Goal: Task Accomplishment & Management: Complete application form

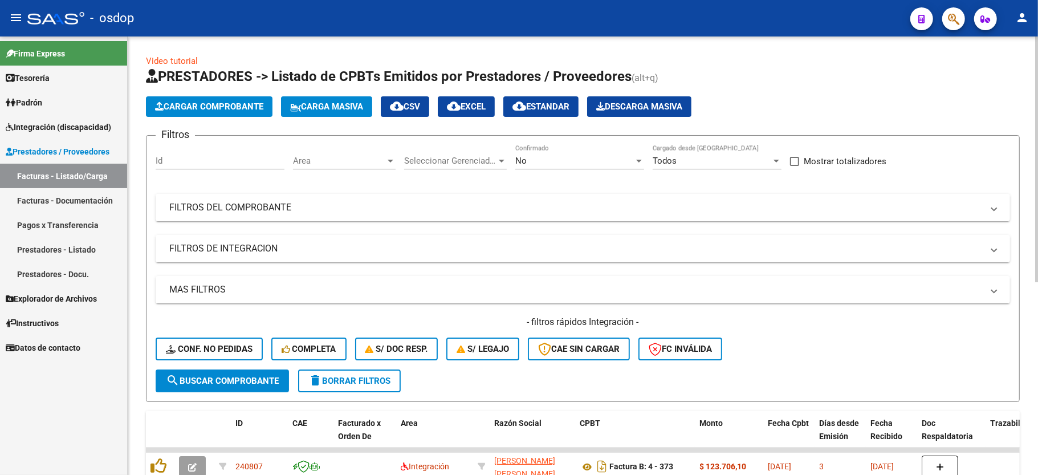
click at [259, 248] on mat-panel-title "FILTROS DE INTEGRACION" at bounding box center [575, 248] width 813 height 13
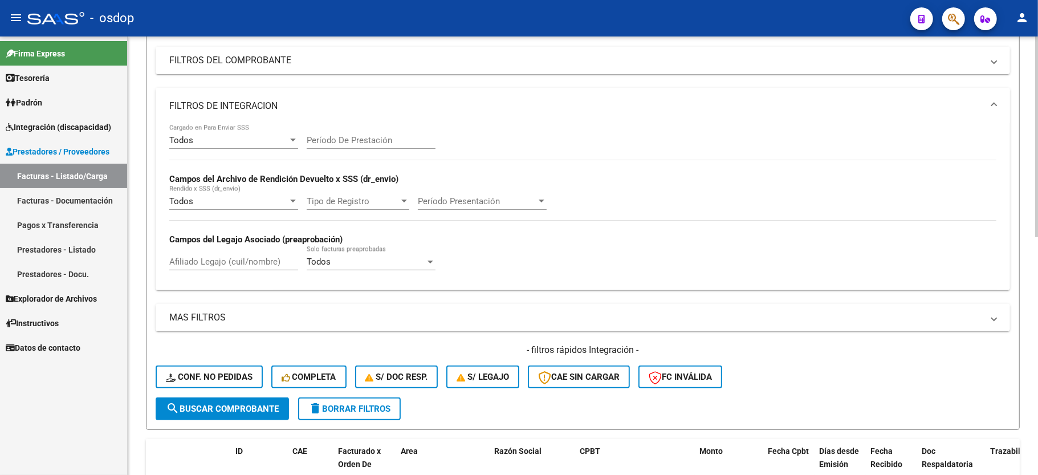
scroll to position [152, 0]
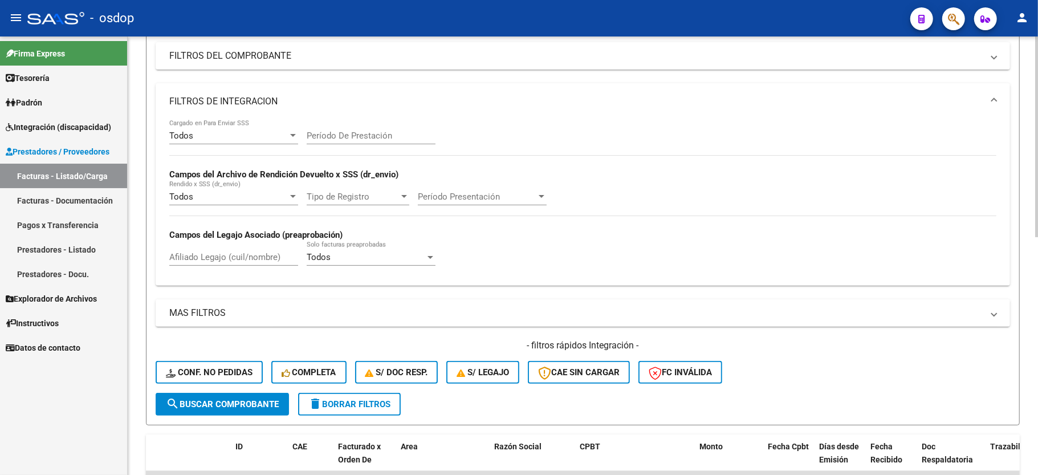
click at [218, 254] on input "Afiliado Legajo (cuil/nombre)" at bounding box center [233, 257] width 129 height 10
paste input "27441799727"
type input "27441799727"
click at [219, 409] on button "search Buscar Comprobante" at bounding box center [222, 404] width 133 height 23
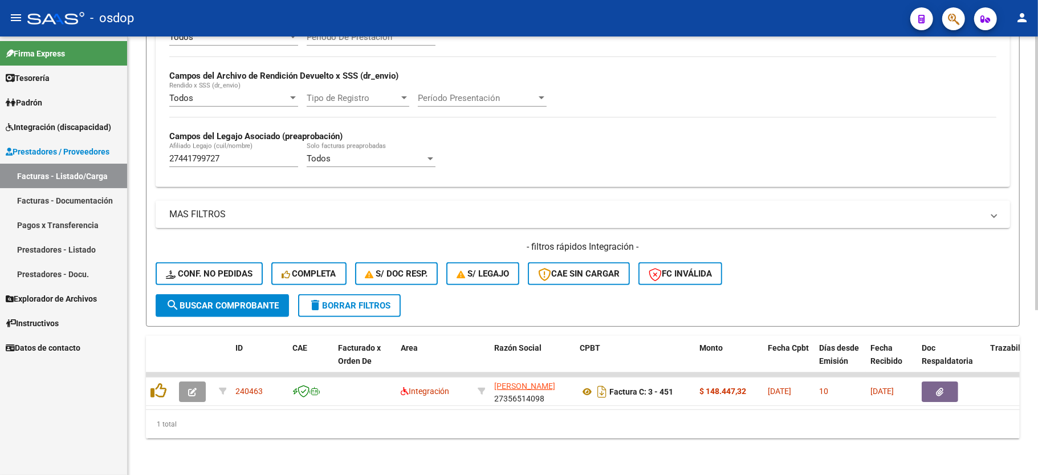
scroll to position [263, 0]
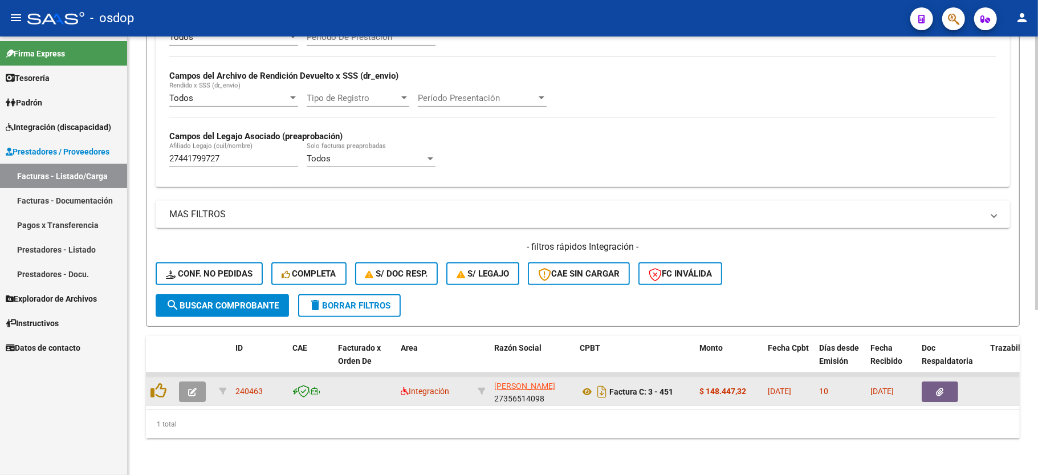
click at [192, 388] on icon "button" at bounding box center [192, 392] width 9 height 9
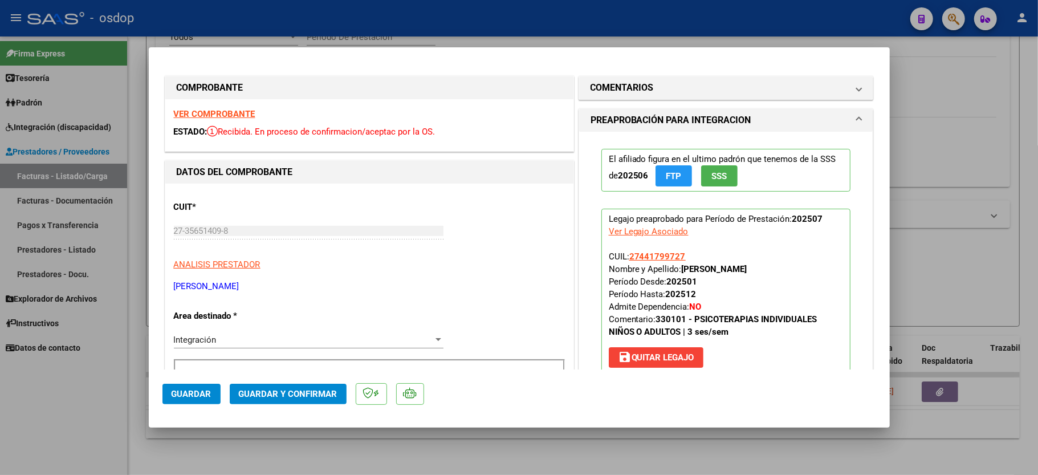
click at [219, 112] on strong "VER COMPROBANTE" at bounding box center [215, 114] width 82 height 10
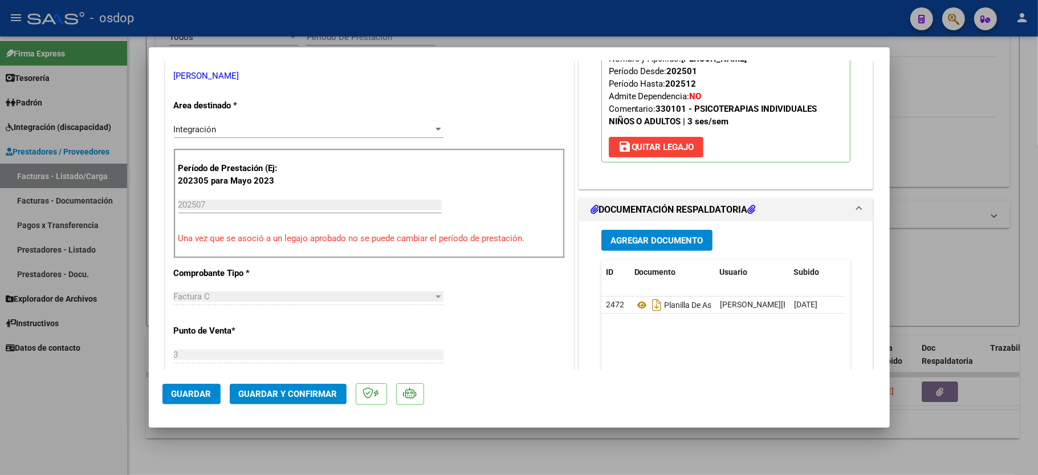
scroll to position [228, 0]
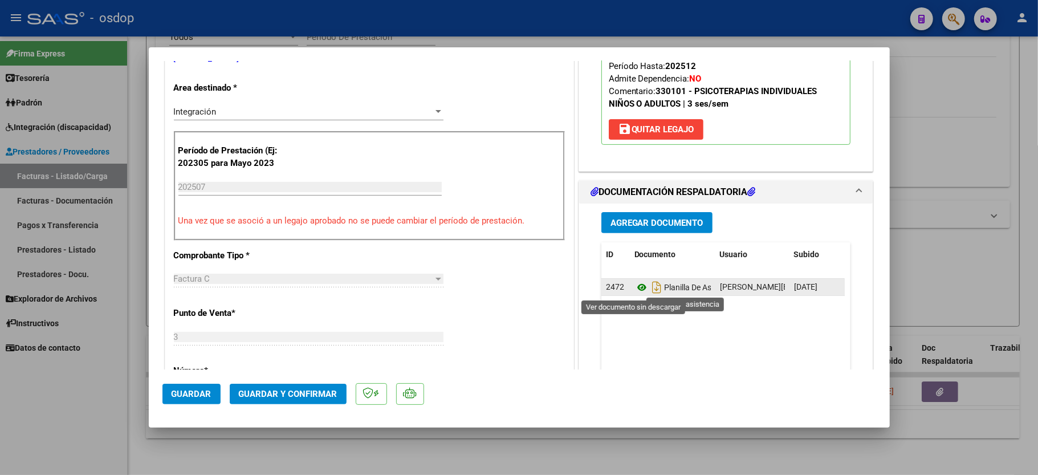
click at [634, 287] on icon at bounding box center [641, 287] width 15 height 14
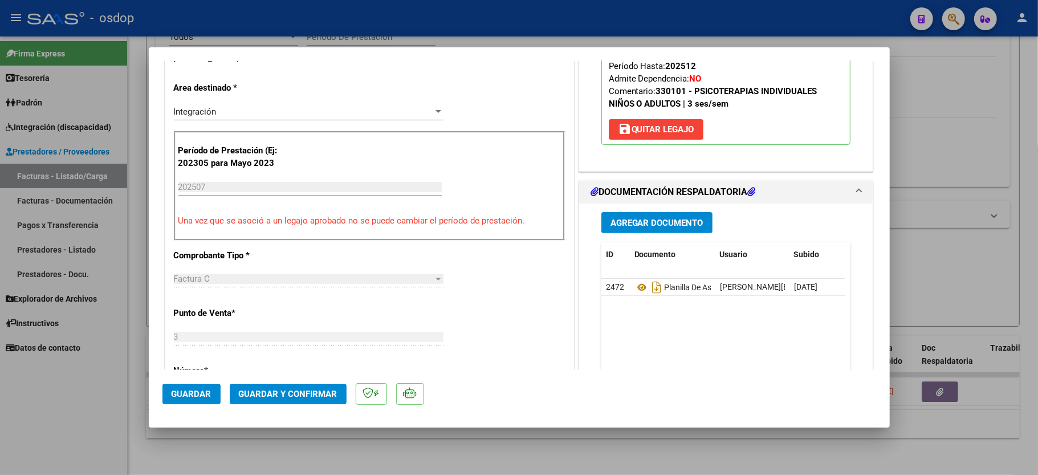
click at [284, 400] on button "Guardar y Confirmar" at bounding box center [288, 394] width 117 height 21
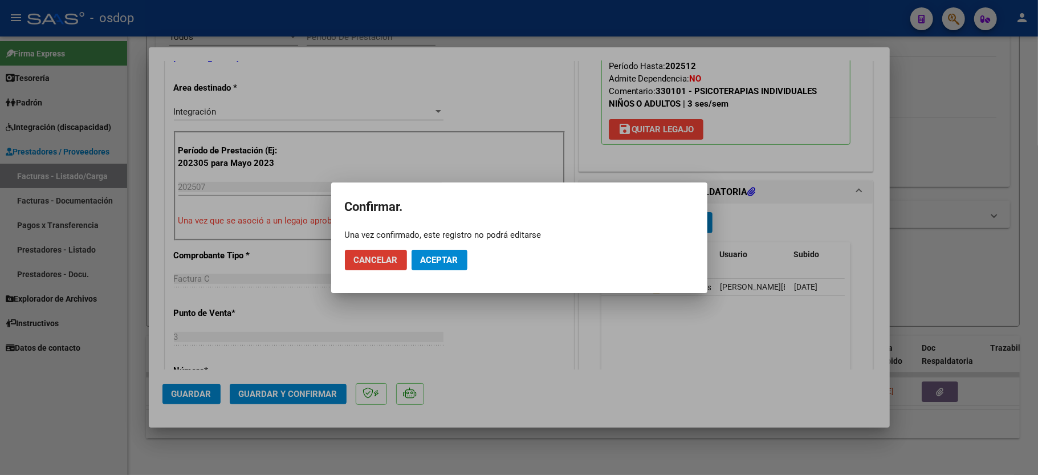
click at [414, 250] on button "Aceptar" at bounding box center [440, 260] width 56 height 21
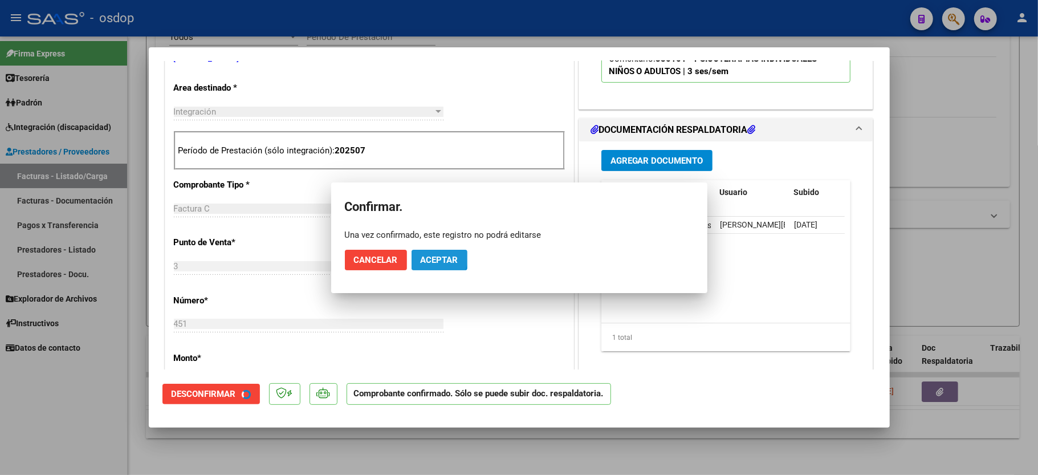
scroll to position [227, 0]
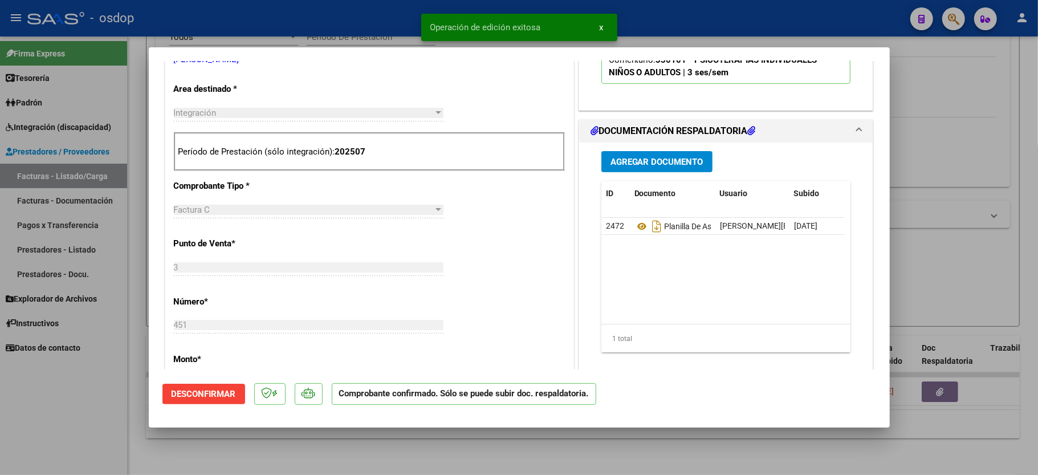
click at [104, 434] on div at bounding box center [519, 237] width 1038 height 475
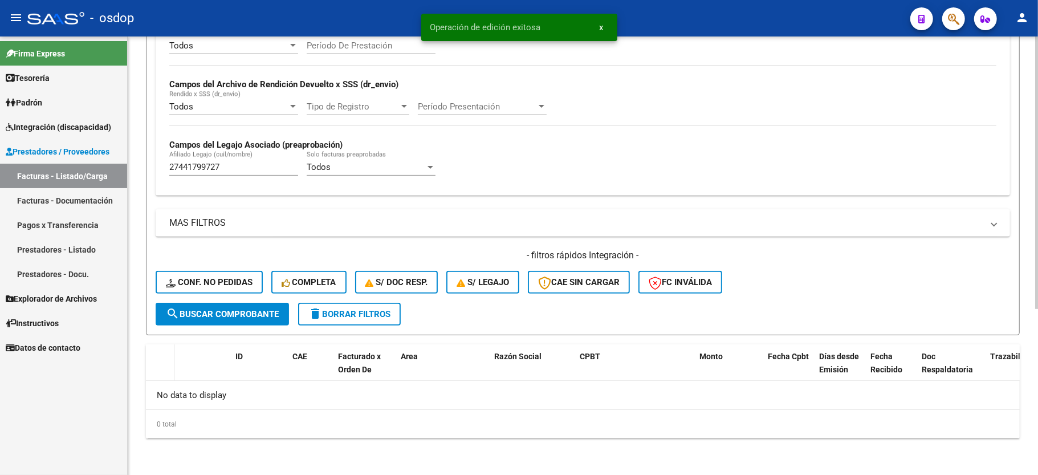
scroll to position [242, 0]
click at [156, 377] on datatable-header-cell at bounding box center [160, 369] width 28 height 50
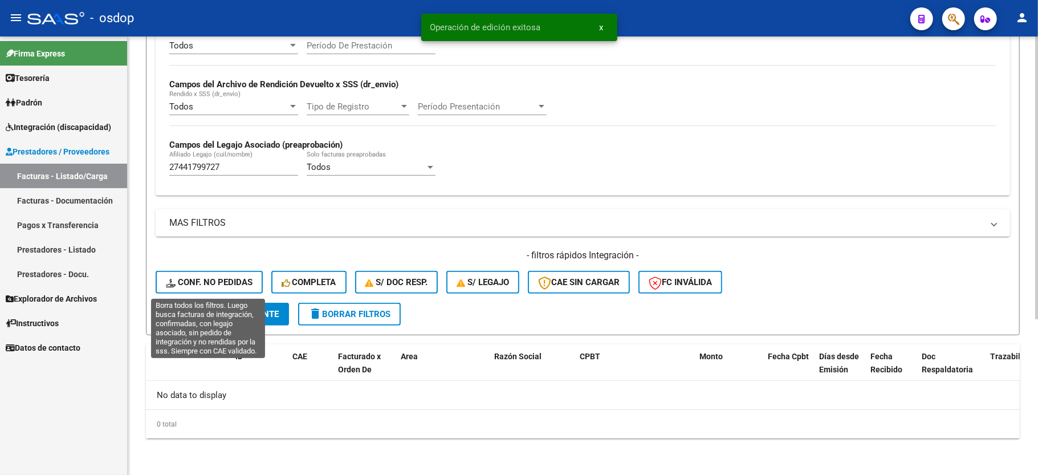
click at [242, 282] on span "Conf. no pedidas" at bounding box center [209, 282] width 87 height 10
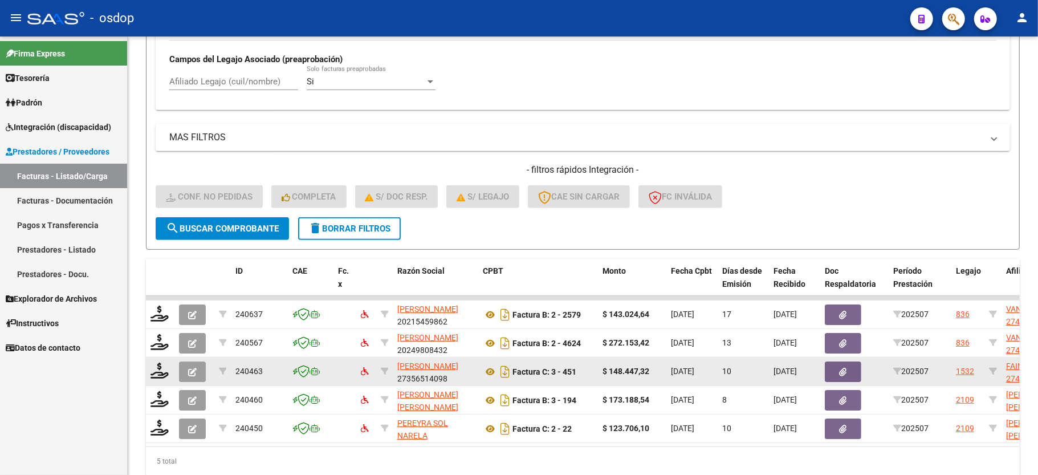
scroll to position [377, 0]
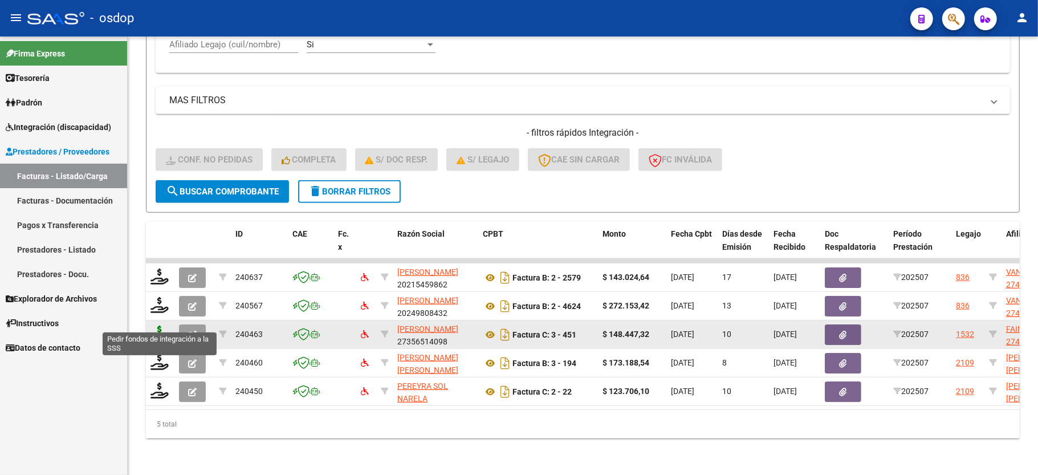
click at [162, 325] on icon at bounding box center [159, 333] width 18 height 16
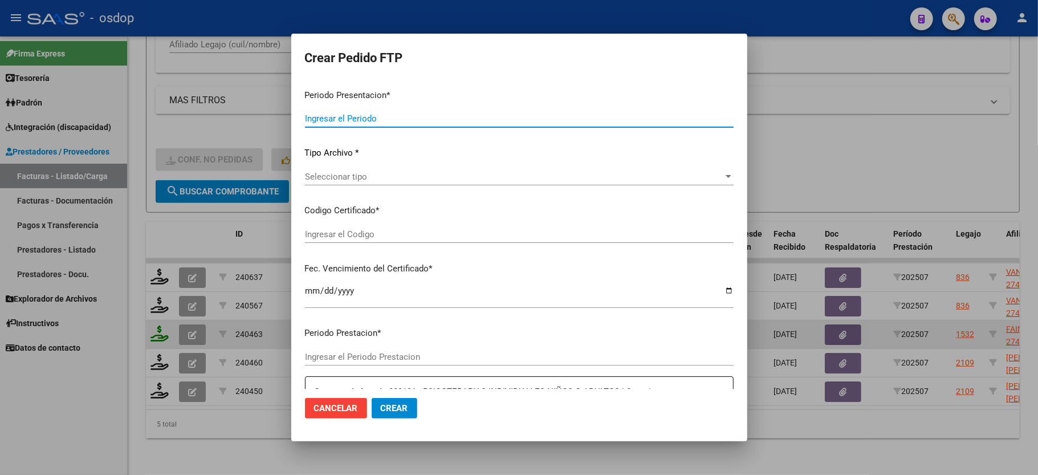
type input "202507"
type input "$ 148.447,32"
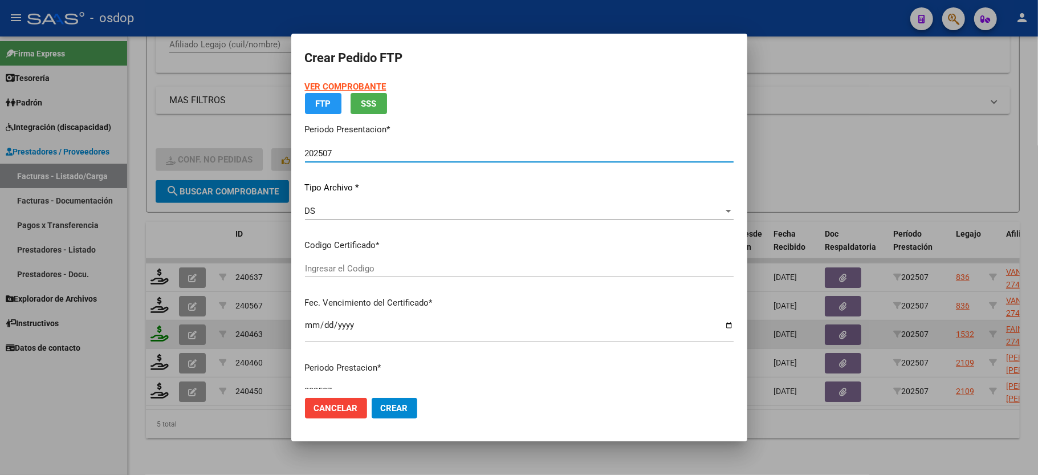
type input "519369485"
type input "2033-12-13"
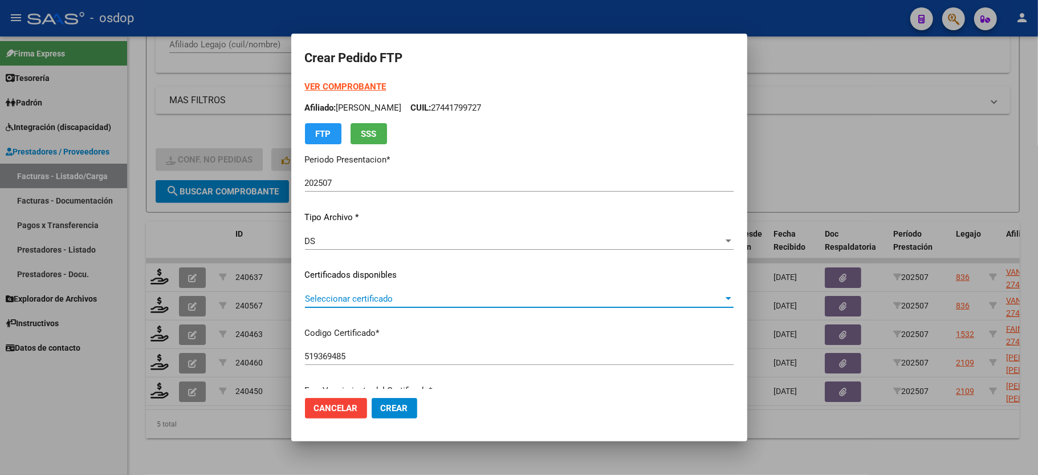
click at [333, 294] on span "Seleccionar certificado" at bounding box center [514, 299] width 418 height 10
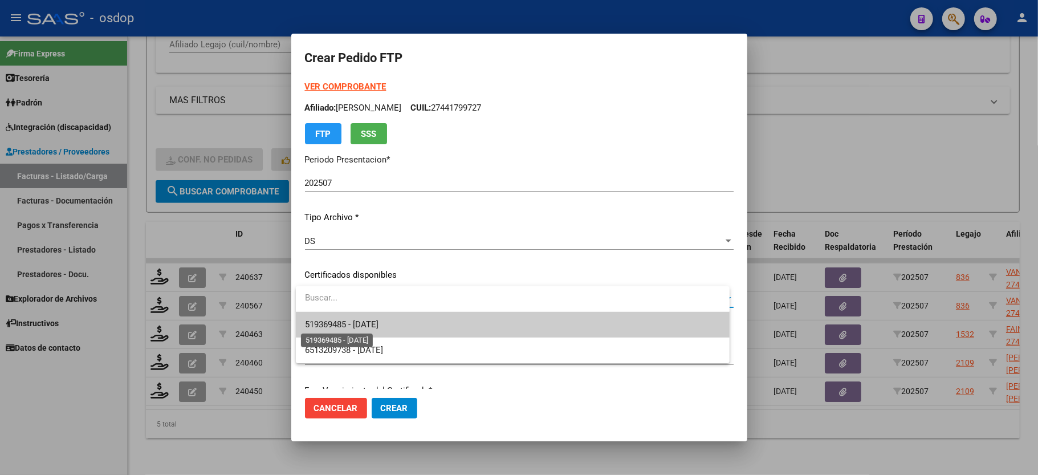
click at [340, 323] on span "519369485 - 2033-12-13" at bounding box center [342, 324] width 74 height 10
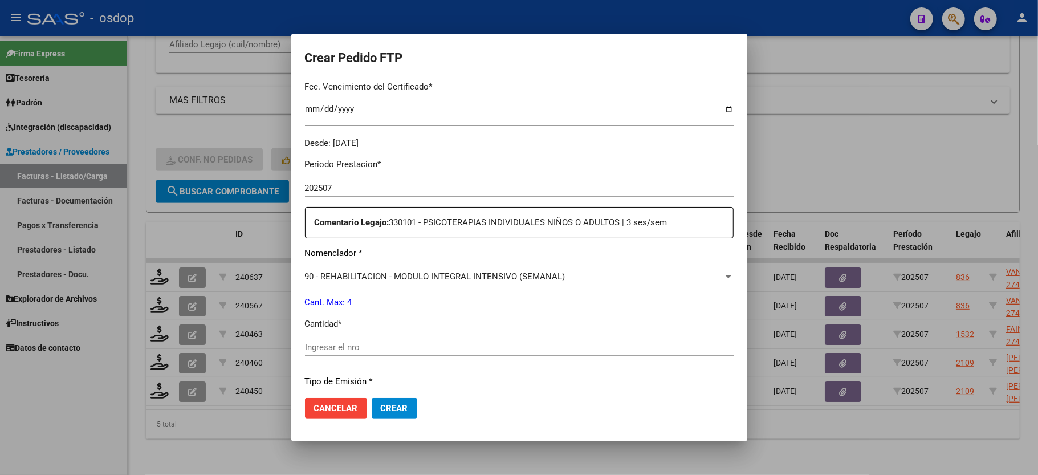
scroll to position [380, 0]
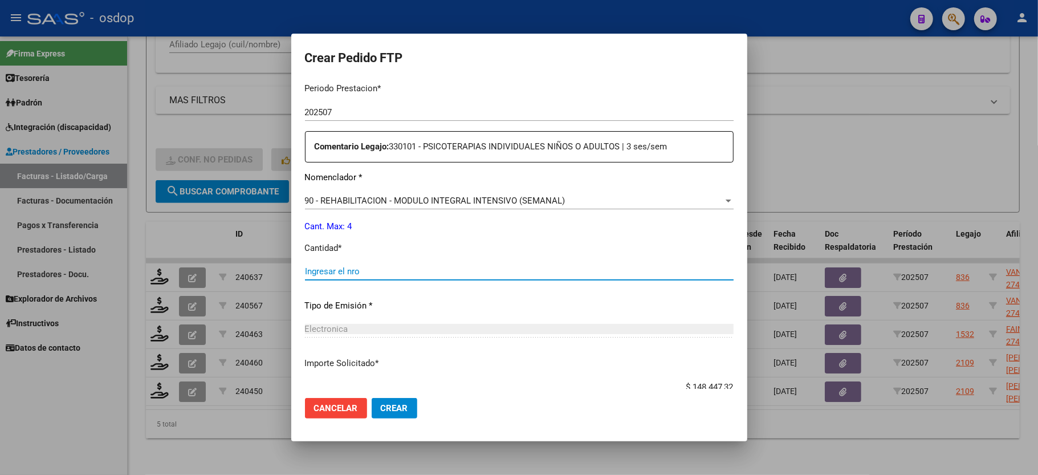
click at [350, 266] on input "Ingresar el nro" at bounding box center [519, 271] width 429 height 10
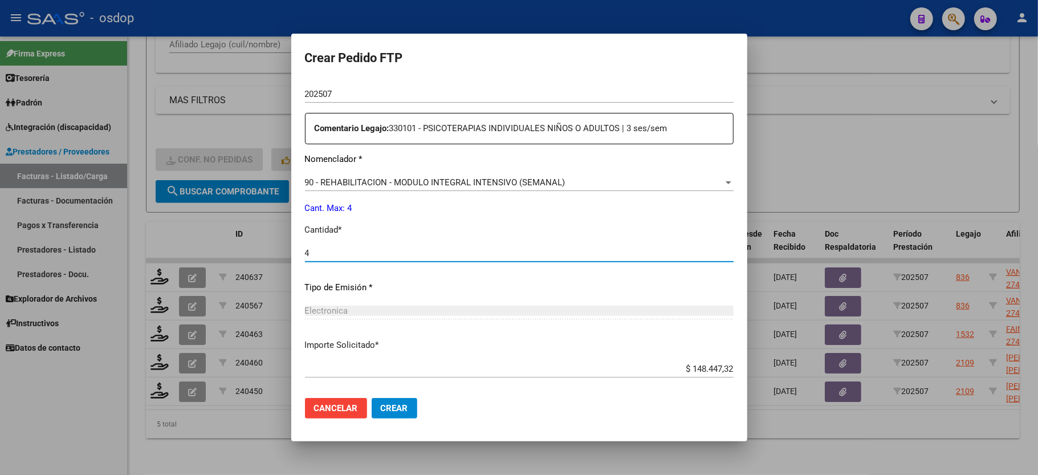
scroll to position [447, 0]
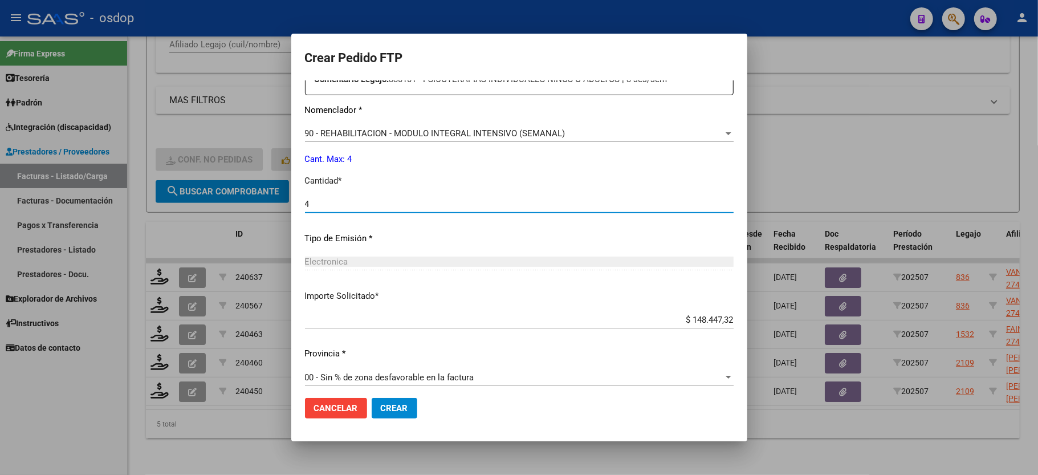
type input "4"
click at [391, 401] on button "Crear" at bounding box center [395, 408] width 46 height 21
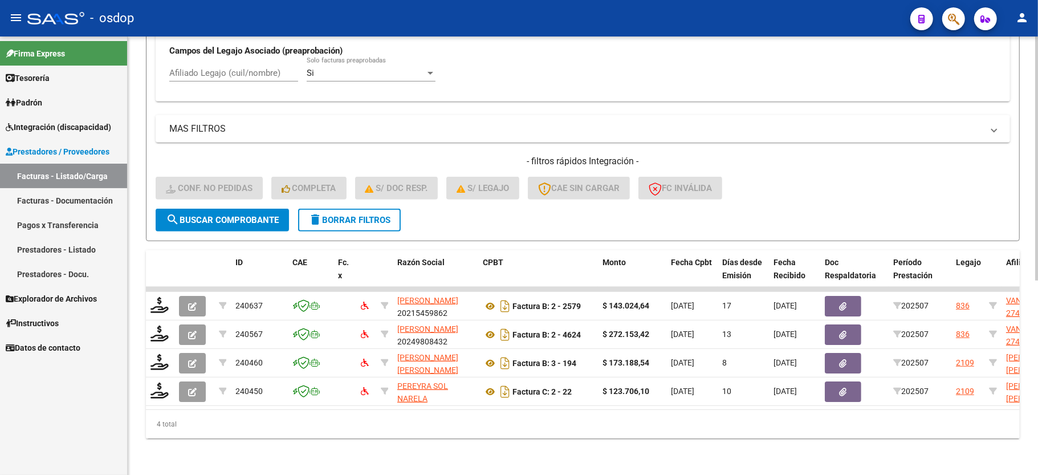
scroll to position [349, 0]
click at [368, 215] on span "delete Borrar Filtros" at bounding box center [349, 220] width 82 height 10
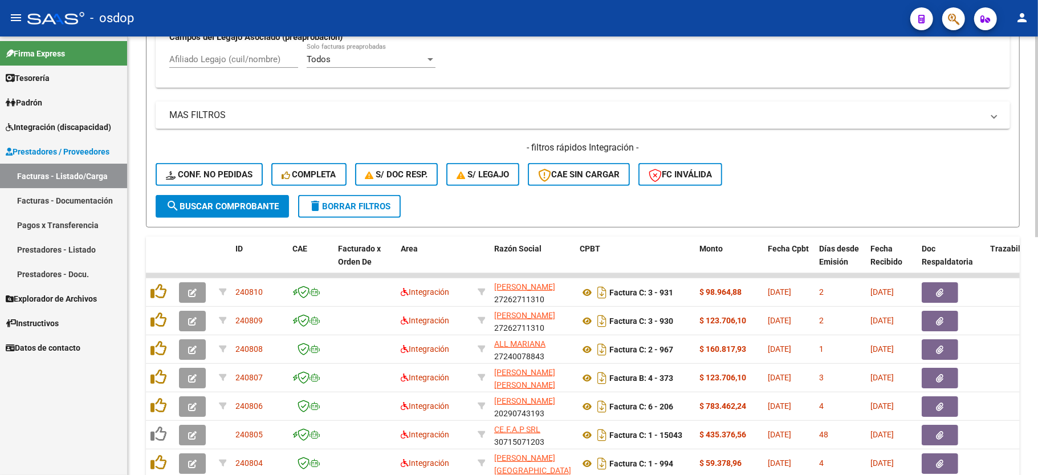
click at [239, 55] on input "Afiliado Legajo (cuil/nombre)" at bounding box center [233, 59] width 129 height 10
paste input "20439598574"
type input "20439598574"
click at [264, 215] on button "search Buscar Comprobante" at bounding box center [222, 206] width 133 height 23
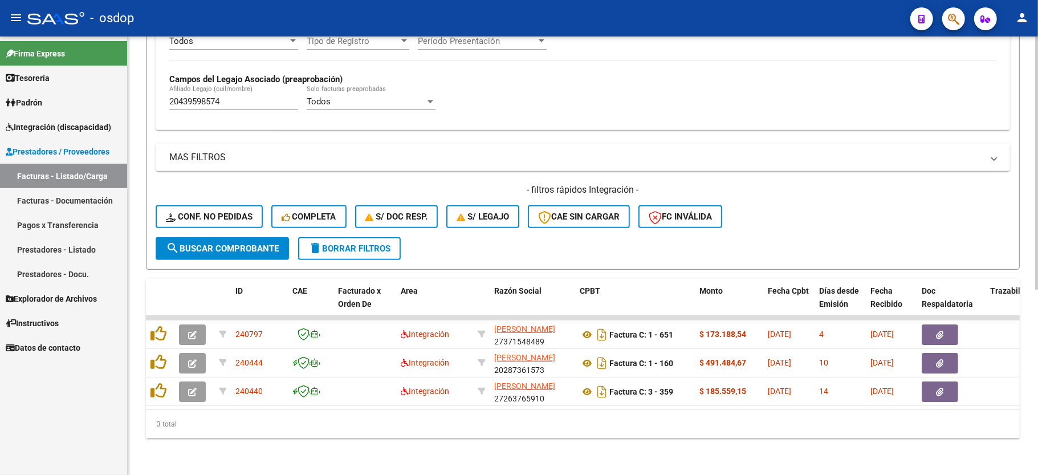
scroll to position [320, 0]
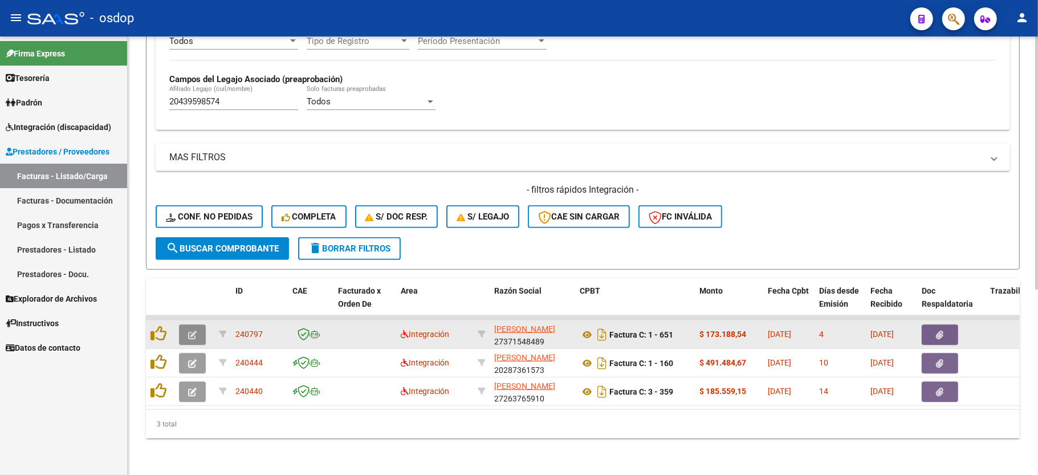
click at [198, 324] on button "button" at bounding box center [192, 334] width 27 height 21
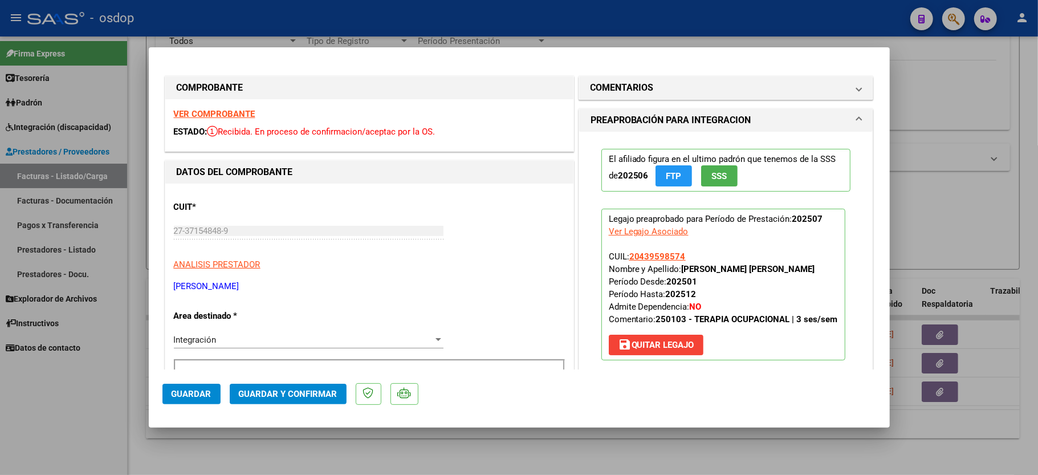
click at [219, 106] on div "VER COMPROBANTE ESTADO: Recibida. En proceso de confirmacion/aceptac por la OS." at bounding box center [369, 125] width 408 height 52
click at [223, 115] on strong "VER COMPROBANTE" at bounding box center [215, 114] width 82 height 10
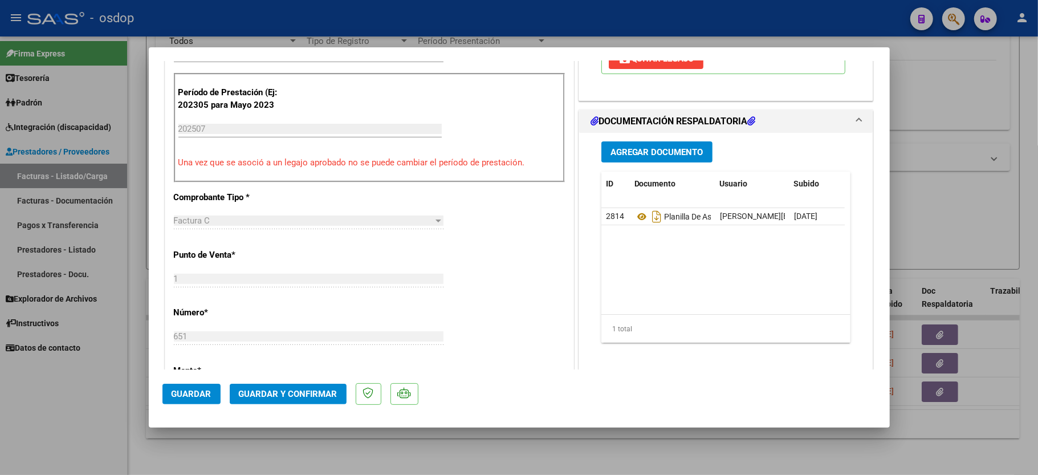
scroll to position [304, 0]
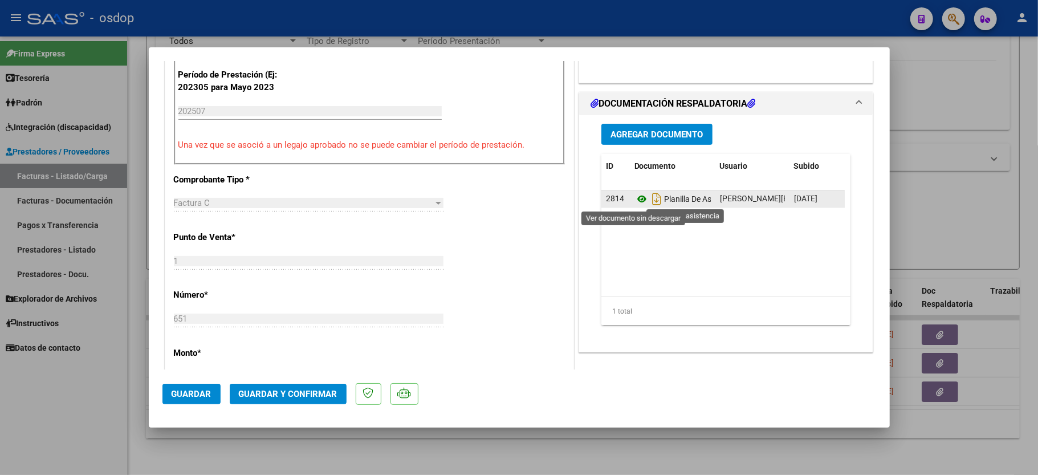
click at [634, 197] on icon at bounding box center [641, 199] width 15 height 14
click at [261, 385] on button "Guardar y Confirmar" at bounding box center [288, 394] width 117 height 21
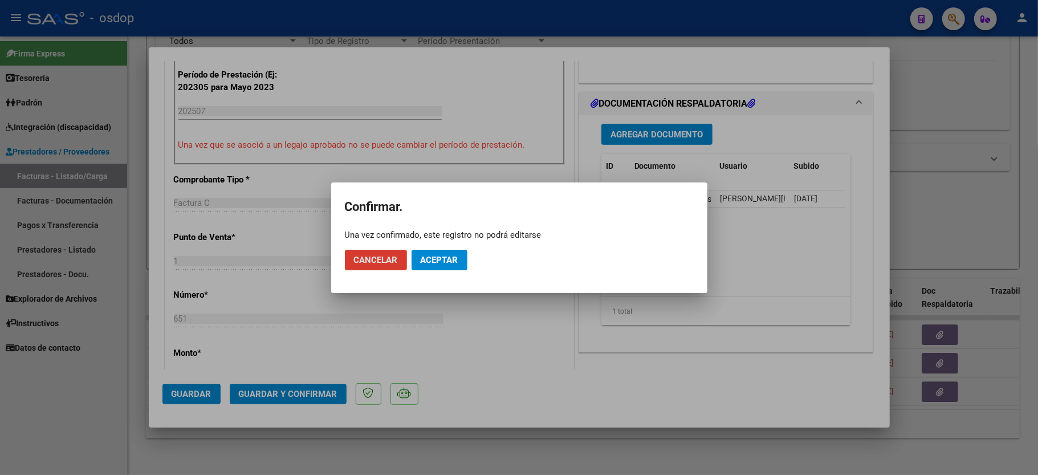
click at [445, 260] on span "Aceptar" at bounding box center [440, 260] width 38 height 10
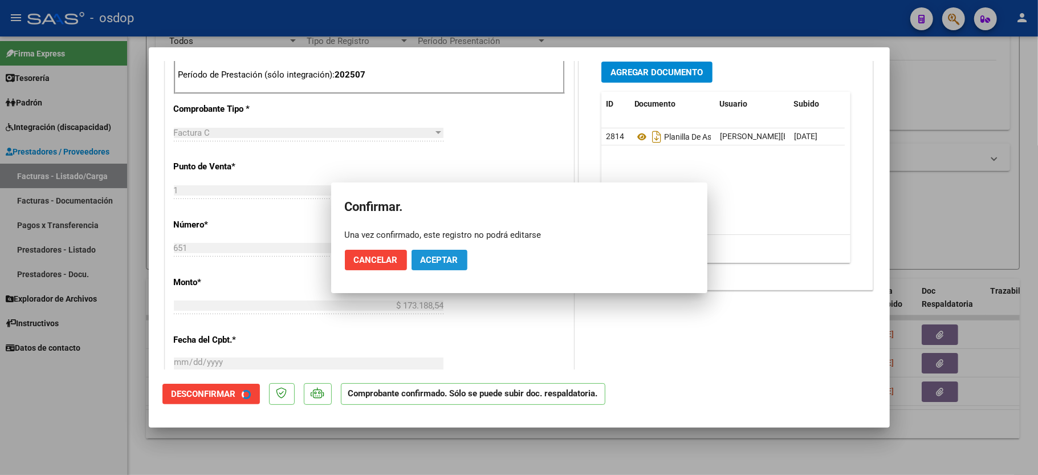
scroll to position [519, 0]
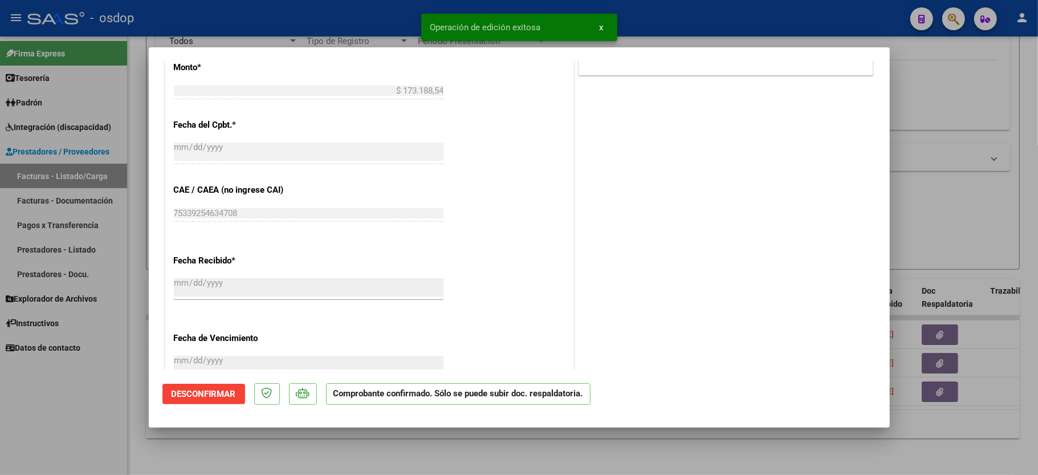
click at [48, 429] on div at bounding box center [519, 237] width 1038 height 475
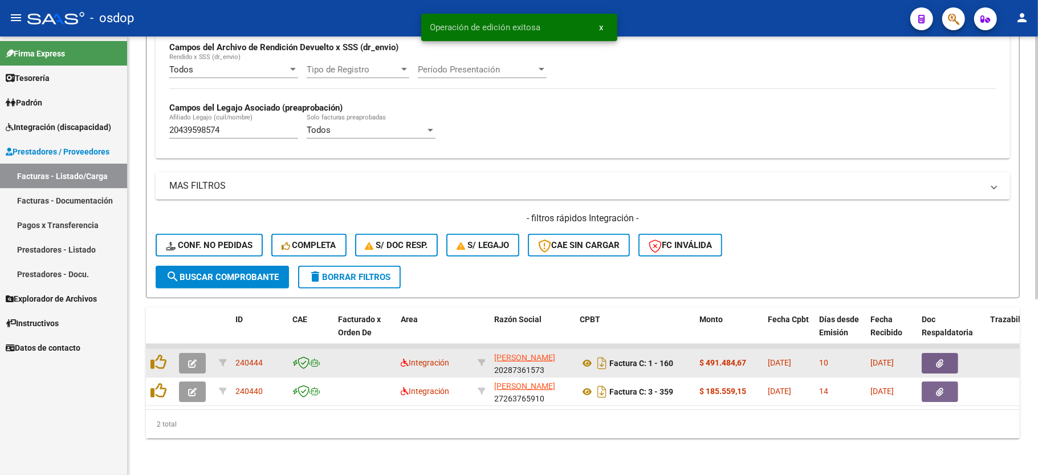
scroll to position [292, 0]
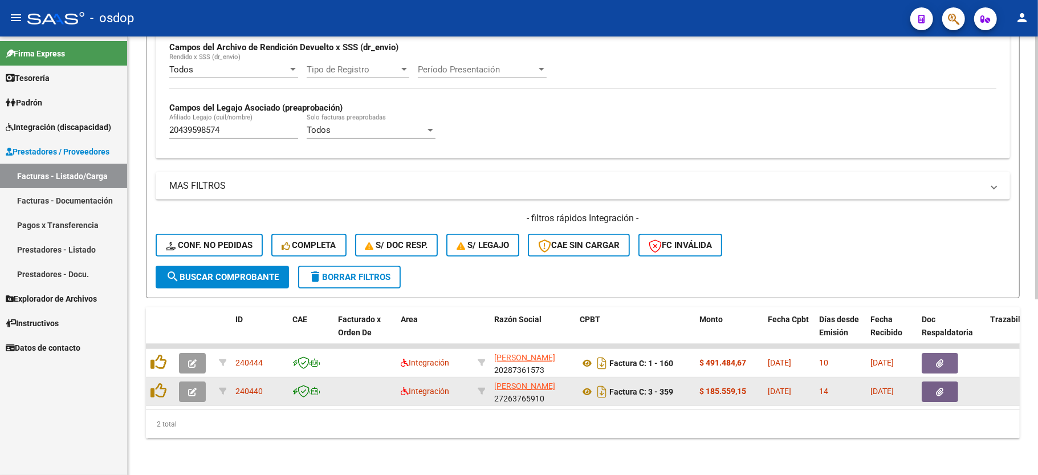
click at [199, 381] on button "button" at bounding box center [192, 391] width 27 height 21
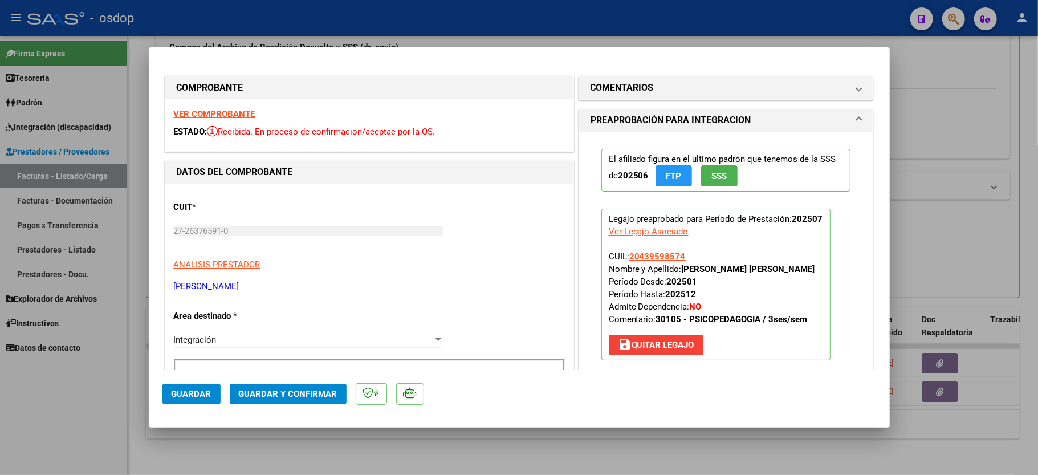
click at [219, 113] on strong "VER COMPROBANTE" at bounding box center [215, 114] width 82 height 10
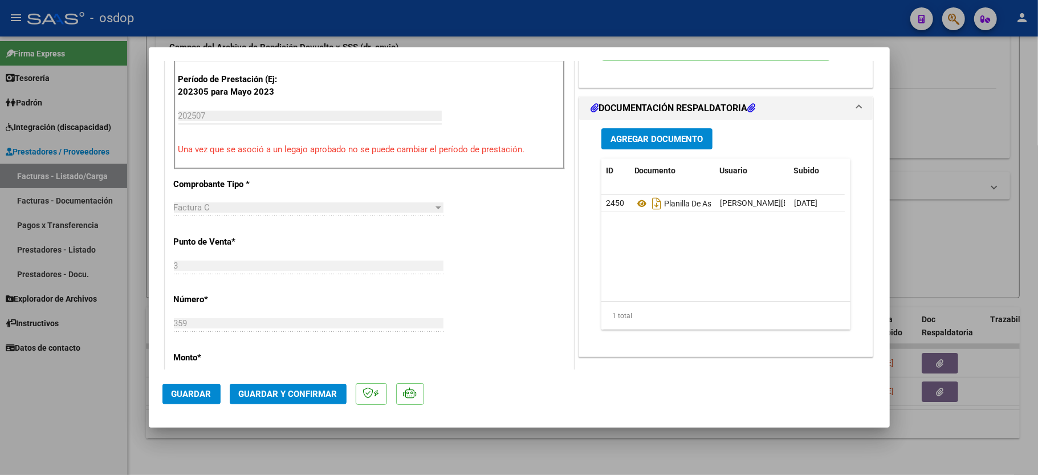
scroll to position [304, 0]
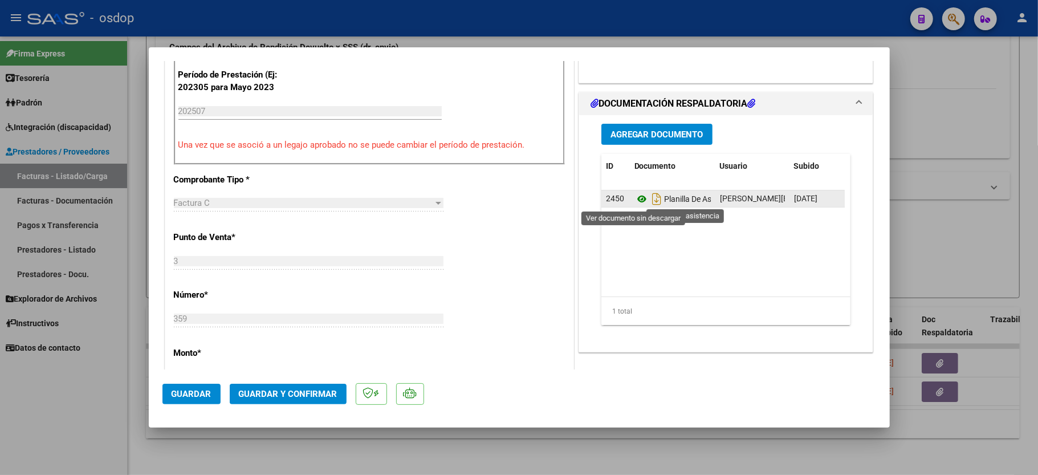
click at [637, 202] on icon at bounding box center [641, 199] width 15 height 14
click at [258, 388] on button "Guardar y Confirmar" at bounding box center [288, 394] width 117 height 21
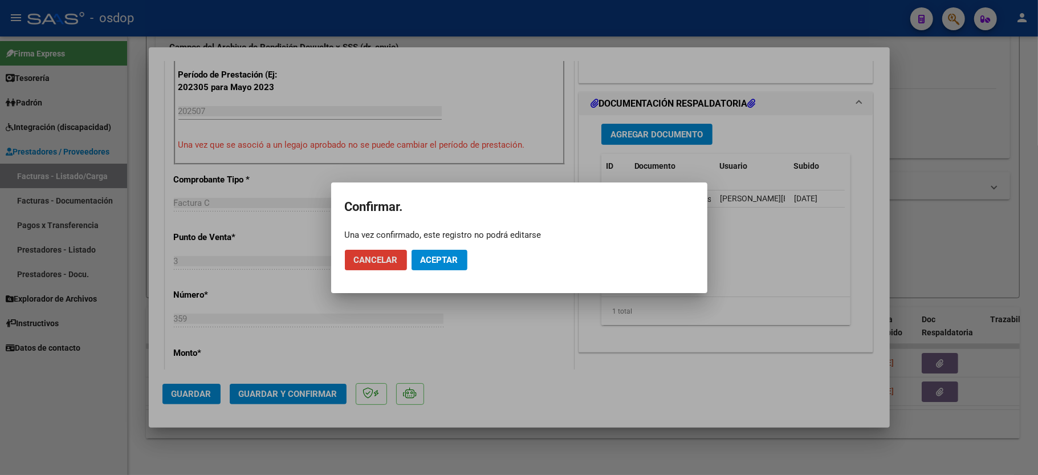
click at [431, 260] on span "Aceptar" at bounding box center [440, 260] width 38 height 10
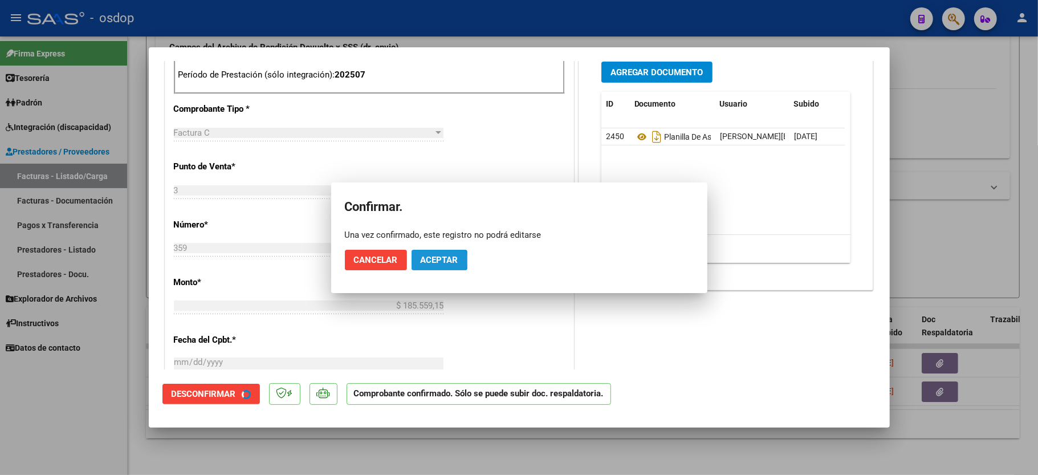
scroll to position [519, 0]
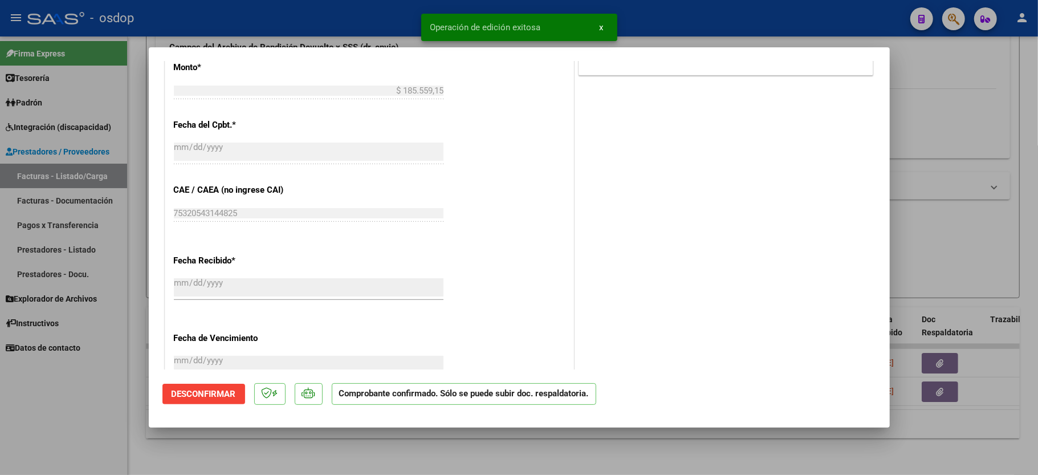
click at [89, 405] on div at bounding box center [519, 237] width 1038 height 475
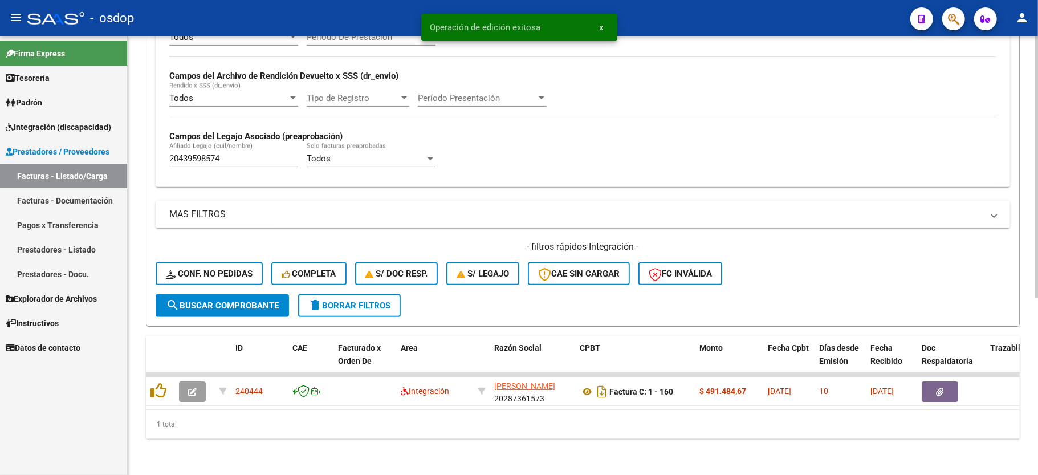
scroll to position [263, 0]
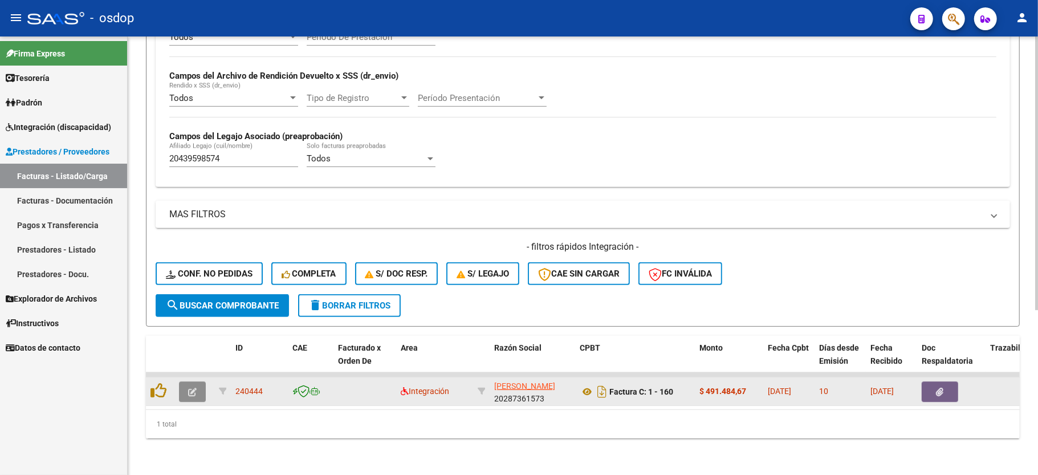
click at [194, 388] on icon "button" at bounding box center [192, 392] width 9 height 9
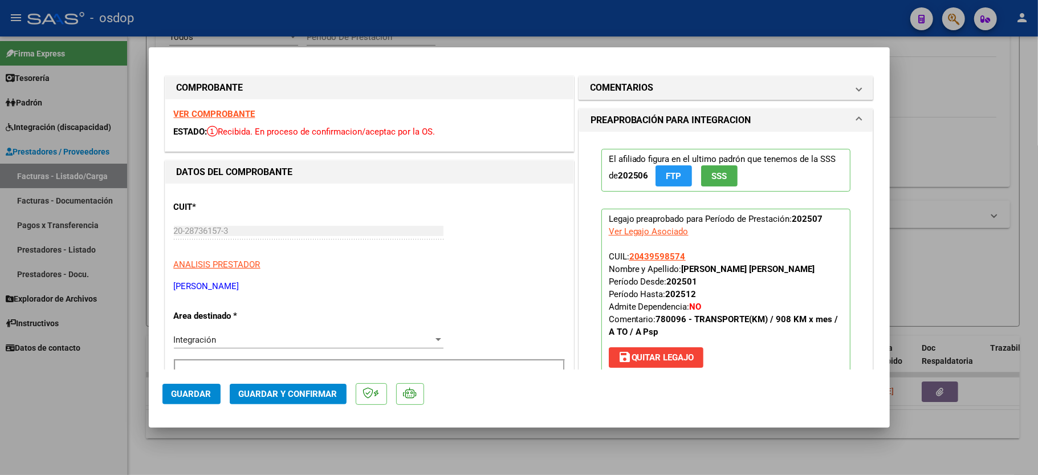
click at [203, 114] on strong "VER COMPROBANTE" at bounding box center [215, 114] width 82 height 10
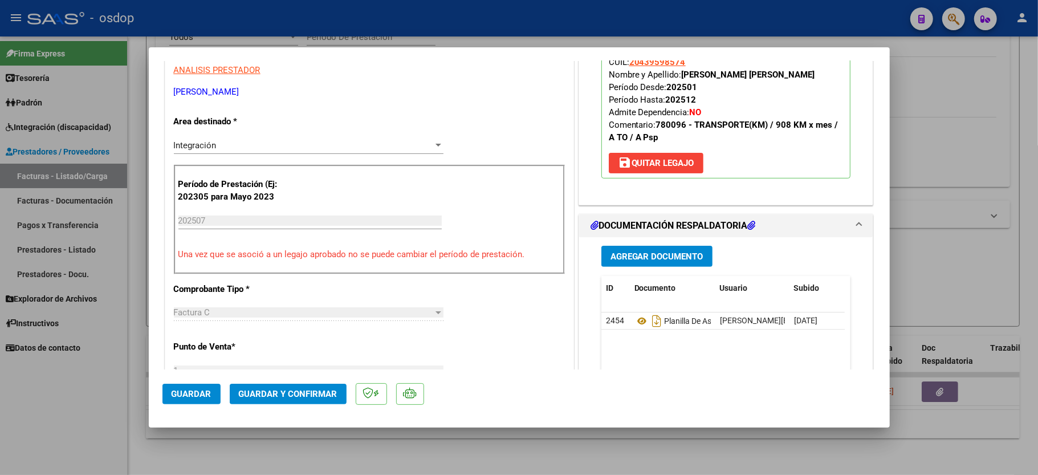
scroll to position [304, 0]
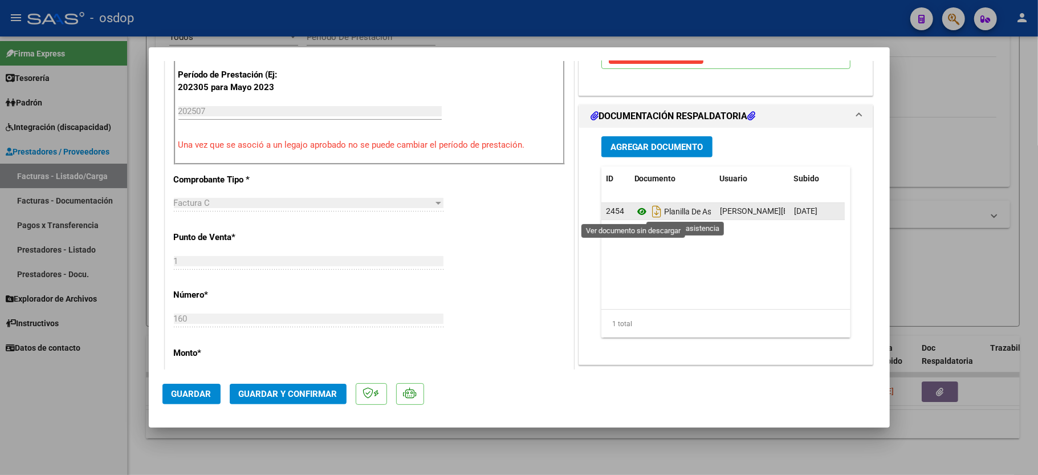
click at [634, 213] on icon at bounding box center [641, 212] width 15 height 14
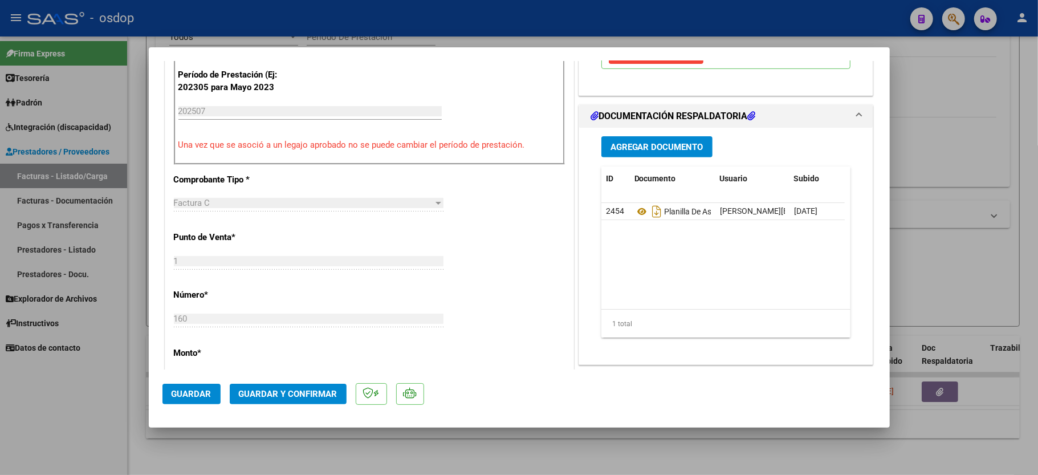
click at [88, 397] on div at bounding box center [519, 237] width 1038 height 475
type input "$ 0,00"
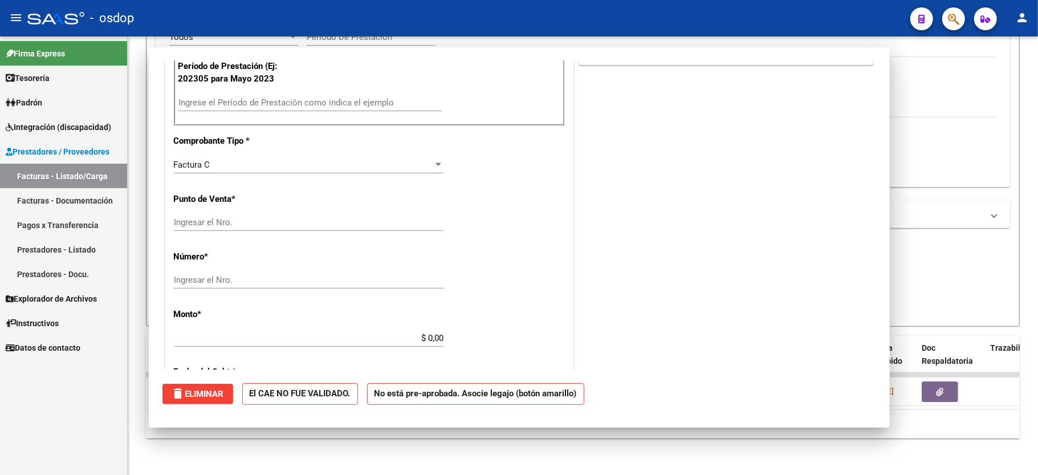
scroll to position [295, 0]
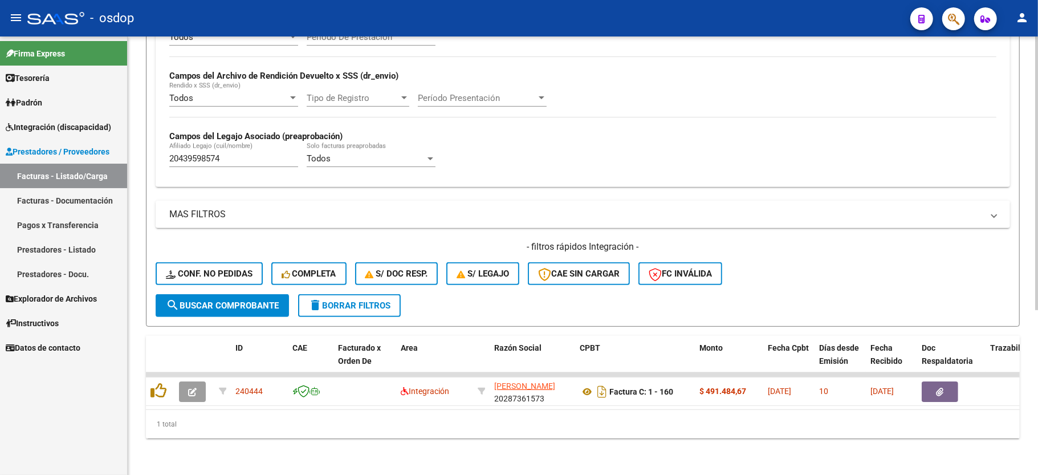
click at [222, 265] on button "Conf. no pedidas" at bounding box center [209, 273] width 107 height 23
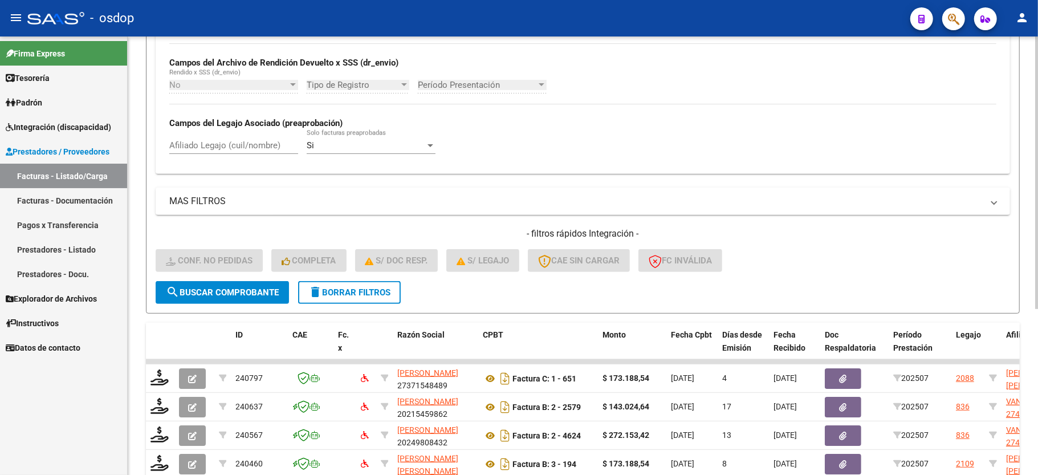
click at [235, 146] on input "Afiliado Legajo (cuil/nombre)" at bounding box center [233, 145] width 129 height 10
paste input "20439598574"
type input "20439598574"
drag, startPoint x: 217, startPoint y: 294, endPoint x: 206, endPoint y: 294, distance: 11.4
click at [217, 294] on span "search Buscar Comprobante" at bounding box center [222, 292] width 113 height 10
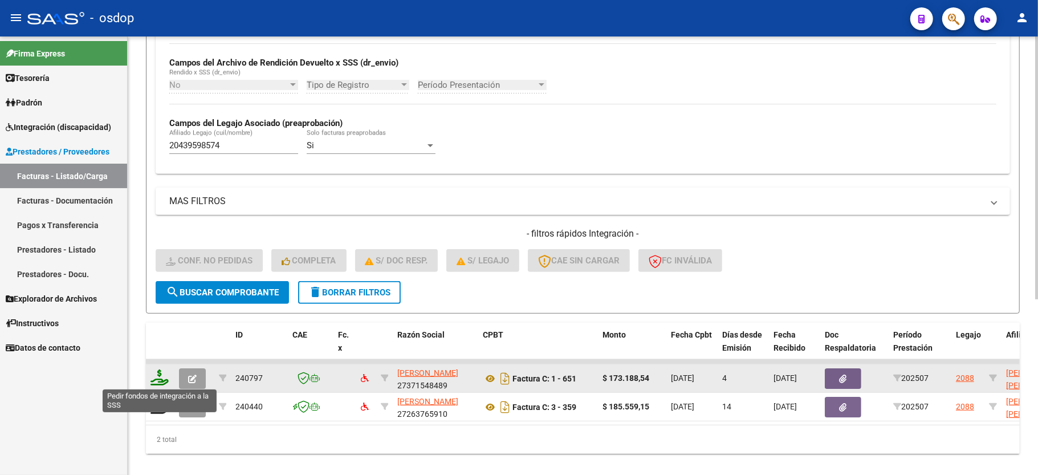
click at [164, 381] on icon at bounding box center [159, 377] width 18 height 16
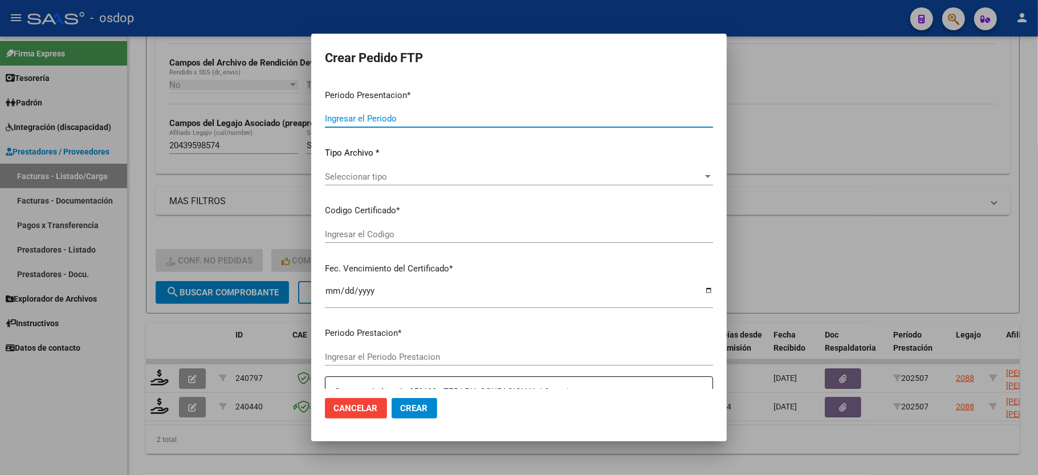
type input "202507"
type input "$ 173.188,54"
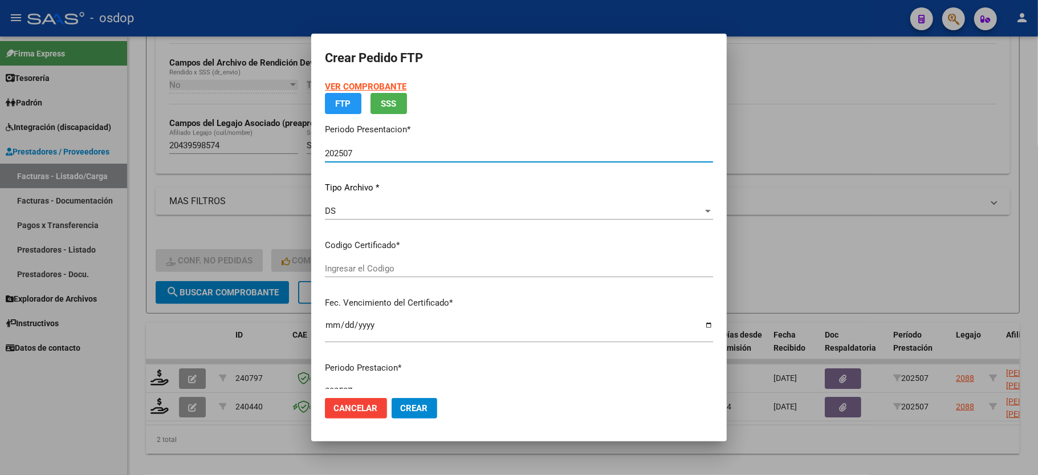
type input "2787556980"
type input "2035-01-15"
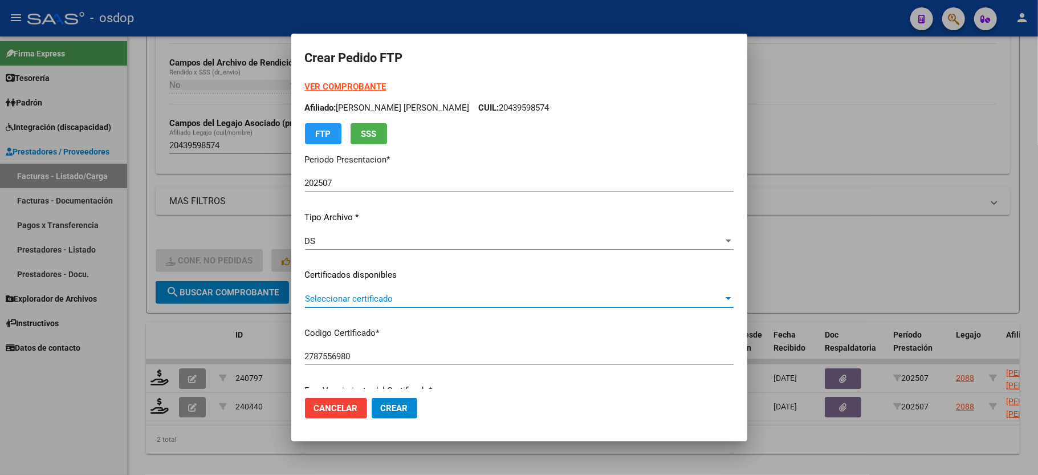
click at [352, 294] on span "Seleccionar certificado" at bounding box center [514, 299] width 418 height 10
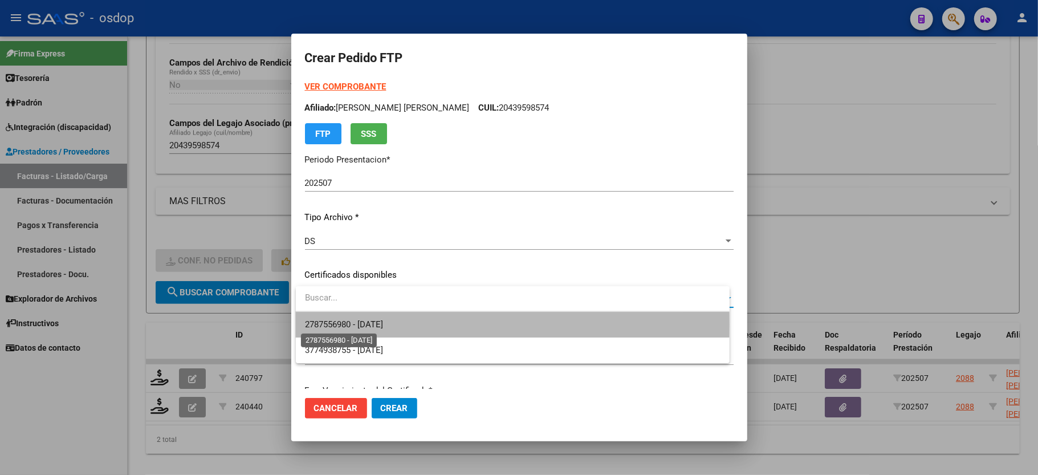
click at [344, 324] on span "2787556980 - 2035-01-15" at bounding box center [344, 324] width 78 height 10
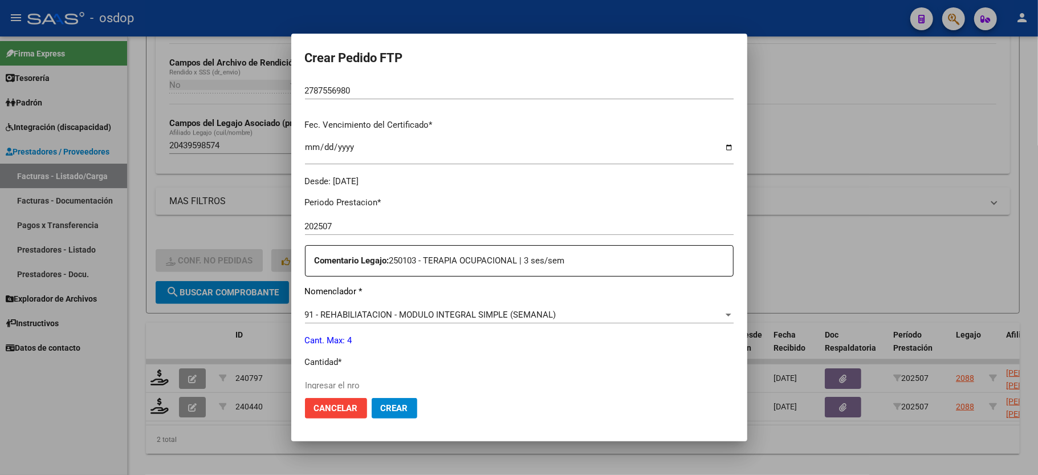
scroll to position [304, 0]
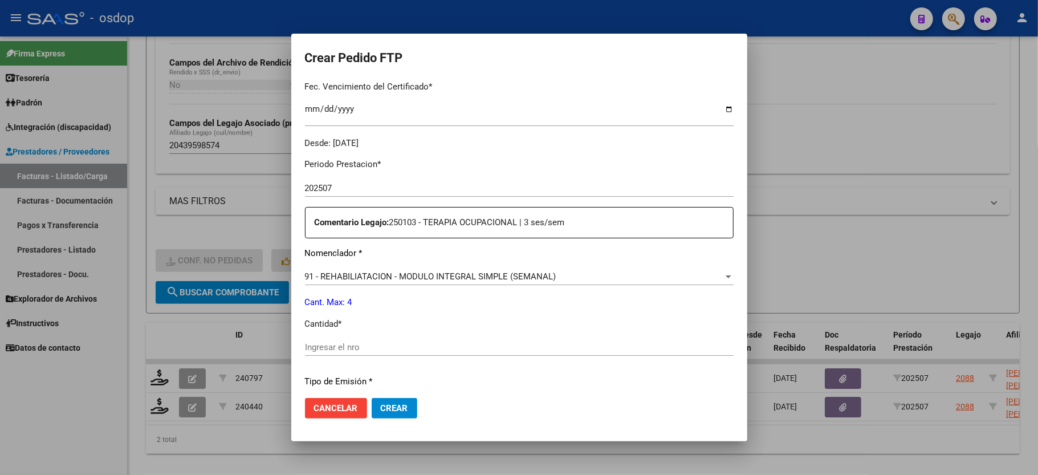
click at [411, 271] on span "91 - REHABILIATACION - MODULO INTEGRAL SIMPLE (SEMANAL)" at bounding box center [430, 276] width 251 height 10
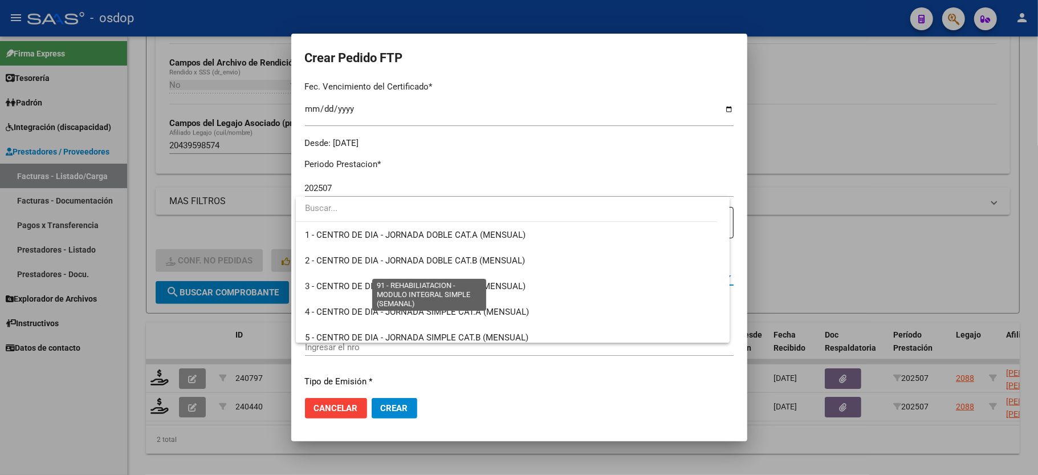
scroll to position [2274, 0]
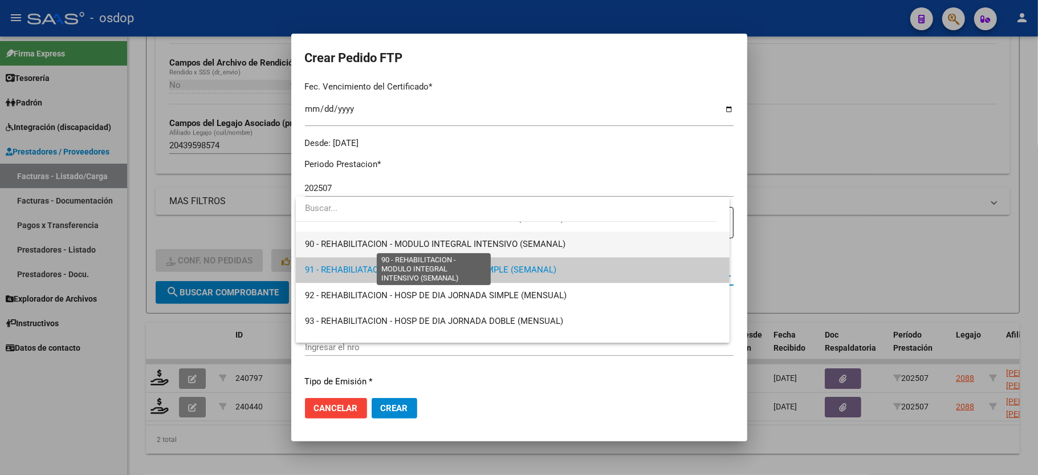
click at [419, 247] on span "90 - REHABILITACION - MODULO INTEGRAL INTENSIVO (SEMANAL)" at bounding box center [435, 244] width 260 height 10
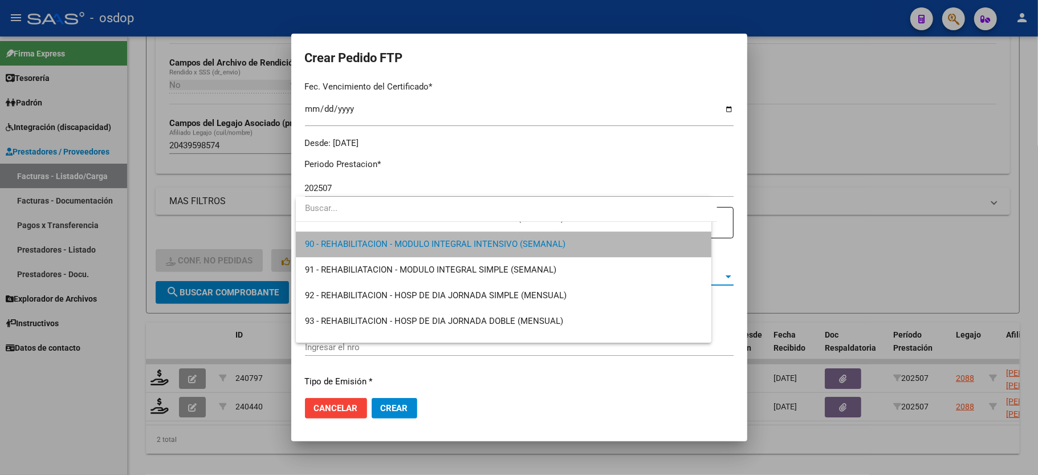
scroll to position [2282, 0]
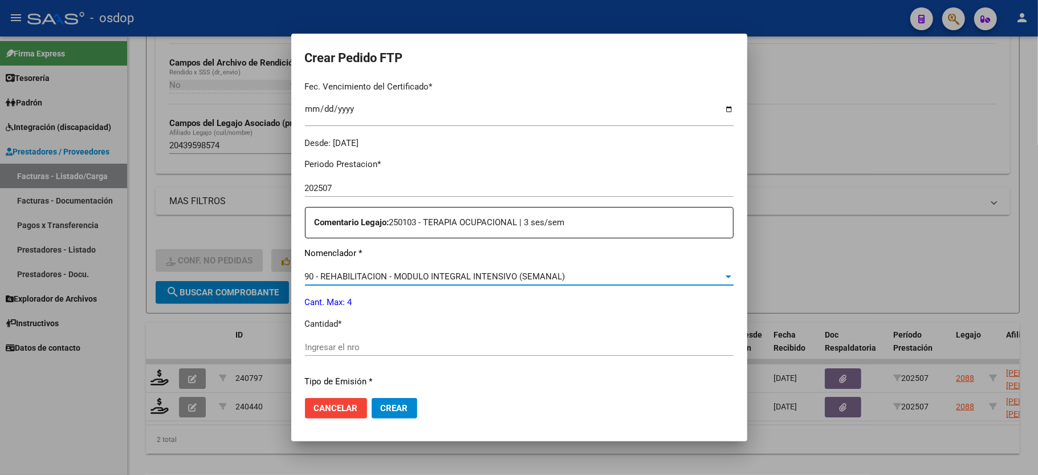
click at [365, 339] on div "Ingresar el nro" at bounding box center [519, 347] width 429 height 17
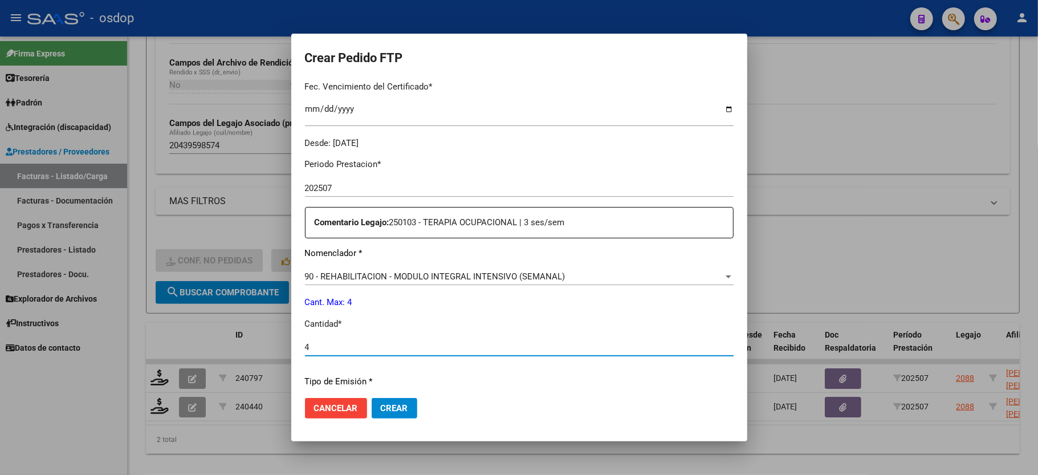
type input "4"
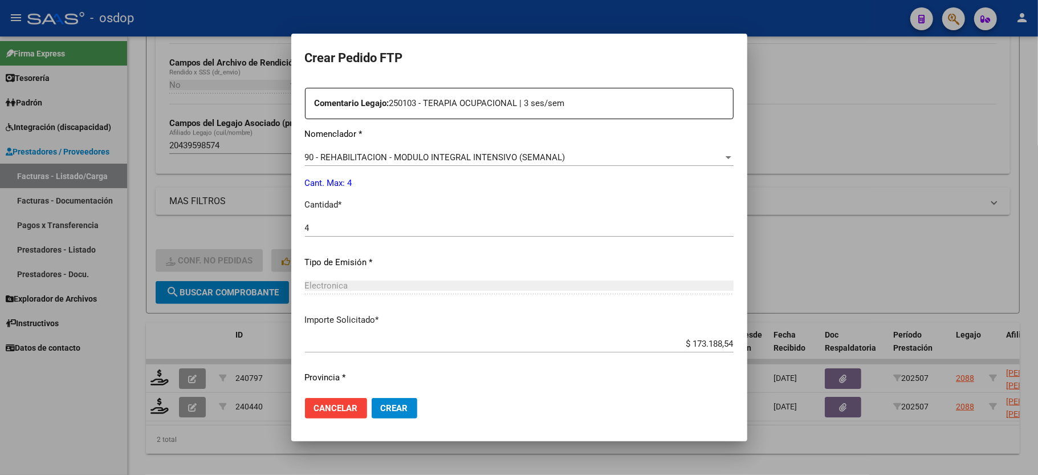
scroll to position [447, 0]
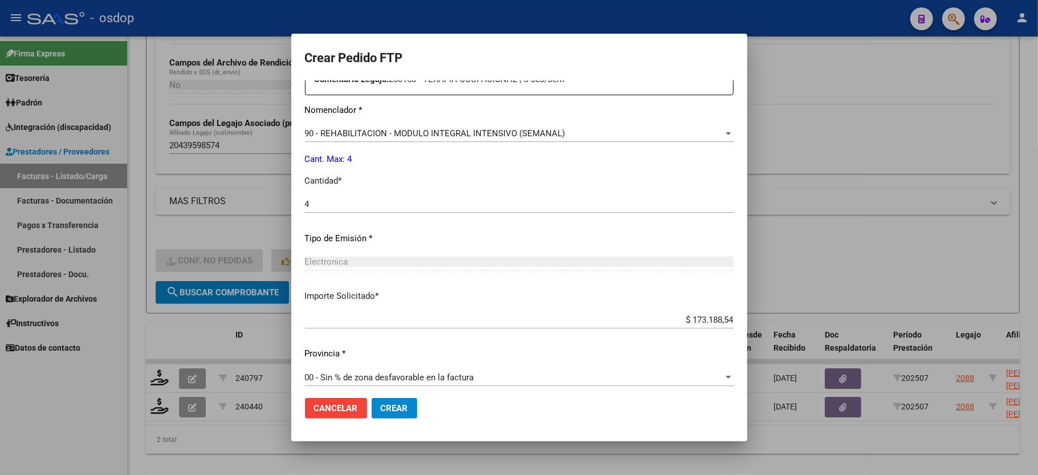
click at [390, 396] on mat-dialog-actions "Cancelar Crear" at bounding box center [519, 408] width 429 height 39
click at [388, 406] on span "Crear" at bounding box center [394, 408] width 27 height 10
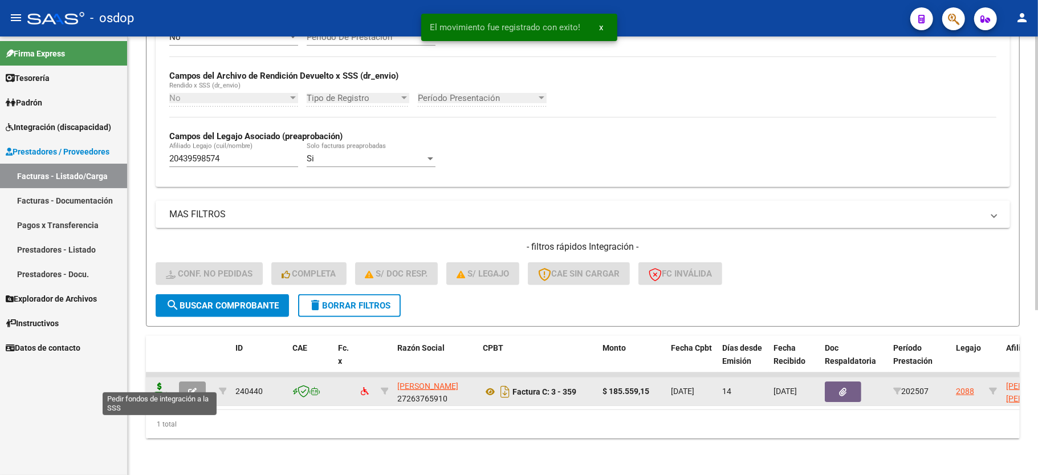
click at [162, 382] on icon at bounding box center [159, 390] width 18 height 16
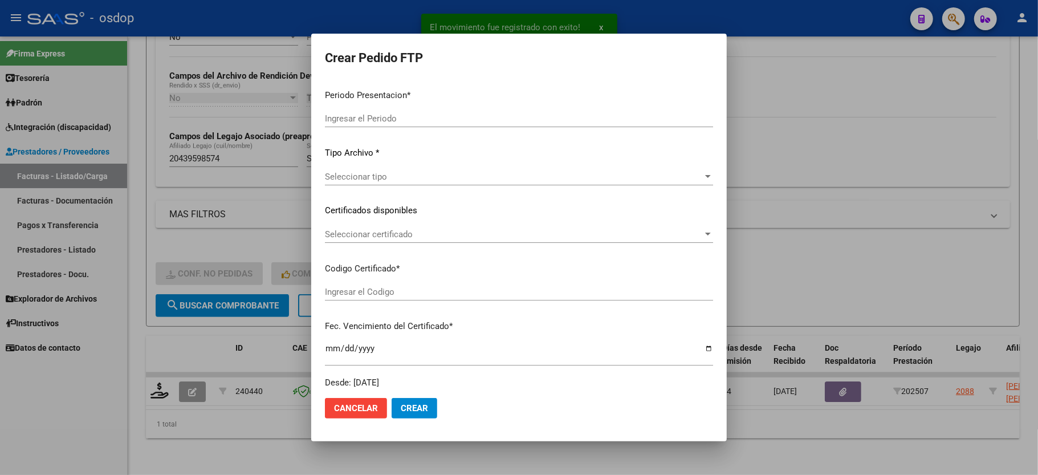
type input "202507"
type input "$ 185.559,15"
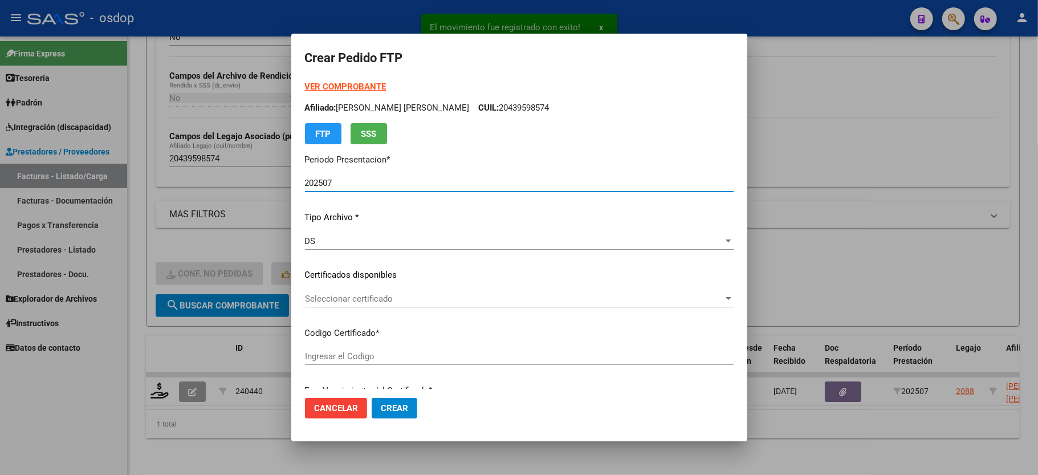
type input "2787556980"
type input "2035-01-15"
click at [343, 300] on span "Seleccionar certificado" at bounding box center [514, 299] width 418 height 10
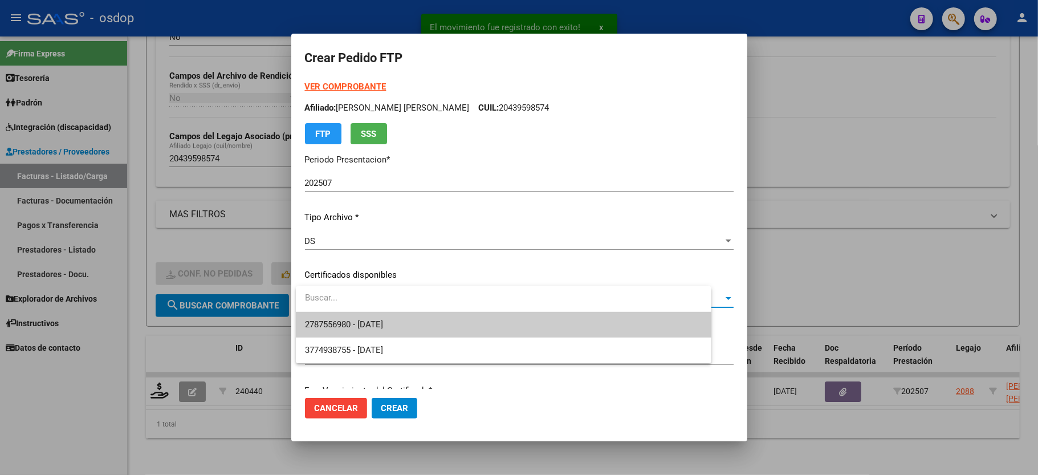
click at [347, 315] on span "2787556980 - 2035-01-15" at bounding box center [503, 325] width 397 height 26
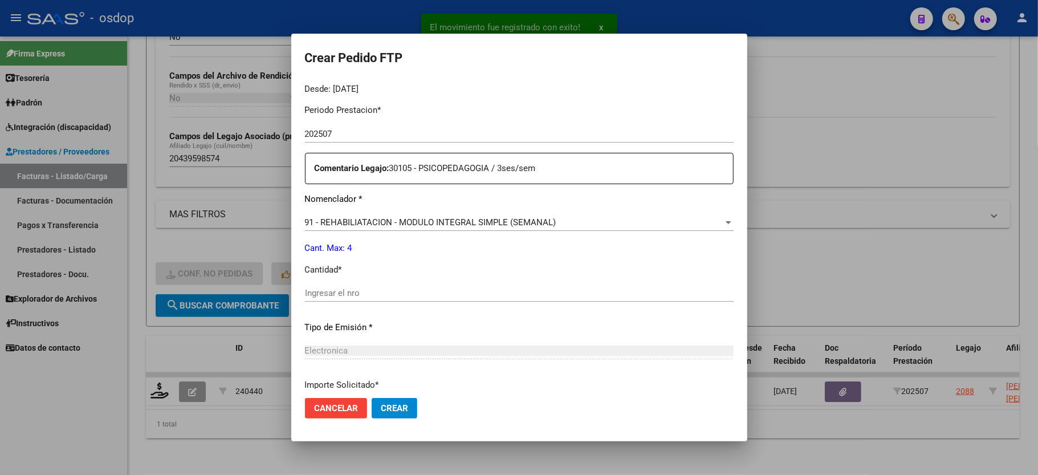
scroll to position [380, 0]
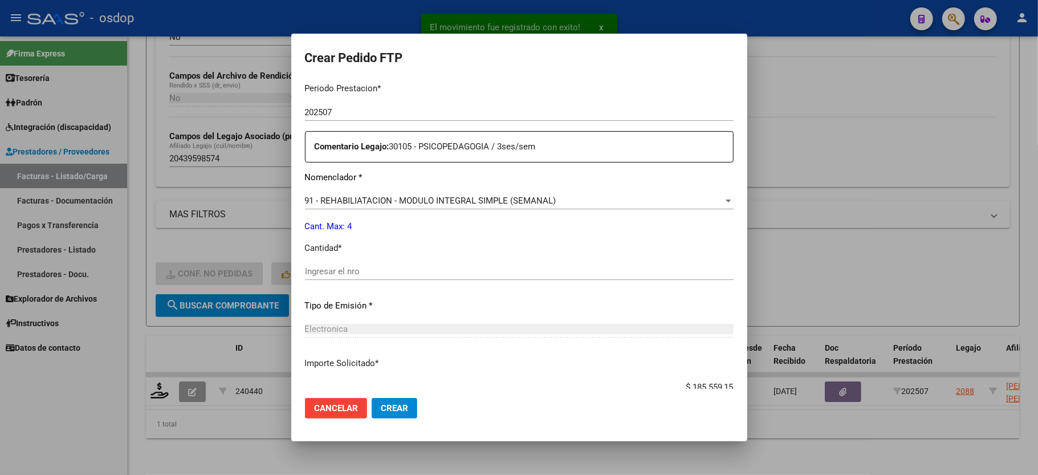
click at [432, 192] on div "91 - REHABILIATACION - MODULO INTEGRAL SIMPLE (SEMANAL) Seleccionar nomenclador" at bounding box center [519, 200] width 429 height 17
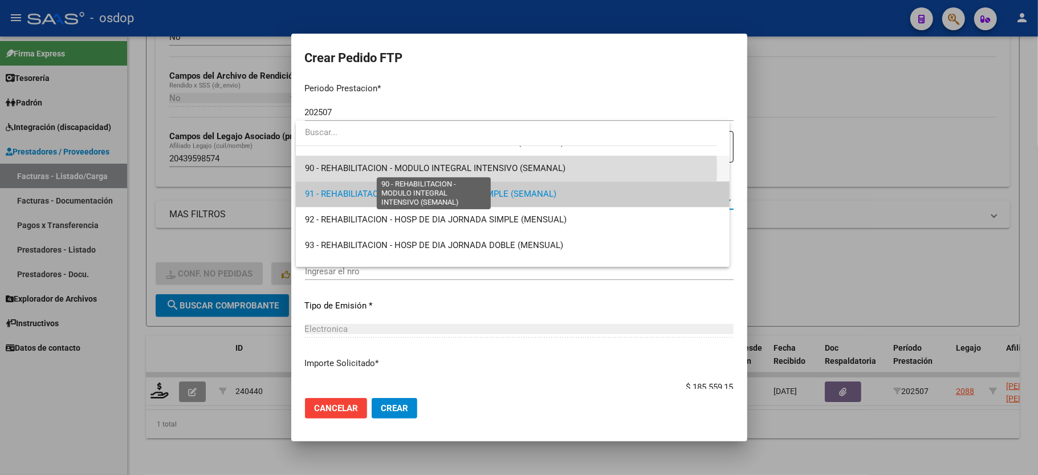
click at [434, 168] on span "90 - REHABILITACION - MODULO INTEGRAL INTENSIVO (SEMANAL)" at bounding box center [435, 168] width 260 height 10
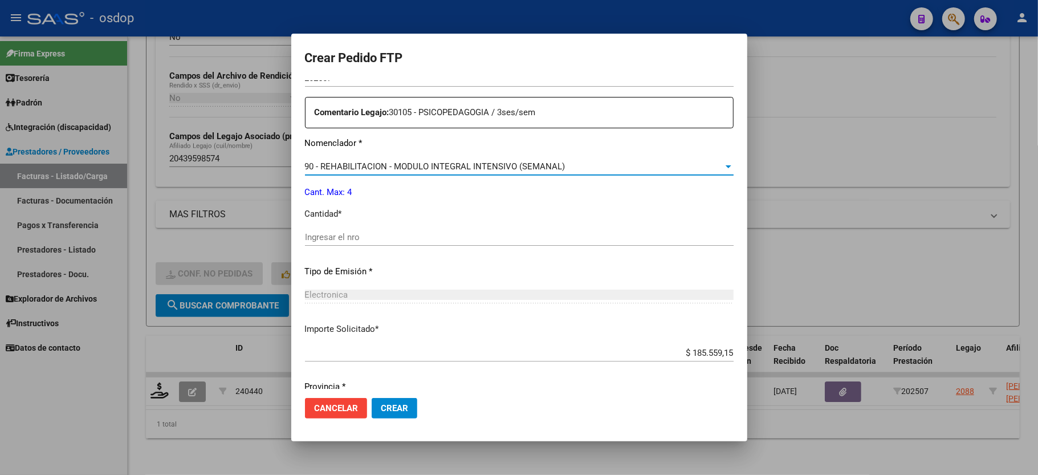
scroll to position [447, 0]
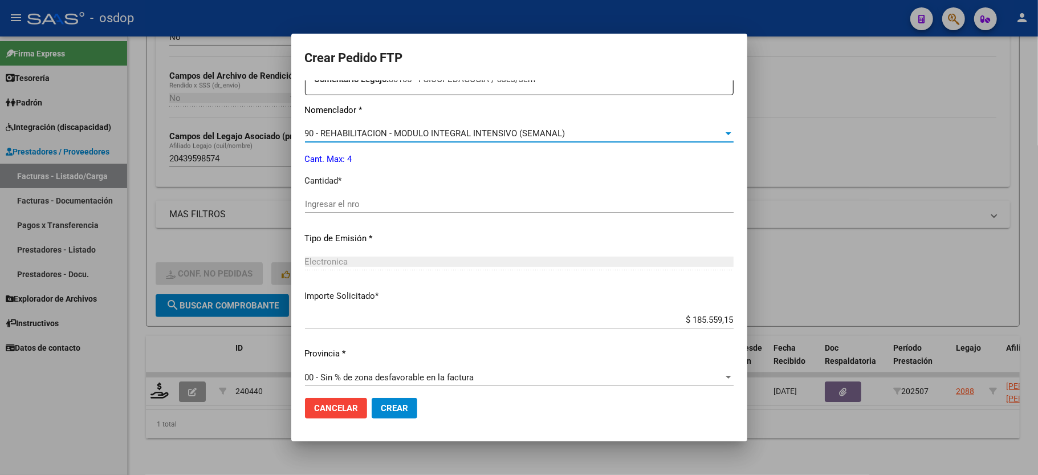
click at [397, 201] on input "Ingresar el nro" at bounding box center [519, 204] width 429 height 10
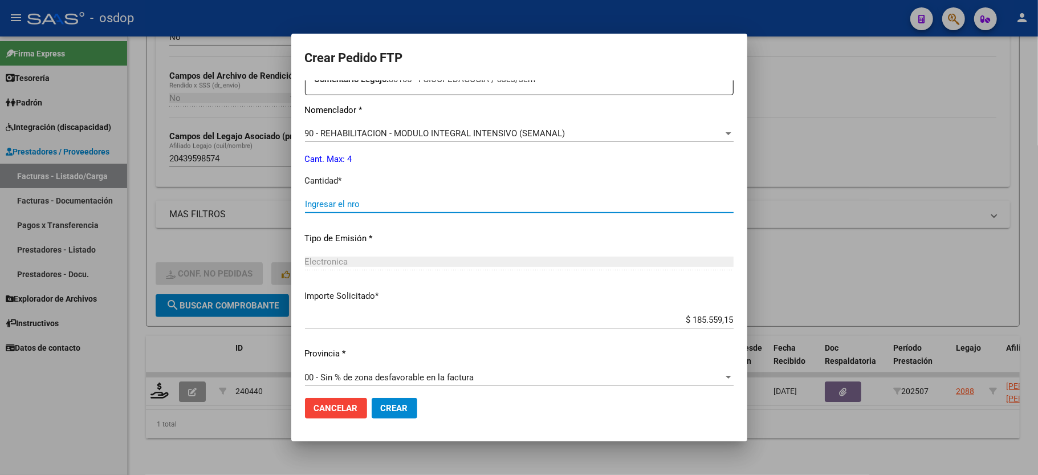
type input "1"
type input "4"
drag, startPoint x: 393, startPoint y: 392, endPoint x: 390, endPoint y: 405, distance: 12.7
click at [393, 393] on mat-dialog-actions "Cancelar Crear" at bounding box center [519, 408] width 429 height 39
click at [390, 405] on span "Crear" at bounding box center [394, 408] width 27 height 10
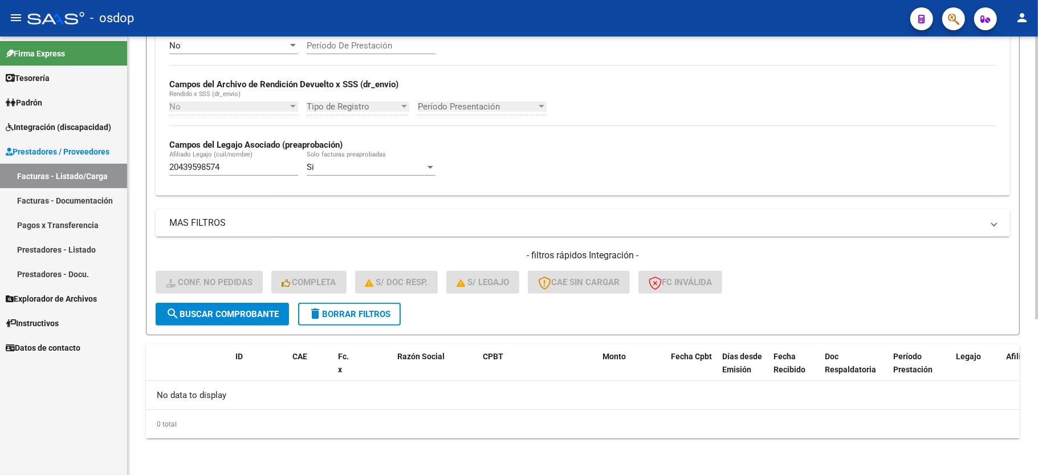
scroll to position [242, 0]
click at [358, 319] on button "delete Borrar Filtros" at bounding box center [349, 314] width 103 height 23
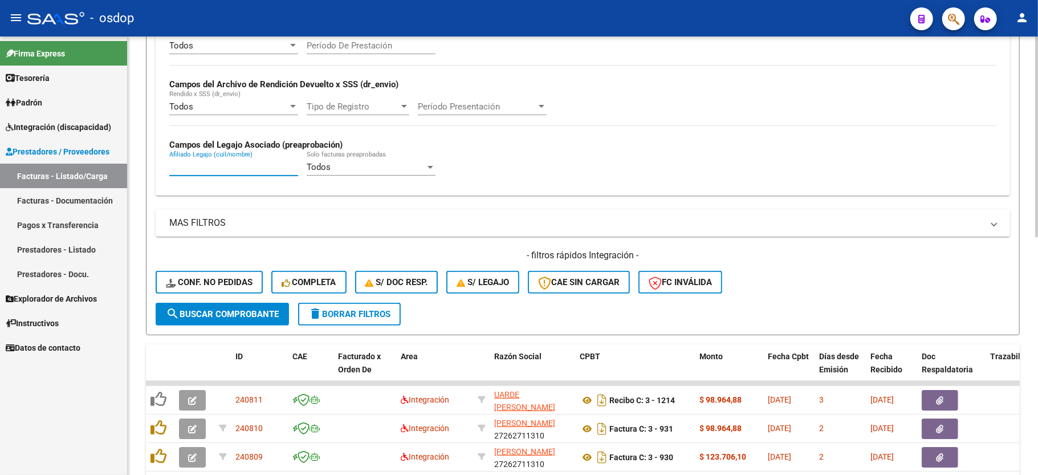
click at [197, 169] on input "Afiliado Legajo (cuil/nombre)" at bounding box center [233, 167] width 129 height 10
paste input "27379701839"
type input "27379701839"
click at [227, 320] on button "search Buscar Comprobante" at bounding box center [222, 314] width 133 height 23
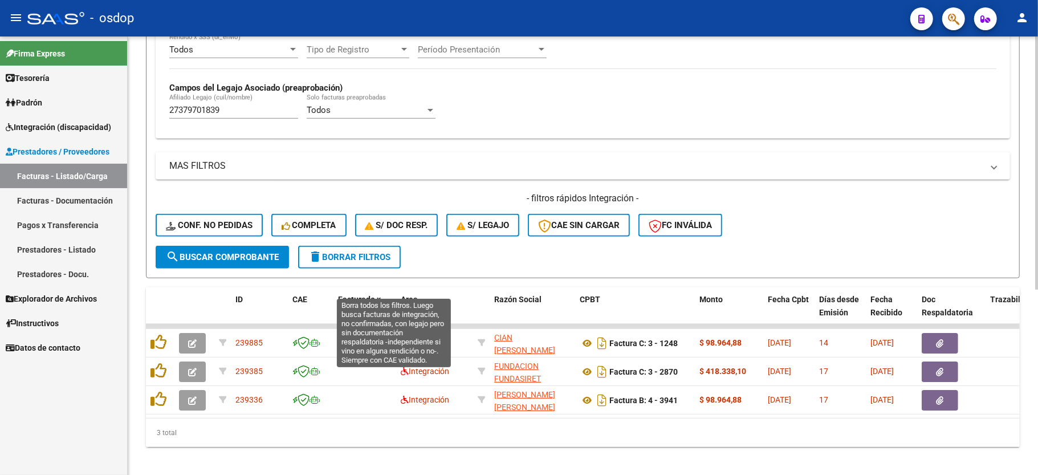
scroll to position [320, 0]
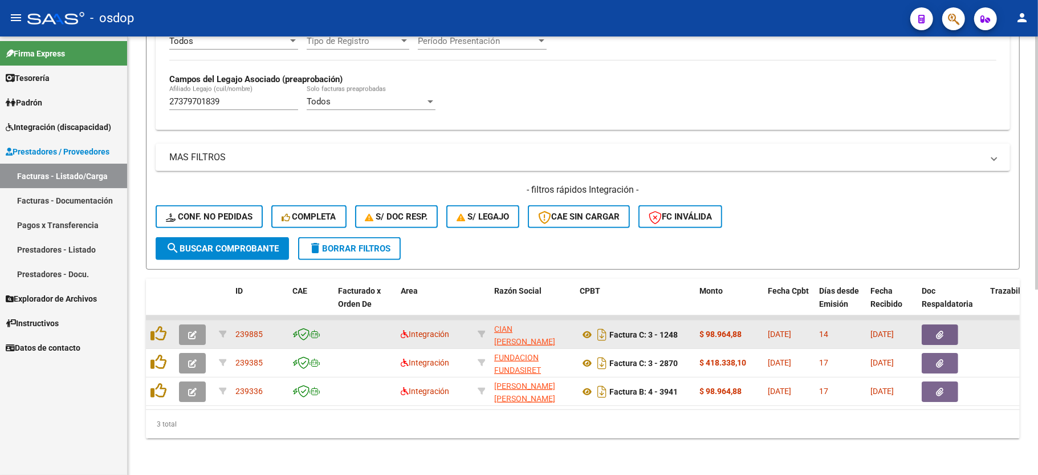
click at [182, 324] on button "button" at bounding box center [192, 334] width 27 height 21
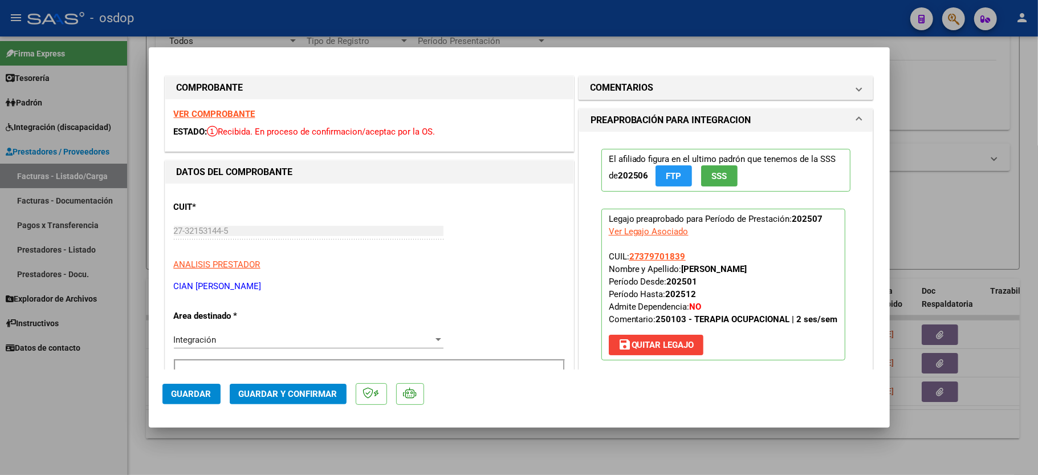
click at [230, 111] on strong "VER COMPROBANTE" at bounding box center [215, 114] width 82 height 10
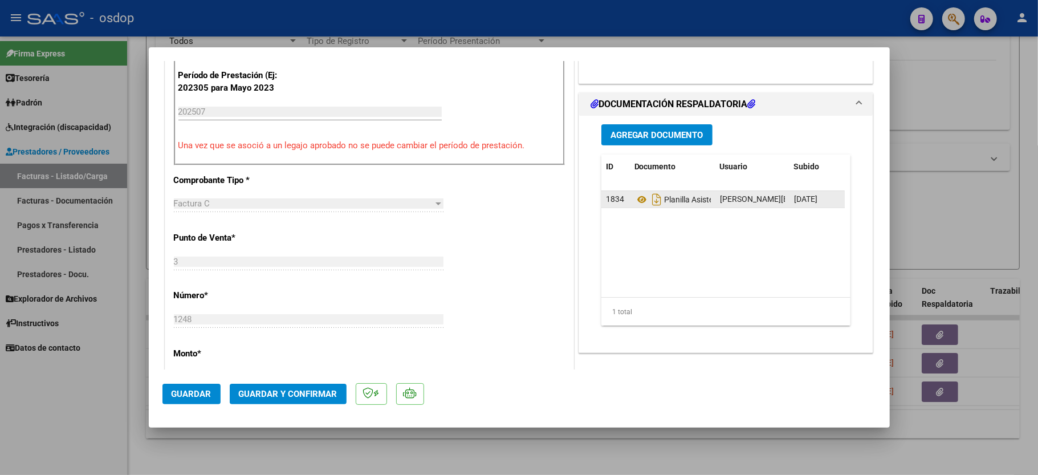
scroll to position [304, 0]
click at [637, 201] on icon at bounding box center [641, 199] width 15 height 14
click at [277, 398] on span "Guardar y Confirmar" at bounding box center [288, 394] width 99 height 10
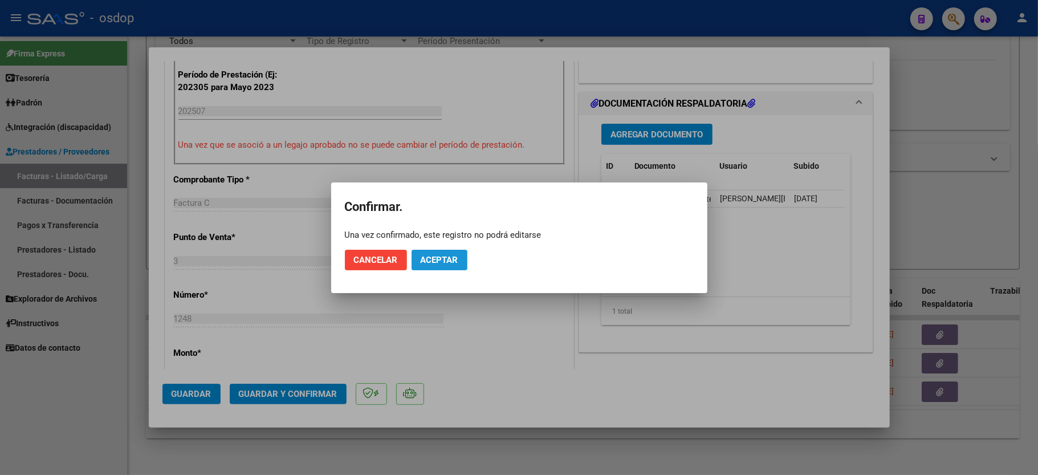
click at [447, 267] on button "Aceptar" at bounding box center [440, 260] width 56 height 21
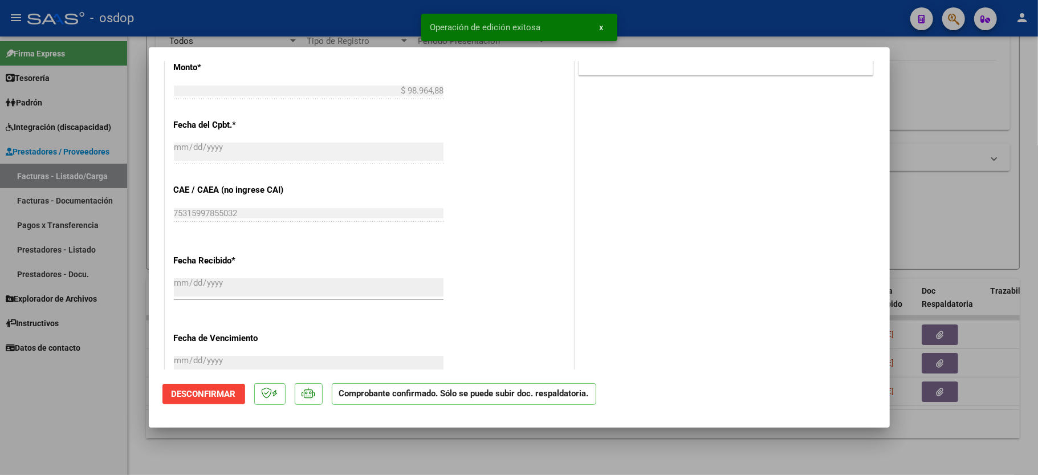
click at [101, 408] on div at bounding box center [519, 237] width 1038 height 475
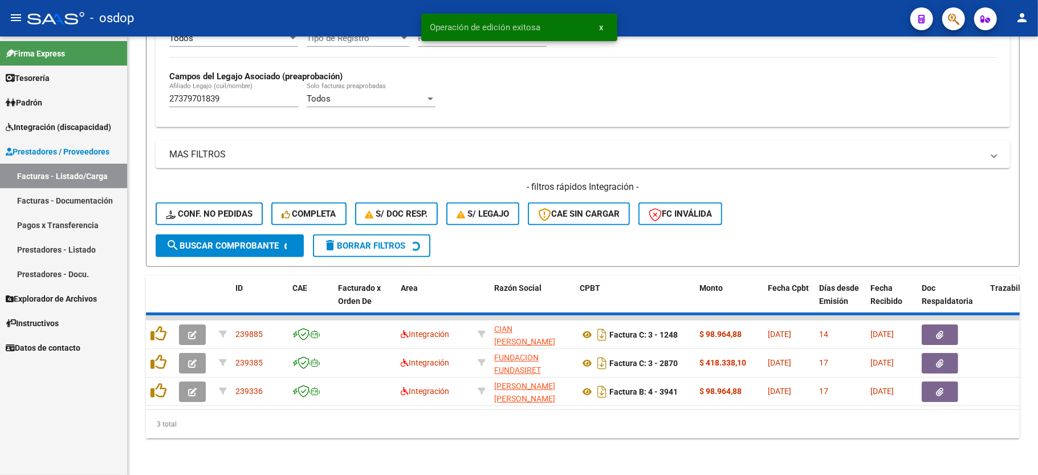
scroll to position [292, 0]
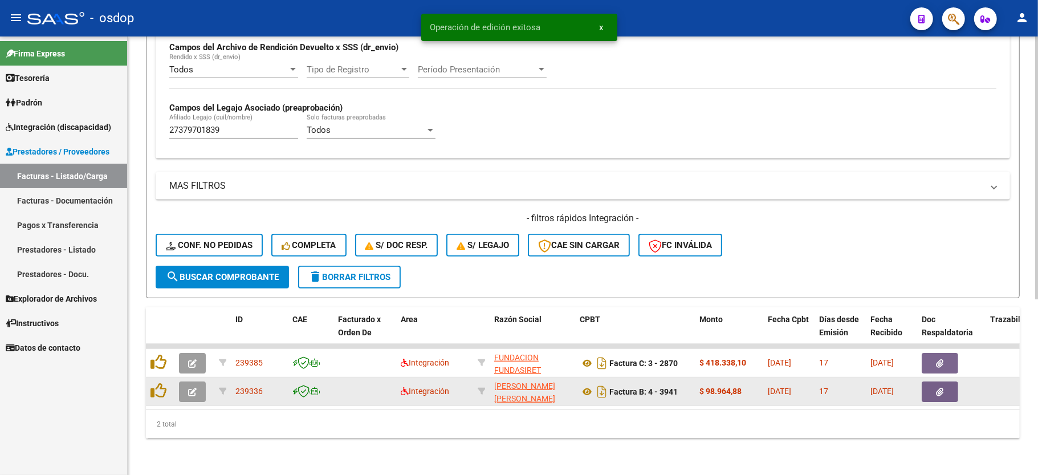
click at [192, 388] on icon "button" at bounding box center [192, 392] width 9 height 9
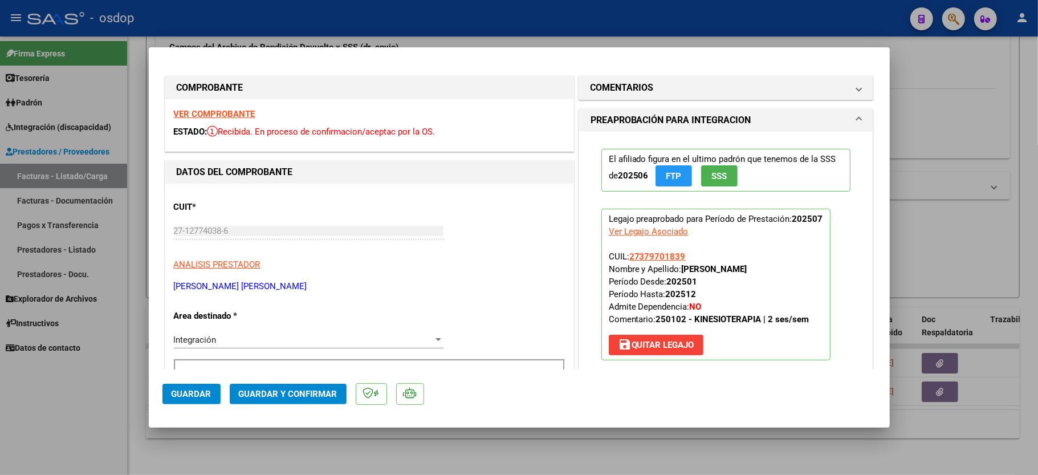
click at [204, 115] on strong "VER COMPROBANTE" at bounding box center [215, 114] width 82 height 10
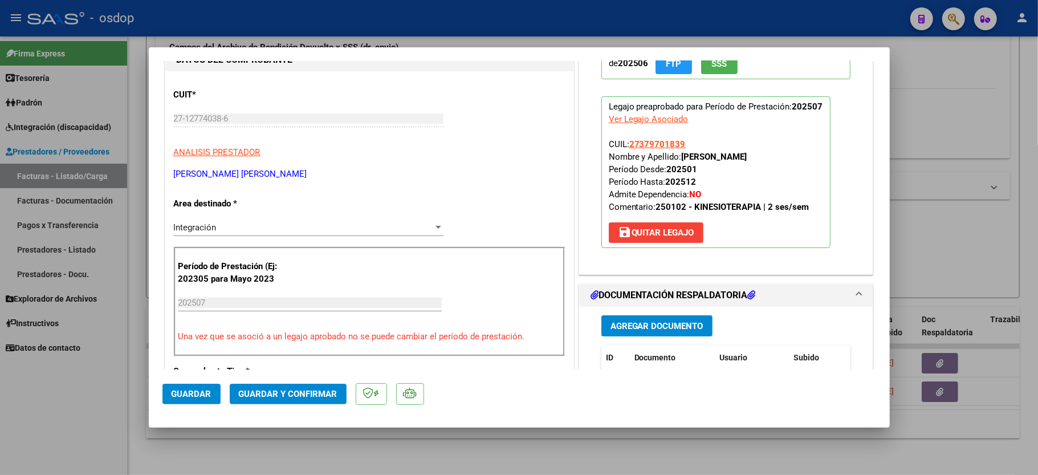
scroll to position [152, 0]
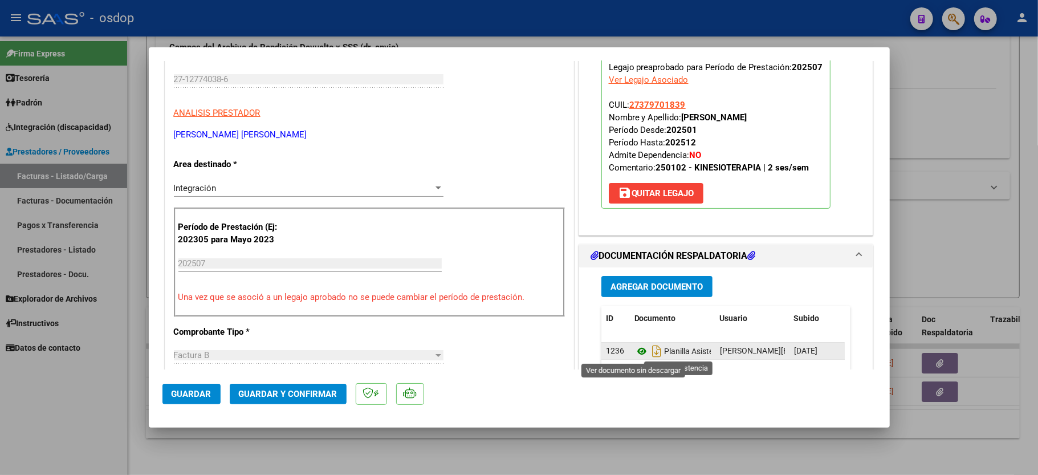
click at [634, 348] on icon at bounding box center [641, 351] width 15 height 14
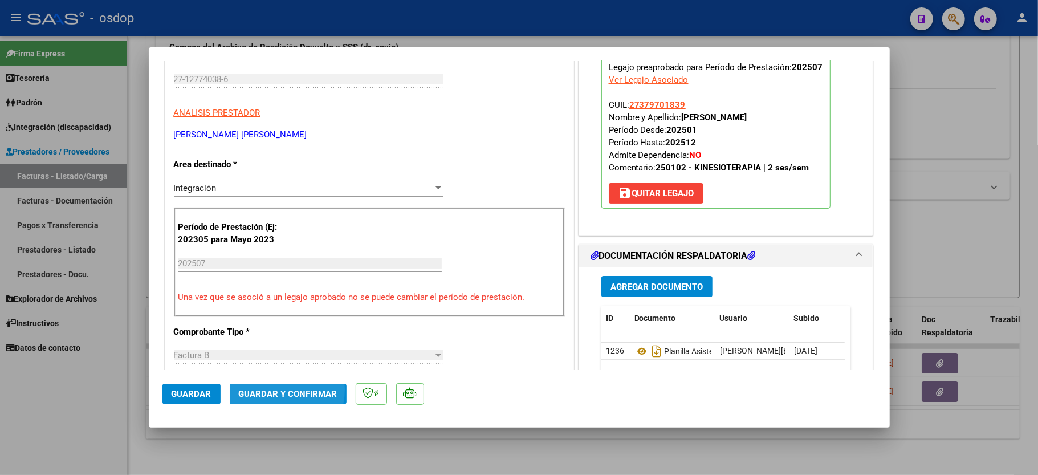
click at [275, 390] on span "Guardar y Confirmar" at bounding box center [288, 394] width 99 height 10
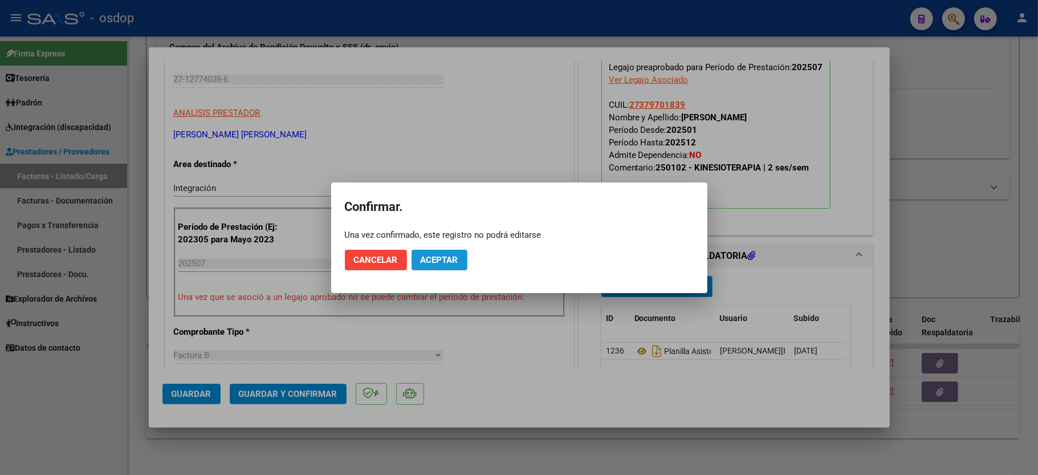
click at [443, 260] on span "Aceptar" at bounding box center [440, 260] width 38 height 10
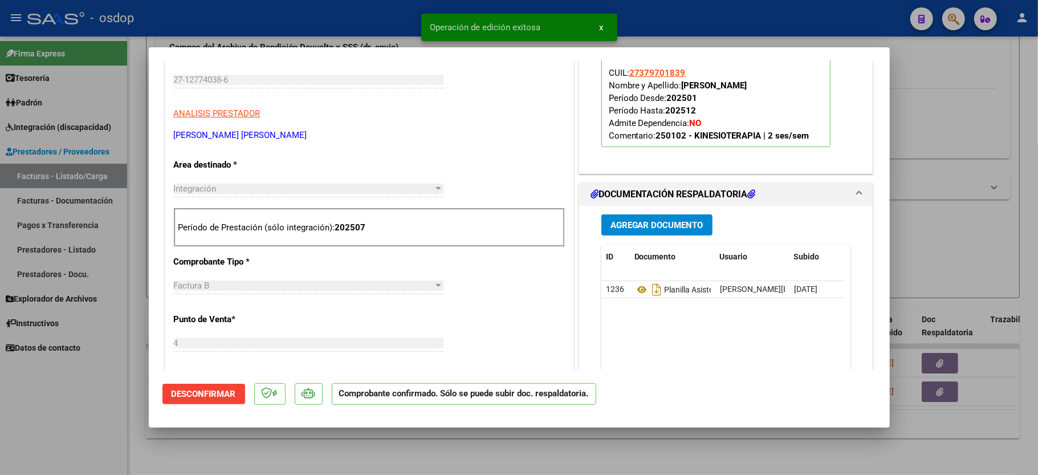
click at [119, 414] on div at bounding box center [519, 237] width 1038 height 475
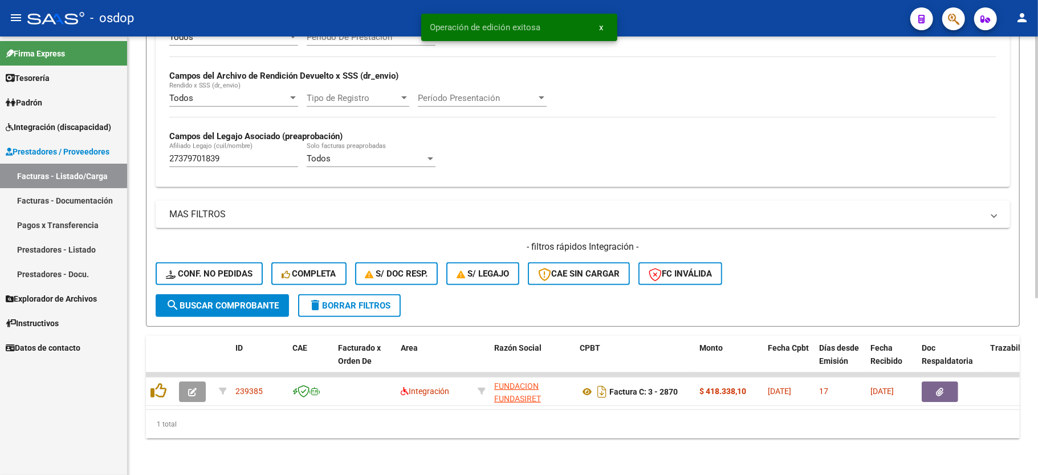
scroll to position [263, 0]
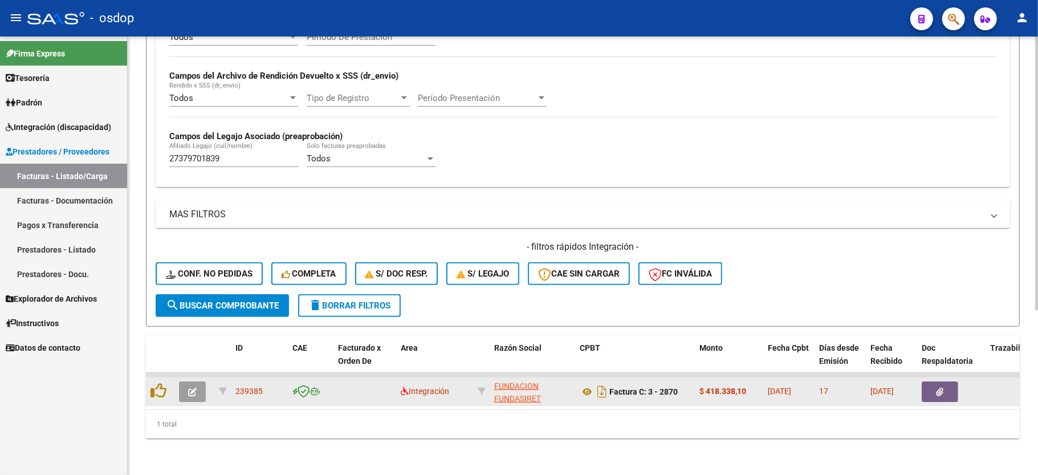
click at [176, 377] on datatable-body-cell at bounding box center [194, 391] width 40 height 28
click at [192, 388] on icon "button" at bounding box center [192, 392] width 9 height 9
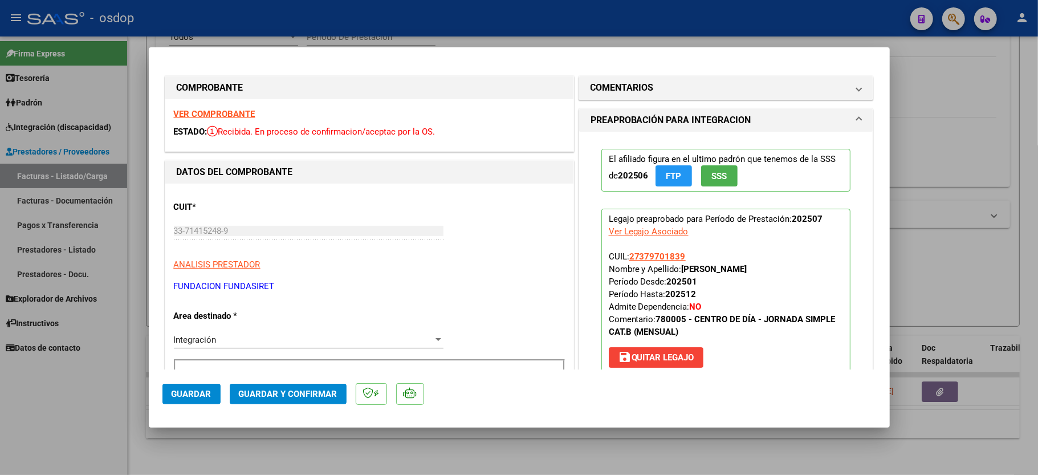
click at [213, 109] on strong "VER COMPROBANTE" at bounding box center [215, 114] width 82 height 10
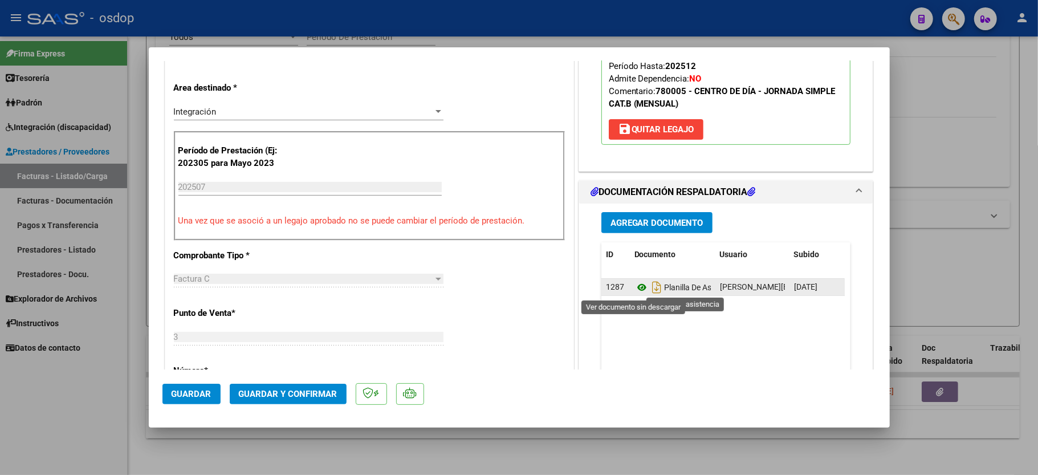
click at [637, 288] on icon at bounding box center [641, 287] width 15 height 14
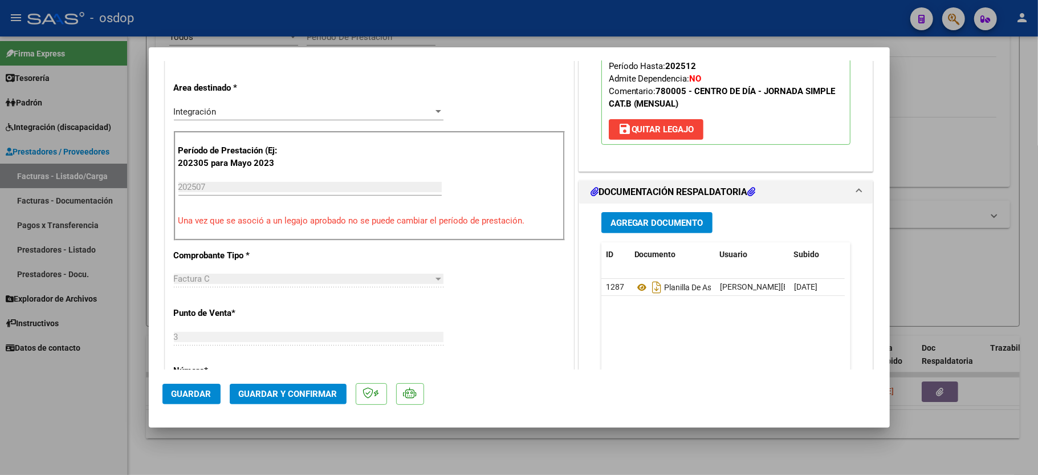
click at [258, 389] on span "Guardar y Confirmar" at bounding box center [288, 394] width 99 height 10
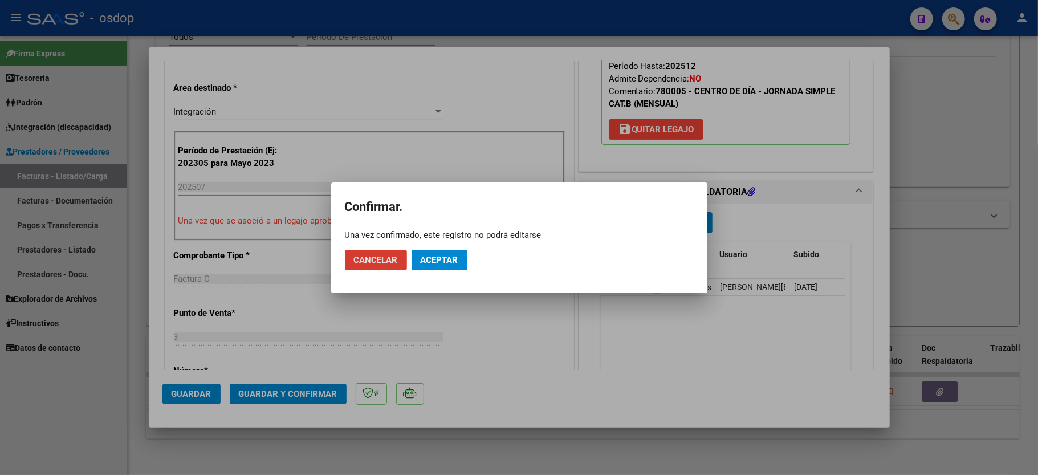
click at [443, 250] on button "Aceptar" at bounding box center [440, 260] width 56 height 21
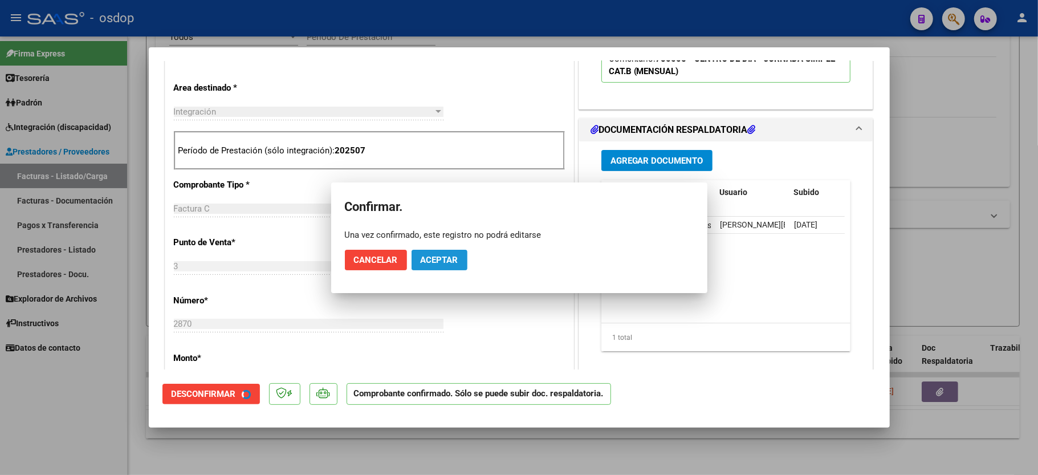
scroll to position [227, 0]
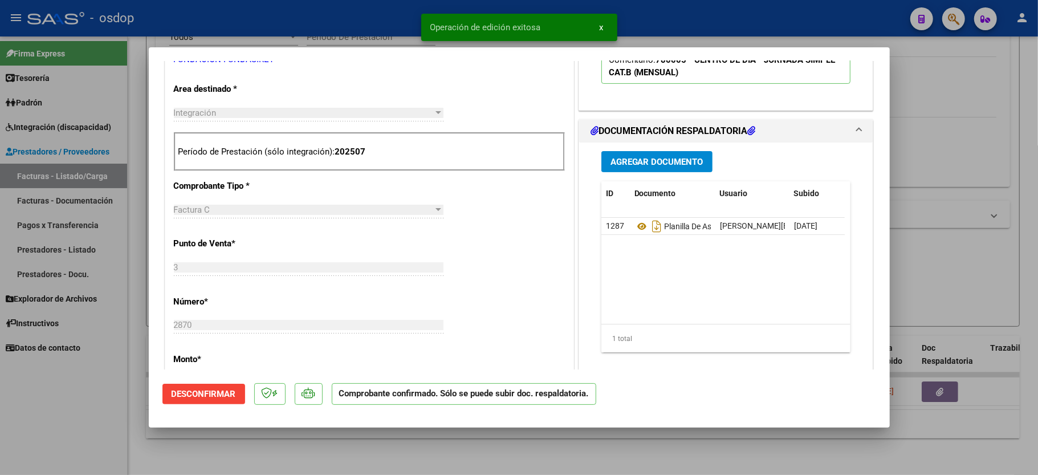
click at [89, 398] on div at bounding box center [519, 237] width 1038 height 475
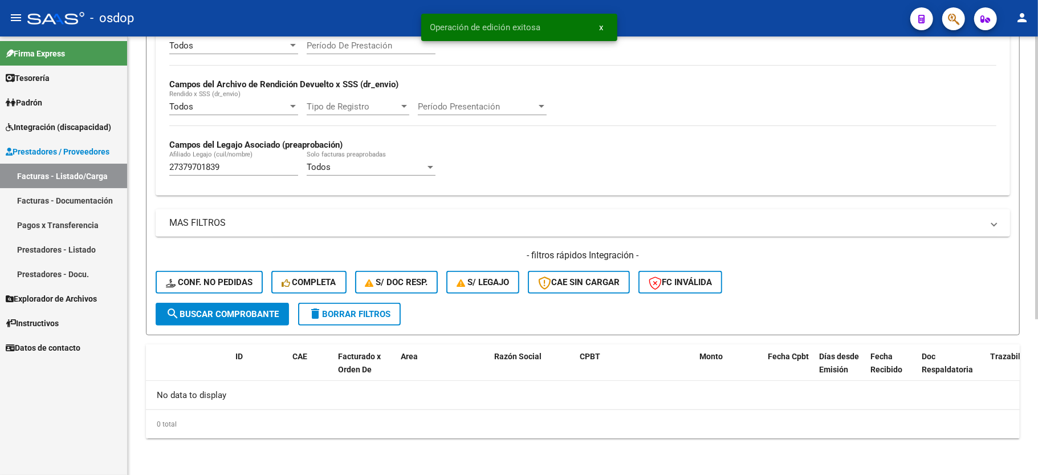
scroll to position [242, 0]
click at [188, 154] on div "27379701839 Afiliado Legajo (cuil/nombre)" at bounding box center [233, 163] width 129 height 25
click at [188, 165] on input "27379701839" at bounding box center [233, 167] width 129 height 10
click at [245, 279] on span "Conf. no pedidas" at bounding box center [209, 282] width 87 height 10
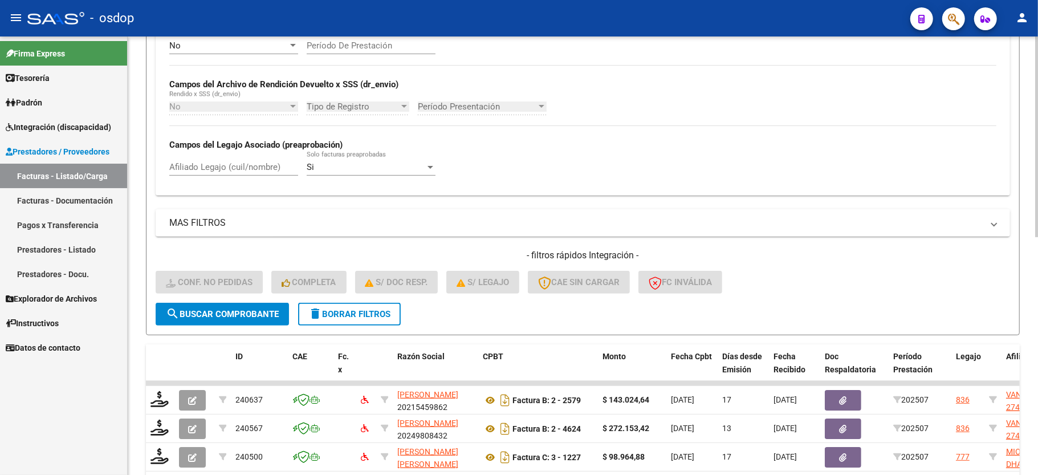
click at [247, 169] on input "Afiliado Legajo (cuil/nombre)" at bounding box center [233, 167] width 129 height 10
paste input "27379701839"
type input "27379701839"
click at [261, 308] on button "search Buscar Comprobante" at bounding box center [222, 314] width 133 height 23
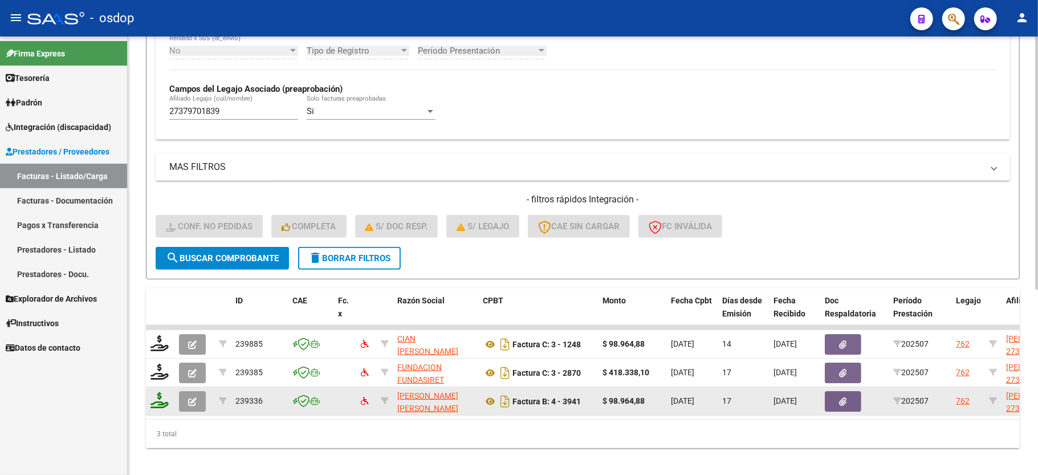
scroll to position [320, 0]
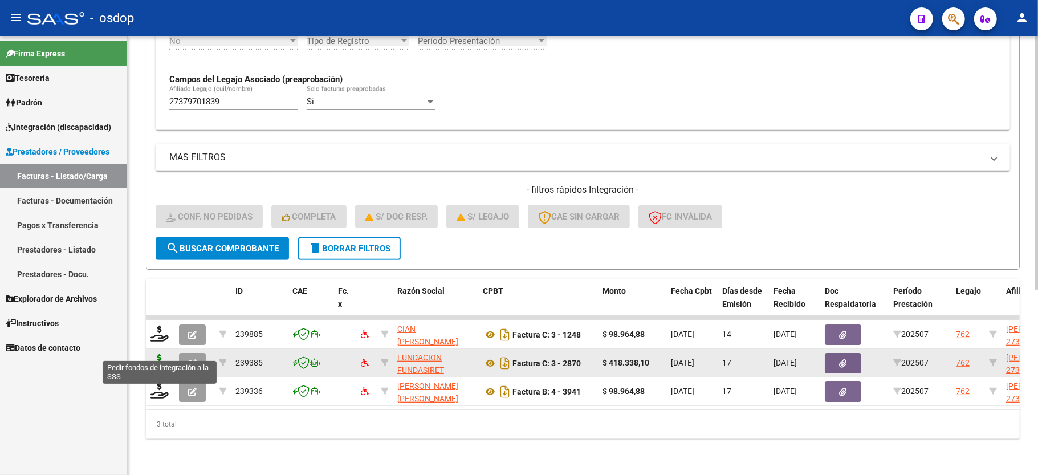
click at [162, 354] on icon at bounding box center [159, 362] width 18 height 16
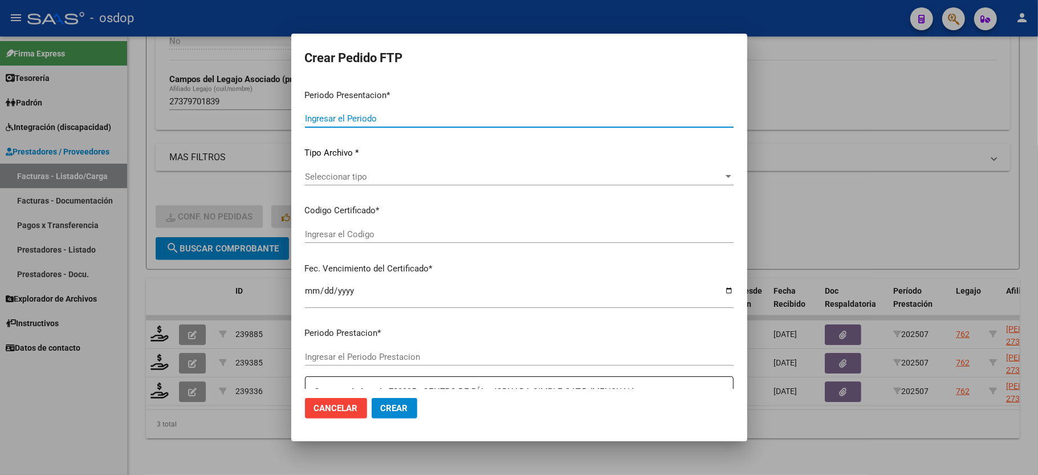
type input "202507"
type input "$ 418.338,10"
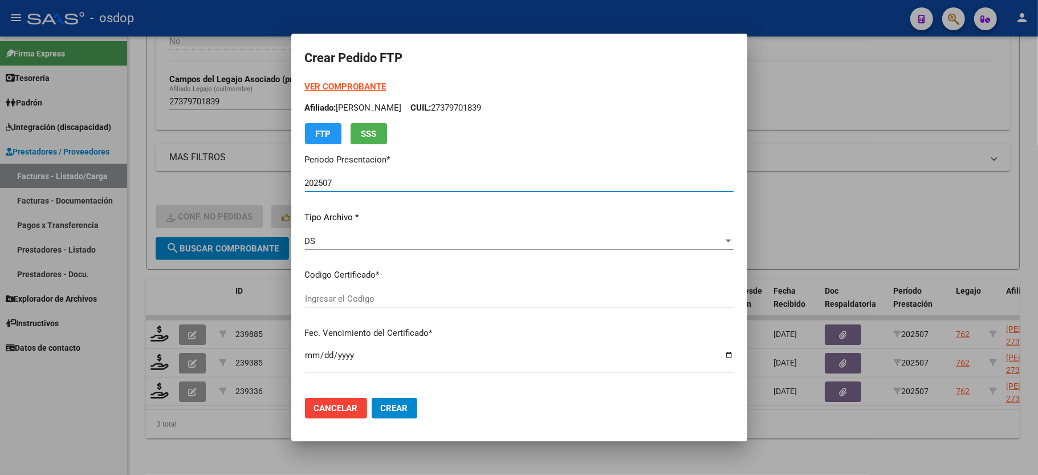
type input "2241904903"
type input "2026-08-05"
click at [344, 300] on span "Seleccionar certificado" at bounding box center [514, 299] width 418 height 10
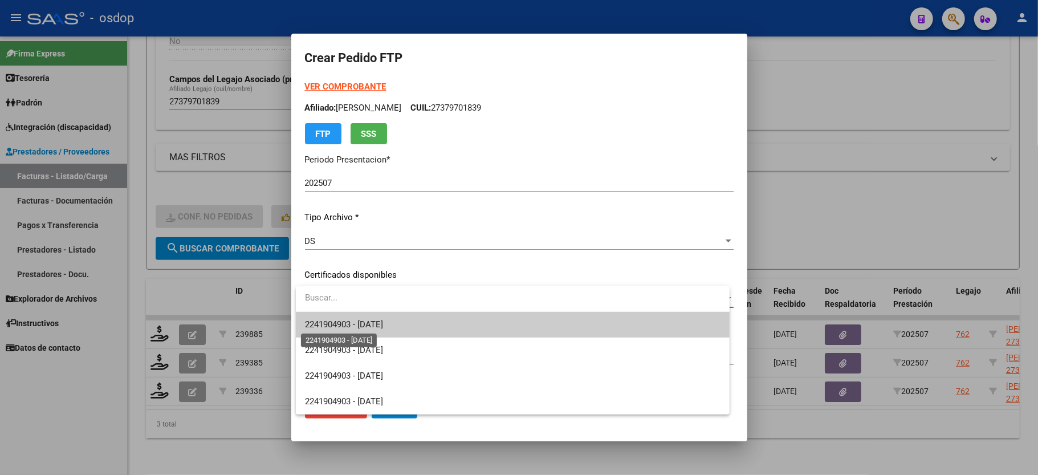
click at [358, 319] on span "2241904903 - 2026-08-05" at bounding box center [344, 324] width 78 height 10
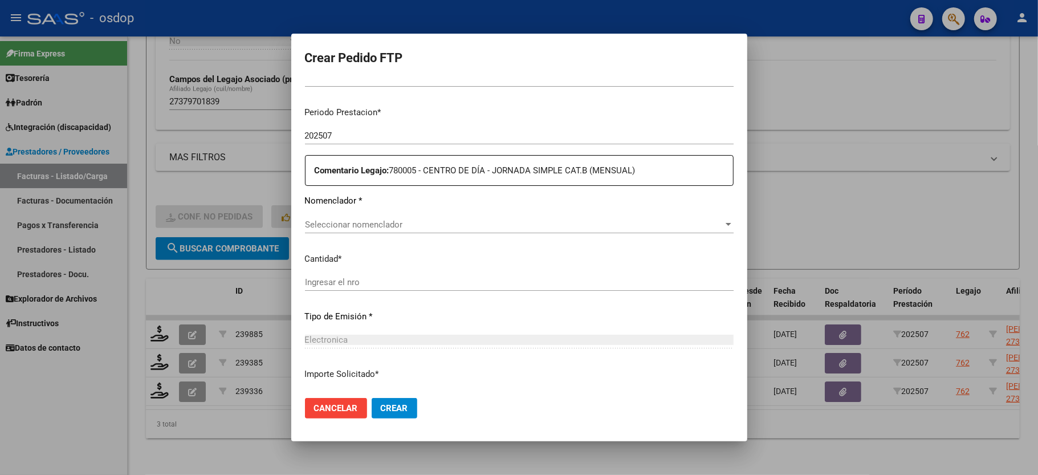
scroll to position [380, 0]
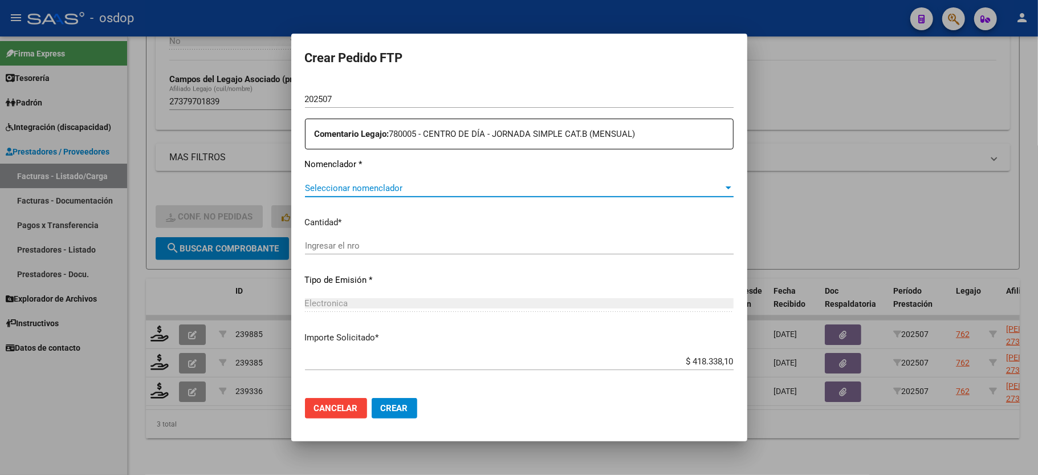
click at [380, 185] on span "Seleccionar nomenclador" at bounding box center [514, 188] width 418 height 10
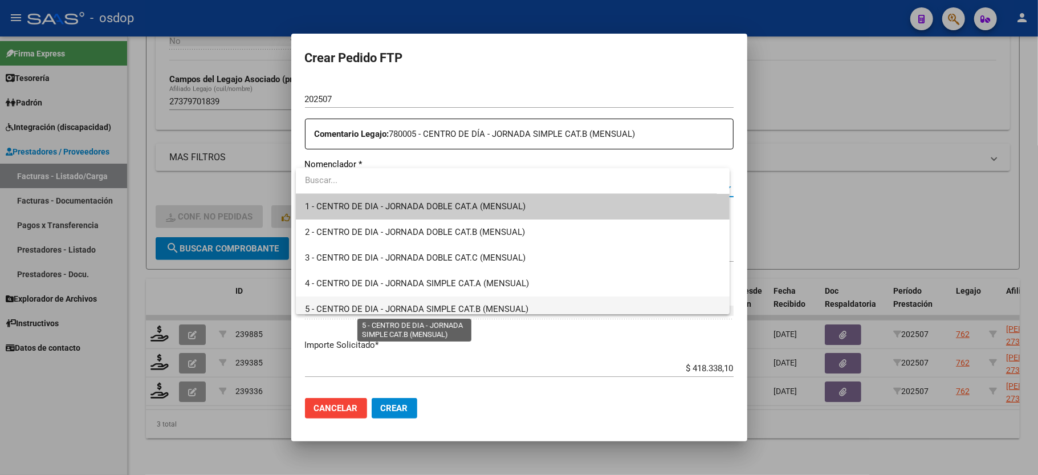
click at [468, 304] on span "5 - CENTRO DE DIA - JORNADA SIMPLE CAT.B (MENSUAL)" at bounding box center [416, 309] width 223 height 10
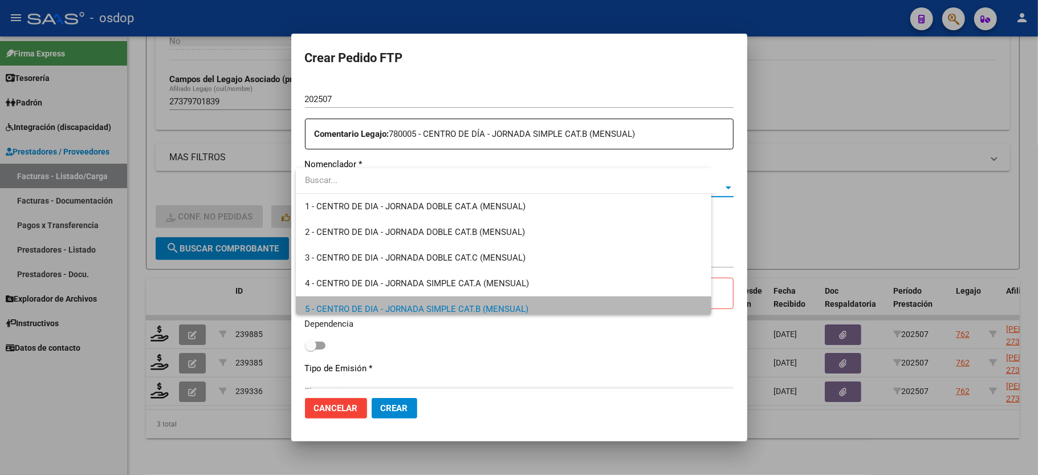
scroll to position [7, 0]
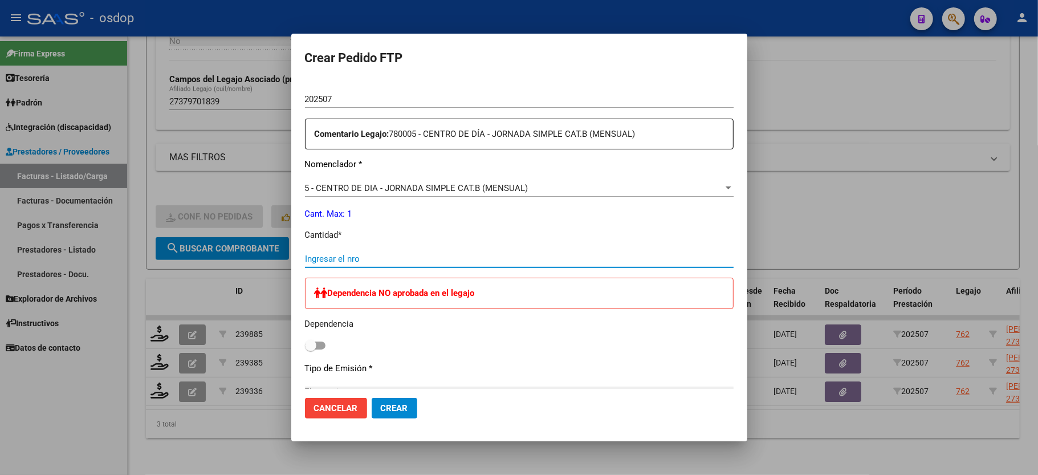
click at [349, 254] on input "Ingresar el nro" at bounding box center [519, 259] width 429 height 10
type input "1"
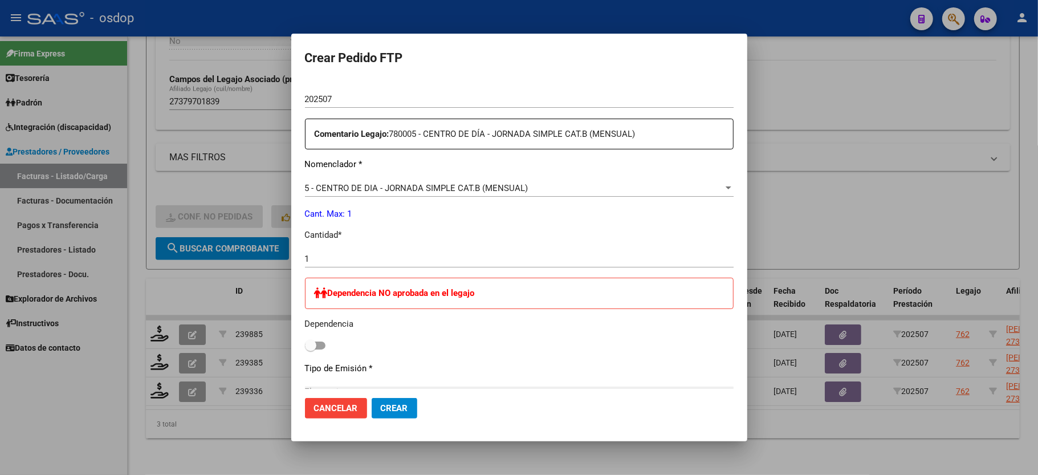
drag, startPoint x: 394, startPoint y: 412, endPoint x: 307, endPoint y: 408, distance: 87.8
click at [307, 408] on div "Cancelar Crear" at bounding box center [361, 408] width 112 height 21
click at [307, 408] on button "Cancelar" at bounding box center [336, 408] width 62 height 21
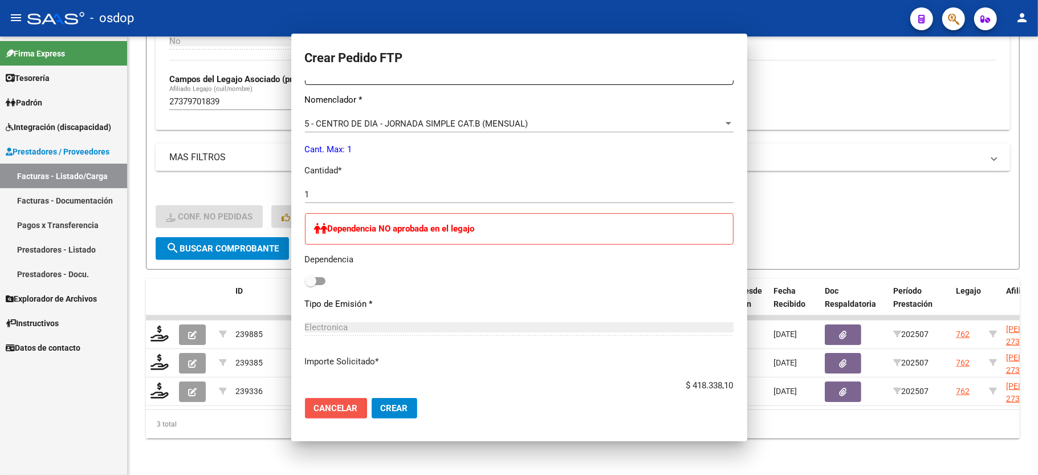
scroll to position [315, 0]
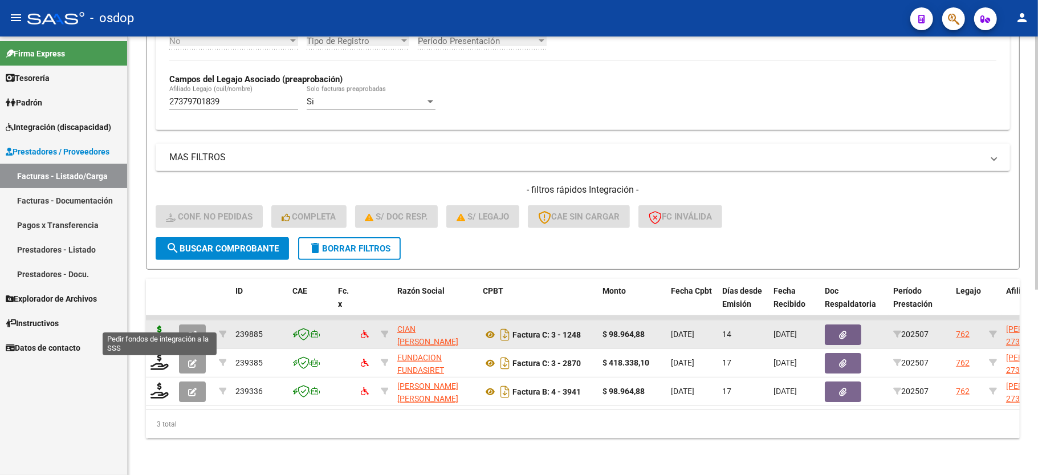
click at [158, 325] on icon at bounding box center [159, 333] width 18 height 16
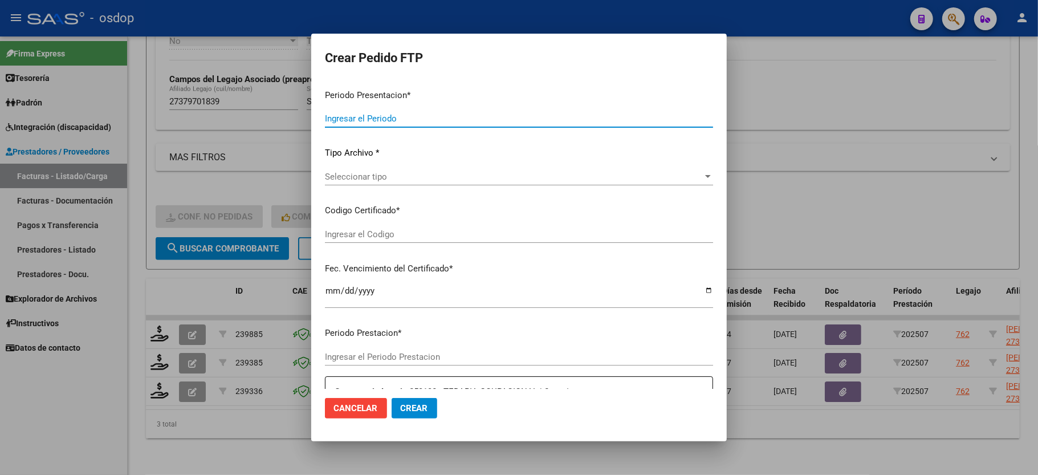
type input "202507"
type input "$ 98.964,88"
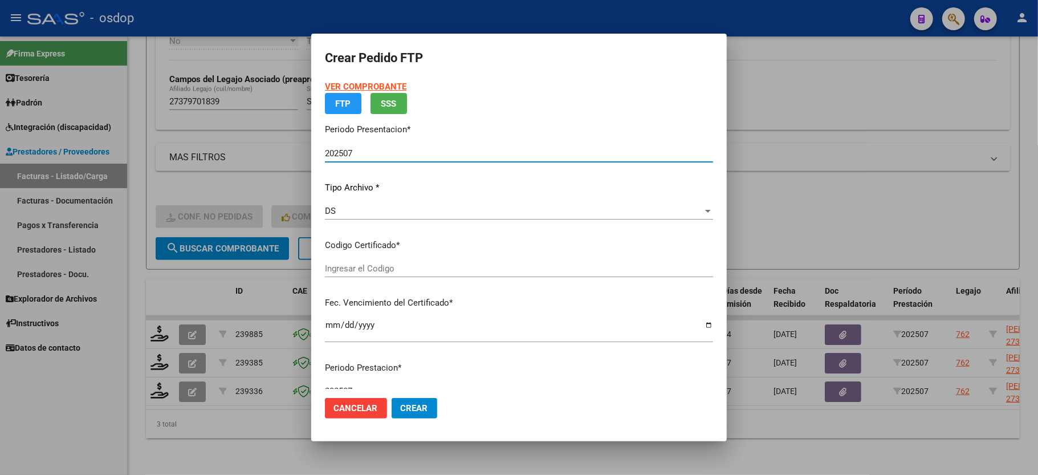
type input "2241904903"
type input "2026-08-05"
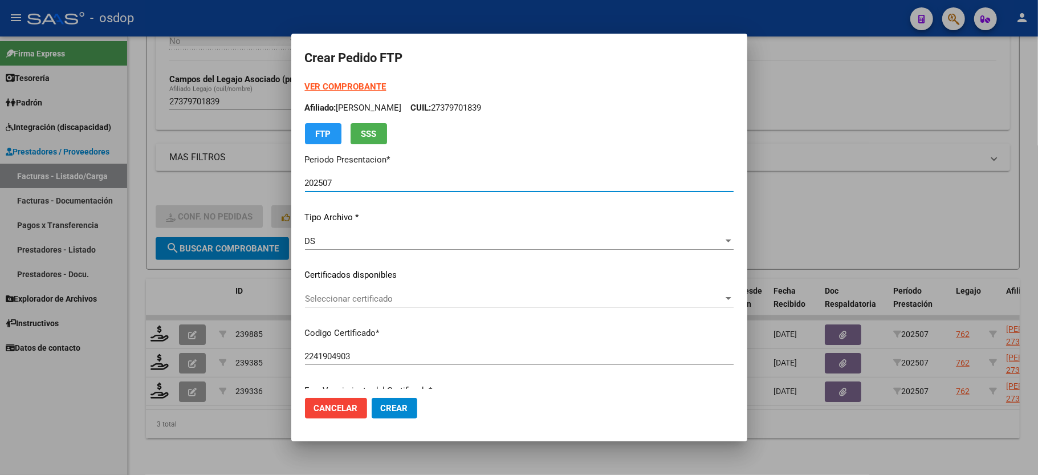
click at [349, 302] on span "Seleccionar certificado" at bounding box center [514, 299] width 418 height 10
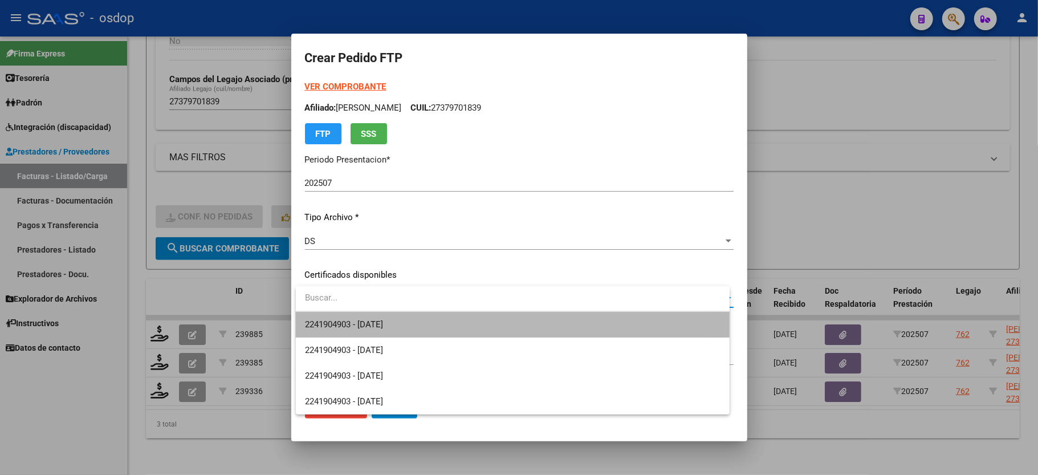
click at [357, 317] on span "2241904903 - 2026-08-05" at bounding box center [512, 325] width 415 height 26
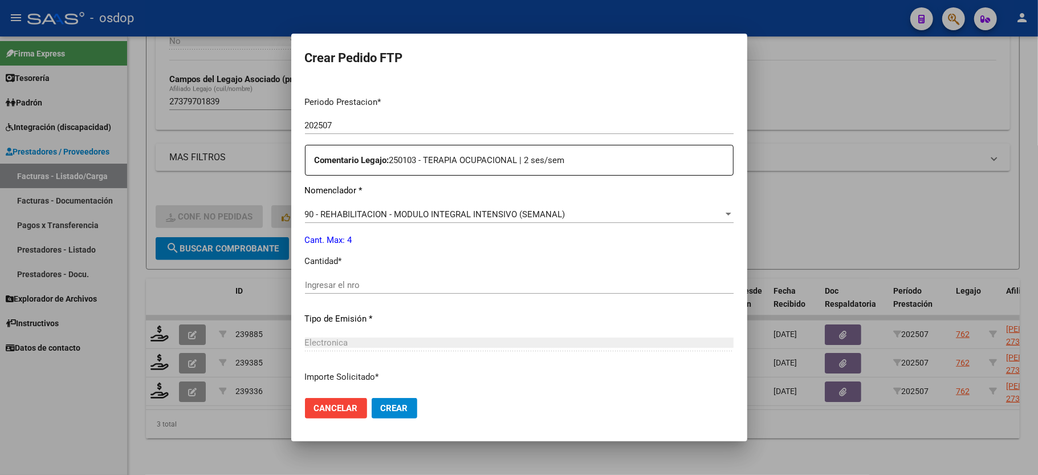
scroll to position [380, 0]
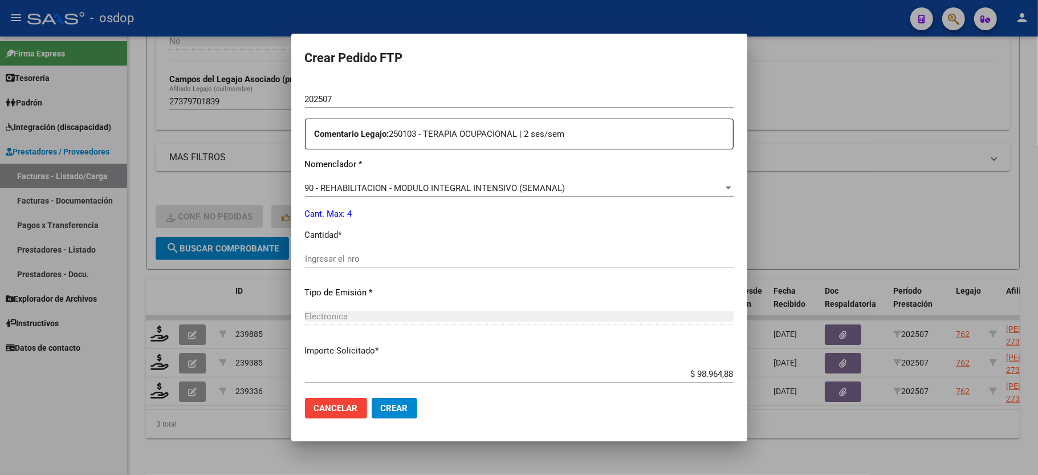
click at [377, 254] on input "Ingresar el nro" at bounding box center [519, 259] width 429 height 10
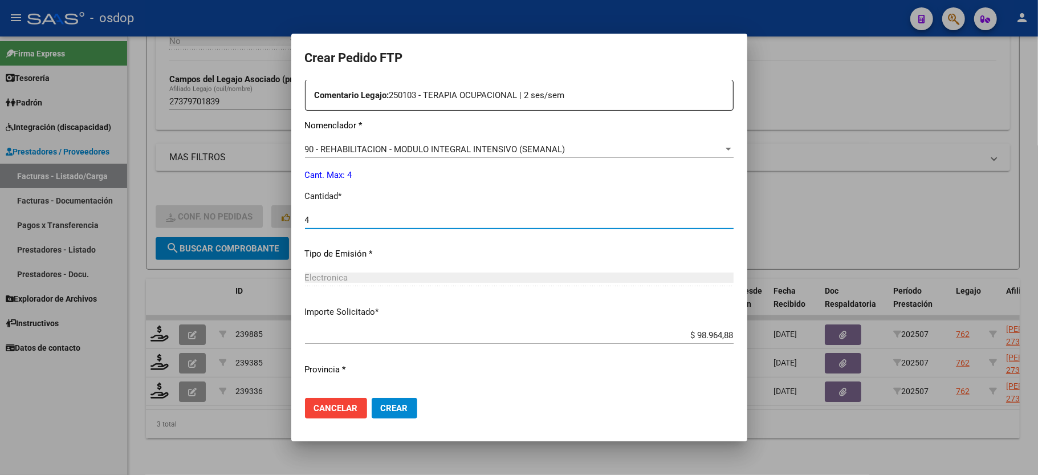
scroll to position [434, 0]
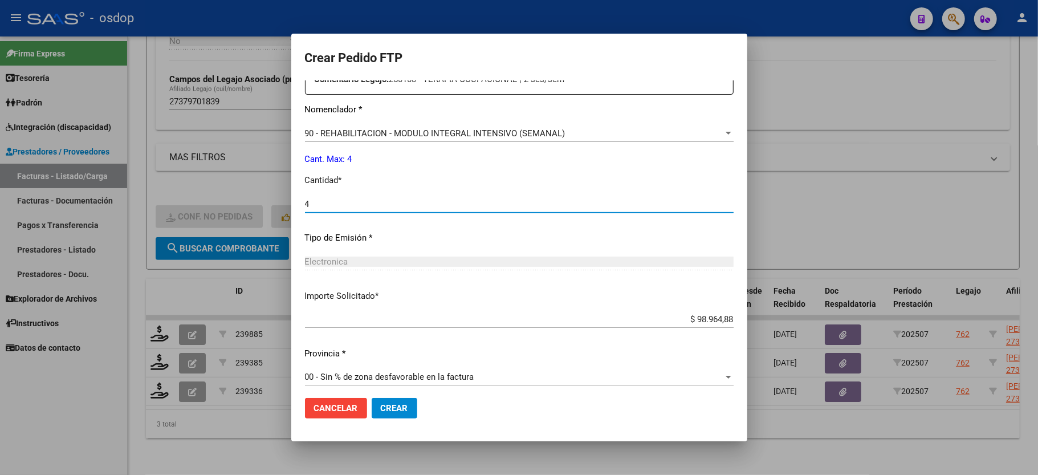
type input "4"
click at [385, 402] on button "Crear" at bounding box center [395, 408] width 46 height 21
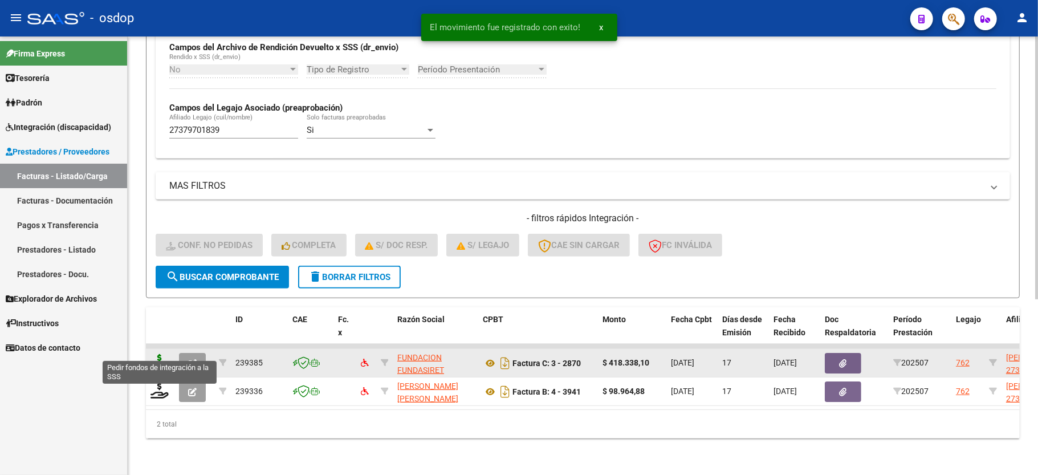
scroll to position [292, 0]
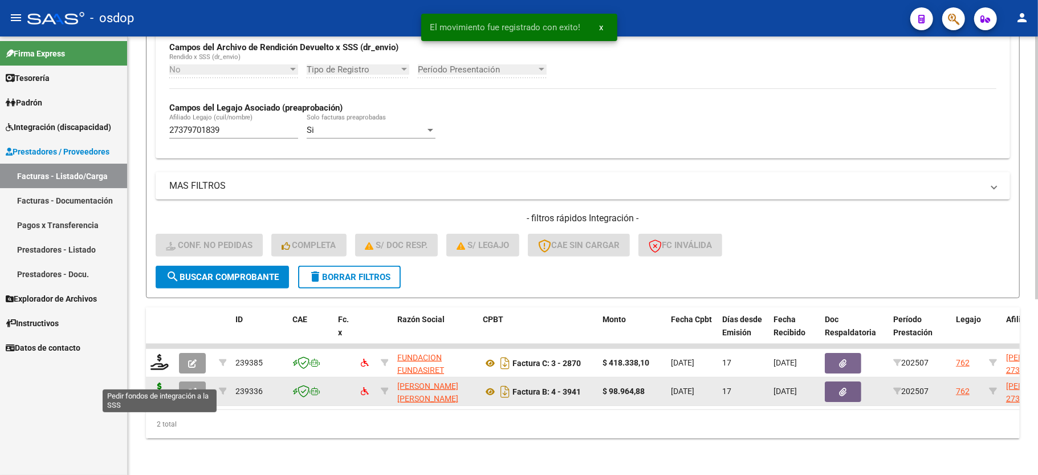
click at [165, 382] on icon at bounding box center [159, 390] width 18 height 16
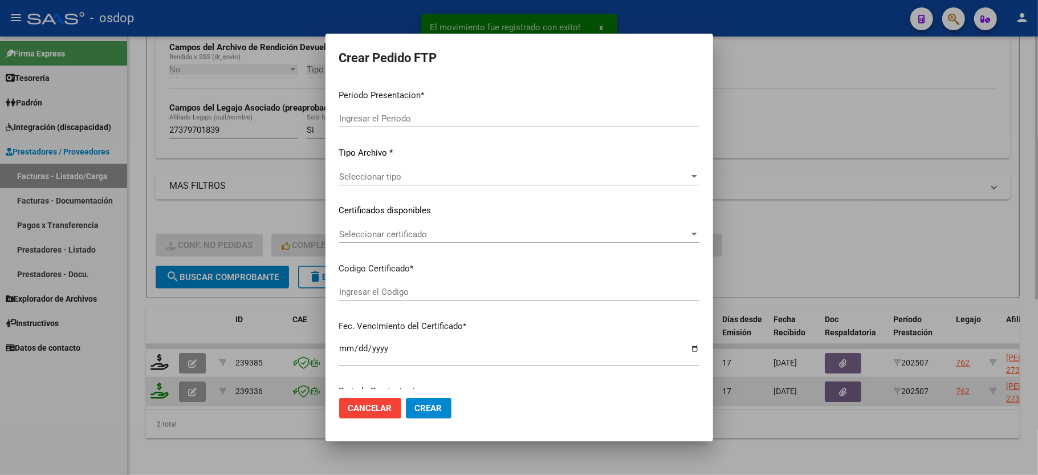
type input "202507"
type input "$ 98.964,88"
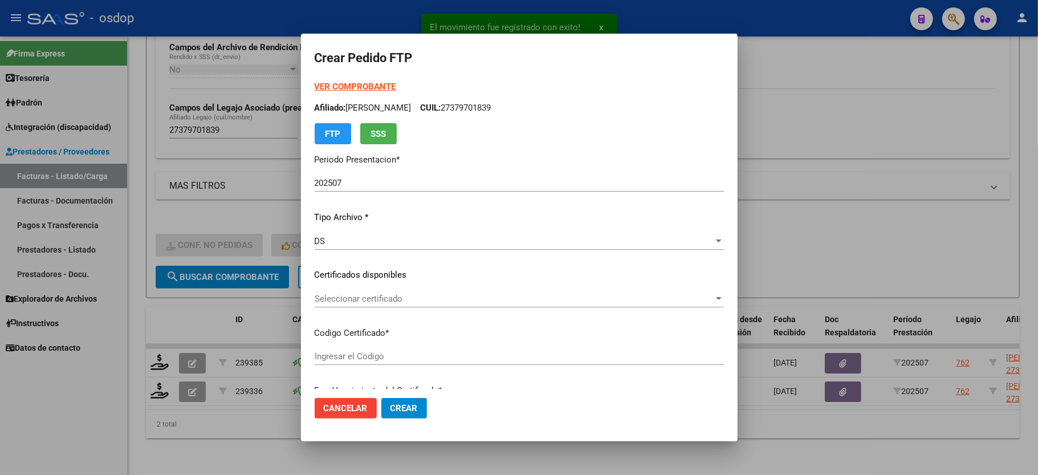
type input "2241904903"
type input "2026-08-05"
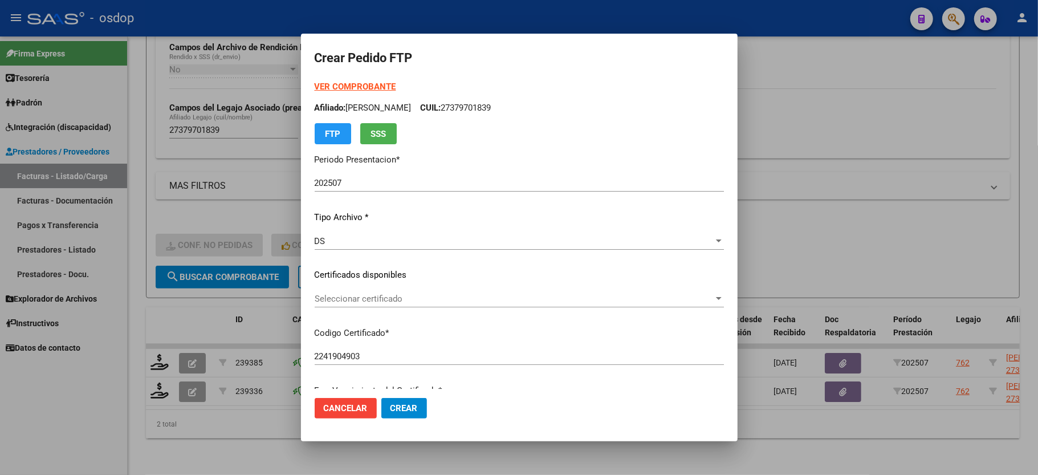
click at [357, 311] on div "Seleccionar certificado Seleccionar certificado" at bounding box center [519, 304] width 409 height 28
click at [358, 308] on div "Seleccionar certificado Seleccionar certificado" at bounding box center [519, 304] width 409 height 28
click at [353, 299] on span "Seleccionar certificado" at bounding box center [514, 299] width 399 height 10
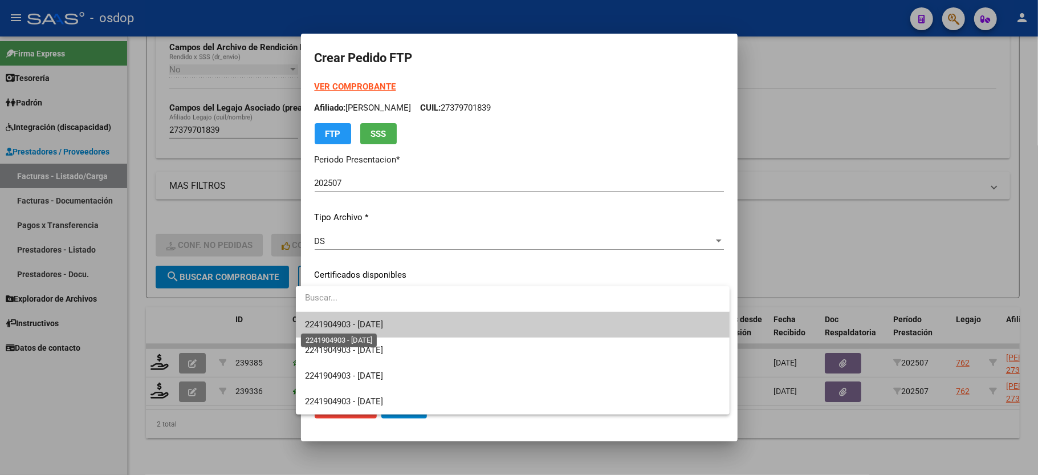
click at [383, 328] on span "2241904903 - 2026-08-05" at bounding box center [344, 324] width 78 height 10
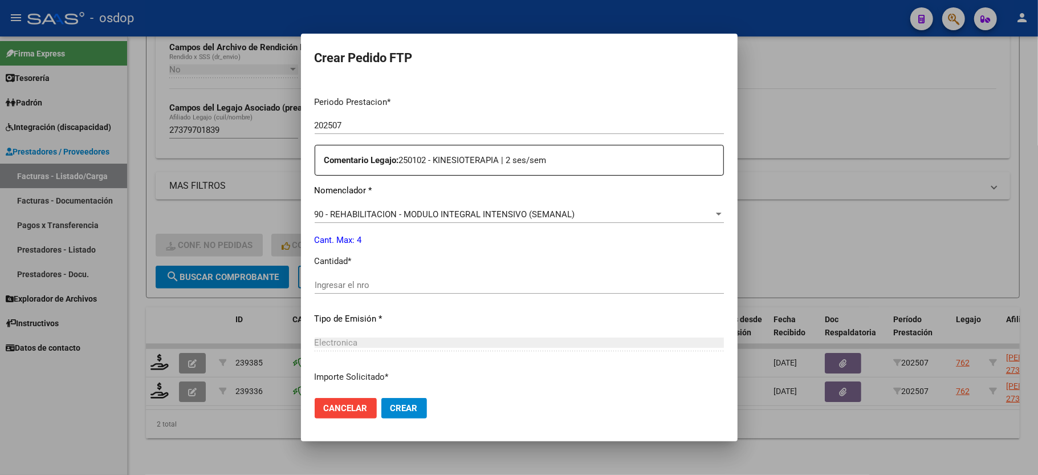
scroll to position [380, 0]
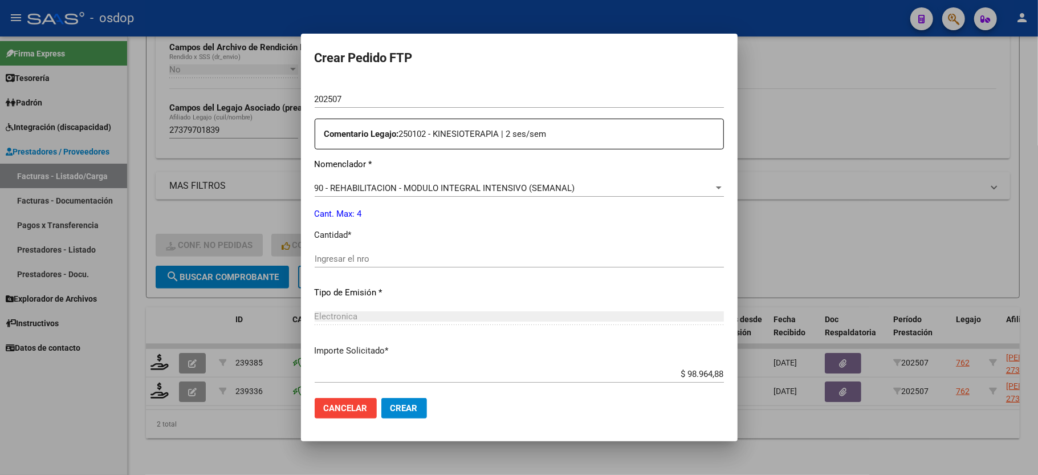
drag, startPoint x: 356, startPoint y: 237, endPoint x: 349, endPoint y: 243, distance: 8.9
click at [356, 237] on div "Periodo Prestacion * 202507 Ingresar el Periodo Prestacion Comentario Legajo: 2…" at bounding box center [519, 256] width 409 height 390
click at [349, 250] on div "Ingresar el nro" at bounding box center [519, 258] width 409 height 17
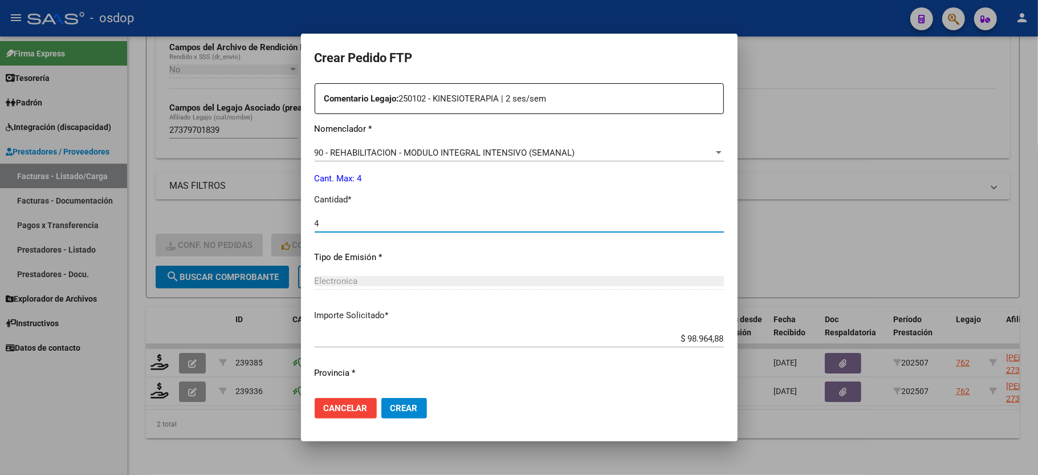
scroll to position [434, 0]
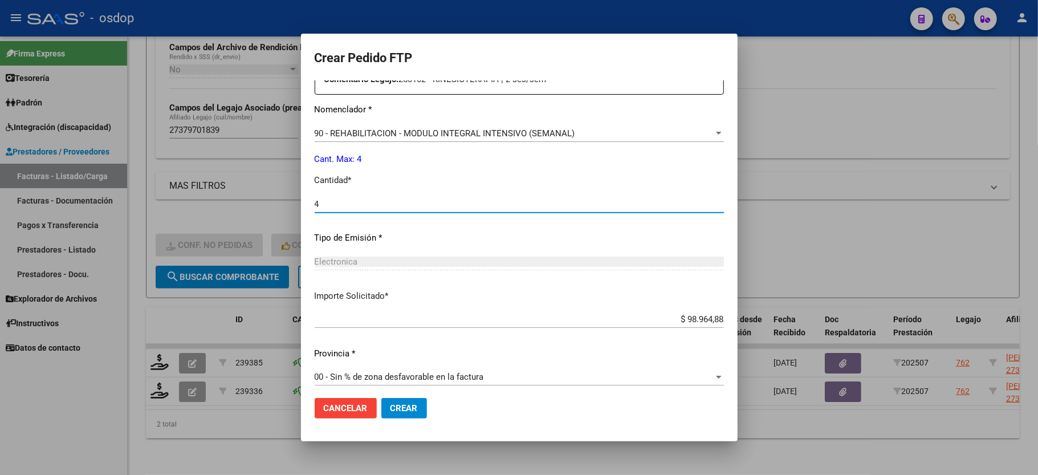
type input "4"
click at [386, 402] on button "Crear" at bounding box center [404, 408] width 46 height 21
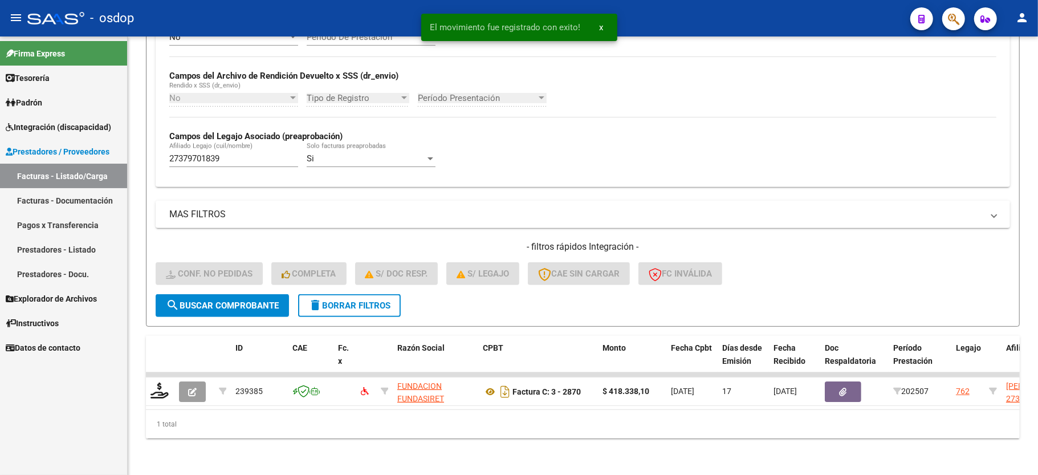
scroll to position [263, 0]
click at [361, 300] on span "delete Borrar Filtros" at bounding box center [349, 305] width 82 height 10
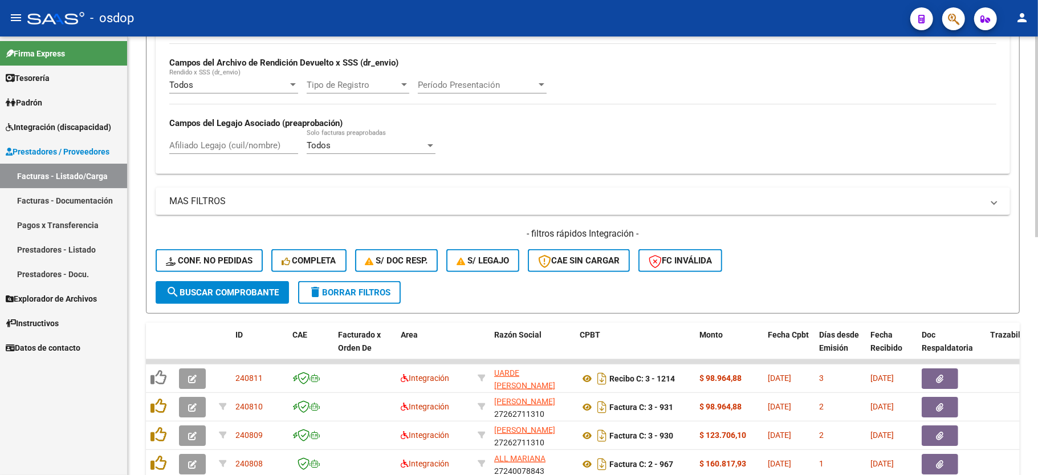
click at [201, 154] on div "Afiliado Legajo (cuil/nombre)" at bounding box center [233, 141] width 129 height 25
click at [206, 145] on input "Afiliado Legajo (cuil/nombre)" at bounding box center [233, 145] width 129 height 10
paste input "27384504227"
type input "27384504227"
click at [230, 311] on form "Filtros Id Area Area Seleccionar Gerenciador Seleccionar Gerenciador No Confirm…" at bounding box center [583, 93] width 874 height 442
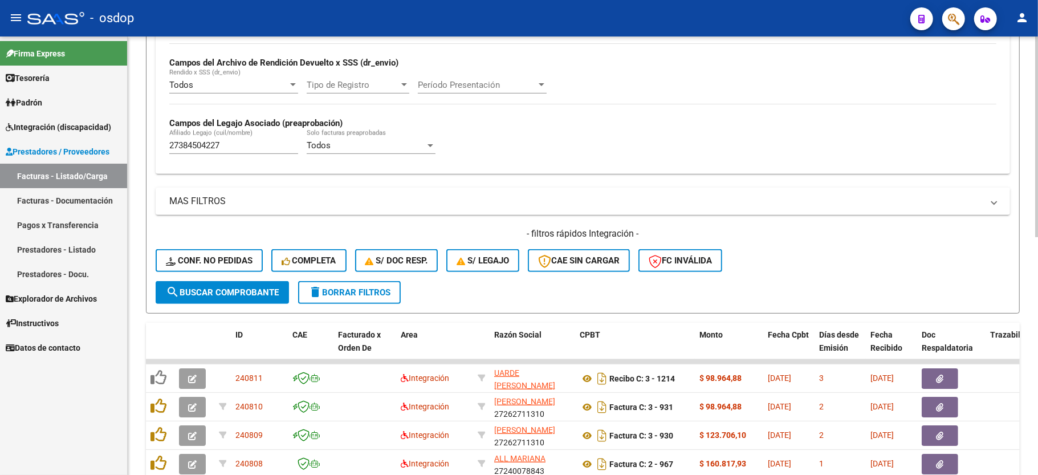
click at [229, 288] on span "search Buscar Comprobante" at bounding box center [222, 292] width 113 height 10
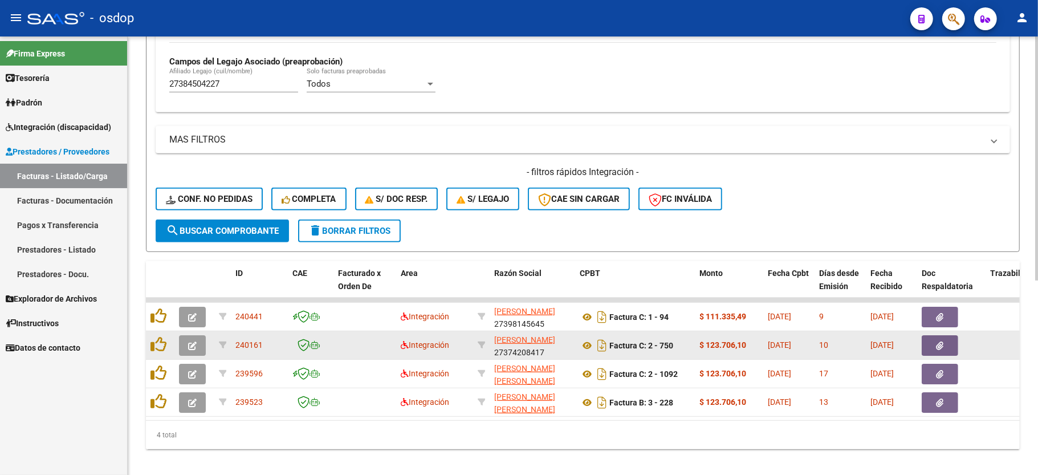
scroll to position [349, 0]
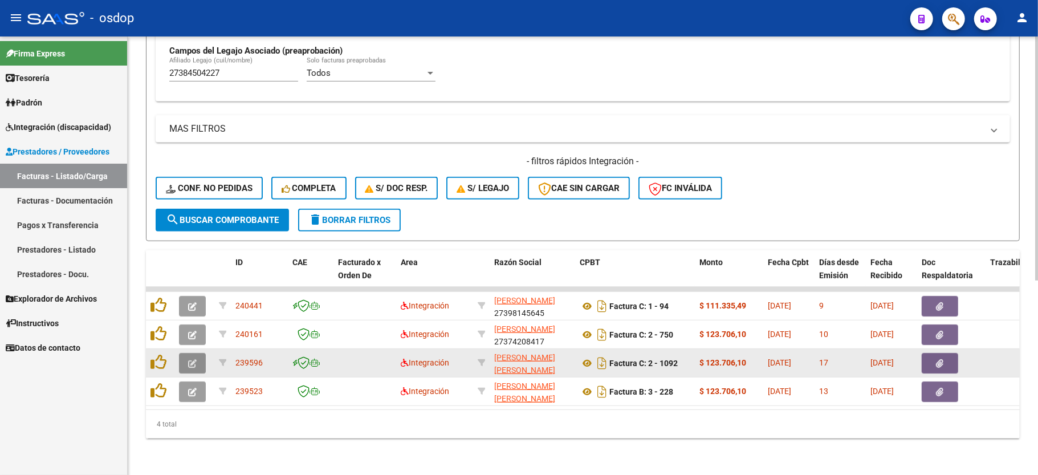
click at [185, 353] on button "button" at bounding box center [192, 363] width 27 height 21
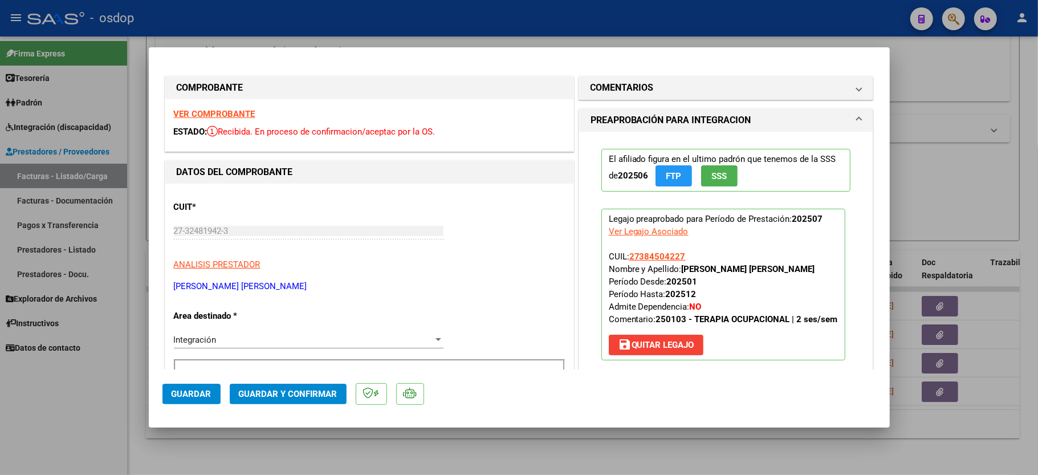
click at [218, 117] on strong "VER COMPROBANTE" at bounding box center [215, 114] width 82 height 10
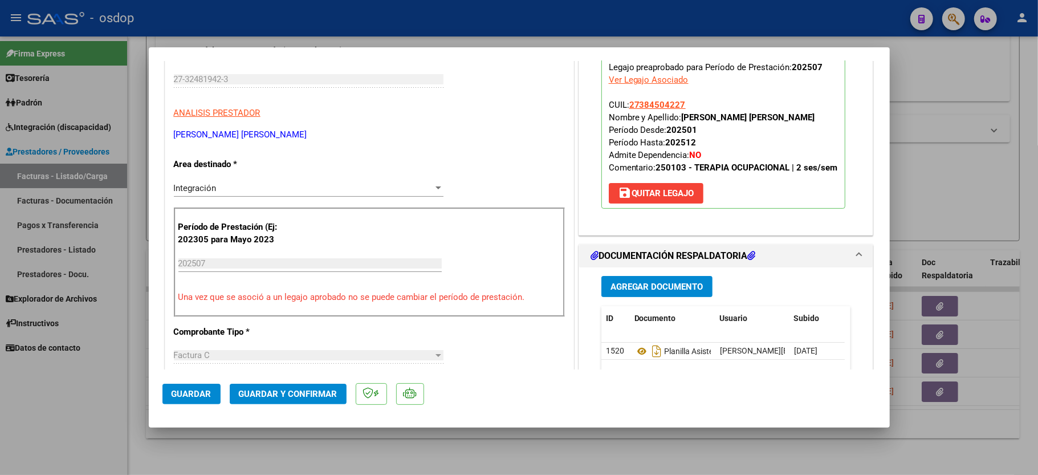
scroll to position [228, 0]
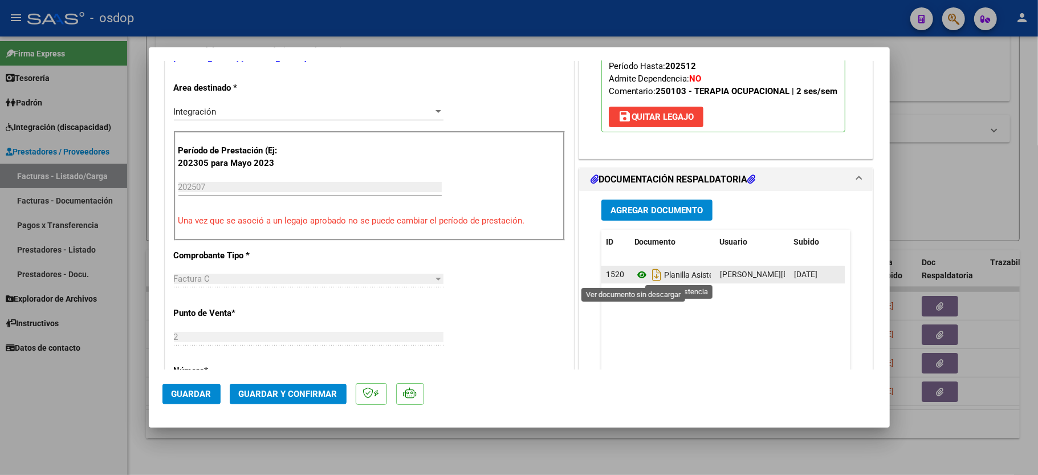
click at [634, 277] on icon at bounding box center [641, 275] width 15 height 14
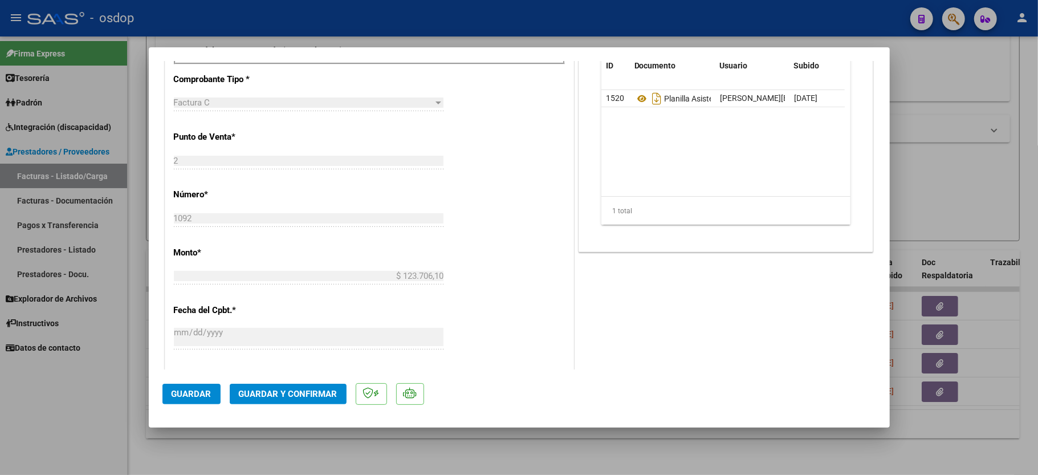
scroll to position [456, 0]
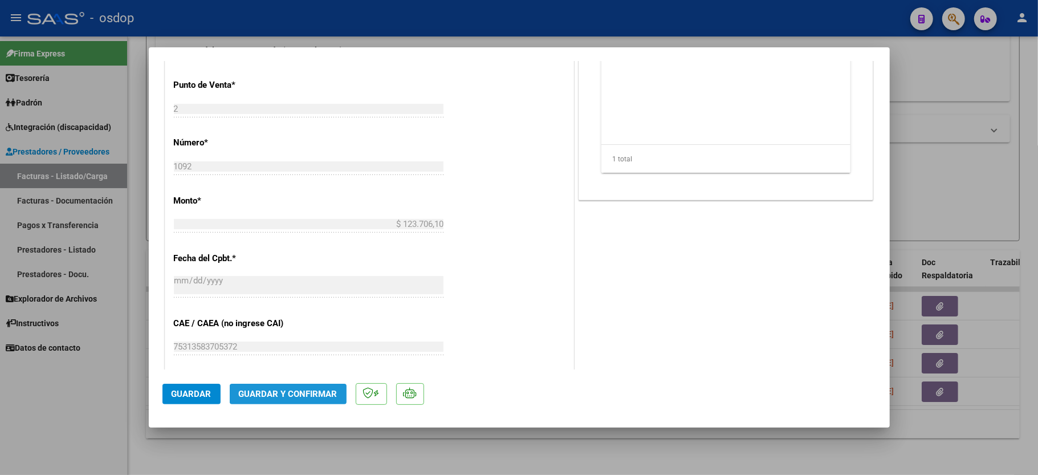
click at [290, 389] on span "Guardar y Confirmar" at bounding box center [288, 394] width 99 height 10
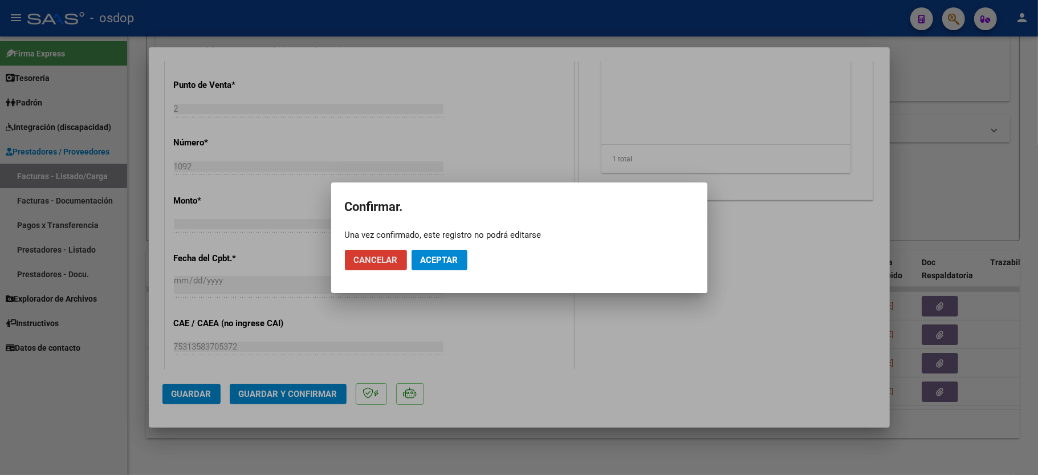
click at [426, 256] on span "Aceptar" at bounding box center [440, 260] width 38 height 10
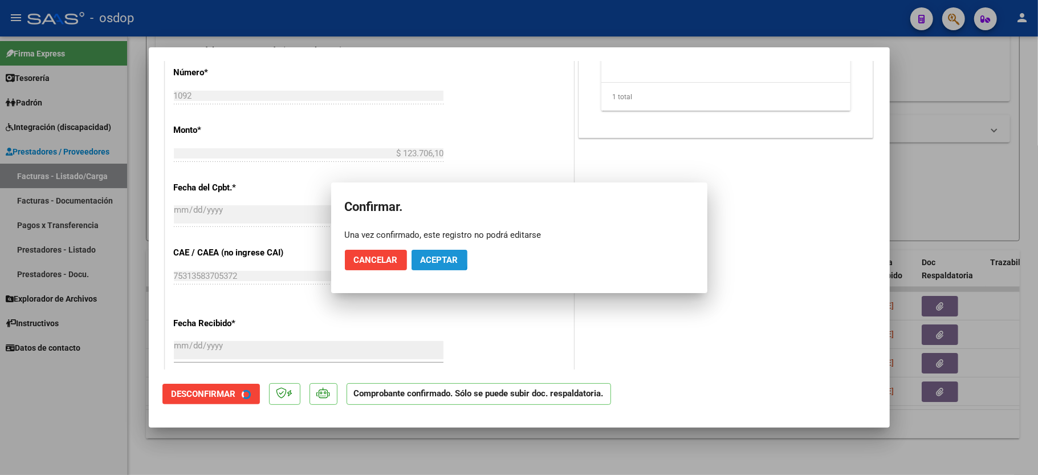
scroll to position [644, 0]
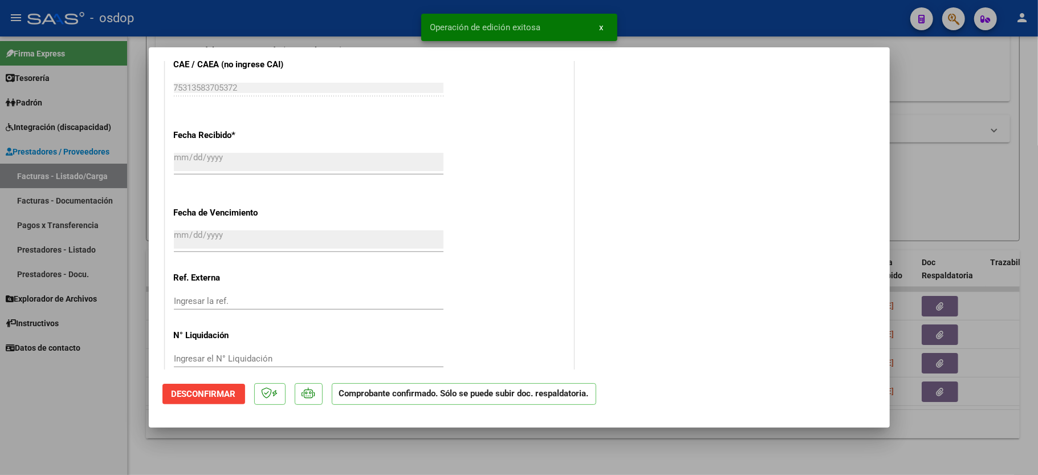
click at [85, 438] on div at bounding box center [519, 237] width 1038 height 475
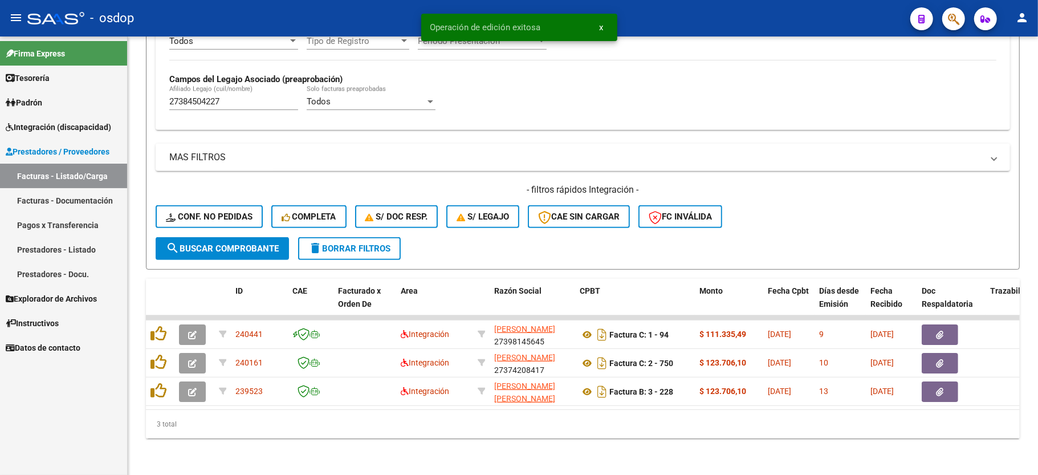
scroll to position [320, 0]
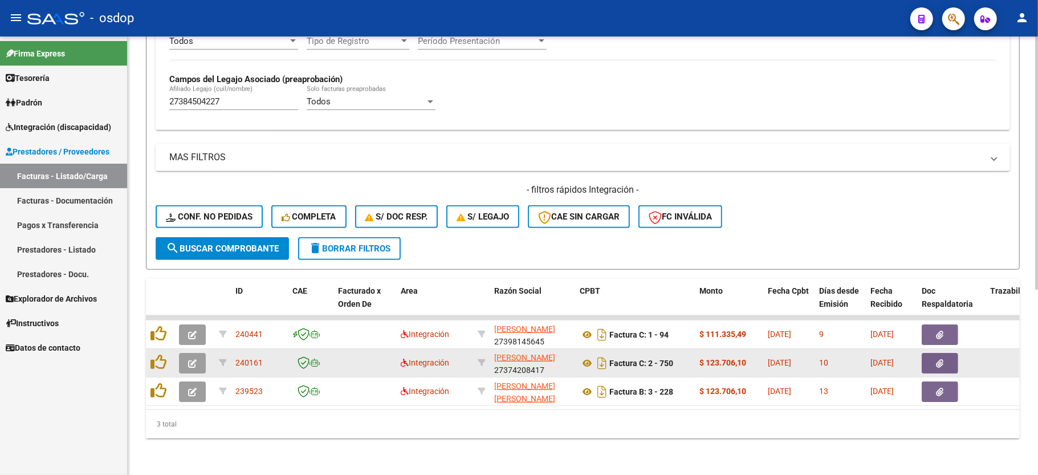
click at [198, 353] on button "button" at bounding box center [192, 363] width 27 height 21
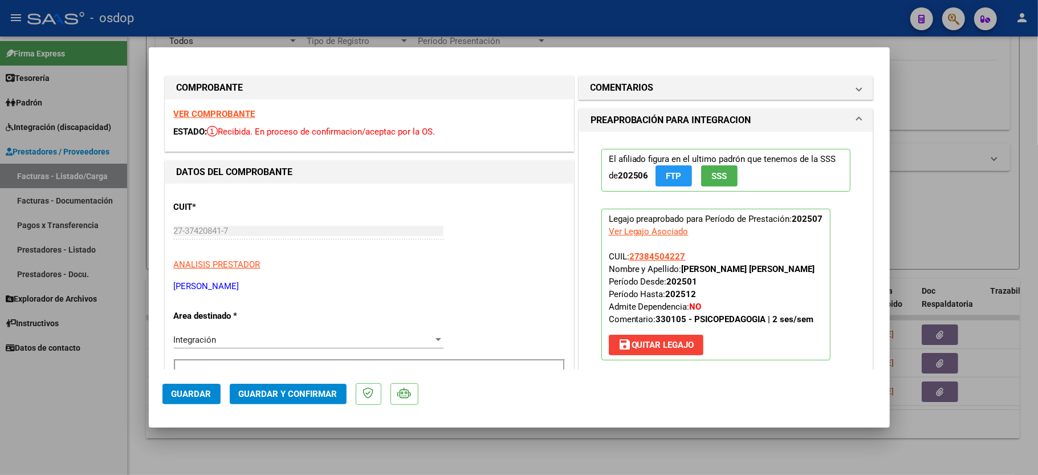
click at [222, 113] on strong "VER COMPROBANTE" at bounding box center [215, 114] width 82 height 10
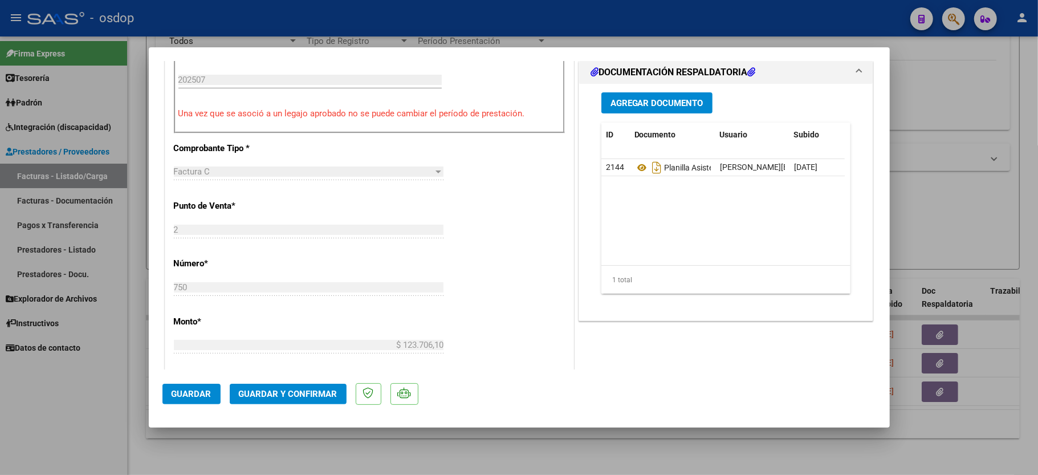
scroll to position [304, 0]
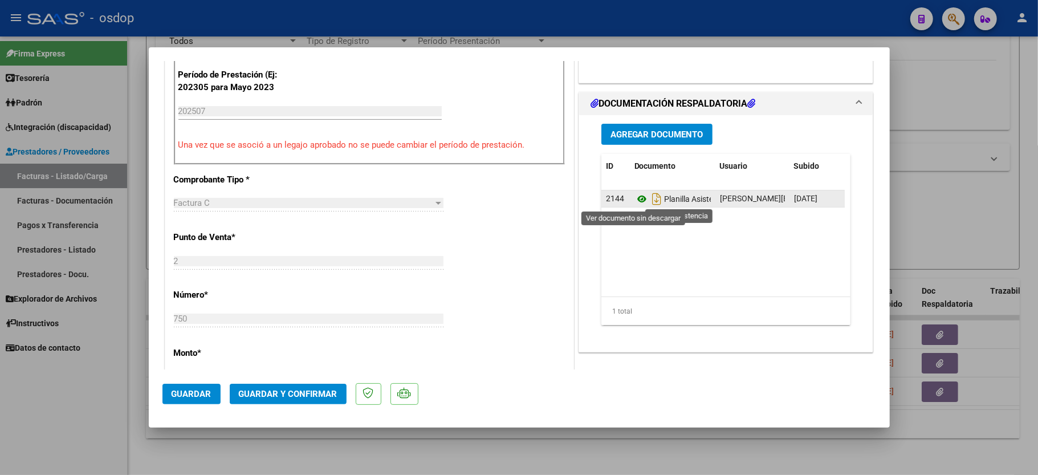
click at [637, 196] on icon at bounding box center [641, 199] width 15 height 14
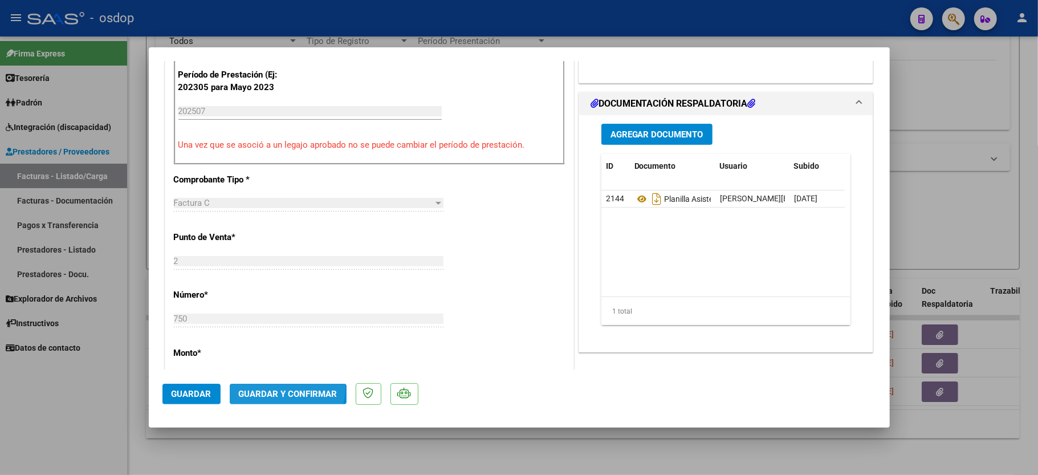
click at [267, 386] on button "Guardar y Confirmar" at bounding box center [288, 394] width 117 height 21
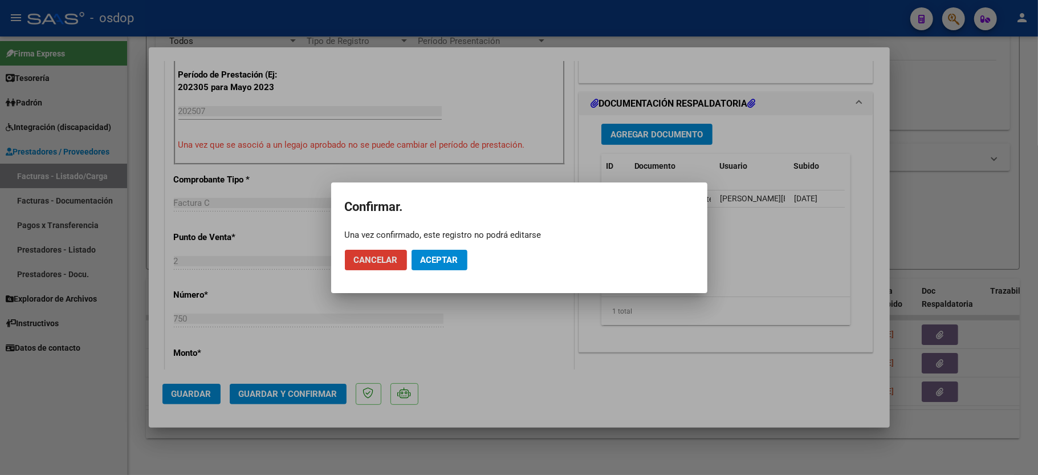
click at [437, 266] on button "Aceptar" at bounding box center [440, 260] width 56 height 21
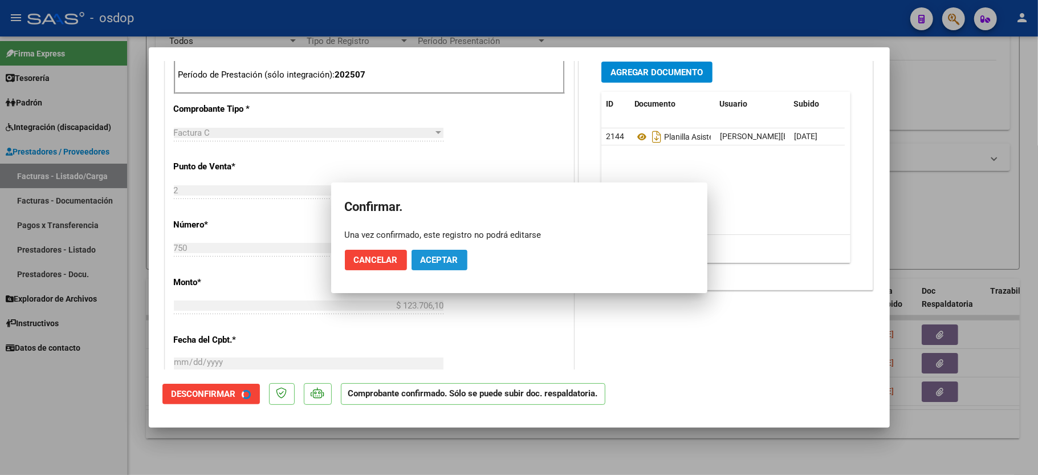
scroll to position [519, 0]
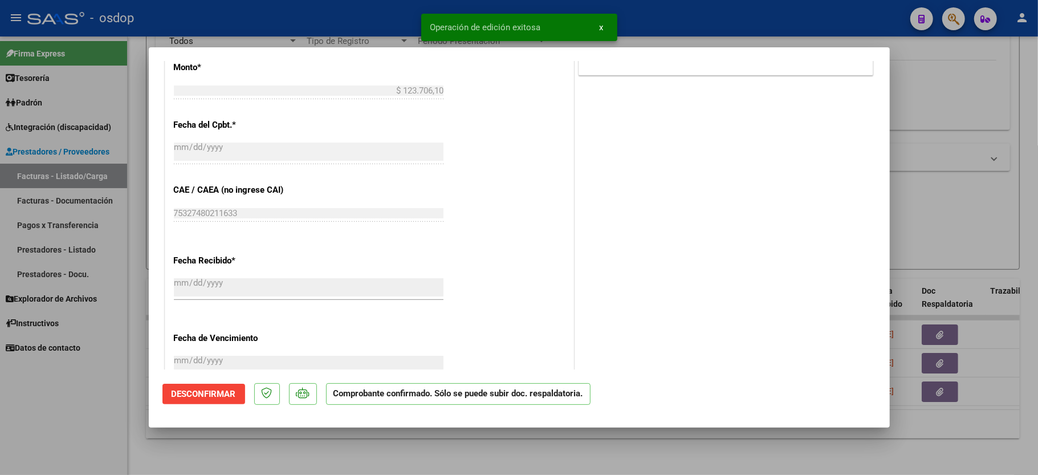
drag, startPoint x: 30, startPoint y: 411, endPoint x: 87, endPoint y: 426, distance: 59.6
click at [30, 411] on div at bounding box center [519, 237] width 1038 height 475
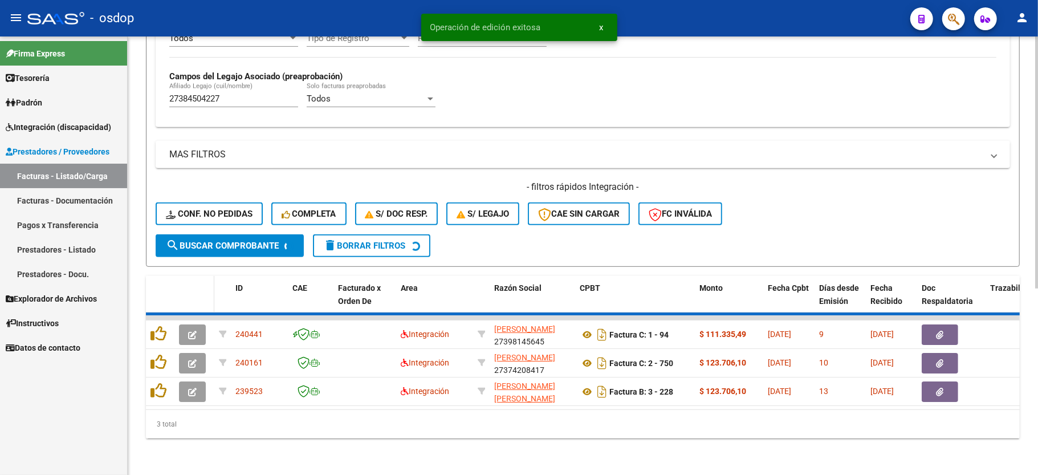
scroll to position [292, 0]
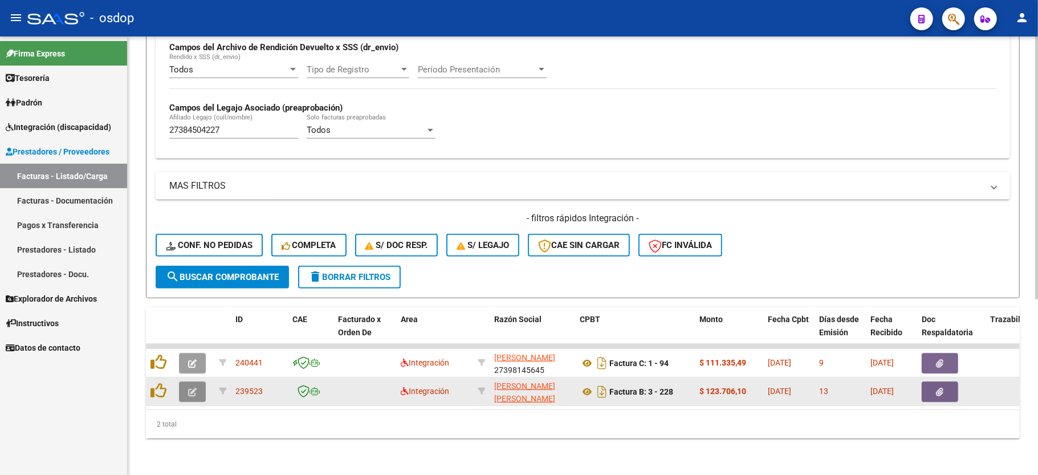
click at [194, 388] on icon "button" at bounding box center [192, 392] width 9 height 9
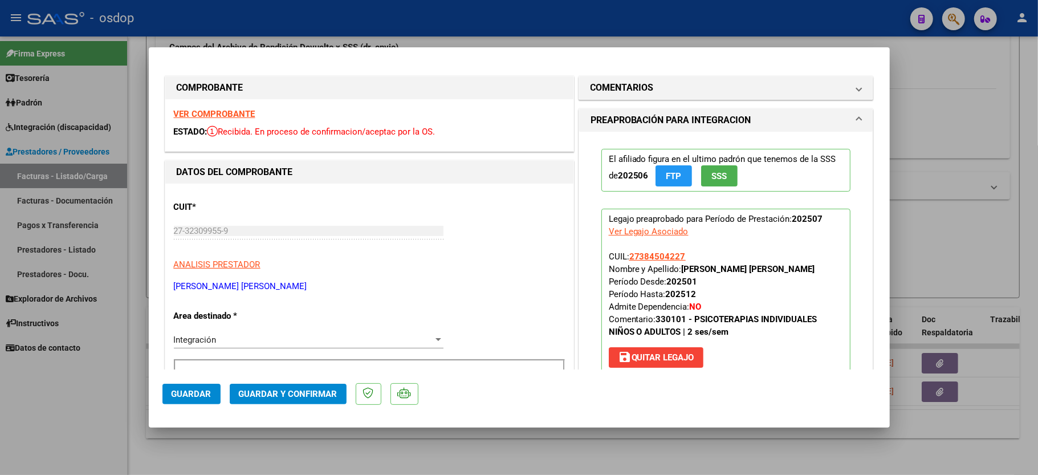
click at [229, 114] on strong "VER COMPROBANTE" at bounding box center [215, 114] width 82 height 10
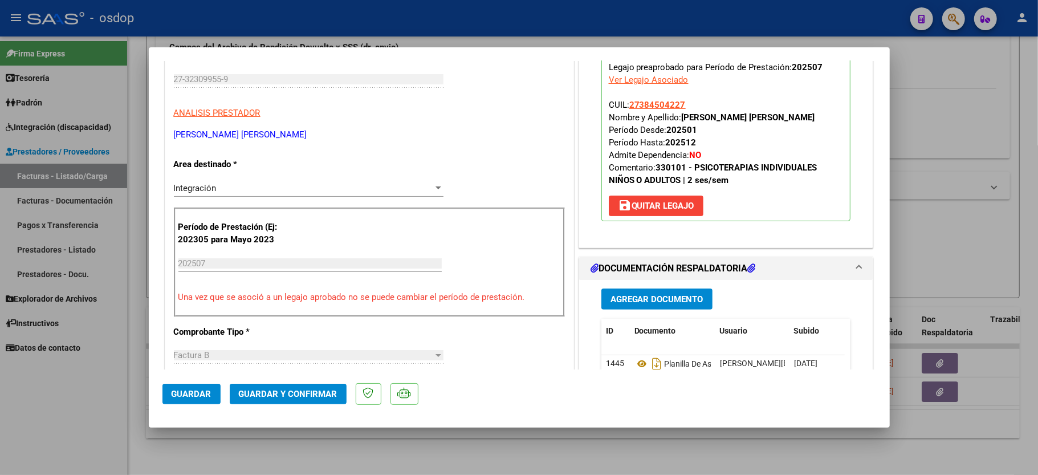
scroll to position [228, 0]
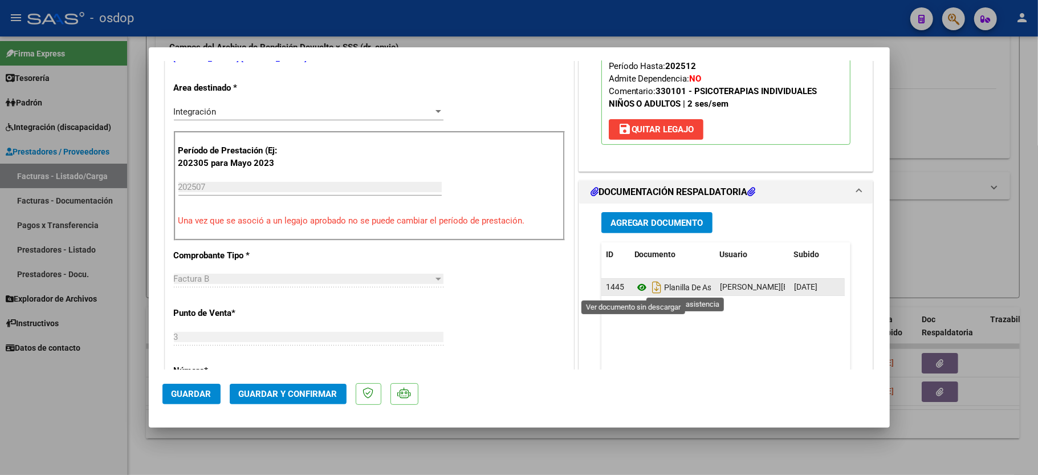
click at [634, 290] on icon at bounding box center [641, 287] width 15 height 14
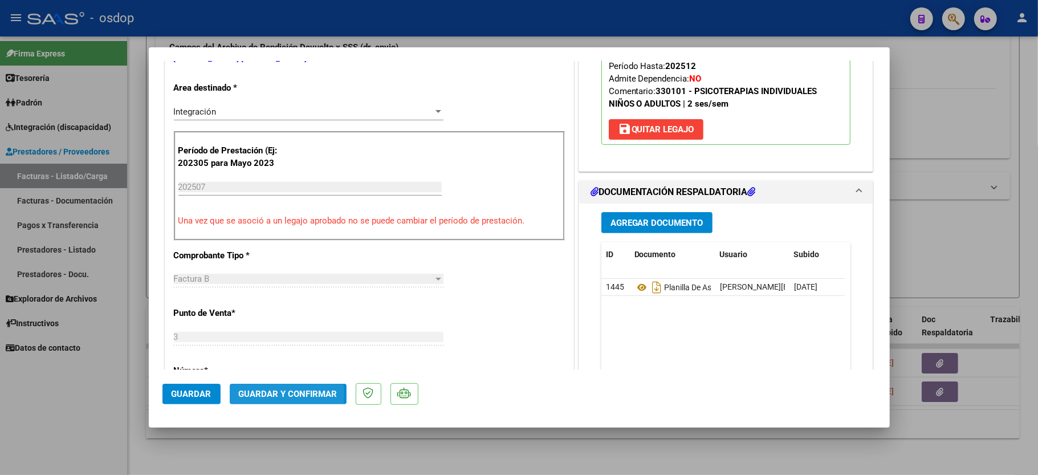
click at [263, 395] on span "Guardar y Confirmar" at bounding box center [288, 394] width 99 height 10
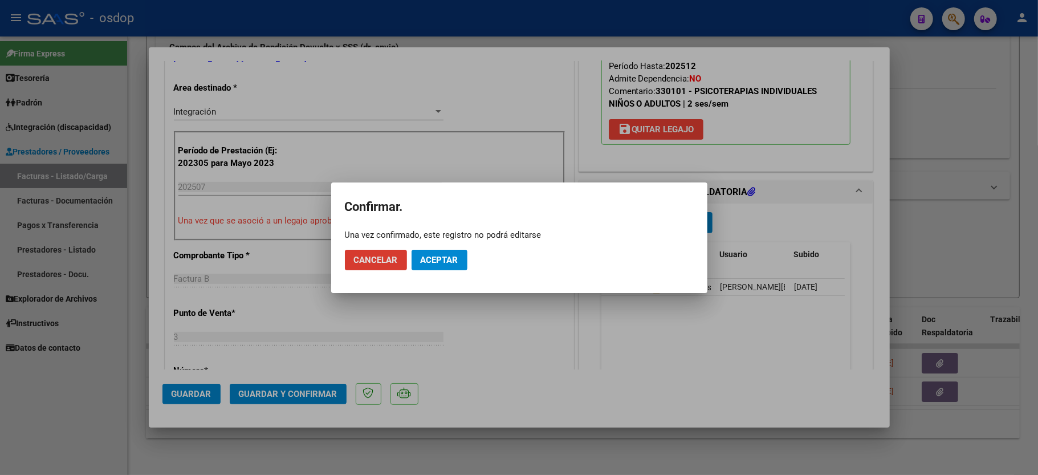
click at [424, 248] on mat-dialog-actions "Cancelar Aceptar" at bounding box center [519, 260] width 349 height 39
click at [427, 260] on span "Aceptar" at bounding box center [440, 260] width 38 height 10
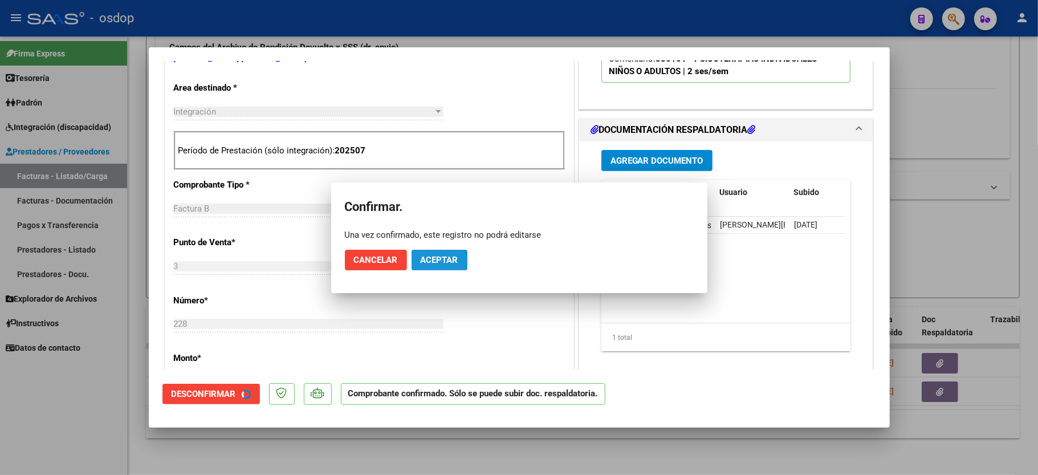
scroll to position [227, 0]
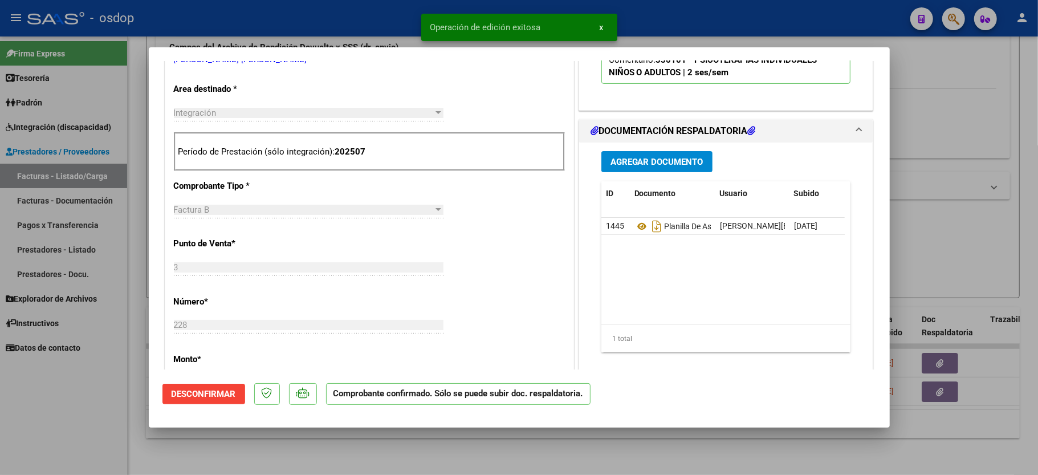
click at [71, 415] on div at bounding box center [519, 237] width 1038 height 475
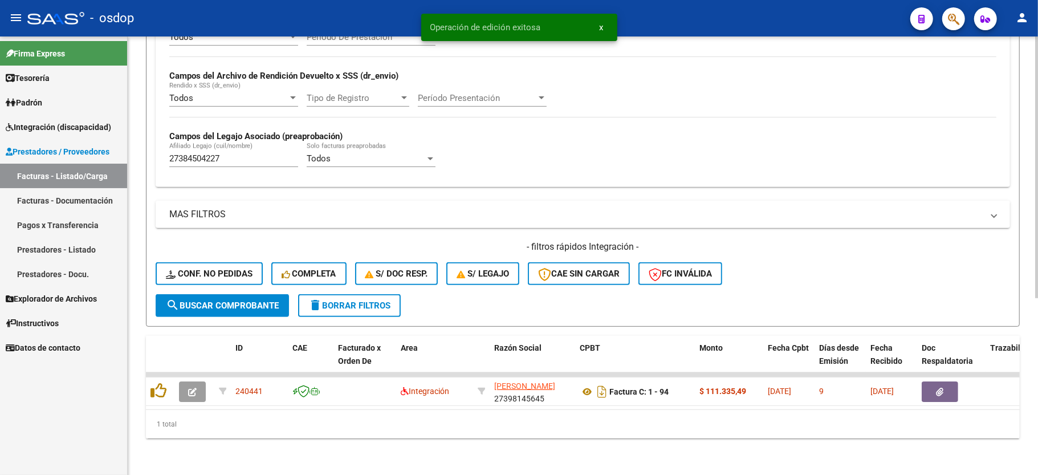
scroll to position [263, 0]
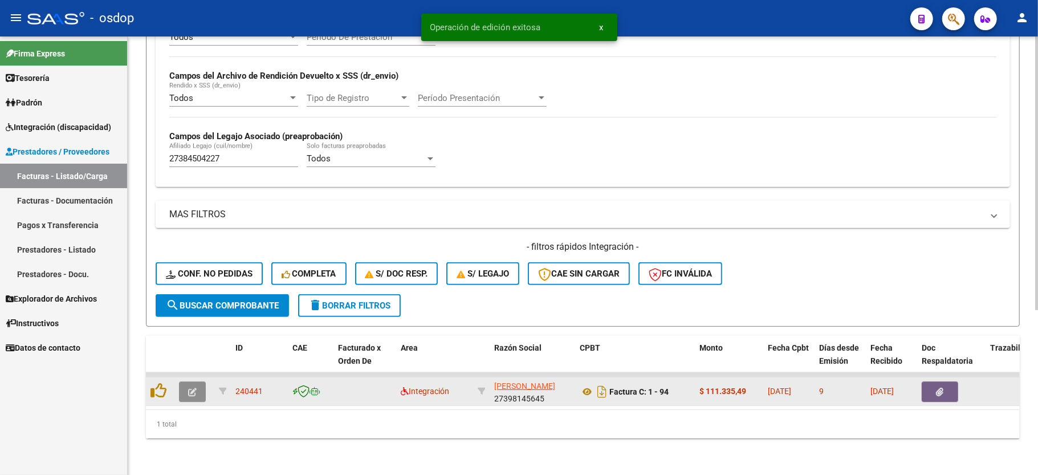
click at [190, 388] on icon "button" at bounding box center [192, 392] width 9 height 9
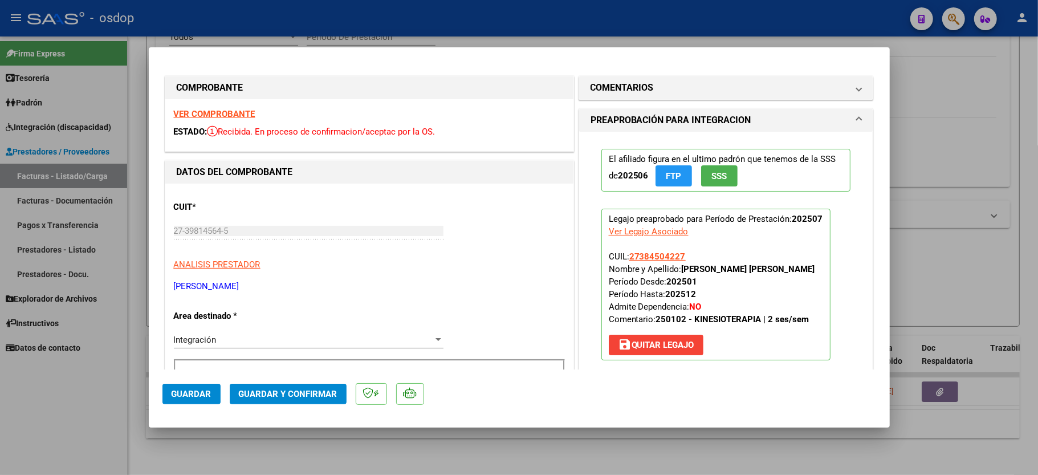
click at [222, 112] on strong "VER COMPROBANTE" at bounding box center [215, 114] width 82 height 10
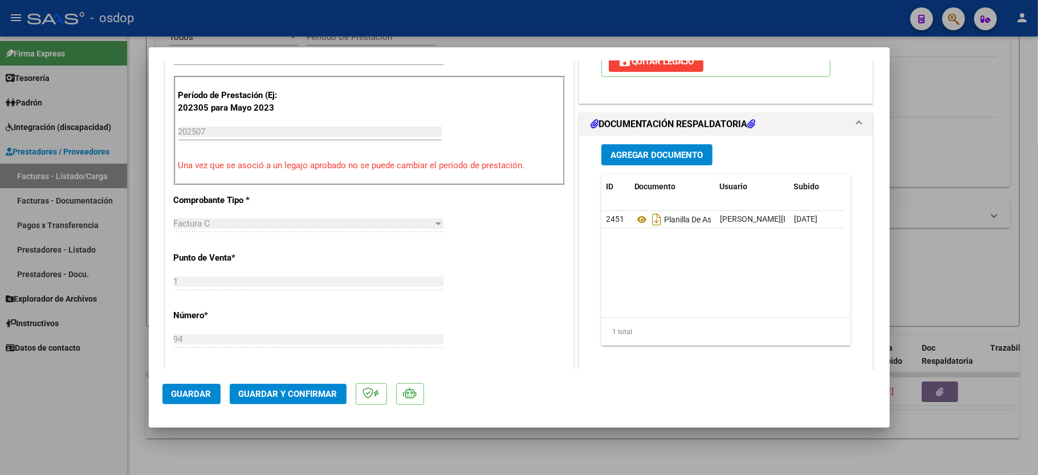
scroll to position [304, 0]
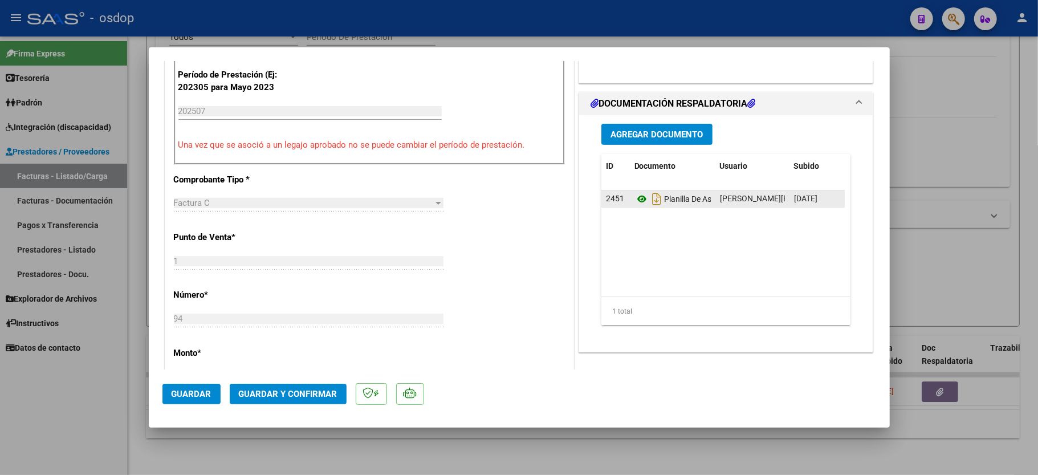
click at [634, 197] on icon at bounding box center [641, 199] width 15 height 14
click at [287, 388] on button "Guardar y Confirmar" at bounding box center [288, 394] width 117 height 21
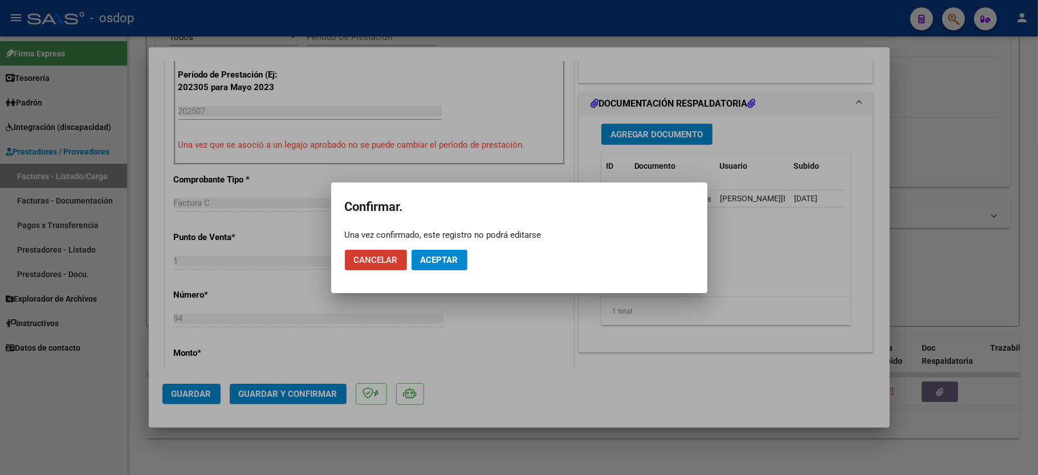
click at [443, 256] on span "Aceptar" at bounding box center [440, 260] width 38 height 10
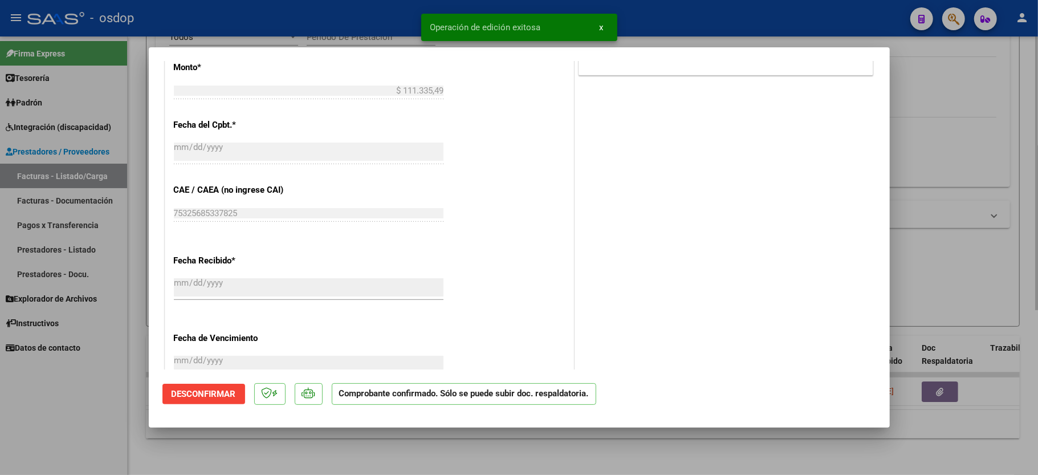
click at [101, 413] on div at bounding box center [519, 237] width 1038 height 475
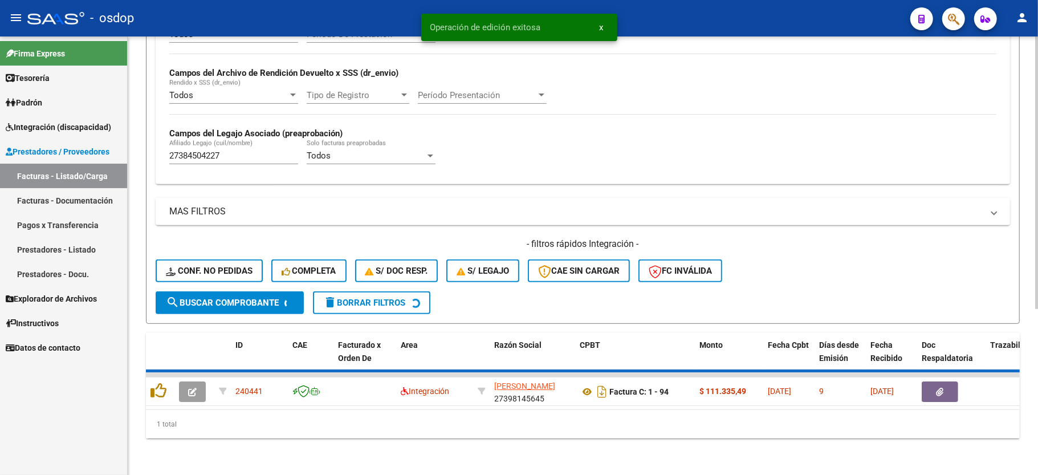
scroll to position [242, 0]
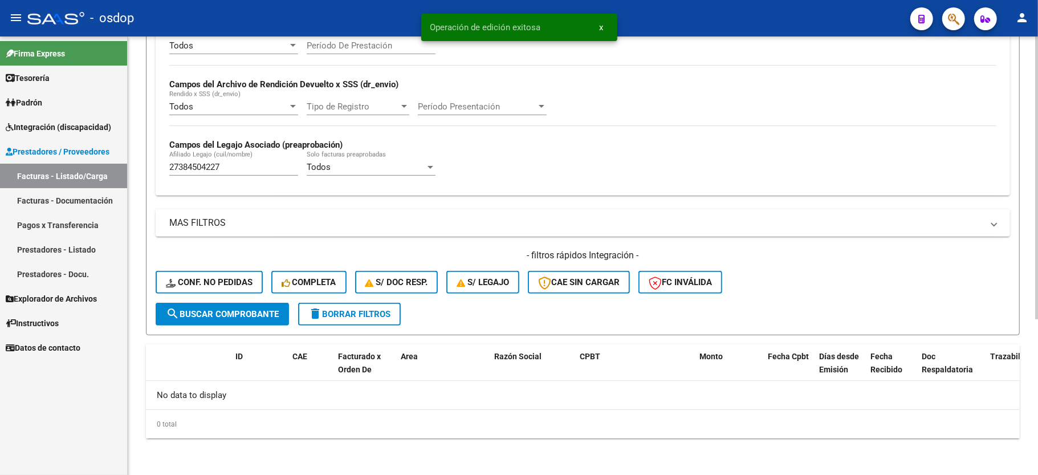
click at [211, 172] on input "27384504227" at bounding box center [233, 167] width 129 height 10
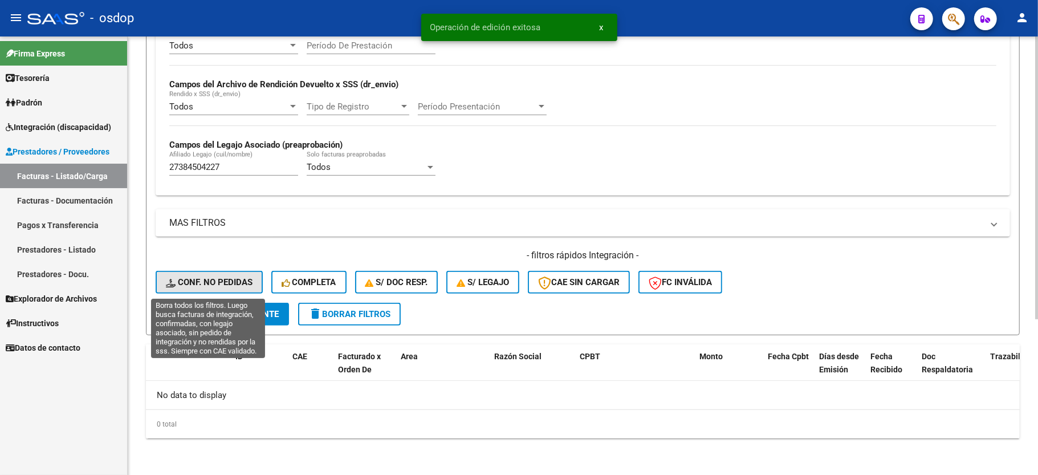
click at [230, 276] on button "Conf. no pedidas" at bounding box center [209, 282] width 107 height 23
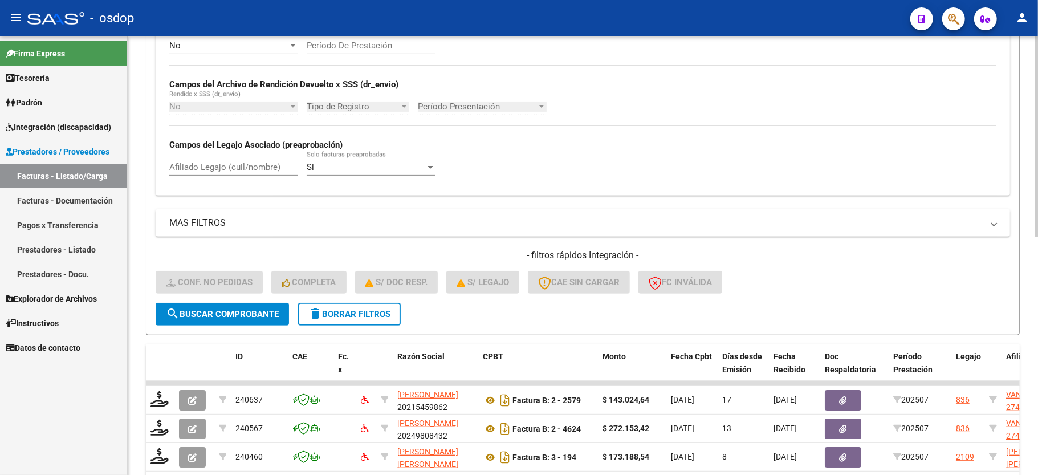
click at [243, 165] on input "Afiliado Legajo (cuil/nombre)" at bounding box center [233, 167] width 129 height 10
paste input "27384504227"
type input "27384504227"
click at [248, 327] on form "Filtros Id Integración Area Seleccionar Gerenciador Seleccionar Gerenciador Si …" at bounding box center [583, 114] width 874 height 442
click at [248, 325] on form "Filtros Id Integración Area Seleccionar Gerenciador Seleccionar Gerenciador Si …" at bounding box center [583, 114] width 874 height 442
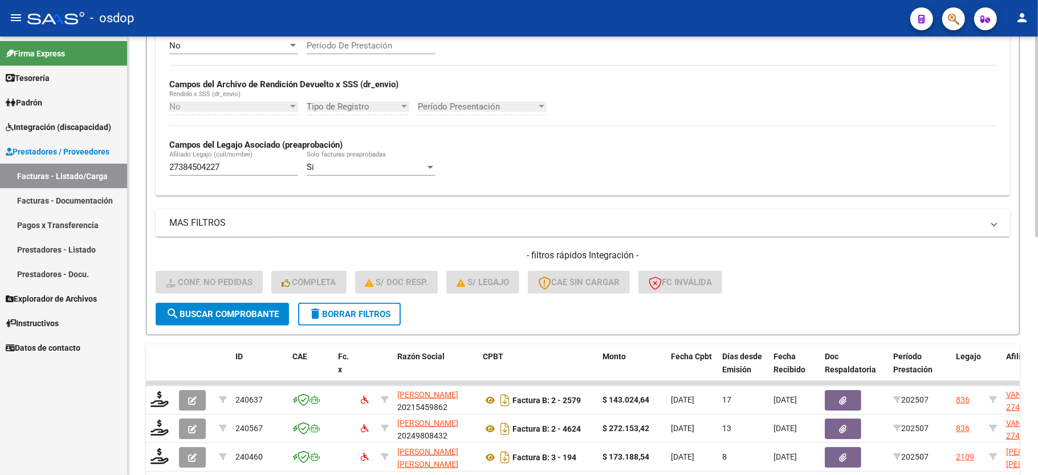
click at [247, 315] on span "search Buscar Comprobante" at bounding box center [222, 314] width 113 height 10
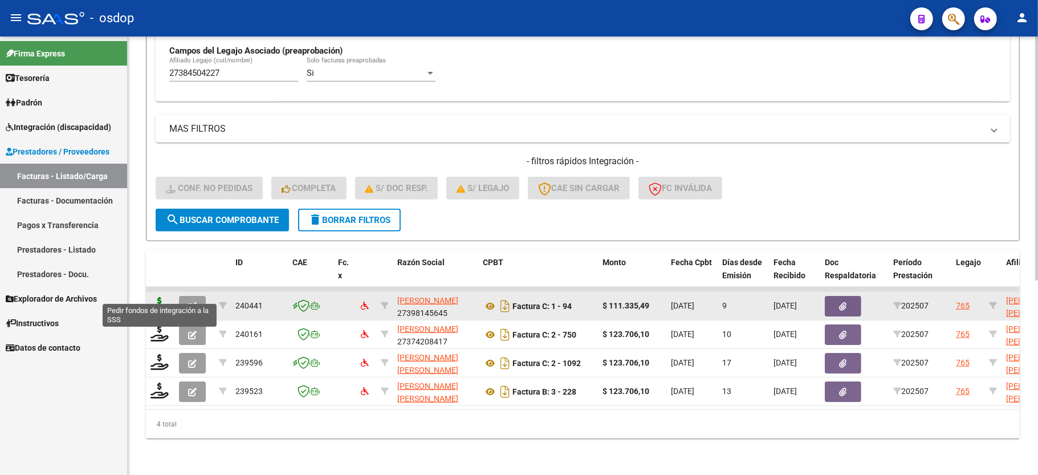
click at [156, 297] on icon at bounding box center [159, 305] width 18 height 16
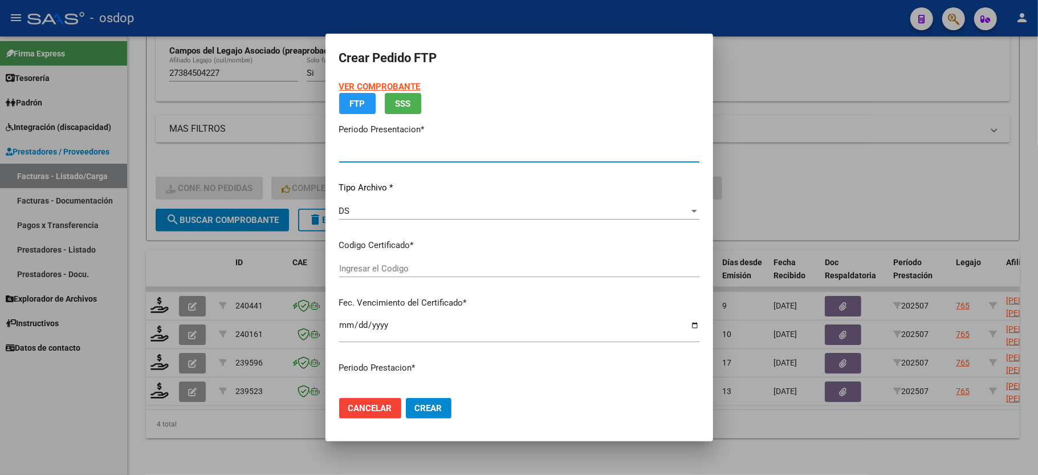
type input "202507"
type input "$ 111.335,49"
type input "7172955938"
type input "2025-03-27"
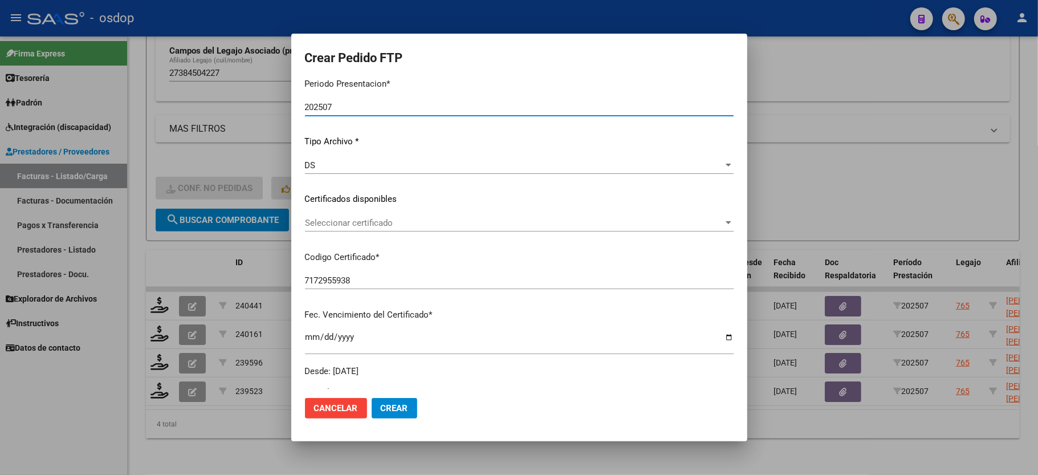
scroll to position [105, 0]
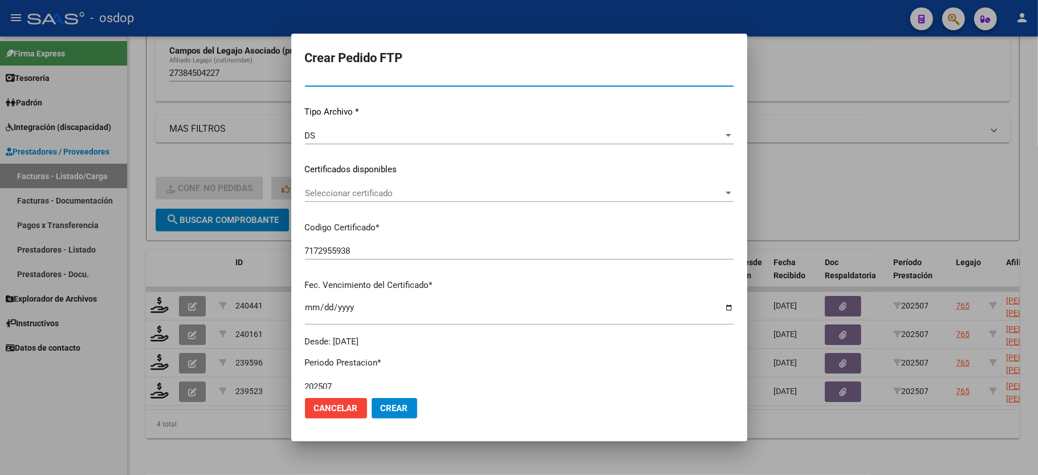
click at [398, 197] on span "Seleccionar certificado" at bounding box center [514, 193] width 418 height 10
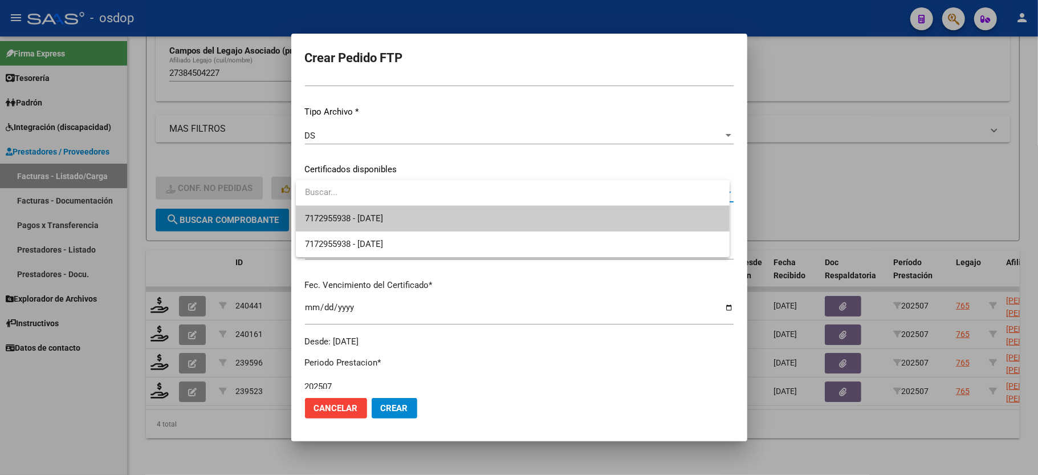
click at [397, 203] on input "dropdown search" at bounding box center [513, 193] width 434 height 26
click at [402, 213] on span "7172955938 - 2025-03-27" at bounding box center [512, 219] width 415 height 26
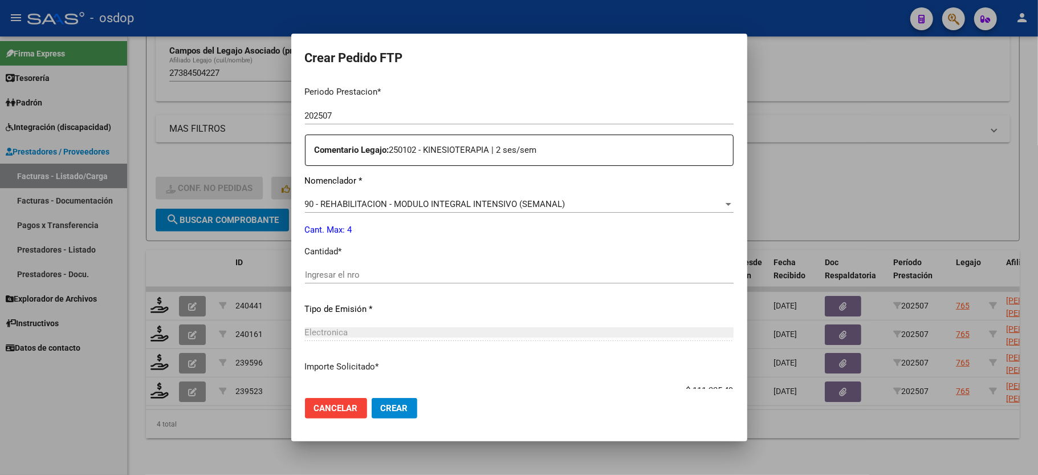
scroll to position [409, 0]
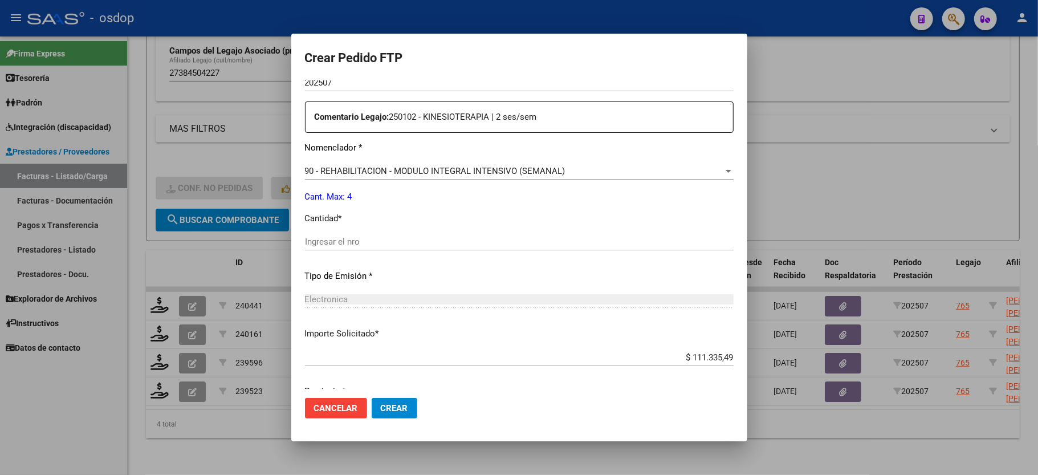
click at [405, 233] on div "Ingresar el nro" at bounding box center [519, 241] width 429 height 17
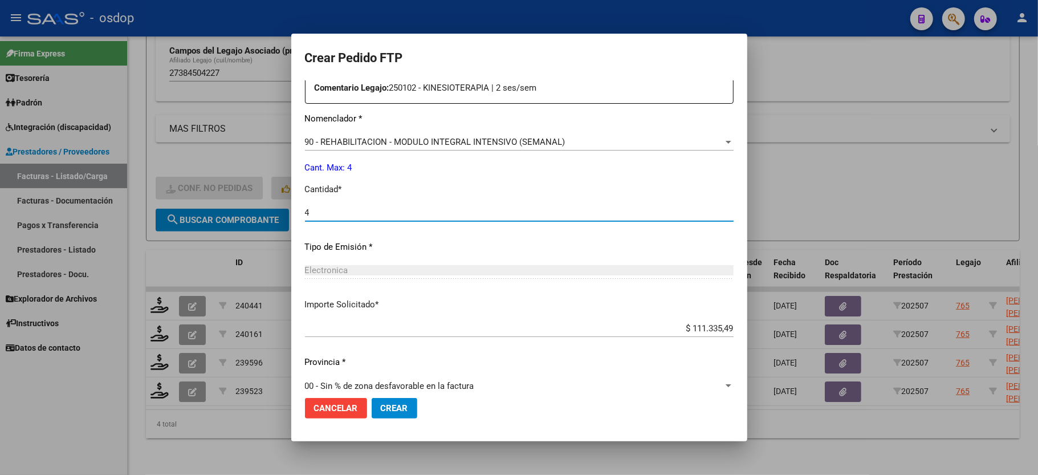
scroll to position [447, 0]
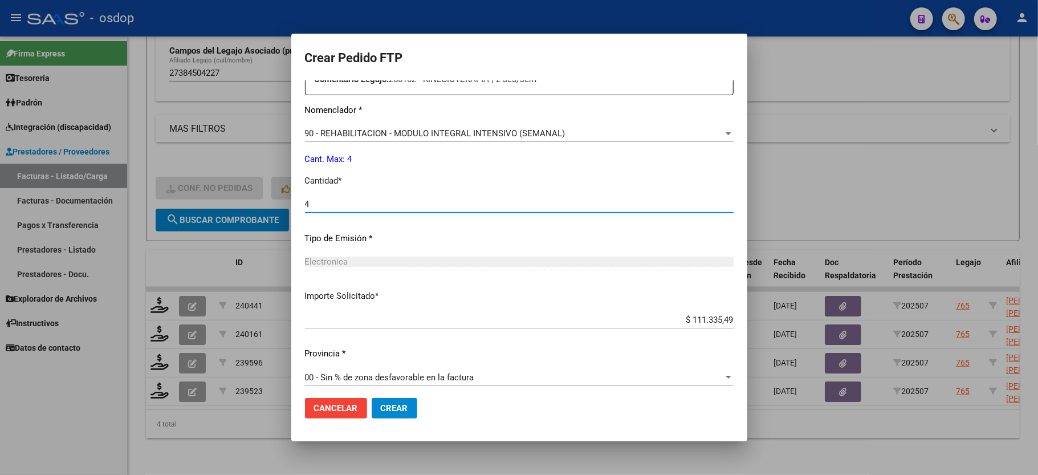
type input "4"
click at [390, 415] on button "Crear" at bounding box center [395, 408] width 46 height 21
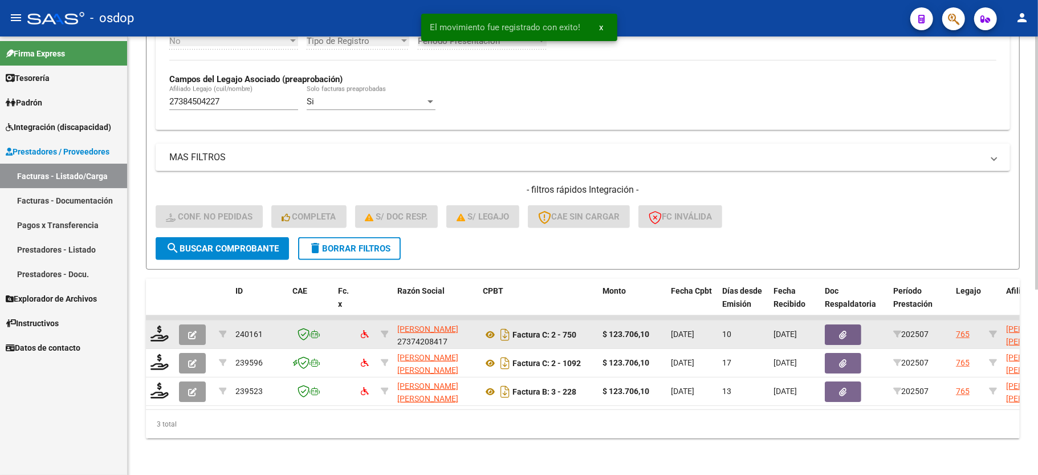
scroll to position [320, 0]
click at [153, 325] on icon at bounding box center [159, 333] width 18 height 16
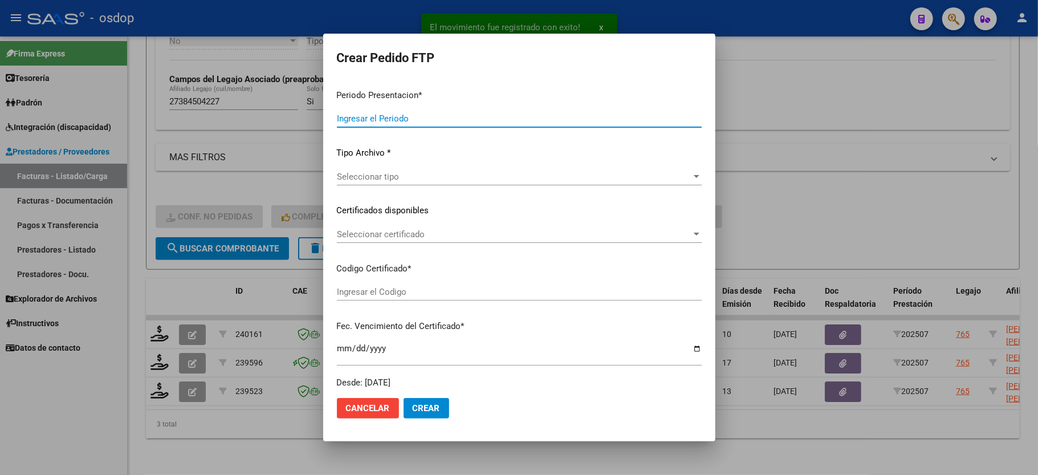
type input "202507"
type input "$ 123.706,10"
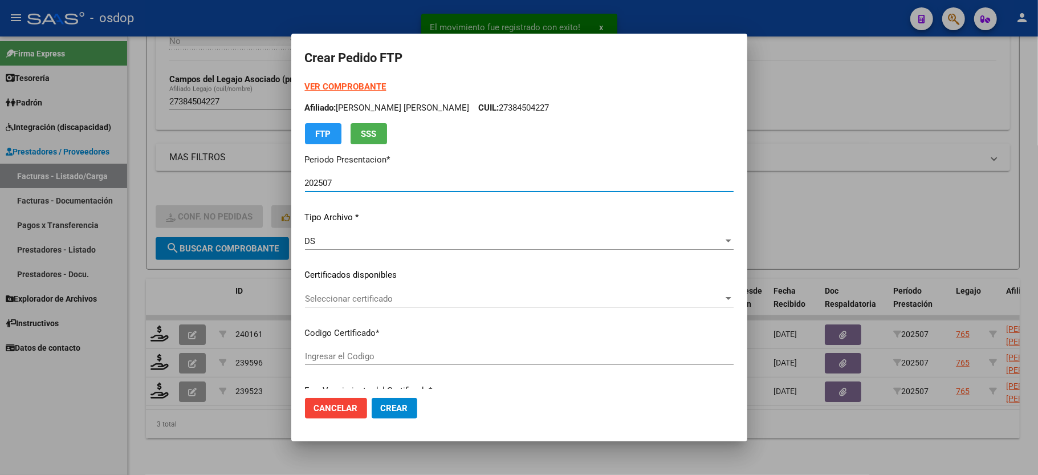
type input "7172955938"
type input "2025-03-27"
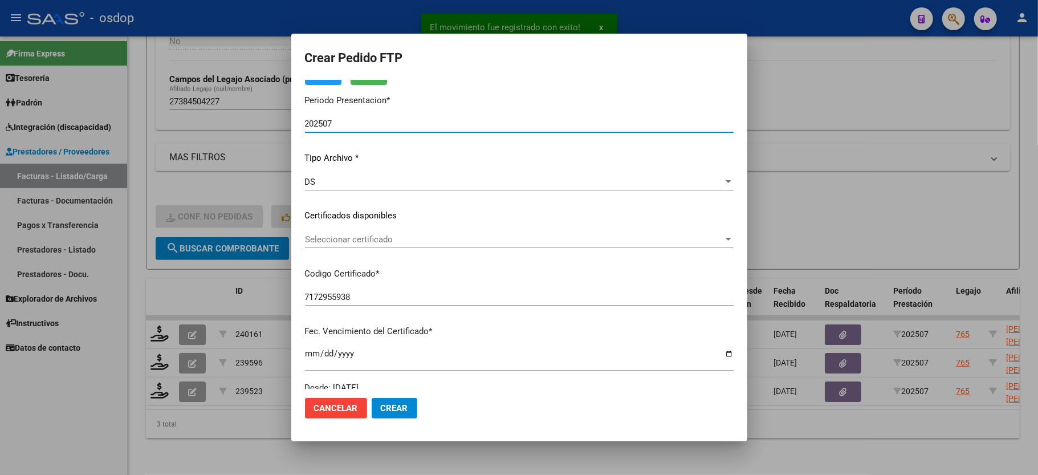
scroll to position [76, 0]
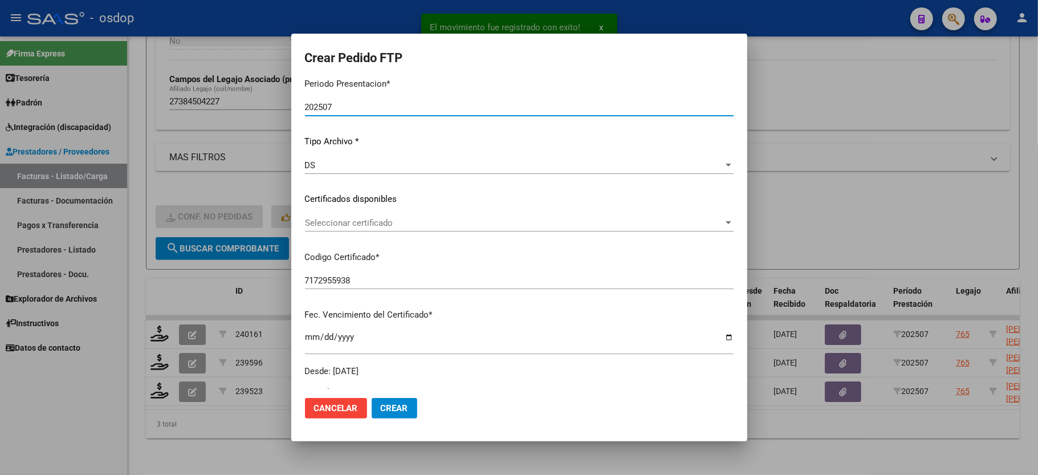
click at [369, 229] on div "Seleccionar certificado Seleccionar certificado" at bounding box center [519, 222] width 429 height 17
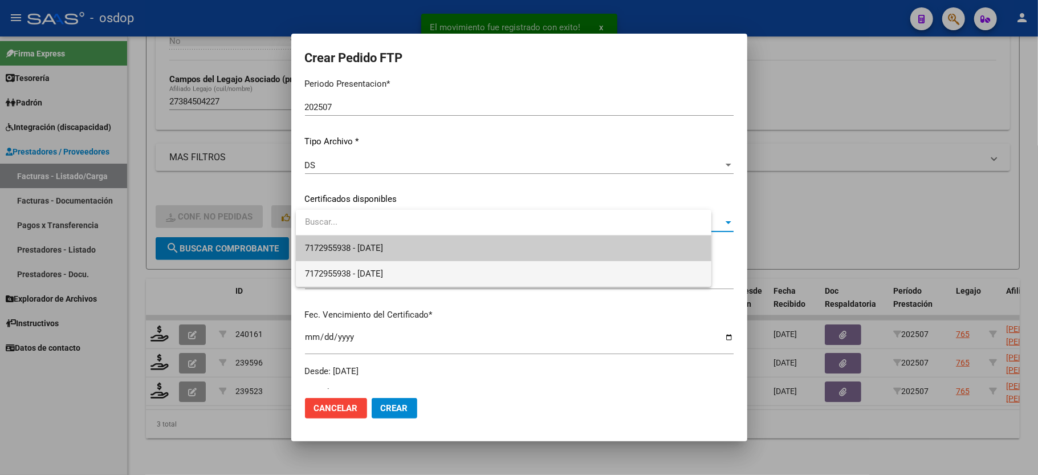
click at [374, 260] on div "7172955938 - 2025-03-27 7172955938 - 2025-03-27" at bounding box center [503, 248] width 415 height 77
click at [377, 245] on span "7172955938 - 2025-03-27" at bounding box center [344, 248] width 78 height 10
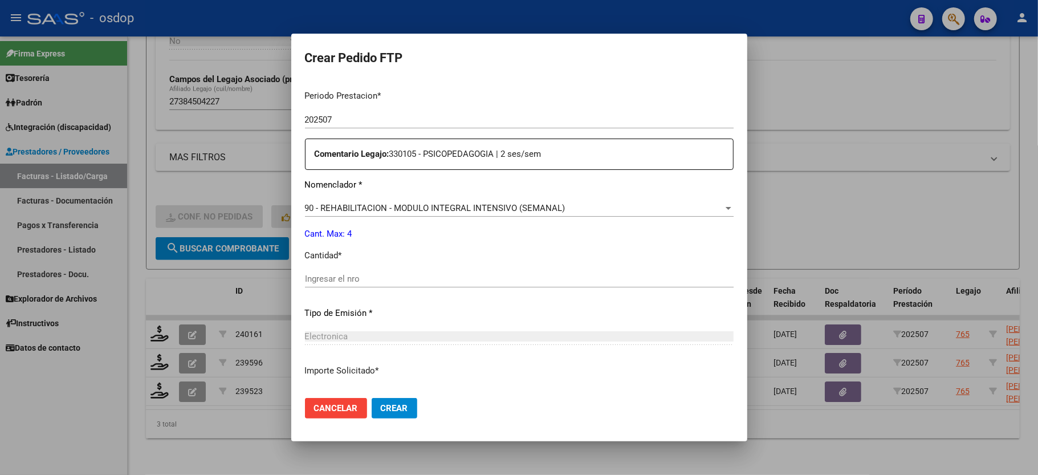
scroll to position [380, 0]
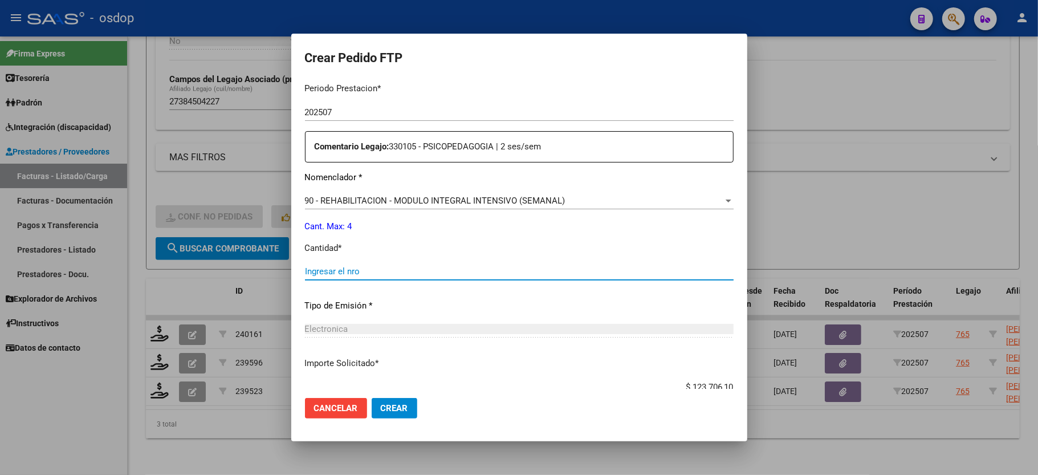
click at [377, 268] on input "Ingresar el nro" at bounding box center [519, 271] width 429 height 10
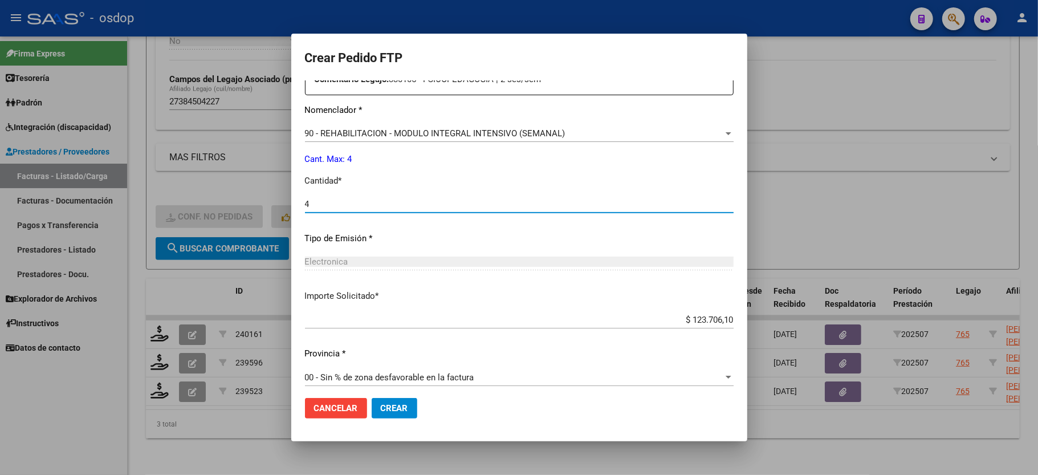
type input "4"
click at [383, 404] on span "Crear" at bounding box center [394, 408] width 27 height 10
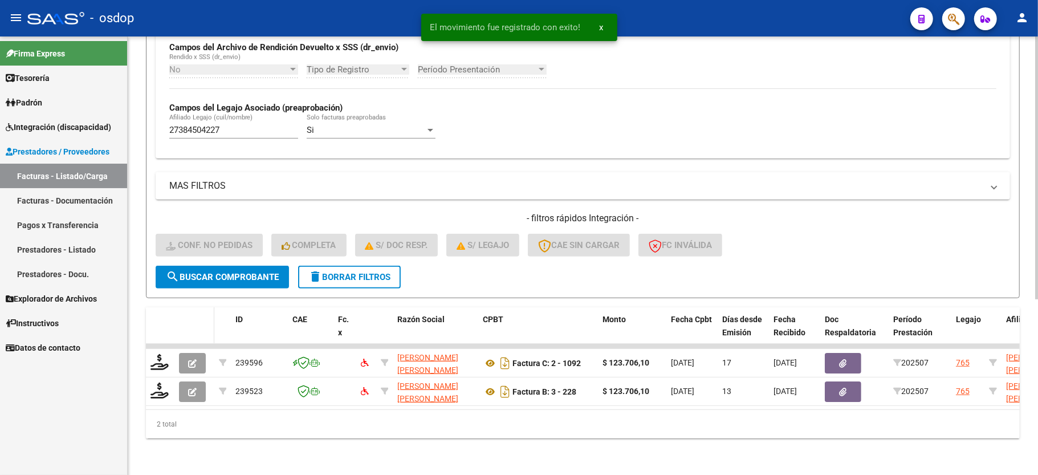
scroll to position [292, 0]
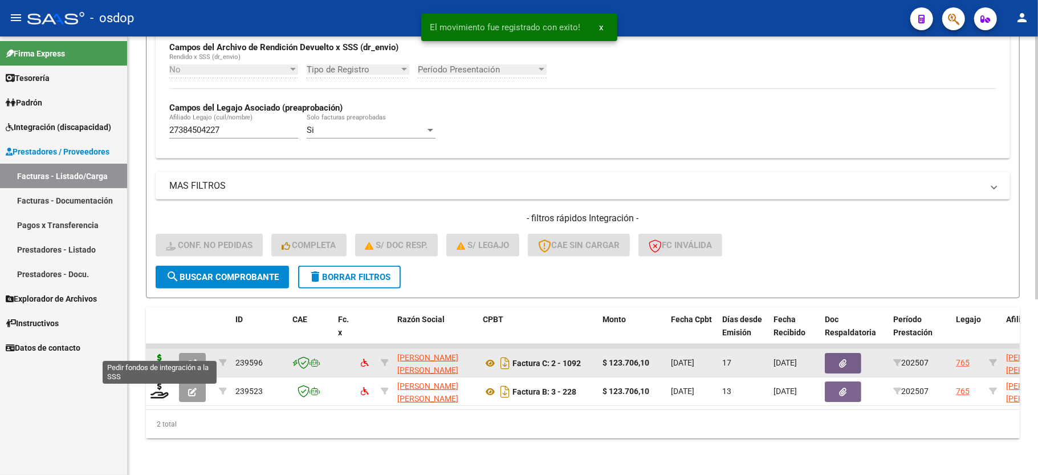
click at [157, 354] on icon at bounding box center [159, 362] width 18 height 16
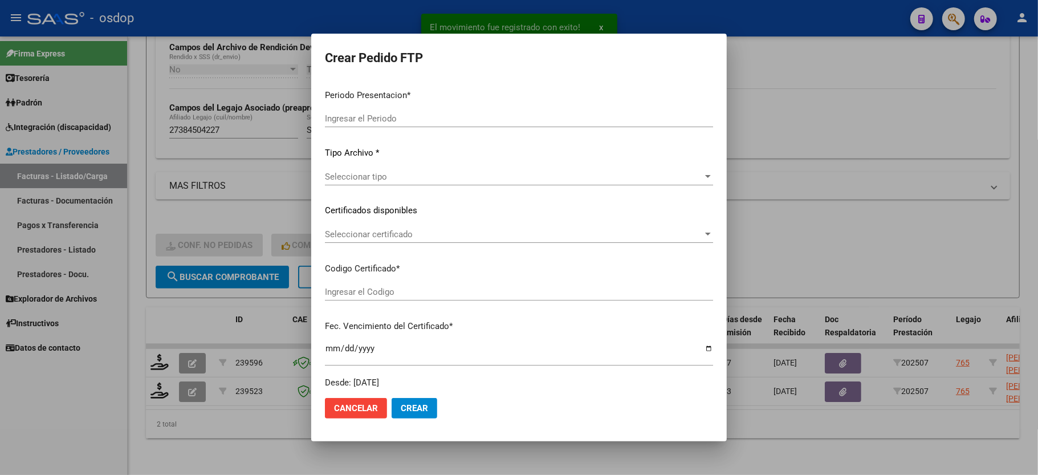
type input "202507"
type input "$ 123.706,10"
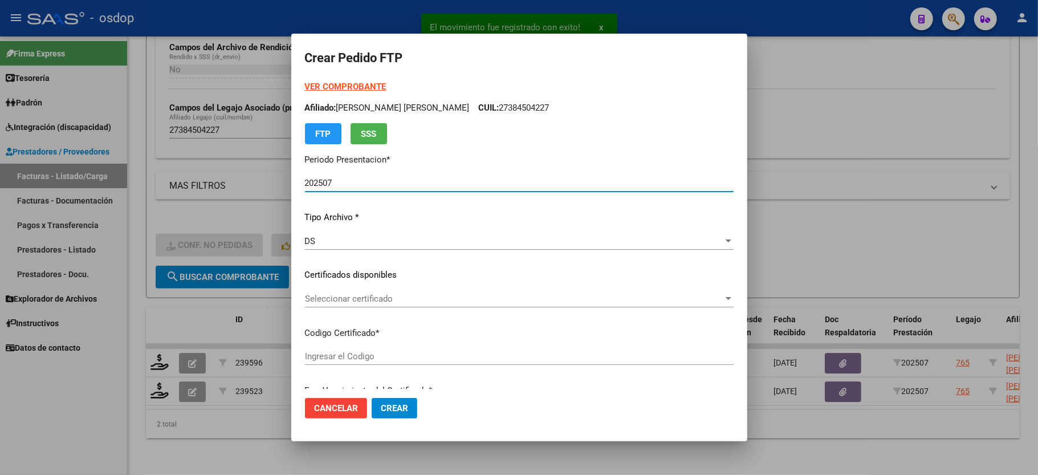
type input "7172955938"
type input "2025-03-27"
click at [347, 299] on span "Seleccionar certificado" at bounding box center [514, 299] width 418 height 10
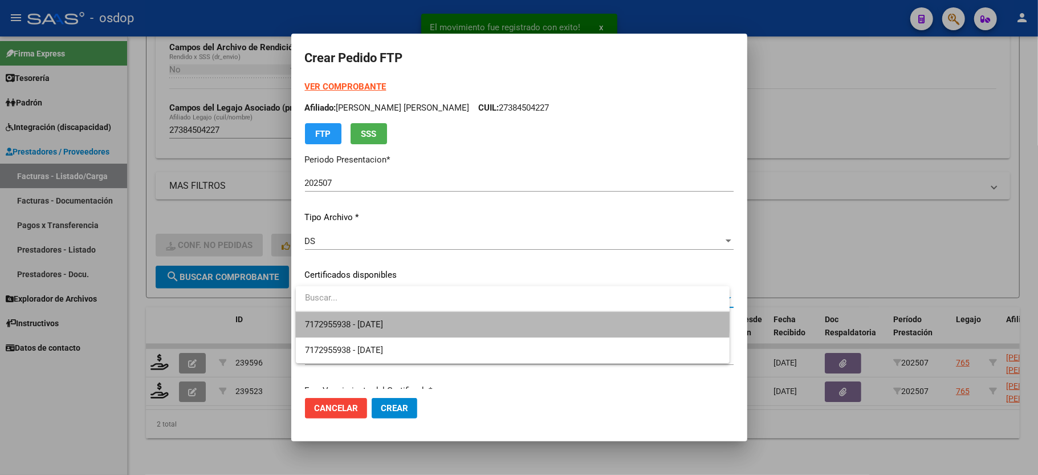
click at [352, 312] on span "7172955938 - 2025-03-27" at bounding box center [512, 325] width 415 height 26
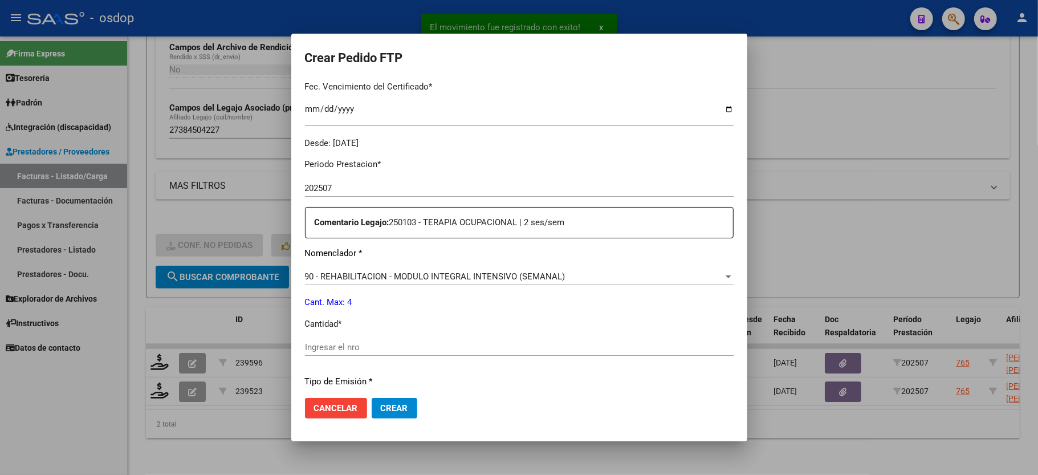
scroll to position [380, 0]
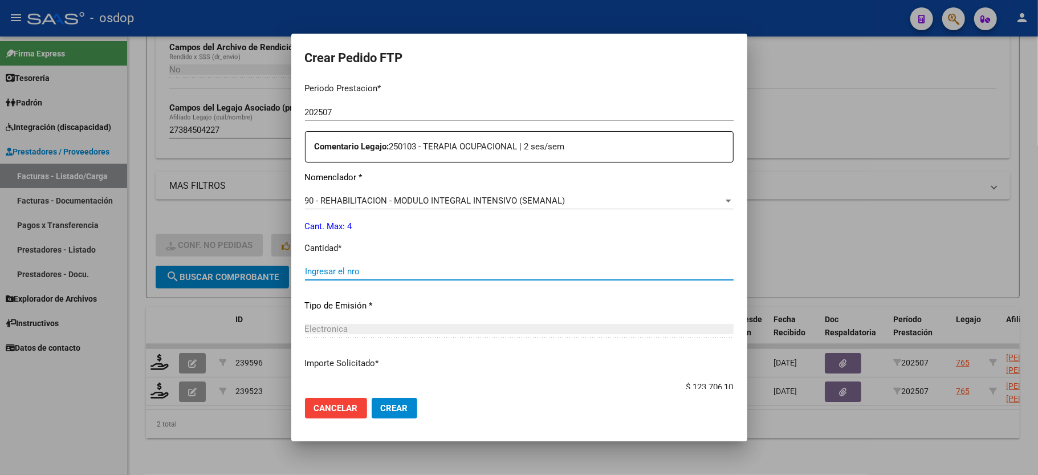
click at [343, 269] on input "Ingresar el nro" at bounding box center [519, 271] width 429 height 10
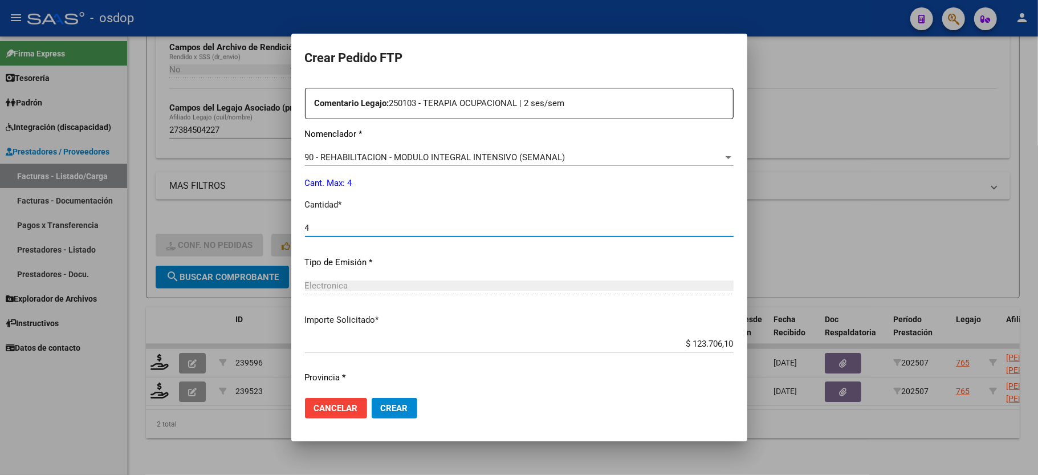
scroll to position [447, 0]
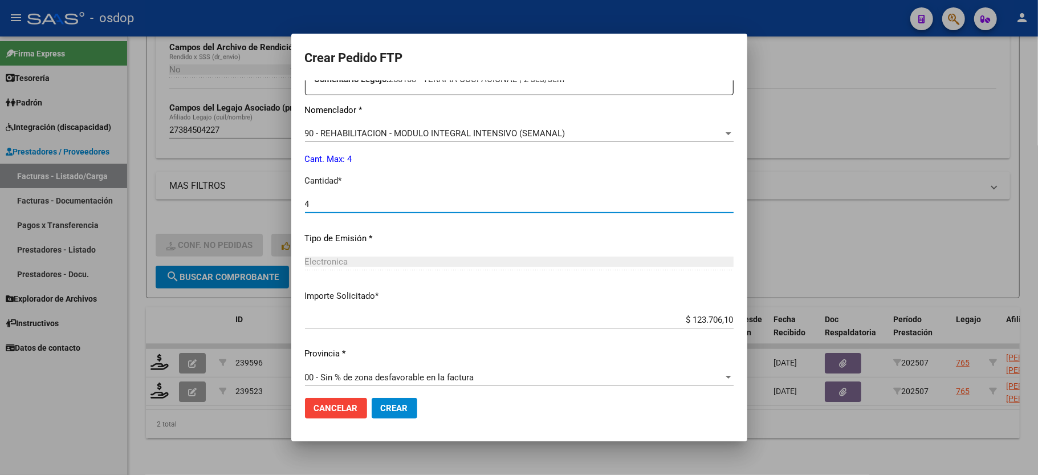
type input "4"
click at [398, 404] on span "Crear" at bounding box center [394, 408] width 27 height 10
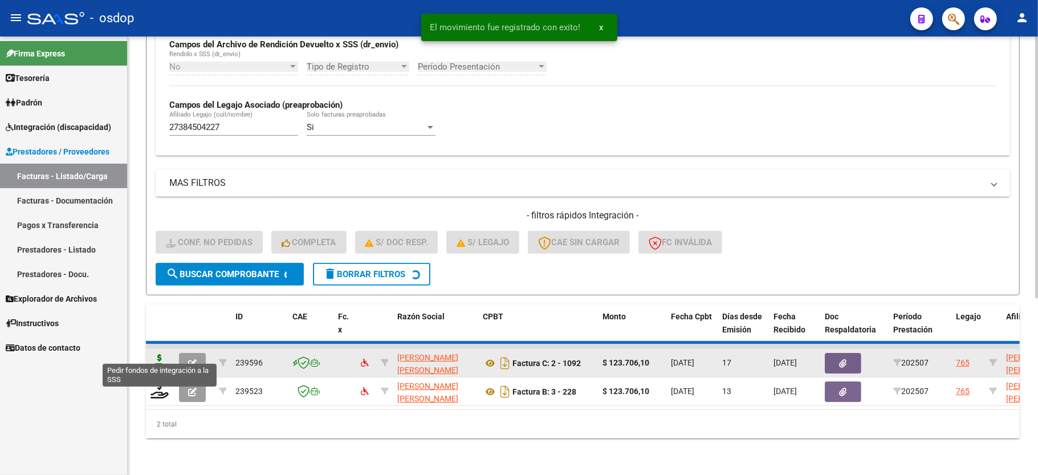
scroll to position [263, 0]
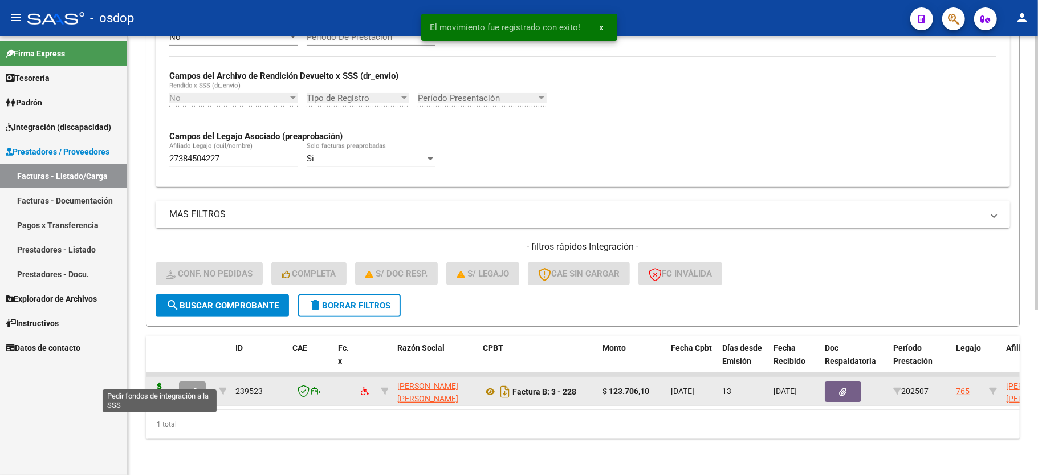
click at [162, 382] on icon at bounding box center [159, 390] width 18 height 16
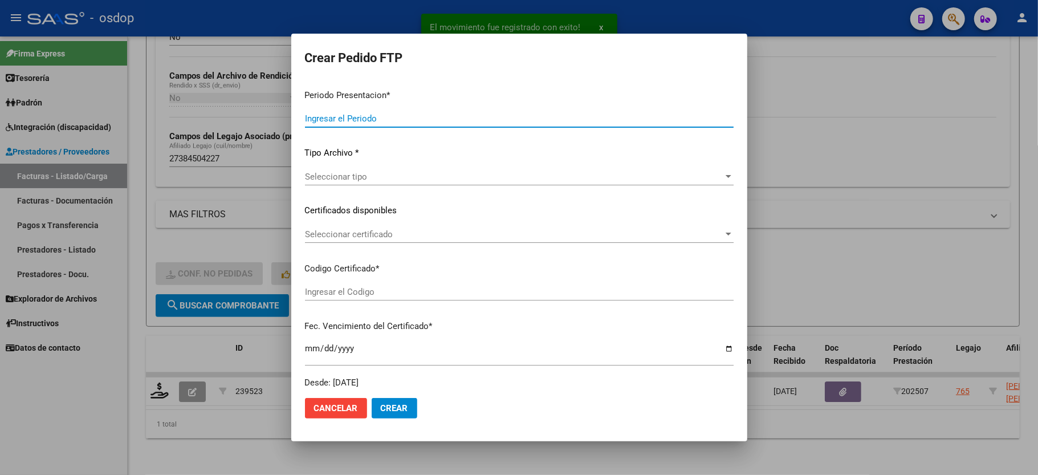
type input "202507"
type input "$ 123.706,10"
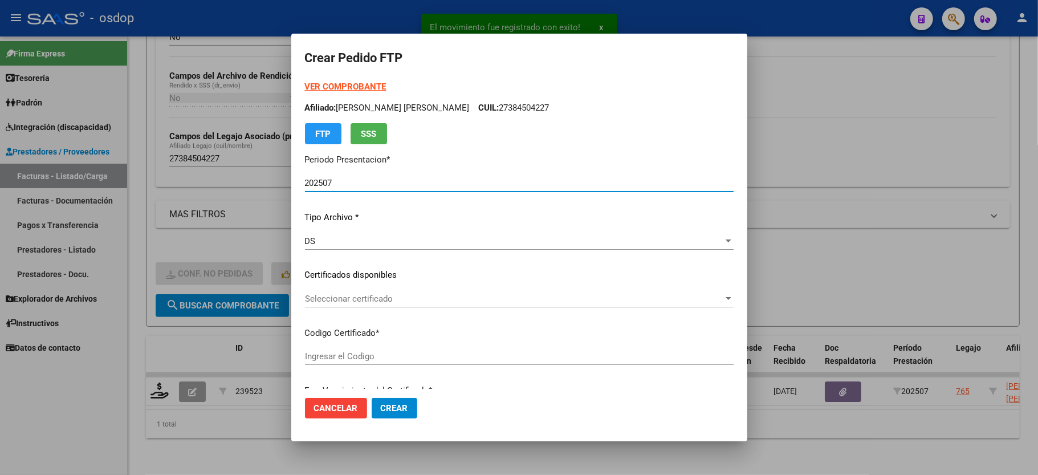
type input "7172955938"
type input "2025-03-27"
click at [384, 296] on span "Seleccionar certificado" at bounding box center [514, 299] width 418 height 10
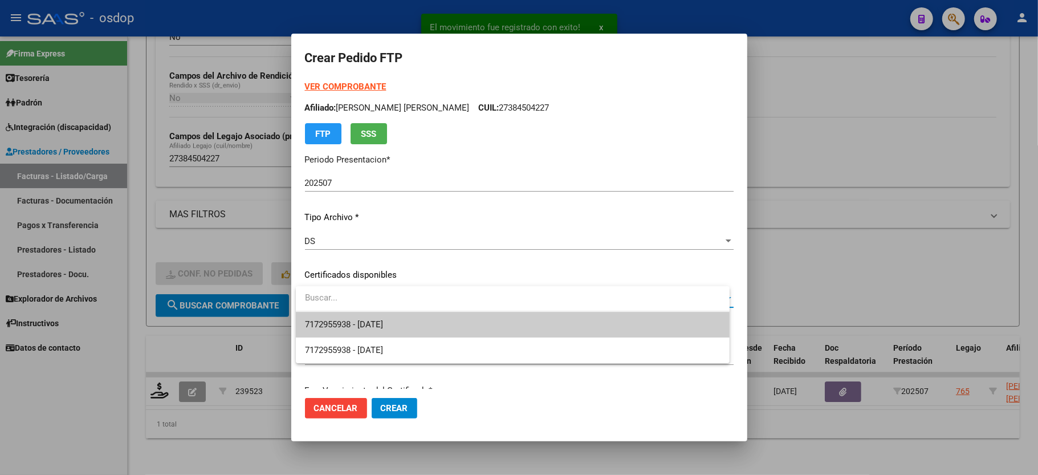
click at [383, 320] on span "7172955938 - 2025-03-27" at bounding box center [344, 324] width 78 height 10
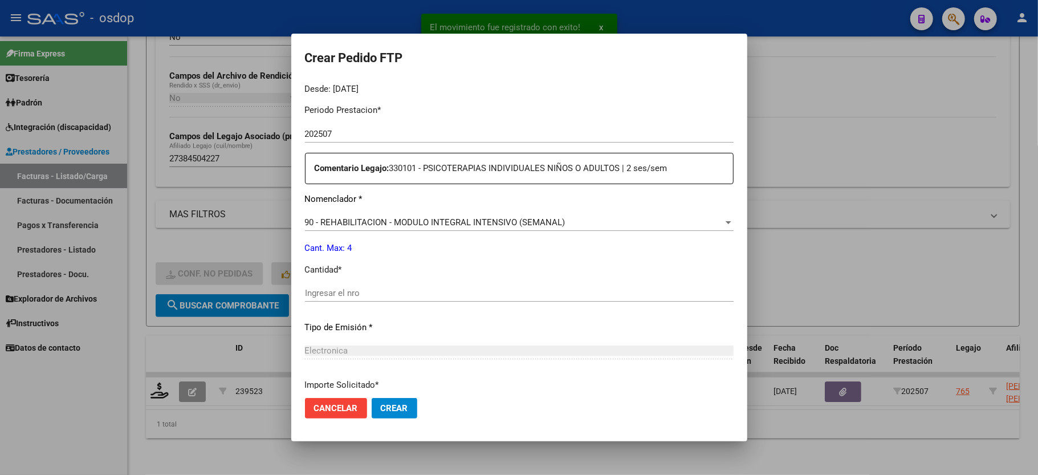
scroll to position [380, 0]
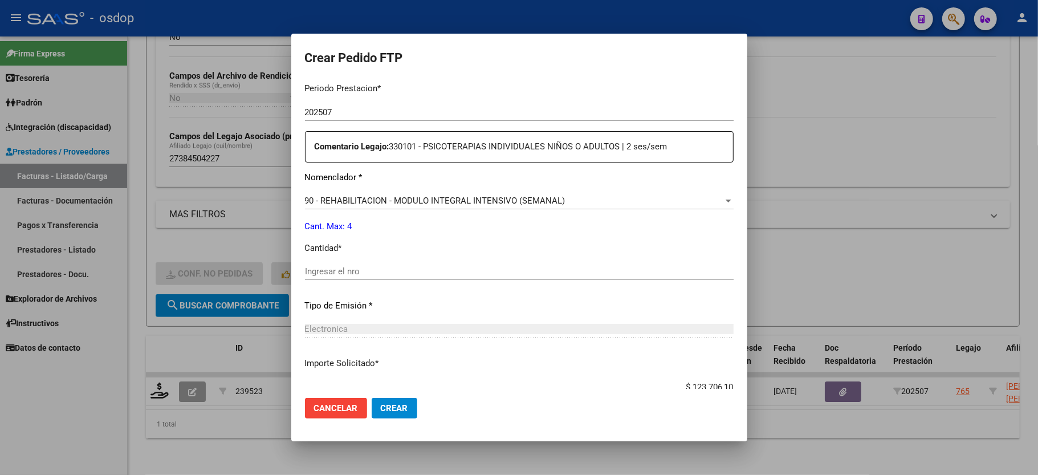
click at [406, 266] on input "Ingresar el nro" at bounding box center [519, 271] width 429 height 10
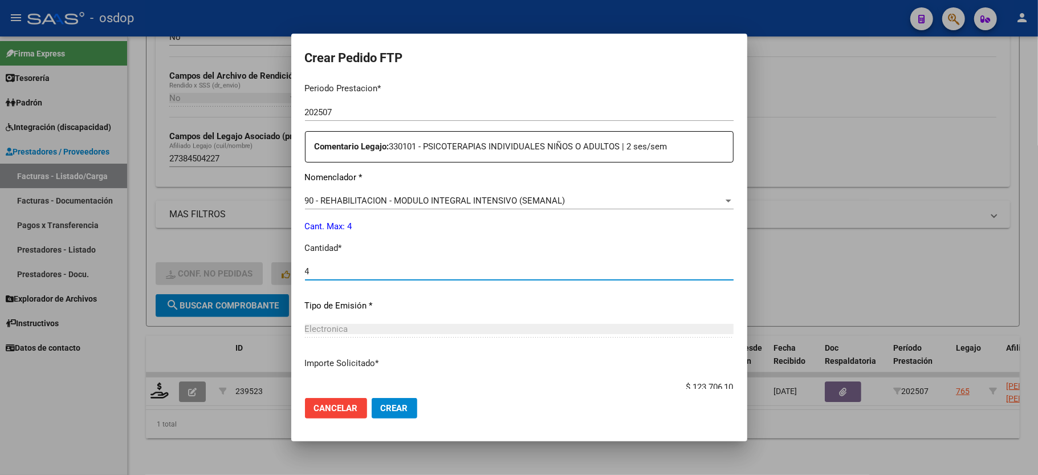
type input "4"
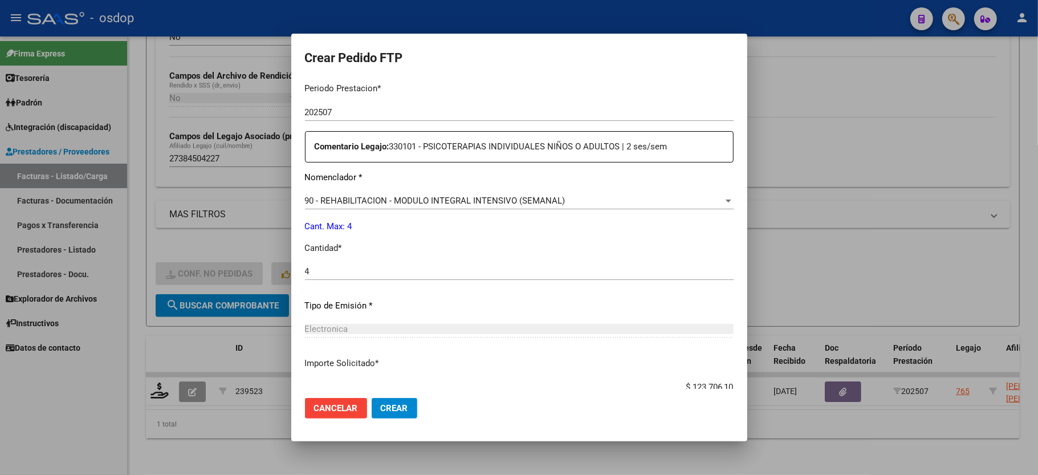
scroll to position [447, 0]
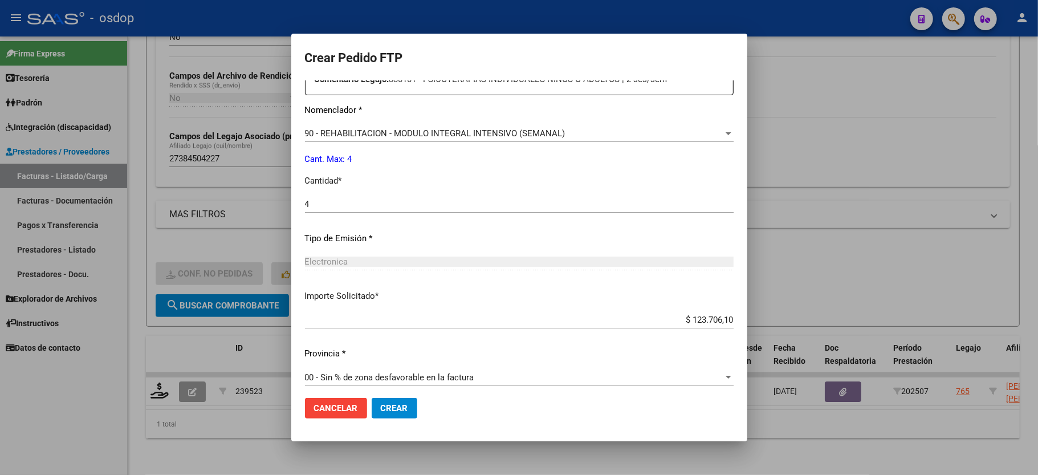
click at [372, 405] on button "Crear" at bounding box center [395, 408] width 46 height 21
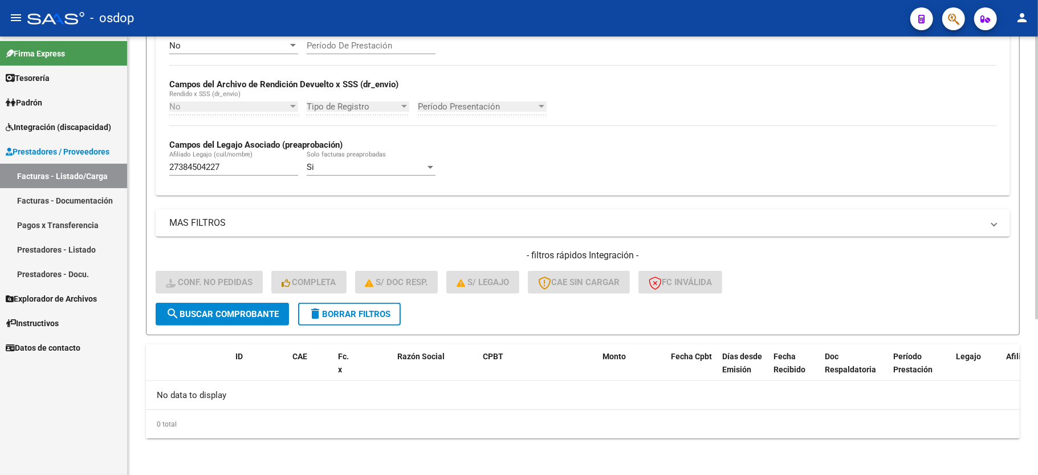
scroll to position [242, 0]
drag, startPoint x: 368, startPoint y: 317, endPoint x: 375, endPoint y: 318, distance: 6.9
click at [368, 316] on span "delete Borrar Filtros" at bounding box center [349, 314] width 82 height 10
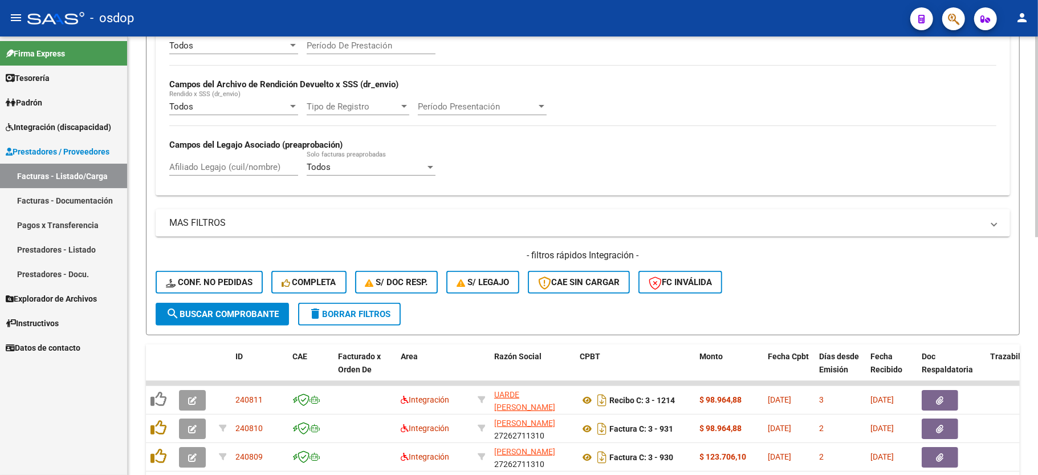
click at [213, 164] on input "Afiliado Legajo (cuil/nombre)" at bounding box center [233, 167] width 129 height 10
paste input "27421813421"
type input "27421813421"
click at [251, 324] on button "search Buscar Comprobante" at bounding box center [222, 314] width 133 height 23
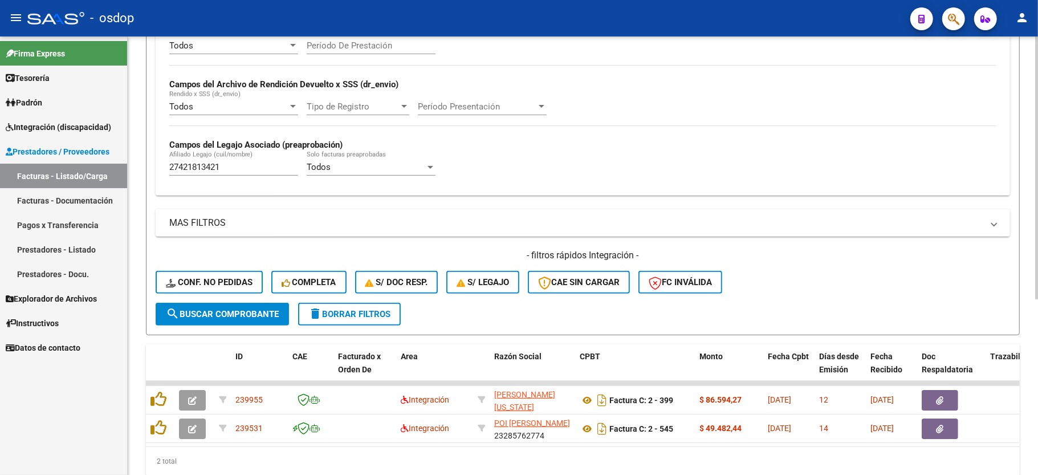
scroll to position [292, 0]
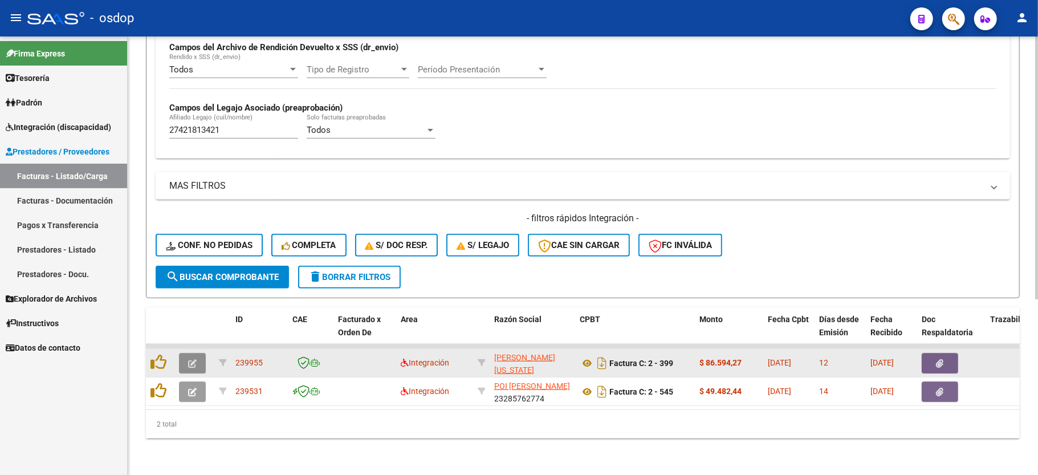
click at [205, 353] on button "button" at bounding box center [192, 363] width 27 height 21
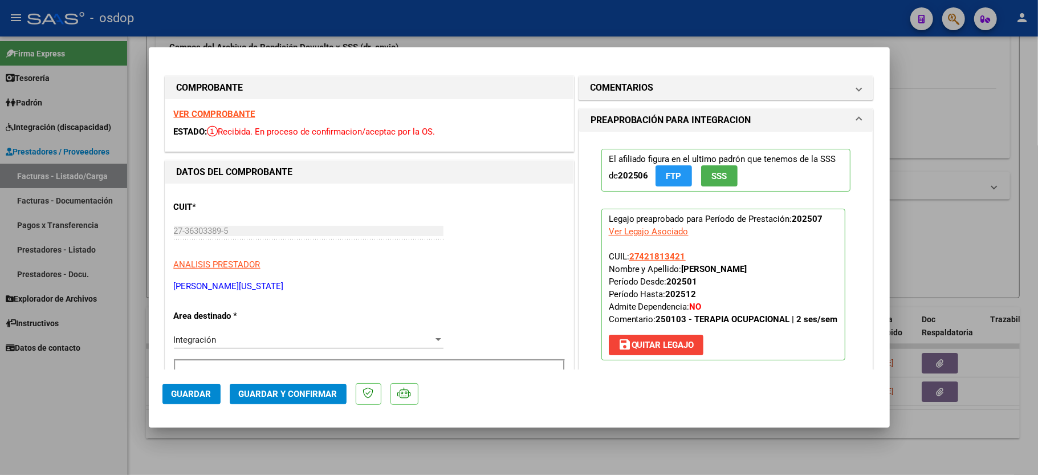
click at [220, 107] on div "VER COMPROBANTE ESTADO: Recibida. En proceso de confirmacion/aceptac por la OS." at bounding box center [369, 125] width 408 height 52
click at [202, 112] on strong "VER COMPROBANTE" at bounding box center [215, 114] width 82 height 10
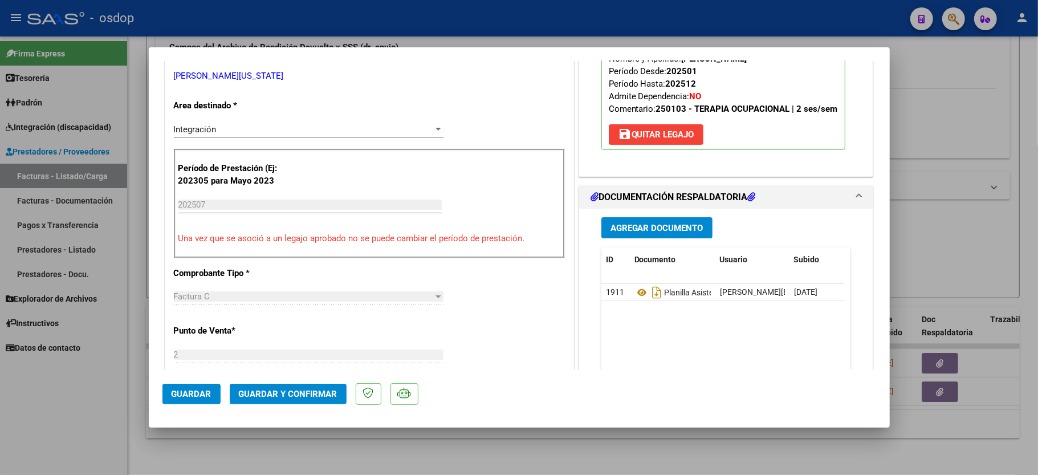
scroll to position [228, 0]
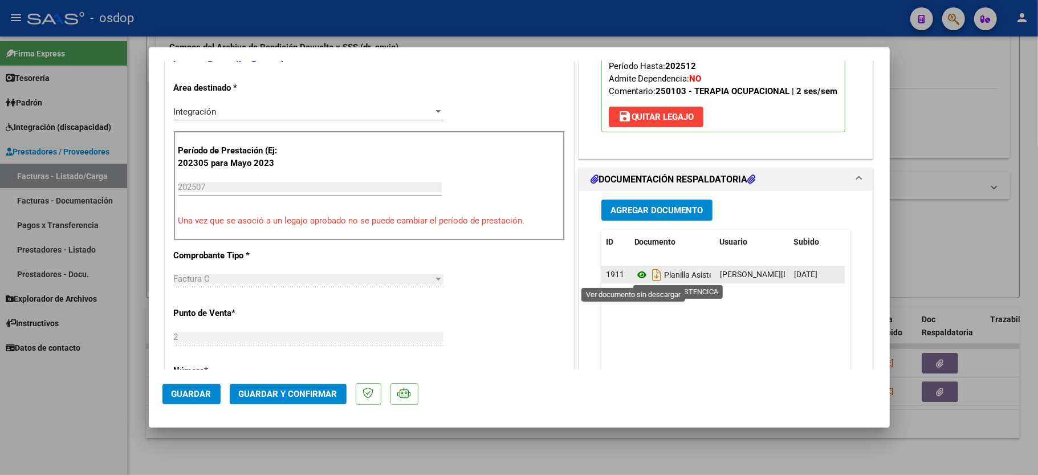
click at [634, 275] on icon at bounding box center [641, 275] width 15 height 14
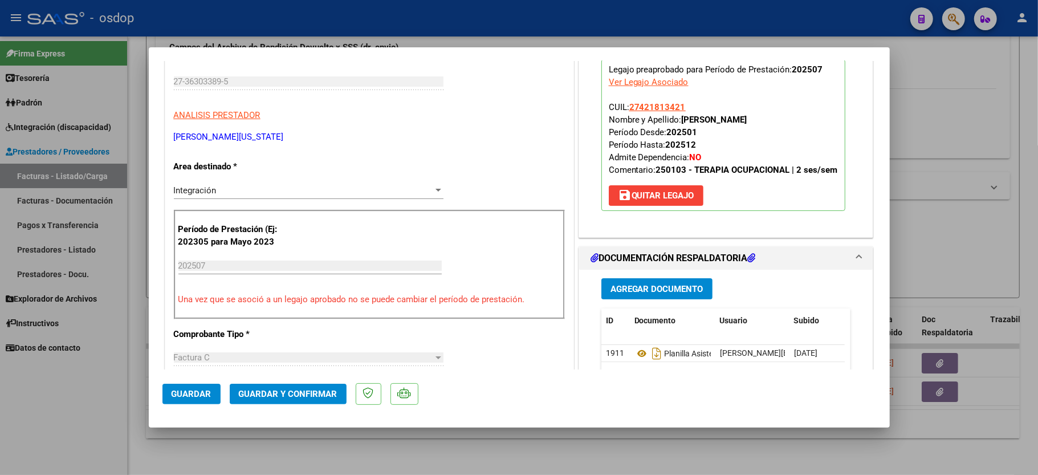
scroll to position [152, 0]
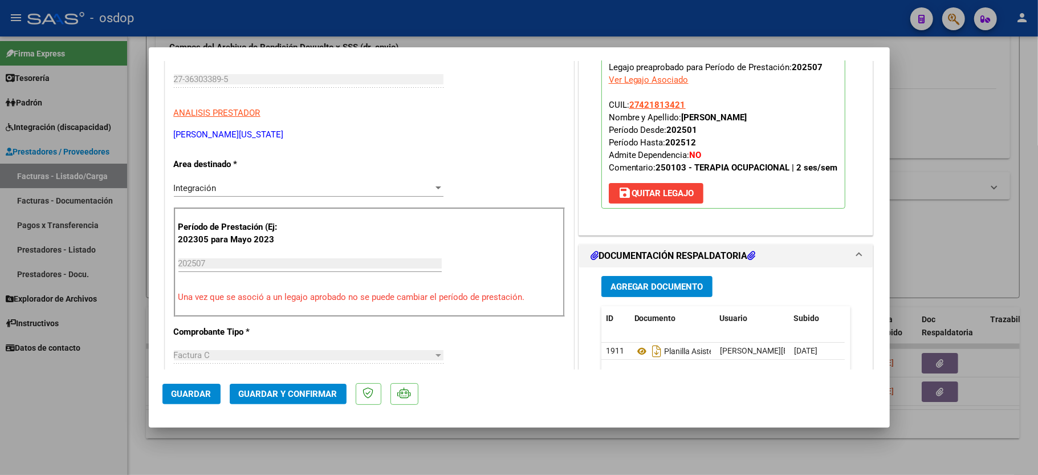
click at [275, 381] on mat-dialog-actions "Guardar Guardar y Confirmar" at bounding box center [519, 391] width 714 height 45
click at [266, 397] on span "Guardar y Confirmar" at bounding box center [288, 394] width 99 height 10
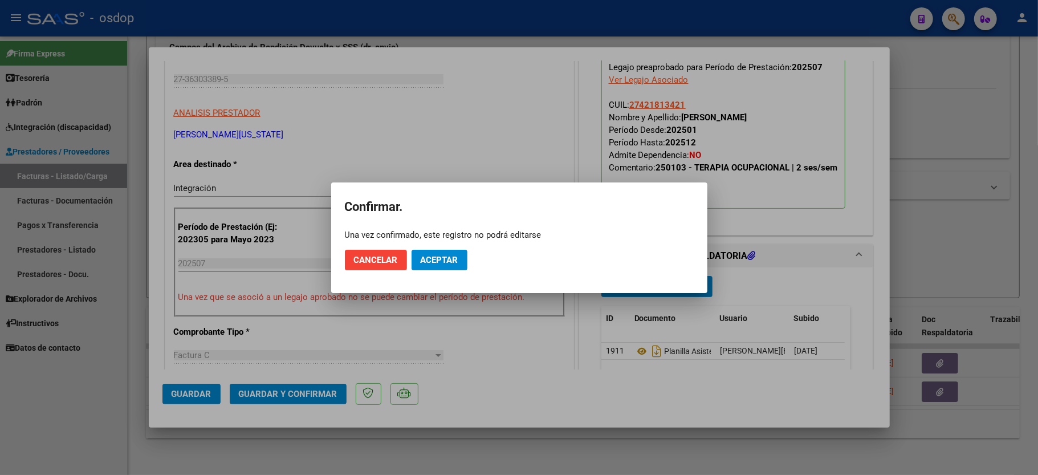
drag, startPoint x: 463, startPoint y: 271, endPoint x: 454, endPoint y: 266, distance: 10.8
click at [458, 270] on mat-dialog-actions "Cancelar Aceptar" at bounding box center [519, 260] width 349 height 39
click at [449, 261] on span "Aceptar" at bounding box center [440, 260] width 38 height 10
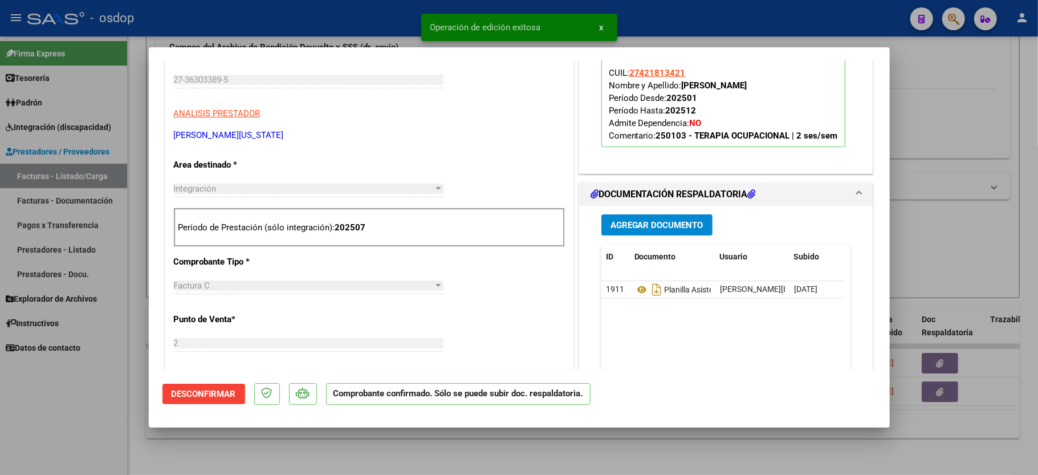
drag, startPoint x: 71, startPoint y: 398, endPoint x: 110, endPoint y: 402, distance: 39.0
click at [72, 398] on div at bounding box center [519, 237] width 1038 height 475
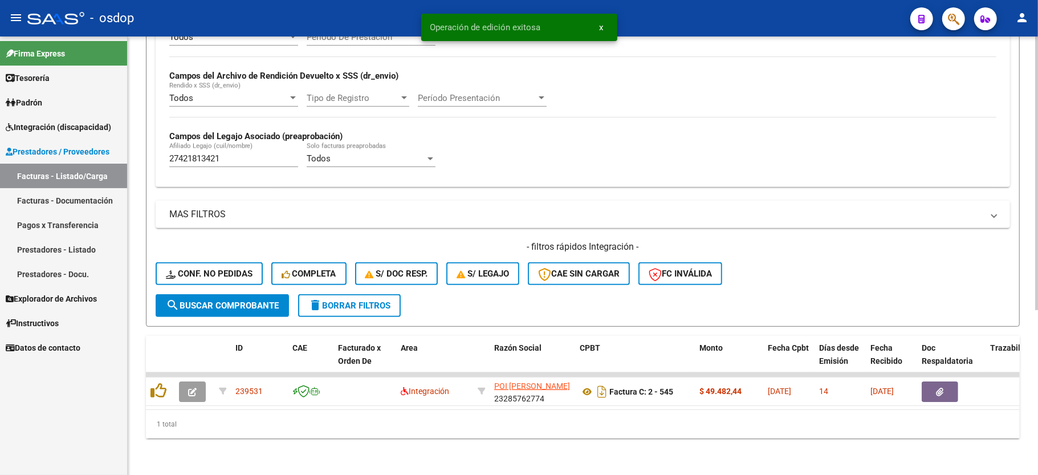
scroll to position [263, 0]
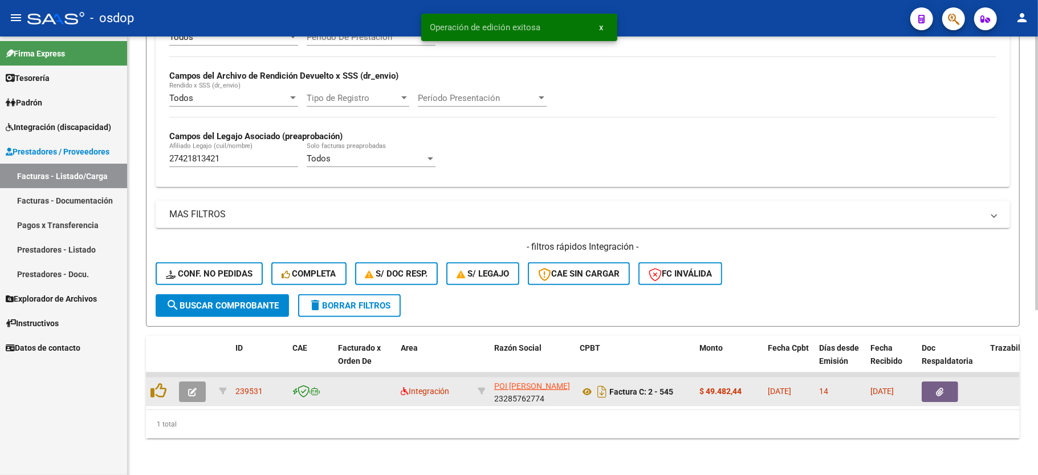
click at [195, 384] on button "button" at bounding box center [192, 391] width 27 height 21
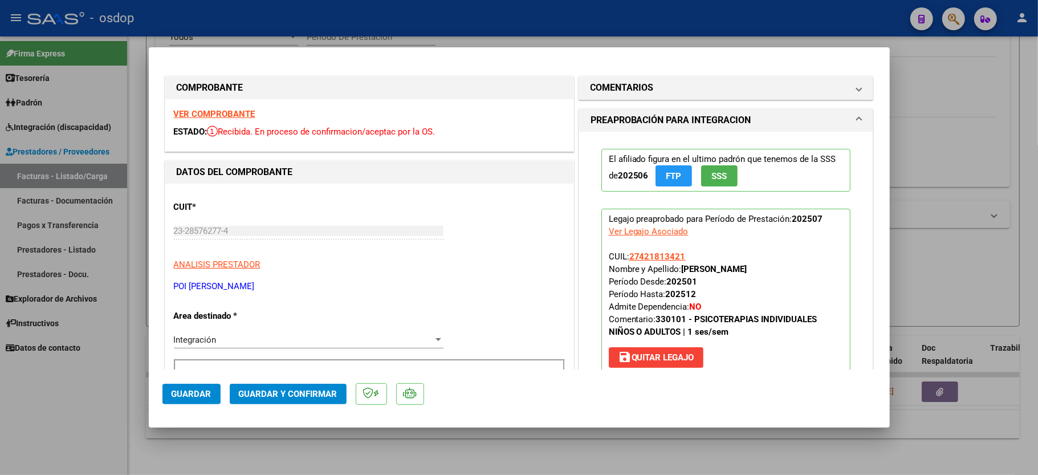
click at [225, 114] on strong "VER COMPROBANTE" at bounding box center [215, 114] width 82 height 10
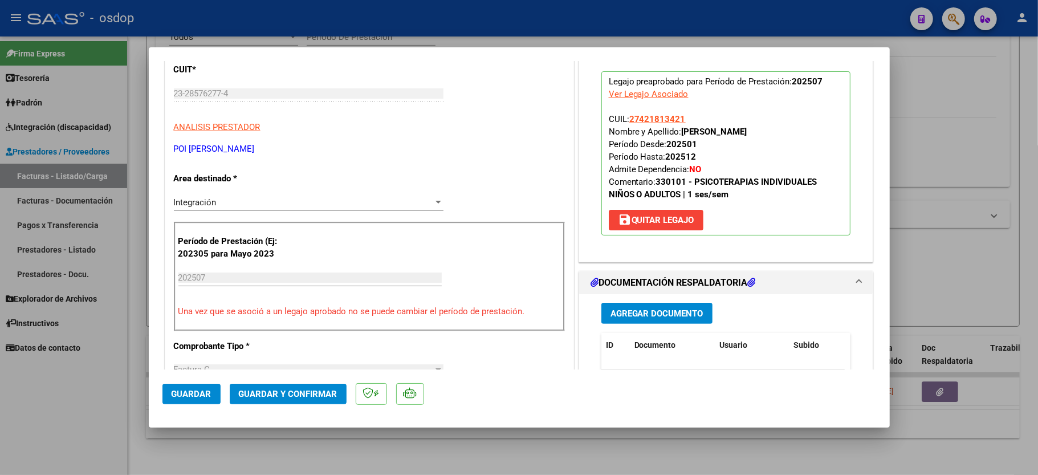
scroll to position [152, 0]
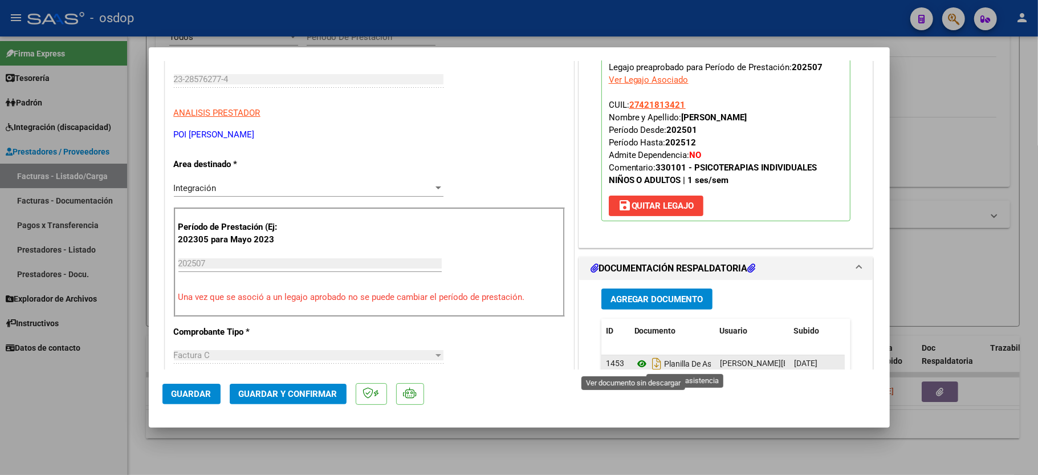
click at [634, 365] on icon at bounding box center [641, 364] width 15 height 14
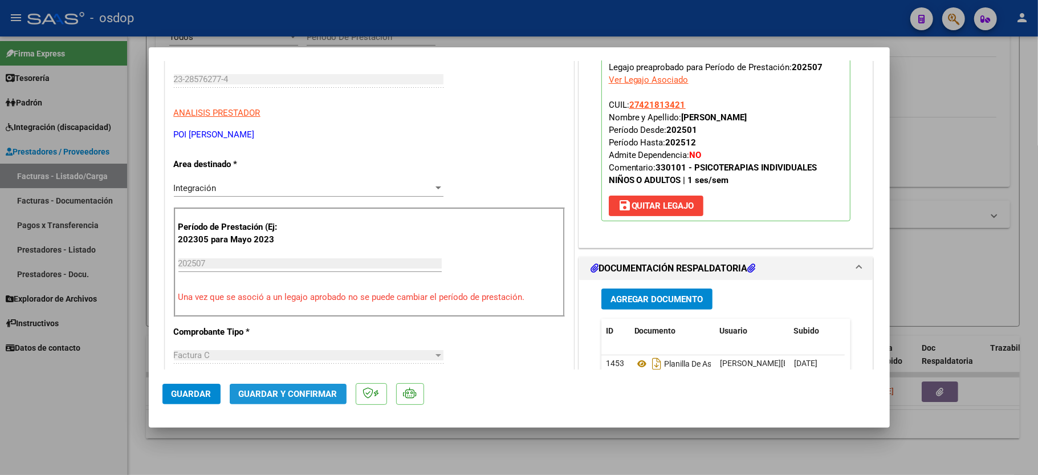
click at [287, 390] on span "Guardar y Confirmar" at bounding box center [288, 394] width 99 height 10
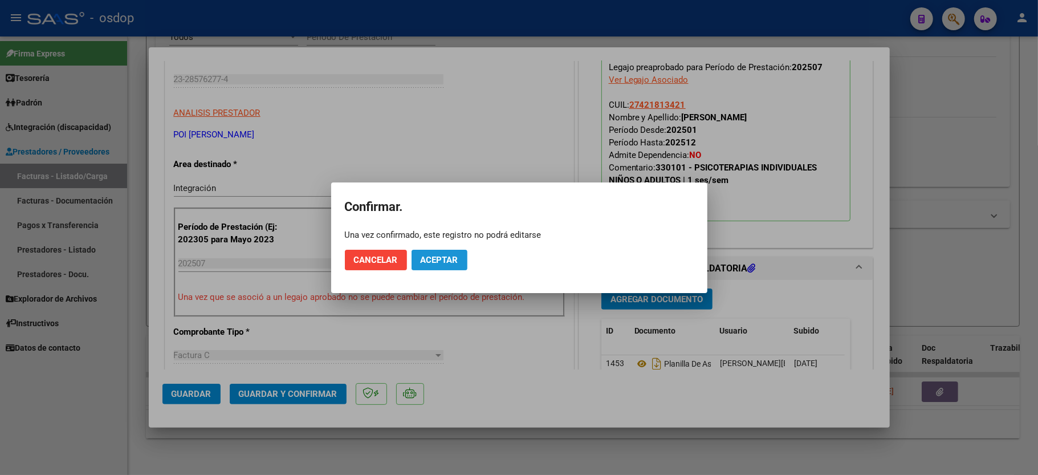
click at [454, 267] on button "Aceptar" at bounding box center [440, 260] width 56 height 21
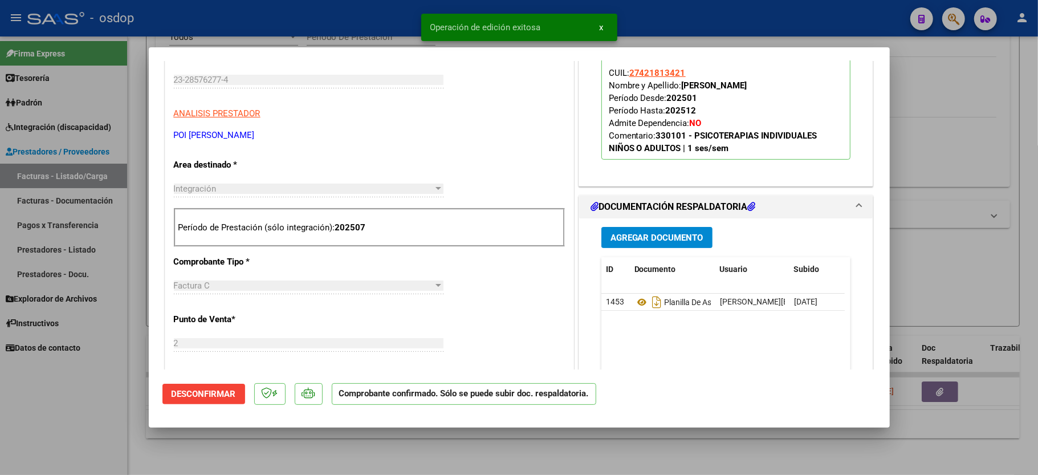
click at [44, 429] on div at bounding box center [519, 237] width 1038 height 475
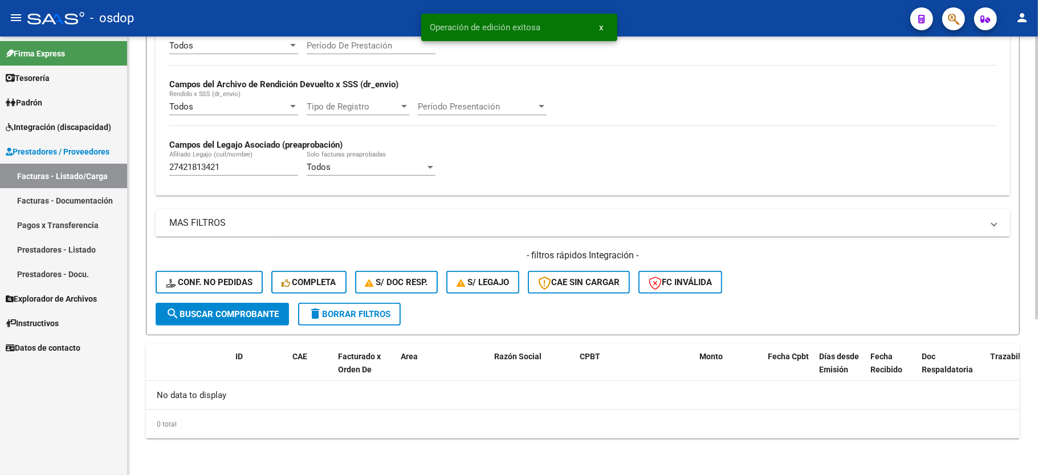
scroll to position [242, 0]
click at [177, 161] on div "27421813421 Afiliado Legajo (cuil/nombre)" at bounding box center [233, 163] width 129 height 25
click at [180, 174] on div "27421813421 Afiliado Legajo (cuil/nombre)" at bounding box center [233, 163] width 129 height 25
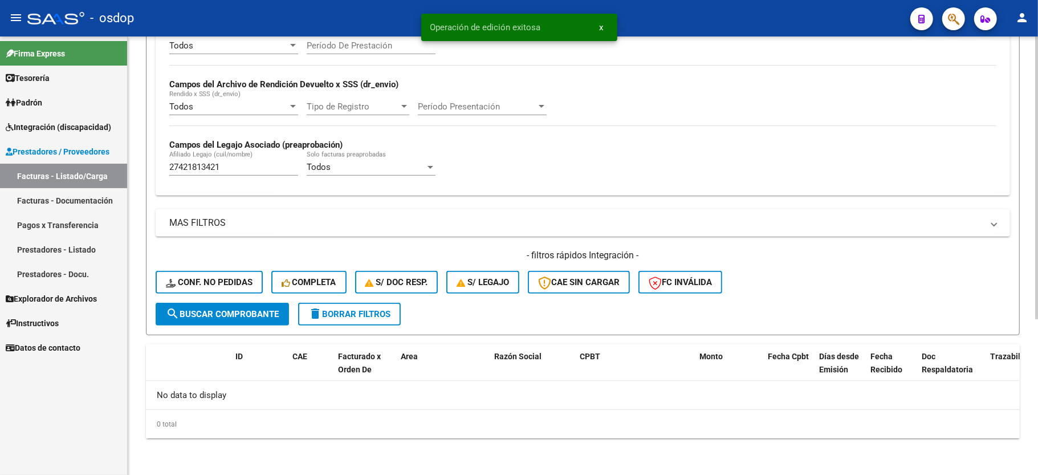
click at [182, 168] on input "27421813421" at bounding box center [233, 167] width 129 height 10
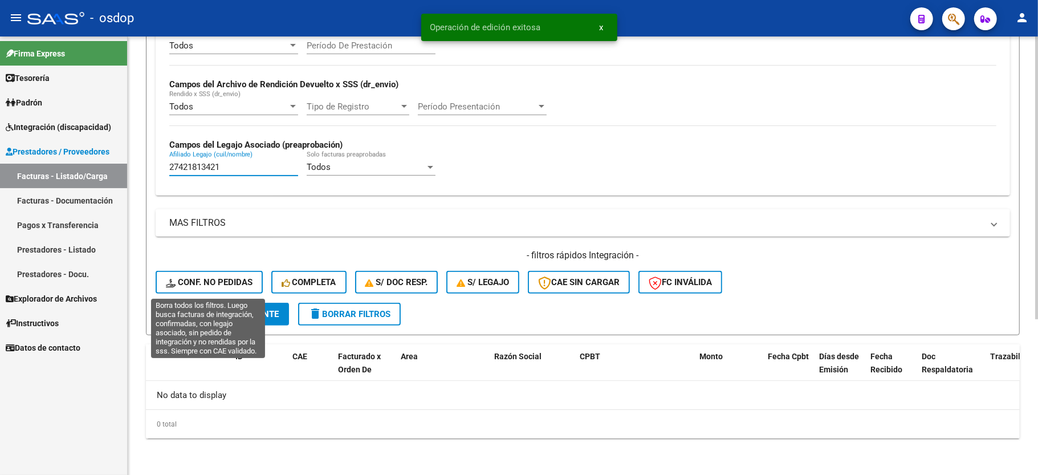
click at [198, 276] on button "Conf. no pedidas" at bounding box center [209, 282] width 107 height 23
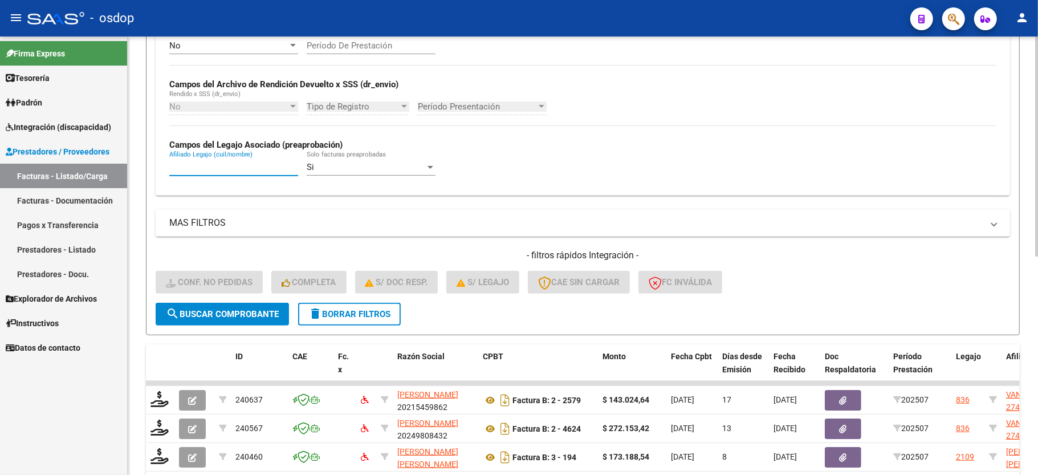
click at [205, 169] on input "Afiliado Legajo (cuil/nombre)" at bounding box center [233, 167] width 129 height 10
paste input "27421813421"
type input "27421813421"
click at [219, 320] on button "search Buscar Comprobante" at bounding box center [222, 314] width 133 height 23
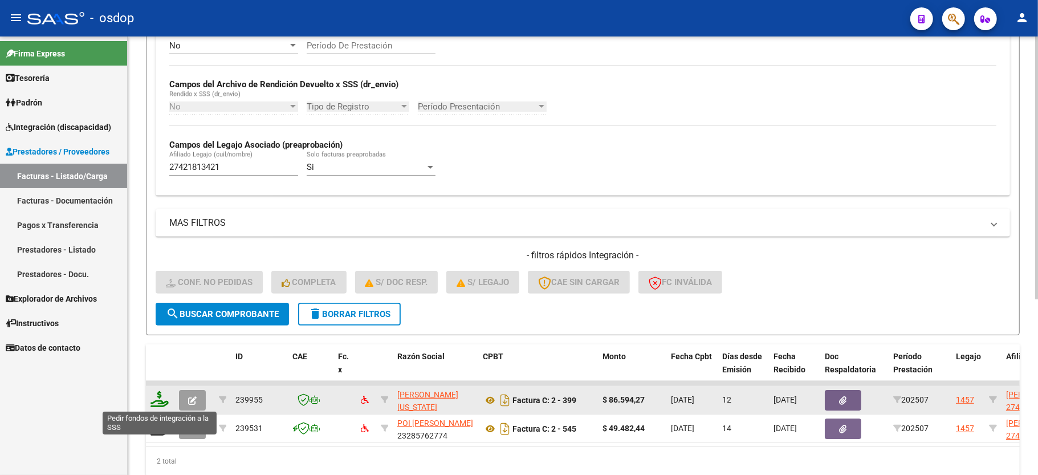
click at [158, 404] on icon at bounding box center [159, 399] width 18 height 16
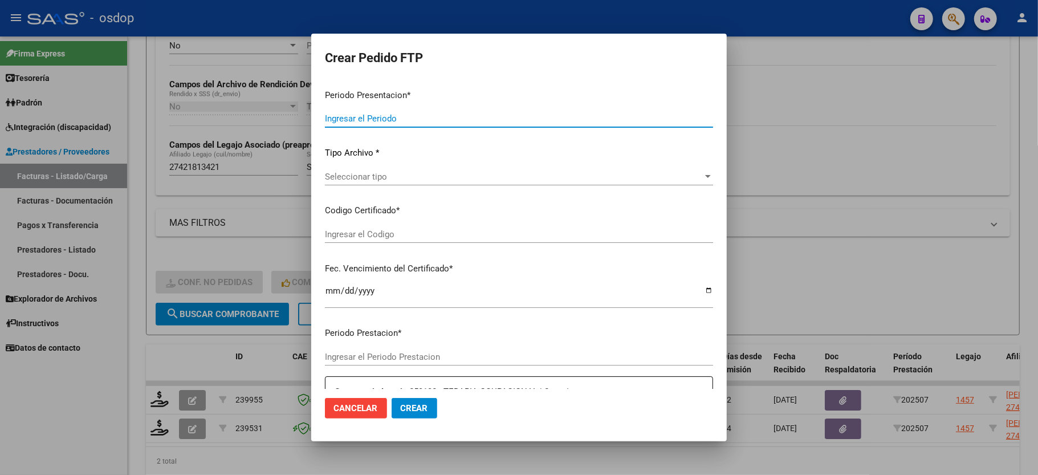
type input "202507"
type input "$ 86.594,27"
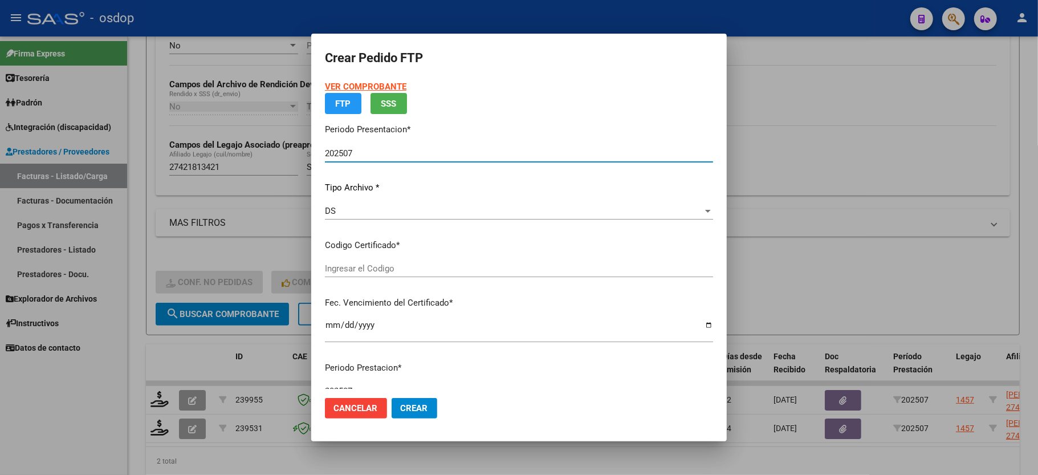
type input "9595782177"
type input "2025-03-14"
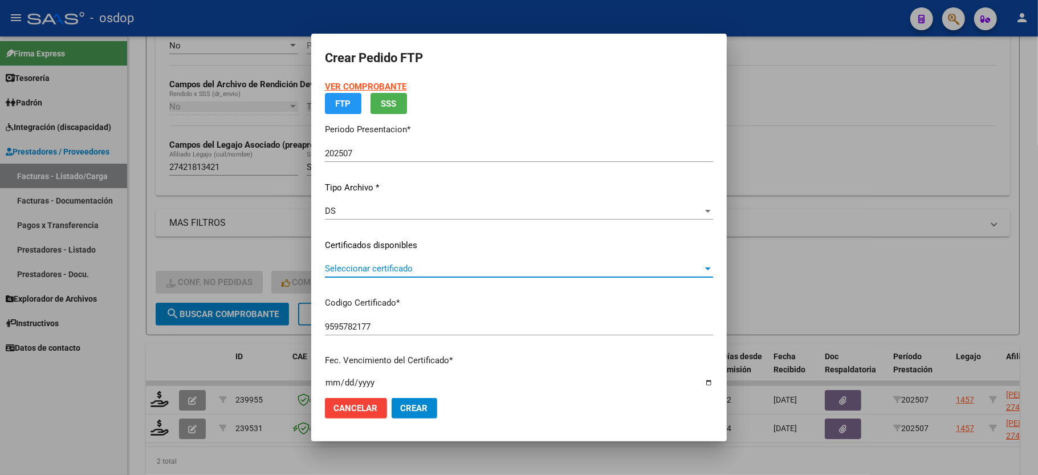
click at [349, 272] on span "Seleccionar certificado" at bounding box center [514, 268] width 378 height 10
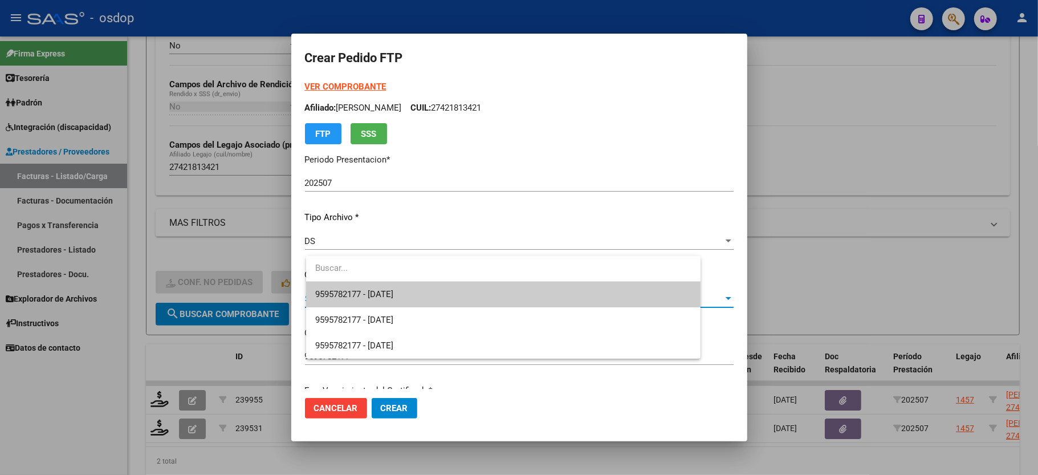
click at [354, 288] on span "9595782177 - 2025-03-14" at bounding box center [503, 295] width 376 height 26
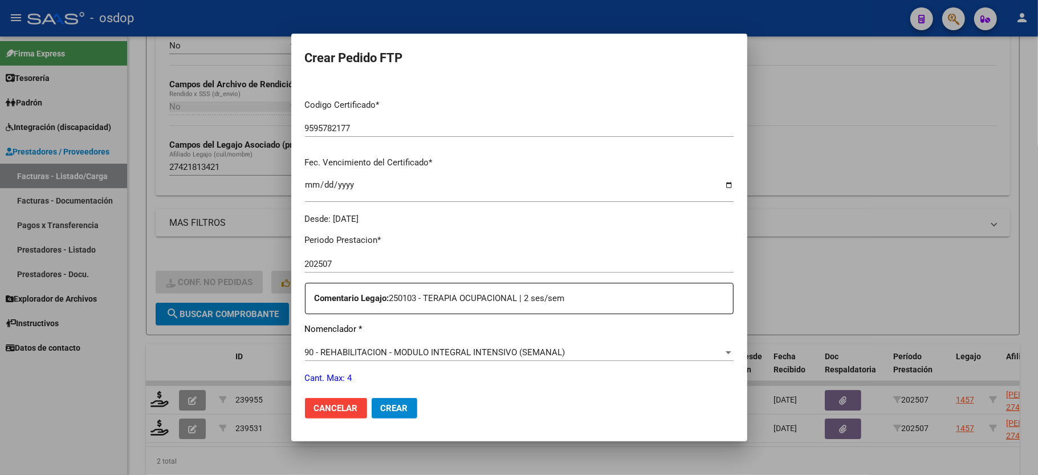
scroll to position [304, 0]
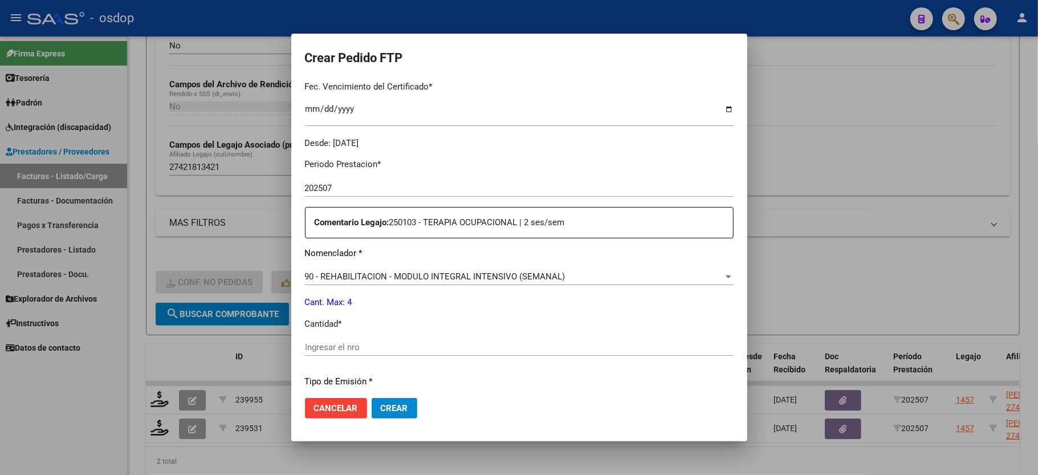
click at [362, 268] on div "90 - REHABILITACION - MODULO INTEGRAL INTENSIVO (SEMANAL) Seleccionar nomenclad…" at bounding box center [519, 276] width 429 height 17
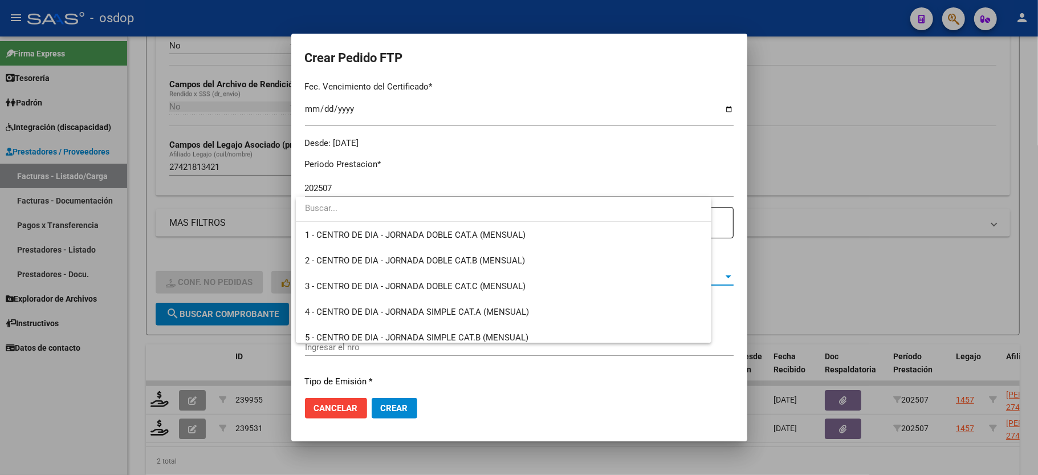
scroll to position [2248, 0]
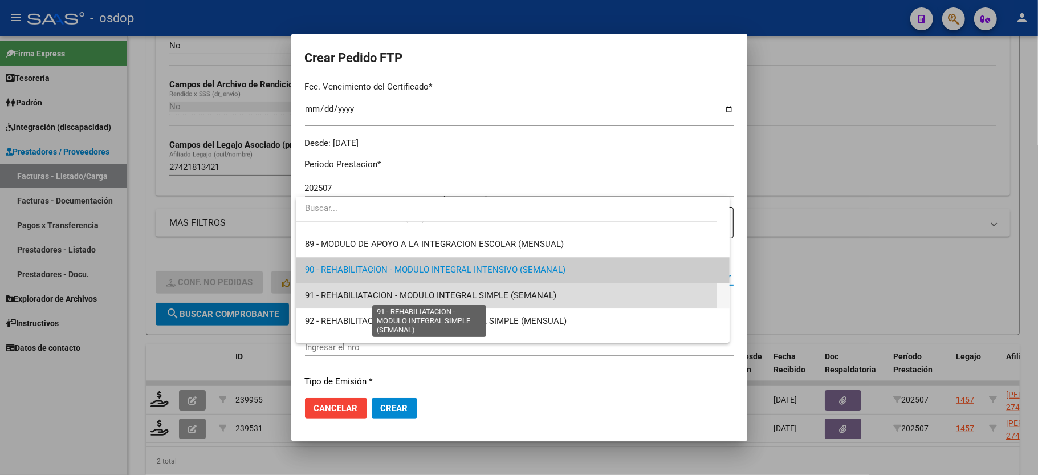
click at [373, 299] on span "91 - REHABILIATACION - MODULO INTEGRAL SIMPLE (SEMANAL)" at bounding box center [430, 295] width 251 height 10
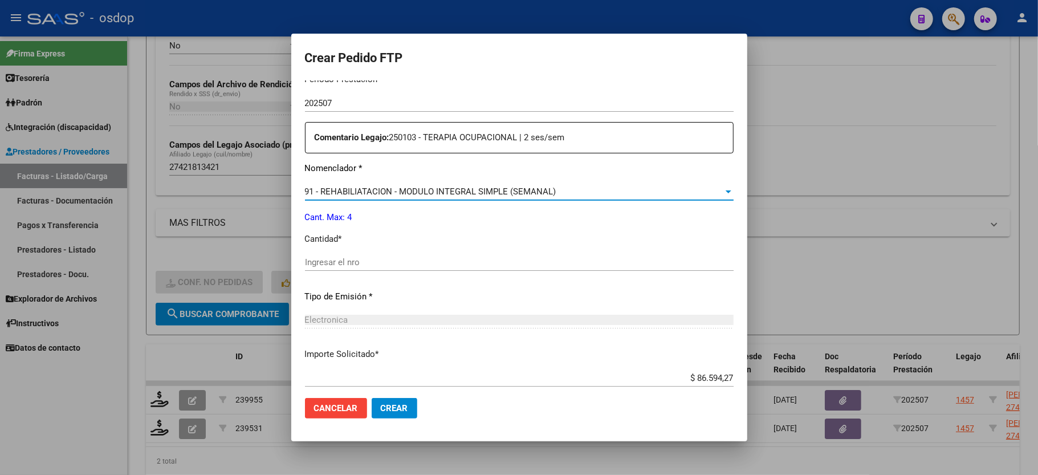
scroll to position [447, 0]
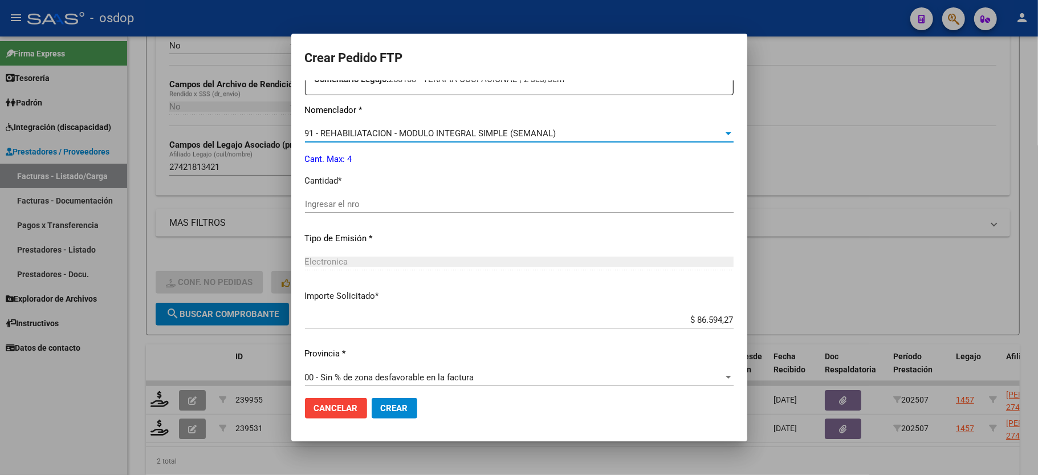
click at [369, 199] on input "Ingresar el nro" at bounding box center [519, 204] width 429 height 10
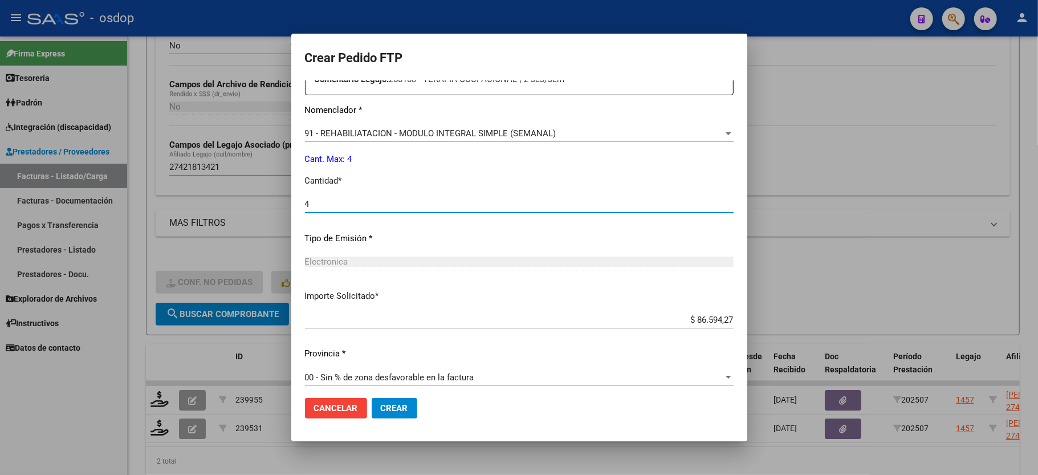
type input "4"
click at [386, 404] on span "Crear" at bounding box center [394, 408] width 27 height 10
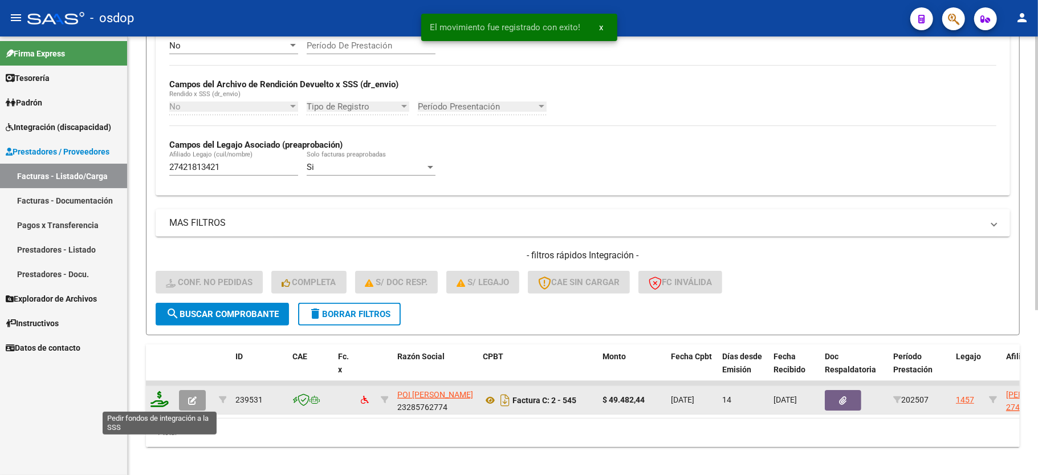
click at [165, 396] on icon at bounding box center [159, 399] width 18 height 16
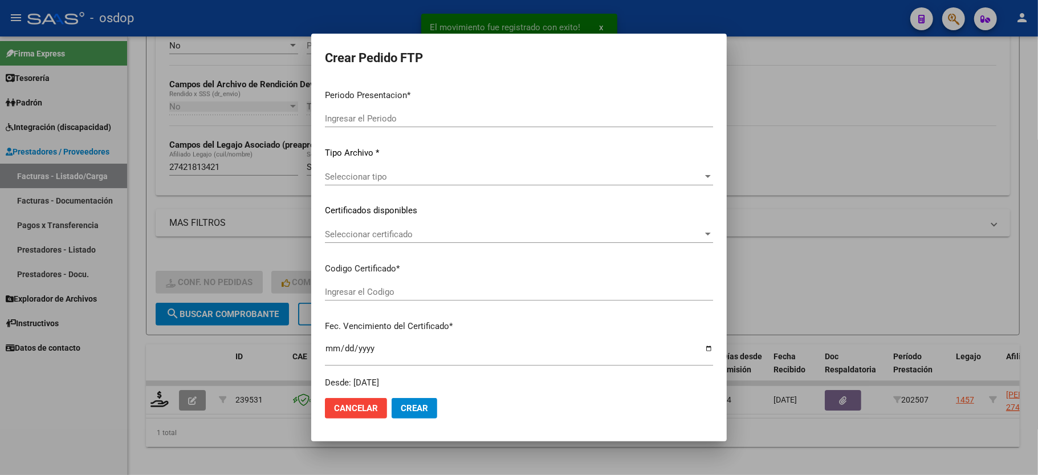
type input "202507"
type input "$ 49.482,44"
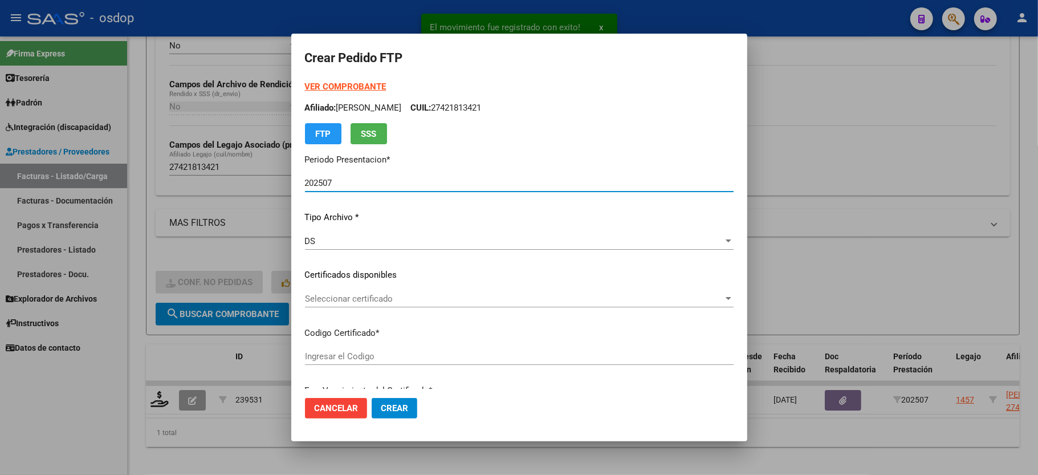
type input "9595782177"
type input "2025-03-14"
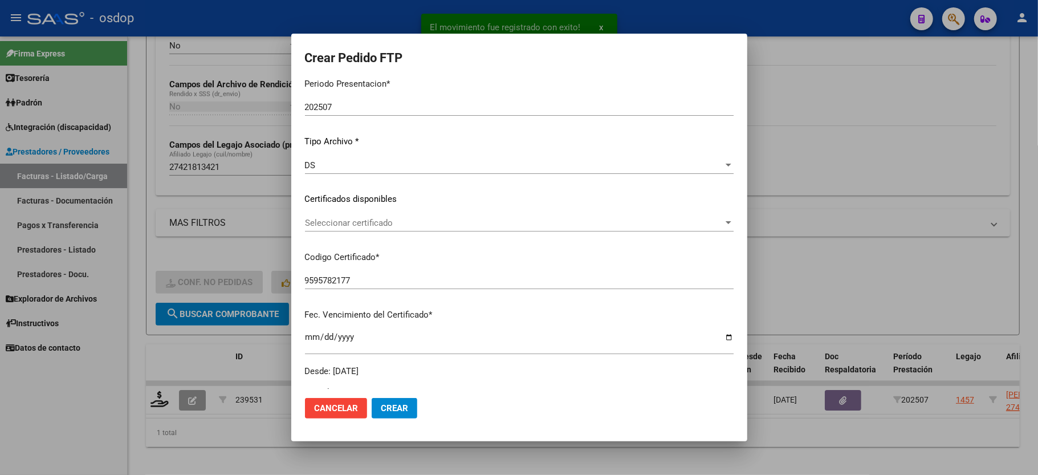
click at [370, 215] on div "Seleccionar certificado Seleccionar certificado" at bounding box center [519, 222] width 429 height 17
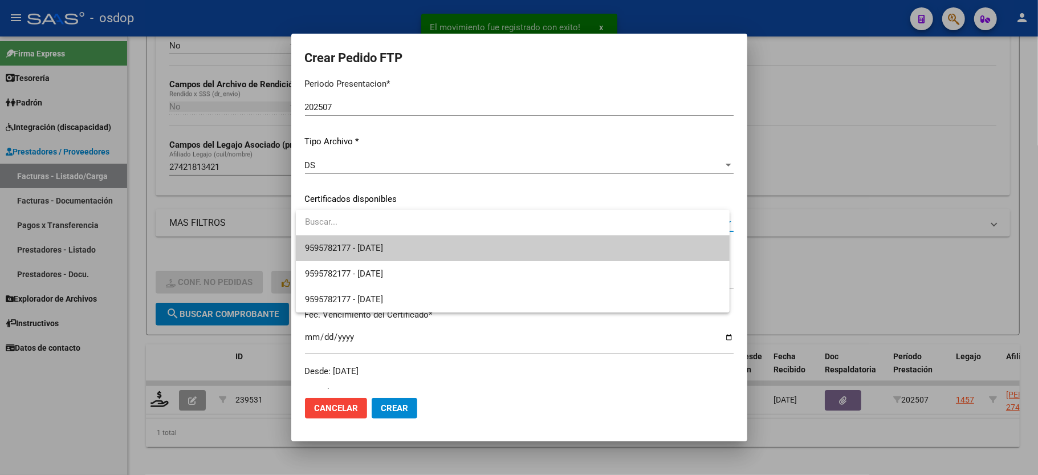
click at [370, 233] on input "dropdown search" at bounding box center [513, 222] width 434 height 26
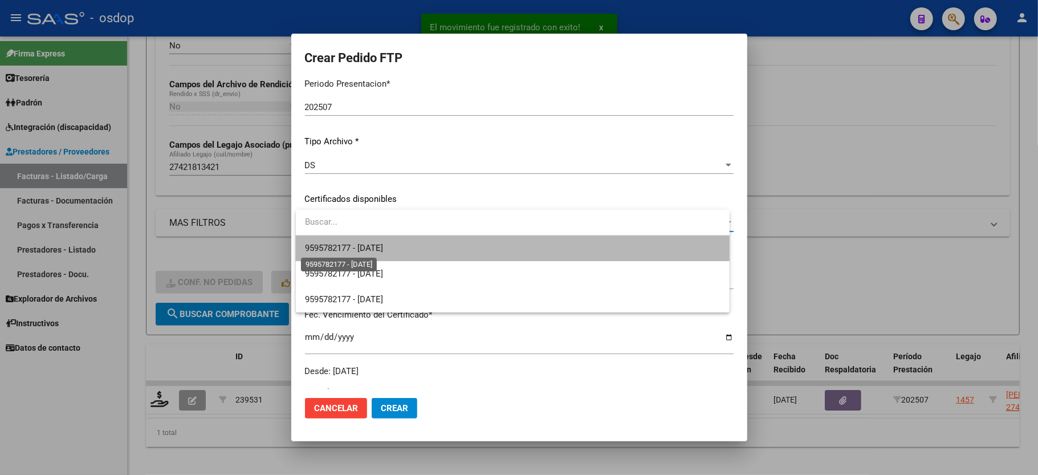
click at [364, 246] on span "9595782177 - 2025-03-14" at bounding box center [344, 248] width 78 height 10
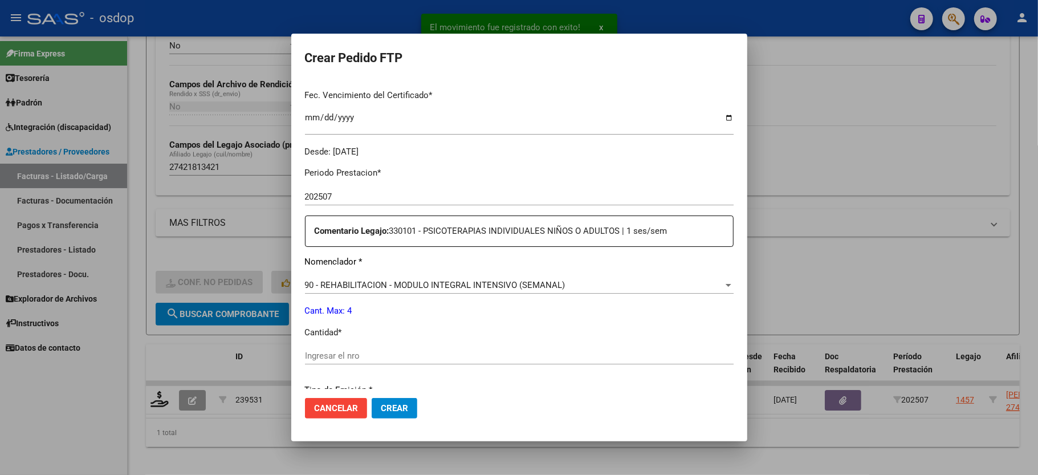
scroll to position [304, 0]
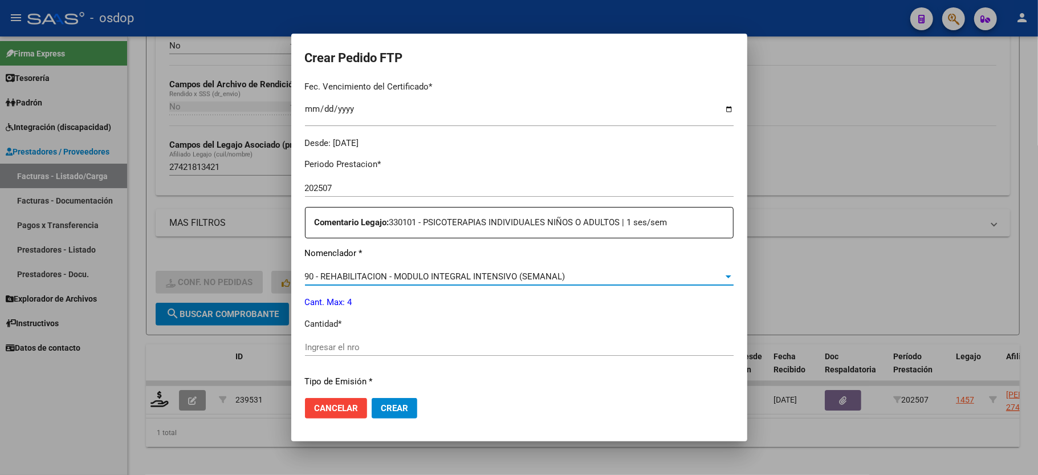
click at [376, 271] on span "90 - REHABILITACION - MODULO INTEGRAL INTENSIVO (SEMANAL)" at bounding box center [435, 276] width 260 height 10
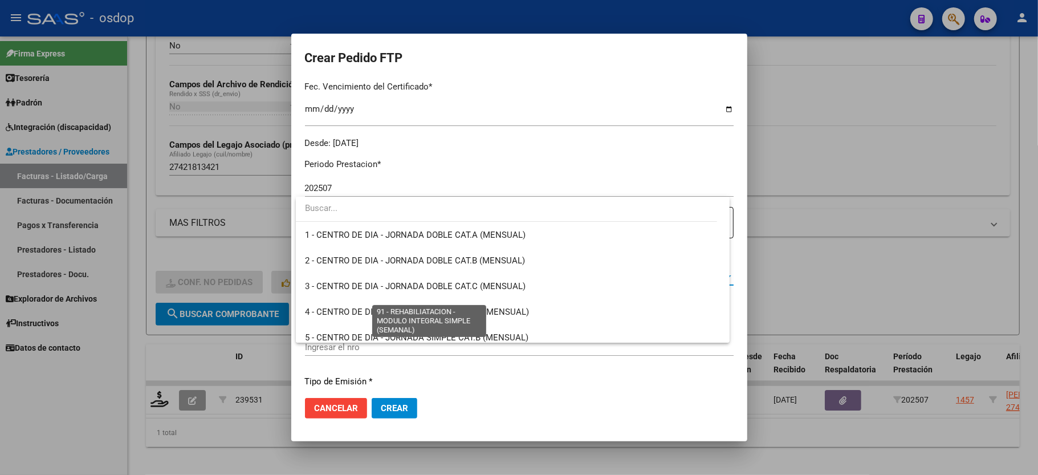
scroll to position [2248, 0]
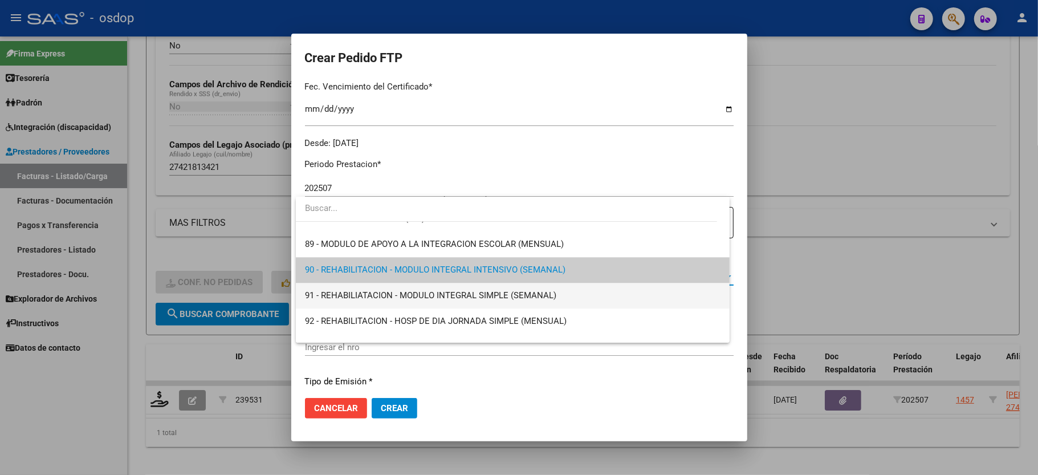
click at [399, 287] on span "91 - REHABILIATACION - MODULO INTEGRAL SIMPLE (SEMANAL)" at bounding box center [512, 296] width 415 height 26
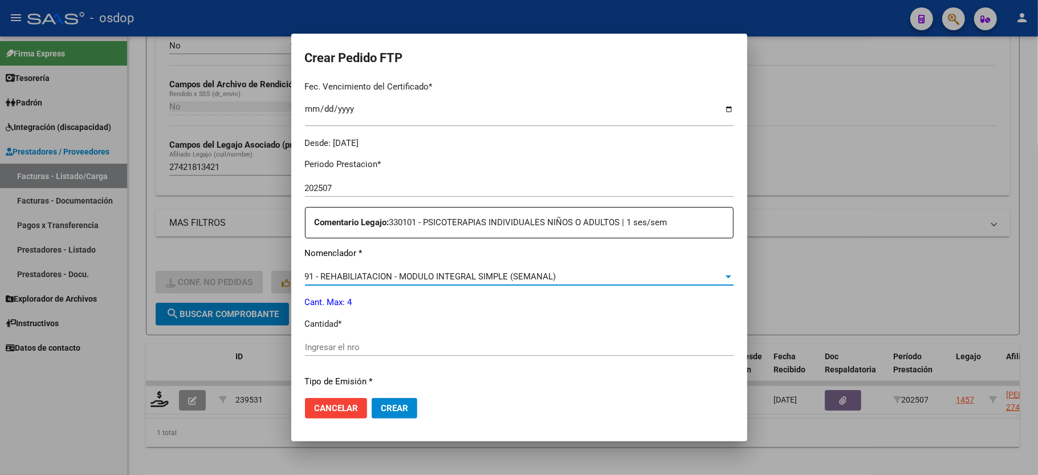
click at [374, 342] on input "Ingresar el nro" at bounding box center [519, 347] width 429 height 10
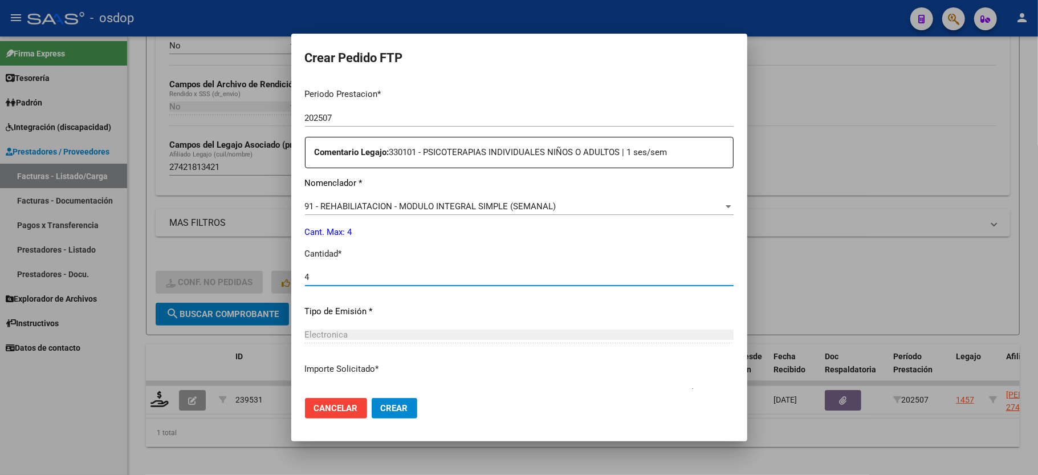
scroll to position [447, 0]
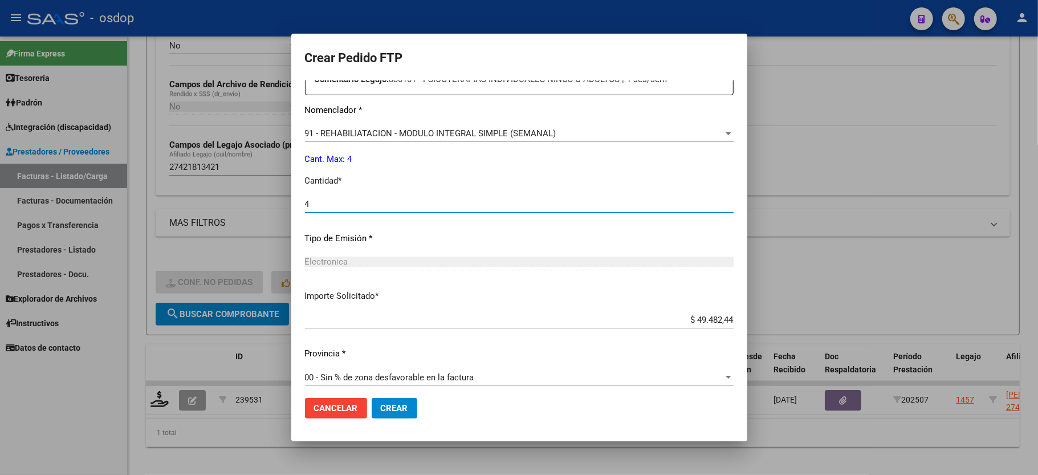
type input "4"
click at [390, 406] on span "Crear" at bounding box center [394, 408] width 27 height 10
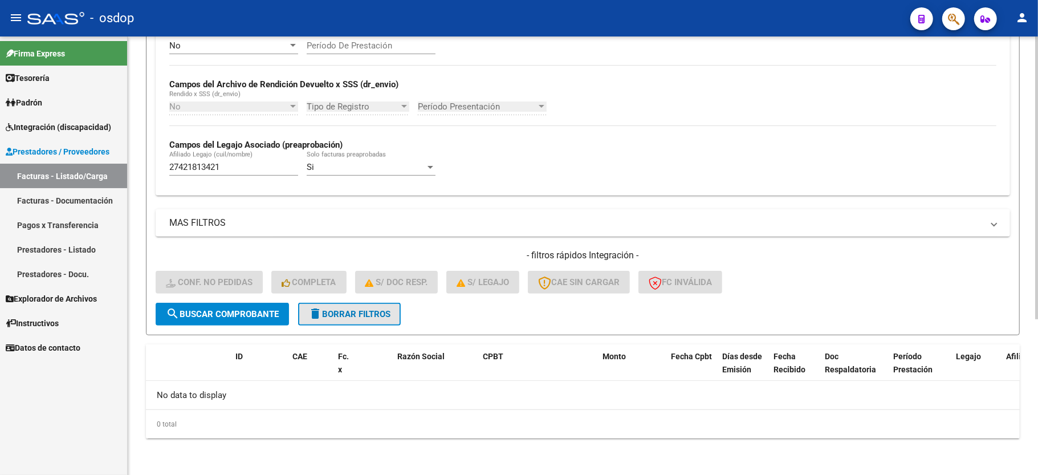
drag, startPoint x: 345, startPoint y: 313, endPoint x: 596, endPoint y: 174, distance: 286.8
click at [347, 312] on span "delete Borrar Filtros" at bounding box center [349, 314] width 82 height 10
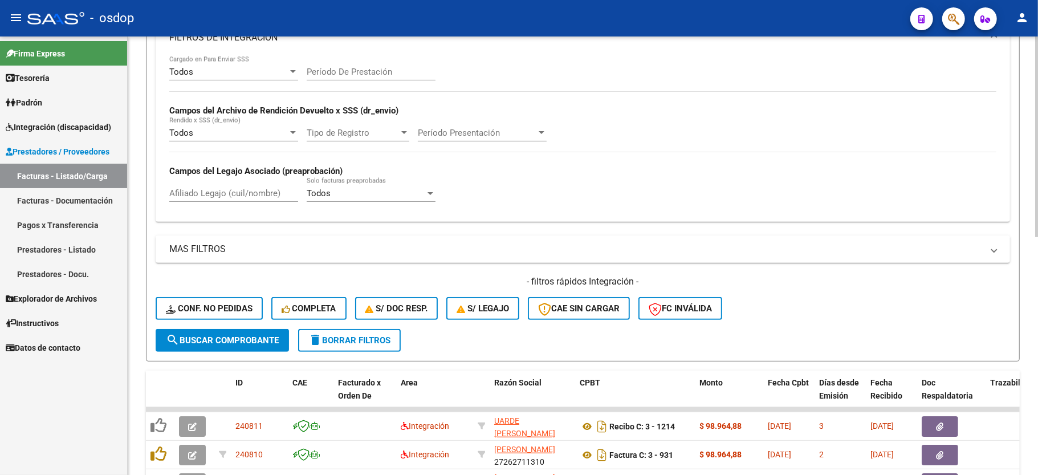
scroll to position [242, 0]
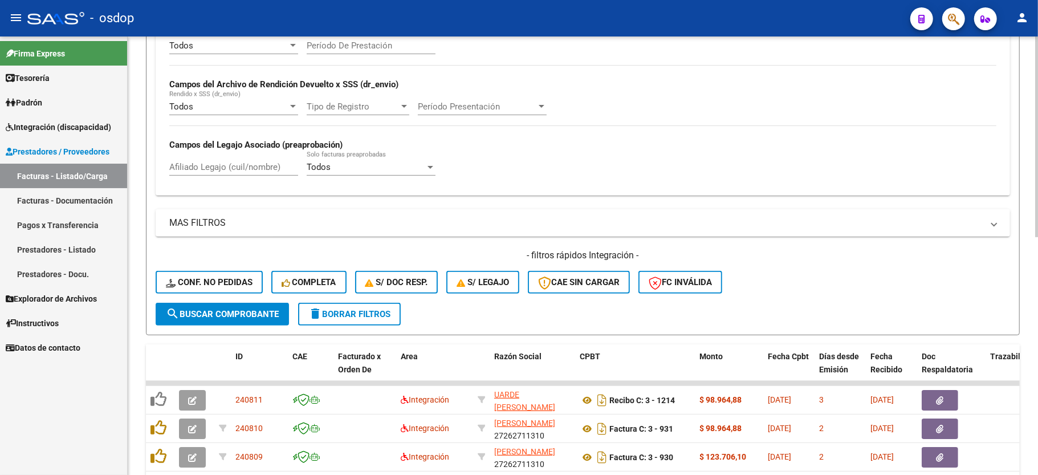
click at [207, 174] on div "Afiliado Legajo (cuil/nombre)" at bounding box center [233, 163] width 129 height 25
click at [209, 167] on input "Afiliado Legajo (cuil/nombre)" at bounding box center [233, 167] width 129 height 10
paste input "23499786069"
type input "23499786069"
click at [233, 316] on span "search Buscar Comprobante" at bounding box center [222, 314] width 113 height 10
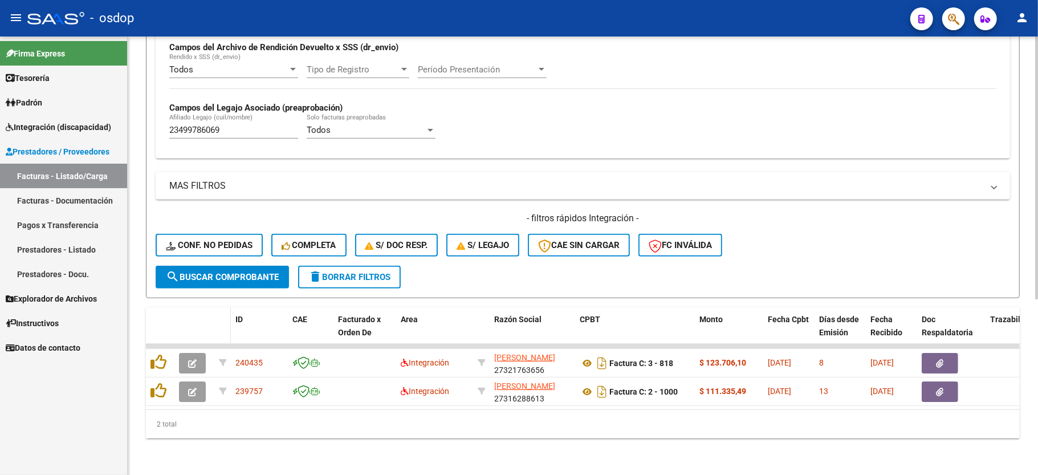
scroll to position [292, 0]
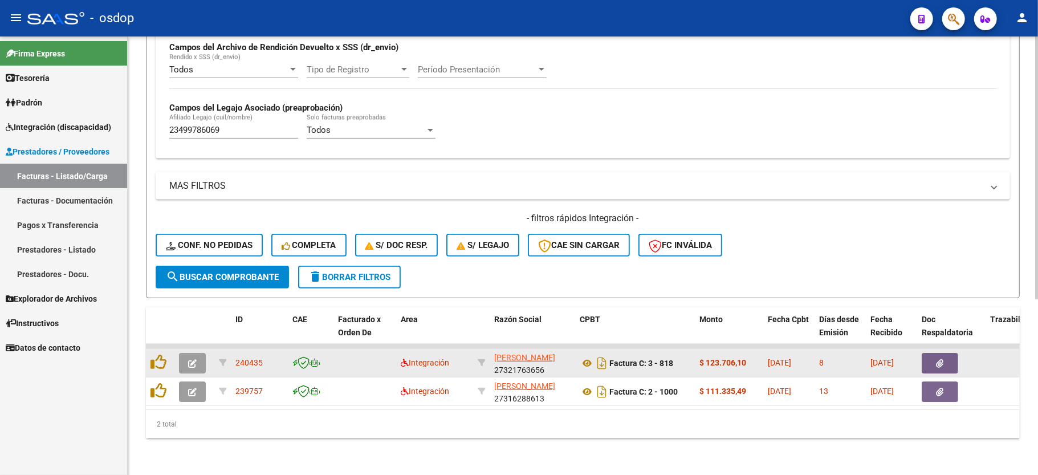
click at [202, 353] on button "button" at bounding box center [192, 363] width 27 height 21
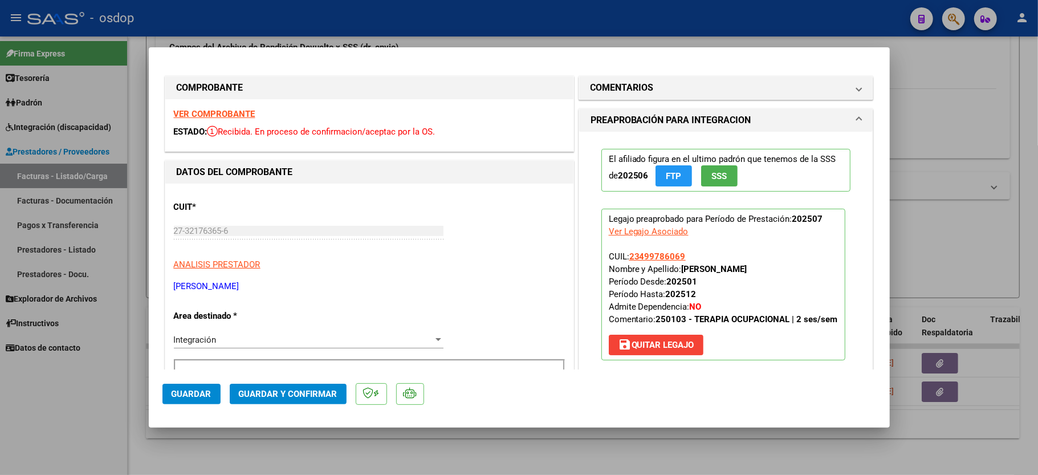
click at [213, 109] on strong "VER COMPROBANTE" at bounding box center [215, 114] width 82 height 10
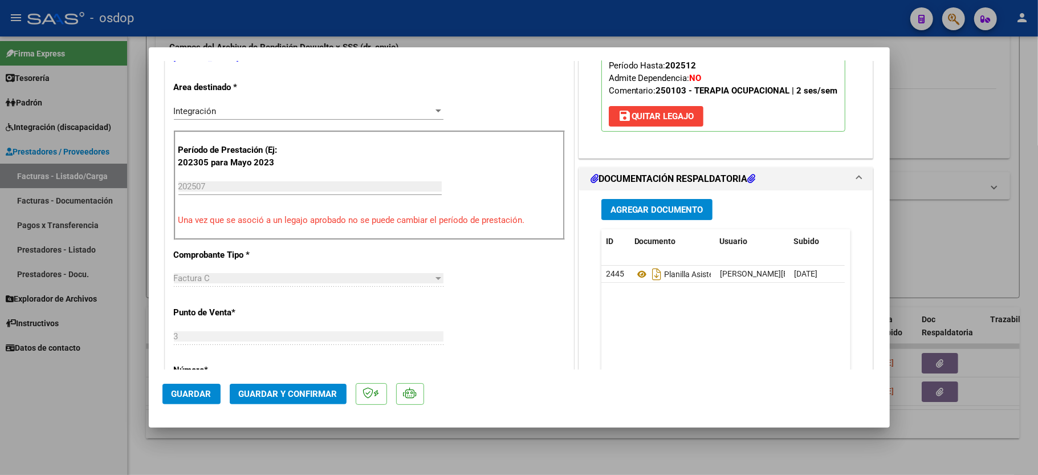
scroll to position [304, 0]
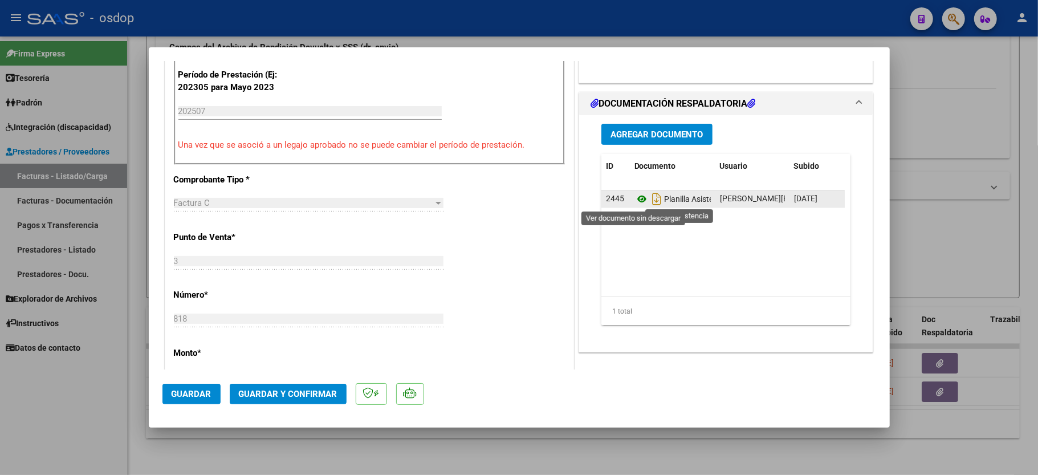
click at [637, 201] on icon at bounding box center [641, 199] width 15 height 14
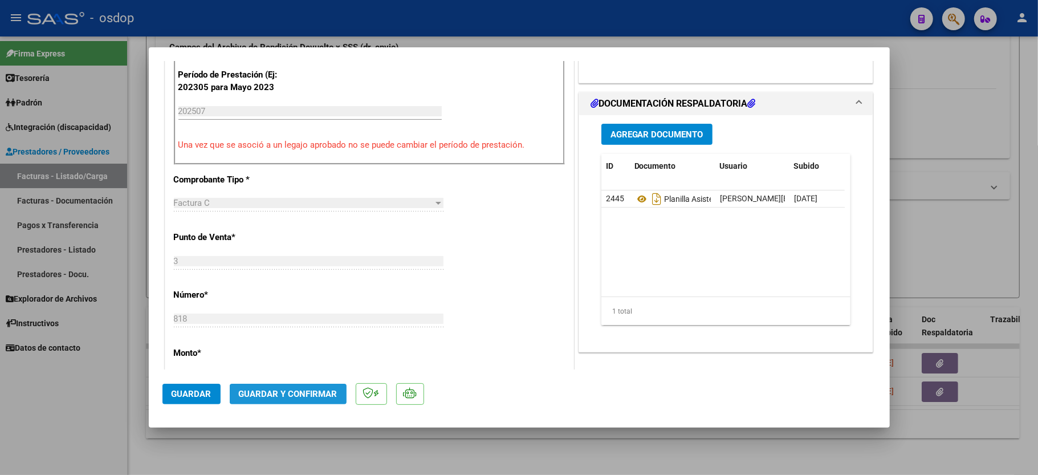
click at [308, 402] on button "Guardar y Confirmar" at bounding box center [288, 394] width 117 height 21
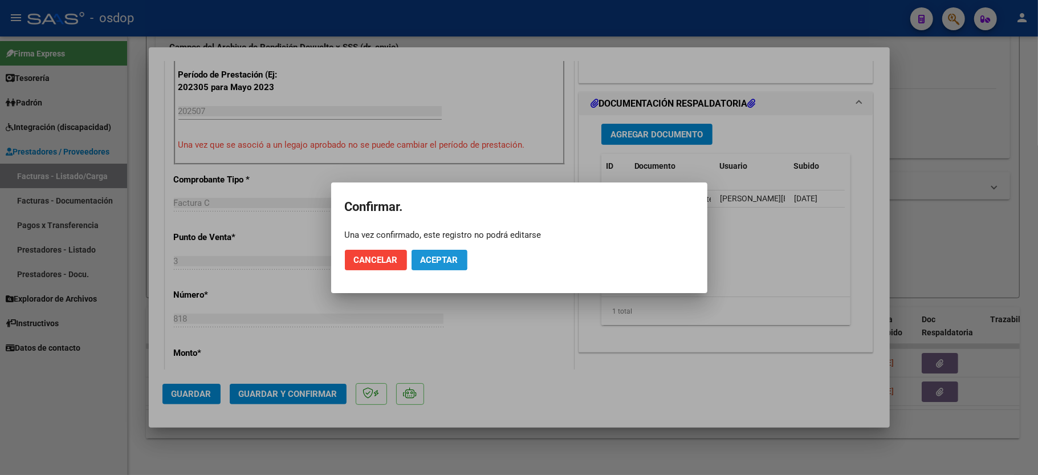
click at [436, 251] on button "Aceptar" at bounding box center [440, 260] width 56 height 21
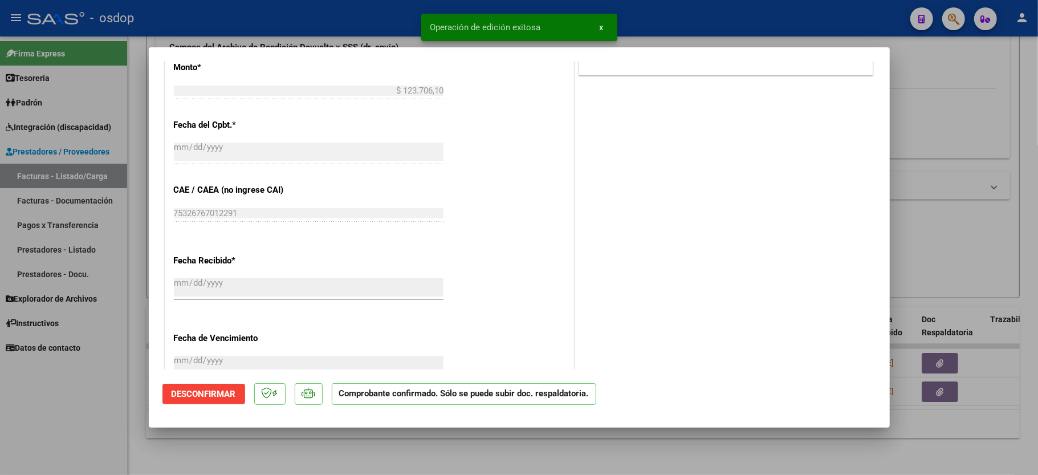
click at [94, 397] on div at bounding box center [519, 237] width 1038 height 475
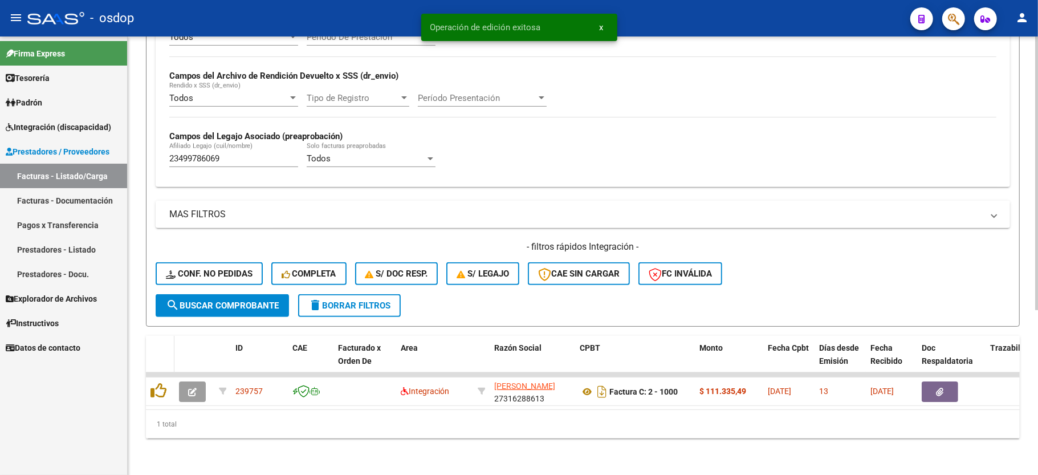
scroll to position [263, 0]
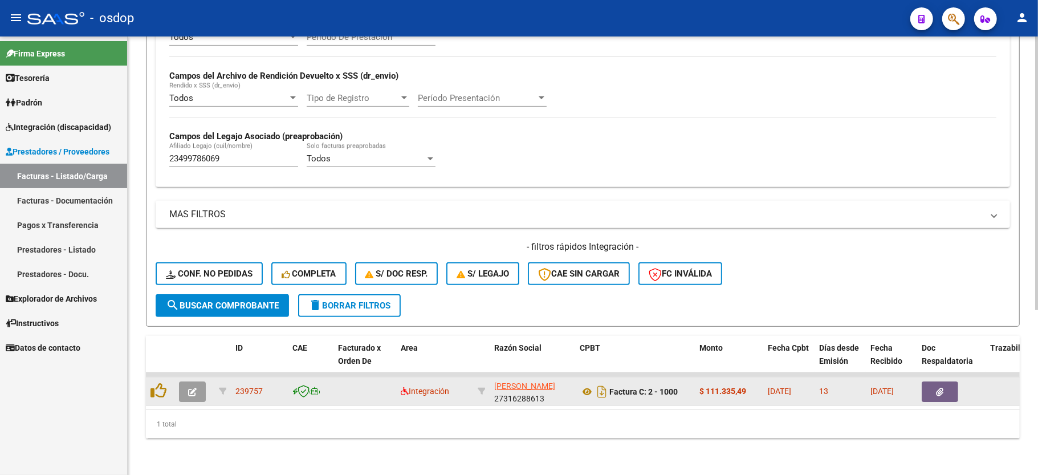
click at [201, 381] on button "button" at bounding box center [192, 391] width 27 height 21
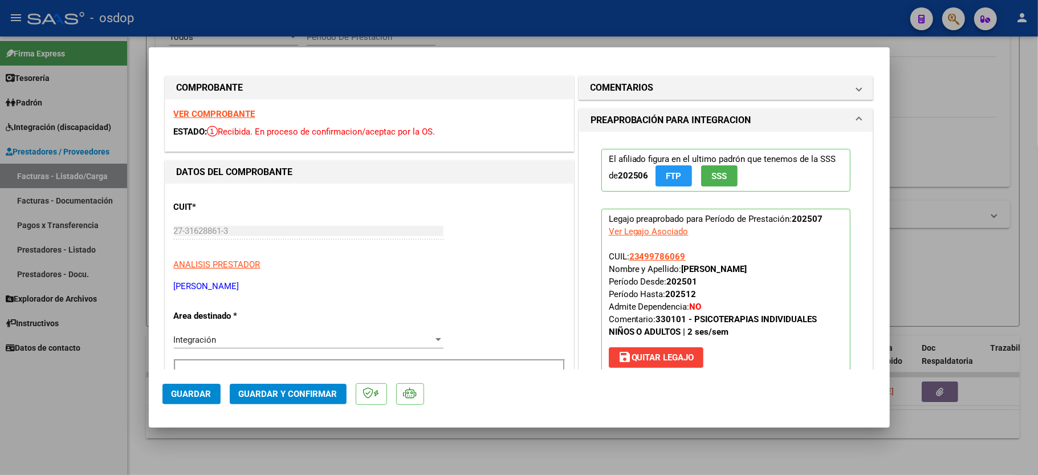
click at [225, 113] on strong "VER COMPROBANTE" at bounding box center [215, 114] width 82 height 10
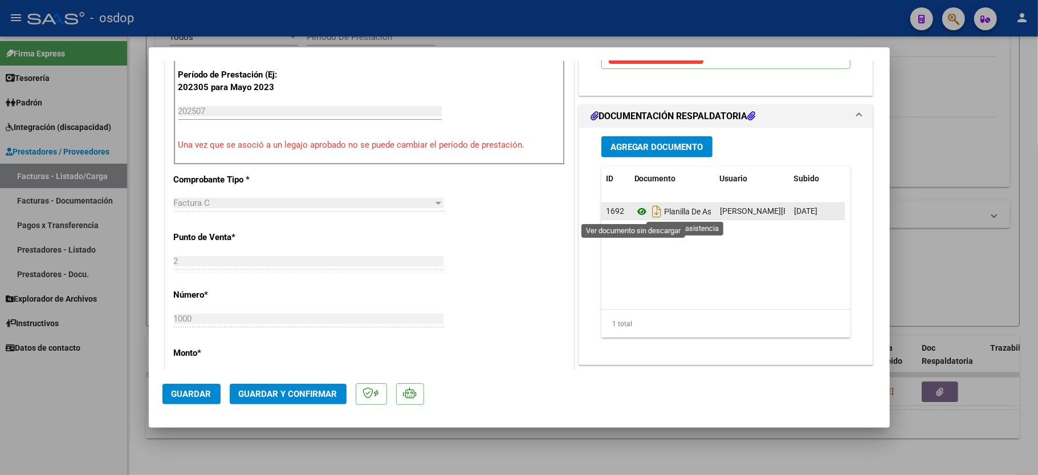
click at [639, 213] on icon at bounding box center [641, 212] width 15 height 14
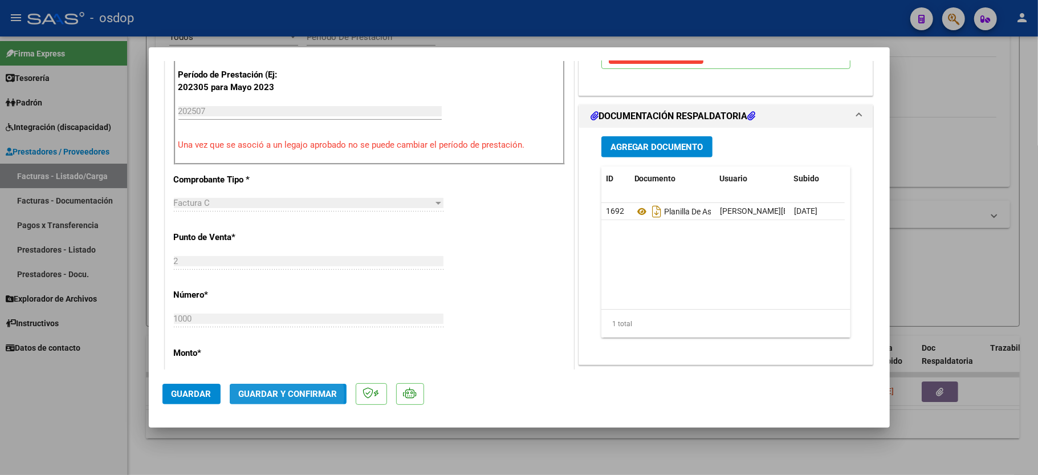
click at [276, 395] on span "Guardar y Confirmar" at bounding box center [288, 394] width 99 height 10
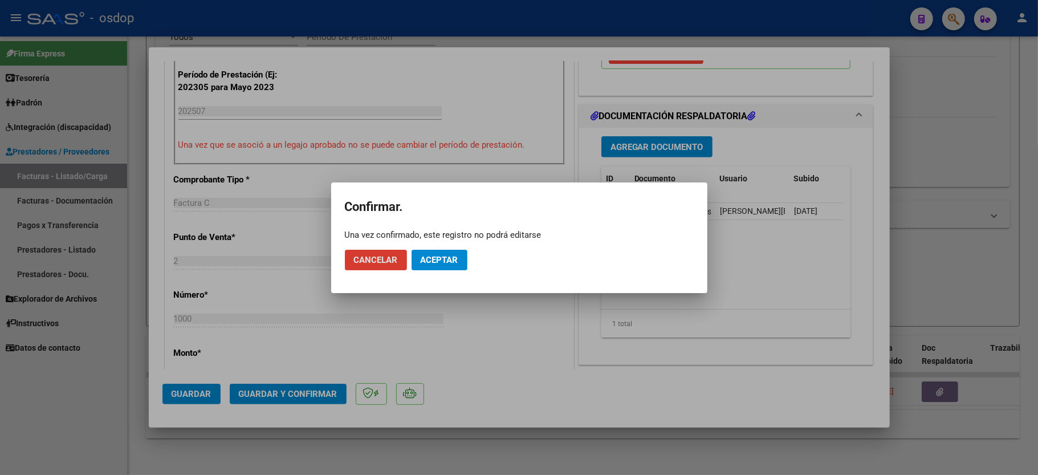
click at [448, 250] on button "Aceptar" at bounding box center [440, 260] width 56 height 21
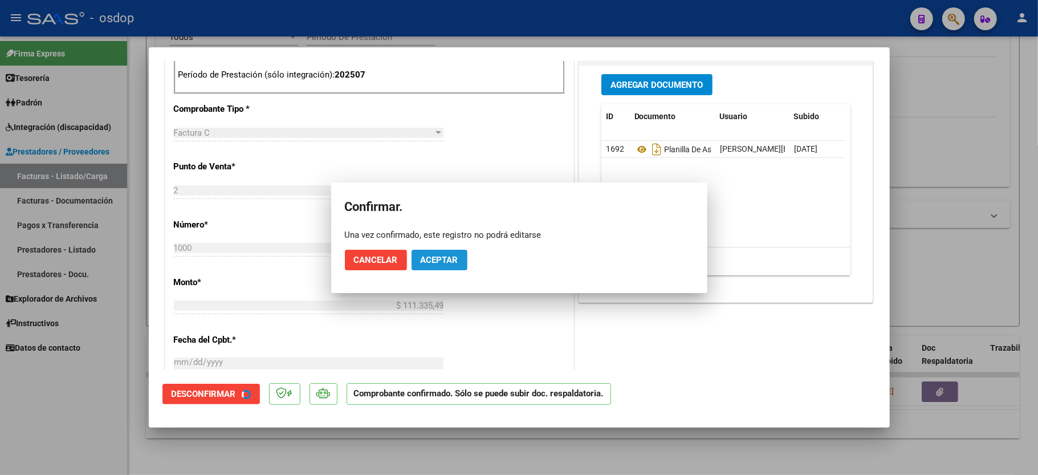
scroll to position [519, 0]
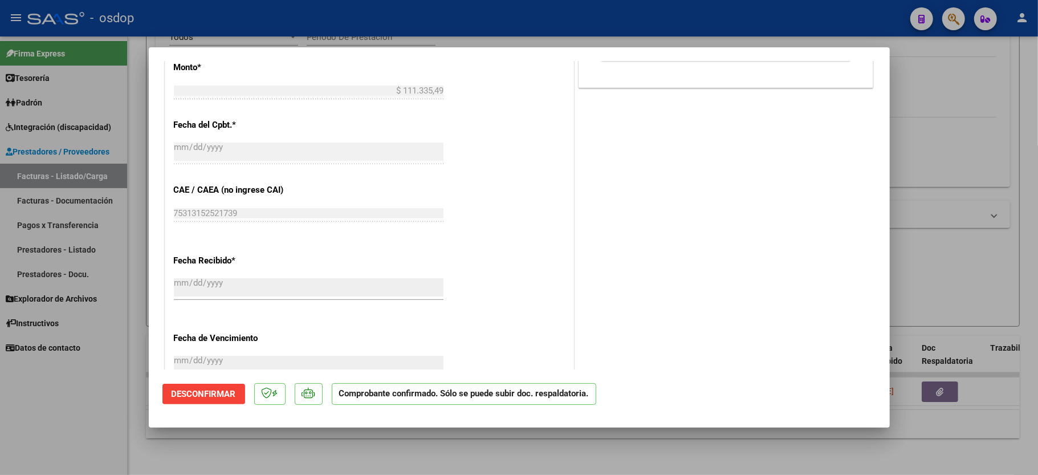
drag, startPoint x: 113, startPoint y: 415, endPoint x: 104, endPoint y: 409, distance: 11.1
click at [113, 415] on div at bounding box center [519, 237] width 1038 height 475
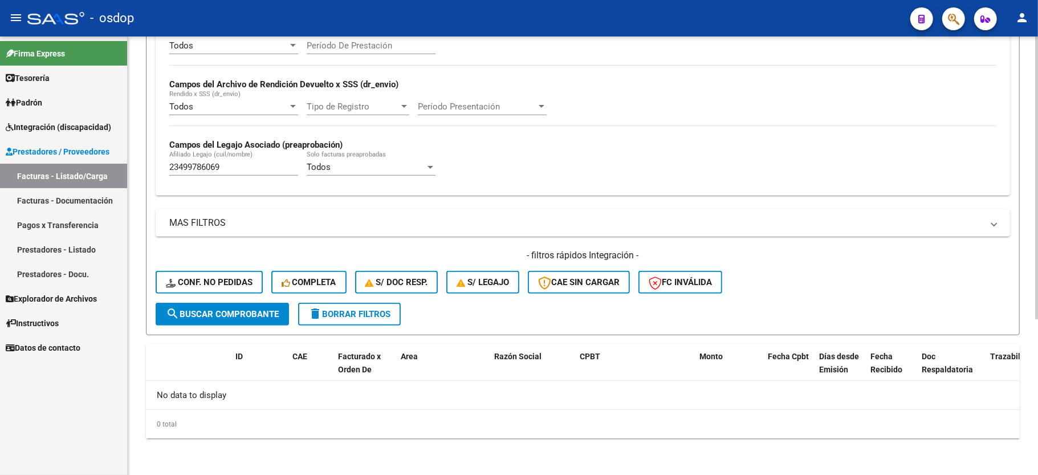
scroll to position [242, 0]
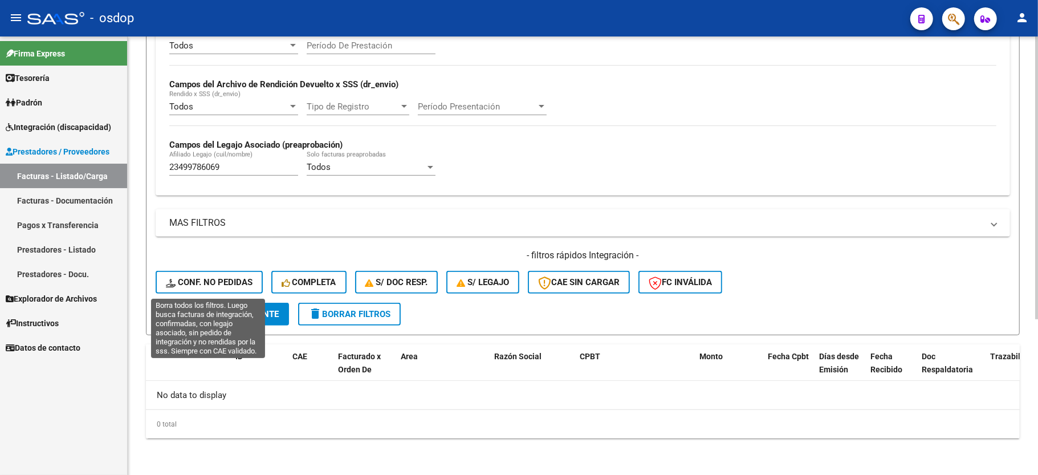
click at [215, 281] on span "Conf. no pedidas" at bounding box center [209, 282] width 87 height 10
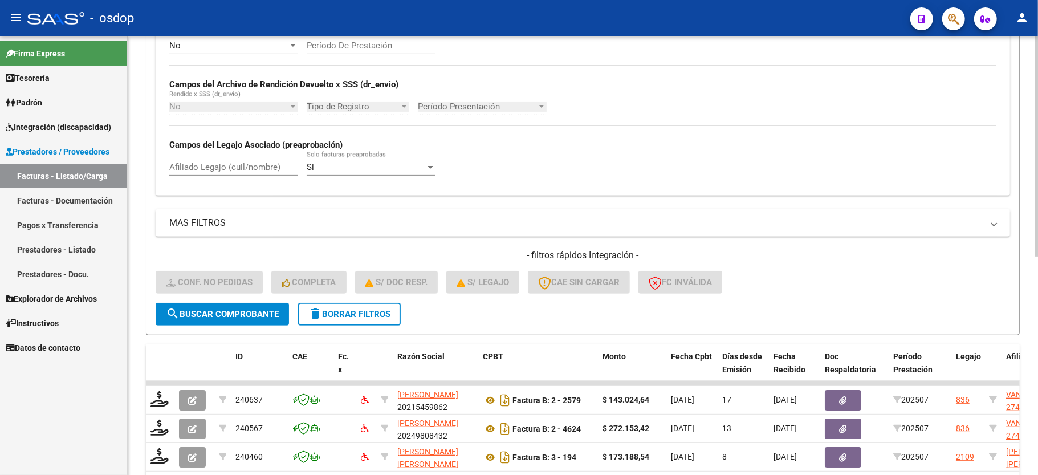
click at [225, 156] on div "Afiliado Legajo (cuil/nombre)" at bounding box center [233, 163] width 129 height 25
click at [227, 174] on div "Afiliado Legajo (cuil/nombre)" at bounding box center [233, 163] width 129 height 25
paste input "23499786069"
type input "23499786069"
click at [220, 311] on span "search Buscar Comprobante" at bounding box center [222, 314] width 113 height 10
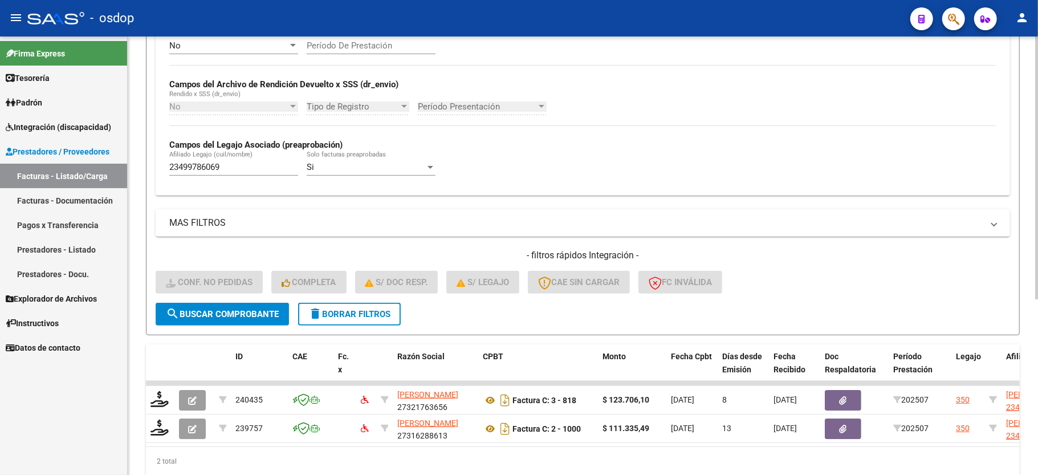
scroll to position [292, 0]
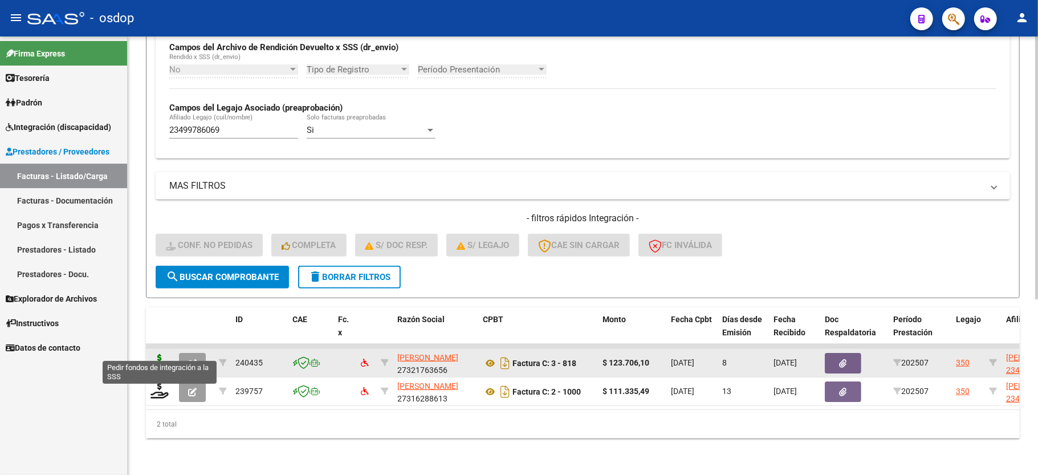
click at [156, 354] on icon at bounding box center [159, 362] width 18 height 16
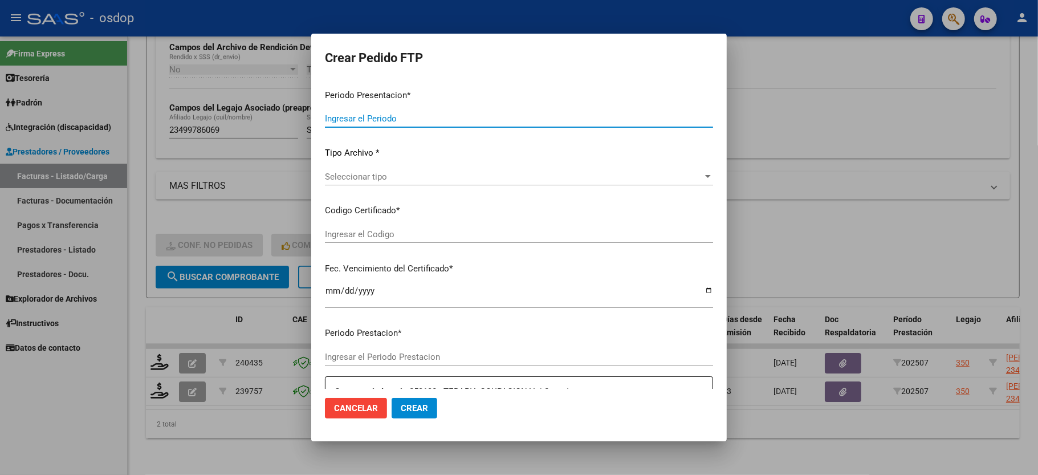
type input "202507"
type input "$ 123.706,10"
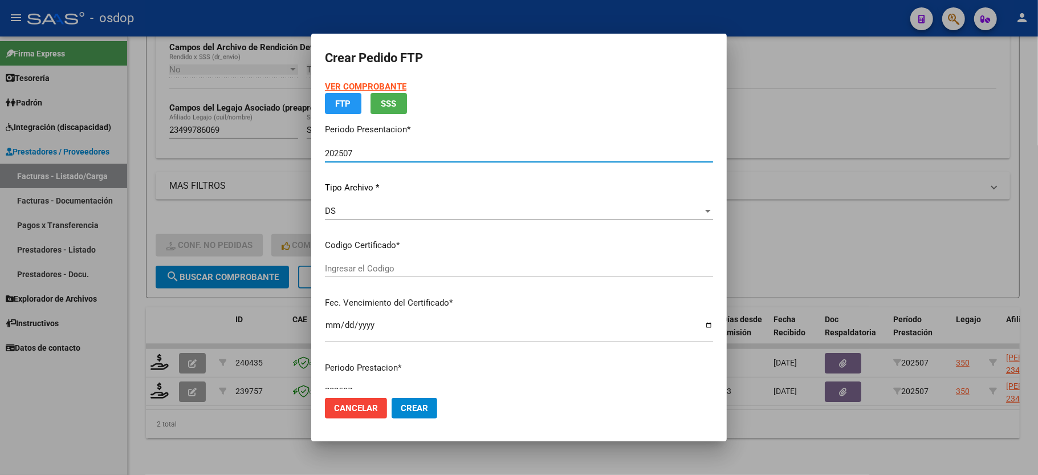
type input "2512420905"
type input "2029-05-05"
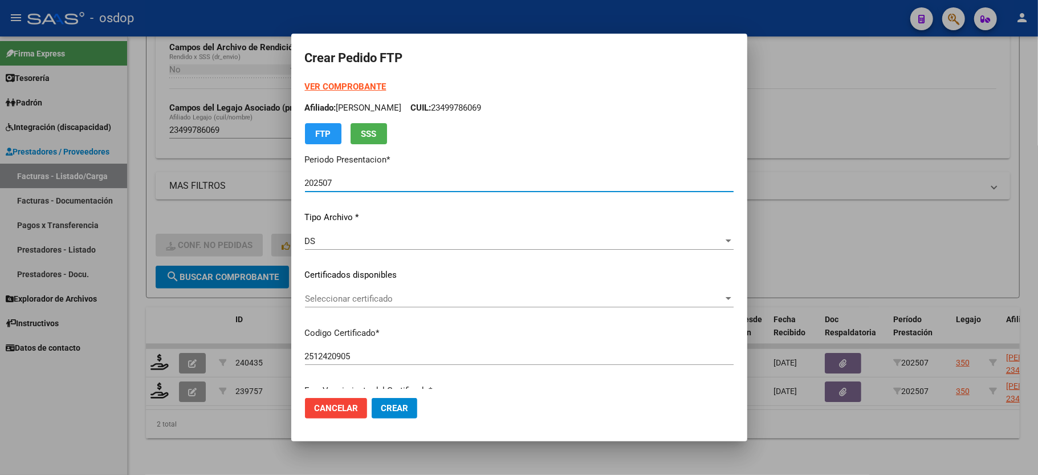
click at [340, 298] on span "Seleccionar certificado" at bounding box center [514, 299] width 418 height 10
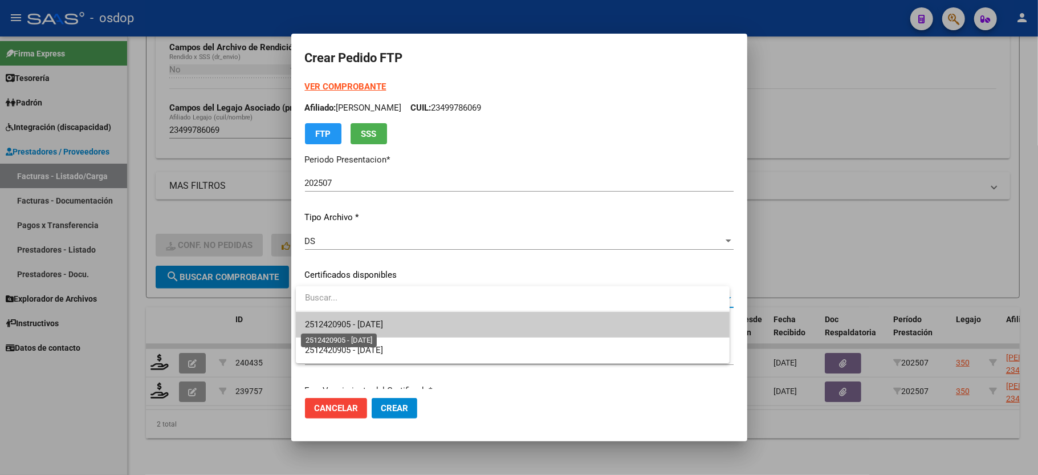
click at [344, 320] on span "2512420905 - 2029-05-05" at bounding box center [344, 324] width 78 height 10
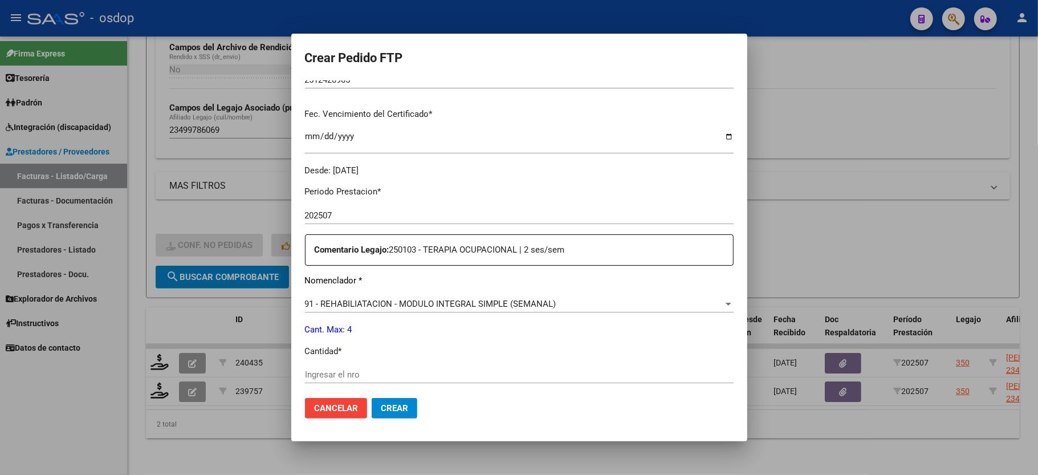
scroll to position [304, 0]
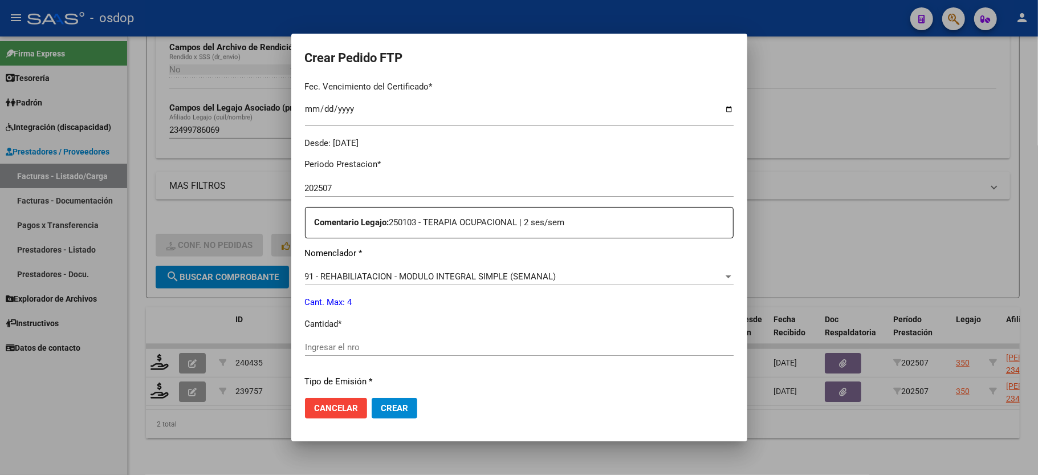
click at [394, 296] on p "Cant. Max: 4" at bounding box center [519, 302] width 429 height 13
click at [402, 271] on span "91 - REHABILIATACION - MODULO INTEGRAL SIMPLE (SEMANAL)" at bounding box center [430, 276] width 251 height 10
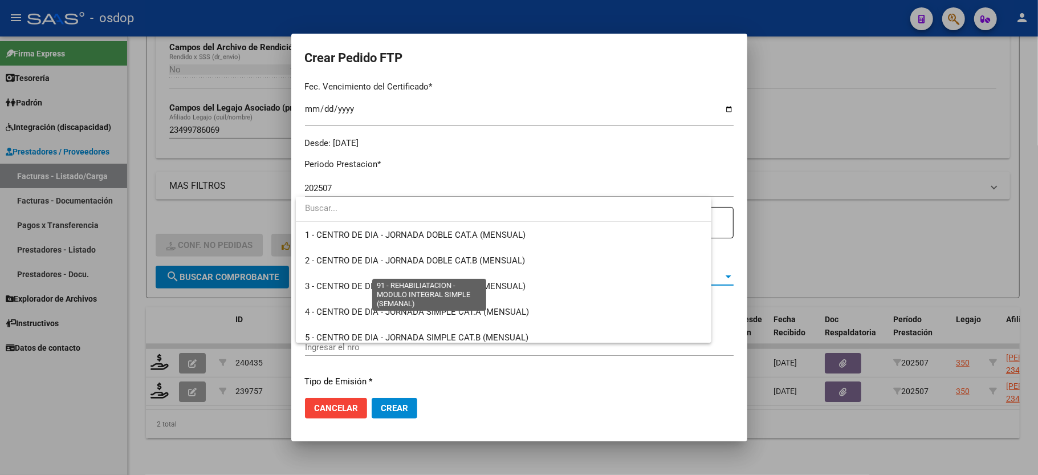
scroll to position [2274, 0]
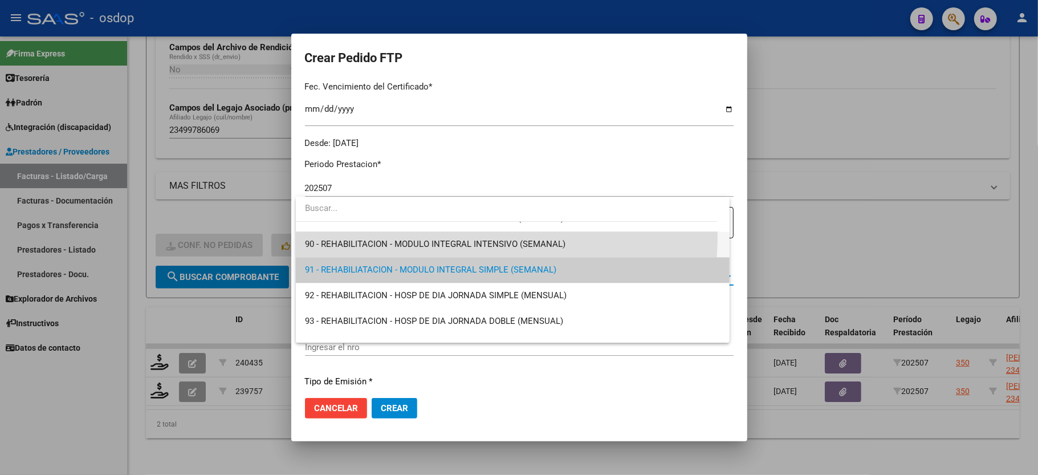
click at [438, 235] on span "90 - REHABILITACION - MODULO INTEGRAL INTENSIVO (SEMANAL)" at bounding box center [512, 244] width 415 height 26
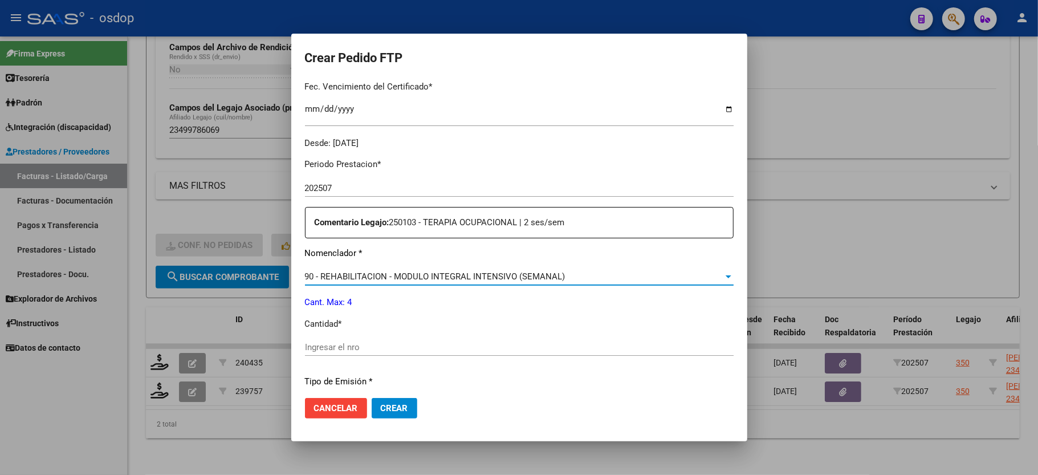
scroll to position [380, 0]
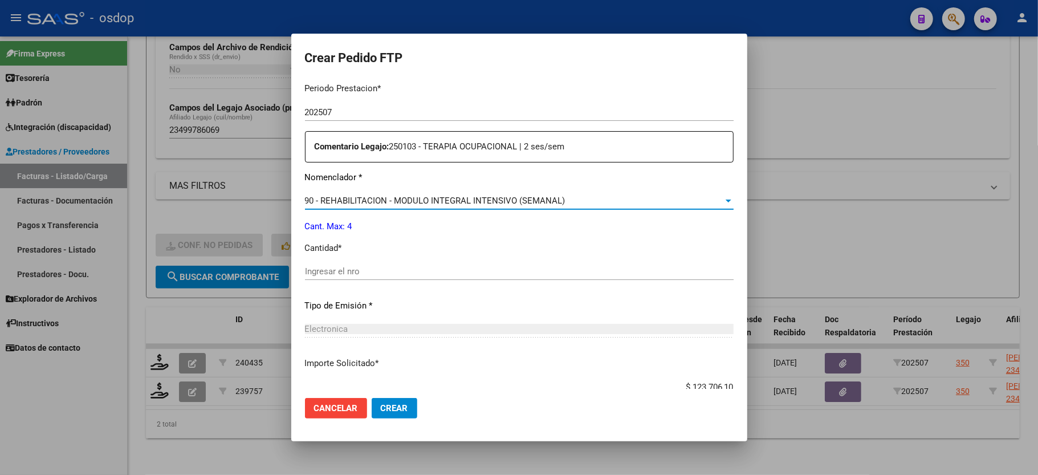
click at [379, 267] on input "Ingresar el nro" at bounding box center [519, 271] width 429 height 10
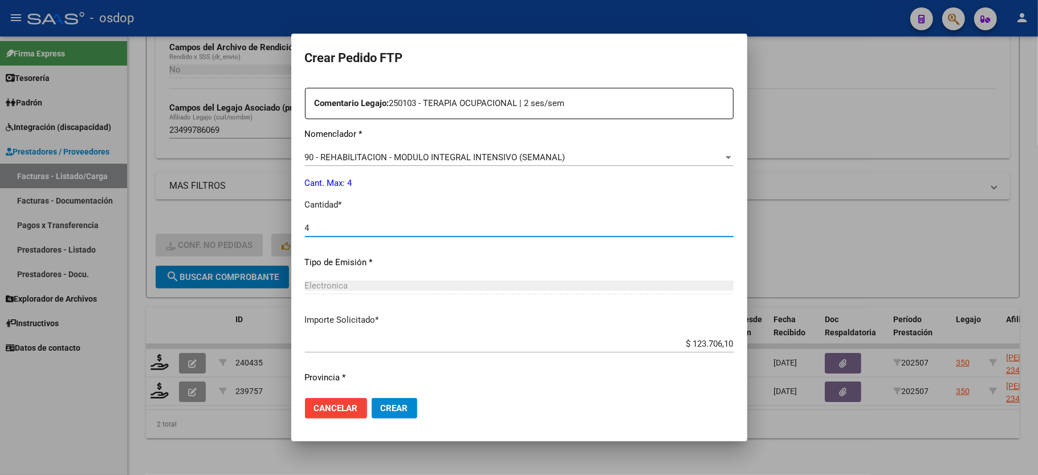
scroll to position [447, 0]
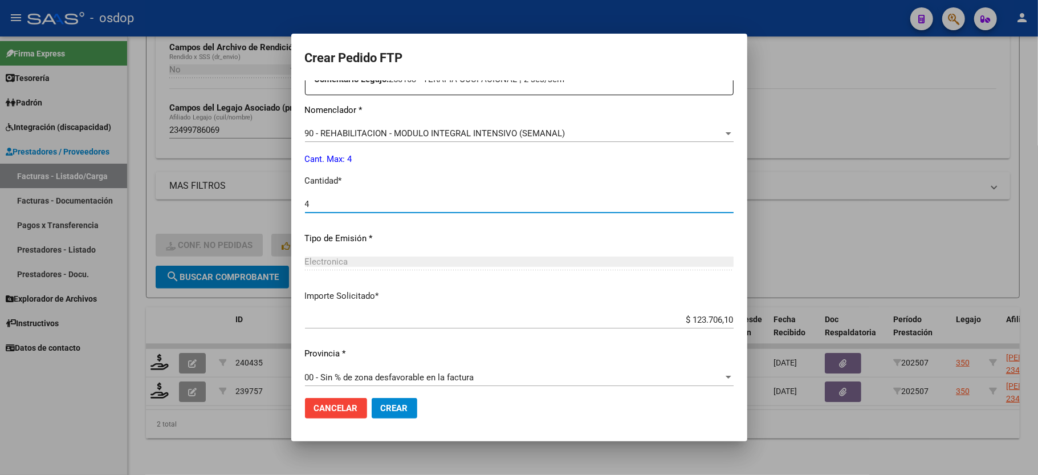
type input "4"
click at [394, 409] on span "Crear" at bounding box center [394, 408] width 27 height 10
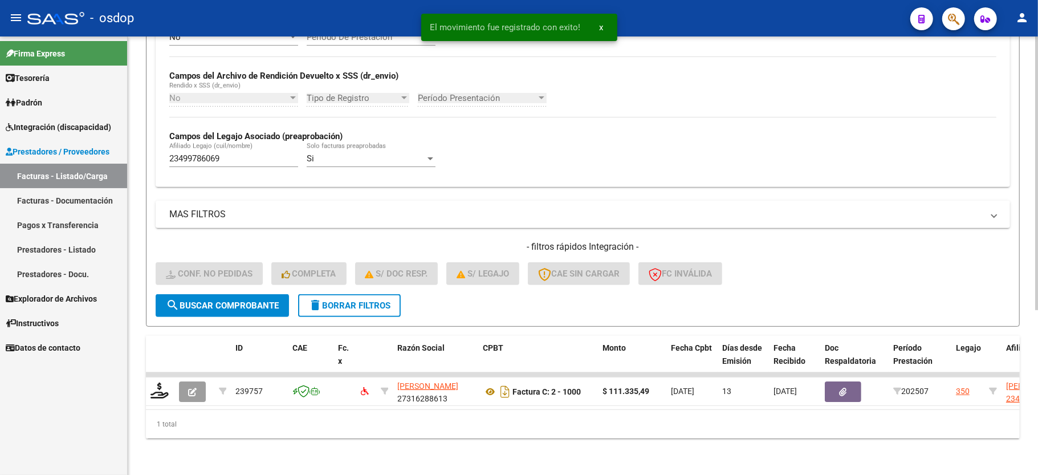
scroll to position [263, 0]
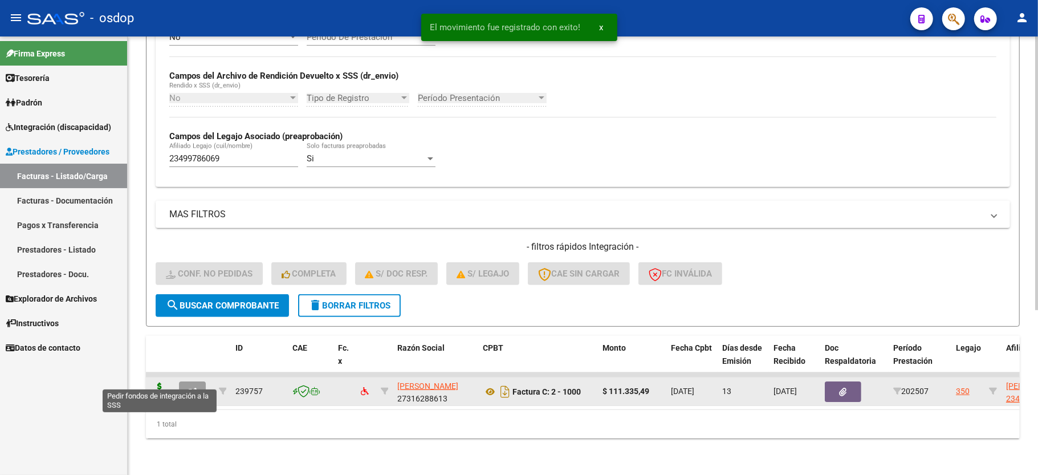
click at [156, 382] on icon at bounding box center [159, 390] width 18 height 16
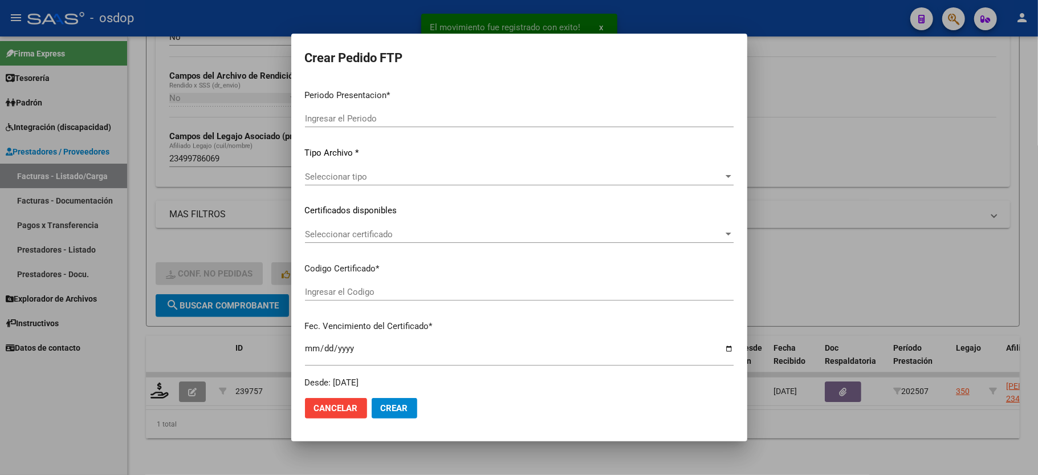
type input "202507"
type input "$ 111.335,49"
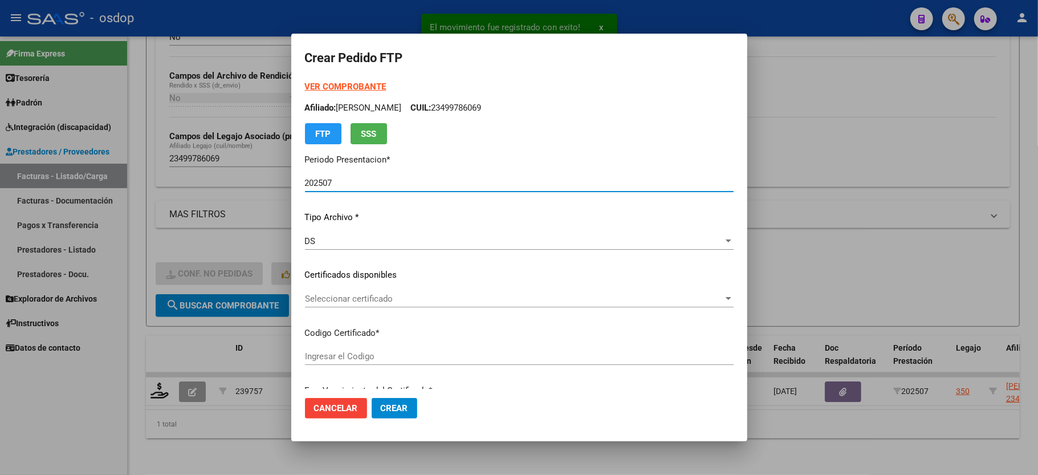
type input "2512420905"
type input "2029-05-05"
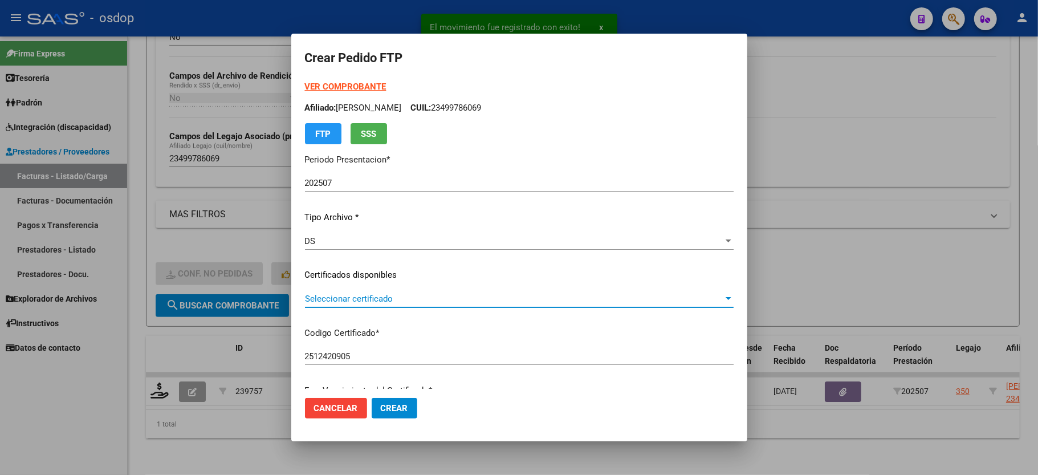
click at [396, 299] on span "Seleccionar certificado" at bounding box center [514, 299] width 418 height 10
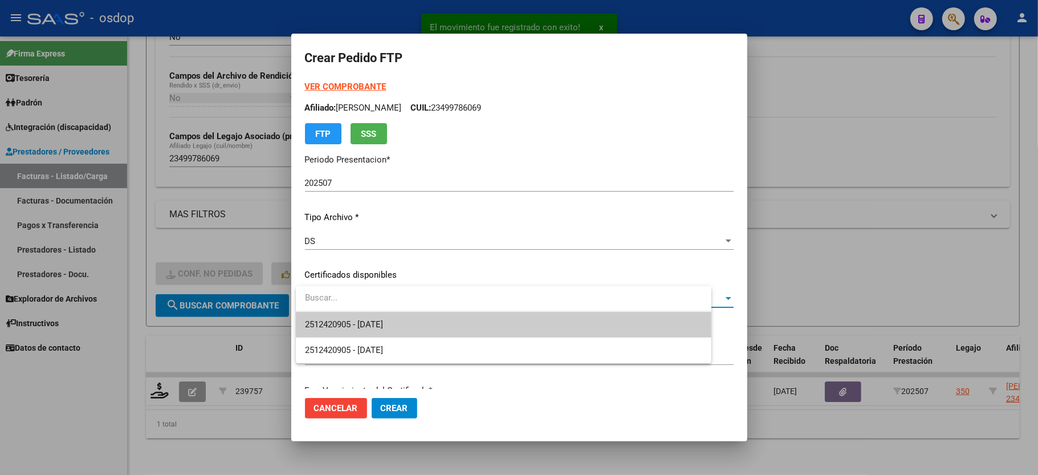
click at [400, 317] on span "2512420905 - 2029-05-05" at bounding box center [503, 325] width 397 height 26
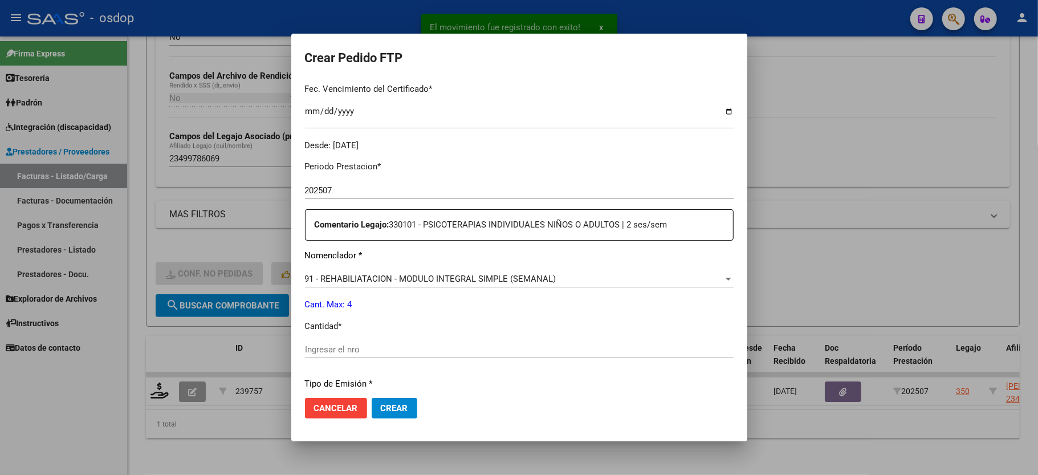
scroll to position [304, 0]
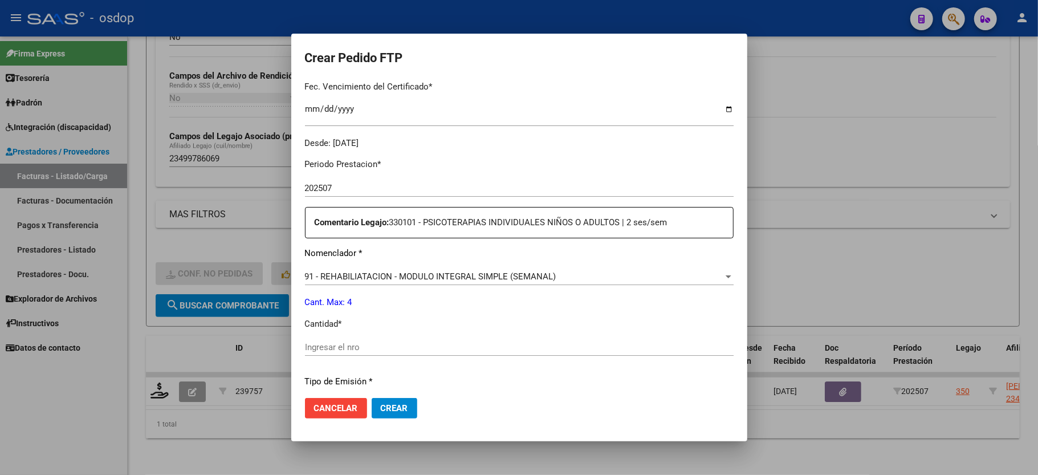
click at [453, 268] on div "91 - REHABILIATACION - MODULO INTEGRAL SIMPLE (SEMANAL) Seleccionar nomenclador" at bounding box center [519, 276] width 429 height 17
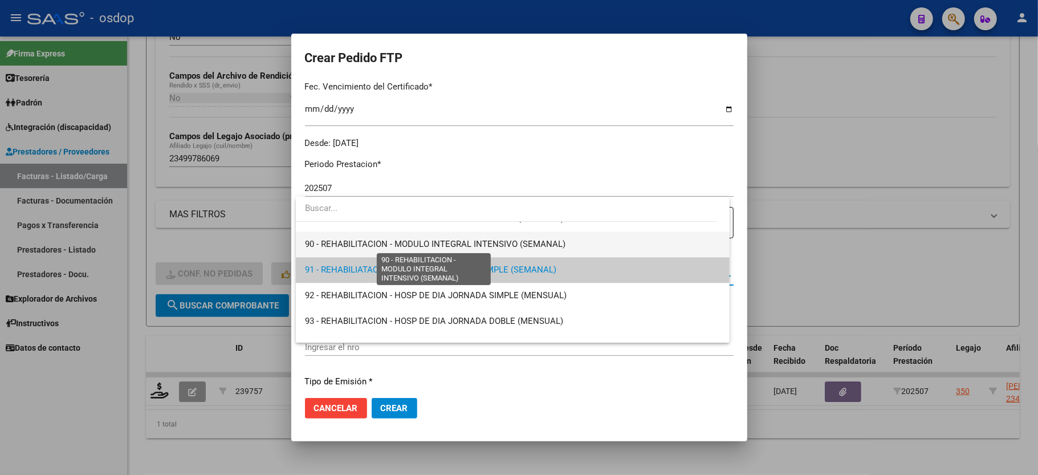
click at [463, 245] on span "90 - REHABILITACION - MODULO INTEGRAL INTENSIVO (SEMANAL)" at bounding box center [435, 244] width 260 height 10
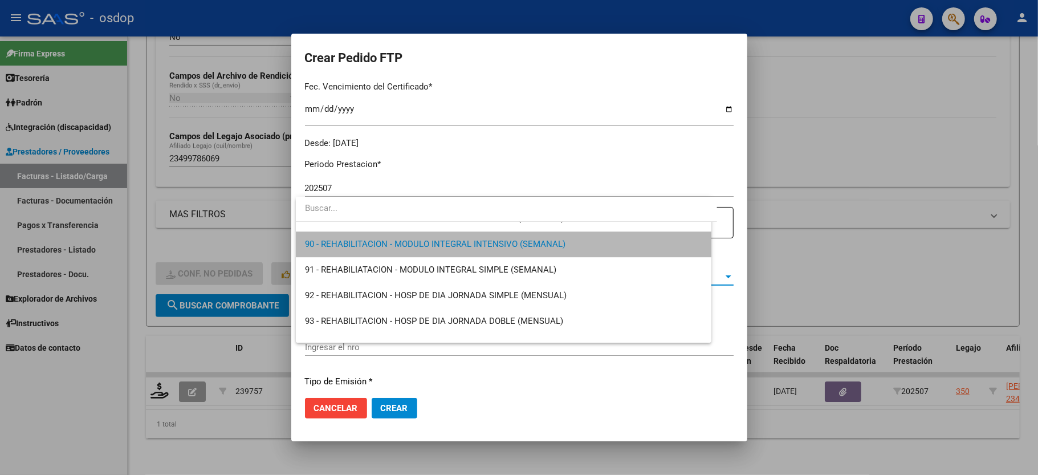
scroll to position [2282, 0]
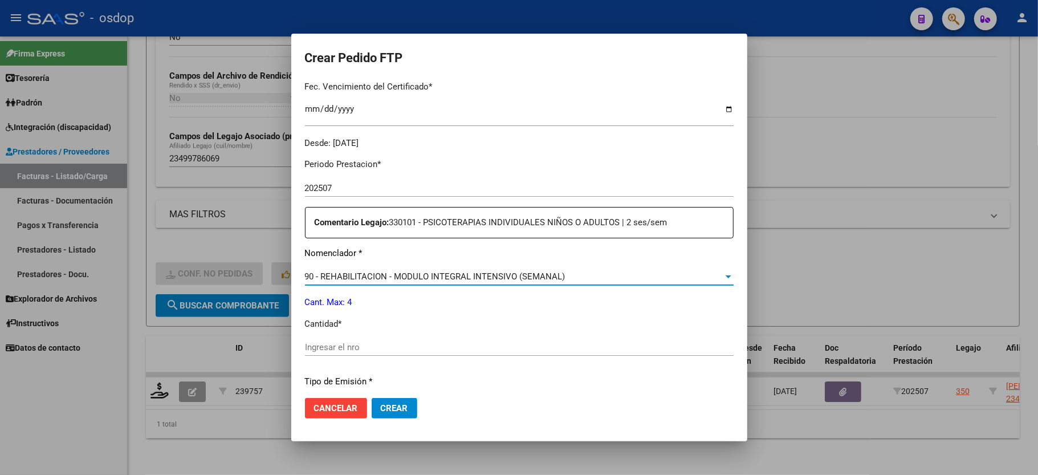
click at [417, 339] on div "Ingresar el nro" at bounding box center [519, 347] width 429 height 17
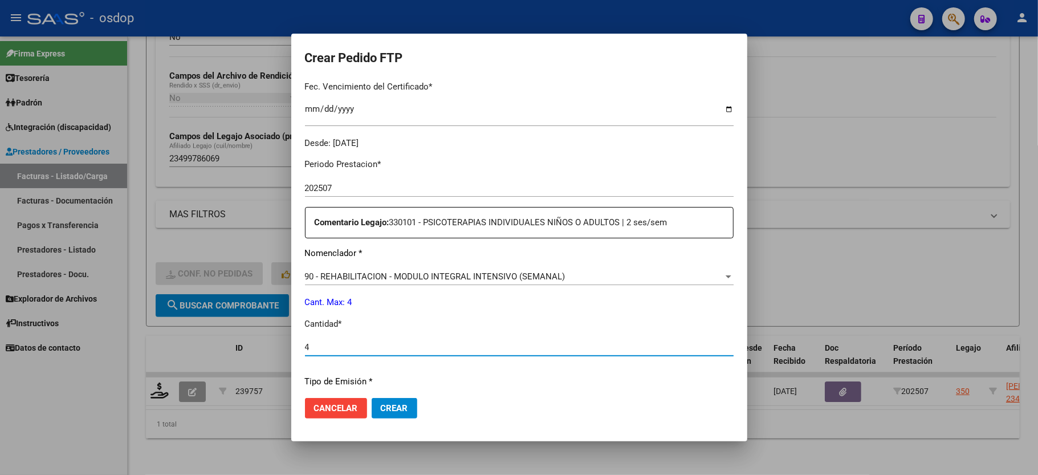
scroll to position [447, 0]
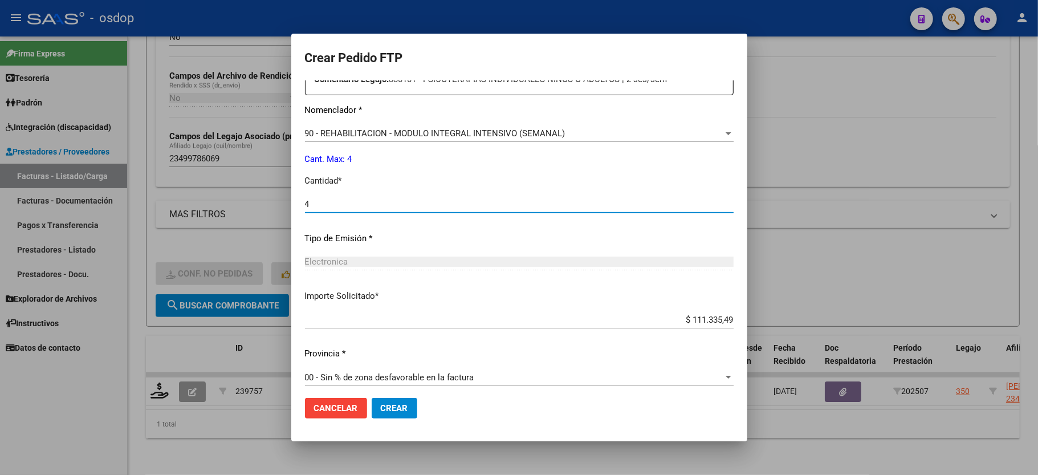
type input "4"
click at [396, 404] on span "Crear" at bounding box center [394, 408] width 27 height 10
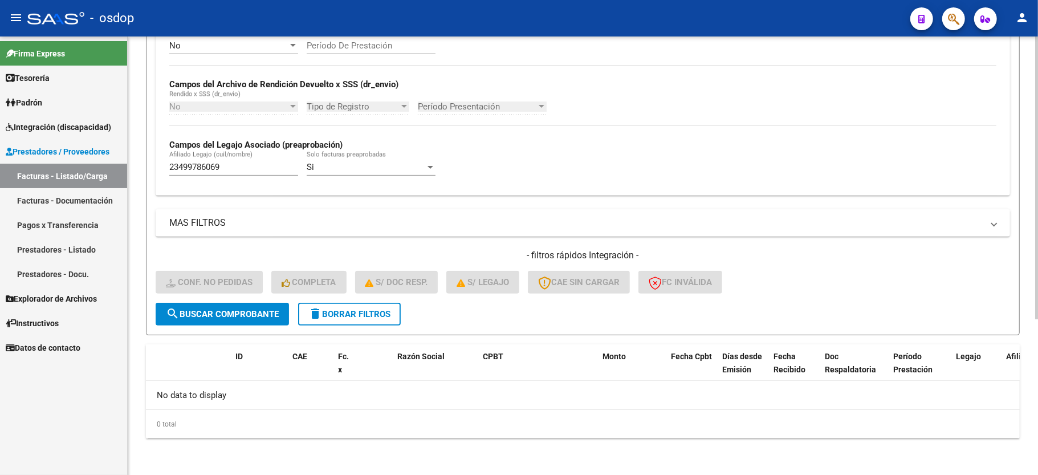
scroll to position [242, 0]
click at [333, 312] on span "delete Borrar Filtros" at bounding box center [349, 314] width 82 height 10
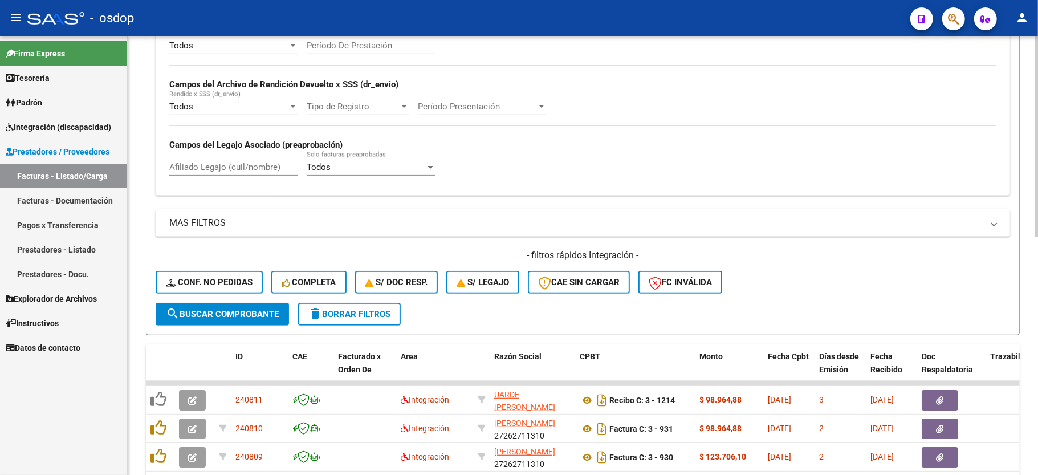
click at [190, 162] on input "Afiliado Legajo (cuil/nombre)" at bounding box center [233, 167] width 129 height 10
paste input "27422047145"
type input "27422047145"
click at [190, 324] on button "search Buscar Comprobante" at bounding box center [222, 314] width 133 height 23
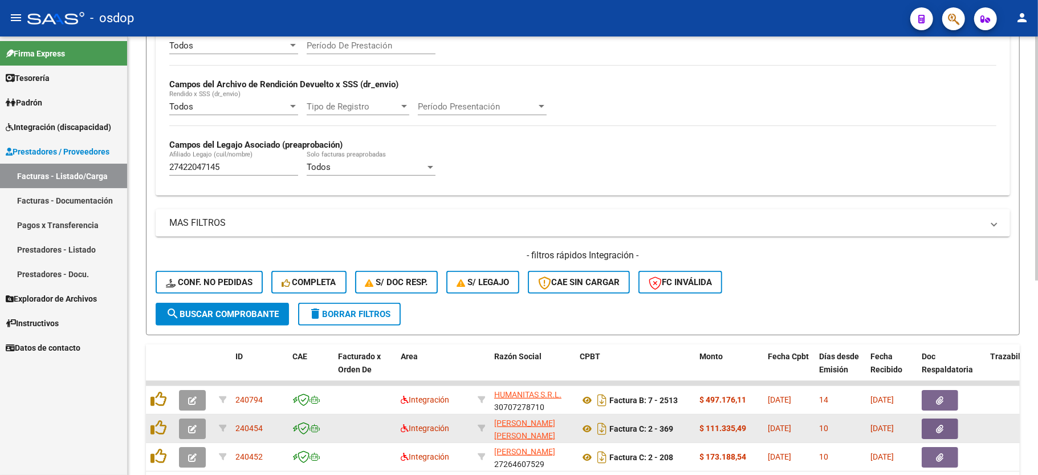
scroll to position [349, 0]
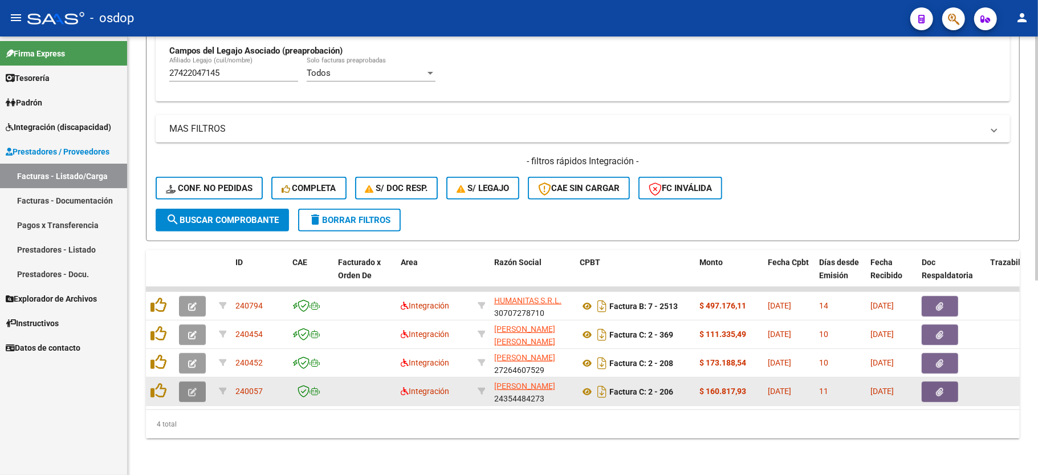
click at [198, 381] on button "button" at bounding box center [192, 391] width 27 height 21
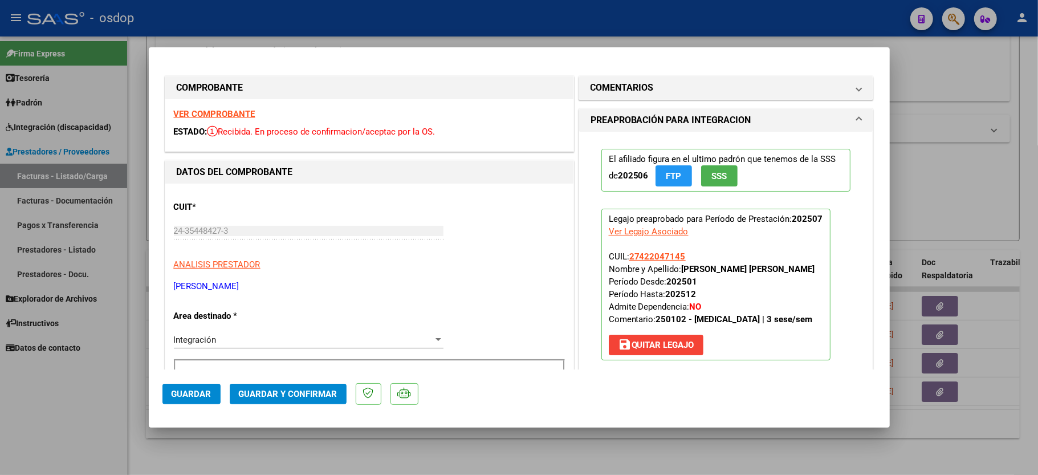
click at [237, 116] on strong "VER COMPROBANTE" at bounding box center [215, 114] width 82 height 10
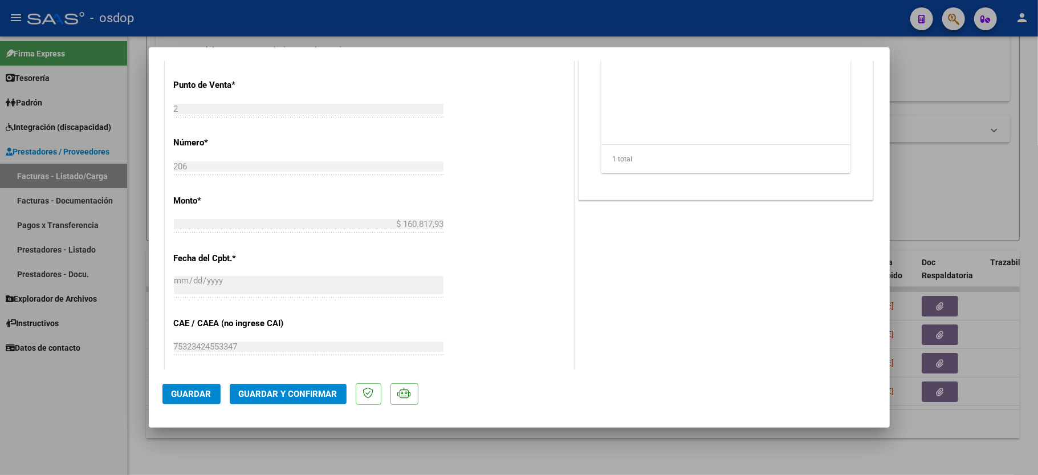
scroll to position [380, 0]
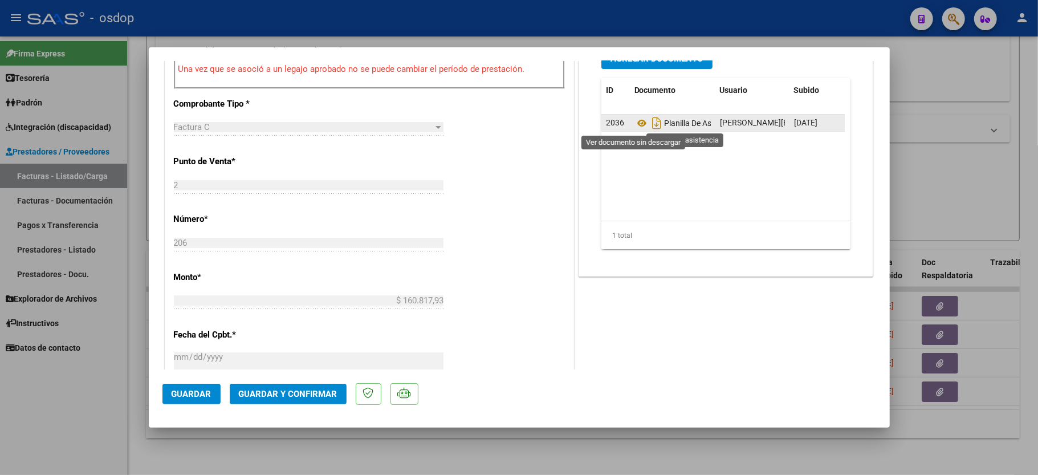
click at [634, 123] on icon at bounding box center [641, 123] width 15 height 14
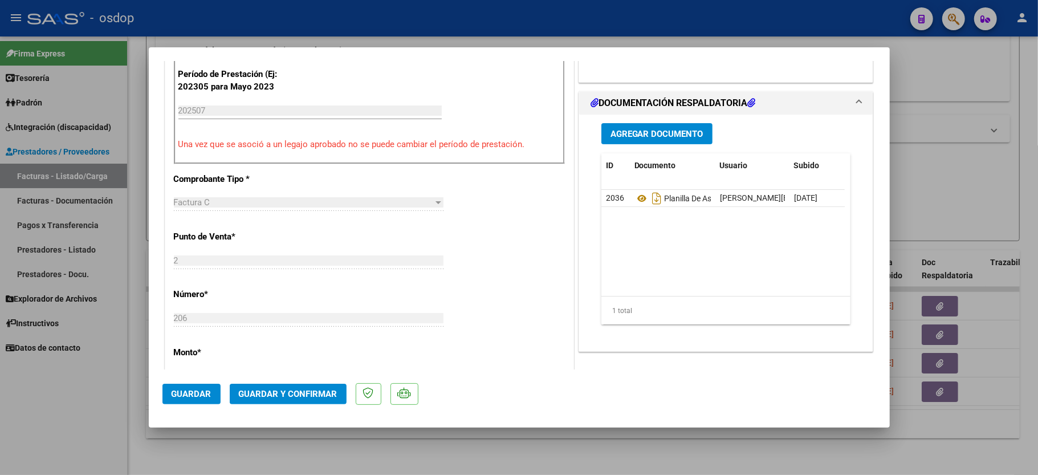
scroll to position [304, 0]
click at [249, 376] on mat-dialog-actions "Guardar Guardar y Confirmar" at bounding box center [519, 391] width 714 height 45
click at [261, 393] on span "Guardar y Confirmar" at bounding box center [288, 394] width 99 height 10
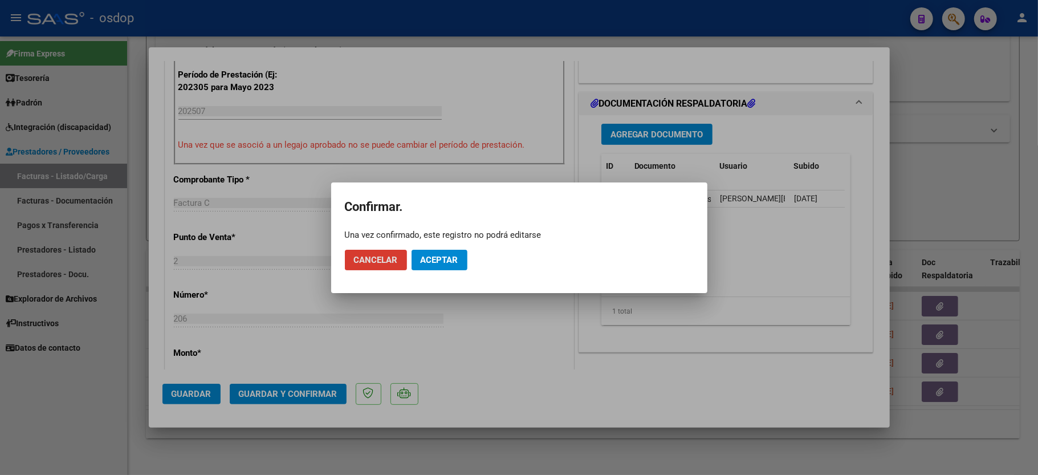
click at [445, 264] on span "Aceptar" at bounding box center [440, 260] width 38 height 10
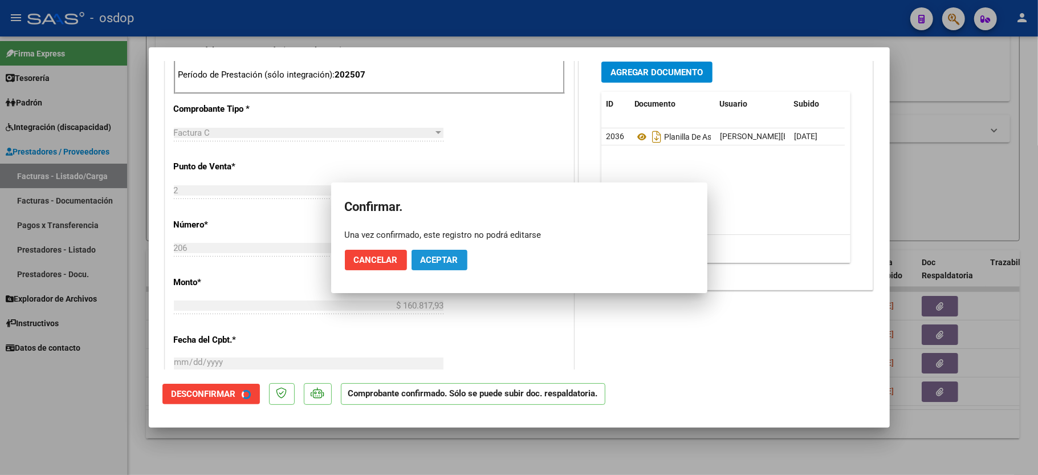
scroll to position [519, 0]
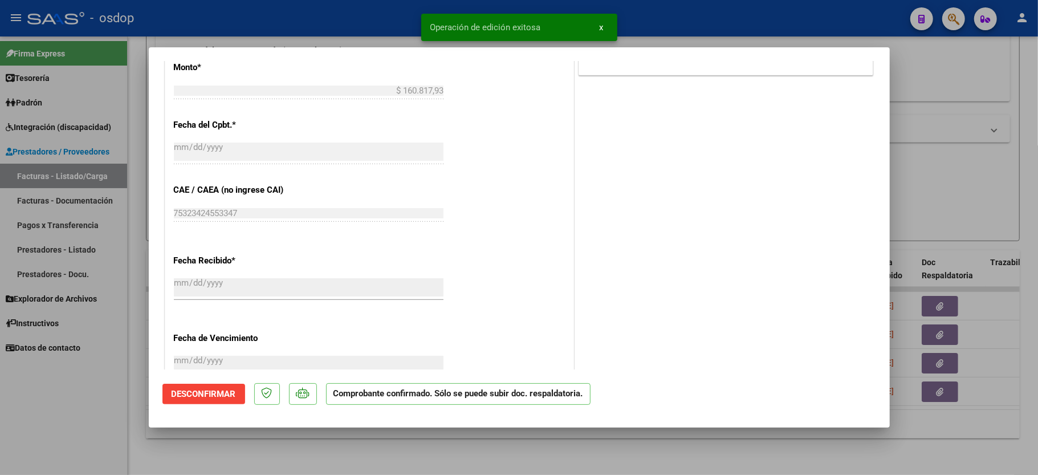
drag, startPoint x: 132, startPoint y: 397, endPoint x: 137, endPoint y: 390, distance: 9.0
click at [131, 398] on div at bounding box center [519, 237] width 1038 height 475
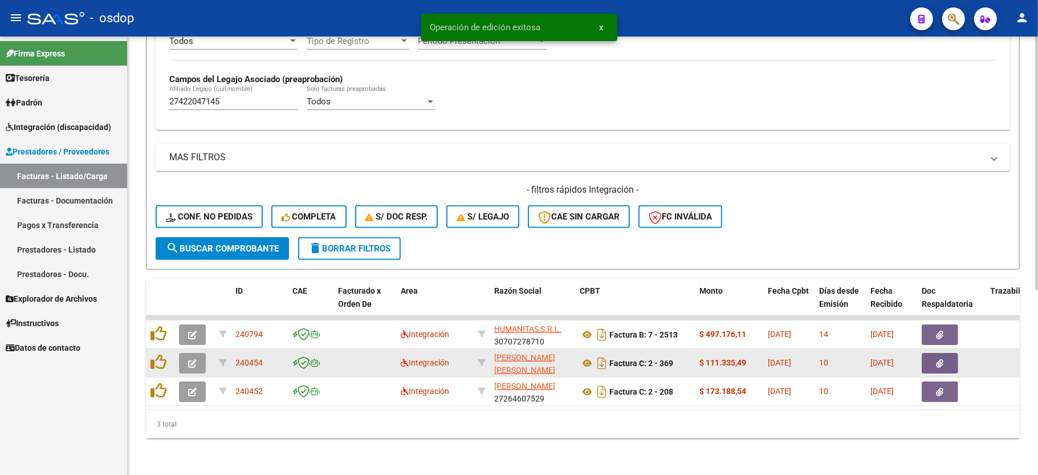
scroll to position [320, 0]
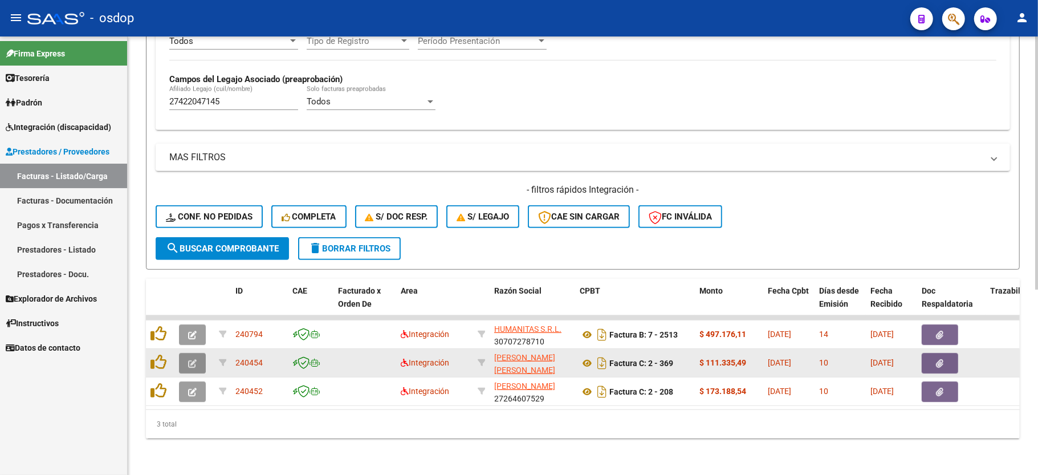
click at [186, 353] on button "button" at bounding box center [192, 363] width 27 height 21
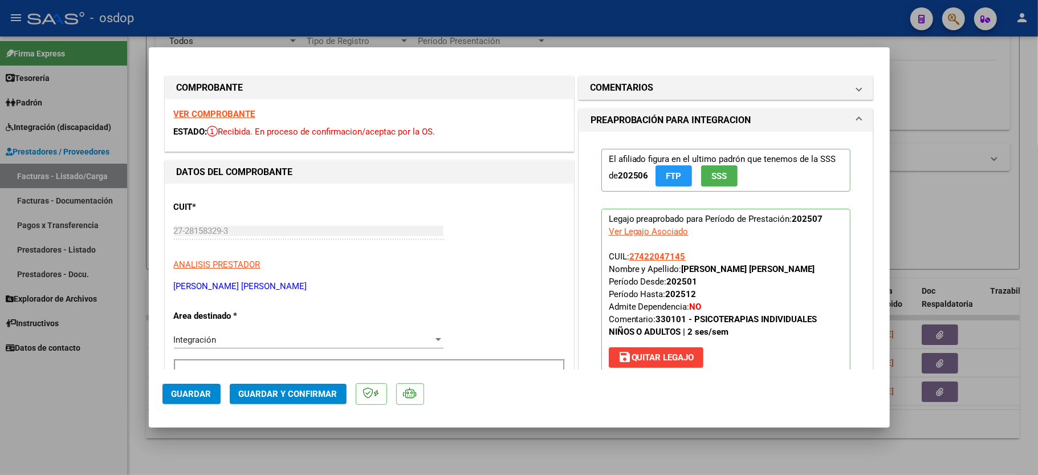
click at [242, 107] on div "VER COMPROBANTE ESTADO: Recibida. En proceso de confirmacion/aceptac por la OS." at bounding box center [369, 125] width 408 height 52
click at [229, 104] on div "VER COMPROBANTE ESTADO: Recibida. En proceso de confirmacion/aceptac por la OS." at bounding box center [369, 125] width 408 height 52
click at [227, 110] on strong "VER COMPROBANTE" at bounding box center [215, 114] width 82 height 10
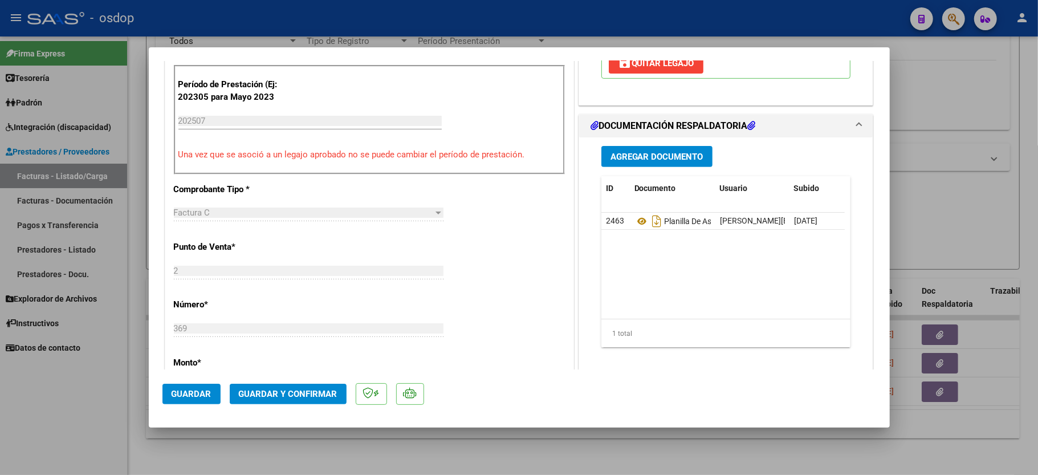
scroll to position [304, 0]
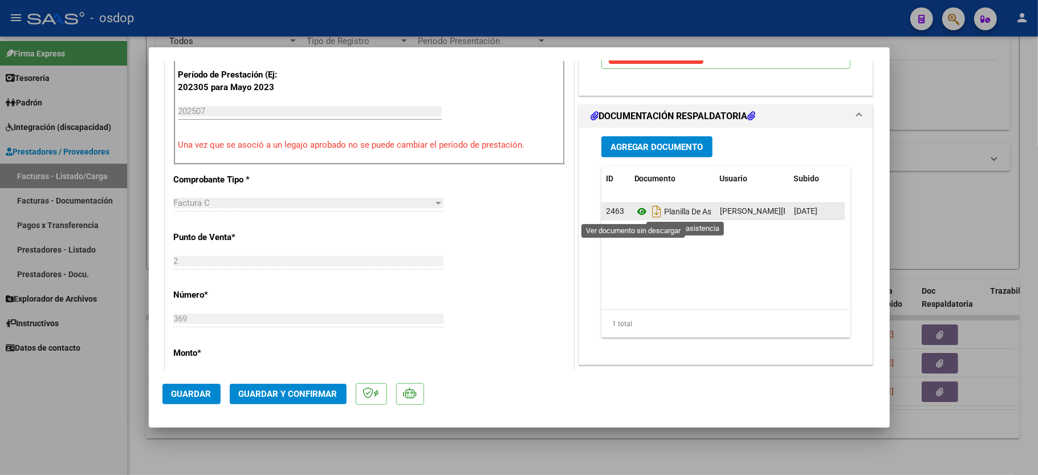
click at [634, 213] on icon at bounding box center [641, 212] width 15 height 14
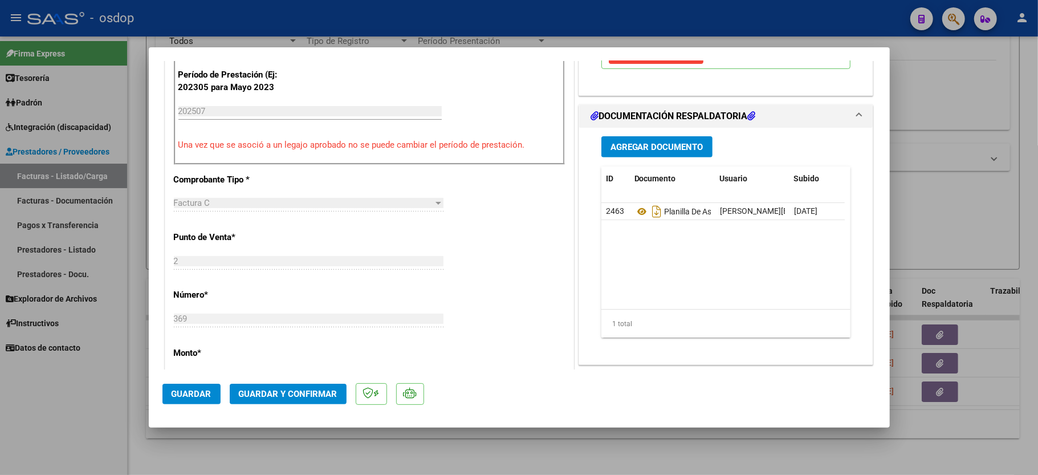
click at [276, 385] on button "Guardar y Confirmar" at bounding box center [288, 394] width 117 height 21
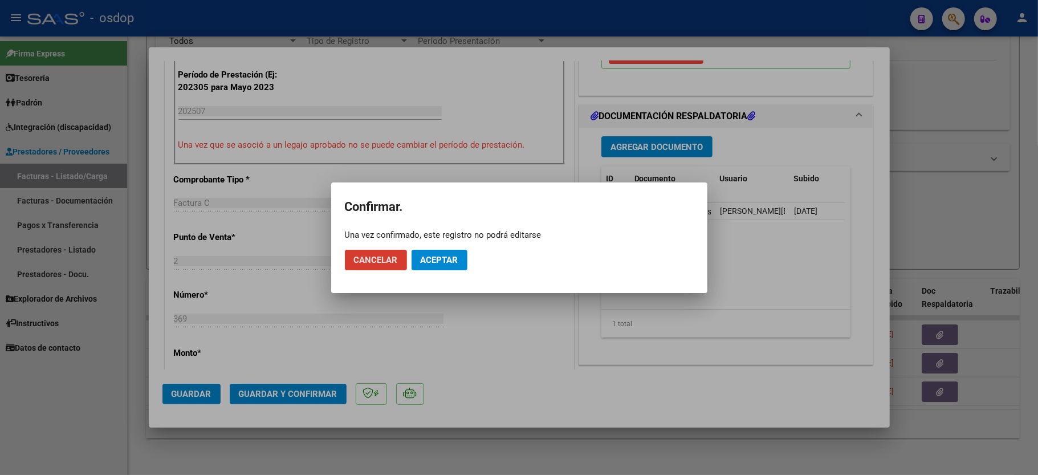
click at [434, 258] on span "Aceptar" at bounding box center [440, 260] width 38 height 10
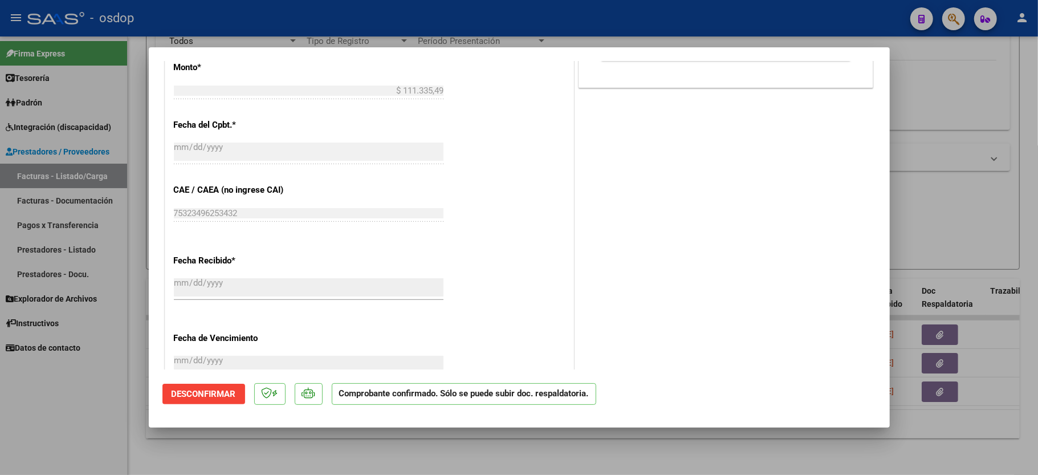
click at [117, 414] on div at bounding box center [519, 237] width 1038 height 475
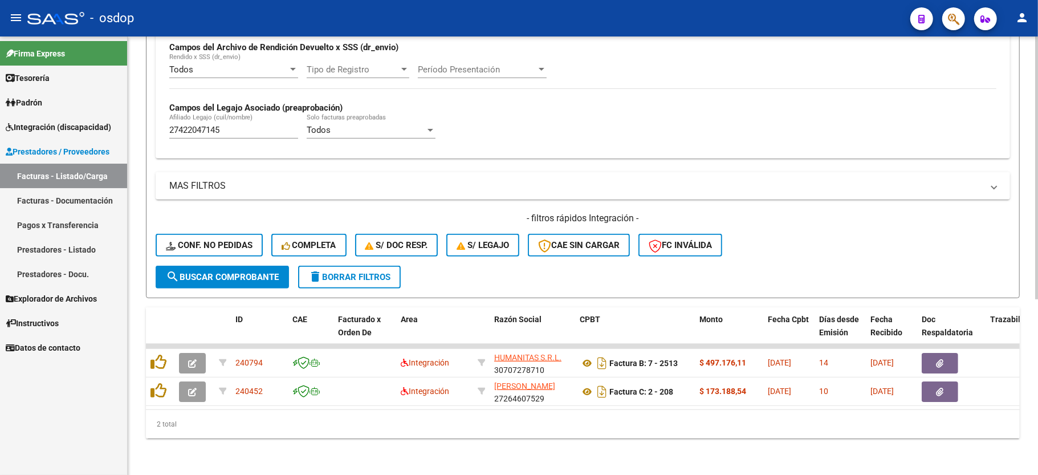
scroll to position [292, 0]
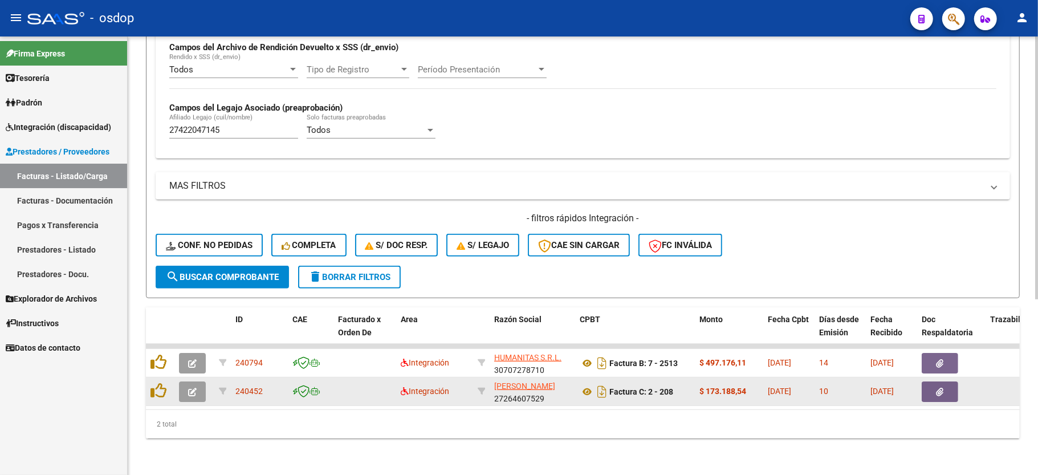
click at [197, 384] on button "button" at bounding box center [192, 391] width 27 height 21
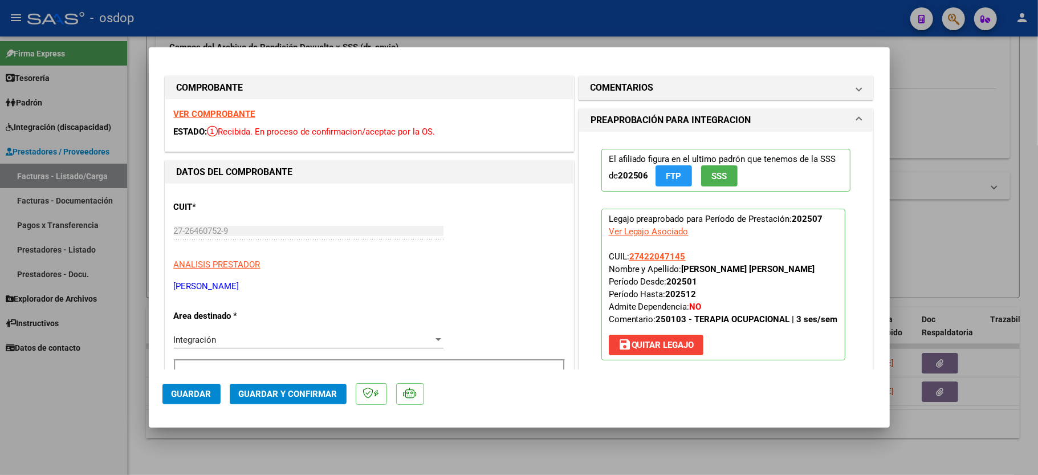
click at [233, 111] on strong "VER COMPROBANTE" at bounding box center [215, 114] width 82 height 10
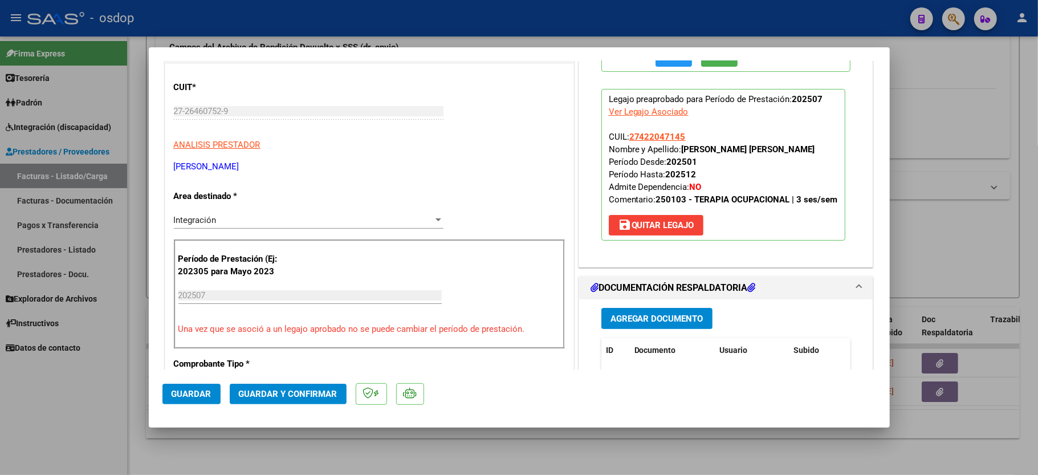
scroll to position [228, 0]
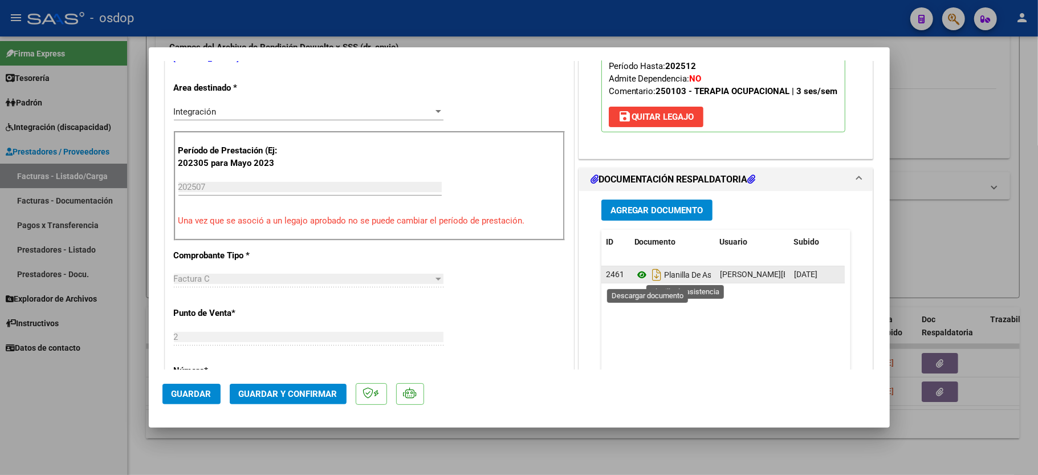
click at [637, 275] on icon at bounding box center [641, 275] width 15 height 14
click at [276, 398] on span "Guardar y Confirmar" at bounding box center [288, 394] width 99 height 10
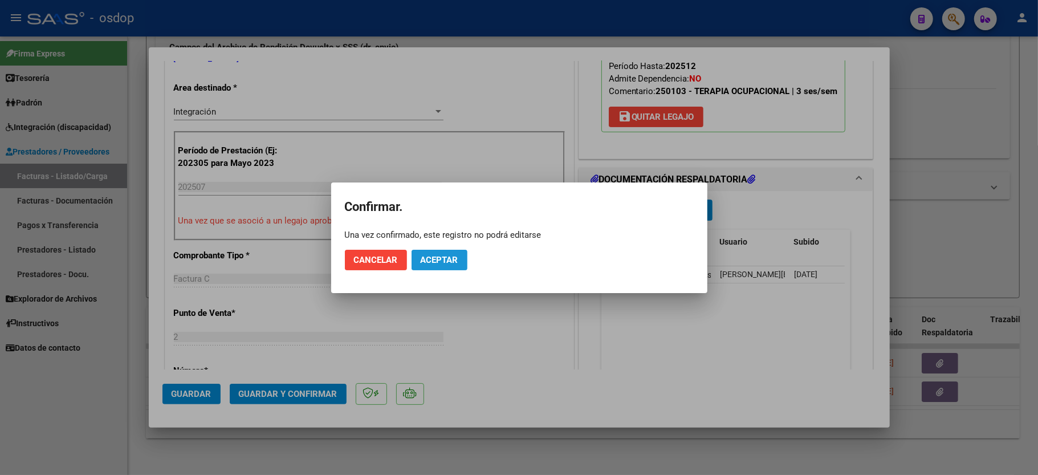
click at [441, 255] on span "Aceptar" at bounding box center [440, 260] width 38 height 10
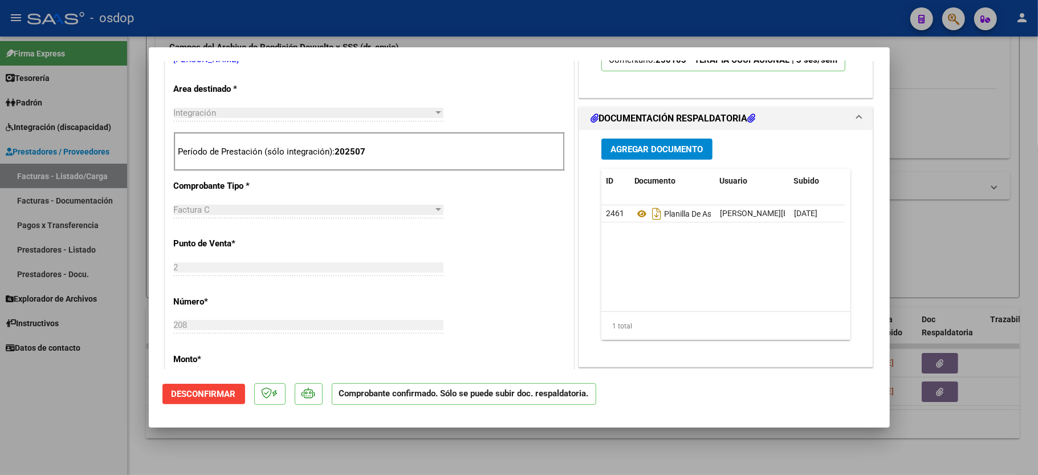
click at [94, 408] on div at bounding box center [519, 237] width 1038 height 475
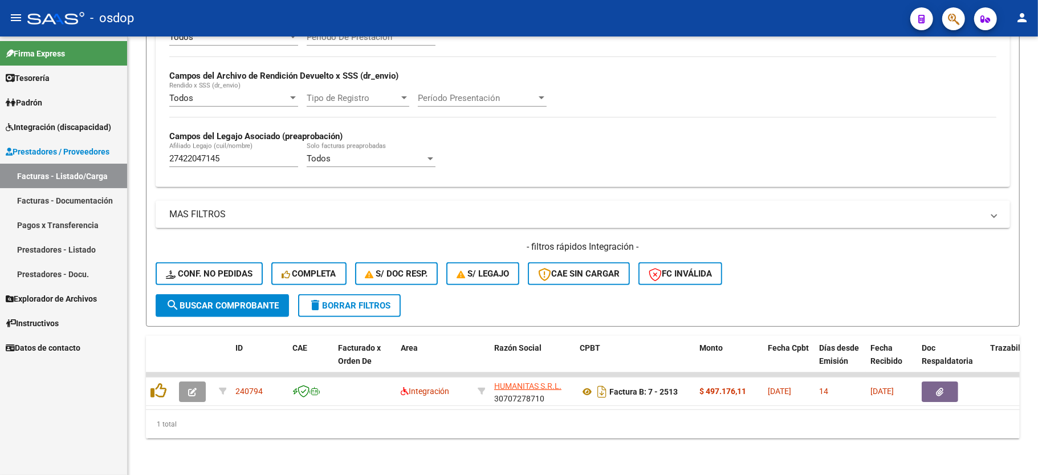
scroll to position [263, 0]
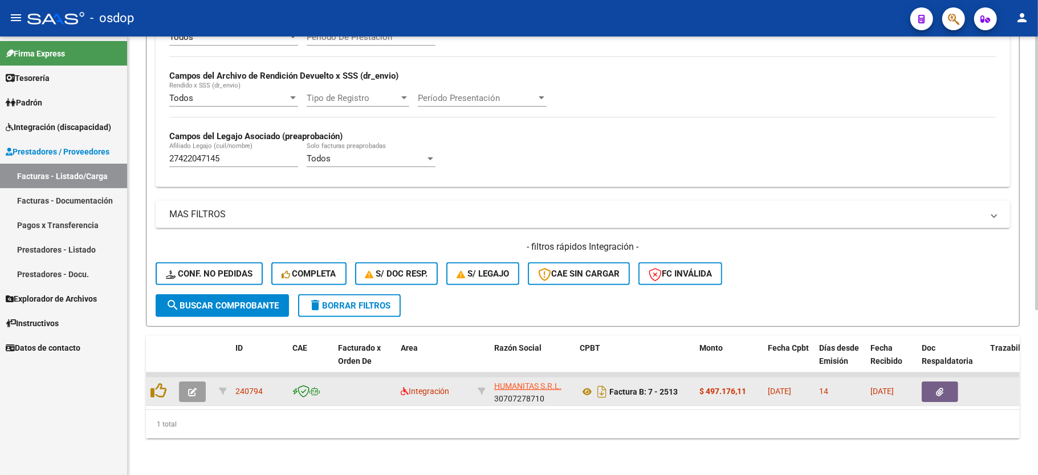
click at [197, 381] on button "button" at bounding box center [192, 391] width 27 height 21
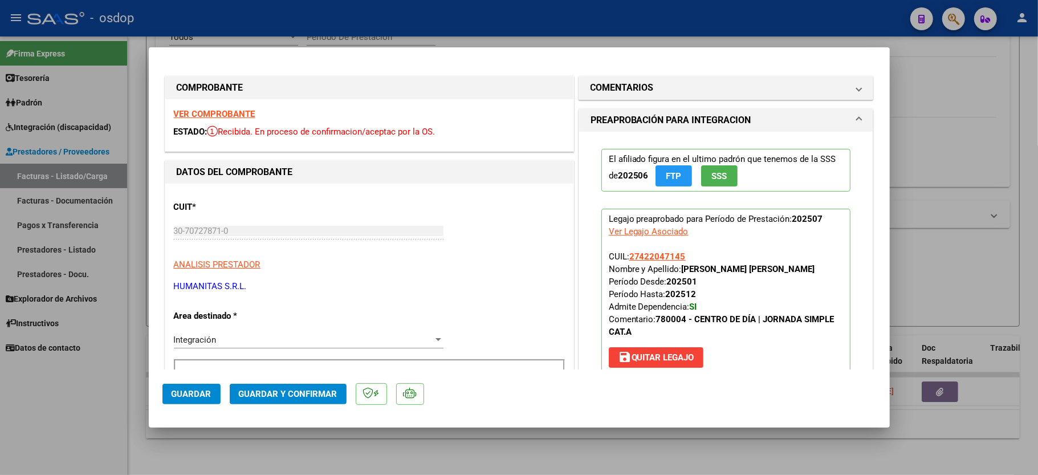
click at [240, 112] on strong "VER COMPROBANTE" at bounding box center [215, 114] width 82 height 10
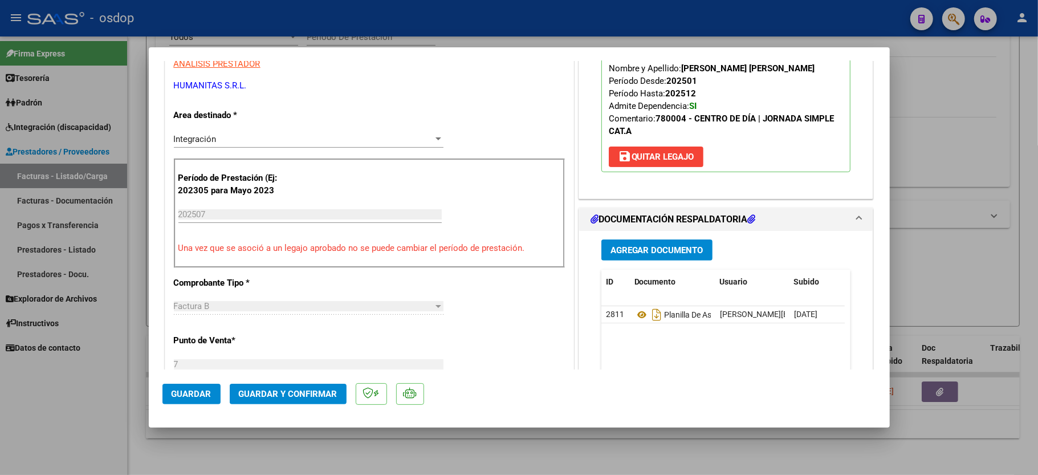
scroll to position [228, 0]
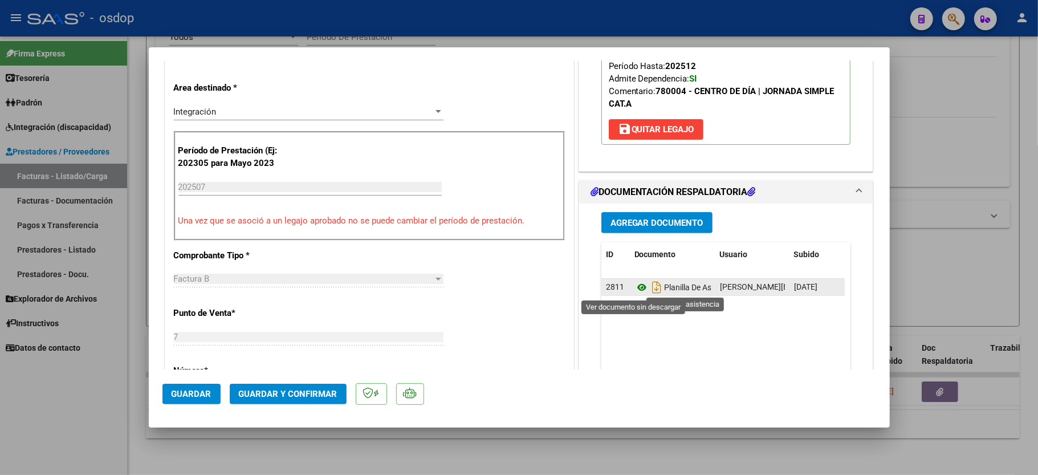
click at [634, 285] on icon at bounding box center [641, 287] width 15 height 14
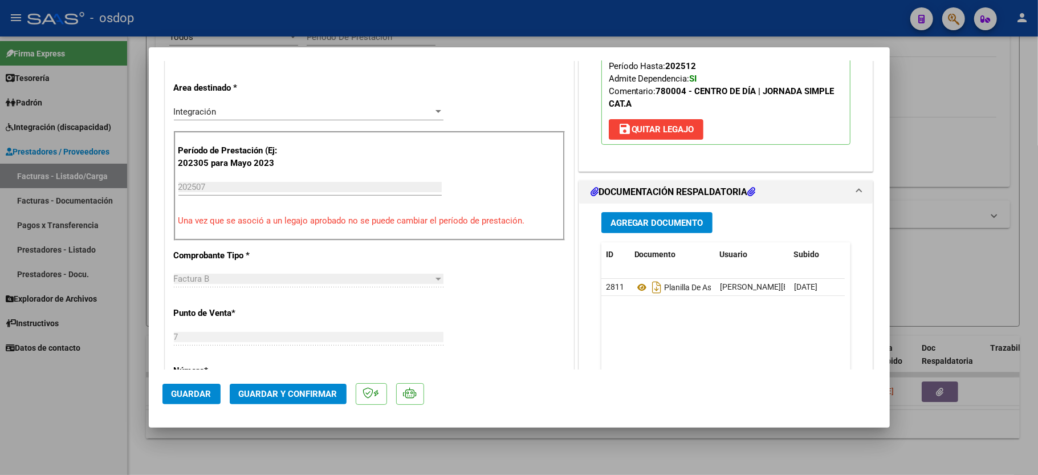
click at [297, 391] on span "Guardar y Confirmar" at bounding box center [288, 394] width 99 height 10
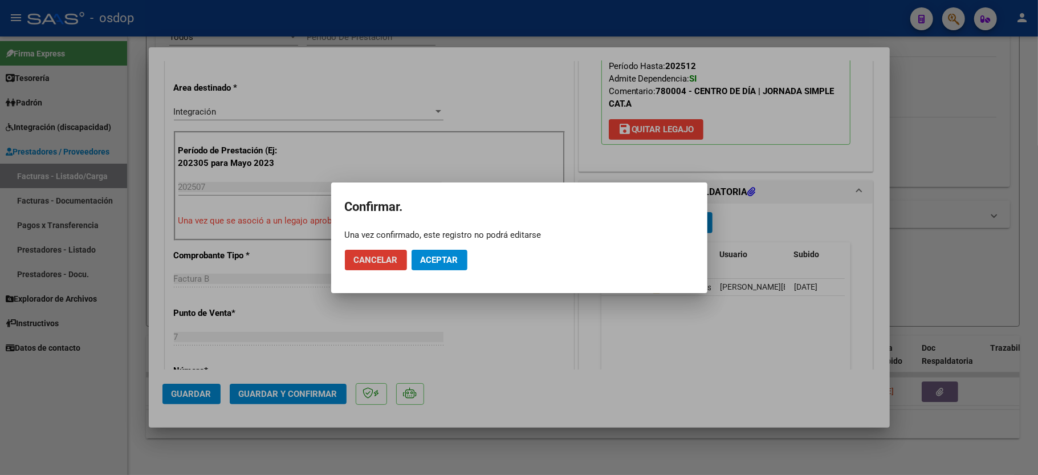
click at [459, 269] on button "Aceptar" at bounding box center [440, 260] width 56 height 21
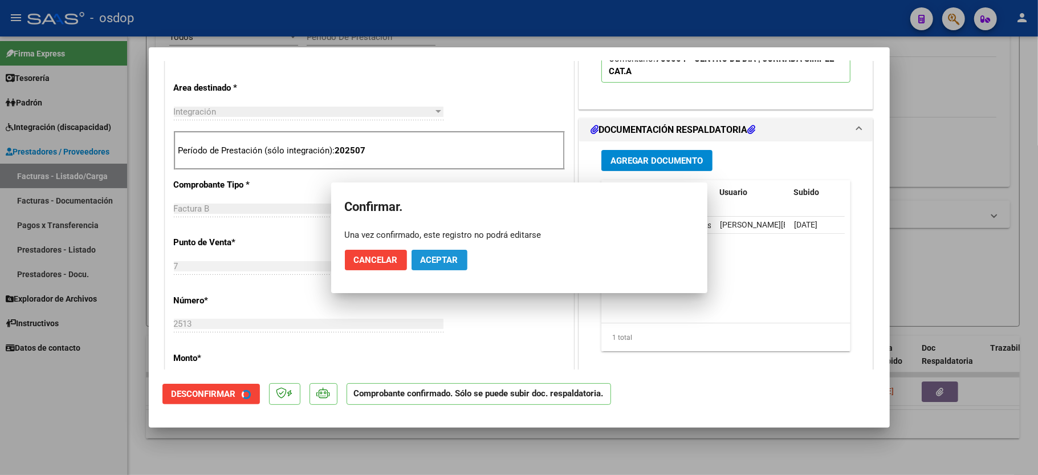
scroll to position [227, 0]
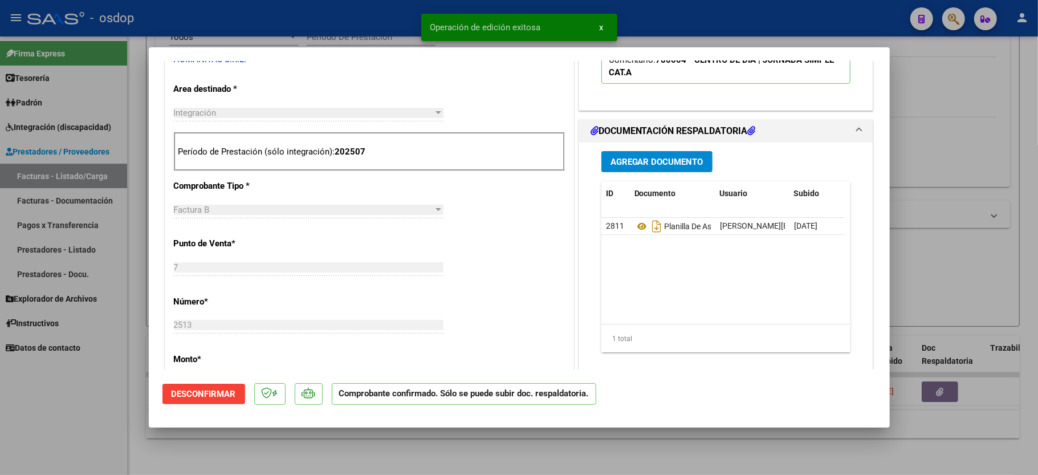
click at [85, 380] on div at bounding box center [519, 237] width 1038 height 475
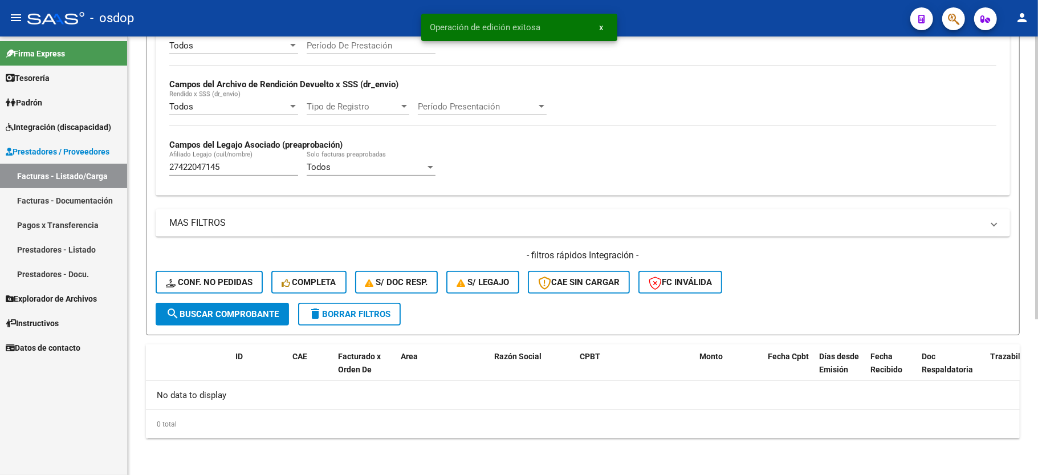
scroll to position [242, 0]
click at [209, 158] on div "27422047145 Afiliado Legajo (cuil/nombre)" at bounding box center [233, 163] width 129 height 25
click at [204, 162] on input "27422047145" at bounding box center [233, 167] width 129 height 10
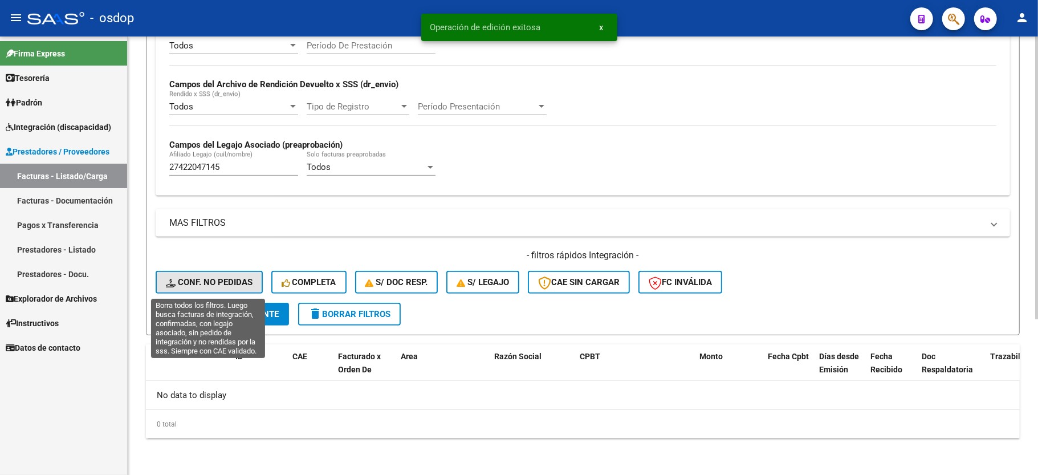
click at [226, 281] on span "Conf. no pedidas" at bounding box center [209, 282] width 87 height 10
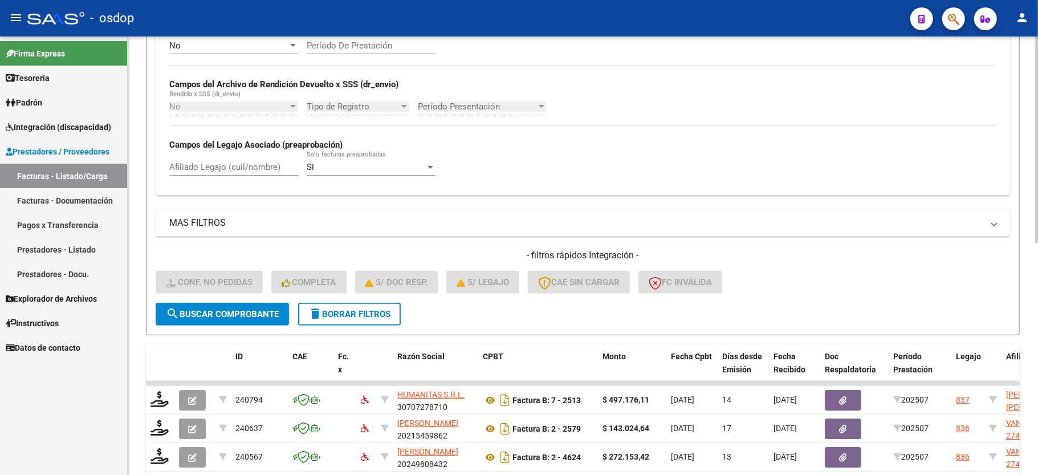
click at [219, 176] on div "Afiliado Legajo (cuil/nombre)" at bounding box center [233, 163] width 129 height 25
paste input "27422047145"
type input "27422047145"
click at [245, 319] on button "search Buscar Comprobante" at bounding box center [222, 314] width 133 height 23
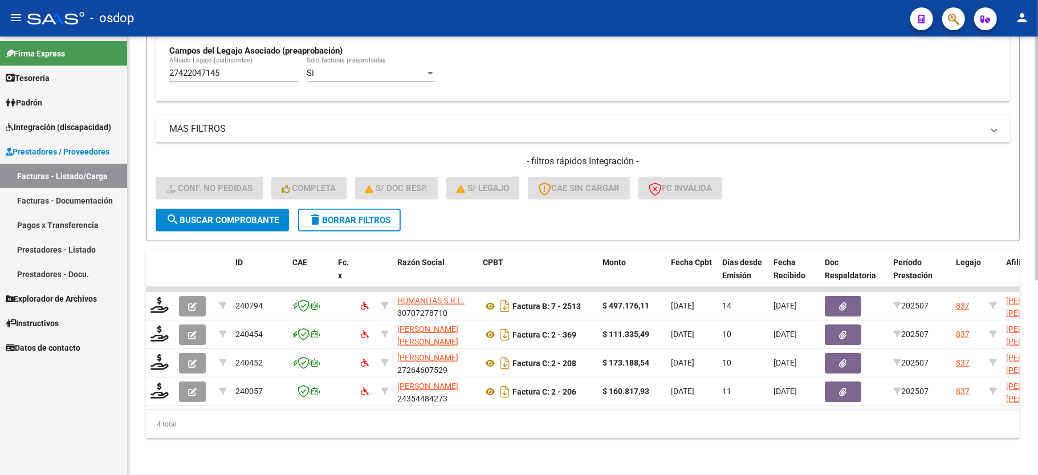
scroll to position [349, 0]
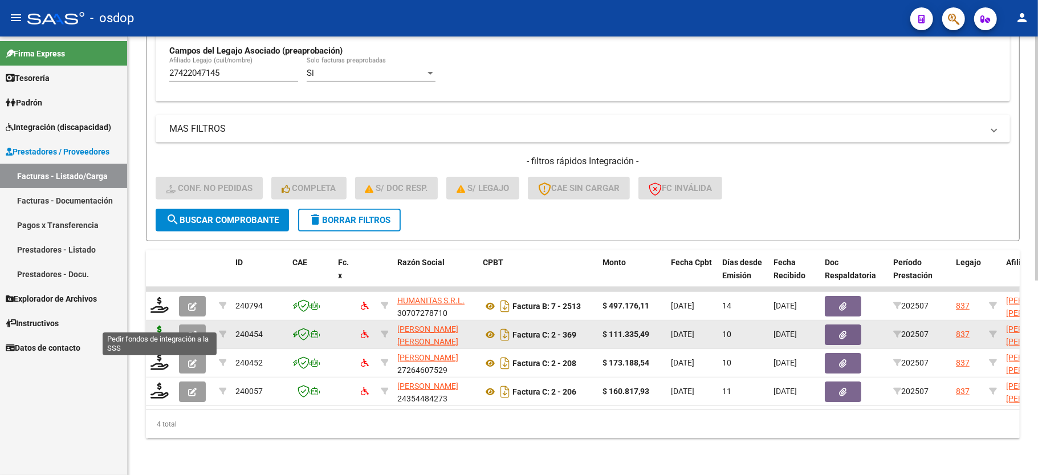
click at [158, 325] on icon at bounding box center [159, 333] width 18 height 16
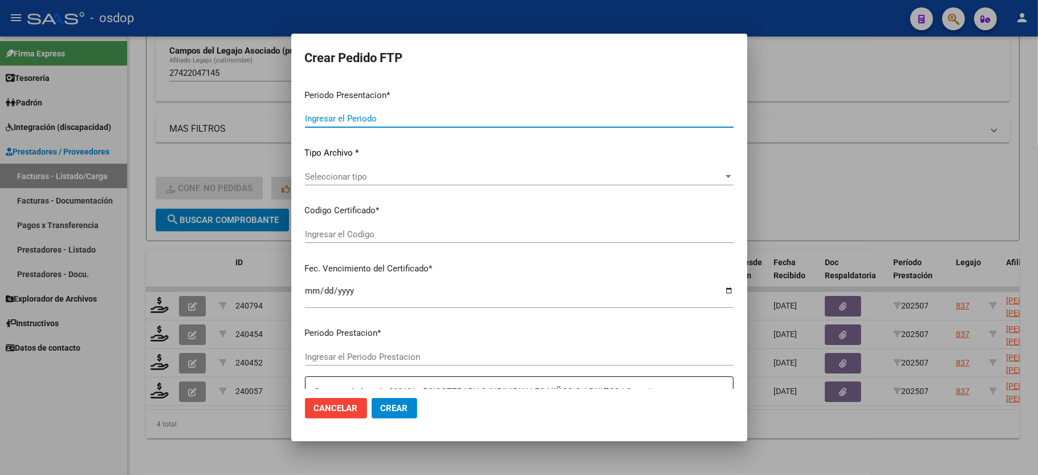
type input "202507"
type input "$ 111.335,49"
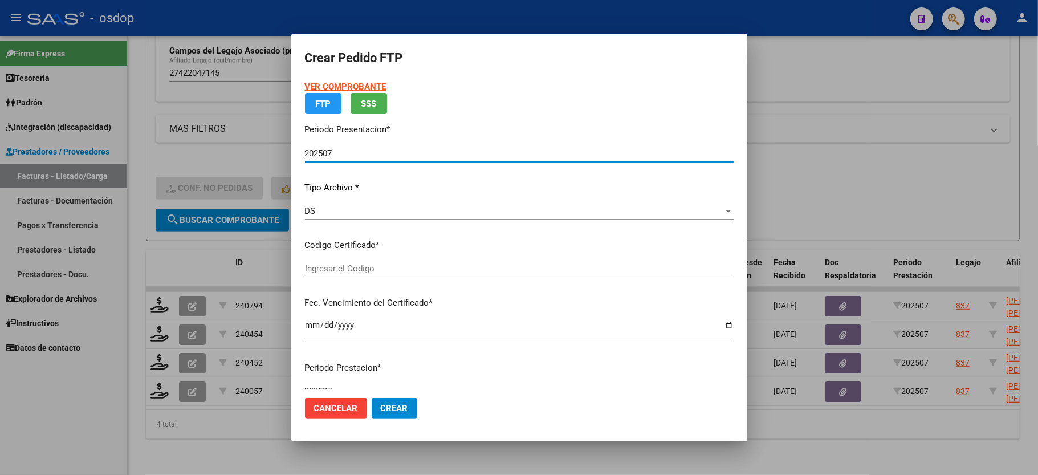
type input "1173118533"
type input "2034-06-10"
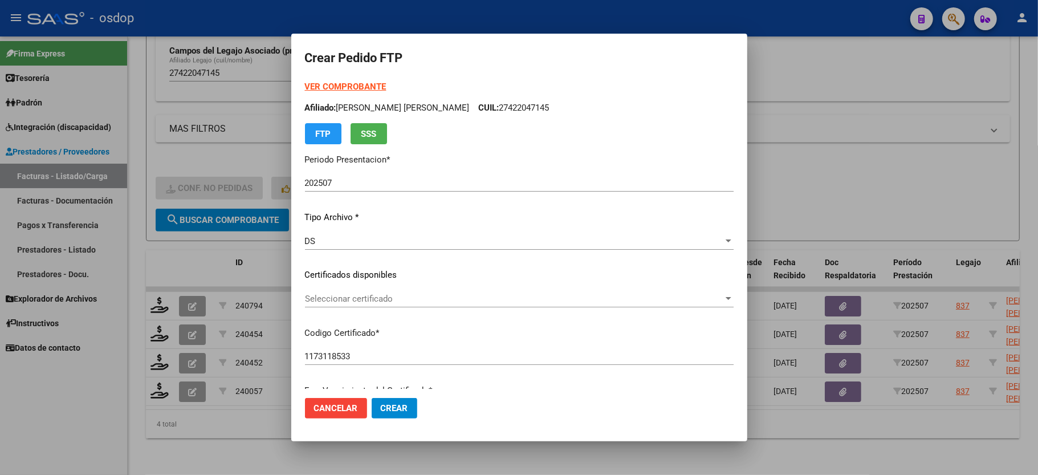
click at [353, 271] on p "Certificados disponibles" at bounding box center [519, 274] width 429 height 13
click at [360, 299] on span "Seleccionar certificado" at bounding box center [514, 299] width 418 height 10
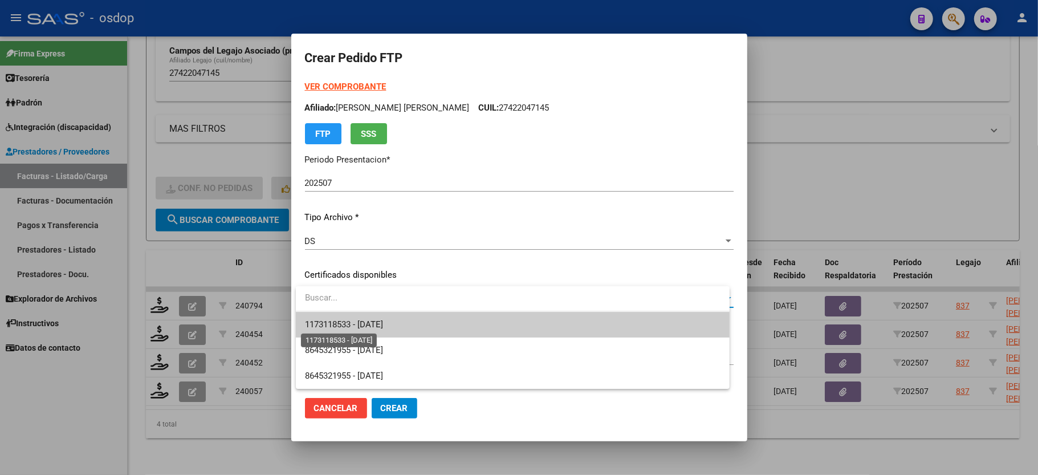
click at [370, 319] on span "1173118533 - 2034-06-10" at bounding box center [344, 324] width 78 height 10
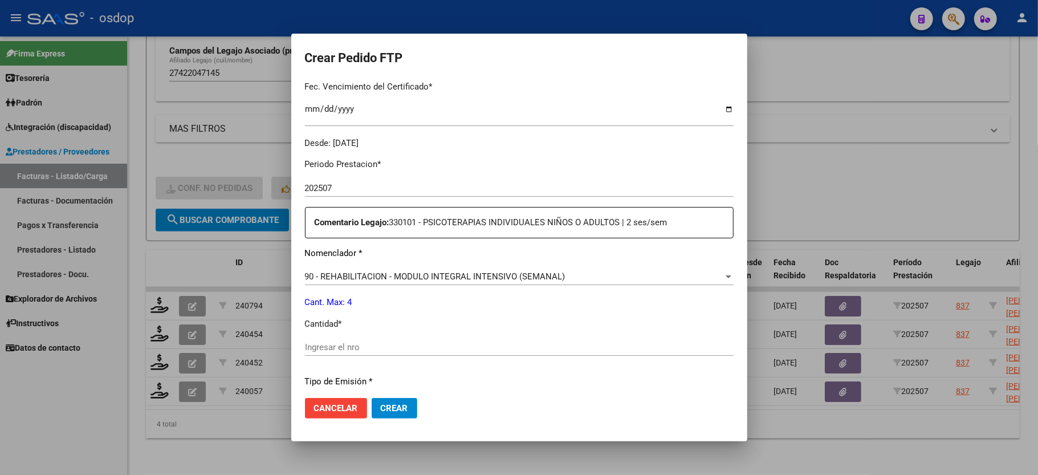
scroll to position [380, 0]
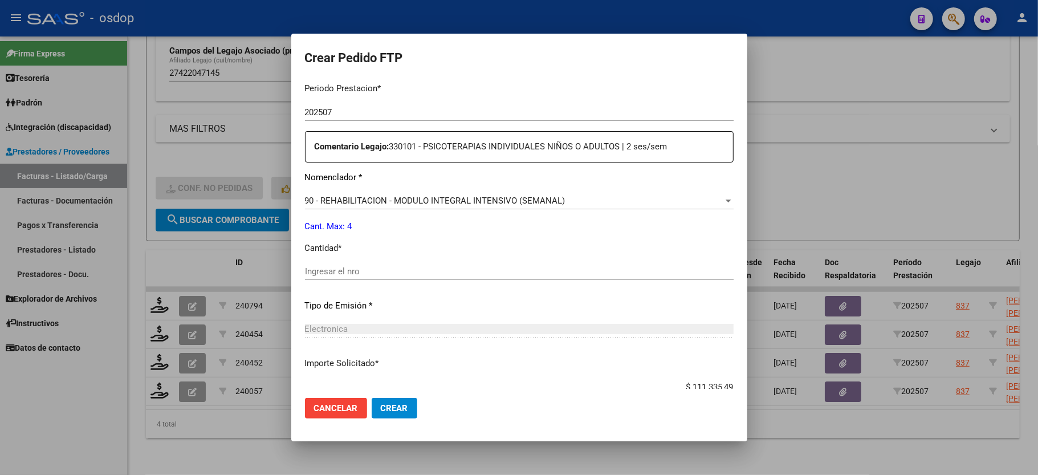
click at [411, 253] on div "Periodo Prestacion * 202507 Ingresar el Periodo Prestacion Comentario Legajo: 3…" at bounding box center [519, 269] width 429 height 390
drag, startPoint x: 381, startPoint y: 271, endPoint x: 380, endPoint y: 265, distance: 6.4
click at [380, 270] on div "Ingresar el nro" at bounding box center [519, 271] width 429 height 17
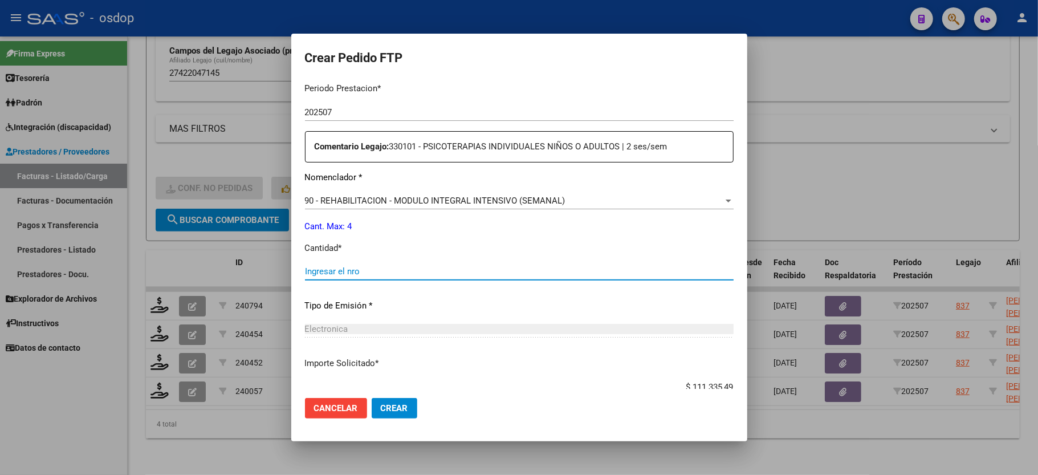
click at [380, 266] on input "Ingresar el nro" at bounding box center [519, 271] width 429 height 10
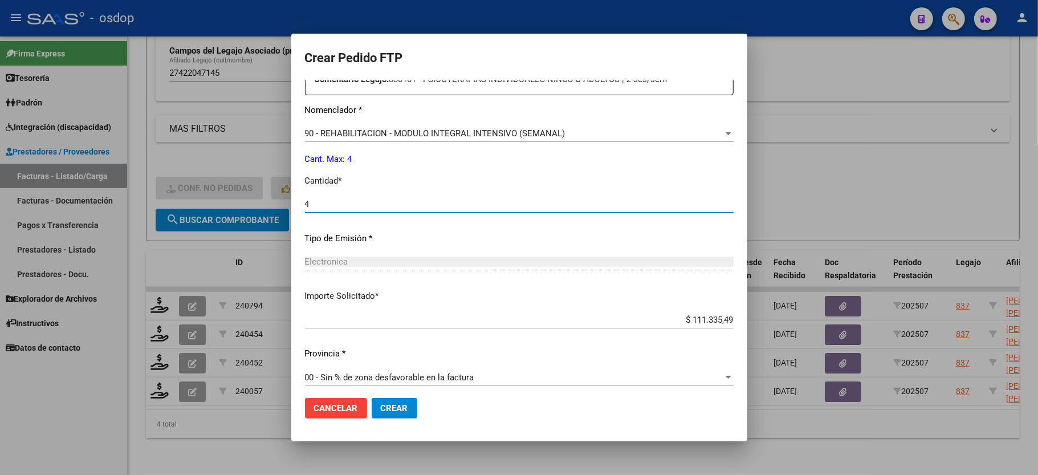
type input "4"
click at [393, 413] on span "Crear" at bounding box center [394, 408] width 27 height 10
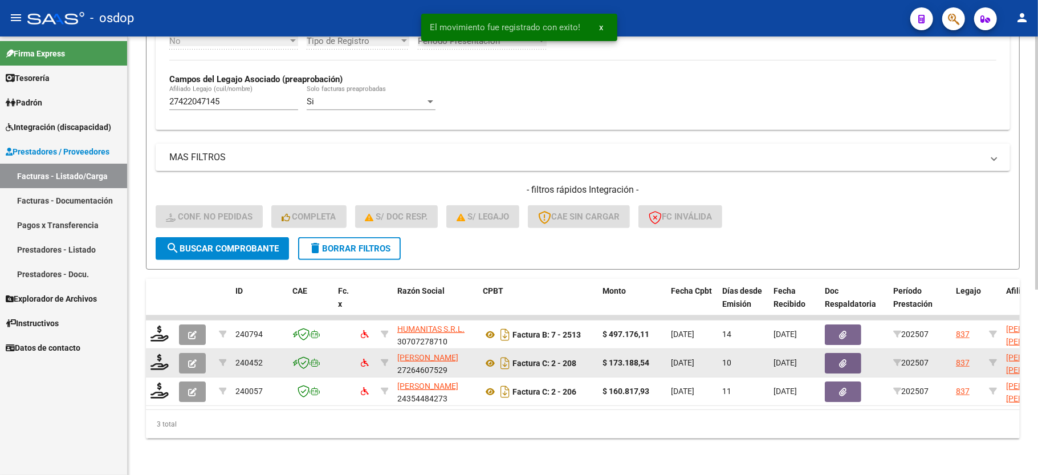
scroll to position [320, 0]
click at [163, 354] on icon at bounding box center [159, 362] width 18 height 16
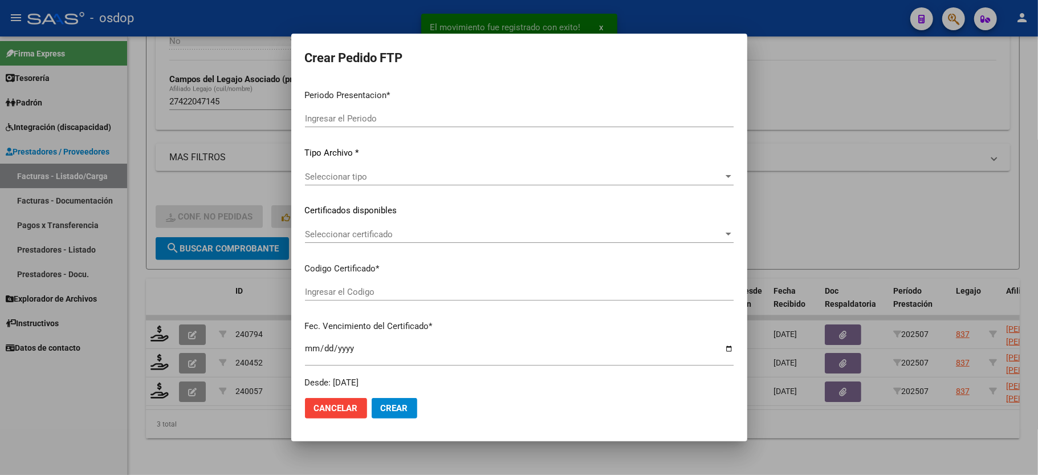
type input "202507"
type input "$ 173.188,54"
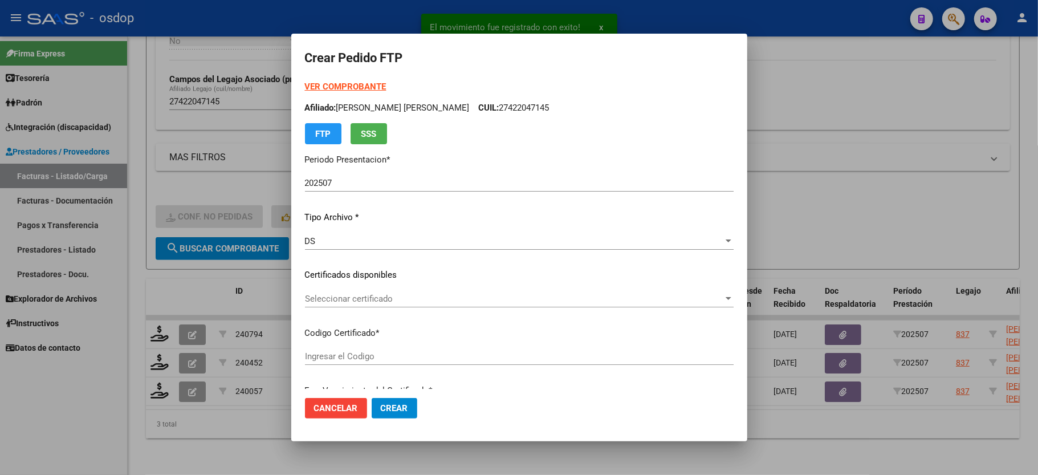
type input "1173118533"
type input "2034-06-10"
click at [343, 299] on span "Seleccionar certificado" at bounding box center [514, 299] width 418 height 10
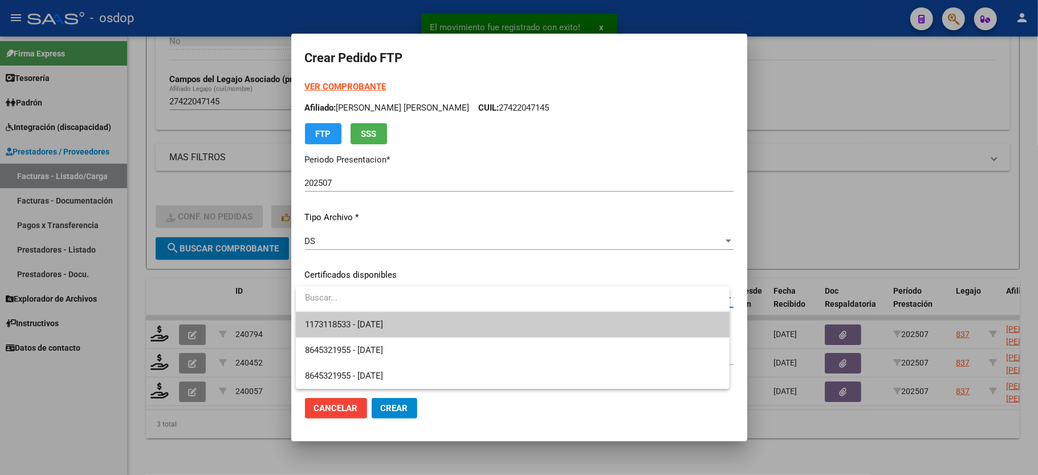
click at [344, 304] on input "dropdown search" at bounding box center [513, 298] width 434 height 26
click at [345, 315] on span "1173118533 - 2034-06-10" at bounding box center [512, 325] width 415 height 26
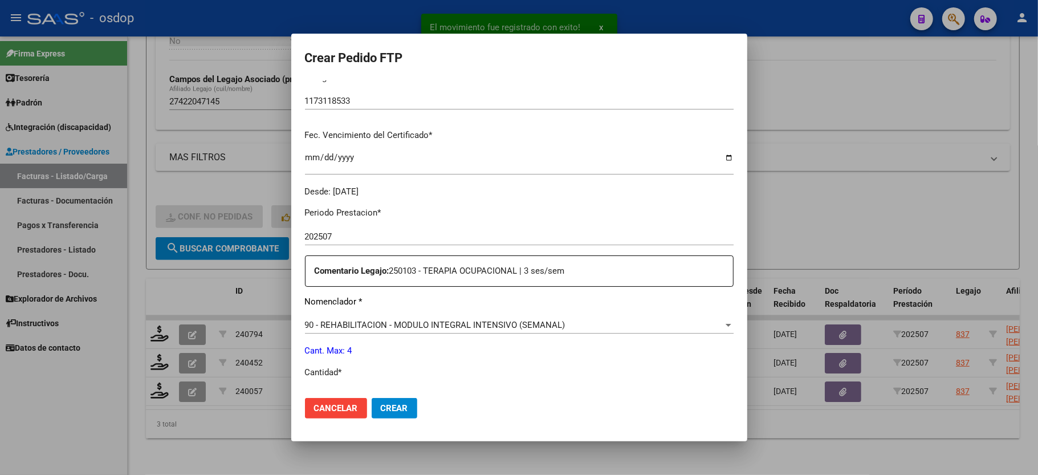
scroll to position [304, 0]
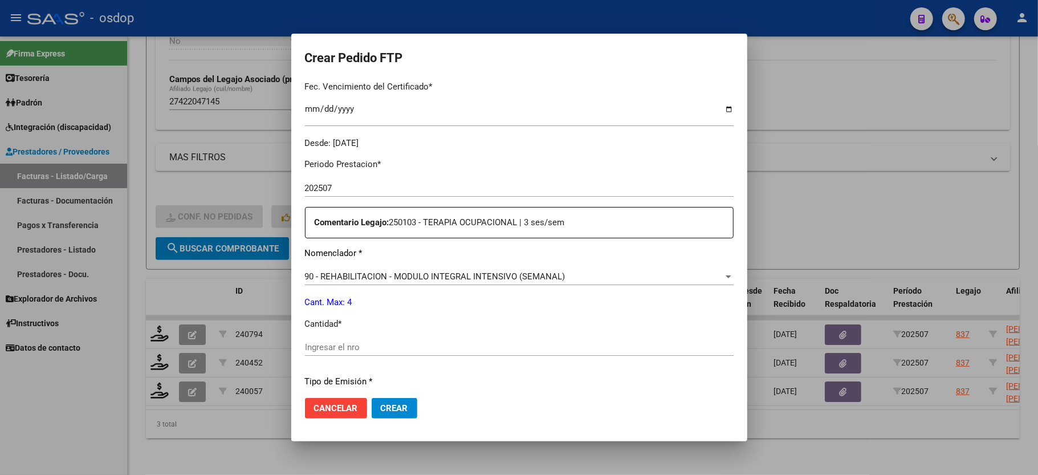
click at [339, 339] on div "Ingresar el nro" at bounding box center [519, 347] width 429 height 17
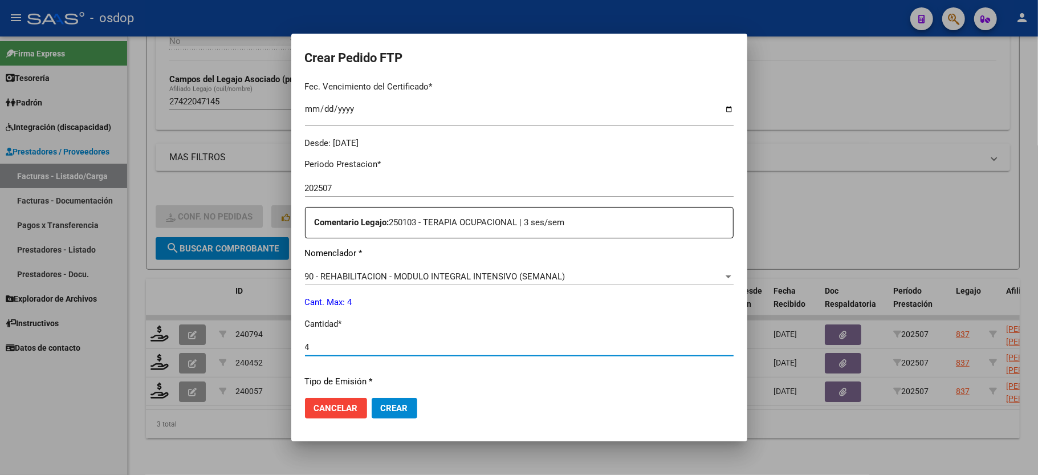
type input "4"
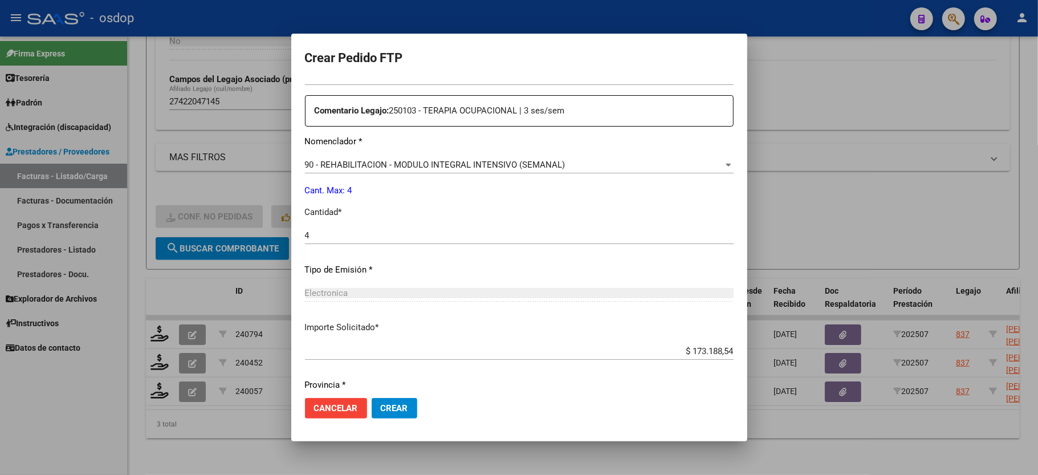
scroll to position [447, 0]
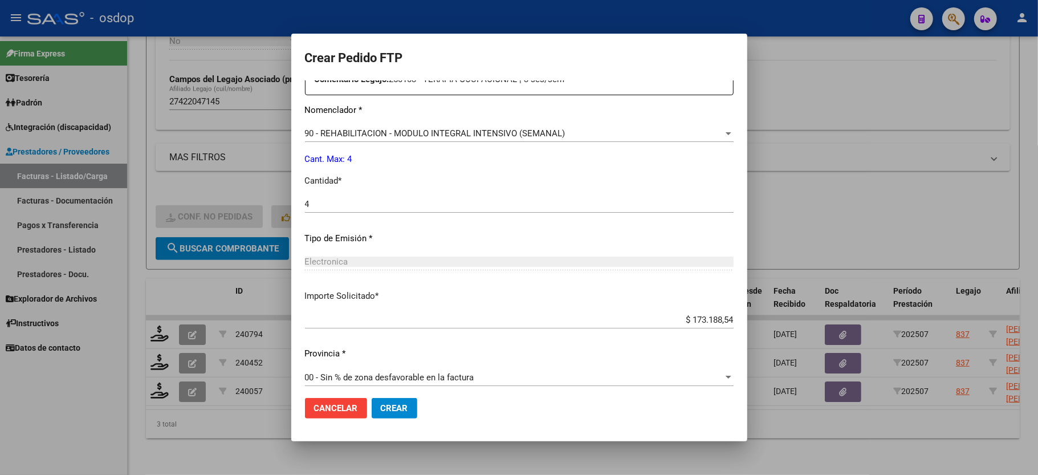
click at [397, 402] on button "Crear" at bounding box center [395, 408] width 46 height 21
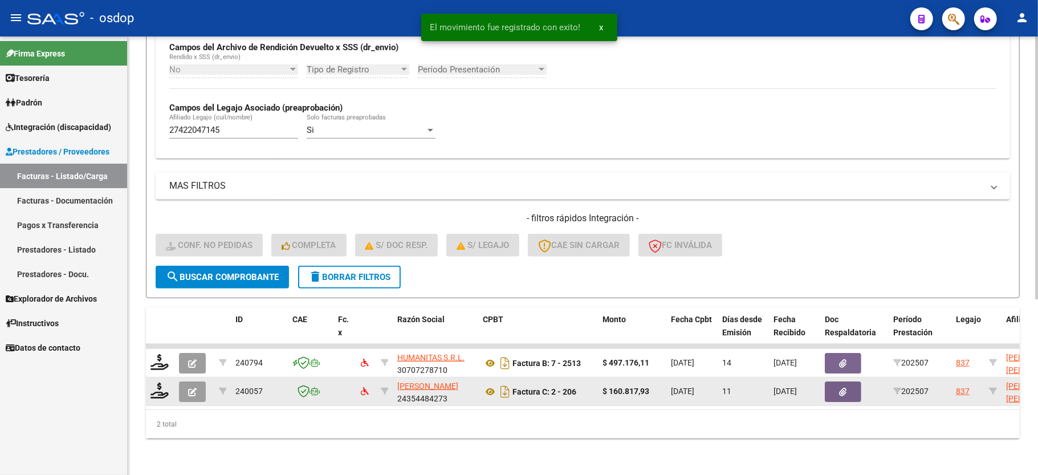
scroll to position [292, 0]
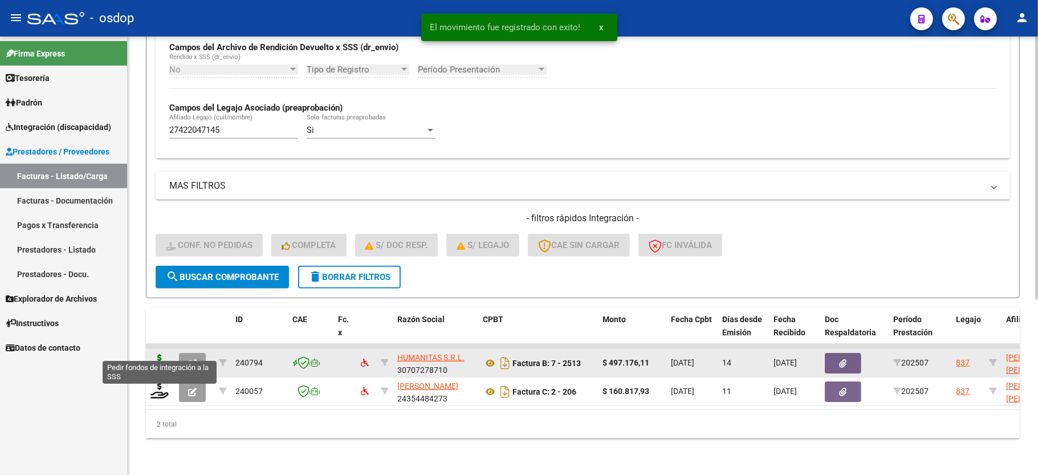
click at [168, 354] on icon at bounding box center [159, 362] width 18 height 16
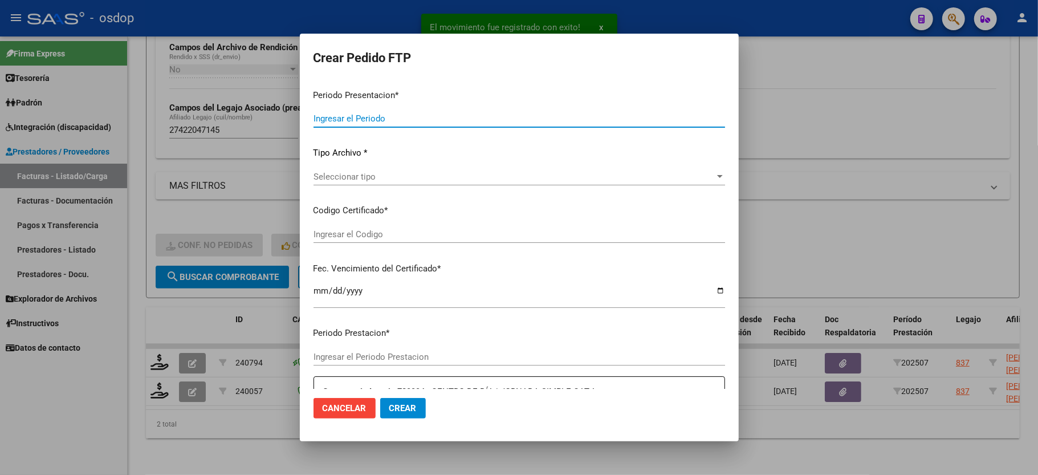
type input "202507"
type input "$ 497.176,11"
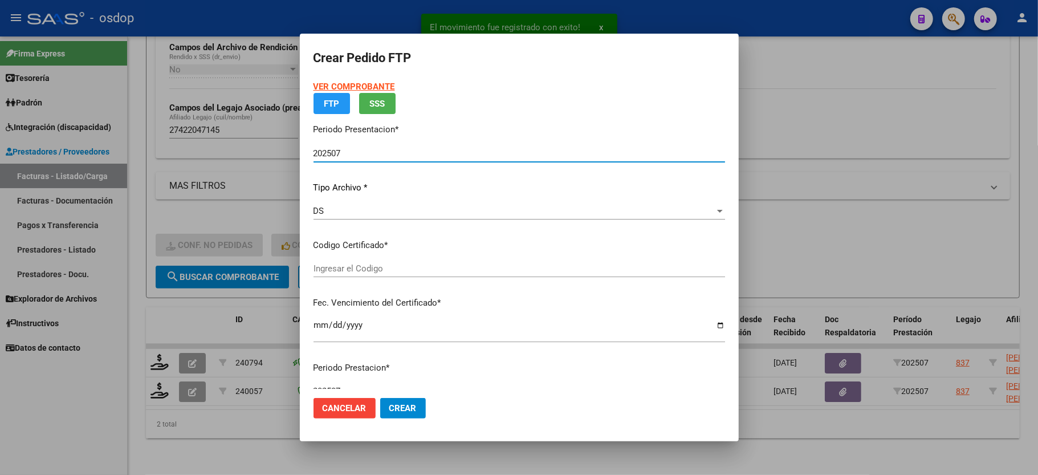
type input "1173118533"
type input "2034-06-10"
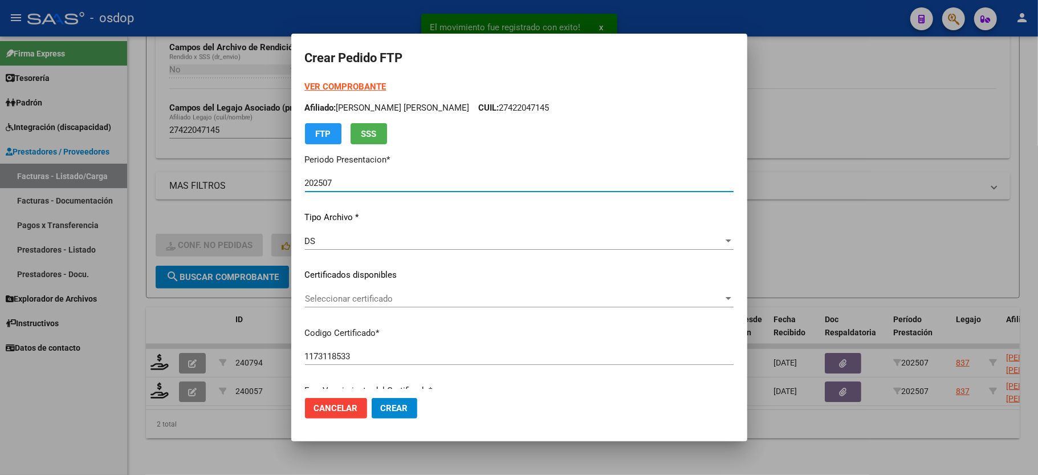
click at [365, 297] on span "Seleccionar certificado" at bounding box center [514, 299] width 418 height 10
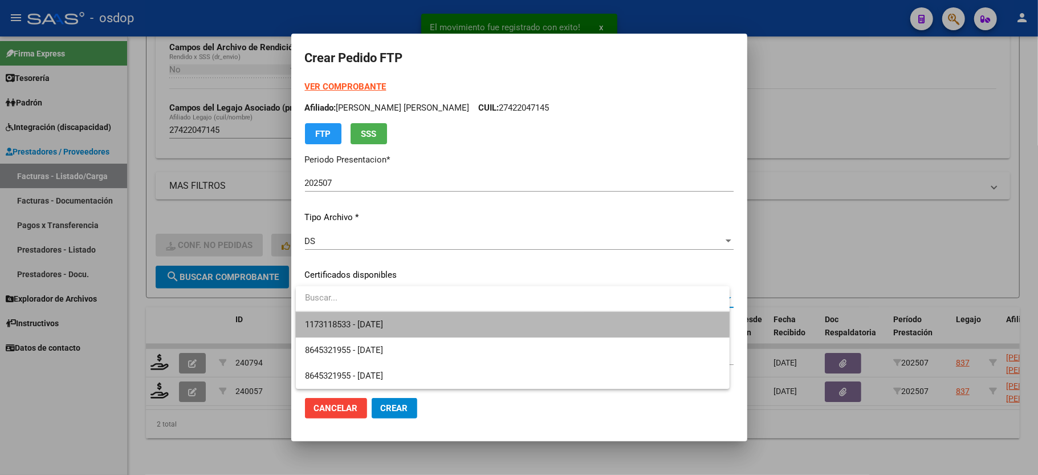
click at [367, 317] on span "1173118533 - 2034-06-10" at bounding box center [512, 325] width 415 height 26
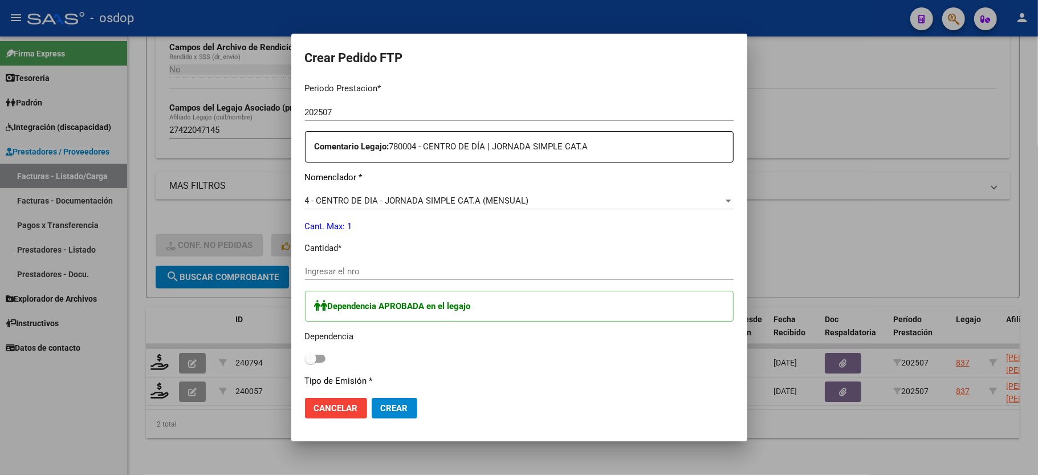
scroll to position [456, 0]
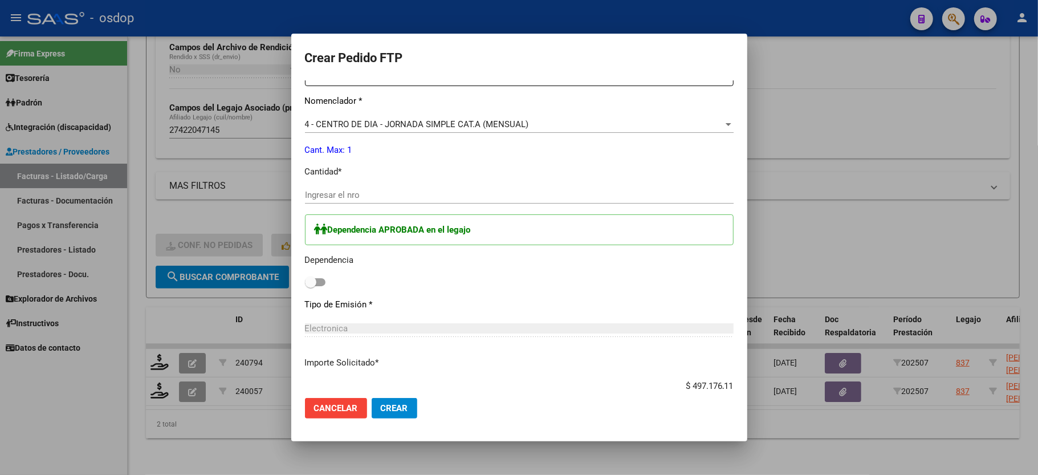
click at [354, 186] on div "Ingresar el nro" at bounding box center [519, 194] width 429 height 17
type input "1"
click at [318, 278] on span at bounding box center [315, 282] width 21 height 8
click at [311, 286] on input "checkbox" at bounding box center [310, 286] width 1 height 1
checkbox input "true"
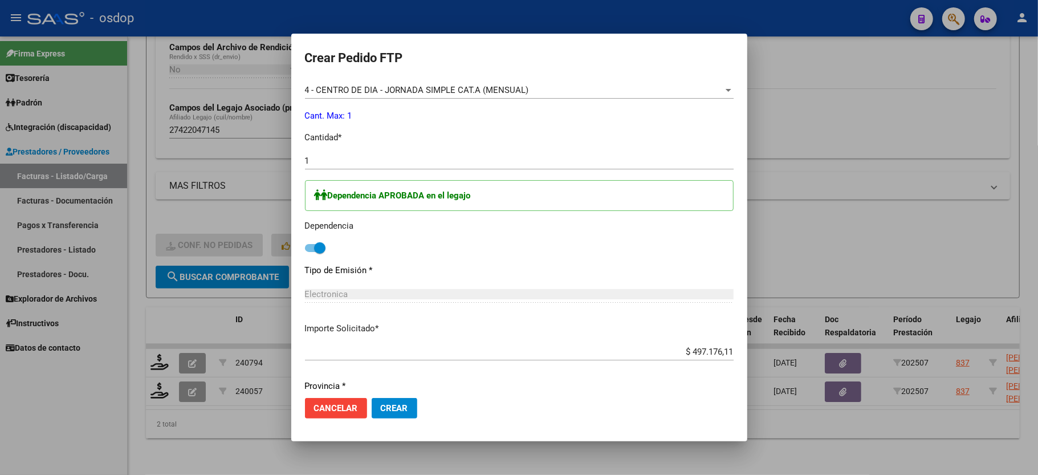
scroll to position [524, 0]
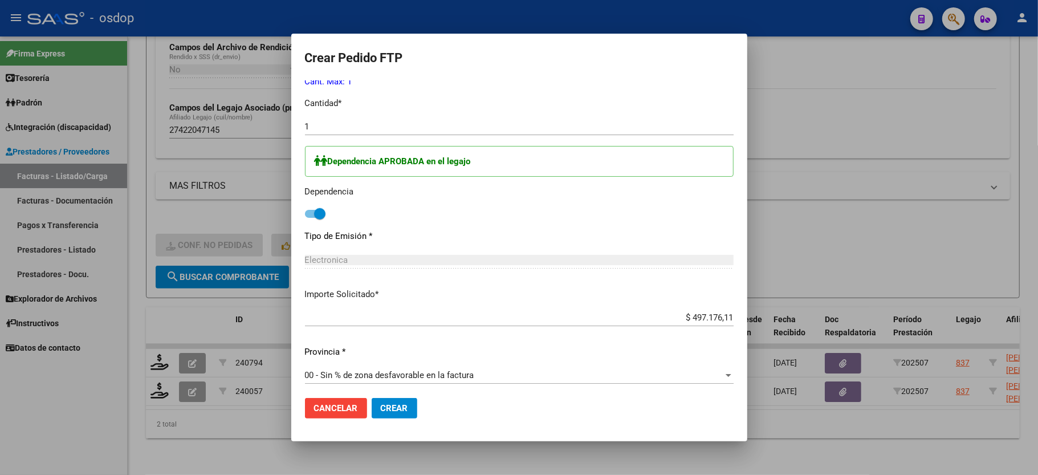
click at [404, 406] on span "Crear" at bounding box center [394, 408] width 27 height 10
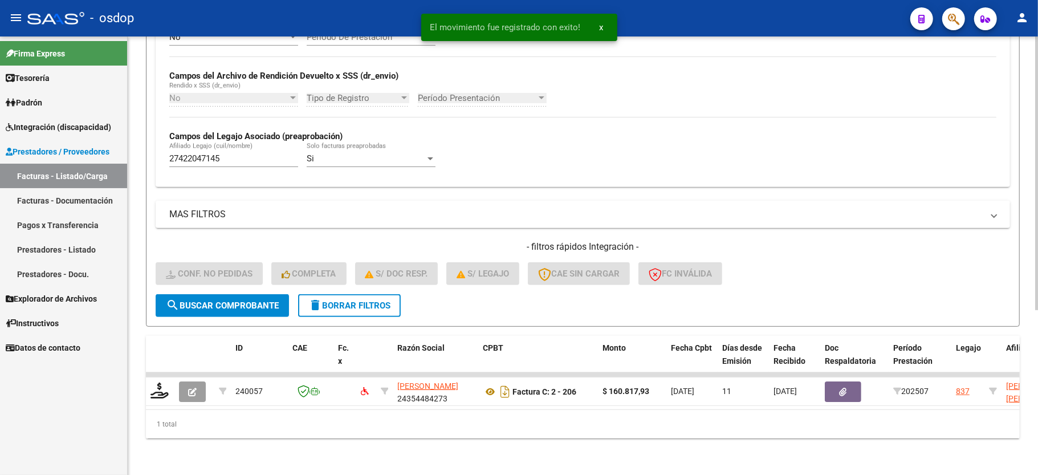
scroll to position [263, 0]
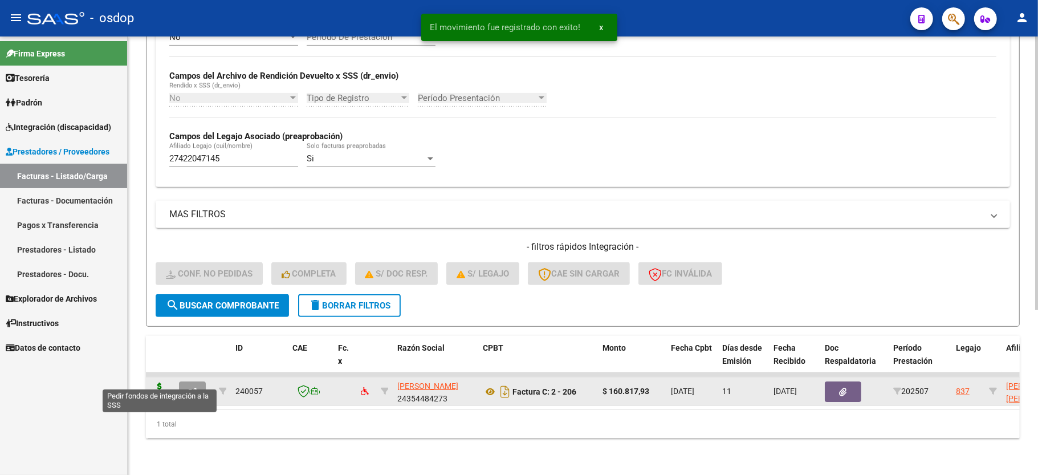
click at [158, 382] on icon at bounding box center [159, 390] width 18 height 16
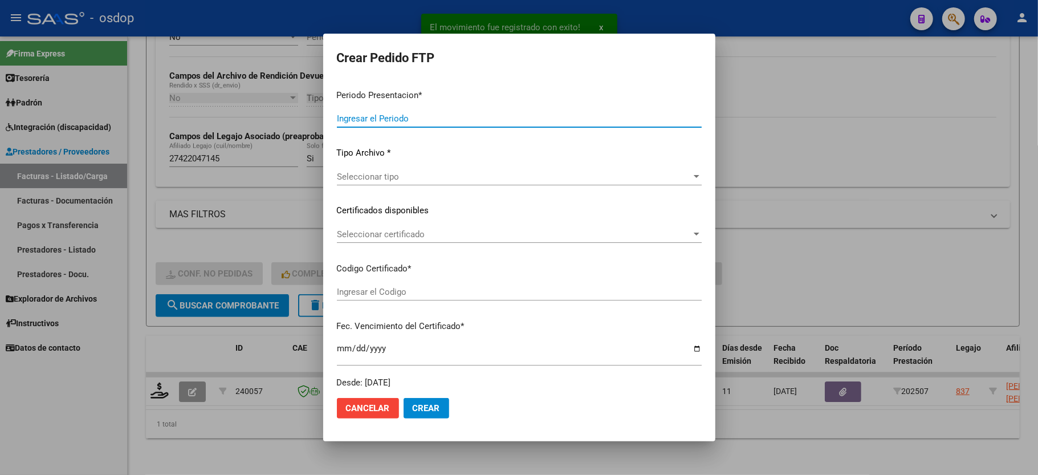
type input "202507"
type input "$ 160.817,93"
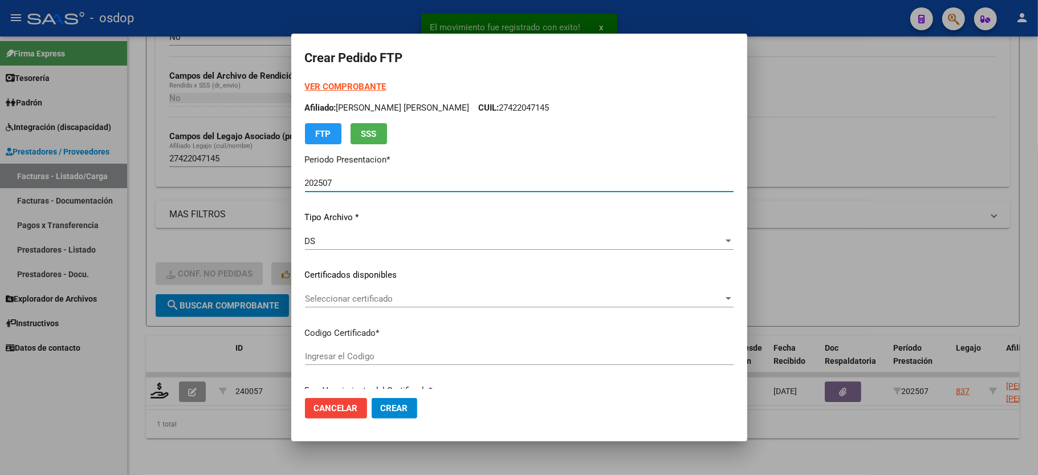
type input "1173118533"
type input "2034-06-10"
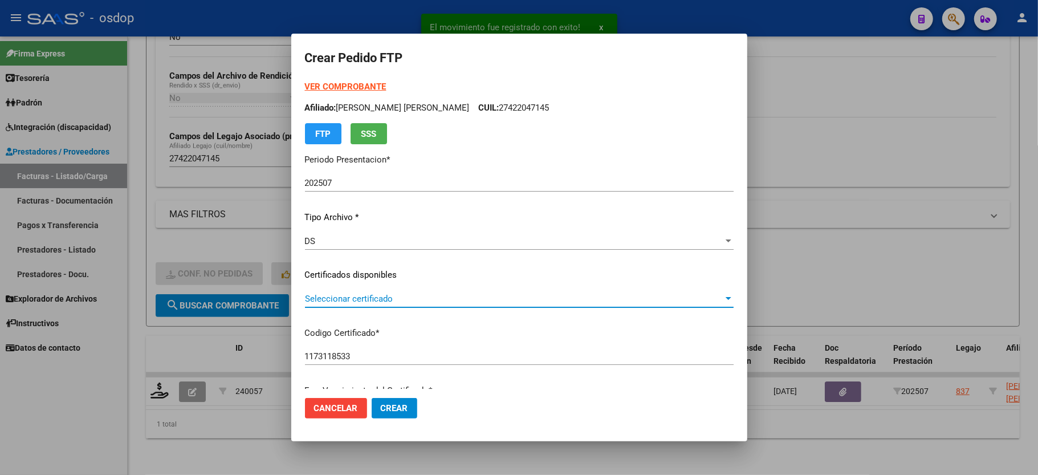
click at [335, 295] on span "Seleccionar certificado" at bounding box center [514, 299] width 418 height 10
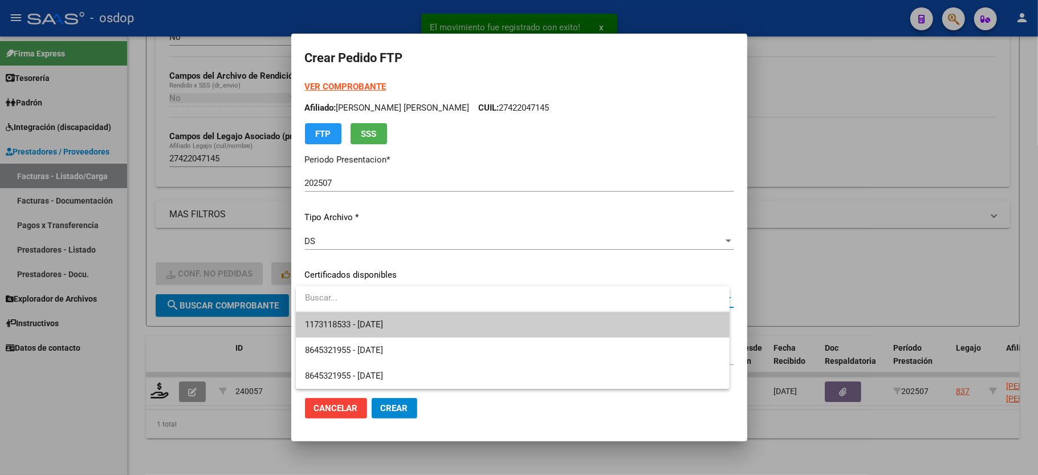
click at [342, 311] on div at bounding box center [513, 299] width 434 height 26
click at [343, 317] on span "1173118533 - 2034-06-10" at bounding box center [512, 325] width 415 height 26
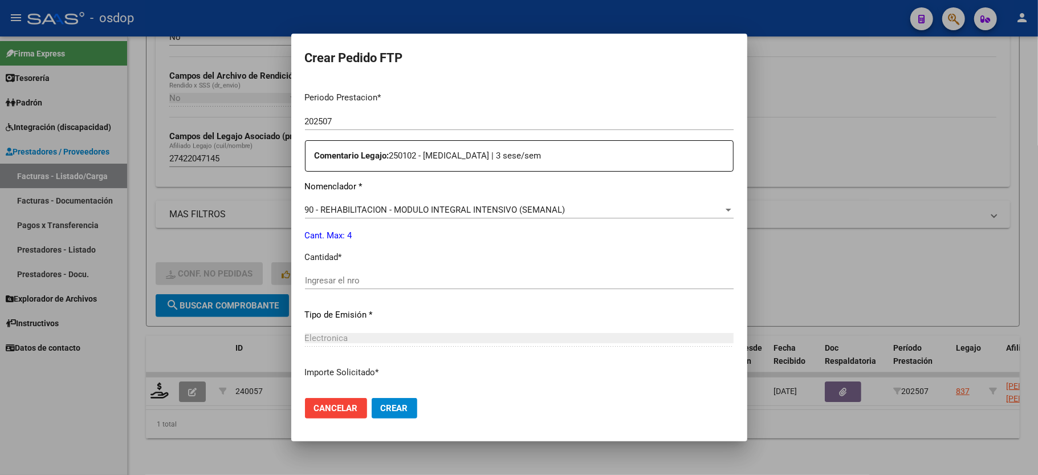
scroll to position [380, 0]
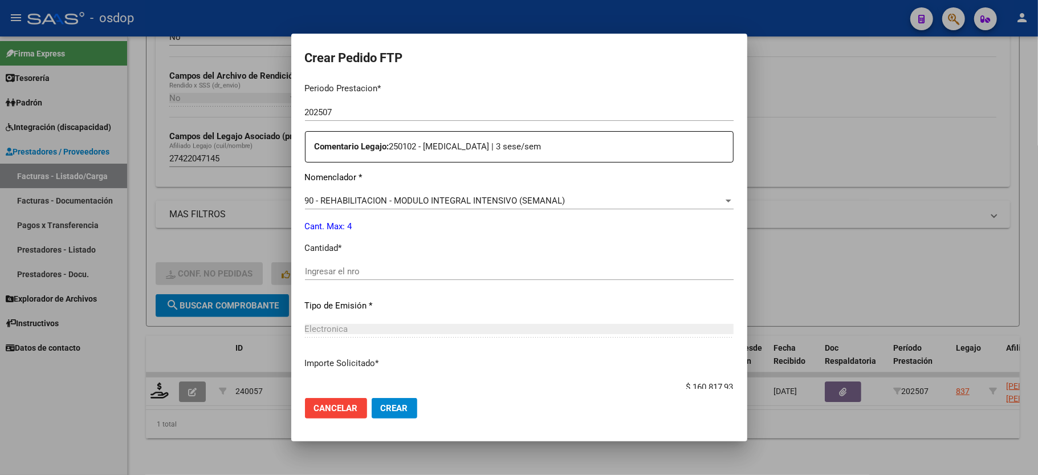
click at [368, 266] on input "Ingresar el nro" at bounding box center [519, 271] width 429 height 10
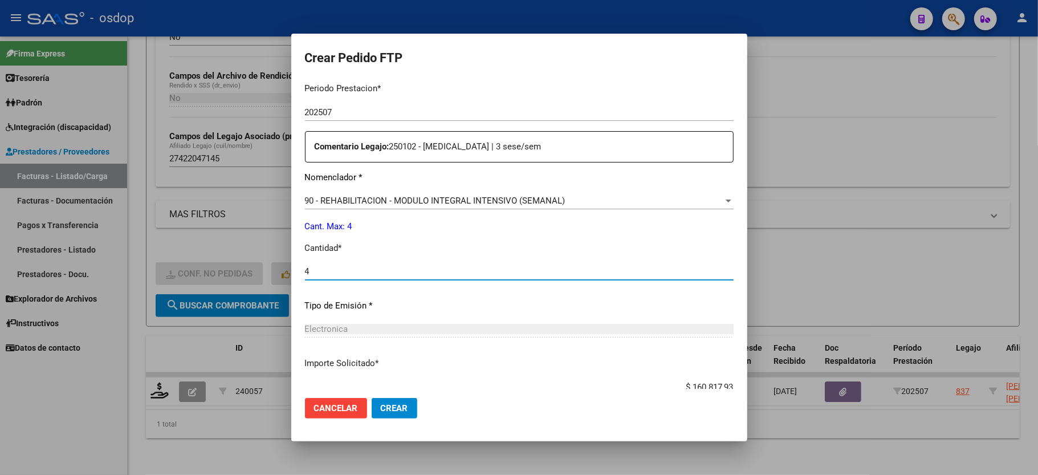
type input "4"
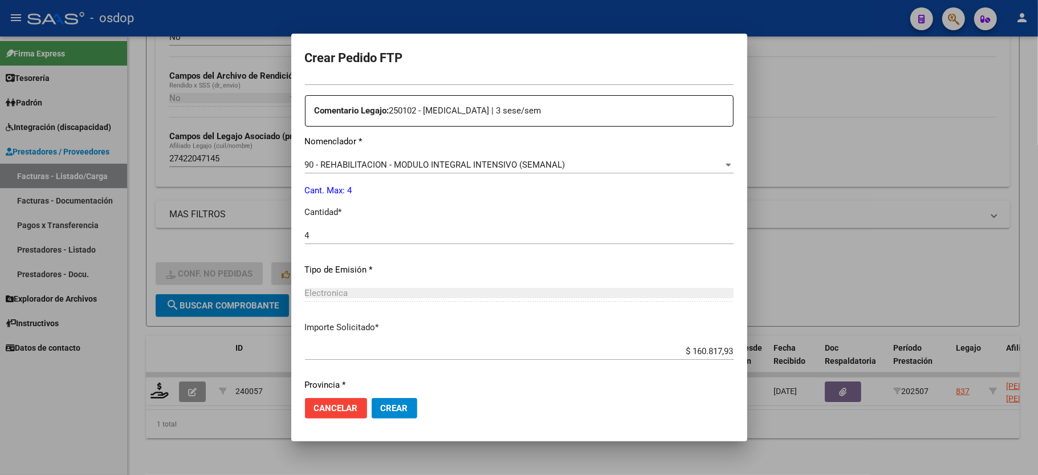
scroll to position [447, 0]
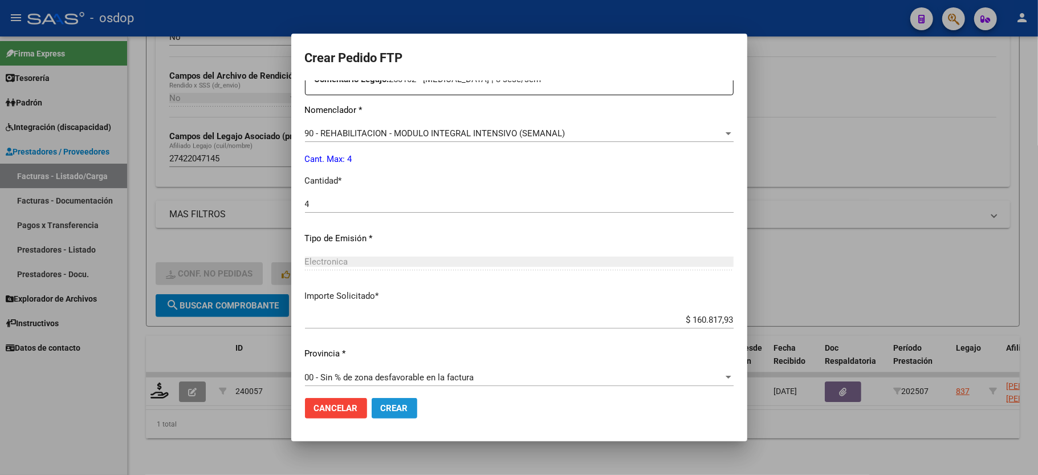
click at [392, 401] on button "Crear" at bounding box center [395, 408] width 46 height 21
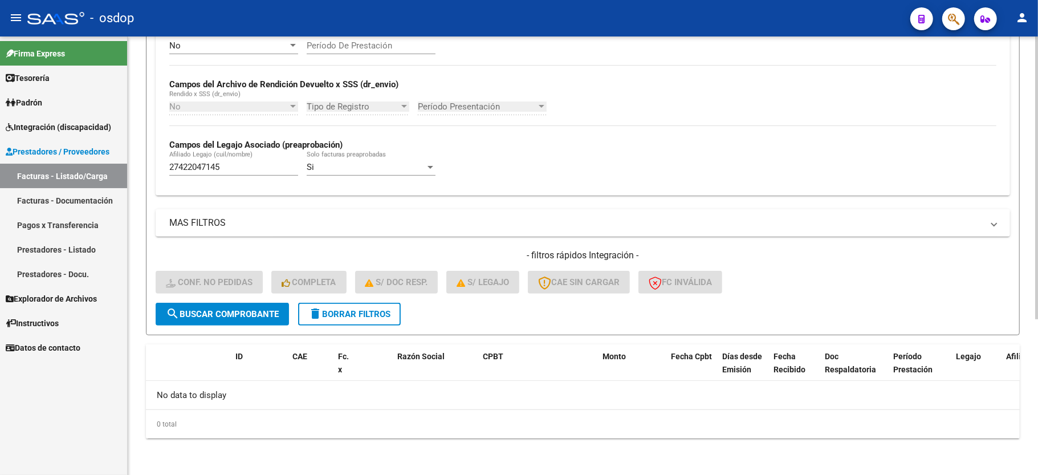
scroll to position [242, 0]
drag, startPoint x: 352, startPoint y: 307, endPoint x: 360, endPoint y: 307, distance: 8.5
click at [352, 307] on button "delete Borrar Filtros" at bounding box center [349, 314] width 103 height 23
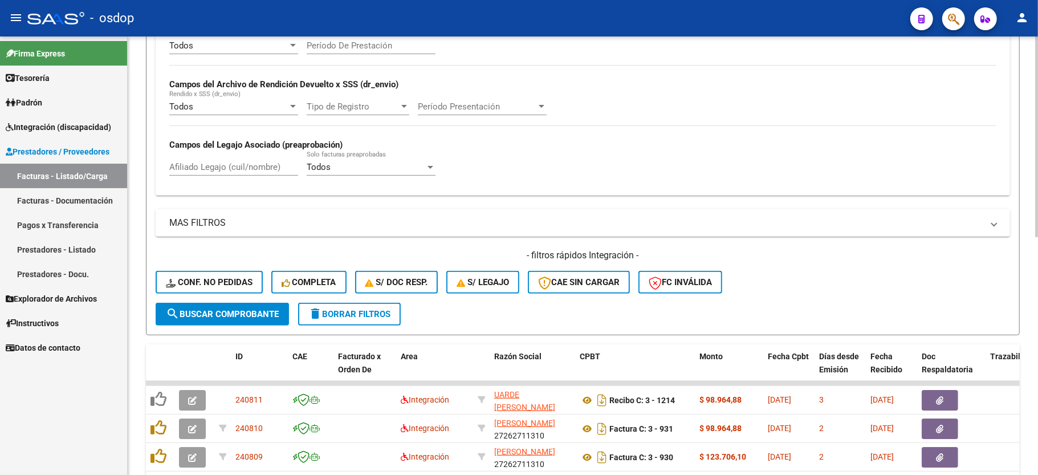
click at [247, 167] on input "Afiliado Legajo (cuil/nombre)" at bounding box center [233, 167] width 129 height 10
paste input "27481882562"
type input "27481882562"
click at [246, 324] on button "search Buscar Comprobante" at bounding box center [222, 314] width 133 height 23
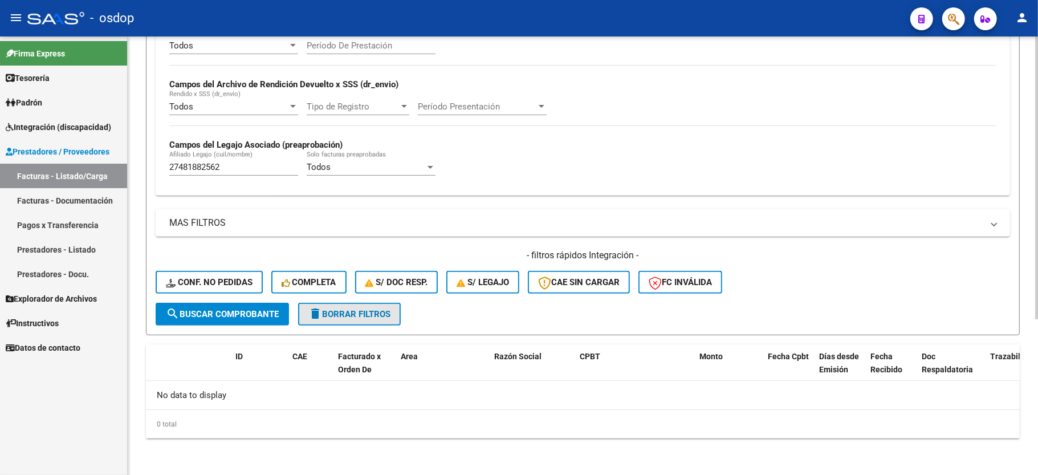
click at [316, 317] on mat-icon "delete" at bounding box center [315, 314] width 14 height 14
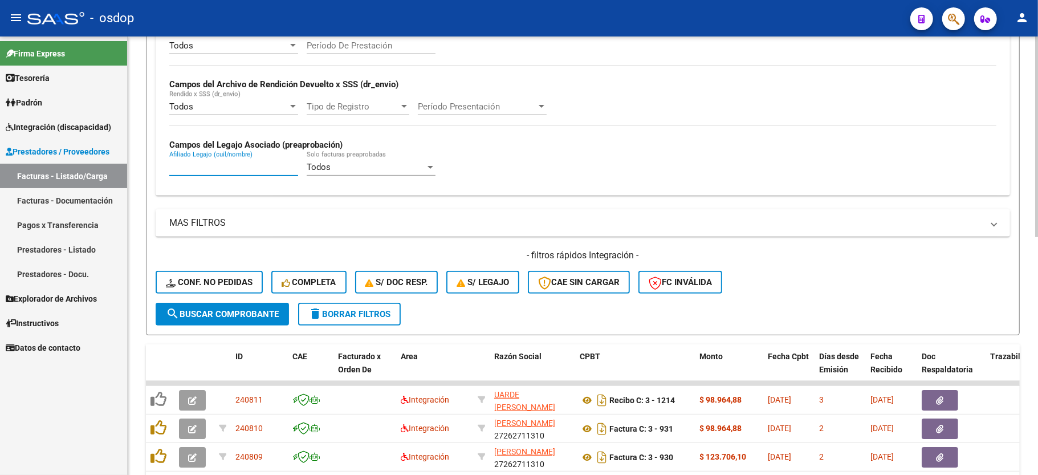
click at [238, 167] on input "Afiliado Legajo (cuil/nombre)" at bounding box center [233, 167] width 129 height 10
paste input "27481882562"
type input "27481882562"
click at [238, 304] on button "search Buscar Comprobante" at bounding box center [222, 314] width 133 height 23
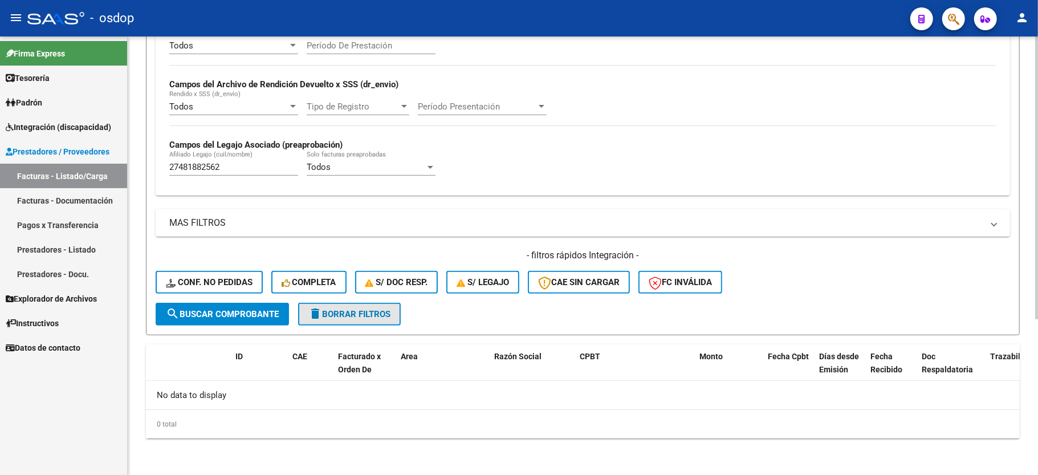
click at [358, 323] on button "delete Borrar Filtros" at bounding box center [349, 314] width 103 height 23
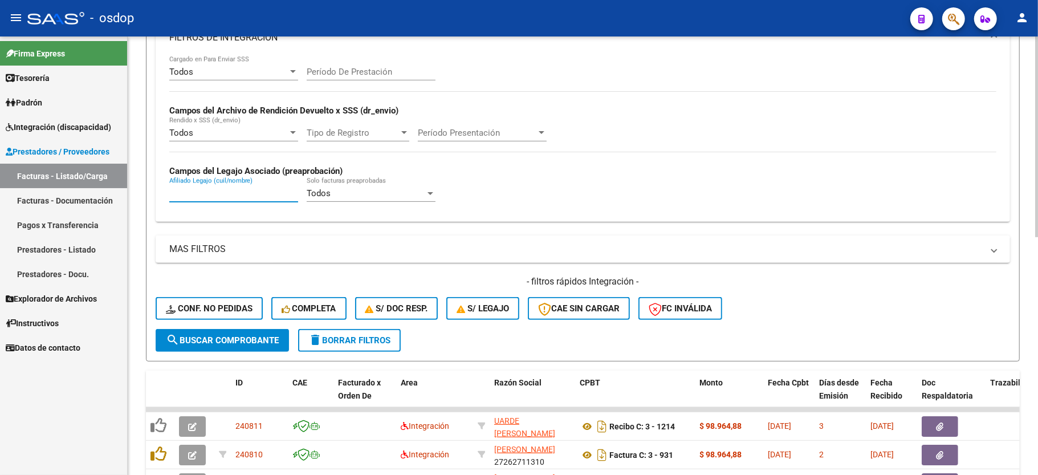
click at [208, 188] on input "Afiliado Legajo (cuil/nombre)" at bounding box center [233, 193] width 129 height 10
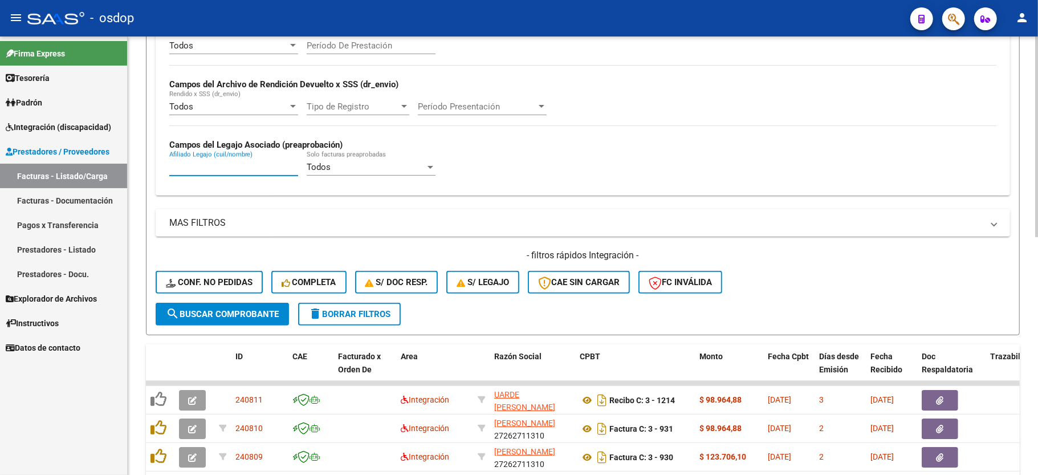
paste input "20450588033"
type input "20450588033"
click at [241, 325] on form "Filtros Id Area Area Seleccionar Gerenciador Seleccionar Gerenciador No Confirm…" at bounding box center [583, 114] width 874 height 442
drag, startPoint x: 239, startPoint y: 317, endPoint x: 254, endPoint y: 309, distance: 16.3
click at [239, 316] on span "search Buscar Comprobante" at bounding box center [222, 314] width 113 height 10
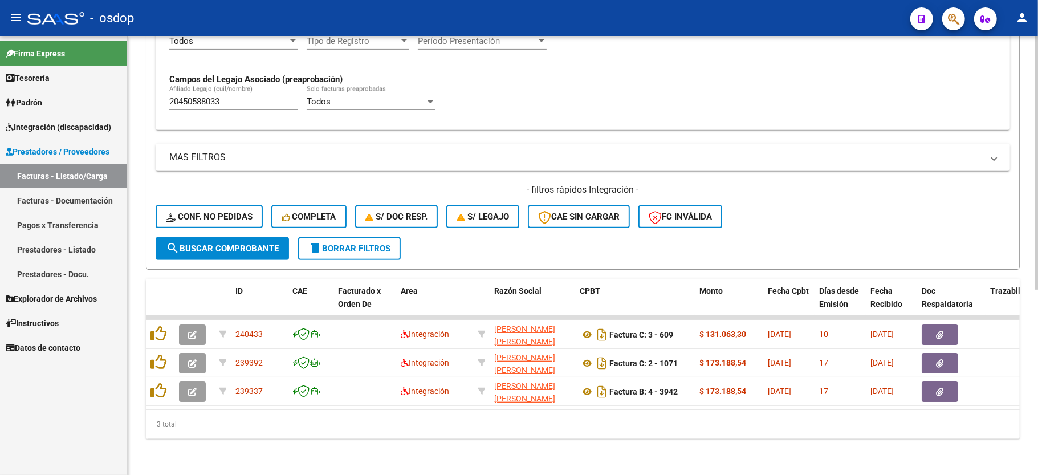
scroll to position [320, 0]
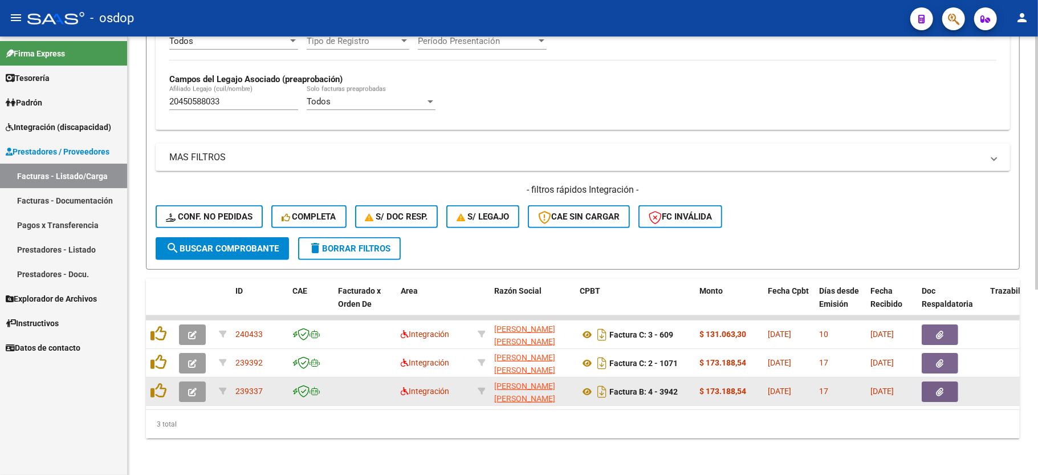
click at [193, 388] on icon "button" at bounding box center [192, 392] width 9 height 9
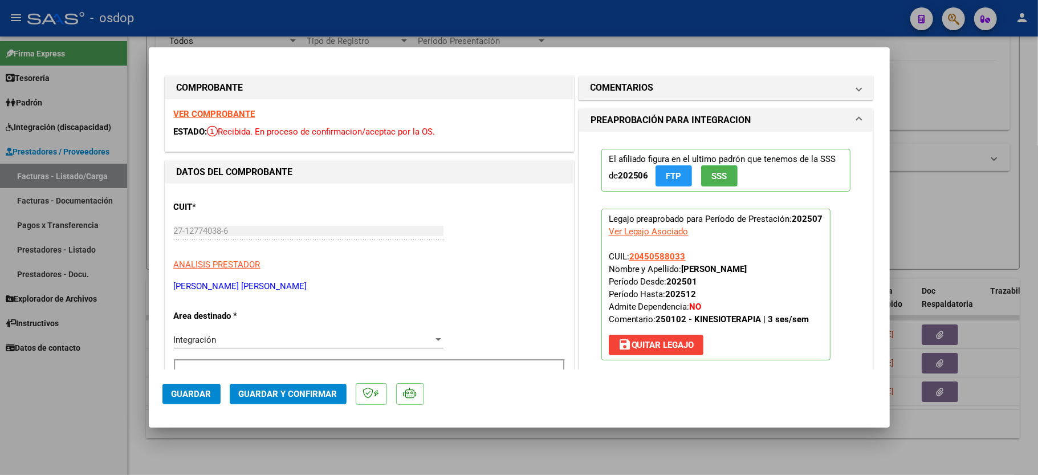
click at [226, 111] on strong "VER COMPROBANTE" at bounding box center [215, 114] width 82 height 10
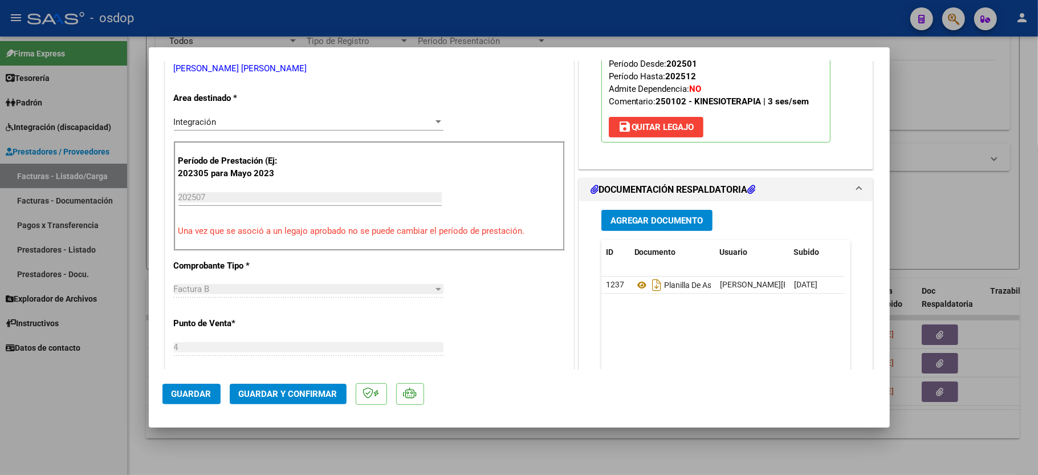
scroll to position [228, 0]
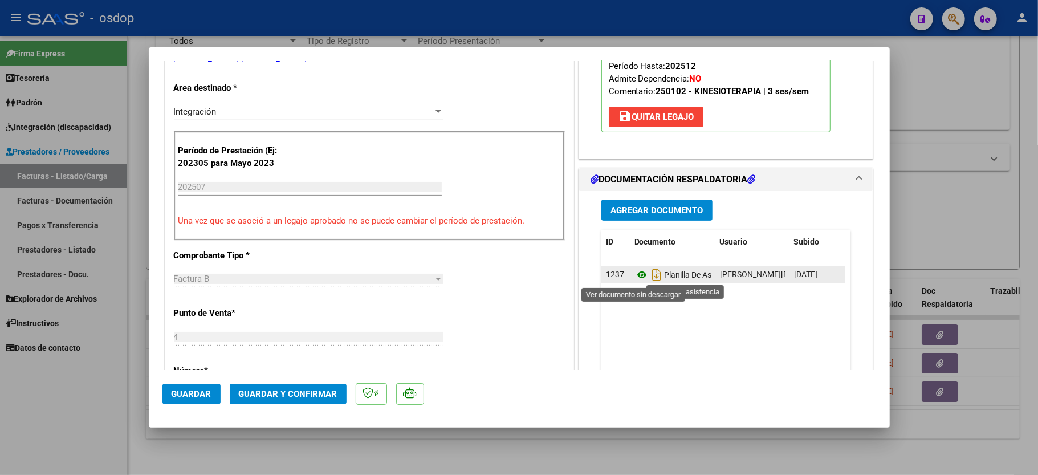
click at [634, 275] on icon at bounding box center [641, 275] width 15 height 14
click at [263, 397] on span "Guardar y Confirmar" at bounding box center [288, 394] width 99 height 10
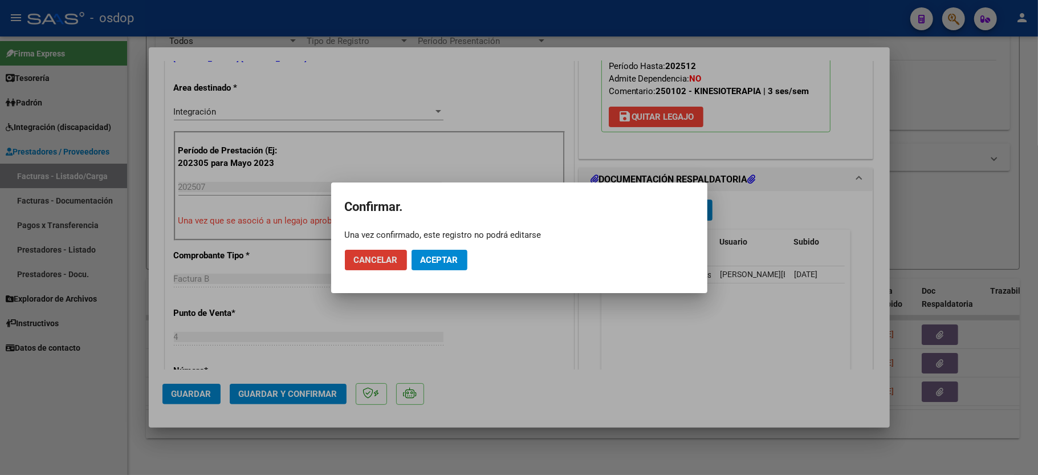
click at [439, 251] on button "Aceptar" at bounding box center [440, 260] width 56 height 21
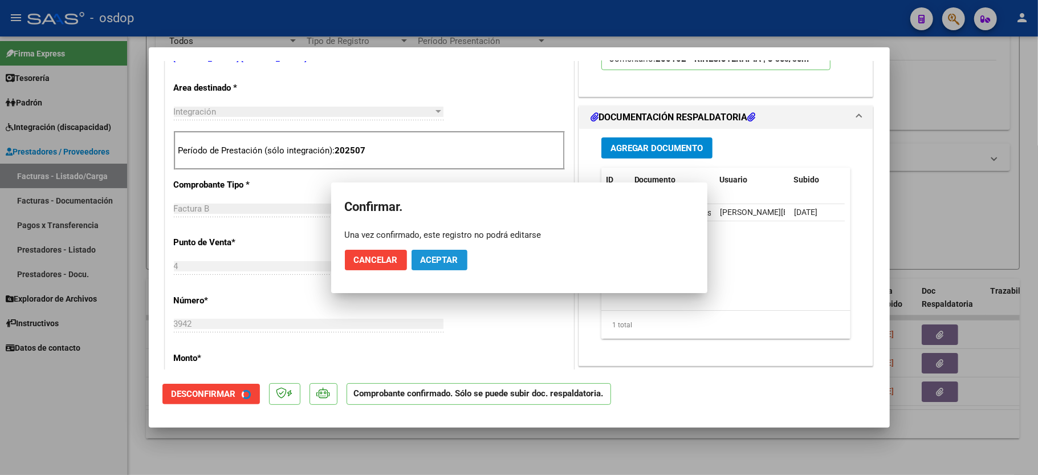
scroll to position [227, 0]
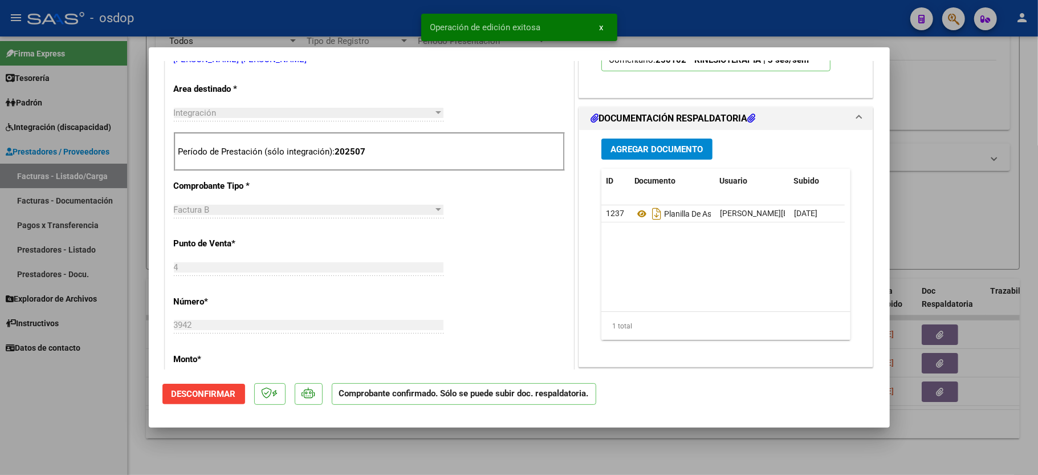
click at [55, 426] on div at bounding box center [519, 237] width 1038 height 475
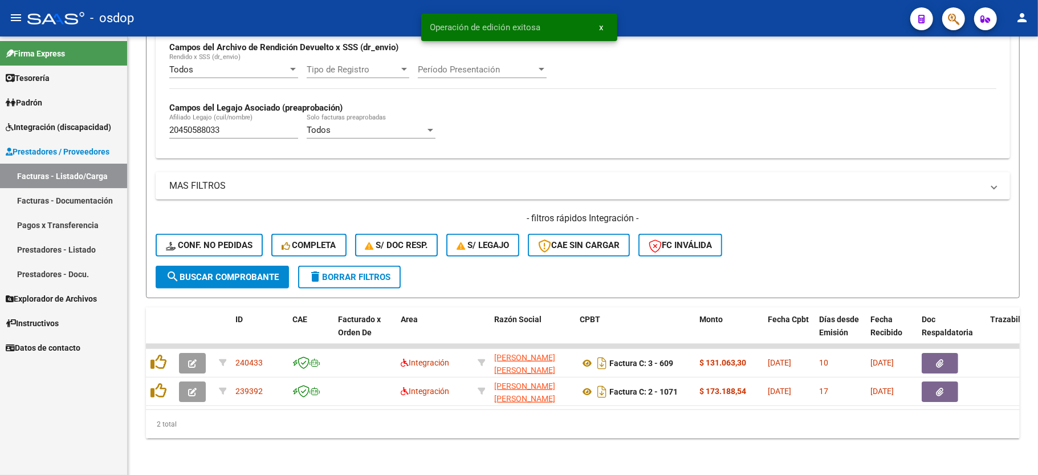
scroll to position [292, 0]
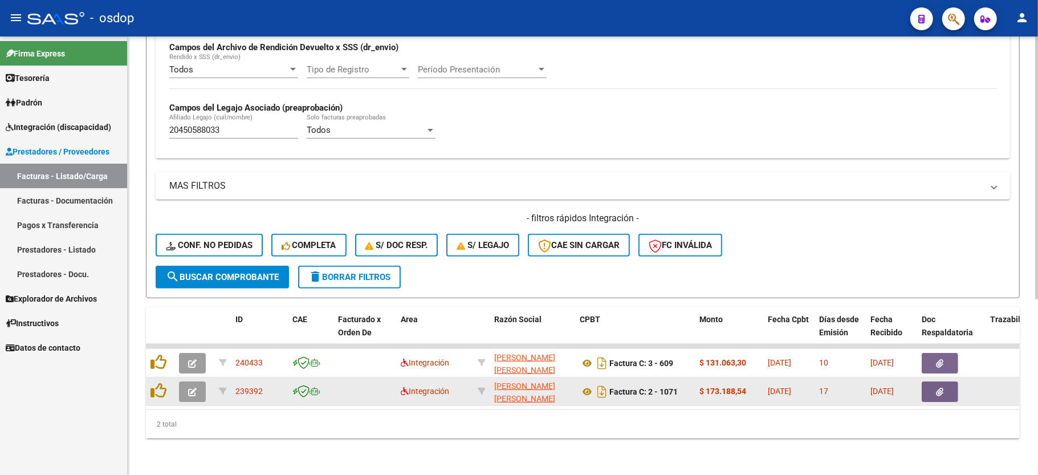
click at [182, 381] on button "button" at bounding box center [192, 391] width 27 height 21
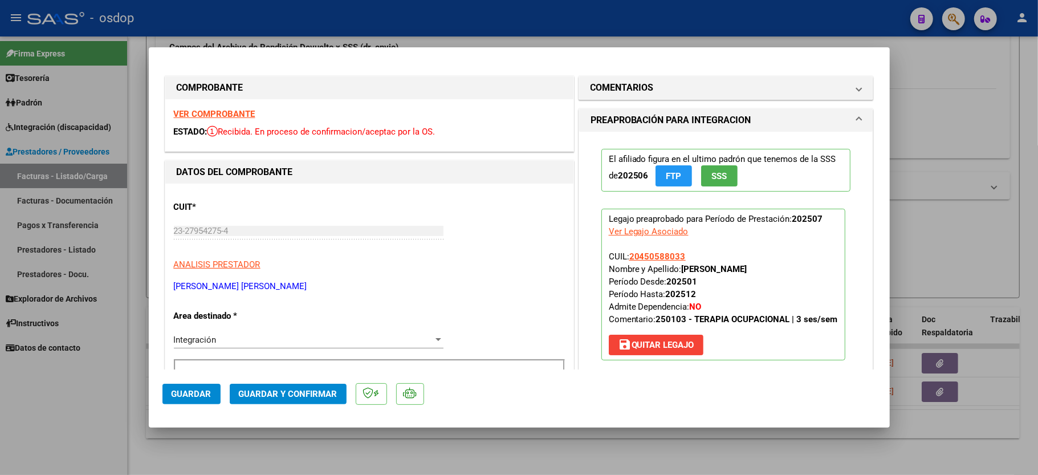
click at [205, 117] on strong "VER COMPROBANTE" at bounding box center [215, 114] width 82 height 10
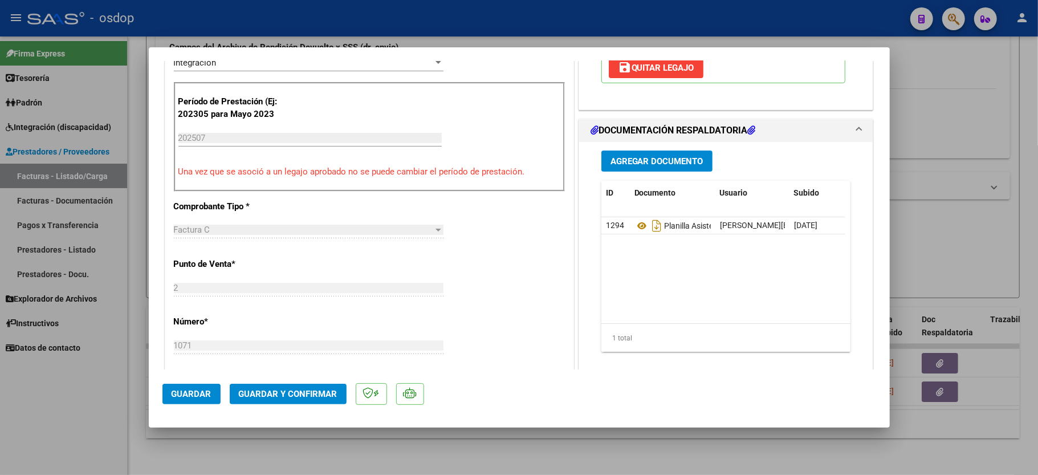
scroll to position [304, 0]
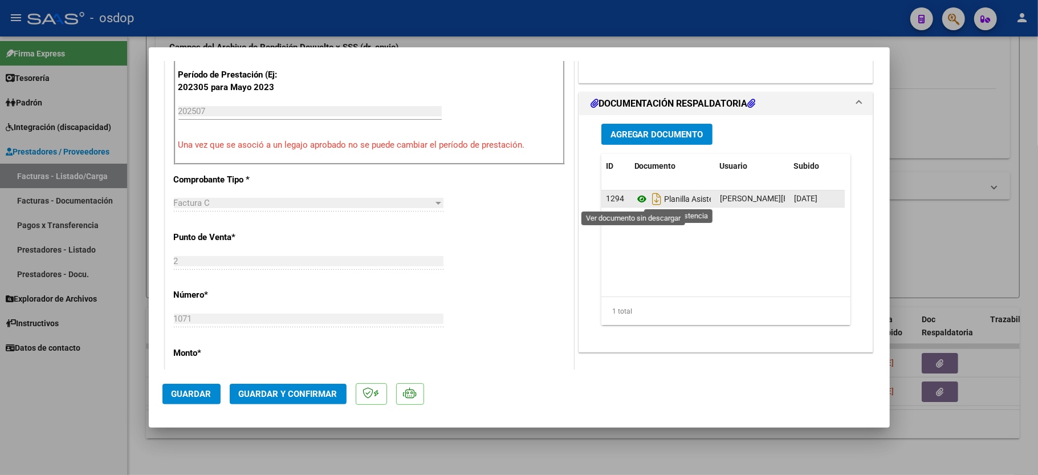
click at [634, 194] on icon at bounding box center [641, 199] width 15 height 14
click at [275, 379] on mat-dialog-actions "Guardar Guardar y Confirmar" at bounding box center [519, 391] width 714 height 45
click at [269, 391] on span "Guardar y Confirmar" at bounding box center [288, 394] width 99 height 10
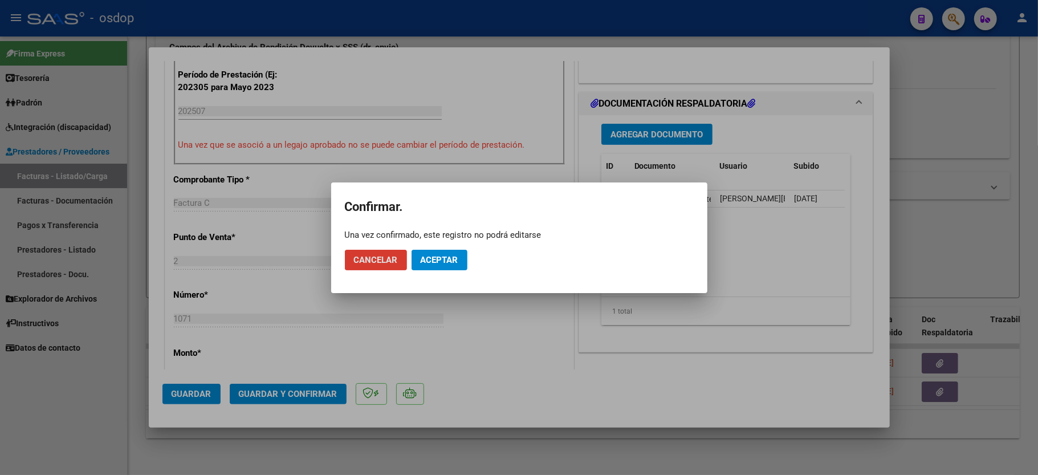
click at [443, 256] on span "Aceptar" at bounding box center [440, 260] width 38 height 10
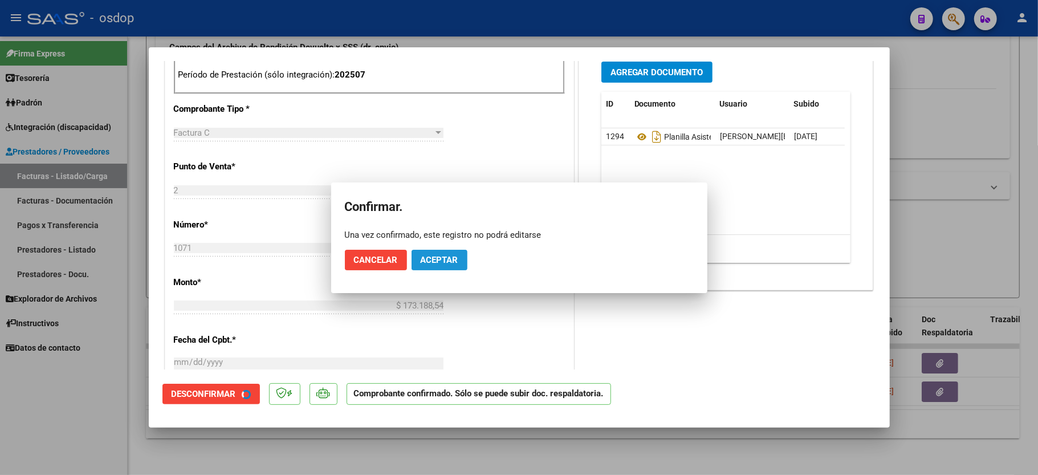
scroll to position [519, 0]
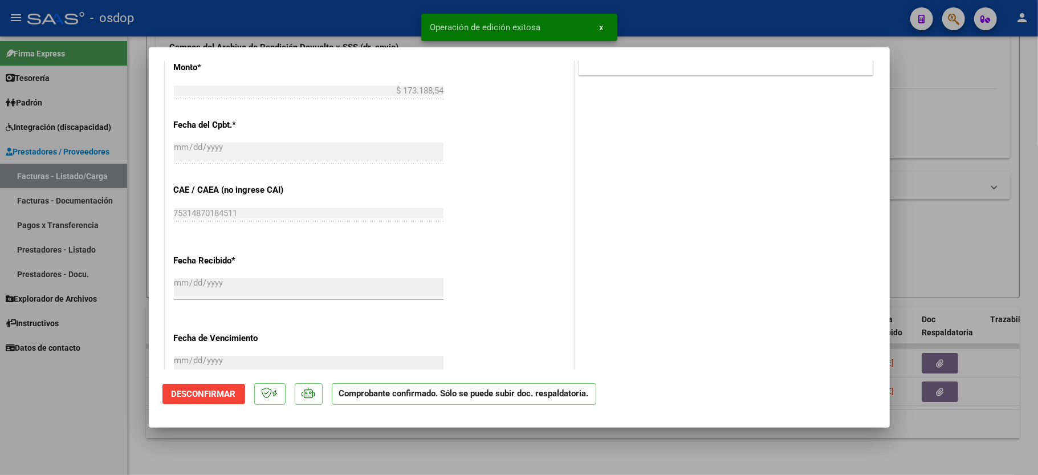
click at [94, 430] on div at bounding box center [519, 237] width 1038 height 475
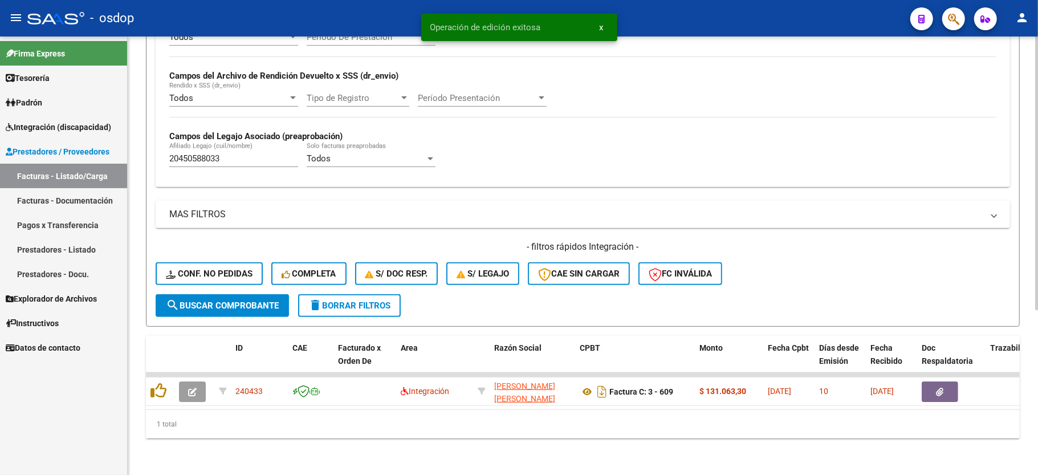
scroll to position [263, 0]
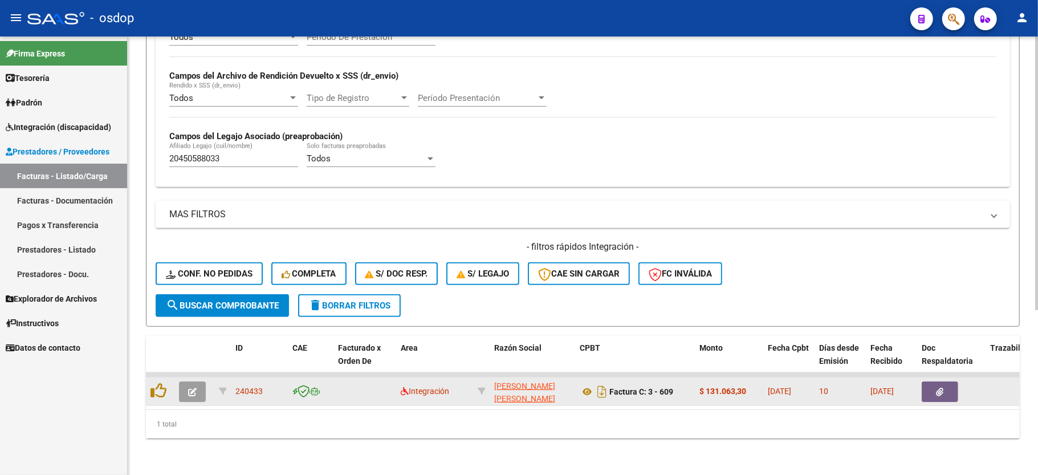
click at [197, 381] on button "button" at bounding box center [192, 391] width 27 height 21
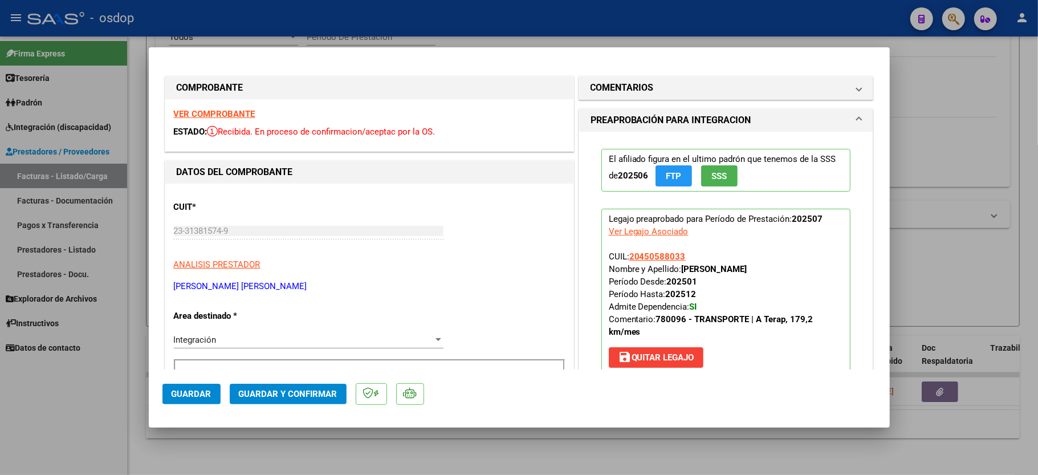
click at [219, 109] on strong "VER COMPROBANTE" at bounding box center [215, 114] width 82 height 10
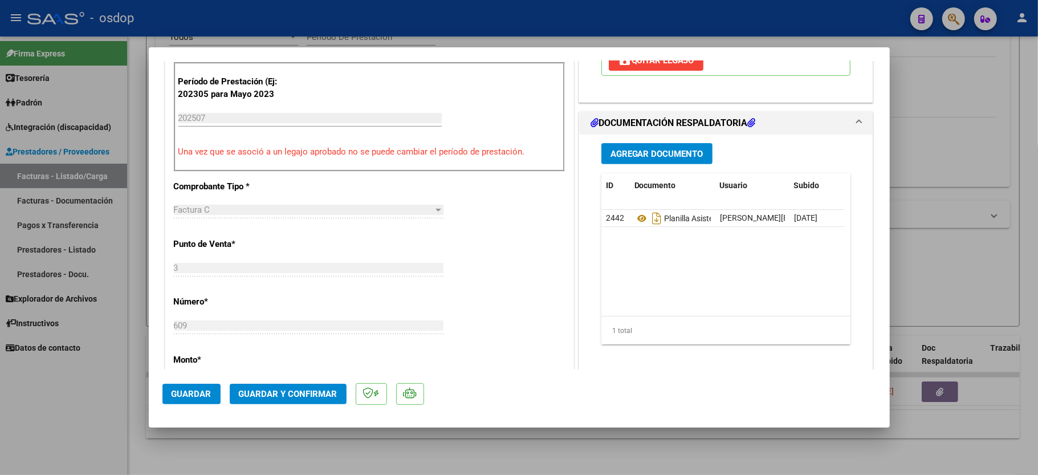
scroll to position [304, 0]
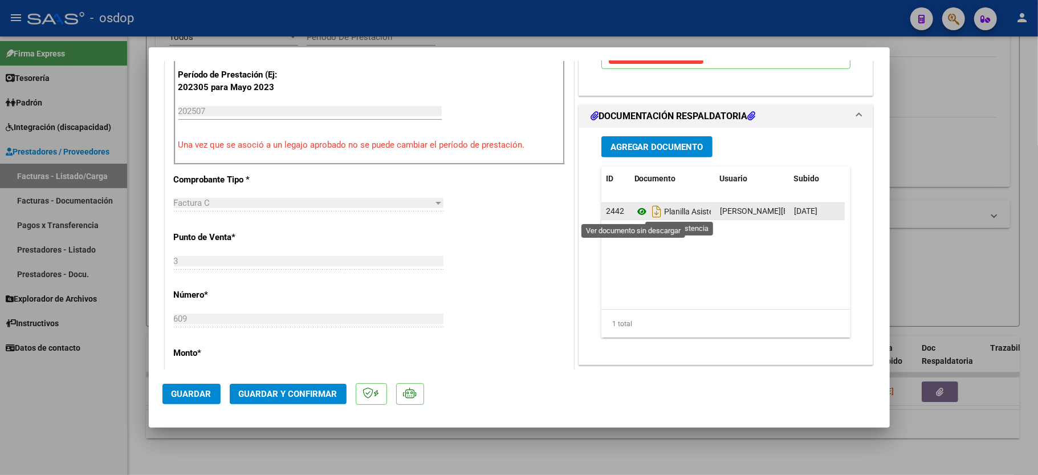
click at [634, 211] on icon at bounding box center [641, 212] width 15 height 14
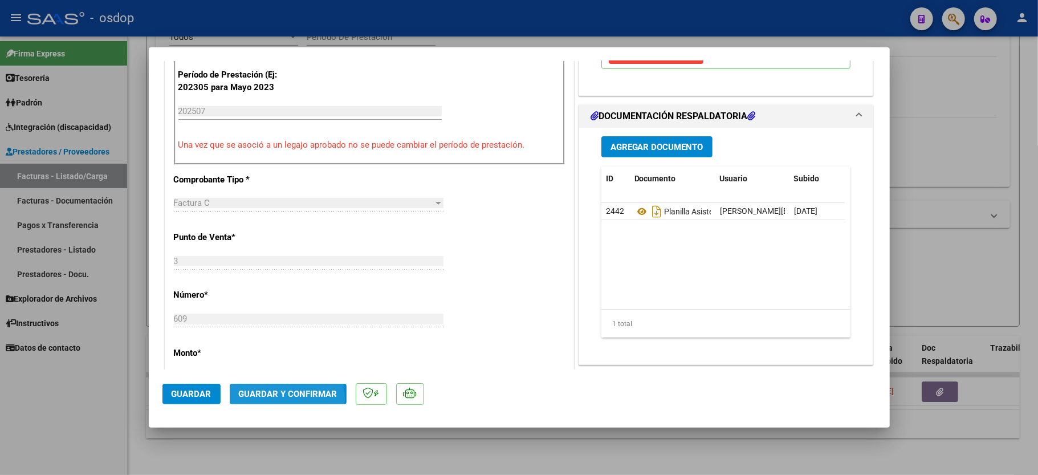
click at [262, 400] on button "Guardar y Confirmar" at bounding box center [288, 394] width 117 height 21
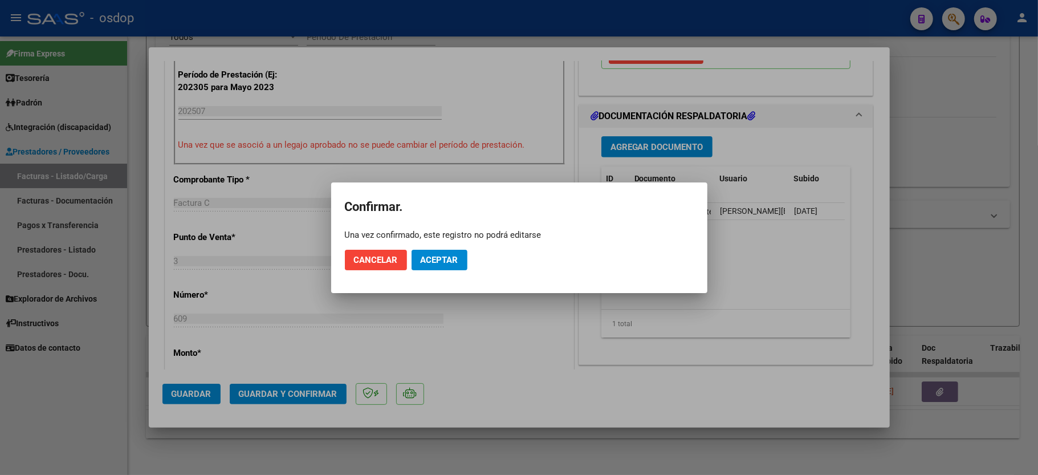
drag, startPoint x: 427, startPoint y: 264, endPoint x: 356, endPoint y: 267, distance: 71.3
click at [356, 267] on mat-dialog-actions "Cancelar Aceptar" at bounding box center [519, 260] width 349 height 39
click at [361, 259] on span "Cancelar" at bounding box center [376, 260] width 44 height 10
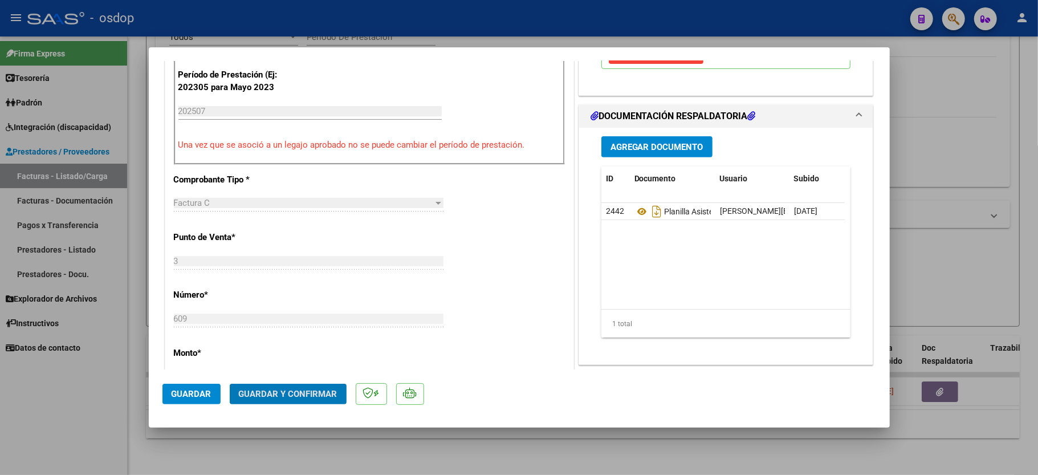
scroll to position [0, 0]
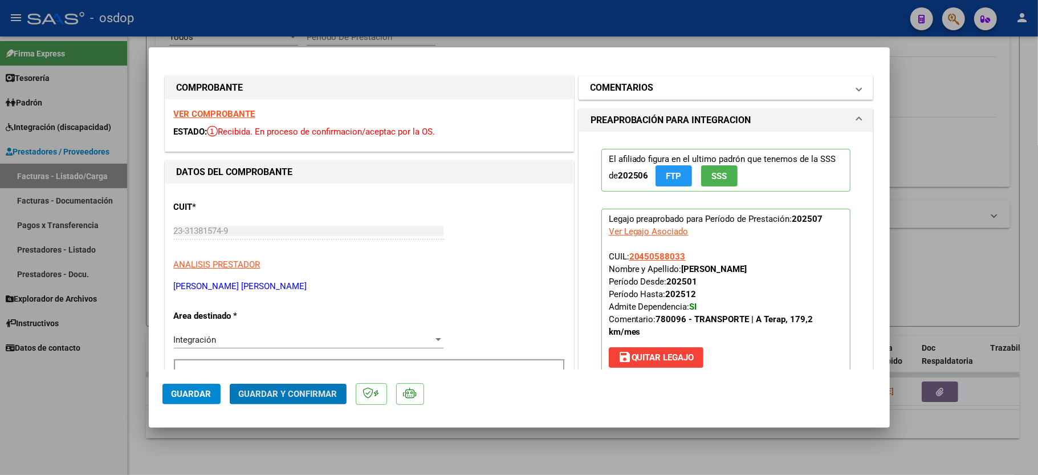
click at [623, 91] on h1 "COMENTARIOS" at bounding box center [621, 88] width 63 height 14
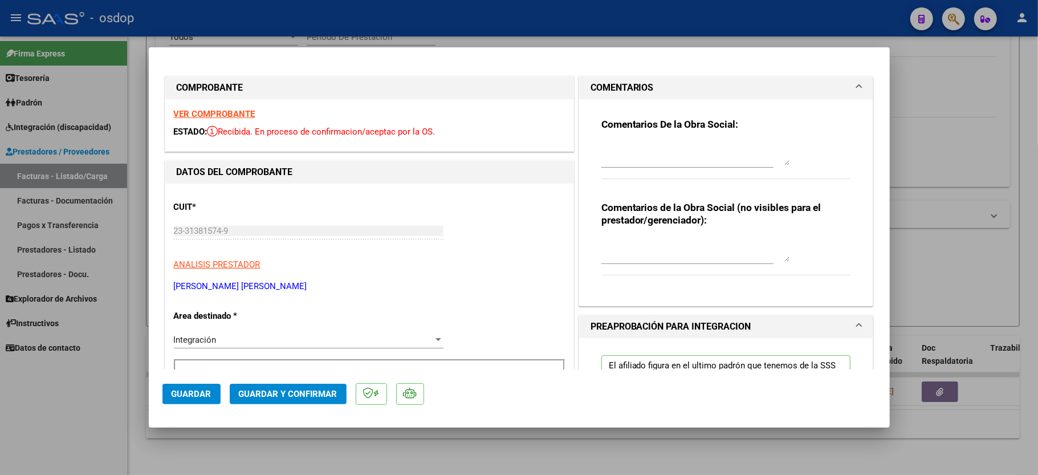
click at [612, 247] on textarea at bounding box center [695, 250] width 188 height 23
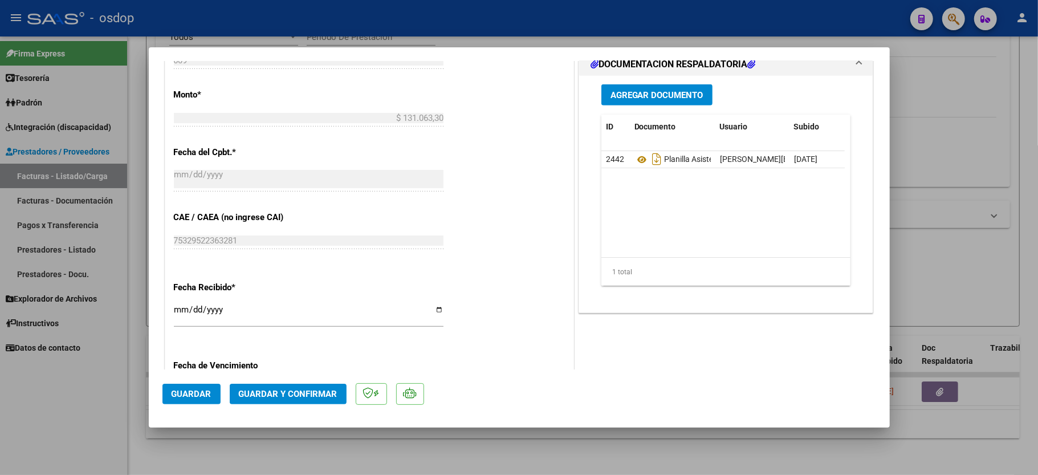
scroll to position [716, 0]
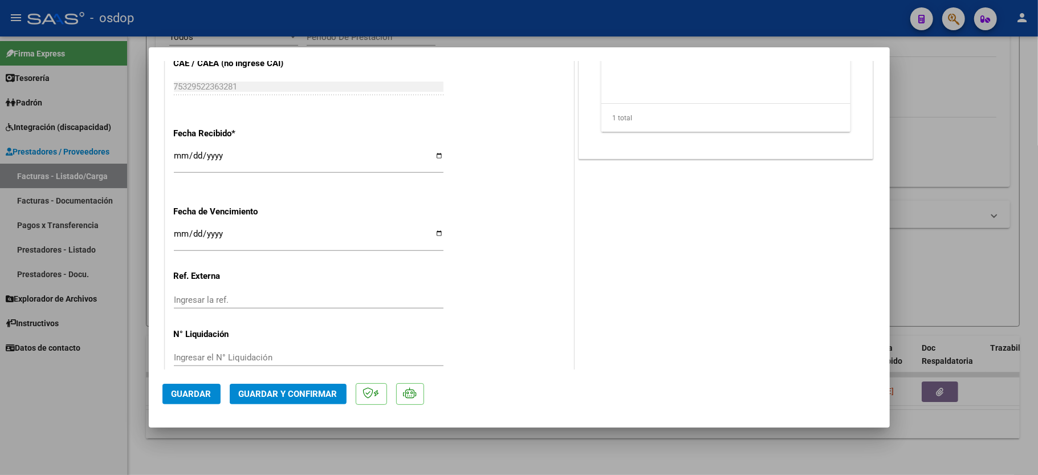
type textarea "Traslados a terapias, 179,2 km mensuales, $731.38 con dep"
click at [260, 384] on button "Guardar y Confirmar" at bounding box center [288, 394] width 117 height 21
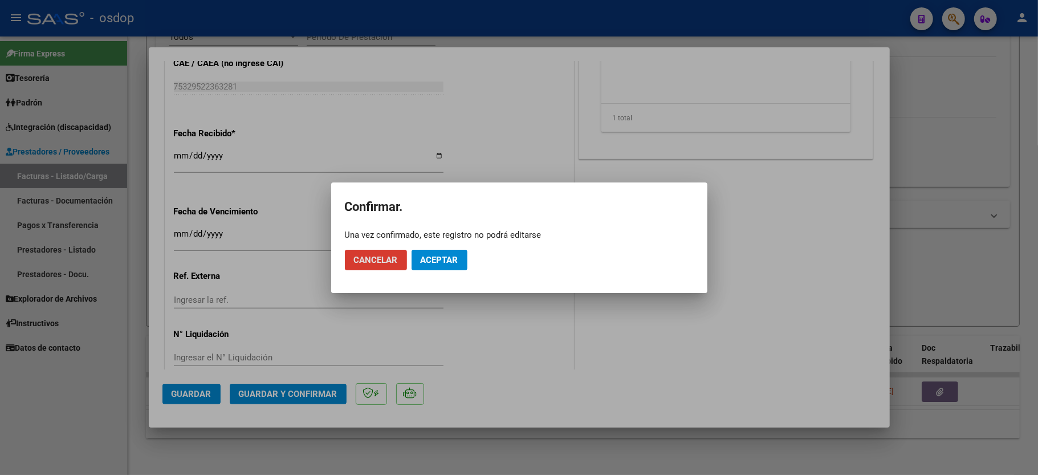
click at [478, 258] on mat-dialog-actions "Cancelar Aceptar" at bounding box center [519, 260] width 349 height 39
click at [440, 256] on span "Aceptar" at bounding box center [440, 260] width 38 height 10
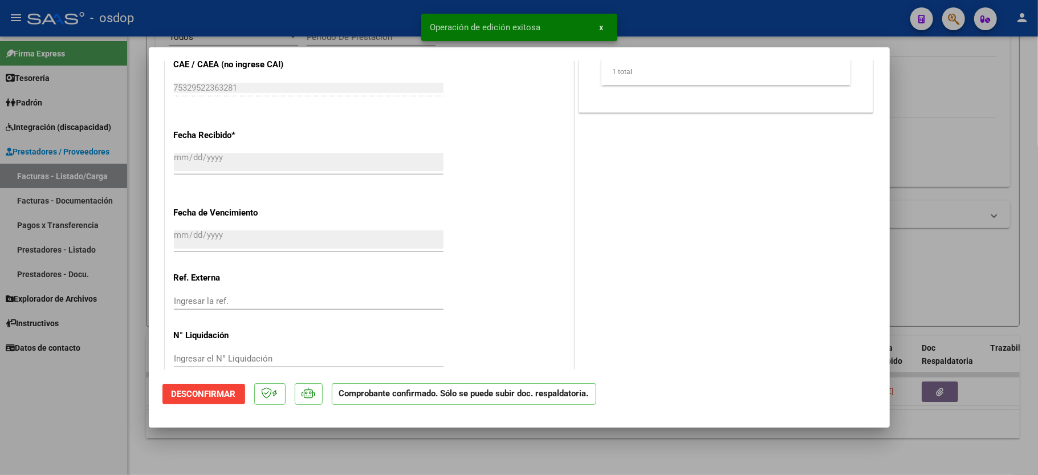
click at [34, 438] on div at bounding box center [519, 237] width 1038 height 475
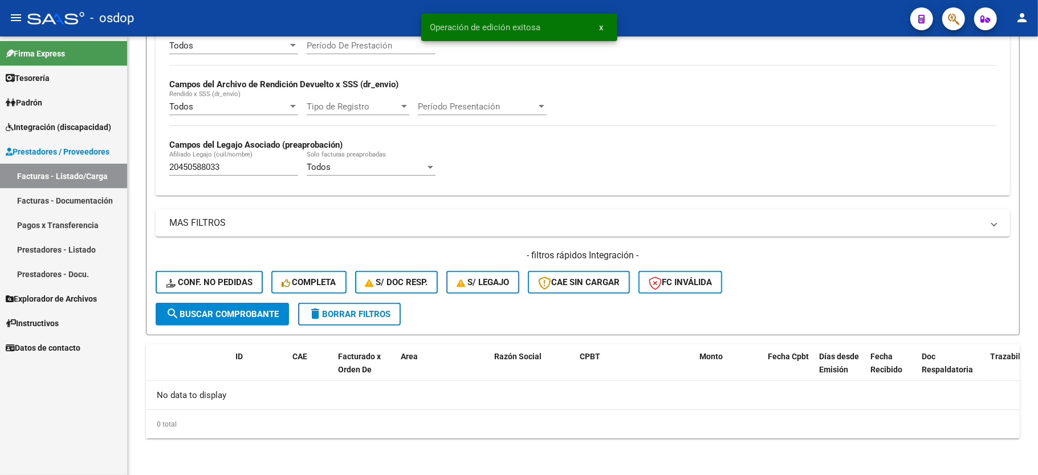
scroll to position [242, 0]
drag, startPoint x: 230, startPoint y: 153, endPoint x: 222, endPoint y: 160, distance: 10.9
click at [229, 153] on div "20450588033 Afiliado Legajo (cuil/nombre)" at bounding box center [233, 163] width 129 height 25
click at [217, 165] on input "20450588033" at bounding box center [233, 167] width 129 height 10
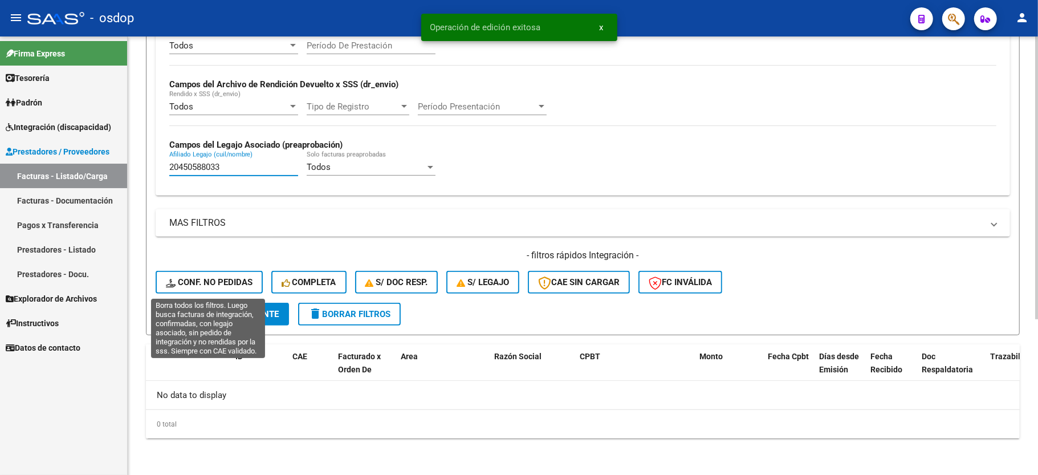
click at [219, 290] on button "Conf. no pedidas" at bounding box center [209, 282] width 107 height 23
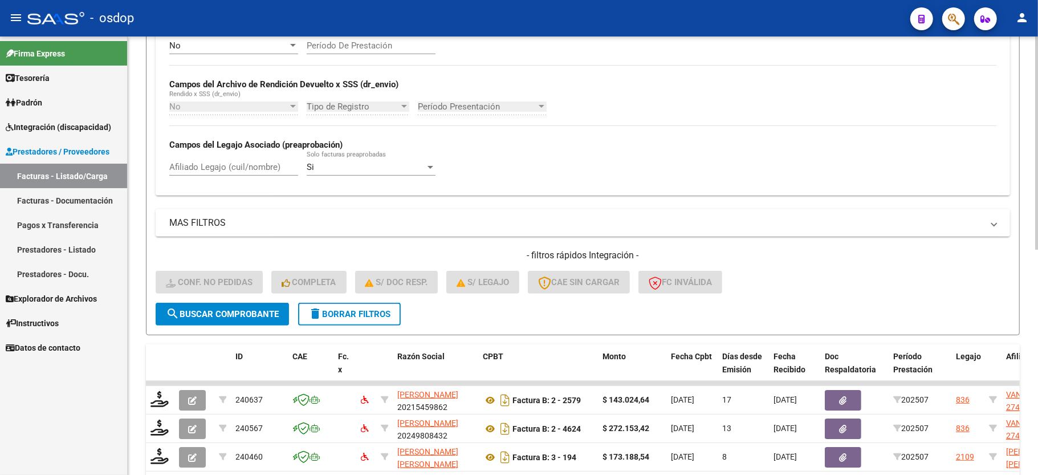
click at [205, 174] on div "Afiliado Legajo (cuil/nombre)" at bounding box center [233, 163] width 129 height 25
paste input "20450588033"
type input "20450588033"
click at [228, 311] on span "search Buscar Comprobante" at bounding box center [222, 314] width 113 height 10
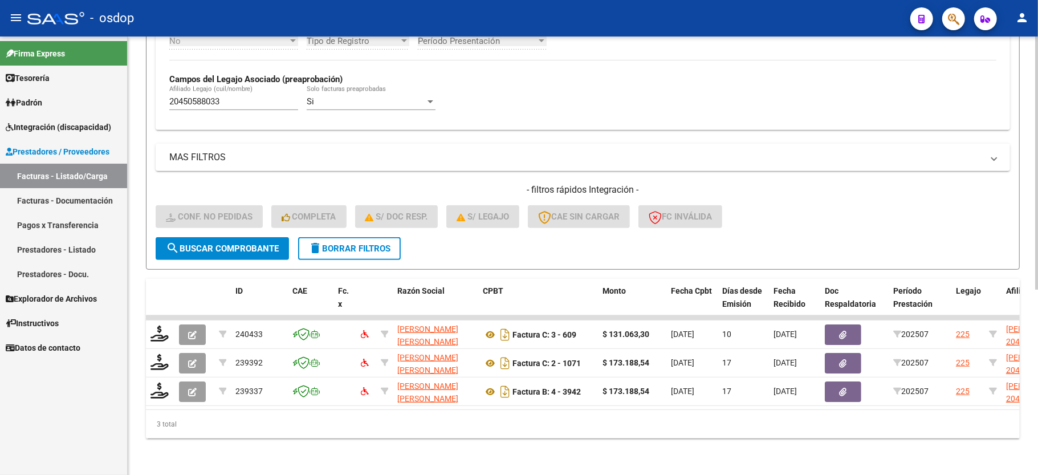
scroll to position [320, 0]
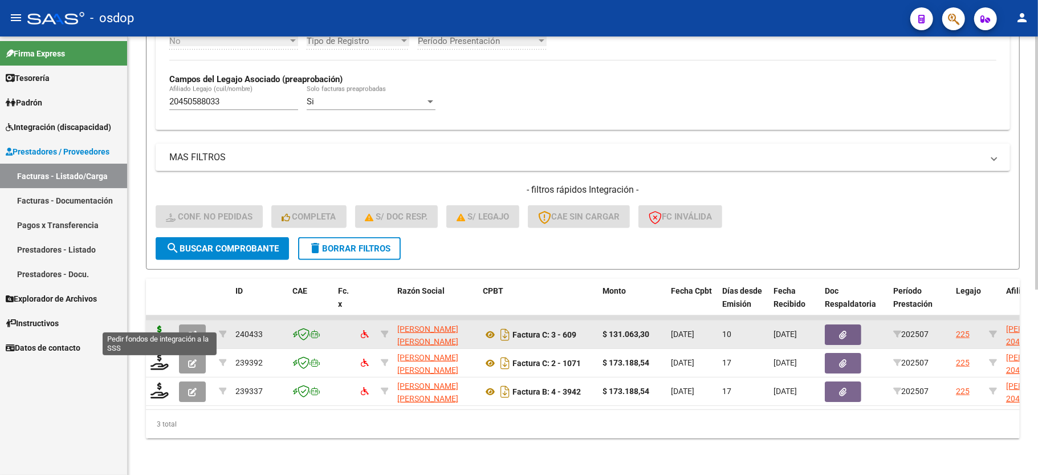
click at [150, 325] on icon at bounding box center [159, 333] width 18 height 16
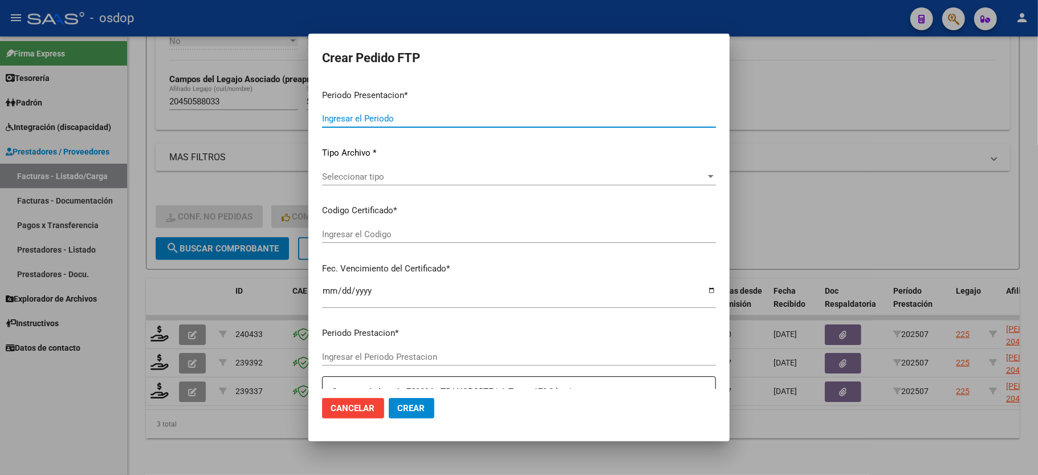
type input "202507"
type input "$ 131.063,30"
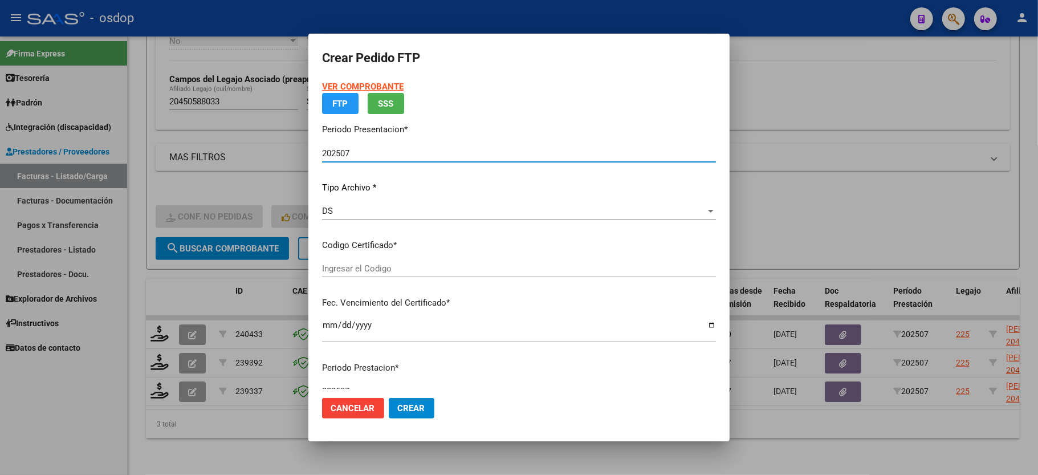
type input "6591915793"
type input "2032-04-13"
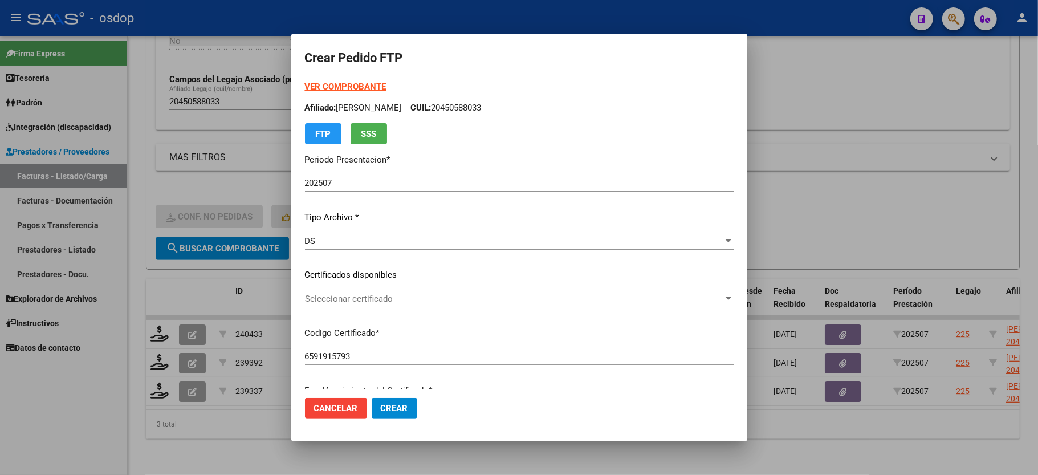
click at [373, 290] on div "Seleccionar certificado Seleccionar certificado" at bounding box center [519, 298] width 429 height 17
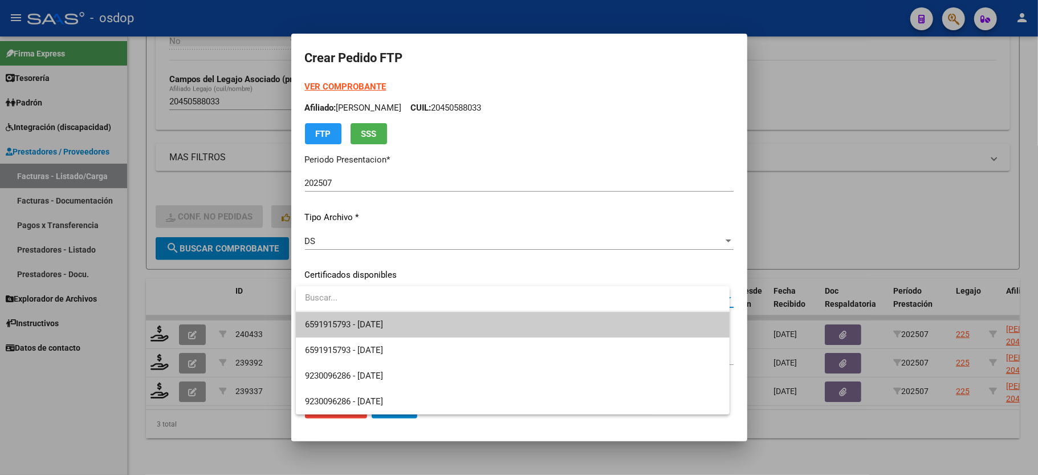
click at [374, 321] on span "6591915793 - 2032-04-13" at bounding box center [344, 324] width 78 height 10
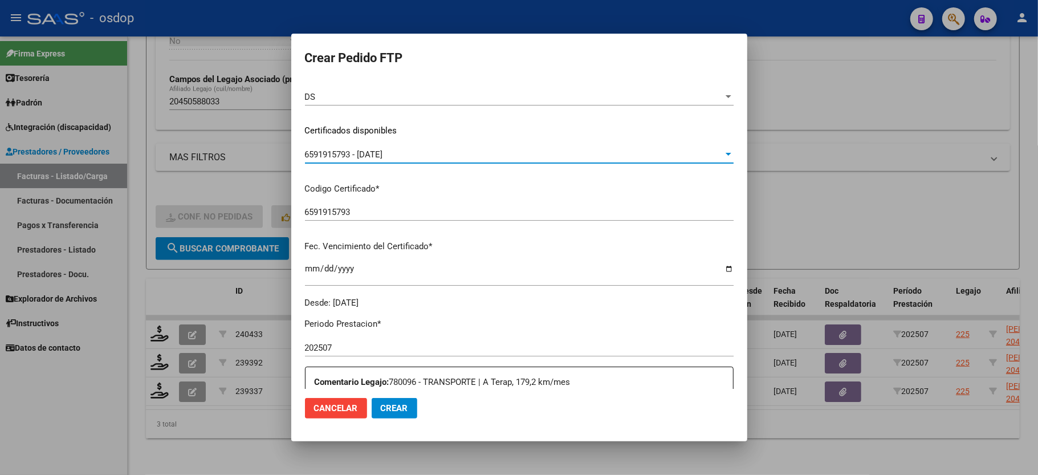
scroll to position [304, 0]
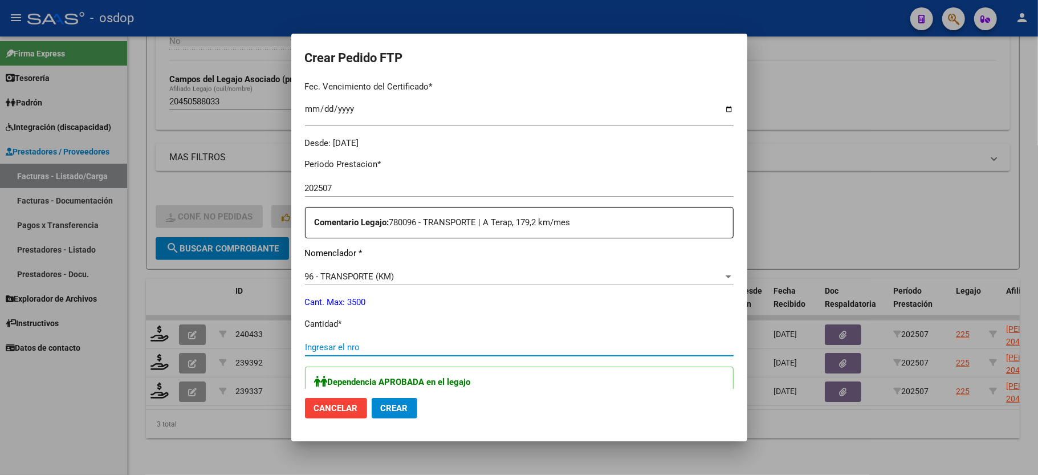
click at [362, 342] on input "Ingresar el nro" at bounding box center [519, 347] width 429 height 10
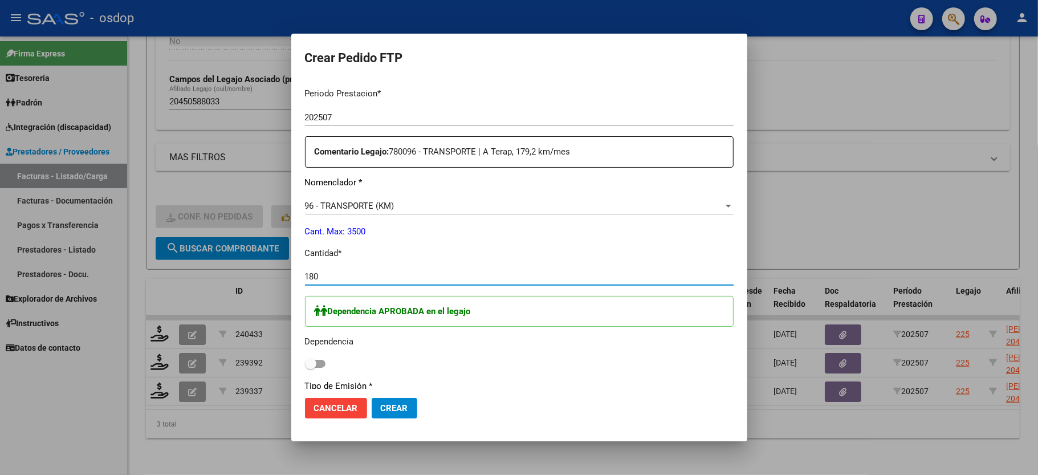
scroll to position [532, 0]
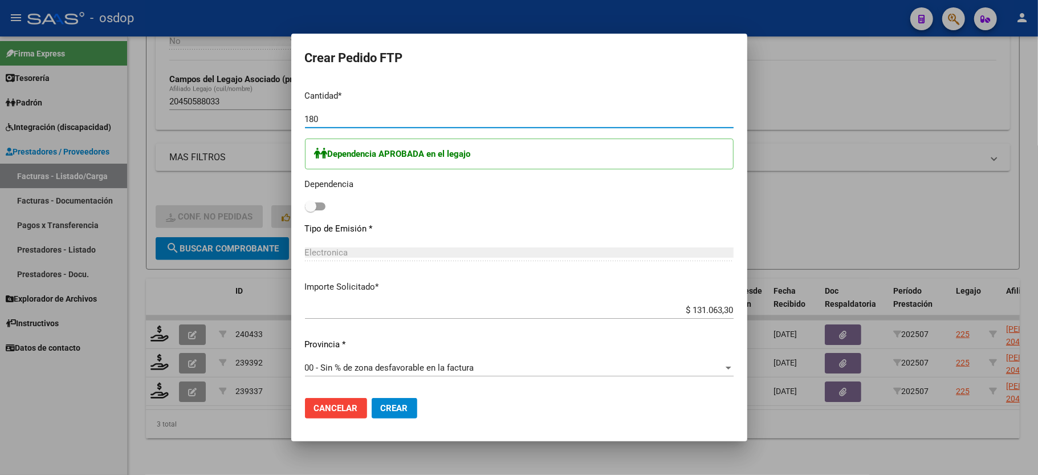
type input "180"
click at [317, 186] on div "Dependencia APROBADA en el legajo Dependencia" at bounding box center [519, 176] width 429 height 76
click at [313, 201] on span at bounding box center [310, 206] width 11 height 11
click at [311, 210] on input "checkbox" at bounding box center [310, 210] width 1 height 1
checkbox input "true"
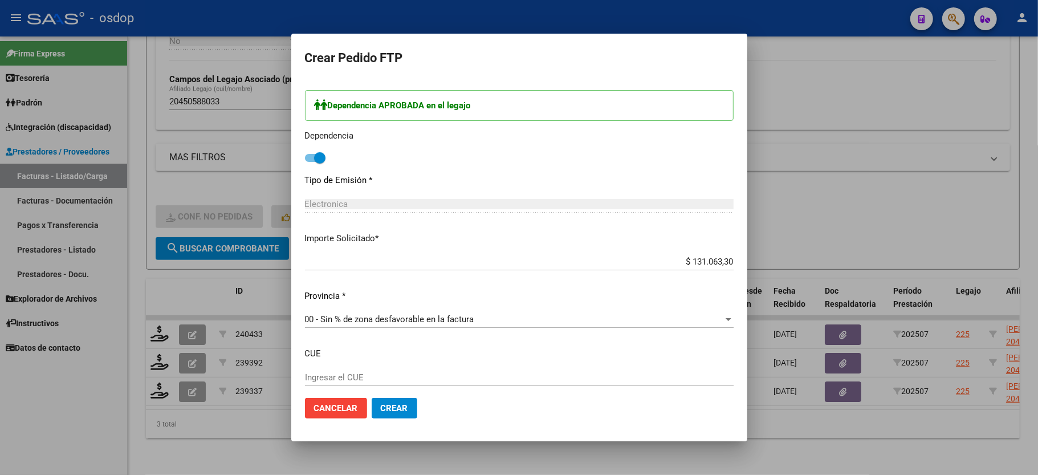
scroll to position [639, 0]
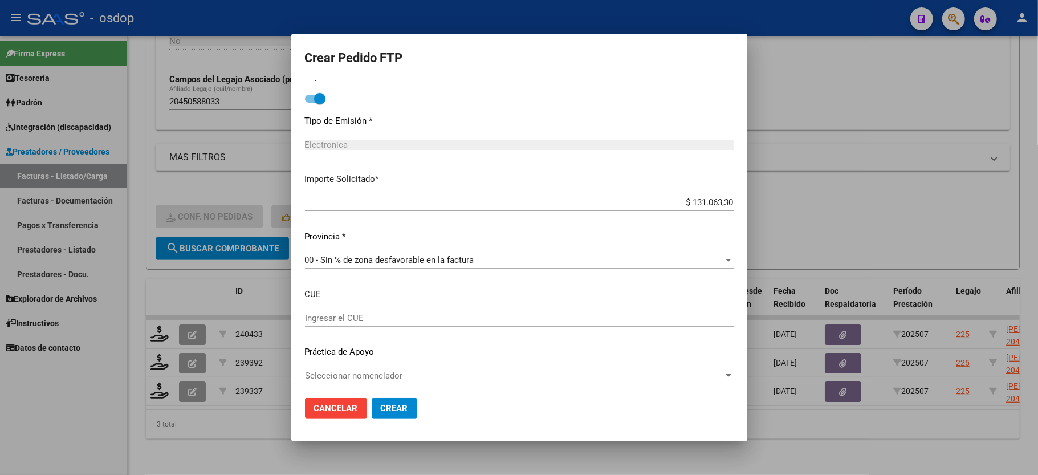
click at [392, 411] on span "Crear" at bounding box center [394, 408] width 27 height 10
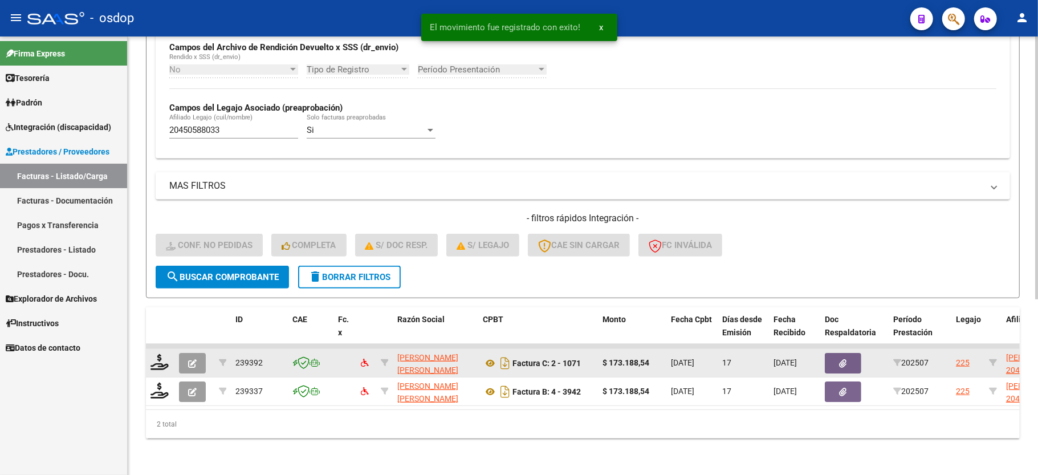
scroll to position [292, 0]
click at [158, 354] on icon at bounding box center [159, 362] width 18 height 16
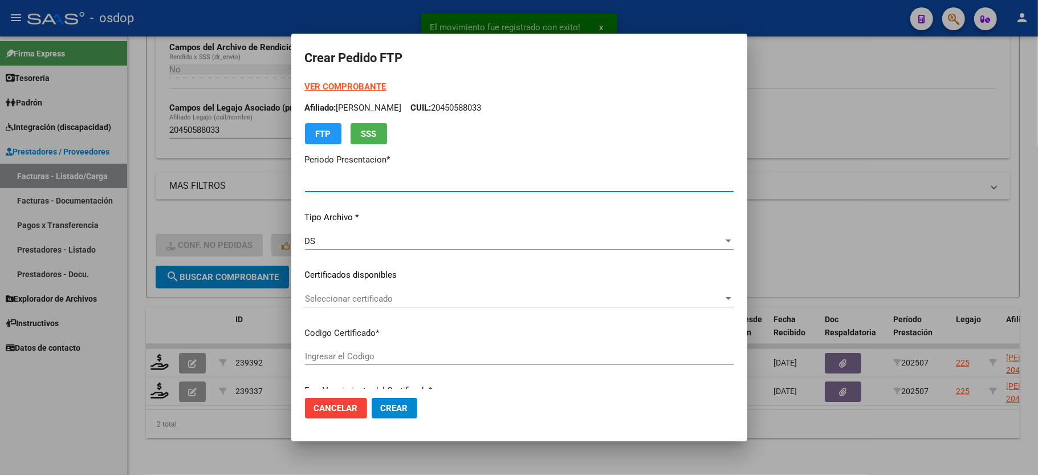
type input "202507"
type input "$ 173.188,54"
type input "6591915793"
type input "2032-04-13"
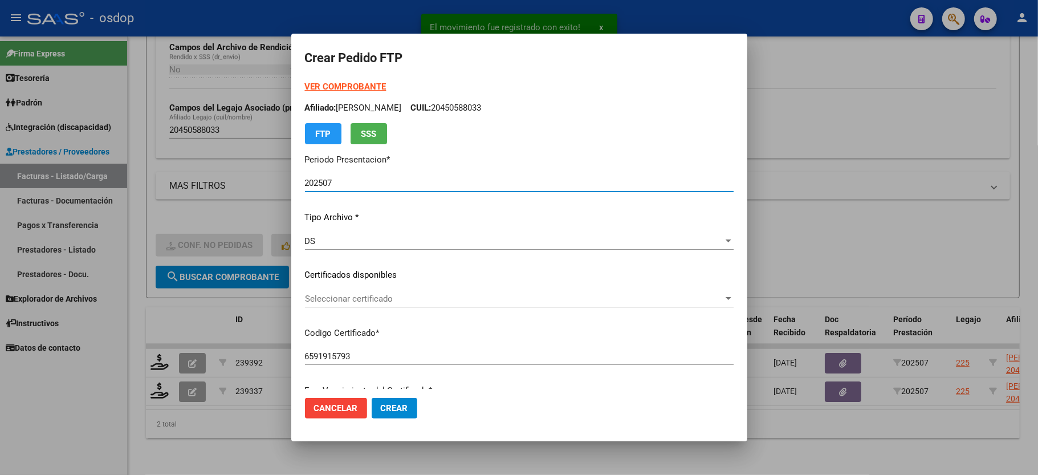
click at [338, 298] on span "Seleccionar certificado" at bounding box center [514, 299] width 418 height 10
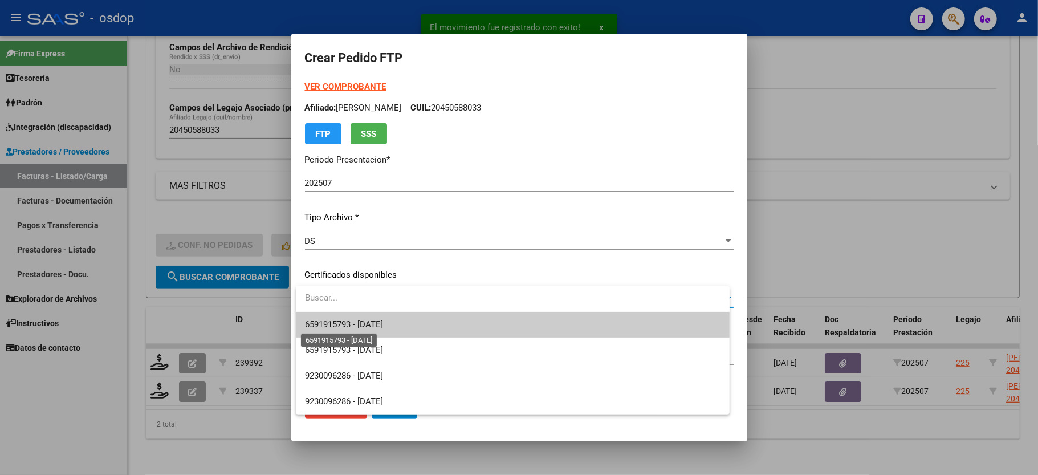
click at [343, 324] on span "6591915793 - 2032-04-13" at bounding box center [344, 324] width 78 height 10
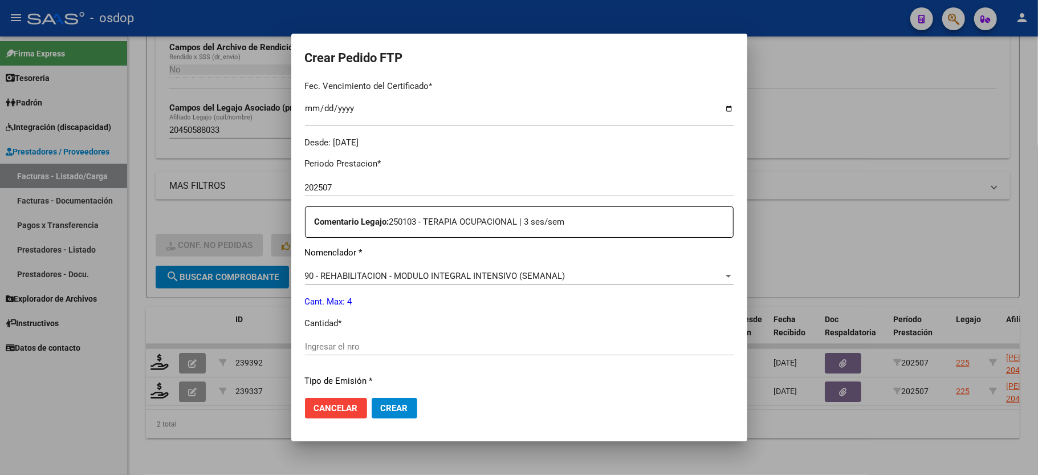
scroll to position [380, 0]
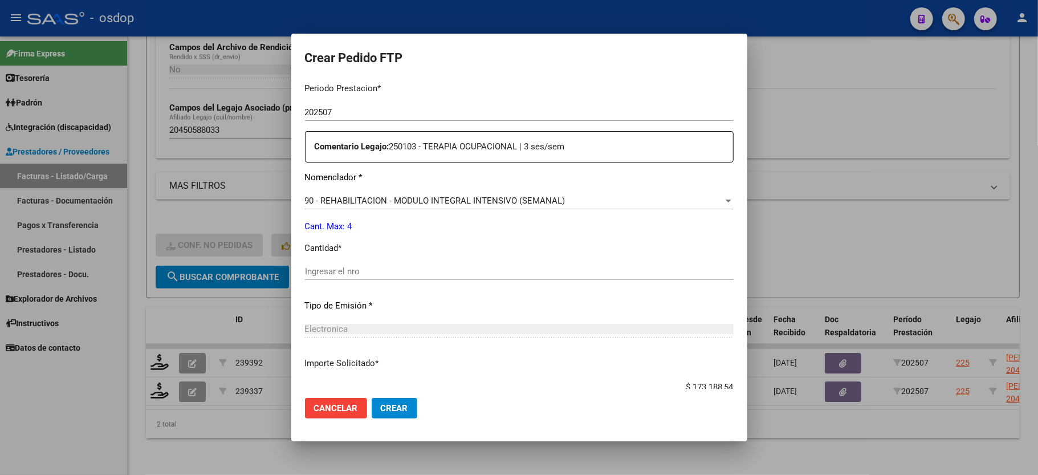
click at [360, 266] on input "Ingresar el nro" at bounding box center [519, 271] width 429 height 10
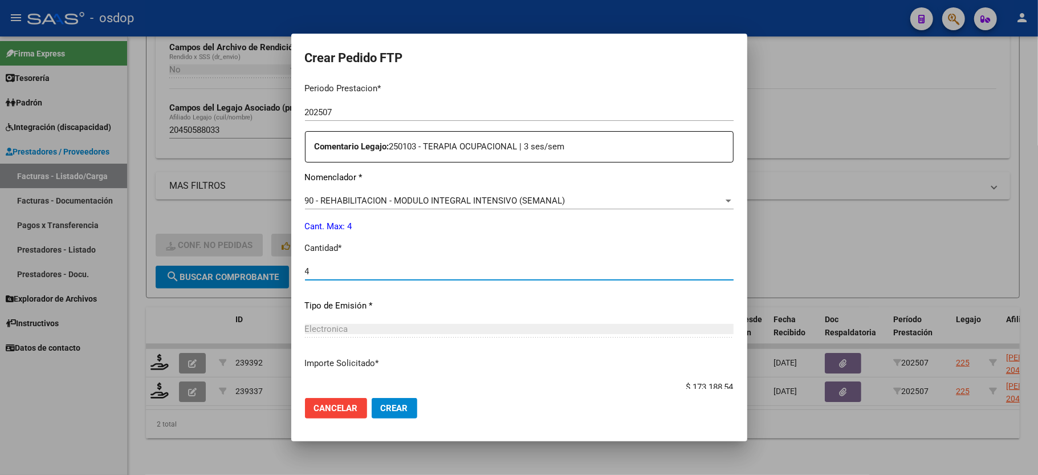
scroll to position [447, 0]
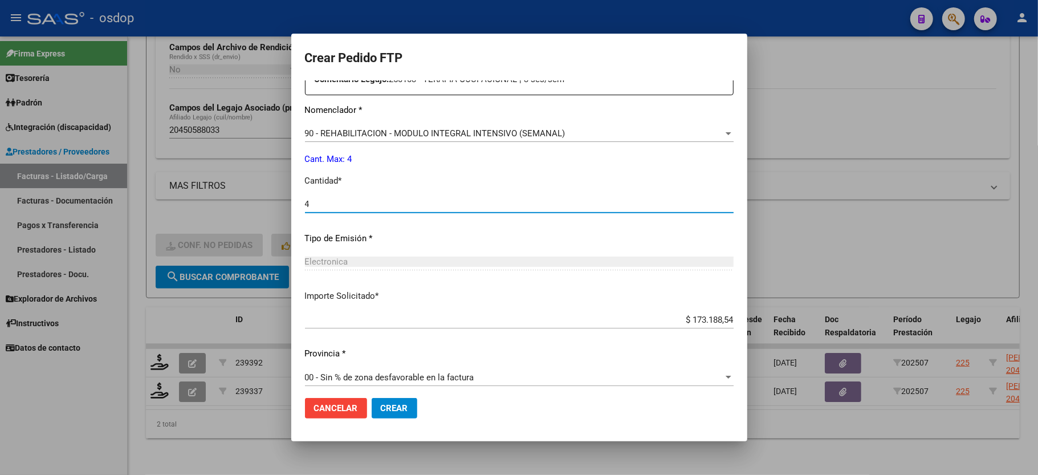
type input "4"
click at [399, 405] on span "Crear" at bounding box center [394, 408] width 27 height 10
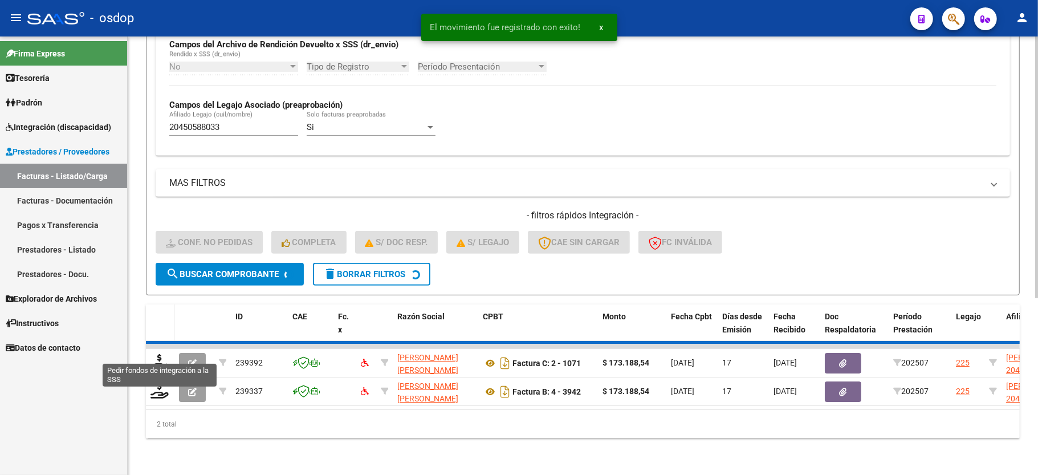
scroll to position [263, 0]
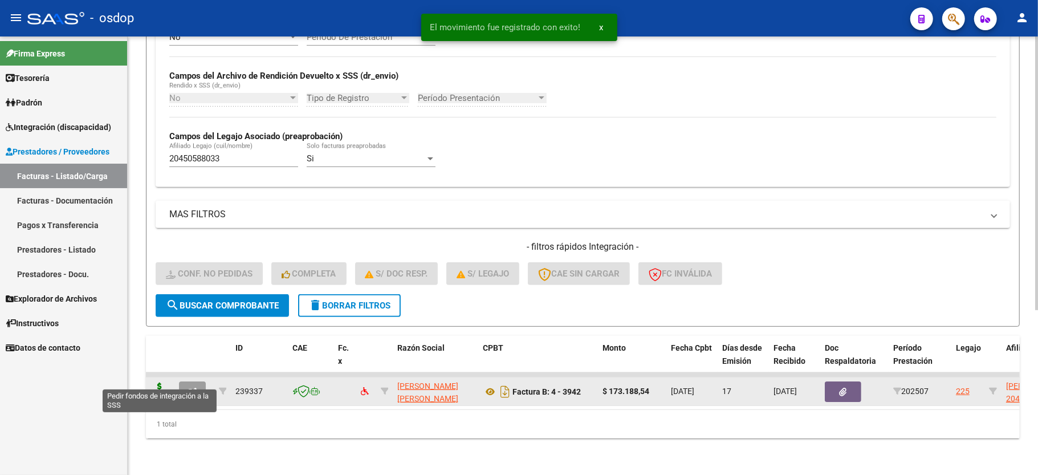
click at [156, 382] on icon at bounding box center [159, 390] width 18 height 16
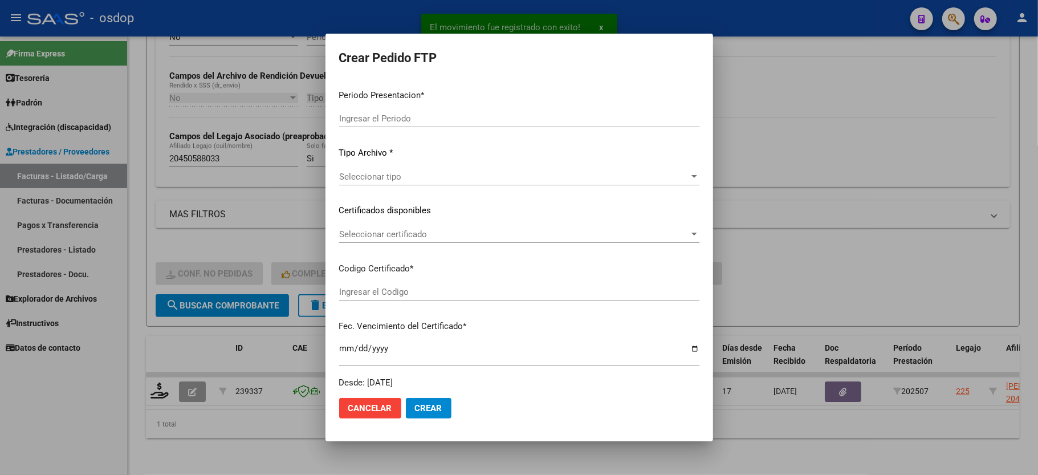
type input "202507"
type input "$ 173.188,54"
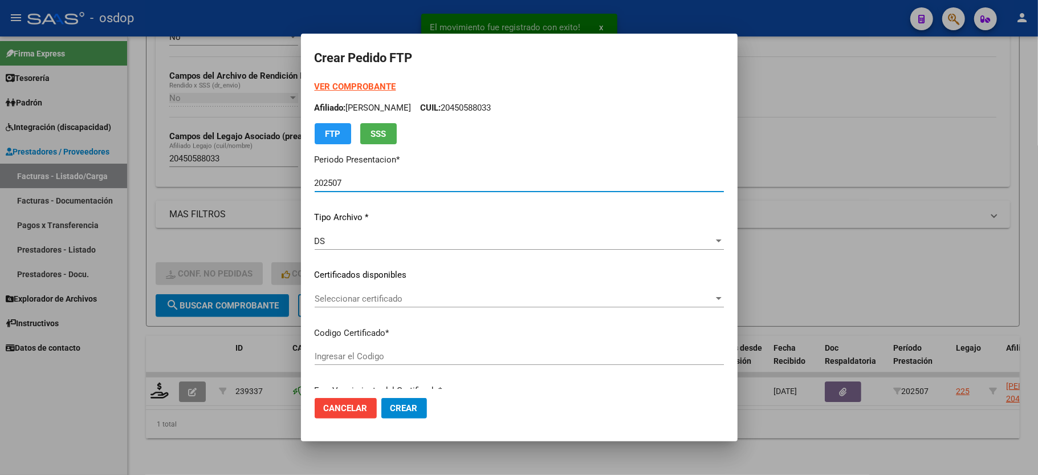
type input "6591915793"
type input "2032-04-13"
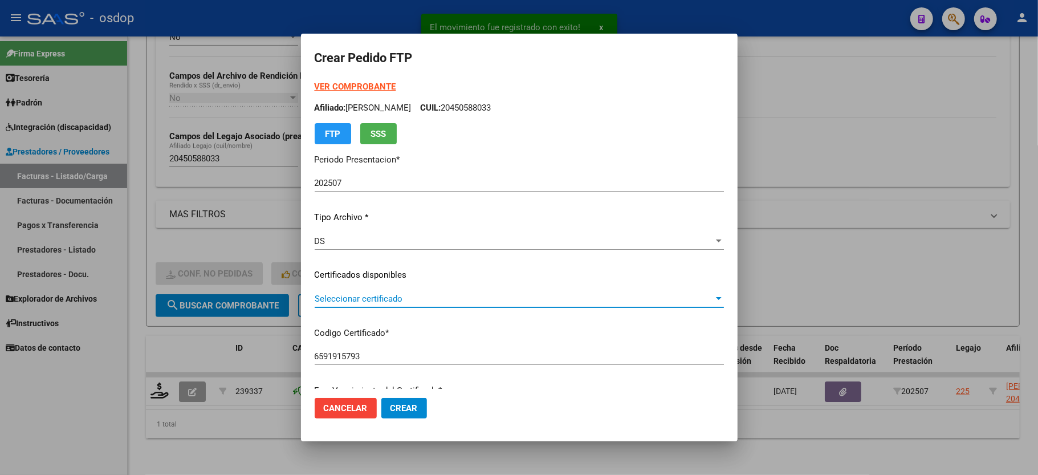
click at [368, 299] on span "Seleccionar certificado" at bounding box center [514, 299] width 399 height 10
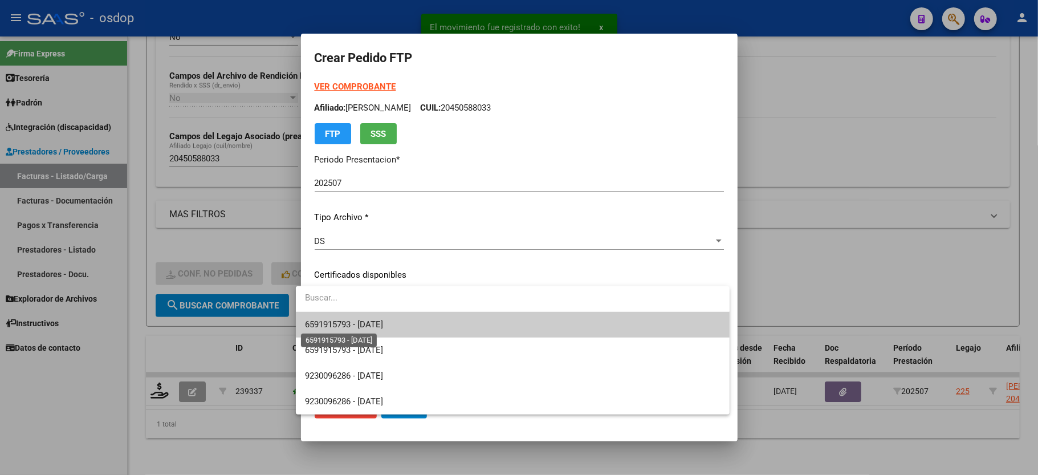
click at [364, 327] on span "6591915793 - 2032-04-13" at bounding box center [344, 324] width 78 height 10
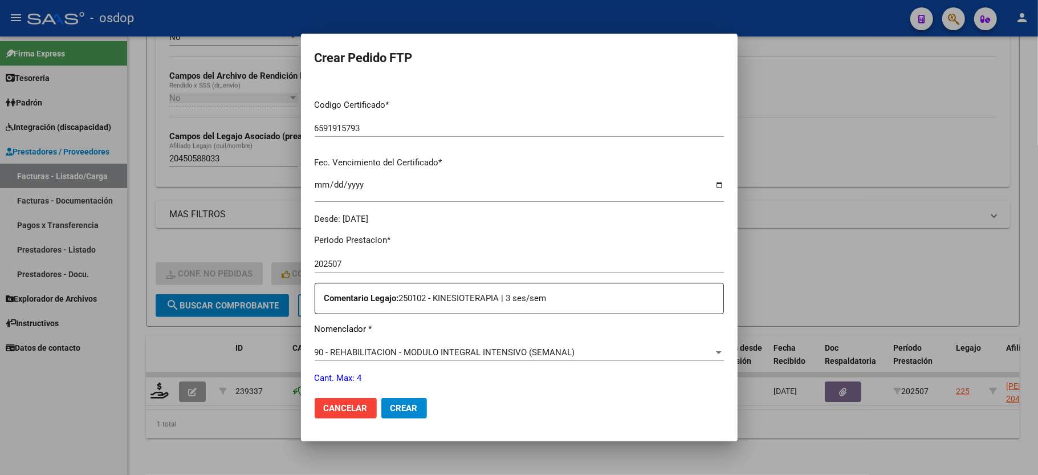
scroll to position [304, 0]
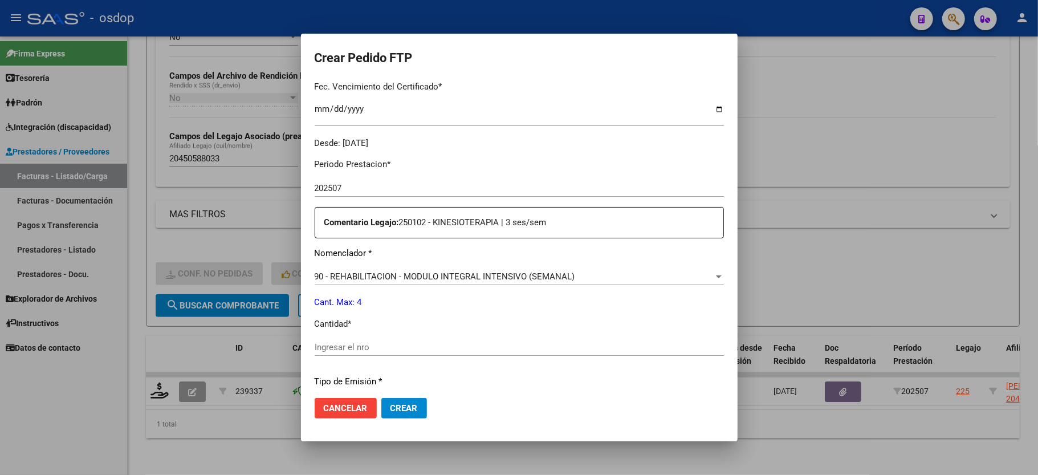
click at [349, 342] on input "Ingresar el nro" at bounding box center [519, 347] width 409 height 10
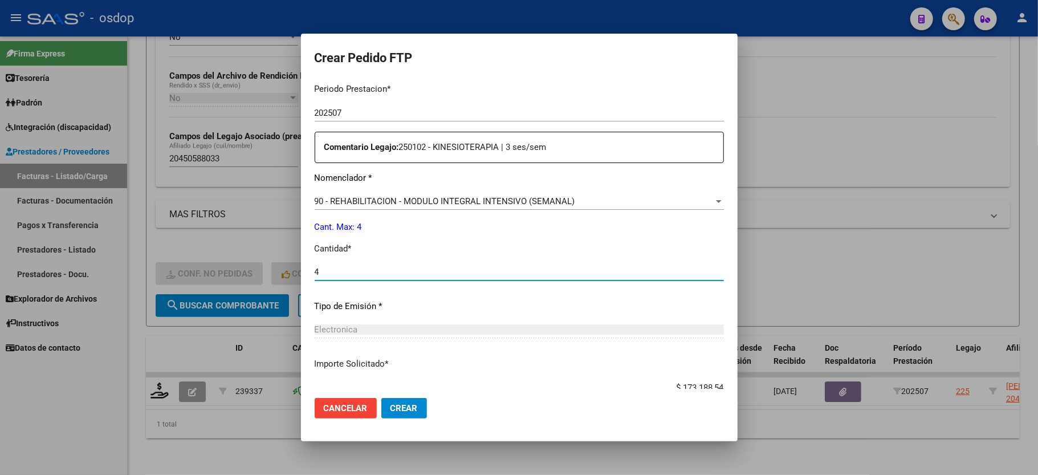
scroll to position [447, 0]
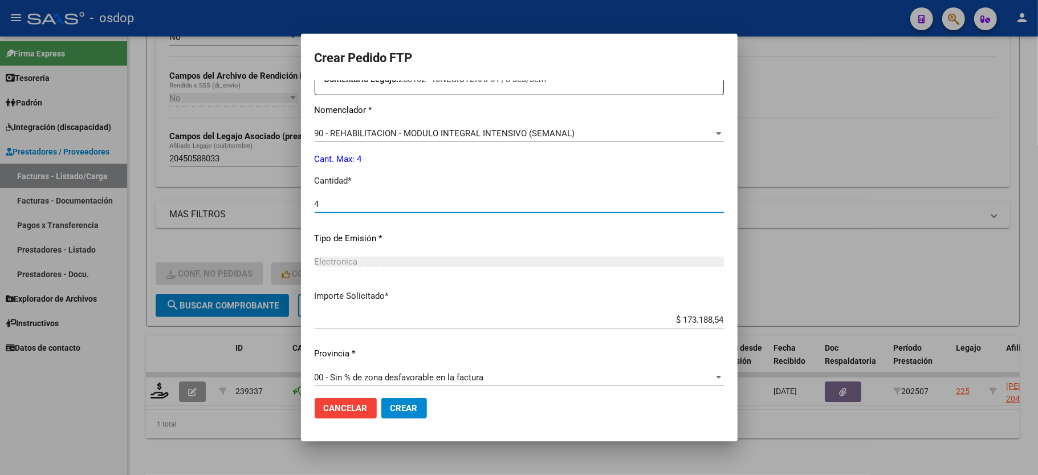
type input "4"
click at [392, 408] on span "Crear" at bounding box center [403, 408] width 27 height 10
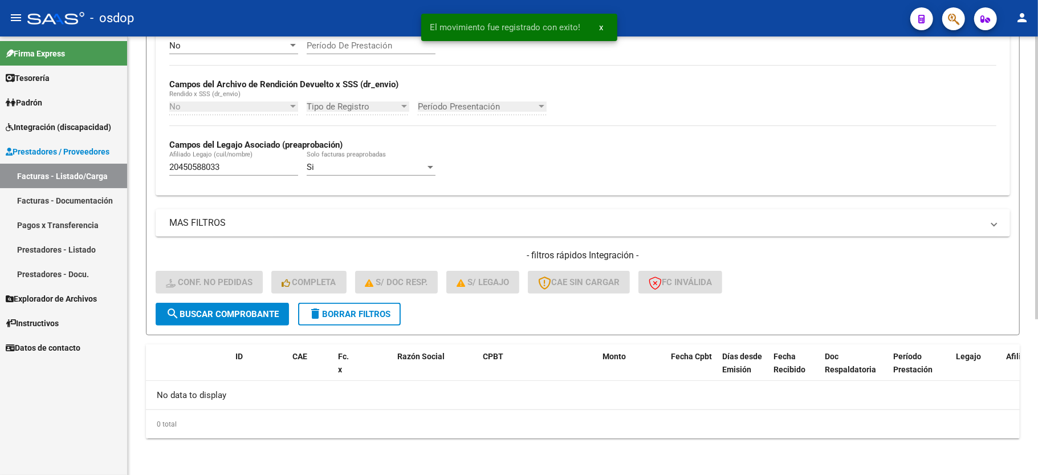
scroll to position [242, 0]
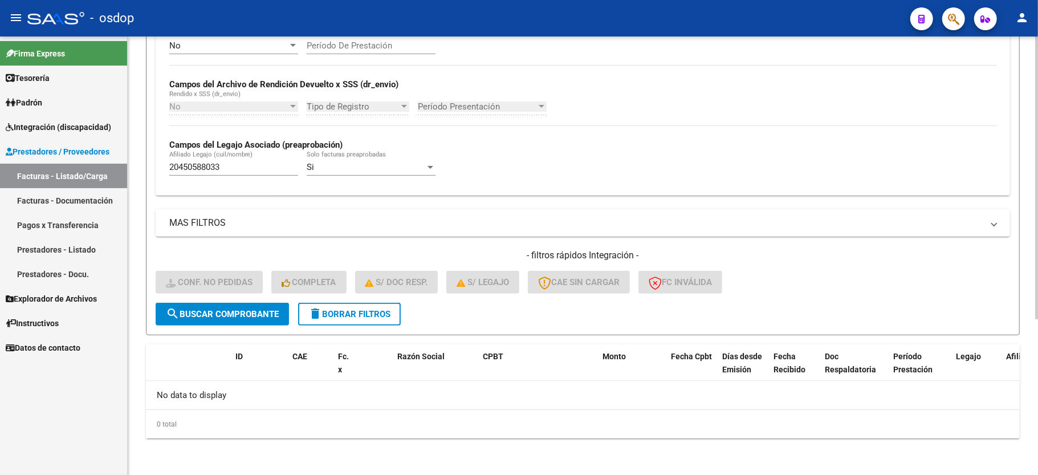
drag, startPoint x: 353, startPoint y: 309, endPoint x: 967, endPoint y: 280, distance: 614.5
click at [353, 309] on span "delete Borrar Filtros" at bounding box center [349, 314] width 82 height 10
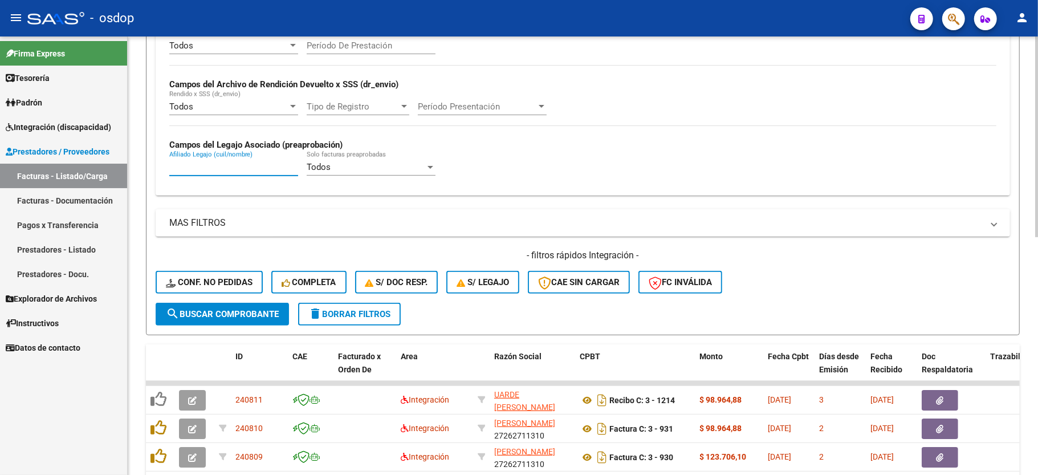
click at [253, 165] on input "Afiliado Legajo (cuil/nombre)" at bounding box center [233, 167] width 129 height 10
paste input "20510968310"
type input "20510968310"
click at [231, 331] on form "Filtros Id Area Area Seleccionar Gerenciador Seleccionar Gerenciador No Confirm…" at bounding box center [583, 114] width 874 height 442
click at [234, 313] on span "search Buscar Comprobante" at bounding box center [222, 314] width 113 height 10
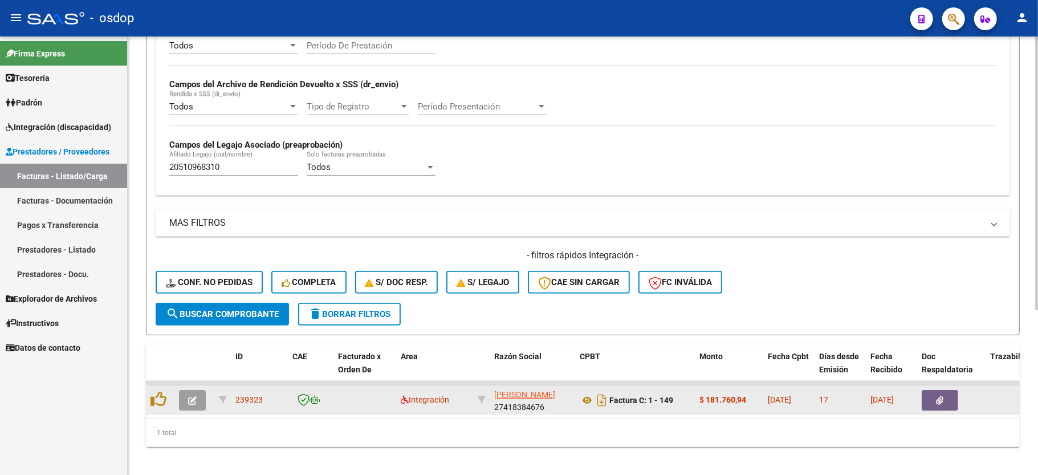
click at [185, 404] on button "button" at bounding box center [192, 400] width 27 height 21
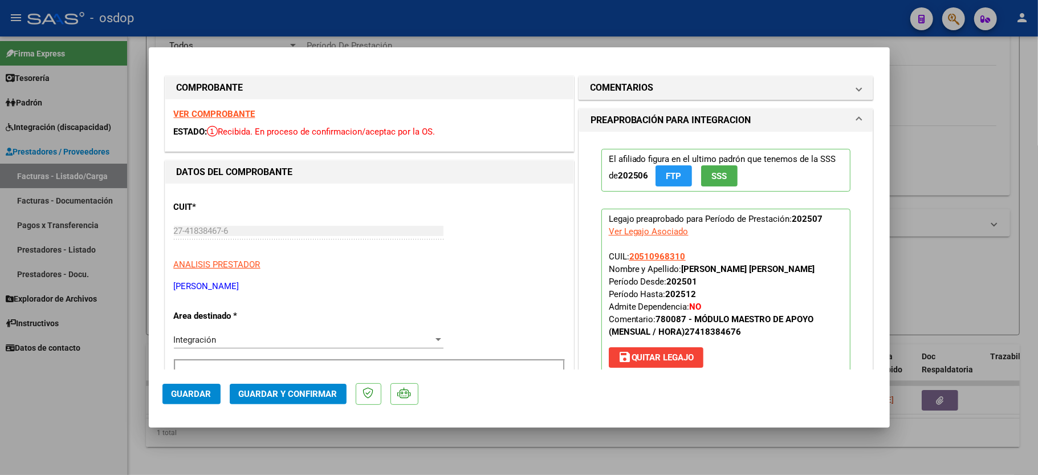
click at [227, 114] on strong "VER COMPROBANTE" at bounding box center [215, 114] width 82 height 10
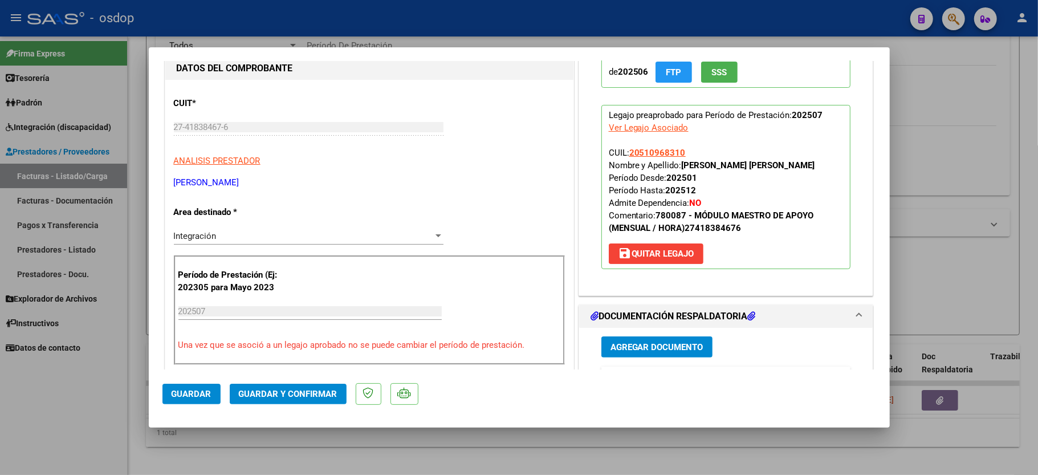
scroll to position [152, 0]
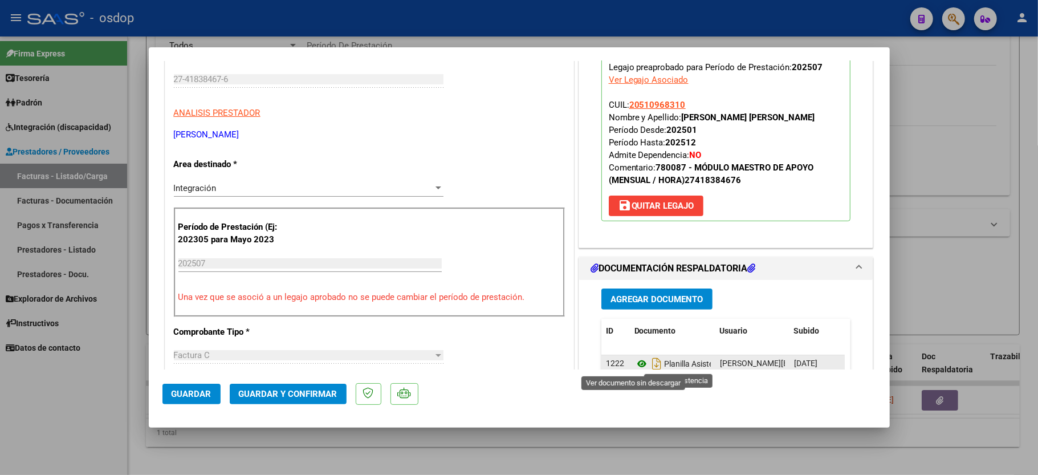
click at [637, 364] on icon at bounding box center [641, 364] width 15 height 14
click at [275, 397] on span "Guardar y Confirmar" at bounding box center [288, 394] width 99 height 10
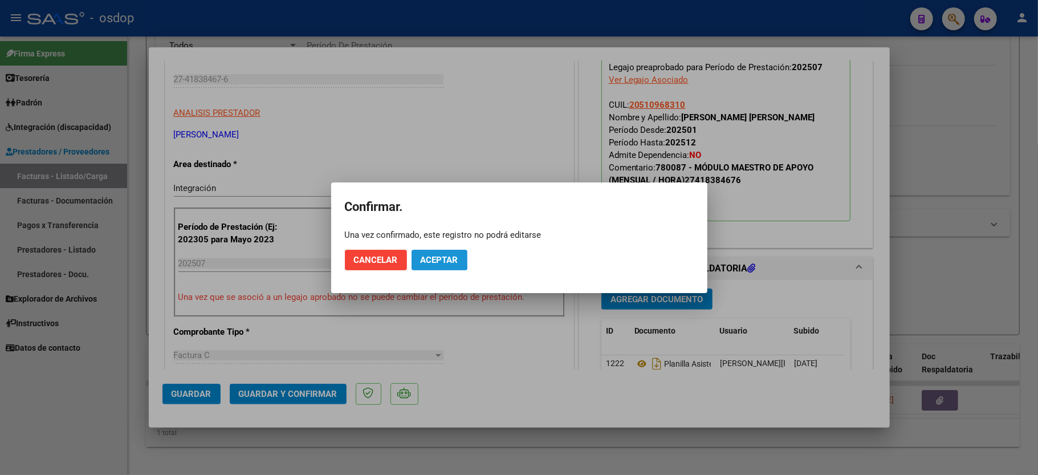
click at [430, 255] on span "Aceptar" at bounding box center [440, 260] width 38 height 10
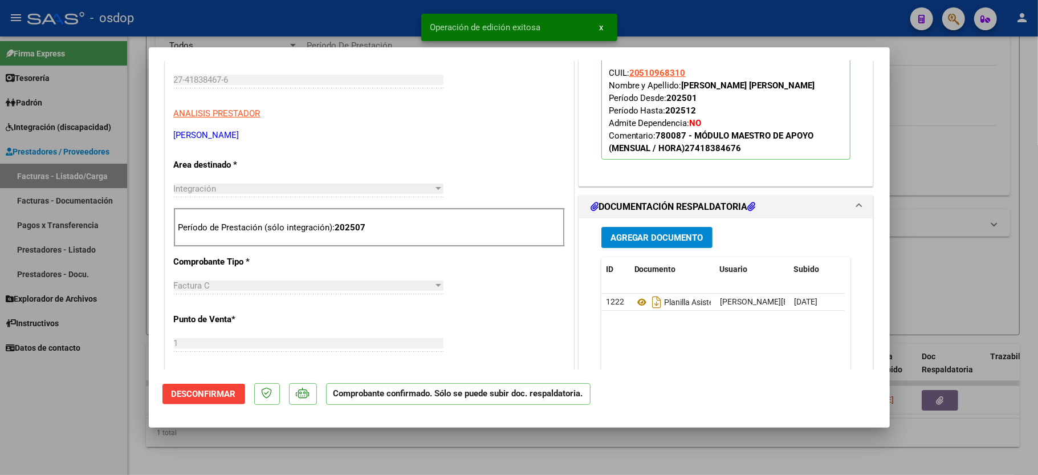
click at [78, 370] on div at bounding box center [519, 237] width 1038 height 475
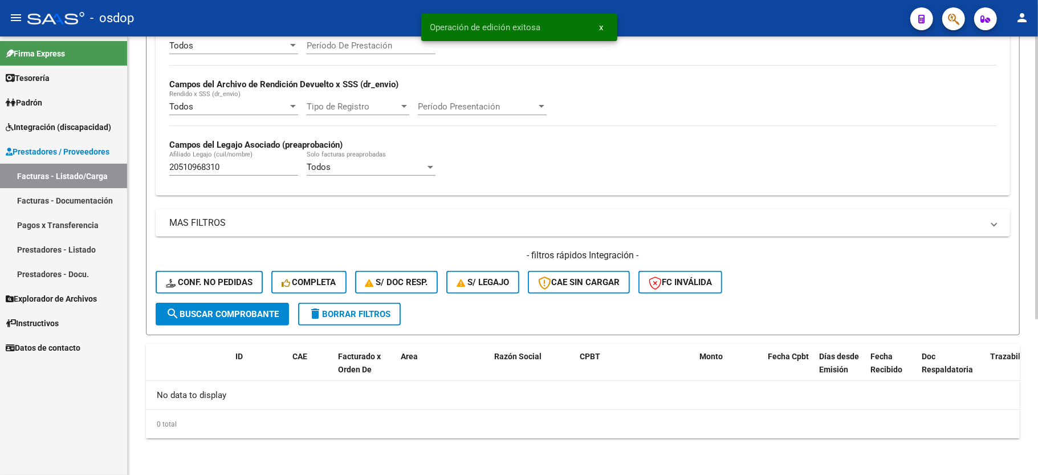
drag, startPoint x: 219, startPoint y: 158, endPoint x: 210, endPoint y: 165, distance: 10.9
click at [218, 158] on div "20510968310 Afiliado Legajo (cuil/nombre)" at bounding box center [233, 163] width 129 height 25
click at [210, 165] on input "20510968310" at bounding box center [233, 167] width 129 height 10
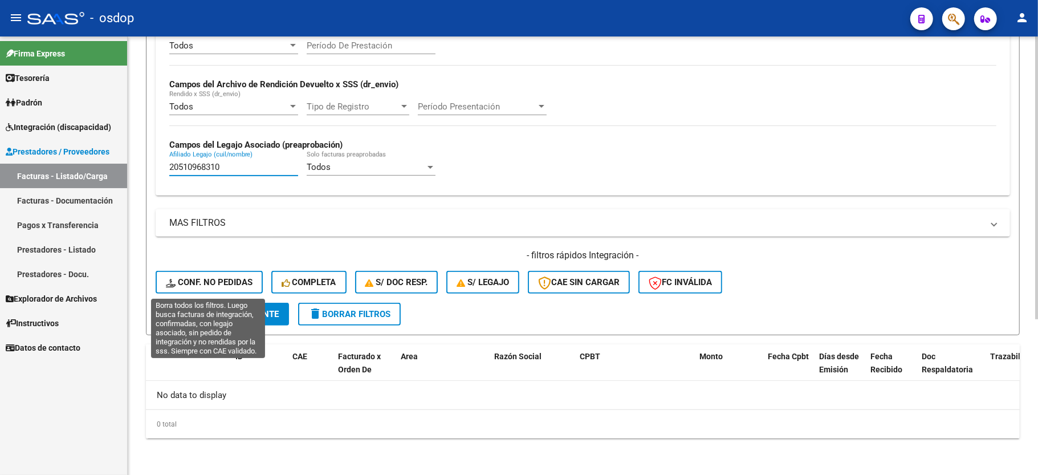
click at [231, 279] on span "Conf. no pedidas" at bounding box center [209, 282] width 87 height 10
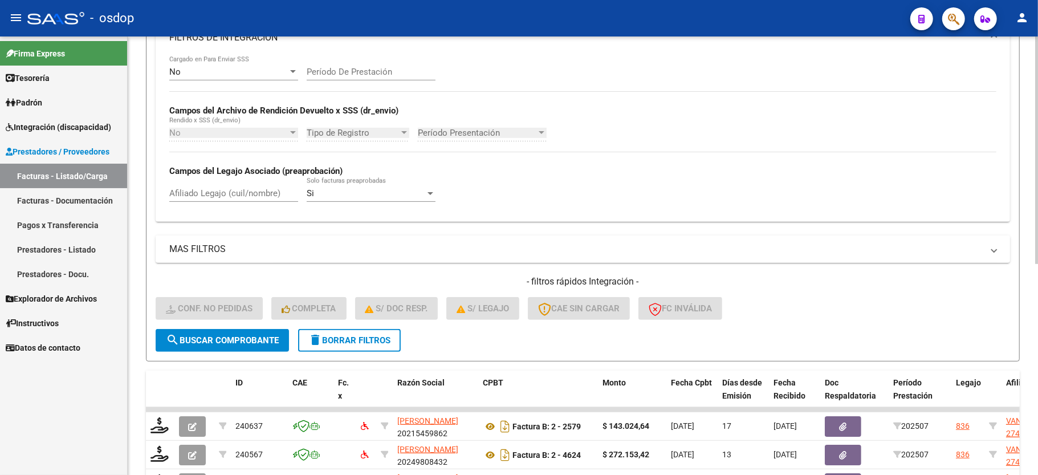
scroll to position [242, 0]
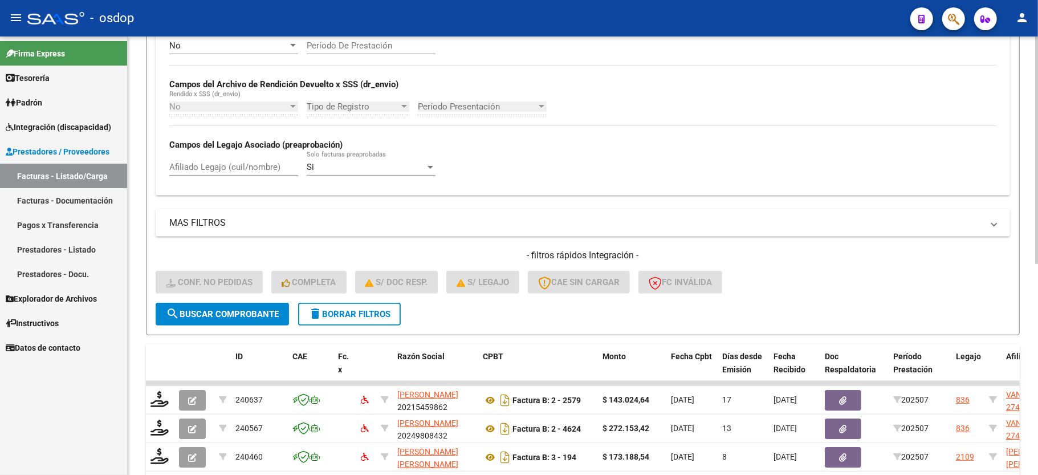
click at [215, 172] on input "Afiliado Legajo (cuil/nombre)" at bounding box center [233, 167] width 129 height 10
paste input "20510968310"
type input "20510968310"
click at [213, 319] on button "search Buscar Comprobante" at bounding box center [222, 314] width 133 height 23
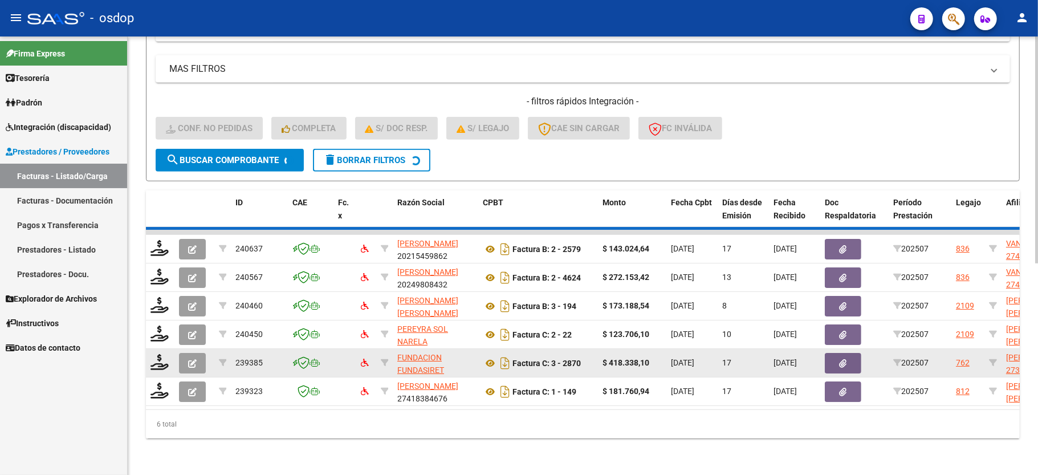
scroll to position [263, 0]
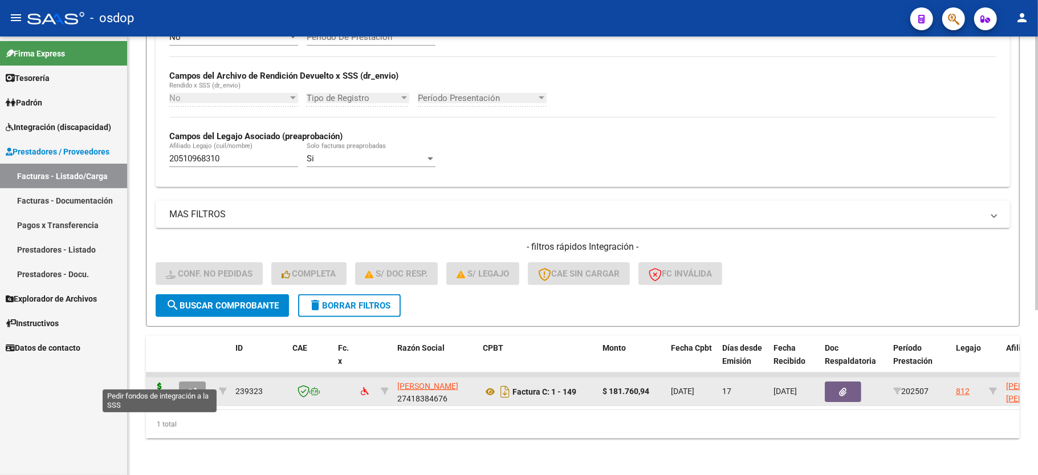
click at [155, 382] on icon at bounding box center [159, 390] width 18 height 16
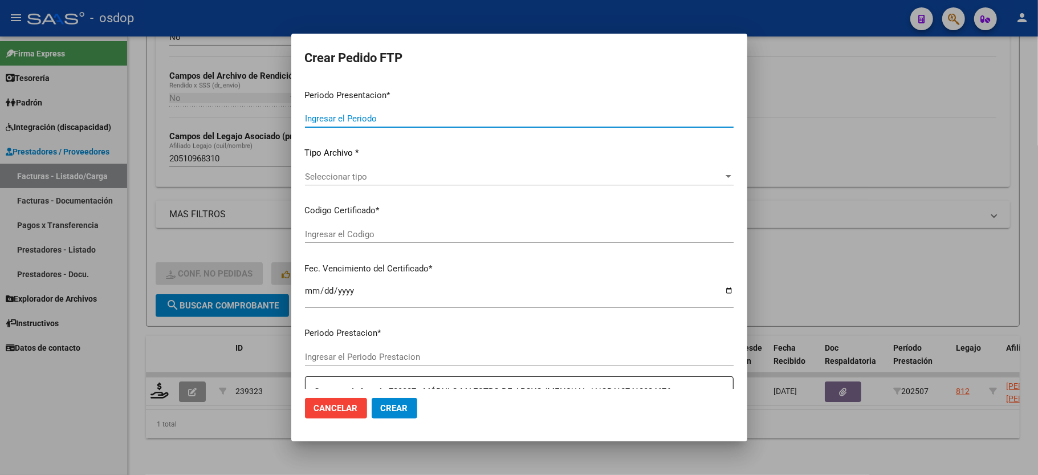
type input "202507"
type input "$ 181.760,94"
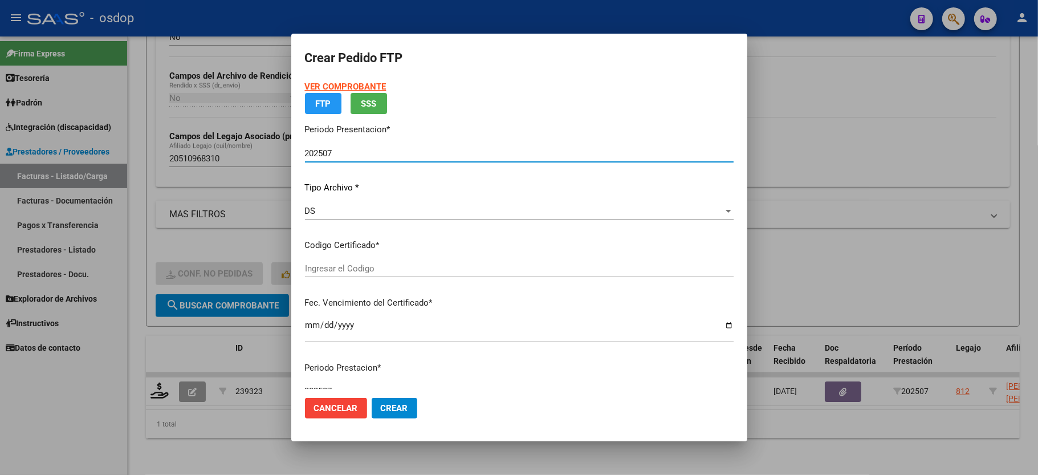
type input "3194298273"
type input "2034-03-04"
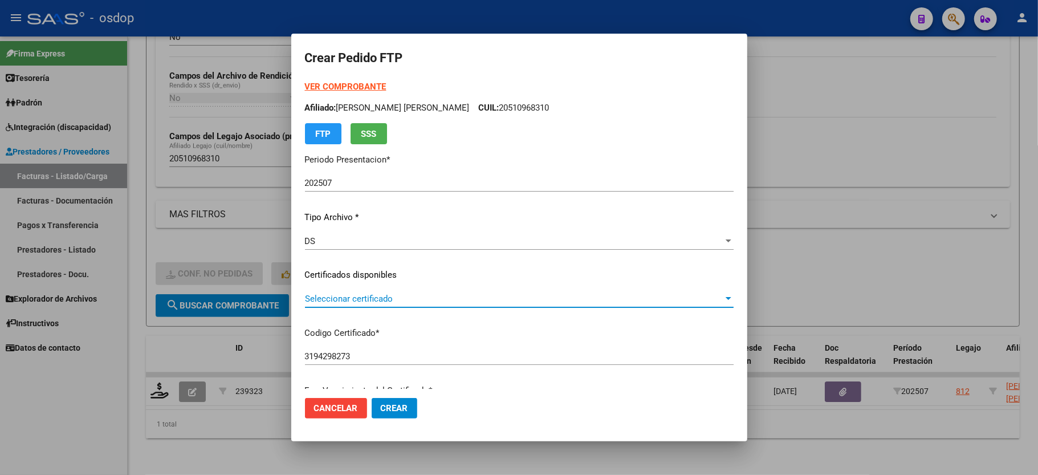
click at [360, 294] on span "Seleccionar certificado" at bounding box center [514, 299] width 418 height 10
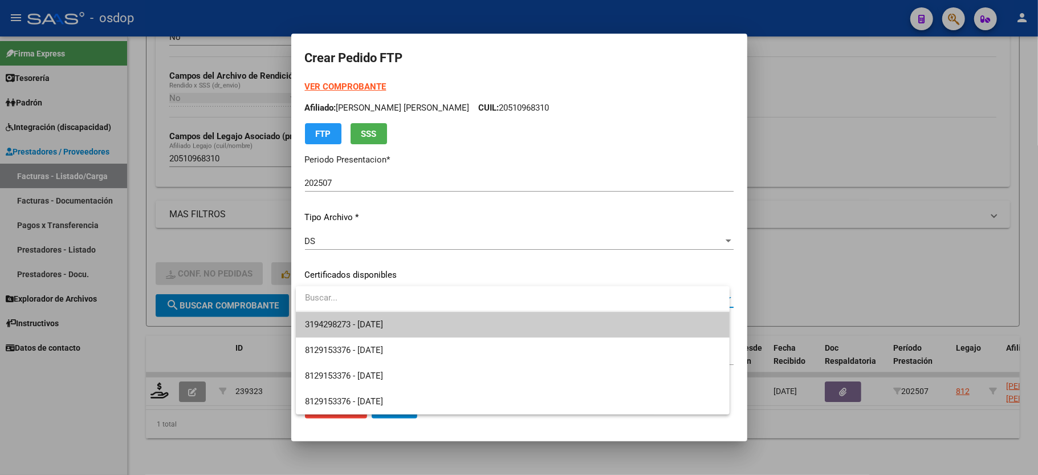
click at [361, 315] on span "3194298273 - 2034-03-04" at bounding box center [512, 325] width 415 height 26
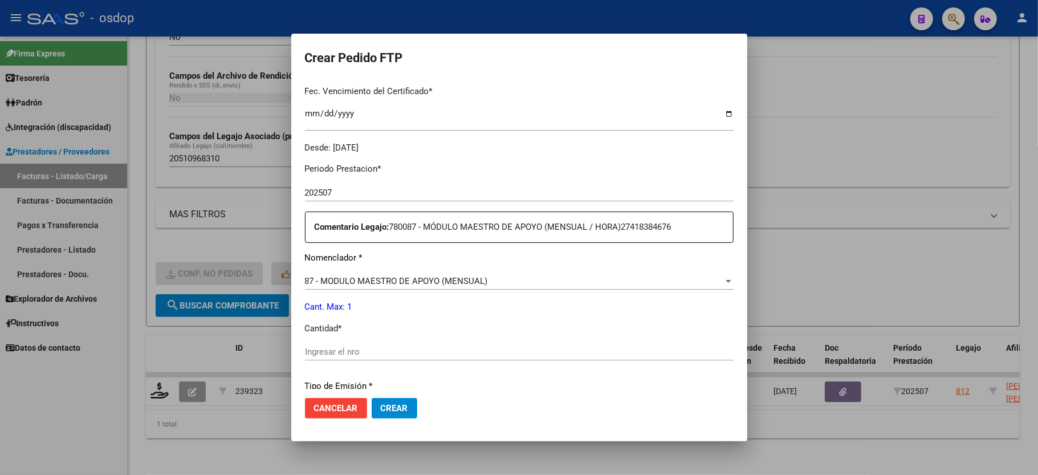
scroll to position [304, 0]
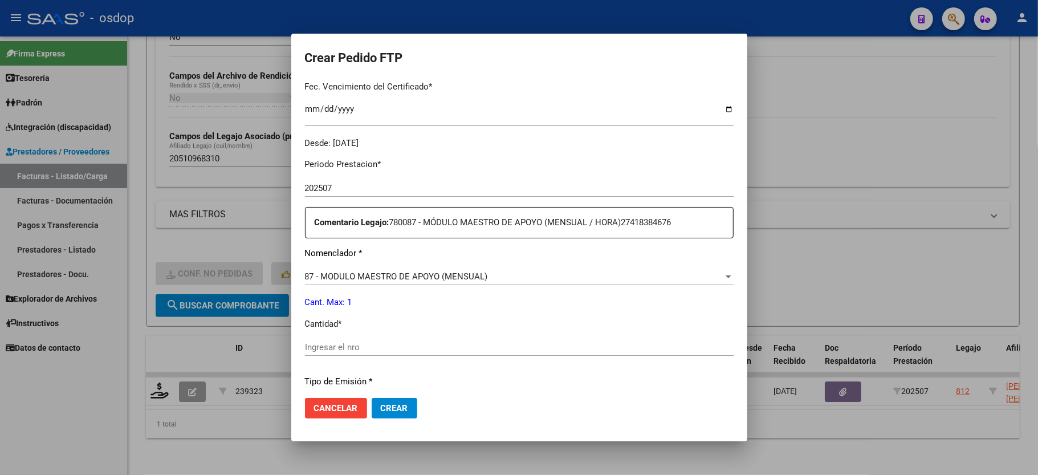
click at [351, 347] on div "Ingresar el nro" at bounding box center [519, 347] width 429 height 17
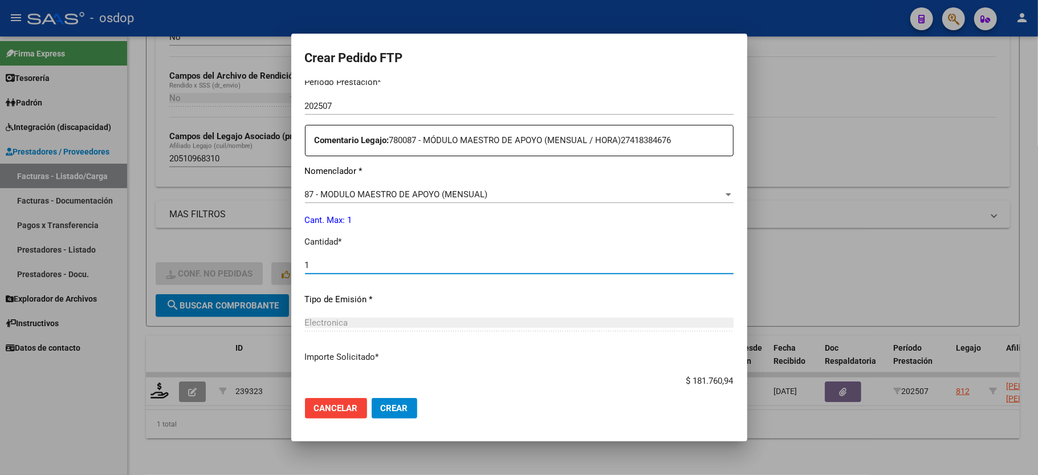
scroll to position [447, 0]
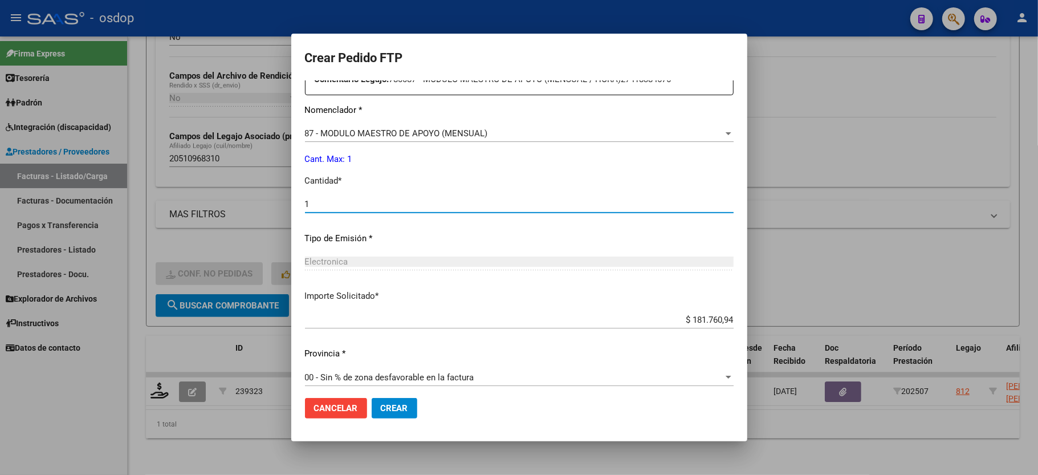
type input "1"
click at [386, 404] on span "Crear" at bounding box center [394, 408] width 27 height 10
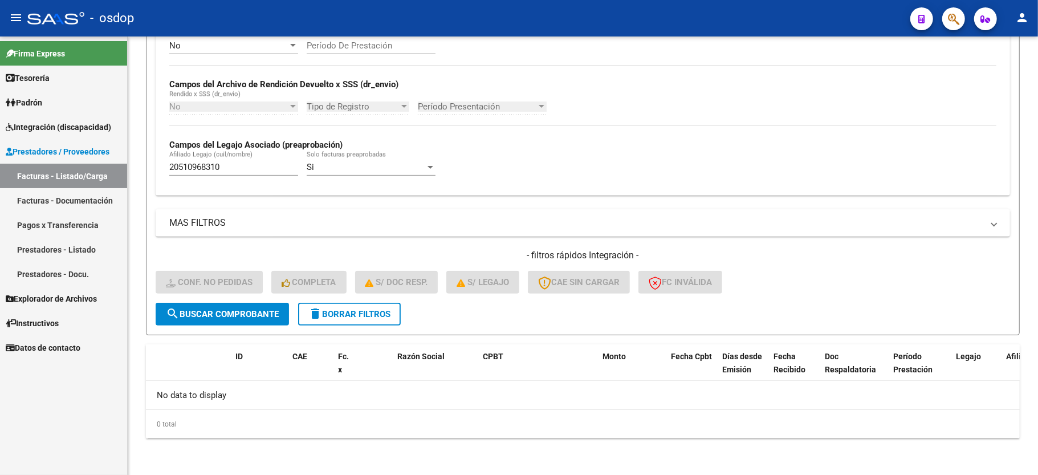
scroll to position [242, 0]
click at [336, 316] on span "delete Borrar Filtros" at bounding box center [349, 314] width 82 height 10
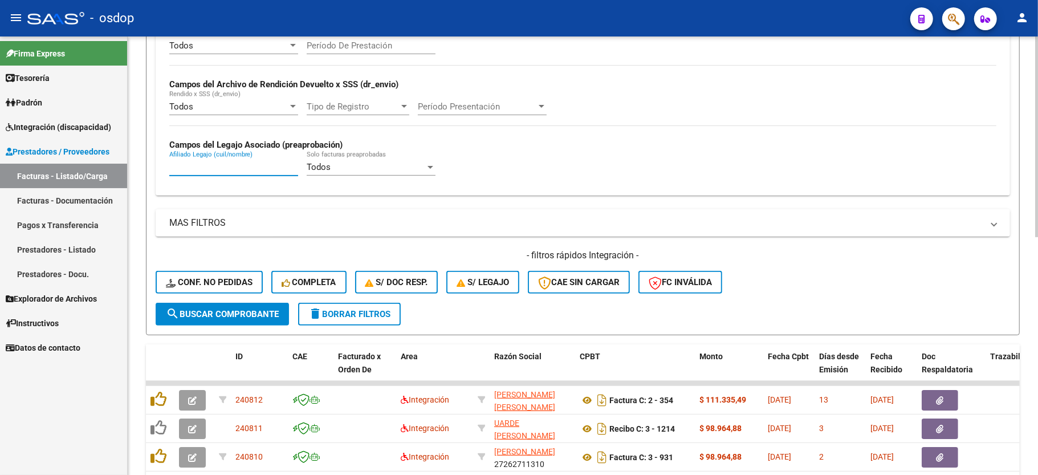
click at [205, 162] on div "Afiliado Legajo (cuil/nombre)" at bounding box center [233, 163] width 129 height 25
paste input "27536223547"
type input "27536223547"
click at [233, 315] on span "search Buscar Comprobante" at bounding box center [222, 314] width 113 height 10
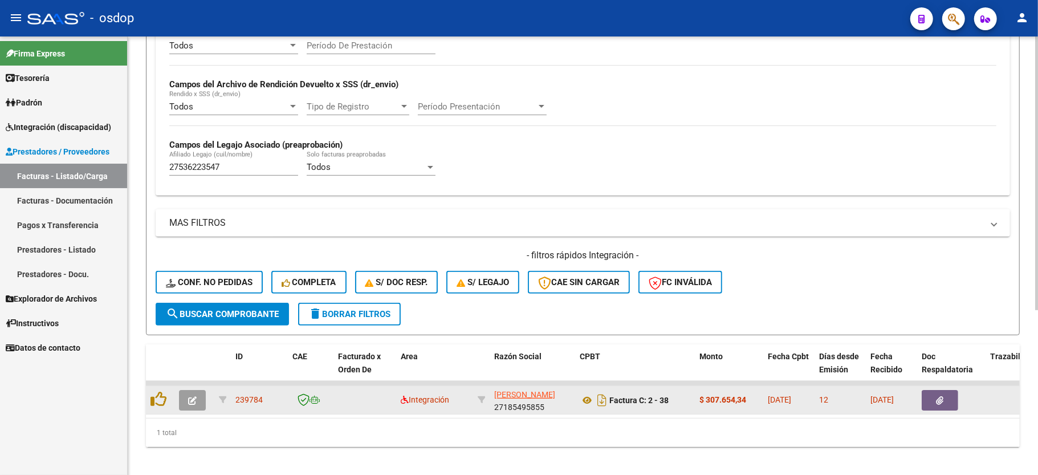
click at [190, 397] on icon "button" at bounding box center [192, 400] width 9 height 9
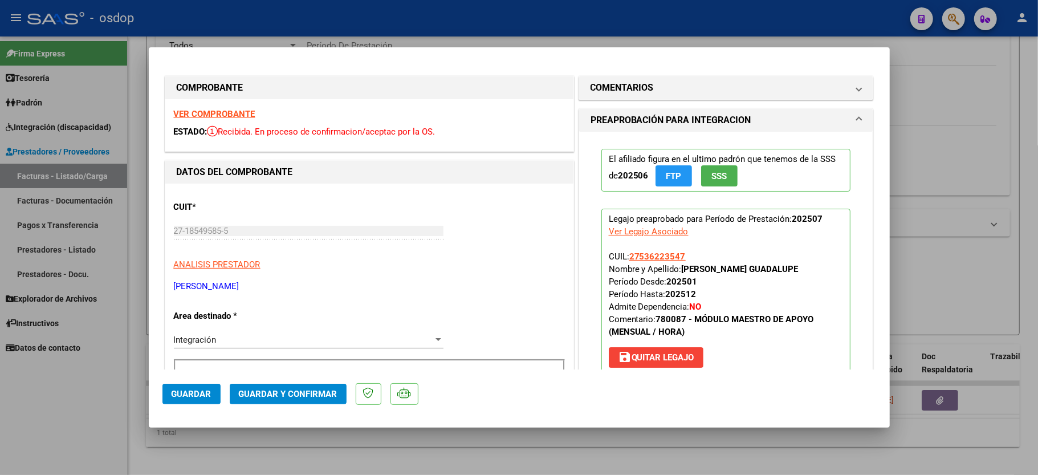
click at [240, 113] on strong "VER COMPROBANTE" at bounding box center [215, 114] width 82 height 10
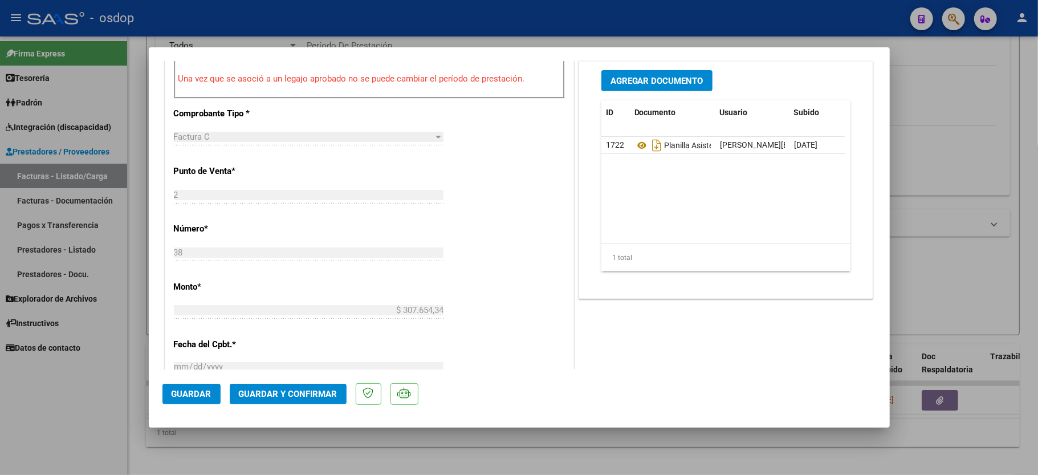
scroll to position [380, 0]
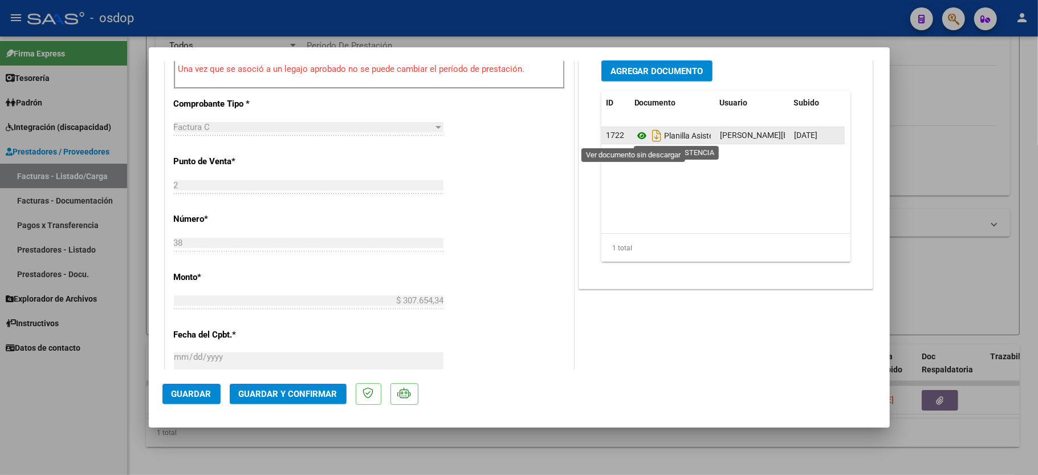
click at [634, 139] on icon at bounding box center [641, 136] width 15 height 14
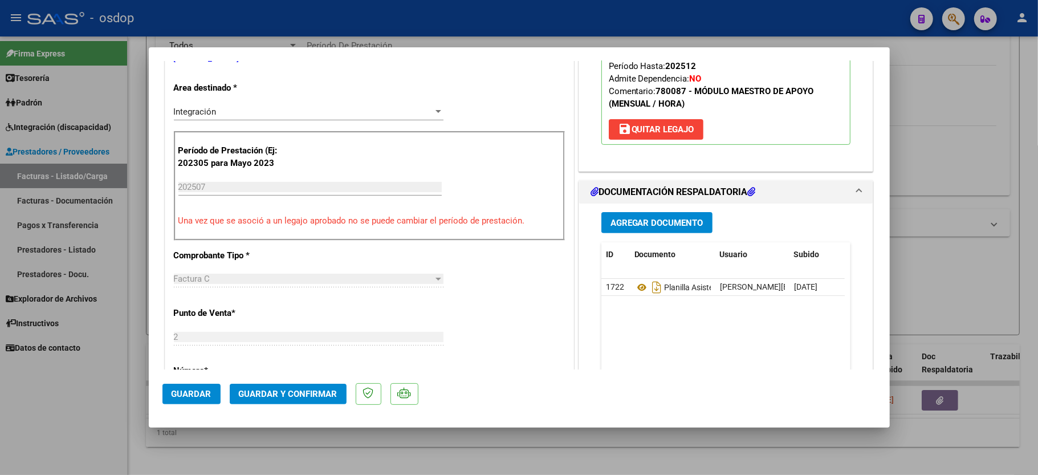
click at [292, 398] on span "Guardar y Confirmar" at bounding box center [288, 394] width 99 height 10
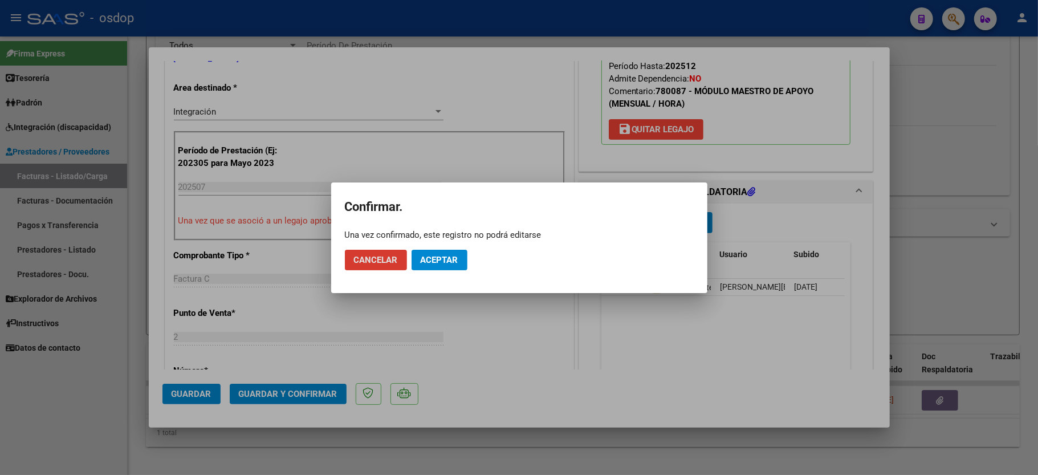
click at [427, 270] on button "Aceptar" at bounding box center [440, 260] width 56 height 21
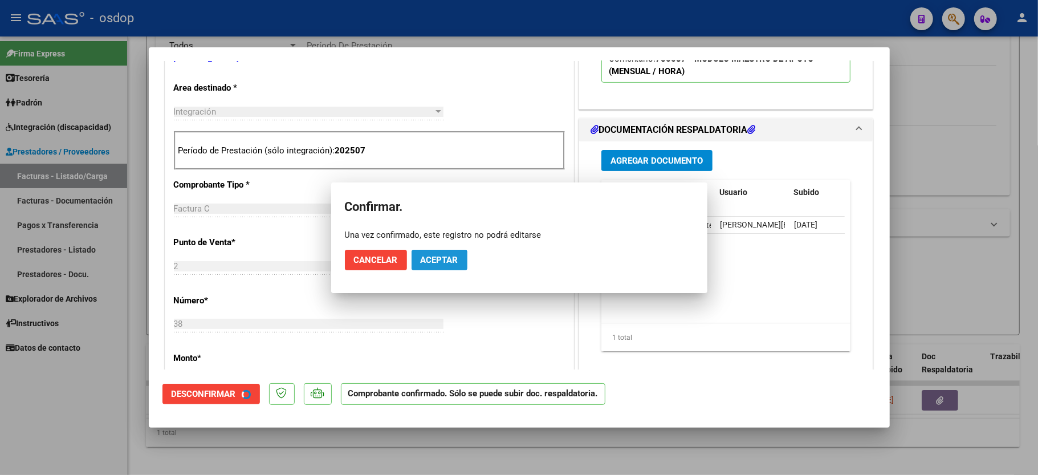
scroll to position [227, 0]
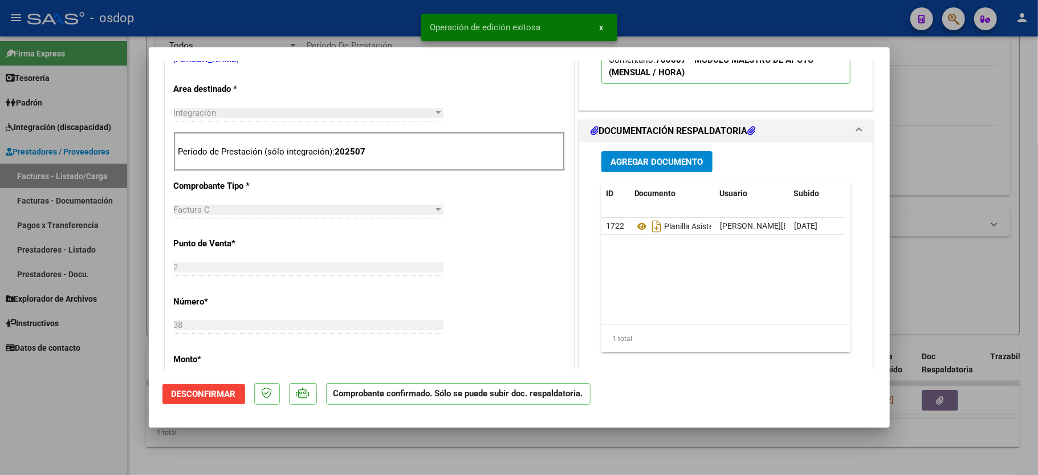
click at [55, 415] on div at bounding box center [519, 237] width 1038 height 475
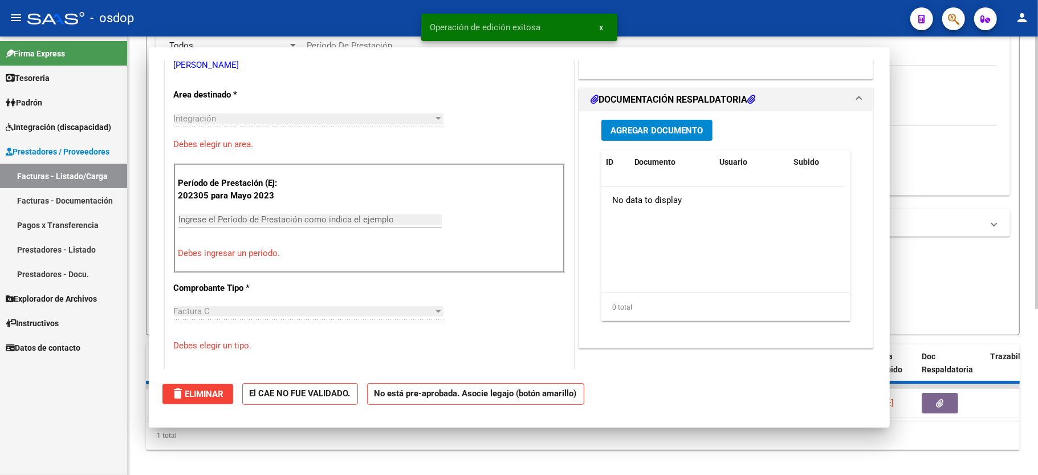
scroll to position [0, 0]
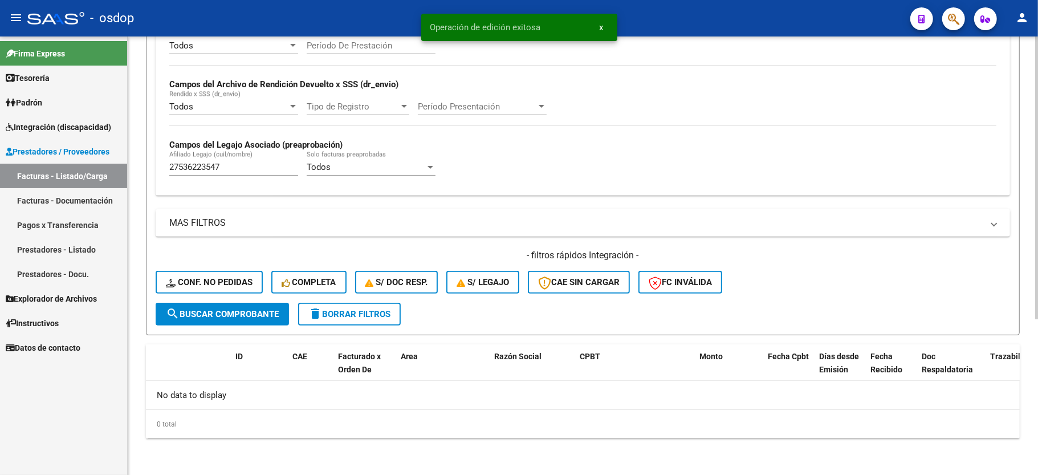
click at [203, 162] on div "27536223547 Afiliado Legajo (cuil/nombre)" at bounding box center [233, 163] width 129 height 25
click at [203, 162] on input "27536223547" at bounding box center [233, 167] width 129 height 10
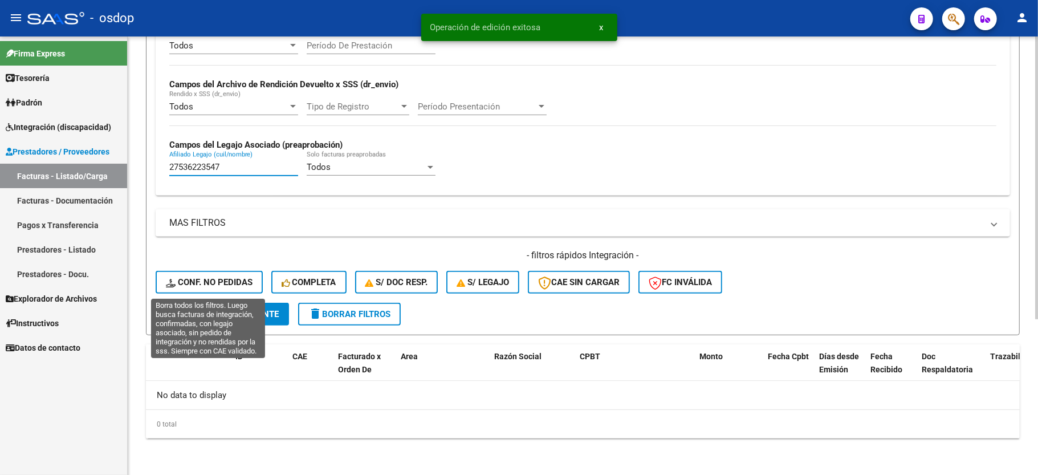
drag, startPoint x: 207, startPoint y: 288, endPoint x: 231, endPoint y: 470, distance: 183.4
click at [207, 287] on button "Conf. no pedidas" at bounding box center [209, 282] width 107 height 23
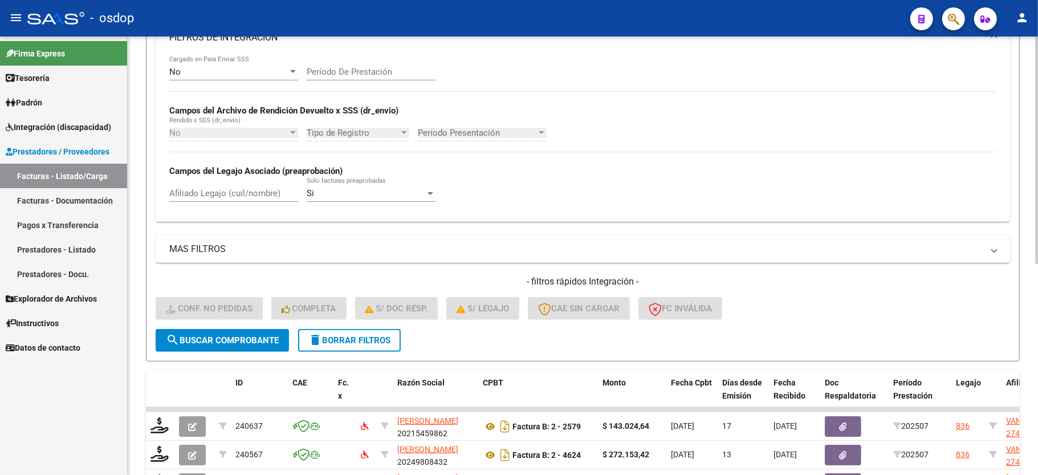
scroll to position [242, 0]
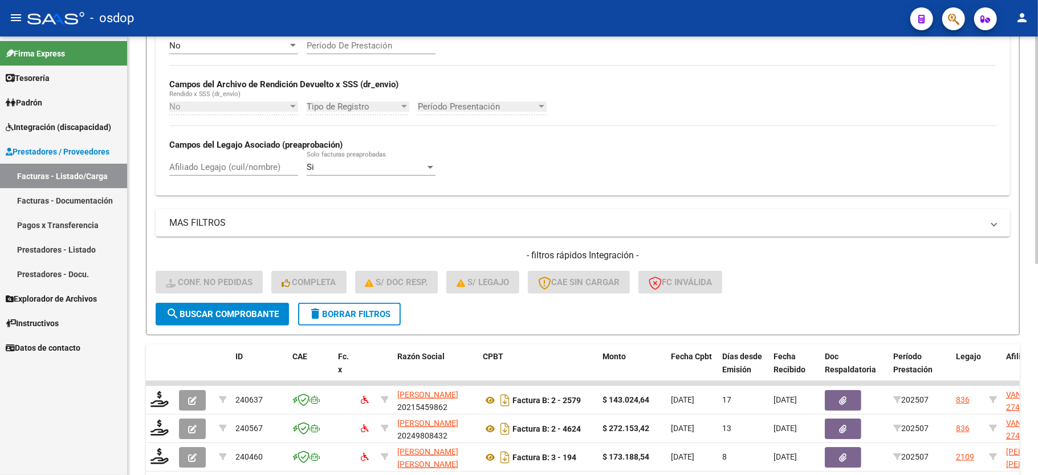
click at [214, 174] on div "Afiliado Legajo (cuil/nombre)" at bounding box center [233, 163] width 129 height 25
click at [217, 168] on input "Afiliado Legajo (cuil/nombre)" at bounding box center [233, 167] width 129 height 10
paste input "27536223547"
type input "27536223547"
click at [223, 317] on span "search Buscar Comprobante" at bounding box center [222, 314] width 113 height 10
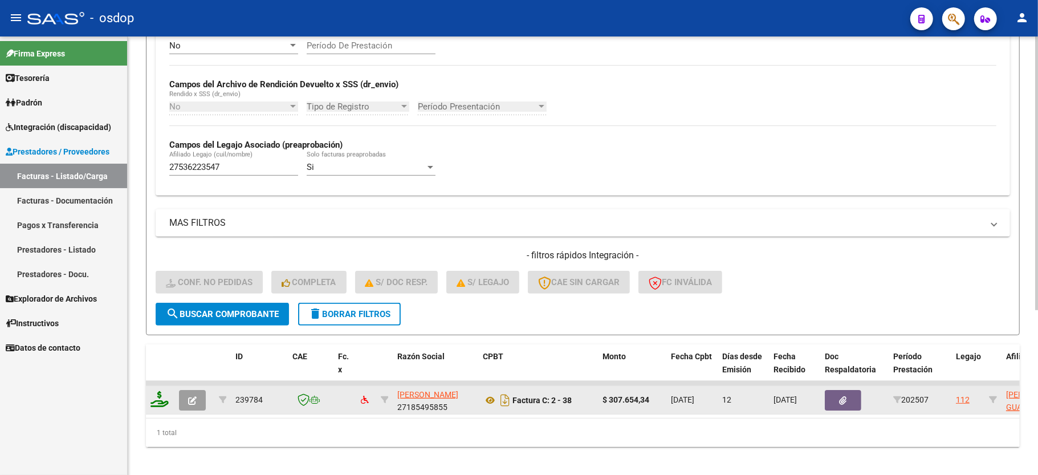
click at [152, 397] on icon at bounding box center [159, 399] width 18 height 16
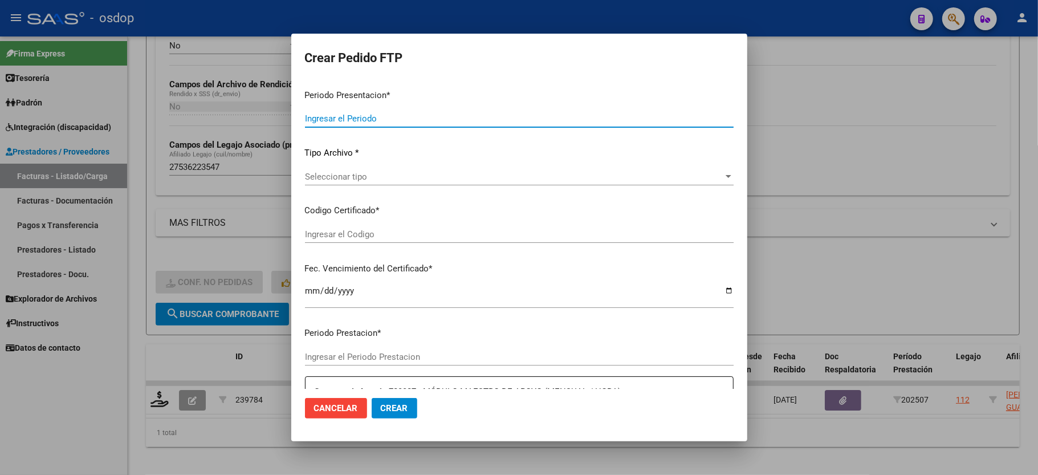
type input "202507"
type input "$ 307.654,34"
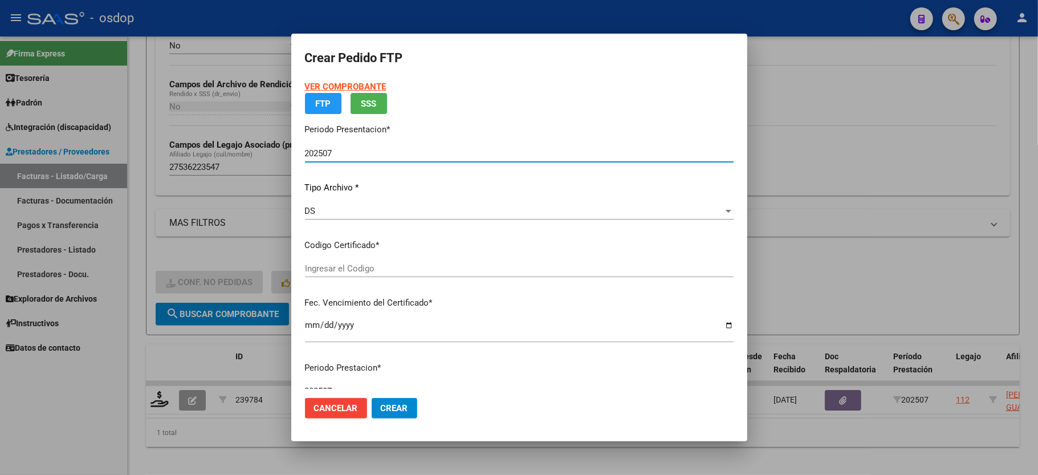
type input "1512963677"
type input "2035-02-18"
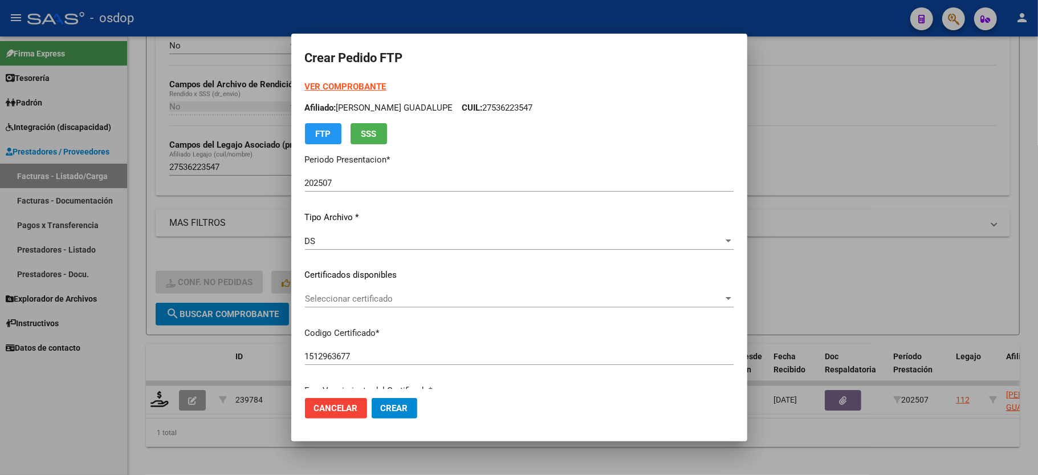
click at [332, 291] on div "Seleccionar certificado Seleccionar certificado" at bounding box center [519, 298] width 429 height 17
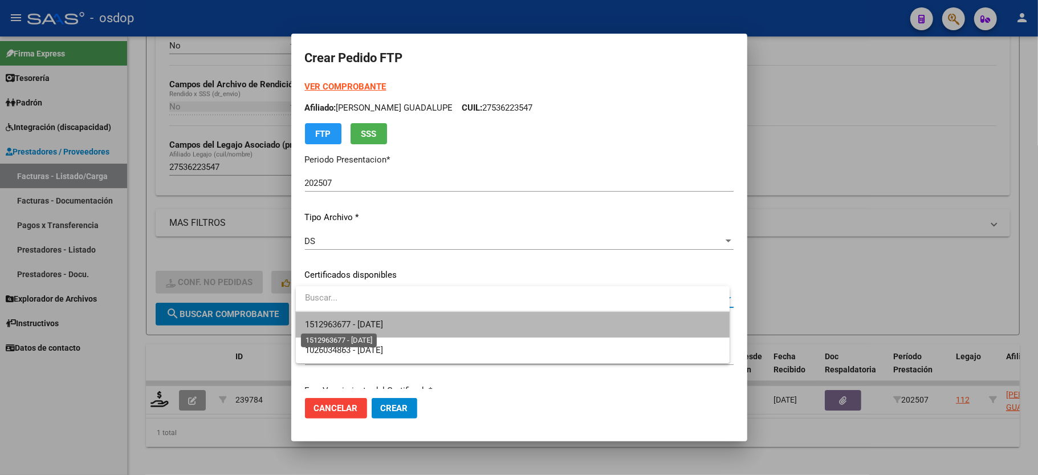
click at [343, 321] on span "1512963677 - 2035-02-18" at bounding box center [344, 324] width 78 height 10
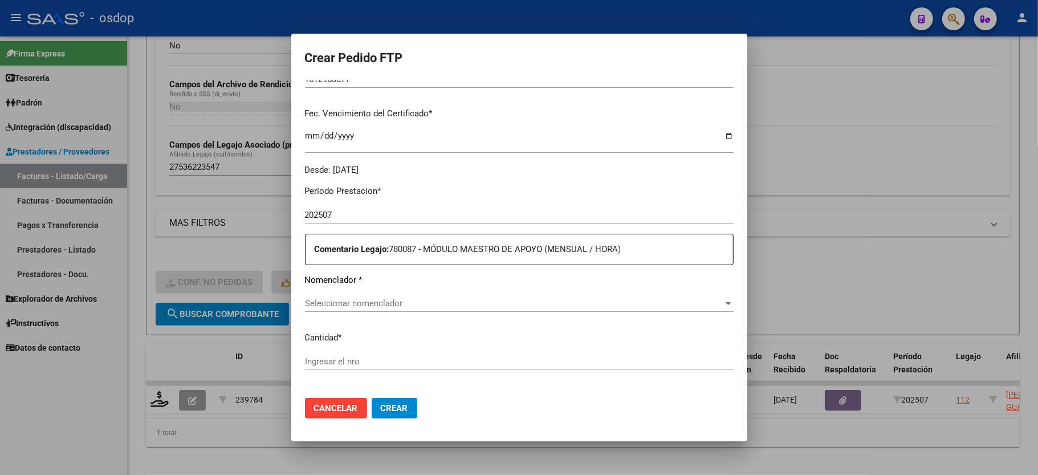
scroll to position [304, 0]
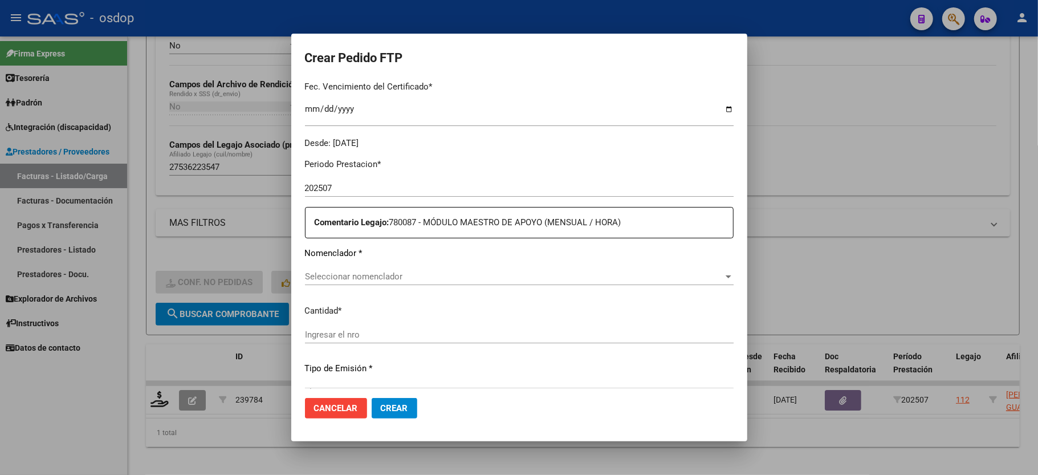
click at [357, 272] on span "Seleccionar nomenclador" at bounding box center [514, 276] width 418 height 10
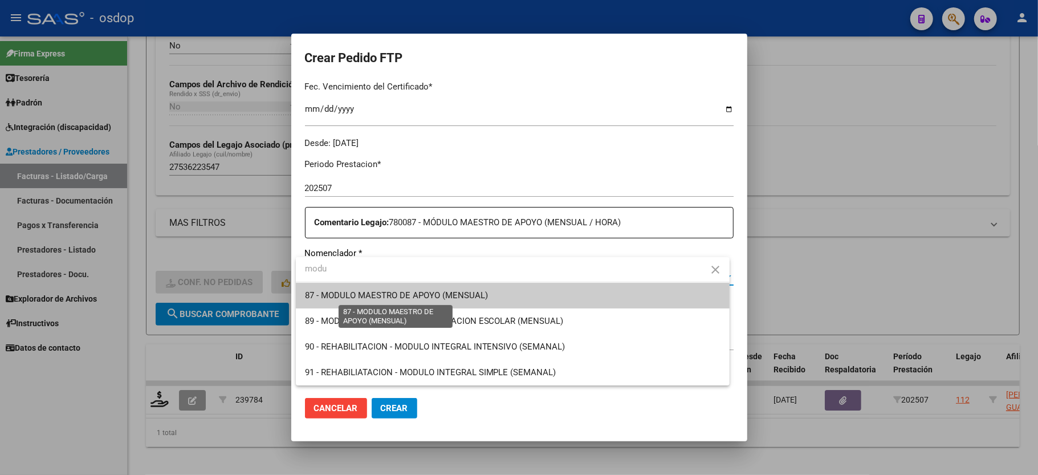
type input "modu"
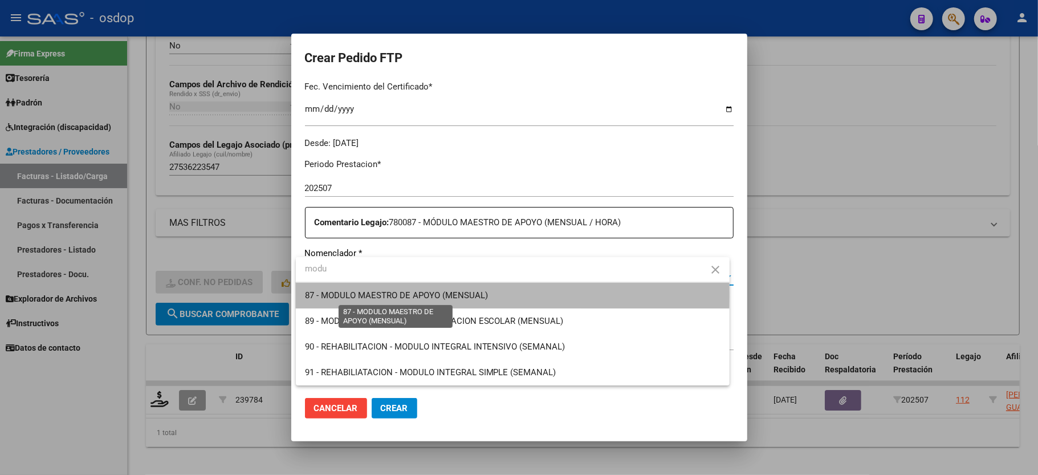
click at [365, 295] on span "87 - MODULO MAESTRO DE APOYO (MENSUAL)" at bounding box center [396, 295] width 183 height 10
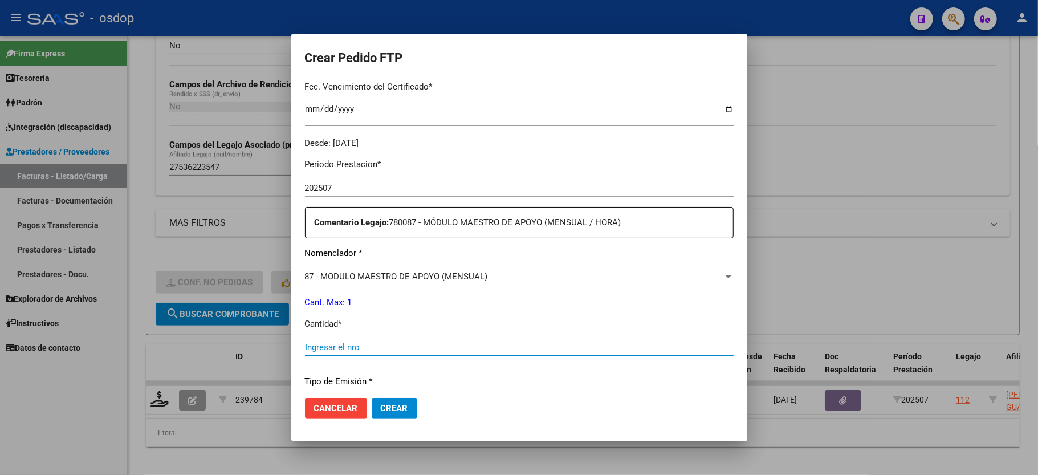
click at [342, 343] on input "Ingresar el nro" at bounding box center [519, 347] width 429 height 10
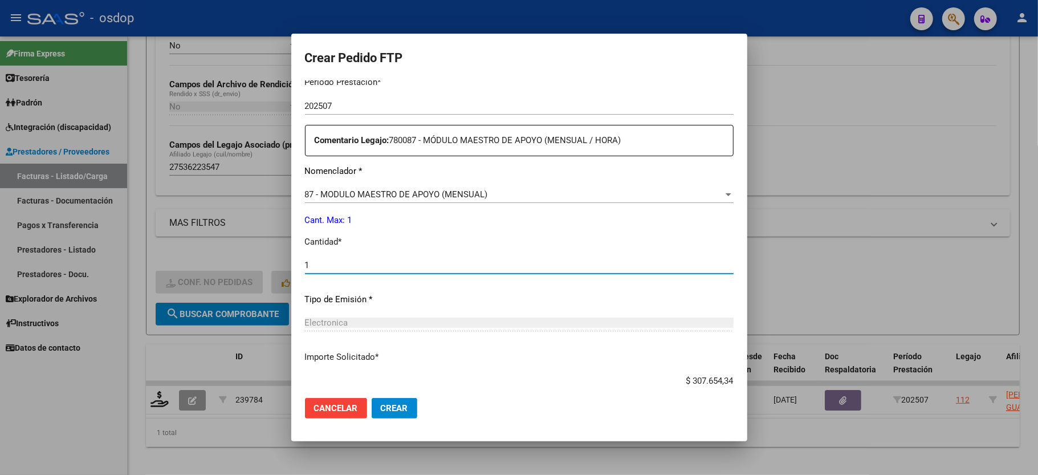
scroll to position [447, 0]
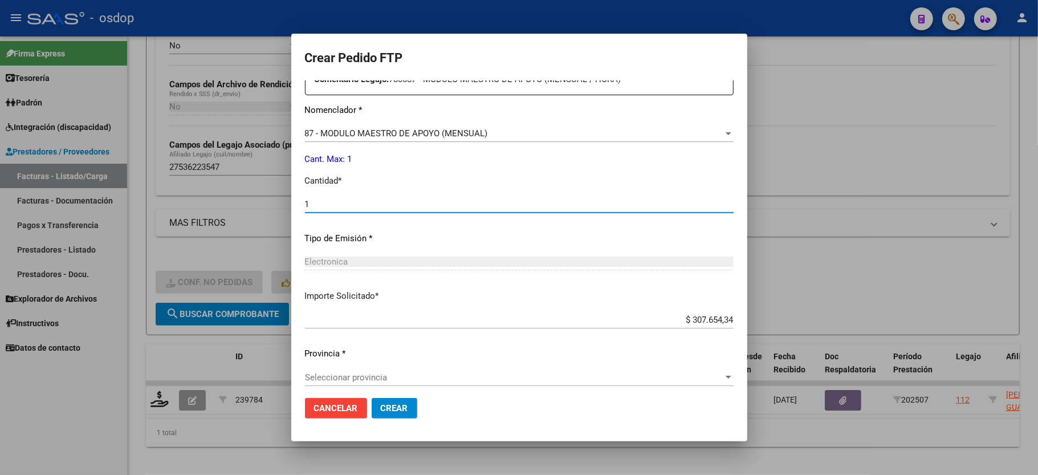
type input "1"
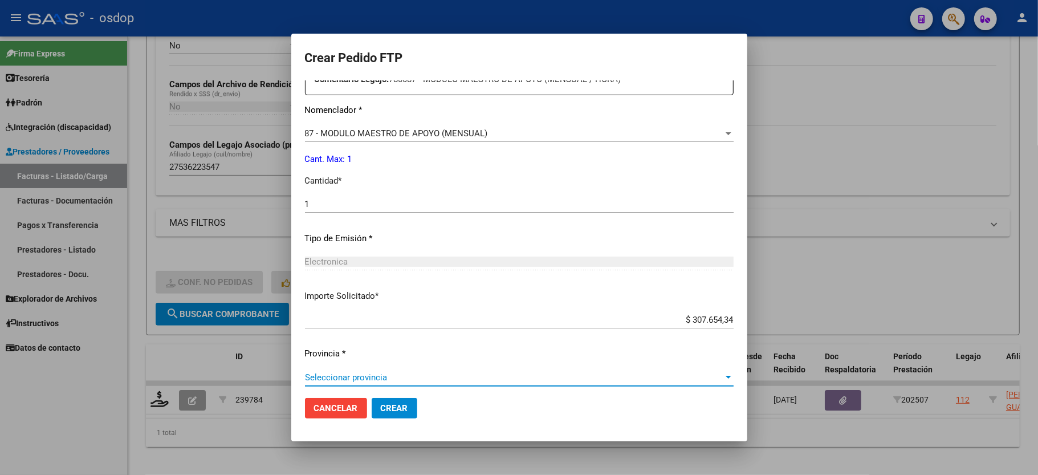
click at [361, 372] on span "Seleccionar provincia" at bounding box center [514, 377] width 418 height 10
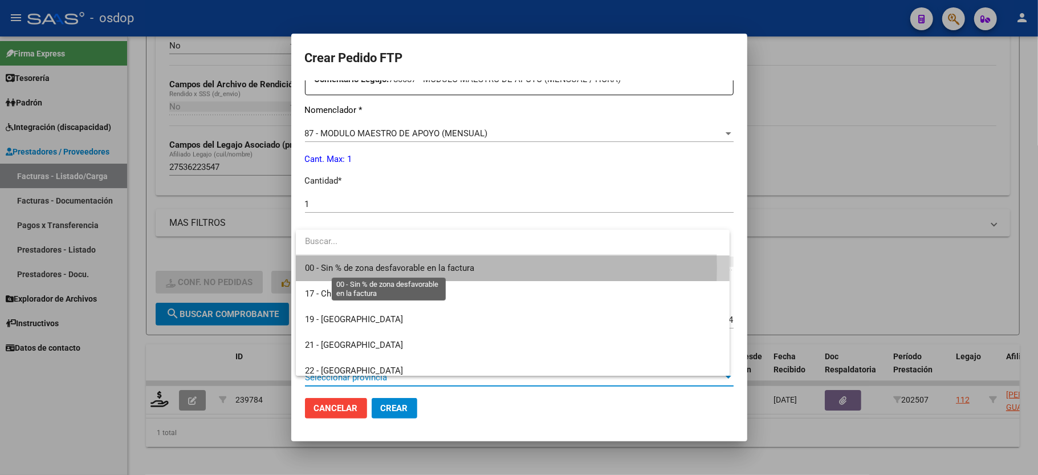
click at [353, 268] on span "00 - Sin % de zona desfavorable en la factura" at bounding box center [389, 268] width 169 height 10
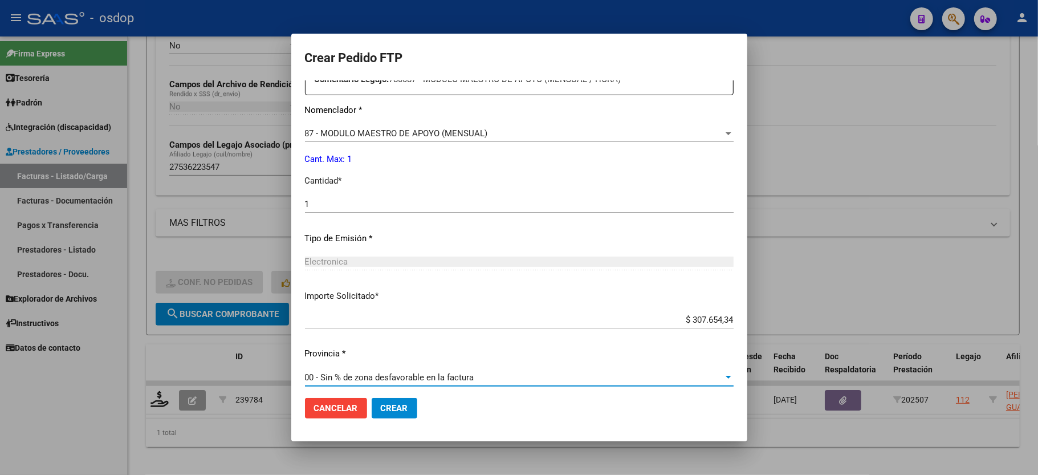
click at [384, 410] on span "Crear" at bounding box center [394, 408] width 27 height 10
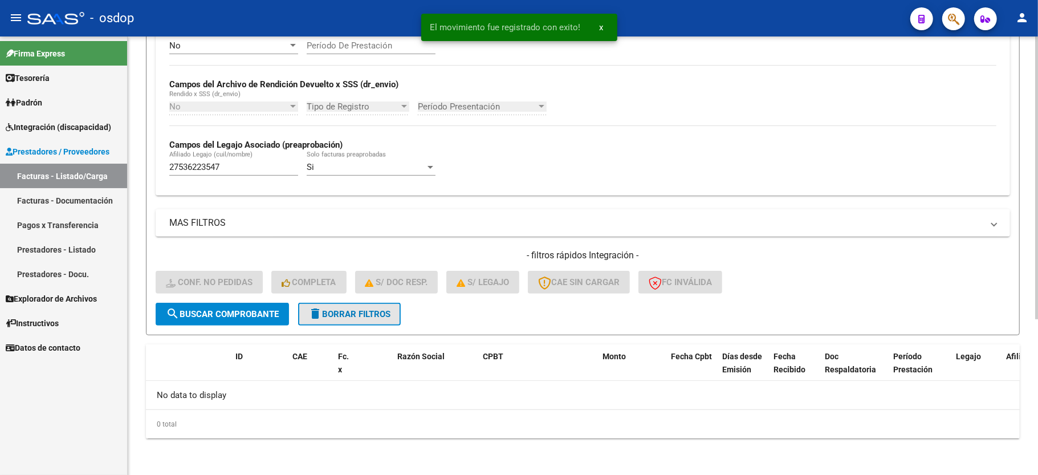
click at [317, 315] on mat-icon "delete" at bounding box center [315, 314] width 14 height 14
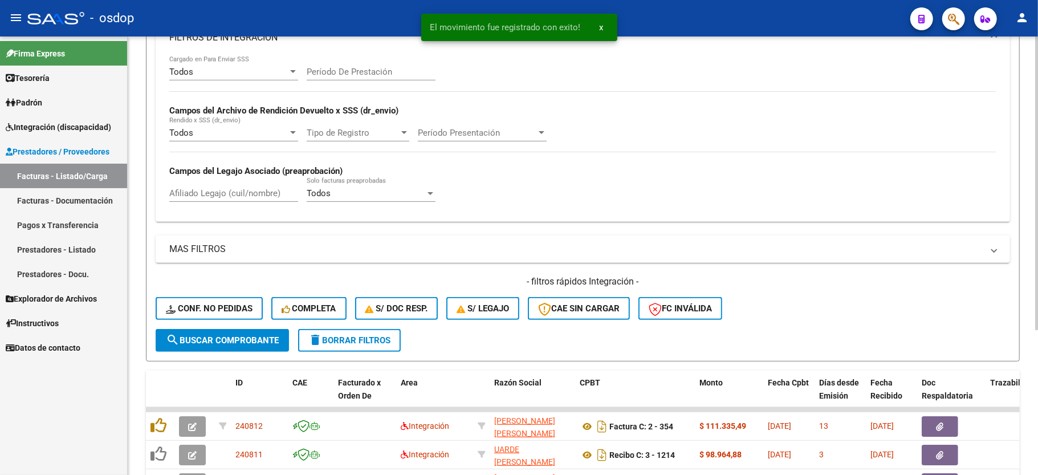
scroll to position [242, 0]
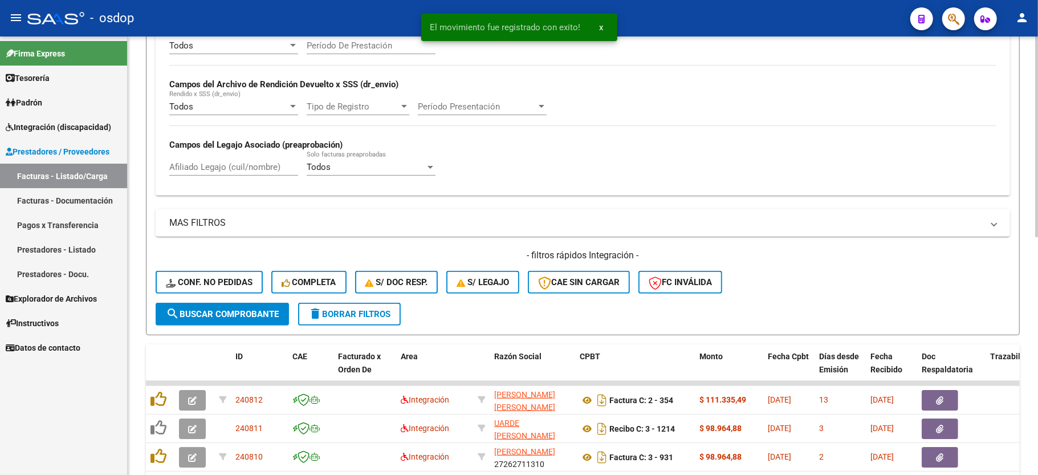
click at [227, 164] on input "Afiliado Legajo (cuil/nombre)" at bounding box center [233, 167] width 129 height 10
paste input "27232574319"
type input "27232574319"
click at [237, 313] on span "search Buscar Comprobante" at bounding box center [222, 314] width 113 height 10
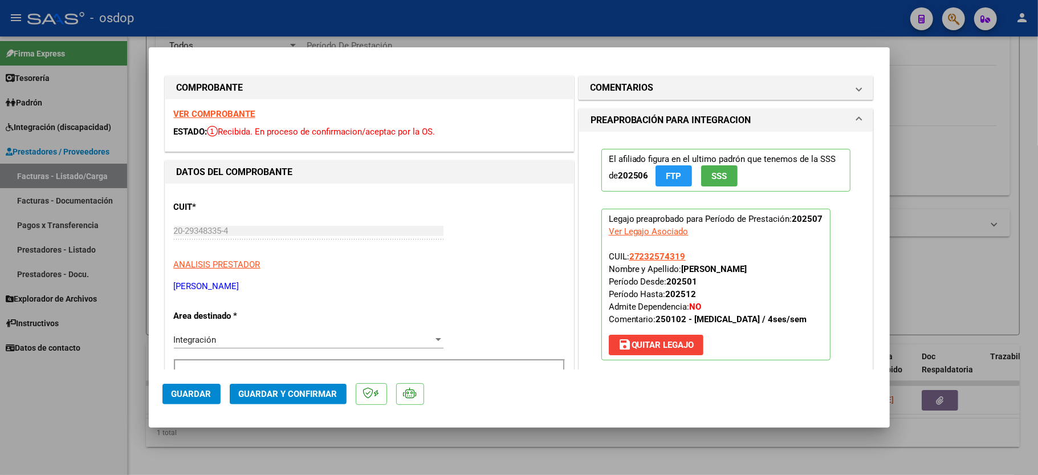
click at [227, 104] on div "VER COMPROBANTE ESTADO: Recibida. En proceso de confirmacion/aceptac por la OS." at bounding box center [369, 125] width 408 height 52
click at [228, 112] on strong "VER COMPROBANTE" at bounding box center [215, 114] width 82 height 10
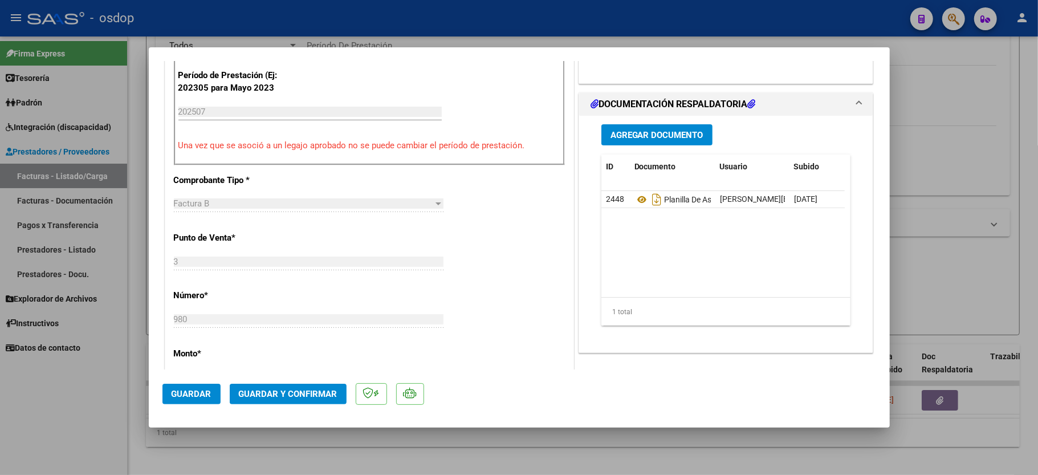
scroll to position [304, 0]
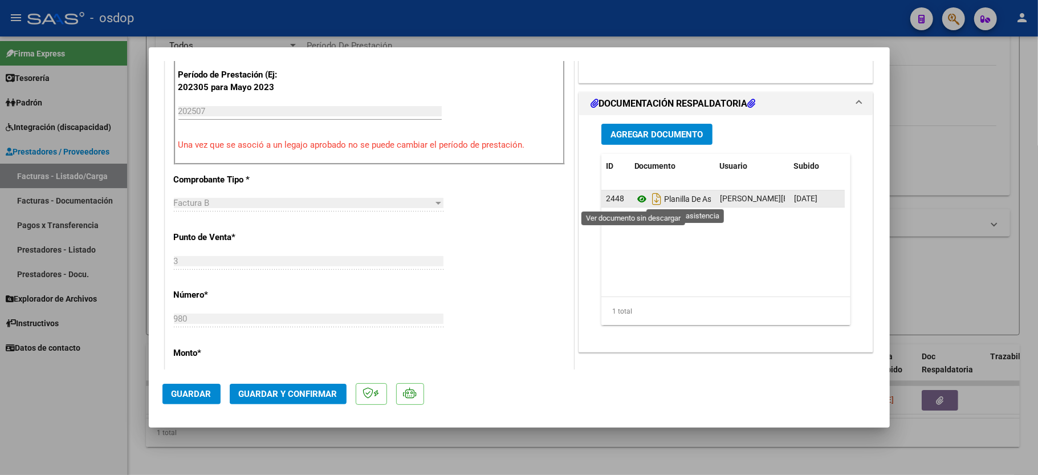
click at [634, 199] on icon at bounding box center [641, 199] width 15 height 14
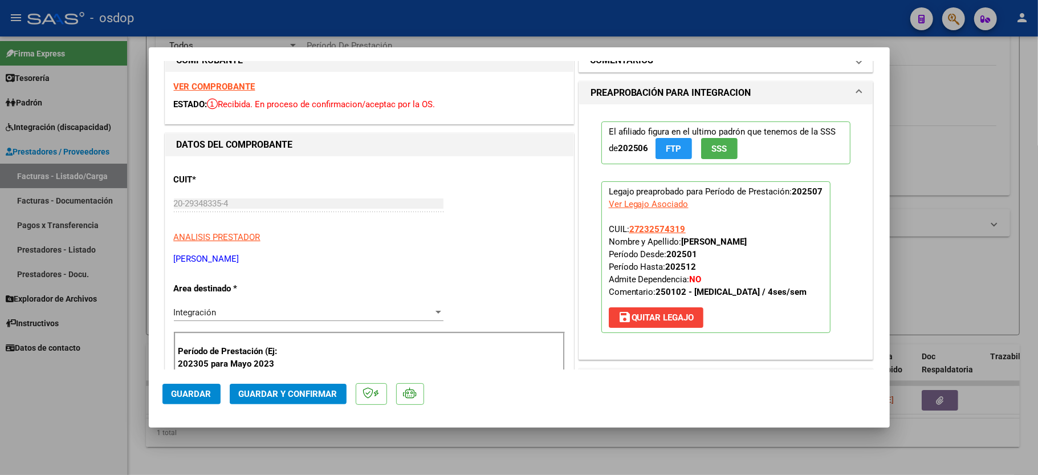
scroll to position [0, 0]
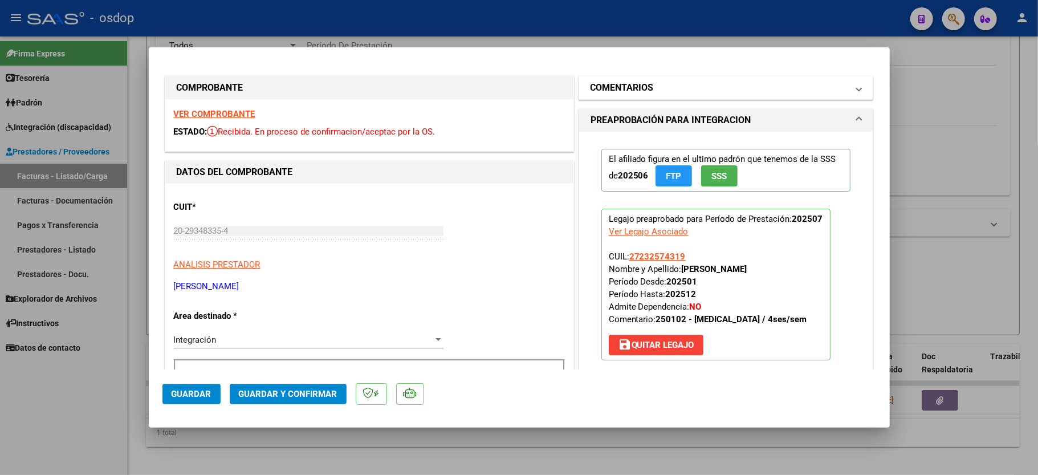
click at [659, 78] on mat-expansion-panel-header "COMENTARIOS" at bounding box center [726, 87] width 294 height 23
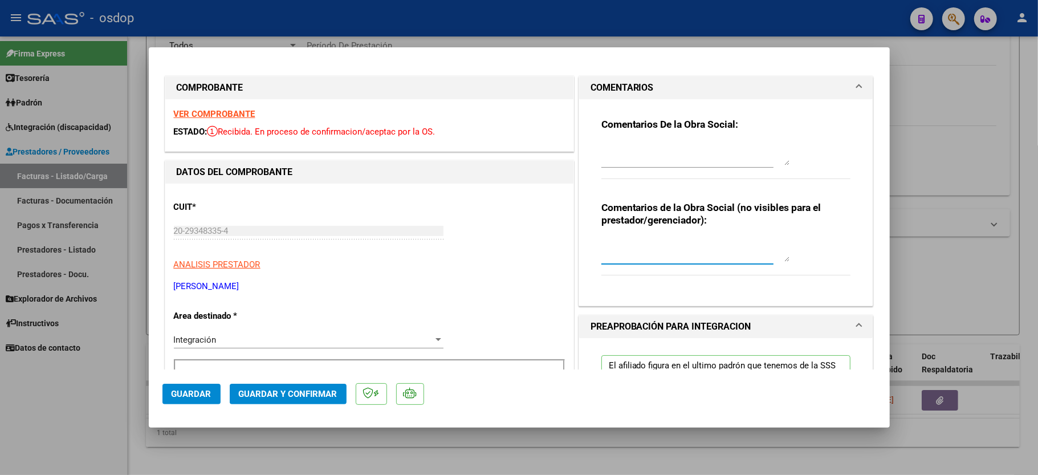
click at [639, 247] on textarea at bounding box center [695, 250] width 188 height 23
type textarea "S"
type textarea "ACO"
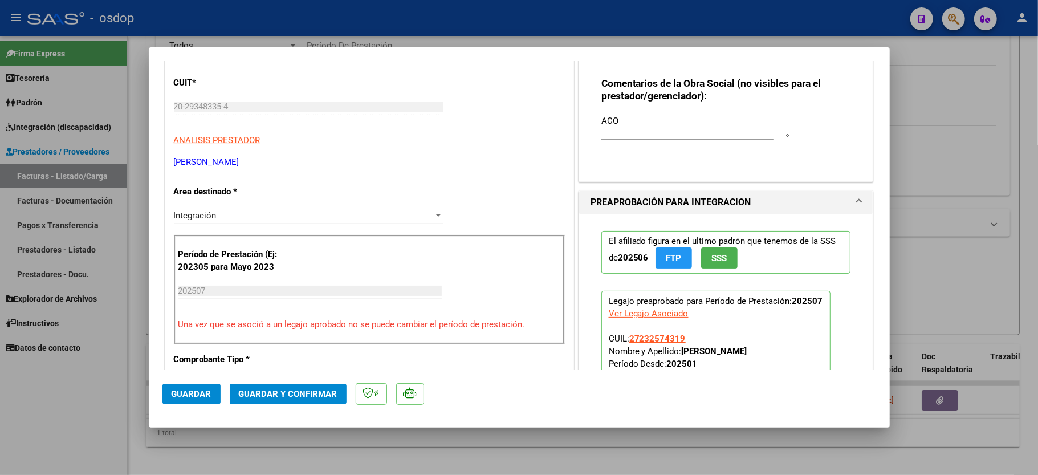
scroll to position [152, 0]
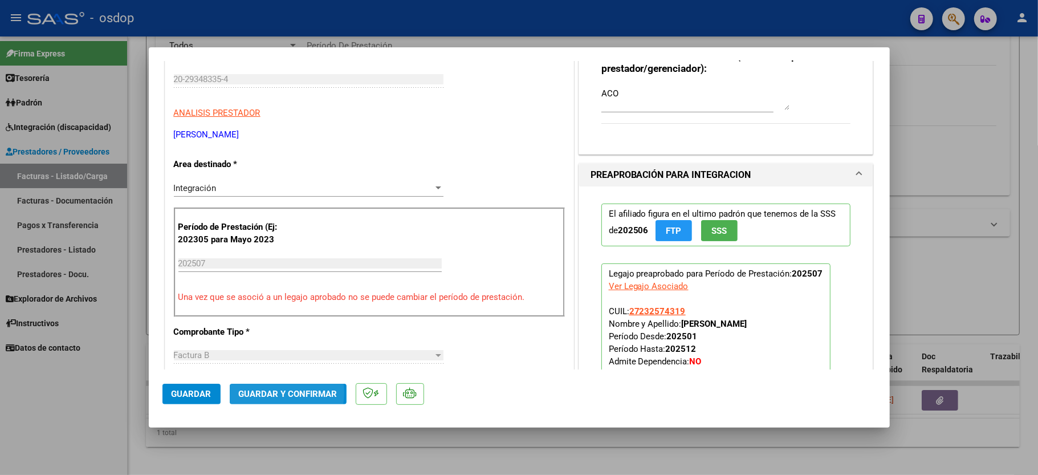
click at [272, 393] on span "Guardar y Confirmar" at bounding box center [288, 394] width 99 height 10
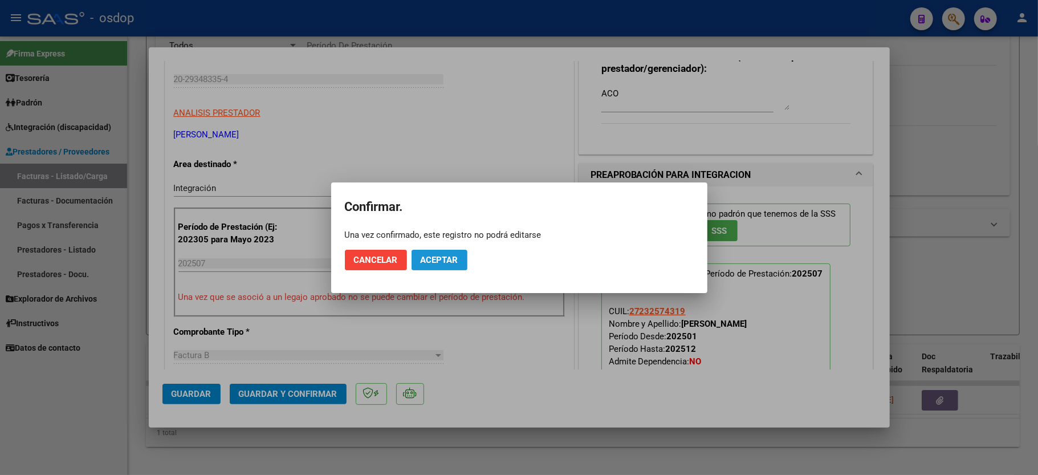
click at [450, 260] on span "Aceptar" at bounding box center [440, 260] width 38 height 10
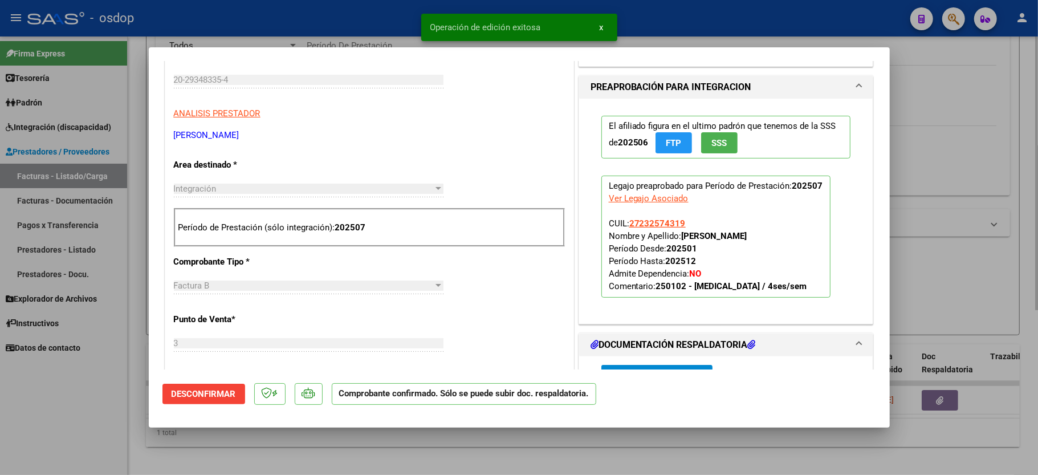
drag, startPoint x: 119, startPoint y: 418, endPoint x: 146, endPoint y: 353, distance: 70.0
click at [117, 418] on div at bounding box center [519, 237] width 1038 height 475
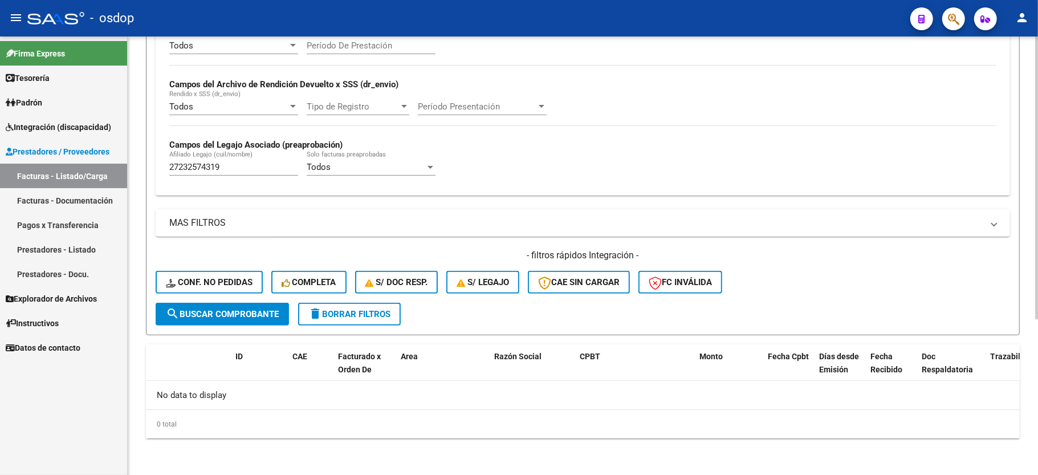
click at [190, 164] on input "27232574319" at bounding box center [233, 167] width 129 height 10
click at [169, 276] on button "Conf. no pedidas" at bounding box center [209, 282] width 107 height 23
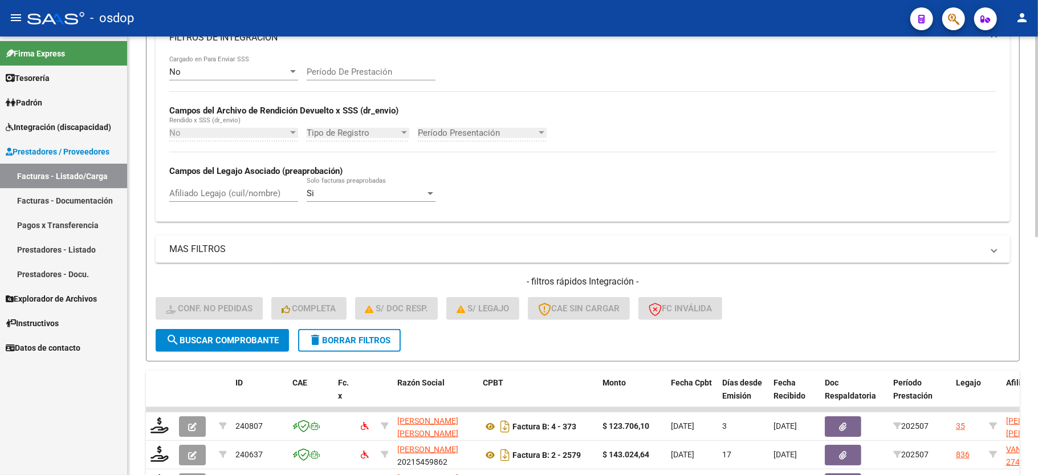
scroll to position [242, 0]
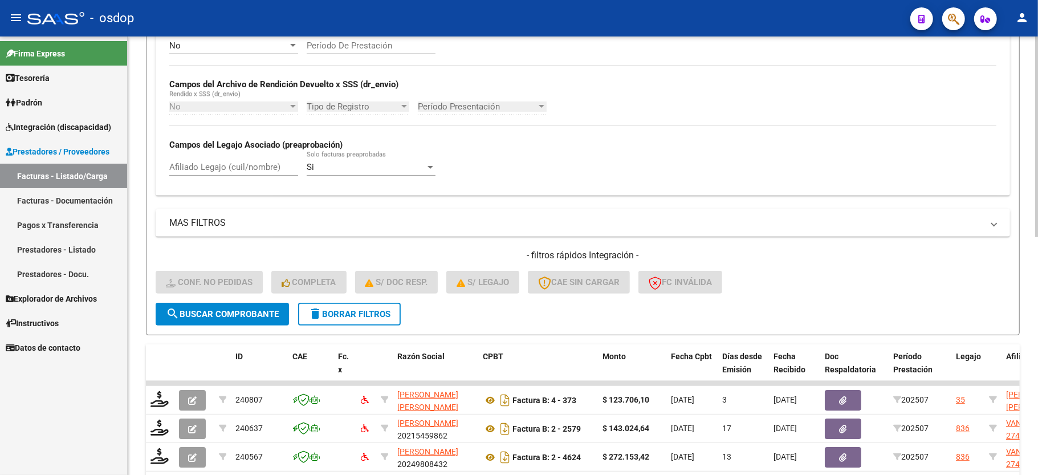
click at [206, 176] on div "Afiliado Legajo (cuil/nombre)" at bounding box center [233, 163] width 129 height 25
click at [213, 168] on input "Afiliado Legajo (cuil/nombre)" at bounding box center [233, 167] width 129 height 10
paste input "27232574319"
type input "27232574319"
click at [228, 324] on button "search Buscar Comprobante" at bounding box center [222, 314] width 133 height 23
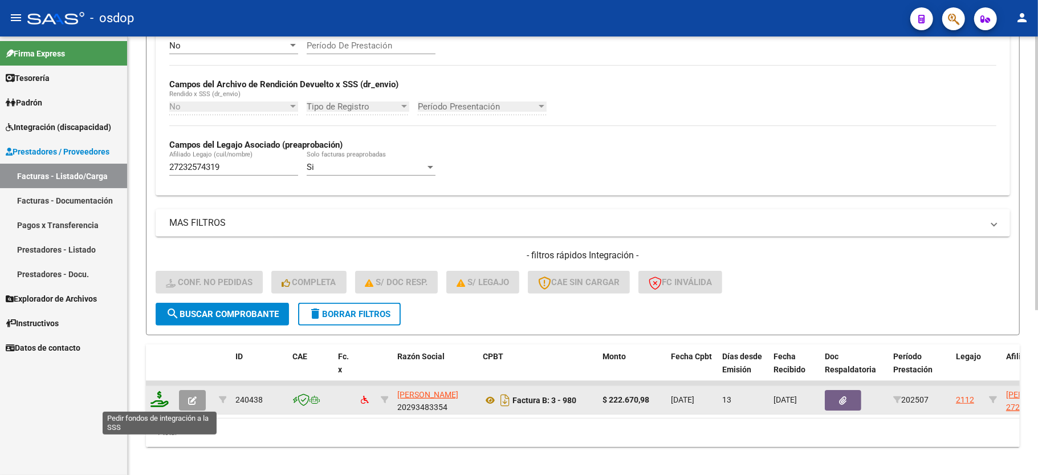
click at [158, 401] on icon at bounding box center [159, 399] width 18 height 16
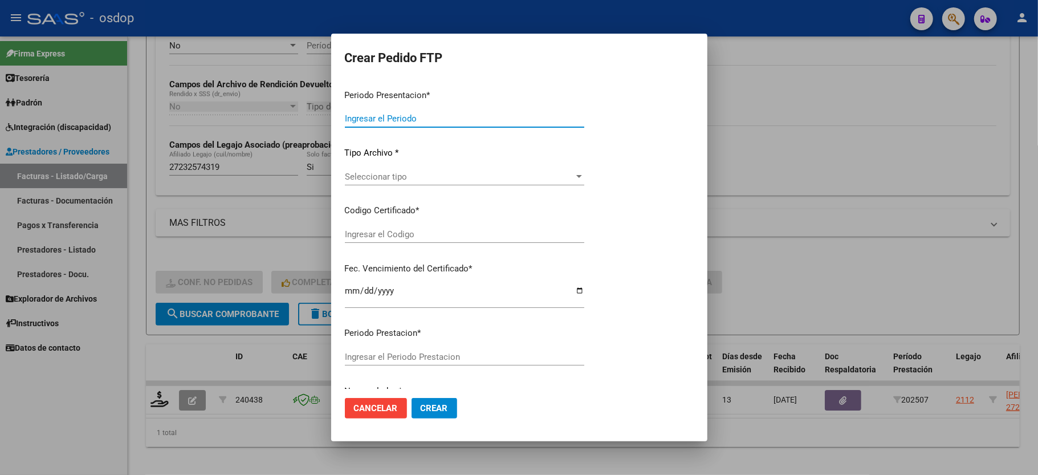
type input "202507"
type input "$ 222.670,98"
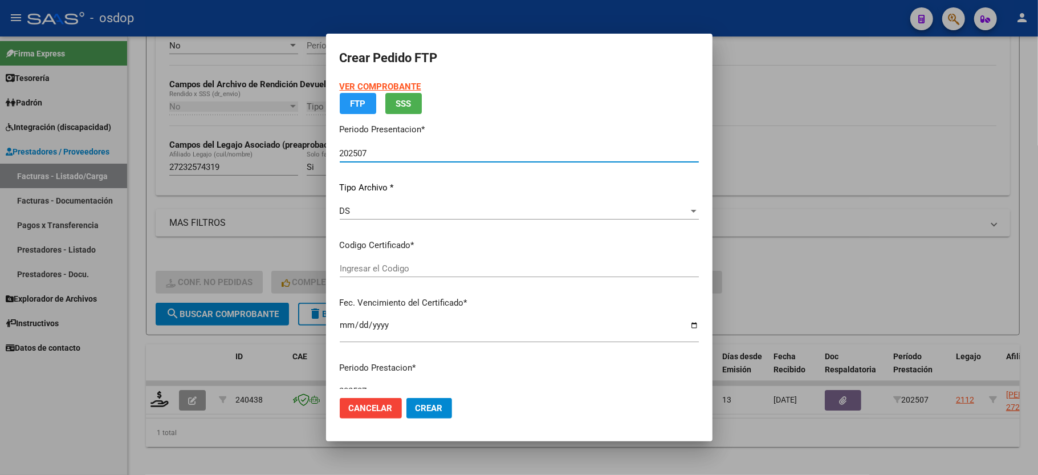
type input "4503286330"
type input "[DATE]"
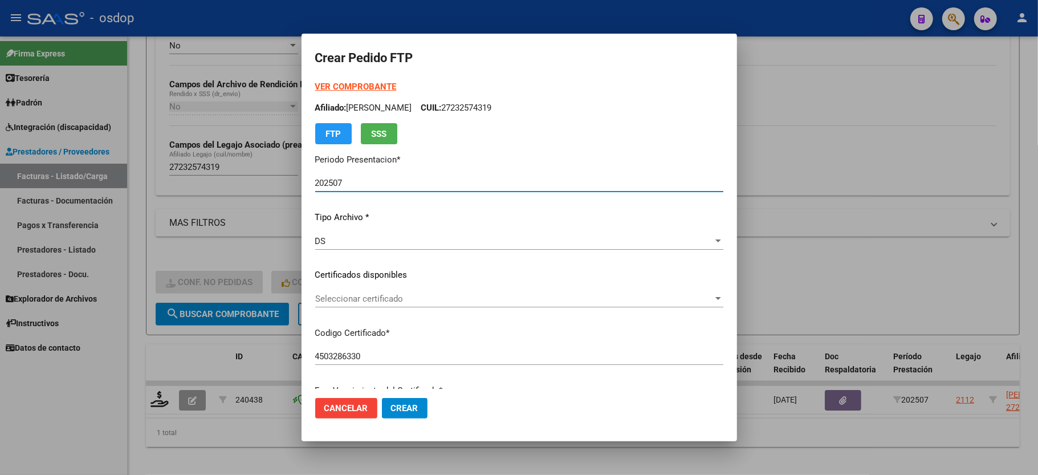
click at [352, 298] on span "Seleccionar certificado" at bounding box center [514, 299] width 398 height 10
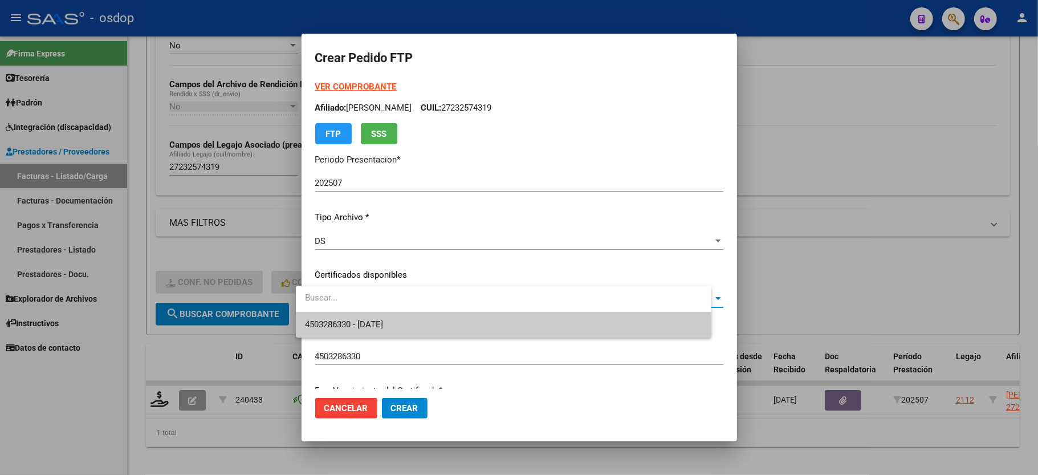
click at [349, 308] on input "dropdown search" at bounding box center [503, 298] width 415 height 26
click at [345, 319] on span "4503286330 - [DATE]" at bounding box center [344, 324] width 78 height 10
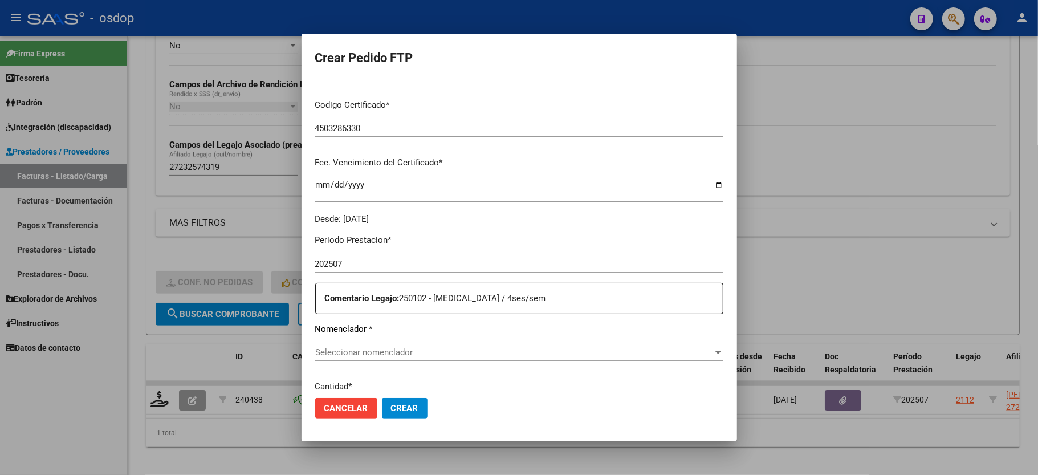
scroll to position [304, 0]
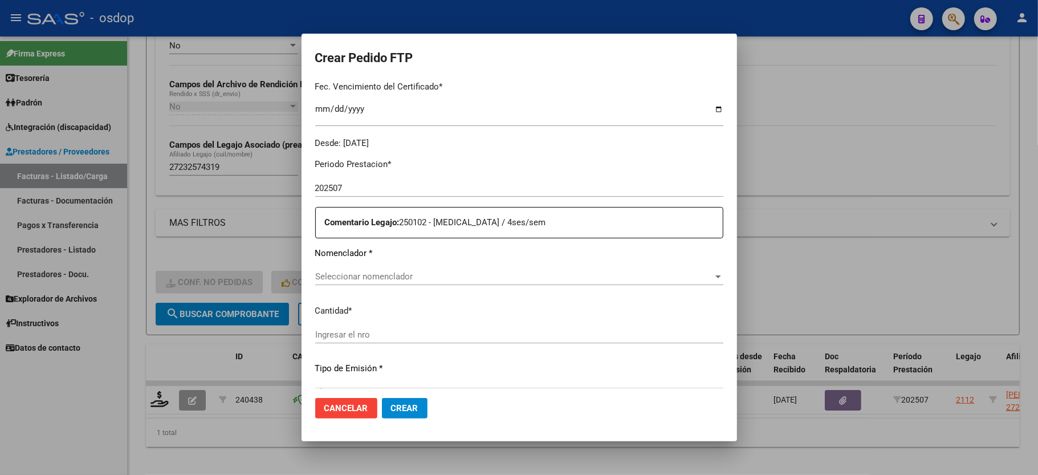
click at [352, 271] on span "Seleccionar nomenclador" at bounding box center [514, 276] width 398 height 10
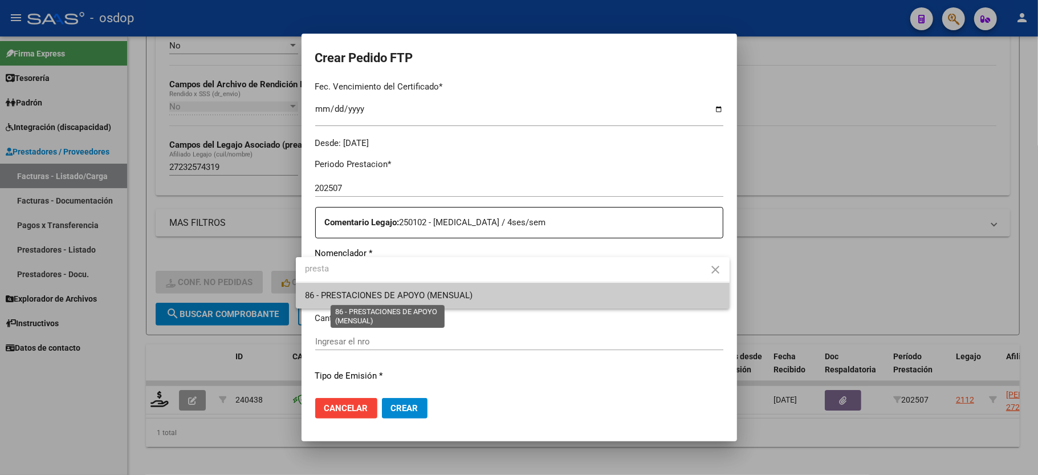
type input "presta"
click at [352, 299] on span "86 - PRESTACIONES DE APOYO (MENSUAL)" at bounding box center [389, 295] width 168 height 10
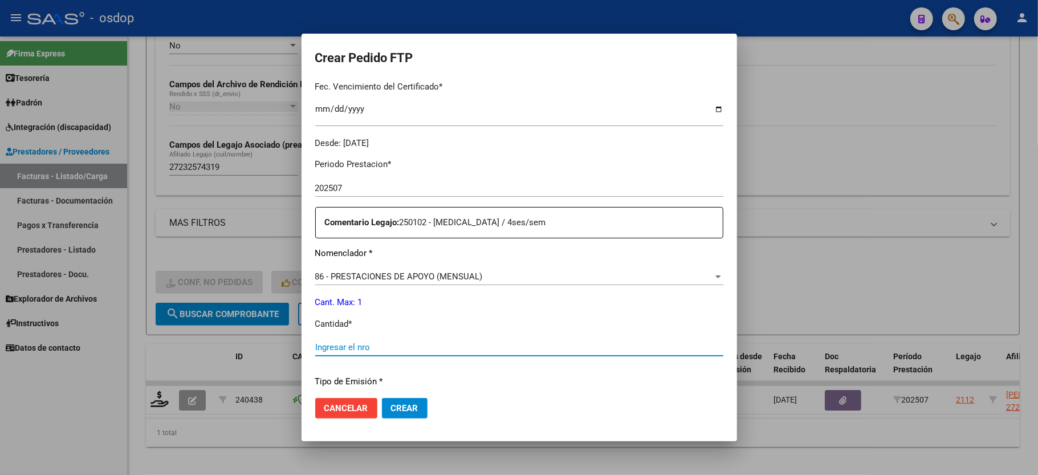
click at [348, 342] on input "Ingresar el nro" at bounding box center [519, 347] width 408 height 10
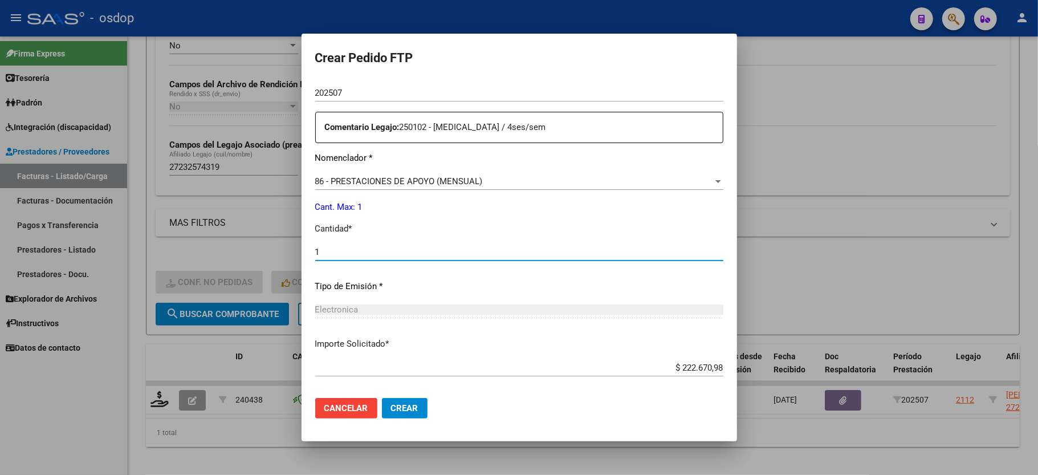
scroll to position [562, 0]
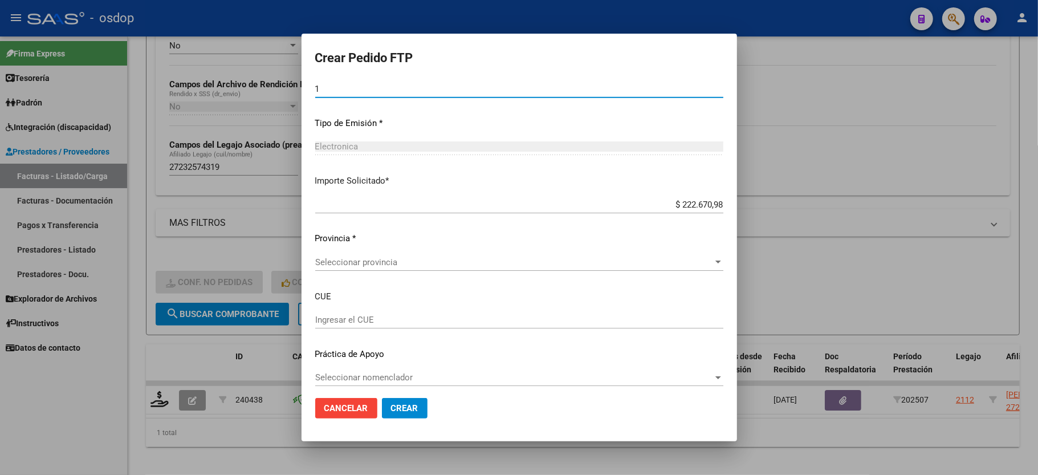
type input "1"
click at [355, 267] on div "Seleccionar provincia Seleccionar provincia" at bounding box center [519, 268] width 408 height 28
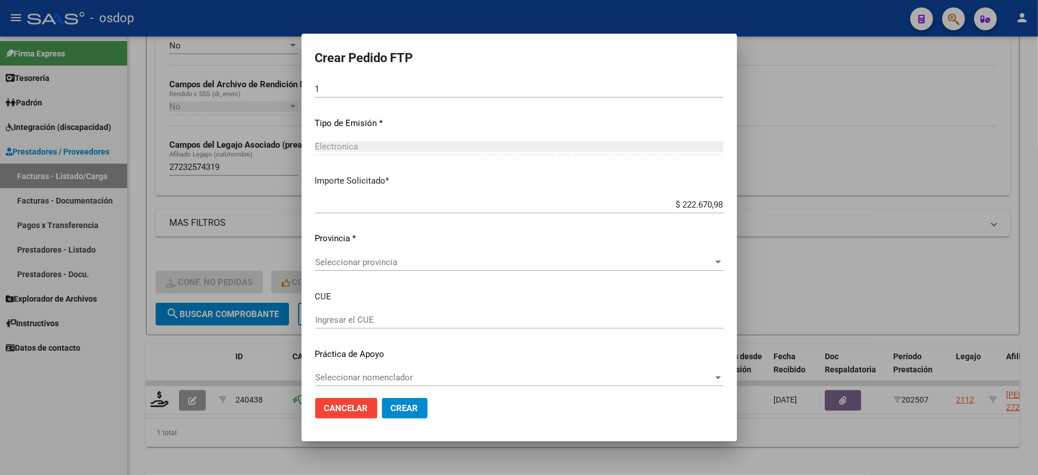
click at [355, 254] on div "Seleccionar provincia Seleccionar provincia" at bounding box center [519, 262] width 408 height 17
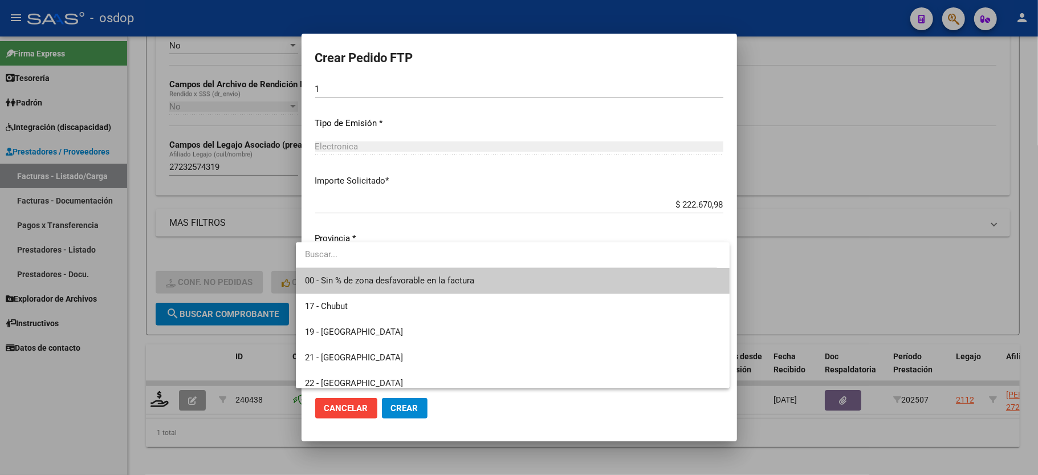
click at [363, 278] on span "00 - Sin % de zona desfavorable en la factura" at bounding box center [389, 280] width 169 height 10
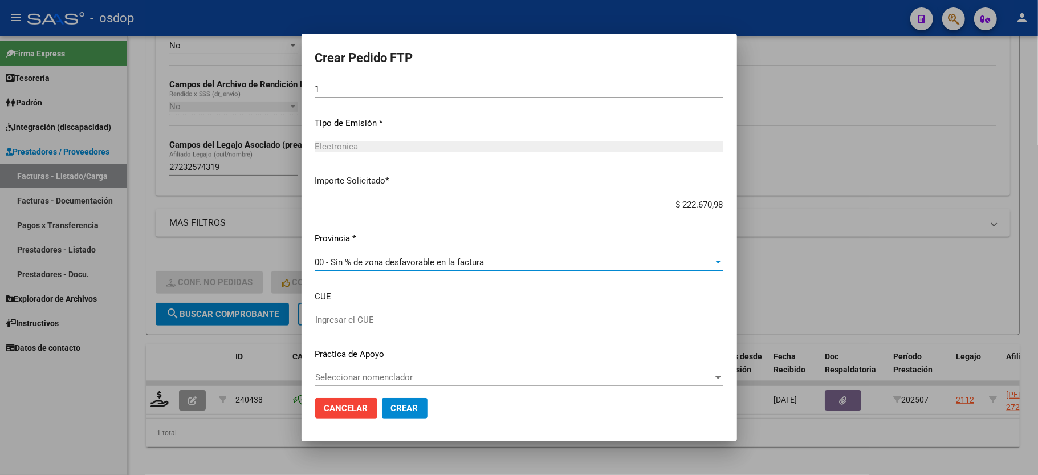
click at [393, 414] on button "Crear" at bounding box center [405, 408] width 46 height 21
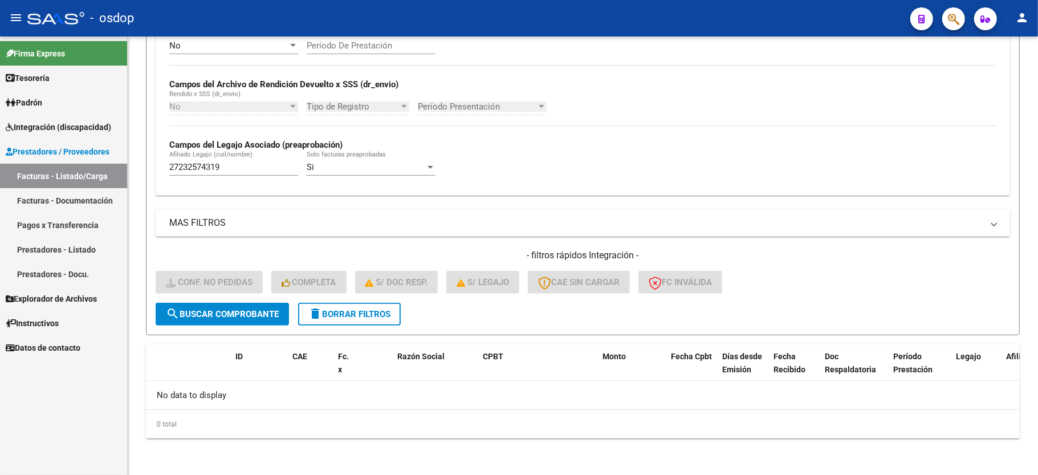
drag, startPoint x: 385, startPoint y: 320, endPoint x: 325, endPoint y: 24, distance: 301.9
click at [385, 320] on button "delete Borrar Filtros" at bounding box center [349, 314] width 103 height 23
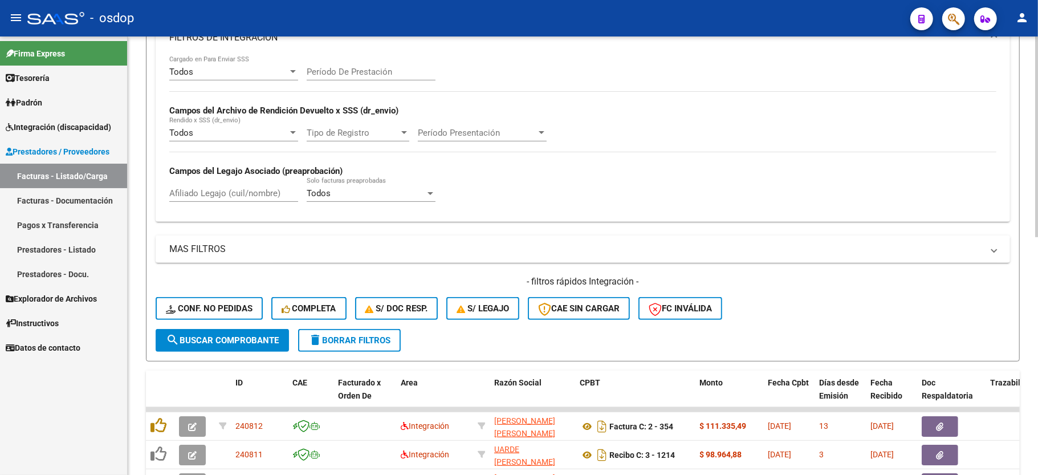
scroll to position [242, 0]
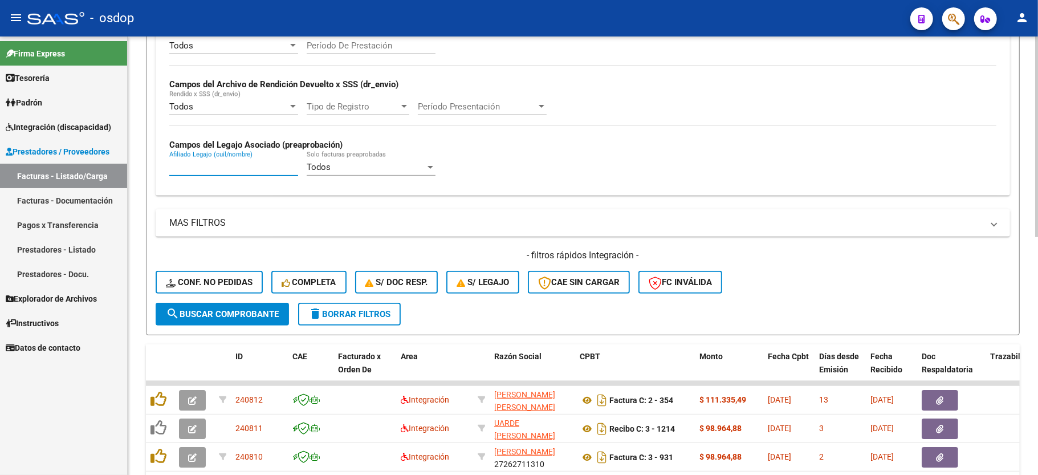
click at [182, 164] on input "Afiliado Legajo (cuil/nombre)" at bounding box center [233, 167] width 129 height 10
paste input "20452159229"
type input "20452159229"
click at [245, 327] on form "Filtros Id Area Area Seleccionar Gerenciador Seleccionar Gerenciador No Confirm…" at bounding box center [583, 114] width 874 height 442
click at [245, 319] on button "search Buscar Comprobante" at bounding box center [222, 314] width 133 height 23
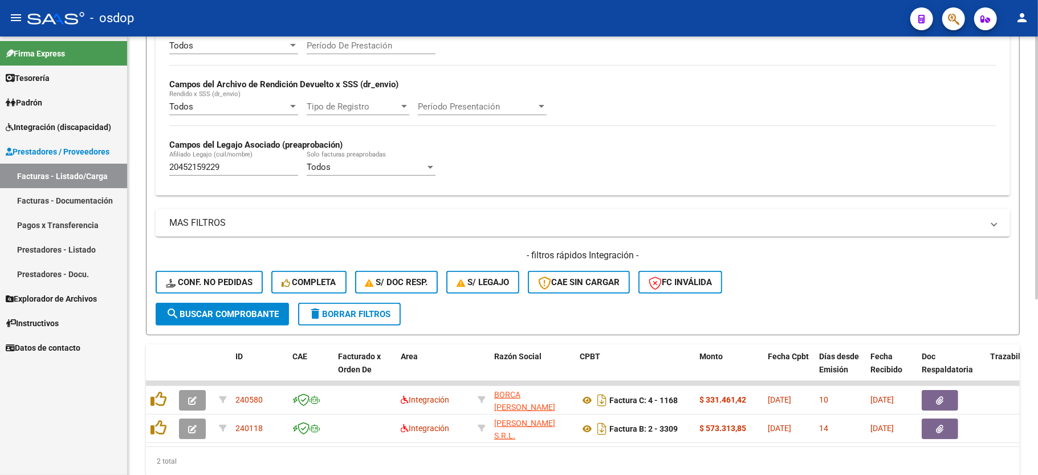
scroll to position [292, 0]
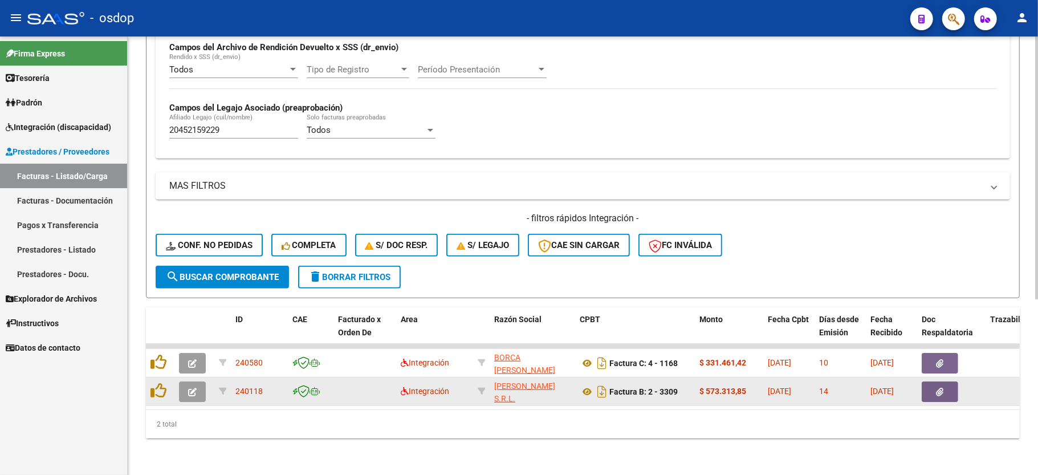
click at [192, 388] on icon "button" at bounding box center [192, 392] width 9 height 9
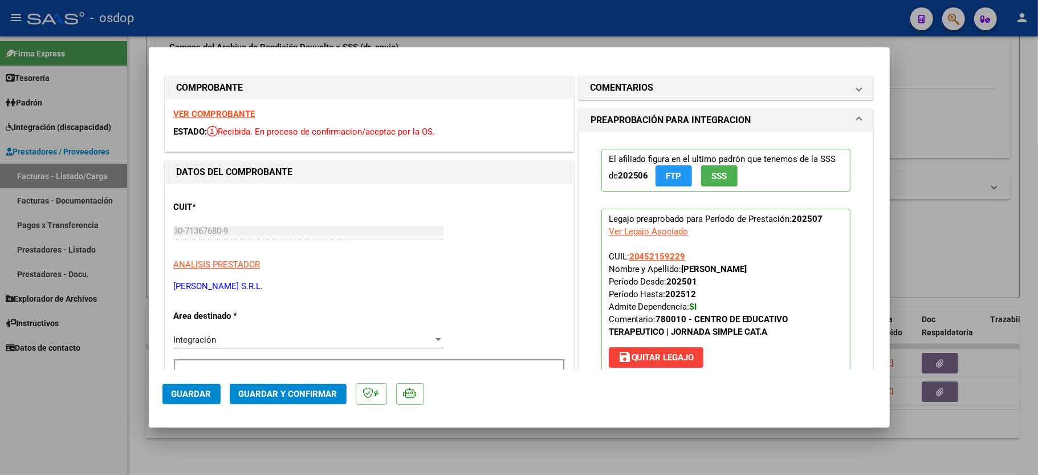
click at [245, 105] on div "VER COMPROBANTE ESTADO: Recibida. En proceso de confirmacion/aceptac por la OS." at bounding box center [369, 125] width 408 height 52
click at [247, 109] on strong "VER COMPROBANTE" at bounding box center [215, 114] width 82 height 10
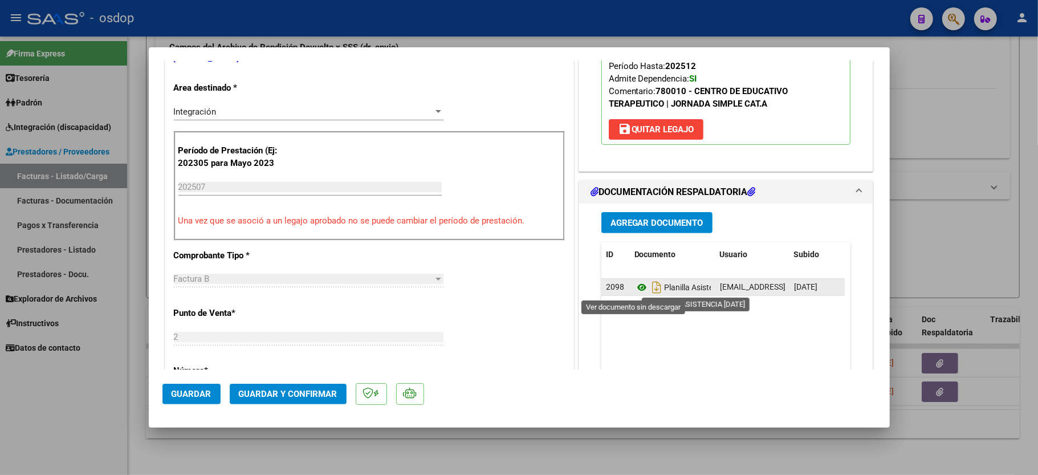
click at [638, 290] on icon at bounding box center [641, 287] width 15 height 14
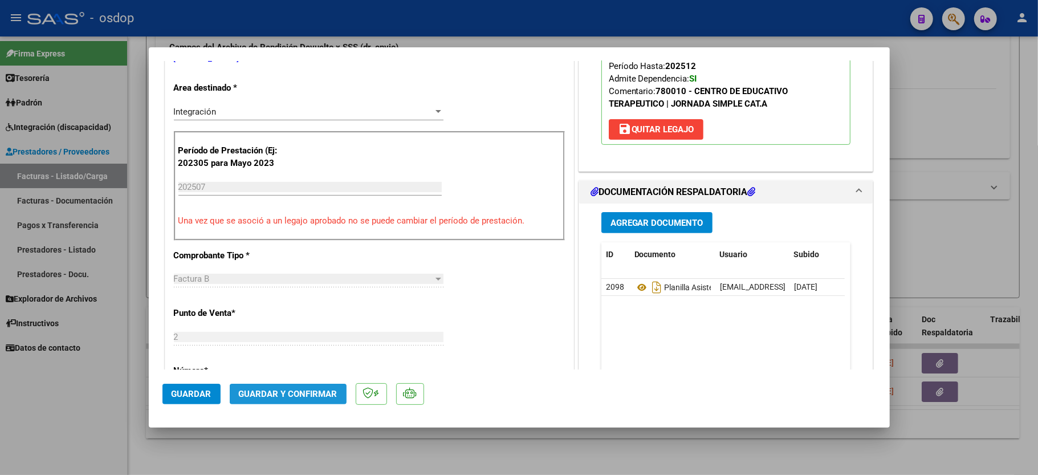
click at [290, 389] on span "Guardar y Confirmar" at bounding box center [288, 394] width 99 height 10
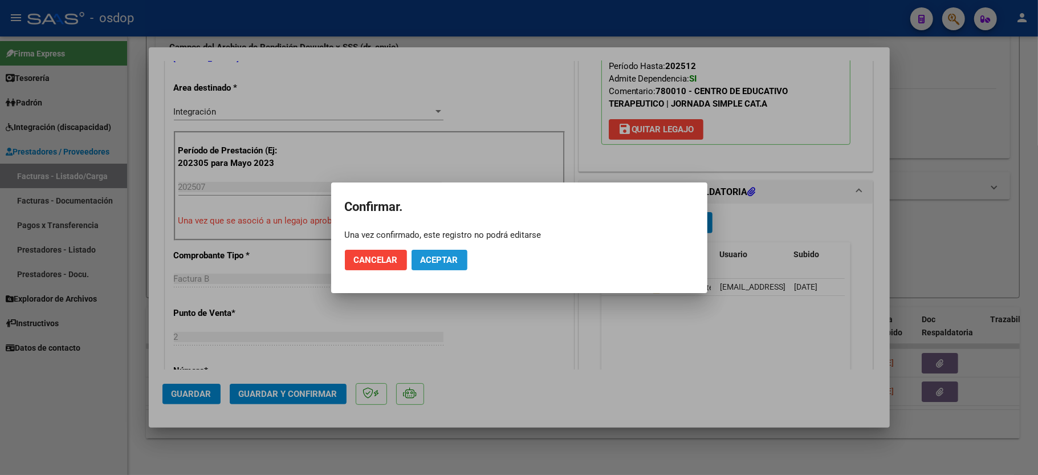
click at [443, 267] on button "Aceptar" at bounding box center [440, 260] width 56 height 21
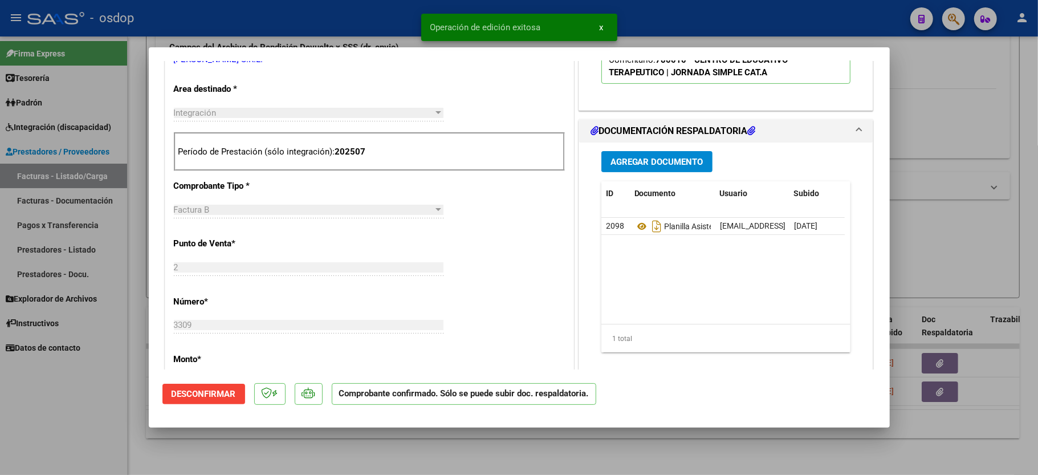
drag, startPoint x: 14, startPoint y: 438, endPoint x: 7, endPoint y: 413, distance: 25.4
click at [15, 438] on div at bounding box center [519, 237] width 1038 height 475
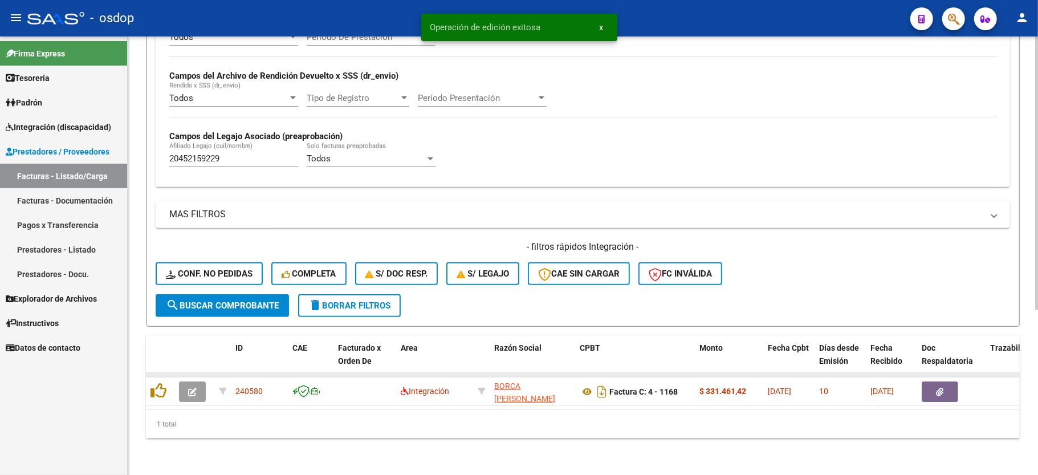
scroll to position [263, 0]
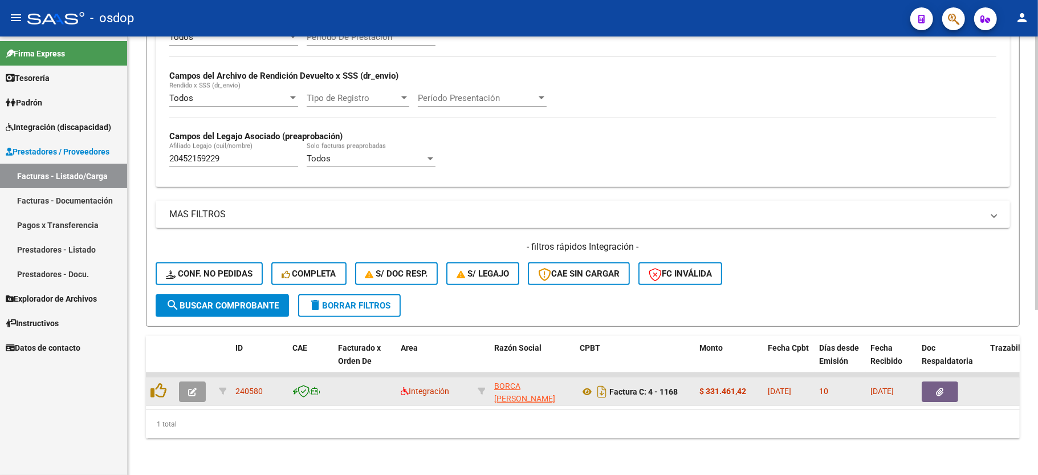
click at [185, 381] on button "button" at bounding box center [192, 391] width 27 height 21
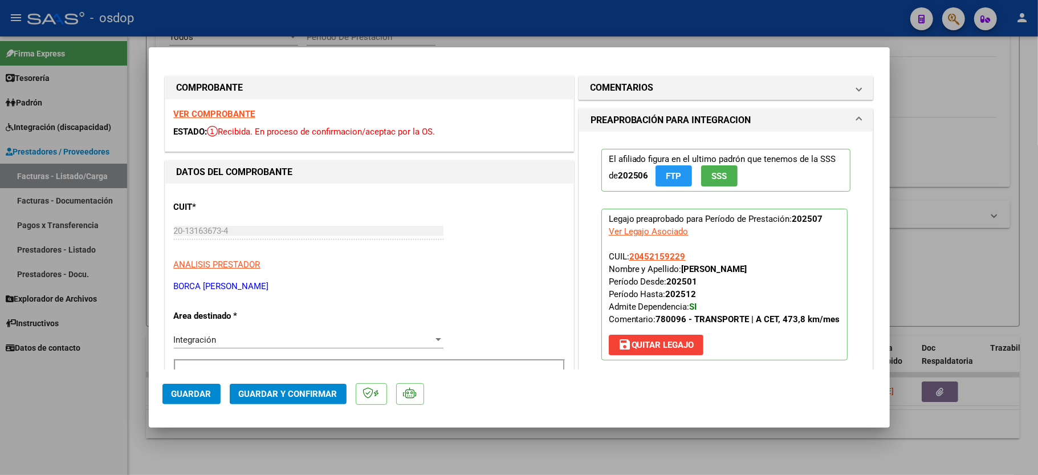
click at [230, 114] on strong "VER COMPROBANTE" at bounding box center [215, 114] width 82 height 10
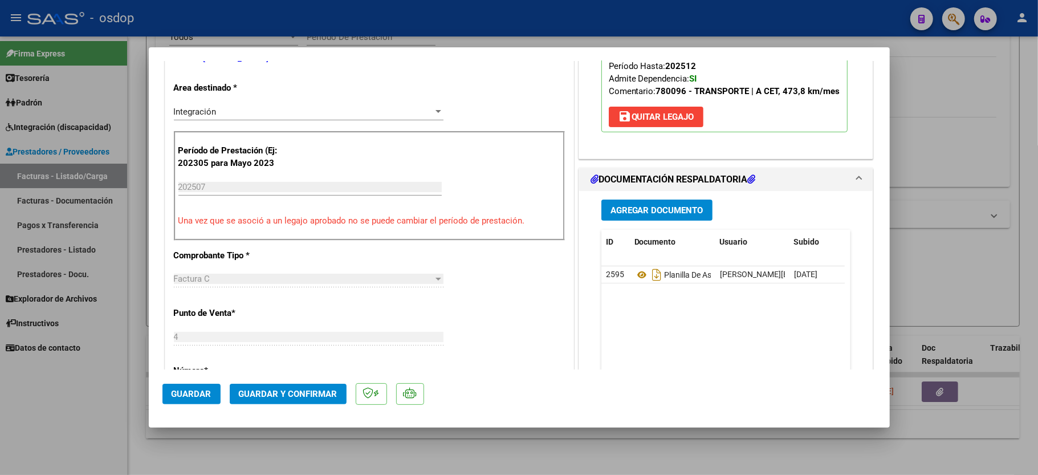
scroll to position [304, 0]
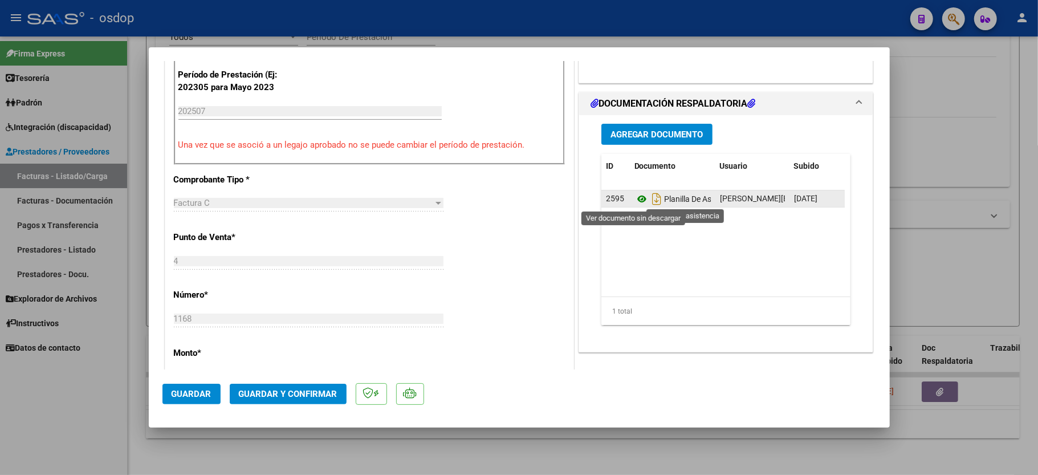
click at [635, 203] on icon at bounding box center [641, 199] width 15 height 14
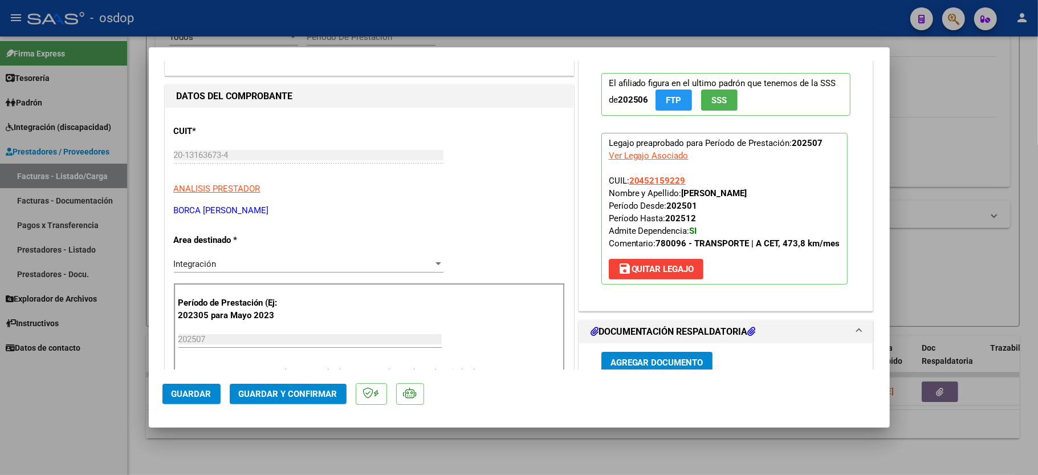
scroll to position [0, 0]
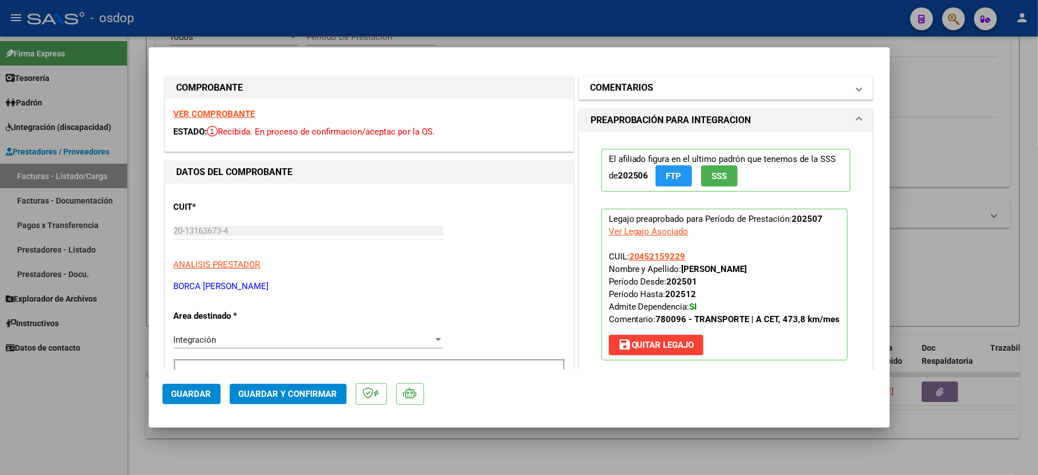
click at [614, 85] on h1 "COMENTARIOS" at bounding box center [621, 88] width 63 height 14
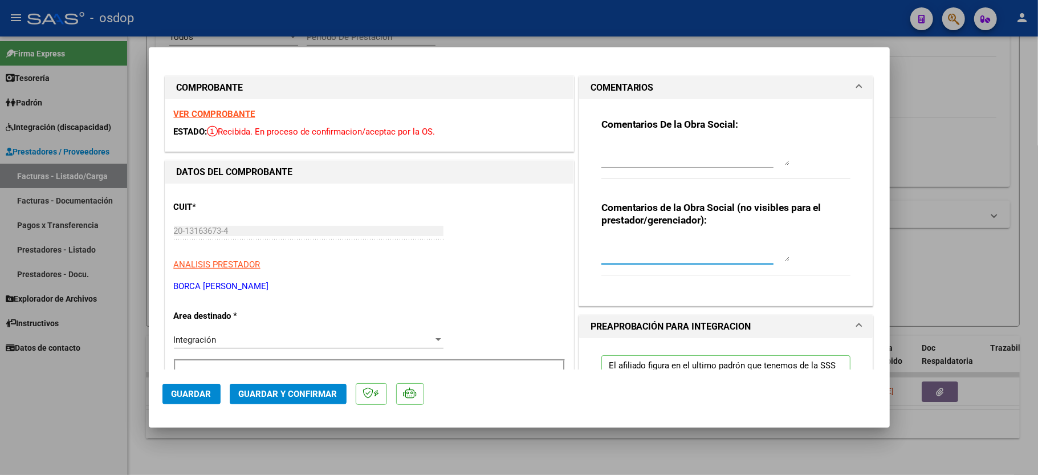
click at [645, 252] on textarea at bounding box center [695, 250] width 188 height 23
type textarea "t"
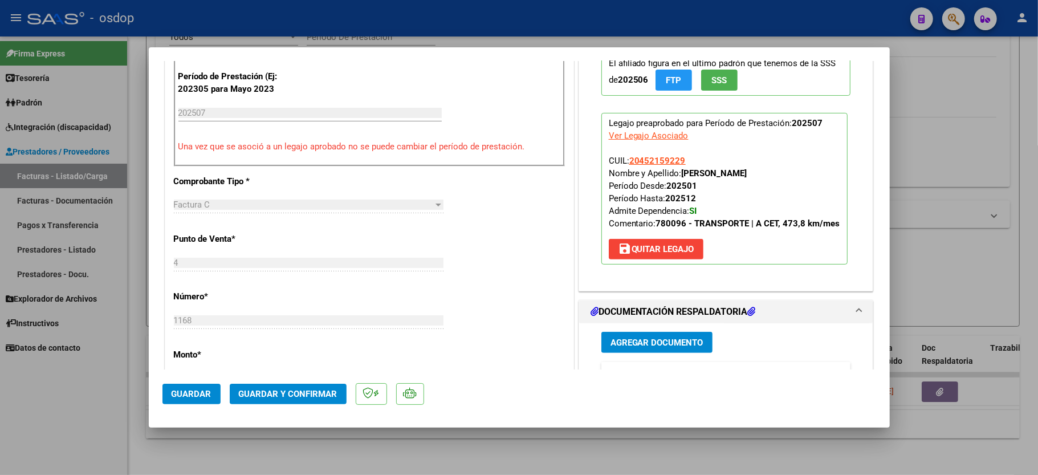
scroll to position [304, 0]
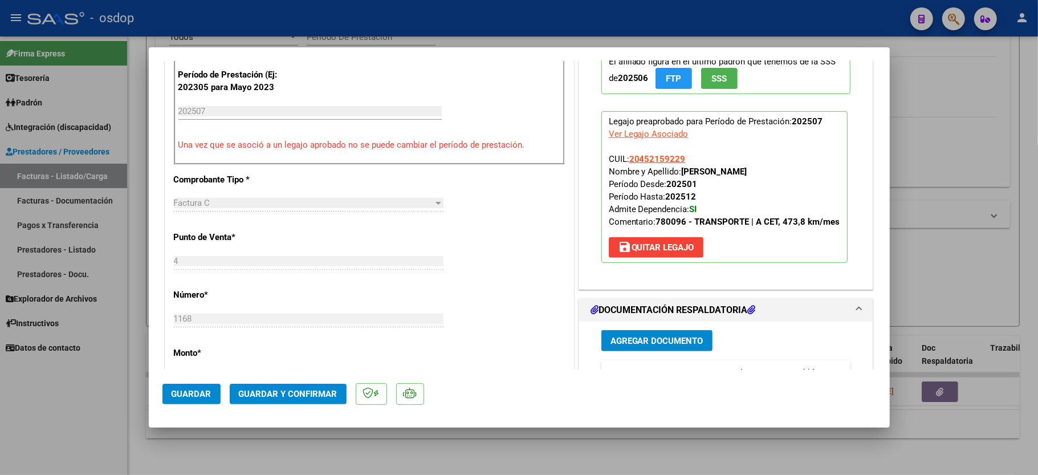
type textarea "Traslados a CET, 453.2 km mensuales. $731.38 con dep"
click at [283, 397] on span "Guardar y Confirmar" at bounding box center [288, 394] width 99 height 10
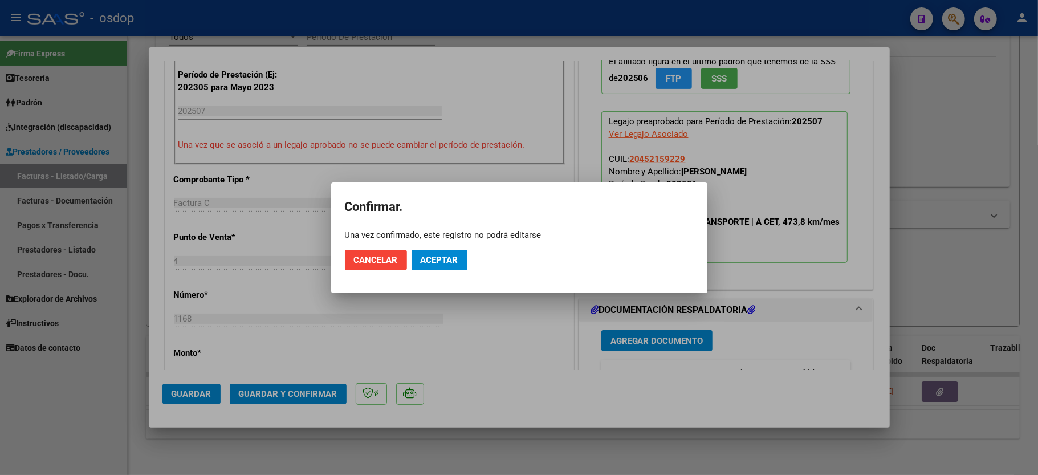
drag, startPoint x: 447, startPoint y: 242, endPoint x: 442, endPoint y: 250, distance: 8.7
click at [445, 242] on mat-dialog-actions "Cancelar Aceptar" at bounding box center [519, 260] width 349 height 39
drag, startPoint x: 442, startPoint y: 250, endPoint x: 435, endPoint y: 254, distance: 8.2
click at [442, 251] on button "Aceptar" at bounding box center [440, 260] width 56 height 21
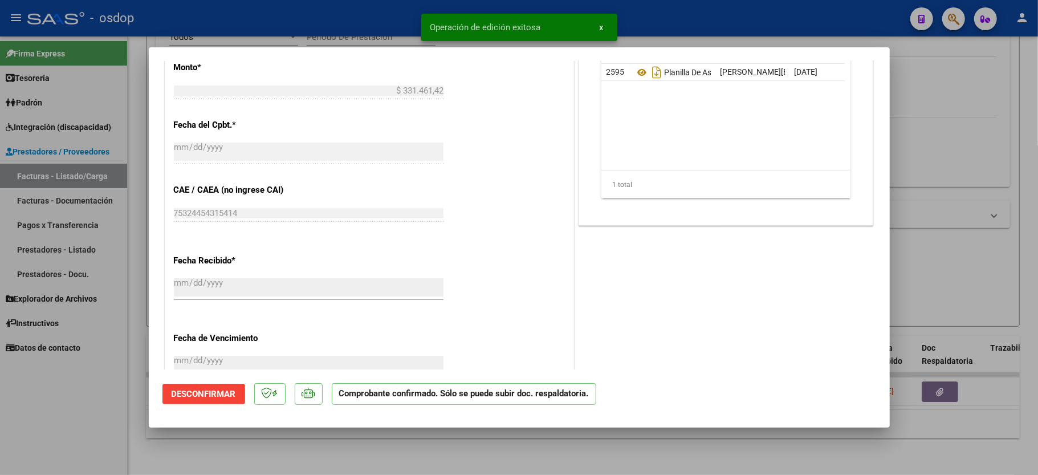
click at [80, 425] on div at bounding box center [519, 237] width 1038 height 475
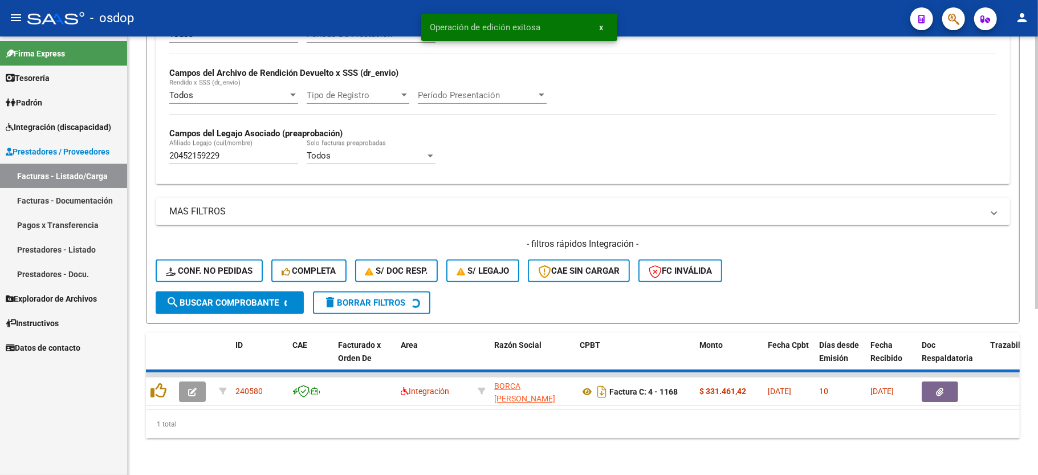
scroll to position [242, 0]
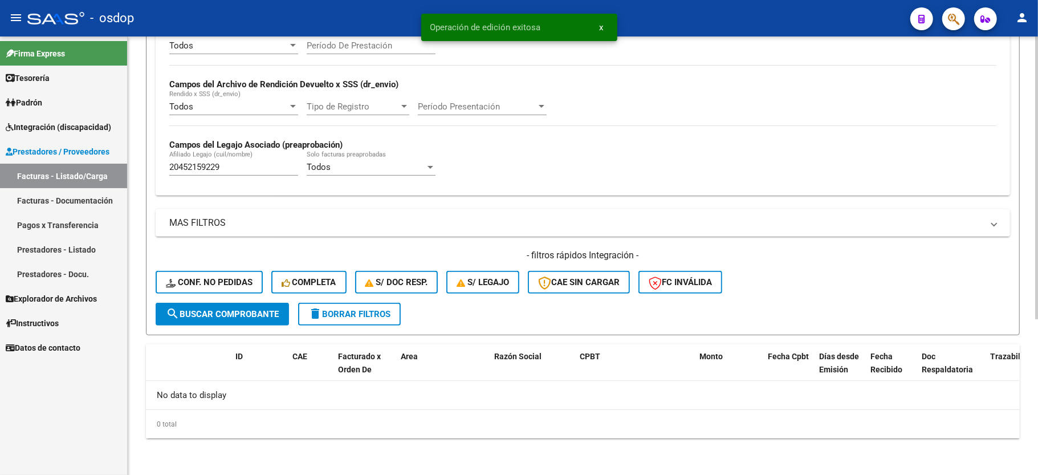
click at [196, 162] on div "20452159229 [PERSON_NAME] (cuil/nombre)" at bounding box center [233, 163] width 129 height 25
click at [197, 169] on input "20452159229" at bounding box center [233, 167] width 129 height 10
click at [211, 286] on span "Conf. no pedidas" at bounding box center [209, 282] width 87 height 10
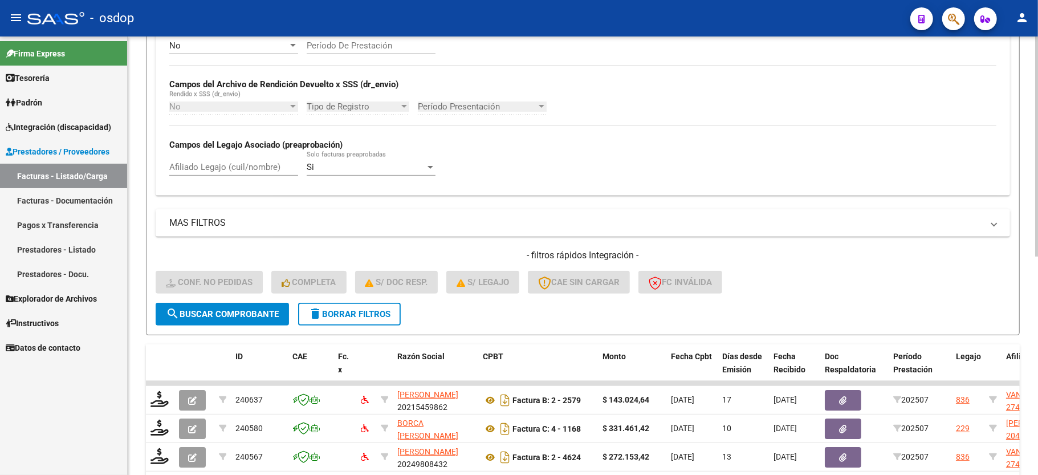
click at [207, 174] on div "Afiliado Legajo (cuil/nombre)" at bounding box center [233, 163] width 129 height 25
paste input "20452159229"
type input "20452159229"
click at [206, 308] on button "search Buscar Comprobante" at bounding box center [222, 314] width 133 height 23
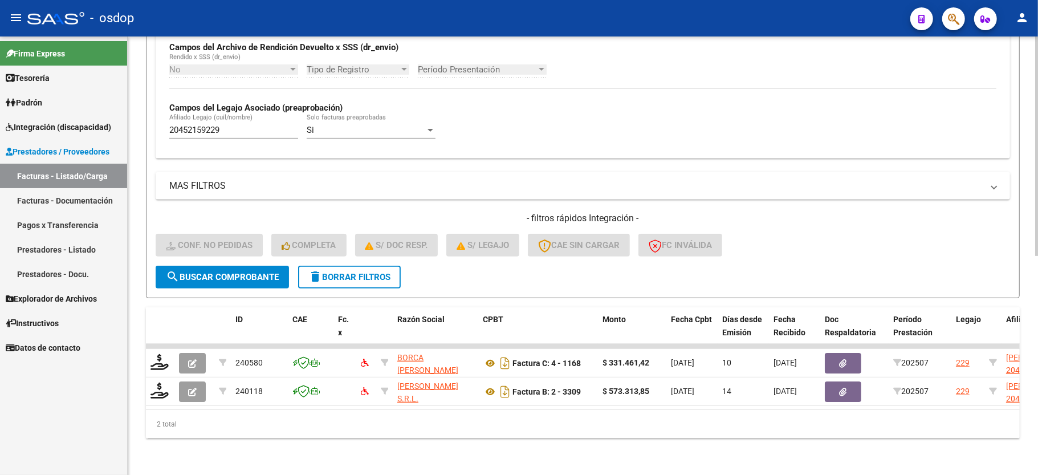
scroll to position [292, 0]
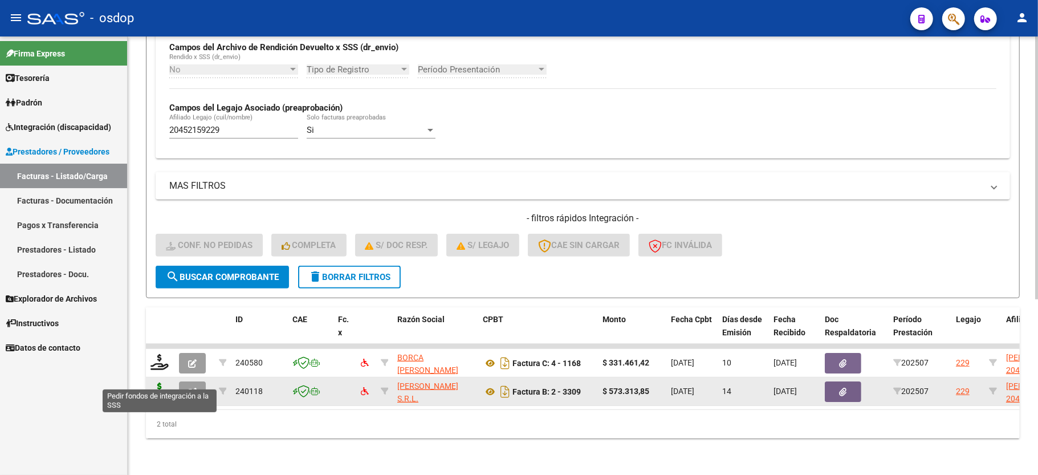
click at [163, 382] on icon at bounding box center [159, 390] width 18 height 16
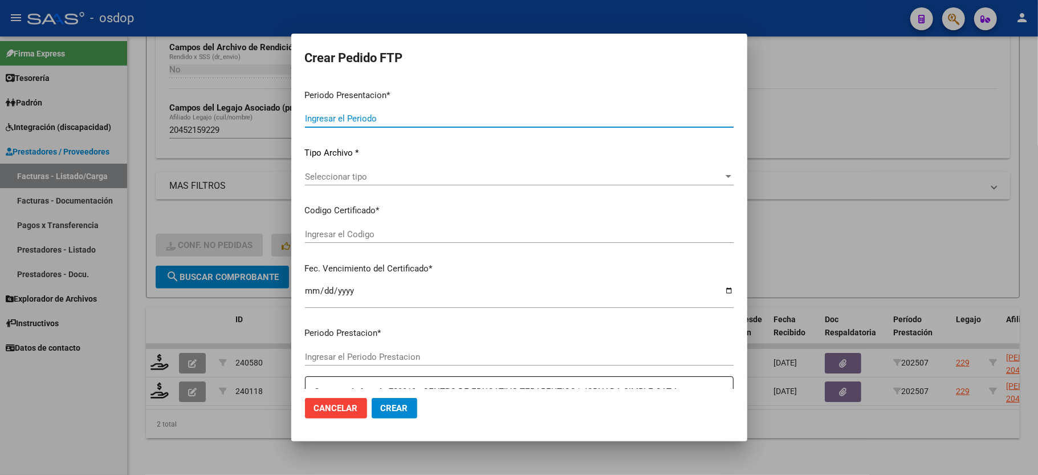
type input "202507"
type input "$ 573.313,85"
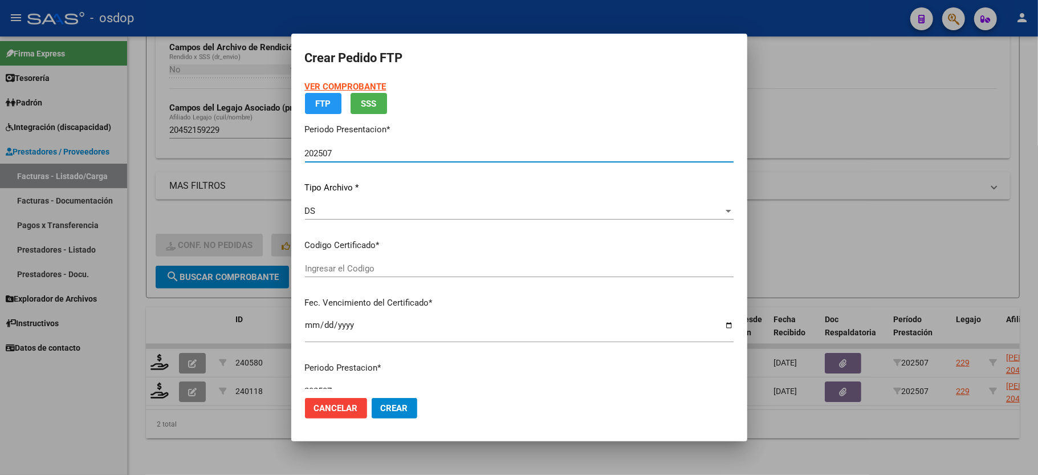
type input "5431258221"
type input "[DATE]"
click at [340, 266] on span "Seleccionar certificado" at bounding box center [514, 268] width 418 height 10
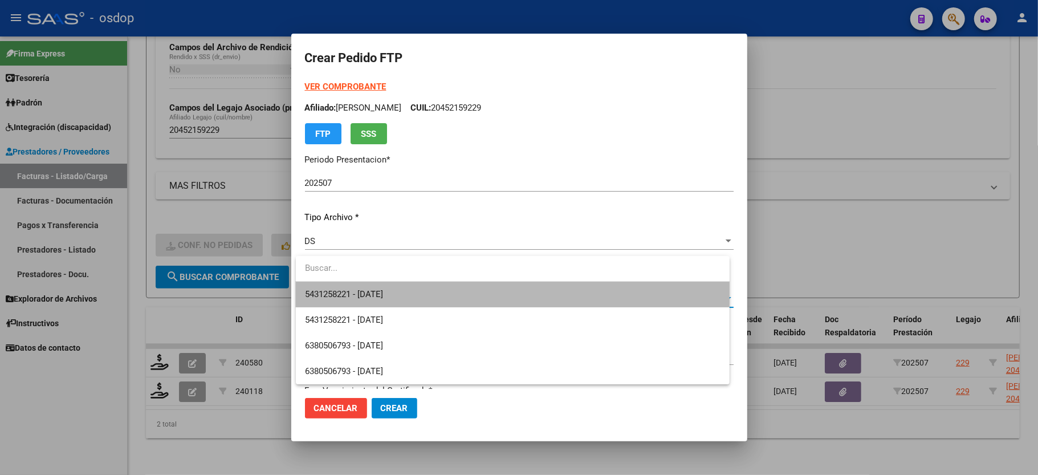
click at [347, 286] on span "5431258221 - [DATE]" at bounding box center [512, 295] width 415 height 26
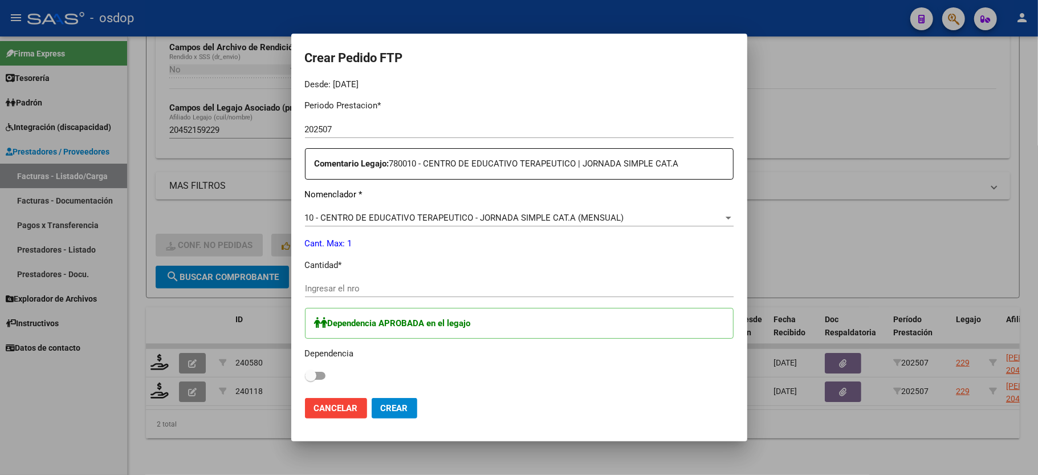
scroll to position [380, 0]
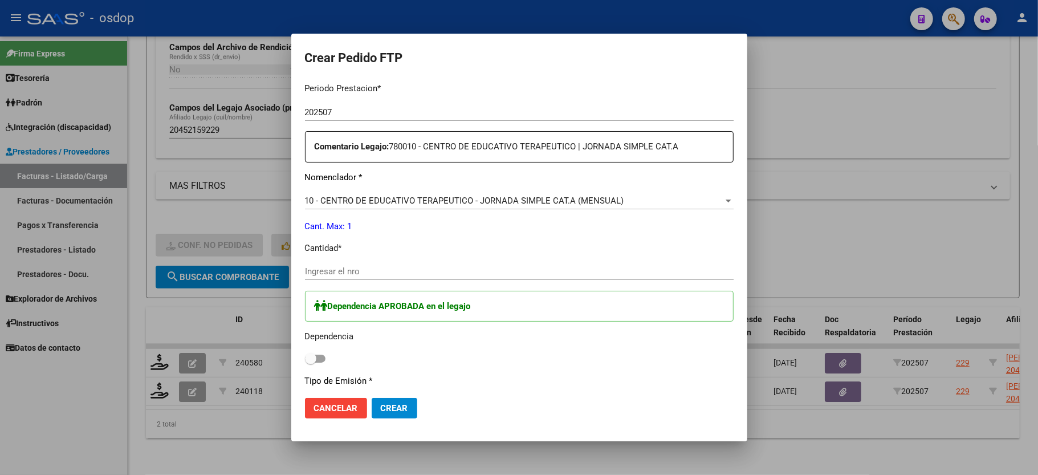
click at [382, 266] on input "Ingresar el nro" at bounding box center [519, 271] width 429 height 10
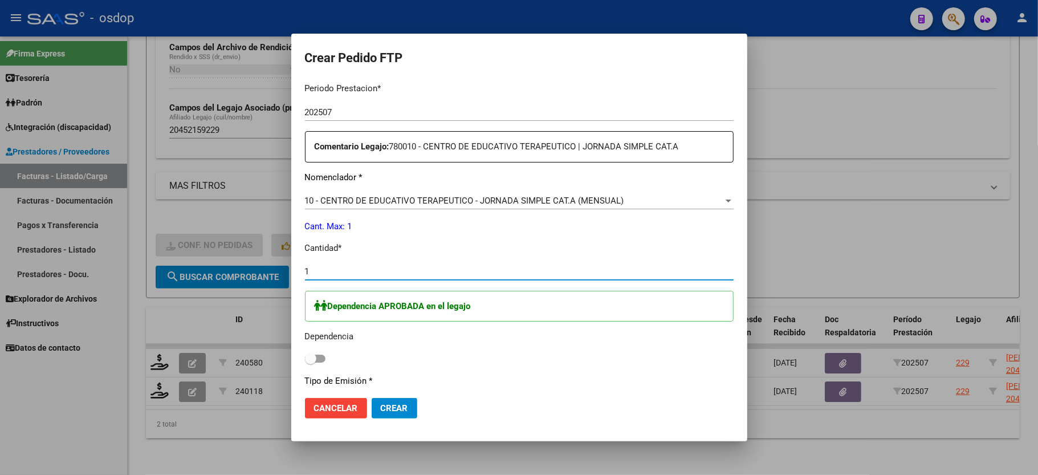
type input "1"
click at [311, 352] on label at bounding box center [315, 359] width 21 height 14
click at [311, 362] on input "checkbox" at bounding box center [310, 362] width 1 height 1
checkbox input "true"
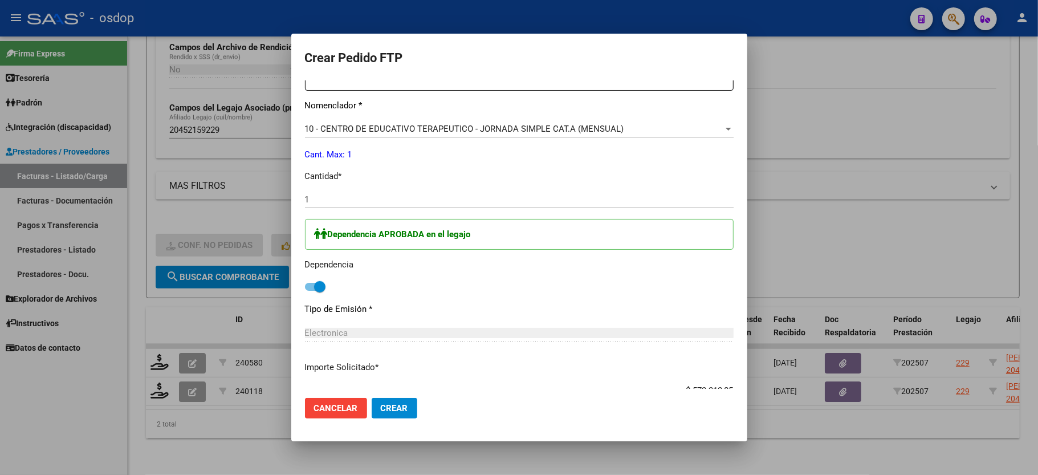
scroll to position [524, 0]
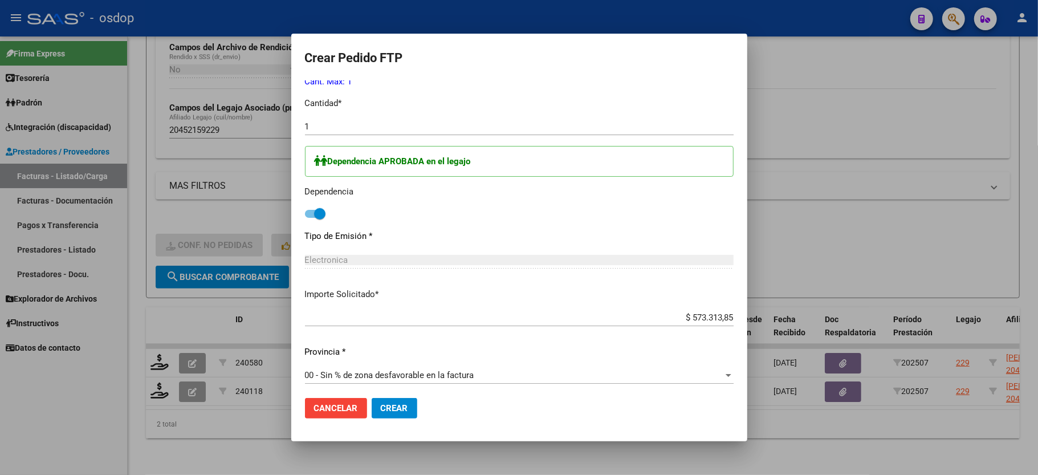
click at [386, 409] on span "Crear" at bounding box center [394, 408] width 27 height 10
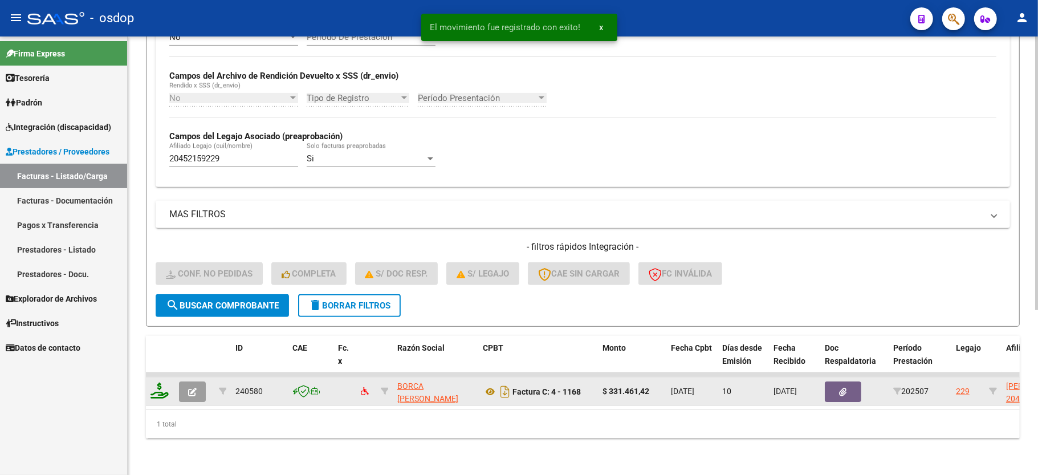
scroll to position [263, 0]
click at [158, 377] on datatable-body-cell at bounding box center [160, 391] width 28 height 28
click at [161, 382] on icon at bounding box center [159, 390] width 18 height 16
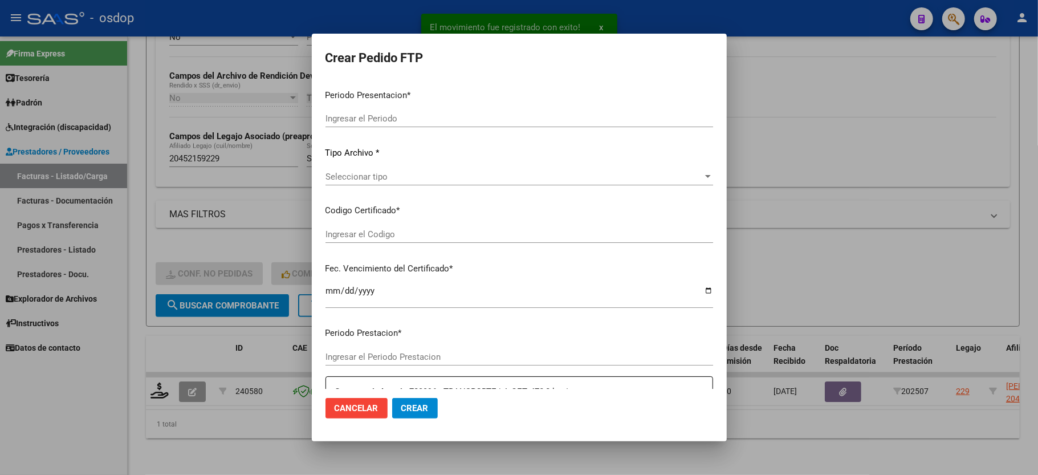
type input "202507"
type input "$ 331.461,42"
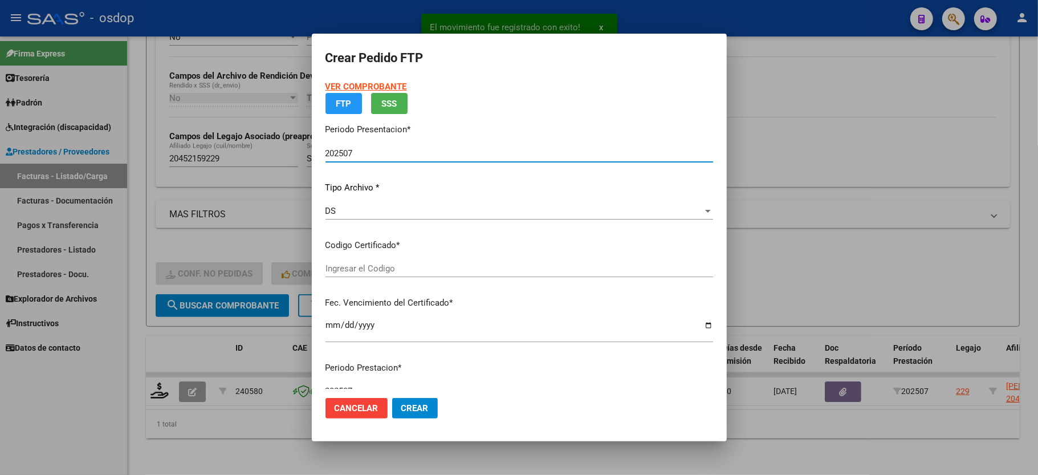
type input "5431258221"
type input "[DATE]"
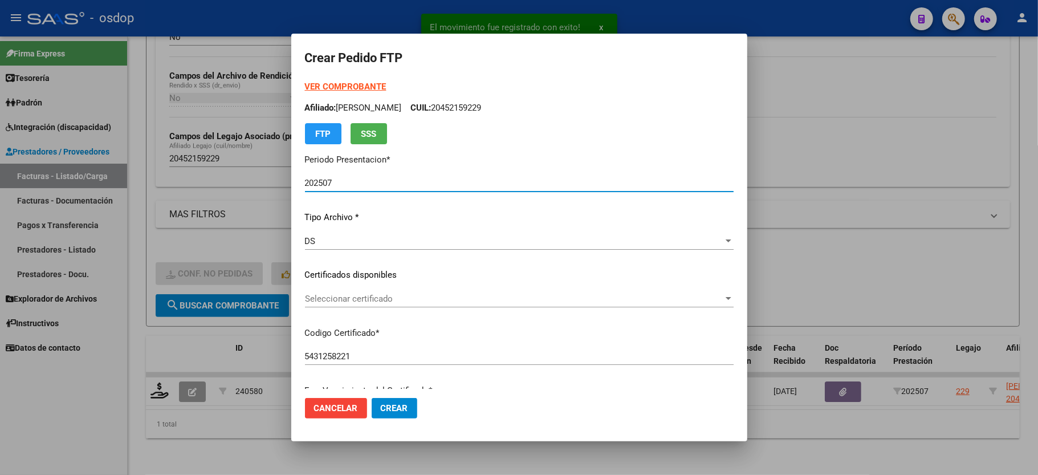
click at [366, 295] on span "Seleccionar certificado" at bounding box center [514, 299] width 418 height 10
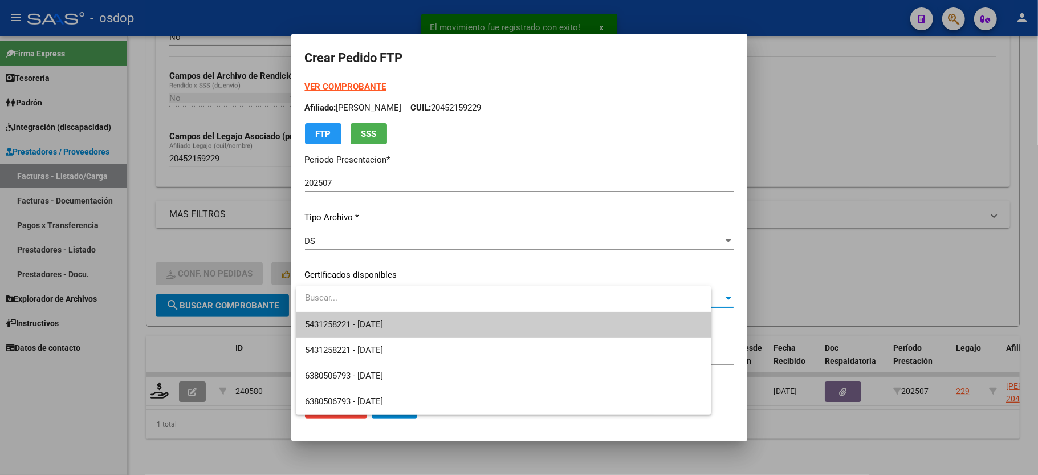
click at [376, 313] on span "5431258221 - [DATE]" at bounding box center [503, 325] width 397 height 26
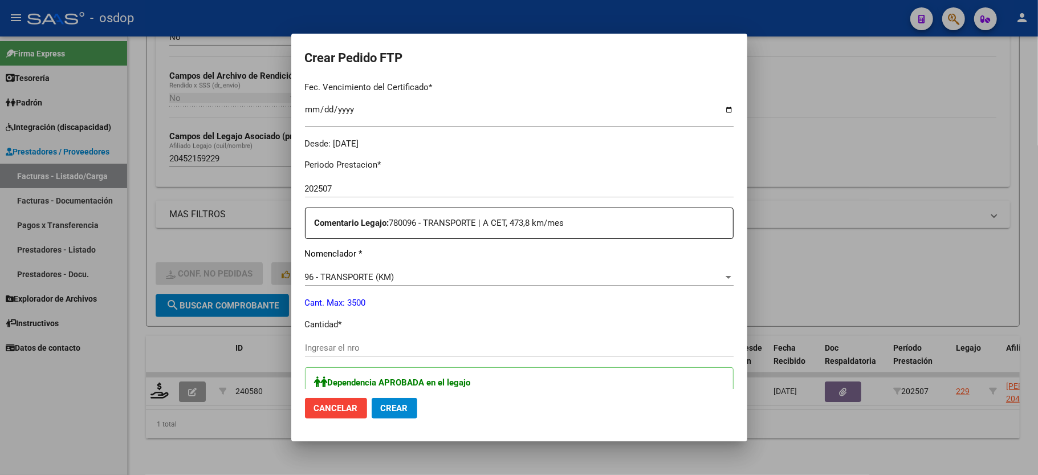
scroll to position [304, 0]
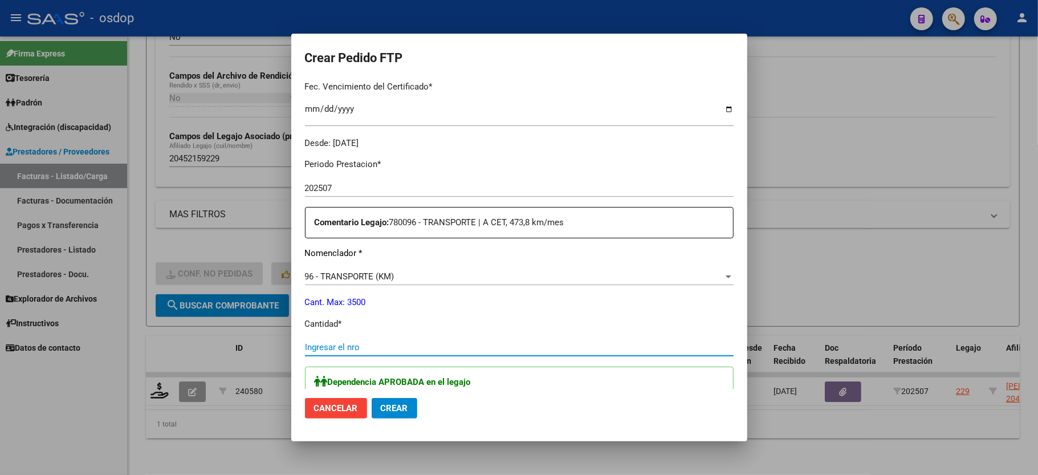
click at [377, 342] on input "Ingresar el nro" at bounding box center [519, 347] width 429 height 10
type input "454"
click at [457, 302] on div "Periodo Prestacion * 202507 Ingresar el Periodo Prestacion Comentario Legajo: 7…" at bounding box center [519, 439] width 429 height 581
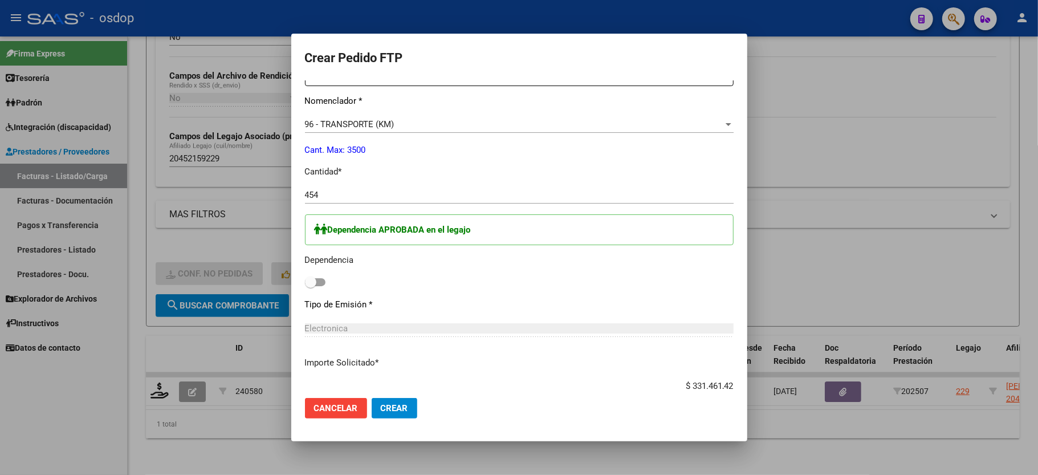
click at [317, 278] on span at bounding box center [315, 282] width 21 height 8
click at [311, 286] on input "checkbox" at bounding box center [310, 286] width 1 height 1
checkbox input "true"
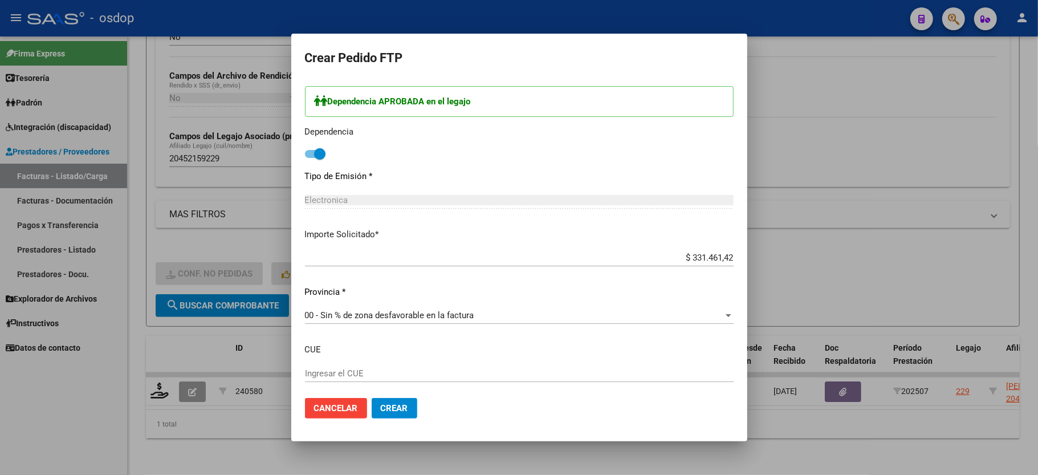
scroll to position [639, 0]
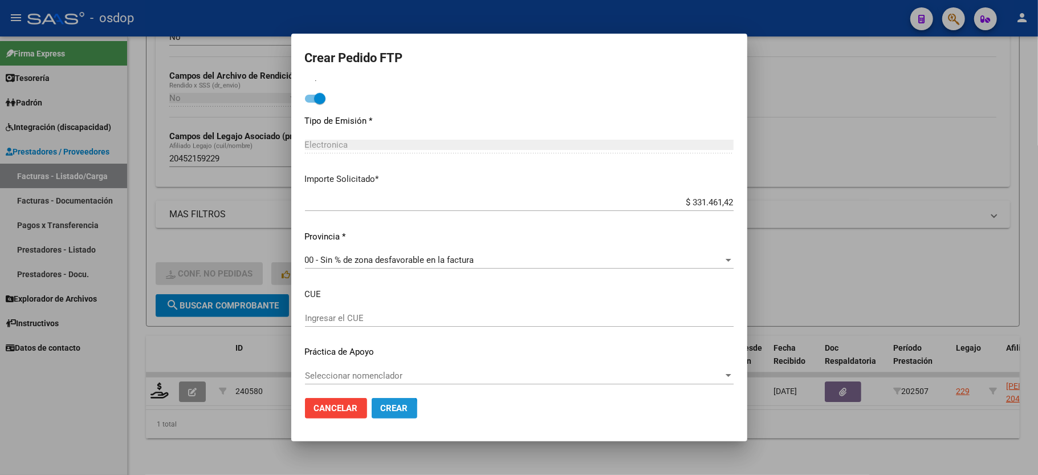
click at [386, 410] on span "Crear" at bounding box center [394, 408] width 27 height 10
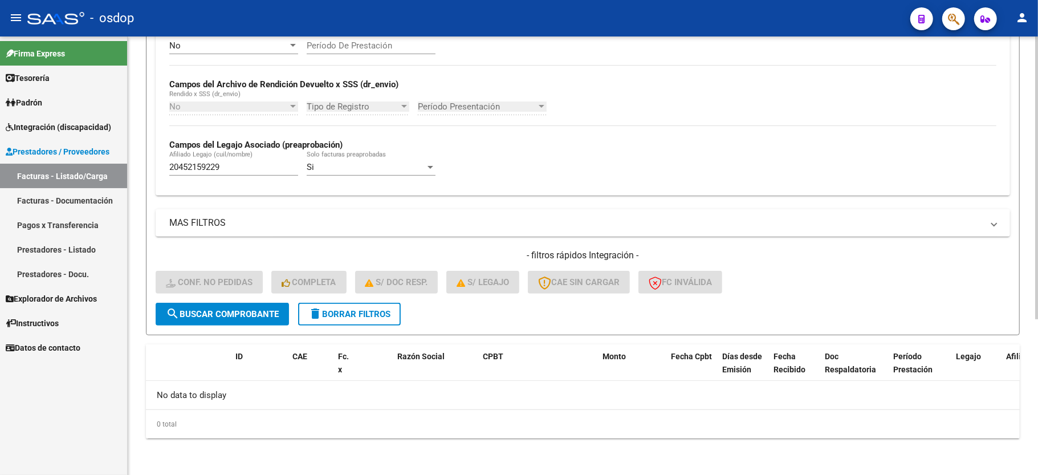
scroll to position [242, 0]
click at [341, 313] on span "delete Borrar Filtros" at bounding box center [349, 314] width 82 height 10
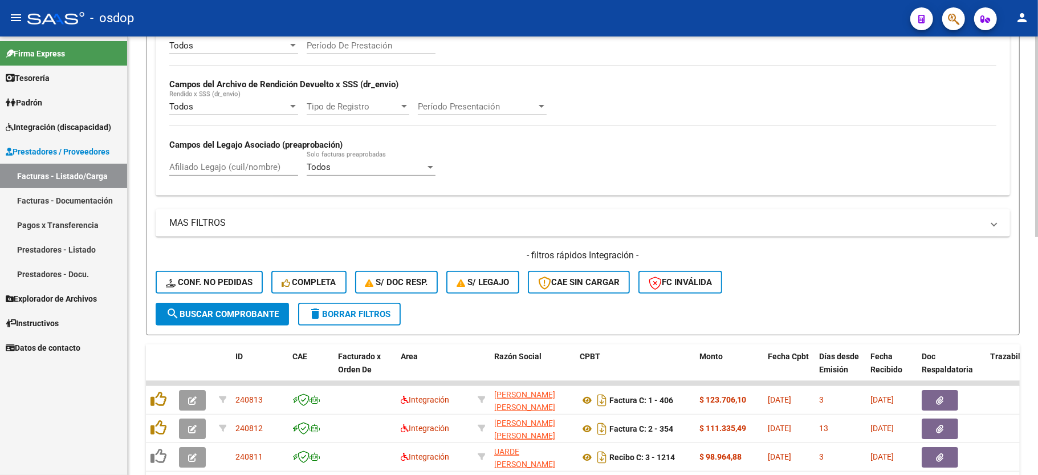
click at [205, 166] on input "Afiliado Legajo (cuil/nombre)" at bounding box center [233, 167] width 129 height 10
paste input "20491085798"
type input "20491085798"
click at [211, 317] on span "search Buscar Comprobante" at bounding box center [222, 314] width 113 height 10
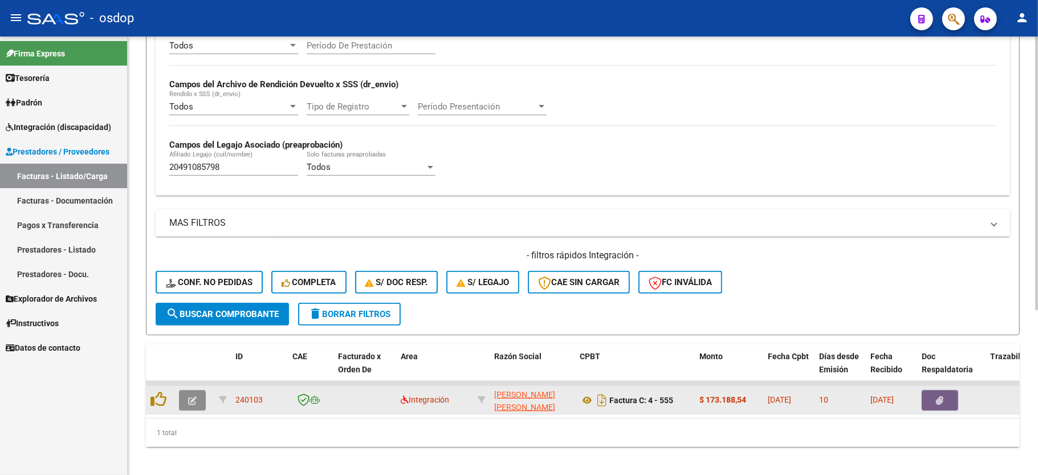
click at [195, 401] on icon "button" at bounding box center [192, 400] width 9 height 9
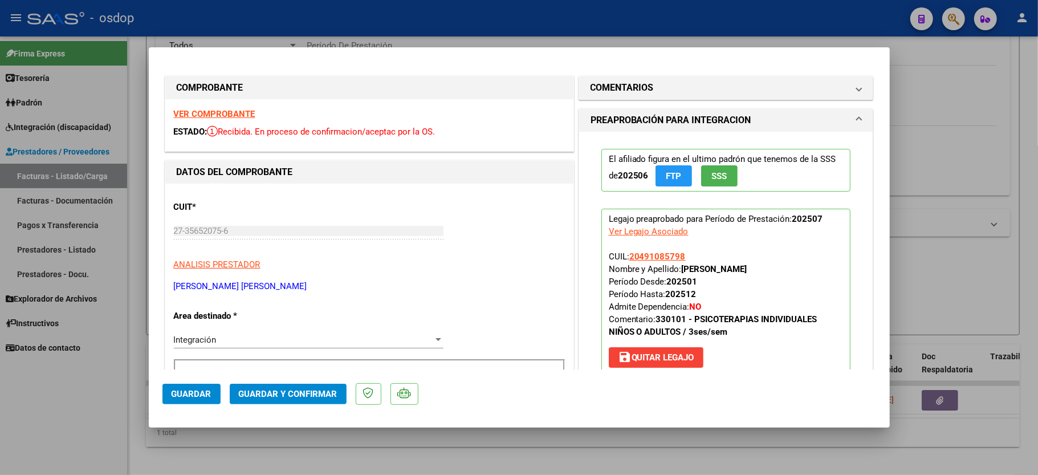
click at [229, 105] on div "VER COMPROBANTE ESTADO: Recibida. En proceso de confirmacion/aceptac por la OS." at bounding box center [369, 125] width 408 height 52
click at [222, 115] on strong "VER COMPROBANTE" at bounding box center [215, 114] width 82 height 10
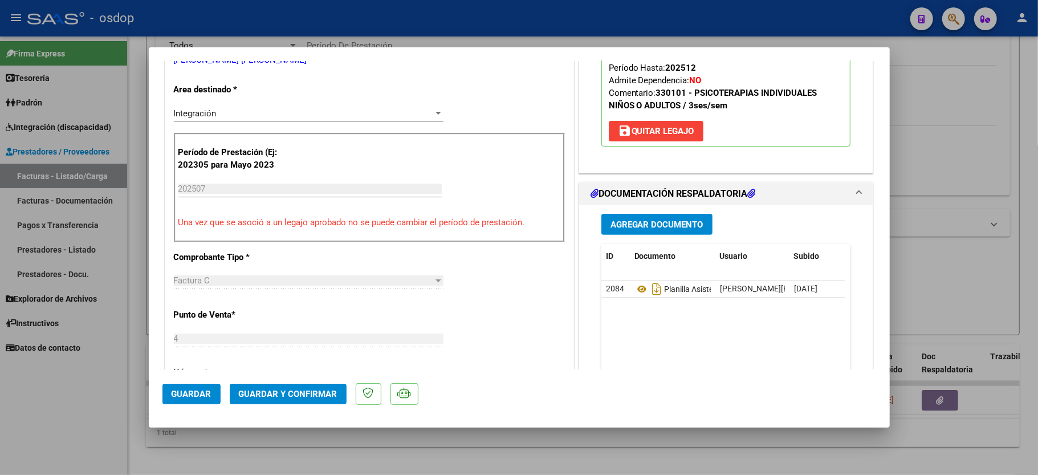
scroll to position [228, 0]
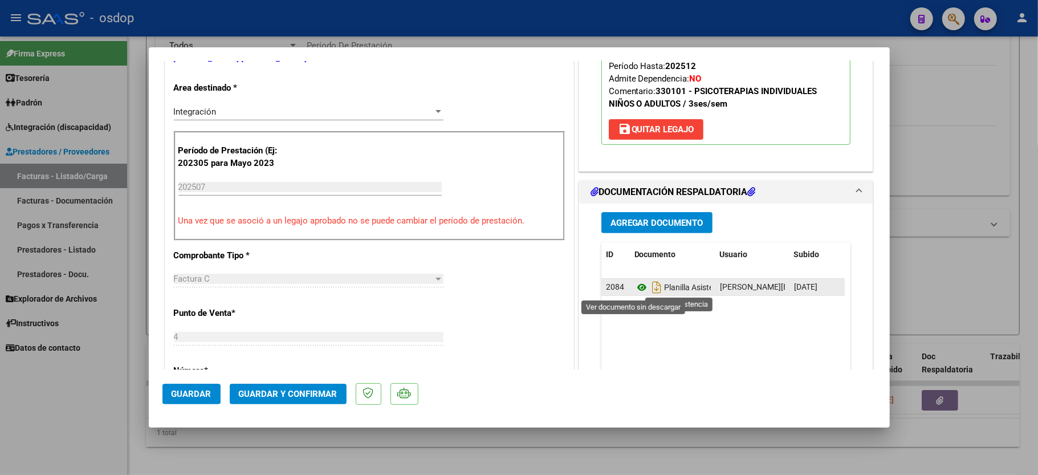
click at [635, 290] on icon at bounding box center [641, 287] width 15 height 14
click at [283, 413] on mat-dialog-actions "Guardar Guardar y Confirmar" at bounding box center [519, 391] width 714 height 45
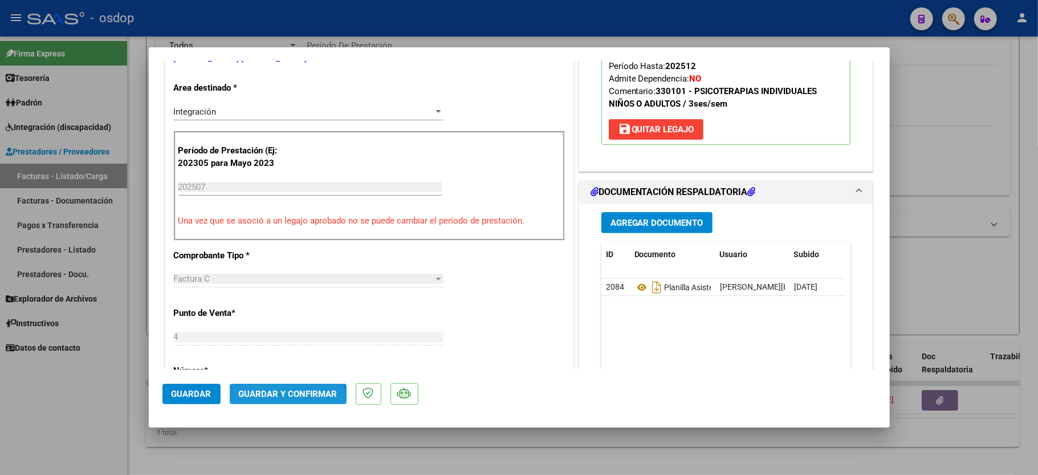
click at [276, 402] on button "Guardar y Confirmar" at bounding box center [288, 394] width 117 height 21
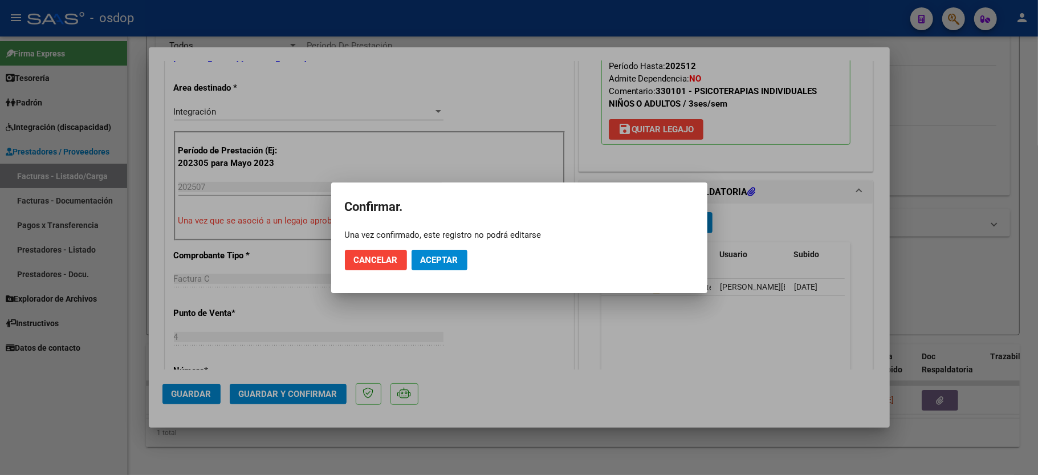
click at [459, 258] on button "Aceptar" at bounding box center [440, 260] width 56 height 21
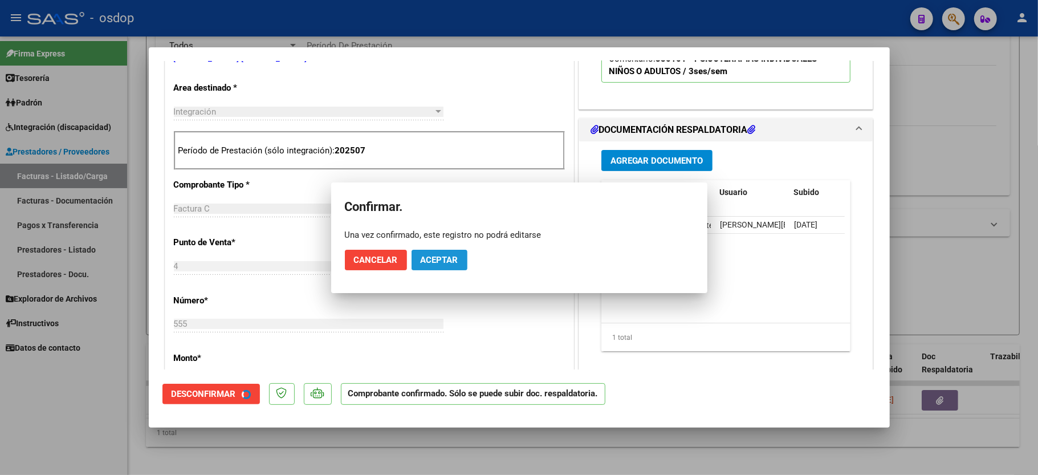
scroll to position [227, 0]
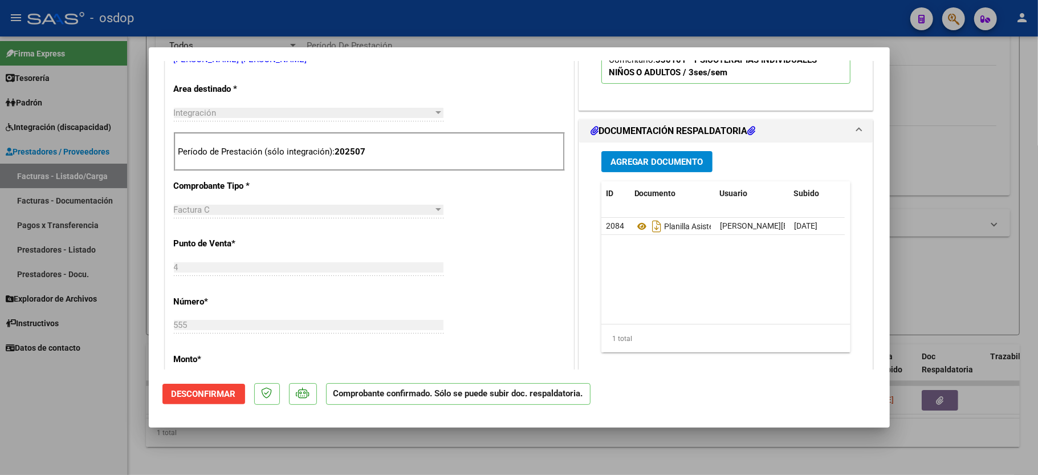
click at [7, 438] on div at bounding box center [519, 237] width 1038 height 475
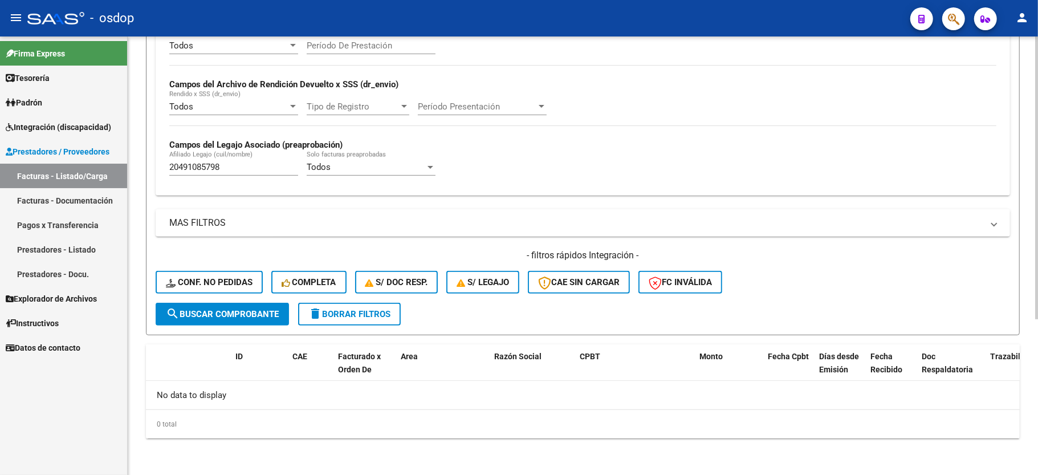
click at [188, 172] on input "20491085798" at bounding box center [233, 167] width 129 height 10
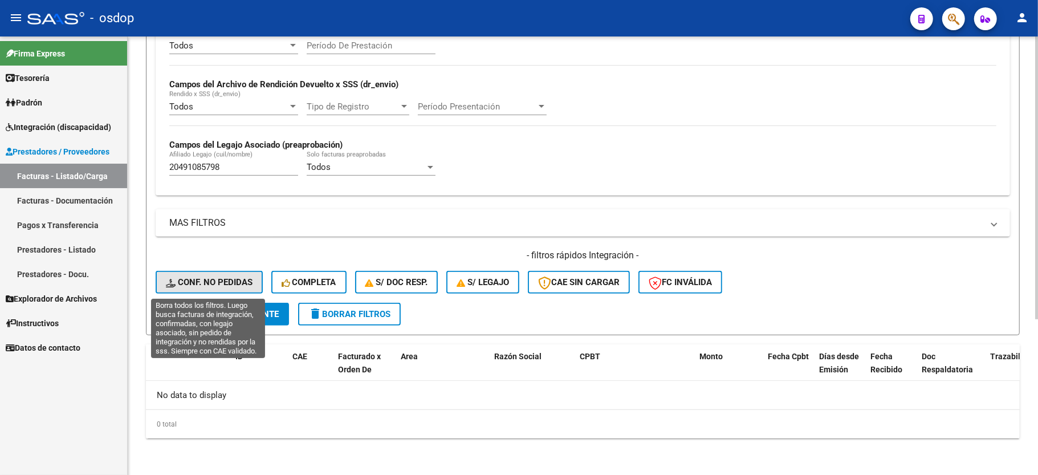
click at [223, 285] on span "Conf. no pedidas" at bounding box center [209, 282] width 87 height 10
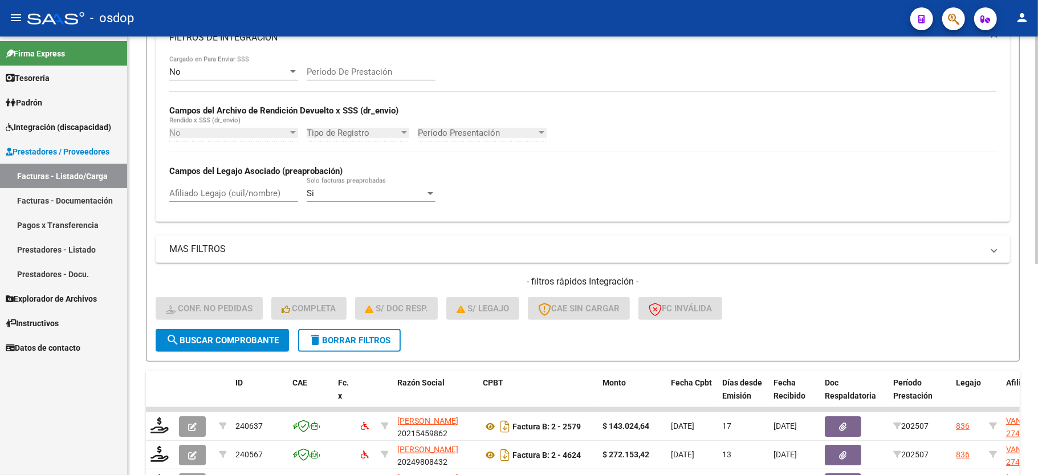
scroll to position [242, 0]
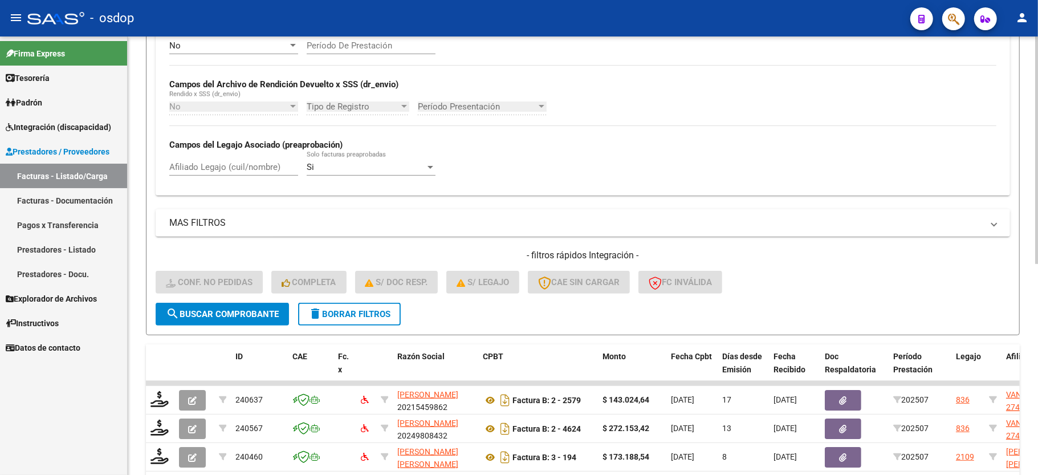
click at [228, 171] on input "Afiliado Legajo (cuil/nombre)" at bounding box center [233, 167] width 129 height 10
paste input "20491085798"
type input "20491085798"
click at [239, 296] on div "- filtros rápidos Integración - Conf. no pedidas Completa S/ Doc Resp. S/ legaj…" at bounding box center [583, 276] width 854 height 54
click at [239, 310] on span "search Buscar Comprobante" at bounding box center [222, 314] width 113 height 10
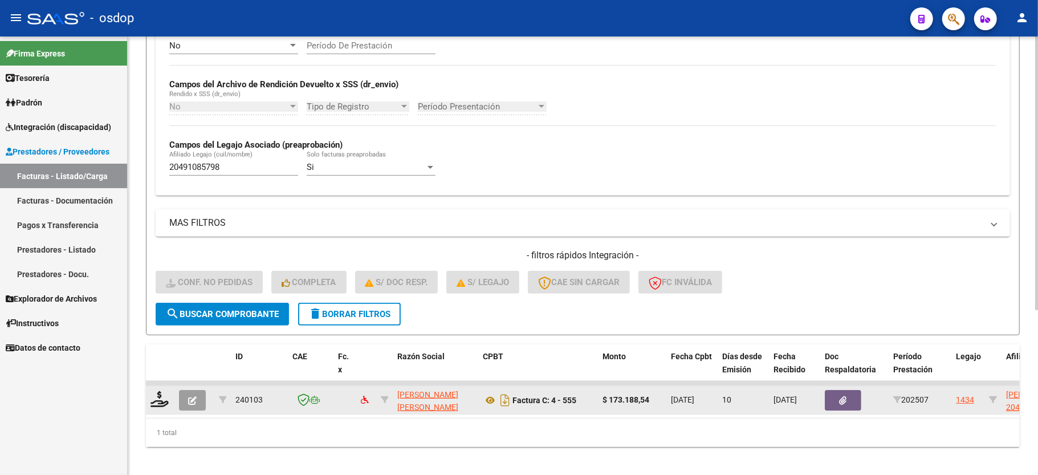
click at [158, 407] on div at bounding box center [159, 400] width 19 height 18
click at [156, 397] on icon at bounding box center [159, 399] width 18 height 16
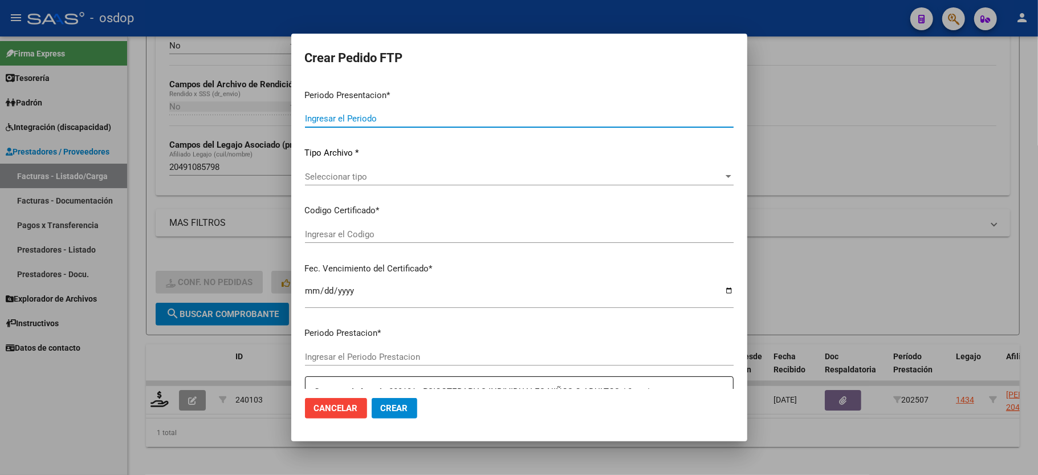
type input "202507"
type input "$ 173.188,54"
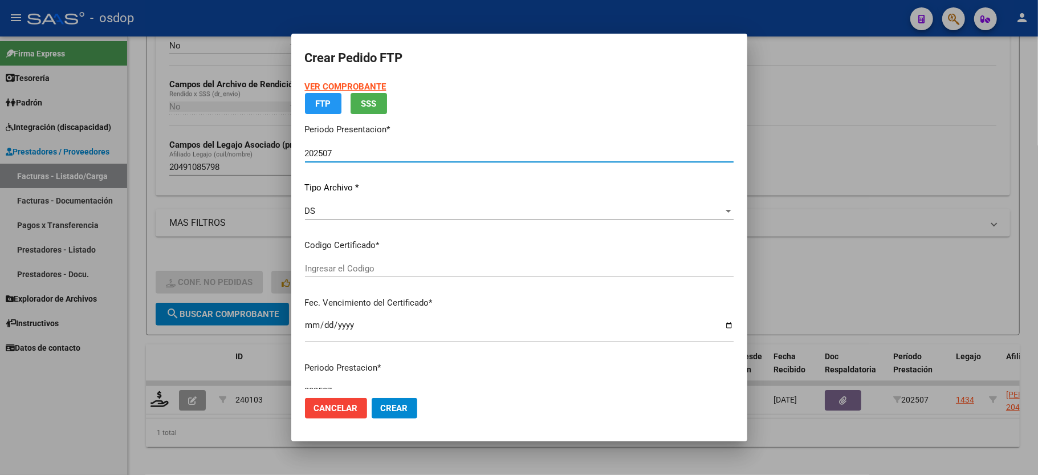
type input "1015911899"
type input "[DATE]"
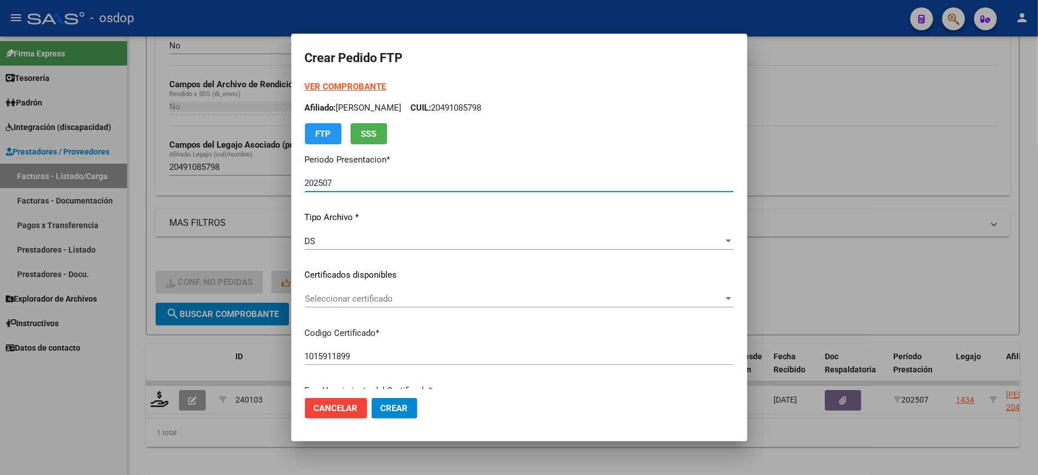
click at [333, 298] on span "Seleccionar certificado" at bounding box center [514, 299] width 418 height 10
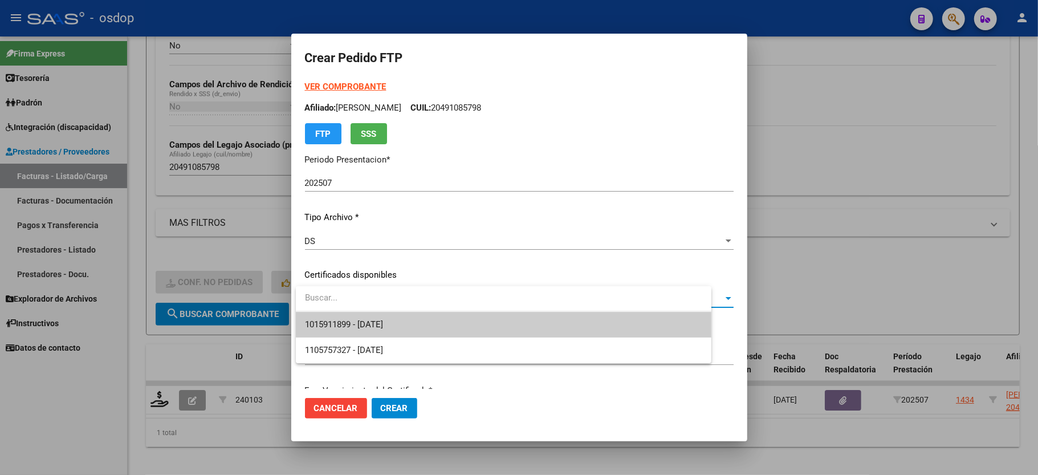
click at [364, 321] on span "1015911899 - [DATE]" at bounding box center [344, 324] width 78 height 10
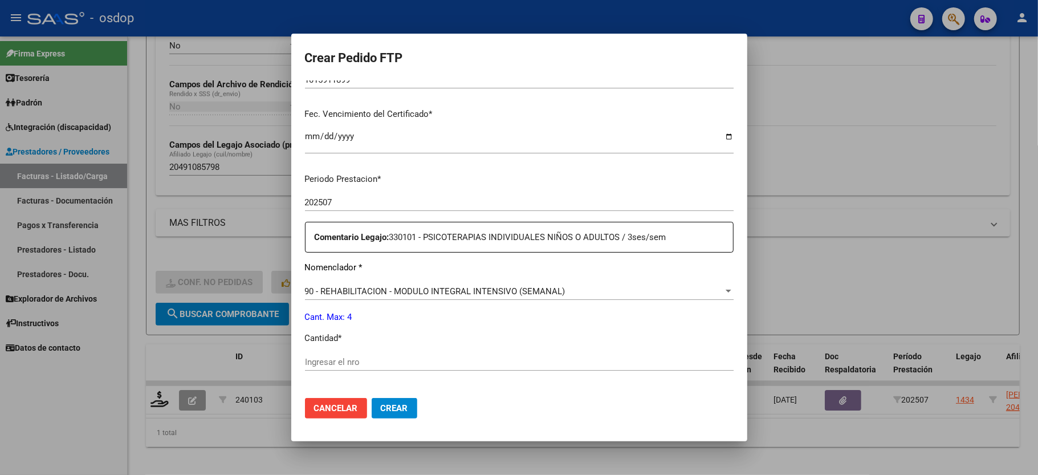
scroll to position [304, 0]
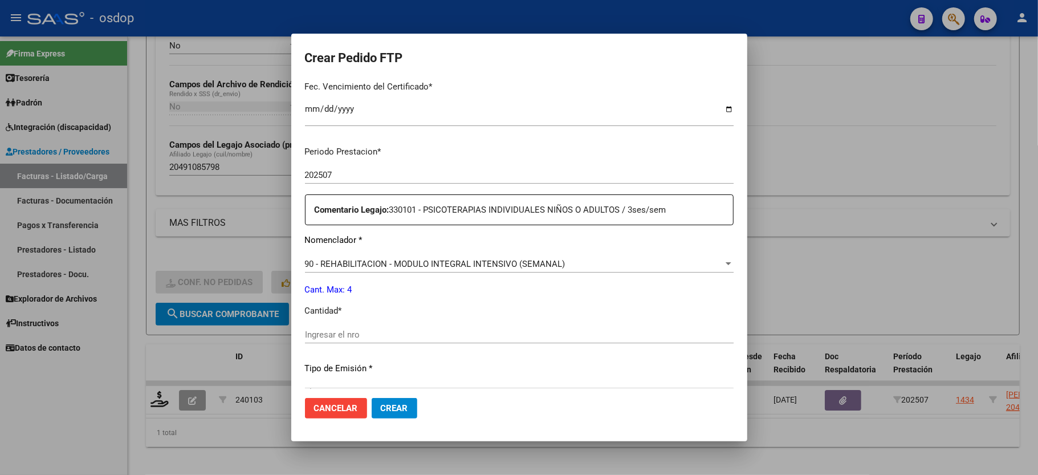
click at [352, 334] on div "Ingresar el nro" at bounding box center [519, 334] width 429 height 17
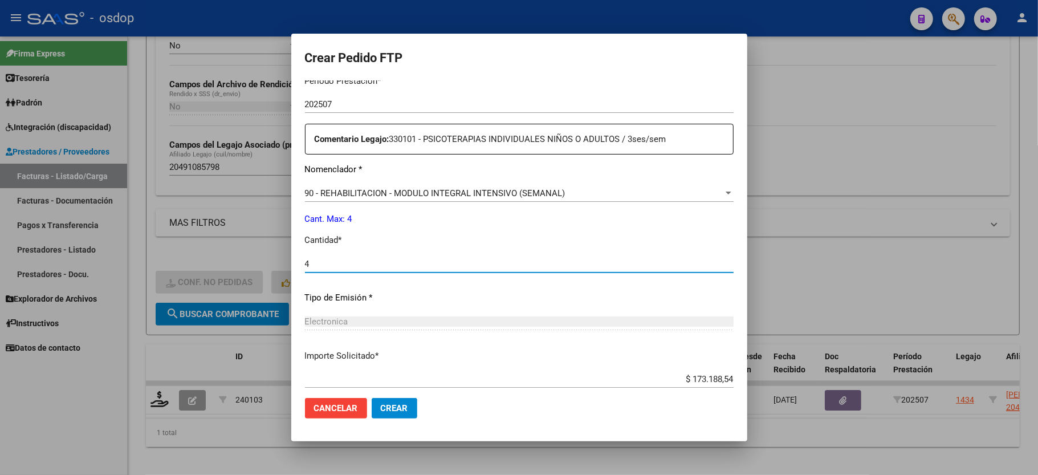
scroll to position [434, 0]
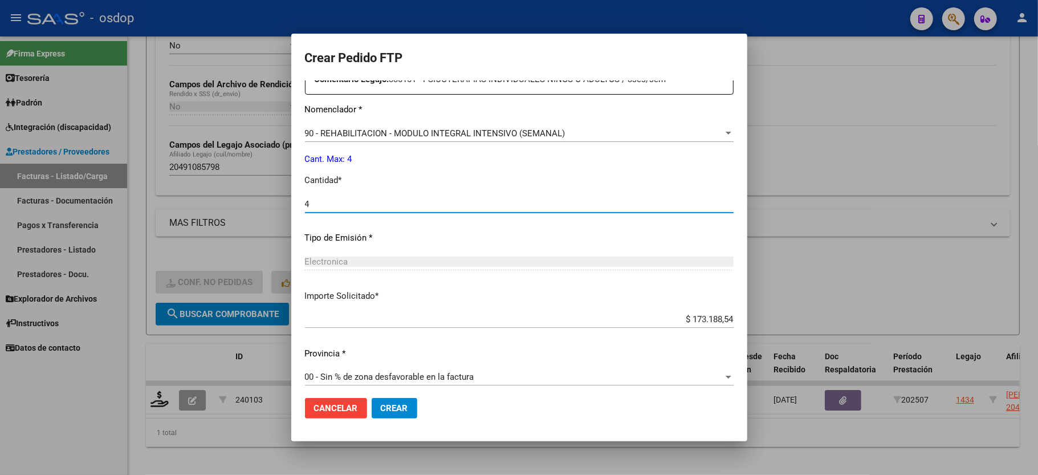
type input "4"
click at [393, 409] on span "Crear" at bounding box center [394, 408] width 27 height 10
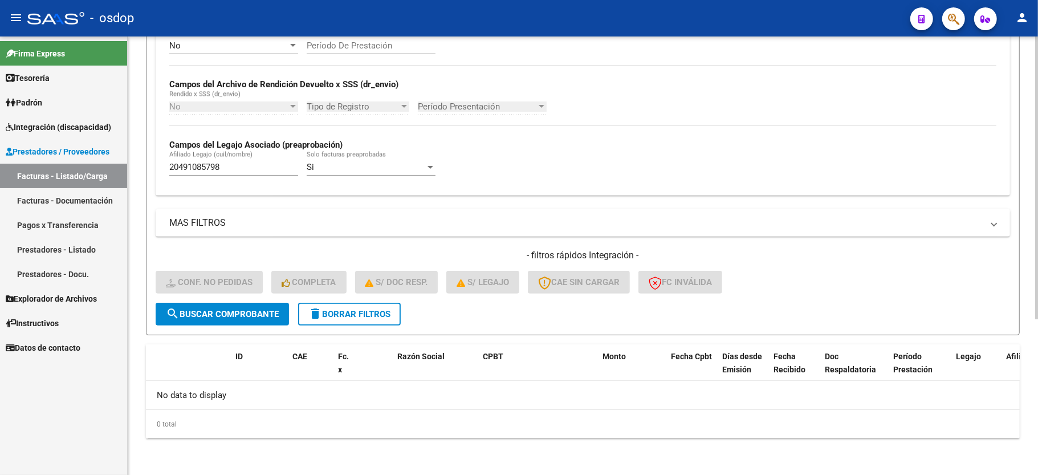
click at [384, 309] on span "delete Borrar Filtros" at bounding box center [349, 314] width 82 height 10
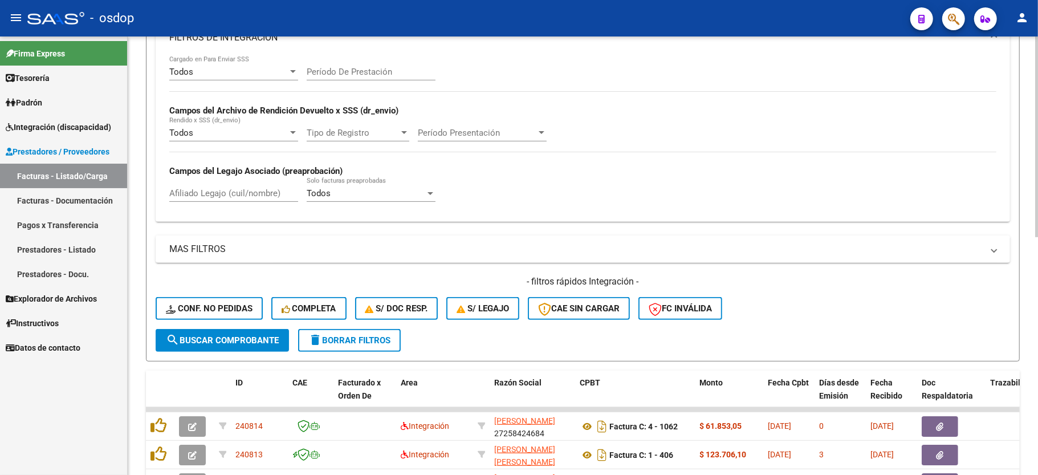
scroll to position [242, 0]
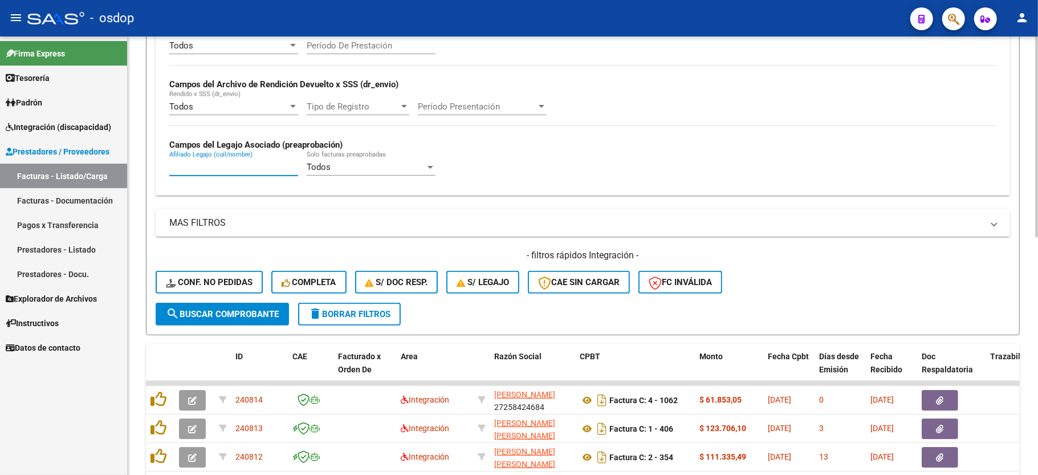
click at [242, 165] on input "Afiliado Legajo (cuil/nombre)" at bounding box center [233, 167] width 129 height 10
paste input "27543380828"
type input "27543380828"
drag, startPoint x: 235, startPoint y: 331, endPoint x: 233, endPoint y: 320, distance: 10.4
click at [233, 329] on form "Filtros Id Area Area Seleccionar Gerenciador Seleccionar Gerenciador No Confirm…" at bounding box center [583, 114] width 874 height 442
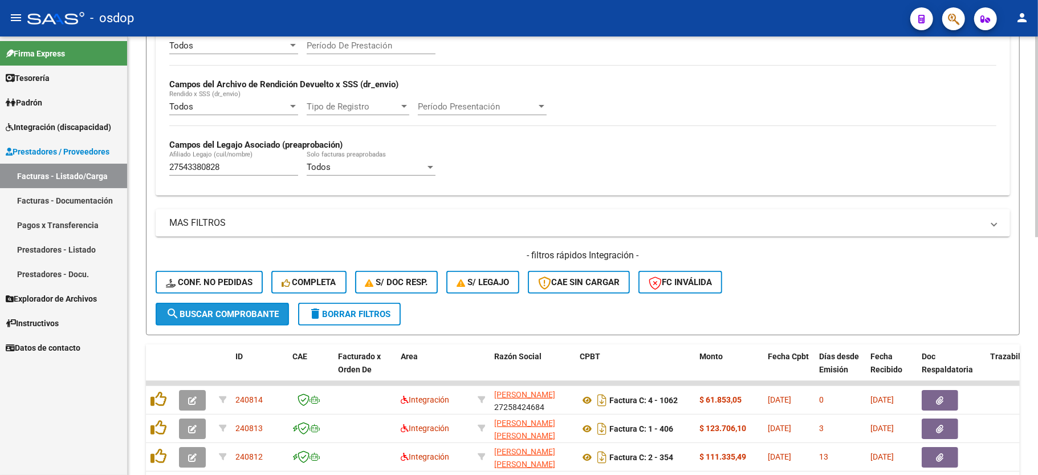
click at [233, 320] on button "search Buscar Comprobante" at bounding box center [222, 314] width 133 height 23
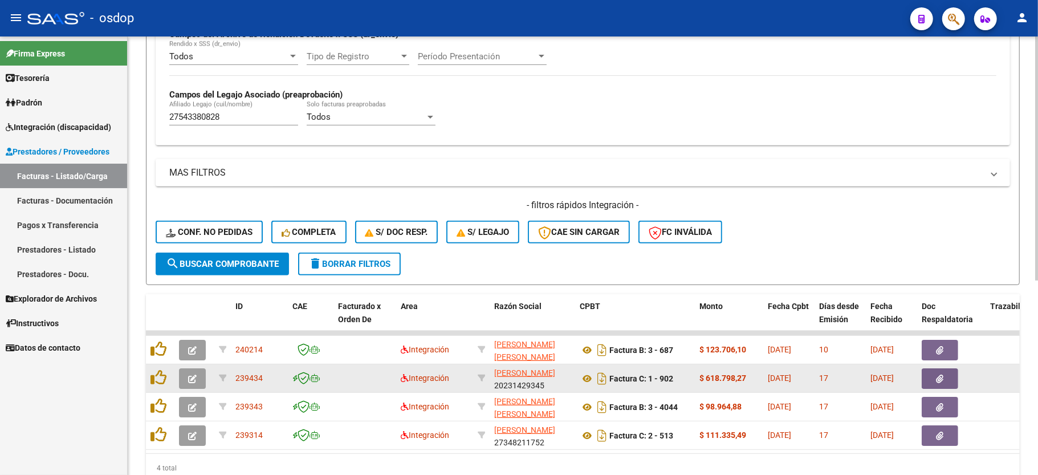
scroll to position [349, 0]
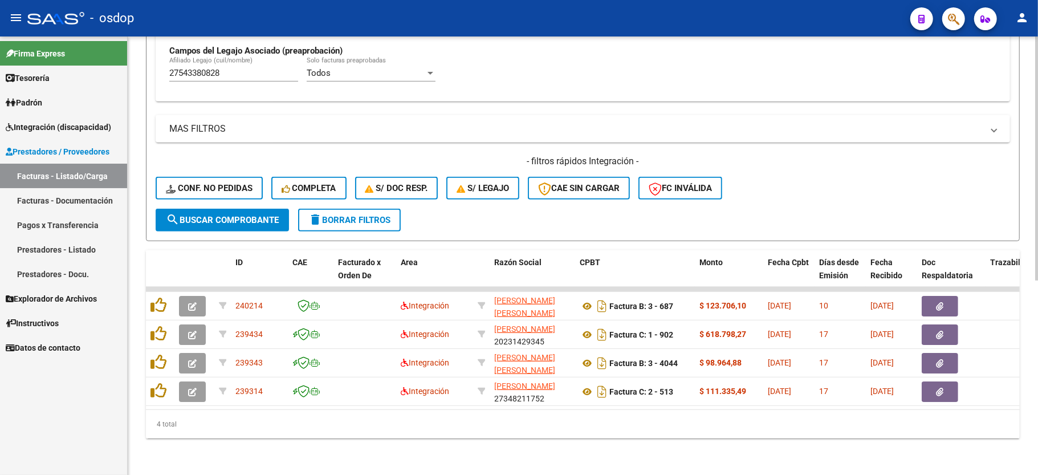
click at [888, 139] on div "MAS FILTROS Todos Con Doc. Respaldatoria Todos Con Trazabilidad Todos Asociado …" at bounding box center [583, 161] width 854 height 93
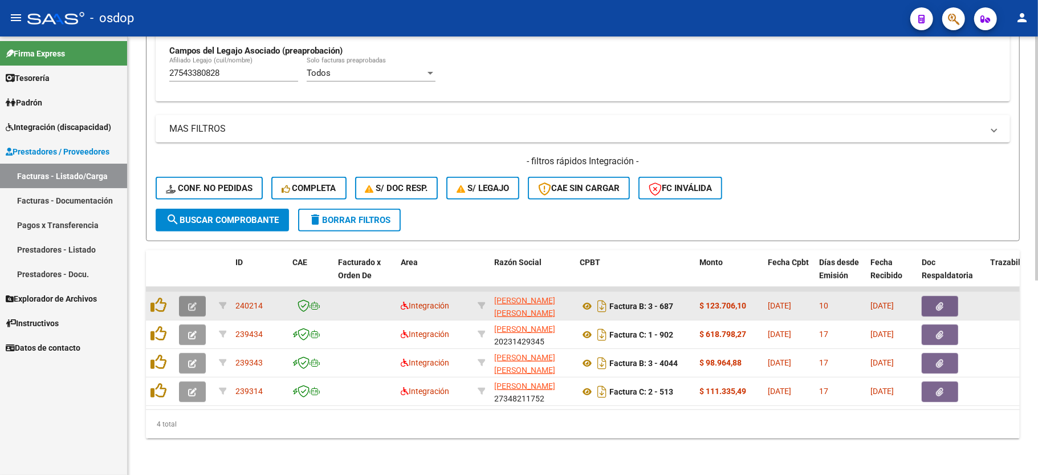
click at [188, 297] on button "button" at bounding box center [192, 306] width 27 height 21
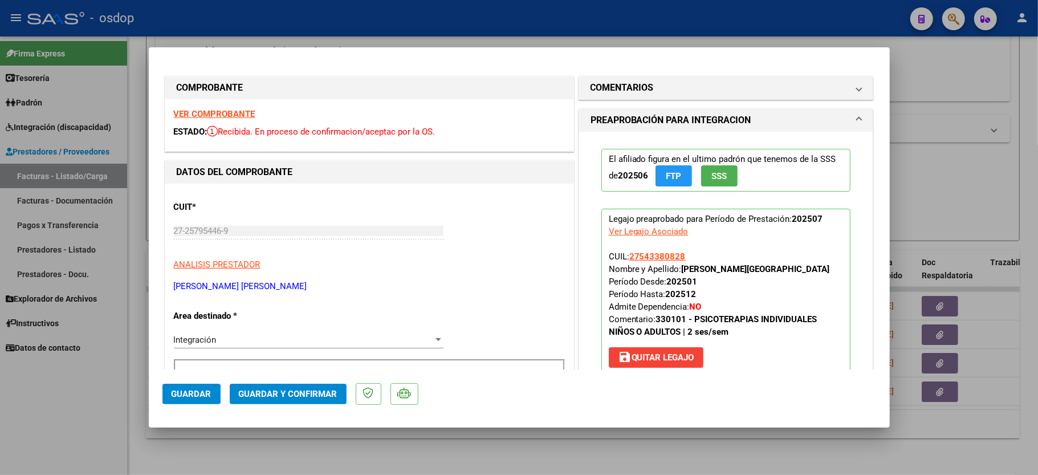
click at [229, 114] on strong "VER COMPROBANTE" at bounding box center [215, 114] width 82 height 10
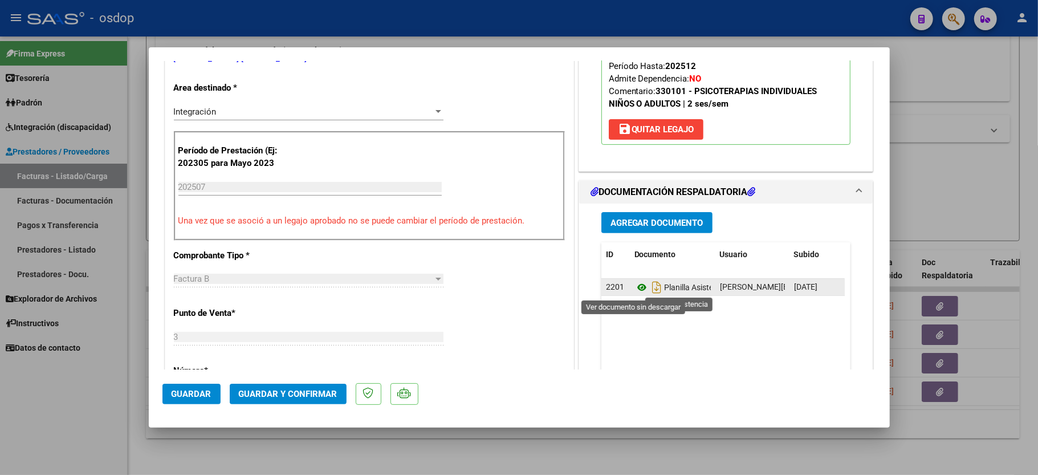
click at [639, 287] on icon at bounding box center [641, 287] width 15 height 14
click at [255, 378] on mat-dialog-actions "Guardar Guardar y Confirmar" at bounding box center [519, 391] width 714 height 45
click at [256, 395] on span "Guardar y Confirmar" at bounding box center [288, 394] width 99 height 10
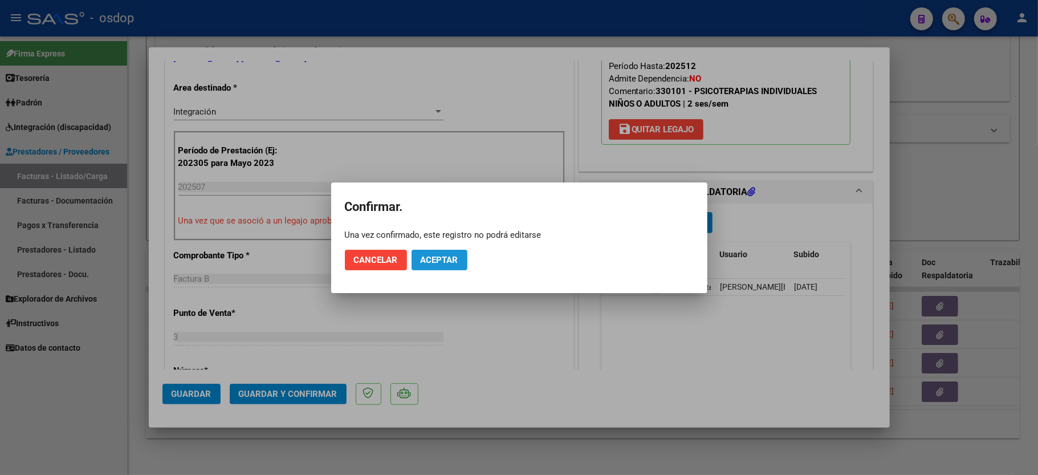
click at [439, 258] on span "Aceptar" at bounding box center [440, 260] width 38 height 10
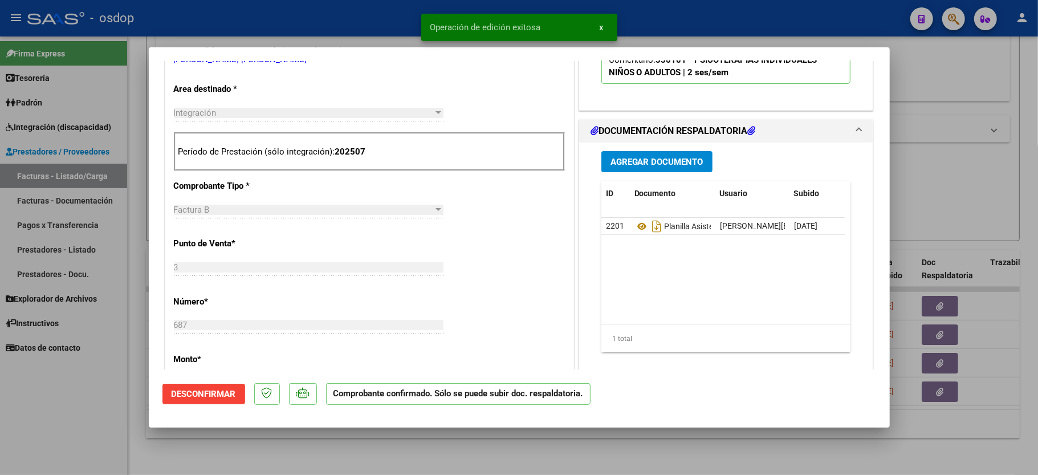
click at [95, 416] on div at bounding box center [519, 237] width 1038 height 475
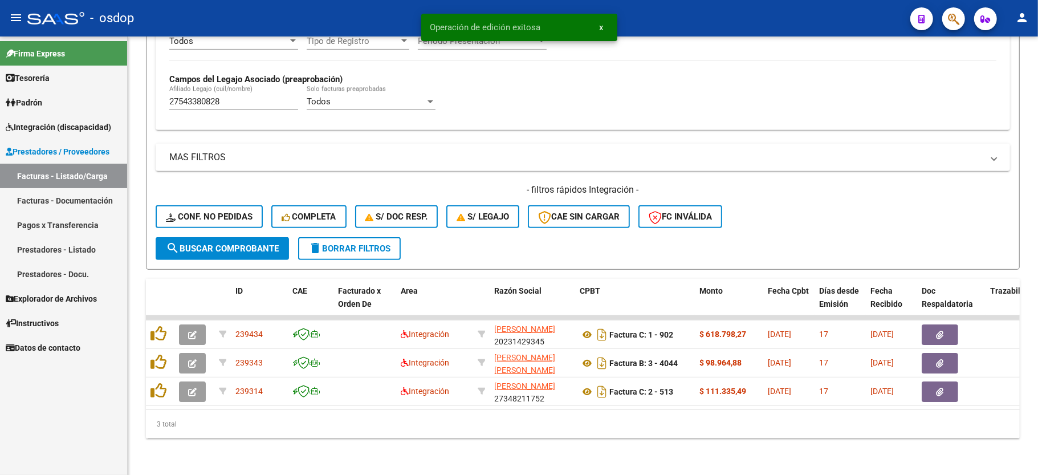
scroll to position [320, 0]
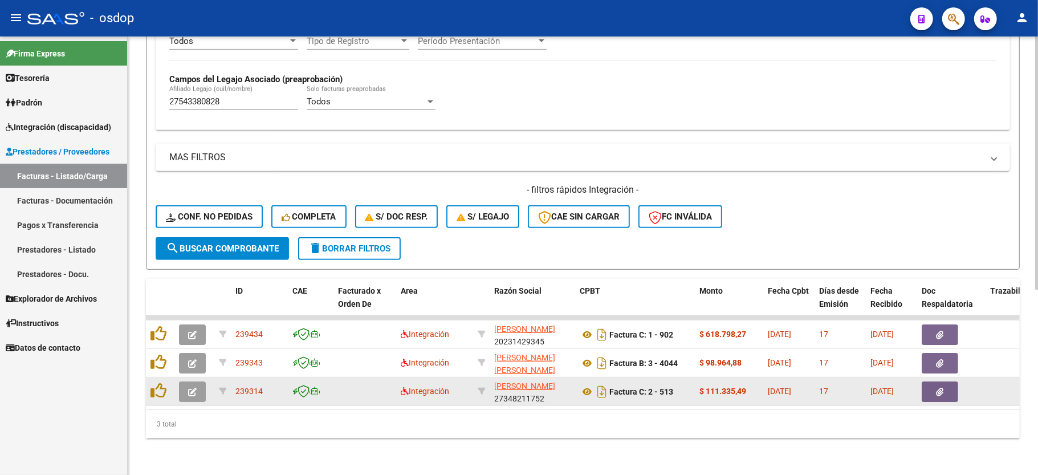
click at [202, 381] on button "button" at bounding box center [192, 391] width 27 height 21
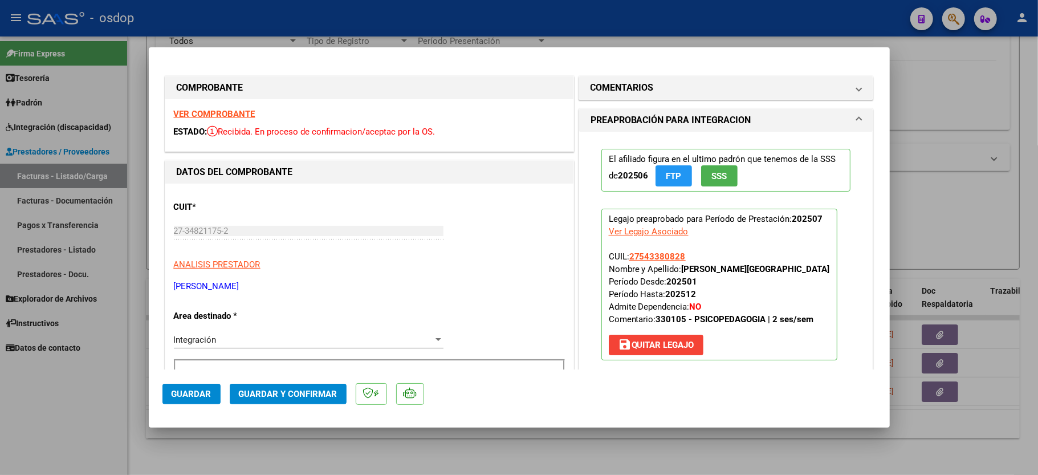
click at [206, 109] on strong "VER COMPROBANTE" at bounding box center [215, 114] width 82 height 10
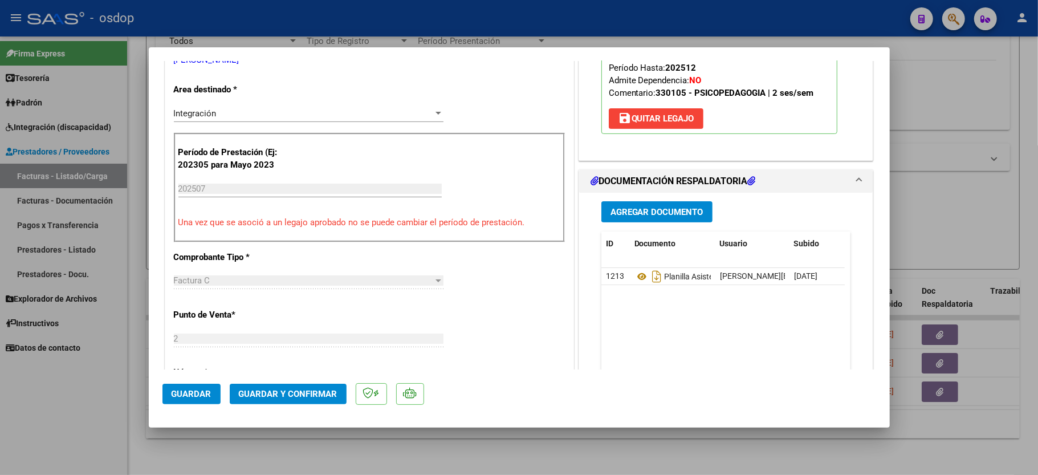
scroll to position [228, 0]
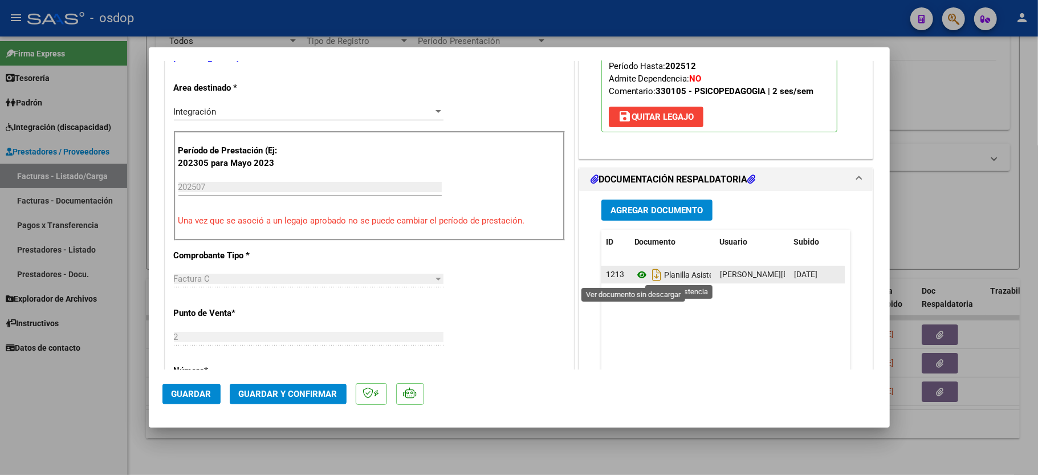
click at [634, 277] on icon at bounding box center [641, 275] width 15 height 14
click at [290, 392] on span "Guardar y Confirmar" at bounding box center [288, 394] width 99 height 10
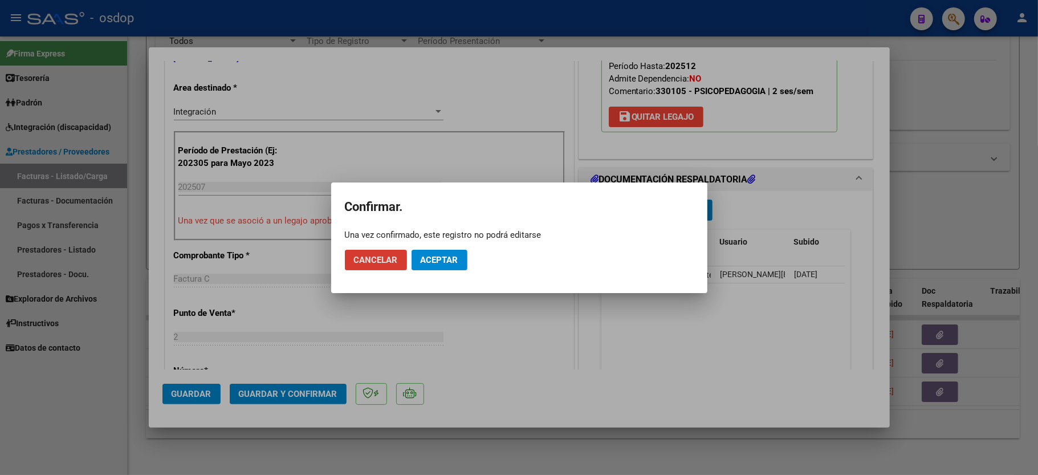
click at [429, 242] on mat-dialog-actions "Cancelar Aceptar" at bounding box center [519, 260] width 349 height 39
click at [433, 260] on span "Aceptar" at bounding box center [440, 260] width 38 height 10
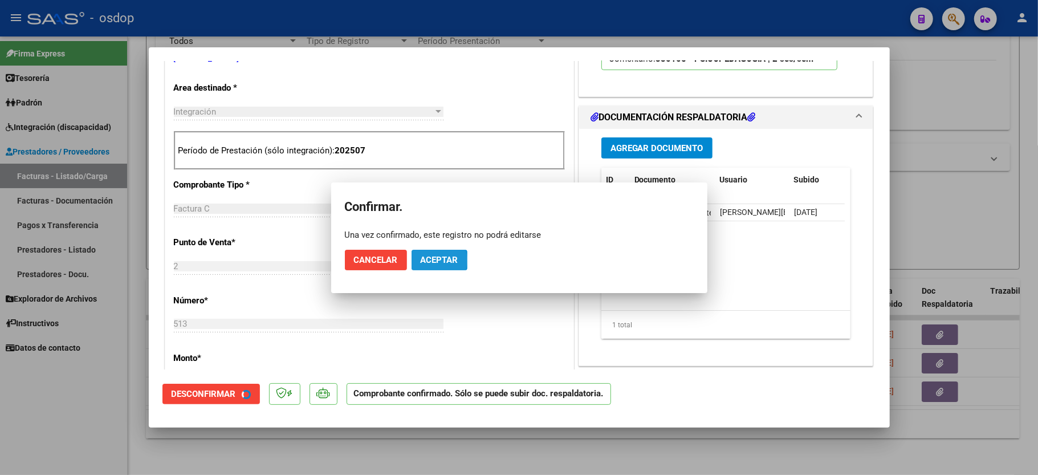
scroll to position [227, 0]
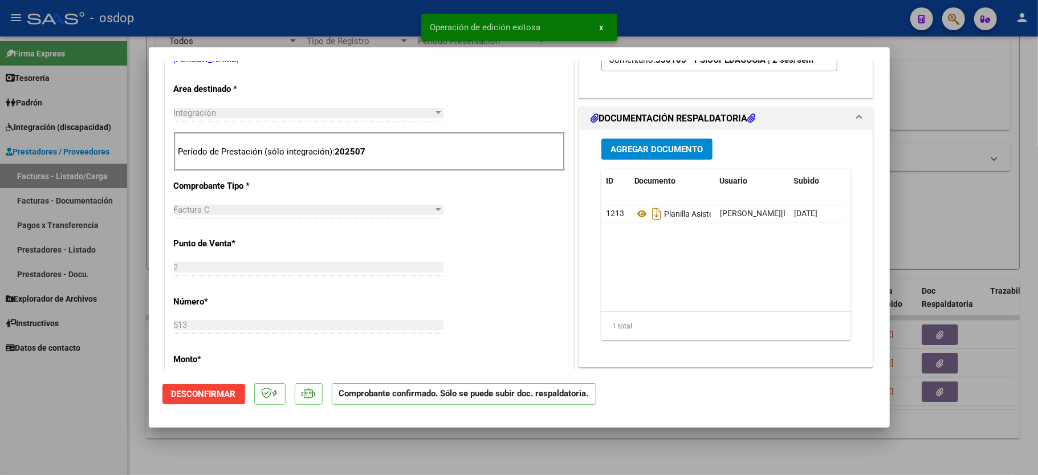
click at [65, 418] on div at bounding box center [519, 237] width 1038 height 475
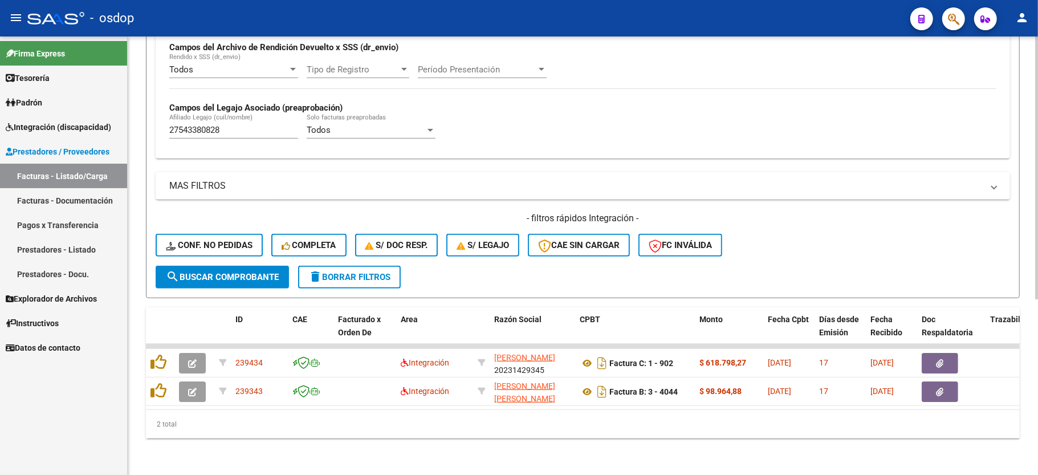
scroll to position [292, 0]
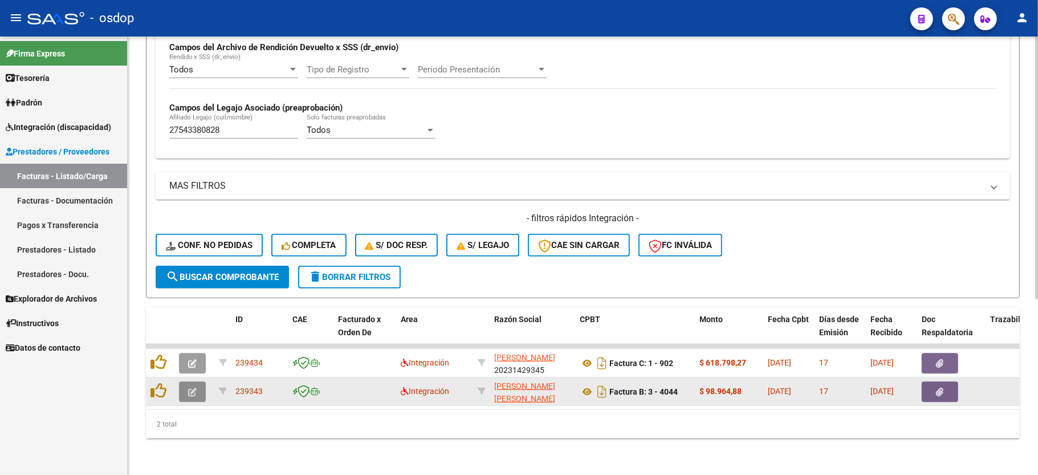
click at [185, 381] on button "button" at bounding box center [192, 391] width 27 height 21
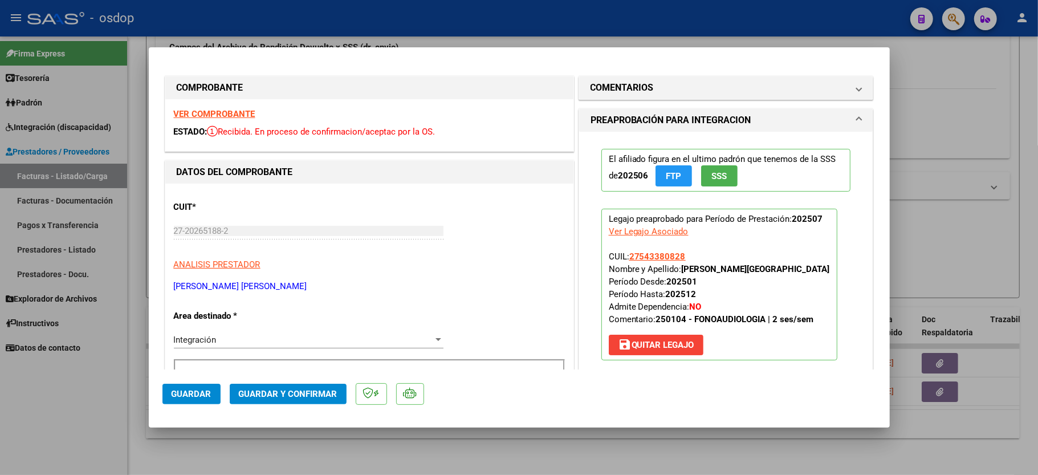
click at [220, 115] on strong "VER COMPROBANTE" at bounding box center [215, 114] width 82 height 10
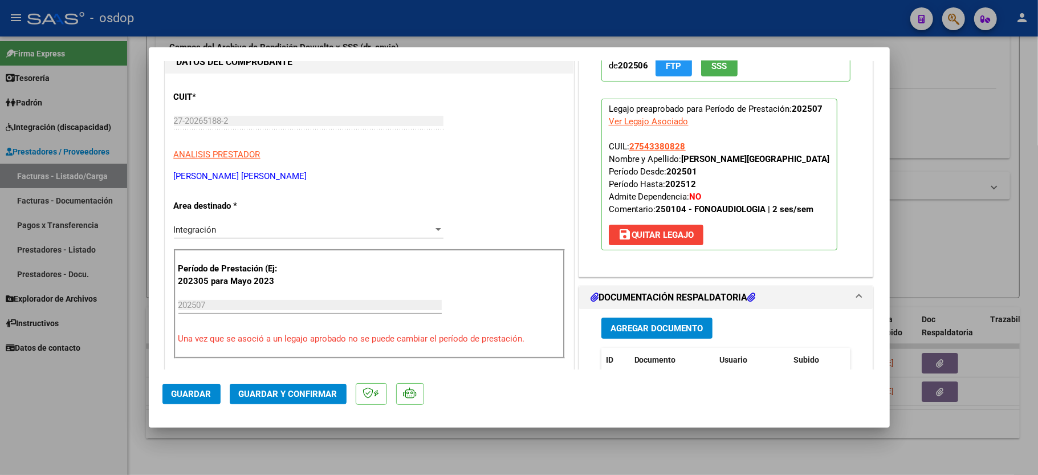
scroll to position [152, 0]
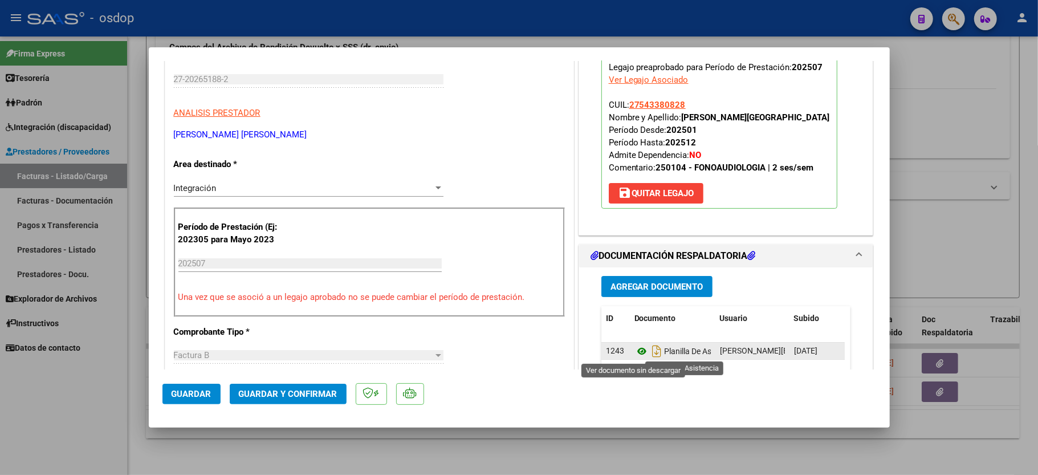
click at [634, 354] on icon at bounding box center [641, 351] width 15 height 14
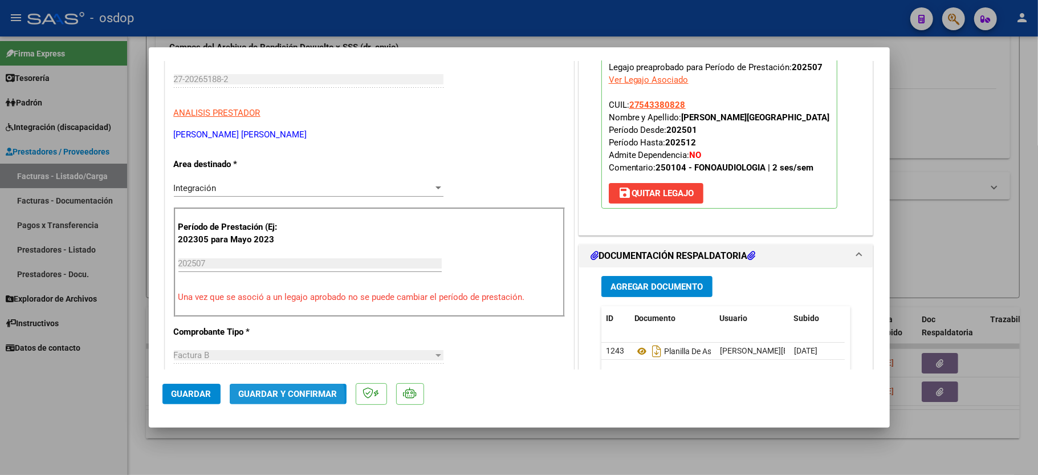
click at [284, 397] on span "Guardar y Confirmar" at bounding box center [288, 394] width 99 height 10
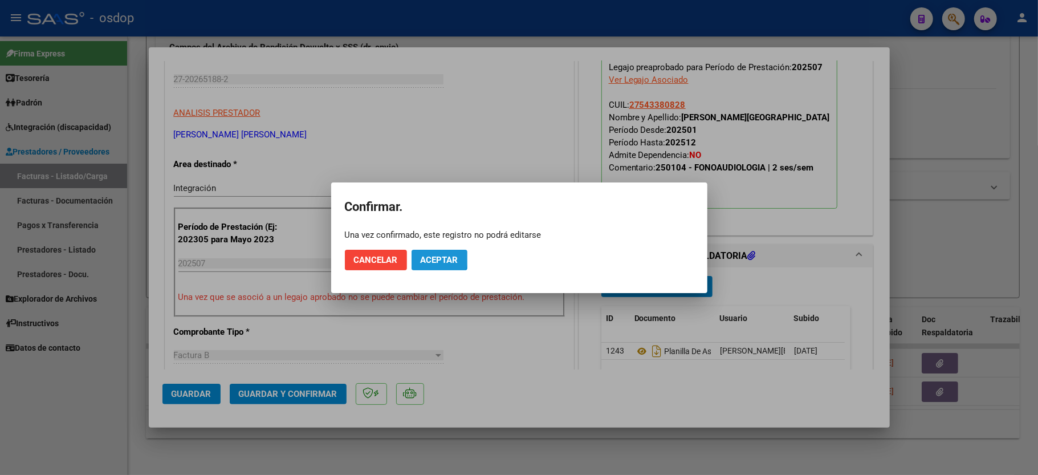
click at [437, 258] on span "Aceptar" at bounding box center [440, 260] width 38 height 10
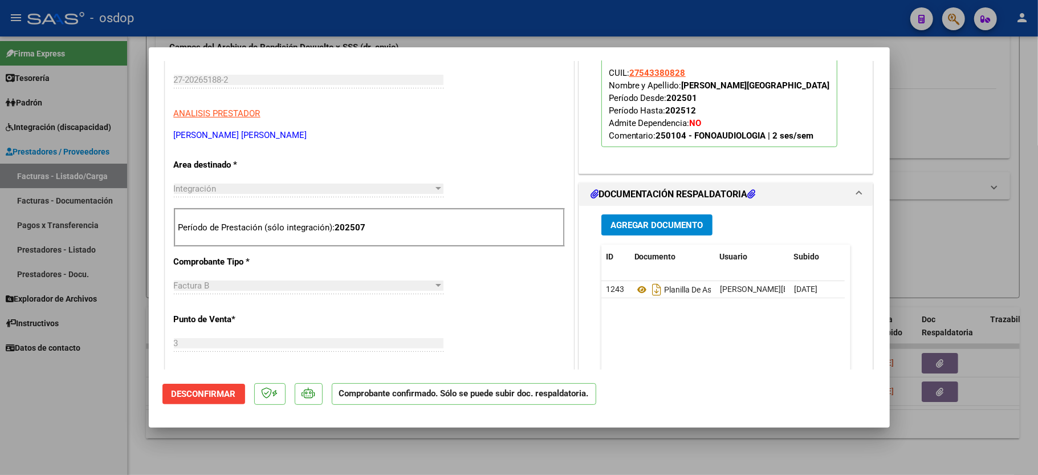
click at [70, 457] on div at bounding box center [519, 237] width 1038 height 475
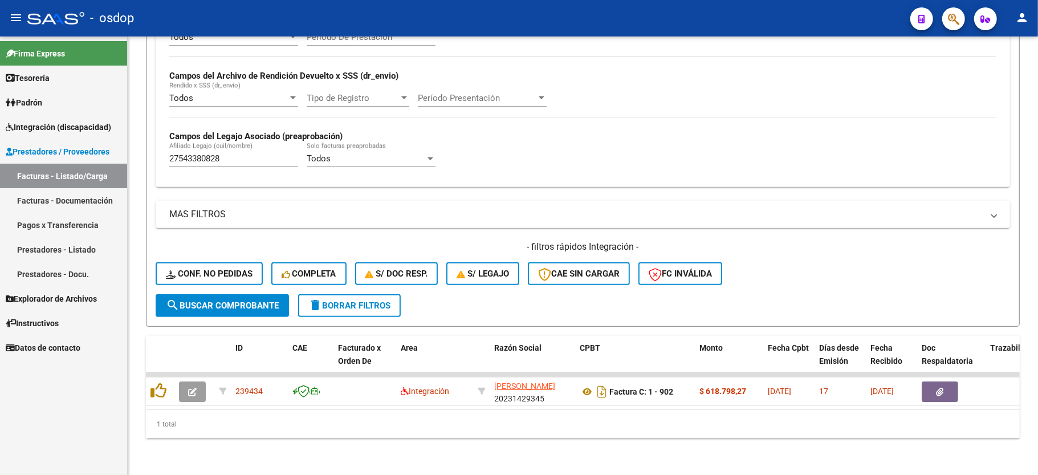
scroll to position [263, 0]
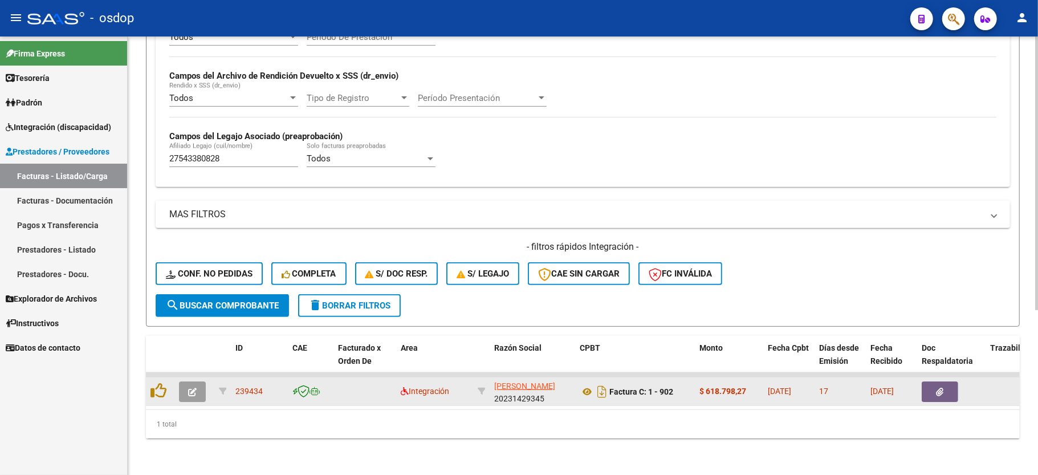
click at [193, 388] on icon "button" at bounding box center [192, 392] width 9 height 9
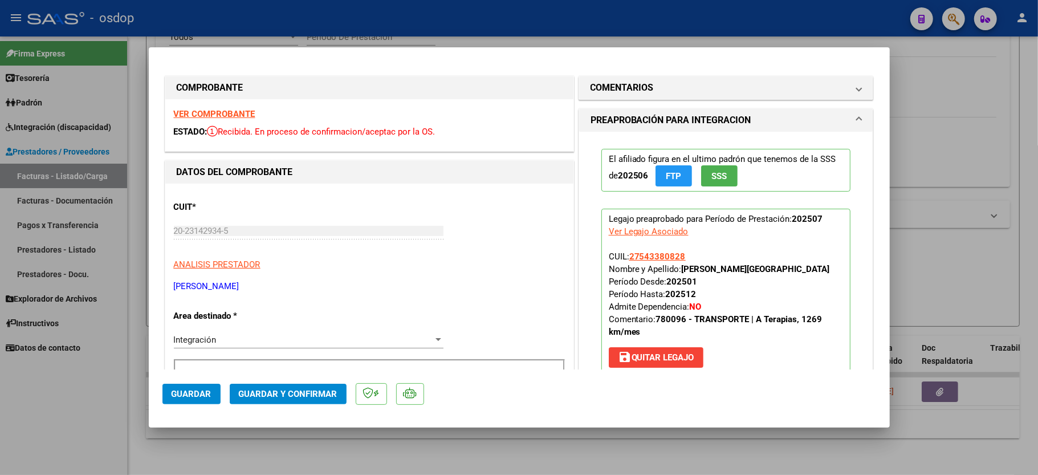
click at [242, 114] on strong "VER COMPROBANTE" at bounding box center [215, 114] width 82 height 10
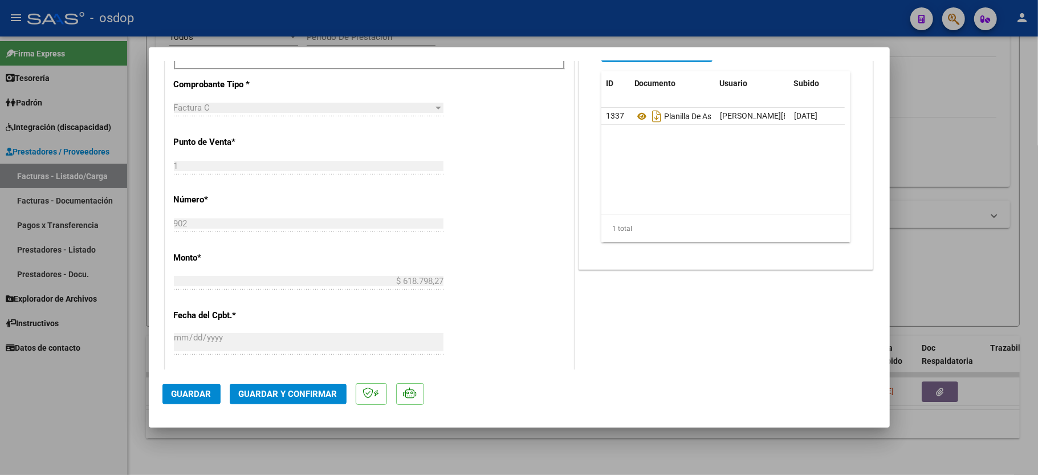
scroll to position [304, 0]
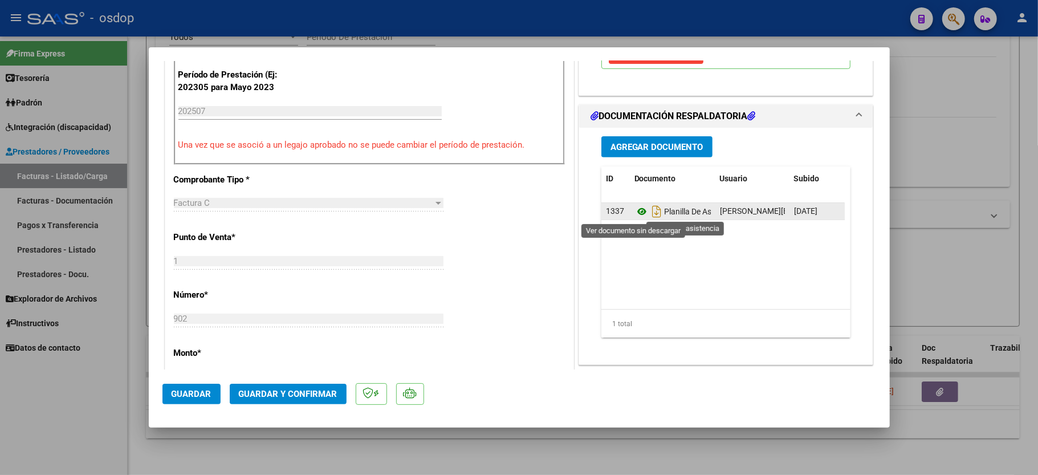
click at [641, 217] on icon at bounding box center [641, 212] width 15 height 14
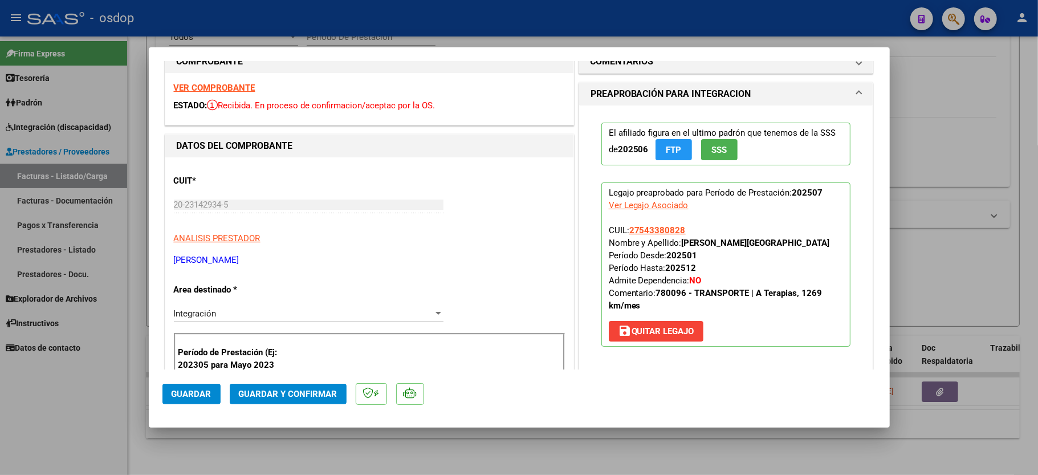
scroll to position [0, 0]
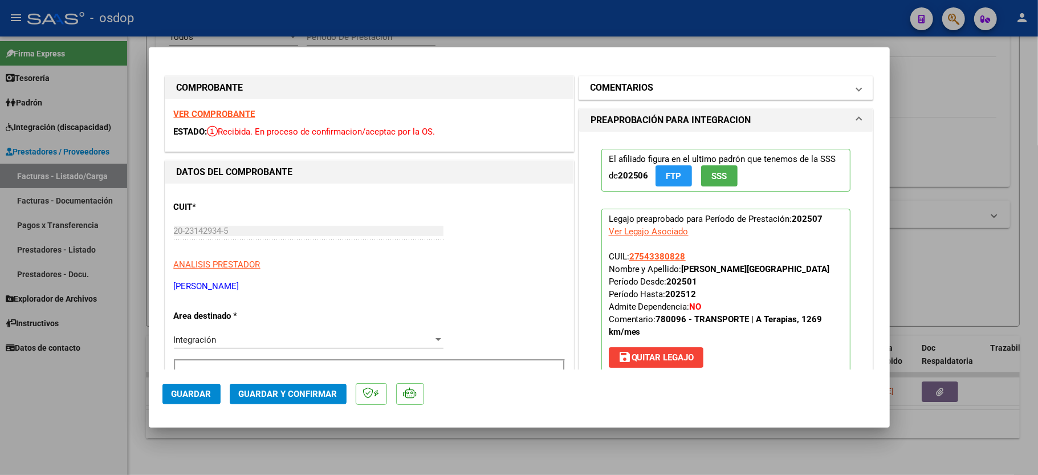
click at [630, 89] on h1 "COMENTARIOS" at bounding box center [621, 88] width 63 height 14
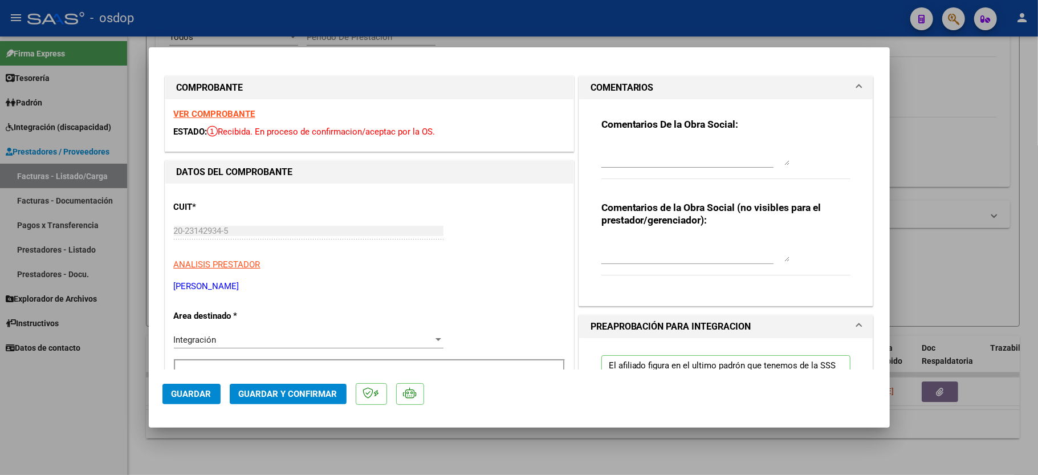
click at [639, 254] on textarea at bounding box center [695, 250] width 188 height 23
click at [703, 248] on textarea "Traslados a terapias, 1142." at bounding box center [695, 250] width 188 height 23
type textarea "Traslados a terapias, 1142.2 km mensuales, $541.76 sin dep"
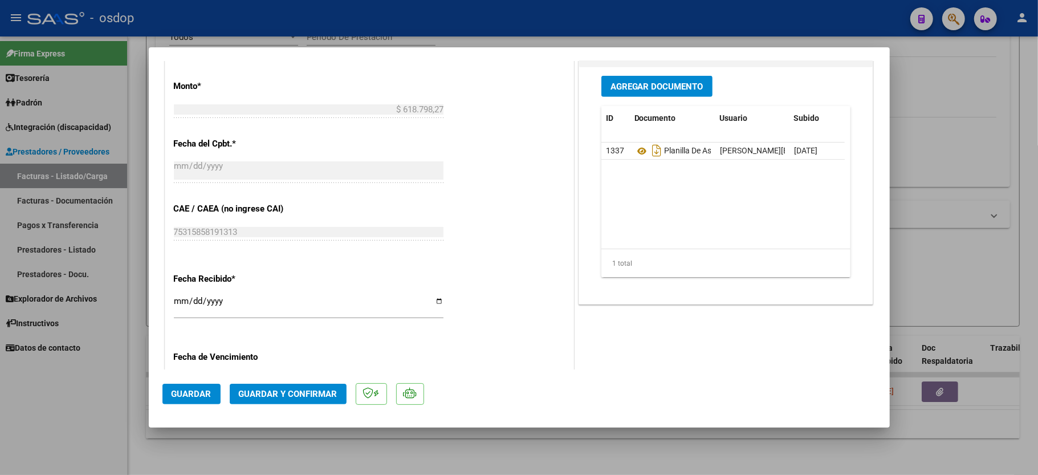
scroll to position [716, 0]
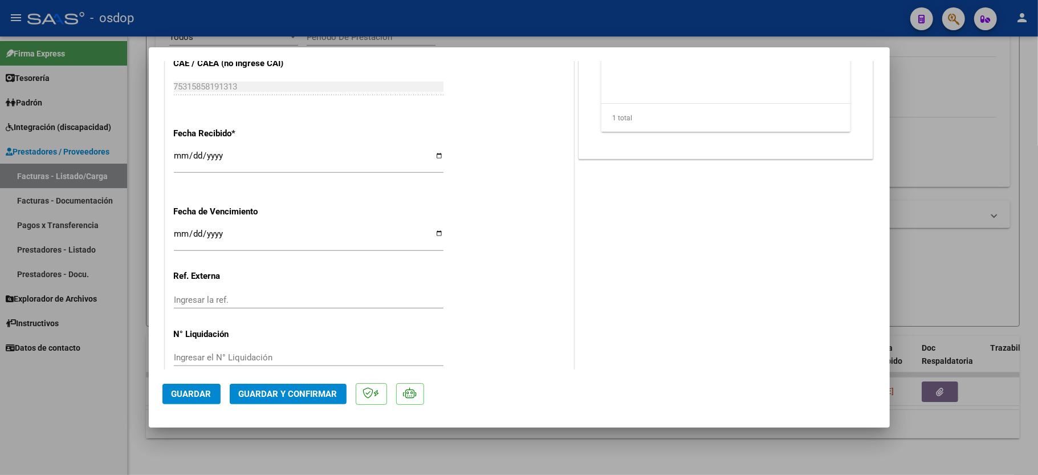
click at [277, 386] on button "Guardar y Confirmar" at bounding box center [288, 394] width 117 height 21
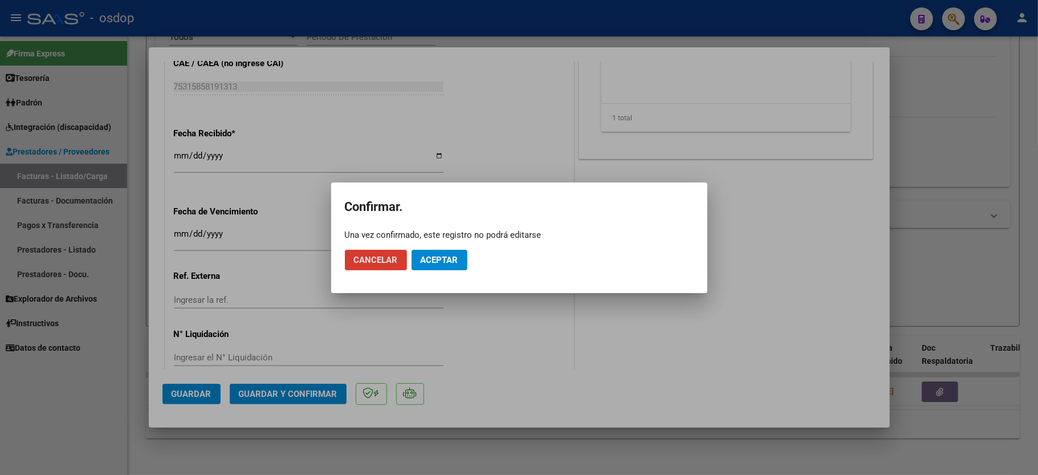
click at [445, 259] on span "Aceptar" at bounding box center [440, 260] width 38 height 10
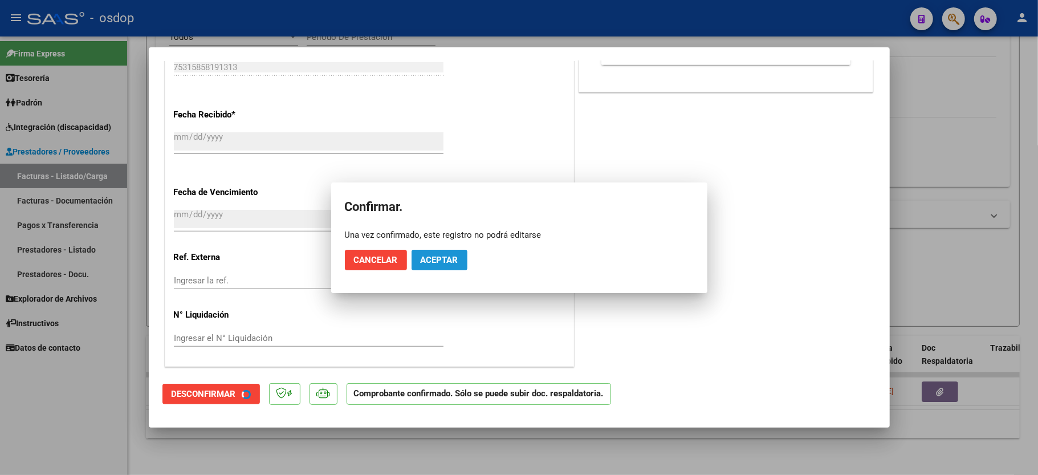
scroll to position [644, 0]
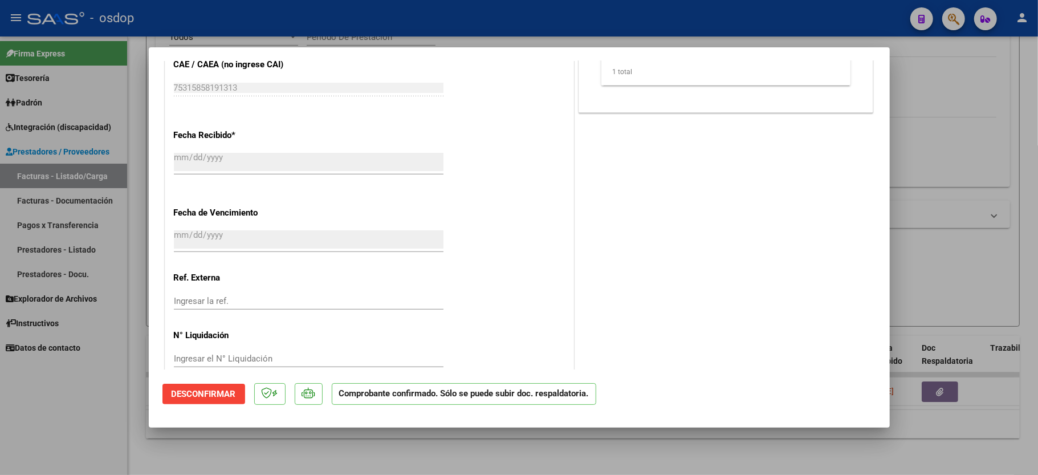
click at [112, 407] on div at bounding box center [519, 237] width 1038 height 475
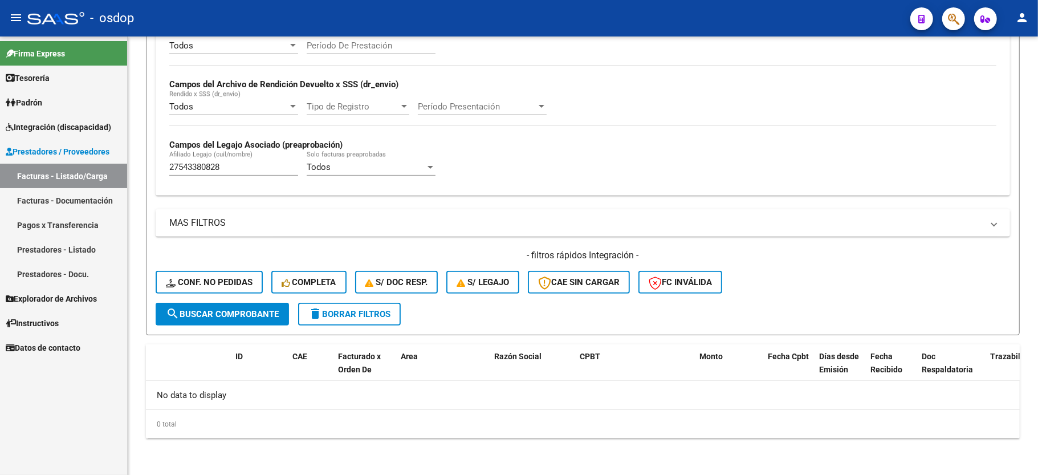
scroll to position [242, 0]
click at [193, 166] on input "27543380828" at bounding box center [233, 167] width 129 height 10
click at [202, 283] on span "Conf. no pedidas" at bounding box center [209, 282] width 87 height 10
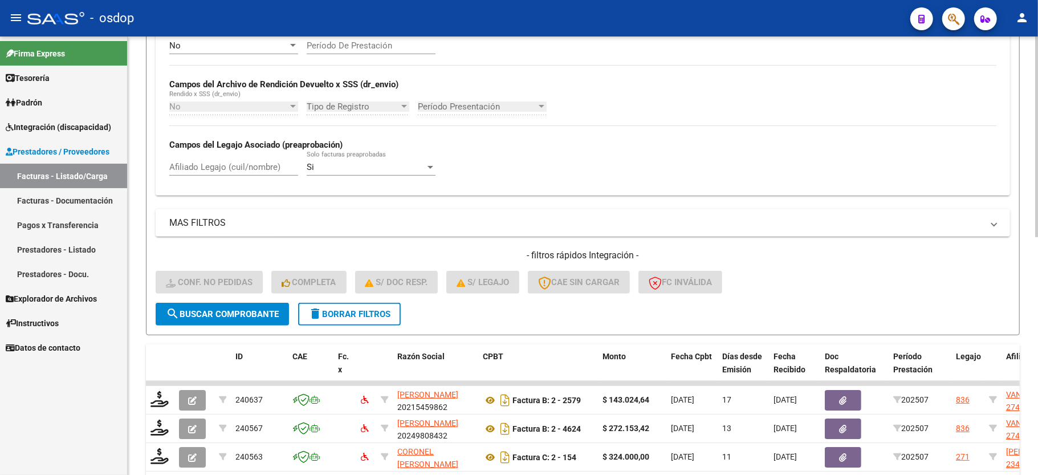
click at [215, 165] on input "Afiliado Legajo (cuil/nombre)" at bounding box center [233, 167] width 129 height 10
paste input "27543380828"
type input "27543380828"
click at [233, 321] on button "search Buscar Comprobante" at bounding box center [222, 314] width 133 height 23
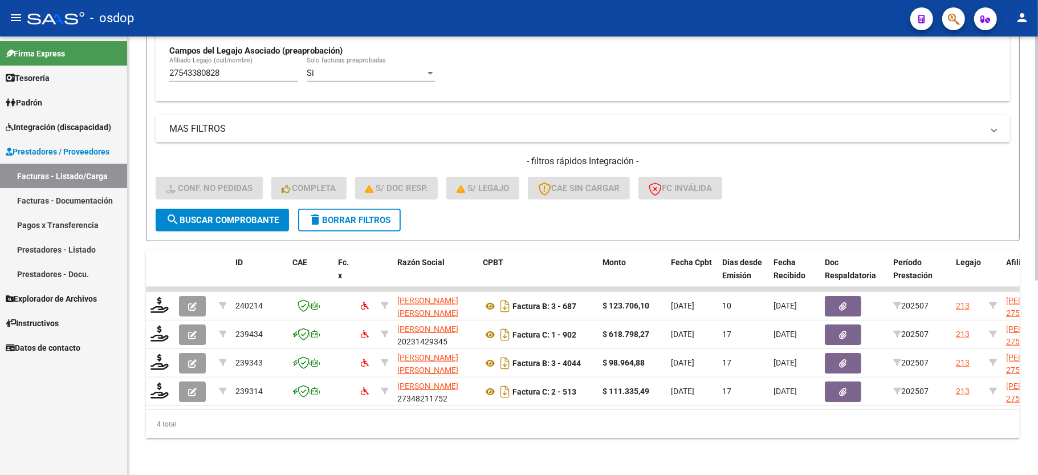
scroll to position [349, 0]
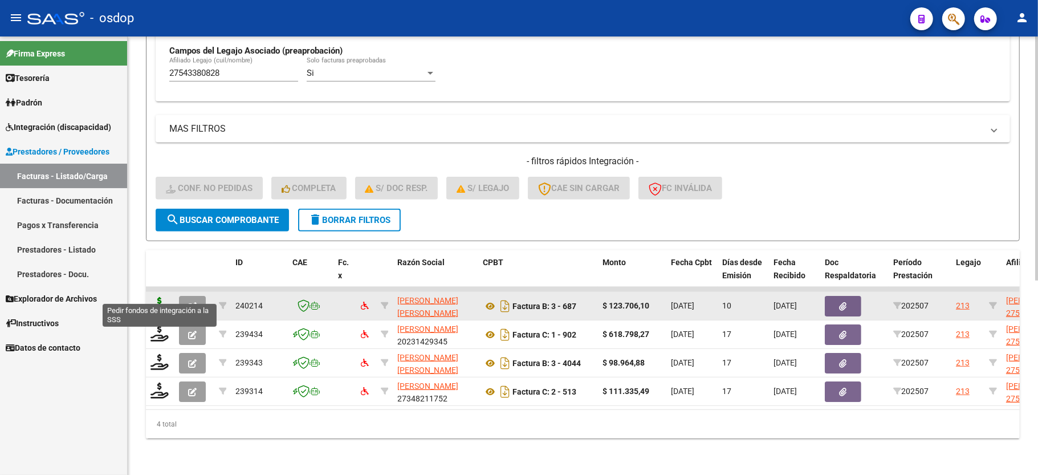
click at [157, 297] on icon at bounding box center [159, 305] width 18 height 16
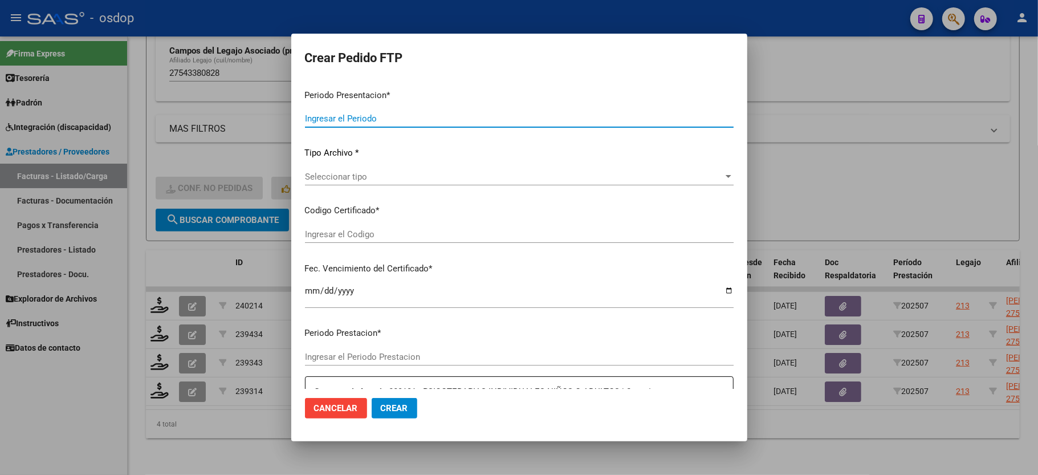
type input "202507"
type input "$ 123.706,10"
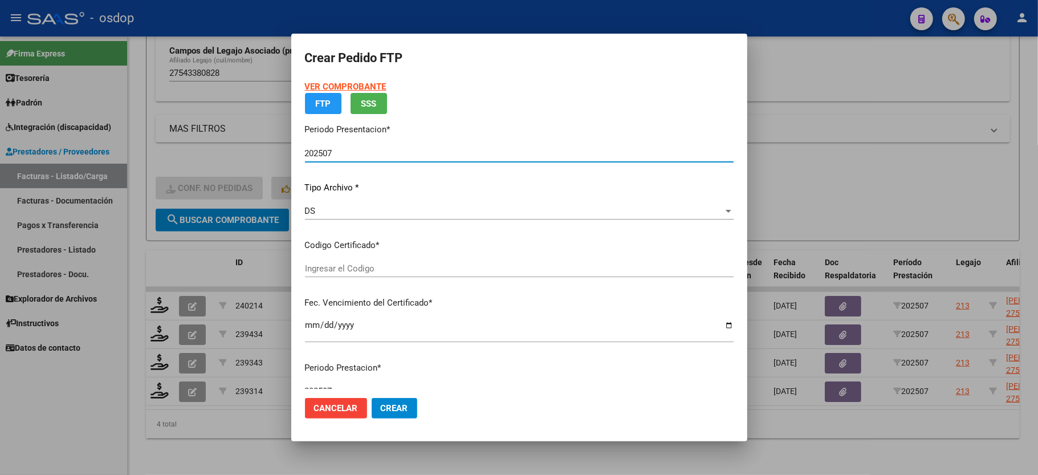
type input "7241521143"
type input "[DATE]"
click at [356, 274] on span "Seleccionar certificado" at bounding box center [514, 268] width 418 height 10
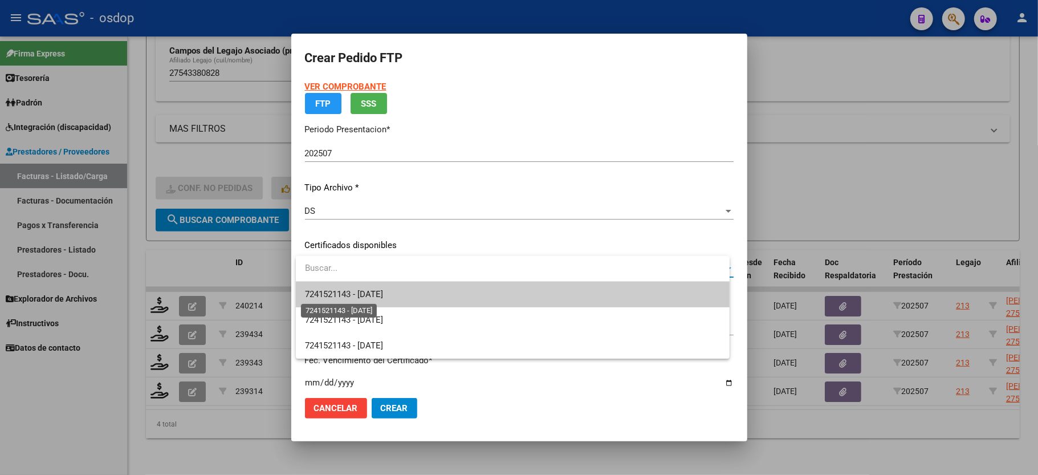
click at [362, 295] on span "7241521143 - [DATE]" at bounding box center [344, 294] width 78 height 10
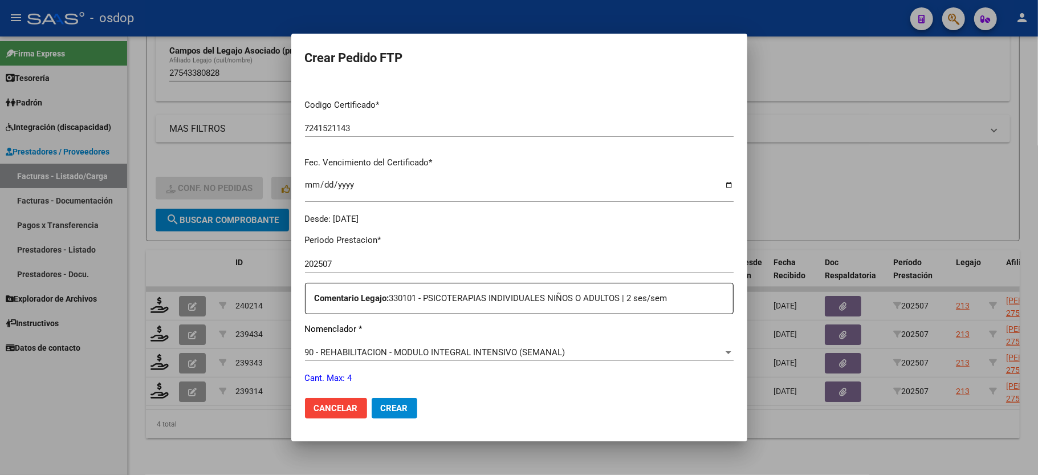
scroll to position [447, 0]
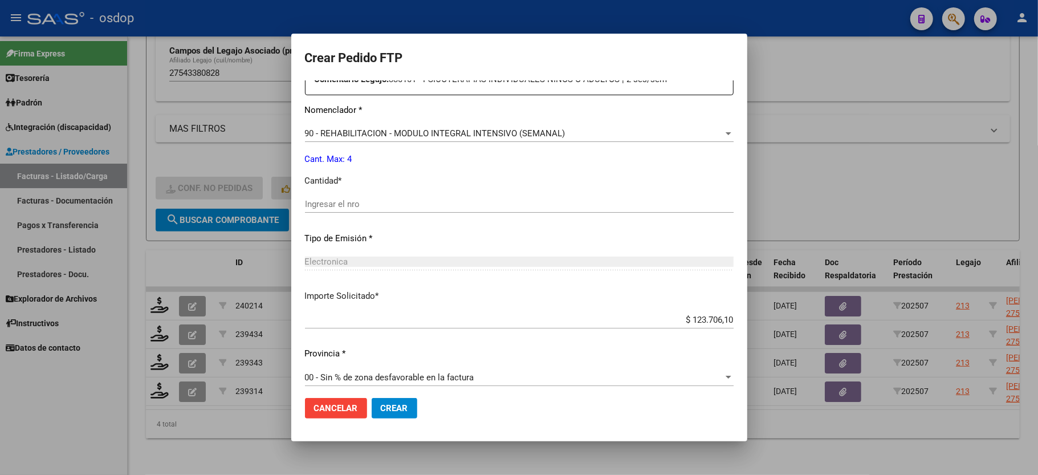
click at [386, 199] on input "Ingresar el nro" at bounding box center [519, 204] width 429 height 10
type input "4"
click at [394, 399] on button "Crear" at bounding box center [395, 408] width 46 height 21
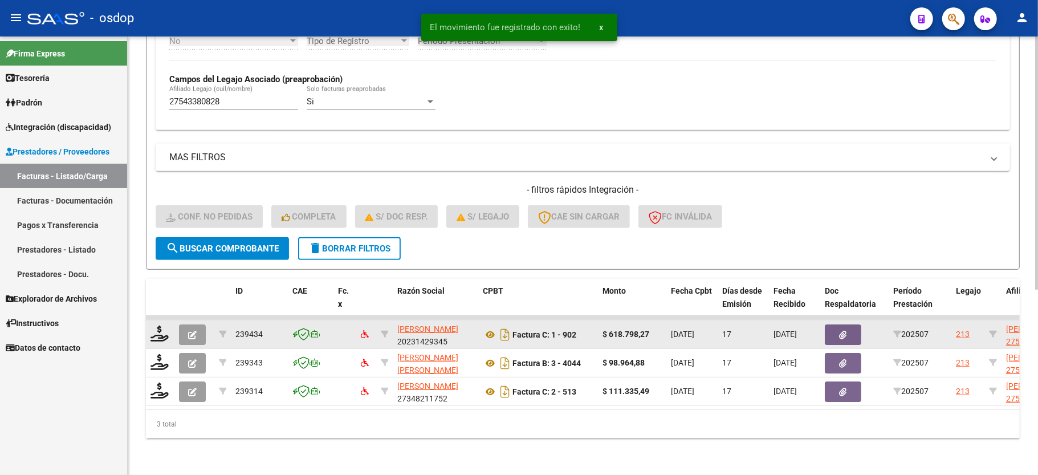
scroll to position [320, 0]
click at [152, 325] on icon at bounding box center [159, 333] width 18 height 16
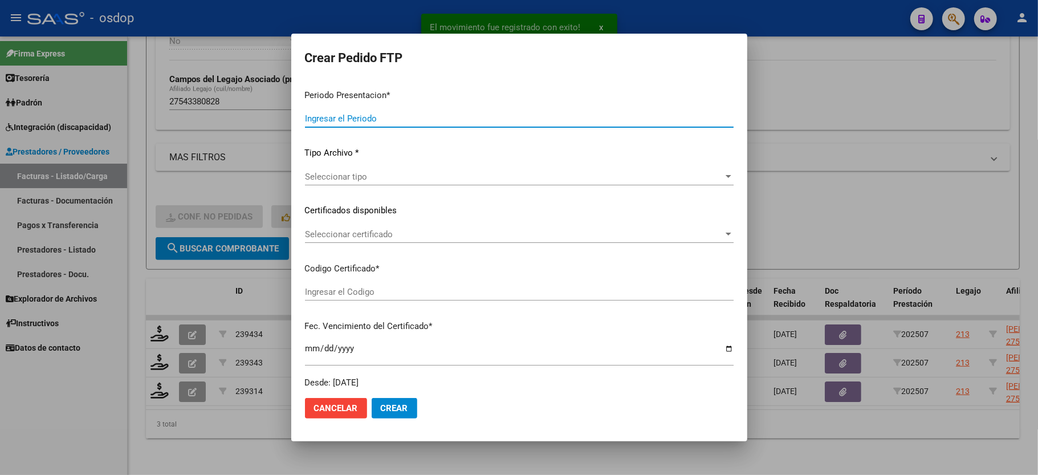
type input "202507"
type input "$ 618.798,27"
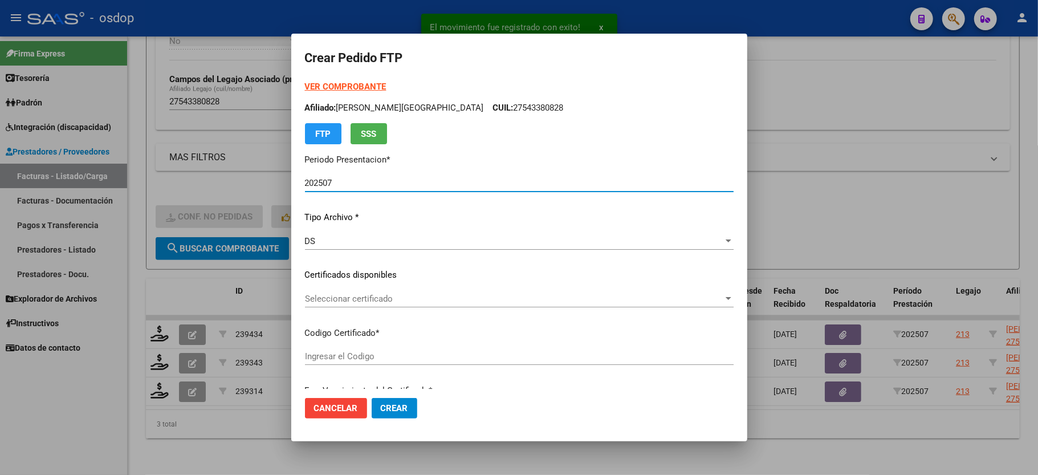
type input "7241521143"
type input "[DATE]"
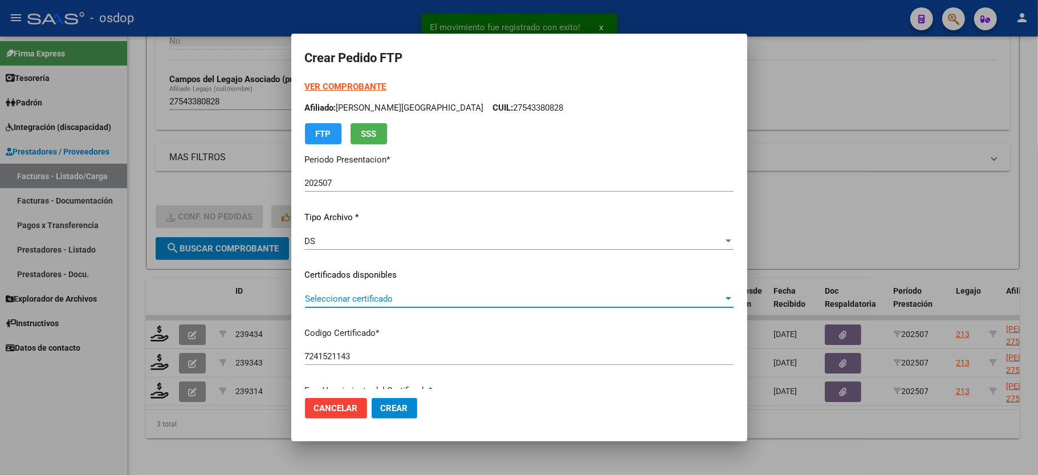
click at [368, 294] on span "Seleccionar certificado" at bounding box center [514, 299] width 418 height 10
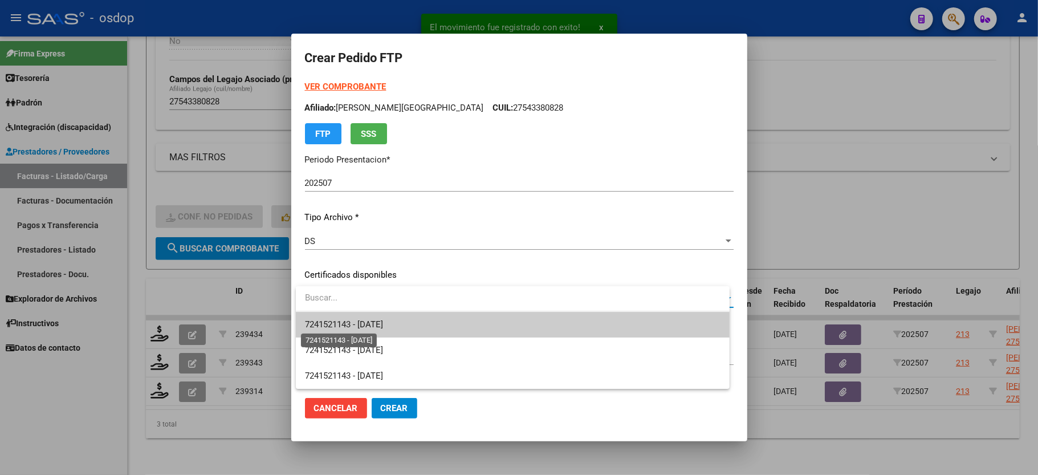
click at [368, 324] on span "7241521143 - [DATE]" at bounding box center [344, 324] width 78 height 10
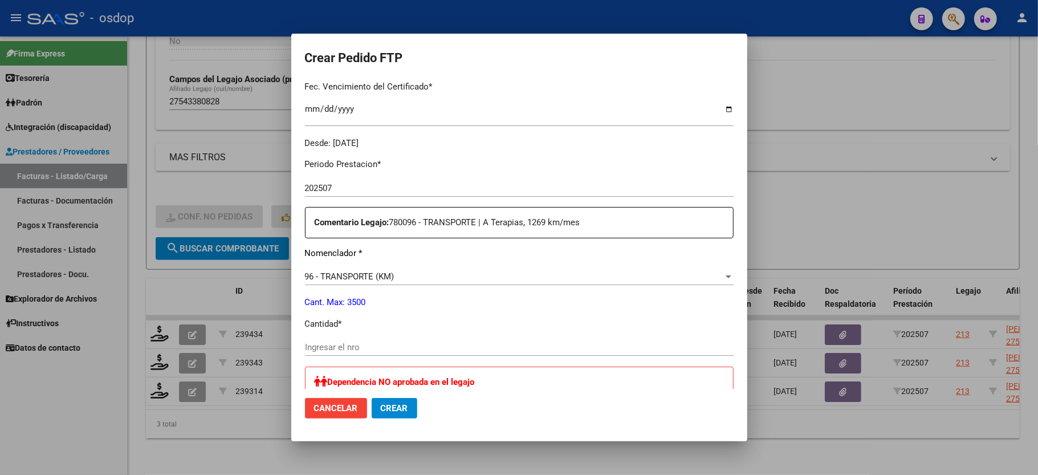
scroll to position [380, 0]
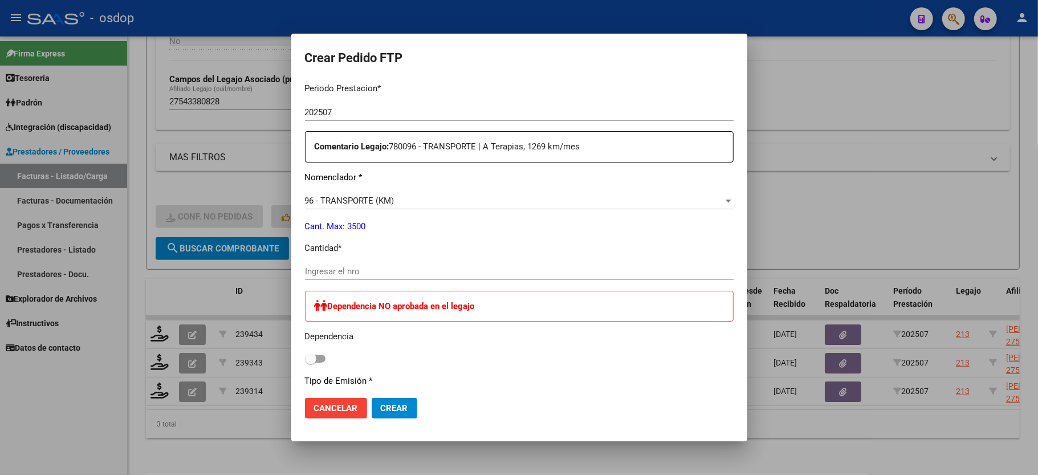
click at [354, 272] on div "Ingresar el nro" at bounding box center [519, 277] width 429 height 28
click at [352, 266] on input "Ingresar el nro" at bounding box center [519, 271] width 429 height 10
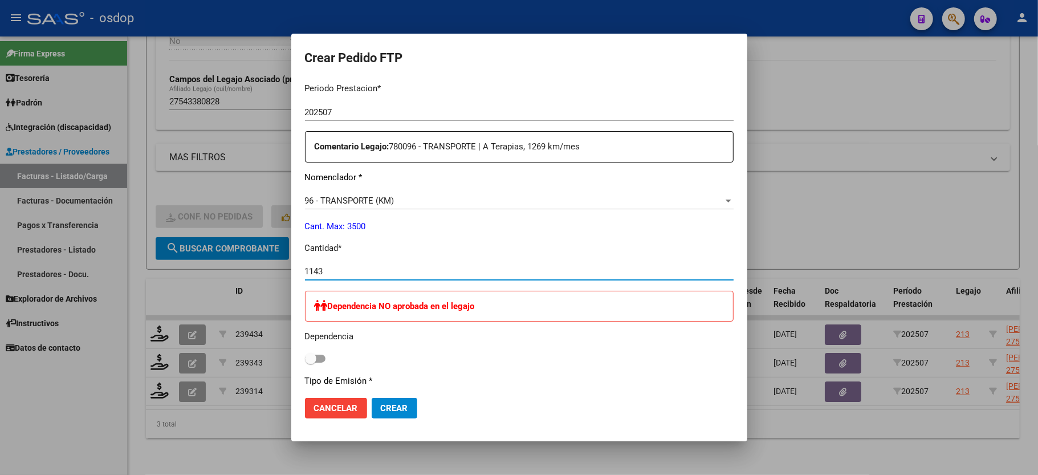
type input "1143"
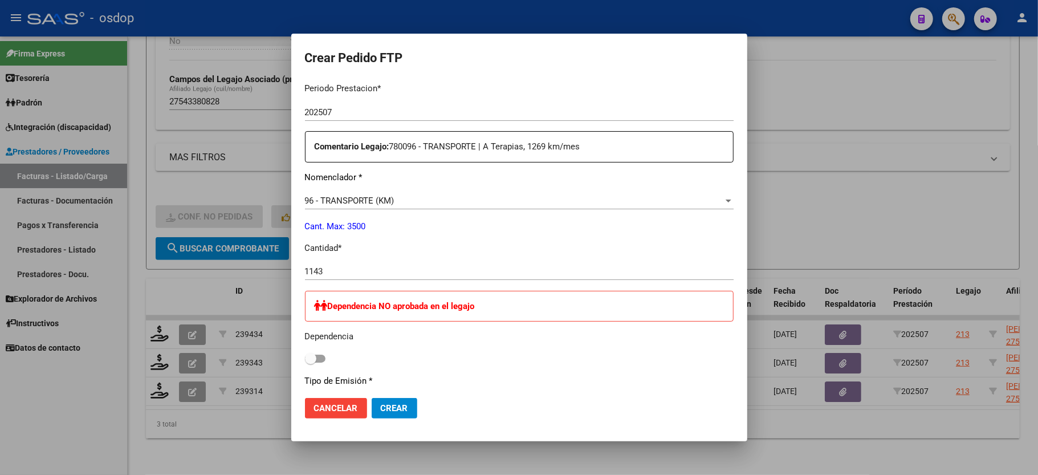
drag, startPoint x: 511, startPoint y: 358, endPoint x: 479, endPoint y: 370, distance: 34.3
click at [511, 358] on div "Dependencia NO aprobada en el legajo Dependencia" at bounding box center [519, 329] width 429 height 76
click at [392, 410] on span "Crear" at bounding box center [394, 408] width 27 height 10
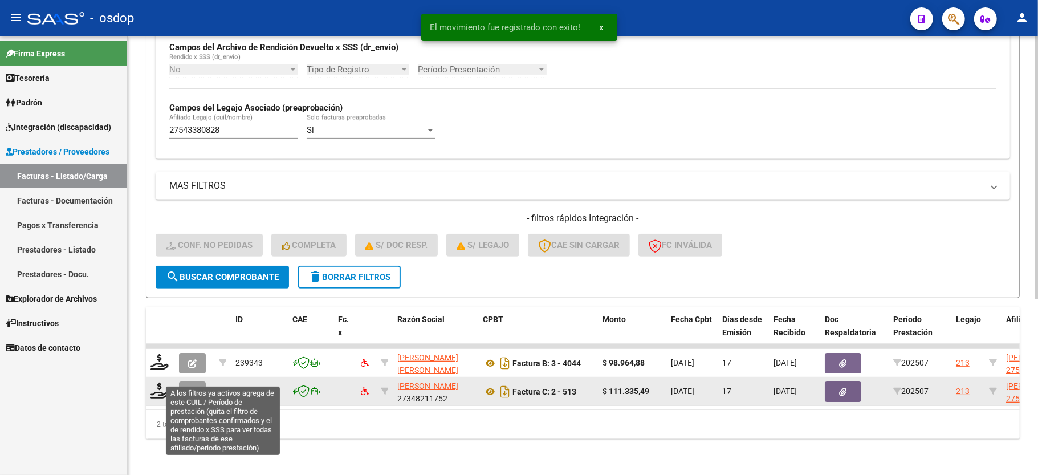
scroll to position [292, 0]
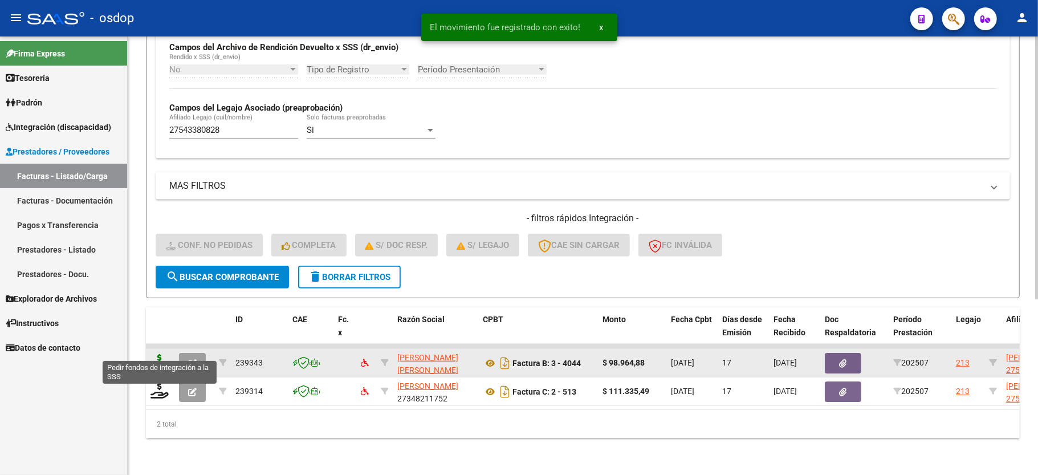
click at [161, 354] on icon at bounding box center [159, 362] width 18 height 16
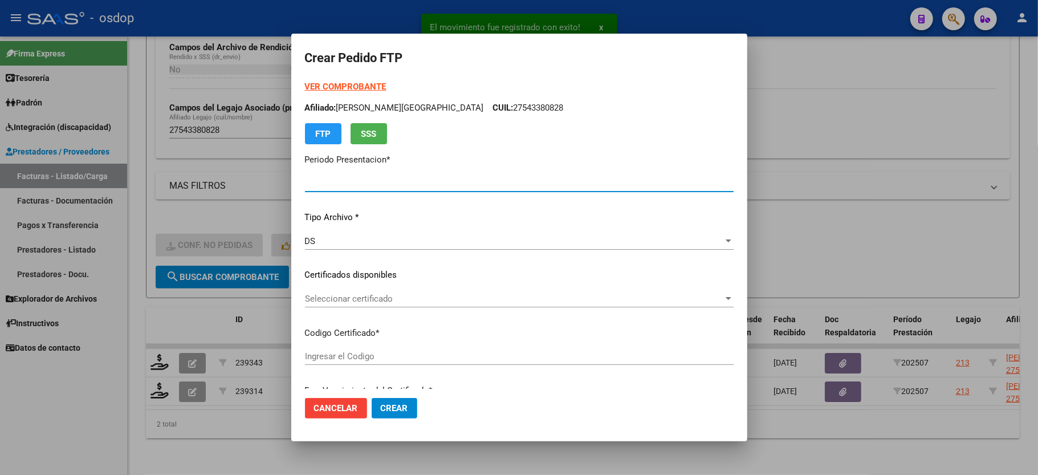
type input "202507"
type input "$ 98.964,88"
type input "7241521143"
type input "[DATE]"
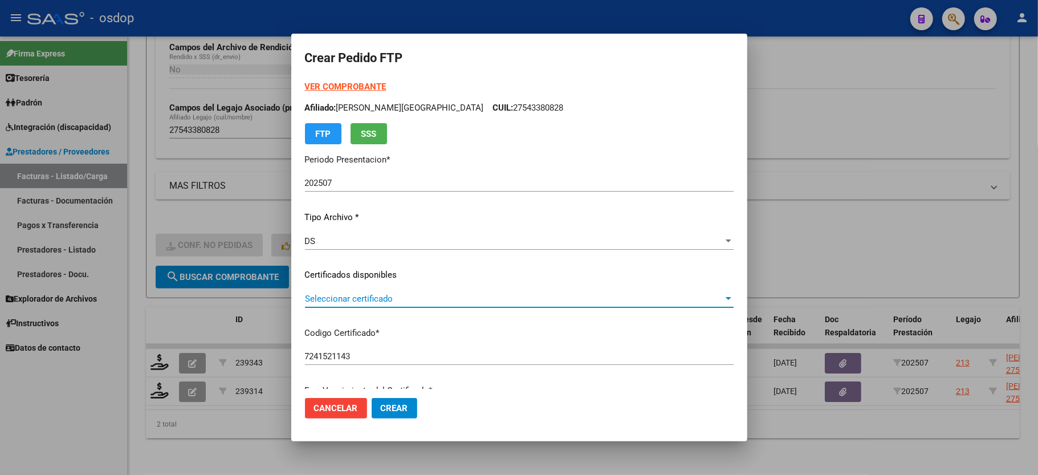
click at [355, 294] on span "Seleccionar certificado" at bounding box center [514, 299] width 418 height 10
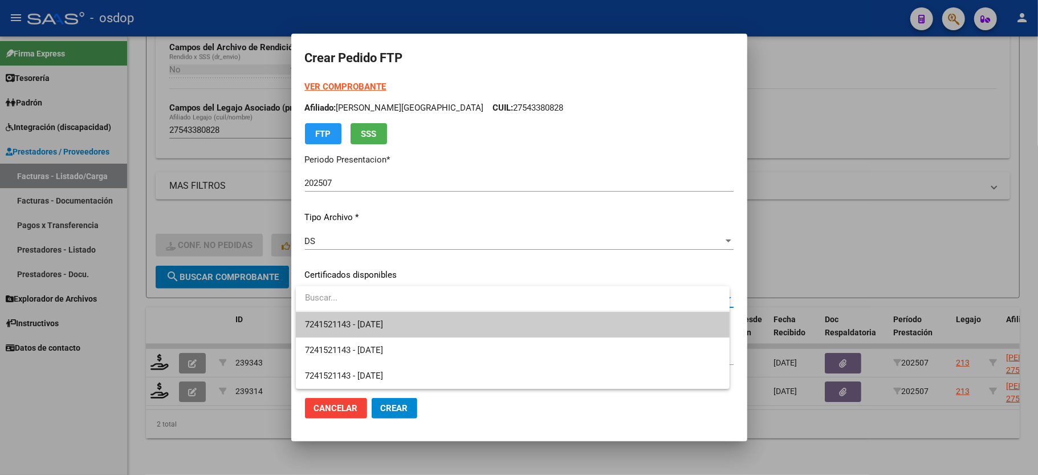
click at [363, 307] on input "dropdown search" at bounding box center [513, 298] width 434 height 26
click at [364, 316] on span "7241521143 - [DATE]" at bounding box center [512, 325] width 415 height 26
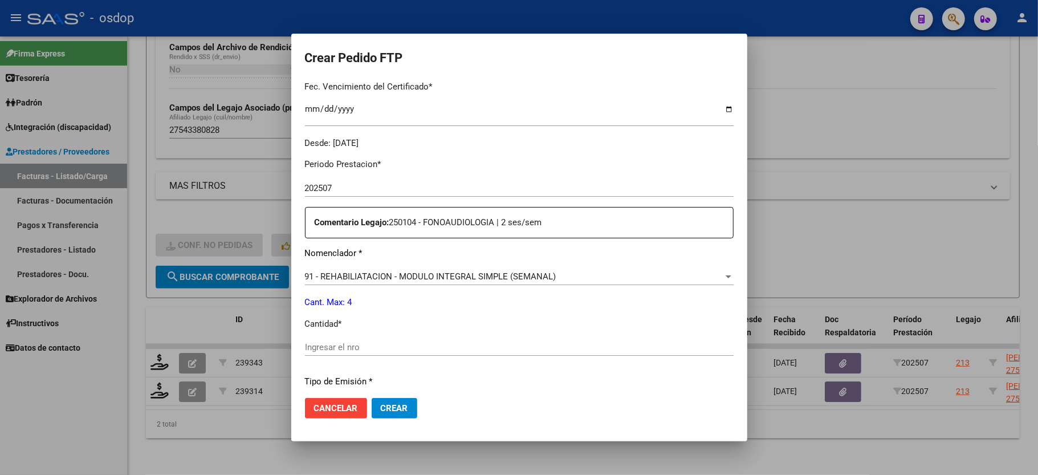
scroll to position [380, 0]
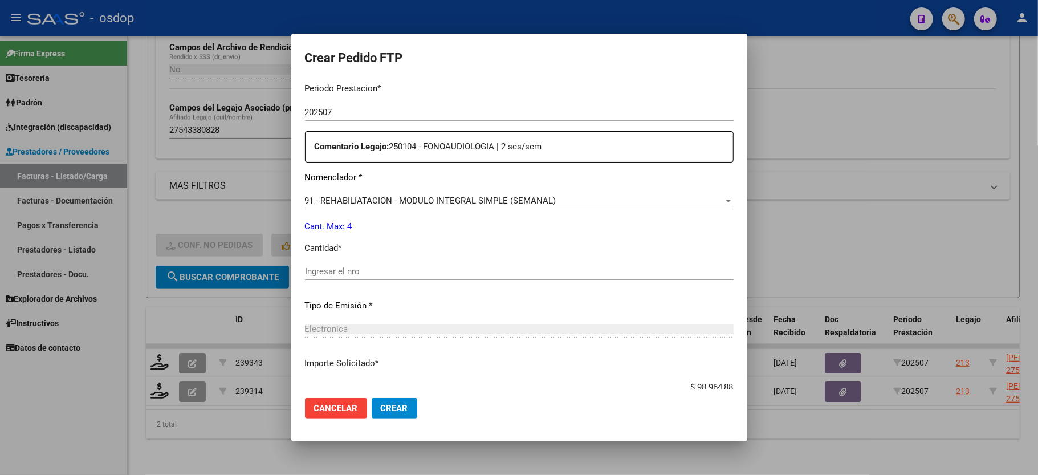
click at [421, 195] on span "91 - REHABILIATACION - MODULO INTEGRAL SIMPLE (SEMANAL)" at bounding box center [430, 200] width 251 height 10
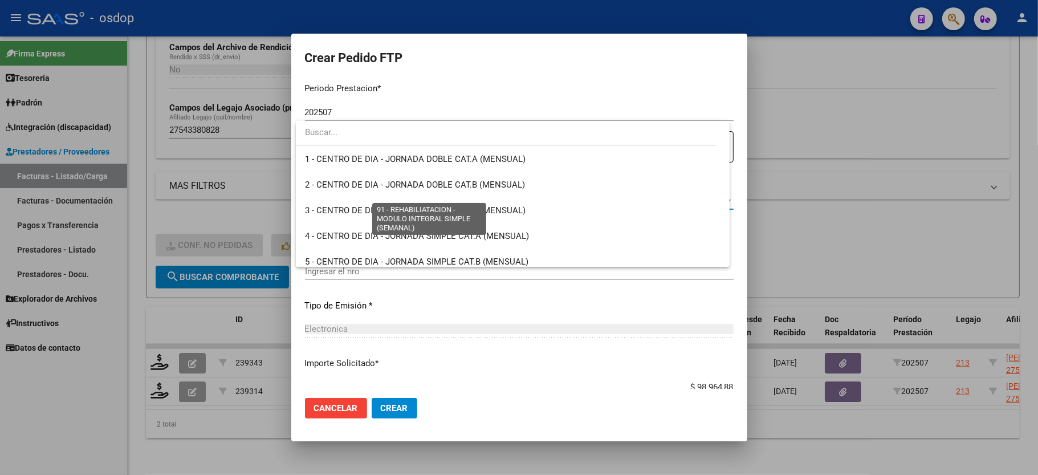
scroll to position [2274, 0]
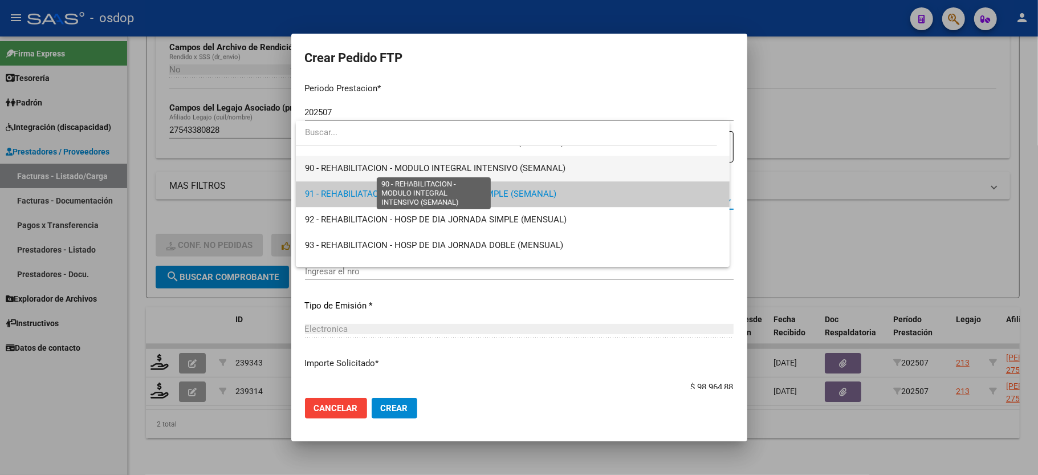
click at [521, 168] on span "90 - REHABILITACION - MODULO INTEGRAL INTENSIVO (SEMANAL)" at bounding box center [435, 168] width 260 height 10
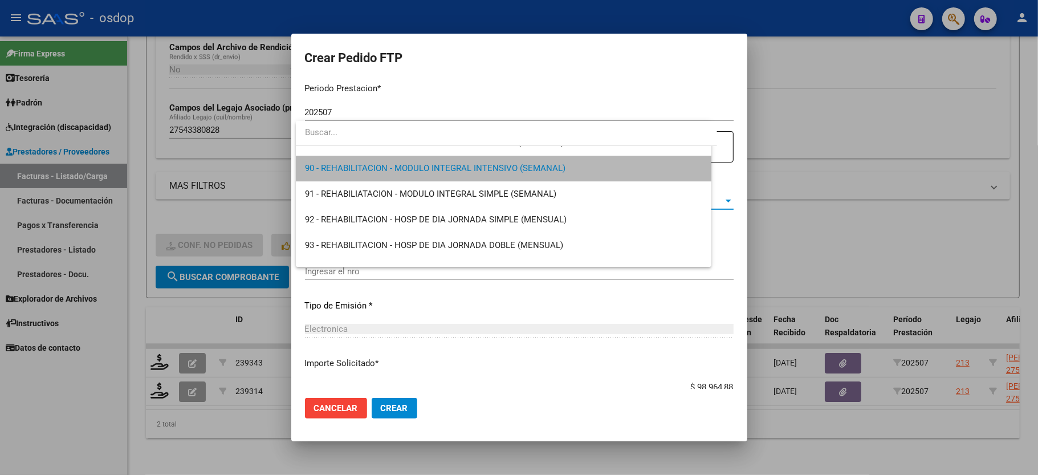
scroll to position [2282, 0]
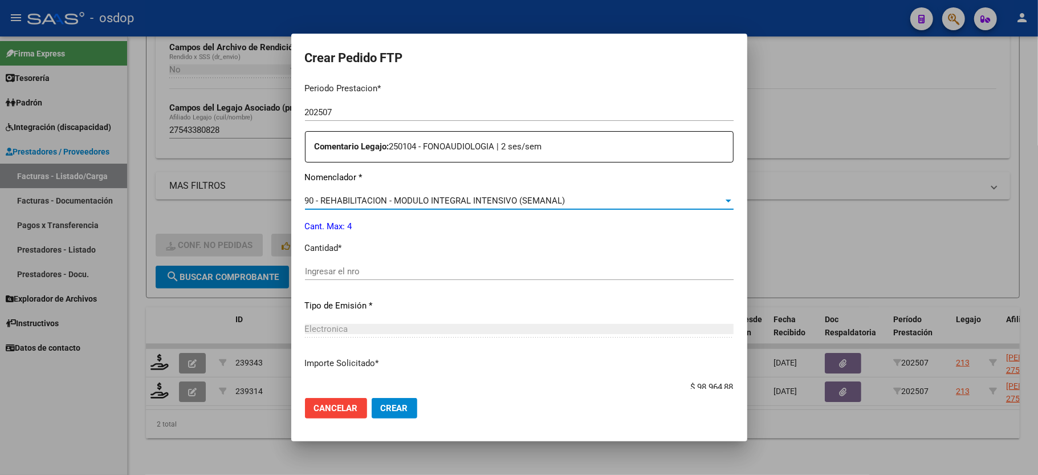
click at [388, 249] on div "Periodo Prestacion * 202507 Ingresar el Periodo Prestacion Comentario Legajo: 2…" at bounding box center [519, 269] width 429 height 390
click at [388, 266] on input "Ingresar el nro" at bounding box center [519, 271] width 429 height 10
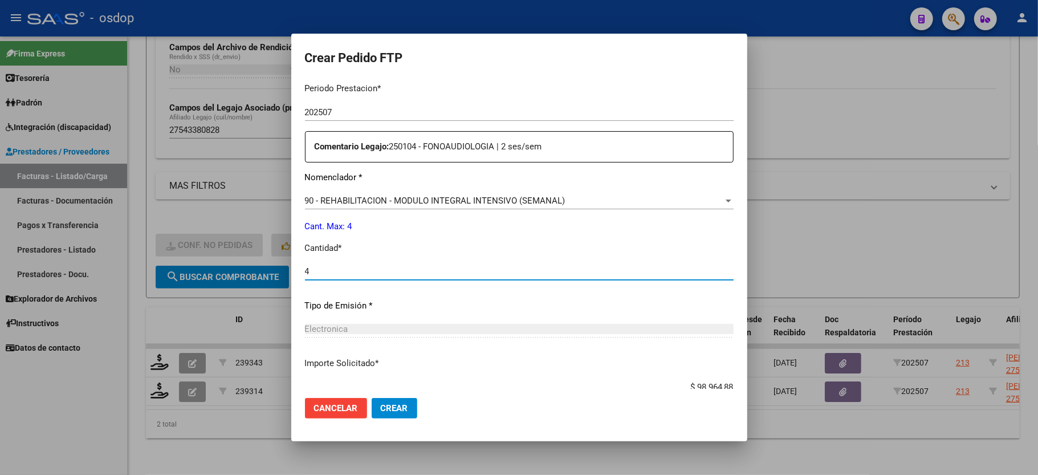
scroll to position [447, 0]
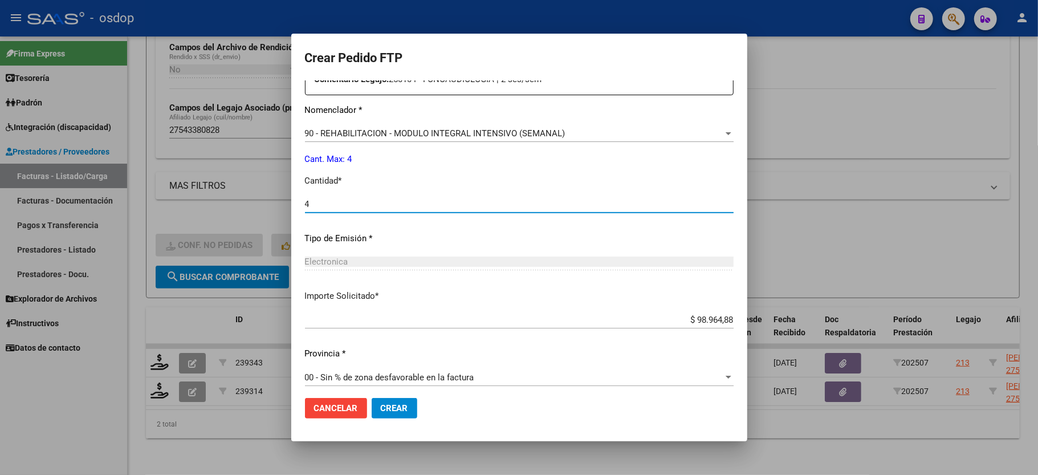
type input "4"
click at [396, 403] on span "Crear" at bounding box center [394, 408] width 27 height 10
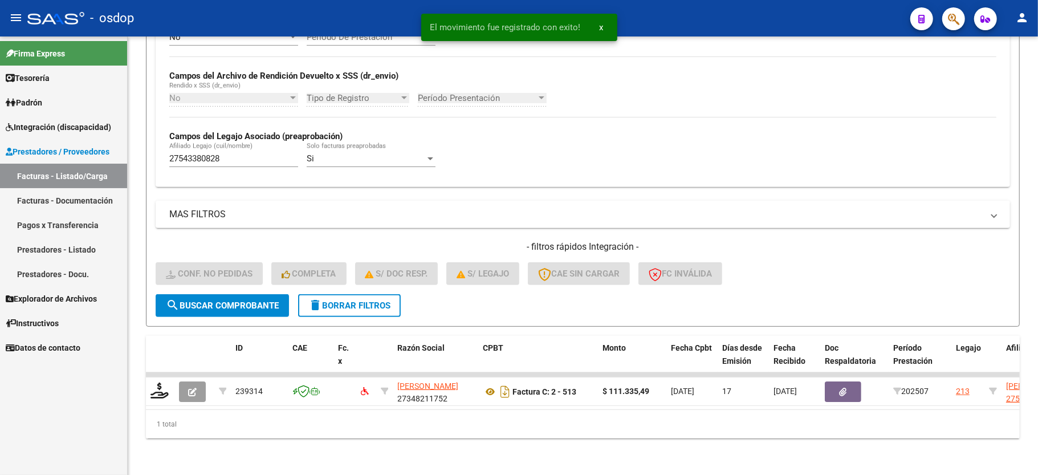
scroll to position [263, 0]
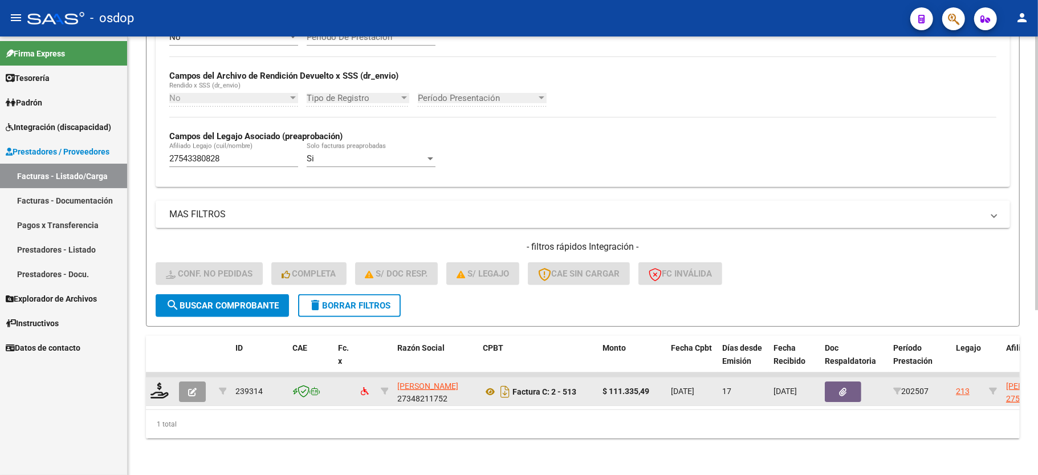
click at [169, 382] on div at bounding box center [159, 391] width 19 height 18
click at [162, 382] on icon at bounding box center [159, 390] width 18 height 16
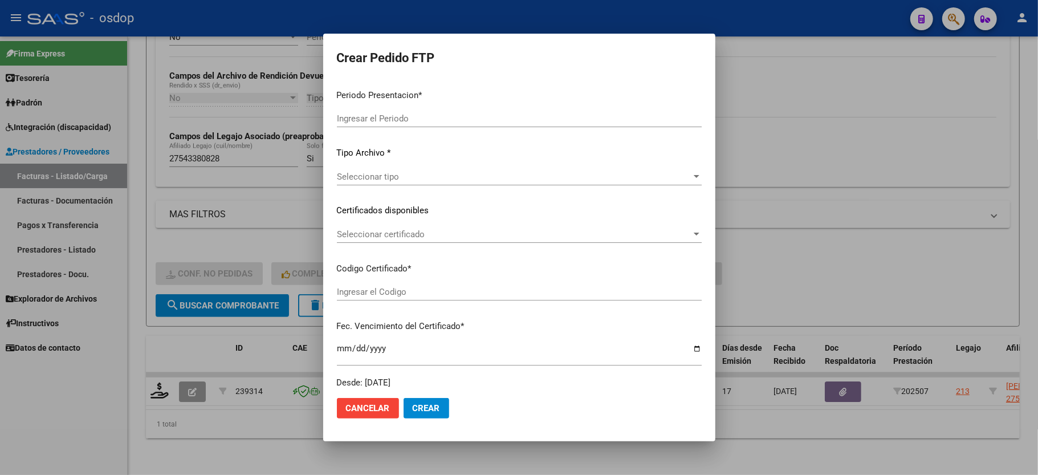
type input "202507"
type input "$ 111.335,49"
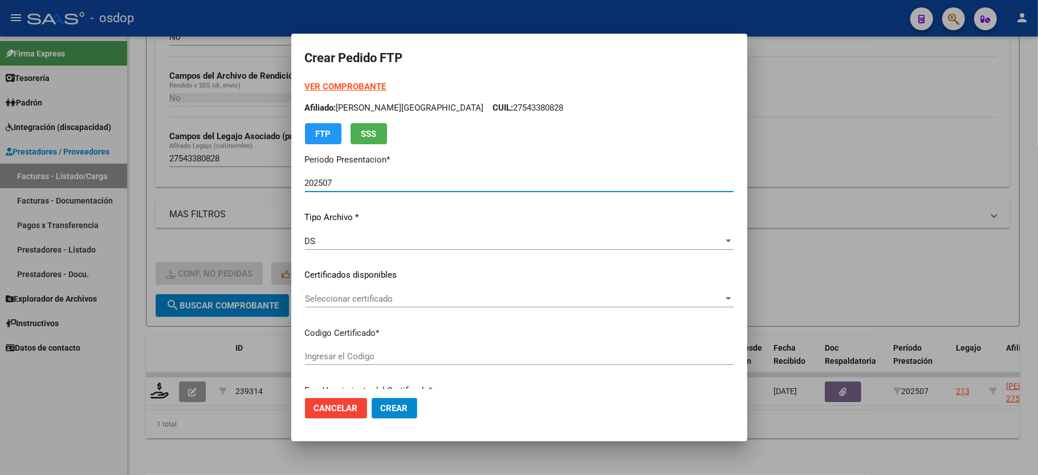
type input "7241521143"
type input "[DATE]"
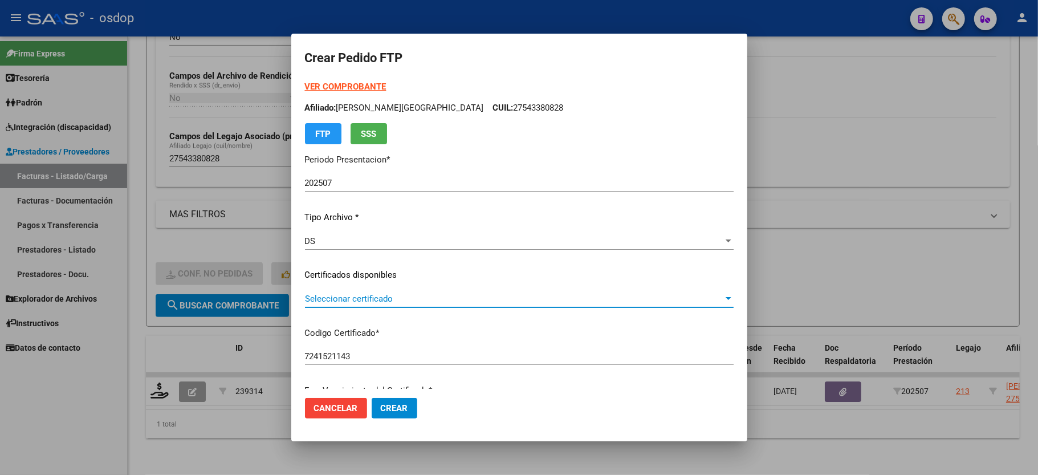
click at [370, 294] on span "Seleccionar certificado" at bounding box center [514, 299] width 418 height 10
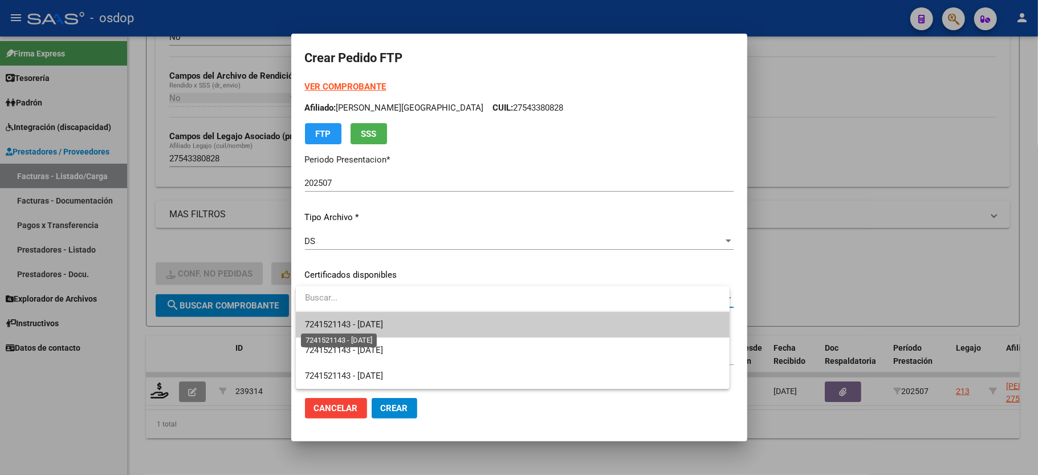
click at [383, 322] on span "7241521143 - [DATE]" at bounding box center [344, 324] width 78 height 10
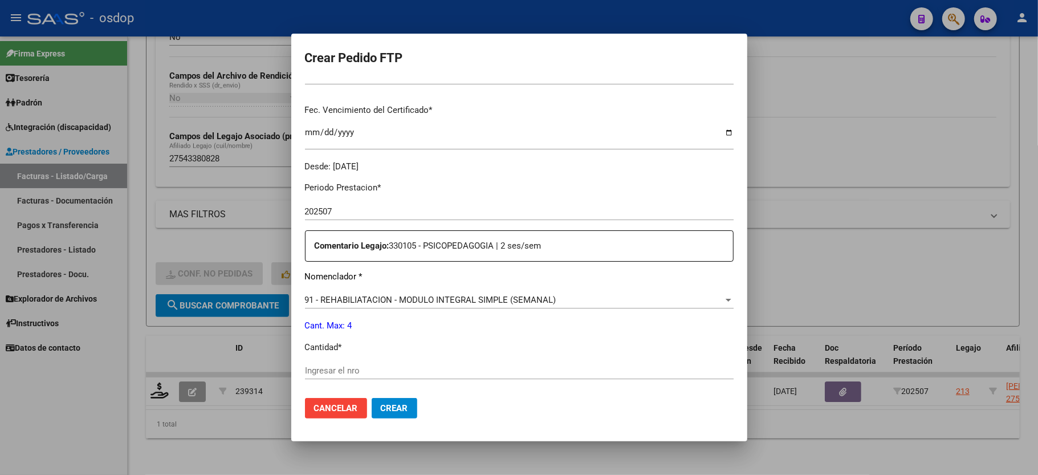
scroll to position [304, 0]
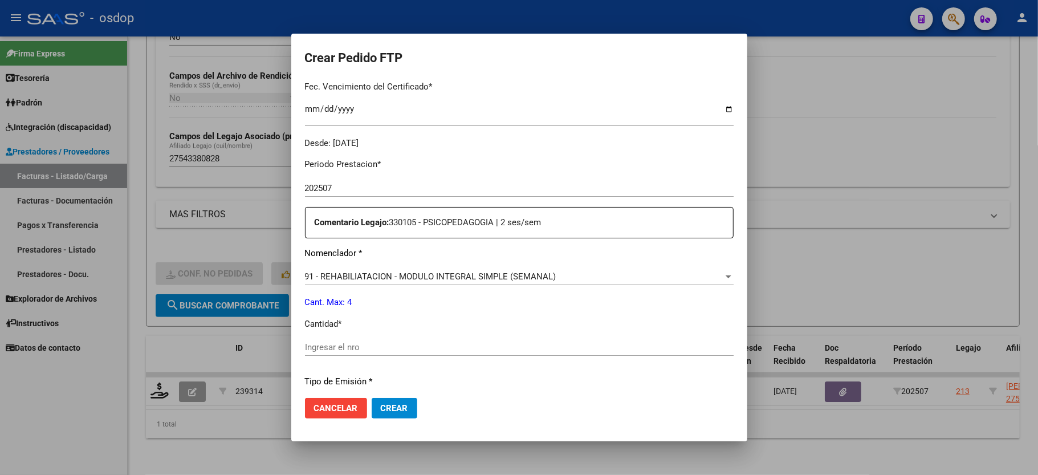
click at [413, 268] on div "91 - REHABILIATACION - MODULO INTEGRAL SIMPLE (SEMANAL) Seleccionar nomenclador" at bounding box center [519, 276] width 429 height 17
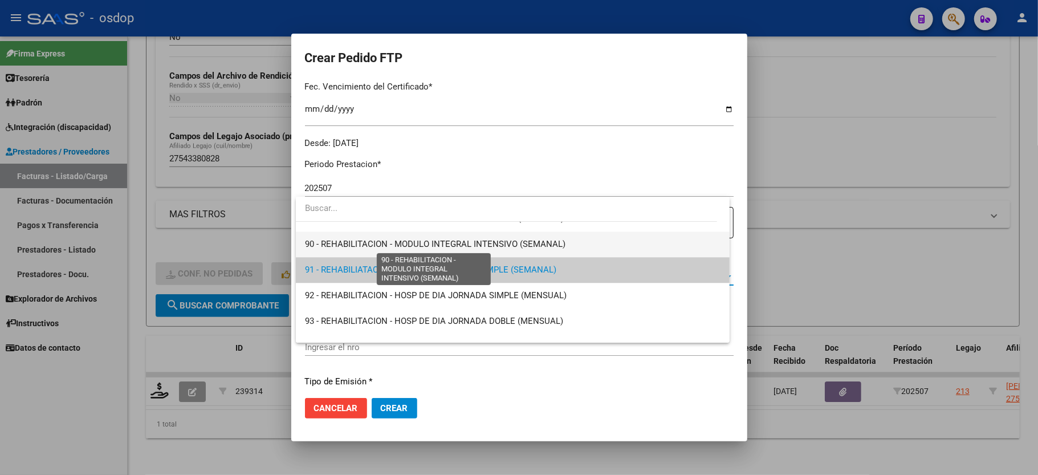
click at [424, 242] on span "90 - REHABILITACION - MODULO INTEGRAL INTENSIVO (SEMANAL)" at bounding box center [435, 244] width 260 height 10
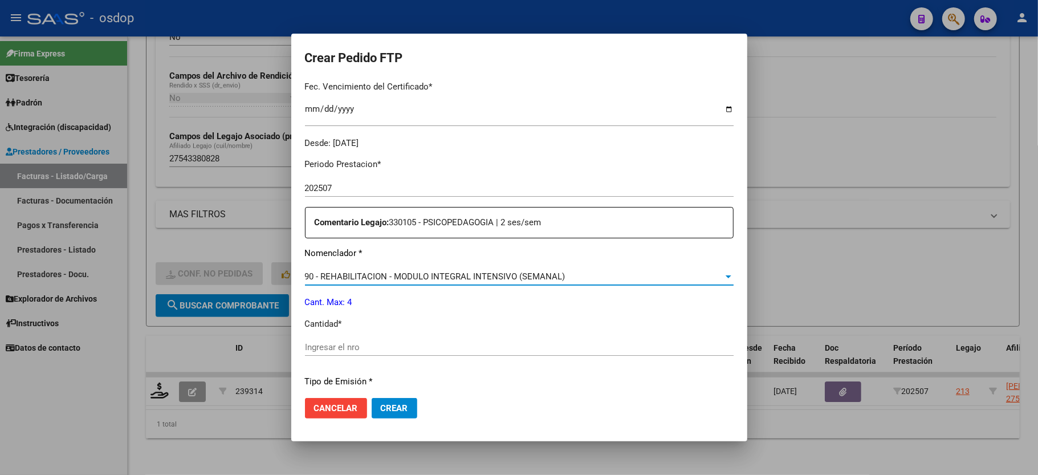
scroll to position [380, 0]
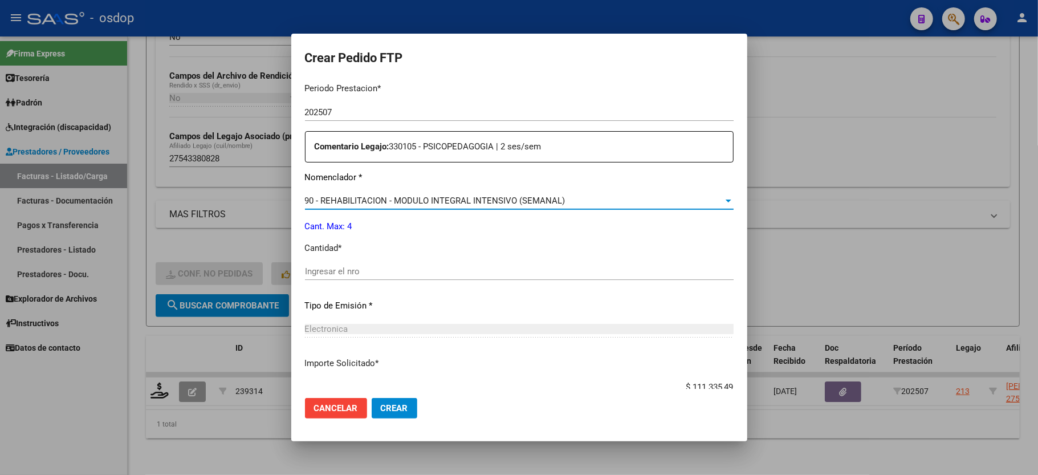
click at [378, 266] on input "Ingresar el nro" at bounding box center [519, 271] width 429 height 10
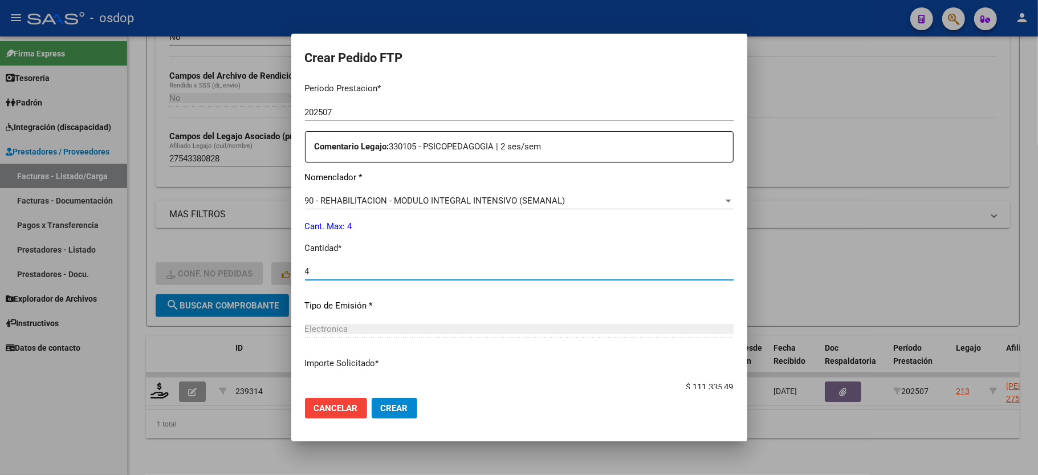
scroll to position [447, 0]
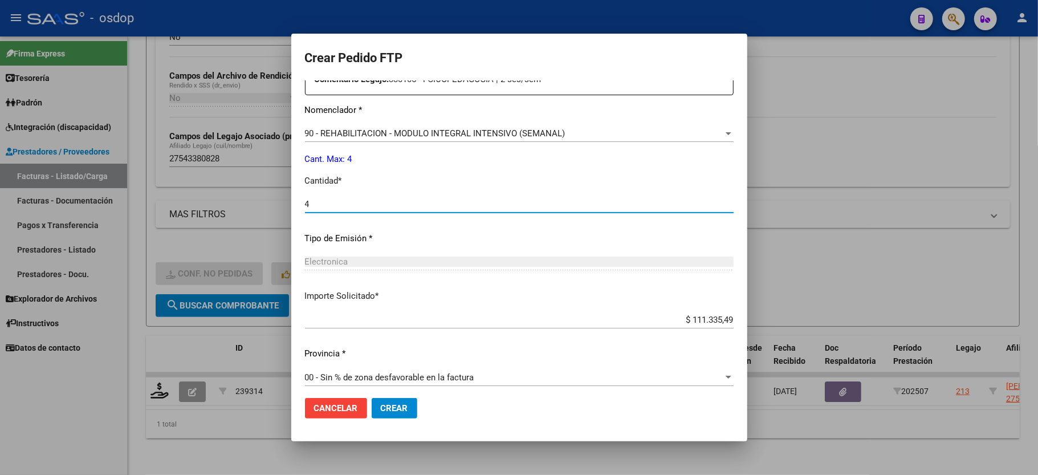
type input "4"
click at [383, 404] on span "Crear" at bounding box center [394, 408] width 27 height 10
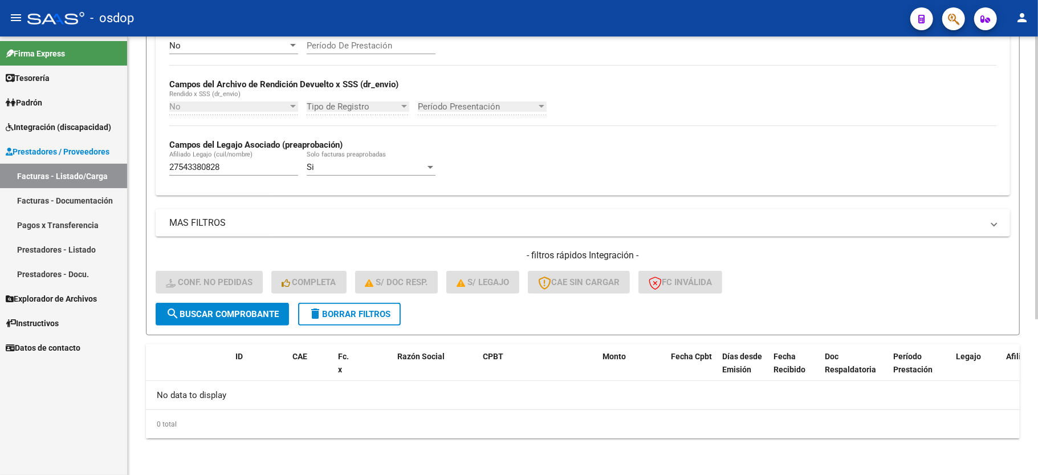
scroll to position [242, 0]
click at [349, 319] on button "delete Borrar Filtros" at bounding box center [349, 314] width 103 height 23
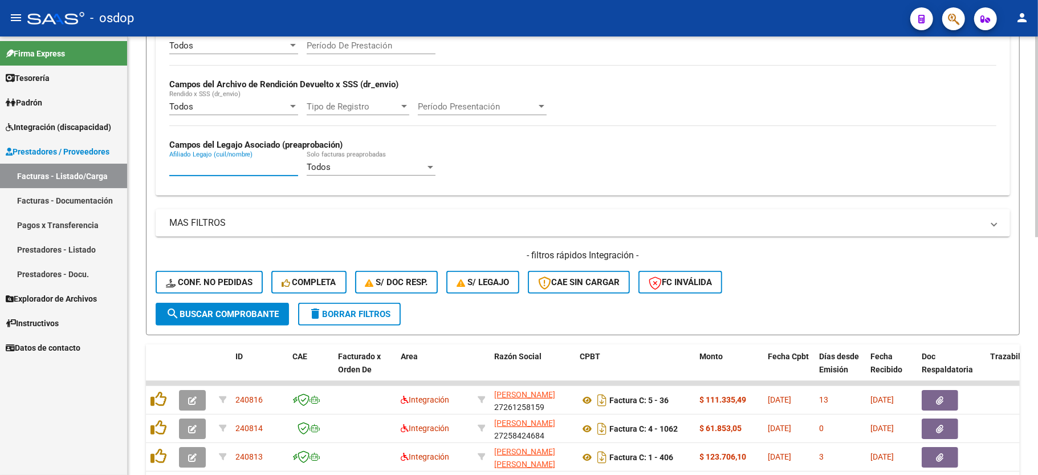
click at [222, 169] on input "Afiliado Legajo (cuil/nombre)" at bounding box center [233, 167] width 129 height 10
paste input "27461336278"
type input "27461336278"
click at [242, 313] on span "search Buscar Comprobante" at bounding box center [222, 314] width 113 height 10
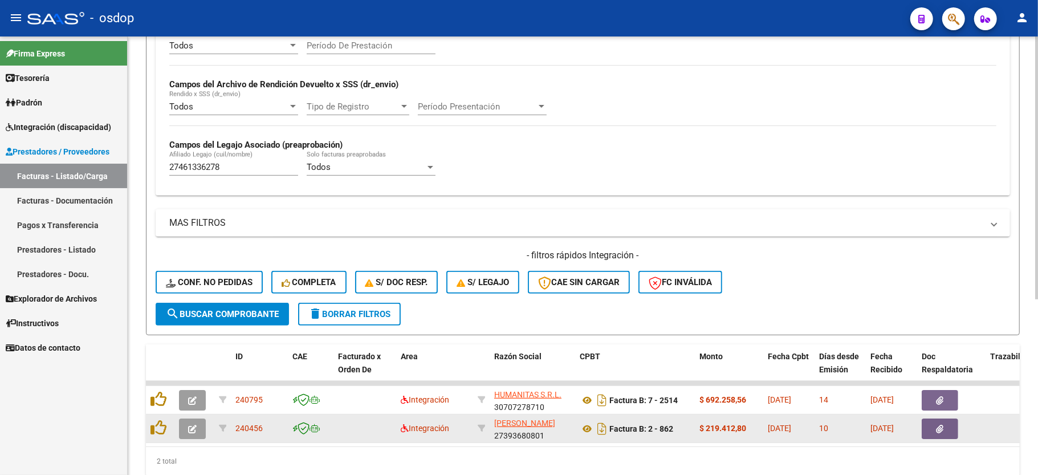
scroll to position [292, 0]
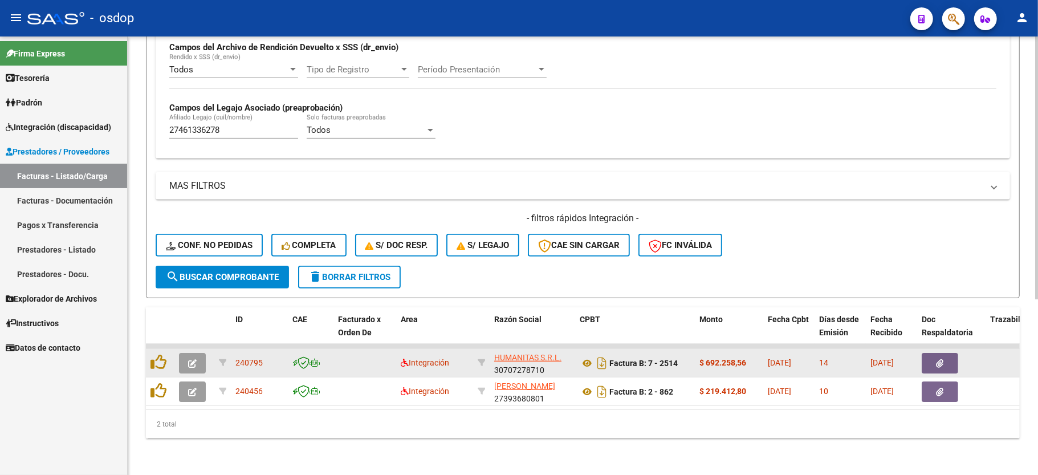
click at [189, 354] on button "button" at bounding box center [192, 363] width 27 height 21
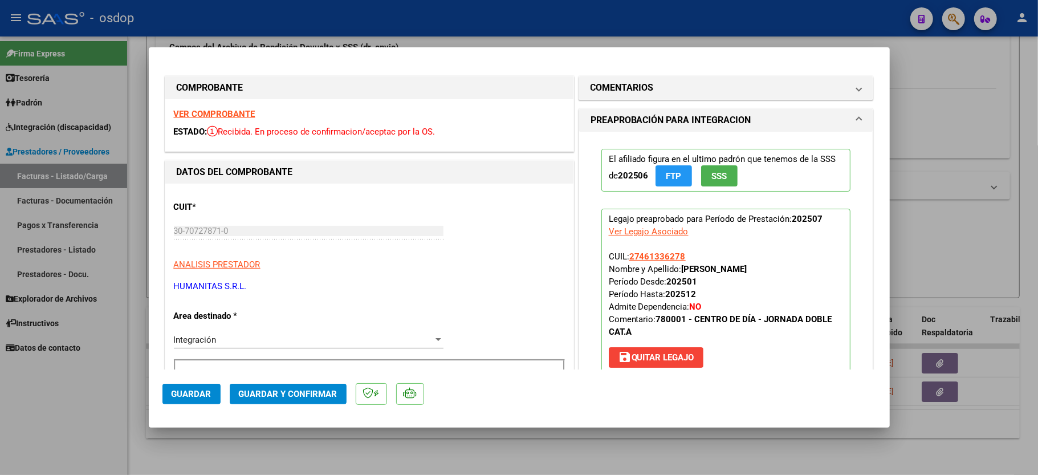
click at [230, 111] on strong "VER COMPROBANTE" at bounding box center [215, 114] width 82 height 10
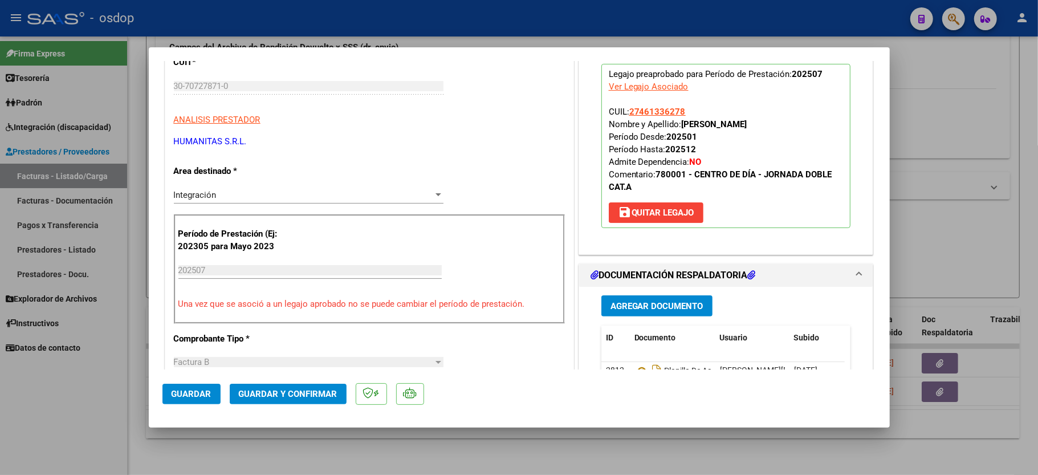
scroll to position [152, 0]
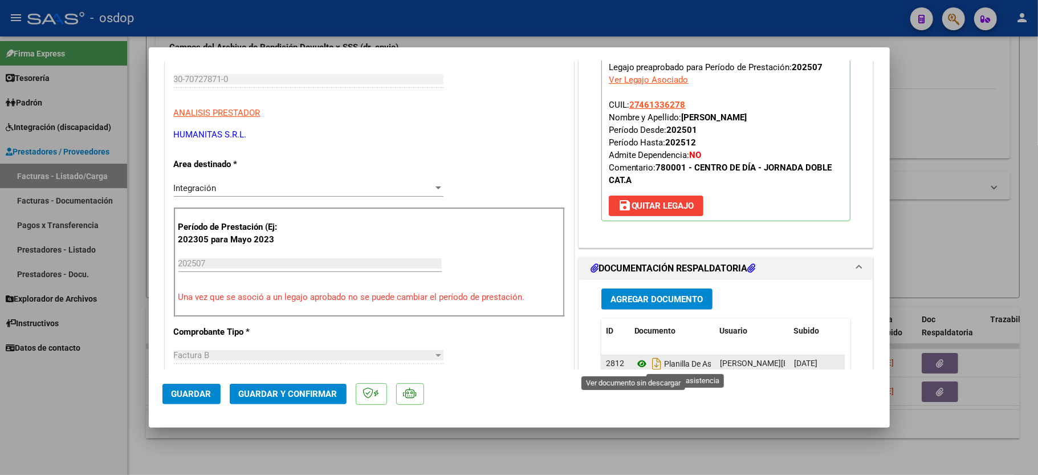
click at [634, 363] on icon at bounding box center [641, 364] width 15 height 14
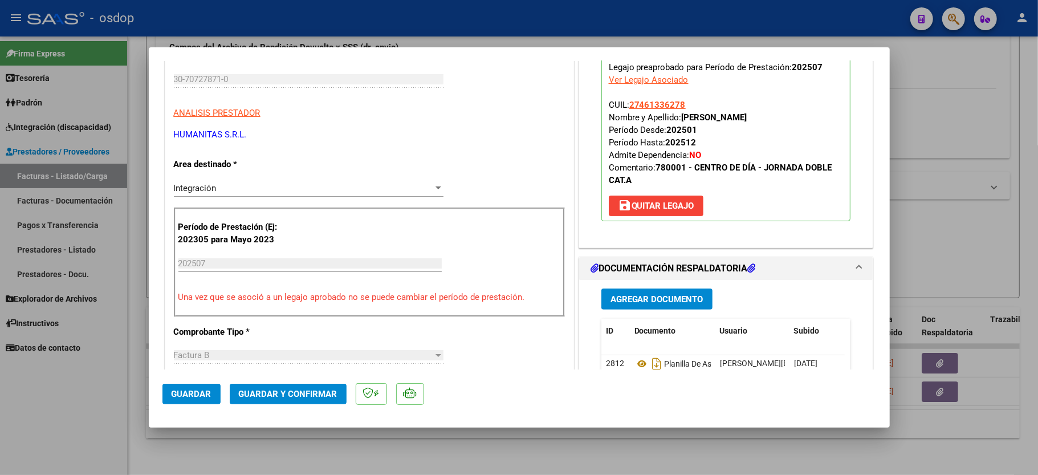
click at [294, 390] on span "Guardar y Confirmar" at bounding box center [288, 394] width 99 height 10
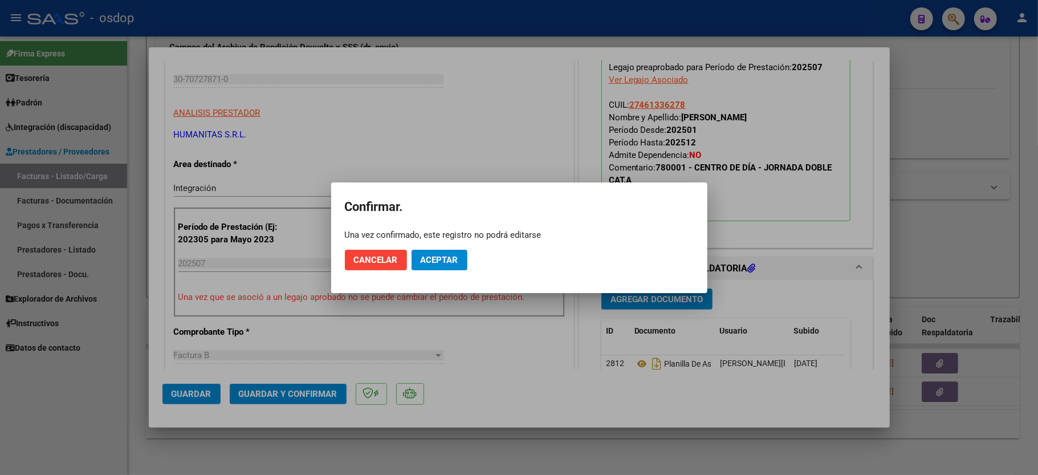
drag, startPoint x: 443, startPoint y: 271, endPoint x: 427, endPoint y: 259, distance: 20.3
click at [439, 270] on mat-dialog-actions "Cancelar Aceptar" at bounding box center [519, 260] width 349 height 39
click at [427, 259] on span "Aceptar" at bounding box center [440, 260] width 38 height 10
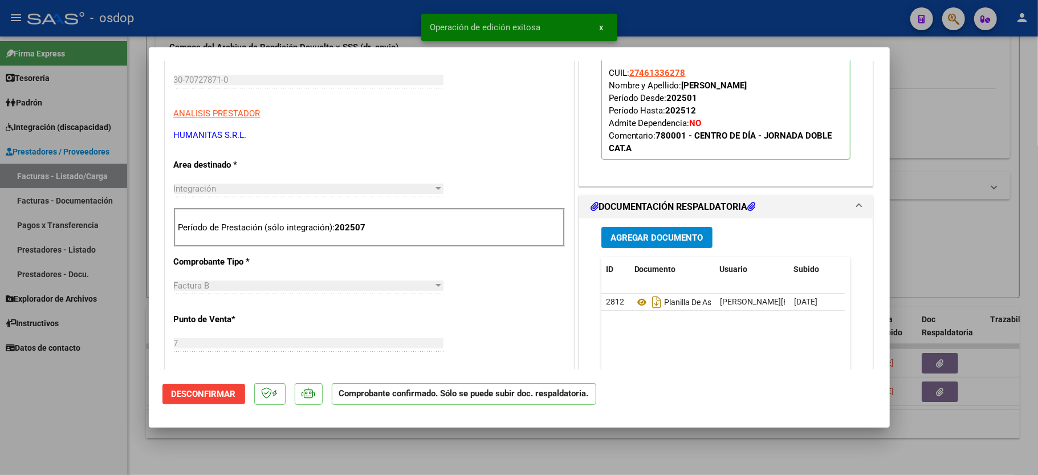
click at [133, 412] on div at bounding box center [519, 237] width 1038 height 475
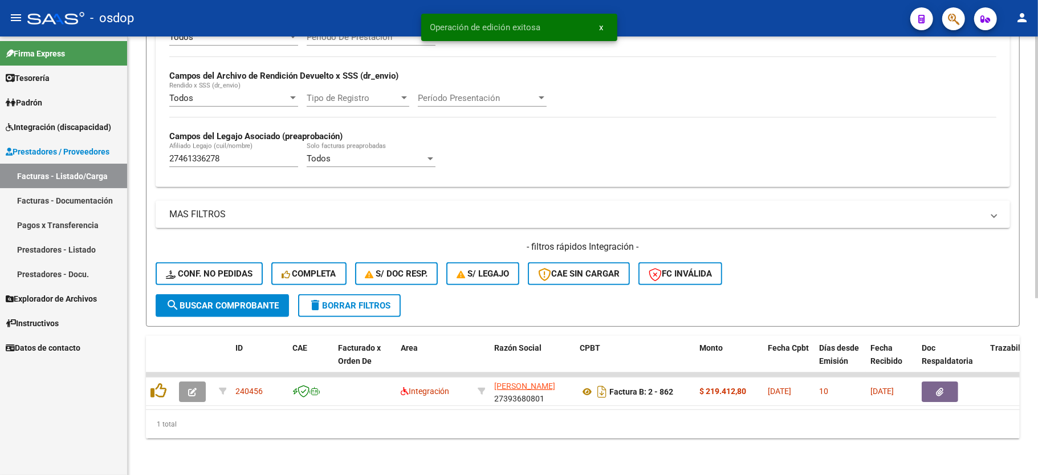
scroll to position [263, 0]
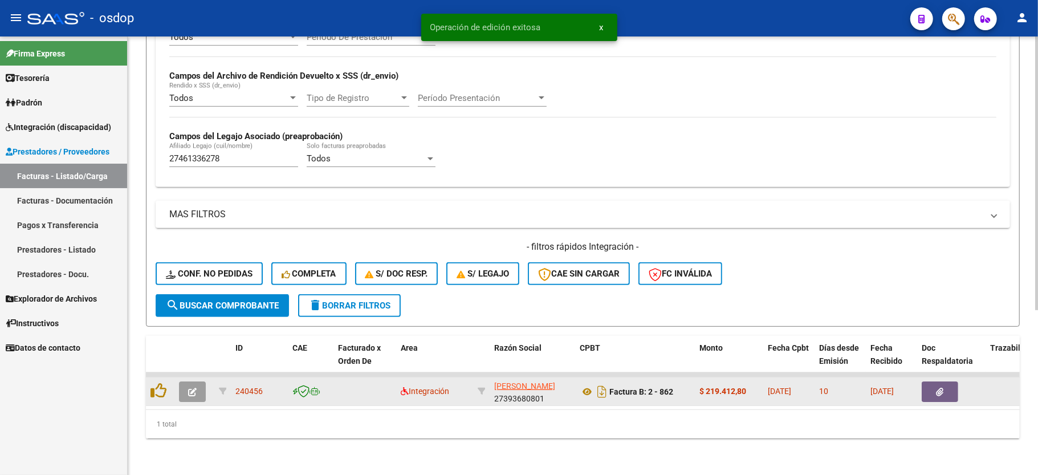
click at [193, 386] on button "button" at bounding box center [192, 391] width 27 height 21
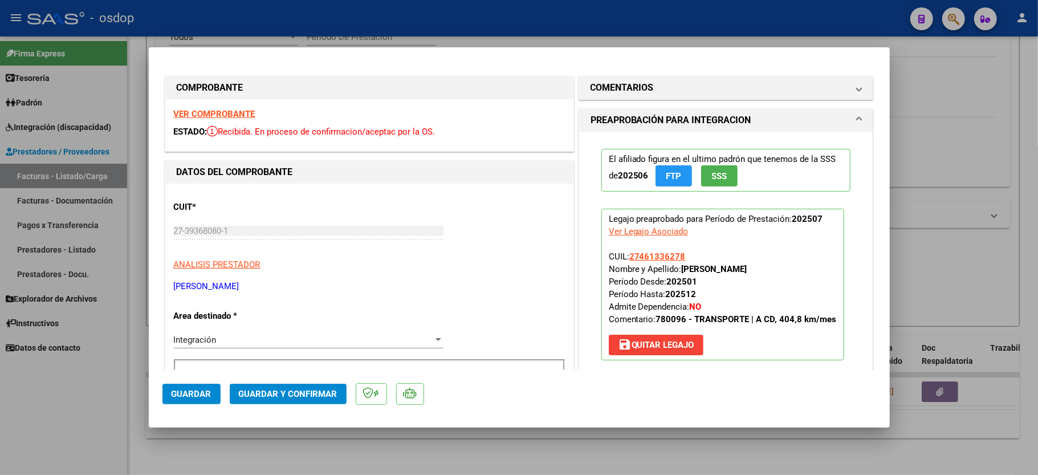
click at [227, 114] on strong "VER COMPROBANTE" at bounding box center [215, 114] width 82 height 10
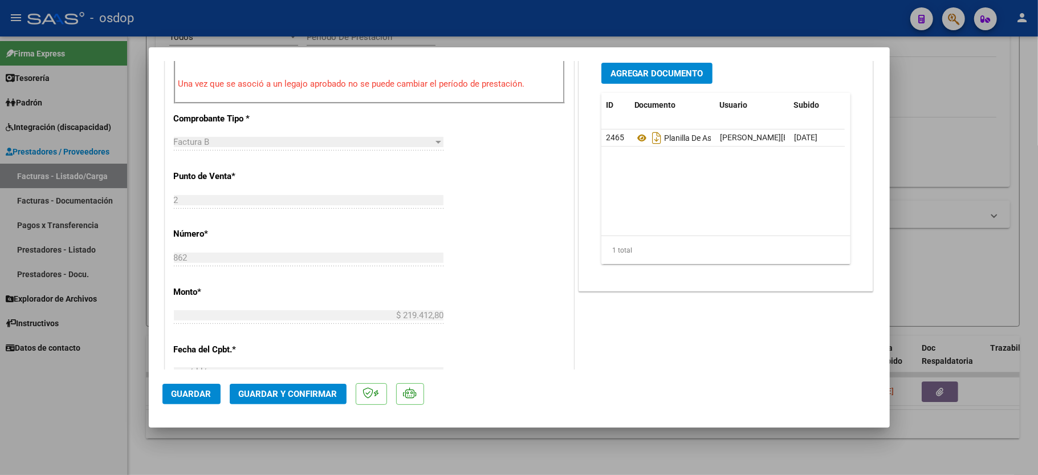
scroll to position [304, 0]
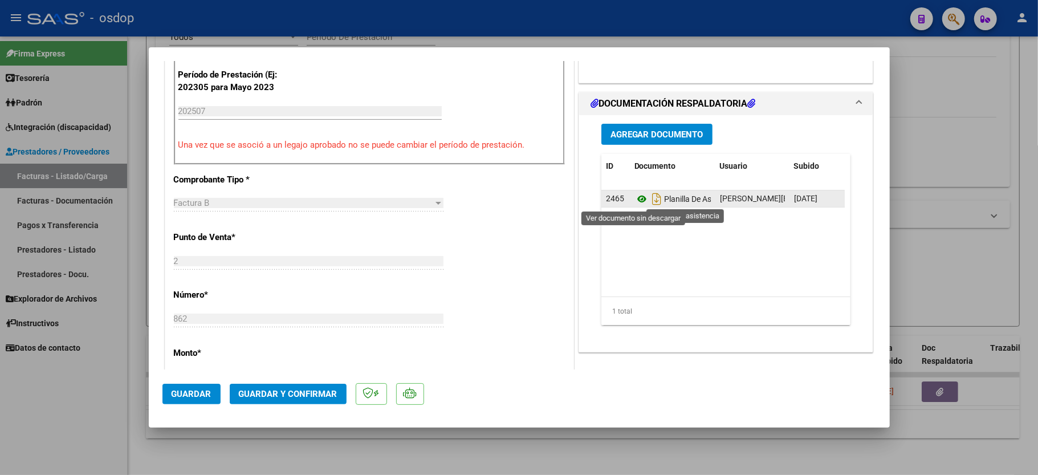
click at [634, 203] on icon at bounding box center [641, 199] width 15 height 14
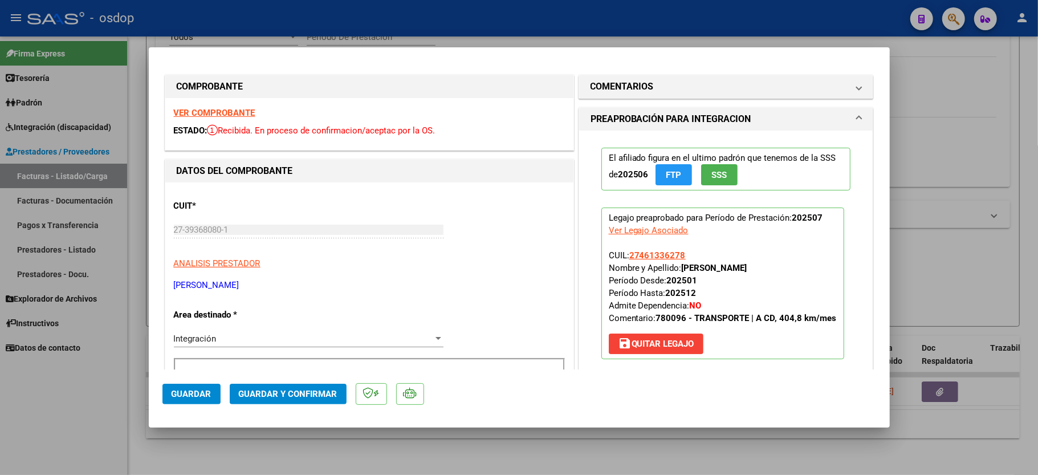
scroll to position [0, 0]
click at [644, 99] on mat-expansion-panel "COMENTARIOS Comentarios De la Obra Social: Comentarios de la Obra Social (no vi…" at bounding box center [725, 88] width 295 height 24
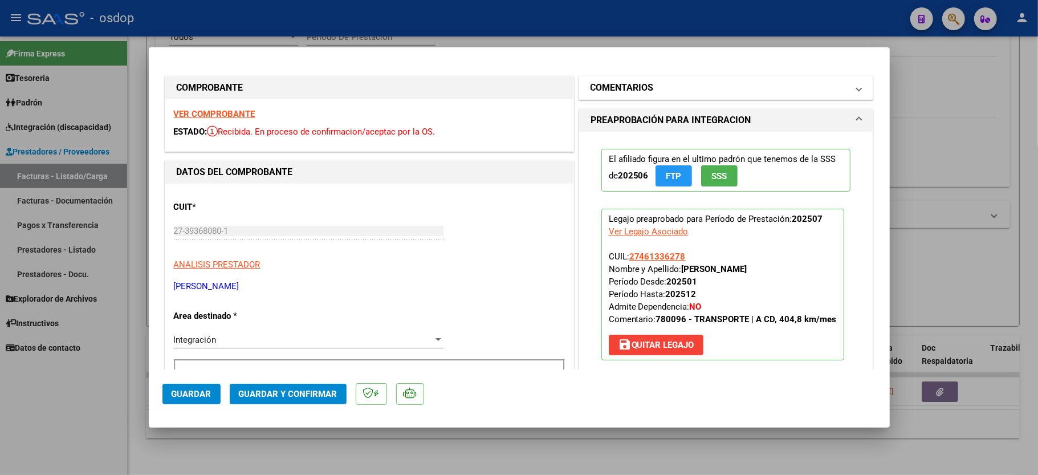
click at [650, 81] on mat-panel-title "COMENTARIOS" at bounding box center [719, 88] width 258 height 14
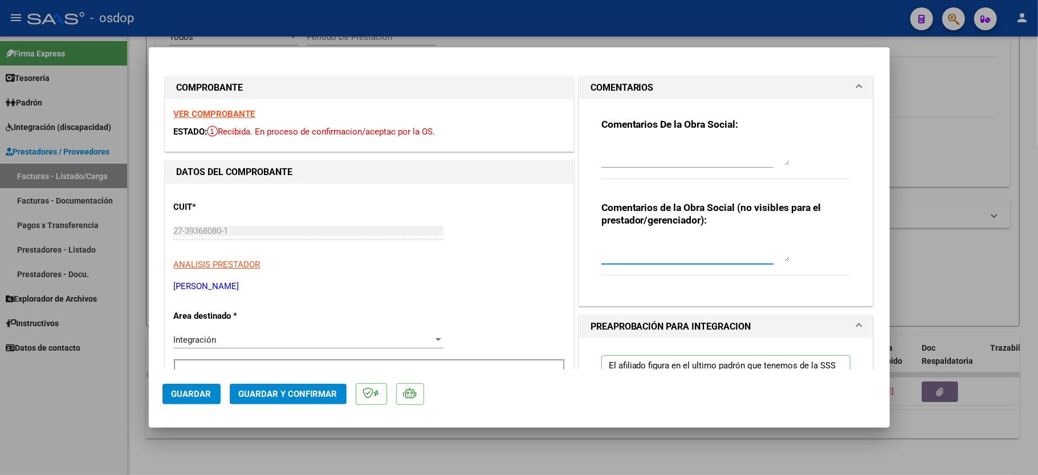
click at [627, 251] on textarea at bounding box center [695, 250] width 188 height 23
click at [706, 254] on textarea "Traslados a CD, 404,8 km diarios, $541,76 sin dep// SOLICITAR" at bounding box center [695, 250] width 188 height 23
type textarea "Traslados a CD, 404,8 km diarios, $541,76 sin dep// SOLICITAR $219304.45"
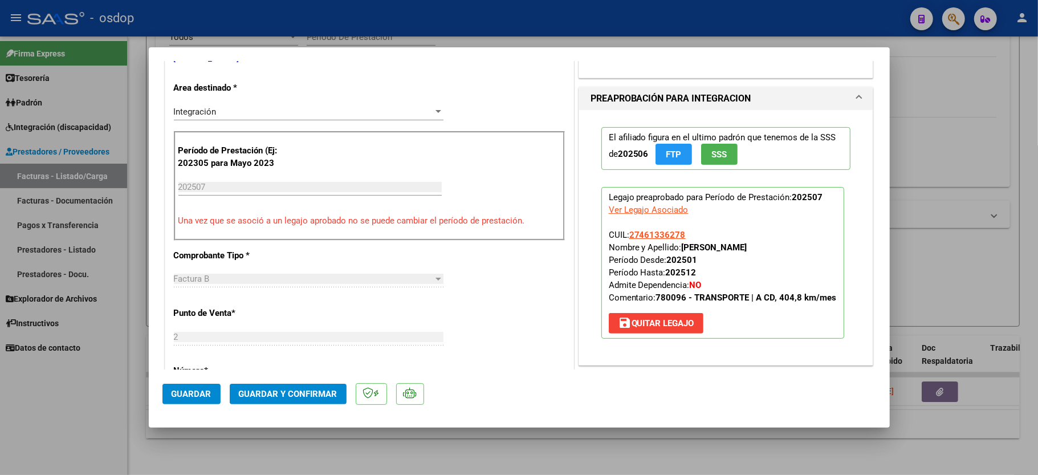
click at [539, 278] on div "CUIT * 27-39368080-1 Ingresar CUIT ANALISIS PRESTADOR SCHISCHMAN [PERSON_NAME] …" at bounding box center [369, 415] width 408 height 918
click at [269, 396] on span "Guardar y Confirmar" at bounding box center [288, 394] width 99 height 10
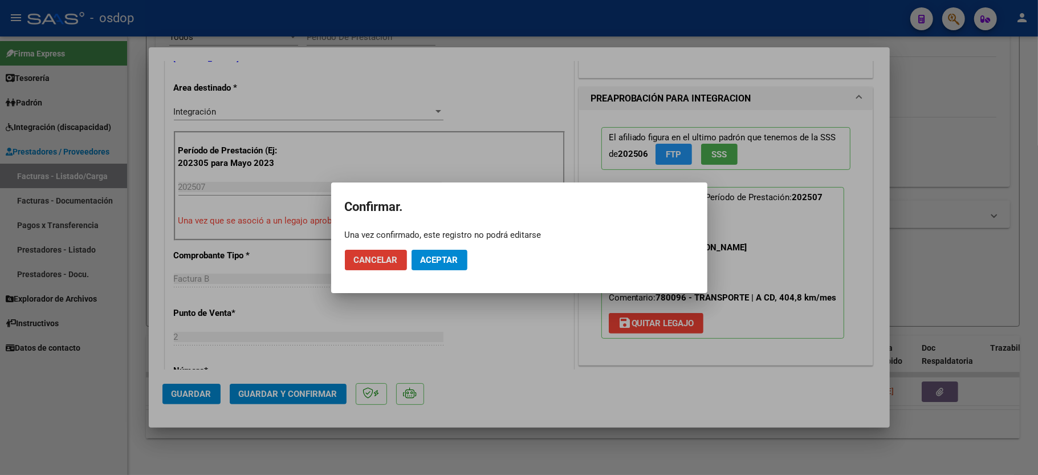
click at [431, 258] on span "Aceptar" at bounding box center [440, 260] width 38 height 10
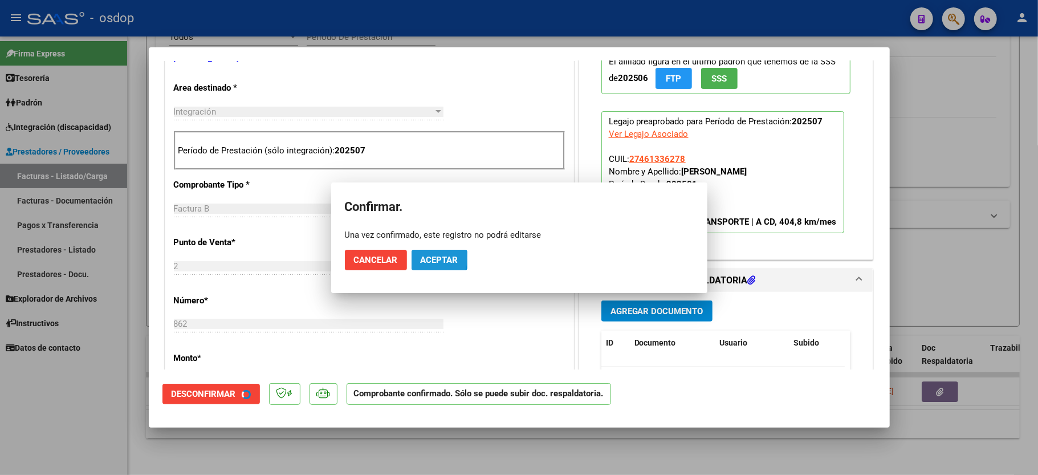
scroll to position [227, 0]
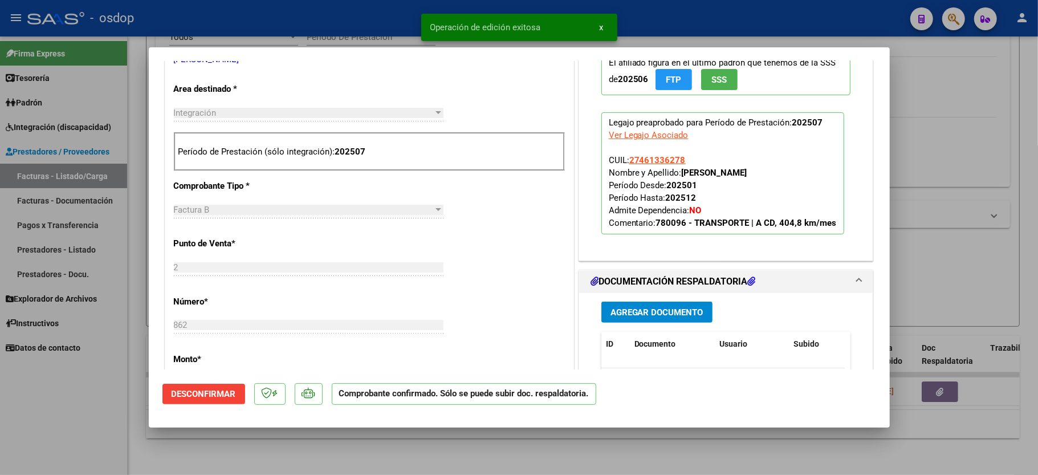
click at [125, 417] on div at bounding box center [519, 237] width 1038 height 475
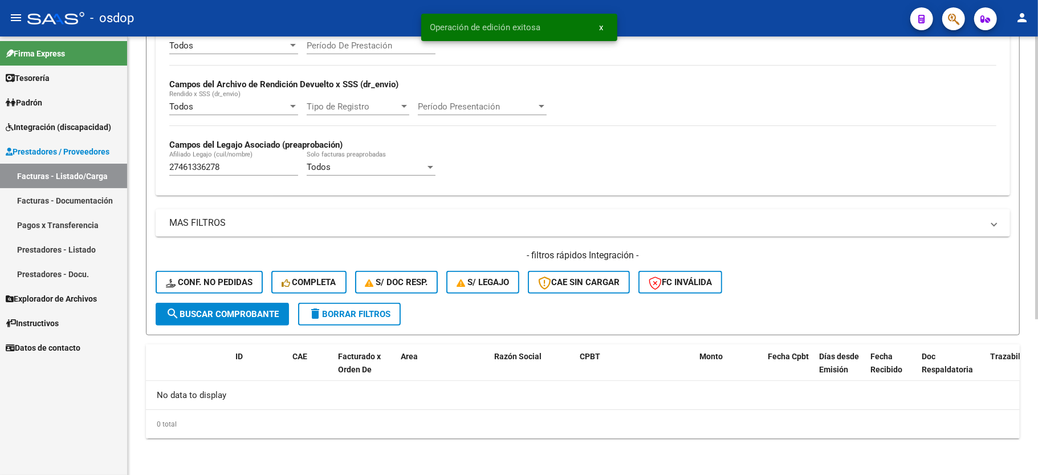
scroll to position [242, 0]
click at [194, 165] on input "27461336278" at bounding box center [233, 167] width 129 height 10
click at [193, 165] on input "27461336278" at bounding box center [233, 167] width 129 height 10
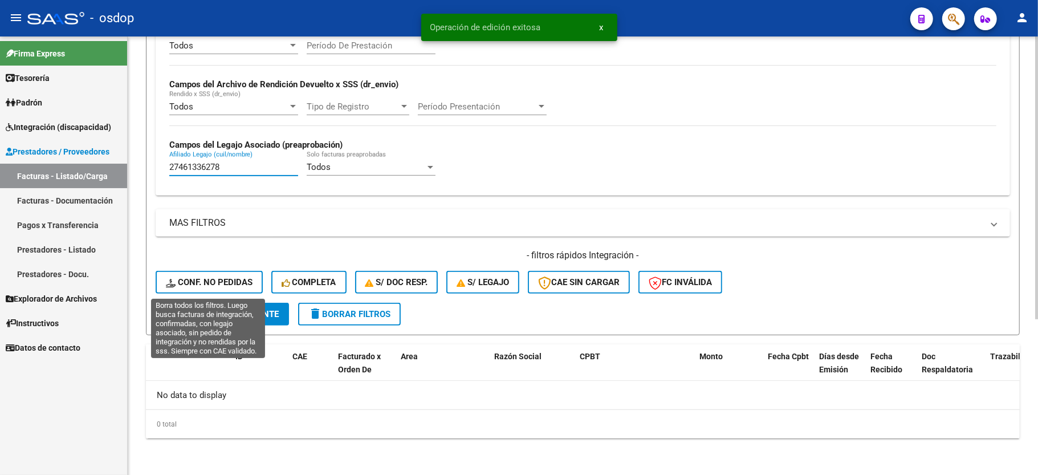
click at [213, 277] on span "Conf. no pedidas" at bounding box center [209, 282] width 87 height 10
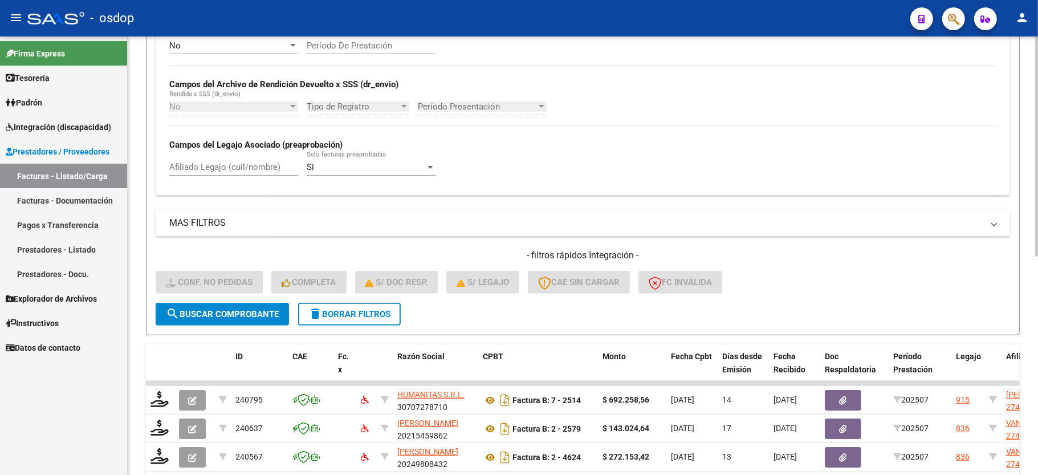
click at [242, 161] on div "Afiliado Legajo (cuil/nombre)" at bounding box center [233, 163] width 129 height 25
paste input "27461336278"
type input "27461336278"
click at [235, 316] on span "search Buscar Comprobante" at bounding box center [222, 314] width 113 height 10
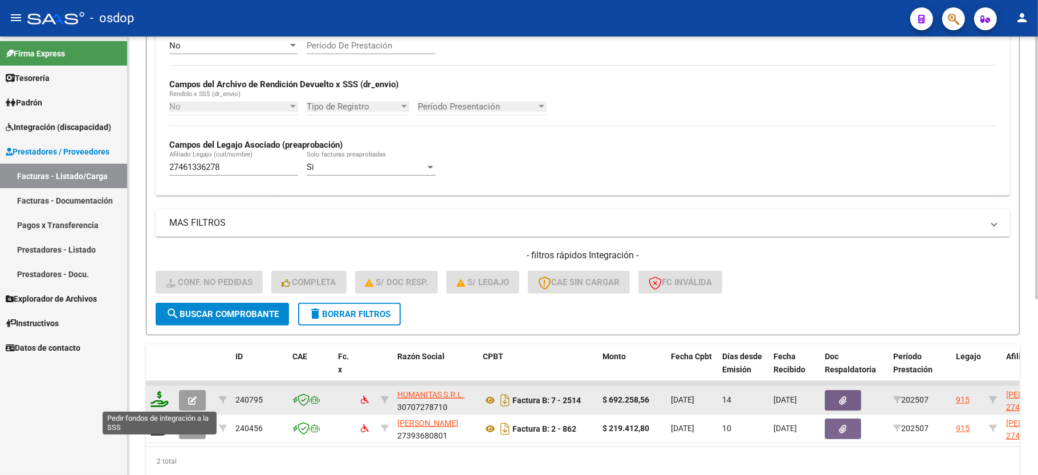
click at [158, 400] on icon at bounding box center [159, 399] width 18 height 16
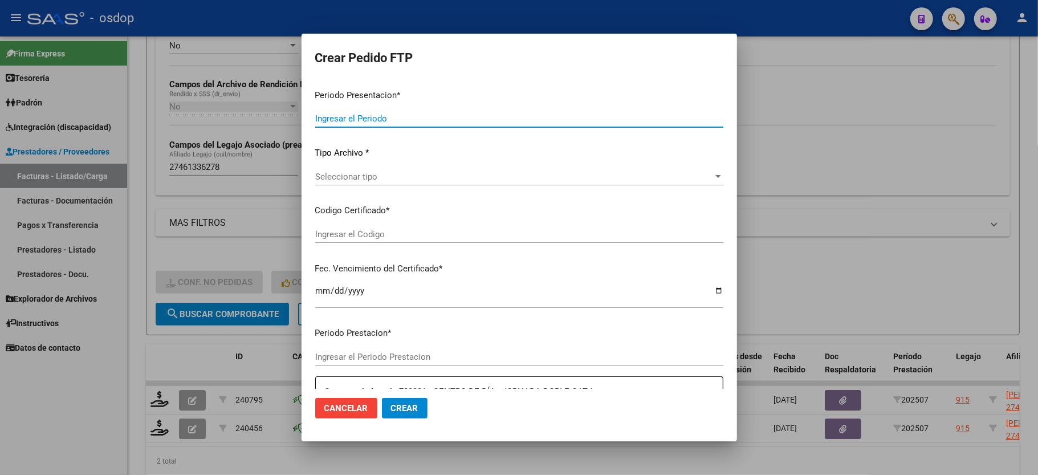
type input "202507"
type input "$ 692.258,56"
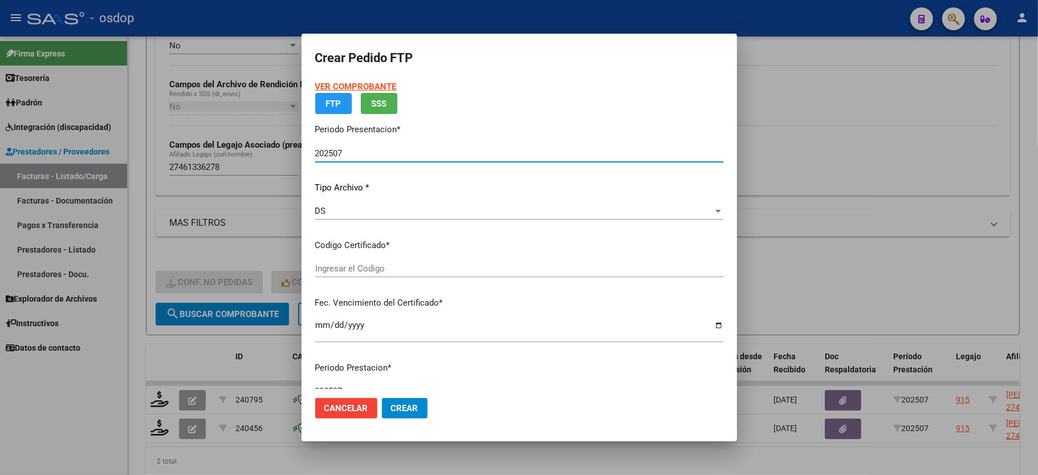
type input "1025232641"
type input "[DATE]"
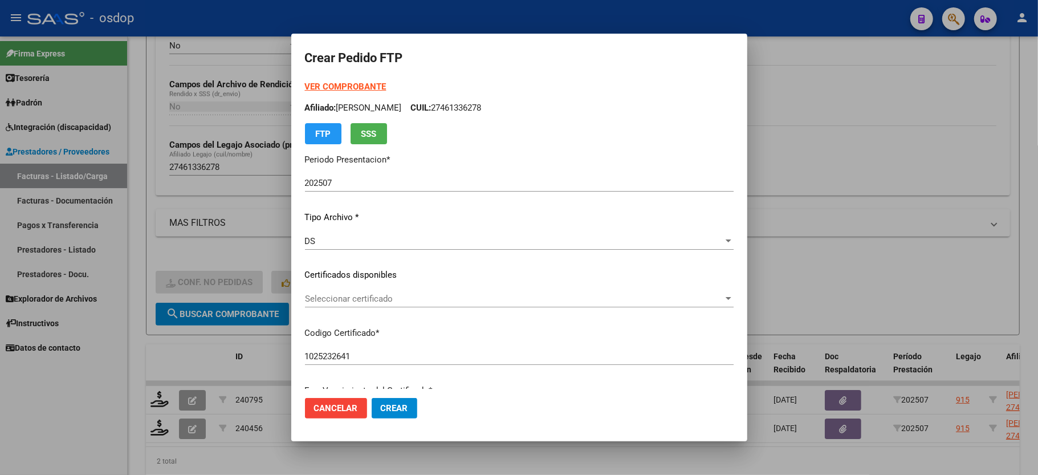
click at [362, 292] on div "Seleccionar certificado Seleccionar certificado" at bounding box center [519, 298] width 429 height 17
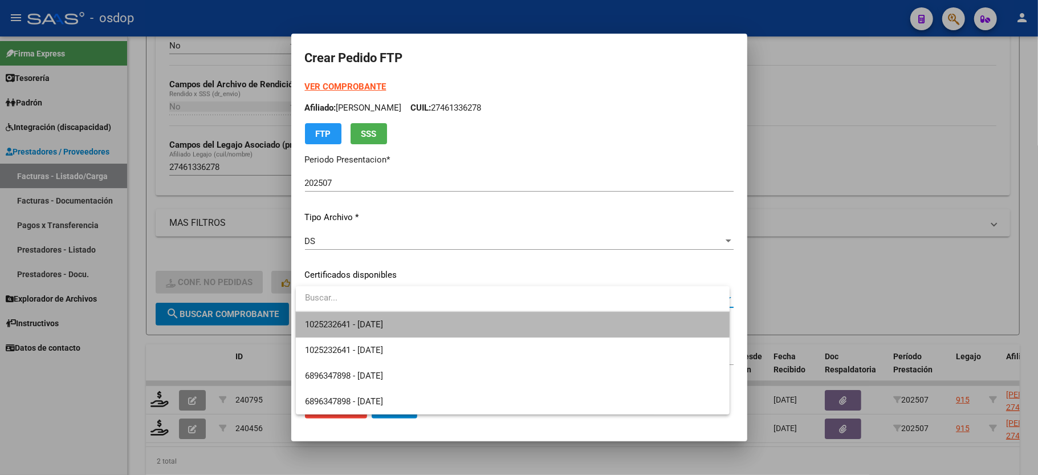
click at [369, 317] on span "1025232641 - [DATE]" at bounding box center [512, 325] width 415 height 26
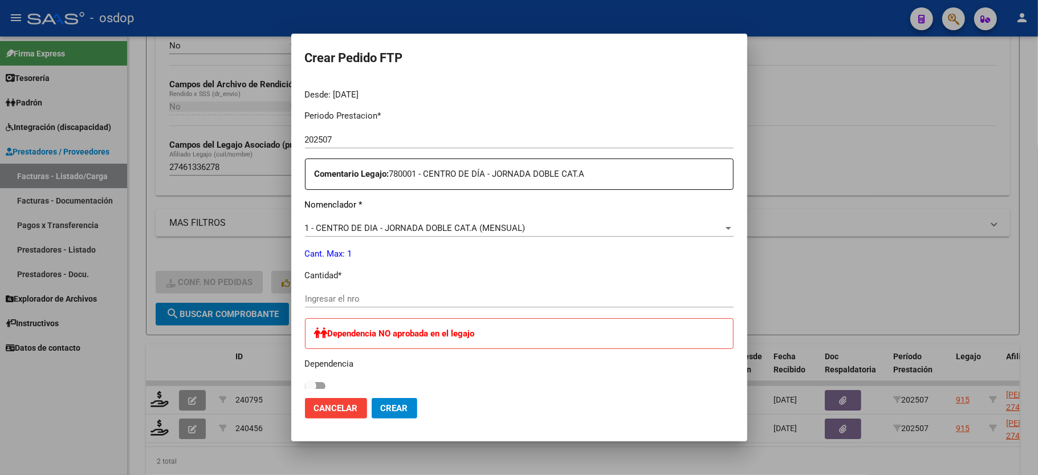
scroll to position [380, 0]
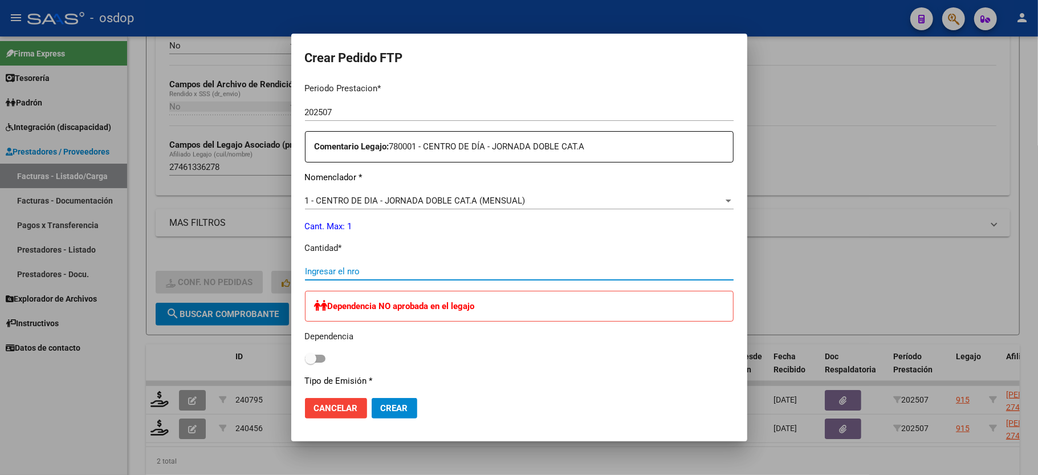
click at [373, 266] on input "Ingresar el nro" at bounding box center [519, 271] width 429 height 10
type input "1"
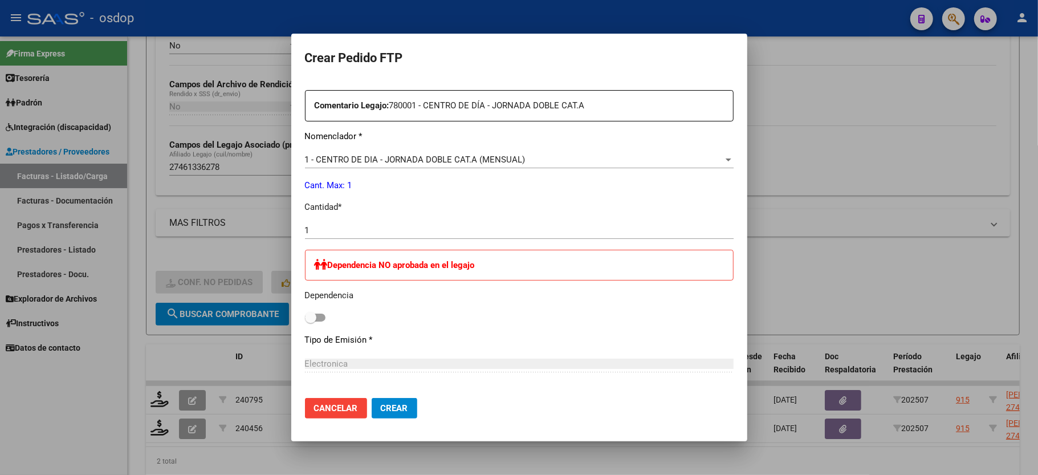
scroll to position [524, 0]
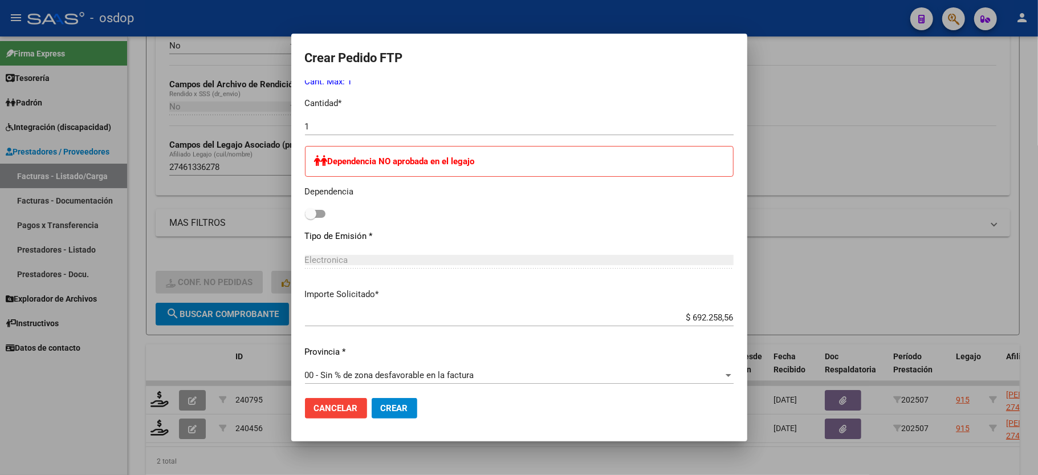
click at [368, 398] on div "Cancelar Crear" at bounding box center [361, 408] width 112 height 21
click at [373, 407] on button "Crear" at bounding box center [395, 408] width 46 height 21
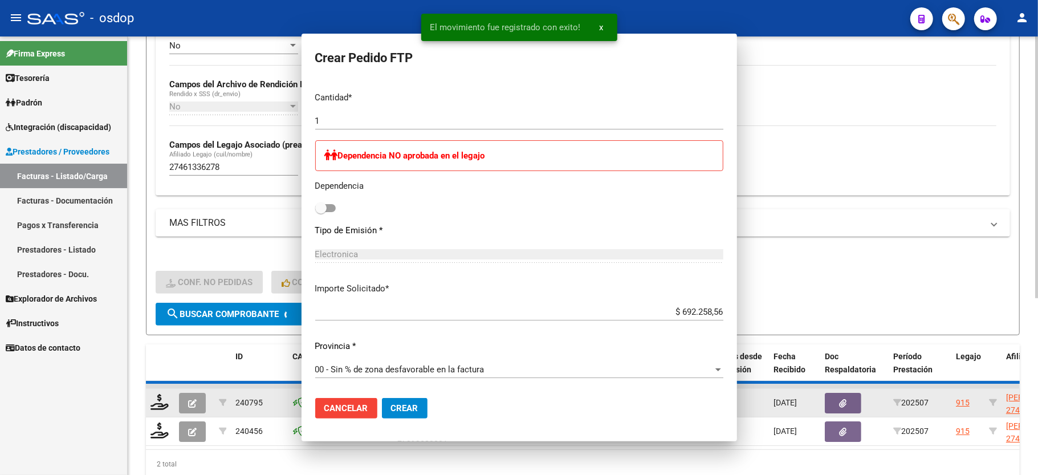
scroll to position [0, 0]
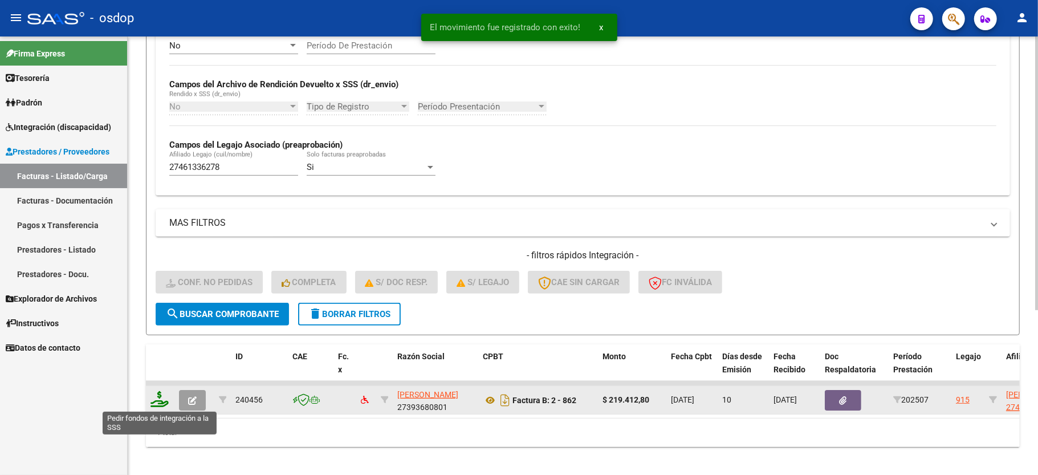
click at [162, 404] on icon at bounding box center [159, 399] width 18 height 16
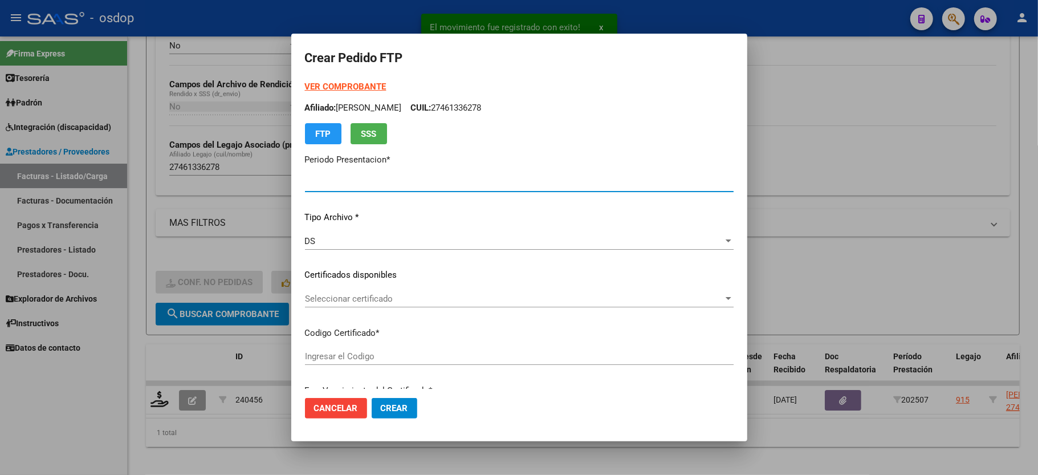
type input "202507"
type input "$ 219.412,80"
type input "1025232641"
type input "[DATE]"
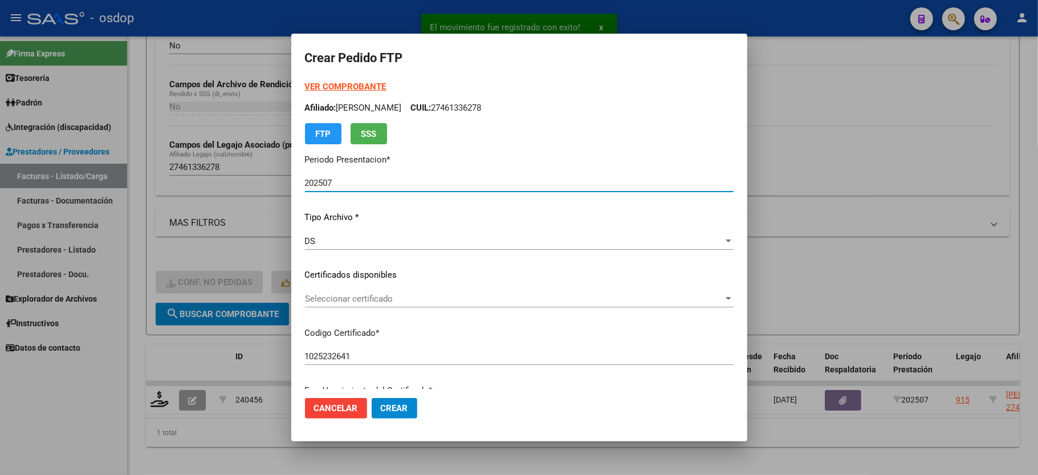
click at [343, 299] on span "Seleccionar certificado" at bounding box center [514, 299] width 418 height 10
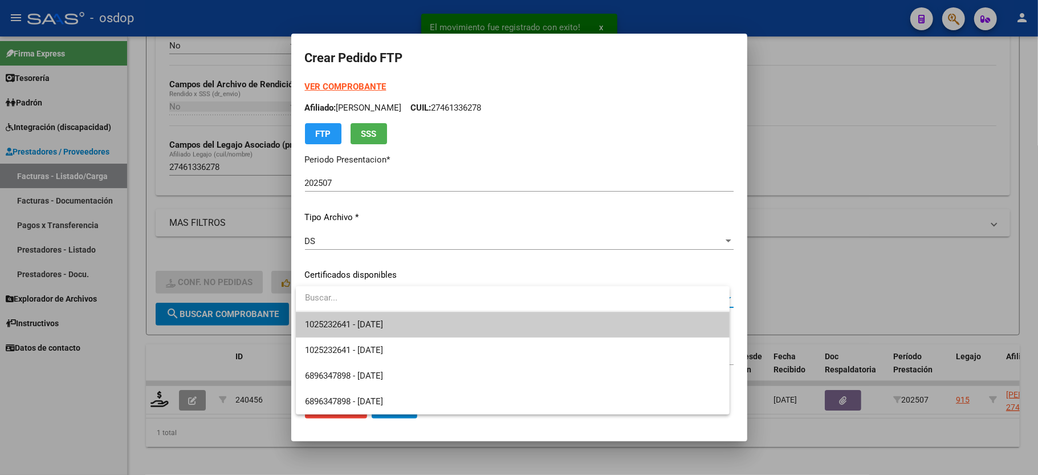
click at [349, 320] on span "1025232641 - [DATE]" at bounding box center [344, 324] width 78 height 10
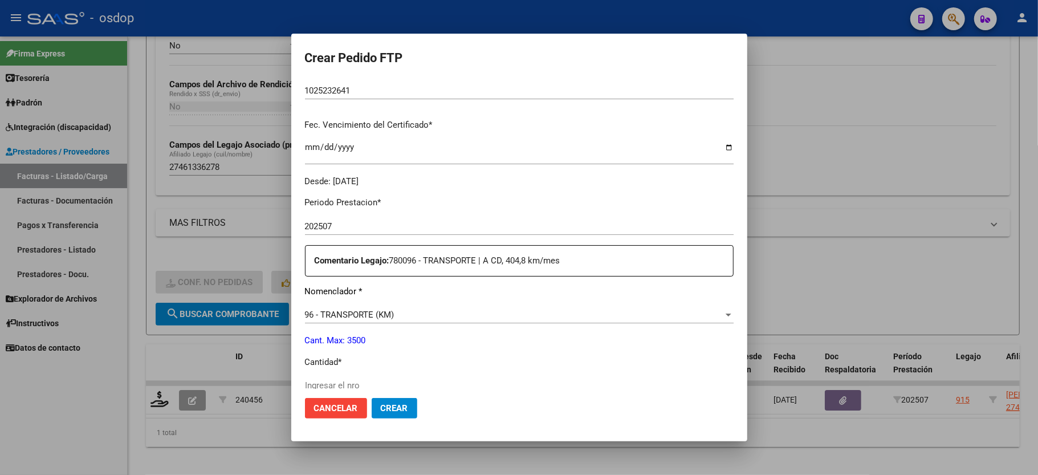
scroll to position [304, 0]
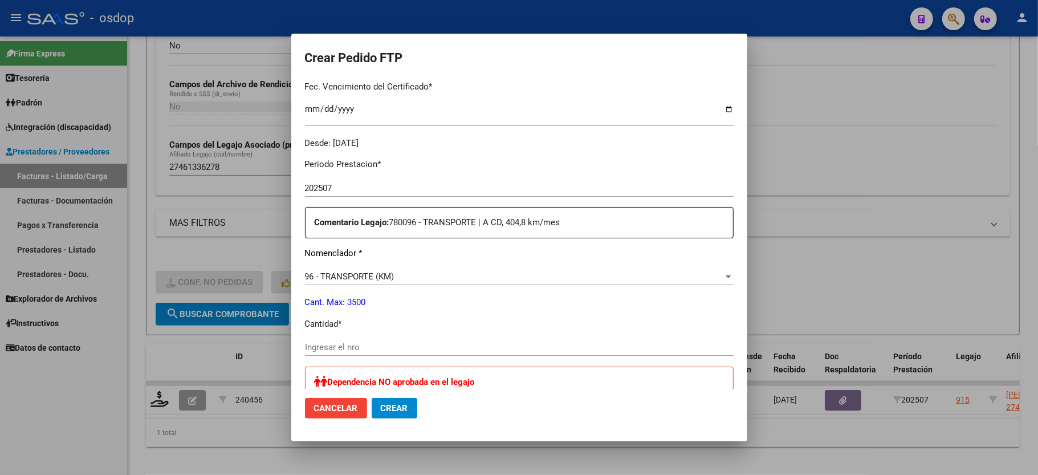
click at [340, 342] on input "Ingresar el nro" at bounding box center [519, 347] width 429 height 10
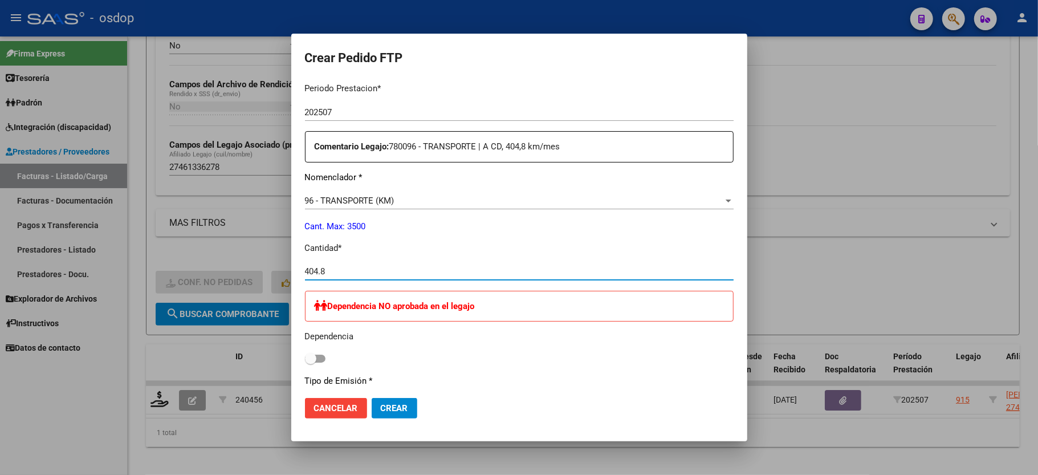
scroll to position [456, 0]
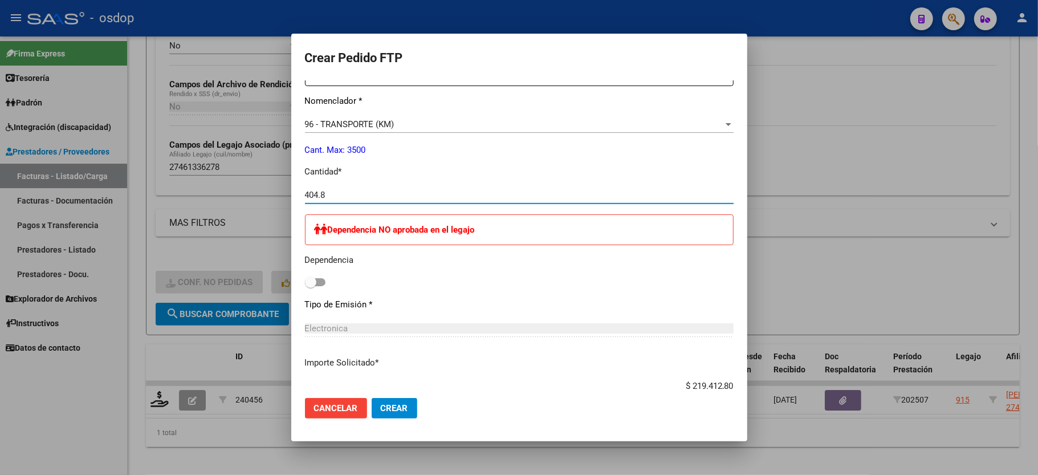
type input "404.8"
drag, startPoint x: 698, startPoint y: 381, endPoint x: 740, endPoint y: 381, distance: 42.2
click at [698, 381] on input "$ 219.412,80" at bounding box center [519, 386] width 429 height 10
type input "$ 219.304,45"
click at [392, 405] on span "Crear" at bounding box center [394, 408] width 27 height 10
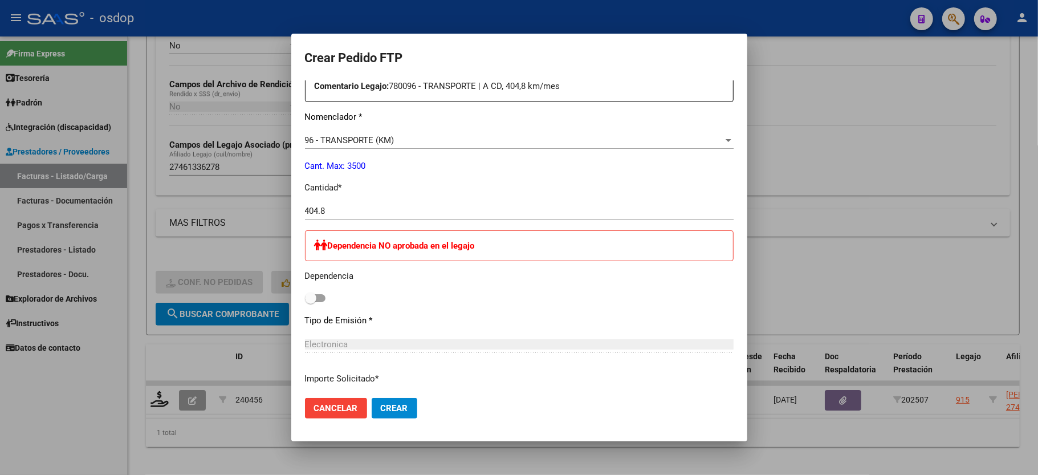
scroll to position [412, 0]
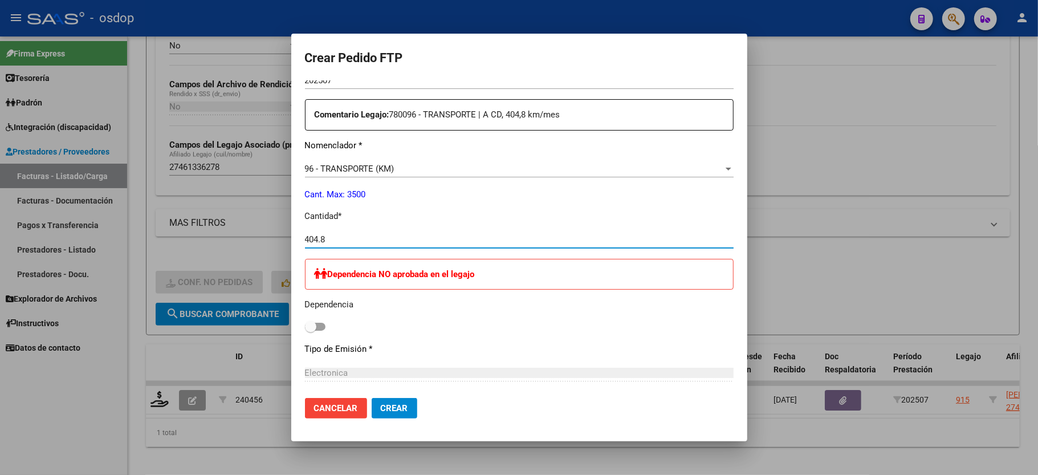
drag, startPoint x: 313, startPoint y: 229, endPoint x: 368, endPoint y: 231, distance: 54.7
click at [368, 234] on input "404.8" at bounding box center [519, 239] width 429 height 10
type input "405"
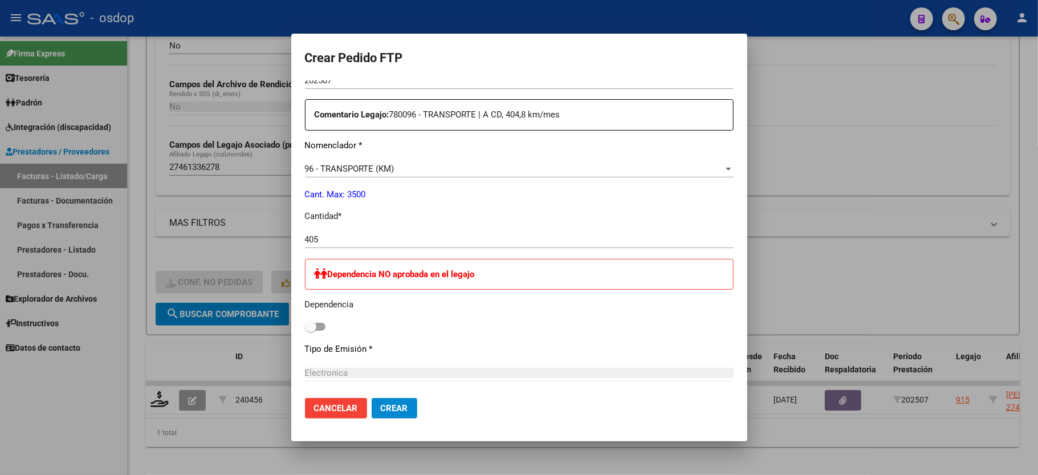
click at [393, 194] on div "Periodo Prestacion * 202507 Ingresar el Periodo Prestacion Comentario Legajo: 7…" at bounding box center [519, 332] width 429 height 581
click at [425, 210] on p "Cantidad *" at bounding box center [519, 216] width 429 height 13
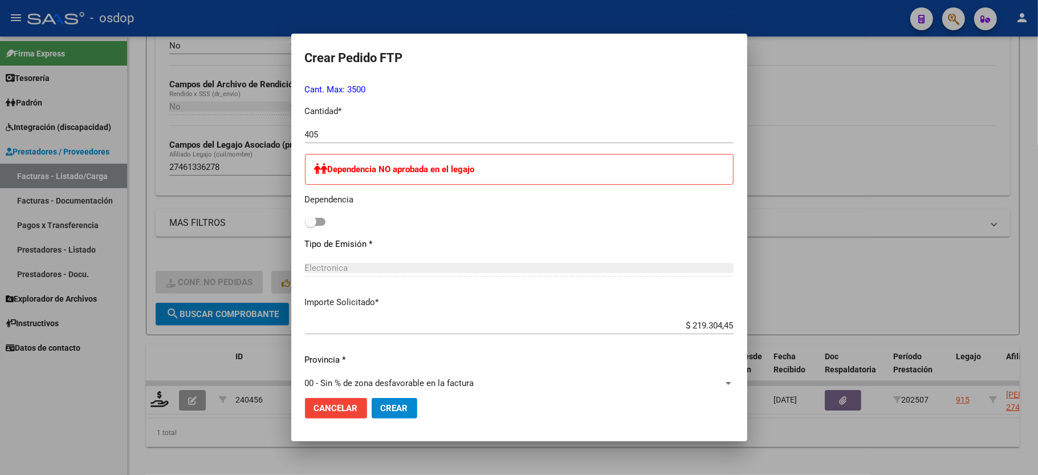
scroll to position [639, 0]
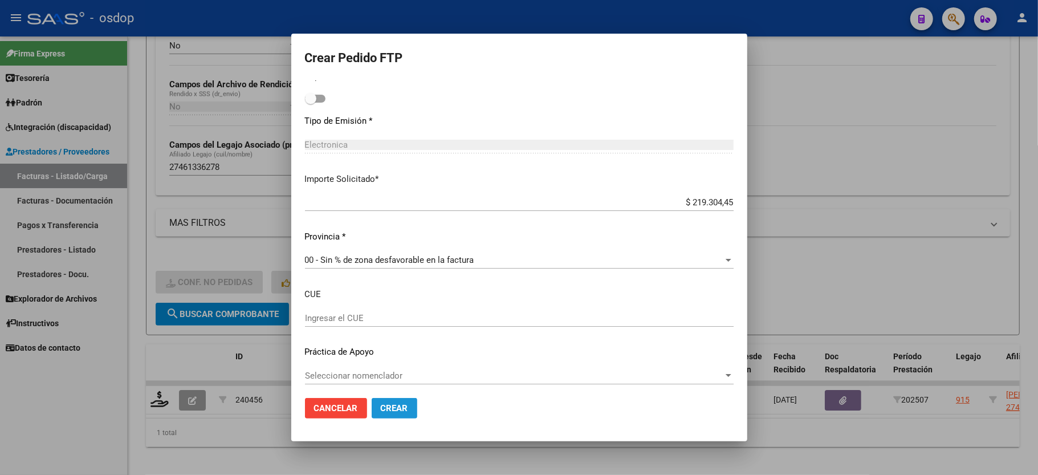
click at [390, 404] on span "Crear" at bounding box center [394, 408] width 27 height 10
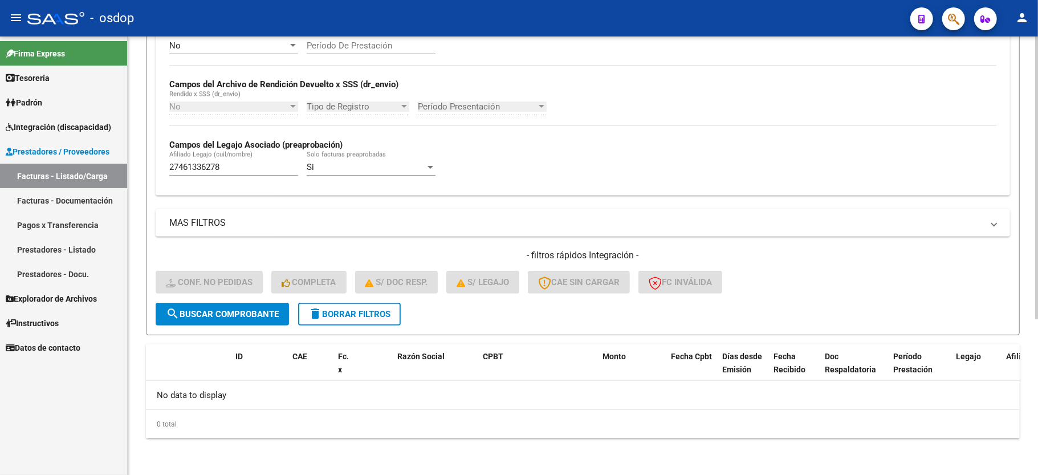
click at [361, 319] on button "delete Borrar Filtros" at bounding box center [349, 314] width 103 height 23
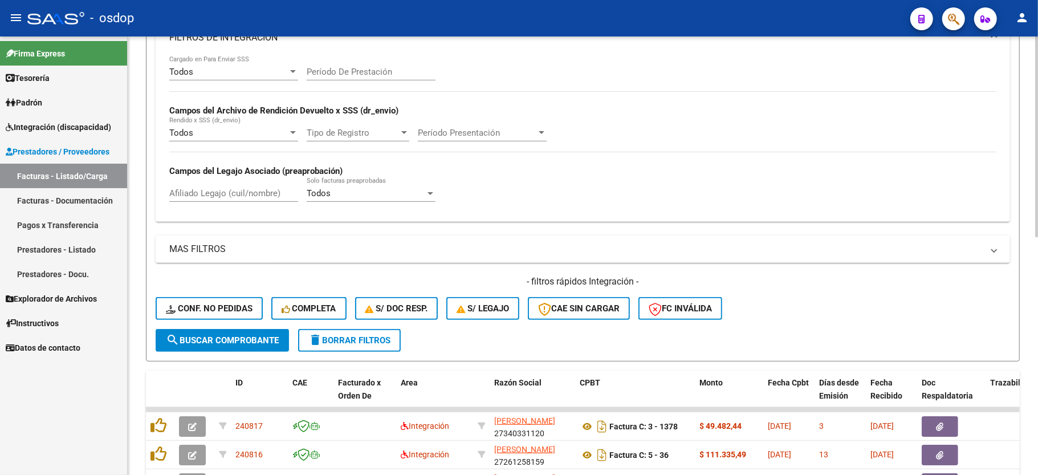
scroll to position [242, 0]
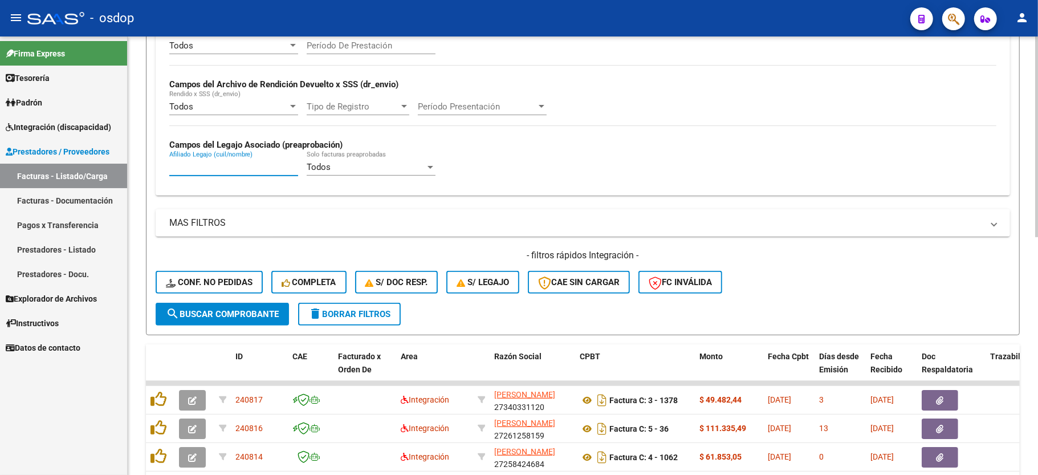
click at [202, 171] on input "Afiliado Legajo (cuil/nombre)" at bounding box center [233, 167] width 129 height 10
paste input "27490421861"
type input "27490421861"
click at [231, 317] on span "search Buscar Comprobante" at bounding box center [222, 314] width 113 height 10
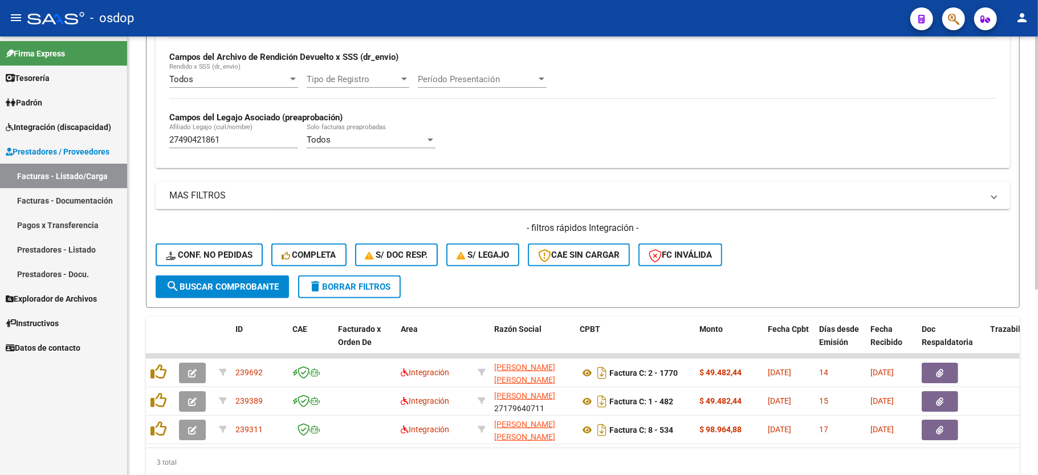
scroll to position [317, 0]
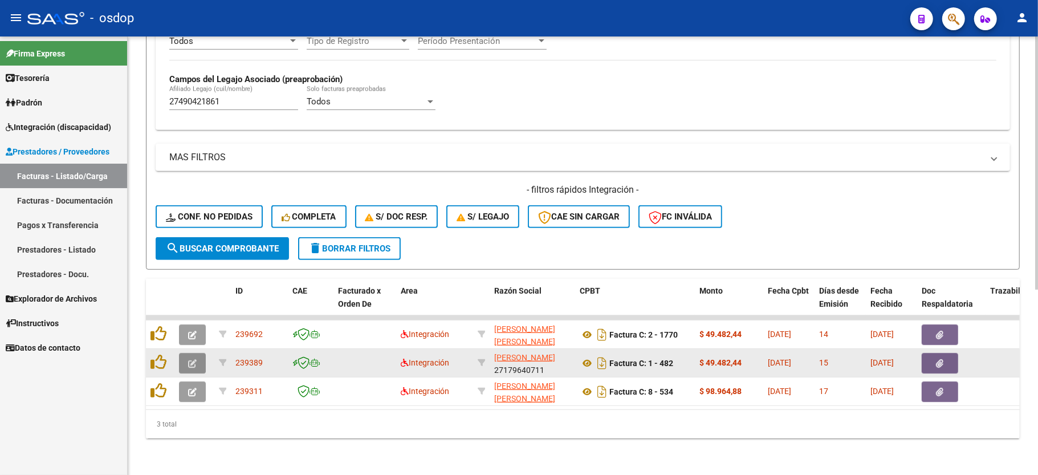
click at [194, 359] on icon "button" at bounding box center [192, 363] width 9 height 9
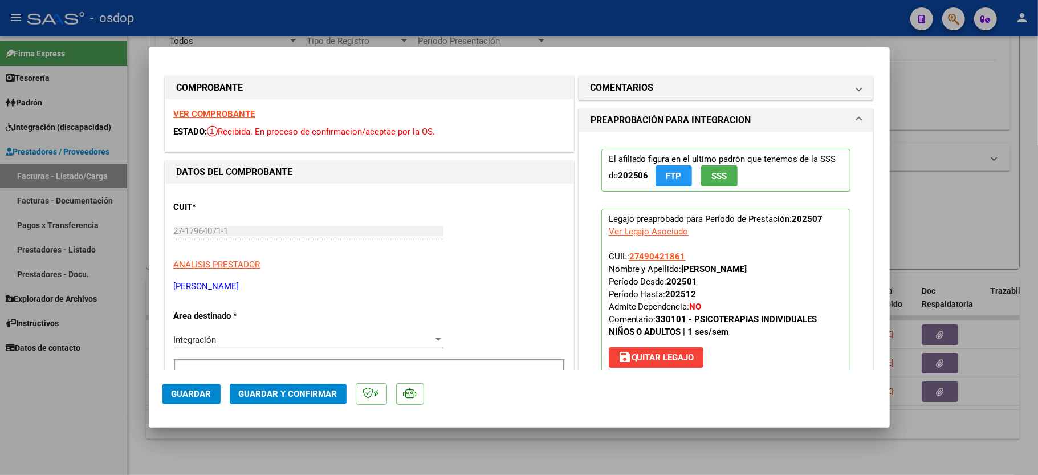
click at [204, 117] on strong "VER COMPROBANTE" at bounding box center [215, 114] width 82 height 10
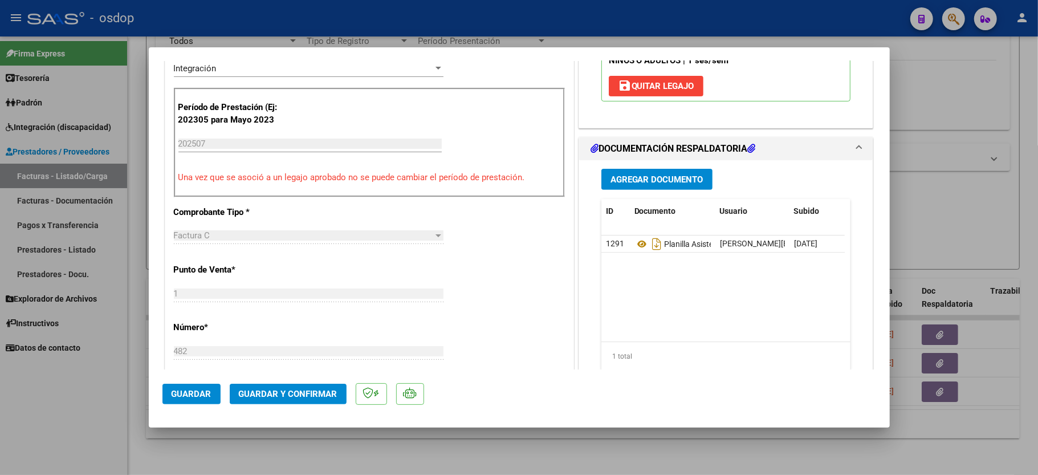
scroll to position [304, 0]
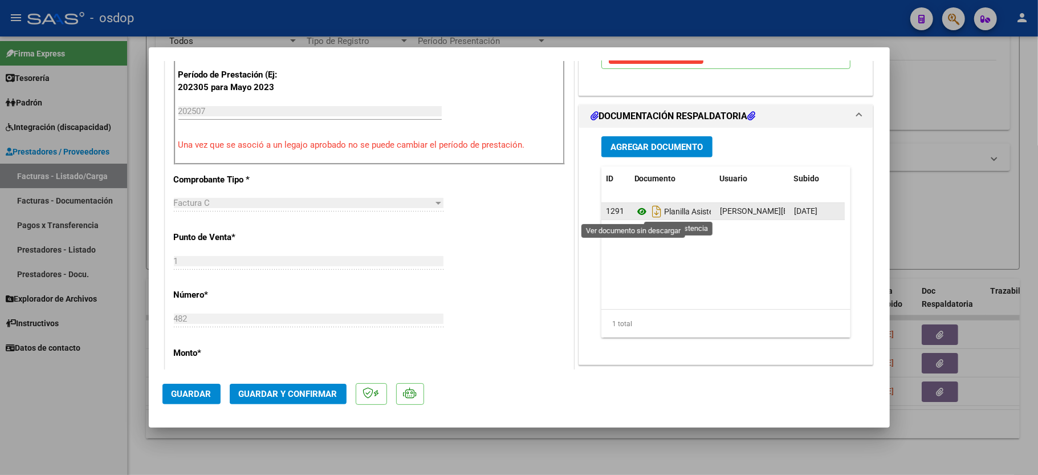
click at [634, 210] on icon at bounding box center [641, 212] width 15 height 14
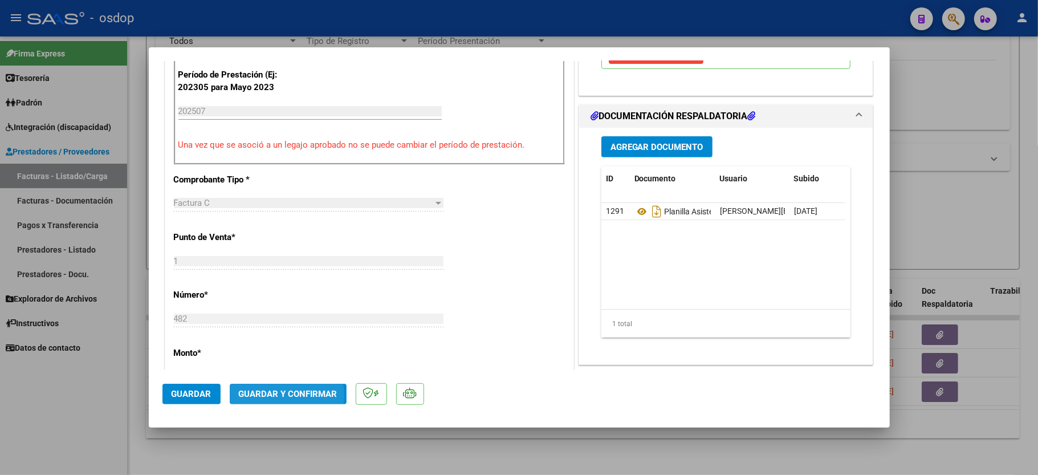
click at [281, 395] on span "Guardar y Confirmar" at bounding box center [288, 394] width 99 height 10
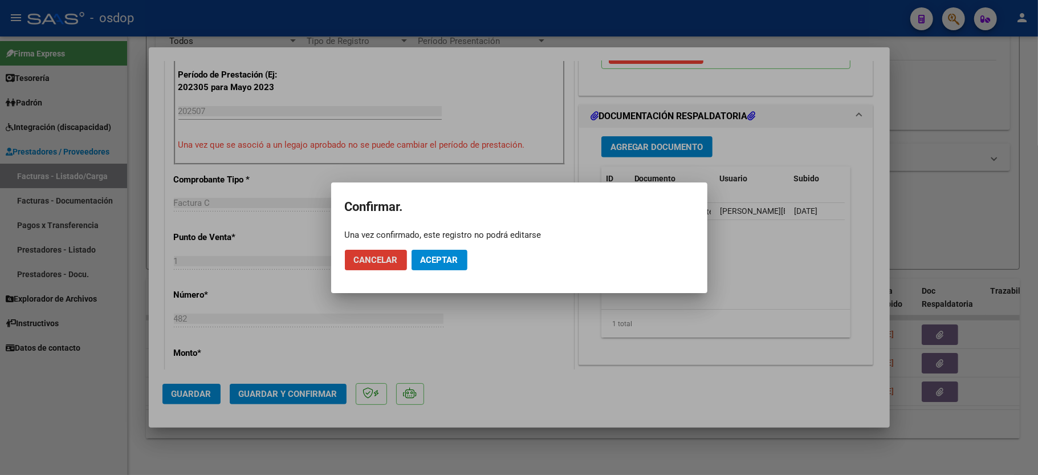
click at [448, 261] on span "Aceptar" at bounding box center [440, 260] width 38 height 10
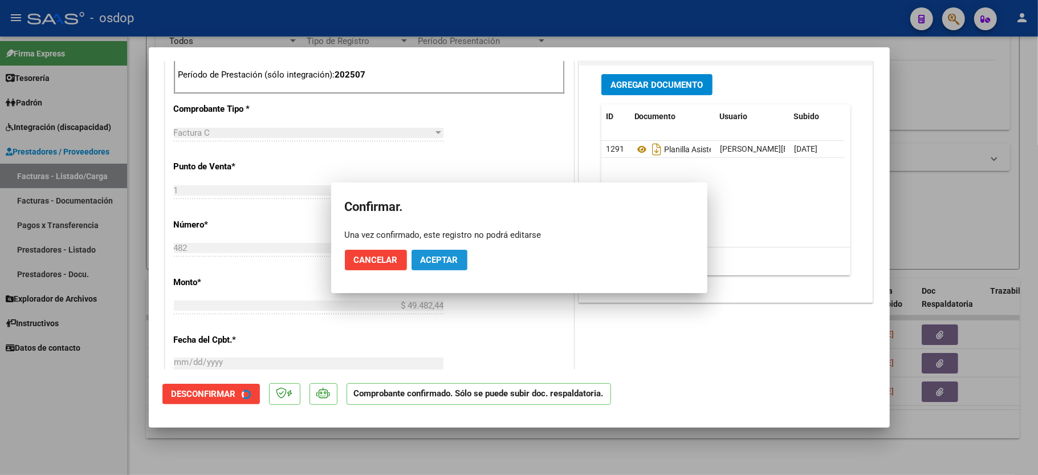
scroll to position [519, 0]
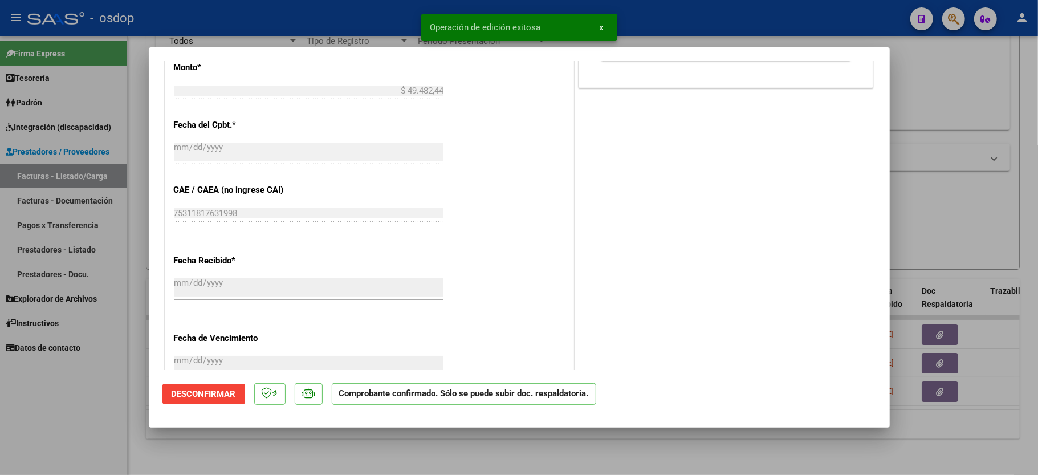
click at [87, 394] on div at bounding box center [519, 237] width 1038 height 475
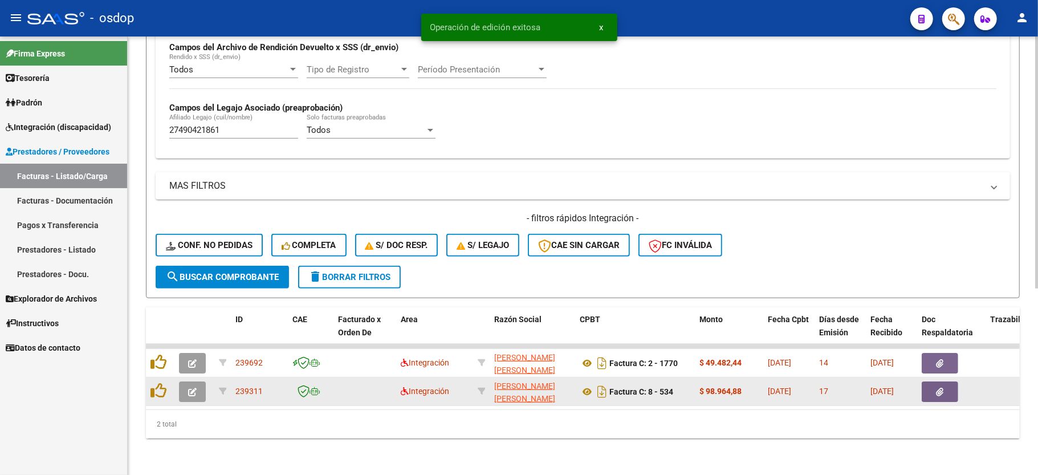
scroll to position [292, 0]
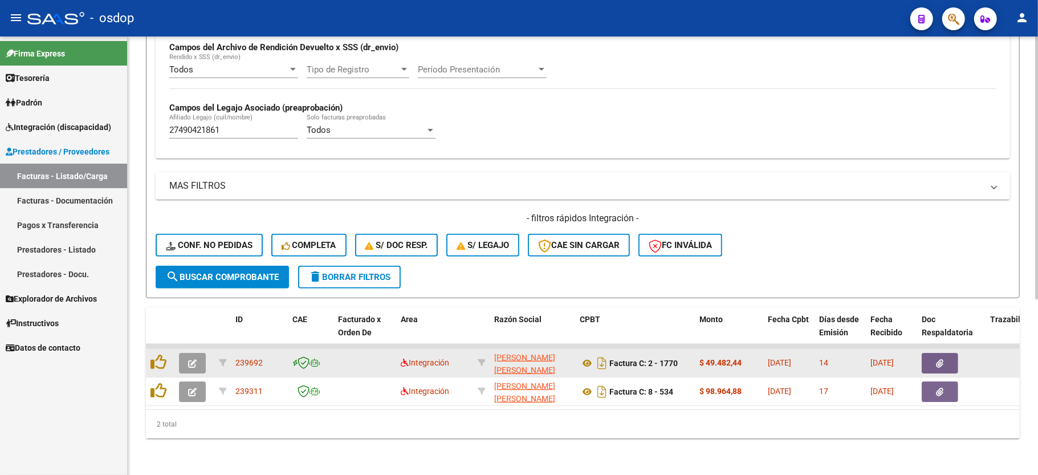
click at [192, 359] on icon "button" at bounding box center [192, 363] width 9 height 9
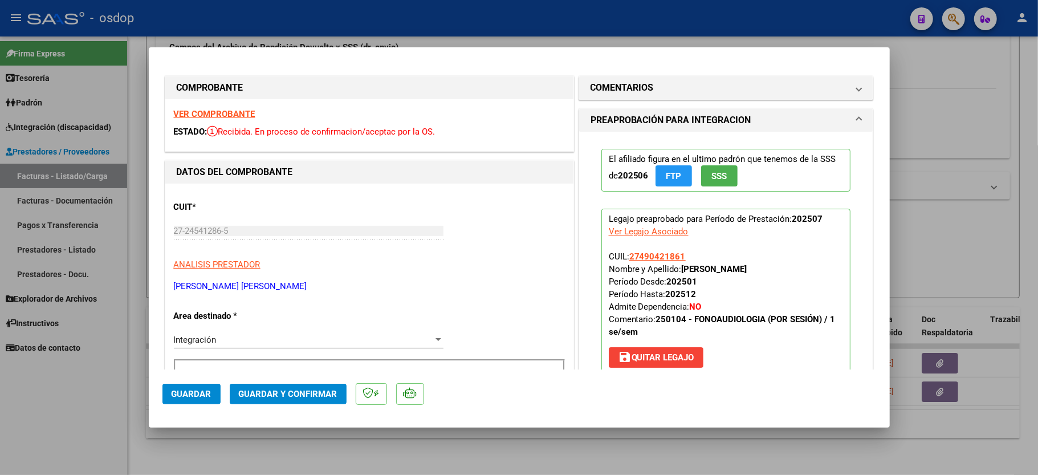
click at [224, 114] on strong "VER COMPROBANTE" at bounding box center [215, 114] width 82 height 10
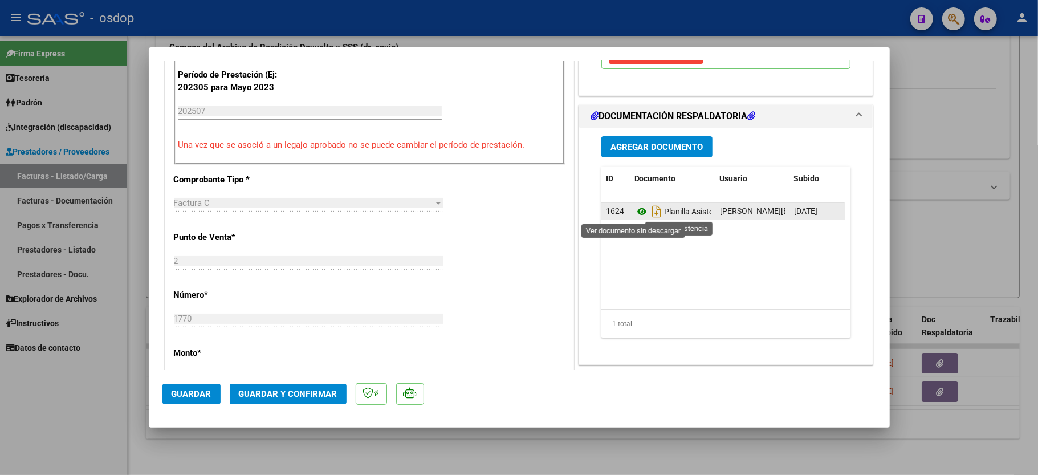
click at [634, 212] on icon at bounding box center [641, 212] width 15 height 14
click at [267, 406] on mat-dialog-actions "Guardar Guardar y Confirmar" at bounding box center [519, 391] width 714 height 45
click at [265, 394] on span "Guardar y Confirmar" at bounding box center [288, 394] width 99 height 10
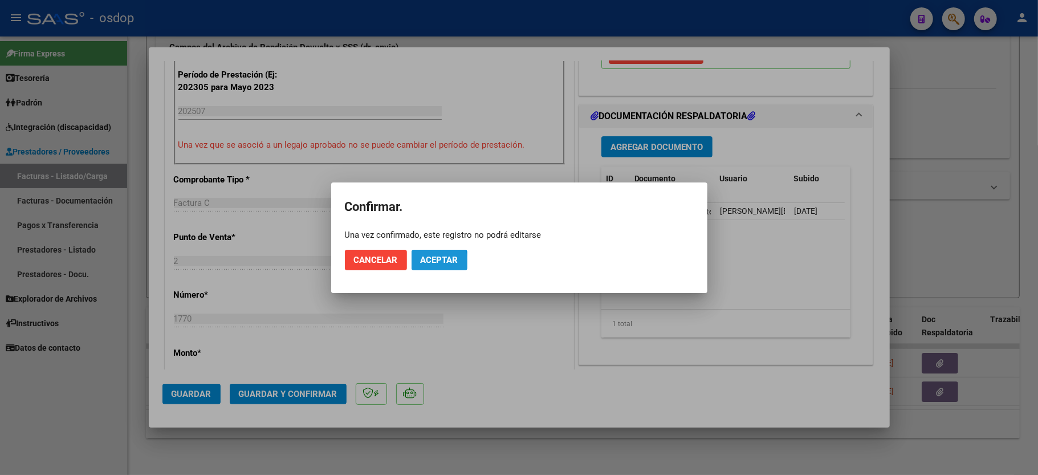
click at [414, 267] on button "Aceptar" at bounding box center [440, 260] width 56 height 21
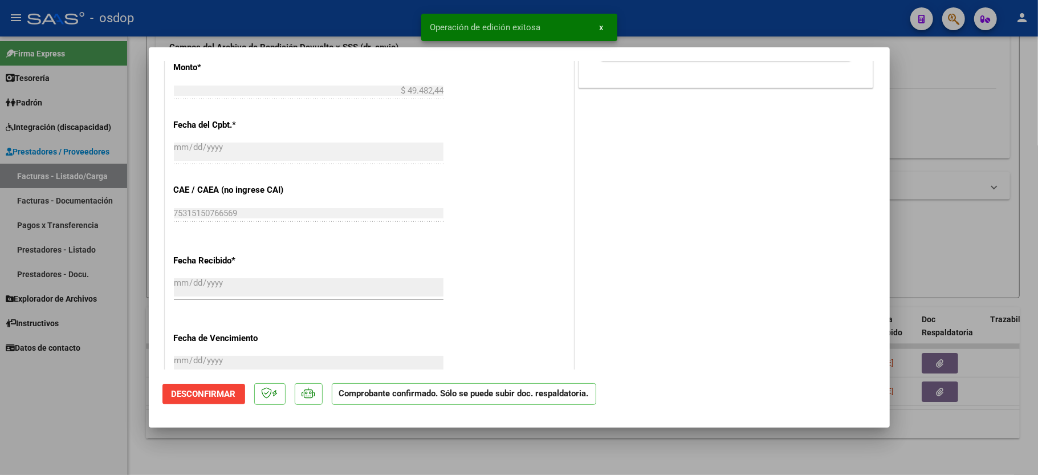
click at [101, 393] on div at bounding box center [519, 237] width 1038 height 475
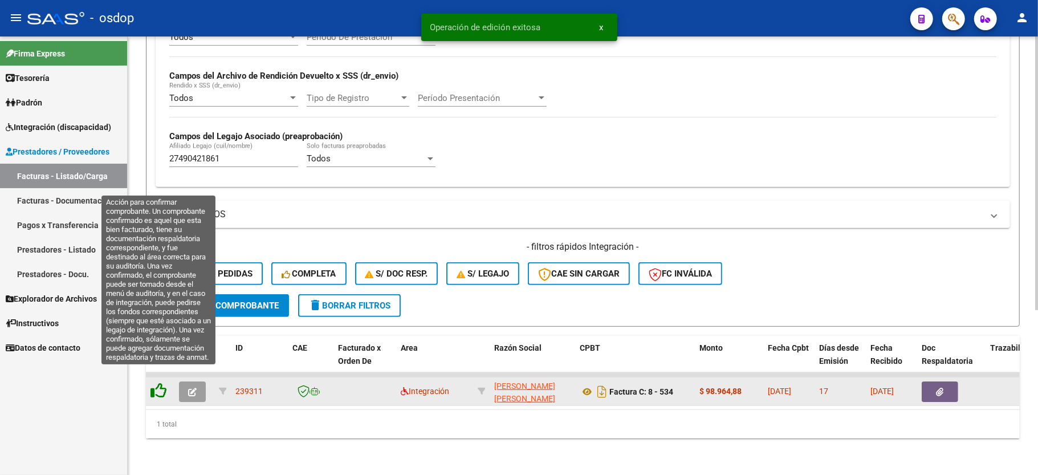
scroll to position [263, 0]
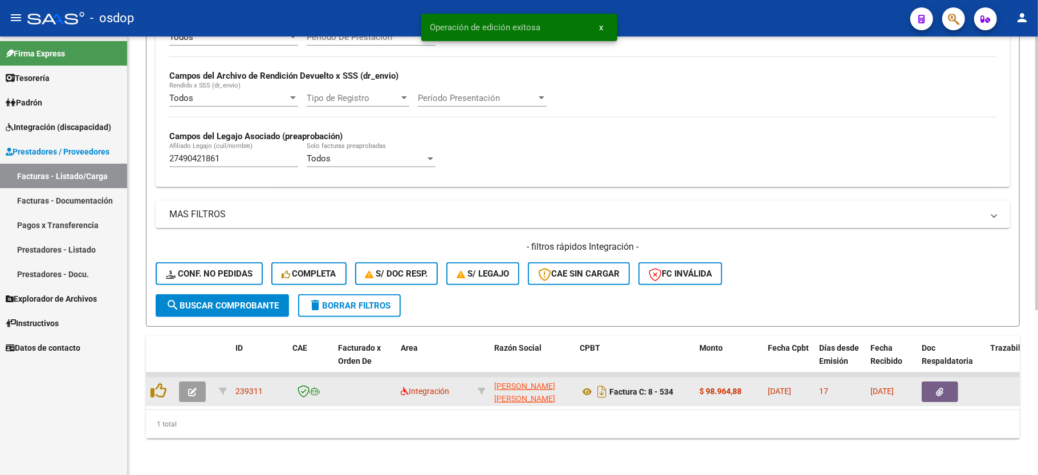
click at [193, 388] on icon "button" at bounding box center [192, 392] width 9 height 9
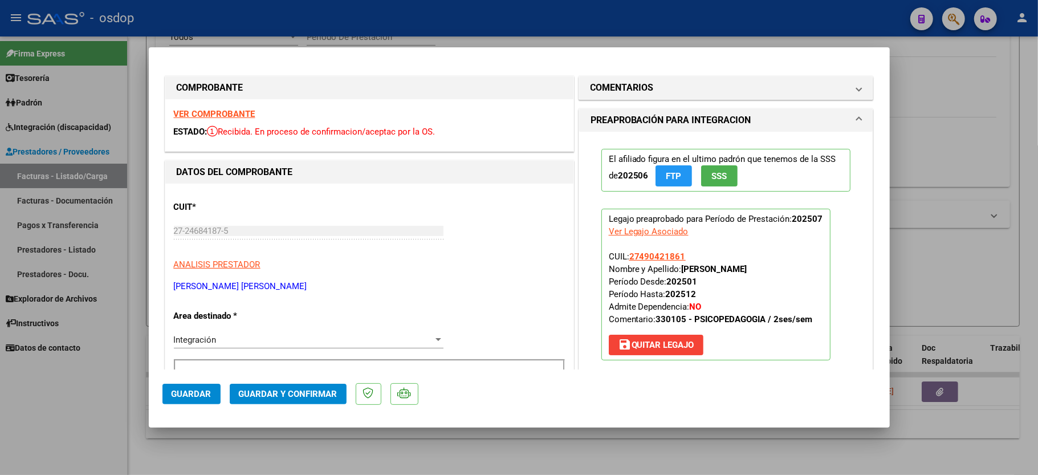
click at [229, 114] on strong "VER COMPROBANTE" at bounding box center [215, 114] width 82 height 10
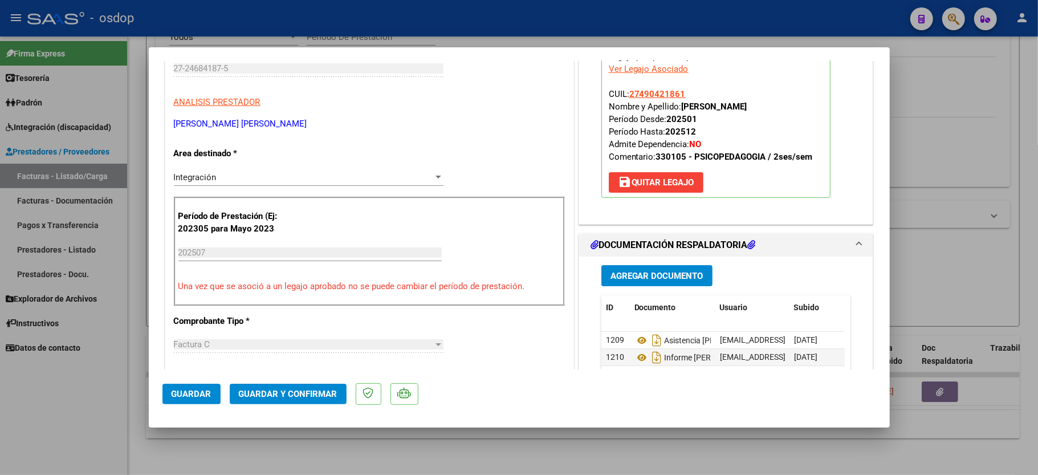
scroll to position [228, 0]
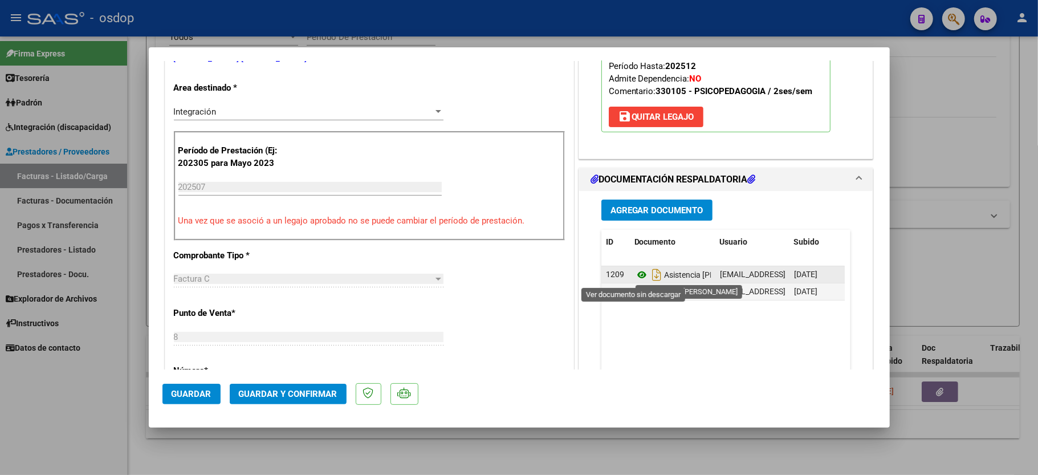
click at [634, 274] on icon at bounding box center [641, 275] width 15 height 14
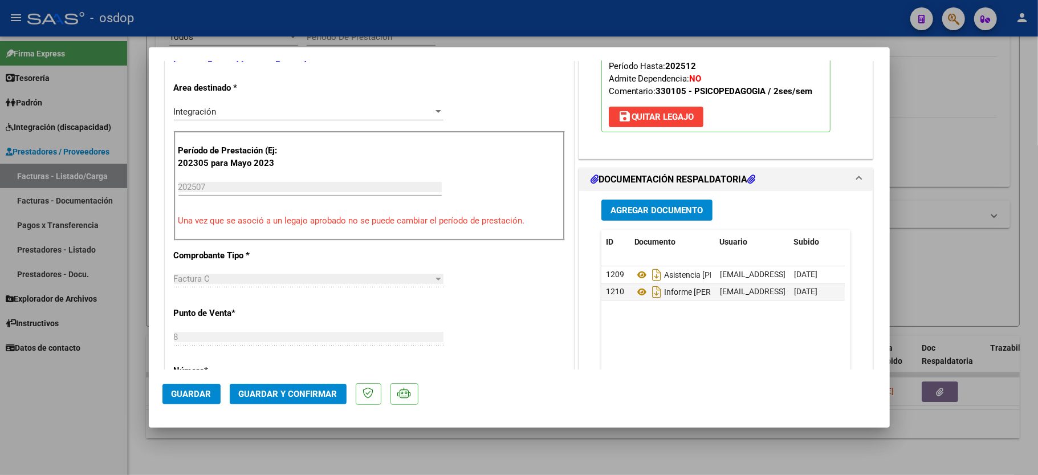
click at [769, 331] on datatable-body "1209 Asistencia [PERSON_NAME] [EMAIL_ADDRESS][DOMAIN_NAME] - . [PERSON_NAME] [P…" at bounding box center [722, 319] width 243 height 106
click at [301, 390] on span "Guardar y Confirmar" at bounding box center [288, 394] width 99 height 10
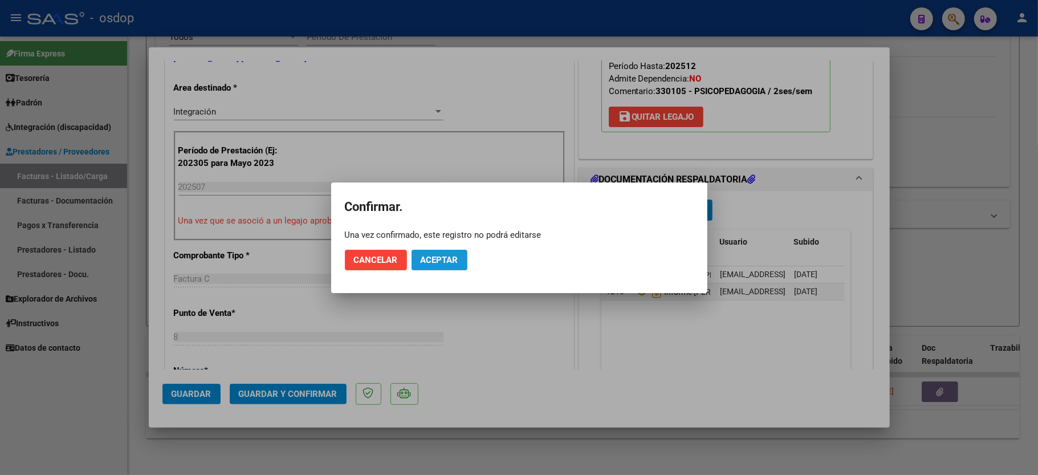
click at [443, 258] on span "Aceptar" at bounding box center [440, 260] width 38 height 10
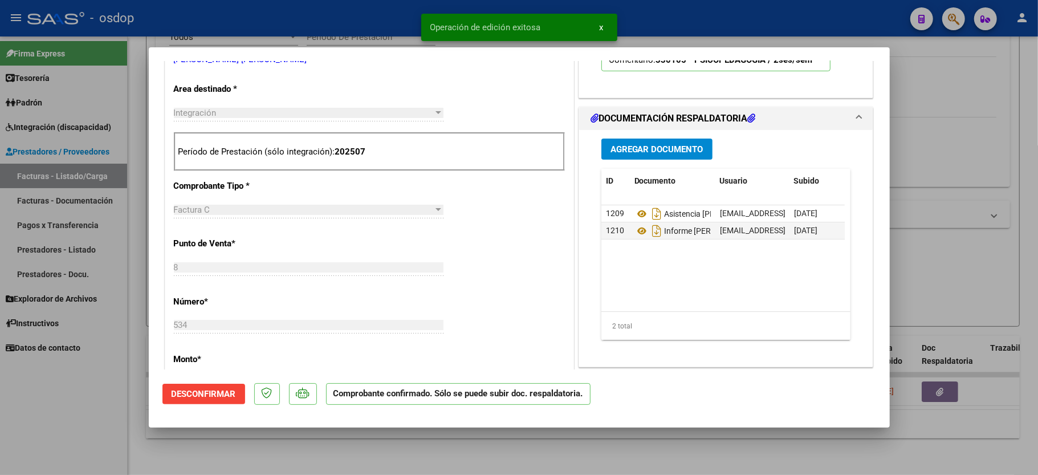
drag, startPoint x: 89, startPoint y: 397, endPoint x: 238, endPoint y: 272, distance: 194.2
click at [88, 397] on div at bounding box center [519, 237] width 1038 height 475
type input "$ 0,00"
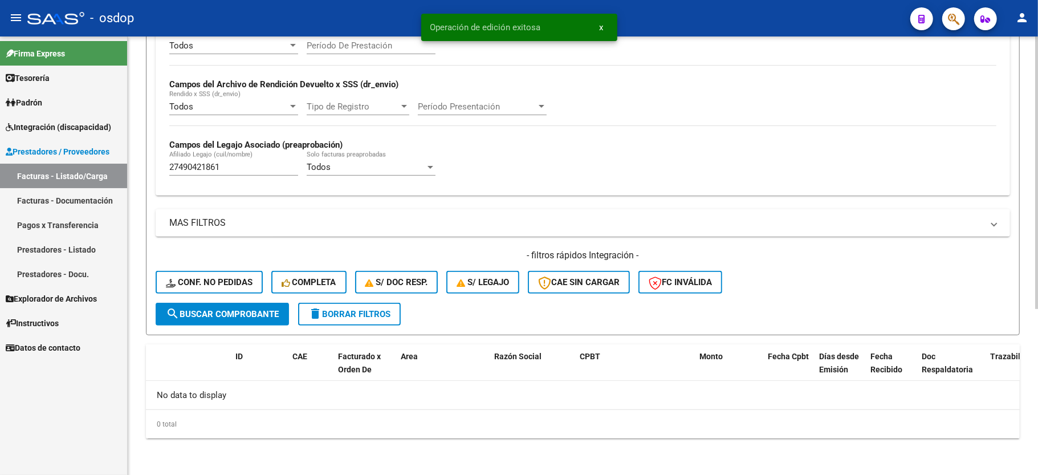
scroll to position [242, 0]
click at [203, 169] on input "27490421861" at bounding box center [233, 167] width 129 height 10
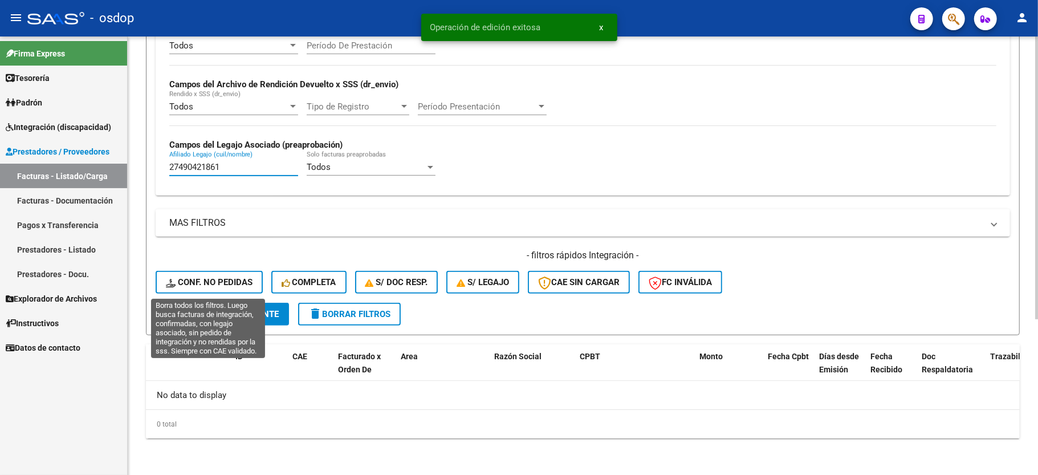
click at [219, 276] on button "Conf. no pedidas" at bounding box center [209, 282] width 107 height 23
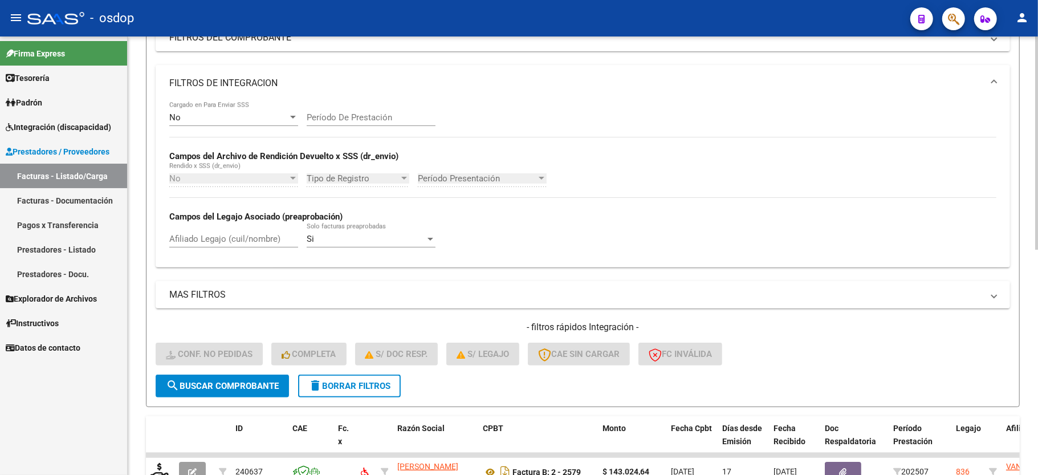
scroll to position [160, 0]
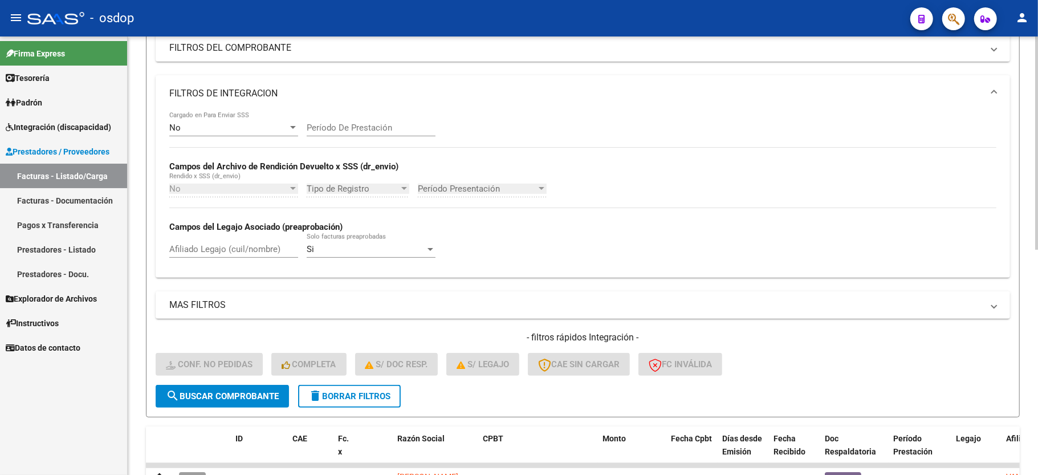
click at [248, 258] on div "Afiliado Legajo (cuil/nombre)" at bounding box center [233, 245] width 129 height 25
paste input "27490421861"
type input "27490421861"
click at [247, 397] on span "search Buscar Comprobante" at bounding box center [222, 396] width 113 height 10
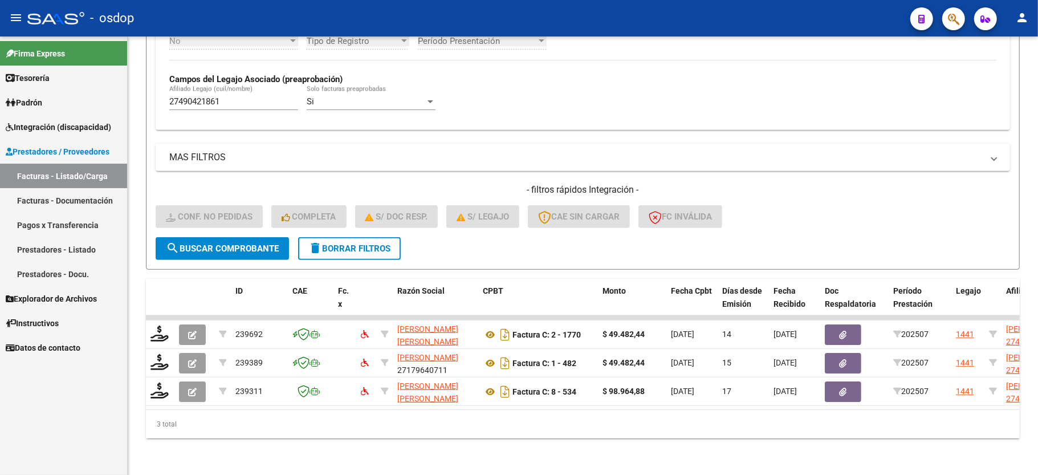
scroll to position [320, 0]
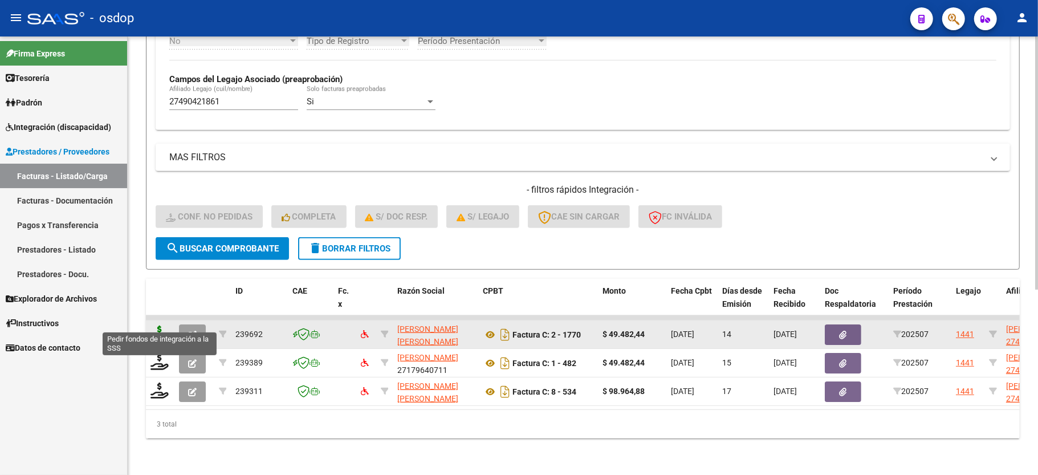
click at [162, 325] on icon at bounding box center [159, 333] width 18 height 16
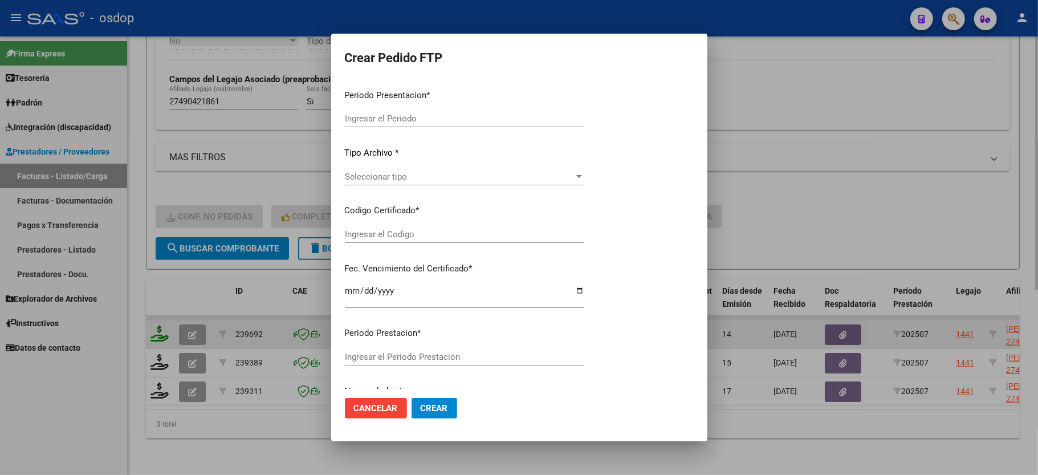
type input "202507"
type input "$ 49.482,44"
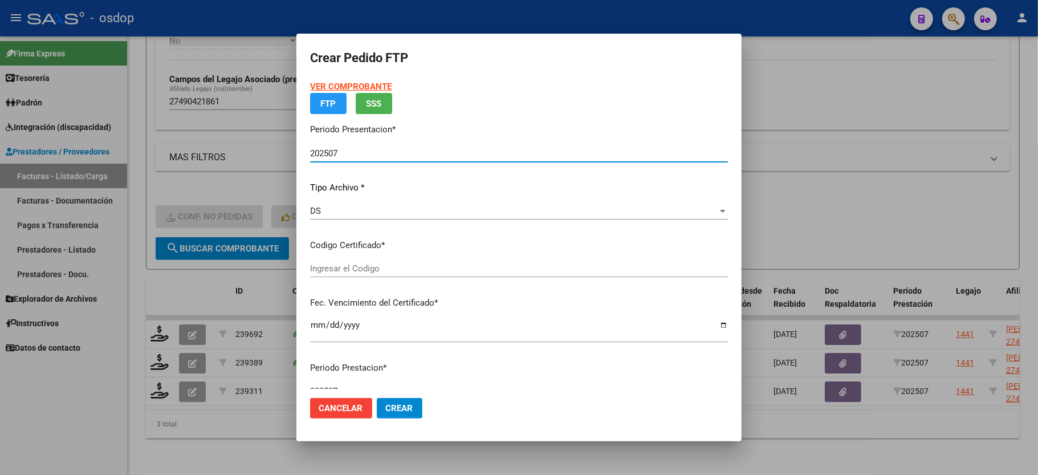
type input "7789815927"
type input "[DATE]"
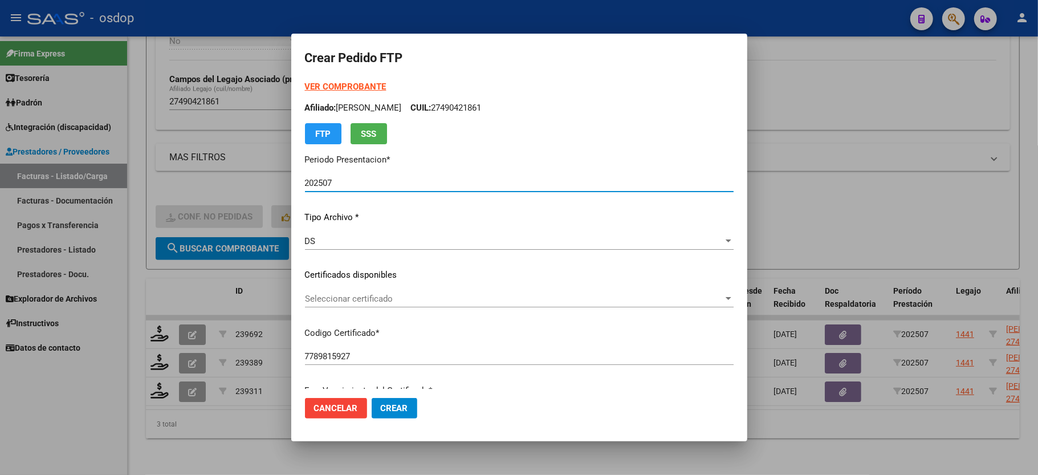
click at [337, 295] on span "Seleccionar certificado" at bounding box center [514, 299] width 418 height 10
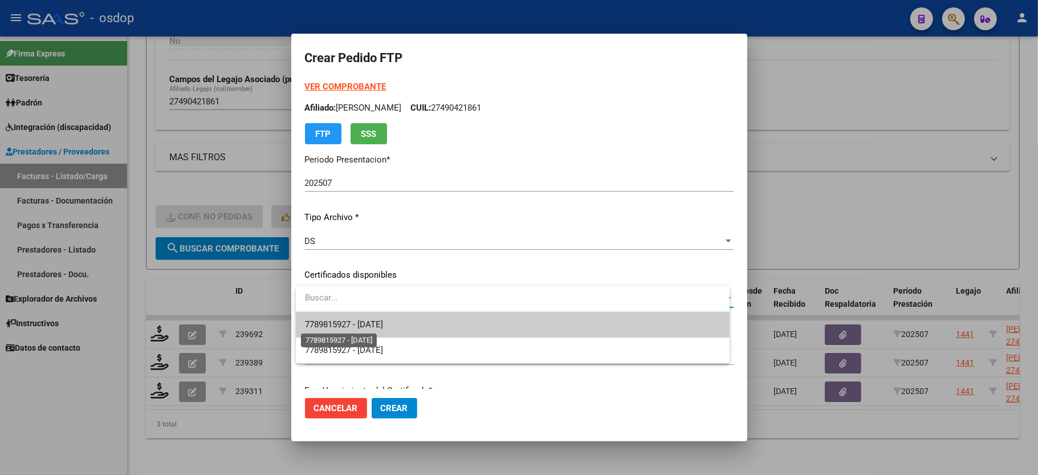
click at [347, 321] on span "7789815927 - [DATE]" at bounding box center [344, 324] width 78 height 10
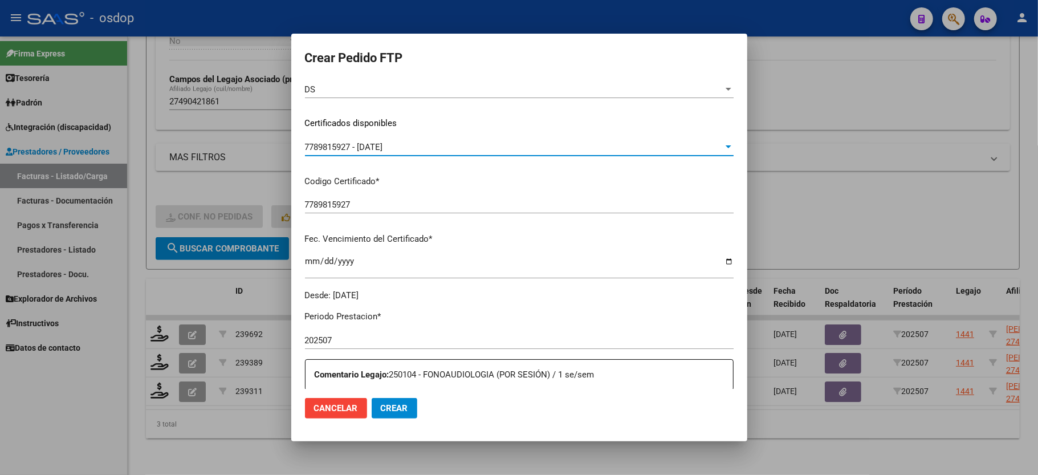
scroll to position [228, 0]
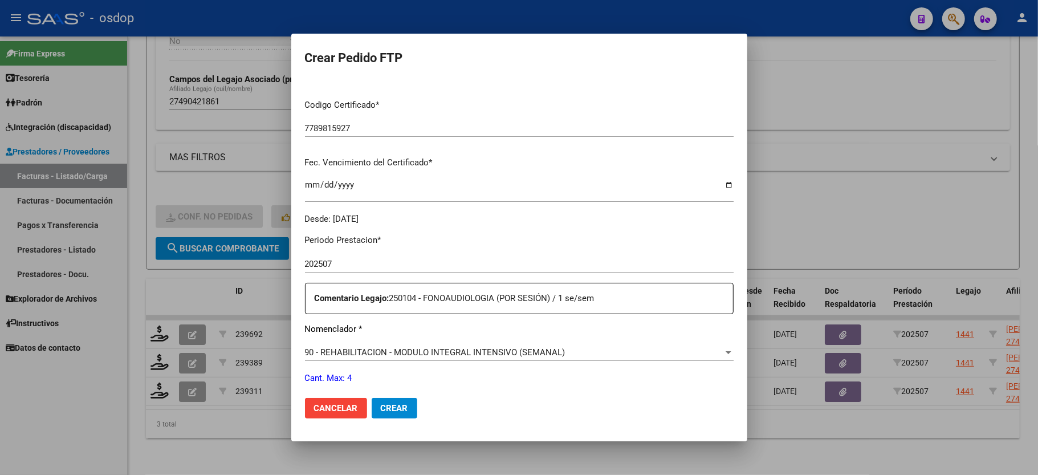
click at [404, 344] on div "90 - REHABILITACION - MODULO INTEGRAL INTENSIVO (SEMANAL) Seleccionar nomenclad…" at bounding box center [519, 352] width 429 height 17
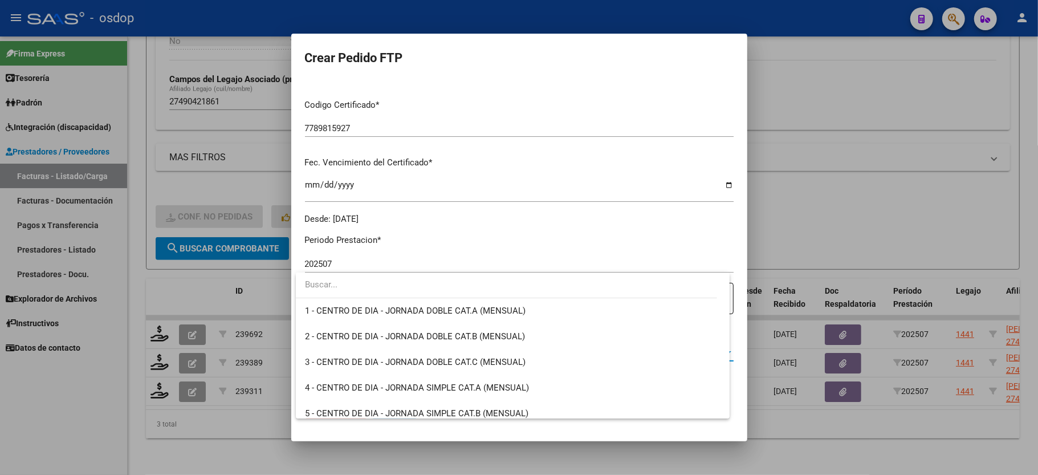
scroll to position [2248, 0]
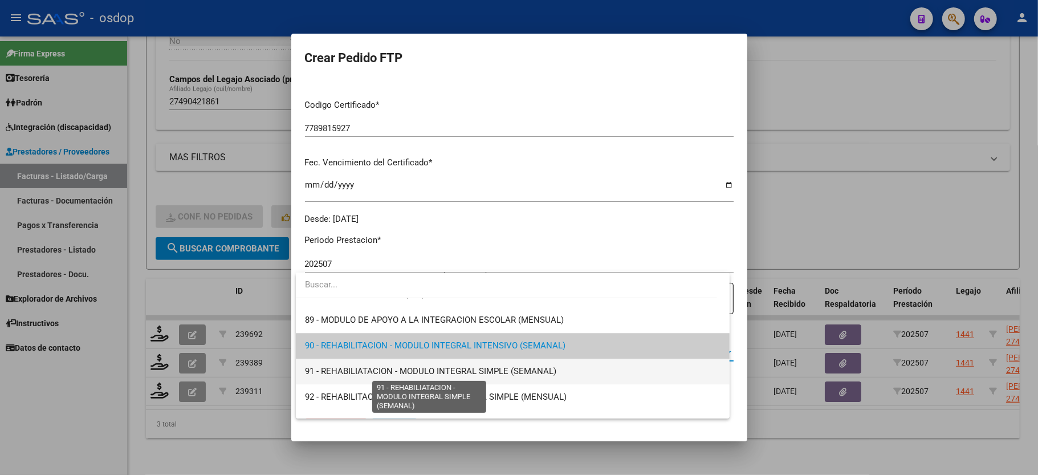
click at [436, 375] on span "91 - REHABILIATACION - MODULO INTEGRAL SIMPLE (SEMANAL)" at bounding box center [430, 371] width 251 height 10
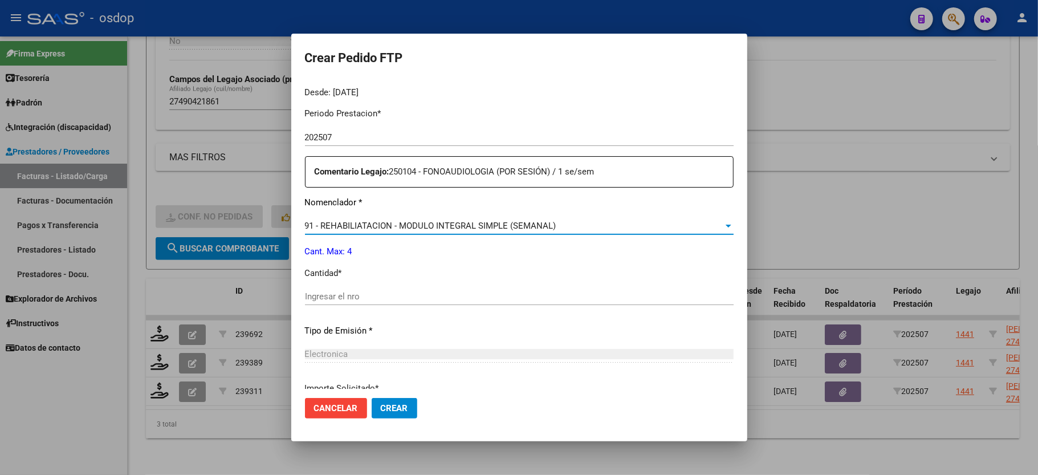
scroll to position [380, 0]
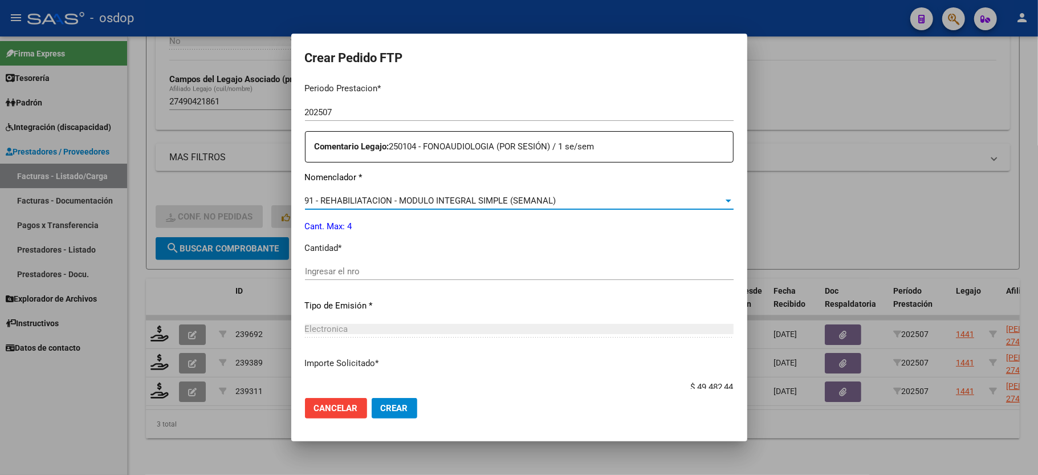
click at [340, 269] on input "Ingresar el nro" at bounding box center [519, 271] width 429 height 10
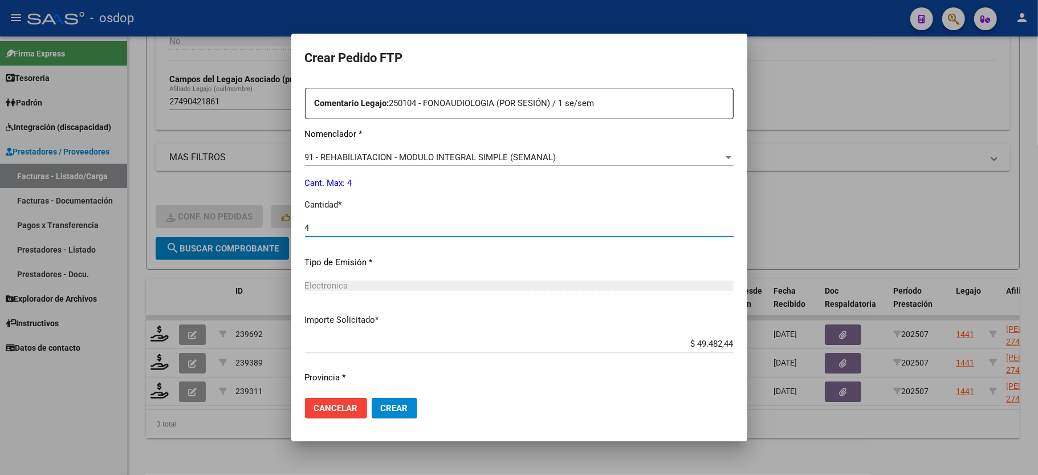
scroll to position [447, 0]
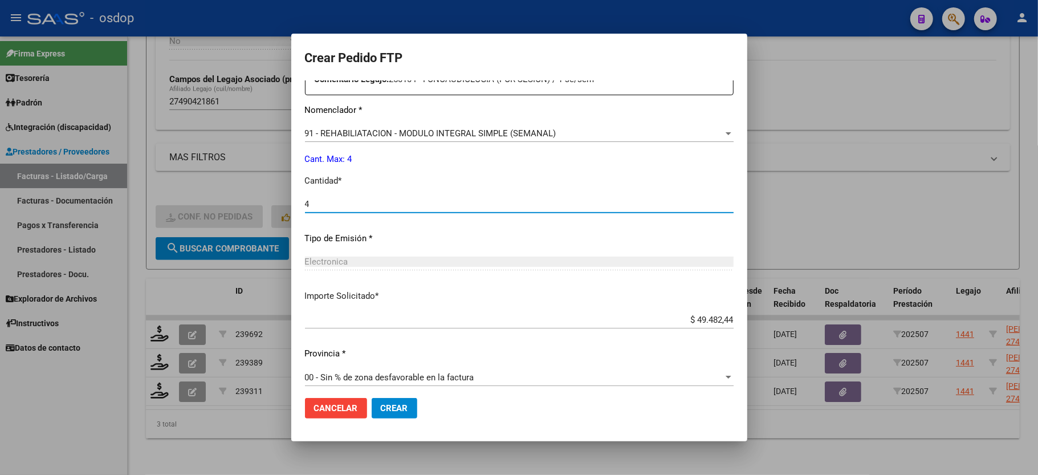
type input "4"
click at [393, 413] on span "Crear" at bounding box center [394, 408] width 27 height 10
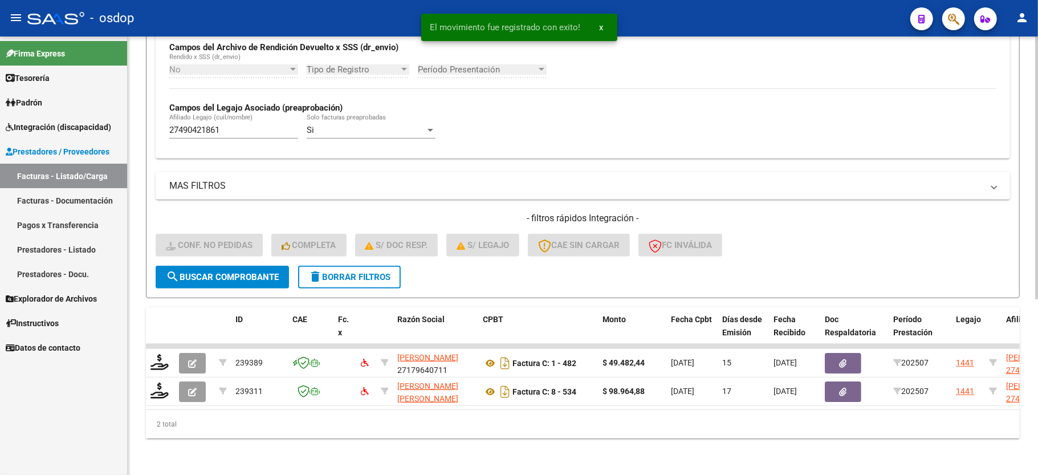
scroll to position [292, 0]
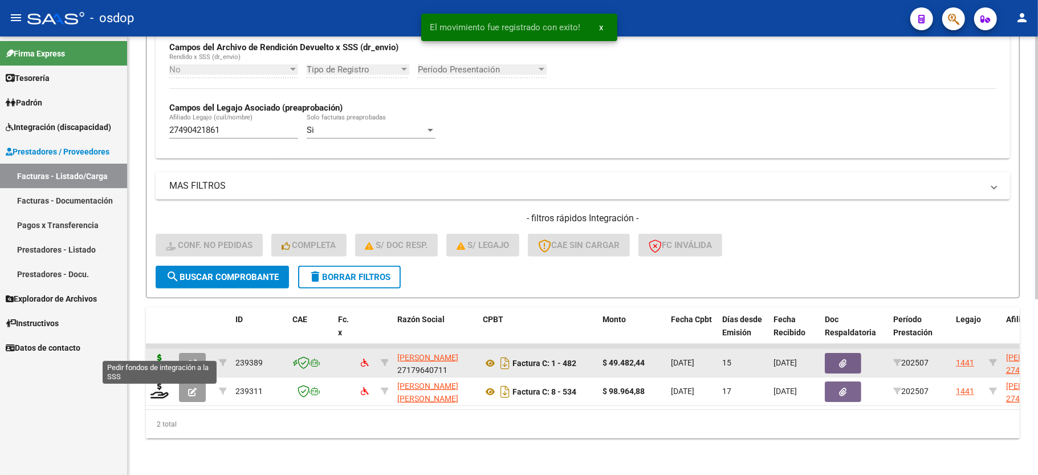
click at [161, 354] on icon at bounding box center [159, 362] width 18 height 16
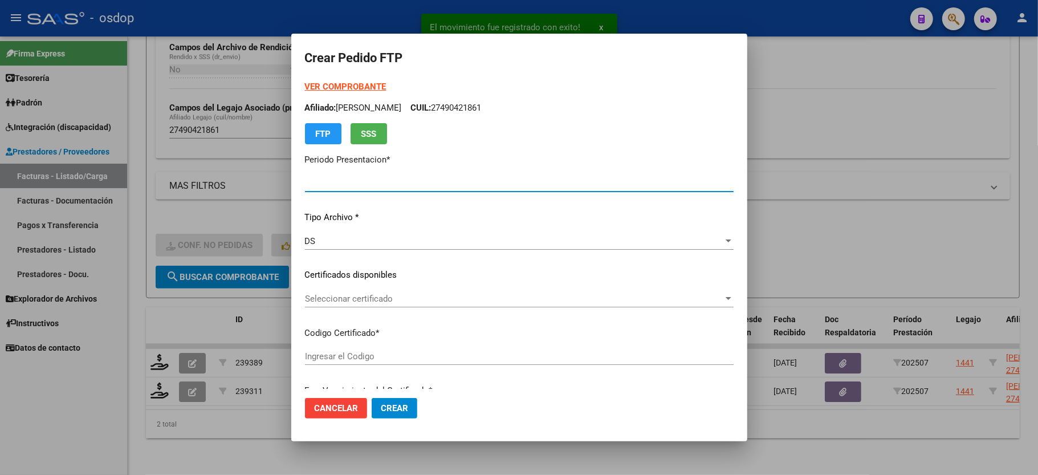
type input "202507"
type input "$ 49.482,44"
type input "7789815927"
type input "[DATE]"
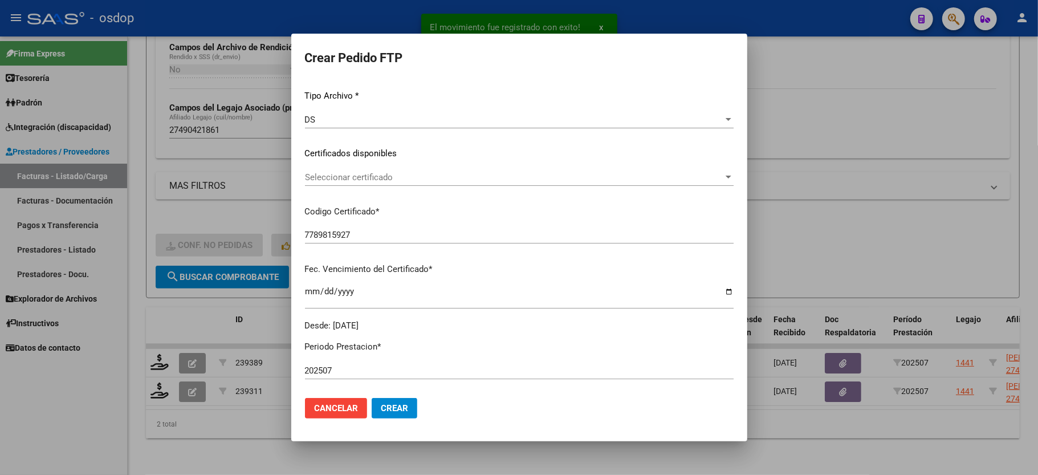
scroll to position [152, 0]
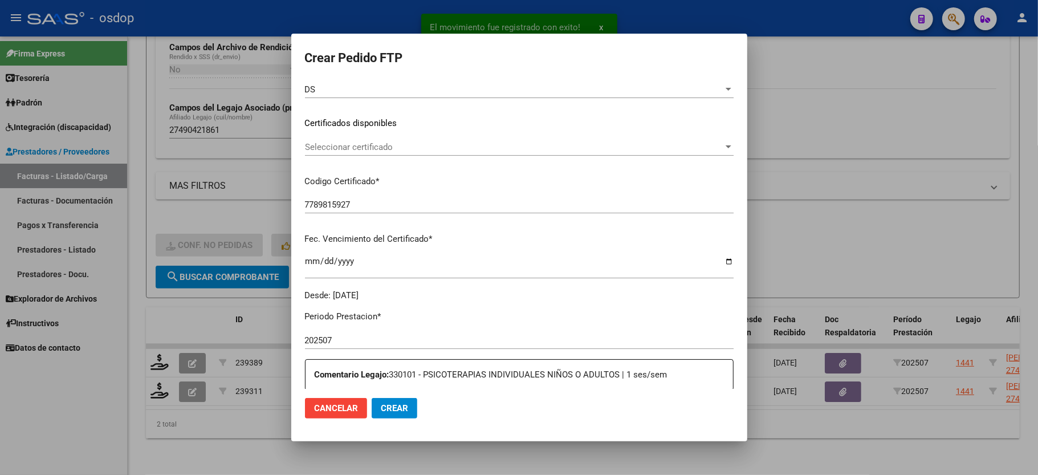
click at [368, 138] on div "Seleccionar certificado Seleccionar certificado" at bounding box center [519, 146] width 429 height 17
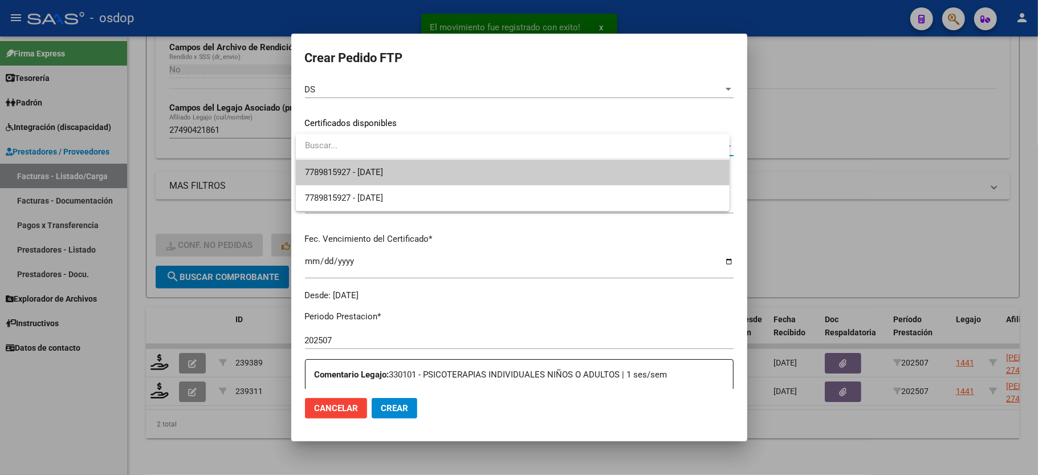
click at [369, 156] on input "dropdown search" at bounding box center [513, 146] width 434 height 26
click at [372, 164] on span "7789815927 - [DATE]" at bounding box center [512, 173] width 415 height 26
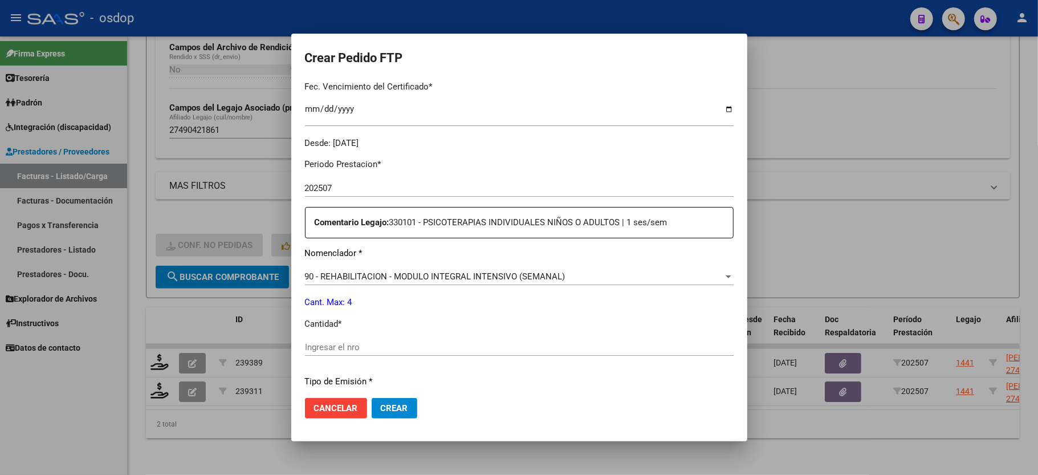
scroll to position [380, 0]
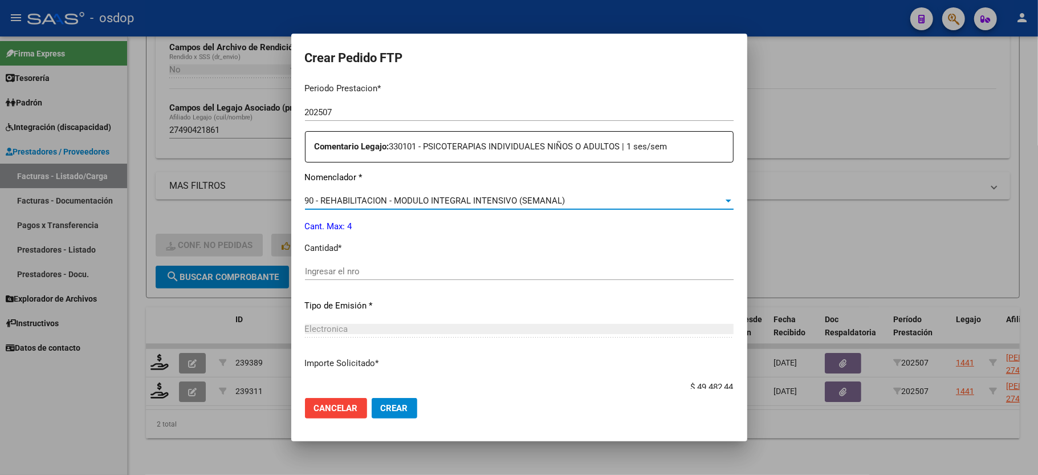
click at [426, 195] on span "90 - REHABILITACION - MODULO INTEGRAL INTENSIVO (SEMANAL)" at bounding box center [435, 200] width 260 height 10
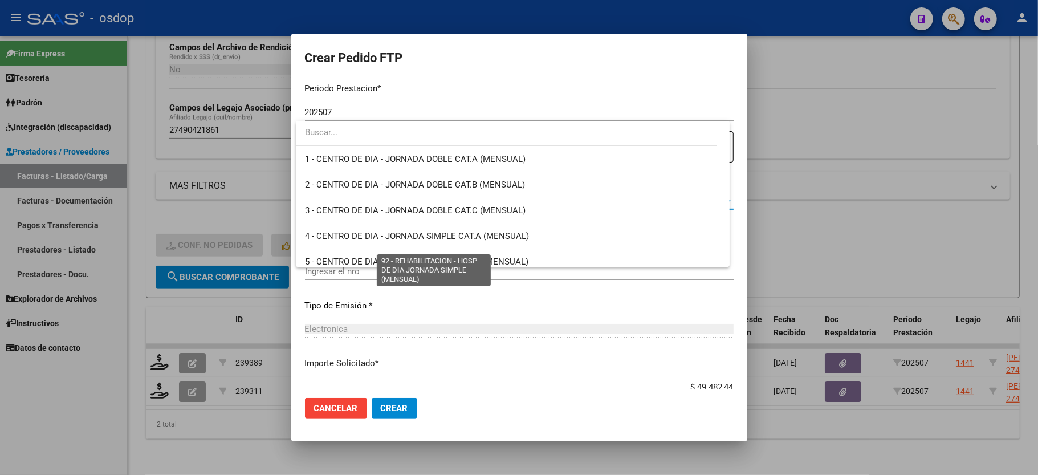
scroll to position [2248, 0]
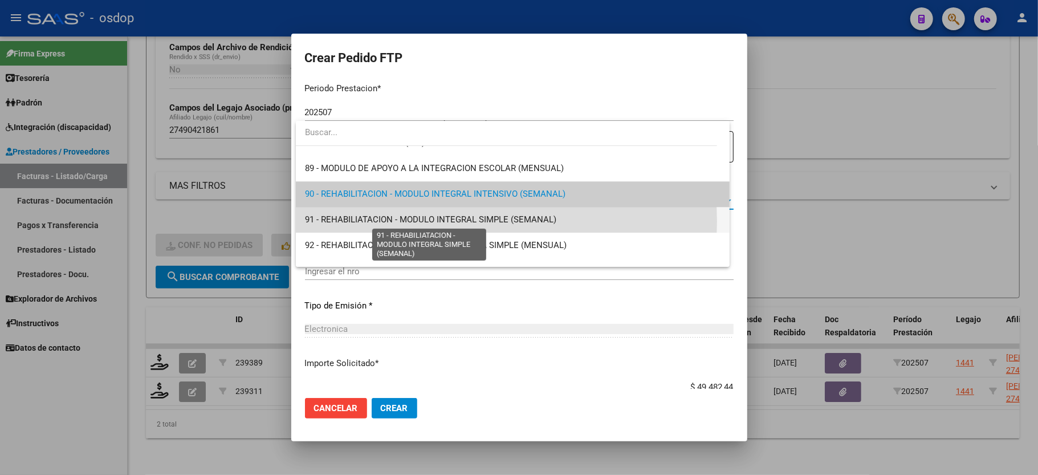
click at [451, 221] on span "91 - REHABILIATACION - MODULO INTEGRAL SIMPLE (SEMANAL)" at bounding box center [430, 219] width 251 height 10
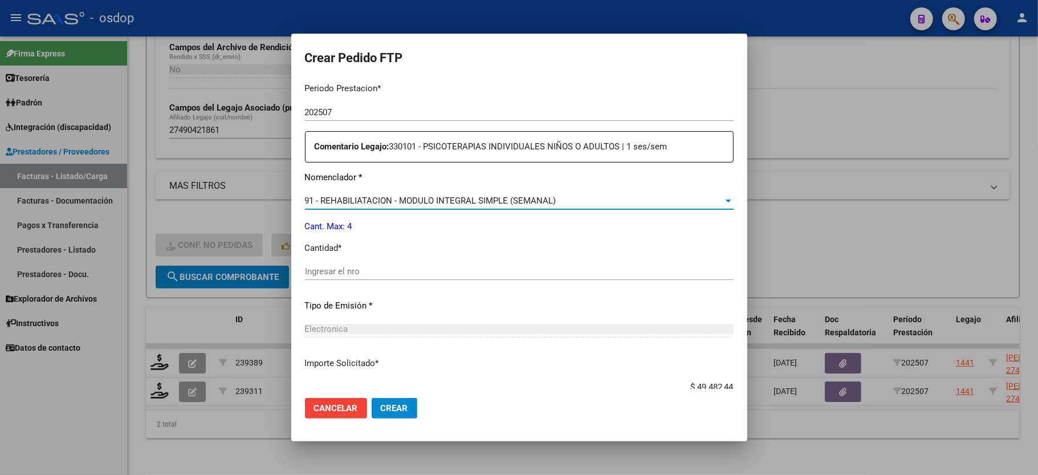
click at [406, 268] on input "Ingresar el nro" at bounding box center [519, 271] width 429 height 10
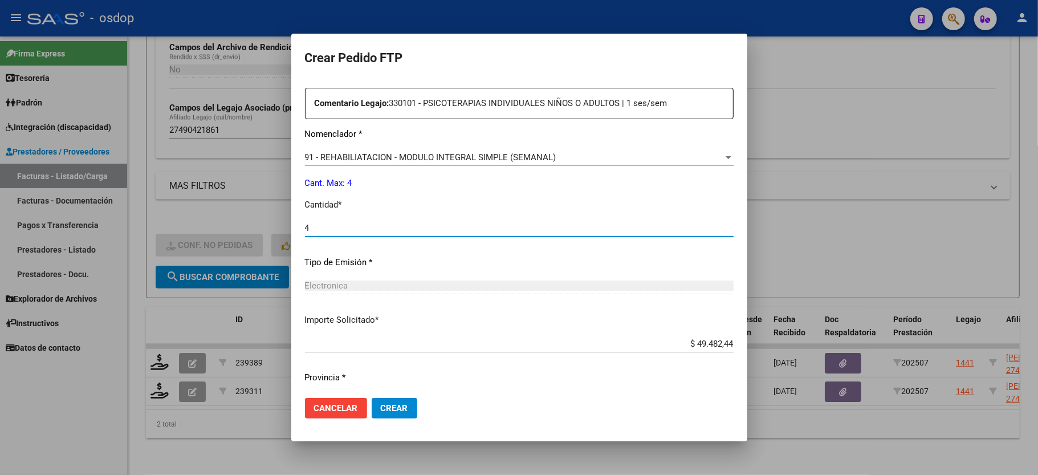
scroll to position [447, 0]
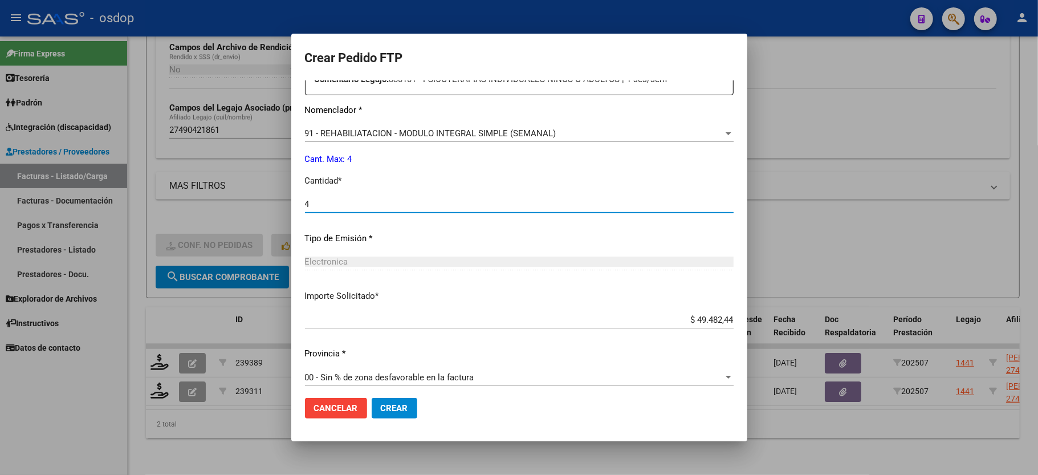
type input "4"
click at [388, 404] on span "Crear" at bounding box center [394, 408] width 27 height 10
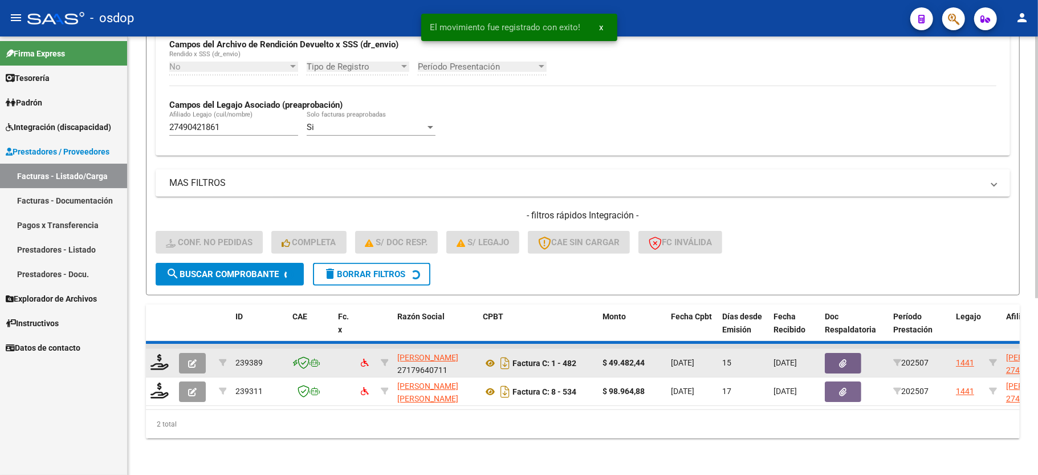
scroll to position [263, 0]
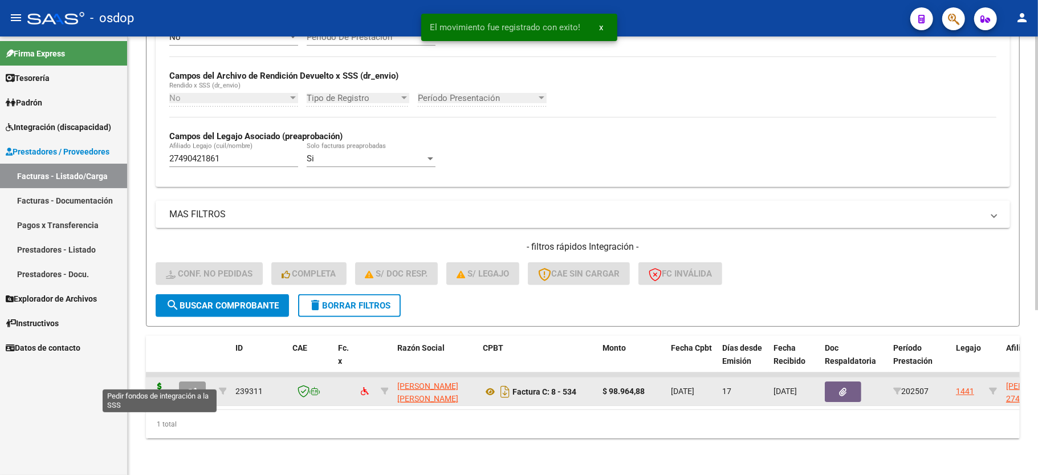
click at [165, 382] on icon at bounding box center [159, 390] width 18 height 16
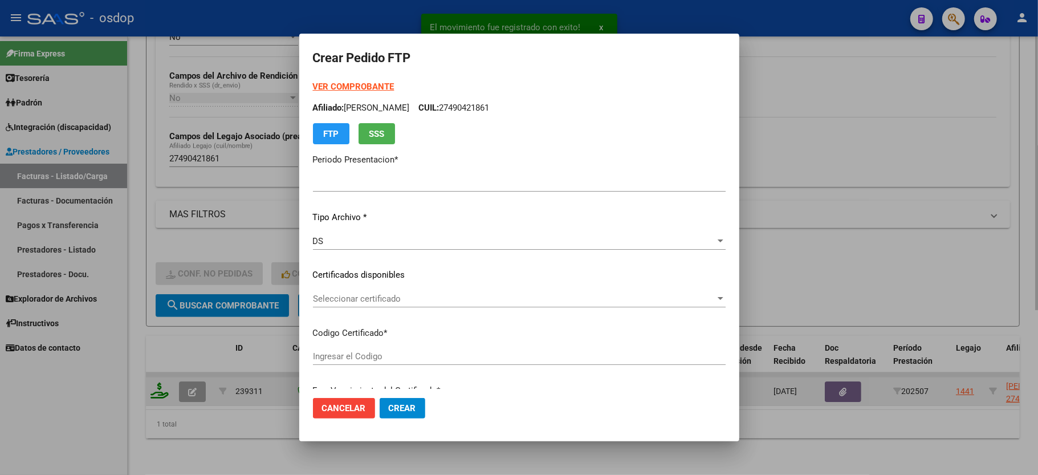
type input "202507"
type input "$ 98.964,88"
type input "7789815927"
type input "[DATE]"
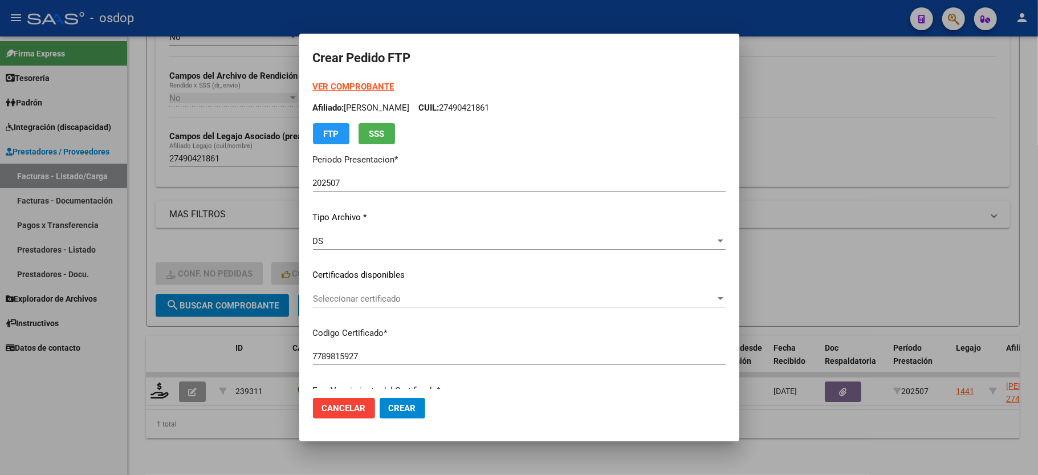
click at [397, 305] on div "Seleccionar certificado Seleccionar certificado" at bounding box center [519, 298] width 413 height 17
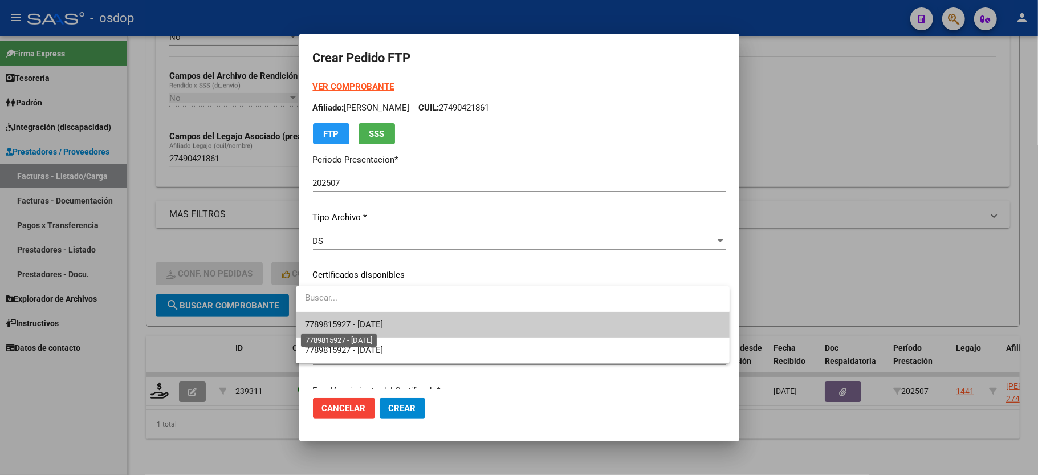
click at [383, 324] on span "7789815927 - [DATE]" at bounding box center [344, 324] width 78 height 10
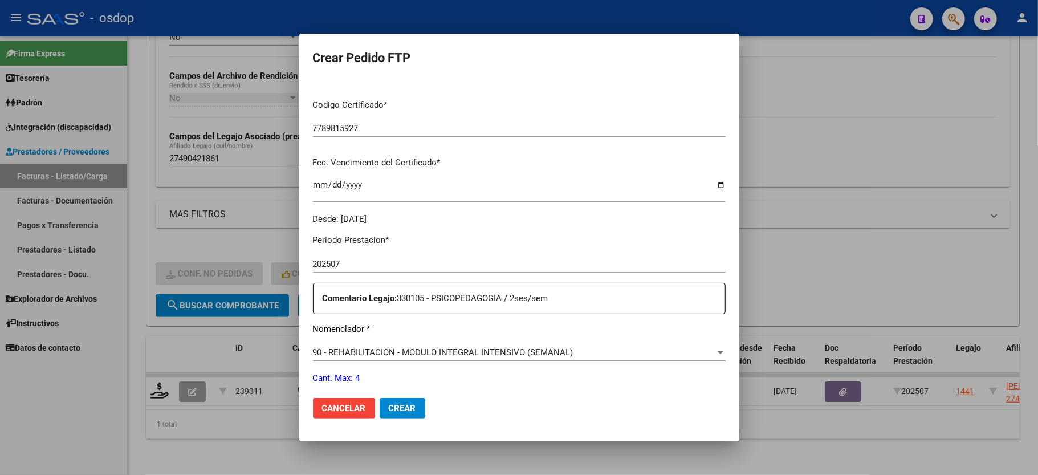
scroll to position [304, 0]
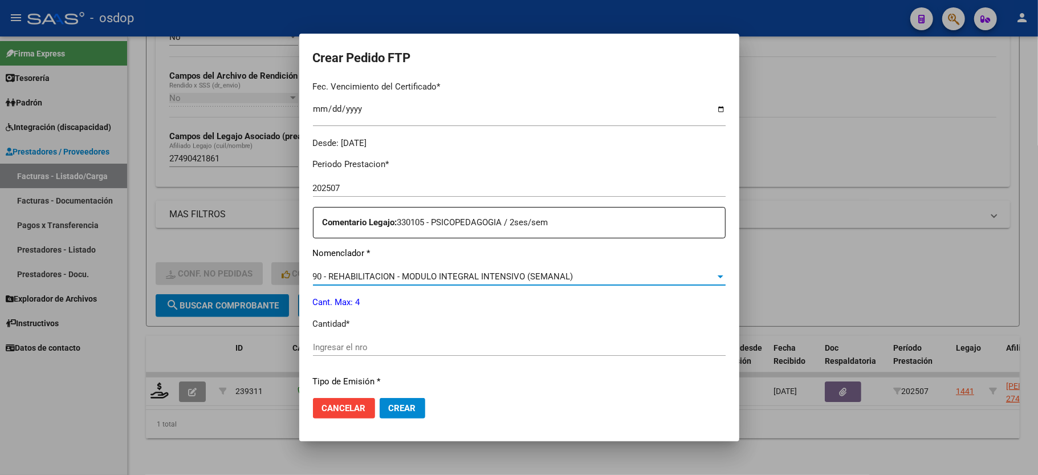
click at [470, 272] on span "90 - REHABILITACION - MODULO INTEGRAL INTENSIVO (SEMANAL)" at bounding box center [443, 276] width 260 height 10
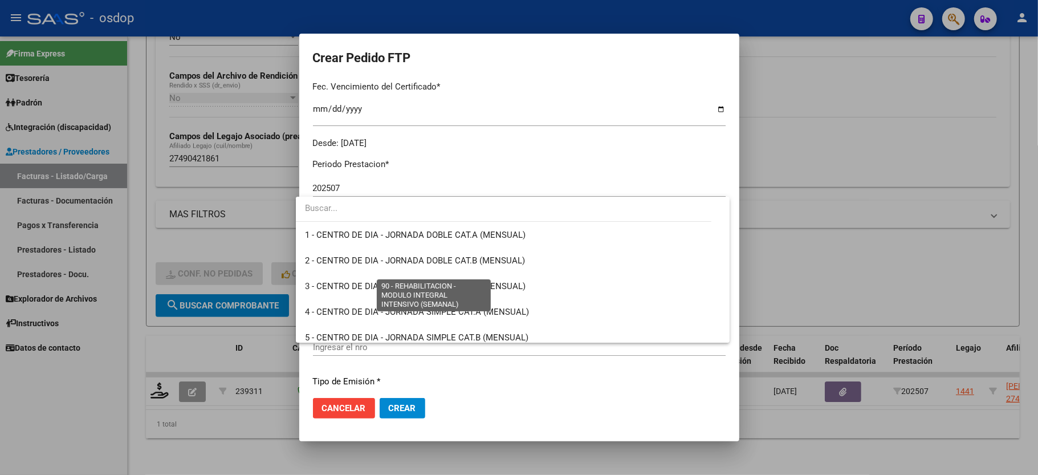
scroll to position [2248, 0]
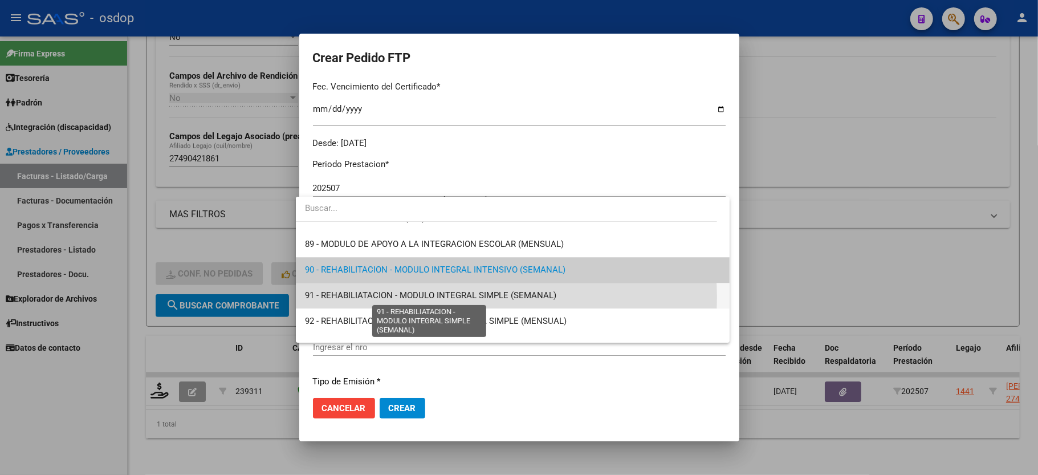
click at [478, 297] on span "91 - REHABILIATACION - MODULO INTEGRAL SIMPLE (SEMANAL)" at bounding box center [430, 295] width 251 height 10
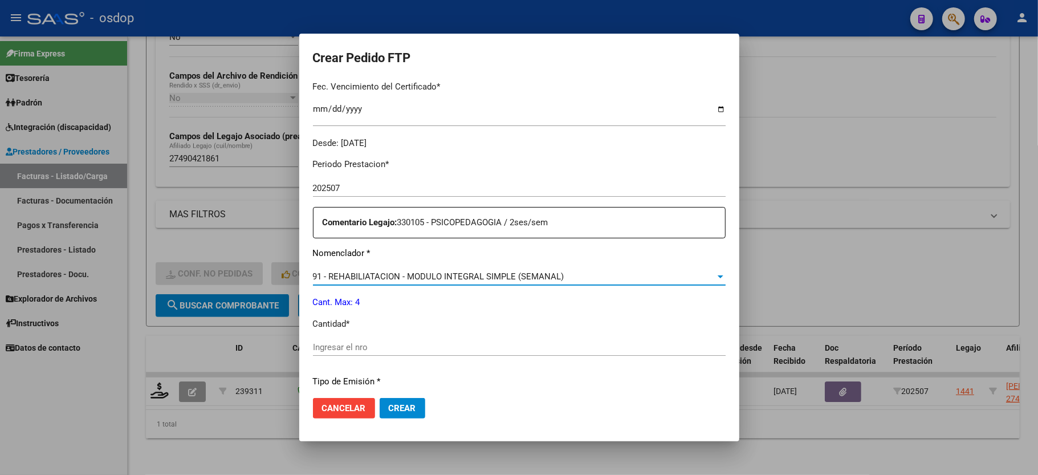
scroll to position [380, 0]
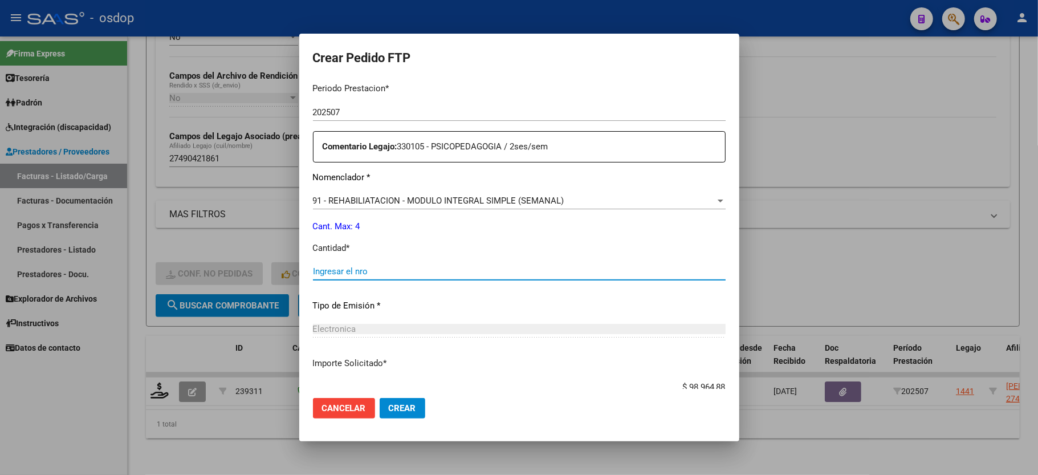
click at [355, 266] on input "Ingresar el nro" at bounding box center [519, 271] width 413 height 10
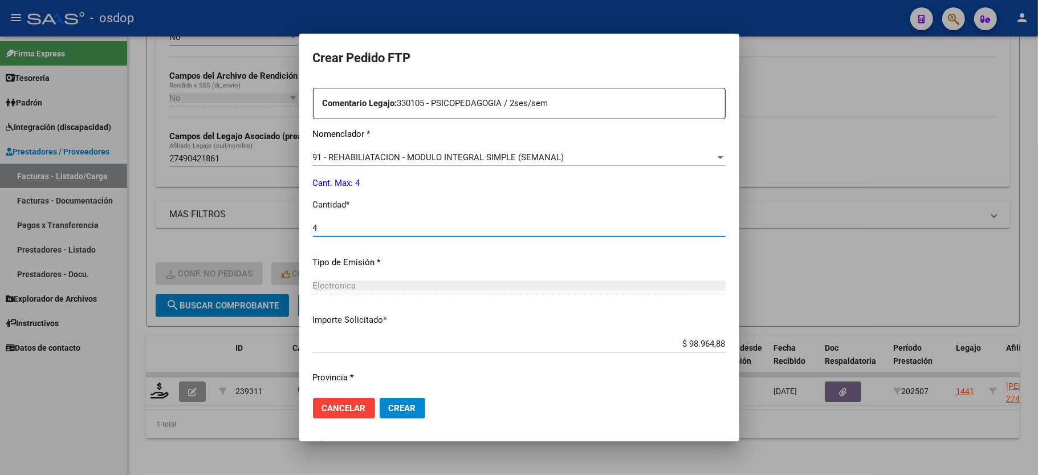
scroll to position [447, 0]
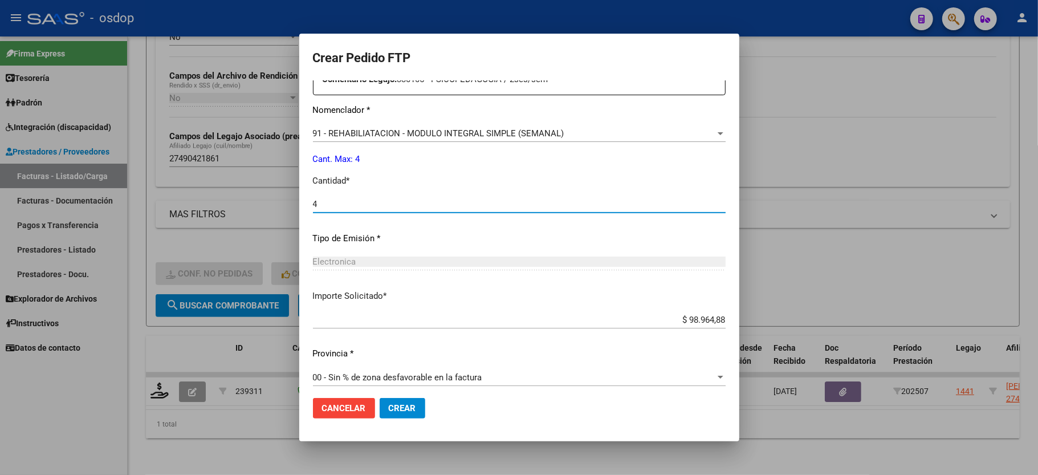
type input "4"
click at [408, 409] on button "Crear" at bounding box center [403, 408] width 46 height 21
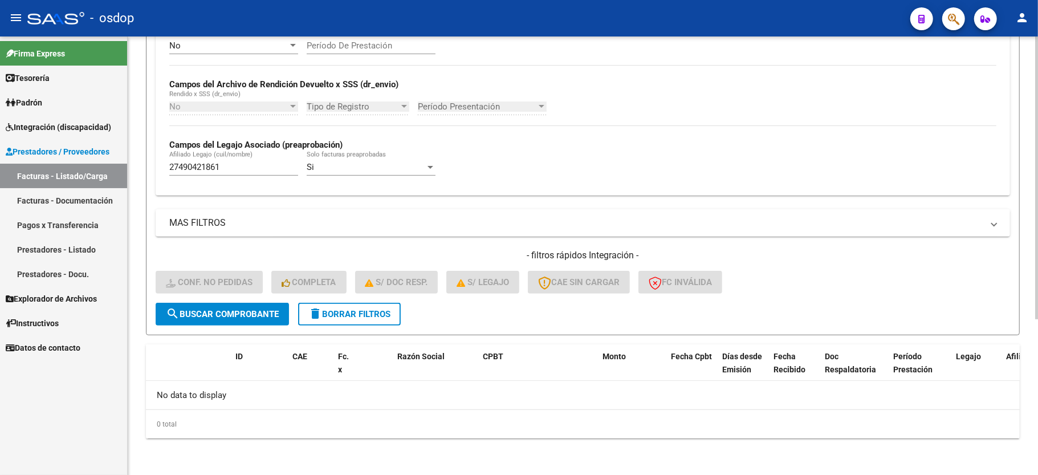
scroll to position [242, 0]
click at [373, 313] on span "delete Borrar Filtros" at bounding box center [349, 314] width 82 height 10
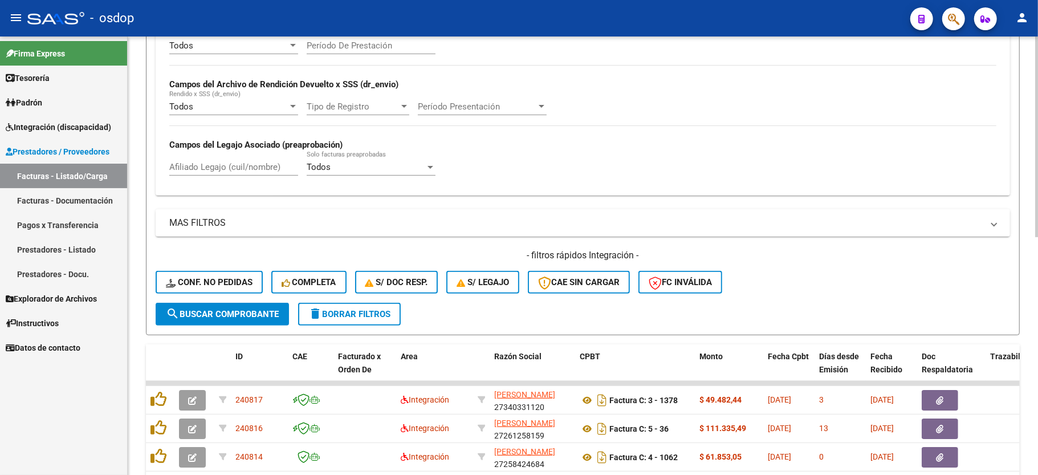
click at [195, 156] on div "Afiliado Legajo (cuil/nombre)" at bounding box center [233, 163] width 129 height 25
paste input "27555321452"
type input "27555321452"
click at [238, 317] on span "search Buscar Comprobante" at bounding box center [222, 314] width 113 height 10
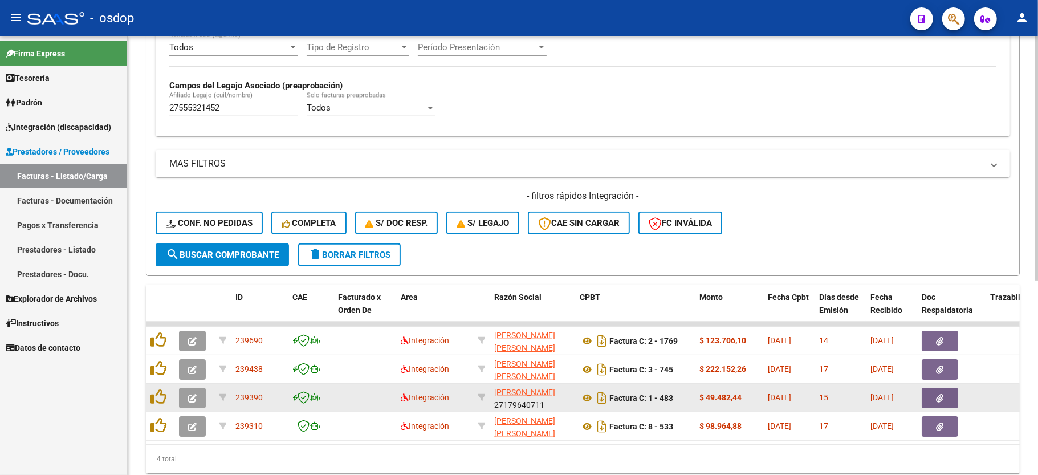
scroll to position [349, 0]
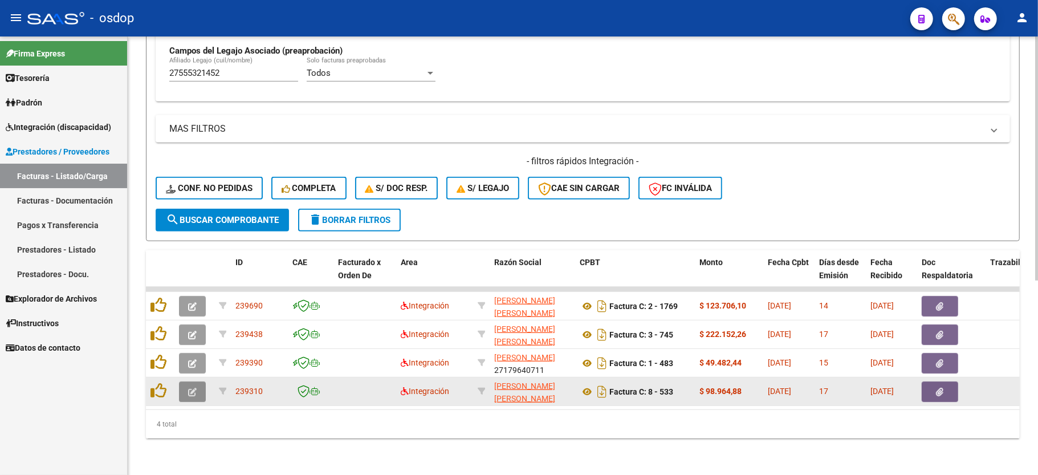
click at [194, 388] on icon "button" at bounding box center [192, 392] width 9 height 9
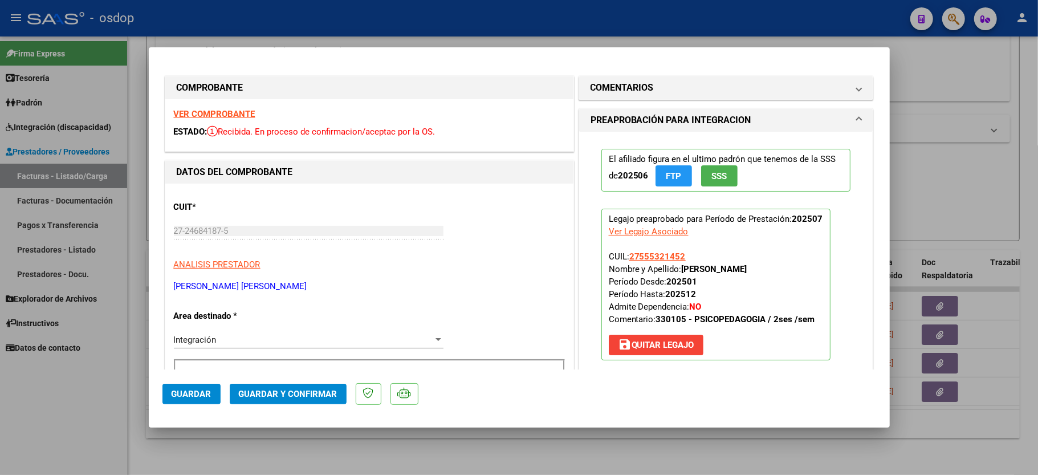
click at [240, 117] on strong "VER COMPROBANTE" at bounding box center [215, 114] width 82 height 10
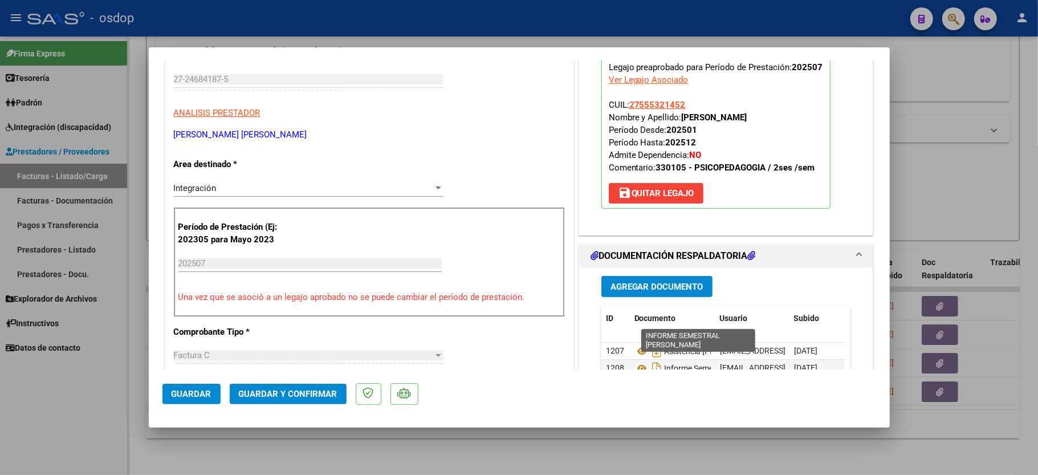
scroll to position [304, 0]
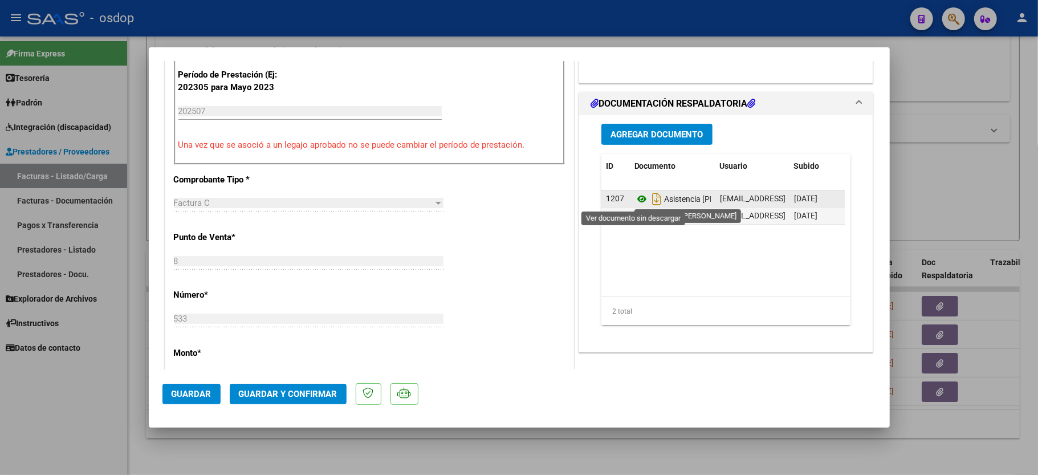
click at [635, 197] on icon at bounding box center [641, 199] width 15 height 14
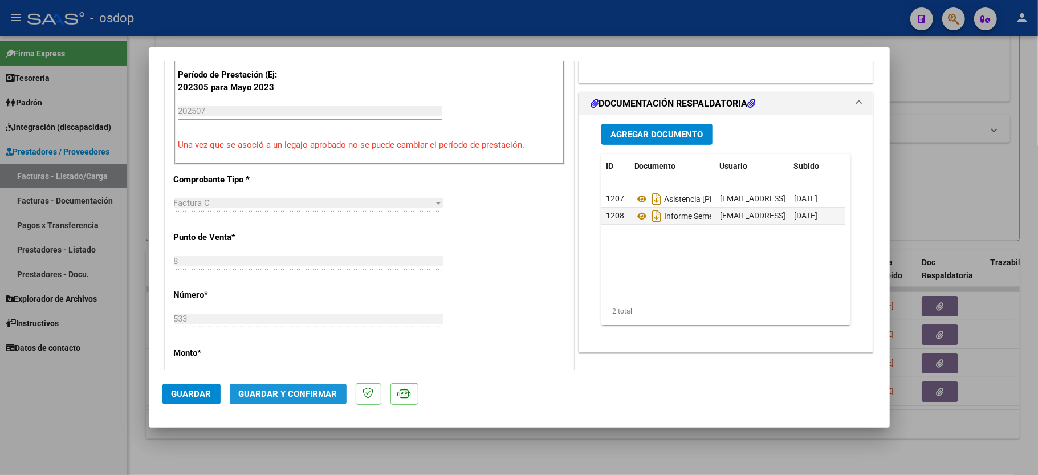
click at [286, 395] on span "Guardar y Confirmar" at bounding box center [288, 394] width 99 height 10
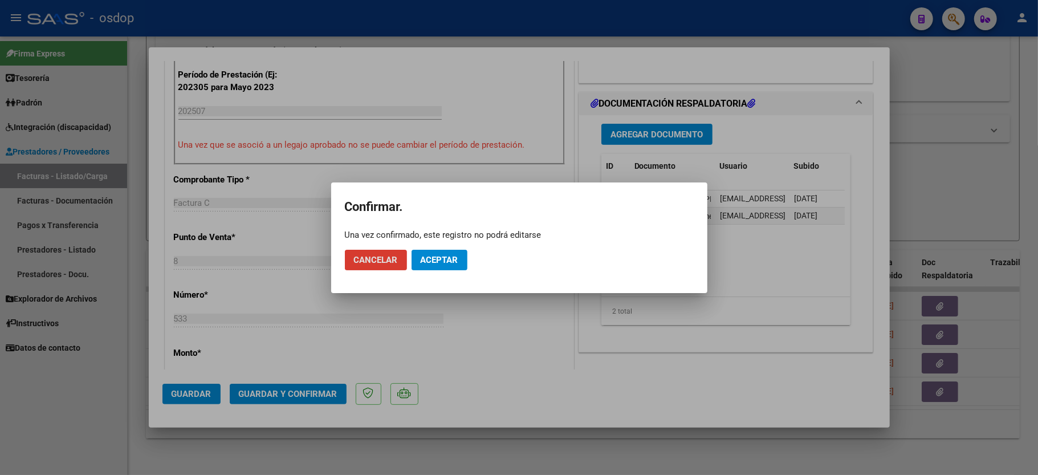
click at [454, 259] on button "Aceptar" at bounding box center [440, 260] width 56 height 21
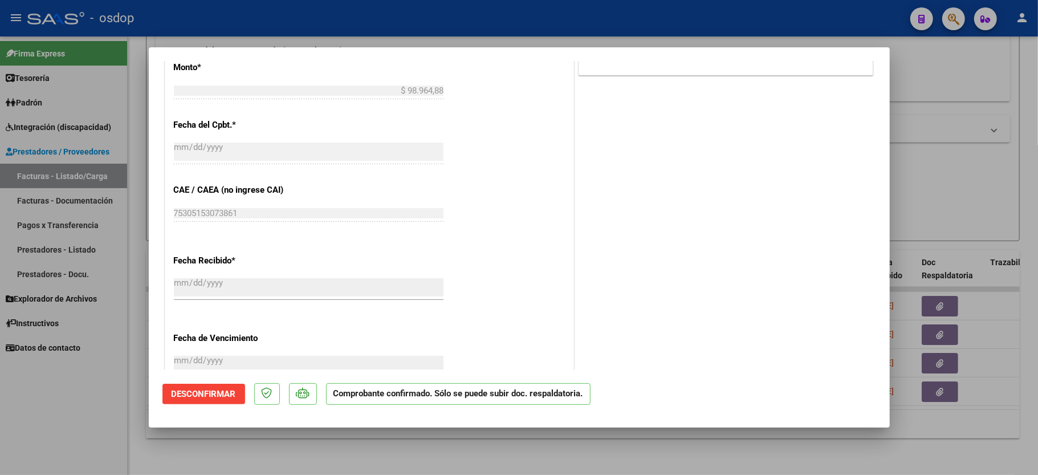
click at [115, 447] on div at bounding box center [519, 237] width 1038 height 475
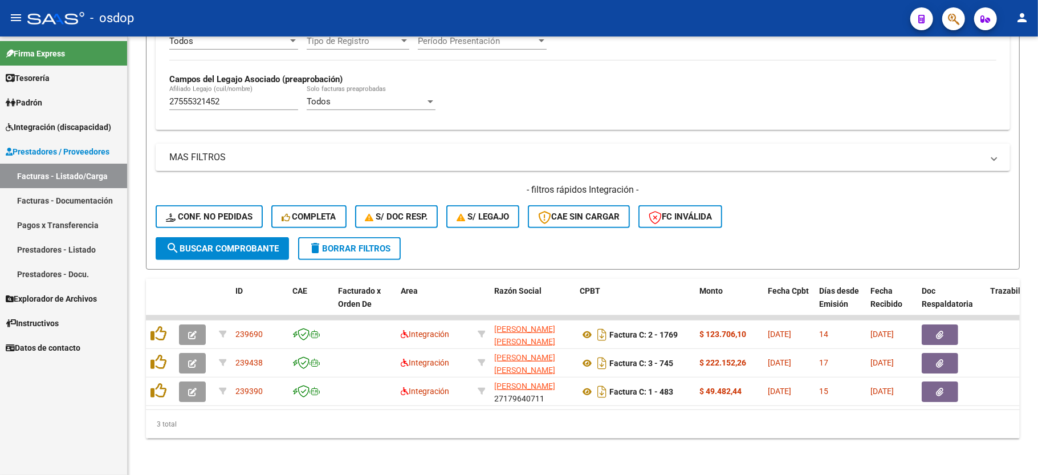
scroll to position [320, 0]
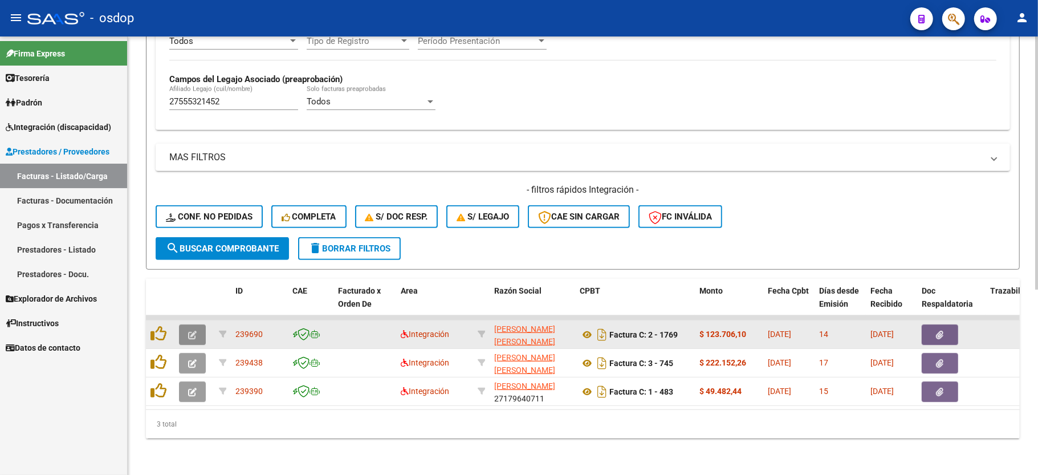
click at [190, 331] on icon "button" at bounding box center [192, 335] width 9 height 9
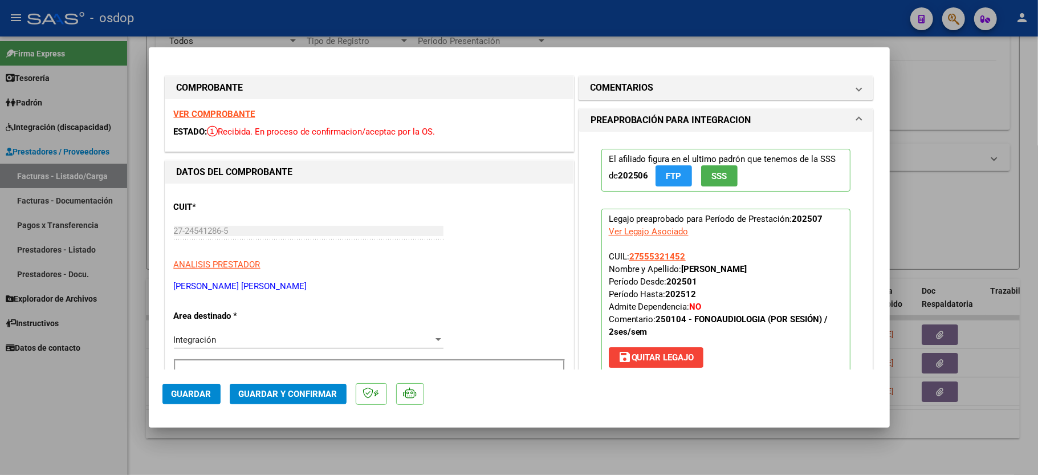
click at [238, 117] on strong "VER COMPROBANTE" at bounding box center [215, 114] width 82 height 10
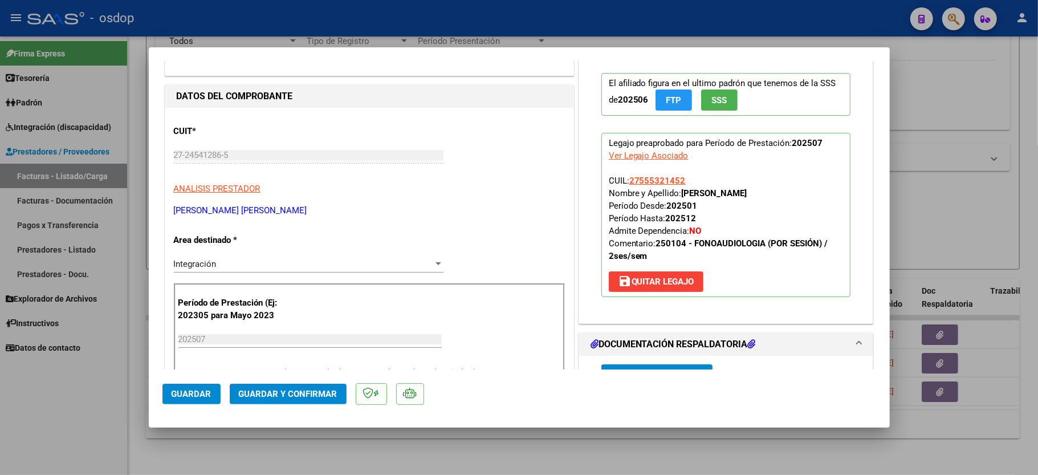
scroll to position [152, 0]
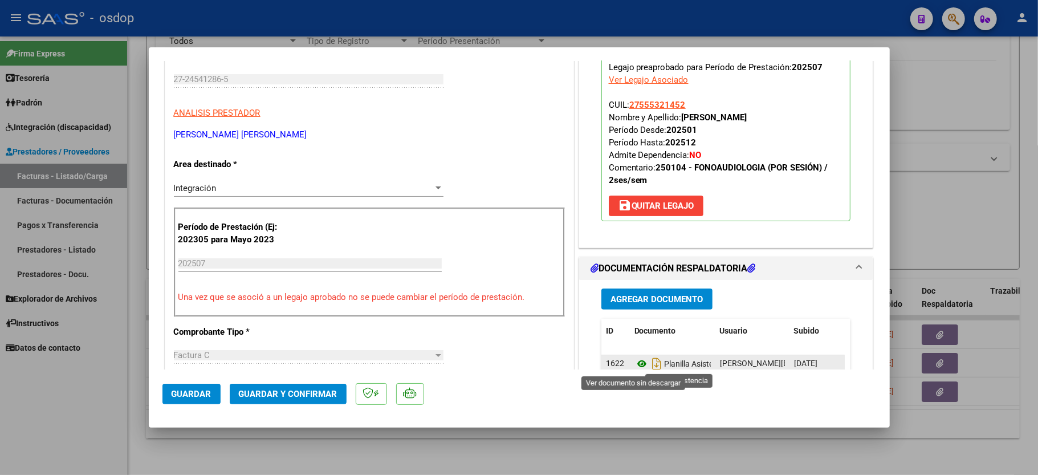
click at [637, 364] on icon at bounding box center [641, 364] width 15 height 14
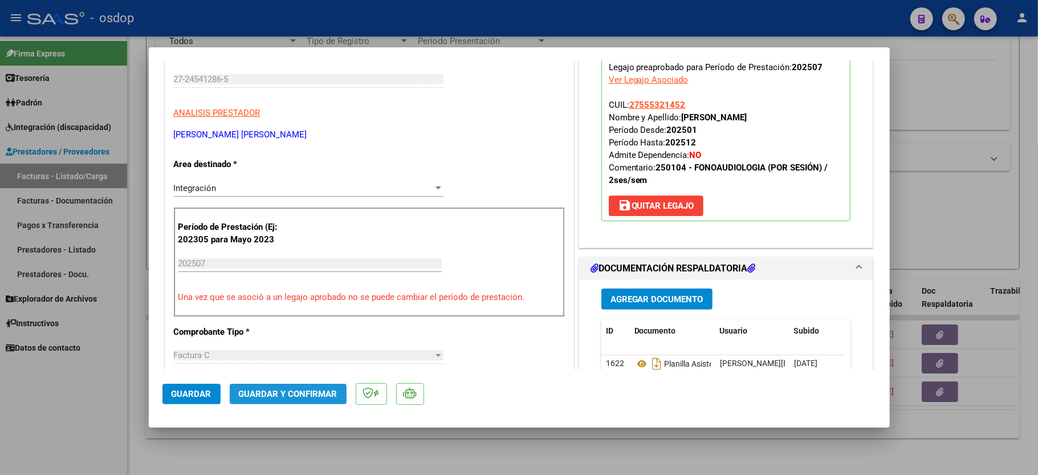
click at [286, 393] on span "Guardar y Confirmar" at bounding box center [288, 394] width 99 height 10
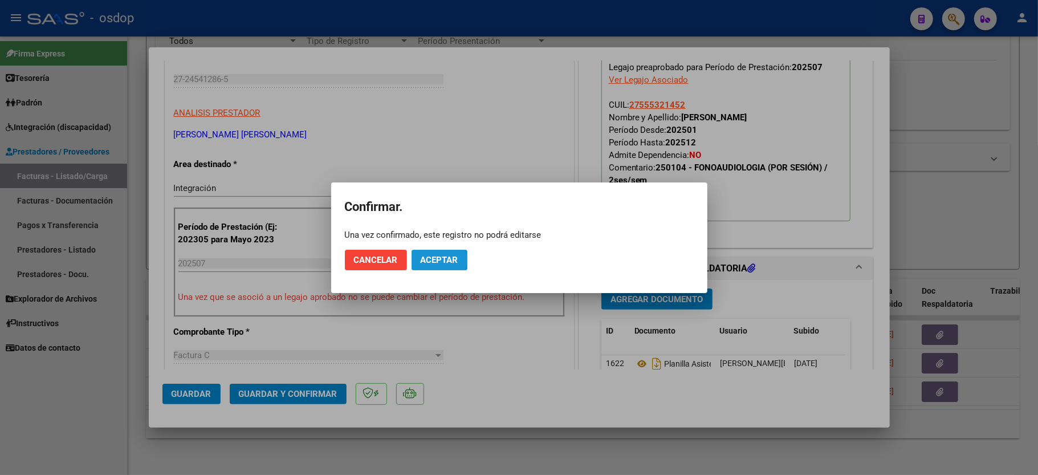
click at [427, 260] on span "Aceptar" at bounding box center [440, 260] width 38 height 10
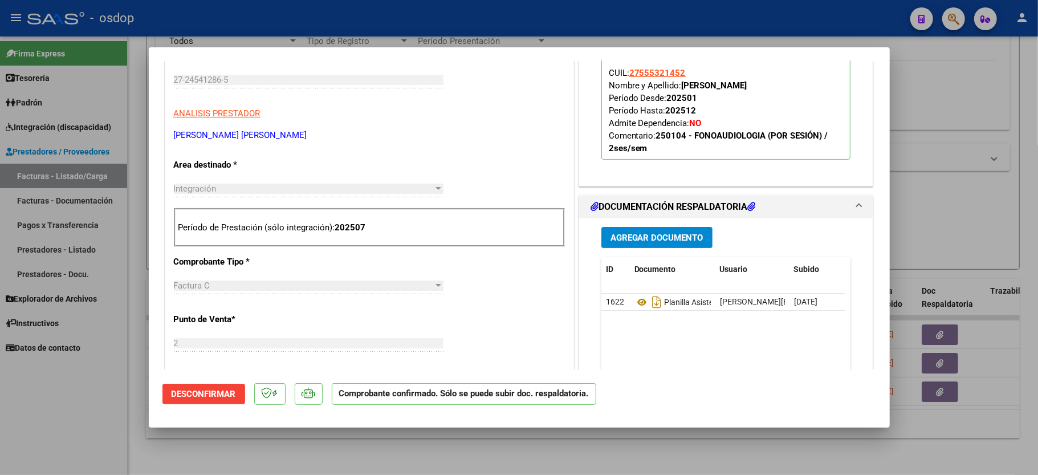
click at [87, 393] on div at bounding box center [519, 237] width 1038 height 475
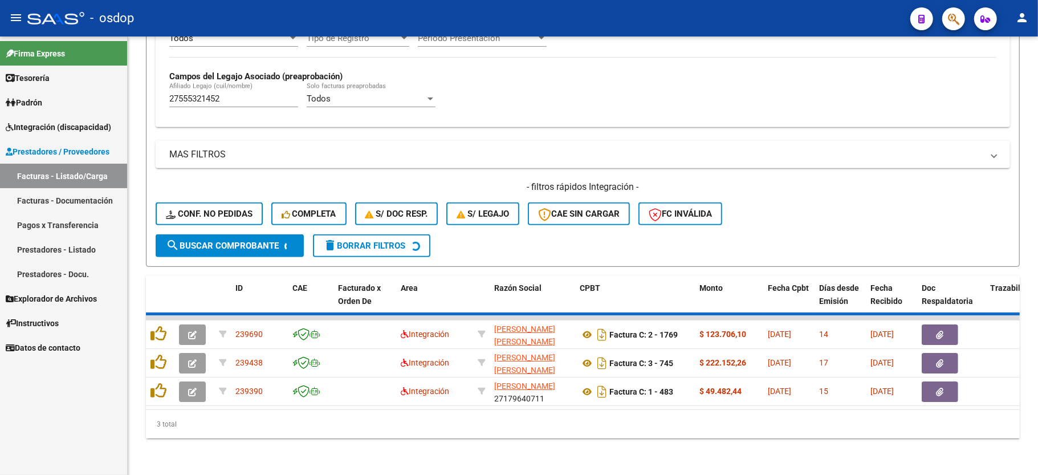
scroll to position [292, 0]
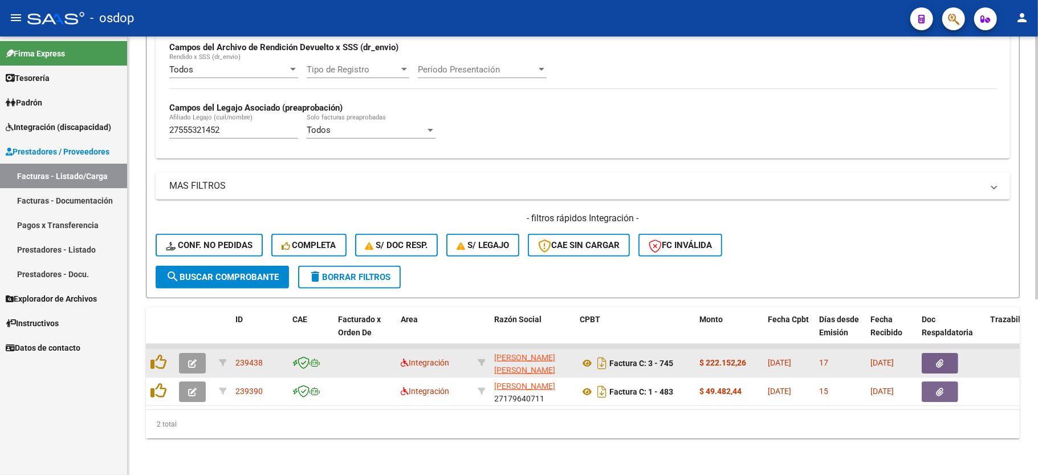
click at [194, 359] on icon "button" at bounding box center [192, 363] width 9 height 9
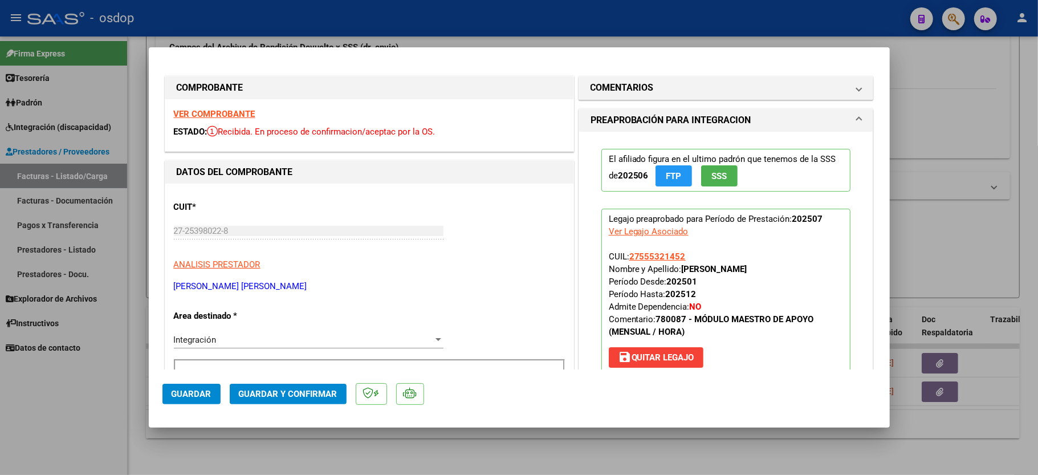
click at [229, 112] on strong "VER COMPROBANTE" at bounding box center [215, 114] width 82 height 10
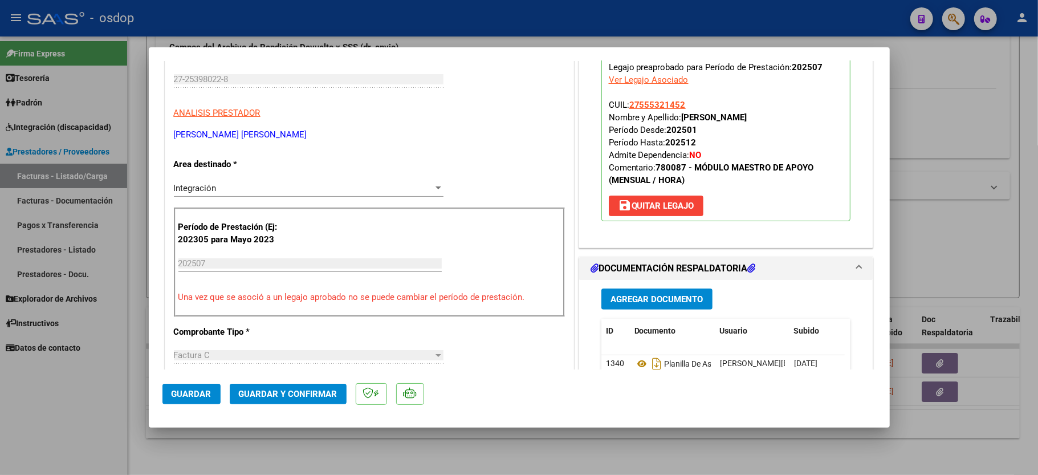
scroll to position [228, 0]
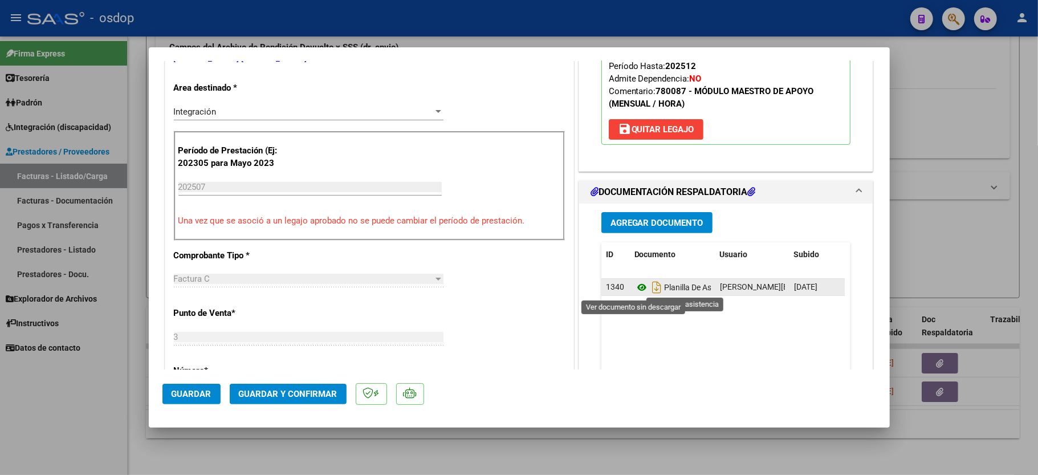
click at [634, 290] on icon at bounding box center [641, 287] width 15 height 14
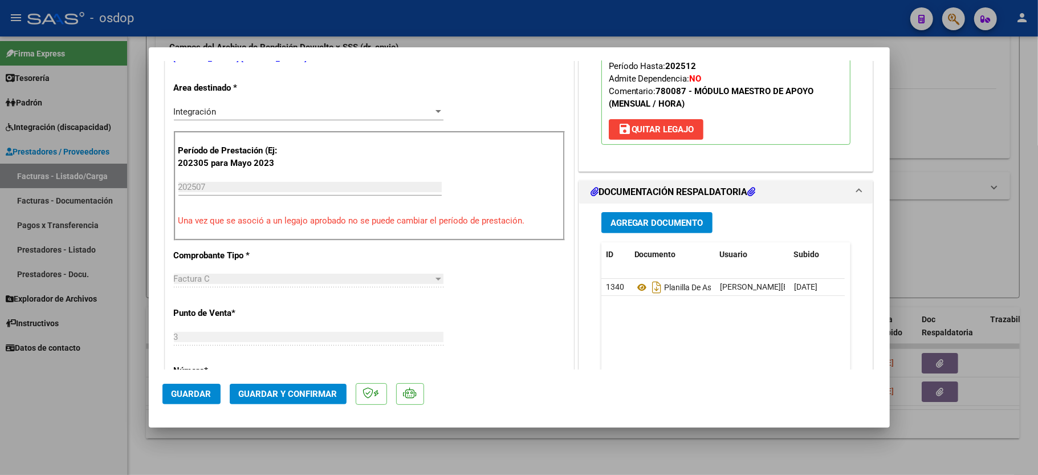
click at [267, 386] on button "Guardar y Confirmar" at bounding box center [288, 394] width 117 height 21
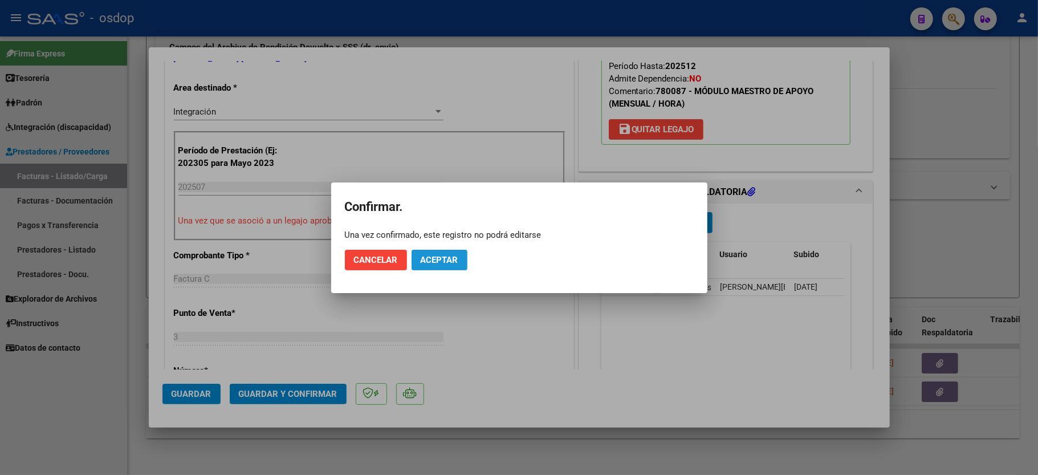
click at [441, 256] on span "Aceptar" at bounding box center [440, 260] width 38 height 10
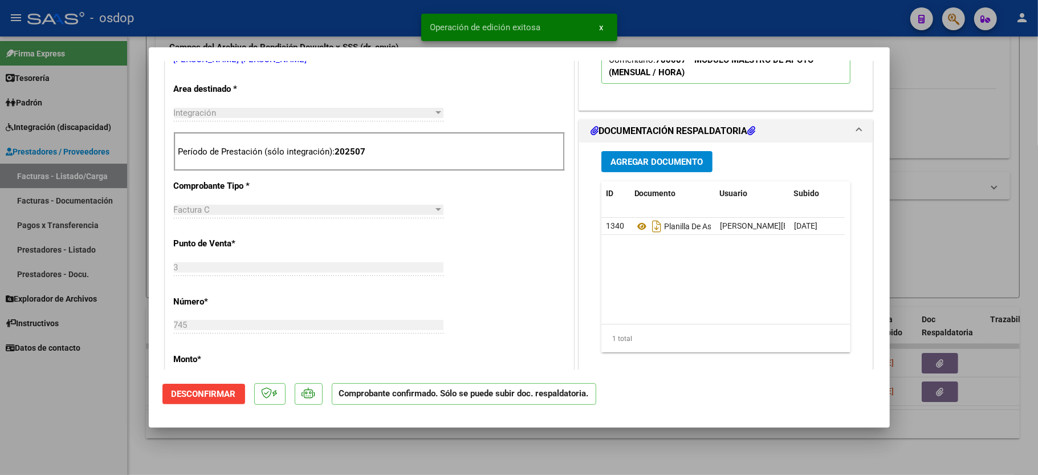
click at [58, 415] on div at bounding box center [519, 237] width 1038 height 475
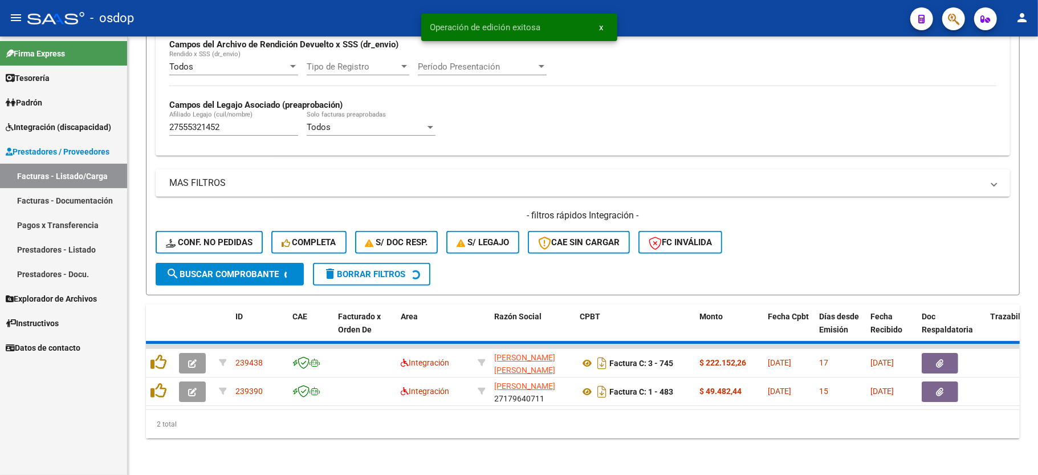
scroll to position [263, 0]
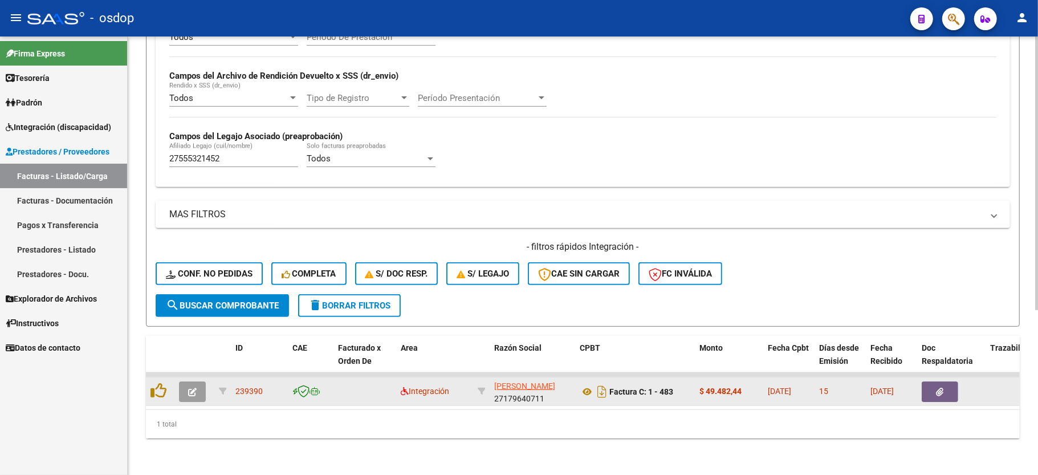
click at [189, 388] on icon "button" at bounding box center [192, 392] width 9 height 9
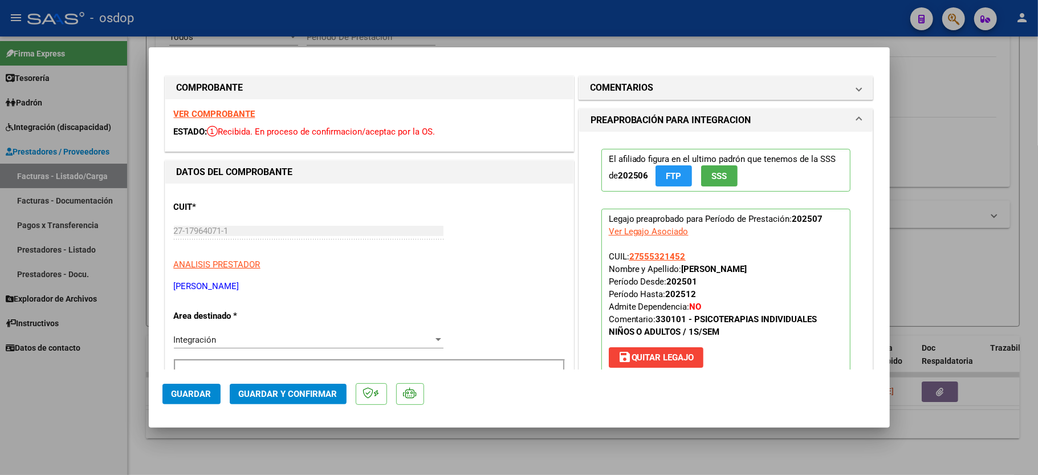
click at [233, 117] on strong "VER COMPROBANTE" at bounding box center [215, 114] width 82 height 10
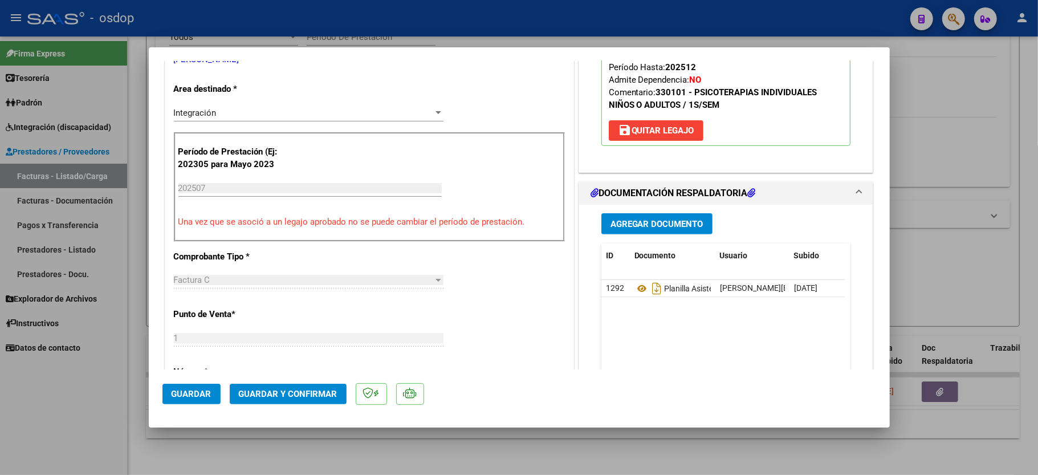
scroll to position [228, 0]
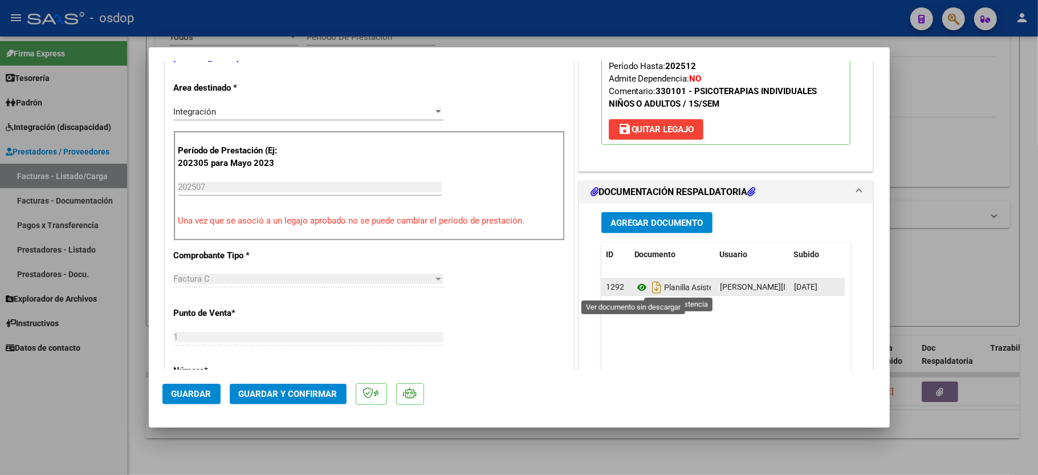
click at [634, 291] on icon at bounding box center [641, 287] width 15 height 14
click at [259, 385] on button "Guardar y Confirmar" at bounding box center [288, 394] width 117 height 21
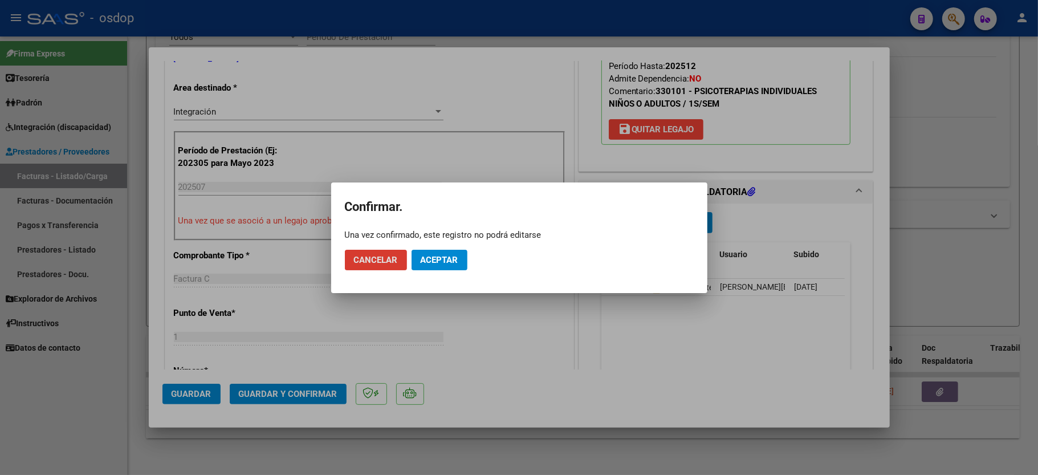
click at [446, 269] on button "Aceptar" at bounding box center [440, 260] width 56 height 21
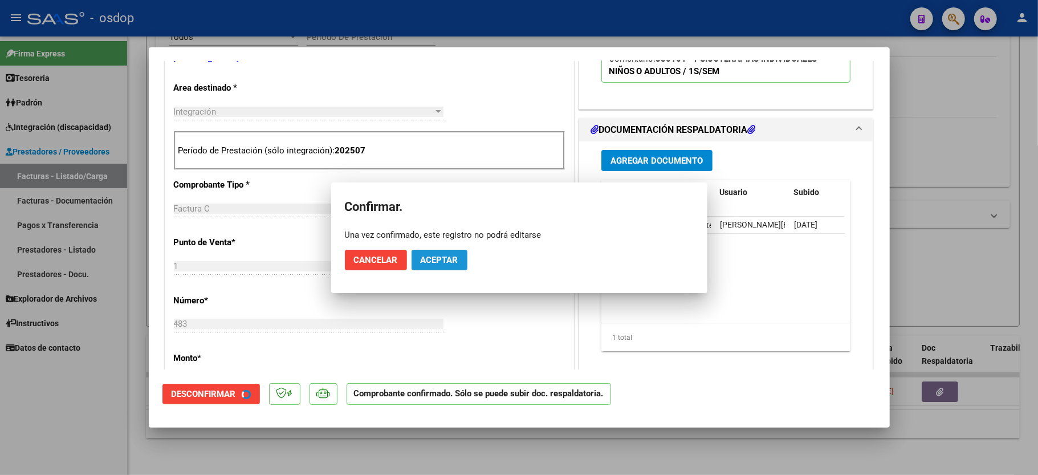
scroll to position [227, 0]
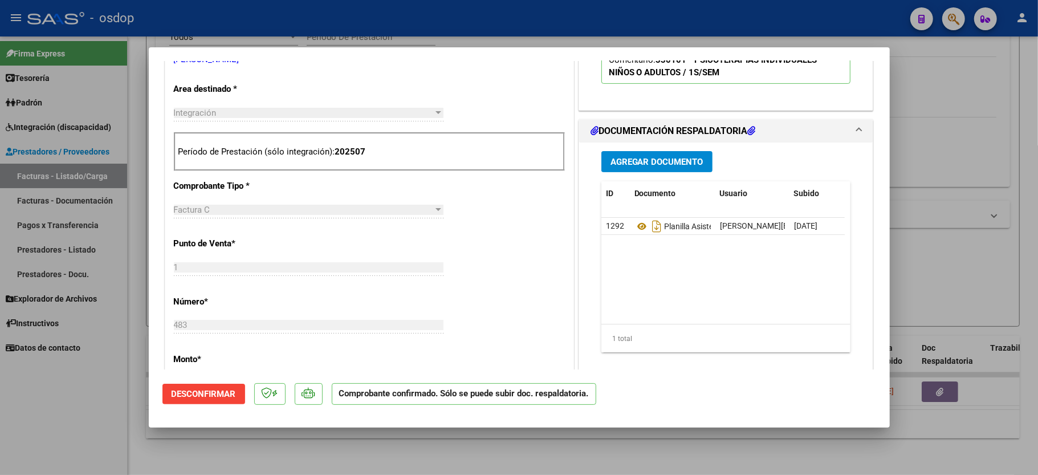
click at [63, 418] on div at bounding box center [519, 237] width 1038 height 475
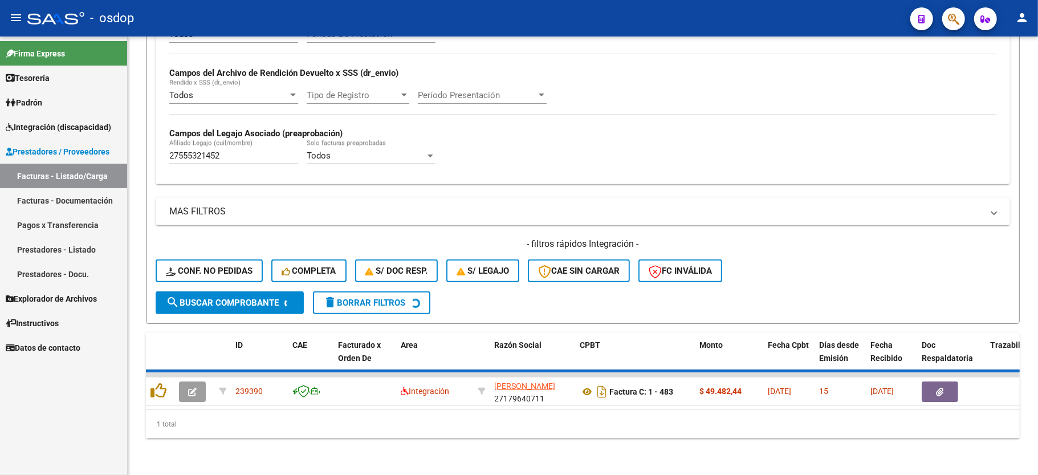
scroll to position [242, 0]
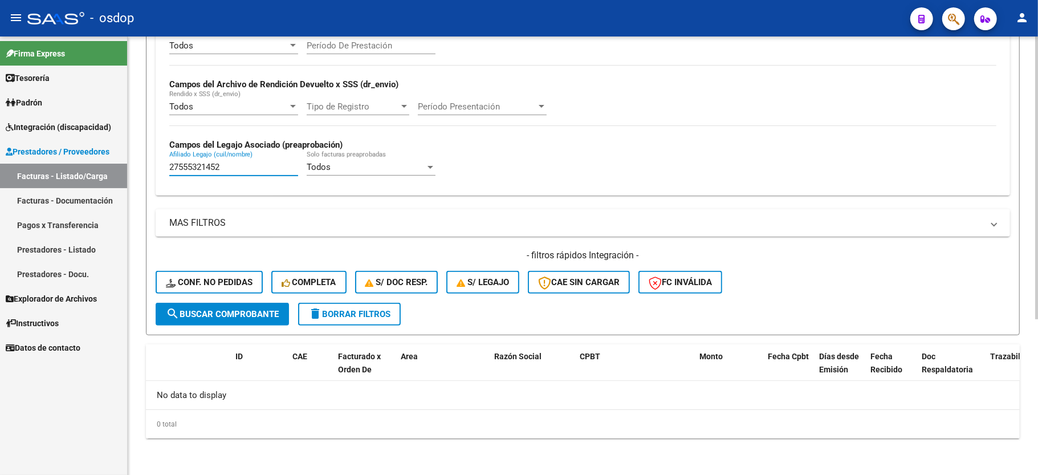
click at [212, 169] on input "27555321452" at bounding box center [233, 167] width 129 height 10
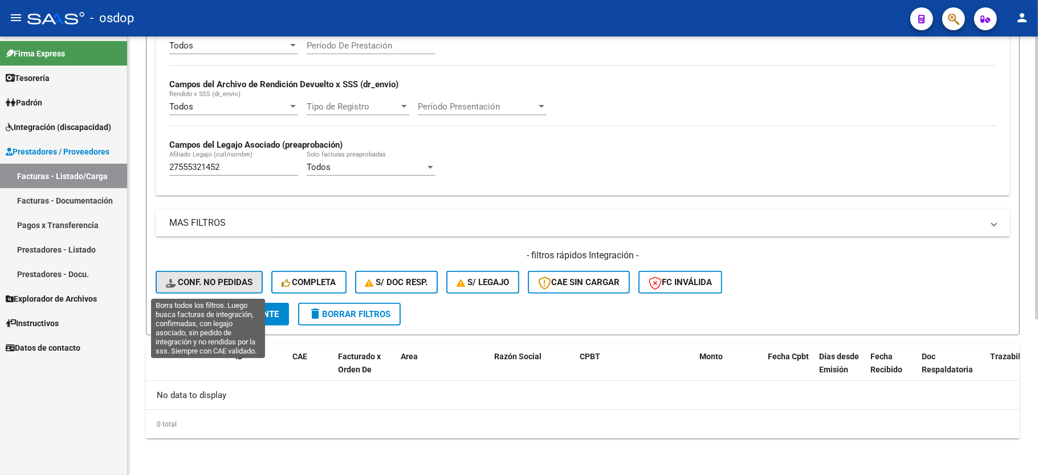
click at [242, 276] on button "Conf. no pedidas" at bounding box center [209, 282] width 107 height 23
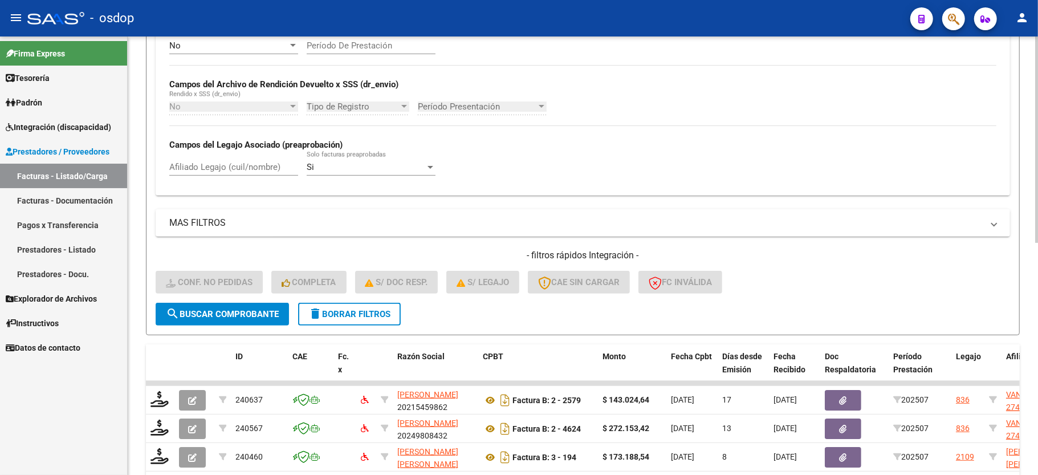
click at [226, 165] on input "Afiliado Legajo (cuil/nombre)" at bounding box center [233, 167] width 129 height 10
paste input "27555321452"
type input "27555321452"
click at [233, 325] on form "Filtros Id Integración Area Seleccionar Gerenciador Seleccionar Gerenciador Si …" at bounding box center [583, 114] width 874 height 442
click at [233, 320] on button "search Buscar Comprobante" at bounding box center [222, 314] width 133 height 23
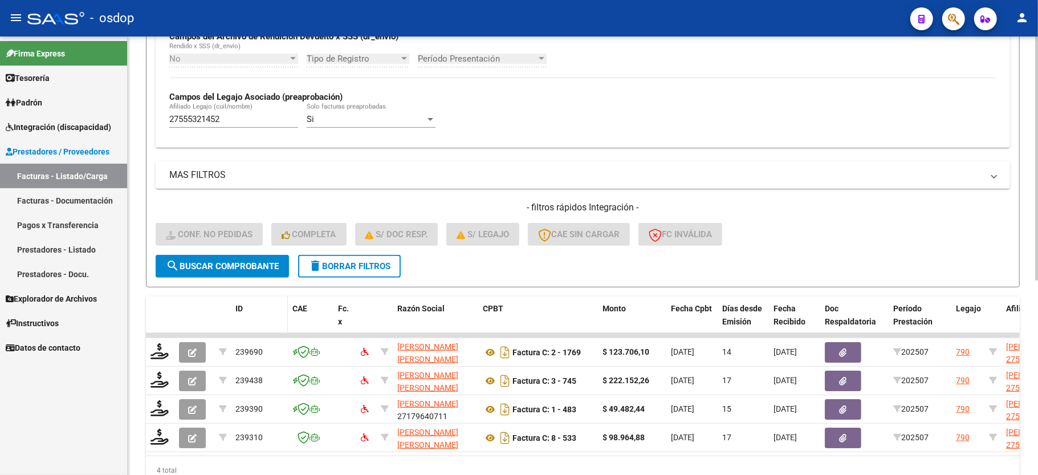
scroll to position [349, 0]
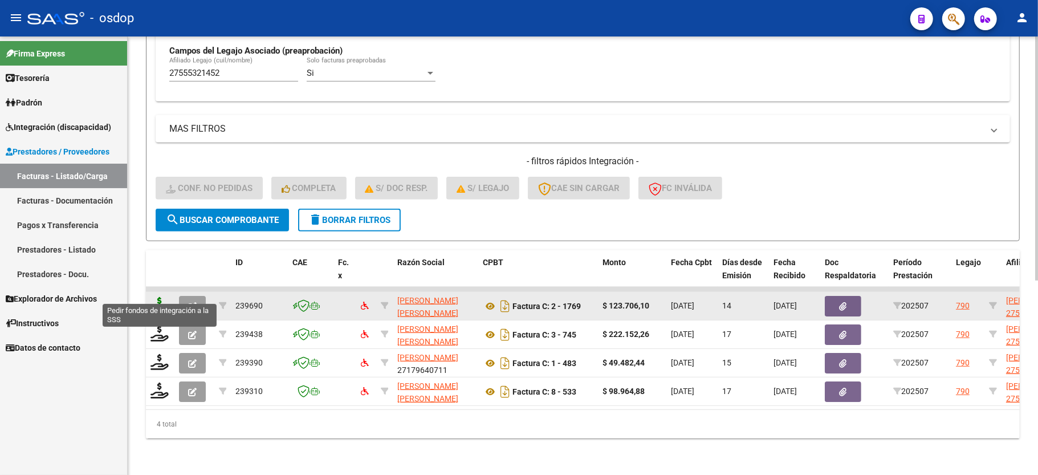
click at [157, 297] on icon at bounding box center [159, 305] width 18 height 16
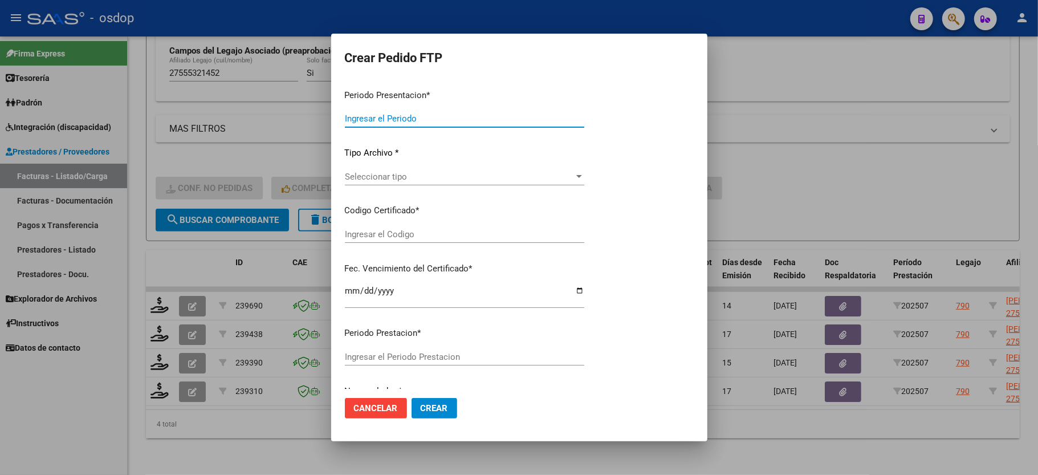
type input "202507"
type input "$ 123.706,10"
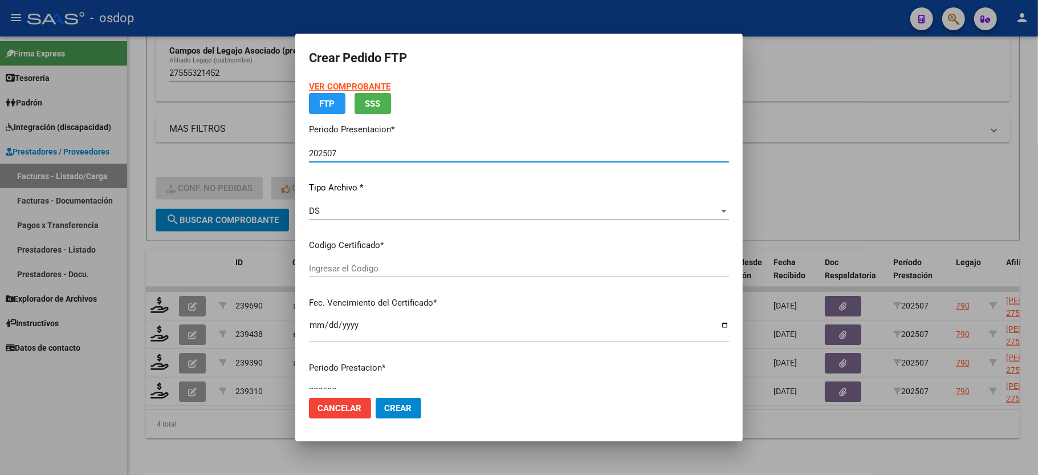
type input "3927024386"
type input "[DATE]"
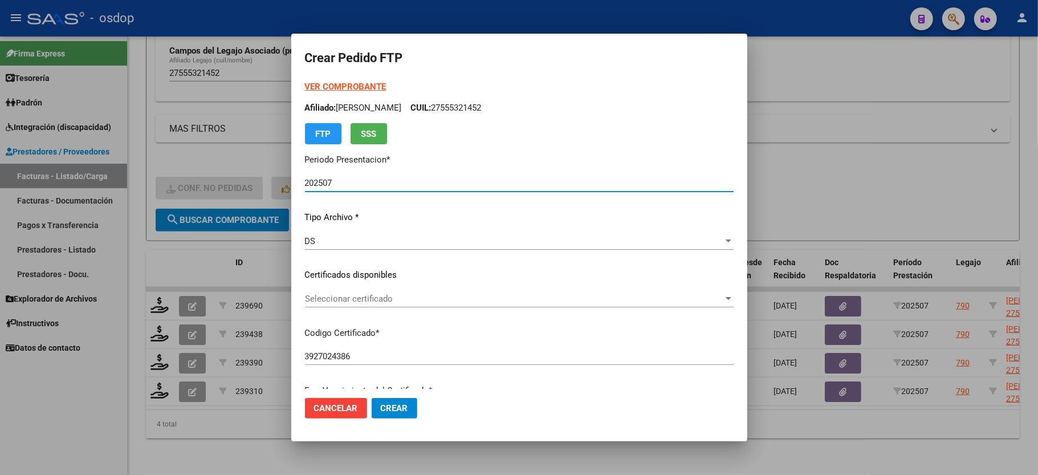
click at [350, 302] on span "Seleccionar certificado" at bounding box center [514, 299] width 418 height 10
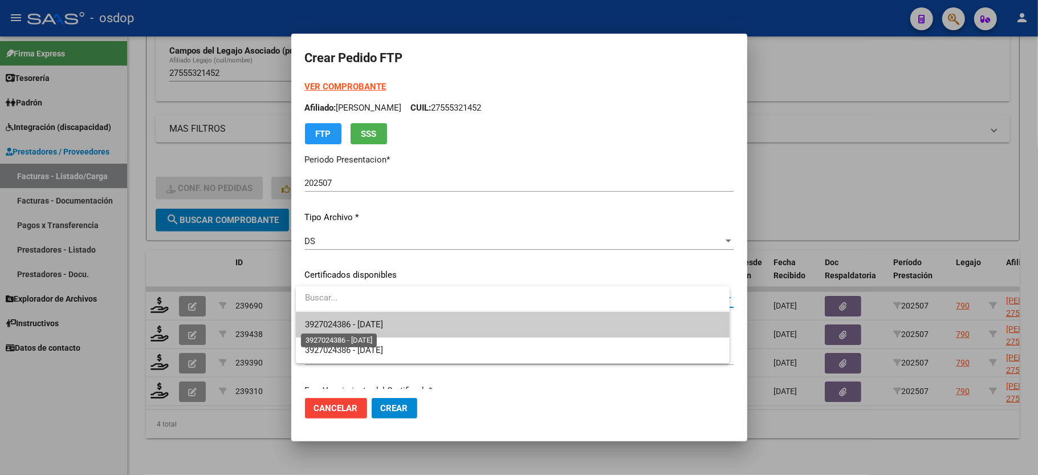
click at [358, 319] on span "3927024386 - [DATE]" at bounding box center [344, 324] width 78 height 10
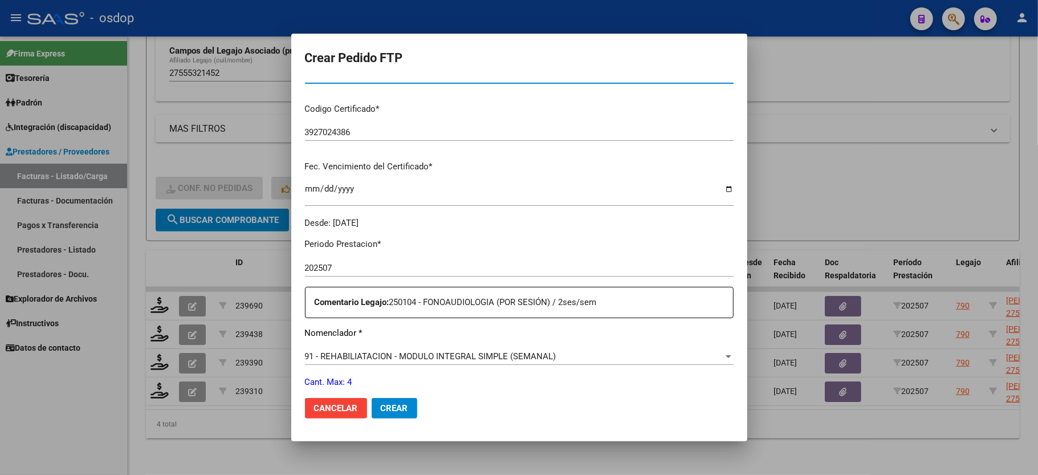
scroll to position [228, 0]
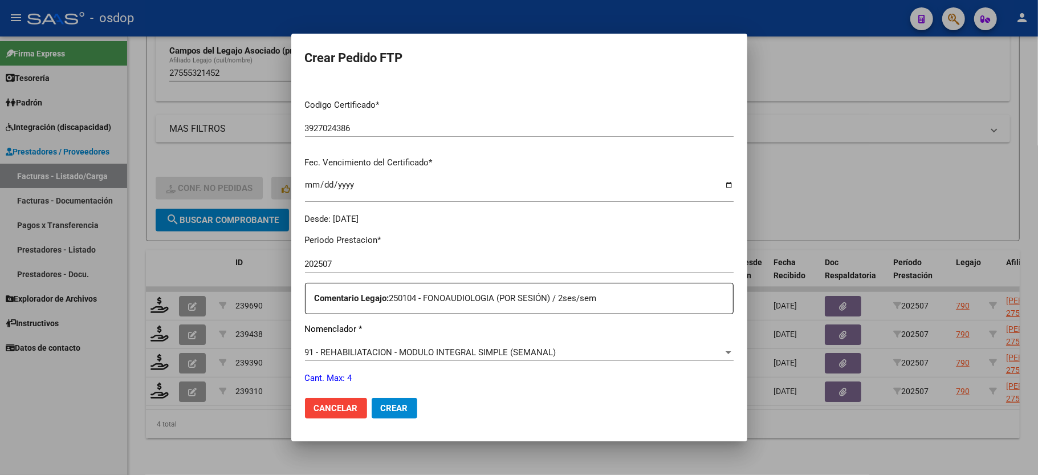
click at [391, 328] on p "Nomenclador *" at bounding box center [519, 329] width 429 height 13
click at [391, 347] on span "91 - REHABILIATACION - MODULO INTEGRAL SIMPLE (SEMANAL)" at bounding box center [430, 352] width 251 height 10
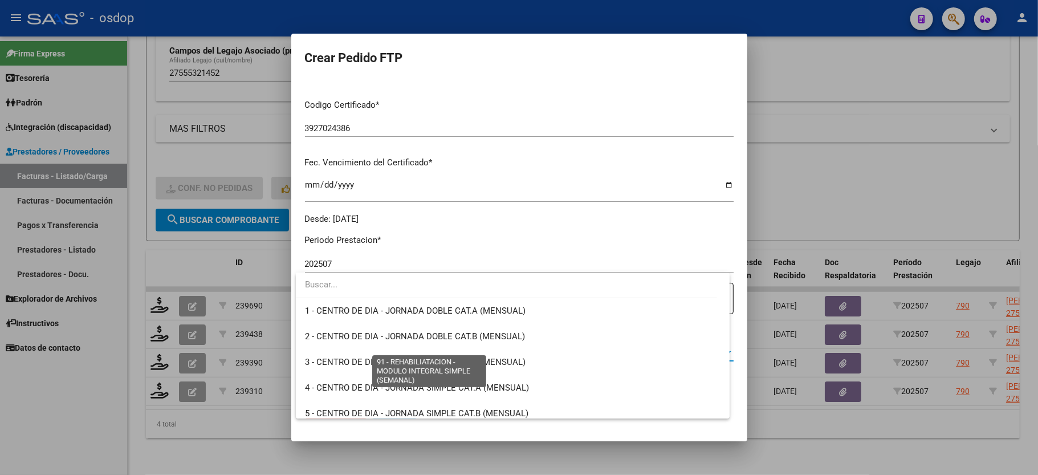
scroll to position [2274, 0]
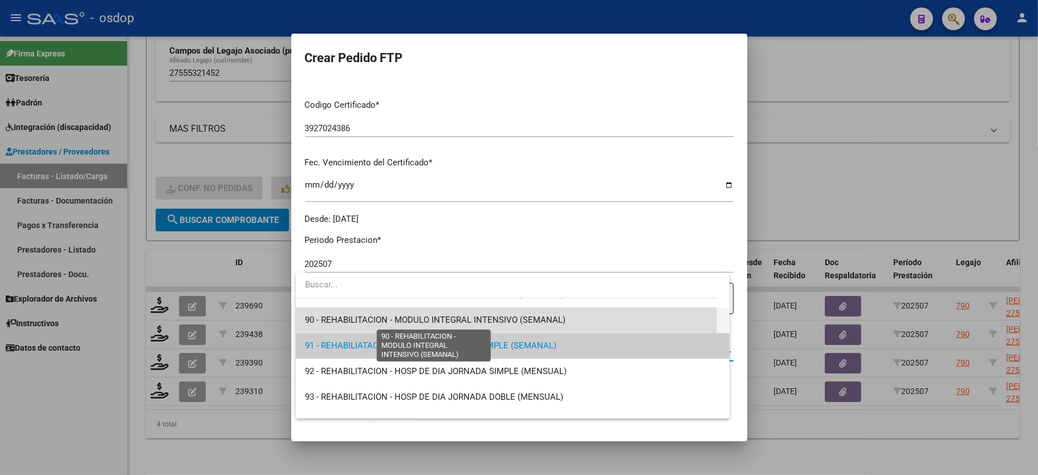
click at [453, 320] on span "90 - REHABILITACION - MODULO INTEGRAL INTENSIVO (SEMANAL)" at bounding box center [435, 320] width 260 height 10
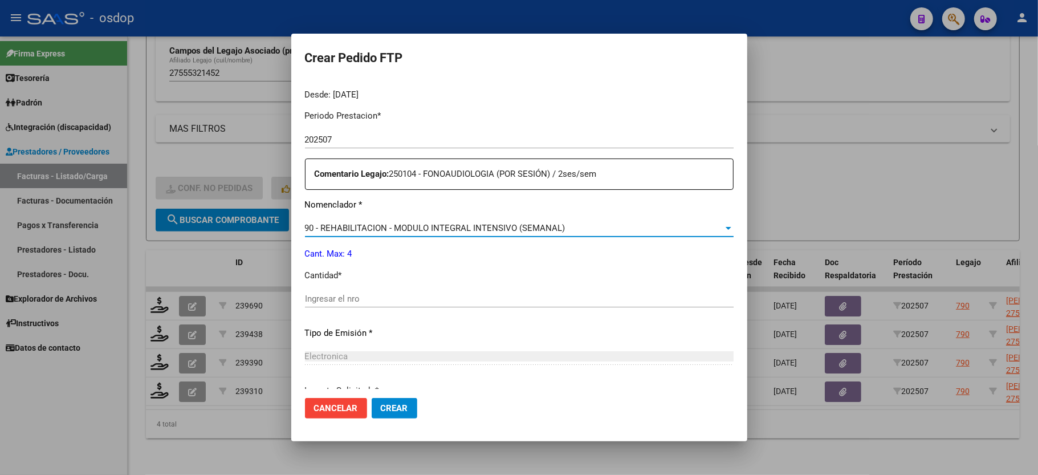
scroll to position [380, 0]
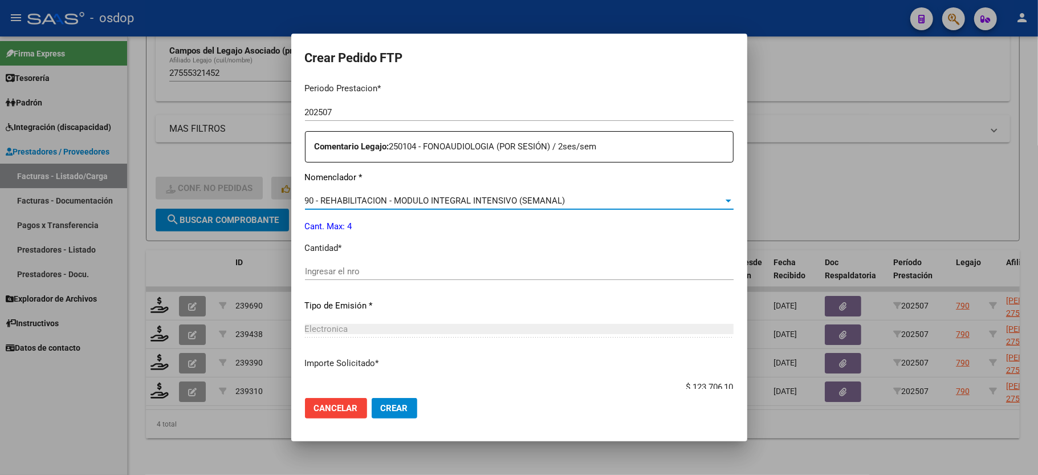
click at [337, 263] on div "Ingresar el nro" at bounding box center [519, 271] width 429 height 17
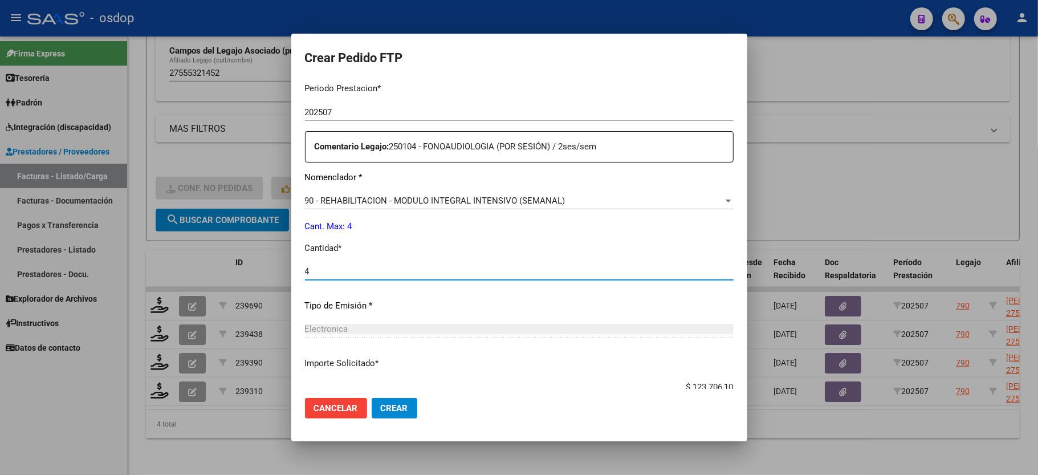
type input "4"
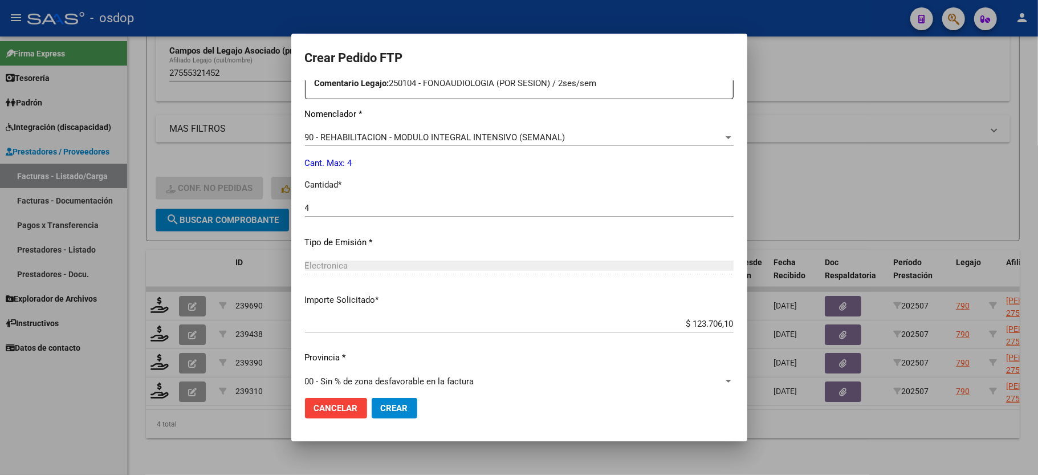
scroll to position [447, 0]
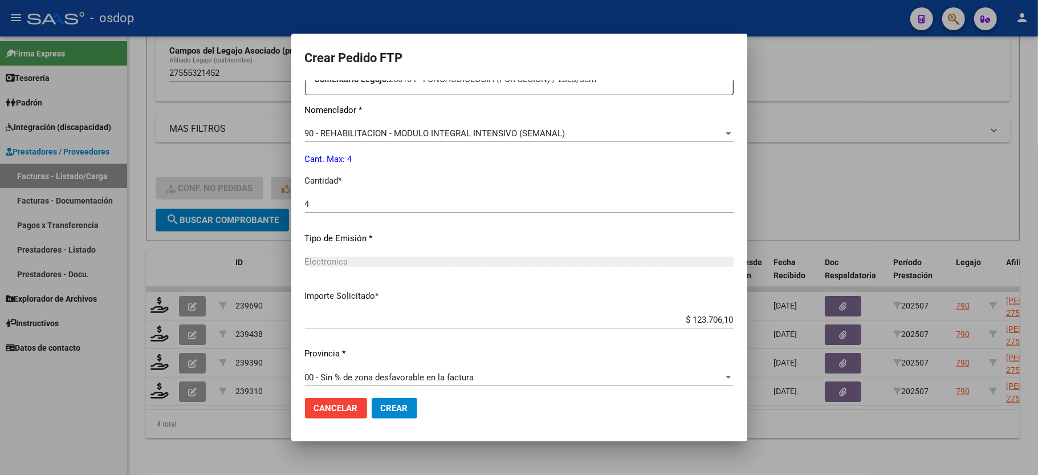
click at [384, 399] on button "Crear" at bounding box center [395, 408] width 46 height 21
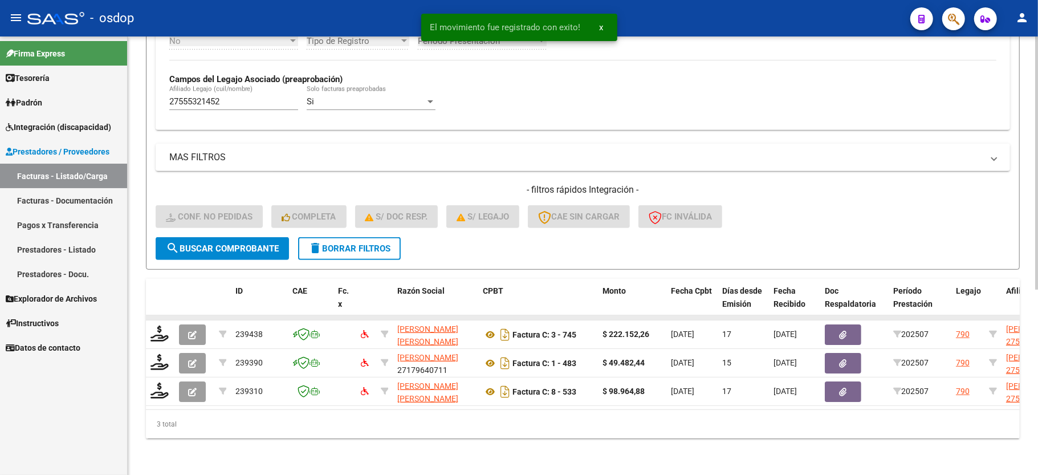
scroll to position [320, 0]
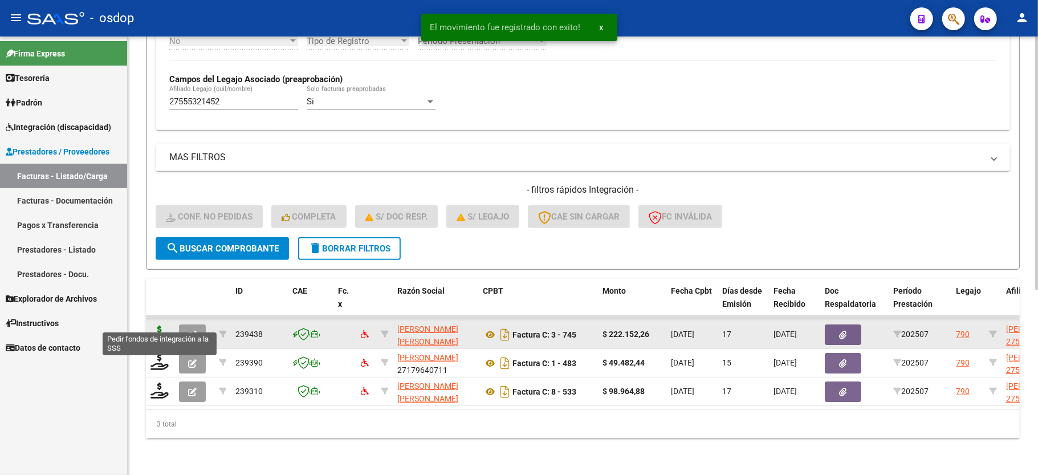
click at [158, 325] on icon at bounding box center [159, 333] width 18 height 16
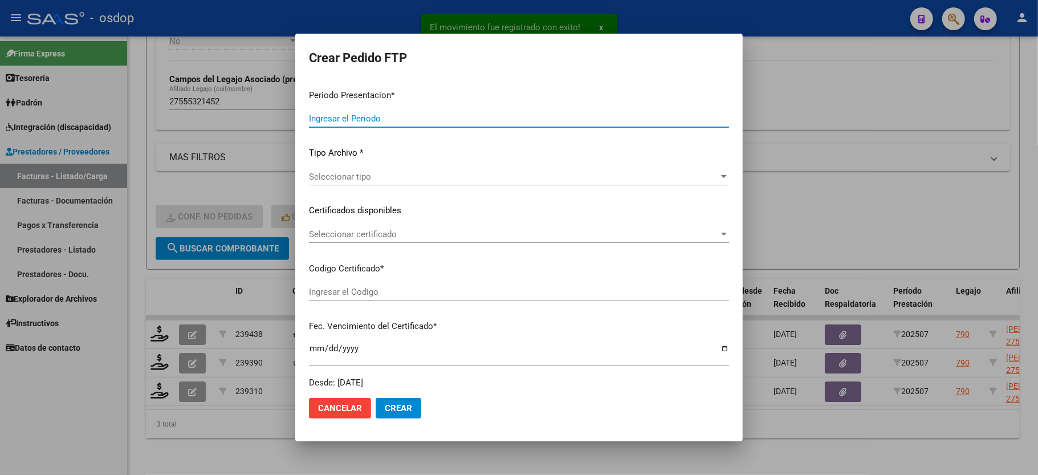
type input "202507"
type input "$ 222.152,26"
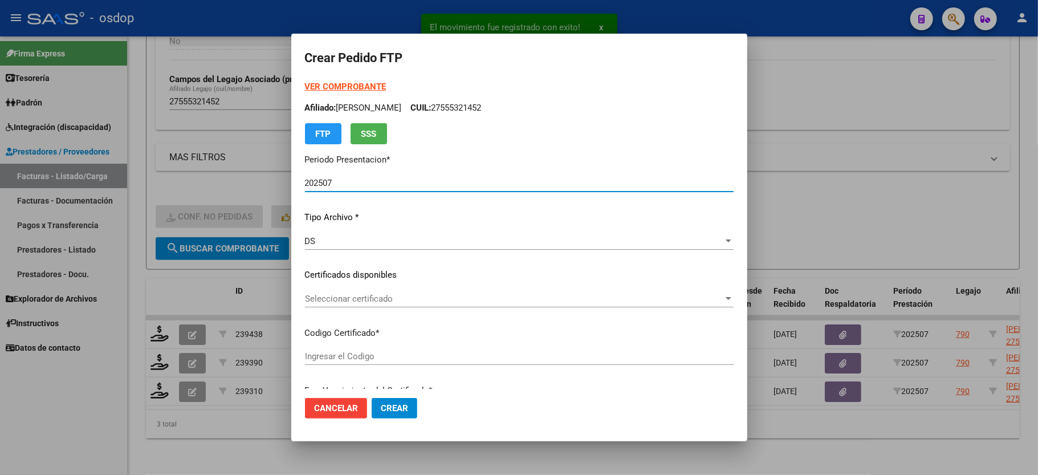
type input "3927024386"
type input "[DATE]"
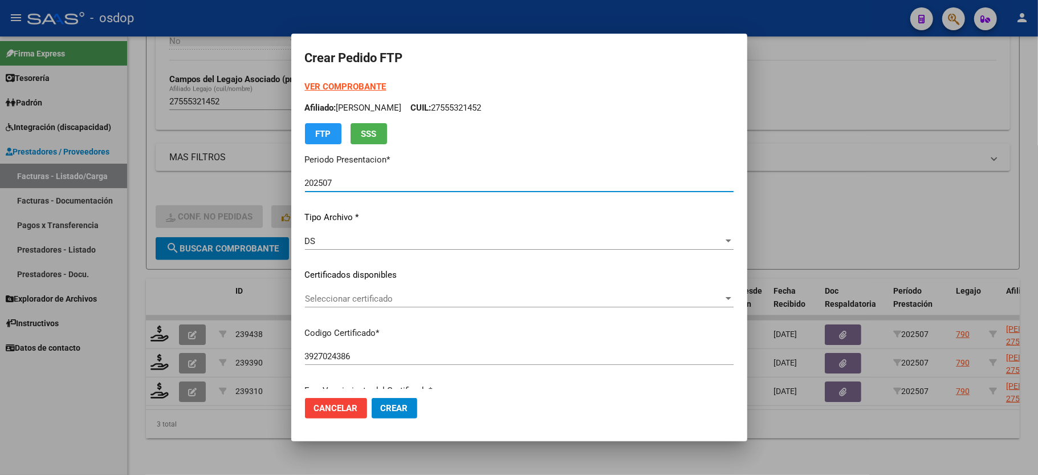
click at [368, 303] on span "Seleccionar certificado" at bounding box center [514, 299] width 418 height 10
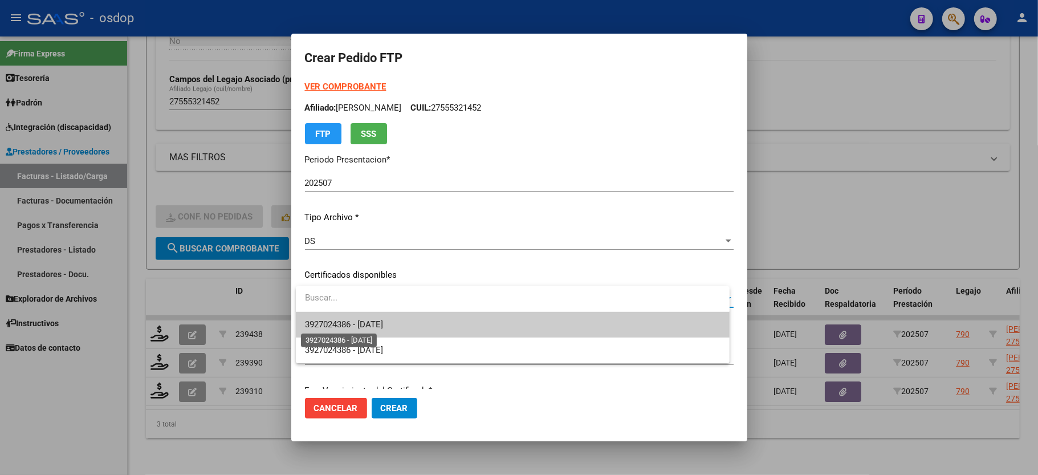
click at [365, 319] on span "3927024386 - [DATE]" at bounding box center [344, 324] width 78 height 10
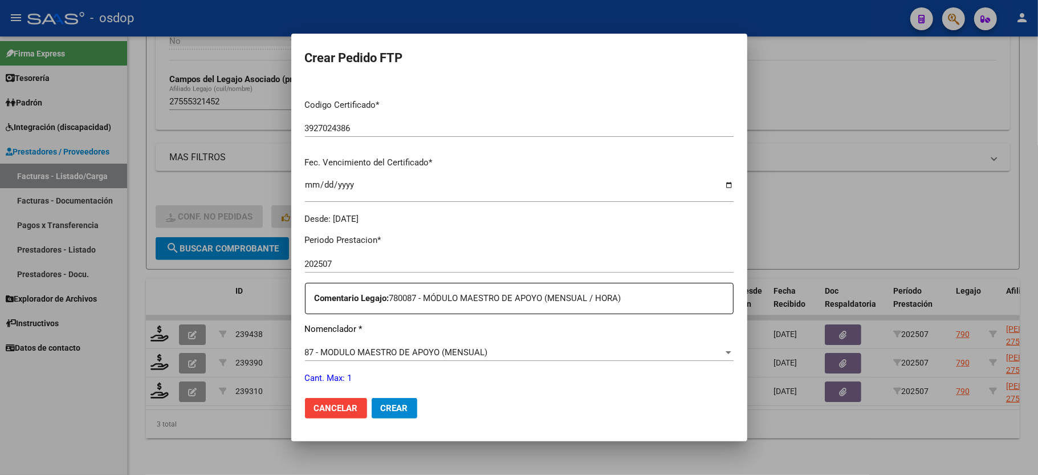
scroll to position [304, 0]
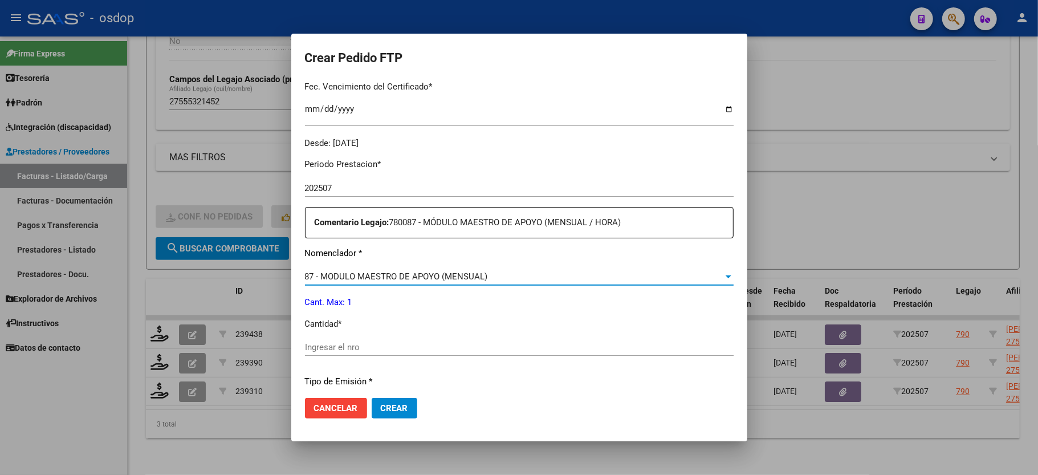
click at [431, 272] on span "87 - MODULO MAESTRO DE APOYO (MENSUAL)" at bounding box center [396, 276] width 183 height 10
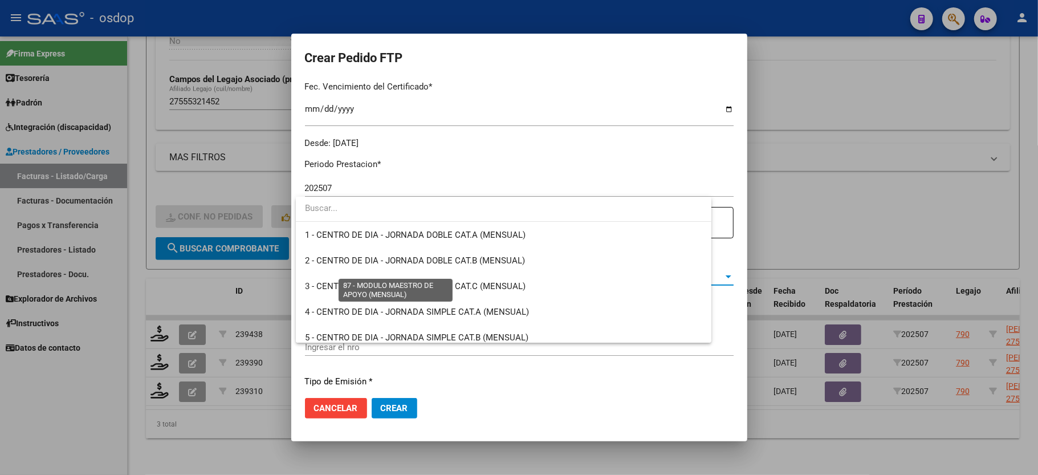
scroll to position [2171, 0]
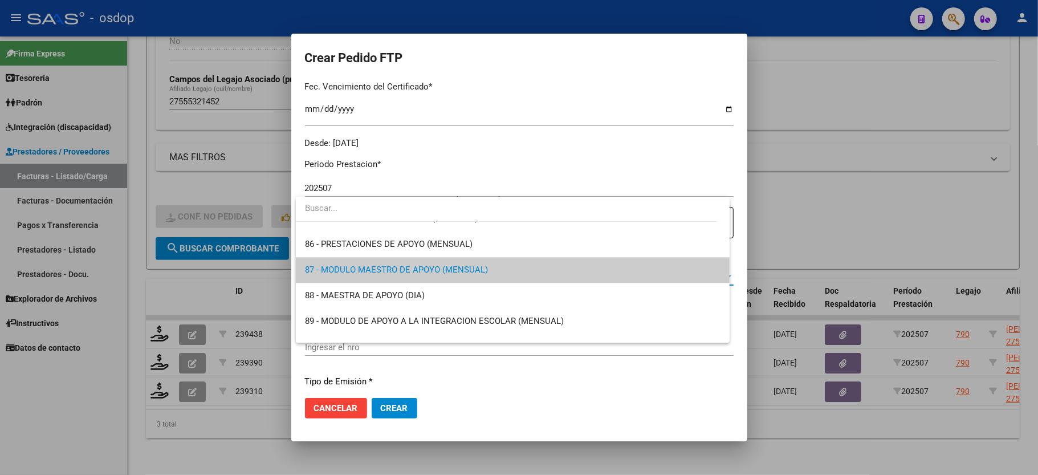
click at [499, 130] on div at bounding box center [519, 237] width 1038 height 475
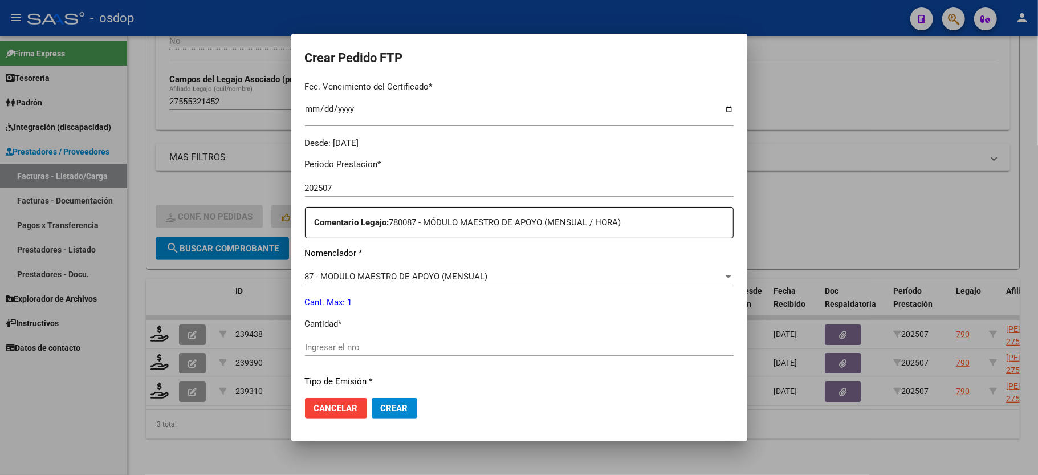
click at [344, 342] on input "Ingresar el nro" at bounding box center [519, 347] width 429 height 10
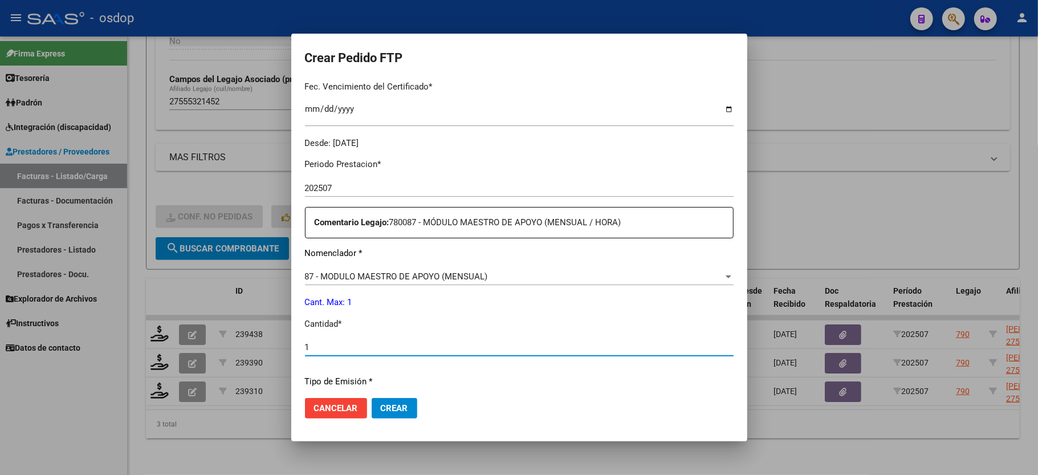
type input "1"
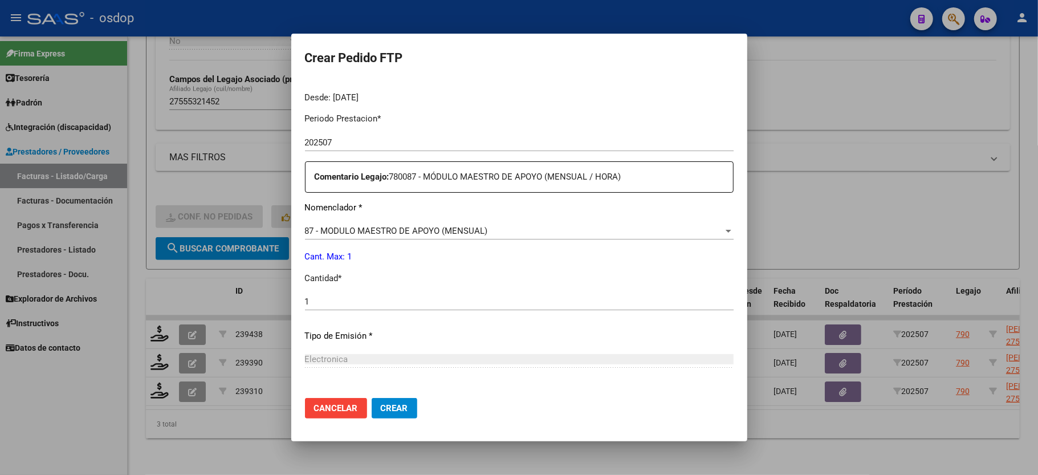
scroll to position [447, 0]
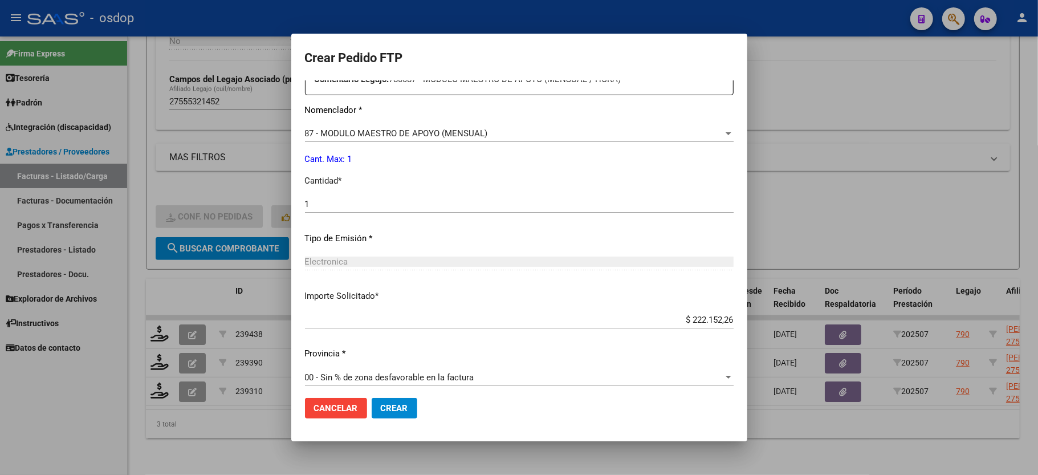
click at [381, 411] on span "Crear" at bounding box center [394, 408] width 27 height 10
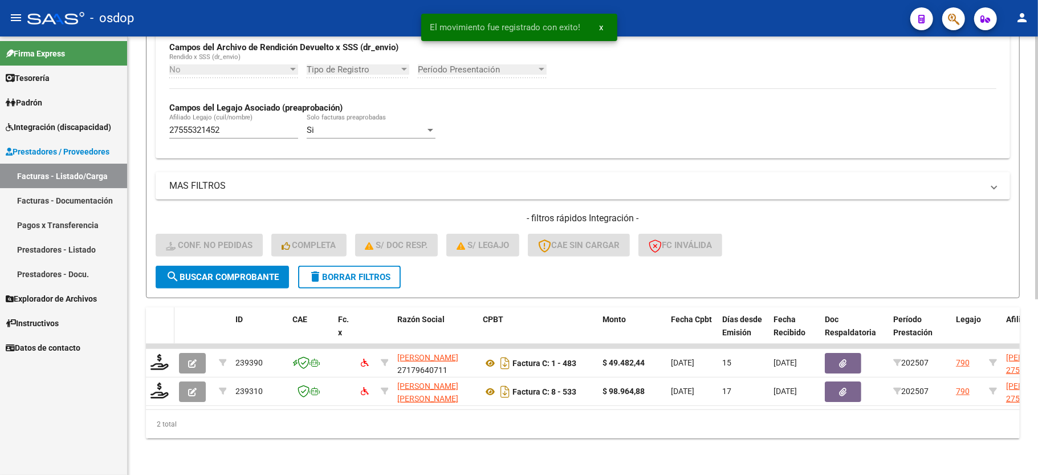
scroll to position [292, 0]
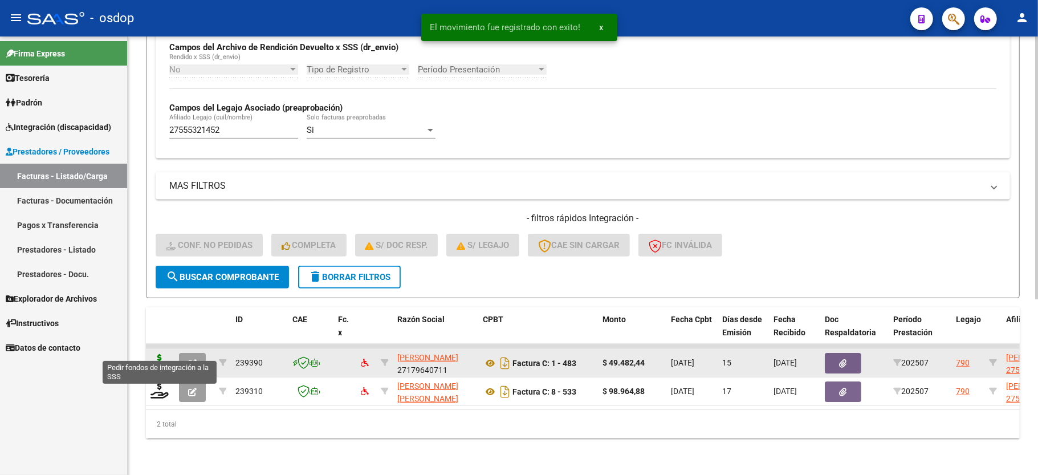
click at [161, 354] on icon at bounding box center [159, 362] width 18 height 16
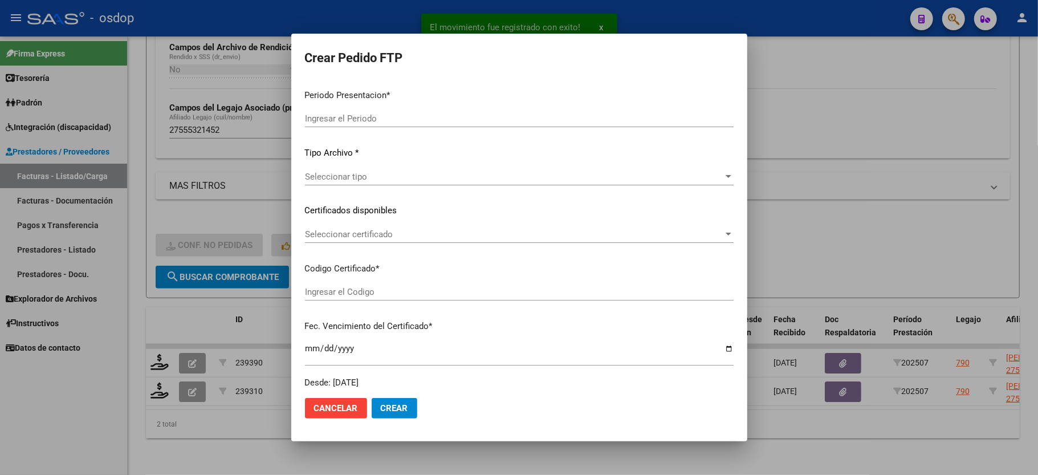
type input "202507"
type input "$ 49.482,44"
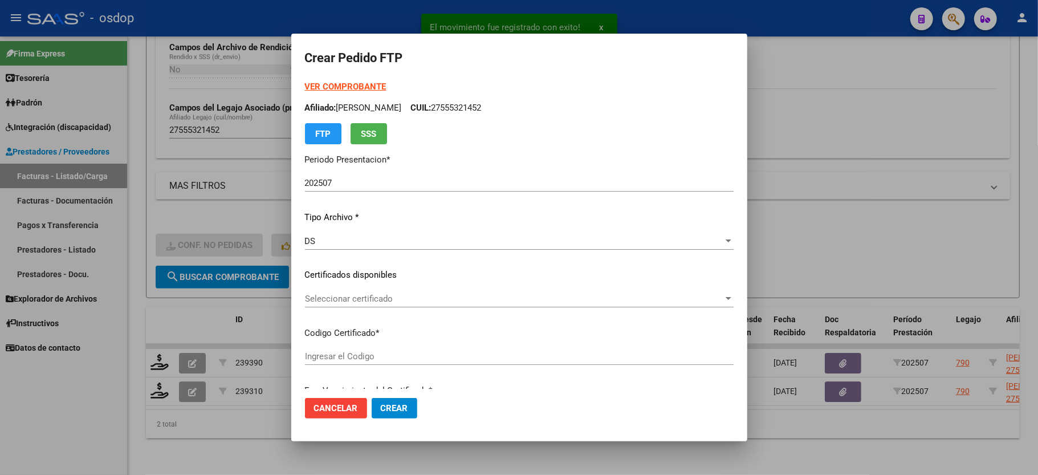
type input "3927024386"
type input "[DATE]"
click at [352, 302] on span "Seleccionar certificado" at bounding box center [514, 299] width 418 height 10
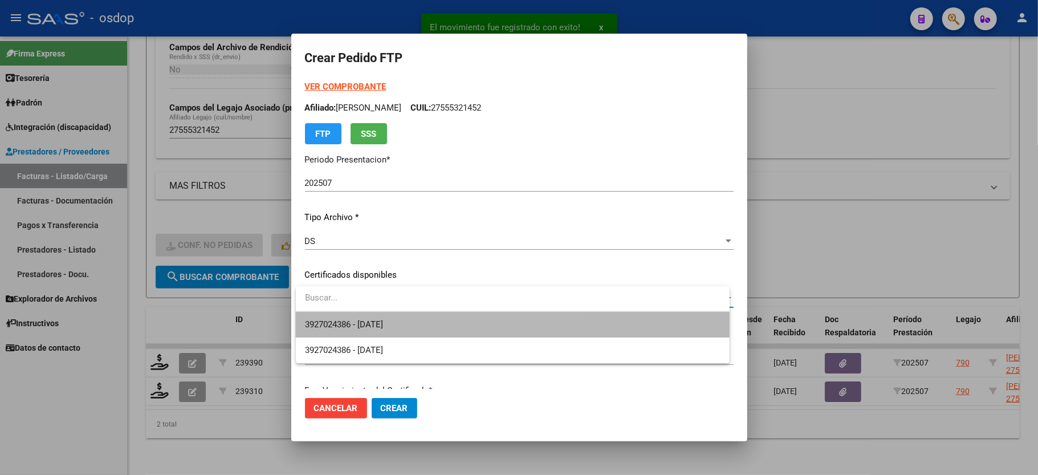
click at [369, 329] on span "3927024386 - [DATE]" at bounding box center [512, 325] width 415 height 26
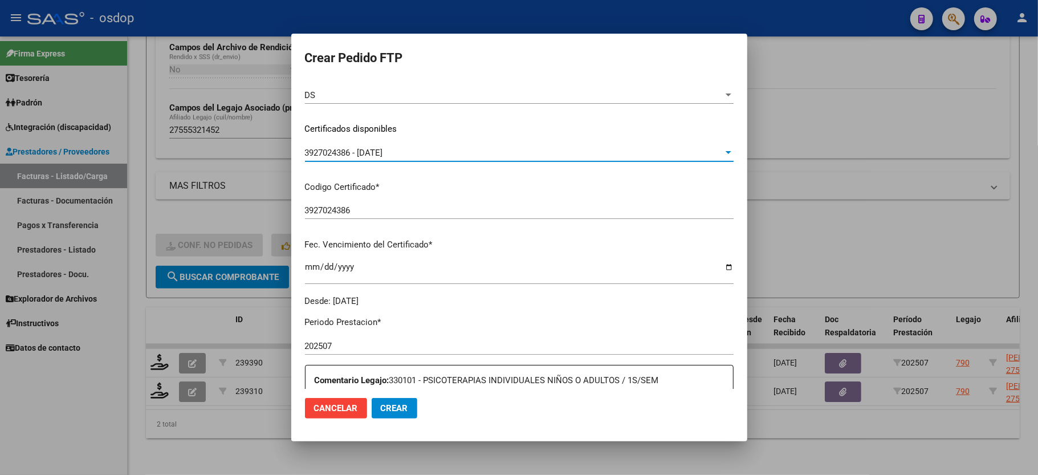
scroll to position [228, 0]
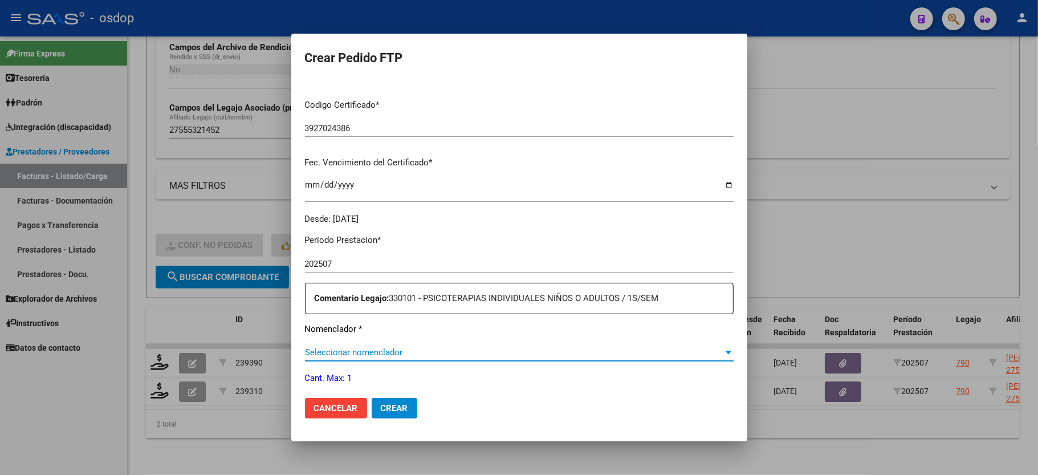
click at [364, 347] on span "Seleccionar nomenclador" at bounding box center [514, 352] width 418 height 10
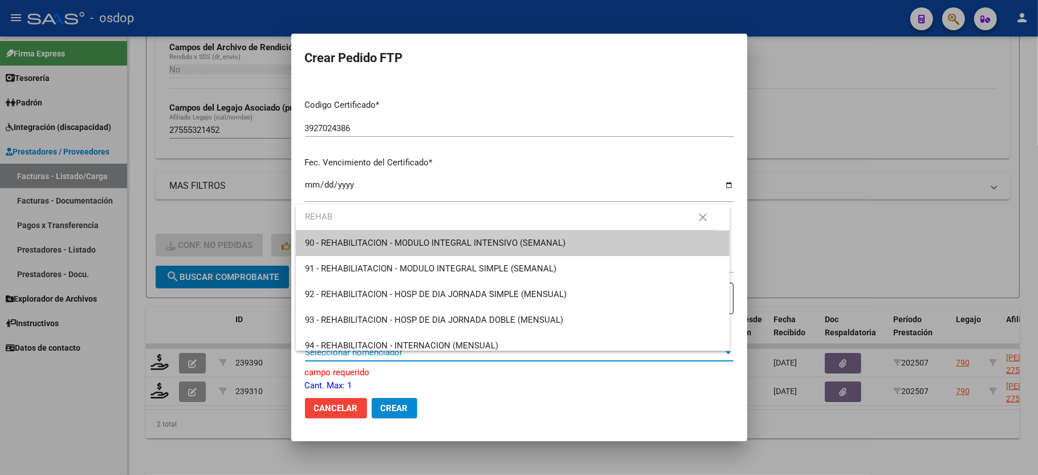
type input "REHAB"
click at [419, 248] on span "90 - REHABILITACION - MODULO INTEGRAL INTENSIVO (SEMANAL)" at bounding box center [512, 243] width 415 height 26
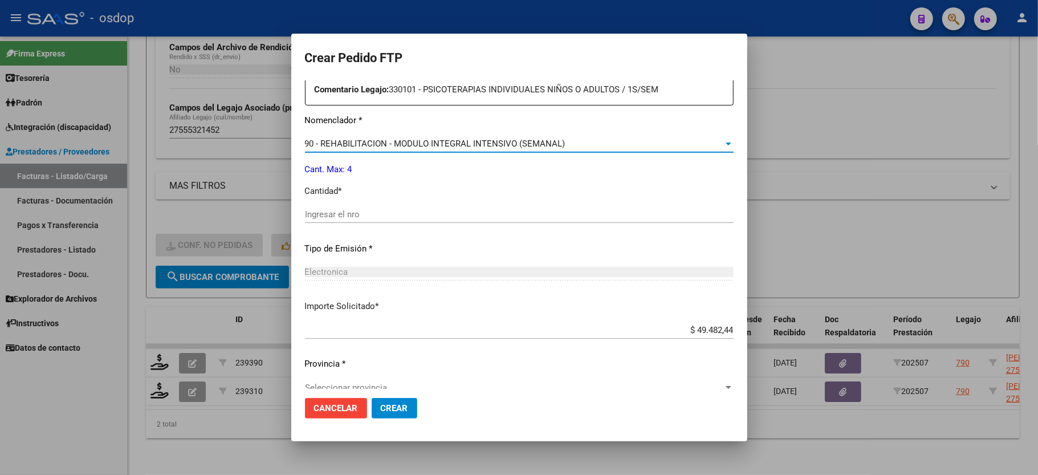
scroll to position [447, 0]
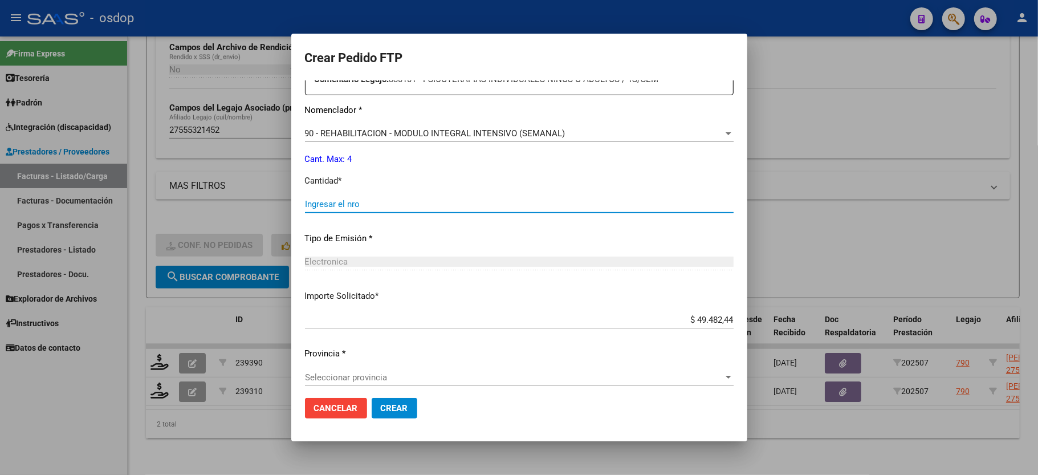
click at [356, 199] on input "Ingresar el nro" at bounding box center [519, 204] width 429 height 10
type input "4"
click at [384, 405] on span "Crear" at bounding box center [394, 408] width 27 height 10
click at [385, 377] on div "Seleccionar provincia Seleccionar provincia" at bounding box center [519, 377] width 429 height 17
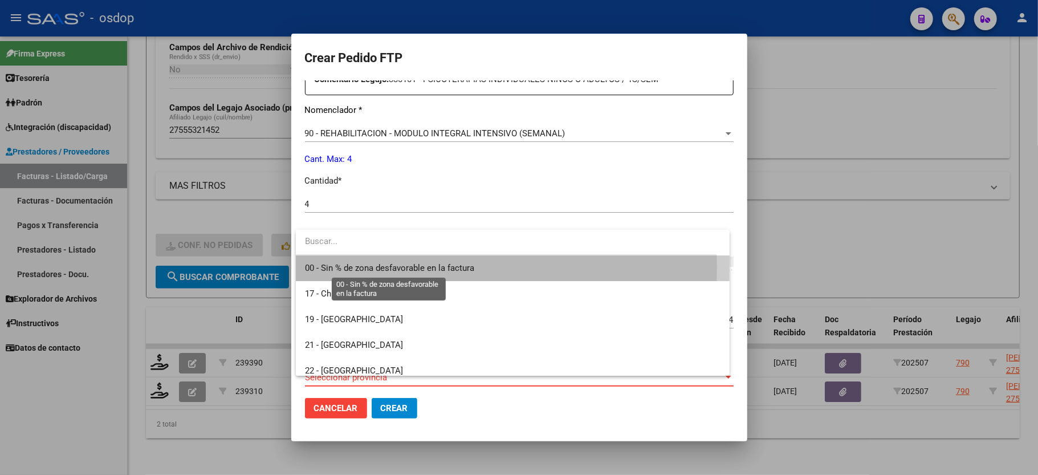
click at [347, 267] on span "00 - Sin % de zona desfavorable en la factura" at bounding box center [389, 268] width 169 height 10
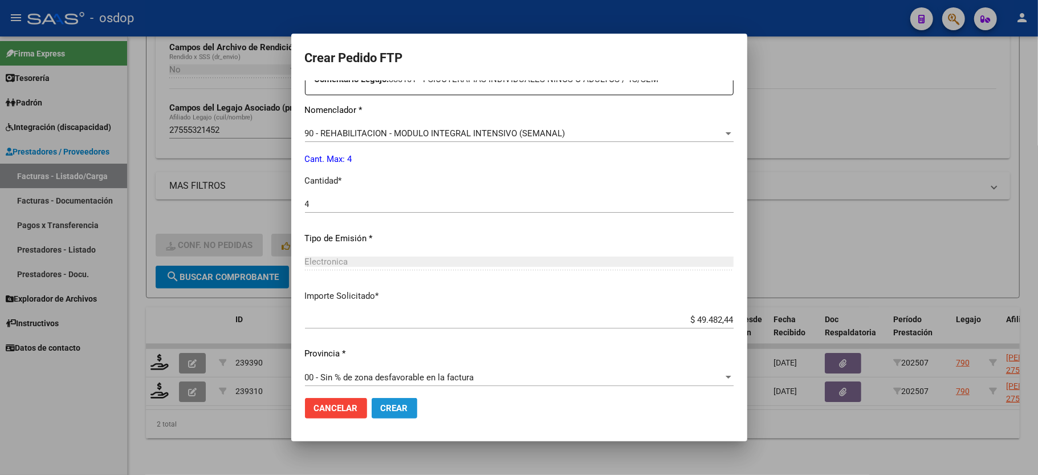
drag, startPoint x: 390, startPoint y: 417, endPoint x: 386, endPoint y: 410, distance: 7.9
click at [390, 417] on button "Crear" at bounding box center [395, 408] width 46 height 21
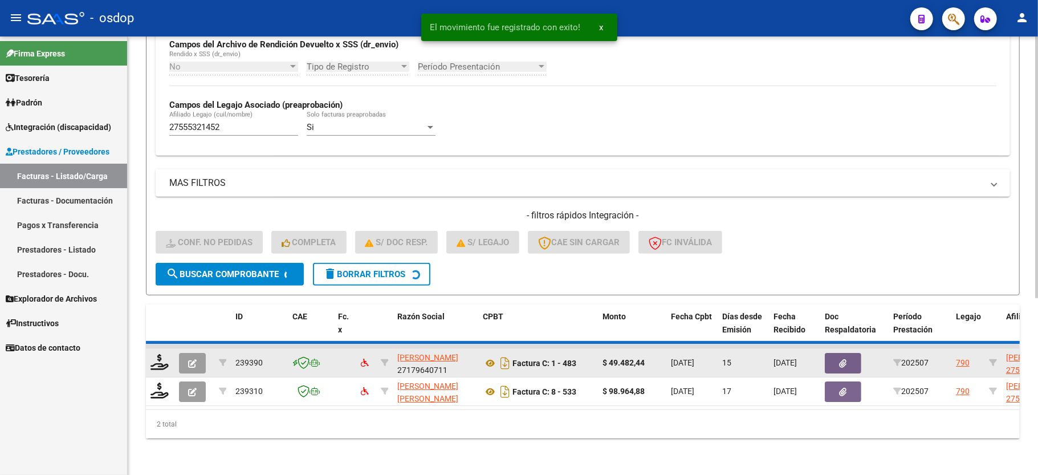
scroll to position [263, 0]
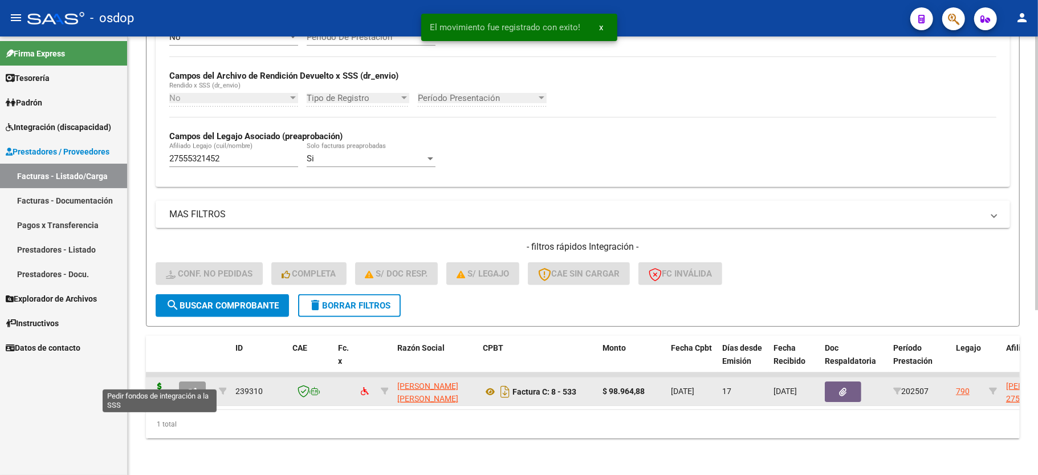
click at [161, 382] on icon at bounding box center [159, 390] width 18 height 16
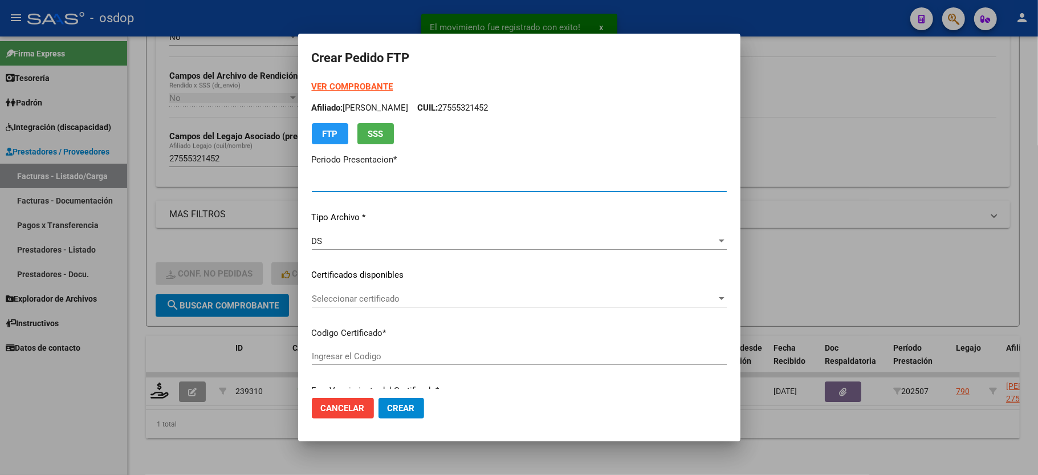
type input "202507"
type input "$ 98.964,88"
type input "3927024386"
type input "[DATE]"
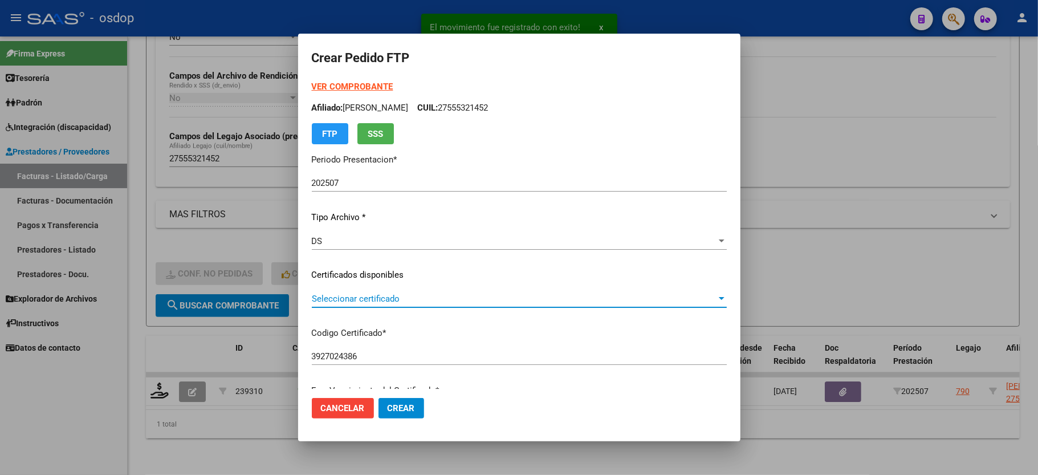
click at [320, 300] on span "Seleccionar certificado" at bounding box center [514, 299] width 405 height 10
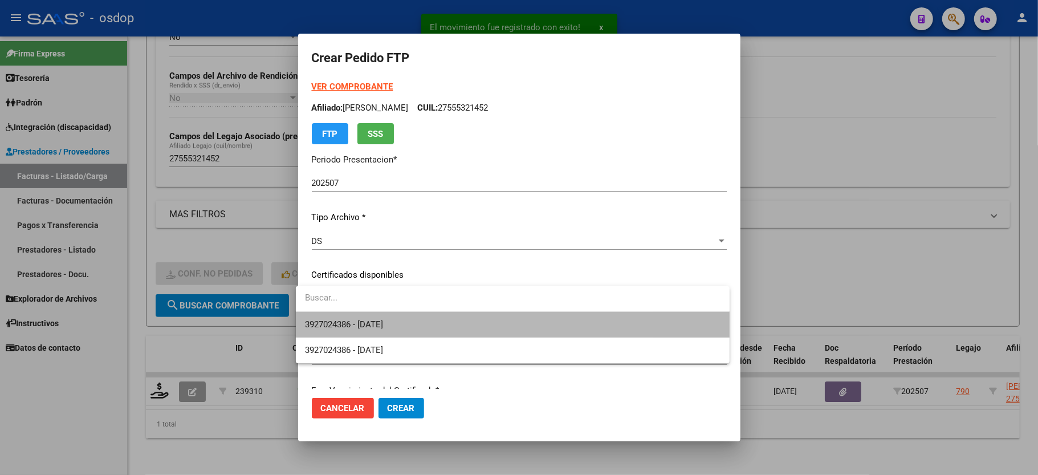
click at [329, 331] on span "3927024386 - [DATE]" at bounding box center [512, 325] width 415 height 26
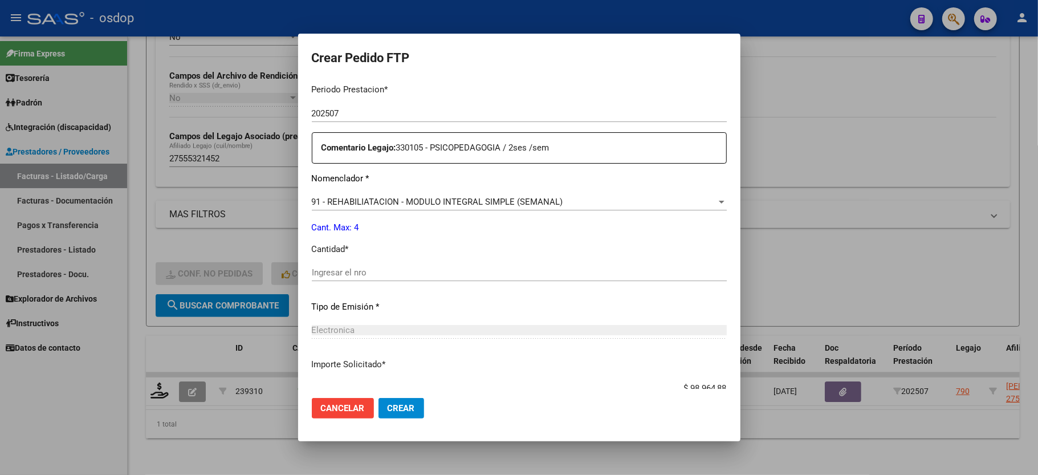
scroll to position [380, 0]
click at [402, 201] on div "91 - REHABILIATACION - MODULO INTEGRAL SIMPLE (SEMANAL) Seleccionar nomenclador" at bounding box center [519, 200] width 415 height 17
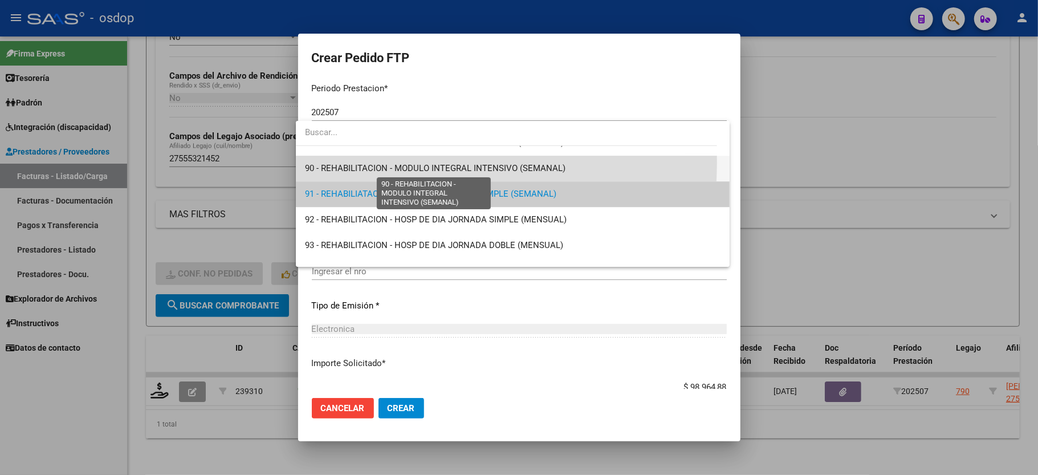
click at [411, 163] on span "90 - REHABILITACION - MODULO INTEGRAL INTENSIVO (SEMANAL)" at bounding box center [435, 168] width 260 height 10
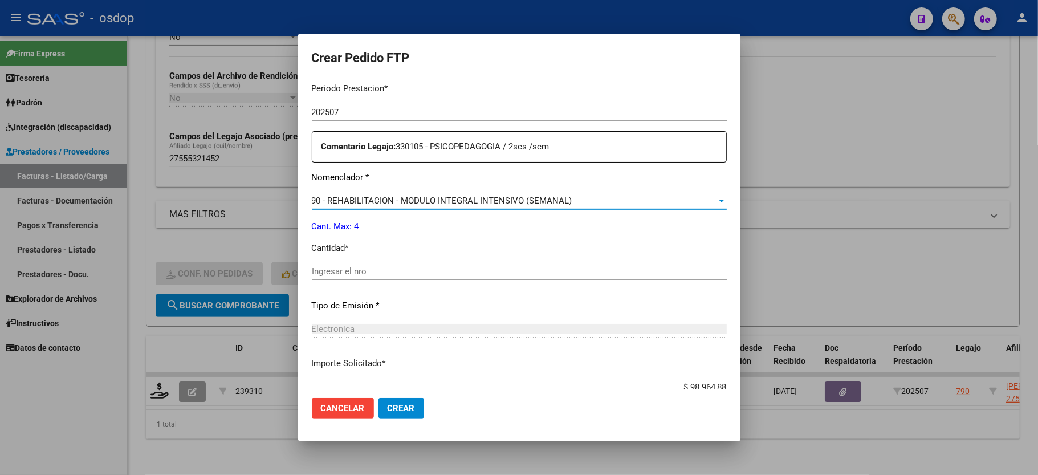
click at [399, 279] on div "Ingresar el nro" at bounding box center [519, 277] width 415 height 28
click at [395, 271] on div "Ingresar el nro" at bounding box center [519, 271] width 415 height 17
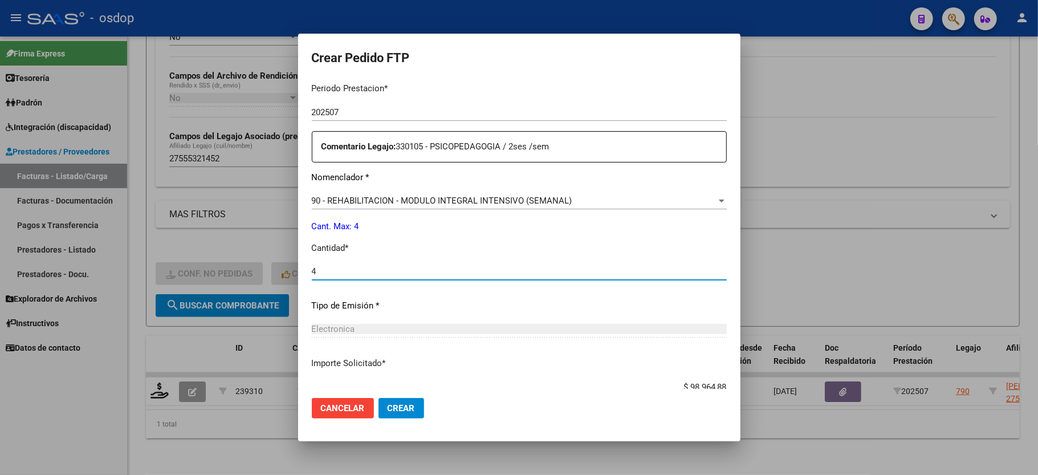
type input "4"
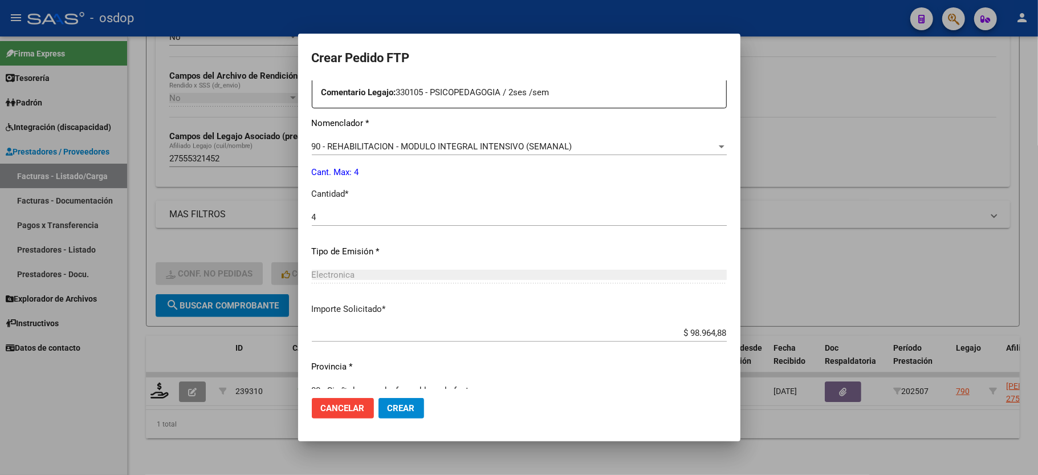
scroll to position [447, 0]
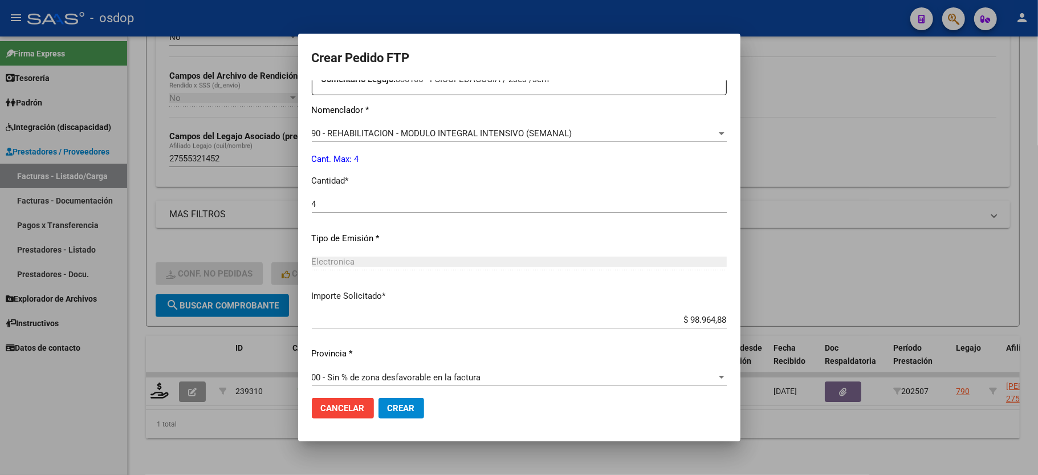
click at [386, 400] on button "Crear" at bounding box center [401, 408] width 46 height 21
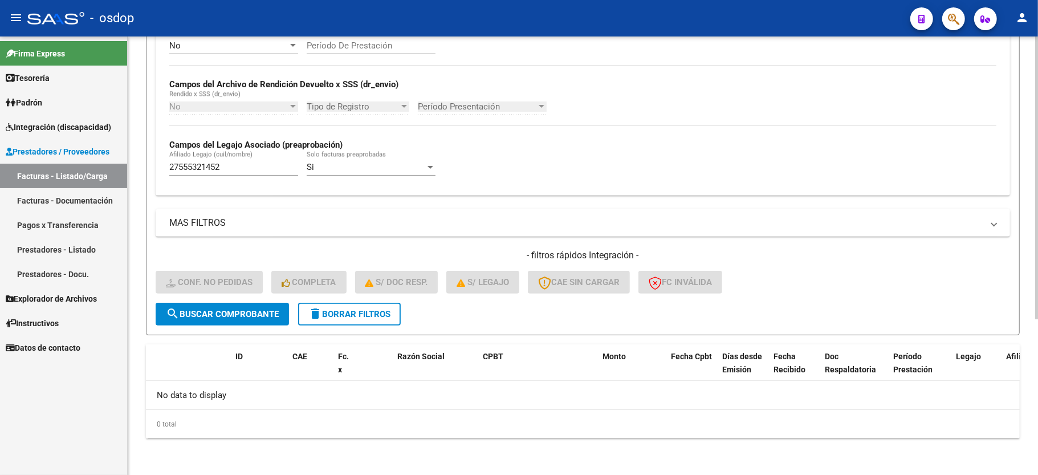
scroll to position [242, 0]
click at [365, 324] on button "delete Borrar Filtros" at bounding box center [349, 314] width 103 height 23
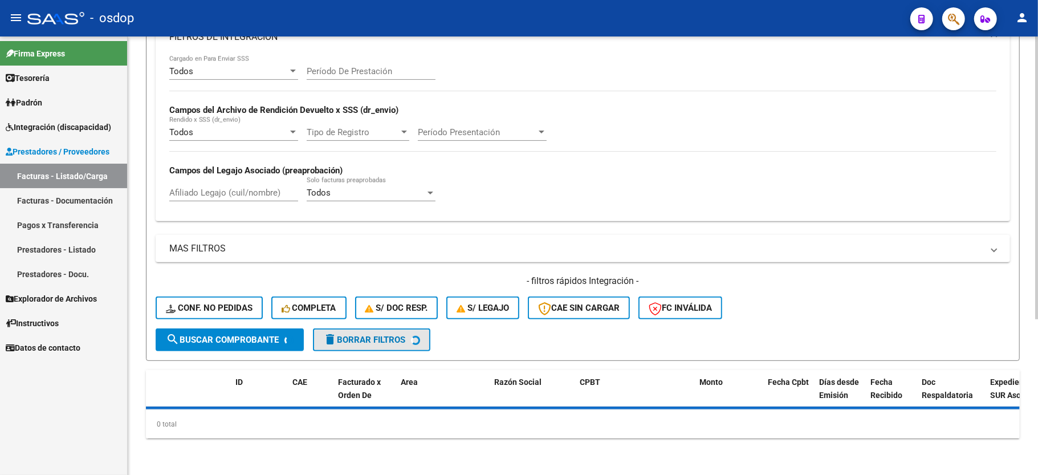
click at [365, 304] on icon "button" at bounding box center [370, 308] width 11 height 9
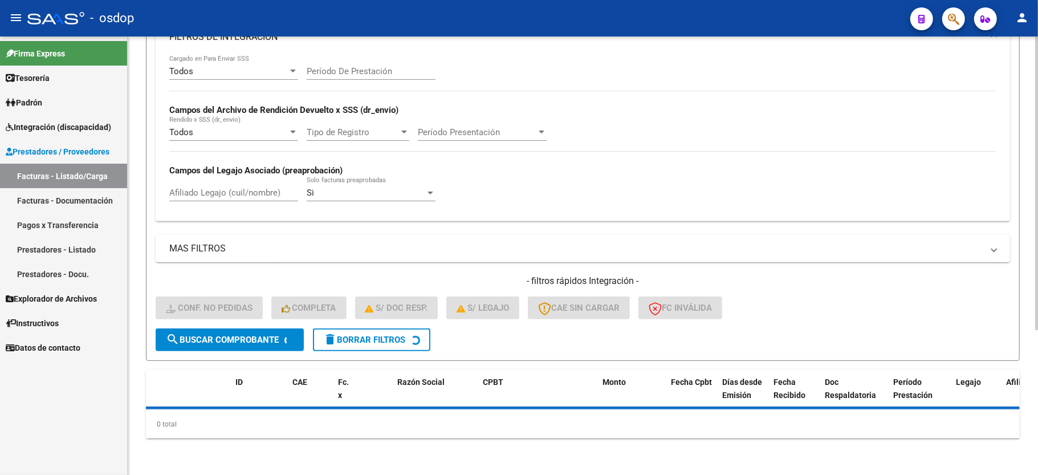
scroll to position [215, 0]
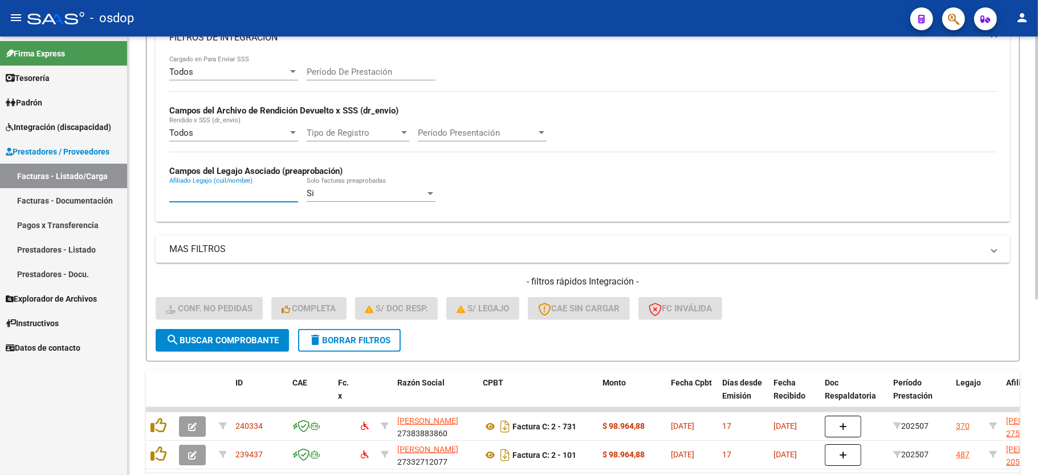
click at [209, 195] on input "Afiliado Legajo (cuil/nombre)" at bounding box center [233, 193] width 129 height 10
paste input "20527536031"
type input "20527536031"
click at [245, 351] on form "Filtros Id Integración Area Seleccionar Gerenciador Seleccionar Gerenciador No …" at bounding box center [583, 141] width 874 height 442
click at [240, 340] on span "search Buscar Comprobante" at bounding box center [222, 340] width 113 height 10
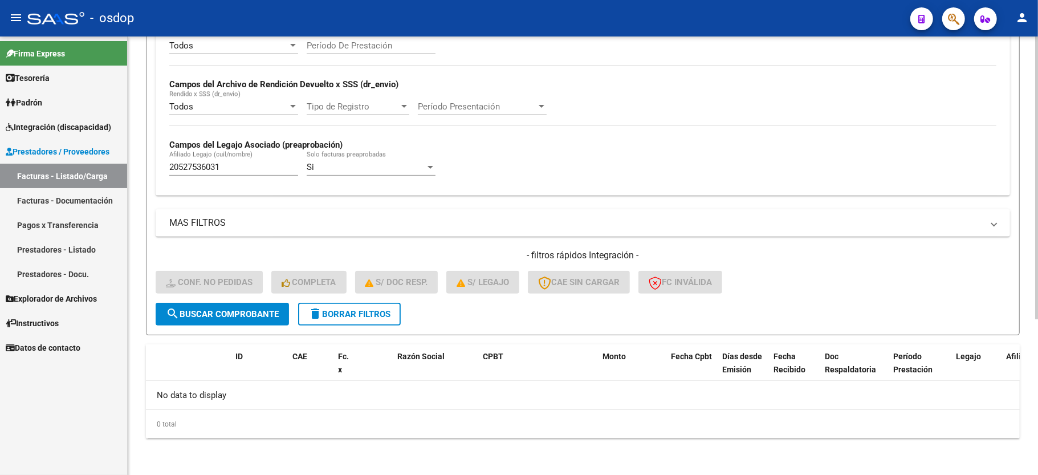
click at [356, 322] on button "delete Borrar Filtros" at bounding box center [349, 314] width 103 height 23
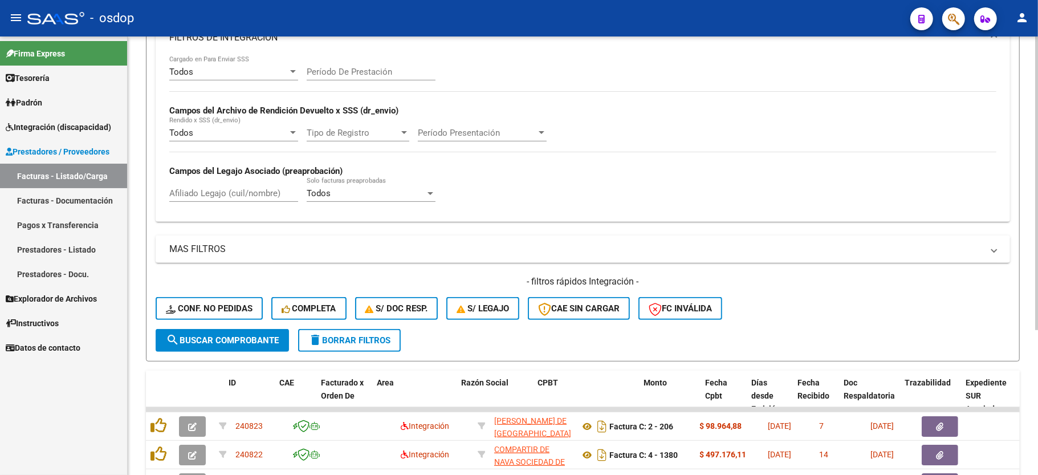
click at [215, 192] on div "Todos Cargado en Para Enviar SSS Período De Prestación Campos del Archivo de Re…" at bounding box center [583, 139] width 854 height 166
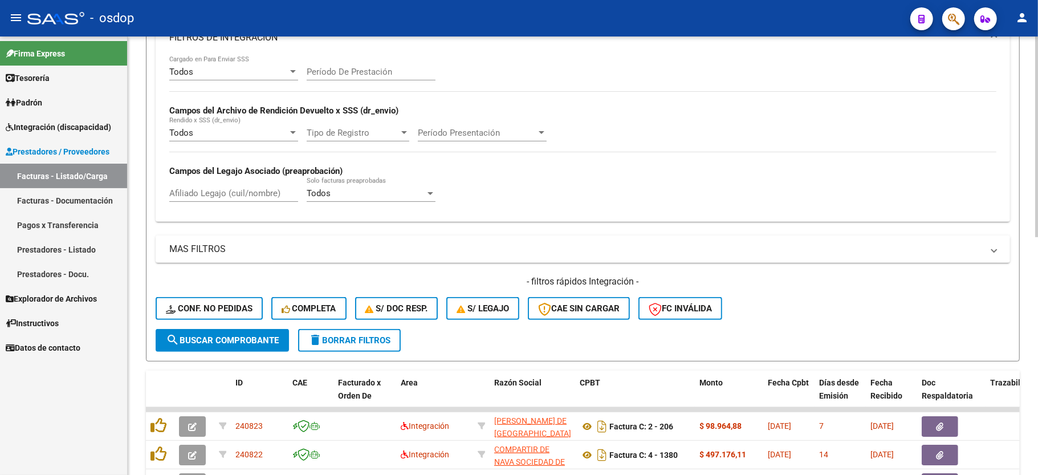
scroll to position [242, 0]
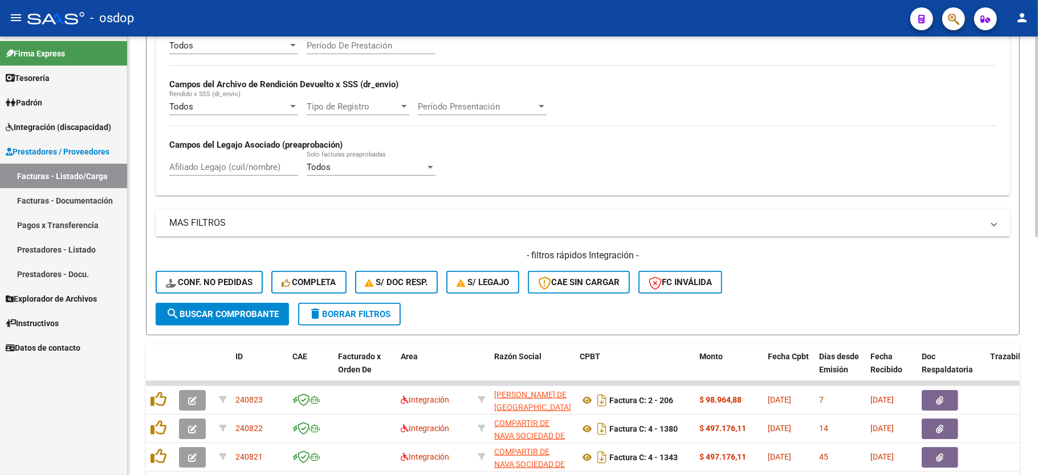
click at [201, 171] on input "Afiliado Legajo (cuil/nombre)" at bounding box center [233, 167] width 129 height 10
paste input "20527536031"
type input "20527536031"
click at [238, 320] on button "search Buscar Comprobante" at bounding box center [222, 314] width 133 height 23
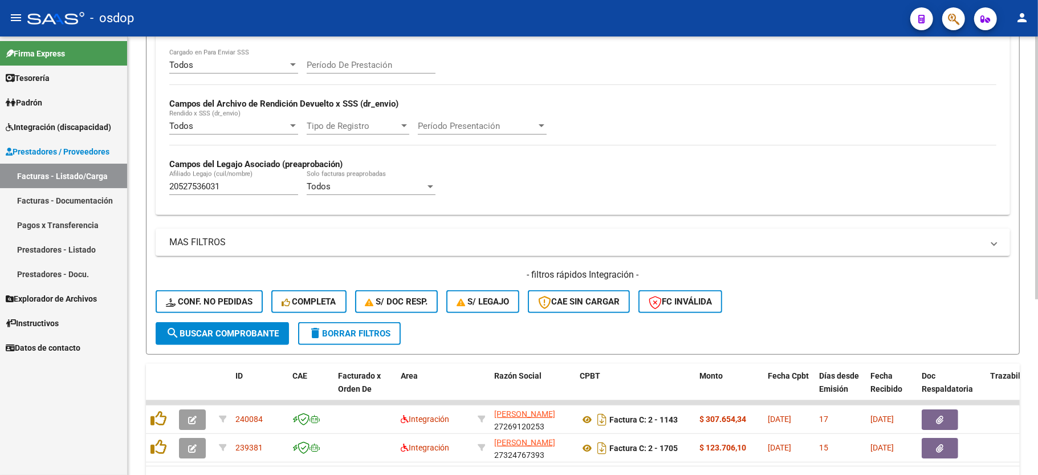
scroll to position [217, 0]
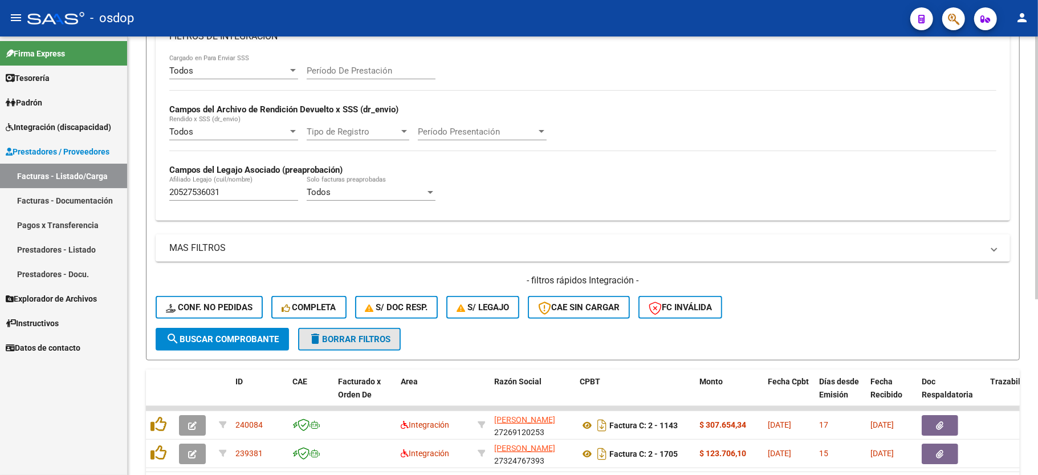
click at [363, 343] on span "delete Borrar Filtros" at bounding box center [349, 339] width 82 height 10
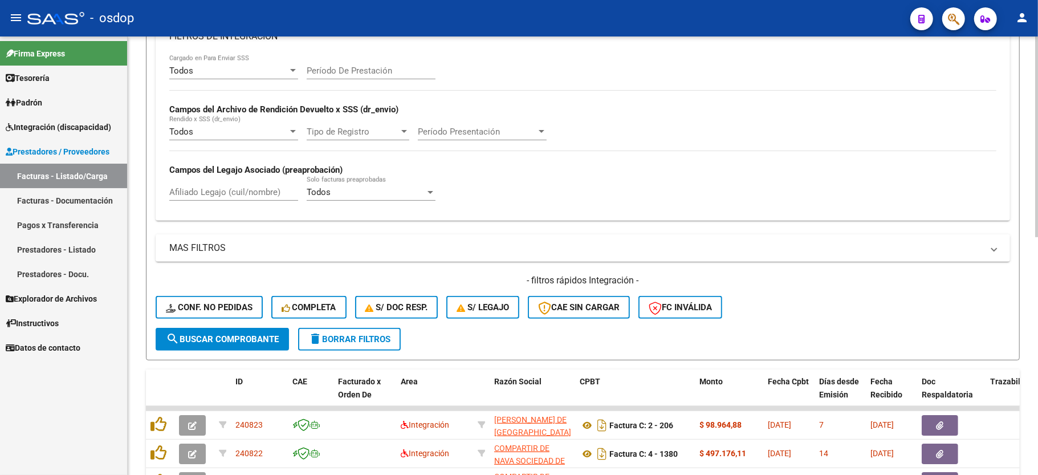
click at [213, 186] on div "Afiliado Legajo (cuil/nombre)" at bounding box center [233, 188] width 129 height 25
paste input "20527536031"
type input "20527536031"
click at [226, 336] on span "search Buscar Comprobante" at bounding box center [222, 339] width 113 height 10
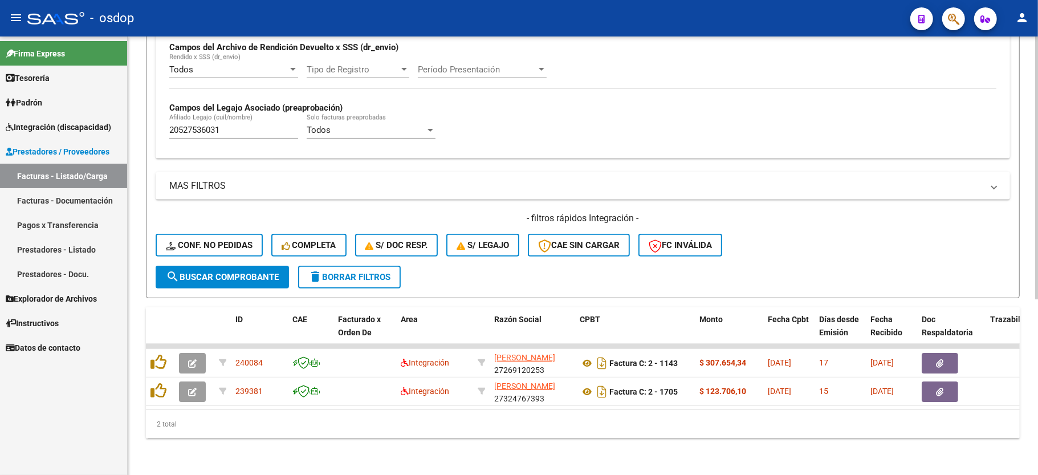
scroll to position [292, 0]
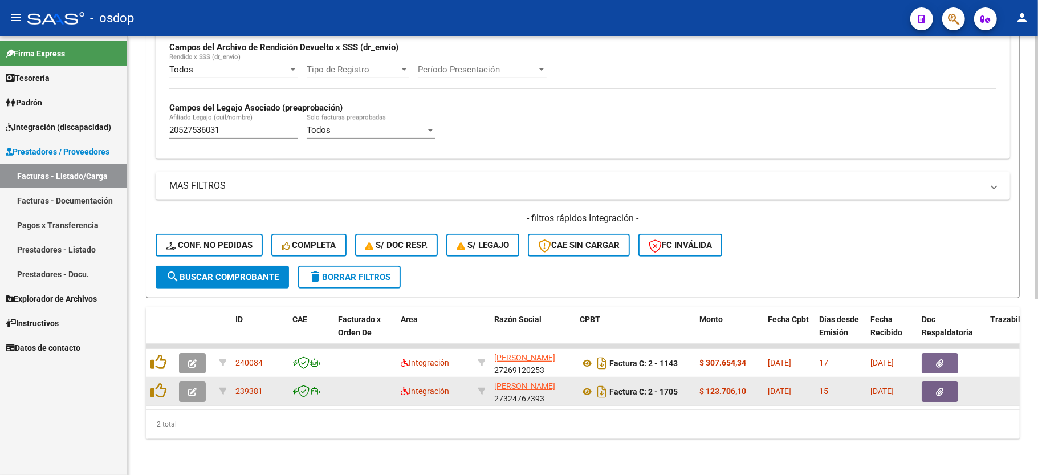
click at [202, 381] on button "button" at bounding box center [192, 391] width 27 height 21
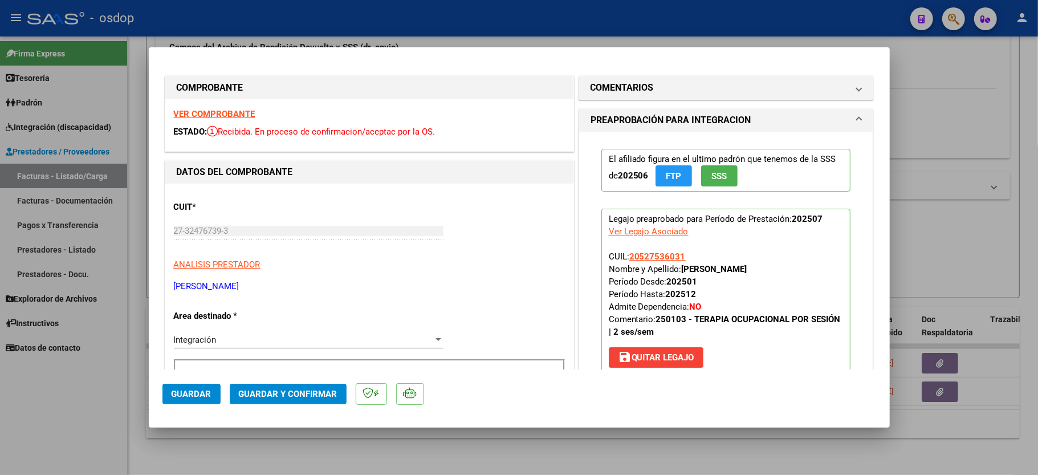
click at [240, 106] on div "VER COMPROBANTE ESTADO: Recibida. En proceso de confirmacion/aceptac por la OS." at bounding box center [369, 125] width 408 height 52
click at [240, 109] on strong "VER COMPROBANTE" at bounding box center [215, 114] width 82 height 10
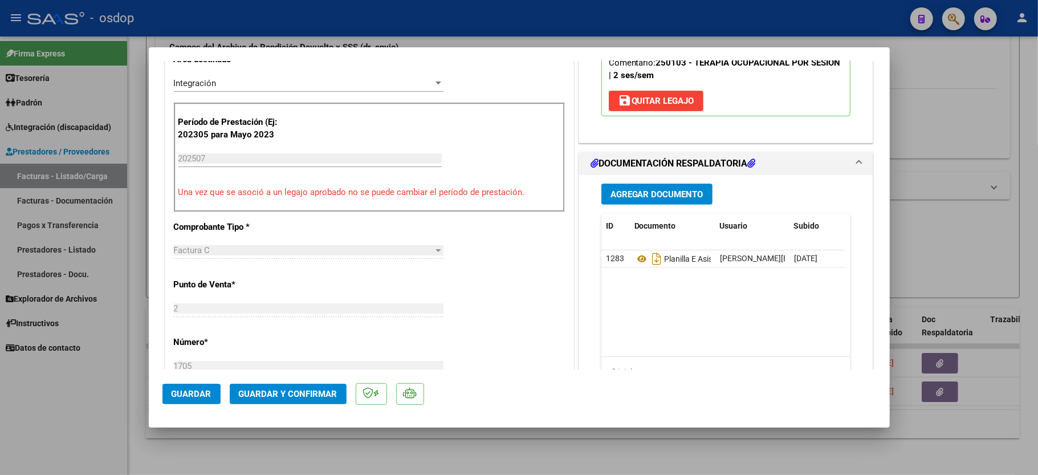
scroll to position [304, 0]
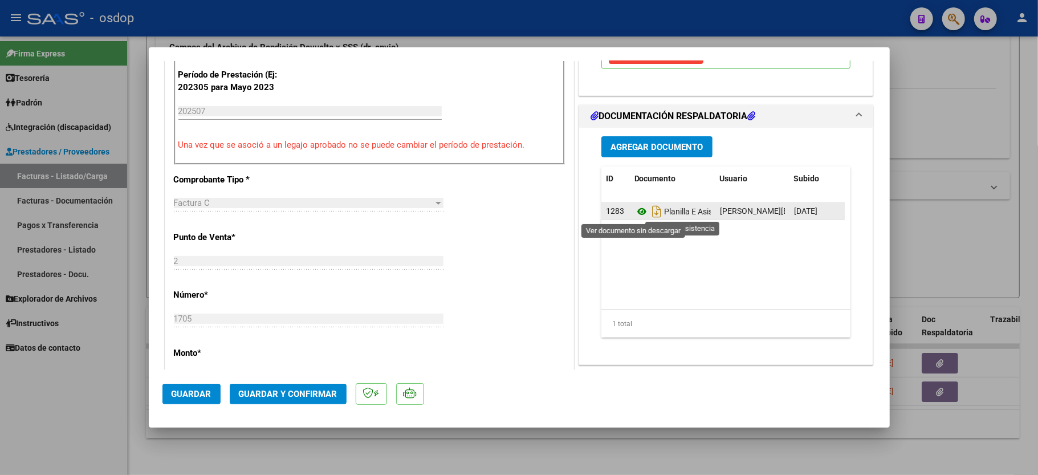
click at [634, 210] on icon at bounding box center [641, 212] width 15 height 14
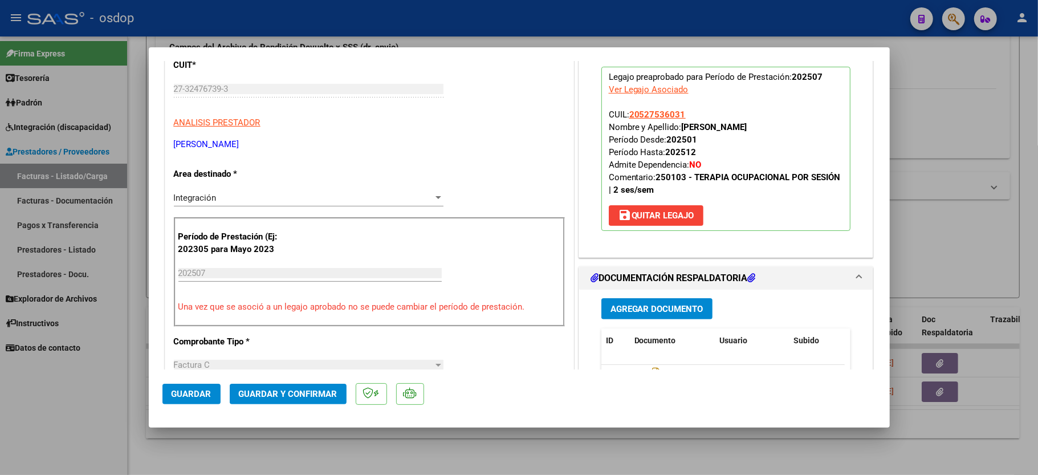
scroll to position [152, 0]
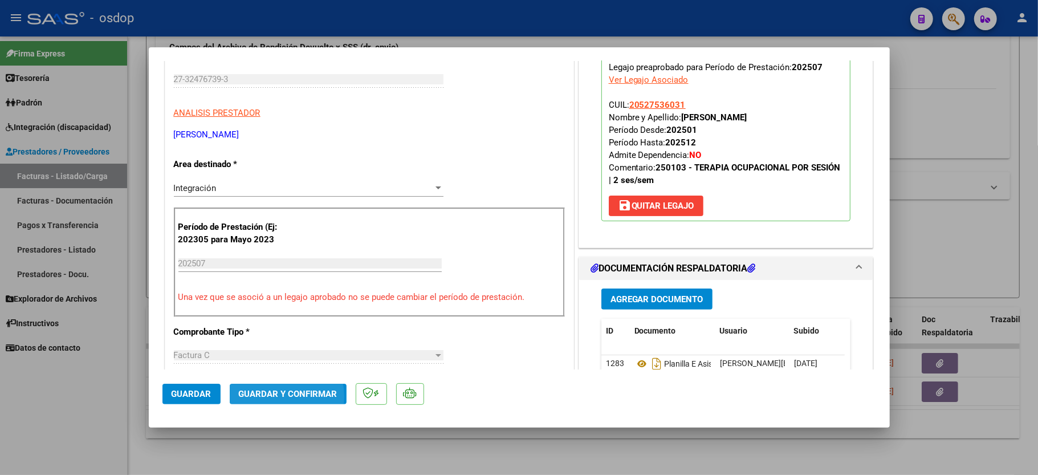
click at [270, 397] on span "Guardar y Confirmar" at bounding box center [288, 394] width 99 height 10
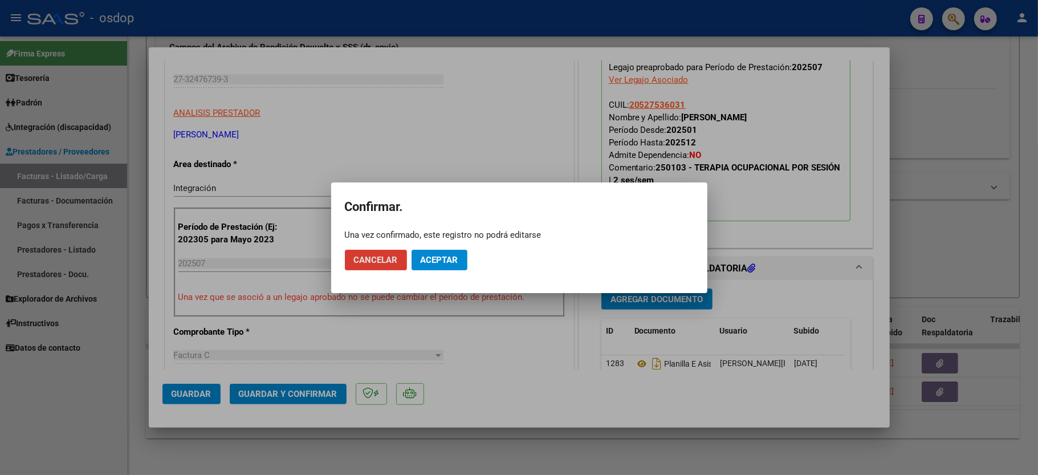
click at [441, 258] on span "Aceptar" at bounding box center [440, 260] width 38 height 10
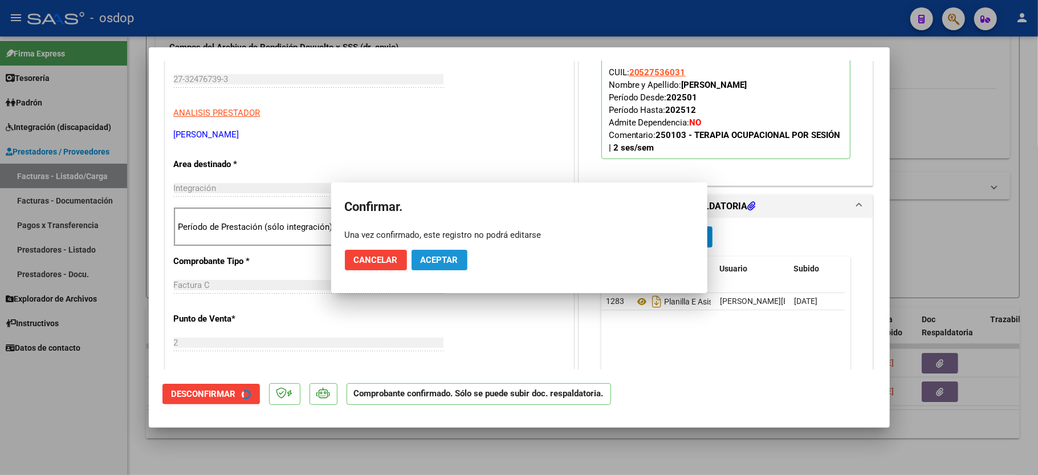
scroll to position [151, 0]
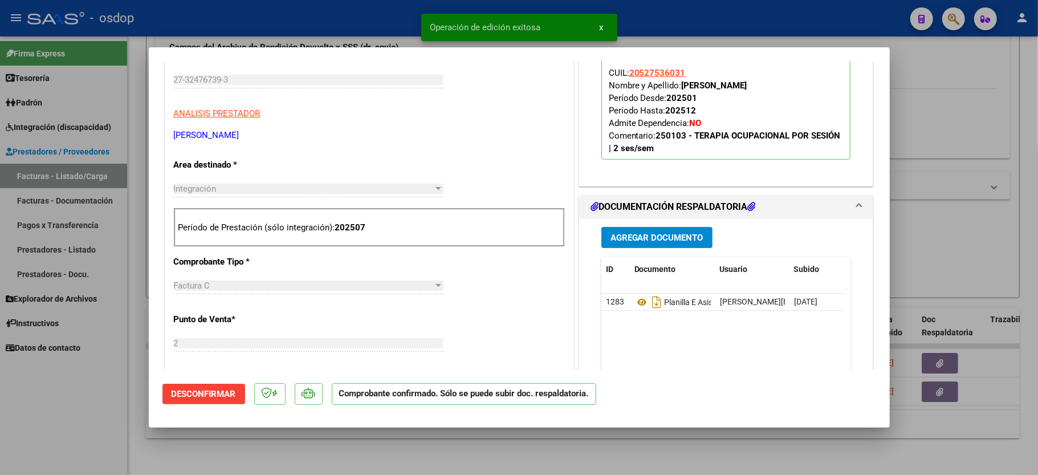
click at [103, 406] on div at bounding box center [519, 237] width 1038 height 475
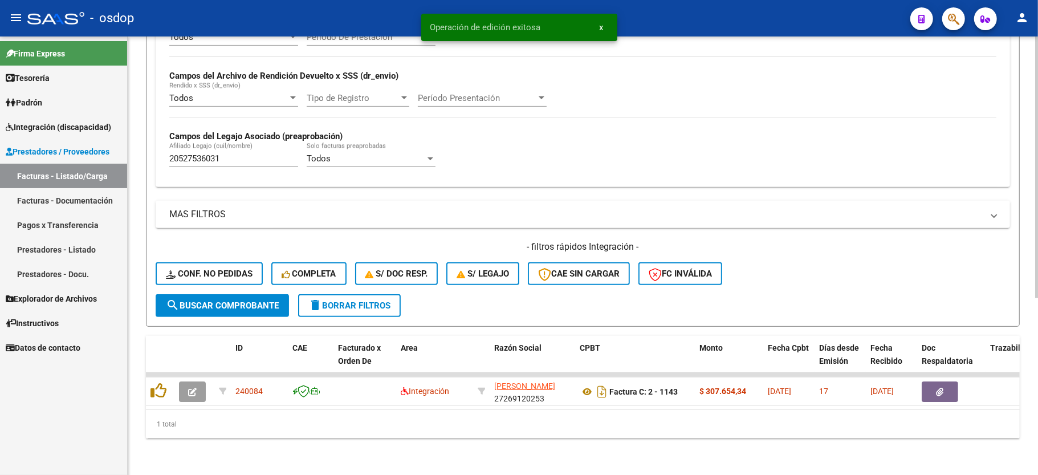
scroll to position [263, 0]
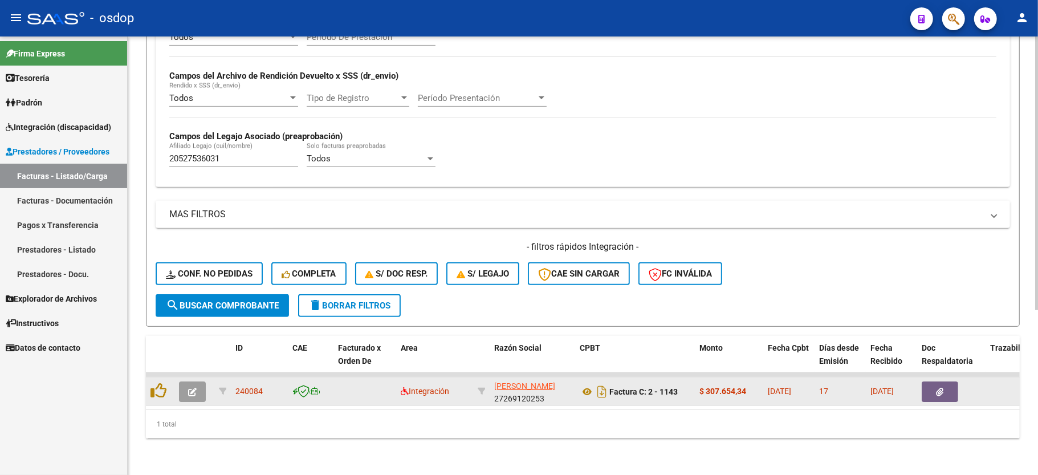
click at [197, 383] on button "button" at bounding box center [192, 391] width 27 height 21
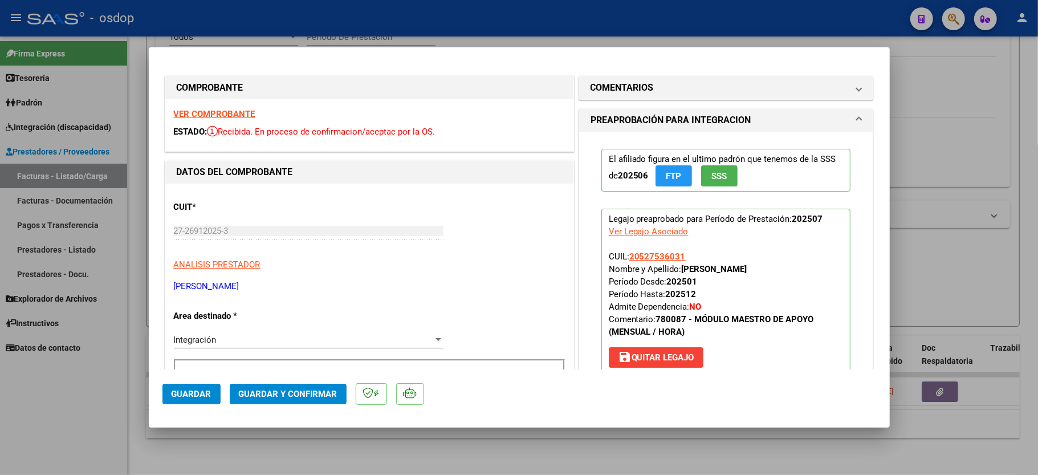
click at [181, 106] on div "VER COMPROBANTE ESTADO: Recibida. En proceso de confirmacion/aceptac por la OS." at bounding box center [369, 125] width 408 height 52
click at [202, 111] on strong "VER COMPROBANTE" at bounding box center [215, 114] width 82 height 10
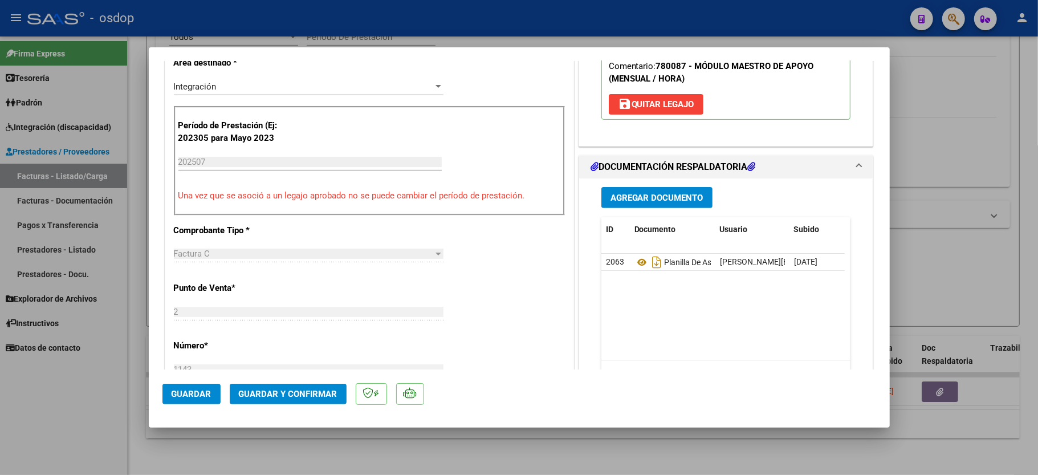
scroll to position [304, 0]
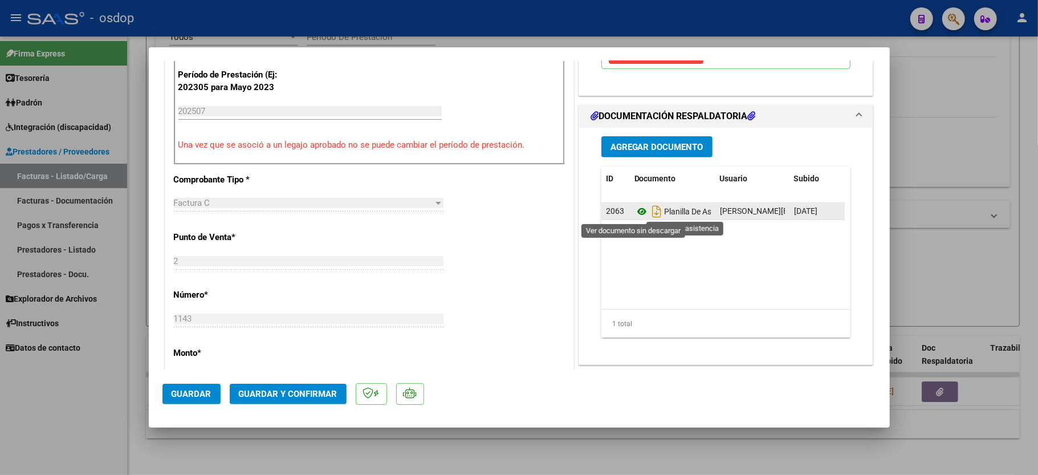
click at [634, 209] on icon at bounding box center [641, 212] width 15 height 14
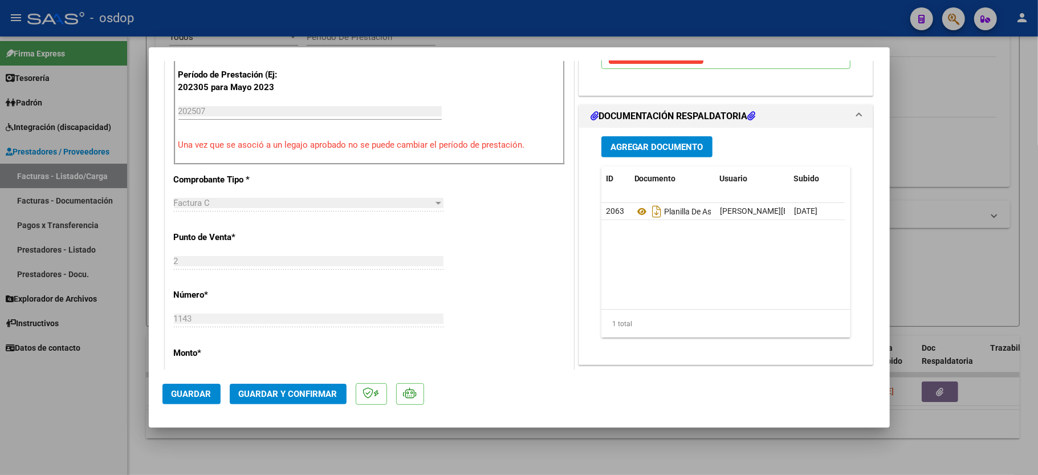
click at [272, 396] on span "Guardar y Confirmar" at bounding box center [288, 394] width 99 height 10
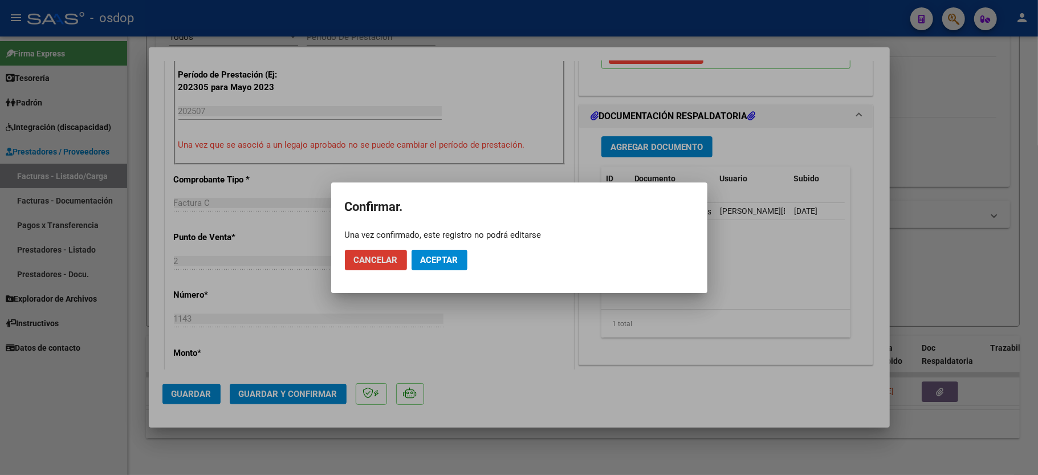
click at [426, 260] on span "Aceptar" at bounding box center [440, 260] width 38 height 10
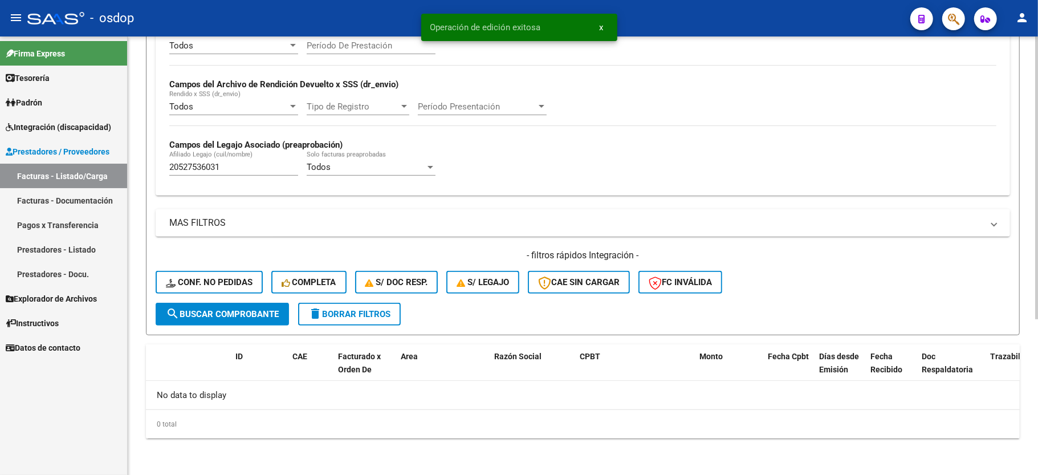
scroll to position [242, 0]
click at [206, 174] on div "20527536031 Afiliado Legajo (cuil/nombre)" at bounding box center [233, 163] width 129 height 25
click at [206, 166] on input "20527536031" at bounding box center [233, 167] width 129 height 10
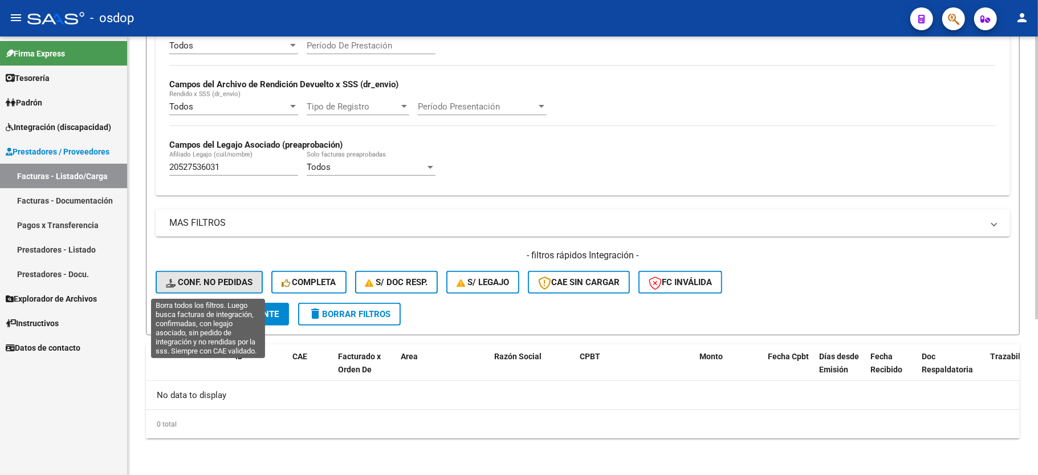
click at [234, 288] on button "Conf. no pedidas" at bounding box center [209, 282] width 107 height 23
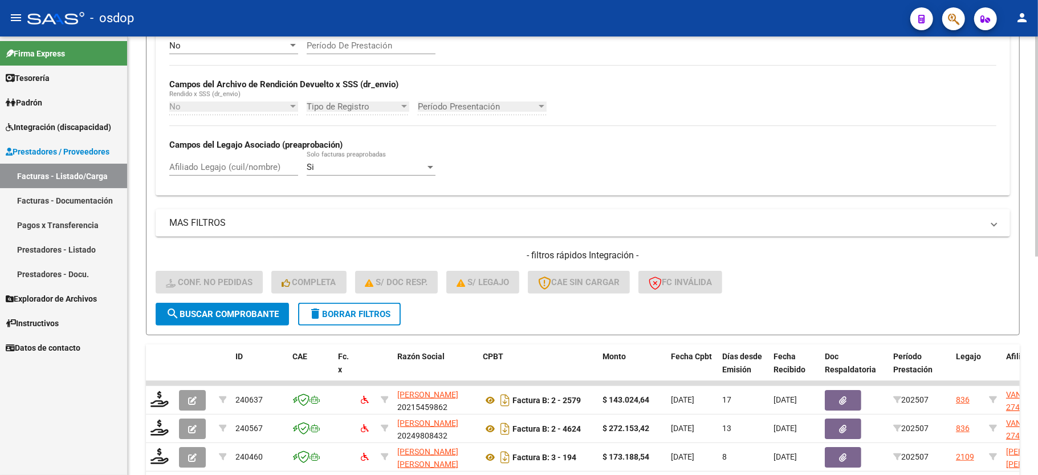
click at [256, 176] on div "Afiliado Legajo (cuil/nombre)" at bounding box center [233, 168] width 129 height 35
click at [253, 167] on input "Afiliado Legajo (cuil/nombre)" at bounding box center [233, 167] width 129 height 10
paste input "20527536031"
type input "20527536031"
click at [192, 324] on button "search Buscar Comprobante" at bounding box center [222, 314] width 133 height 23
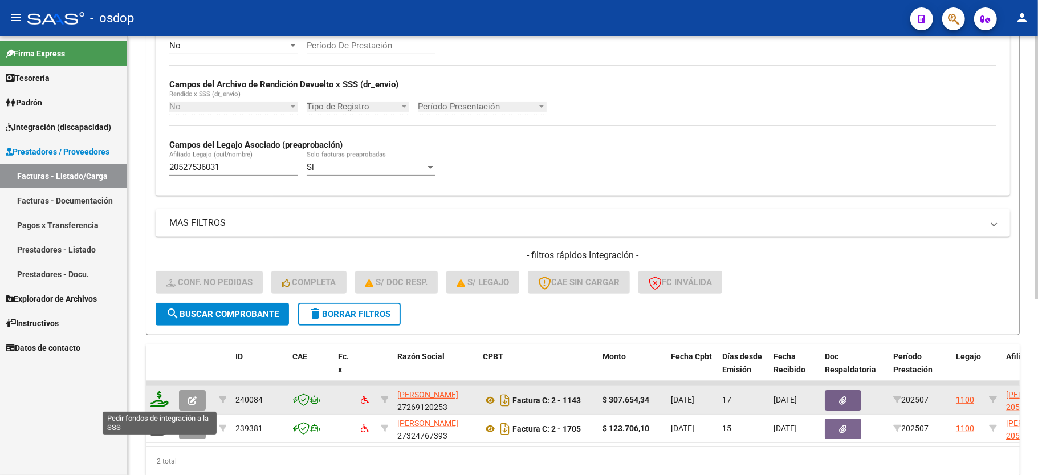
click at [157, 399] on icon at bounding box center [159, 399] width 18 height 16
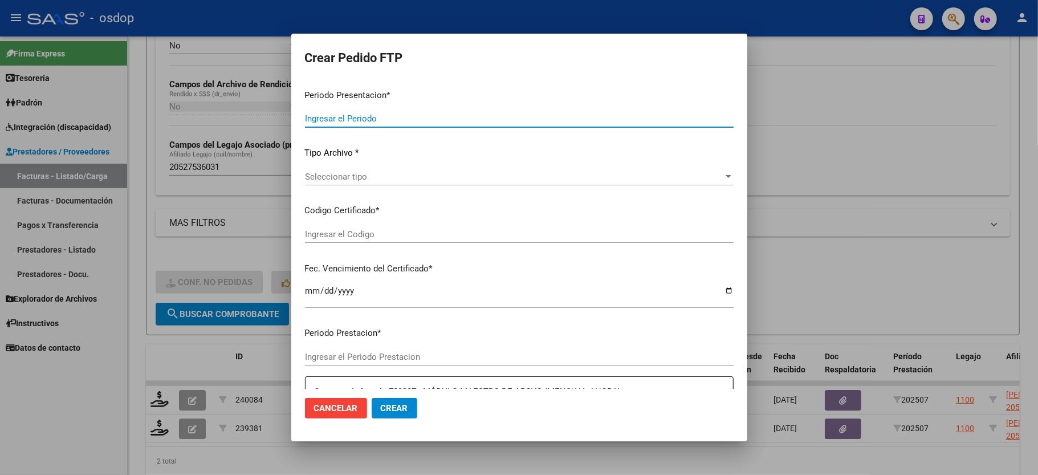
type input "202507"
type input "$ 307.654,34"
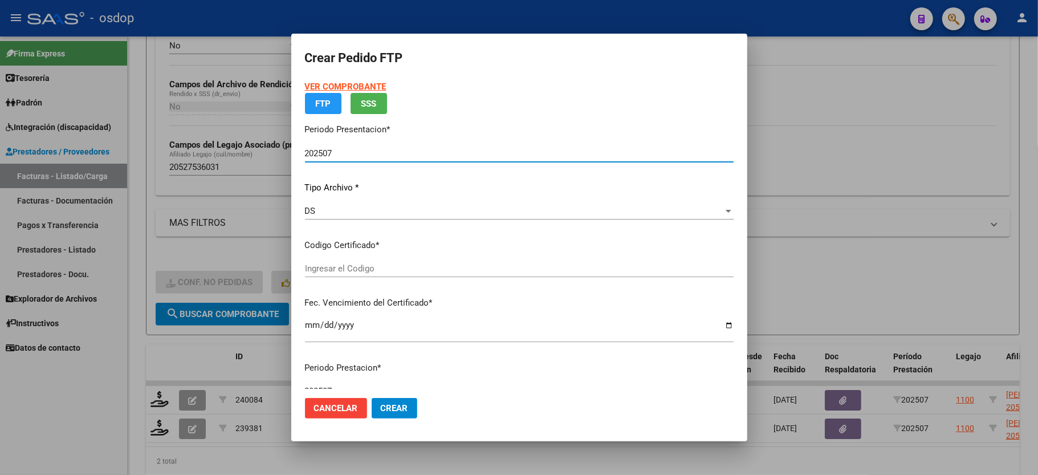
type input "4385587466"
type input "[DATE]"
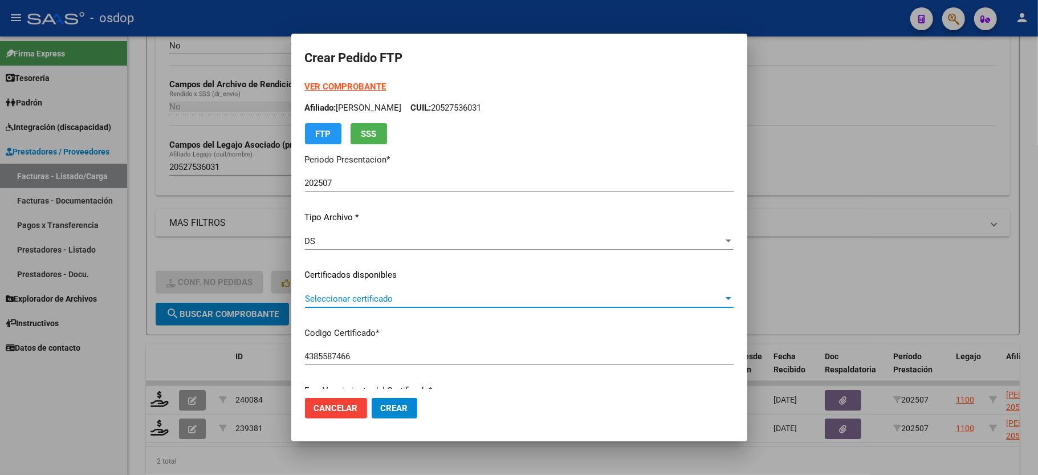
click at [388, 297] on span "Seleccionar certificado" at bounding box center [514, 299] width 418 height 10
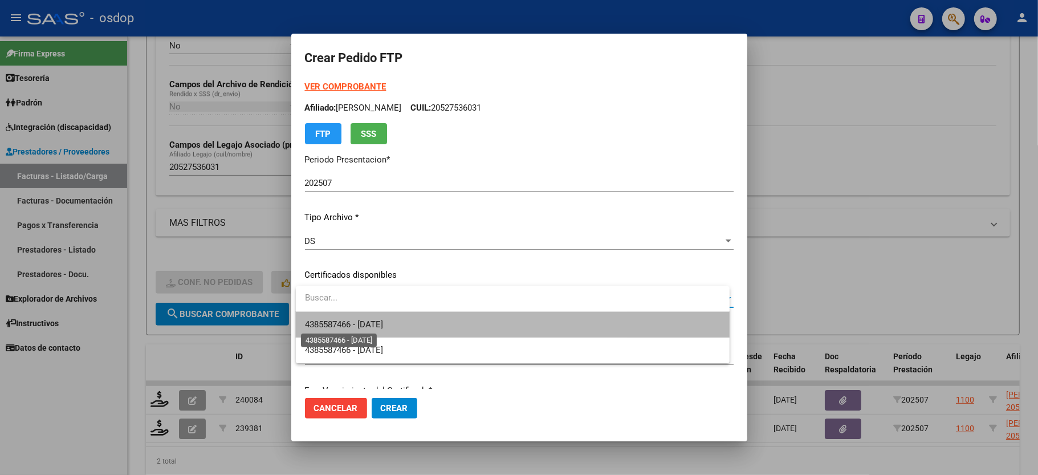
click at [383, 321] on span "4385587466 - [DATE]" at bounding box center [344, 324] width 78 height 10
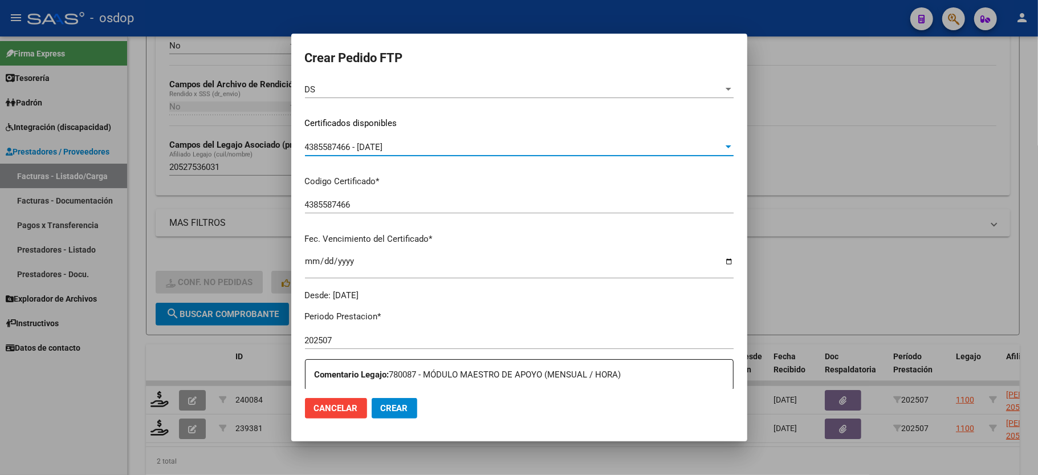
scroll to position [304, 0]
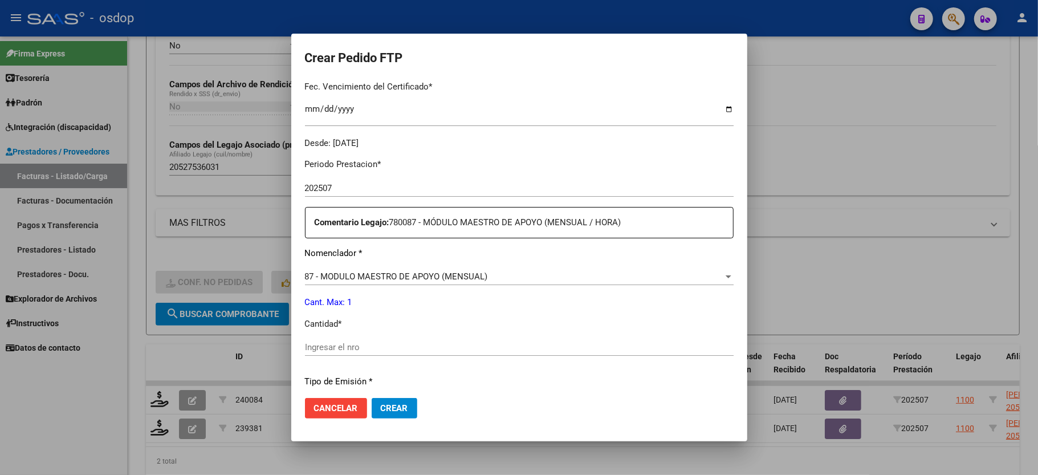
click at [368, 339] on div "Ingresar el nro" at bounding box center [519, 347] width 429 height 17
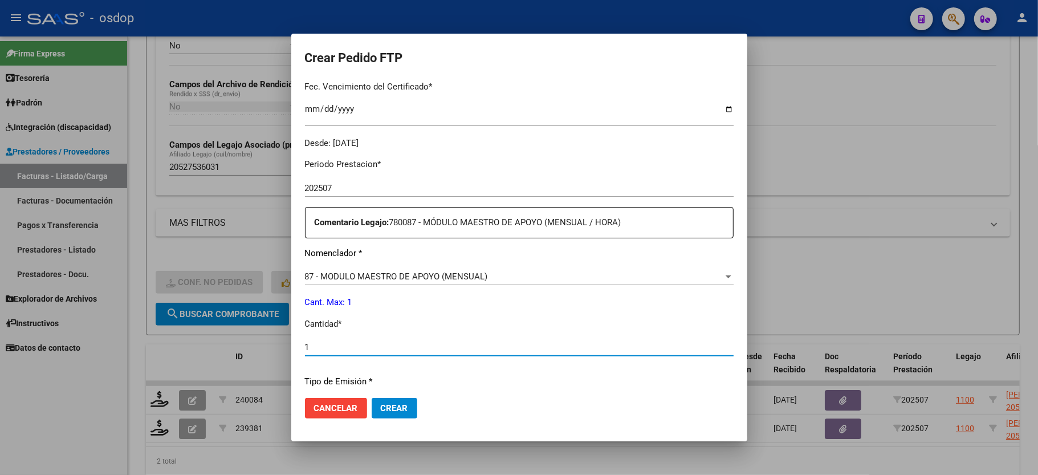
scroll to position [447, 0]
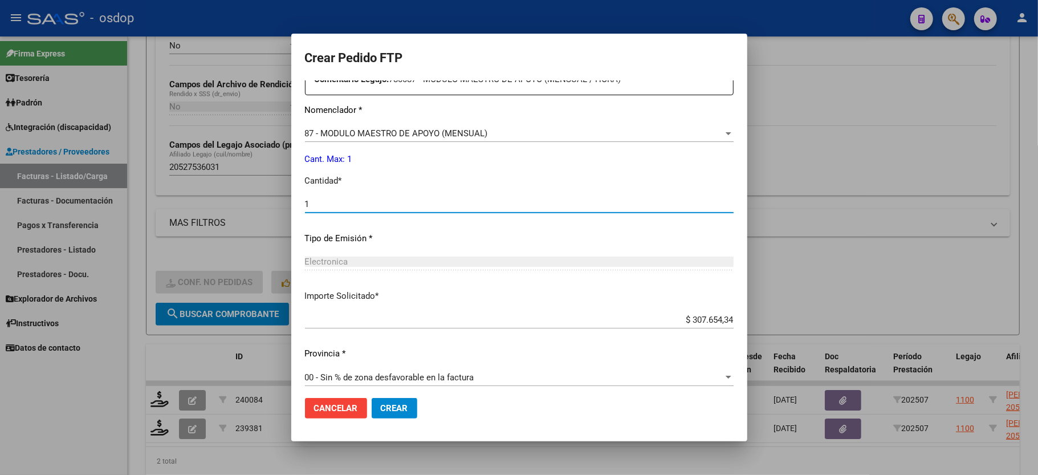
type input "1"
click at [393, 418] on mat-dialog-actions "Cancelar Crear" at bounding box center [519, 408] width 429 height 39
click at [397, 408] on span "Crear" at bounding box center [394, 408] width 27 height 10
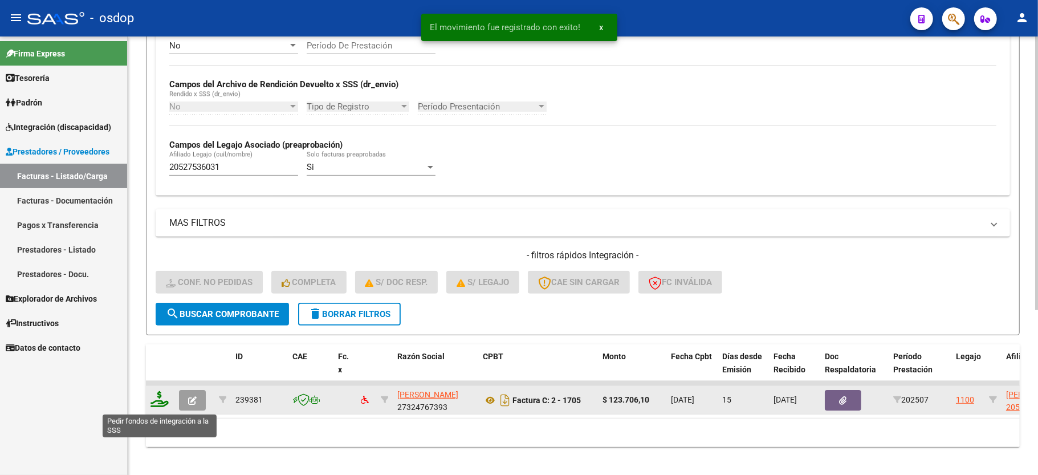
click at [160, 402] on icon at bounding box center [159, 399] width 18 height 16
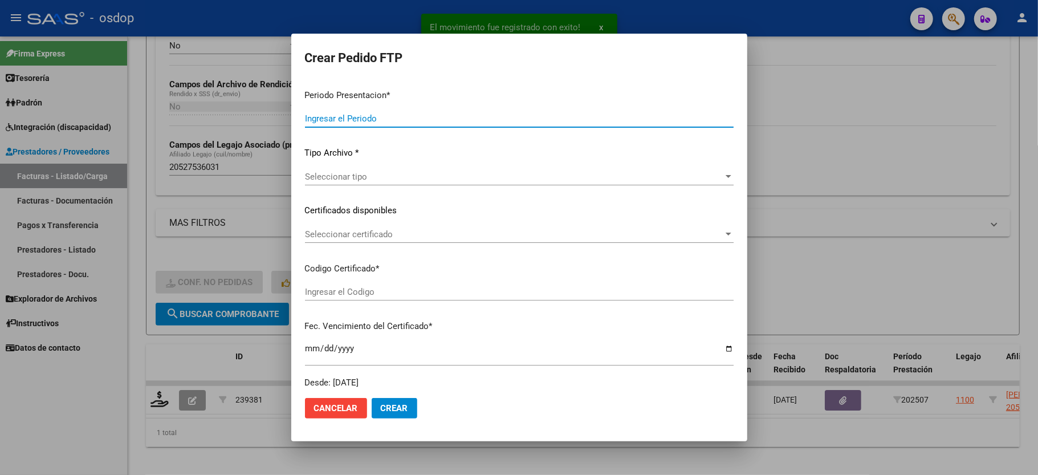
type input "202507"
type input "$ 123.706,10"
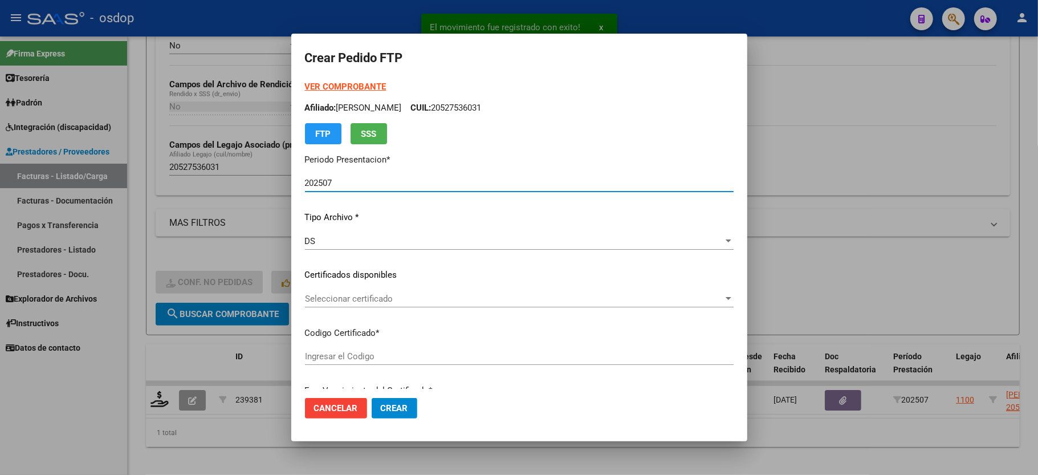
type input "4385587466"
type input "[DATE]"
click at [359, 294] on div "Seleccionar certificado Seleccionar certificado" at bounding box center [519, 298] width 429 height 17
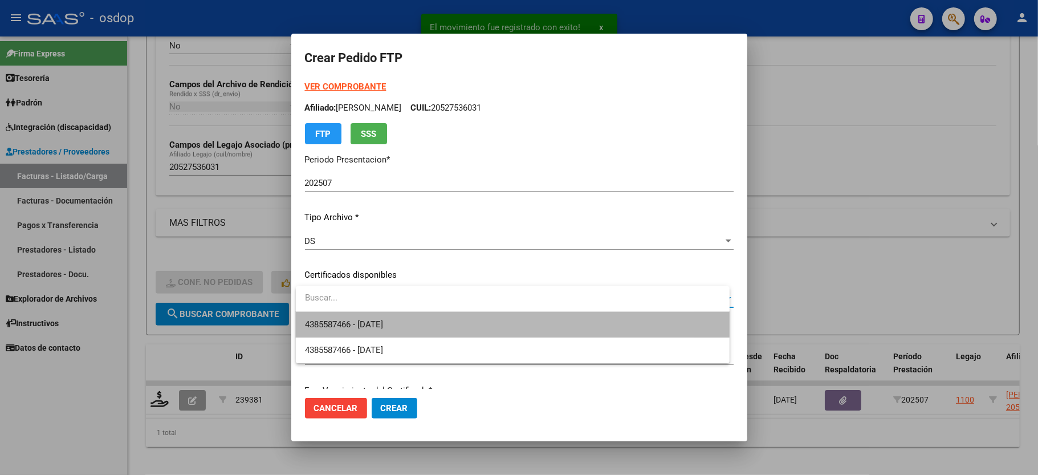
click at [350, 317] on span "4385587466 - [DATE]" at bounding box center [512, 325] width 415 height 26
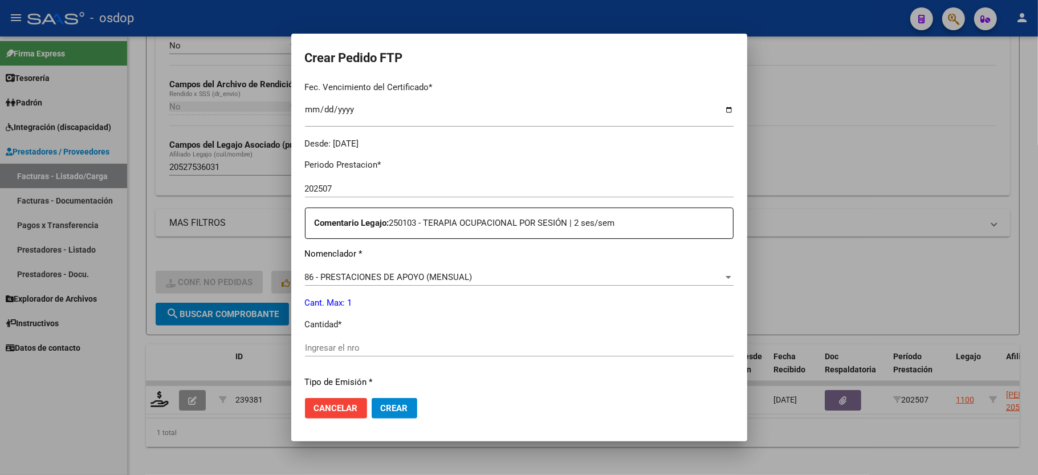
scroll to position [304, 0]
click at [368, 272] on span "86 - PRESTACIONES DE APOYO (MENSUAL)" at bounding box center [389, 276] width 168 height 10
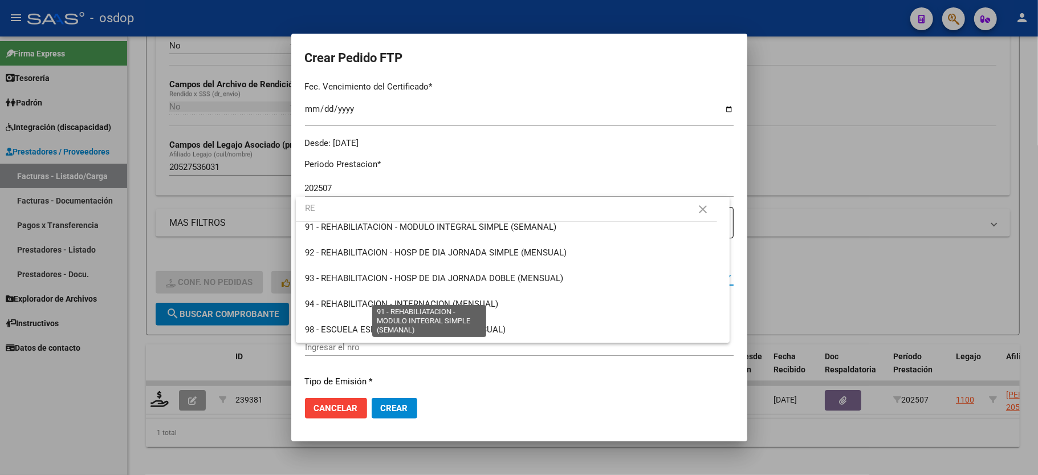
scroll to position [0, 0]
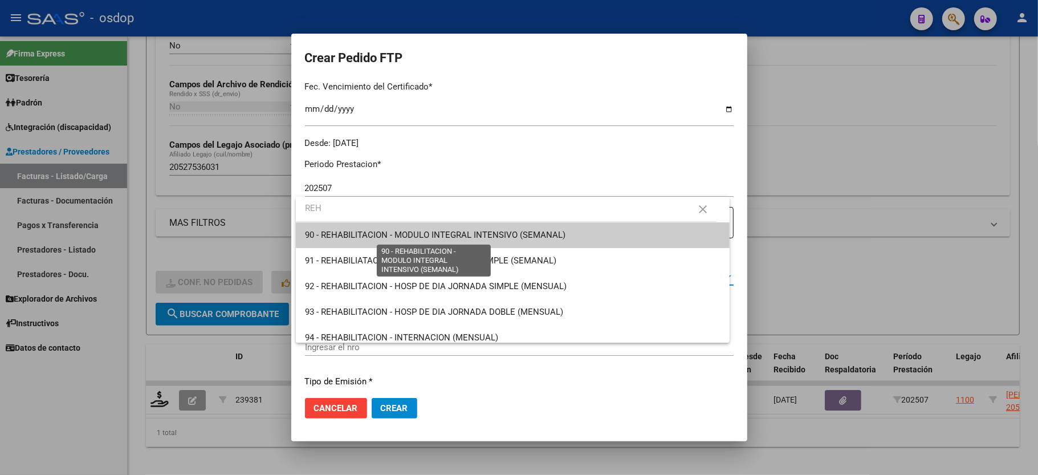
type input "REH"
click at [492, 233] on span "90 - REHABILITACION - MODULO INTEGRAL INTENSIVO (SEMANAL)" at bounding box center [435, 235] width 260 height 10
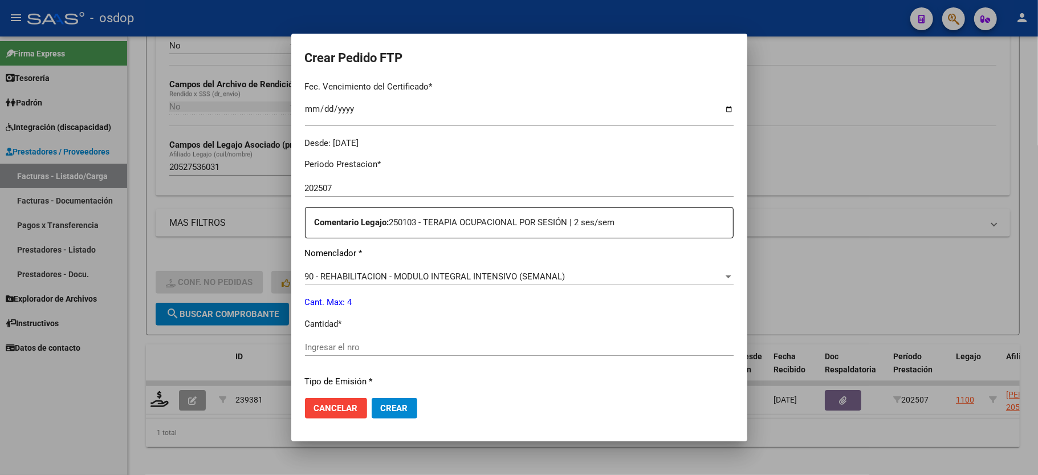
click at [385, 343] on input "Ingresar el nro" at bounding box center [519, 347] width 429 height 10
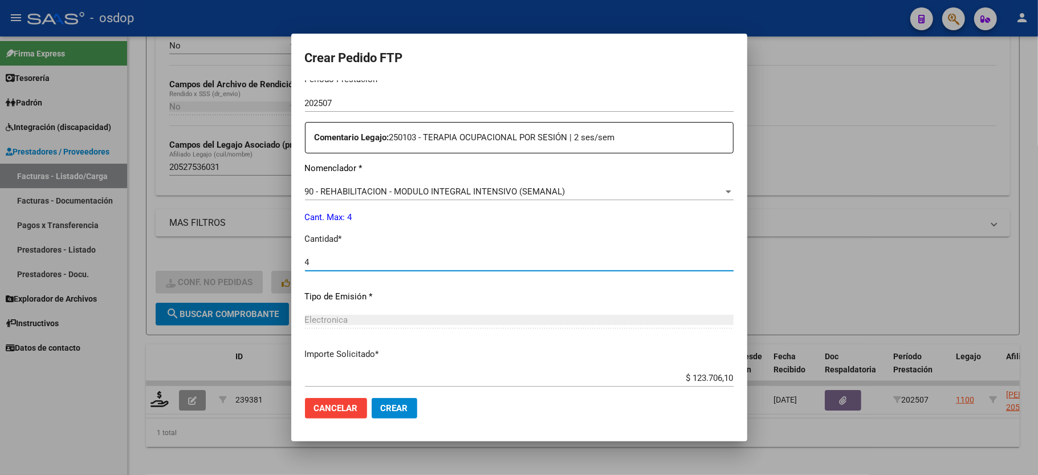
scroll to position [447, 0]
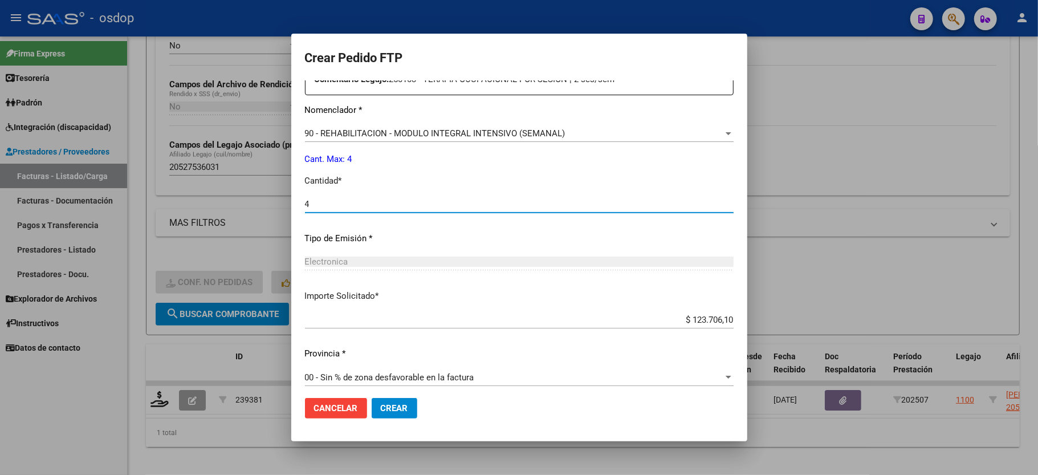
type input "4"
click at [396, 405] on span "Crear" at bounding box center [394, 408] width 27 height 10
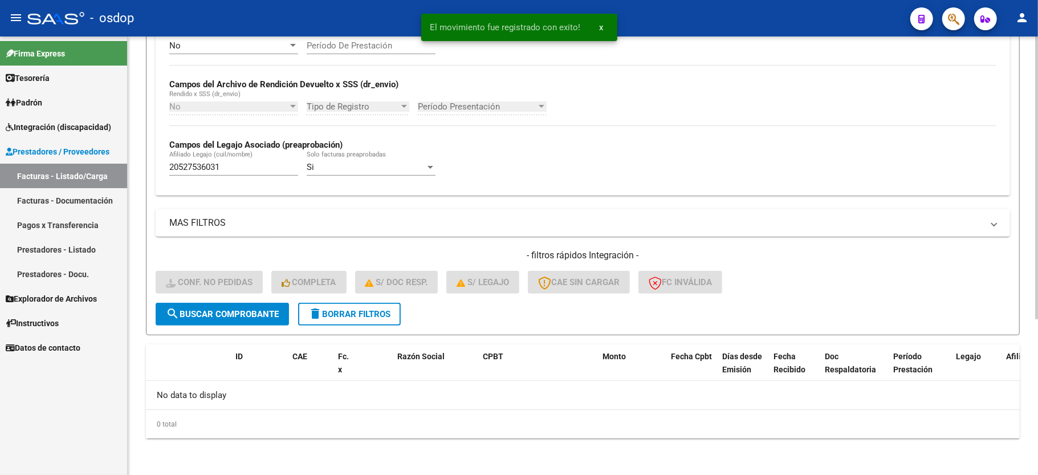
click at [342, 315] on span "delete Borrar Filtros" at bounding box center [349, 314] width 82 height 10
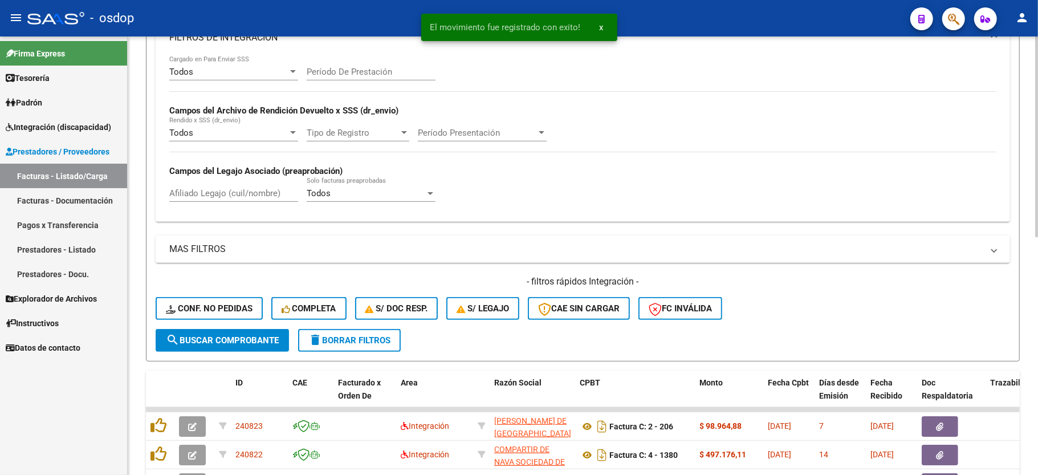
scroll to position [242, 0]
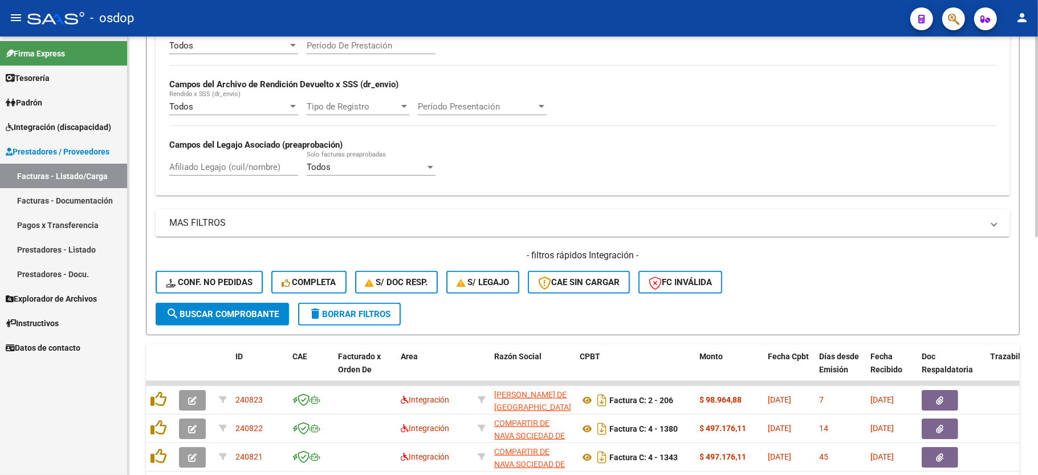
click at [242, 176] on div "Afiliado Legajo (cuil/nombre)" at bounding box center [233, 163] width 129 height 25
paste input "27445759606"
type input "27445759606"
click at [239, 320] on button "search Buscar Comprobante" at bounding box center [222, 314] width 133 height 23
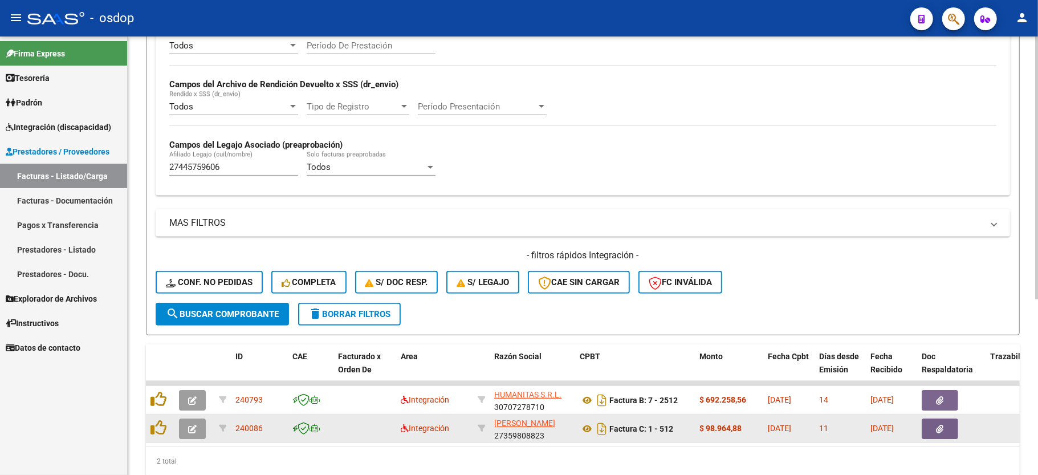
click at [184, 429] on button "button" at bounding box center [192, 428] width 27 height 21
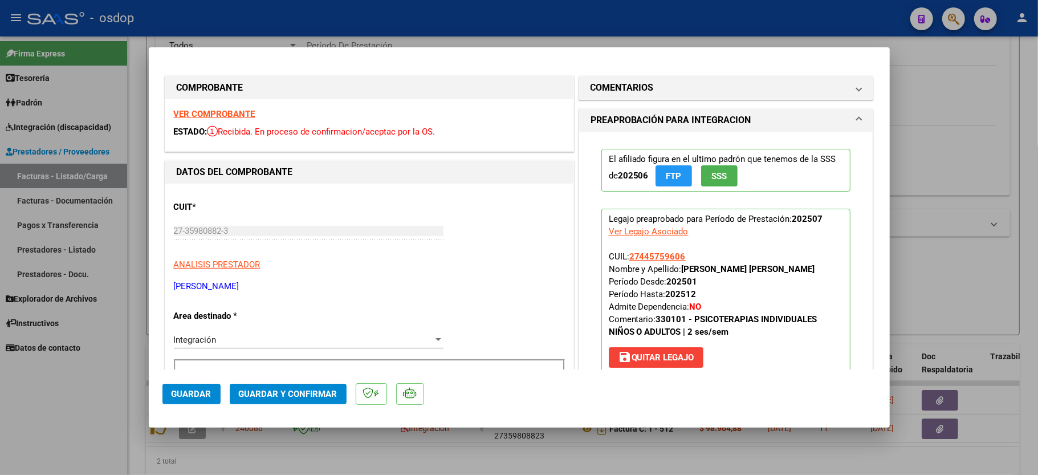
click at [226, 105] on div "VER COMPROBANTE ESTADO: Recibida. En proceso de confirmacion/aceptac por la OS." at bounding box center [369, 125] width 408 height 52
click at [229, 112] on strong "VER COMPROBANTE" at bounding box center [215, 114] width 82 height 10
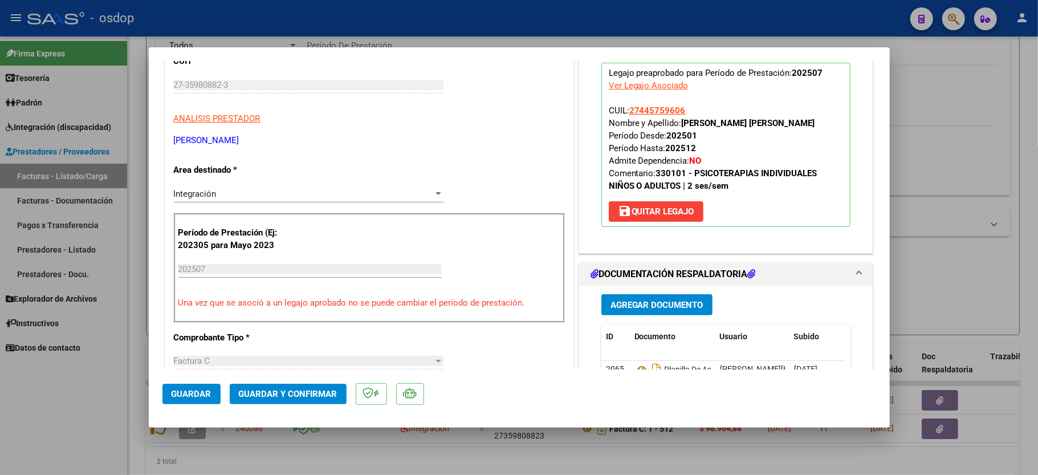
scroll to position [228, 0]
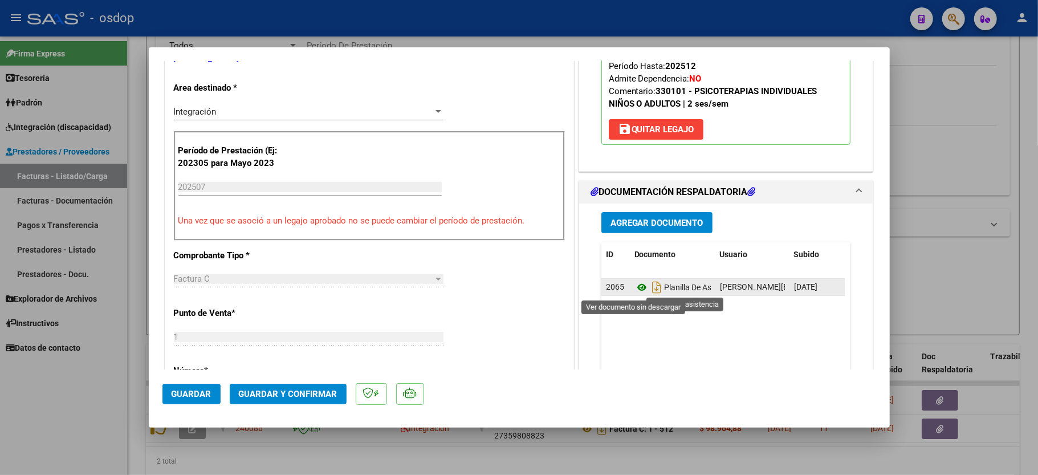
click at [634, 288] on icon at bounding box center [641, 287] width 15 height 14
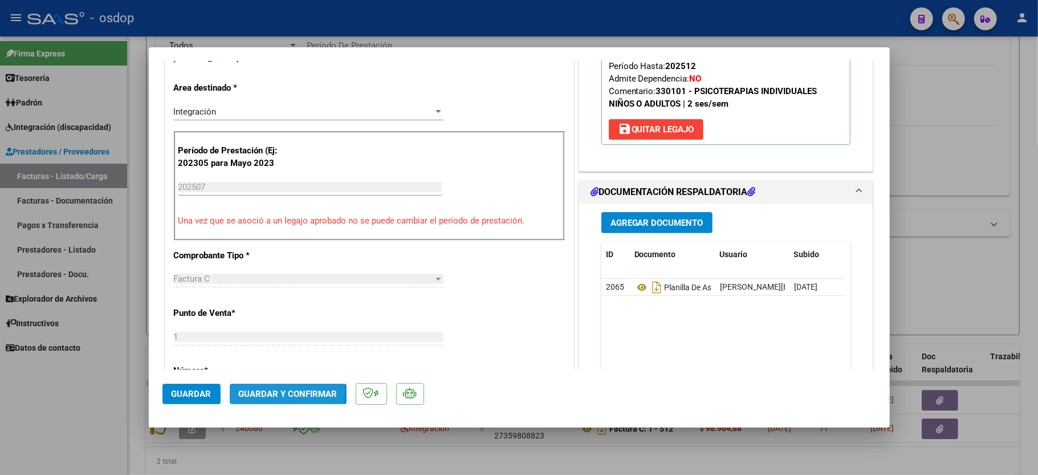
click at [256, 390] on span "Guardar y Confirmar" at bounding box center [288, 394] width 99 height 10
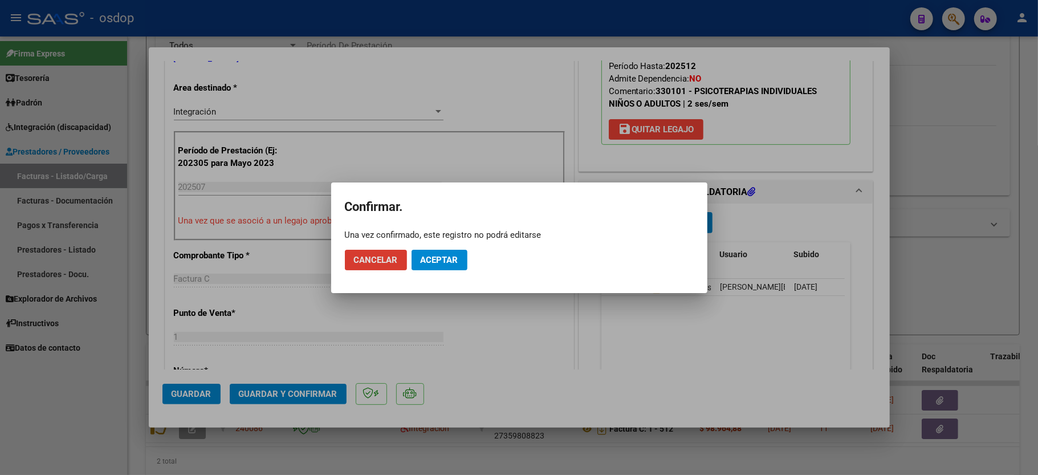
click at [445, 267] on button "Aceptar" at bounding box center [440, 260] width 56 height 21
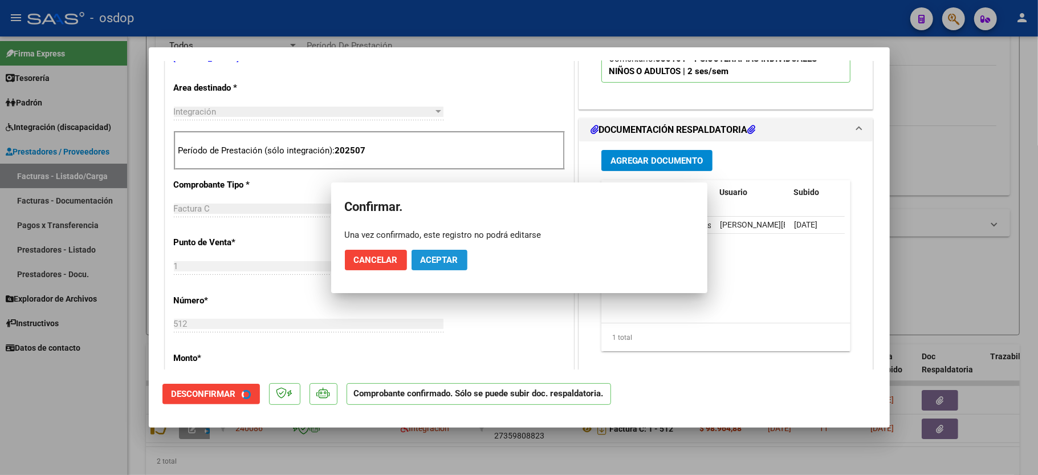
scroll to position [227, 0]
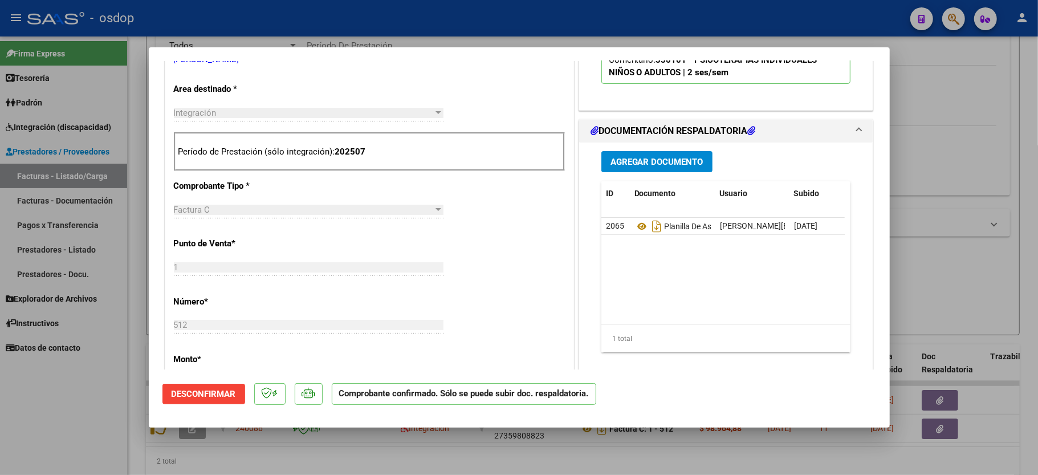
click at [43, 386] on div at bounding box center [519, 237] width 1038 height 475
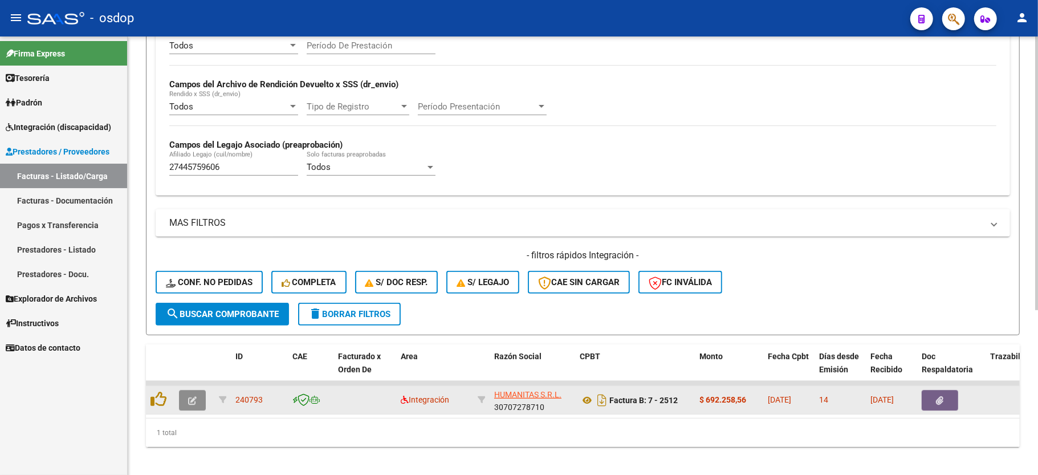
click at [194, 402] on icon "button" at bounding box center [192, 400] width 9 height 9
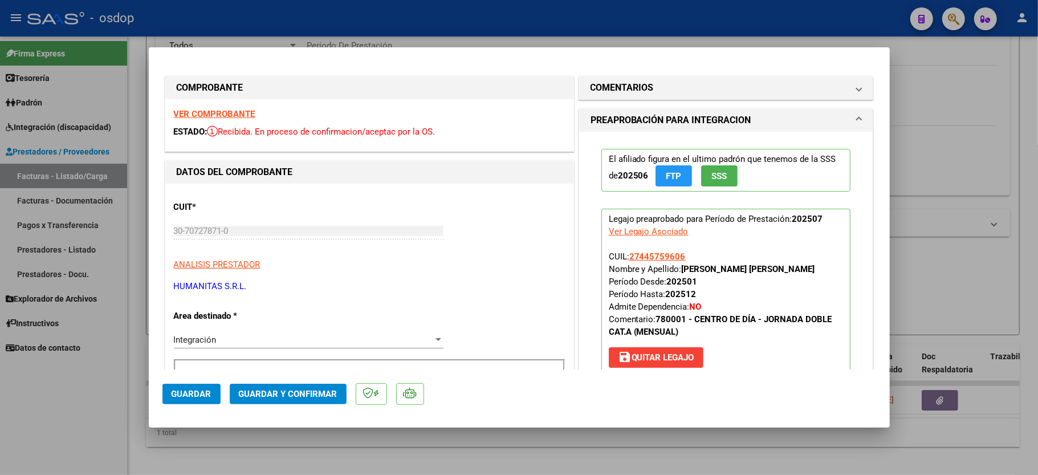
click at [192, 110] on strong "VER COMPROBANTE" at bounding box center [215, 114] width 82 height 10
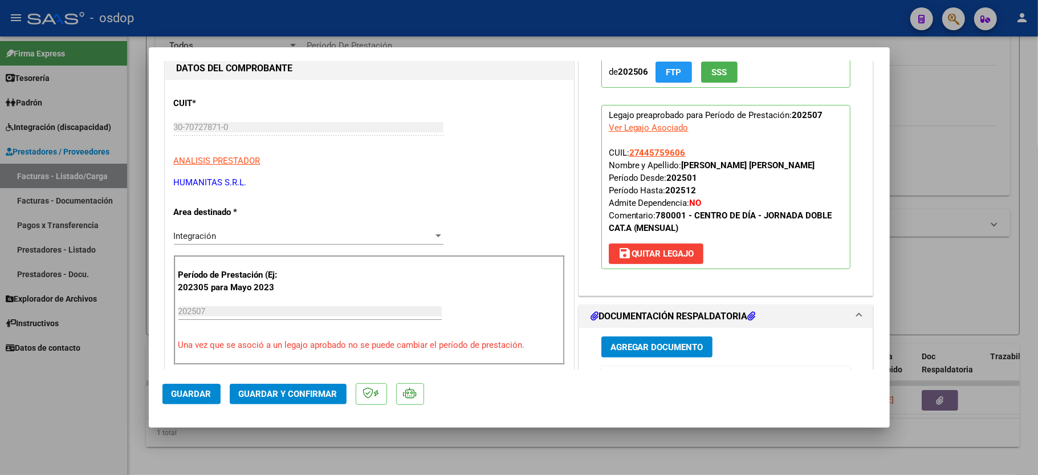
scroll to position [228, 0]
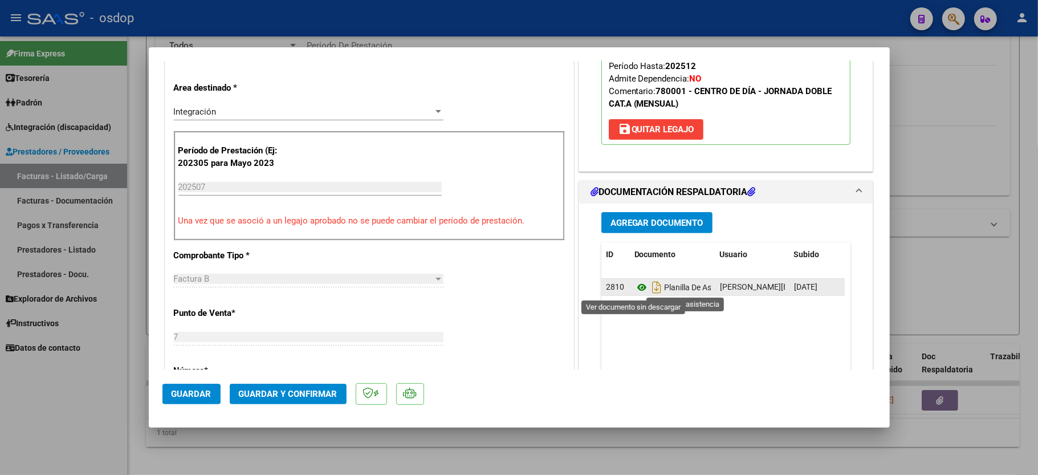
click at [634, 288] on icon at bounding box center [641, 287] width 15 height 14
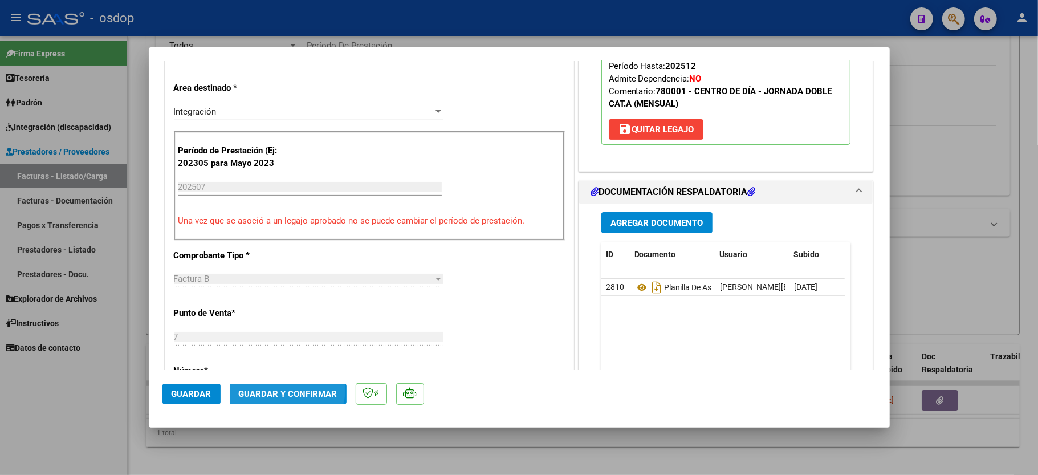
click at [279, 390] on span "Guardar y Confirmar" at bounding box center [288, 394] width 99 height 10
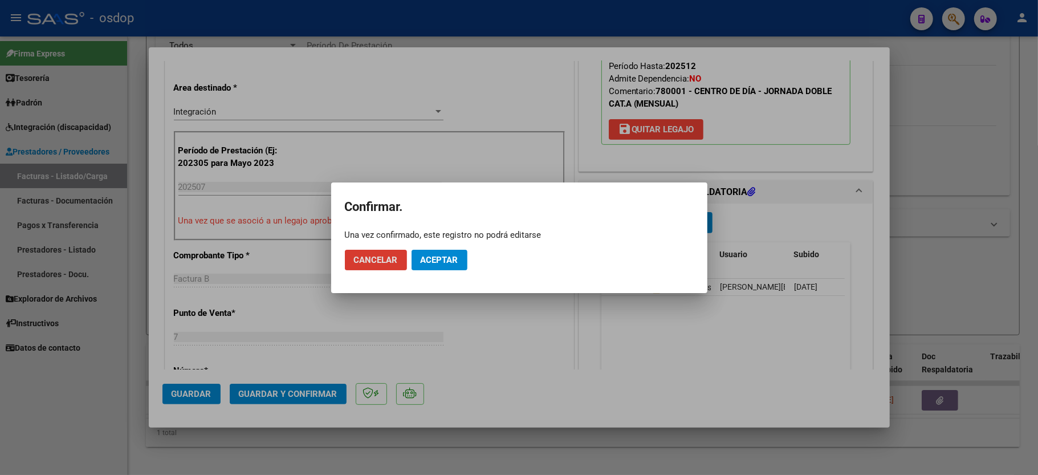
click at [426, 252] on button "Aceptar" at bounding box center [440, 260] width 56 height 21
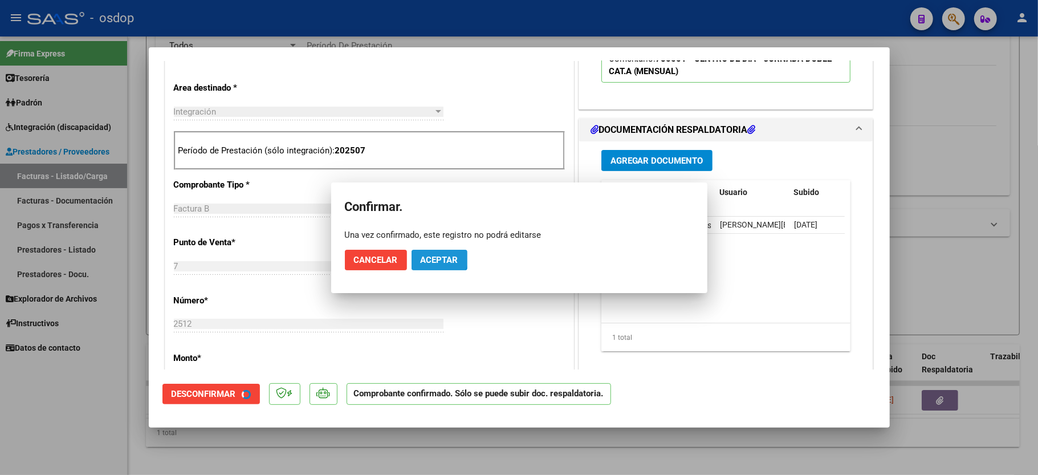
scroll to position [227, 0]
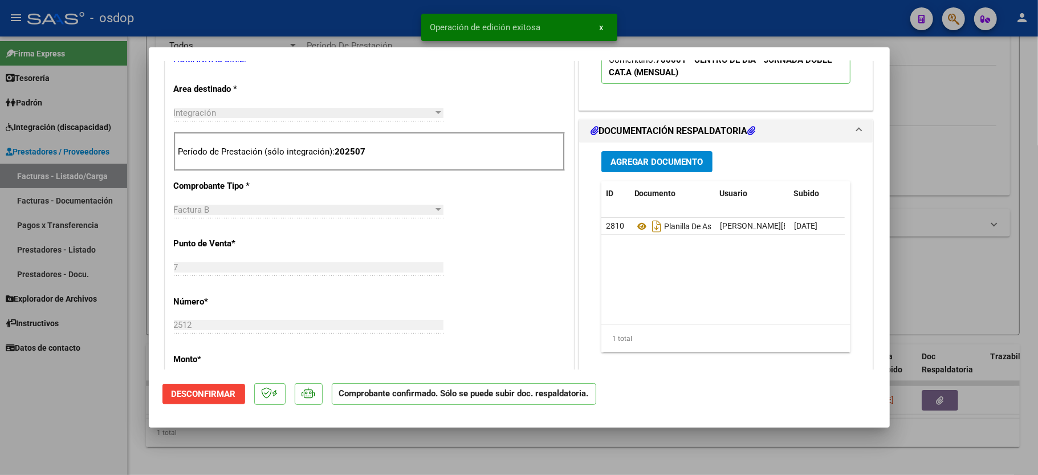
click at [51, 419] on div at bounding box center [519, 237] width 1038 height 475
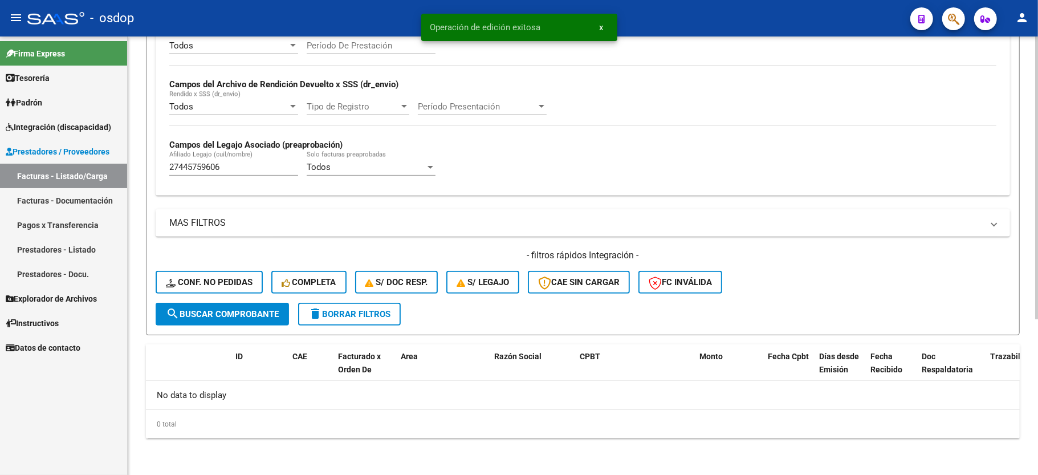
click at [212, 169] on input "27445759606" at bounding box center [233, 167] width 129 height 10
click at [226, 292] on button "Conf. no pedidas" at bounding box center [209, 282] width 107 height 23
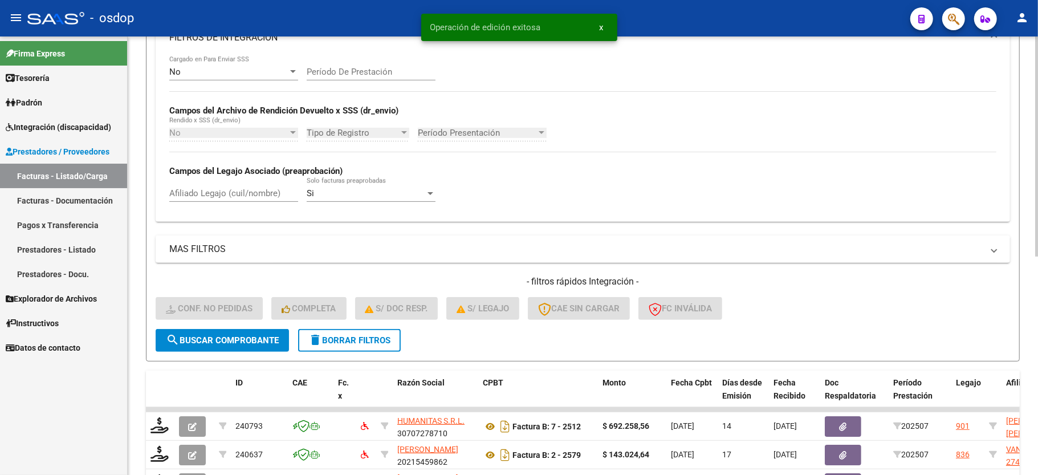
scroll to position [242, 0]
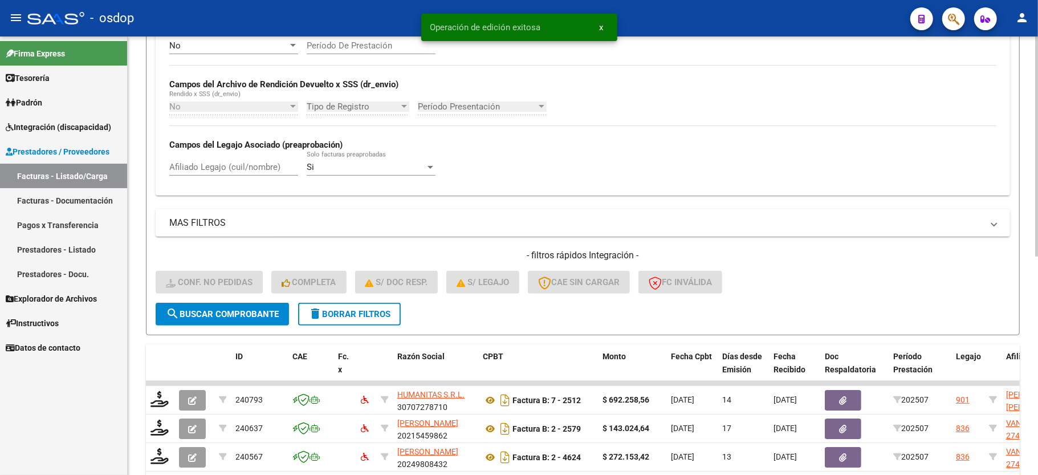
click at [205, 169] on input "Afiliado Legajo (cuil/nombre)" at bounding box center [233, 167] width 129 height 10
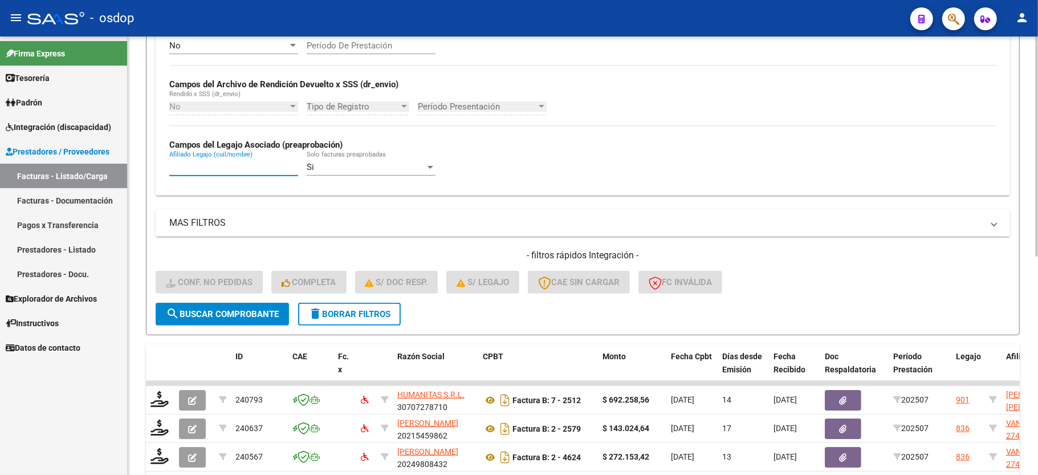
paste input "27445759606"
type input "27445759606"
click at [235, 325] on form "Filtros Id Integración Area Seleccionar Gerenciador Seleccionar Gerenciador Si …" at bounding box center [583, 114] width 874 height 442
click at [233, 320] on button "search Buscar Comprobante" at bounding box center [222, 314] width 133 height 23
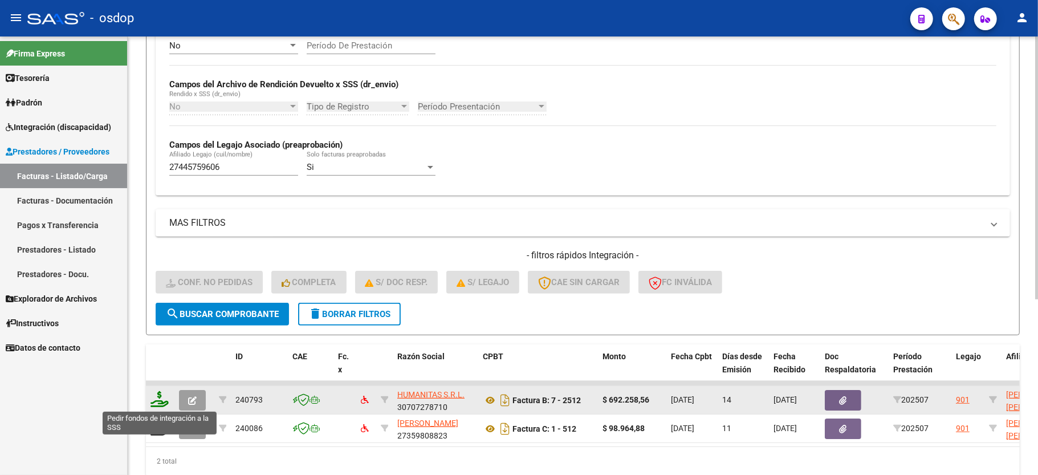
click at [156, 393] on icon at bounding box center [159, 399] width 18 height 16
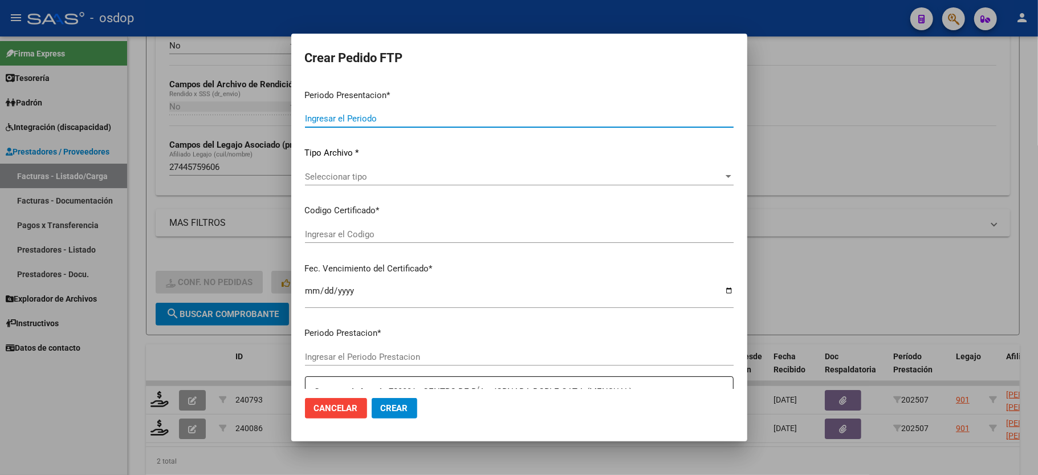
type input "202507"
type input "$ 692.258,56"
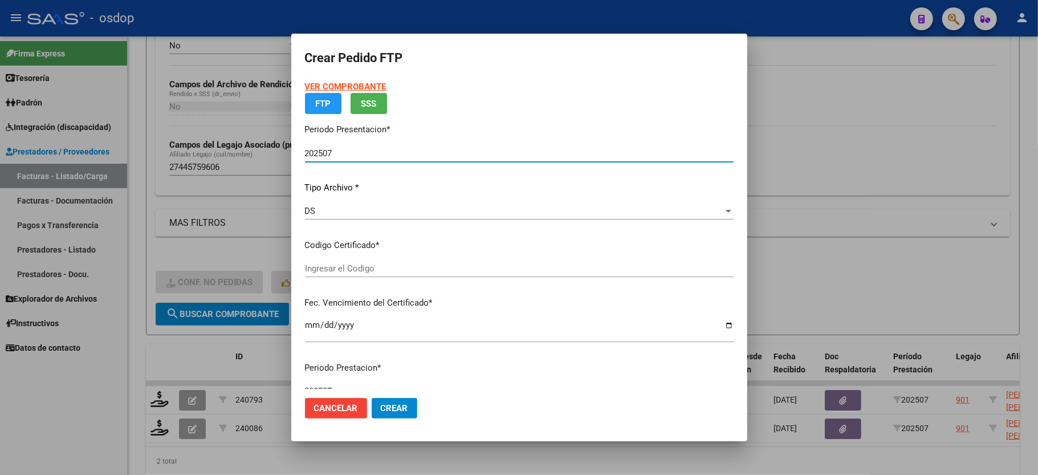
type input "4401680501"
type input "[DATE]"
click at [361, 272] on app-drop-down-list "Certificados disponibles Seleccionar certificado Seleccionar certificado" at bounding box center [524, 256] width 438 height 35
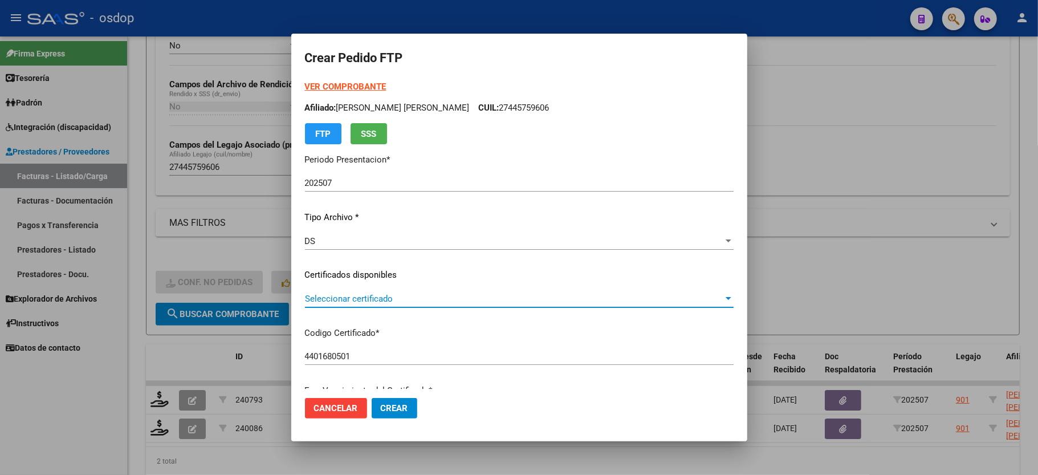
click at [361, 302] on span "Seleccionar certificado" at bounding box center [514, 299] width 418 height 10
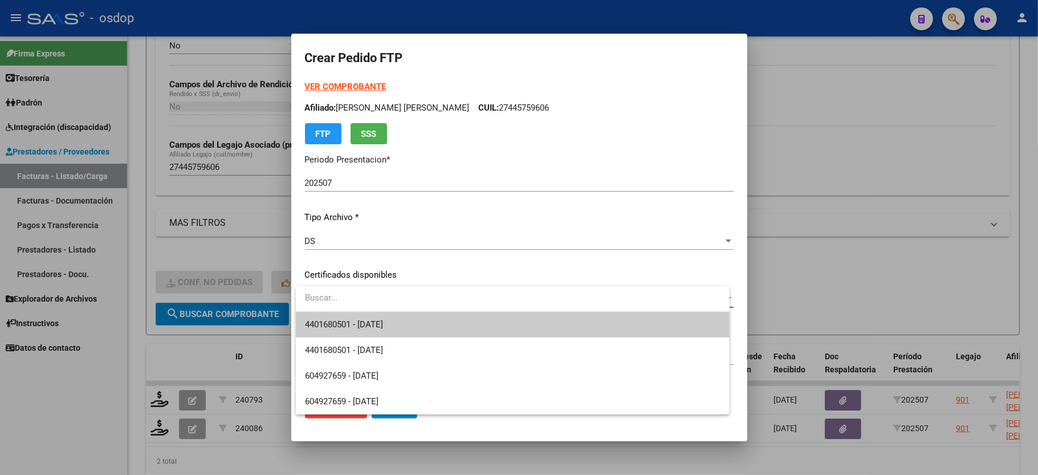
click at [363, 328] on span "4401680501 - [DATE]" at bounding box center [344, 324] width 78 height 10
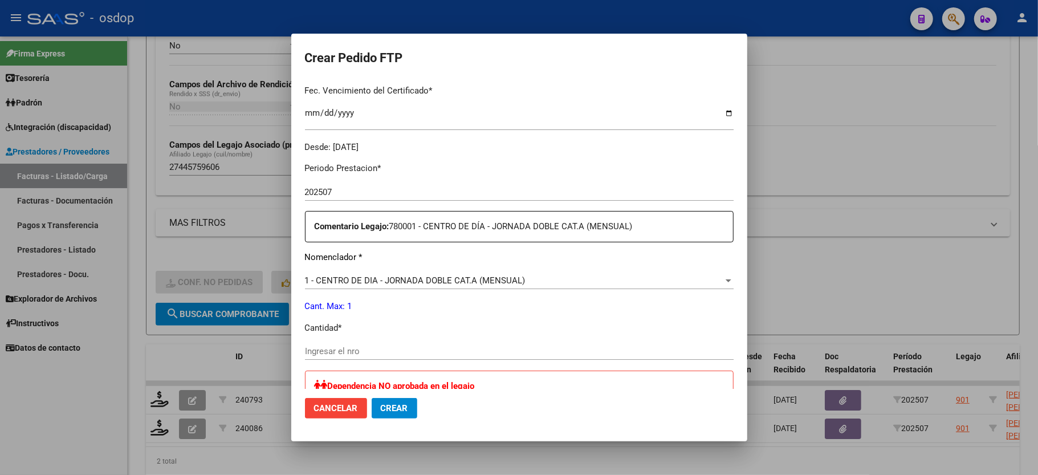
scroll to position [304, 0]
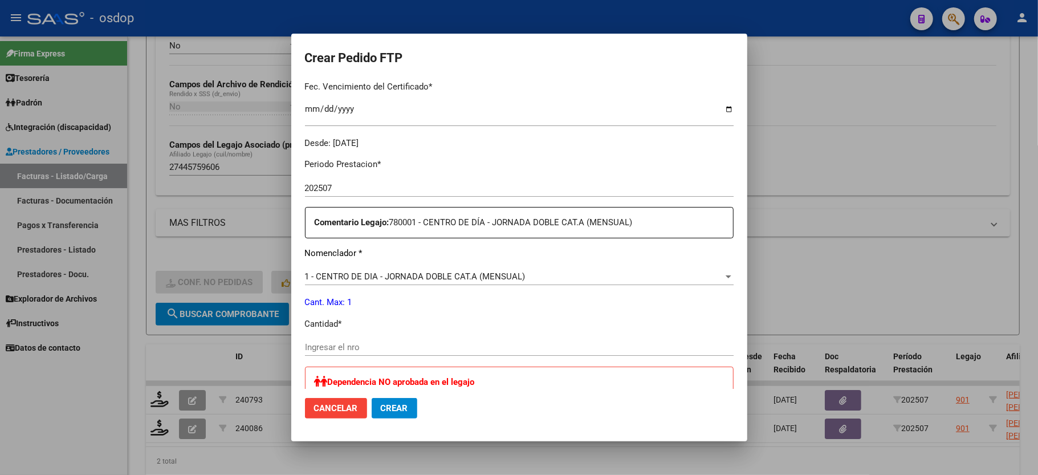
click at [365, 327] on div "Periodo Prestacion * 202507 Ingresar el Periodo Prestacion Comentario Legajo: 7…" at bounding box center [519, 382] width 429 height 466
click at [340, 343] on input "Ingresar el nro" at bounding box center [519, 347] width 429 height 10
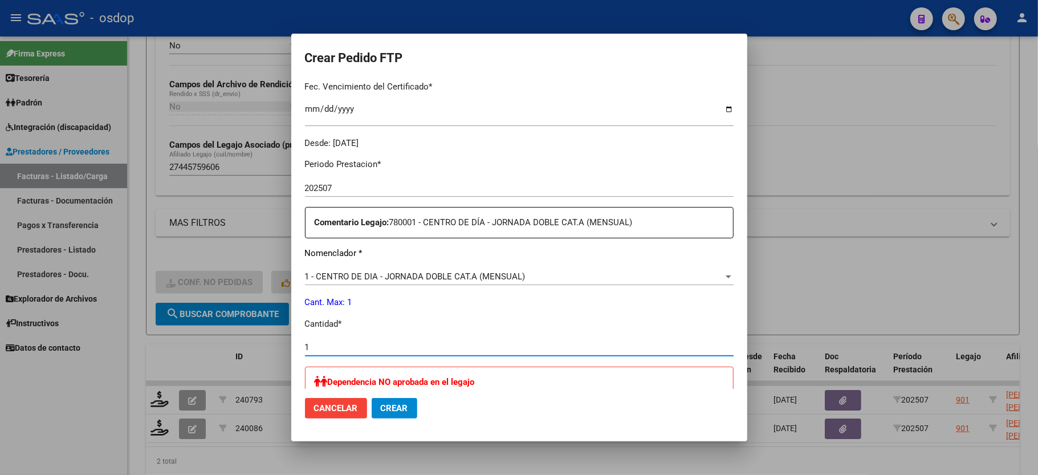
scroll to position [524, 0]
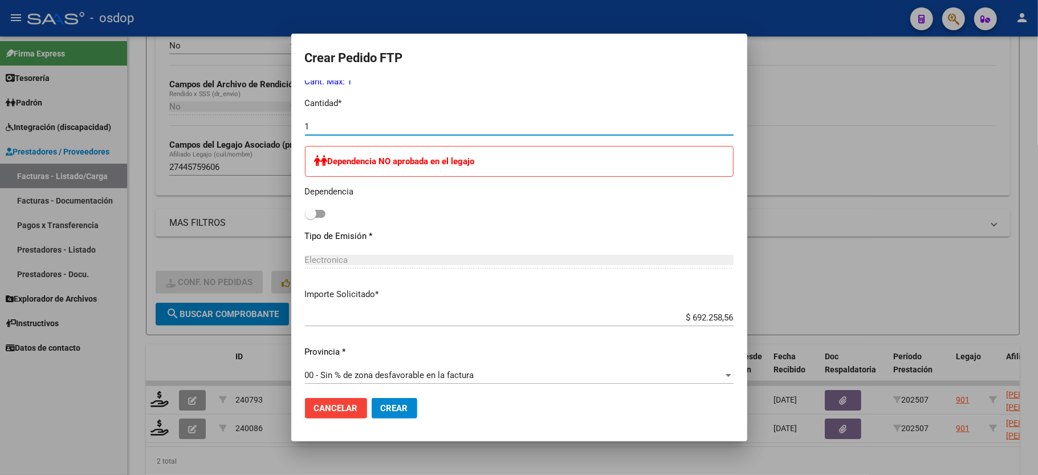
type input "1"
click at [397, 415] on button "Crear" at bounding box center [395, 408] width 46 height 21
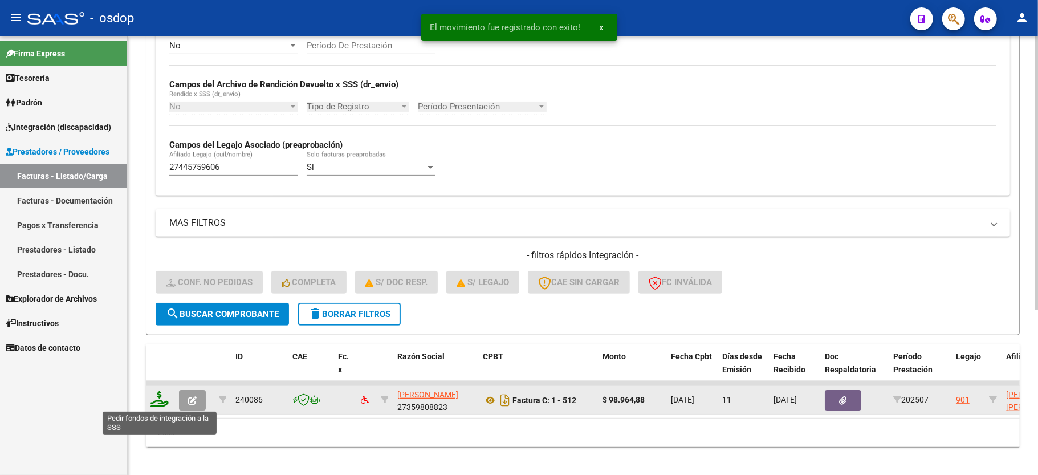
click at [154, 402] on icon at bounding box center [159, 399] width 18 height 16
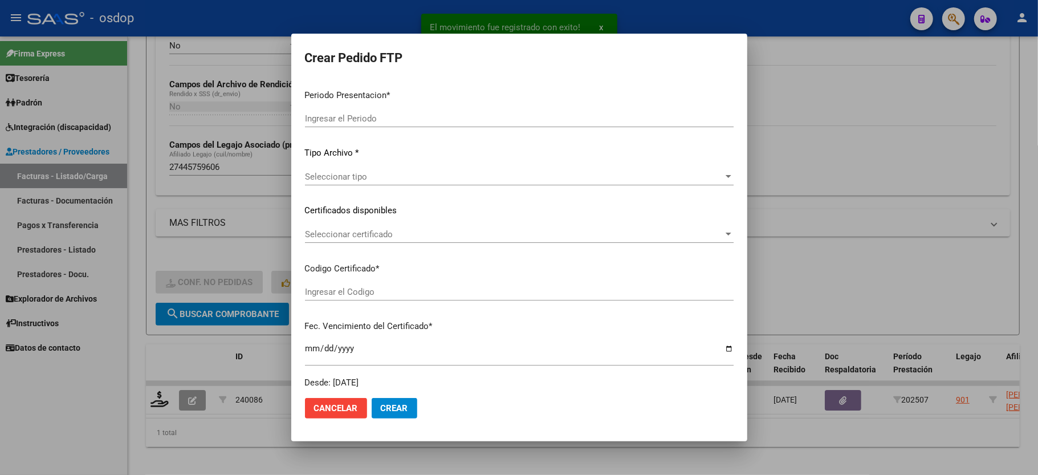
type input "202507"
type input "$ 98.964,88"
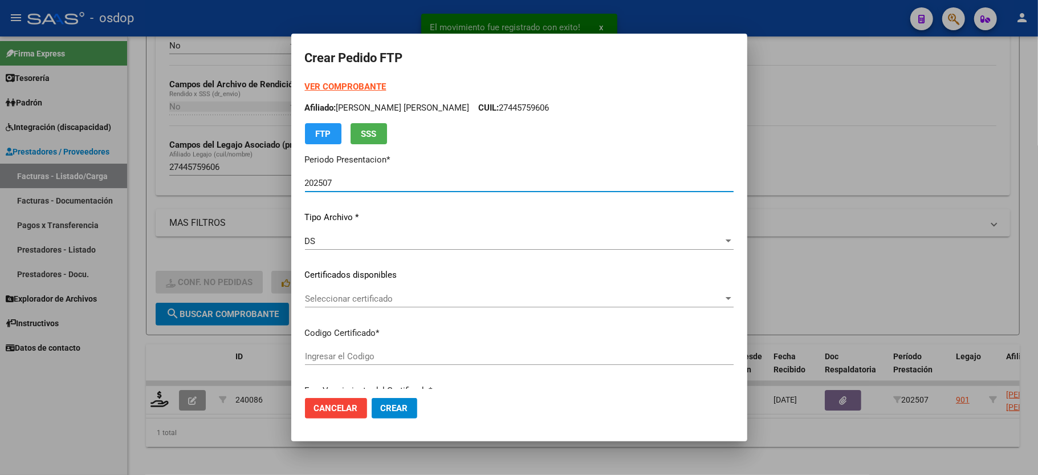
type input "4401680501"
type input "[DATE]"
click at [345, 298] on span "Seleccionar certificado" at bounding box center [514, 299] width 418 height 10
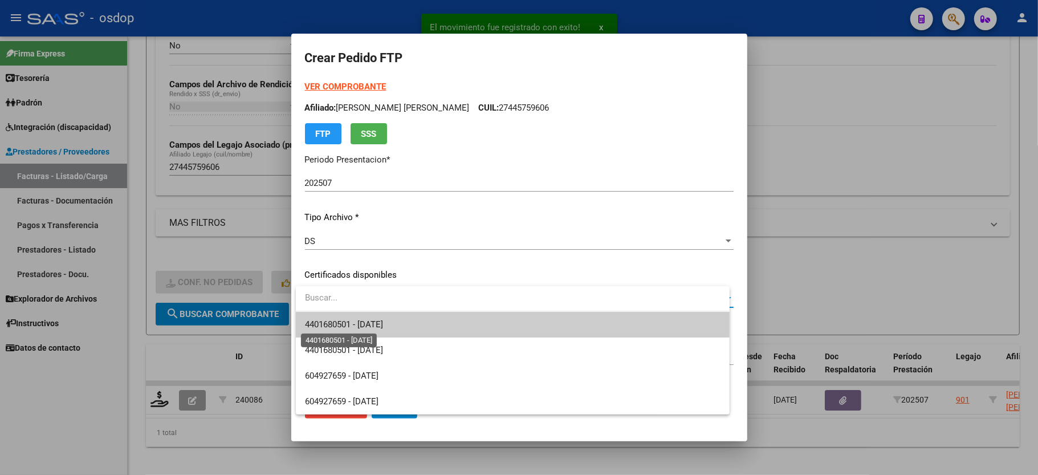
click at [349, 319] on span "4401680501 - [DATE]" at bounding box center [344, 324] width 78 height 10
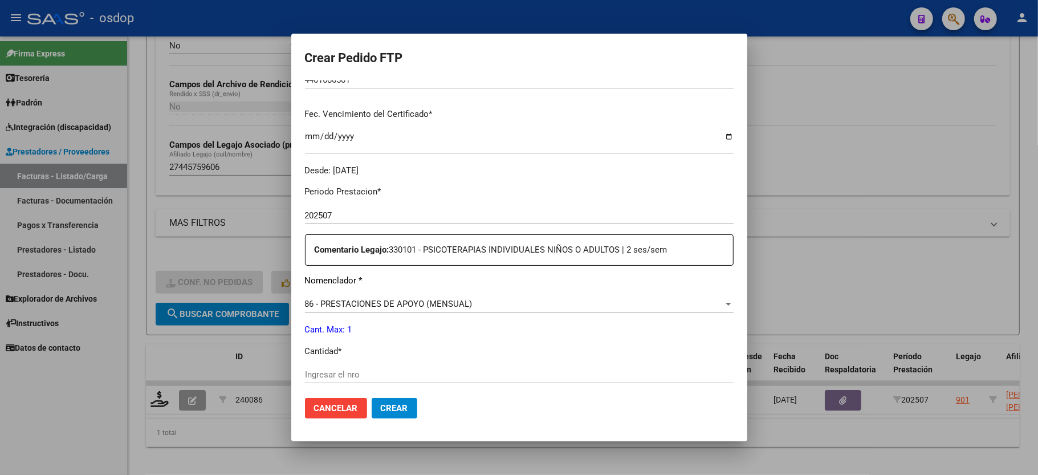
scroll to position [304, 0]
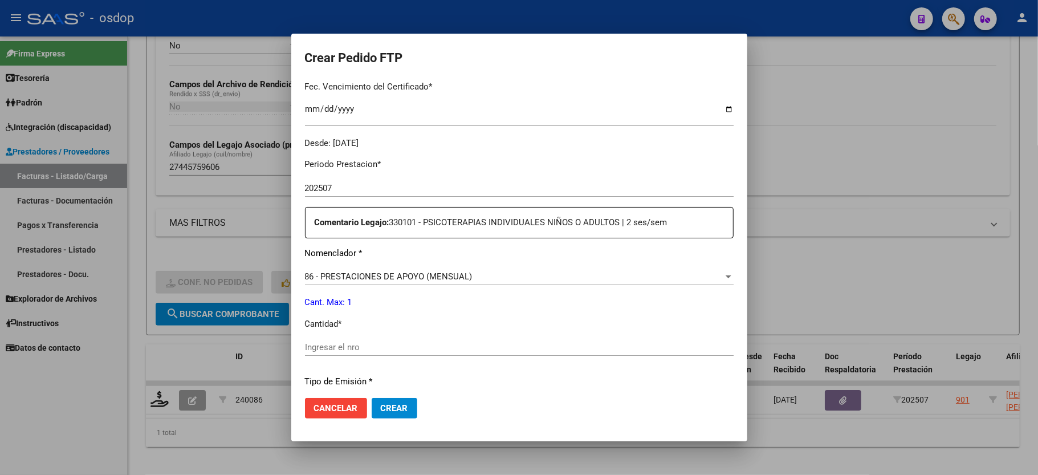
click at [336, 339] on div "Ingresar el nro" at bounding box center [519, 347] width 429 height 17
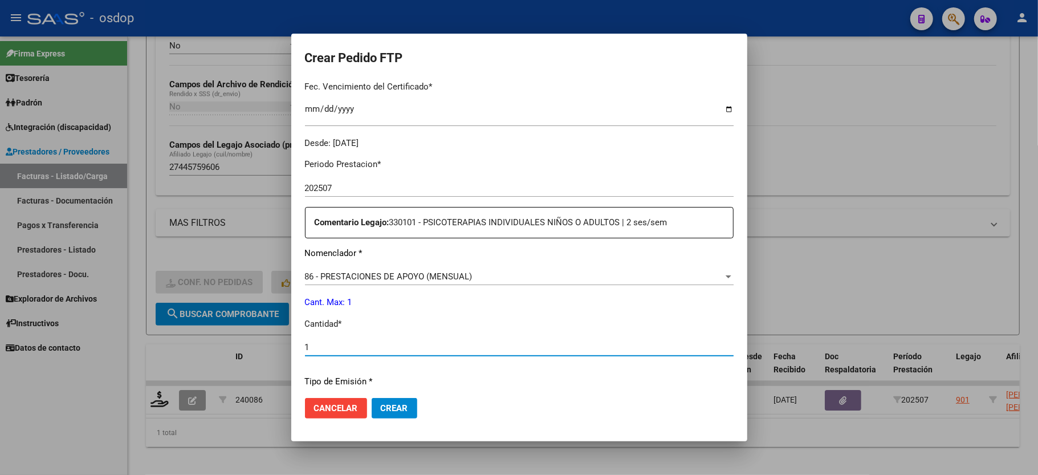
type input "1"
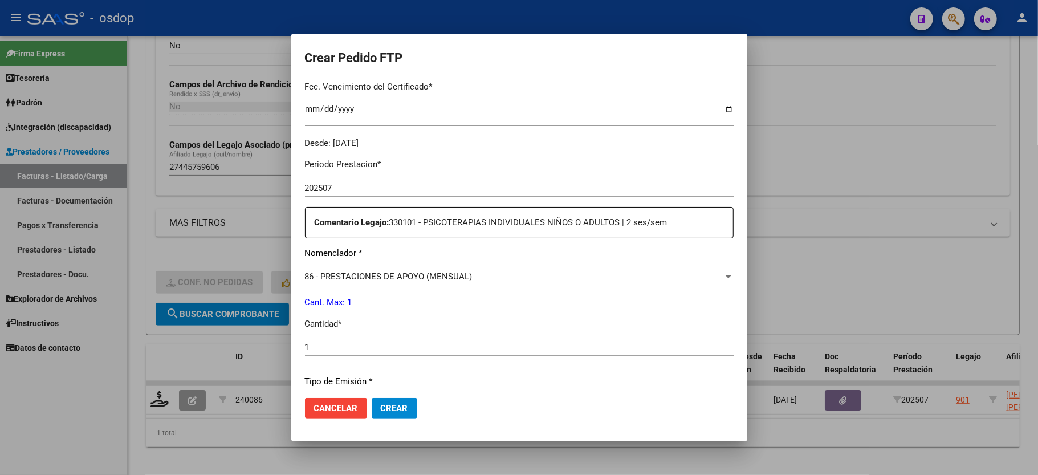
scroll to position [562, 0]
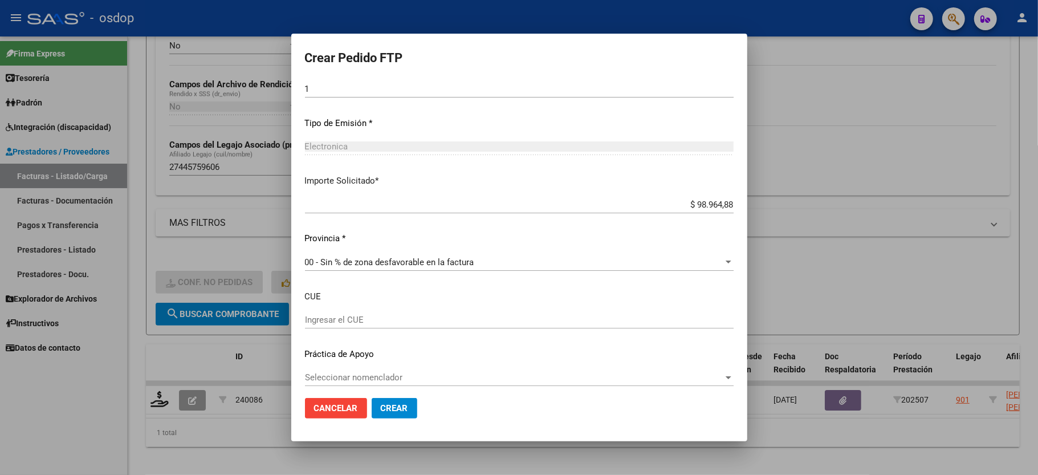
click at [406, 405] on button "Crear" at bounding box center [395, 408] width 46 height 21
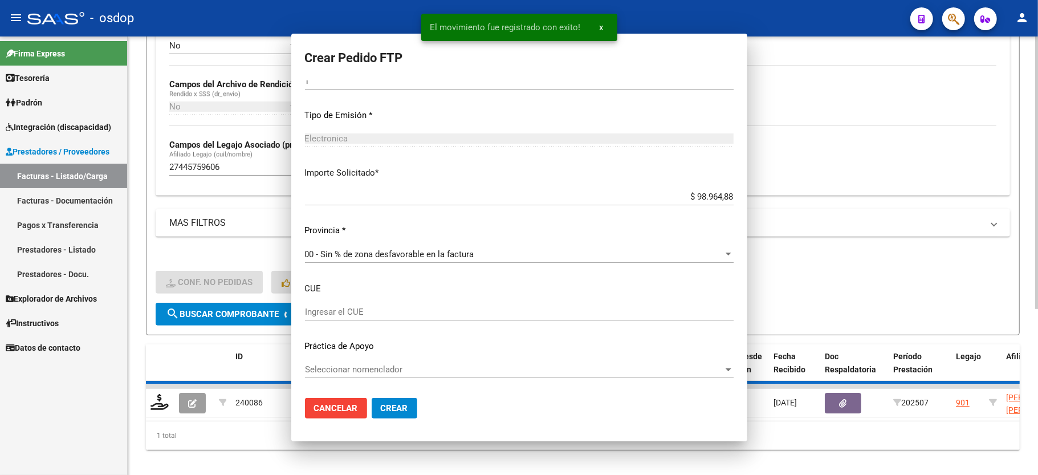
scroll to position [0, 0]
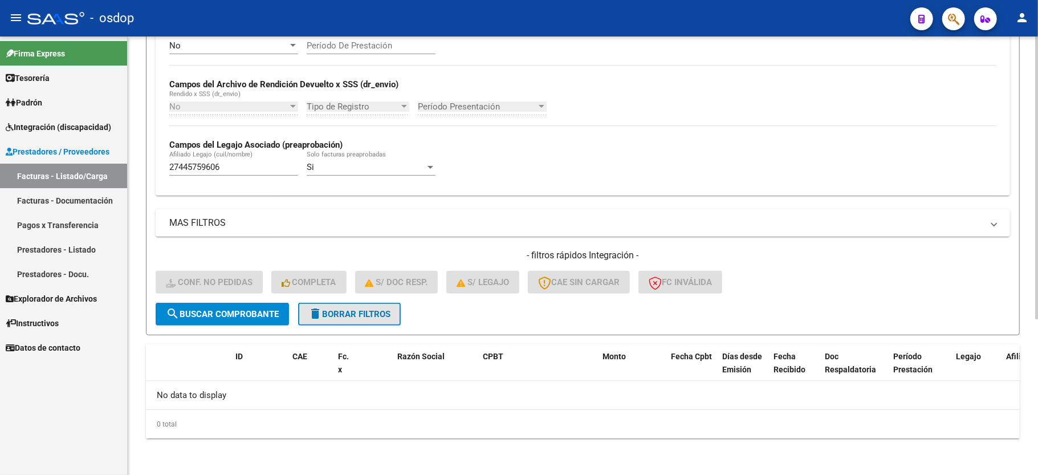
drag, startPoint x: 338, startPoint y: 306, endPoint x: 298, endPoint y: 219, distance: 95.6
click at [337, 306] on button "delete Borrar Filtros" at bounding box center [349, 314] width 103 height 23
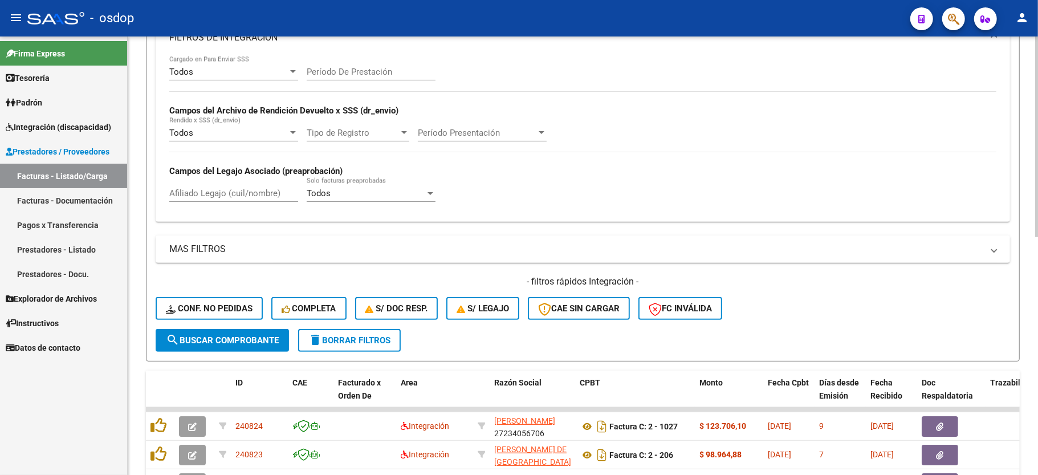
scroll to position [242, 0]
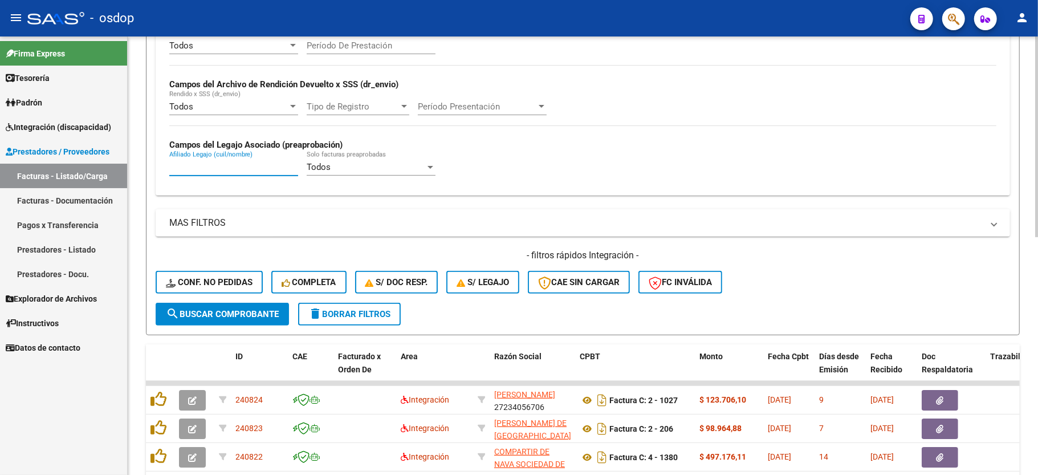
click at [212, 172] on input "Afiliado Legajo (cuil/nombre)" at bounding box center [233, 167] width 129 height 10
paste input "20546151116"
type input "20546151116"
click at [231, 327] on form "Filtros Id Area Area Seleccionar Gerenciador Seleccionar Gerenciador No Confirm…" at bounding box center [583, 114] width 874 height 442
click at [233, 318] on span "search Buscar Comprobante" at bounding box center [222, 314] width 113 height 10
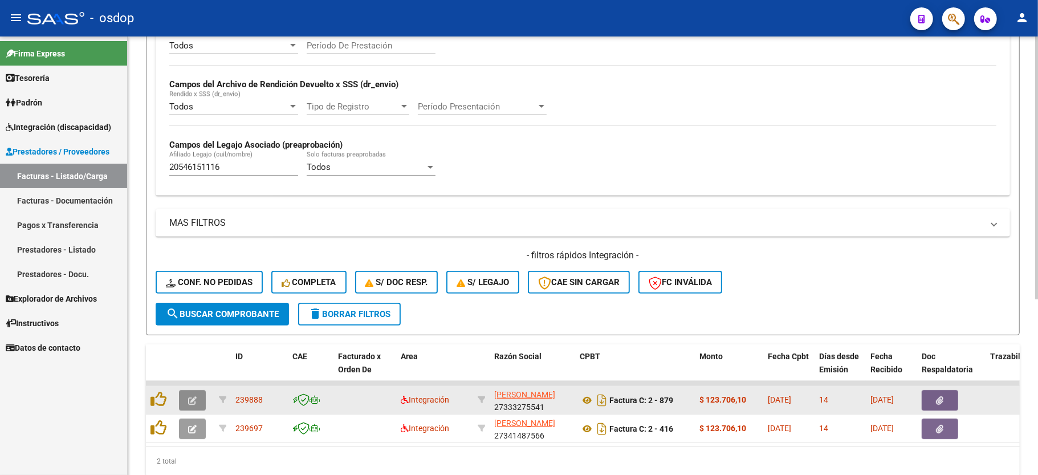
click at [196, 400] on icon "button" at bounding box center [192, 400] width 9 height 9
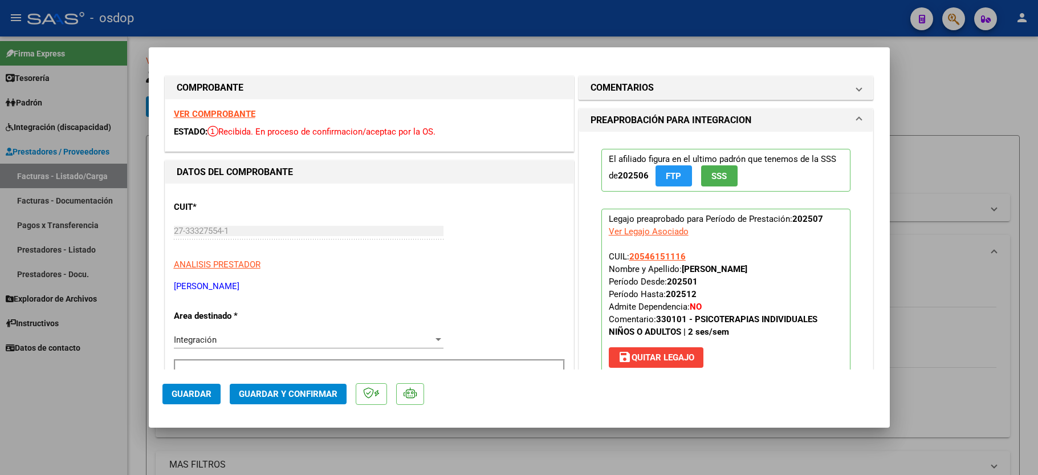
click at [201, 100] on div "VER COMPROBANTE ESTADO: Recibida. En proceso de confirmacion/aceptac por la OS." at bounding box center [369, 125] width 408 height 52
click at [202, 110] on strong "VER COMPROBANTE" at bounding box center [215, 114] width 82 height 10
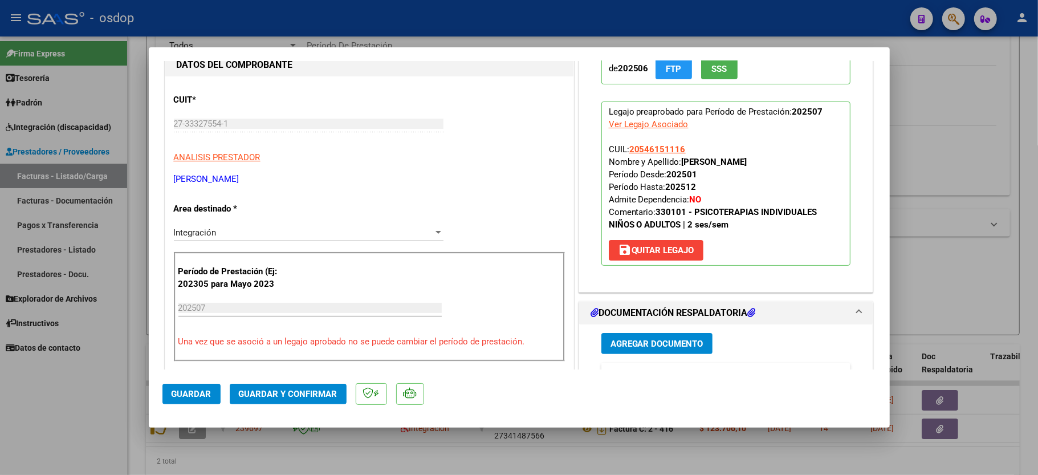
scroll to position [304, 0]
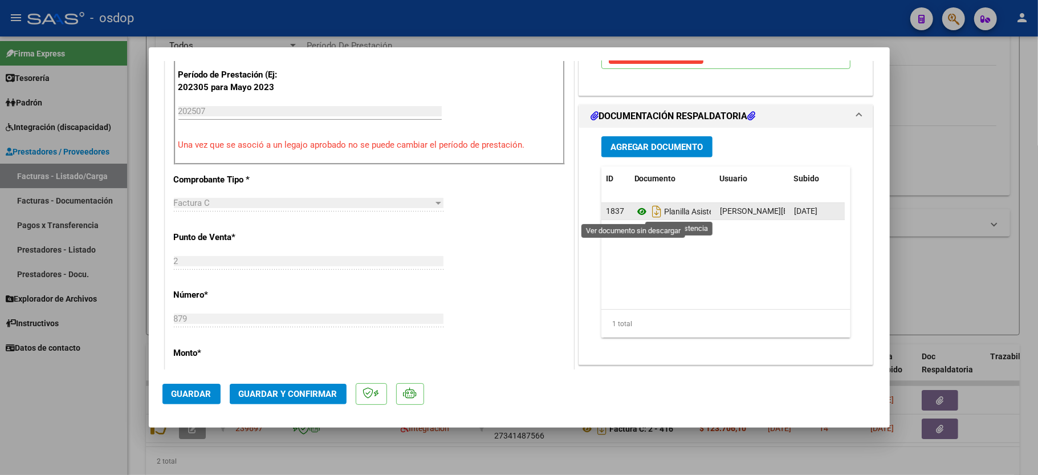
click at [634, 211] on icon at bounding box center [641, 212] width 15 height 14
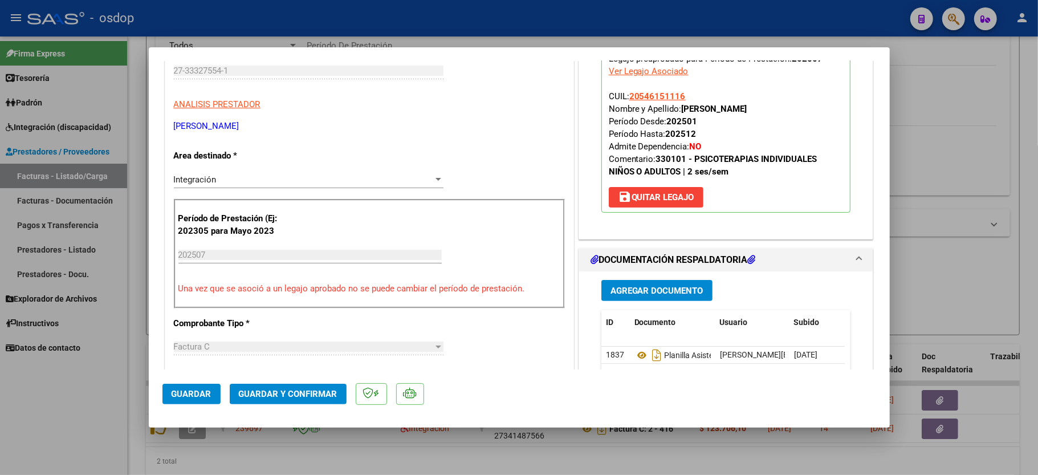
scroll to position [152, 0]
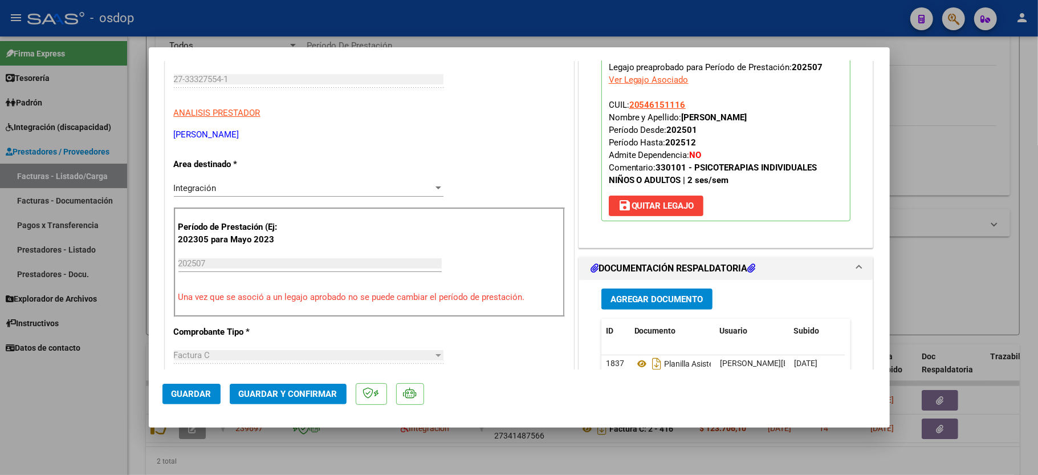
click at [293, 402] on button "Guardar y Confirmar" at bounding box center [288, 394] width 117 height 21
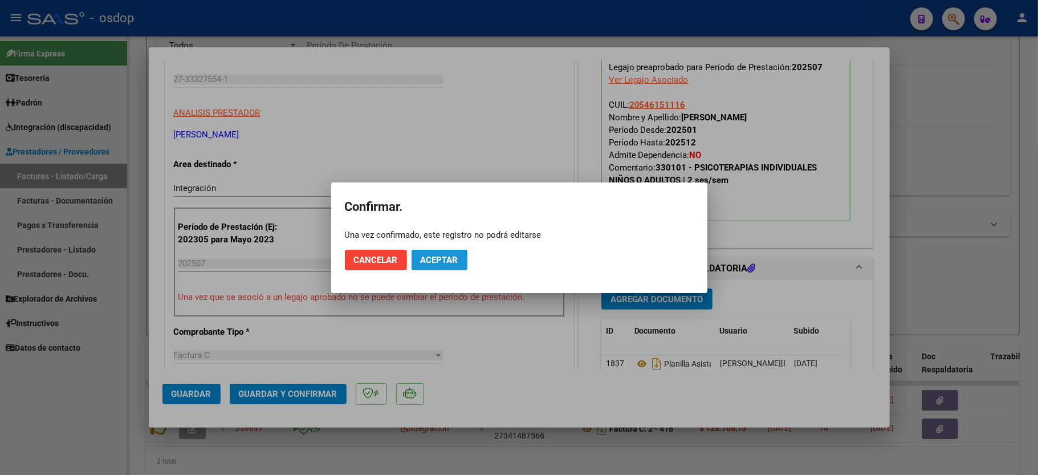
click at [425, 262] on span "Aceptar" at bounding box center [440, 260] width 38 height 10
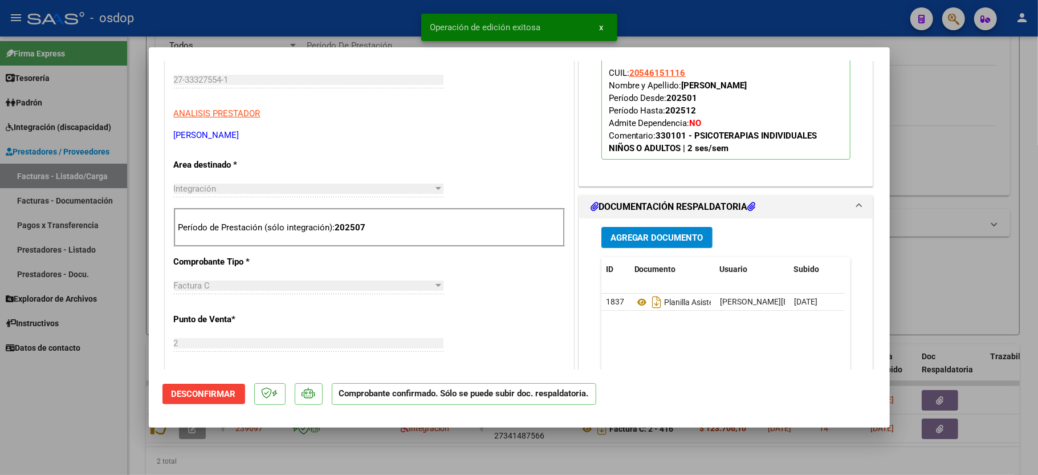
click at [94, 437] on div at bounding box center [519, 237] width 1038 height 475
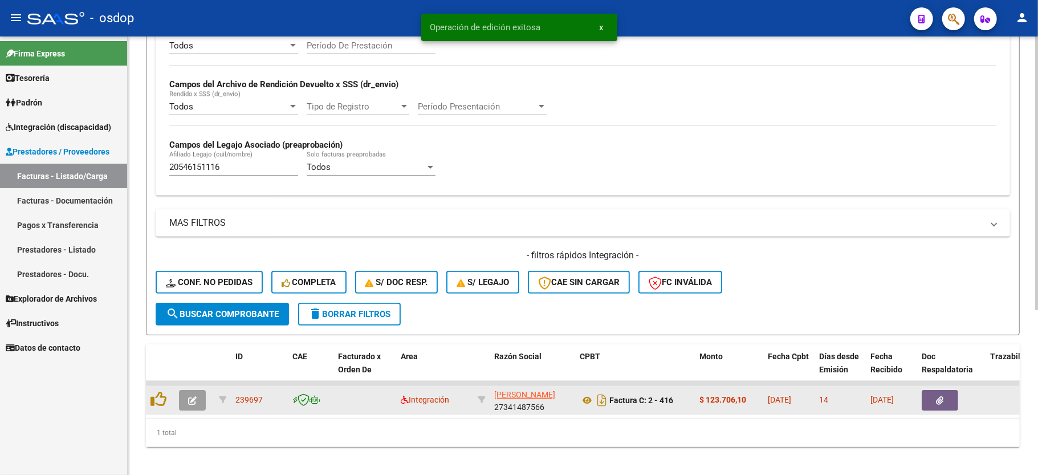
click at [186, 404] on button "button" at bounding box center [192, 400] width 27 height 21
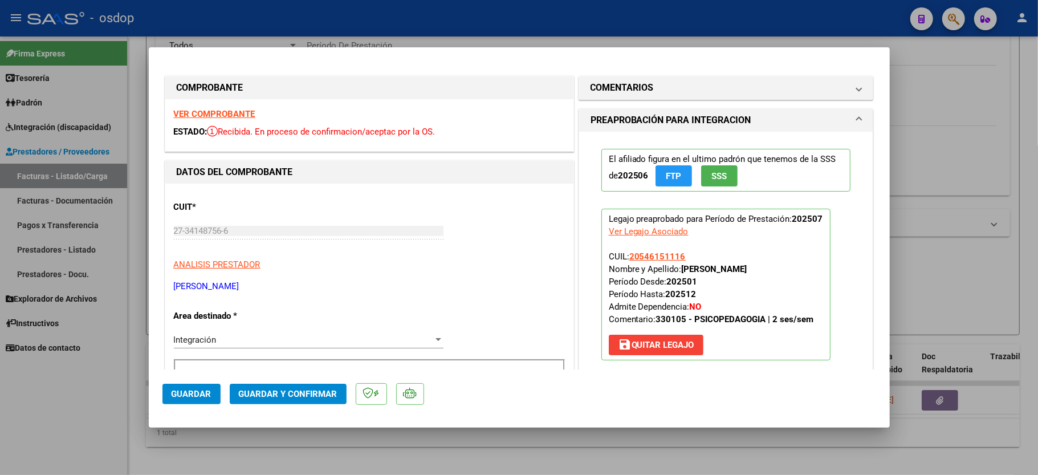
click at [241, 114] on strong "VER COMPROBANTE" at bounding box center [215, 114] width 82 height 10
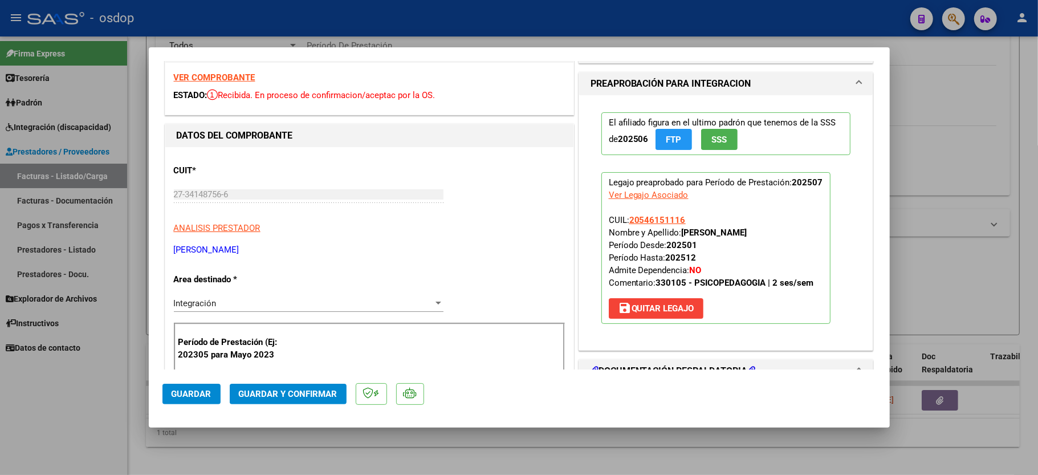
scroll to position [228, 0]
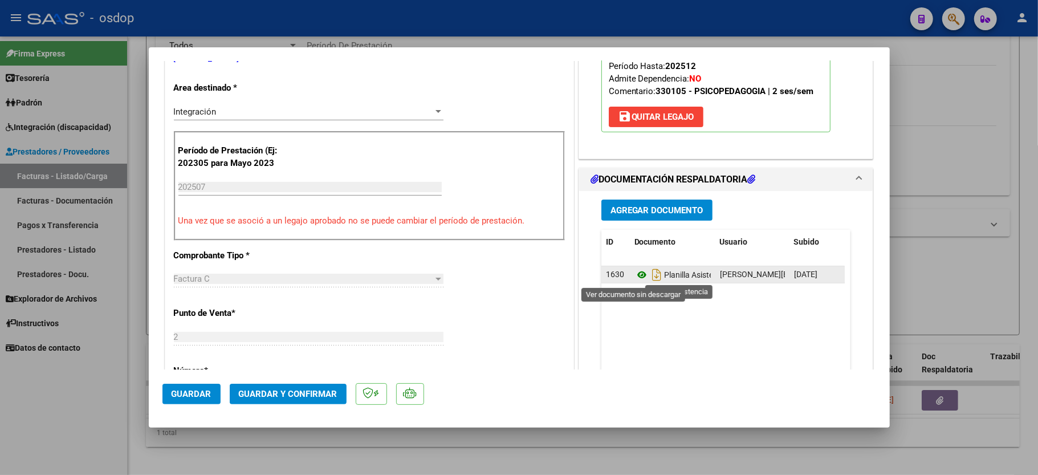
click at [634, 274] on icon at bounding box center [641, 275] width 15 height 14
click at [281, 391] on span "Guardar y Confirmar" at bounding box center [288, 394] width 99 height 10
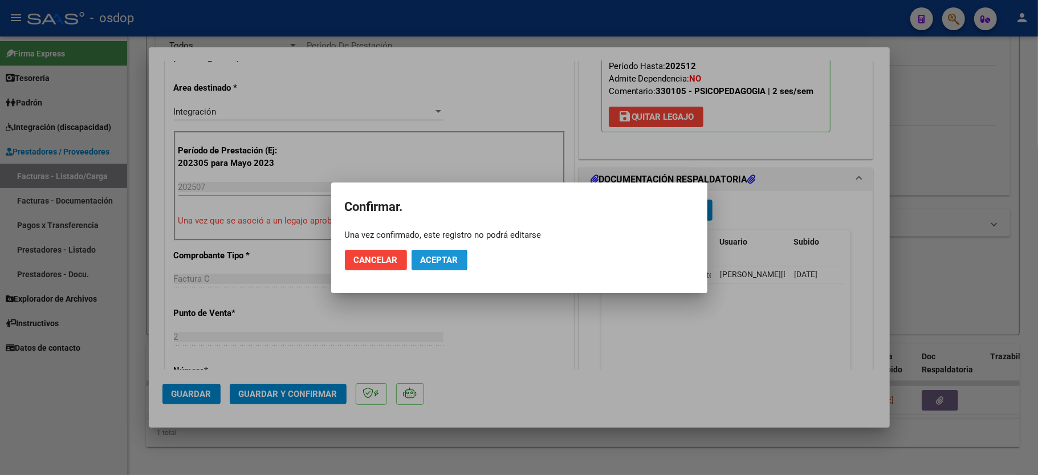
click at [434, 261] on span "Aceptar" at bounding box center [440, 260] width 38 height 10
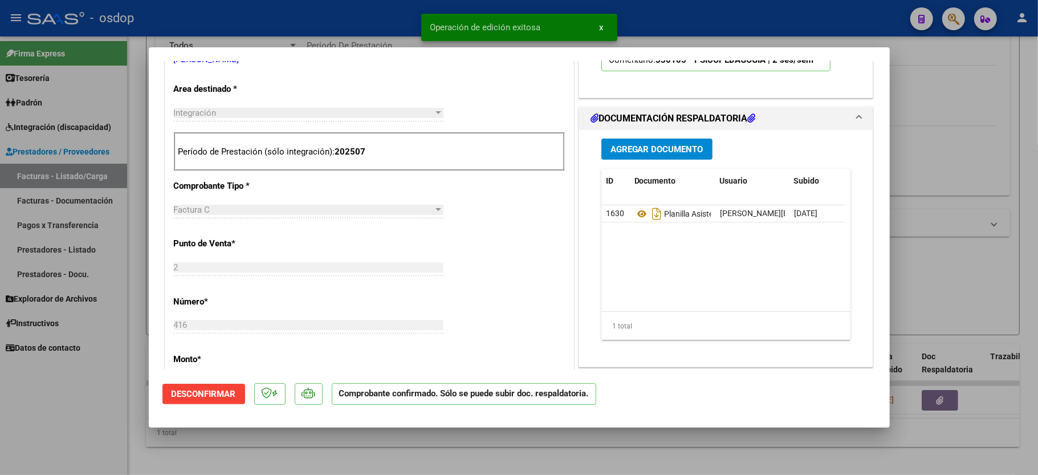
click at [58, 413] on div at bounding box center [519, 237] width 1038 height 475
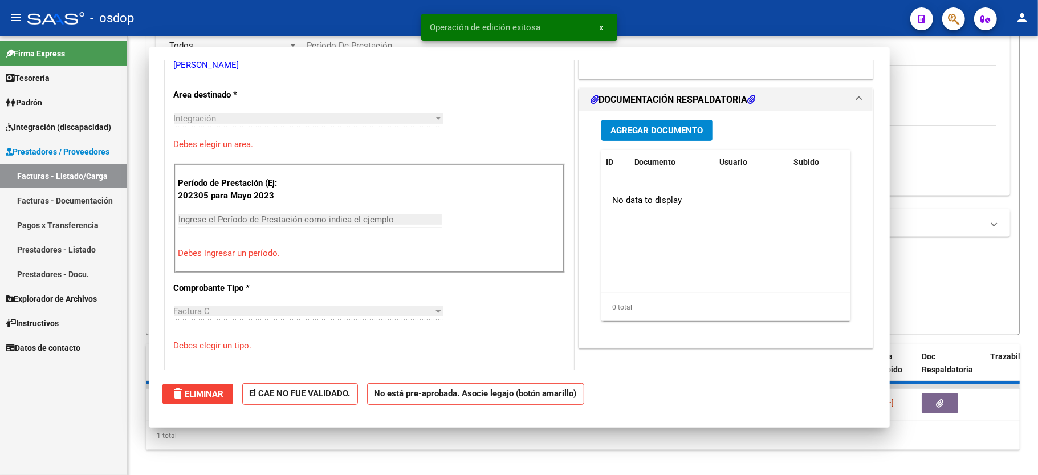
scroll to position [0, 0]
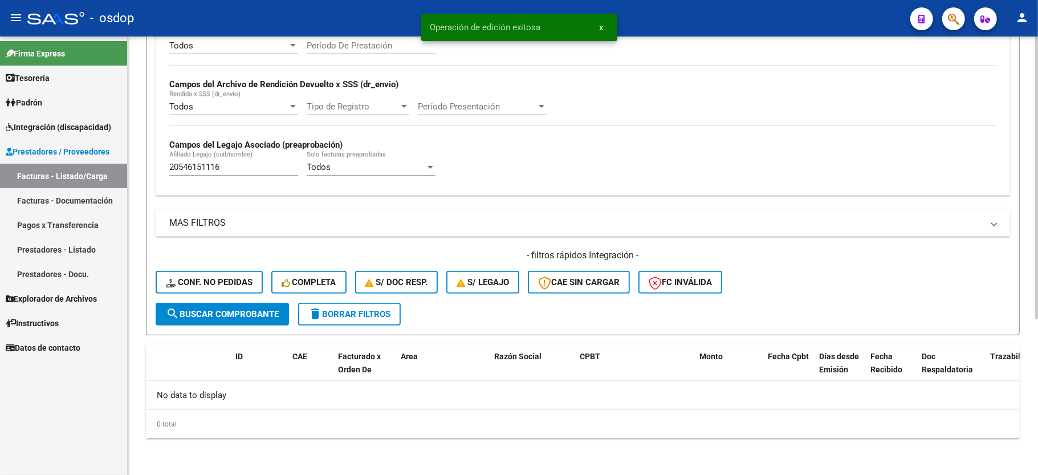
click at [210, 165] on input "20546151116" at bounding box center [233, 167] width 129 height 10
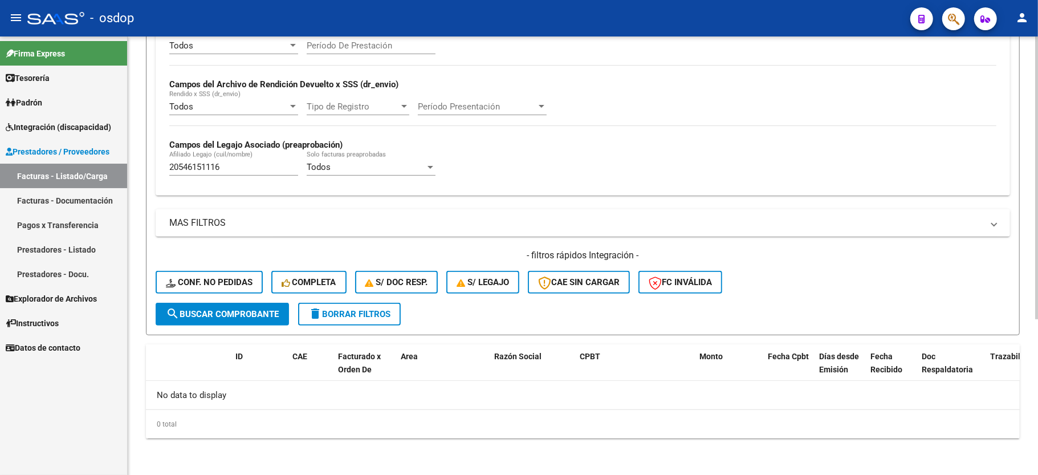
click at [217, 296] on div "- filtros rápidos Integración - Conf. no pedidas Completa S/ Doc Resp. S/ legaj…" at bounding box center [583, 276] width 854 height 54
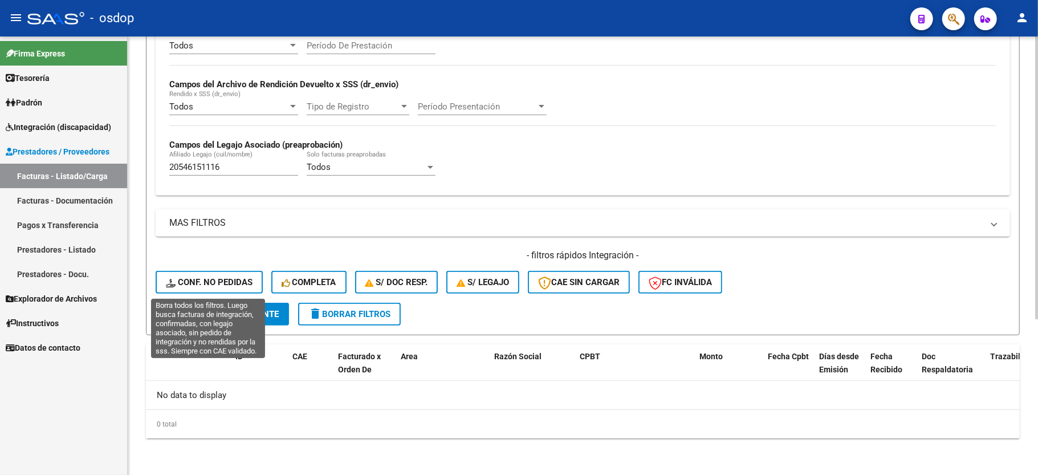
click at [214, 284] on span "Conf. no pedidas" at bounding box center [209, 282] width 87 height 10
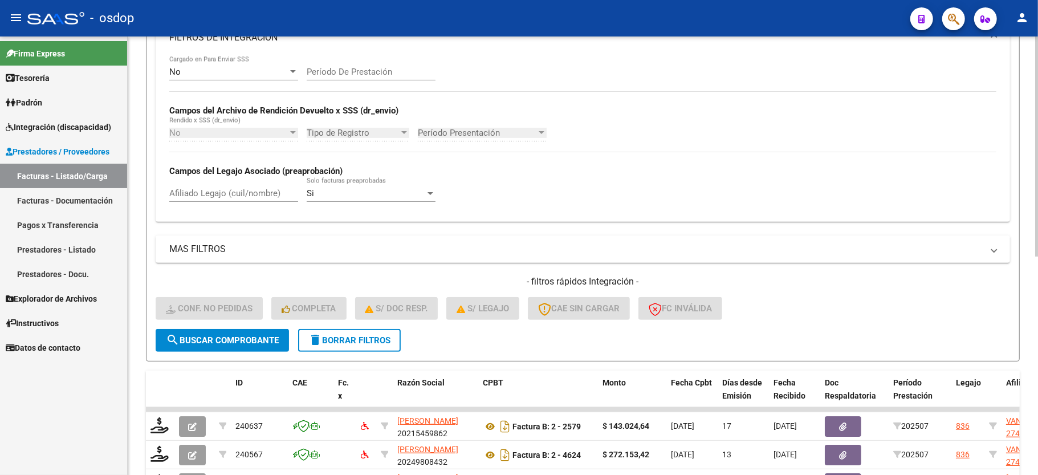
scroll to position [242, 0]
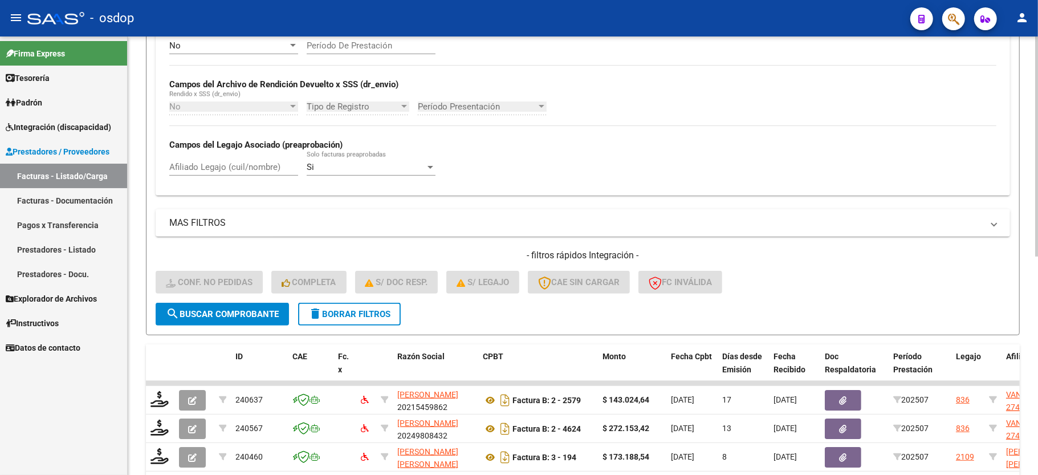
click at [237, 177] on div "Afiliado Legajo (cuil/nombre)" at bounding box center [233, 168] width 129 height 35
click at [237, 171] on input "Afiliado Legajo (cuil/nombre)" at bounding box center [233, 167] width 129 height 10
paste input "20546151116"
type input "20546151116"
click at [233, 322] on button "search Buscar Comprobante" at bounding box center [222, 314] width 133 height 23
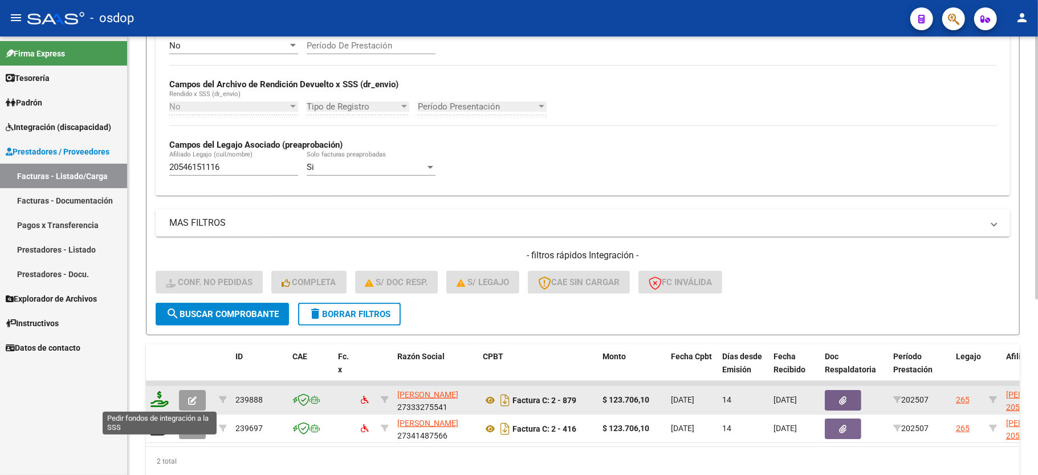
click at [158, 401] on icon at bounding box center [159, 399] width 18 height 16
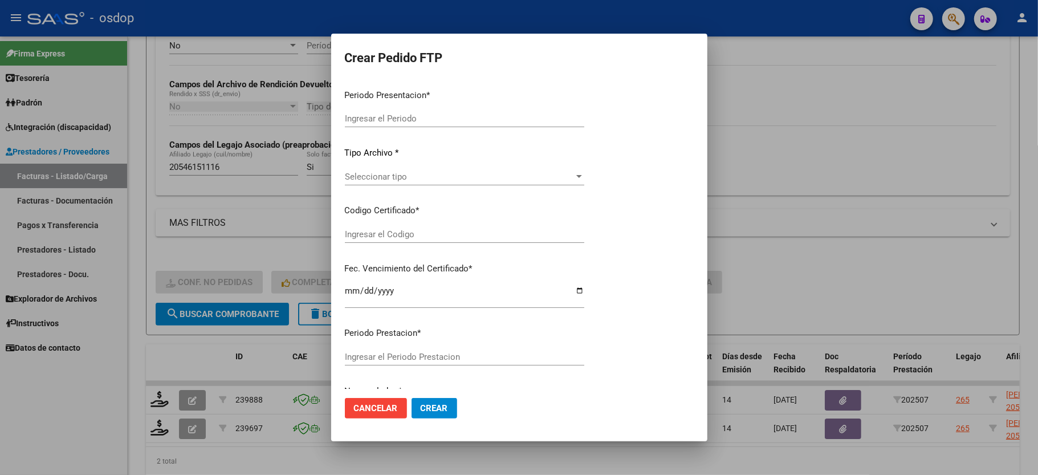
type input "202507"
type input "$ 123.706,10"
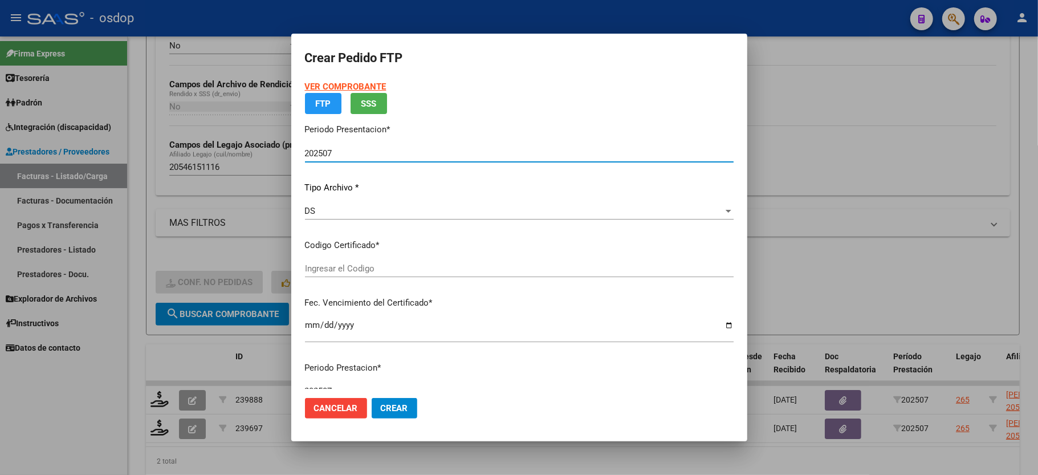
type input "5237302347"
type input "2027-11-10"
click at [365, 274] on span "Seleccionar certificado" at bounding box center [514, 268] width 418 height 10
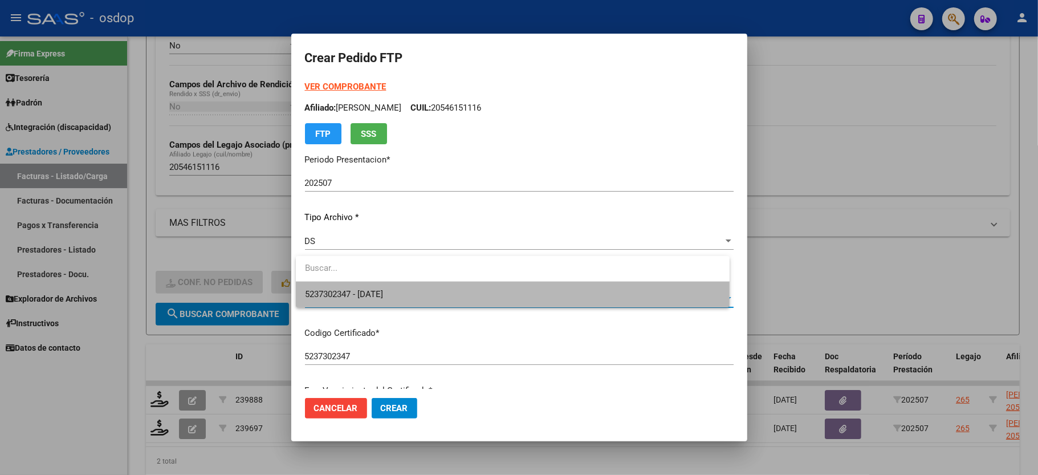
click at [363, 288] on span "5237302347 - 2027-11-10" at bounding box center [512, 295] width 415 height 26
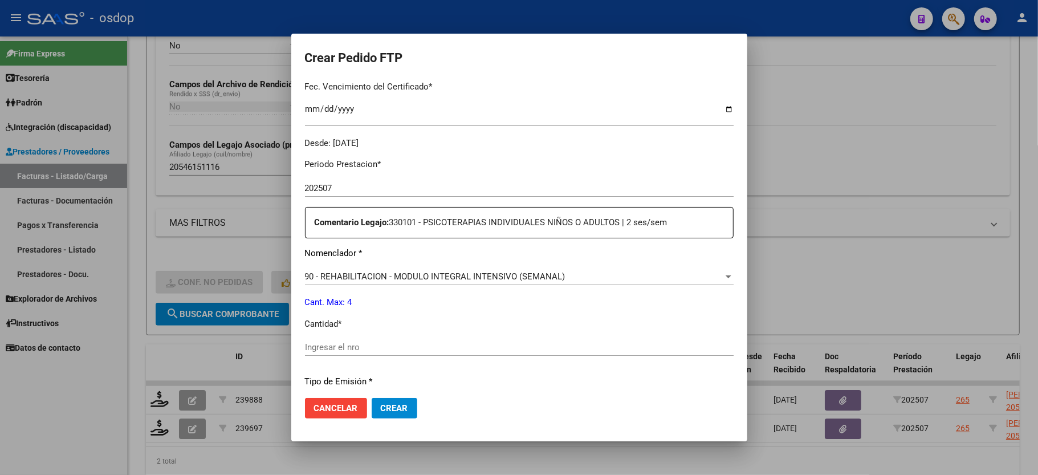
scroll to position [380, 0]
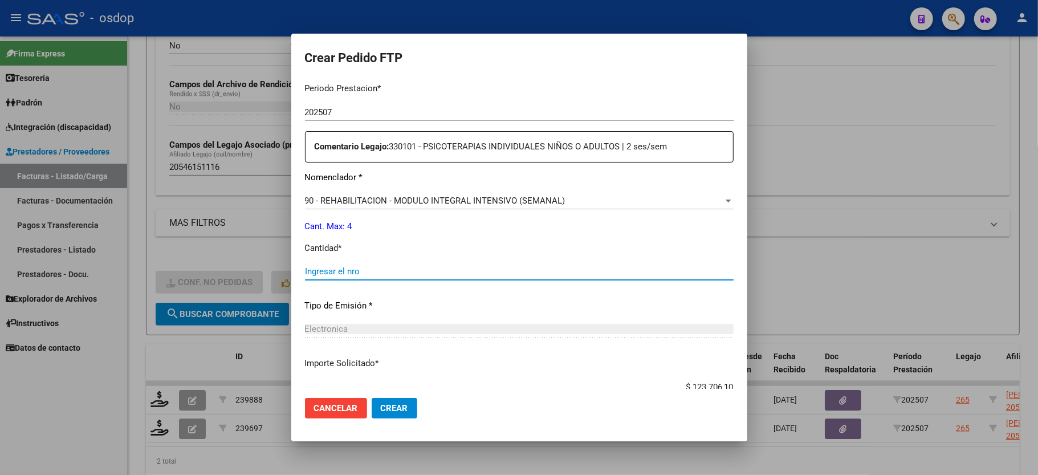
click at [360, 266] on input "Ingresar el nro" at bounding box center [519, 271] width 429 height 10
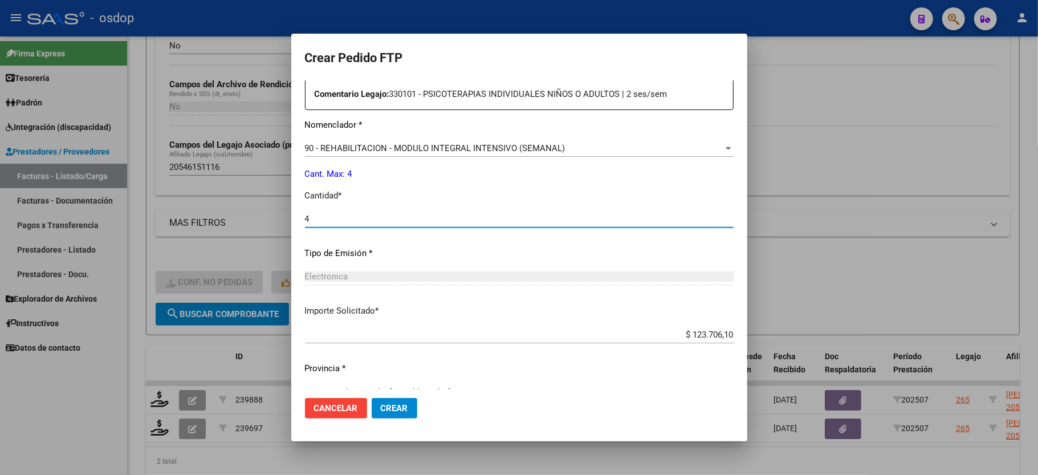
scroll to position [447, 0]
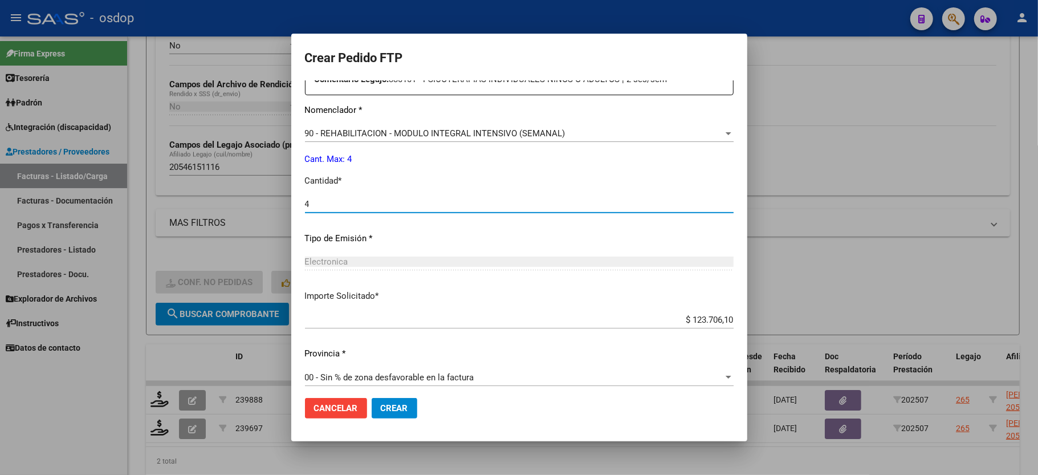
type input "4"
click at [384, 404] on span "Crear" at bounding box center [394, 408] width 27 height 10
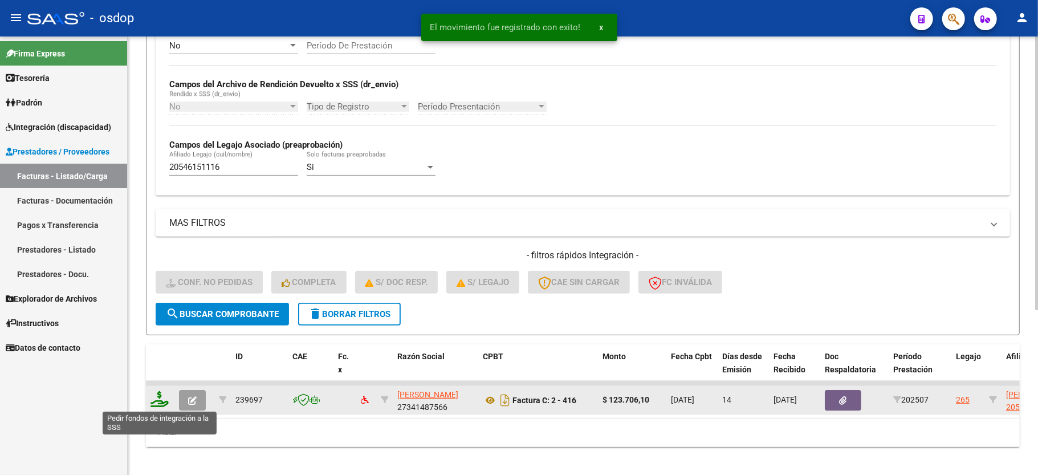
click at [162, 405] on icon at bounding box center [159, 399] width 18 height 16
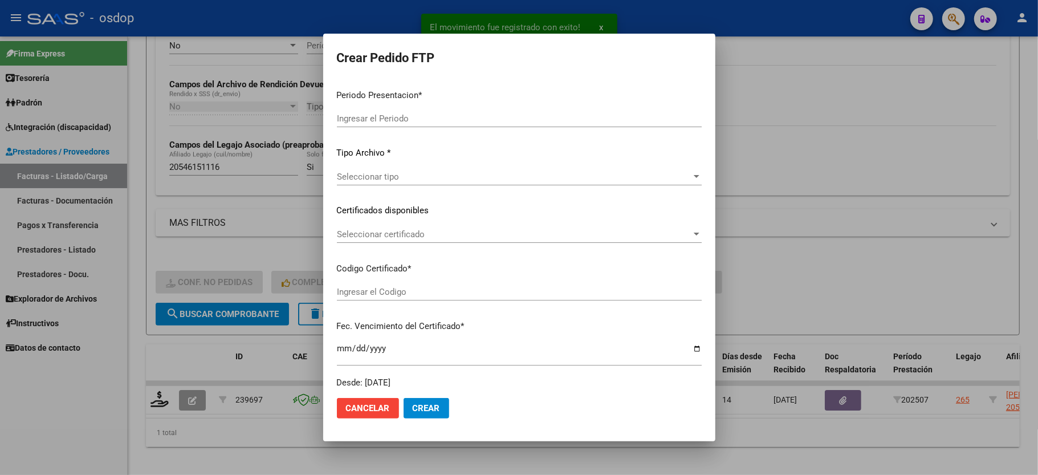
type input "202507"
type input "$ 123.706,10"
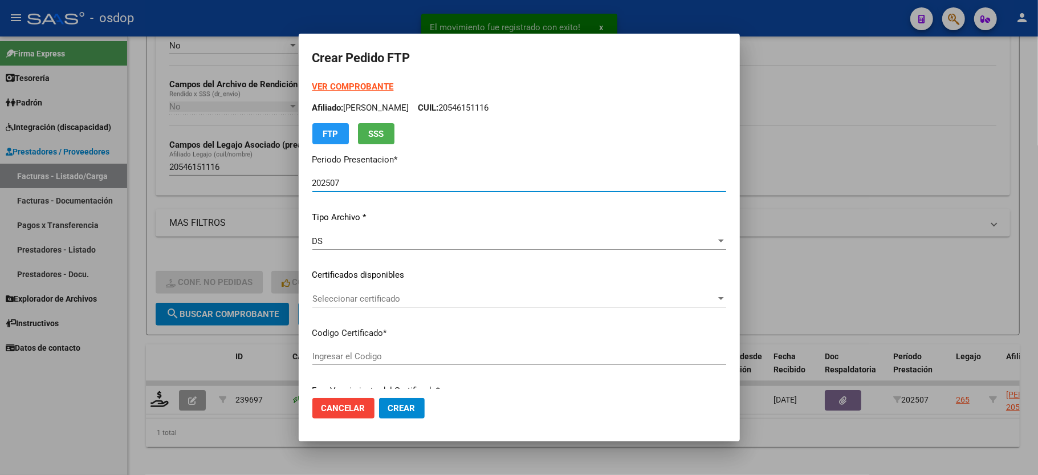
type input "5237302347"
type input "2027-11-10"
click at [318, 304] on div "Seleccionar certificado Seleccionar certificado" at bounding box center [519, 298] width 414 height 17
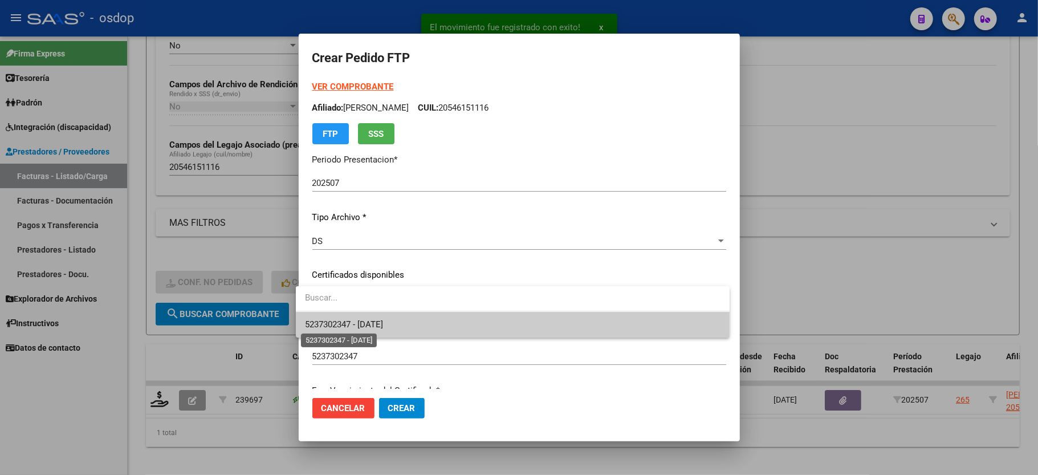
click at [326, 320] on span "5237302347 - 2027-11-10" at bounding box center [344, 324] width 78 height 10
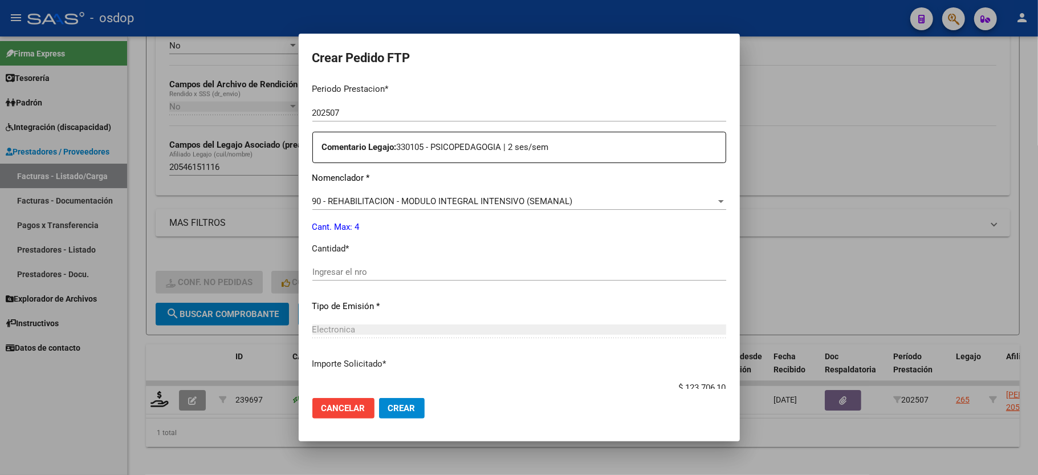
scroll to position [380, 0]
click at [336, 266] on input "Ingresar el nro" at bounding box center [519, 271] width 414 height 10
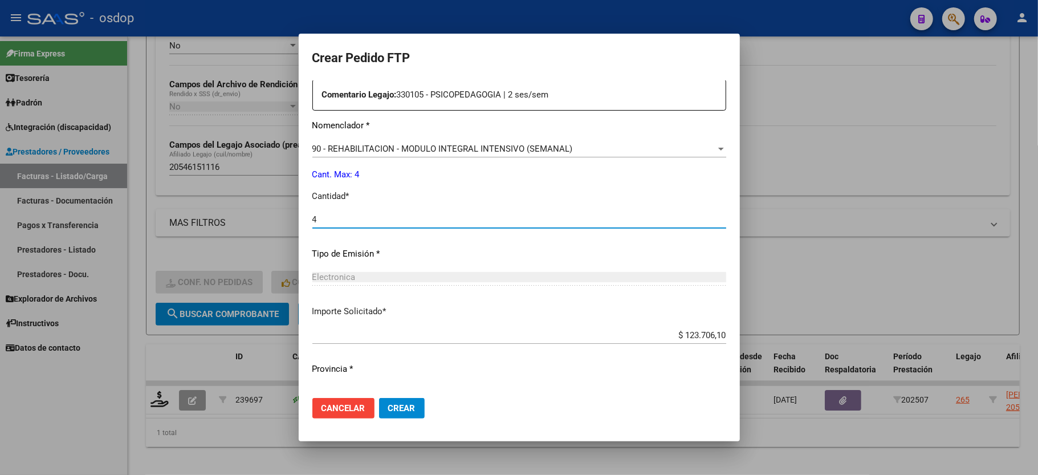
scroll to position [447, 0]
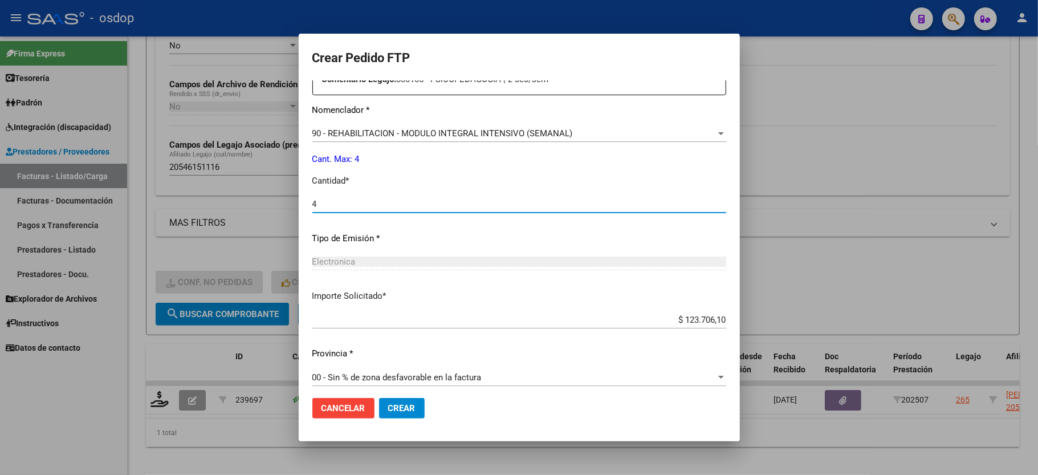
type input "4"
click at [396, 411] on span "Crear" at bounding box center [401, 408] width 27 height 10
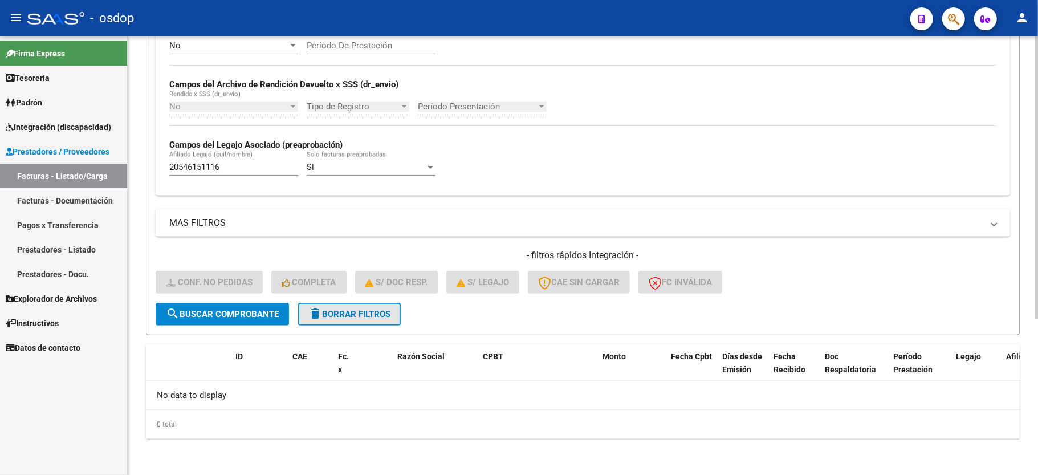
click at [395, 311] on button "delete Borrar Filtros" at bounding box center [349, 314] width 103 height 23
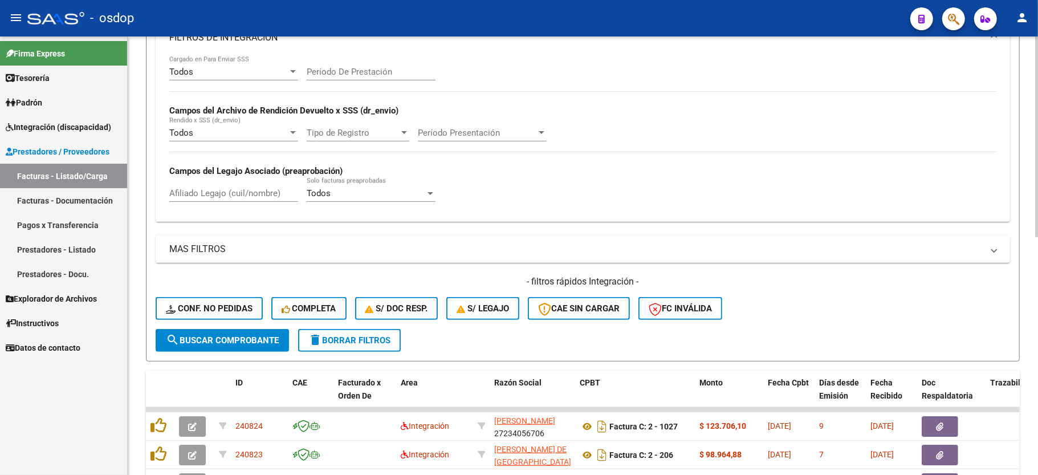
scroll to position [242, 0]
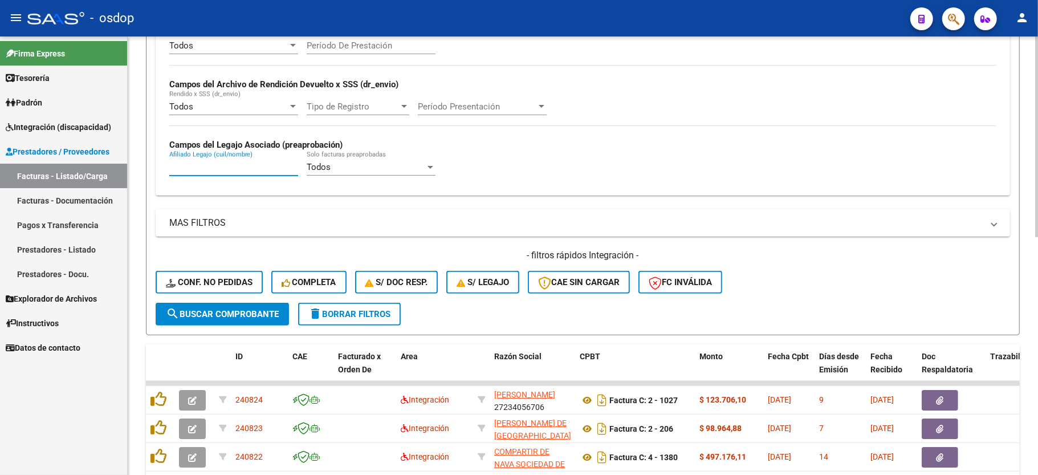
click at [195, 162] on input "Afiliado Legajo (cuil/nombre)" at bounding box center [233, 167] width 129 height 10
paste input "20228934993"
type input "20228934993"
click at [234, 315] on span "search Buscar Comprobante" at bounding box center [222, 314] width 113 height 10
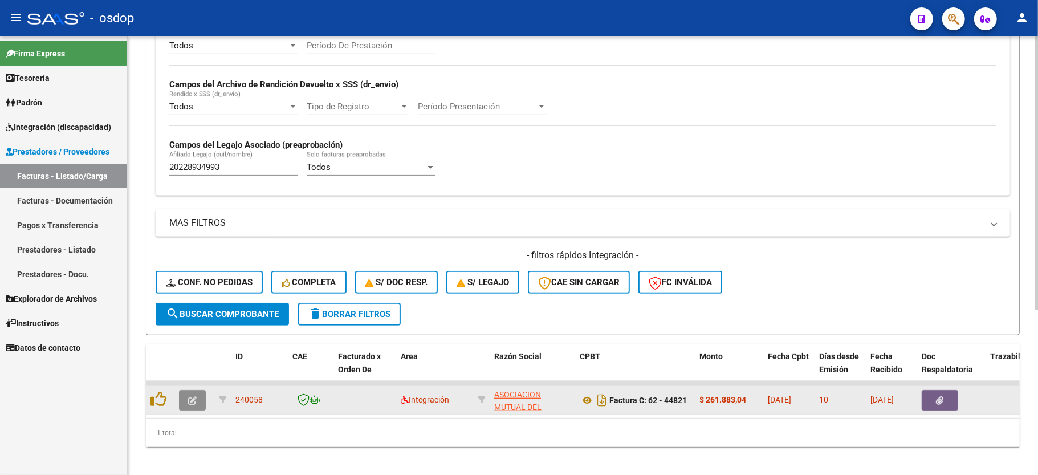
click at [192, 400] on icon "button" at bounding box center [192, 400] width 9 height 9
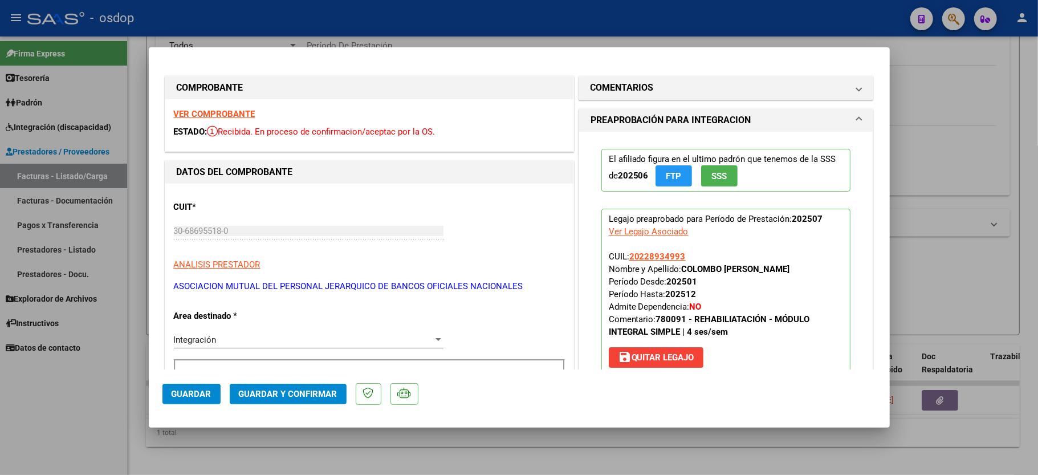
click at [215, 114] on strong "VER COMPROBANTE" at bounding box center [215, 114] width 82 height 10
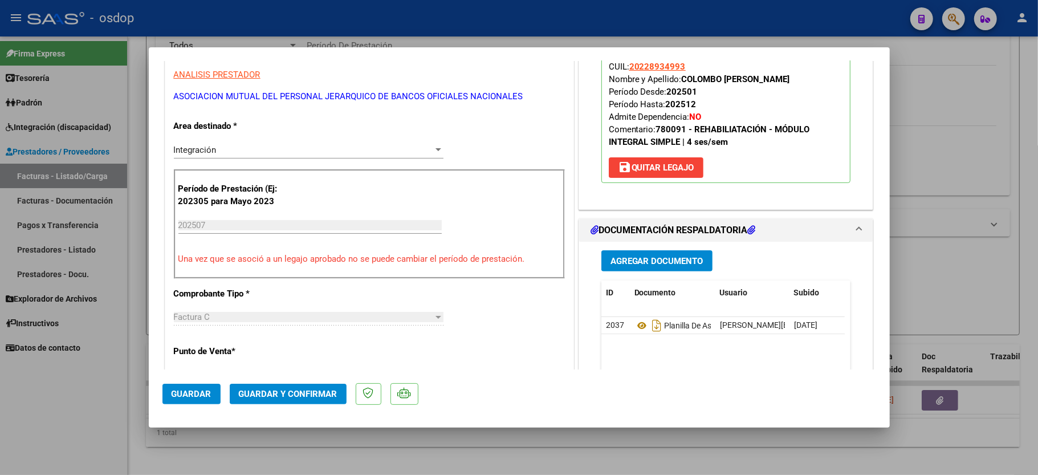
scroll to position [228, 0]
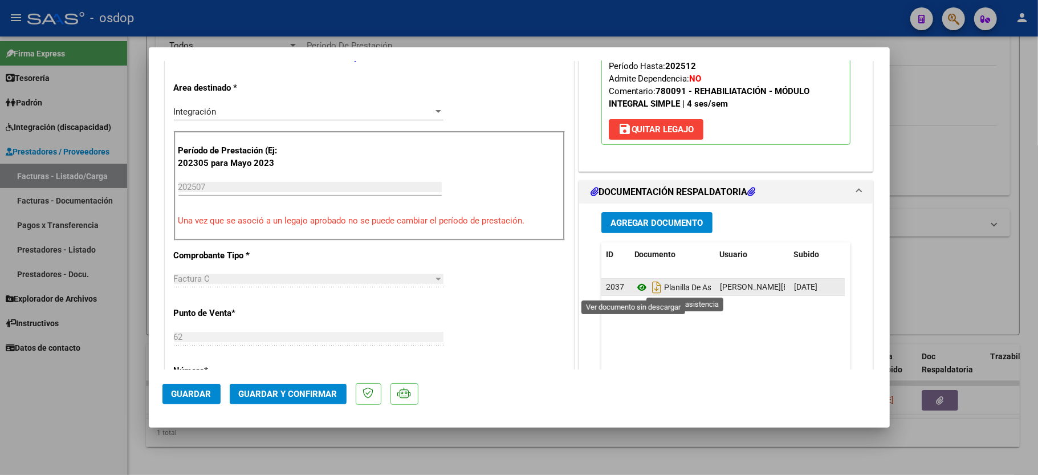
click at [636, 292] on icon at bounding box center [641, 287] width 15 height 14
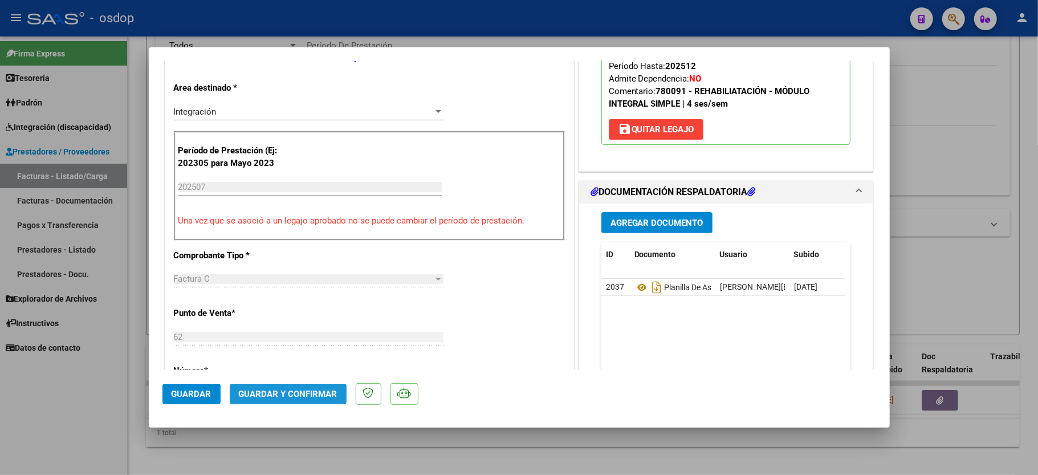
click at [304, 393] on span "Guardar y Confirmar" at bounding box center [288, 394] width 99 height 10
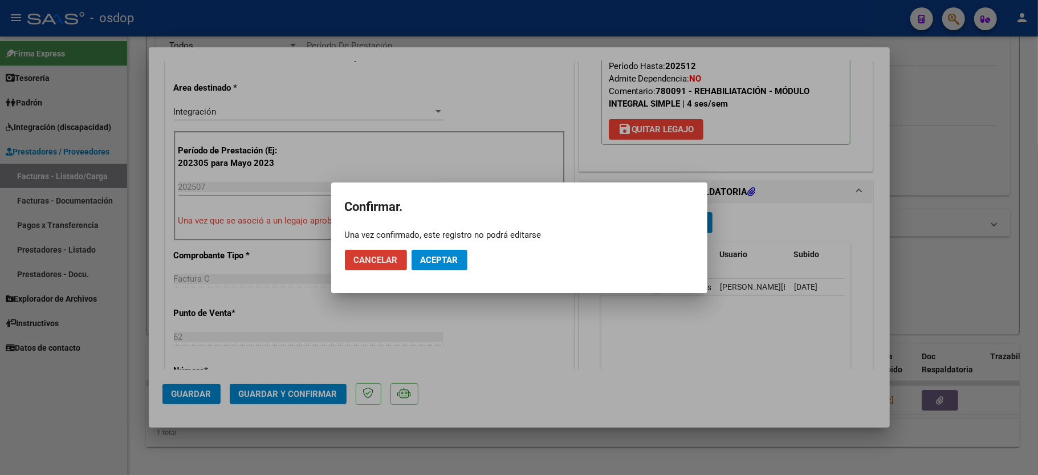
click at [434, 264] on span "Aceptar" at bounding box center [440, 260] width 38 height 10
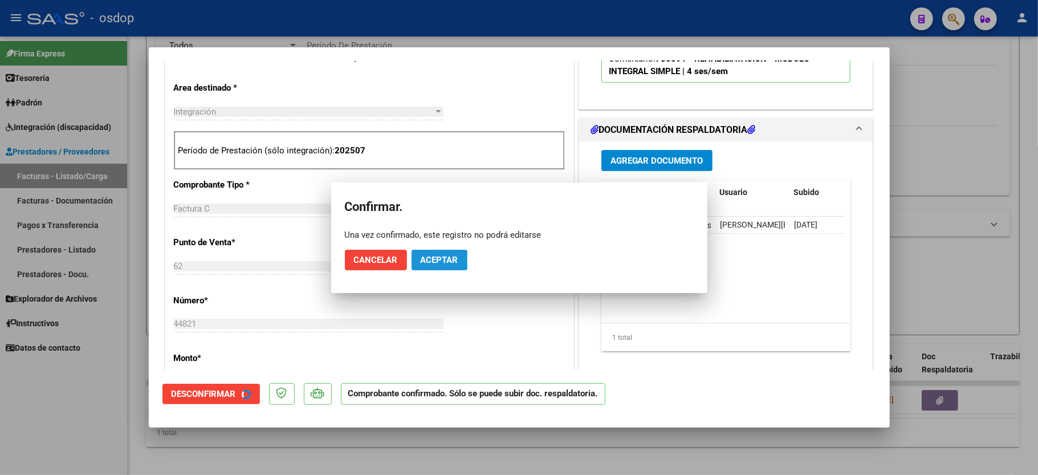
scroll to position [227, 0]
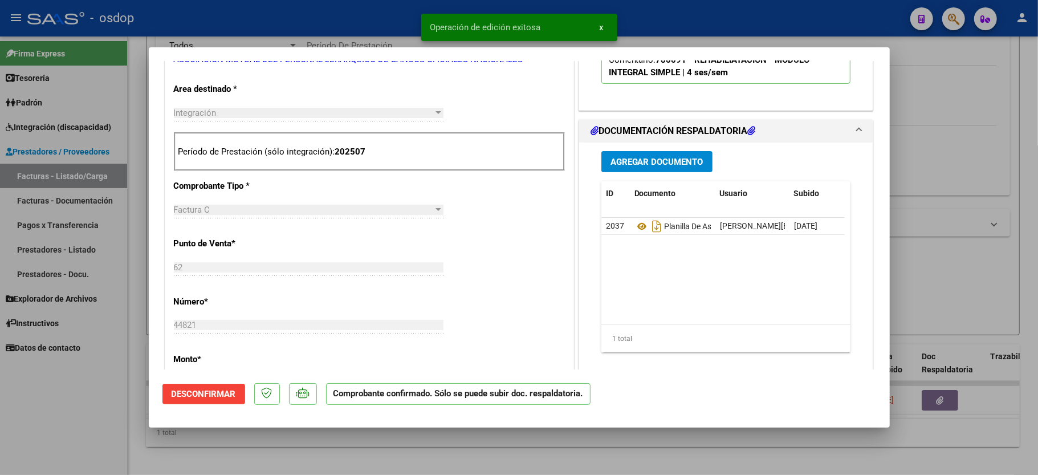
click at [119, 388] on div at bounding box center [519, 237] width 1038 height 475
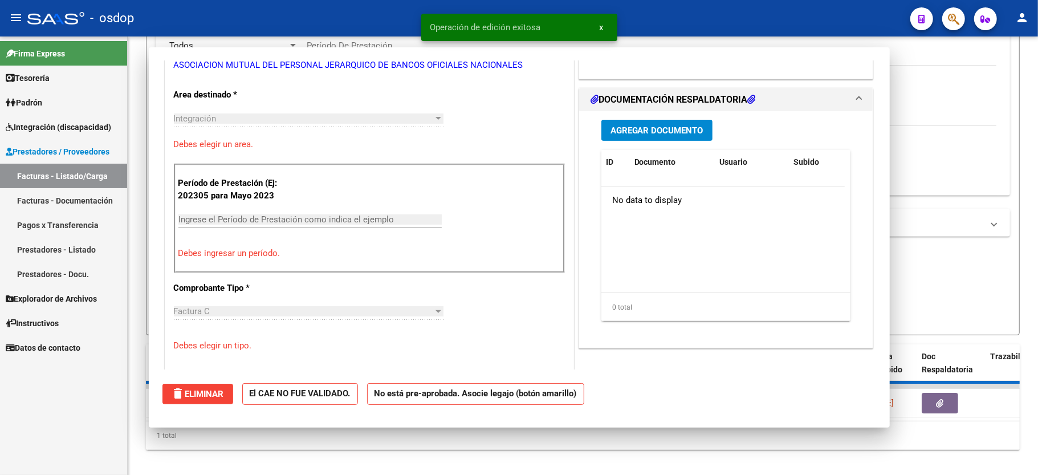
scroll to position [0, 0]
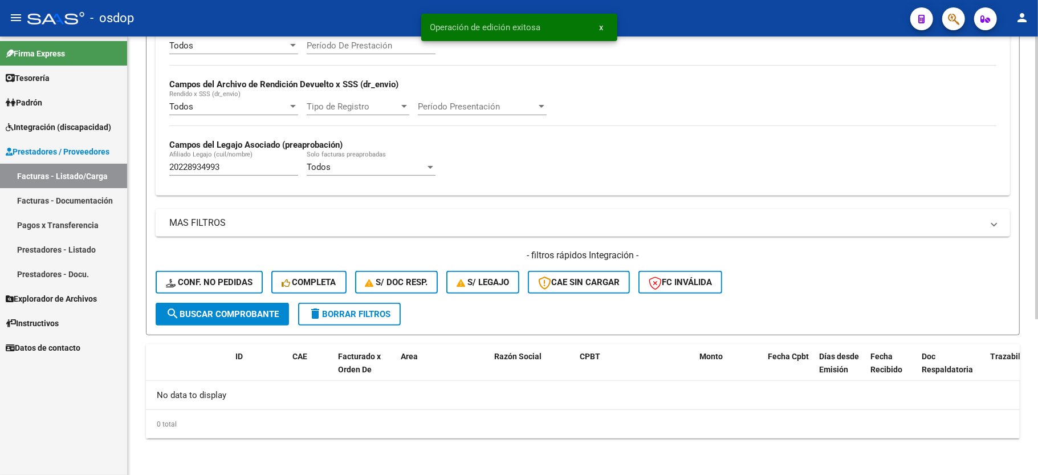
click at [190, 169] on input "20228934993" at bounding box center [233, 167] width 129 height 10
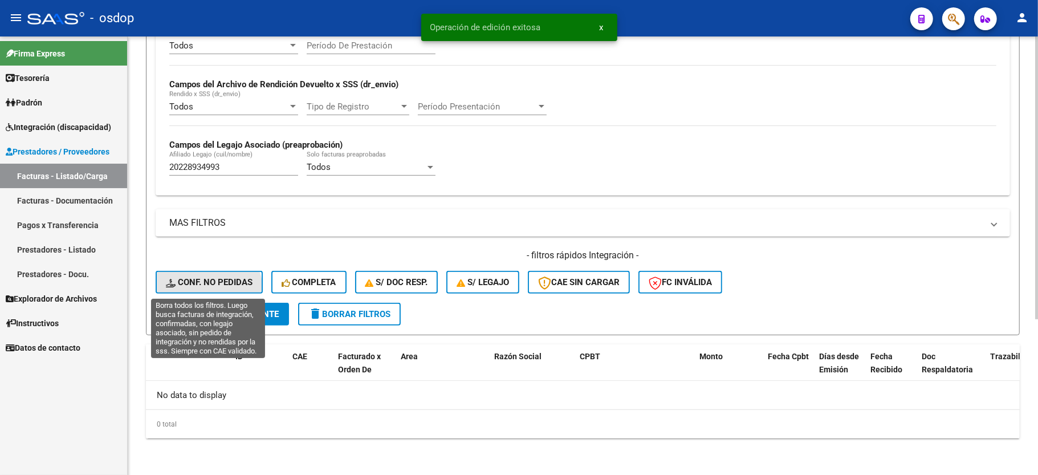
click at [208, 290] on button "Conf. no pedidas" at bounding box center [209, 282] width 107 height 23
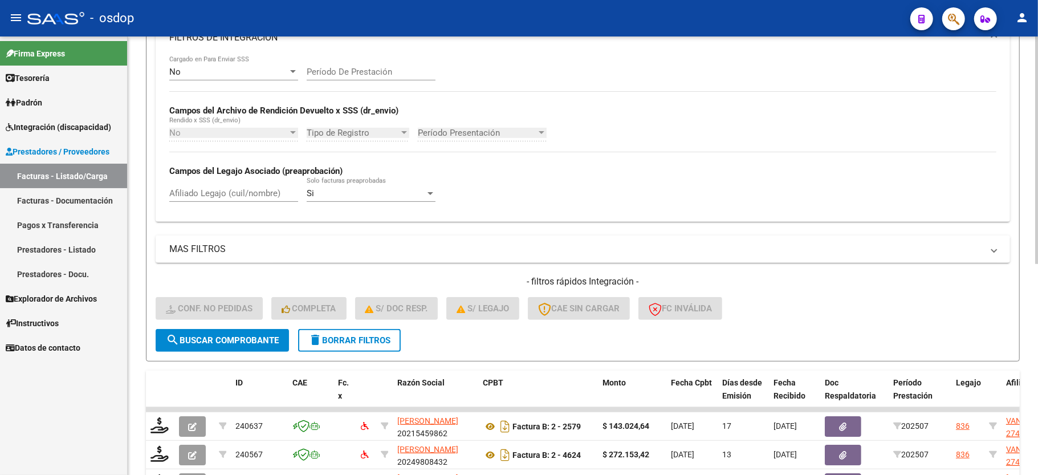
scroll to position [242, 0]
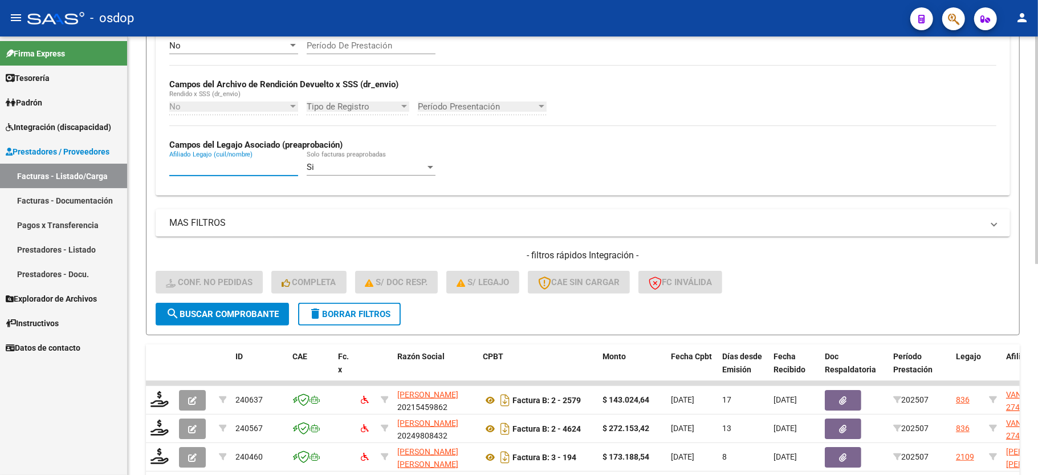
click at [235, 172] on input "Afiliado Legajo (cuil/nombre)" at bounding box center [233, 167] width 129 height 10
paste input "20228934993"
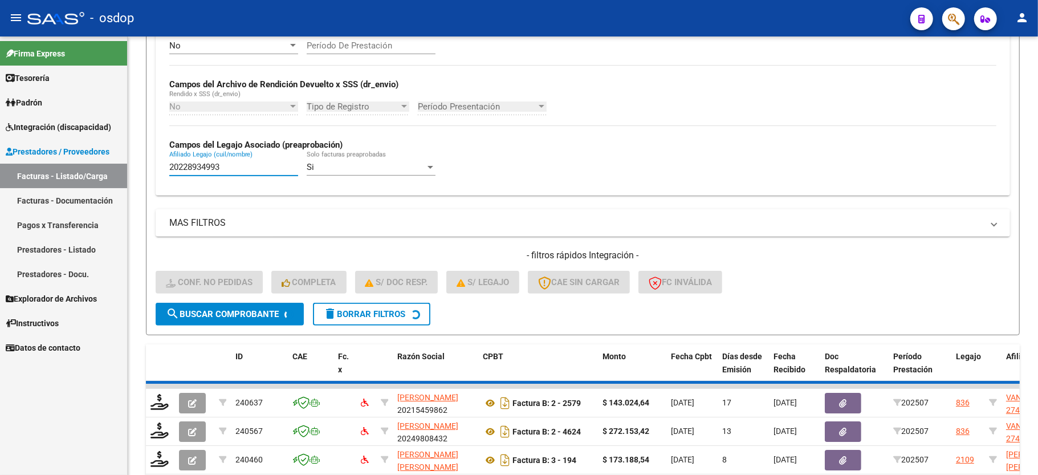
type input "20228934993"
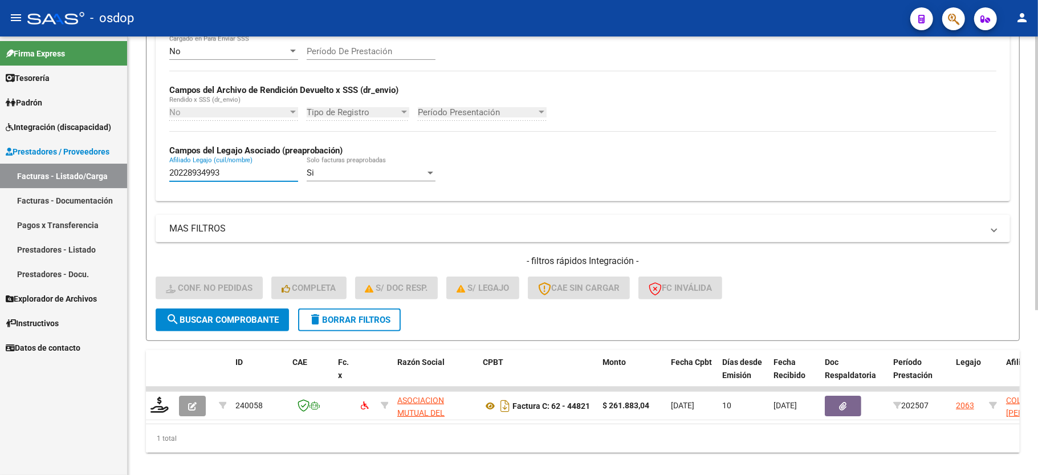
scroll to position [263, 0]
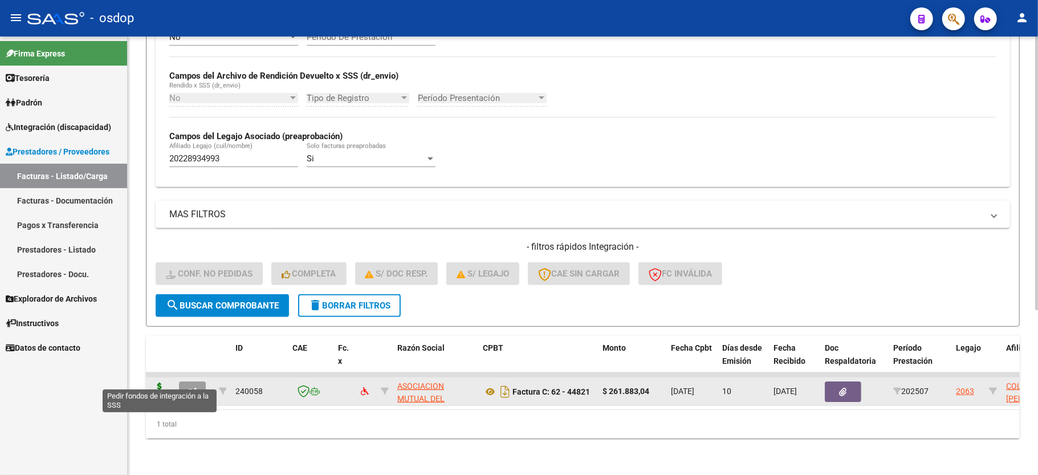
click at [165, 383] on icon at bounding box center [159, 390] width 18 height 16
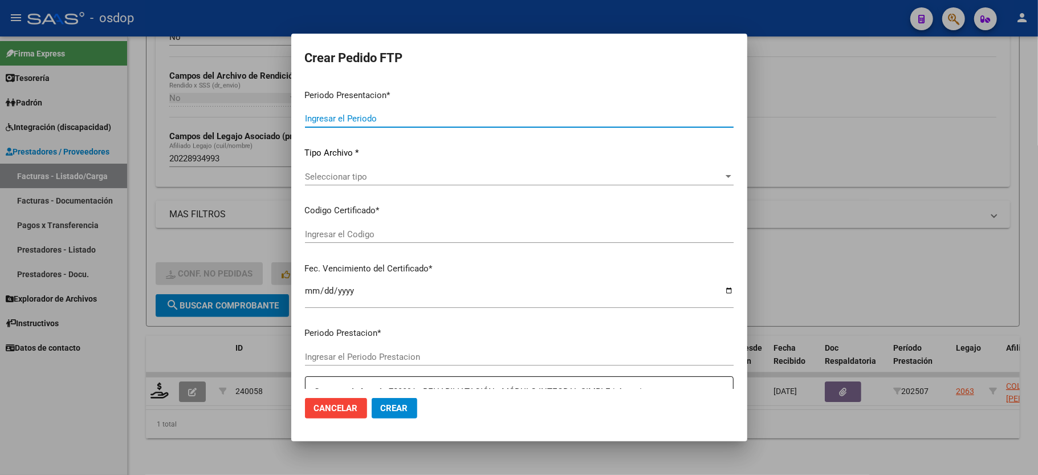
type input "202507"
type input "$ 261.883,04"
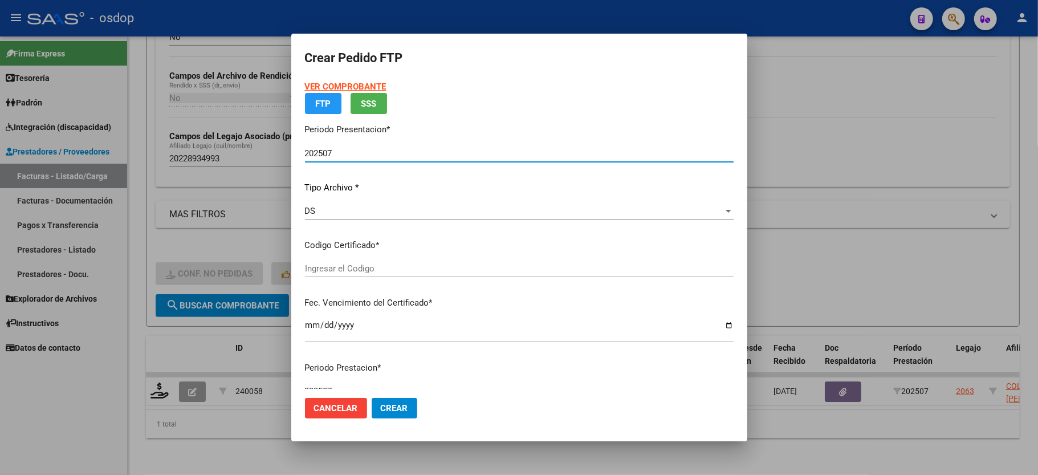
type input "7626055500"
type input "2034-06-25"
click at [343, 270] on app-drop-down-list "Certificados disponibles Seleccionar certificado Seleccionar certificado" at bounding box center [524, 256] width 438 height 35
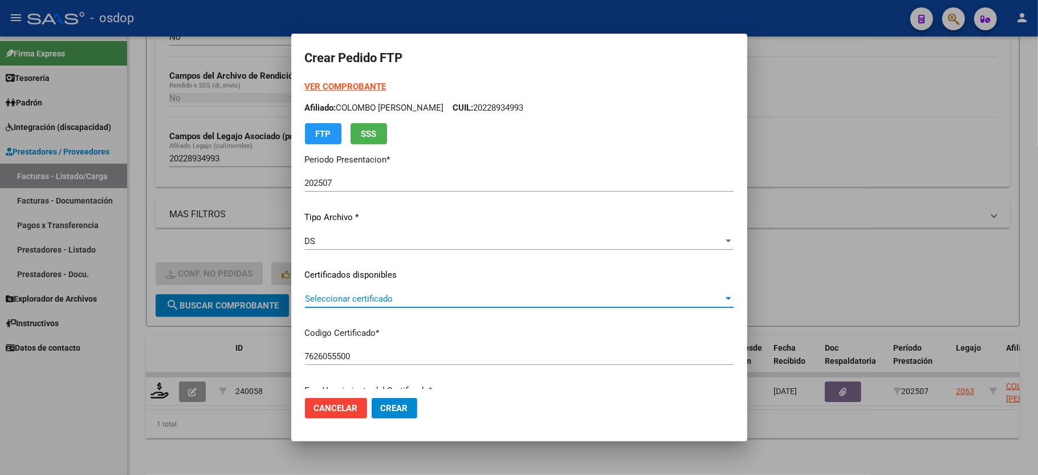
click at [334, 303] on span "Seleccionar certificado" at bounding box center [514, 299] width 418 height 10
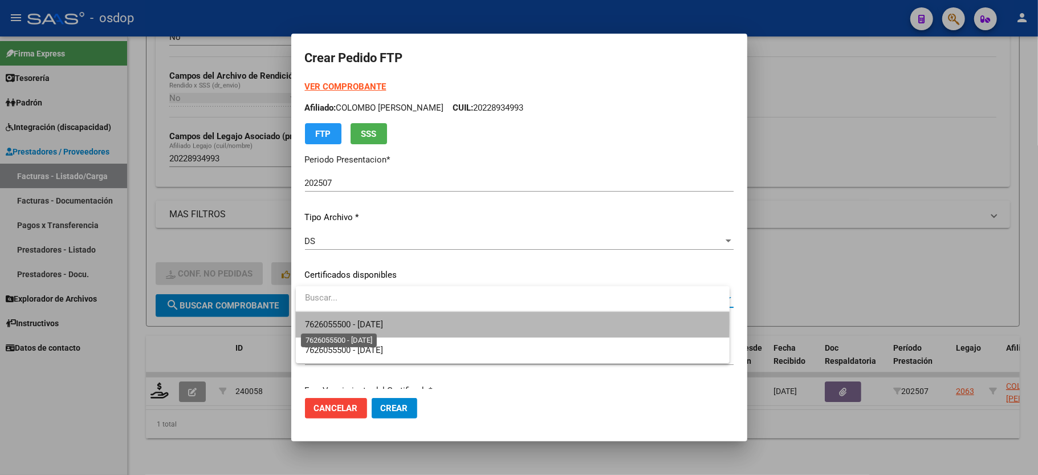
click at [334, 323] on span "7626055500 - 2034-06-25" at bounding box center [344, 324] width 78 height 10
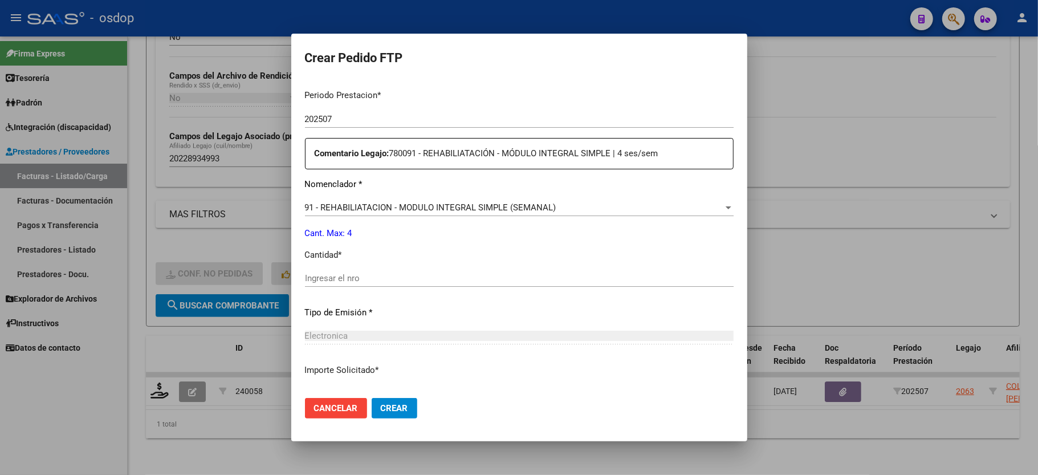
scroll to position [380, 0]
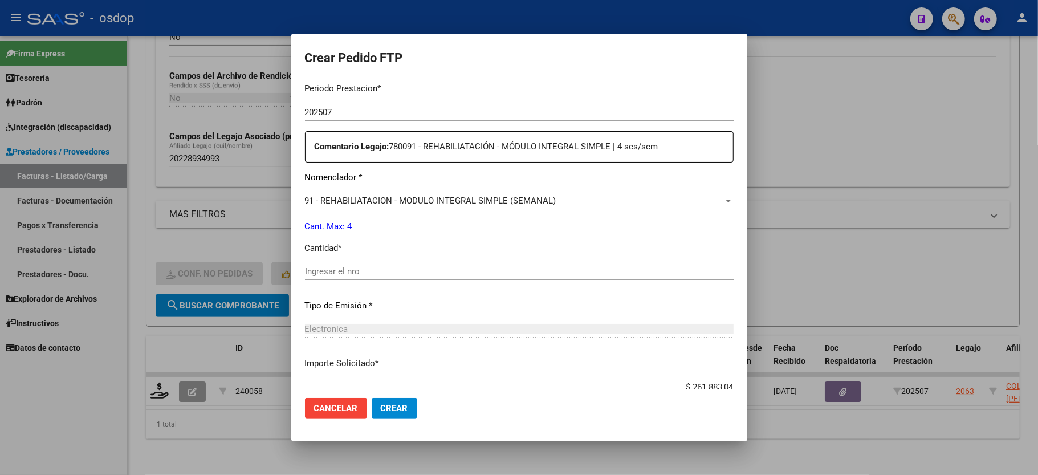
click at [352, 270] on div "Ingresar el nro" at bounding box center [519, 271] width 429 height 17
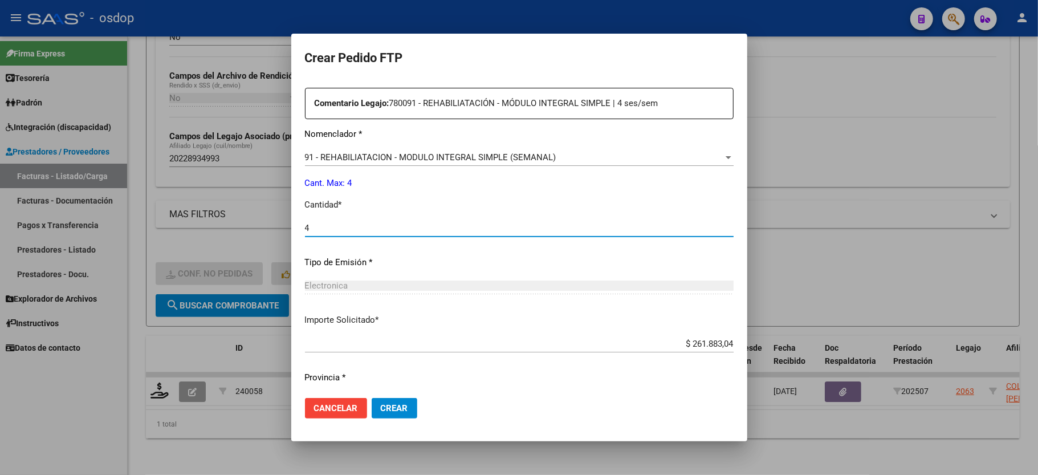
scroll to position [447, 0]
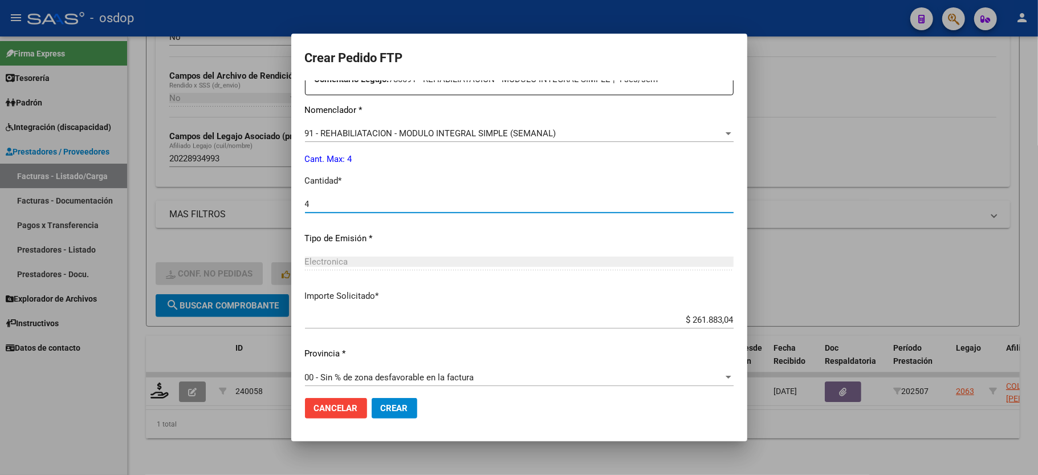
type input "4"
click at [385, 406] on span "Crear" at bounding box center [394, 408] width 27 height 10
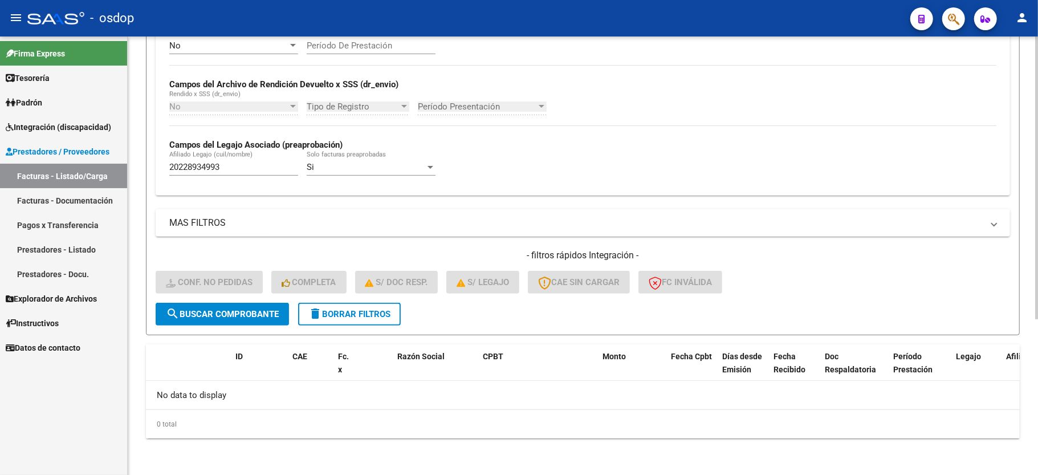
click at [379, 315] on span "delete Borrar Filtros" at bounding box center [349, 314] width 82 height 10
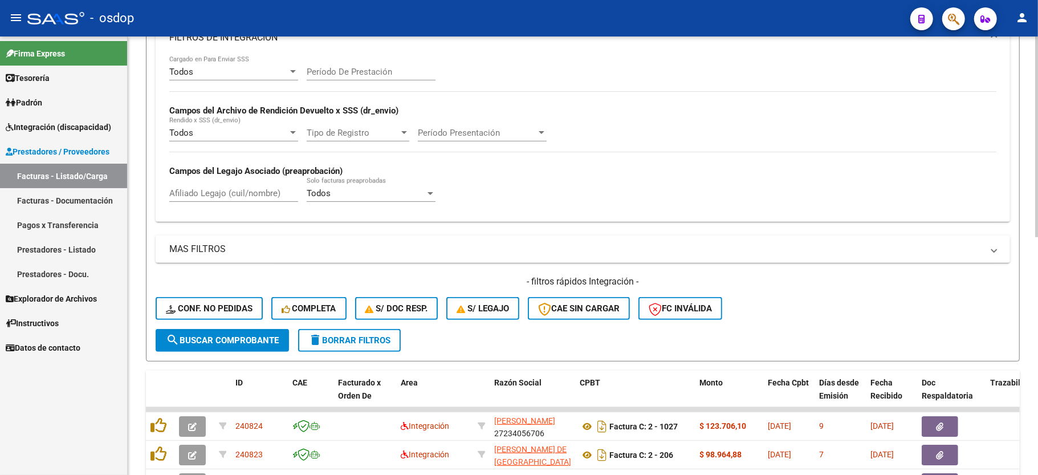
scroll to position [242, 0]
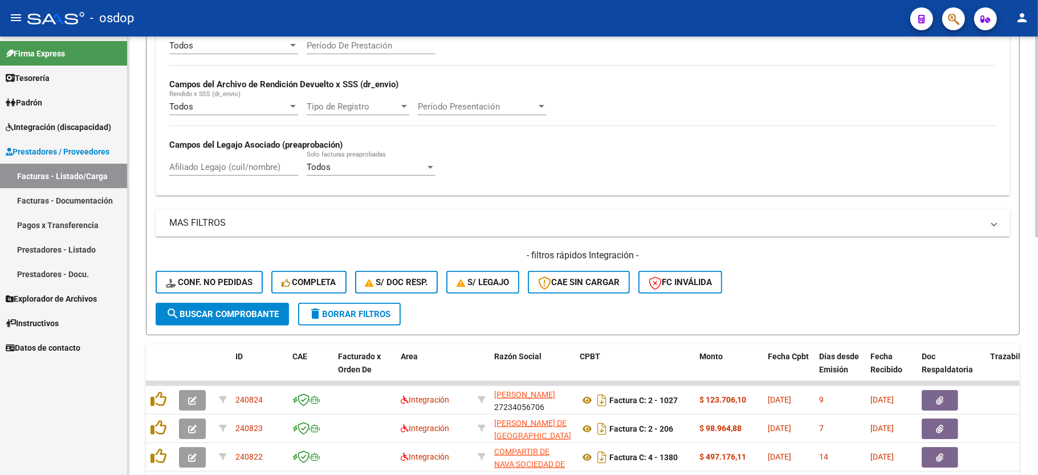
click at [279, 157] on div "Afiliado Legajo (cuil/nombre)" at bounding box center [233, 163] width 129 height 25
paste input "20552446306"
type input "20552446306"
click at [221, 320] on button "search Buscar Comprobante" at bounding box center [222, 314] width 133 height 23
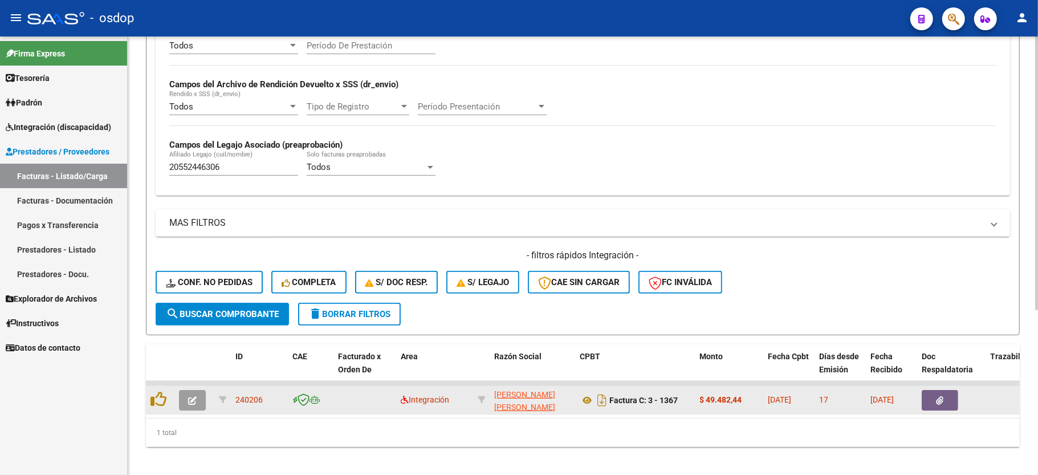
click at [190, 397] on icon "button" at bounding box center [192, 400] width 9 height 9
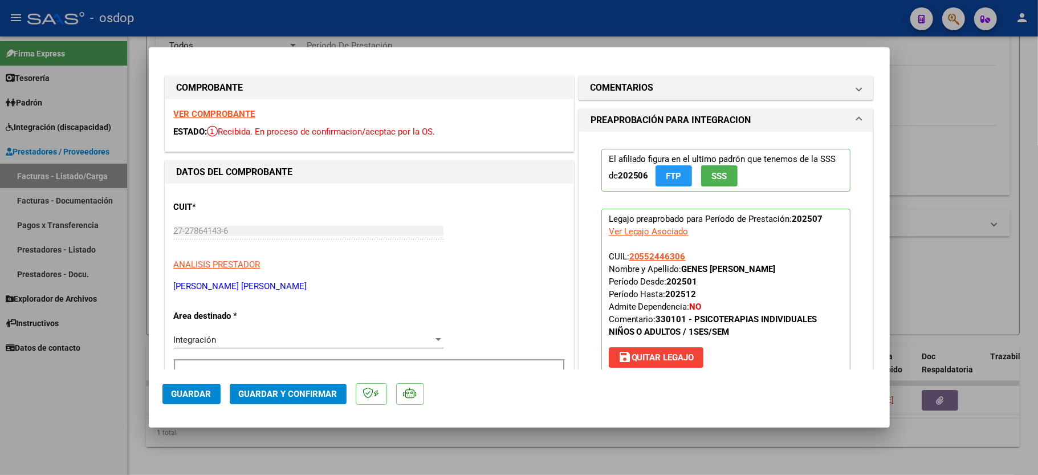
click at [226, 113] on strong "VER COMPROBANTE" at bounding box center [215, 114] width 82 height 10
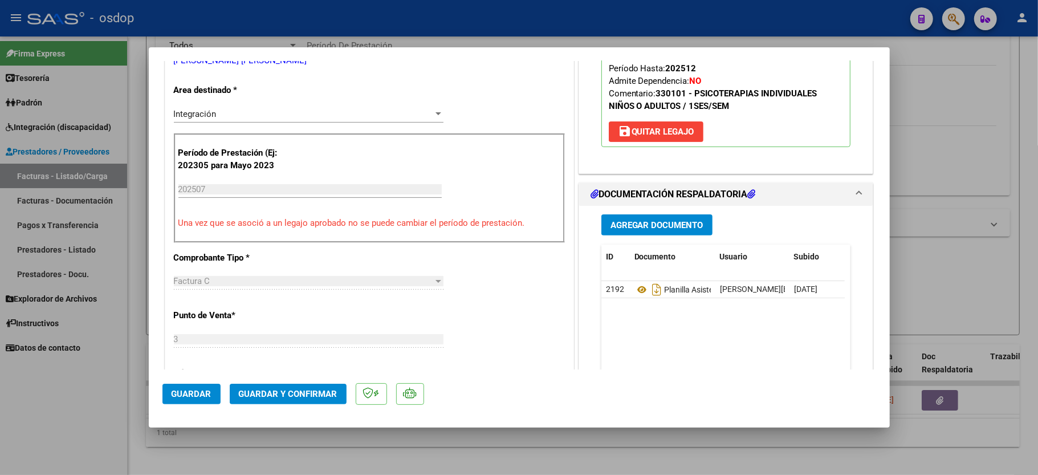
scroll to position [228, 0]
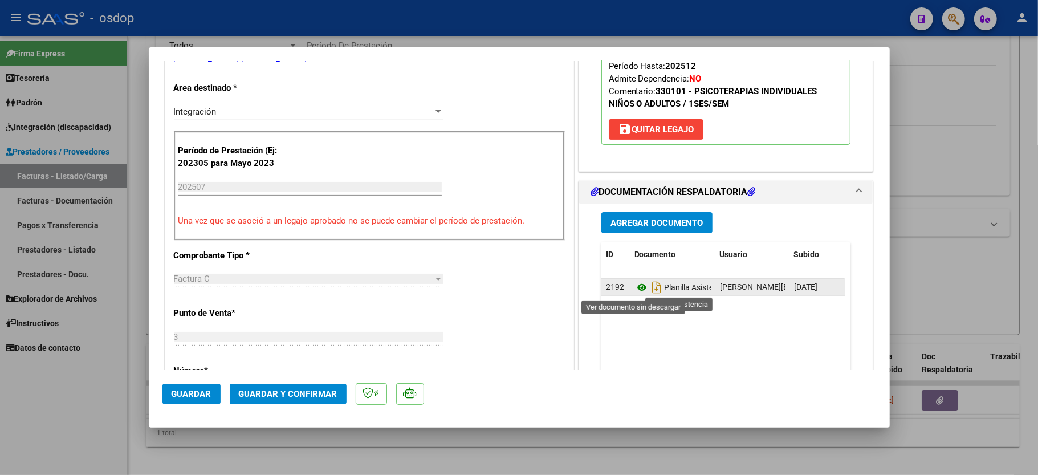
click at [634, 287] on icon at bounding box center [641, 287] width 15 height 14
click at [295, 382] on mat-dialog-actions "Guardar Guardar y Confirmar" at bounding box center [519, 391] width 714 height 45
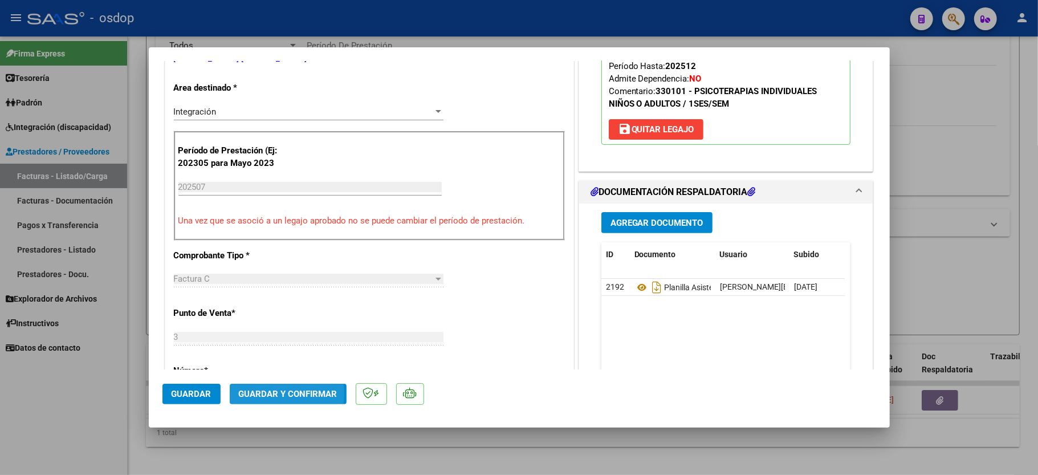
click at [267, 393] on span "Guardar y Confirmar" at bounding box center [288, 394] width 99 height 10
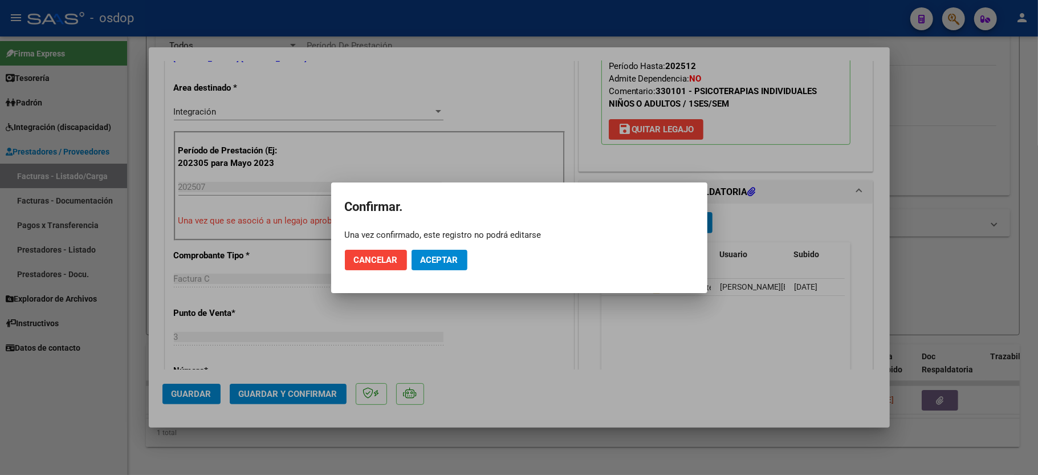
drag, startPoint x: 431, startPoint y: 263, endPoint x: 439, endPoint y: 267, distance: 8.4
click at [431, 263] on span "Aceptar" at bounding box center [440, 260] width 38 height 10
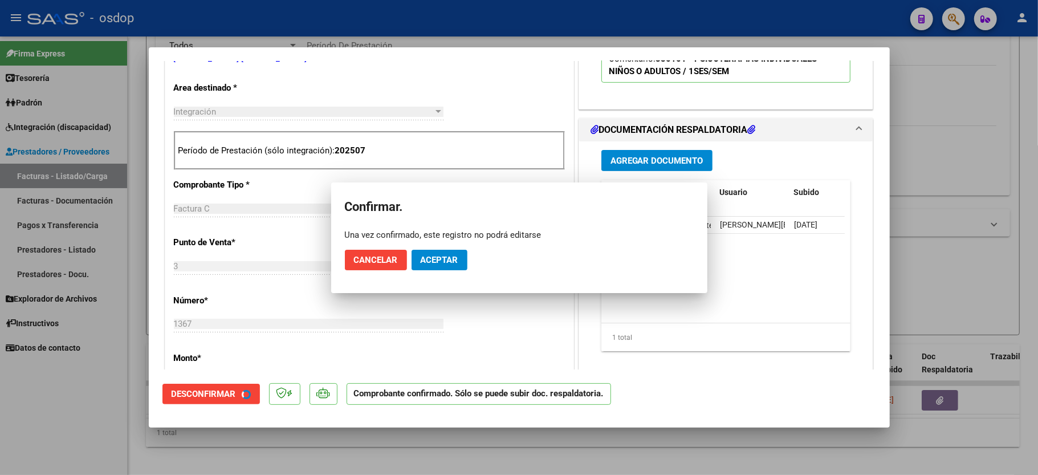
scroll to position [227, 0]
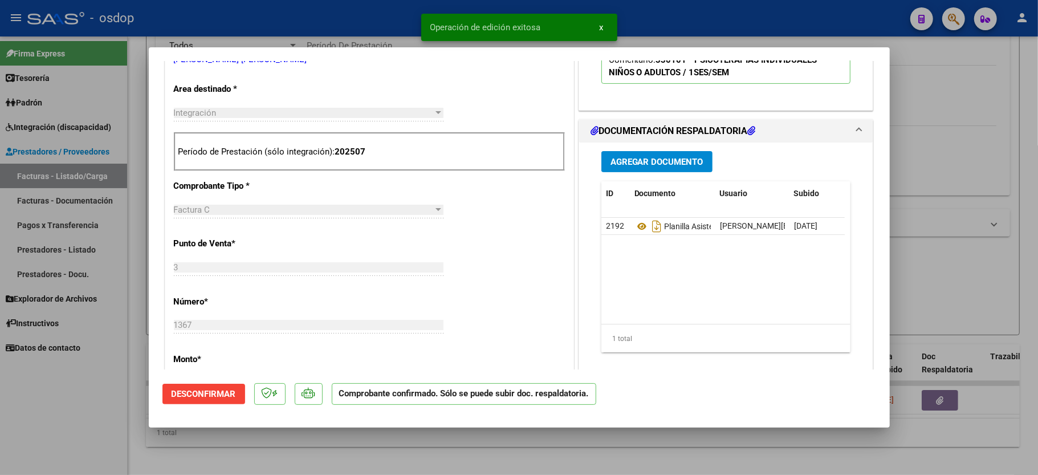
click at [67, 431] on div at bounding box center [519, 237] width 1038 height 475
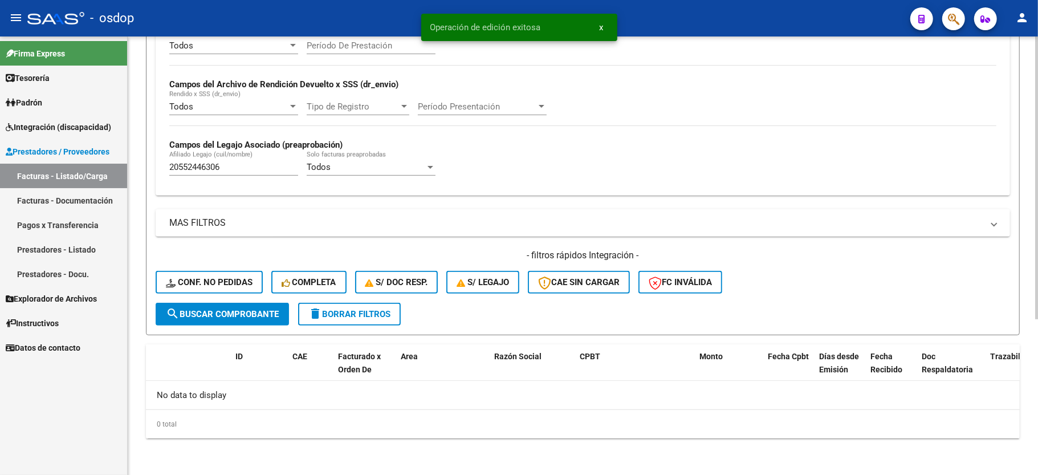
click at [212, 160] on div "20552446306 Afiliado Legajo (cuil/nombre)" at bounding box center [233, 163] width 129 height 25
click at [210, 176] on div "20552446306 Afiliado Legajo (cuil/nombre)" at bounding box center [233, 163] width 129 height 25
click at [213, 169] on input "20552446306" at bounding box center [233, 167] width 129 height 10
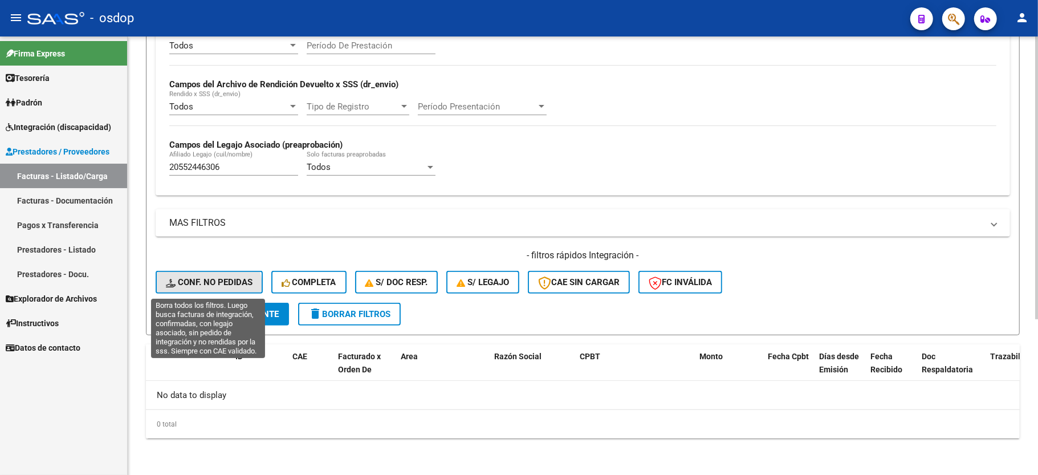
click at [205, 288] on button "Conf. no pedidas" at bounding box center [209, 282] width 107 height 23
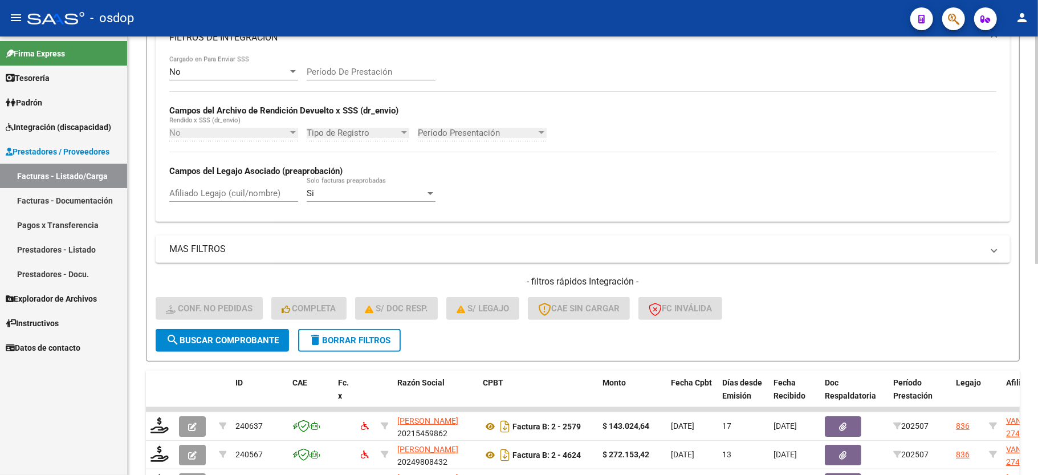
scroll to position [242, 0]
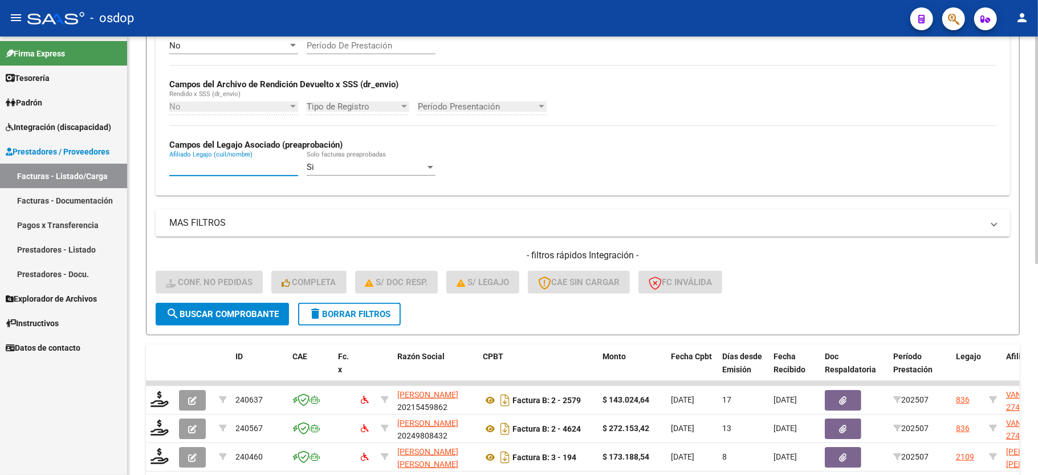
click at [286, 171] on input "Afiliado Legajo (cuil/nombre)" at bounding box center [233, 167] width 129 height 10
paste input "20552446306"
type input "20552446306"
click at [231, 320] on button "search Buscar Comprobante" at bounding box center [222, 314] width 133 height 23
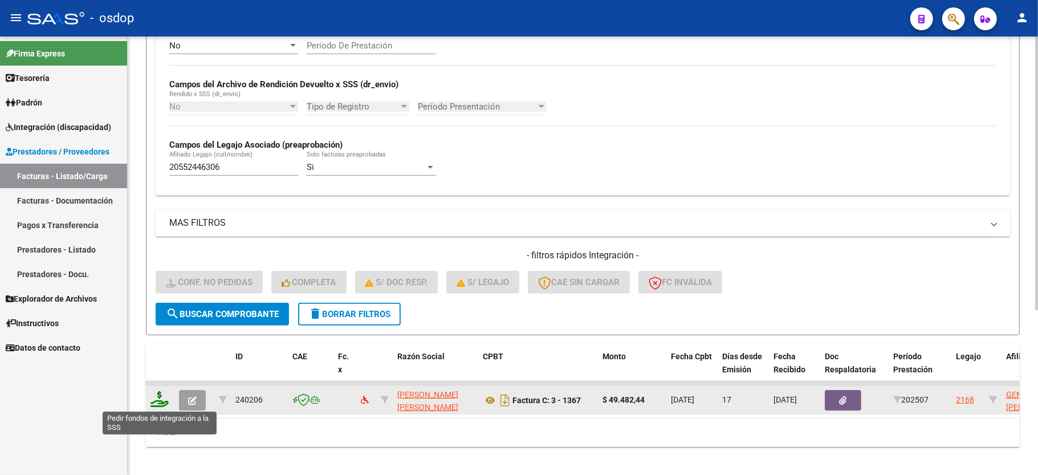
click at [154, 397] on icon at bounding box center [159, 399] width 18 height 16
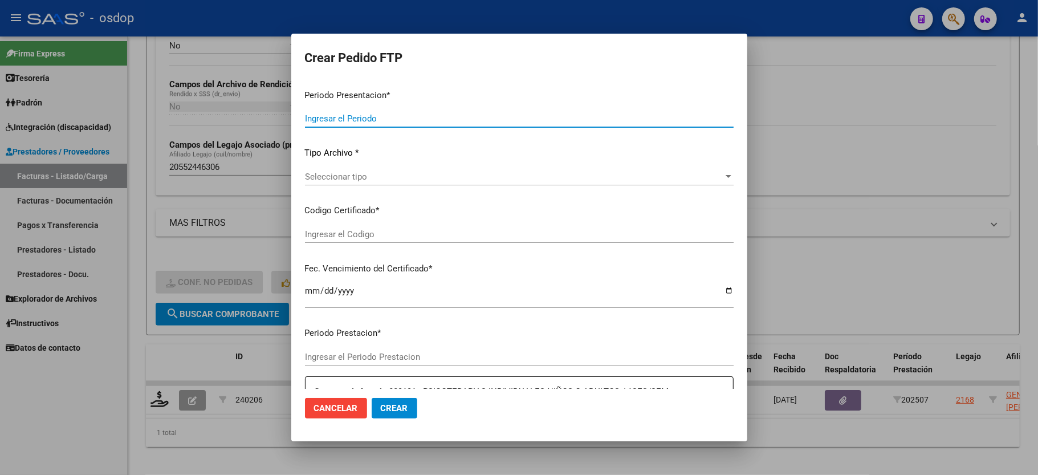
type input "202507"
type input "$ 49.482,44"
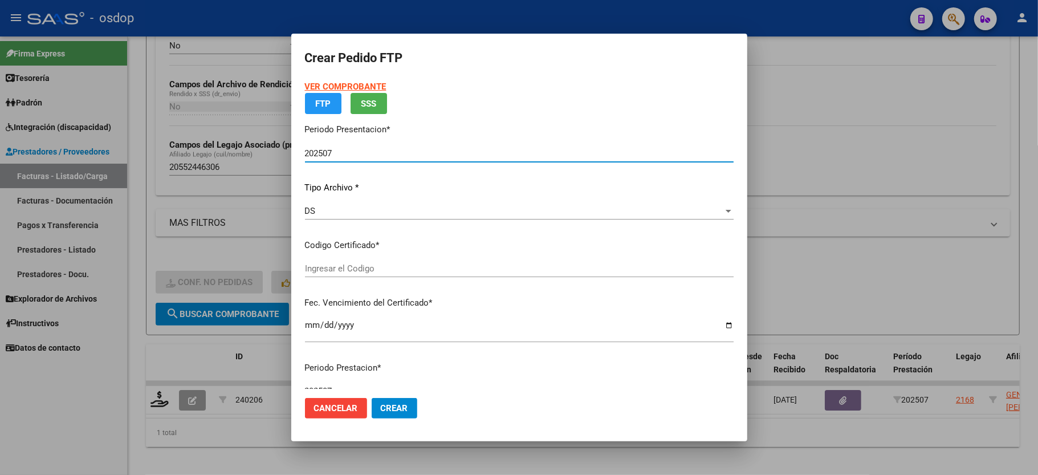
type input "3489730882"
type input "2029-06-03"
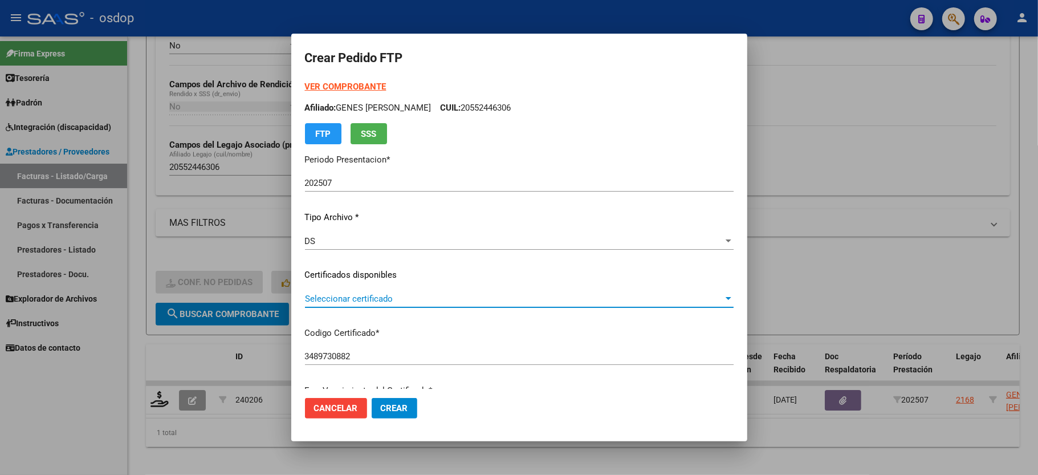
click at [343, 295] on span "Seleccionar certificado" at bounding box center [514, 299] width 418 height 10
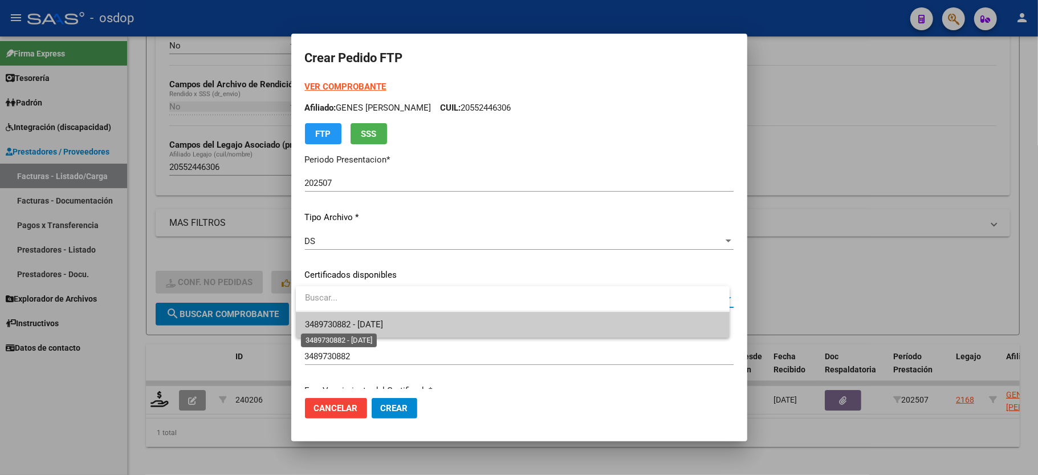
click at [341, 320] on span "3489730882 - 2029-06-03" at bounding box center [344, 324] width 78 height 10
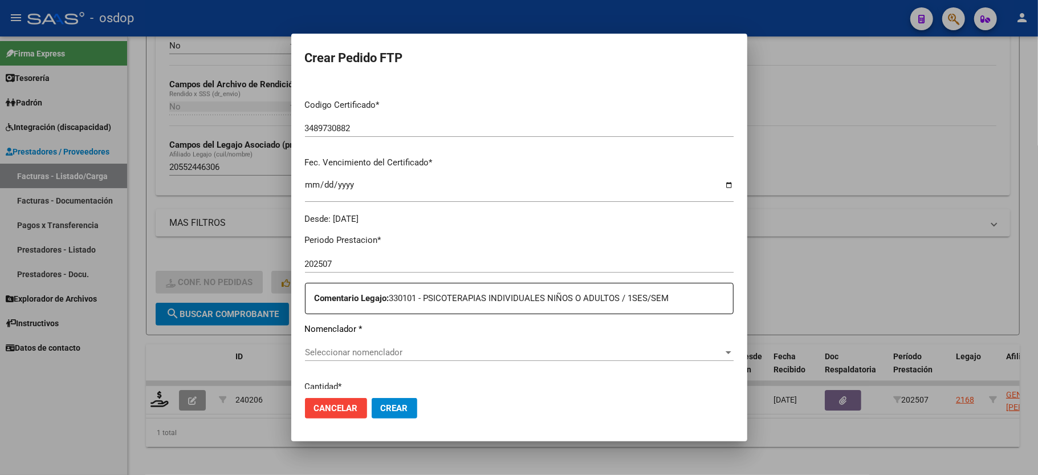
scroll to position [434, 0]
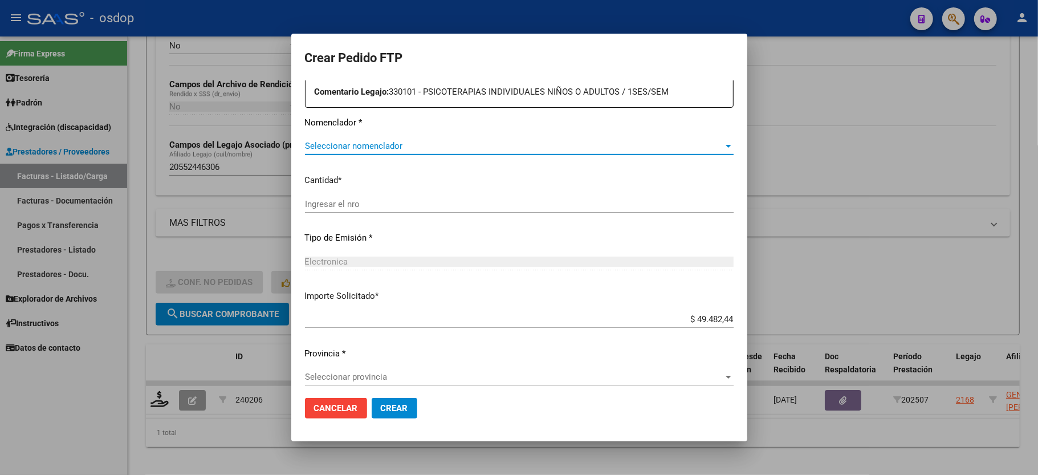
click at [372, 141] on span "Seleccionar nomenclador" at bounding box center [514, 146] width 418 height 10
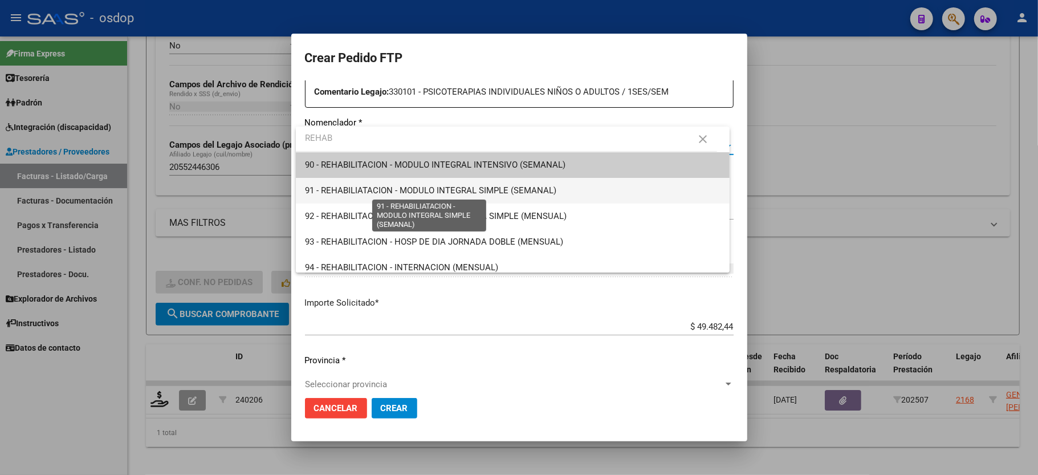
type input "REHAB"
click at [497, 190] on span "91 - REHABILIATACION - MODULO INTEGRAL SIMPLE (SEMANAL)" at bounding box center [430, 190] width 251 height 10
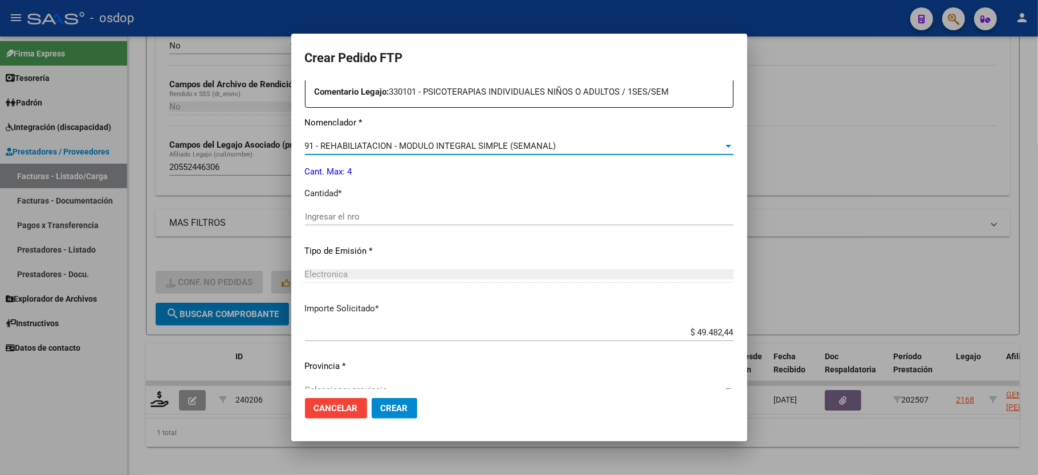
click at [339, 197] on div "Periodo Prestacion * 202507 Ingresar el Periodo Prestacion Comentario Legajo: 3…" at bounding box center [519, 214] width 429 height 390
click at [322, 208] on div "Ingresar el nro" at bounding box center [519, 216] width 429 height 17
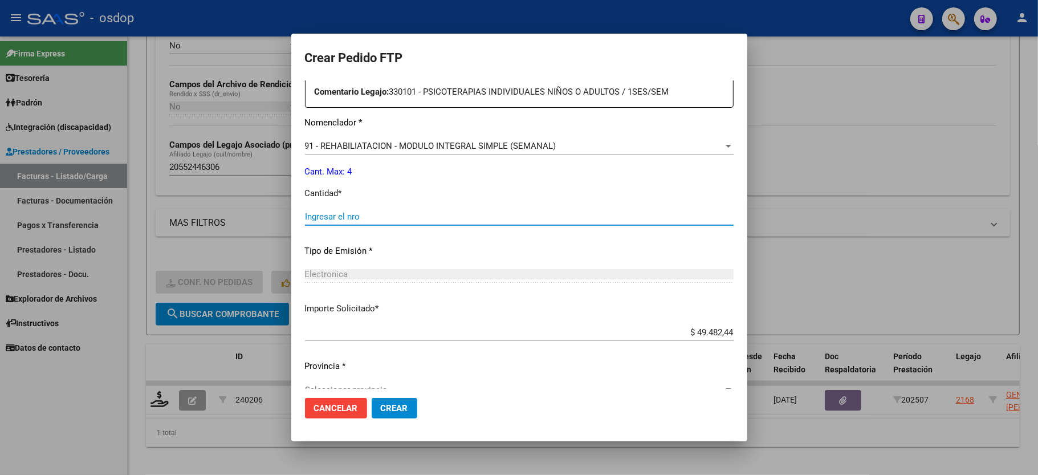
click at [320, 211] on input "Ingresar el nro" at bounding box center [519, 216] width 429 height 10
type input "4"
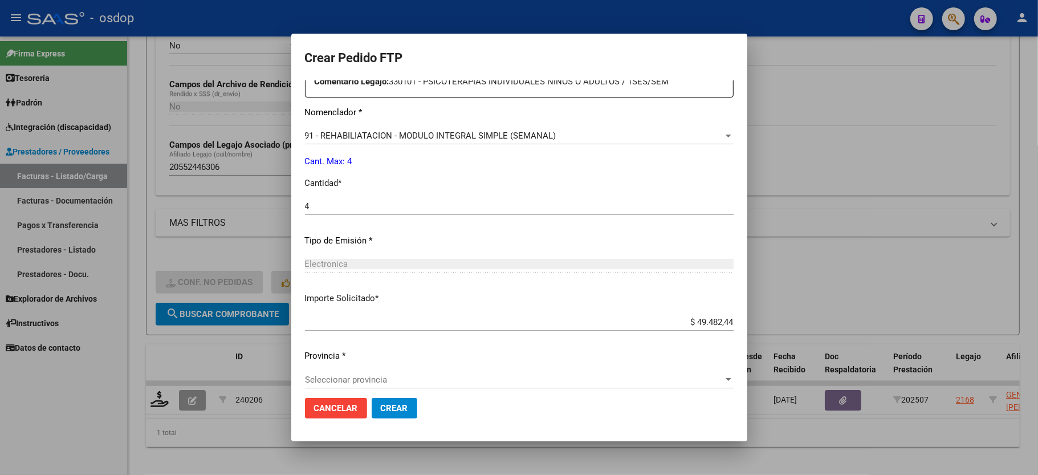
scroll to position [447, 0]
drag, startPoint x: 395, startPoint y: 396, endPoint x: 390, endPoint y: 405, distance: 10.2
click at [393, 400] on mat-dialog-actions "Cancelar Crear" at bounding box center [519, 408] width 429 height 39
click at [390, 405] on span "Crear" at bounding box center [394, 408] width 27 height 10
click at [361, 372] on span "Seleccionar provincia" at bounding box center [514, 377] width 418 height 10
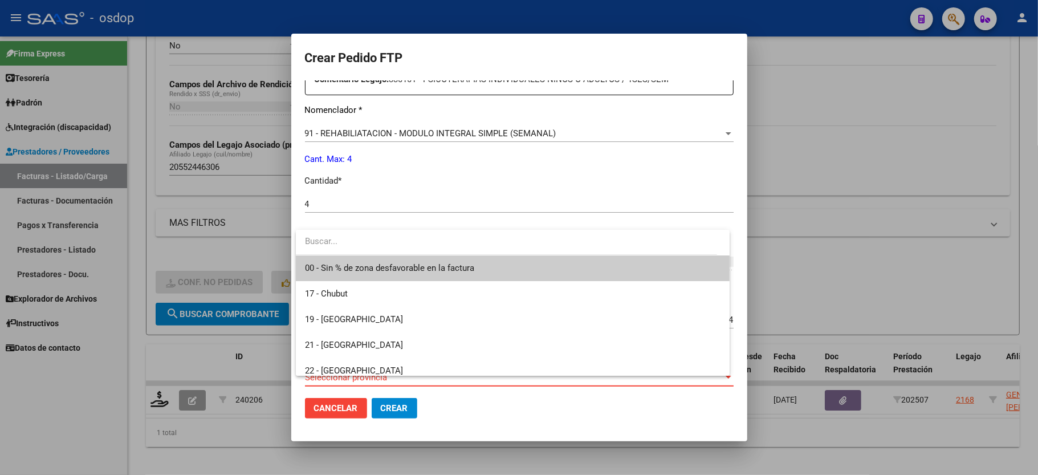
click at [361, 274] on span "00 - Sin % de zona desfavorable en la factura" at bounding box center [512, 268] width 415 height 26
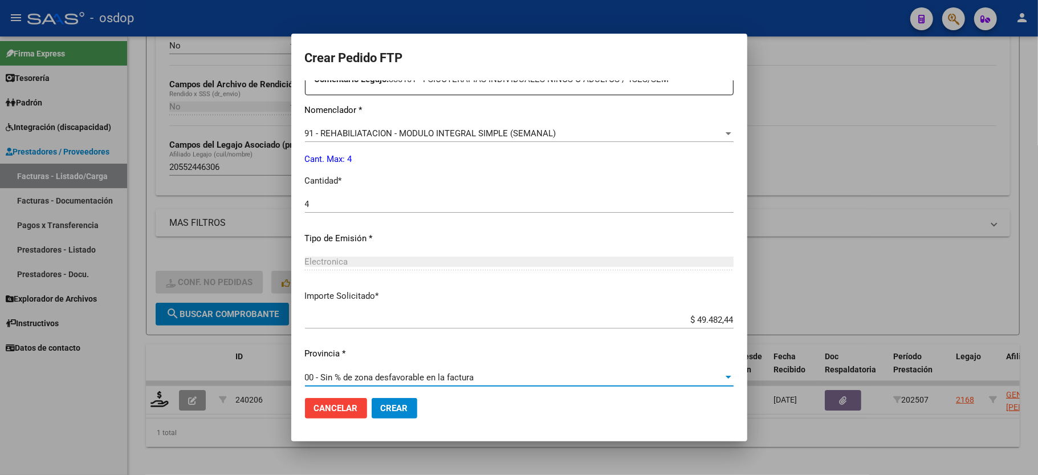
click at [393, 417] on button "Crear" at bounding box center [395, 408] width 46 height 21
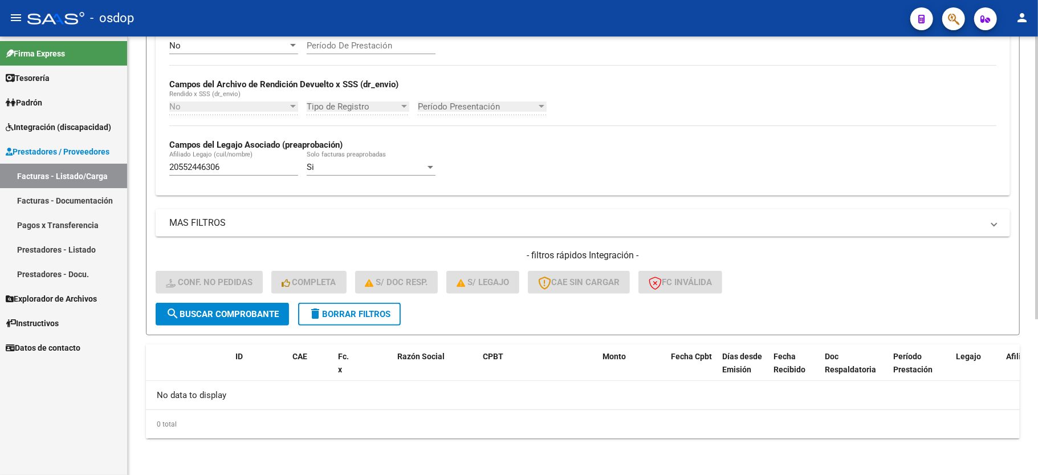
click at [347, 313] on span "delete Borrar Filtros" at bounding box center [349, 314] width 82 height 10
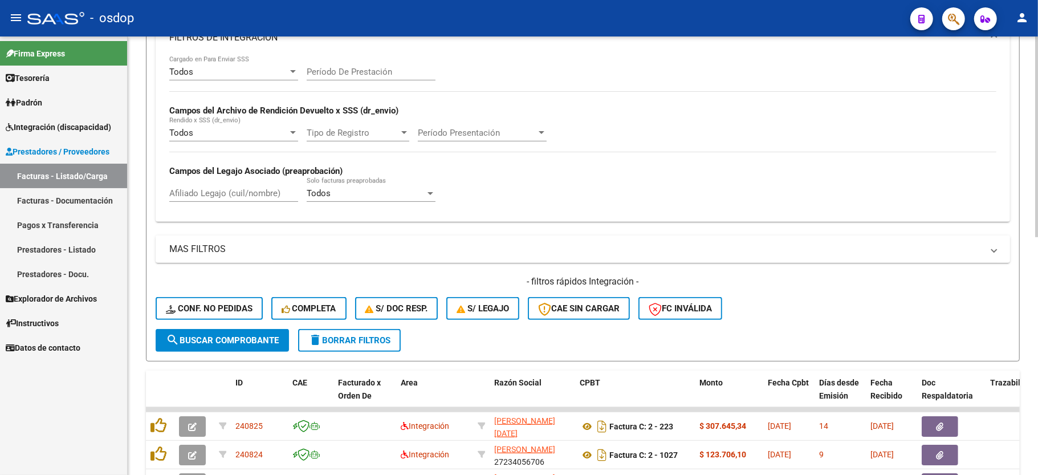
scroll to position [242, 0]
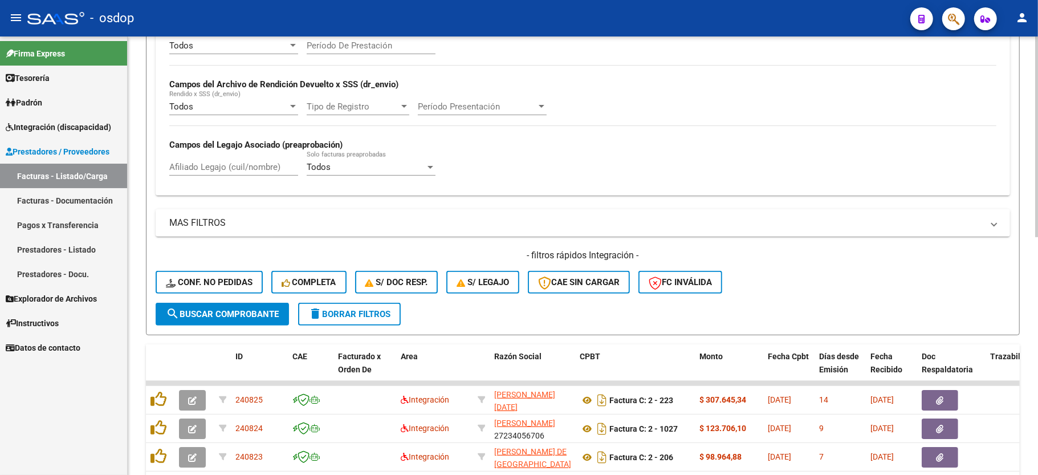
drag, startPoint x: 210, startPoint y: 156, endPoint x: 210, endPoint y: 162, distance: 6.3
click at [210, 157] on div "Afiliado Legajo (cuil/nombre)" at bounding box center [233, 163] width 129 height 25
click at [210, 162] on input "Afiliado Legajo (cuil/nombre)" at bounding box center [233, 167] width 129 height 10
paste input "20528001603"
type input "20528001603"
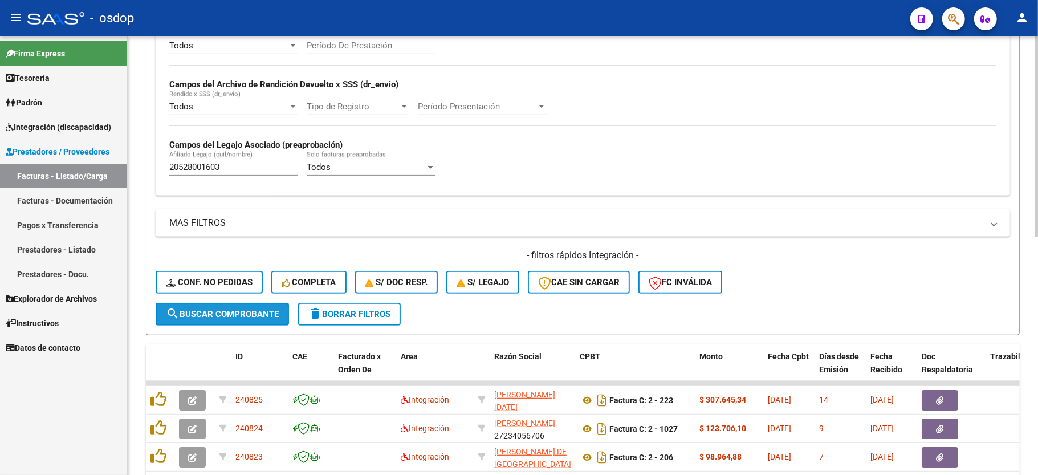
click at [247, 317] on span "search Buscar Comprobante" at bounding box center [222, 314] width 113 height 10
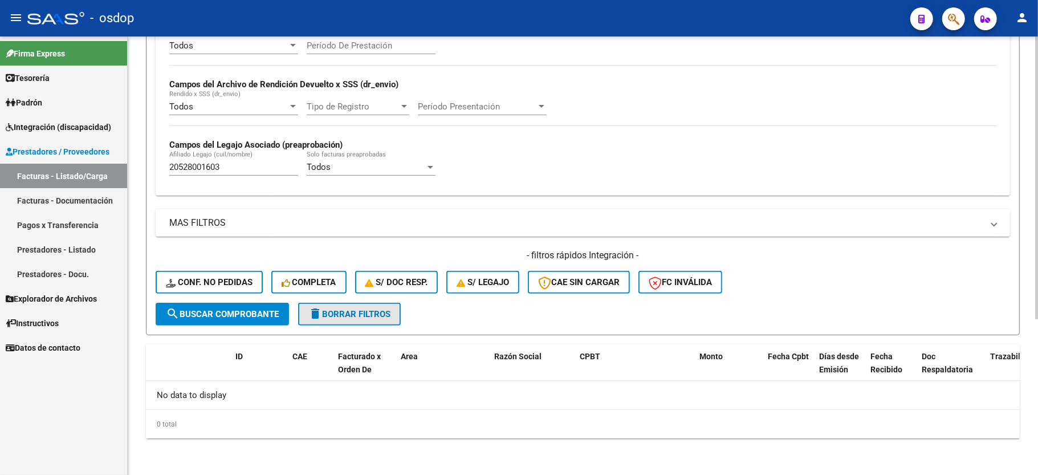
click at [364, 315] on span "delete Borrar Filtros" at bounding box center [349, 314] width 82 height 10
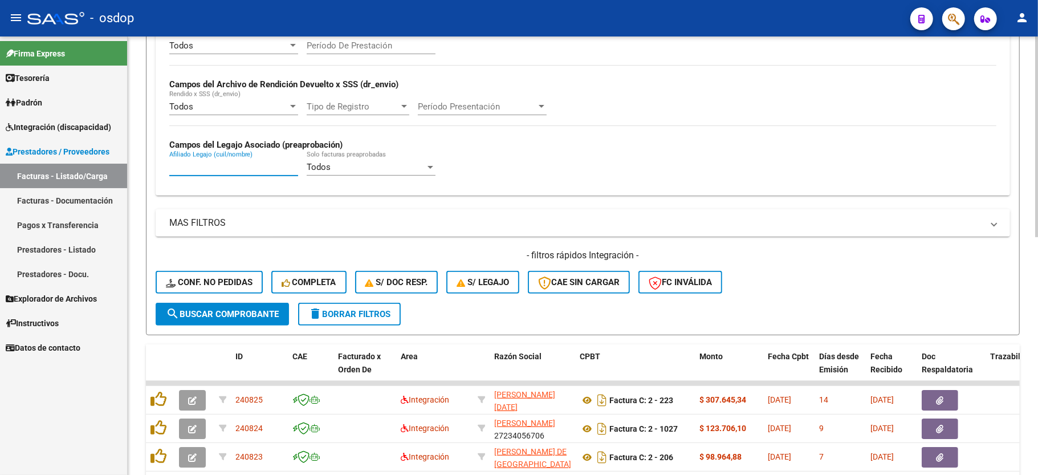
click at [221, 166] on input "Afiliado Legajo (cuil/nombre)" at bounding box center [233, 167] width 129 height 10
paste input "20528001603"
type input "20528001603"
click at [253, 308] on button "search Buscar Comprobante" at bounding box center [222, 314] width 133 height 23
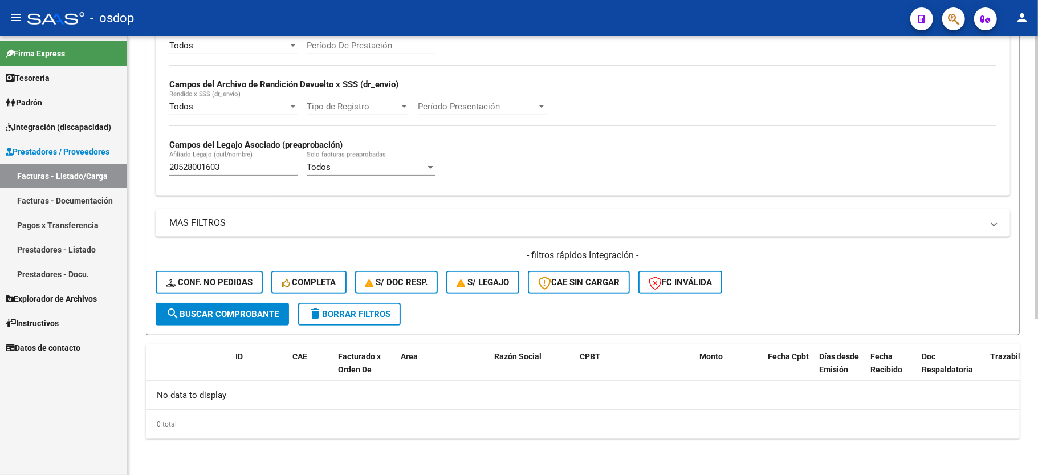
click at [336, 301] on div "- filtros rápidos Integración - Conf. no pedidas Completa S/ Doc Resp. S/ legaj…" at bounding box center [583, 276] width 854 height 54
click at [337, 313] on span "delete Borrar Filtros" at bounding box center [349, 314] width 82 height 10
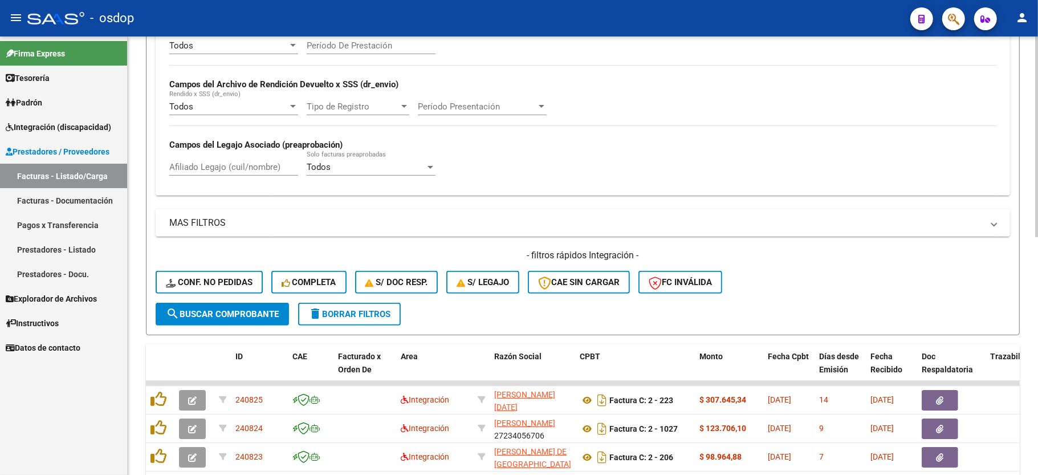
click at [220, 167] on input "Afiliado Legajo (cuil/nombre)" at bounding box center [233, 167] width 129 height 10
paste input "20267243620"
type input "20267243620"
click at [251, 320] on button "search Buscar Comprobante" at bounding box center [222, 314] width 133 height 23
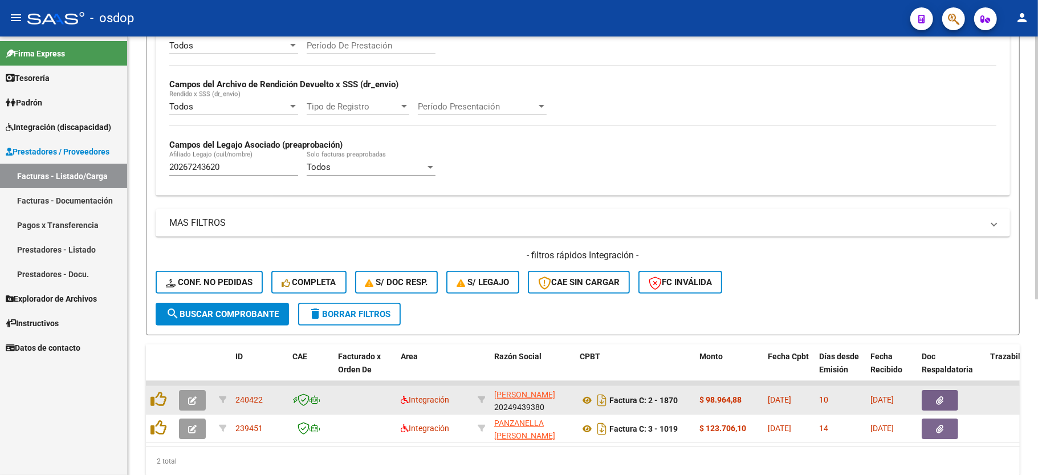
click at [186, 406] on button "button" at bounding box center [192, 400] width 27 height 21
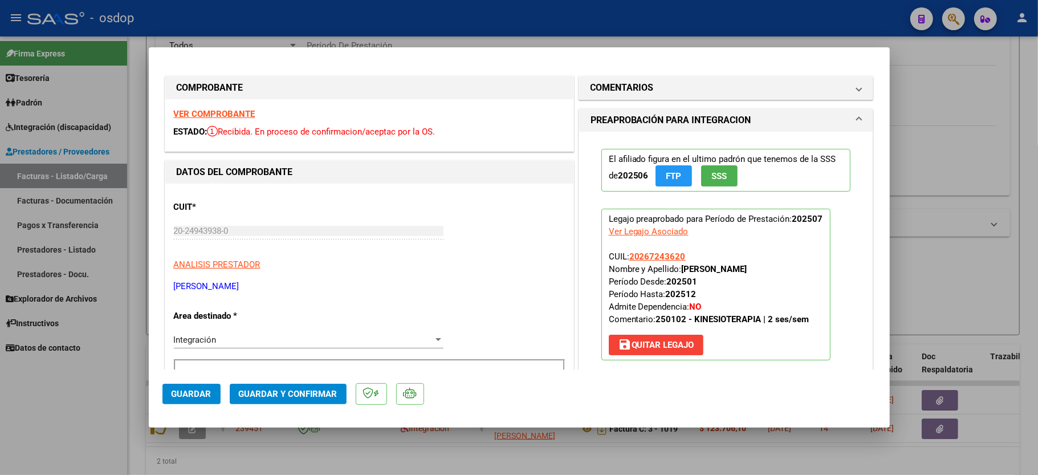
click at [221, 111] on strong "VER COMPROBANTE" at bounding box center [215, 114] width 82 height 10
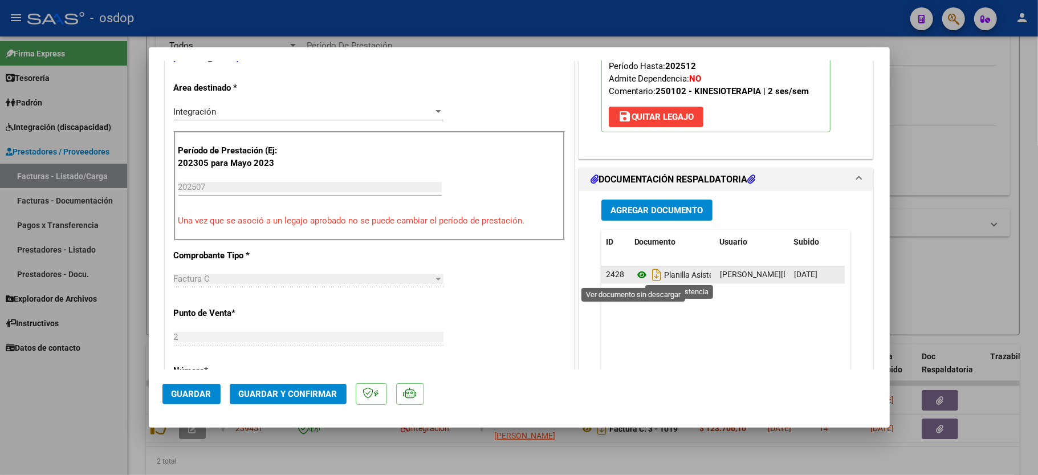
click at [634, 275] on icon at bounding box center [641, 275] width 15 height 14
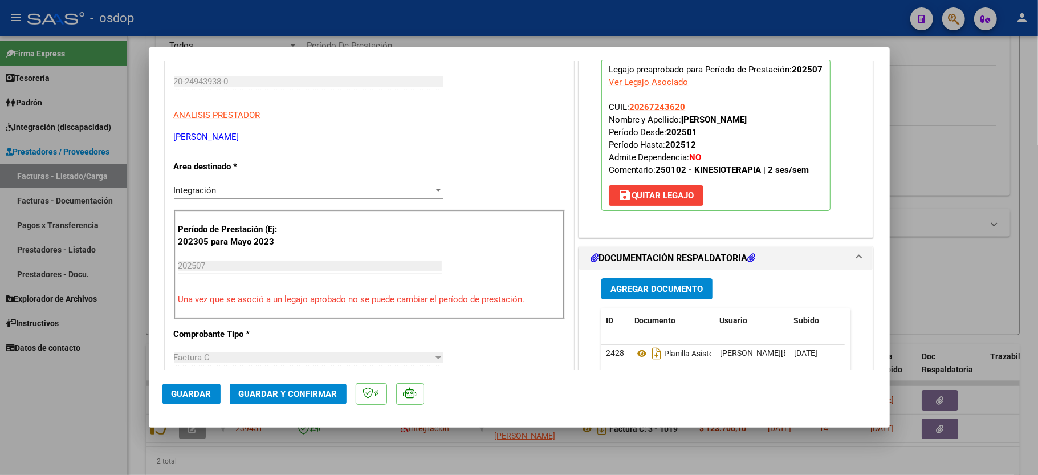
scroll to position [152, 0]
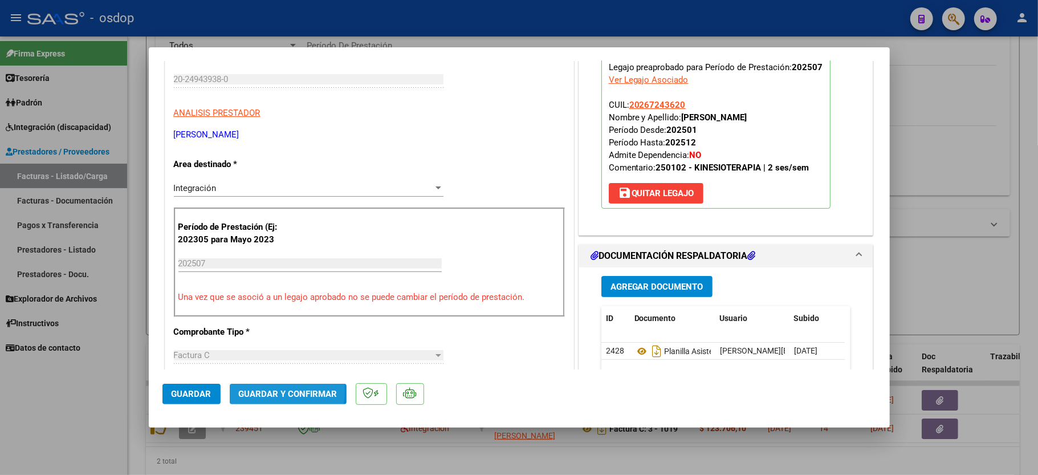
click at [267, 390] on span "Guardar y Confirmar" at bounding box center [288, 394] width 99 height 10
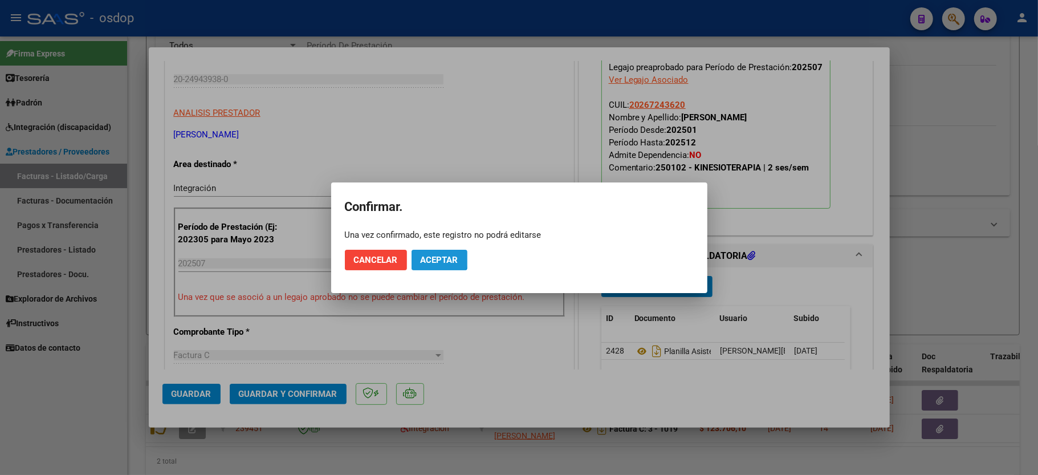
click at [429, 253] on button "Aceptar" at bounding box center [440, 260] width 56 height 21
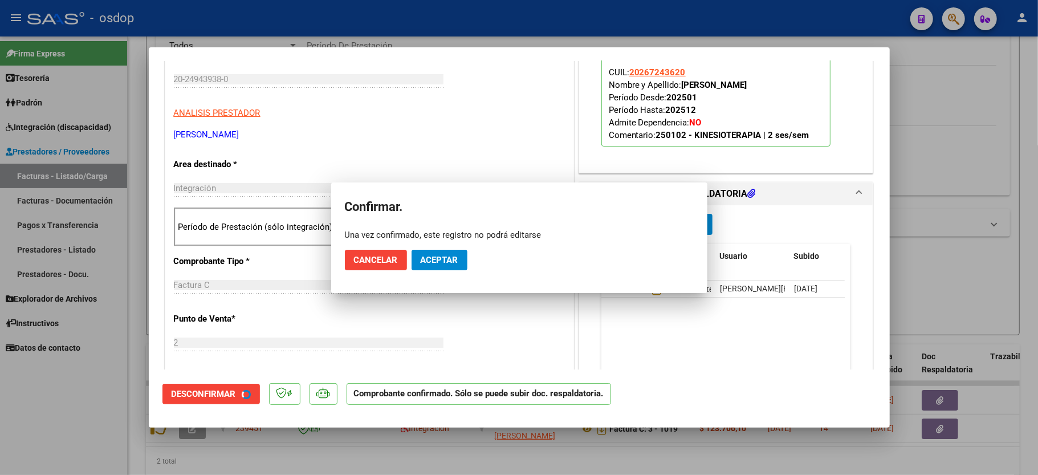
scroll to position [151, 0]
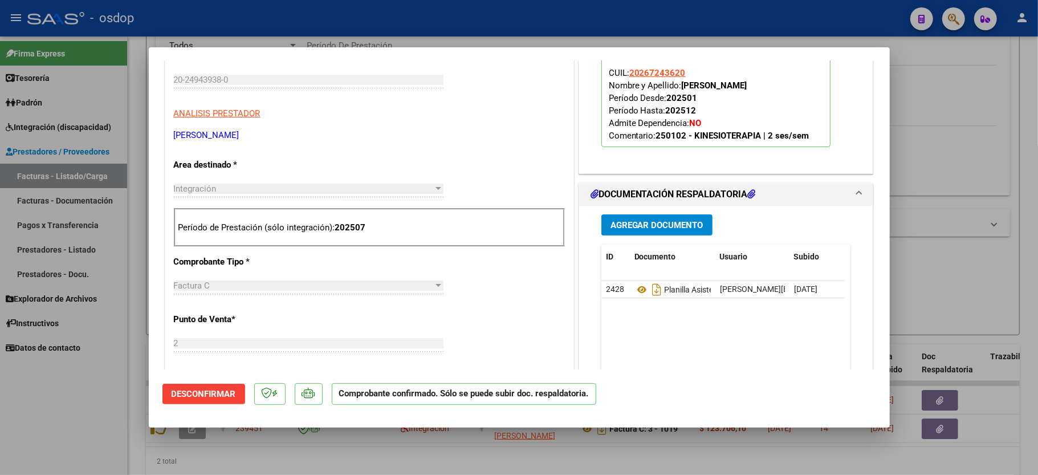
drag, startPoint x: 105, startPoint y: 393, endPoint x: 104, endPoint y: 386, distance: 6.9
click at [103, 393] on div at bounding box center [519, 237] width 1038 height 475
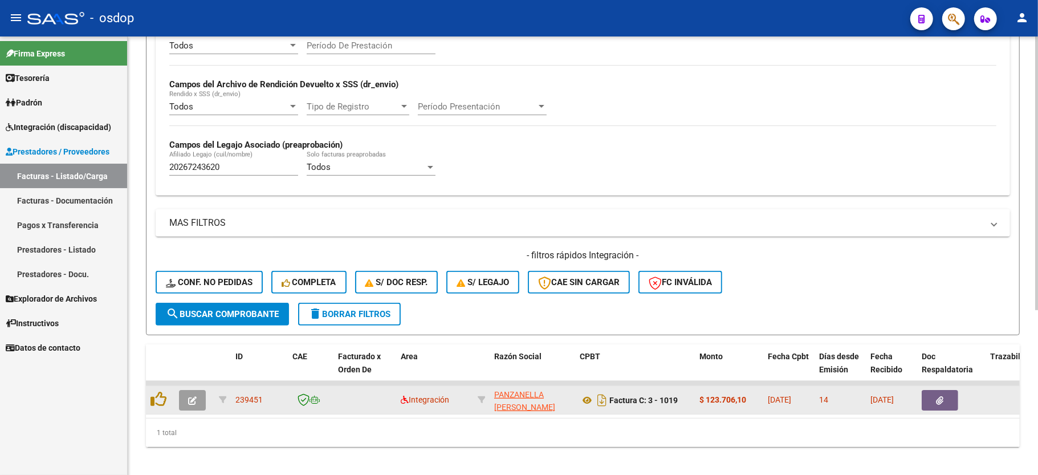
click at [189, 397] on icon "button" at bounding box center [192, 400] width 9 height 9
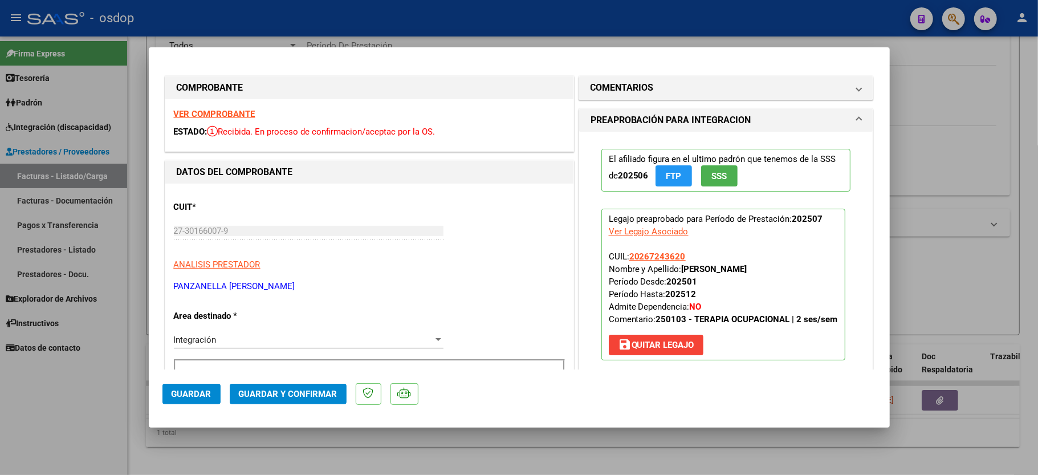
click at [213, 110] on strong "VER COMPROBANTE" at bounding box center [215, 114] width 82 height 10
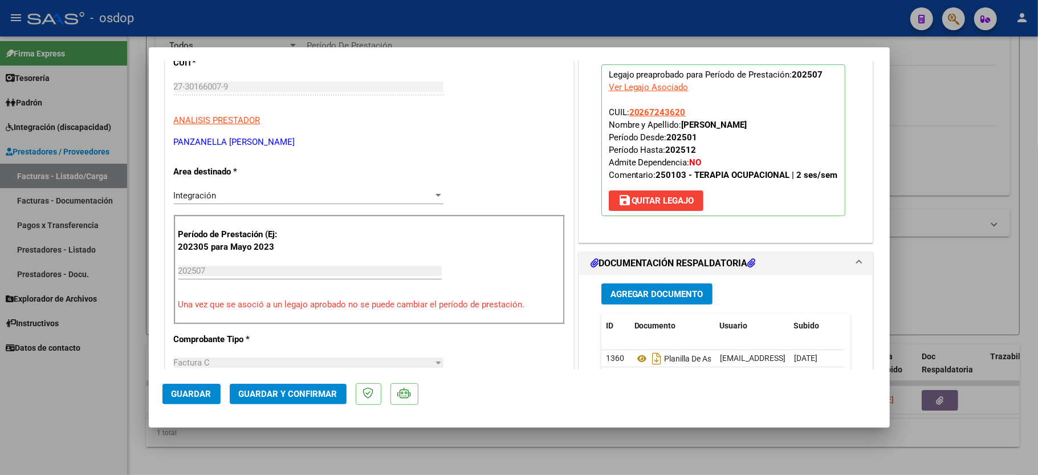
scroll to position [228, 0]
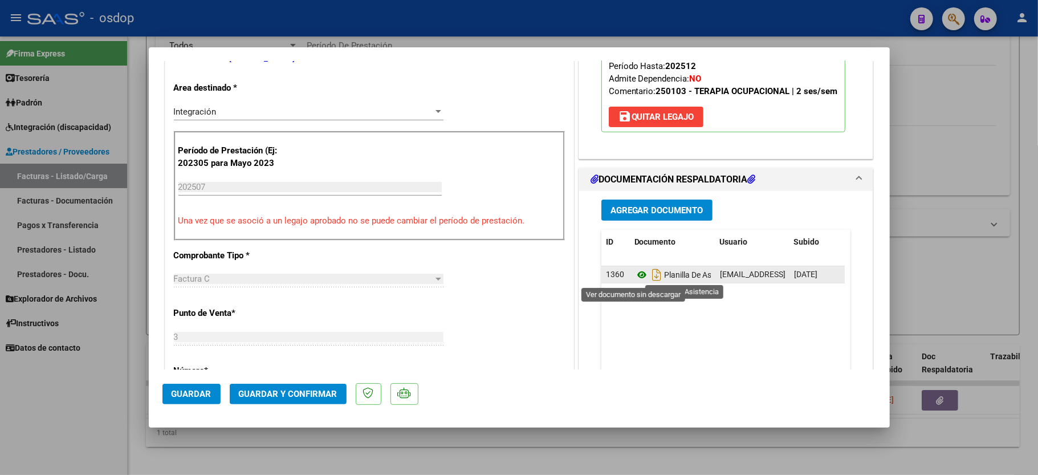
click at [634, 272] on icon at bounding box center [641, 275] width 15 height 14
click at [267, 383] on mat-dialog-actions "Guardar Guardar y Confirmar" at bounding box center [519, 391] width 714 height 45
click at [267, 388] on button "Guardar y Confirmar" at bounding box center [288, 394] width 117 height 21
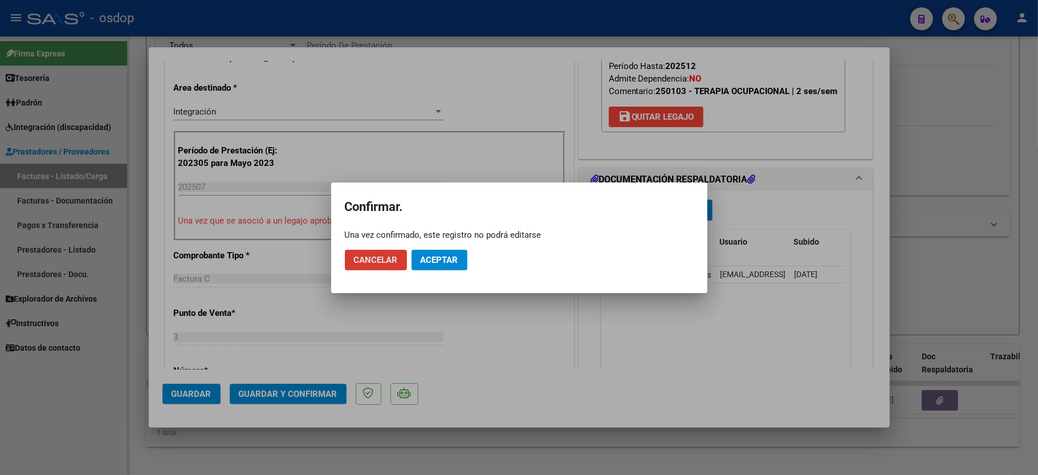
click at [429, 261] on span "Aceptar" at bounding box center [440, 260] width 38 height 10
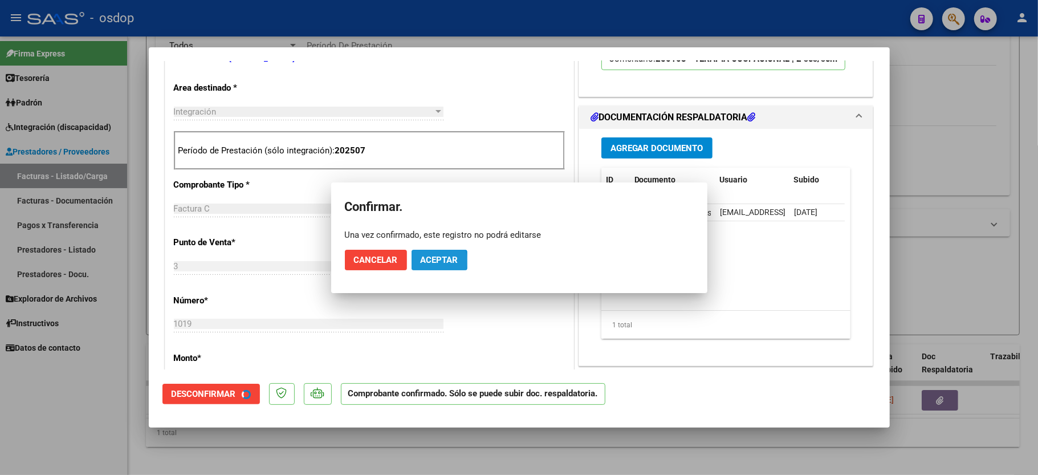
scroll to position [227, 0]
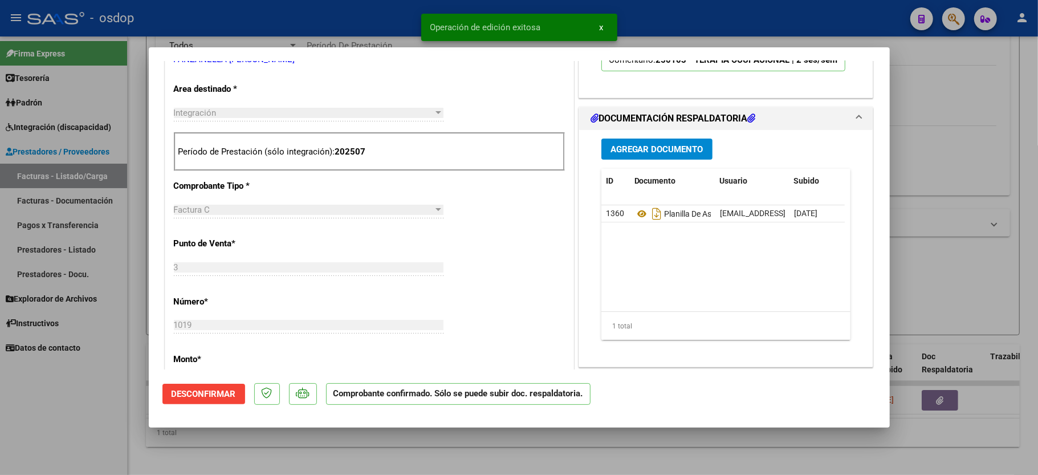
drag, startPoint x: 44, startPoint y: 402, endPoint x: 178, endPoint y: 466, distance: 149.1
click at [44, 402] on div at bounding box center [519, 237] width 1038 height 475
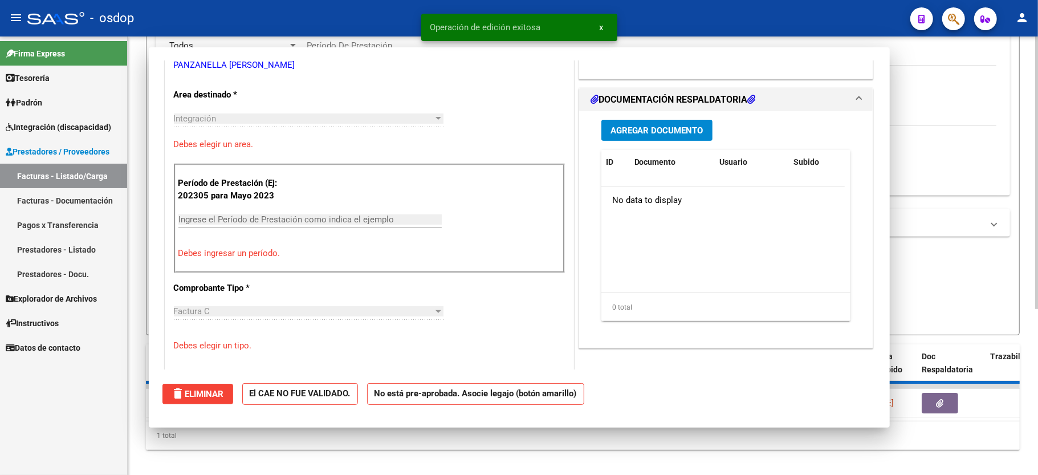
scroll to position [0, 0]
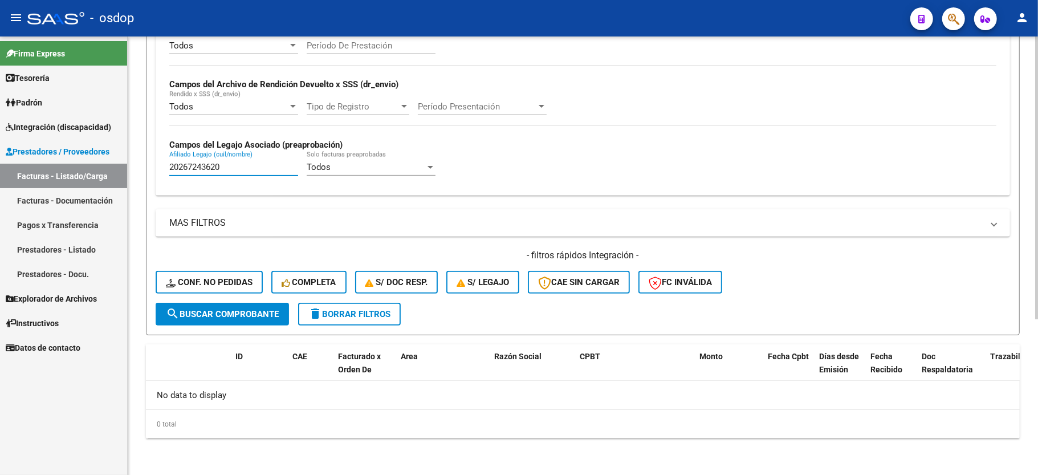
click at [195, 168] on input "20267243620" at bounding box center [233, 167] width 129 height 10
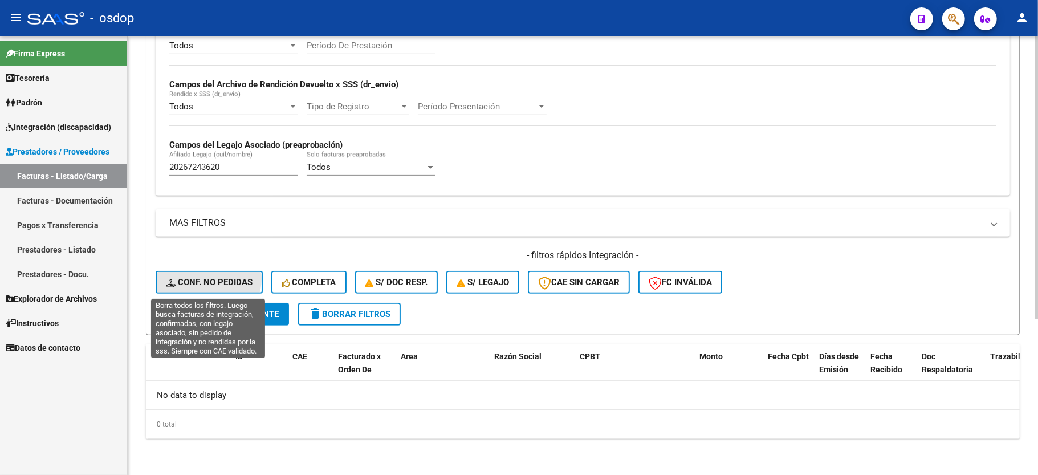
click at [204, 279] on span "Conf. no pedidas" at bounding box center [209, 282] width 87 height 10
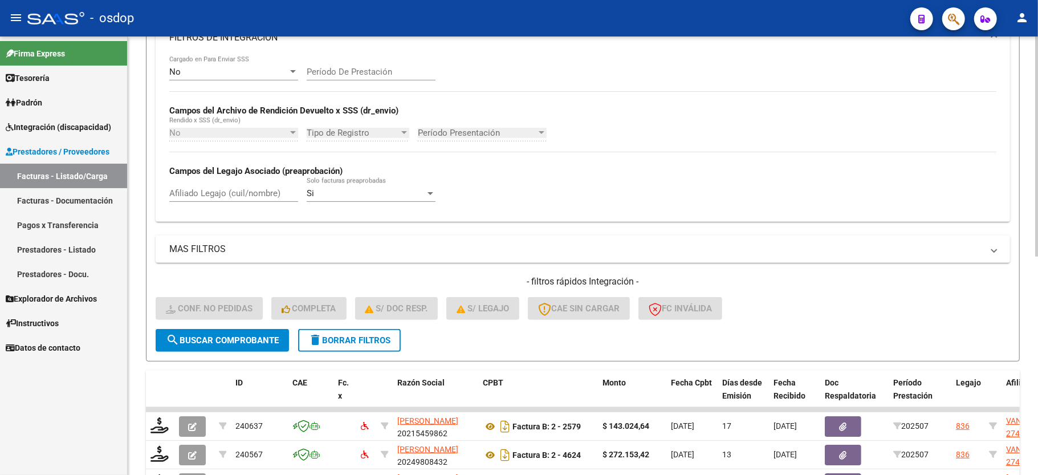
scroll to position [242, 0]
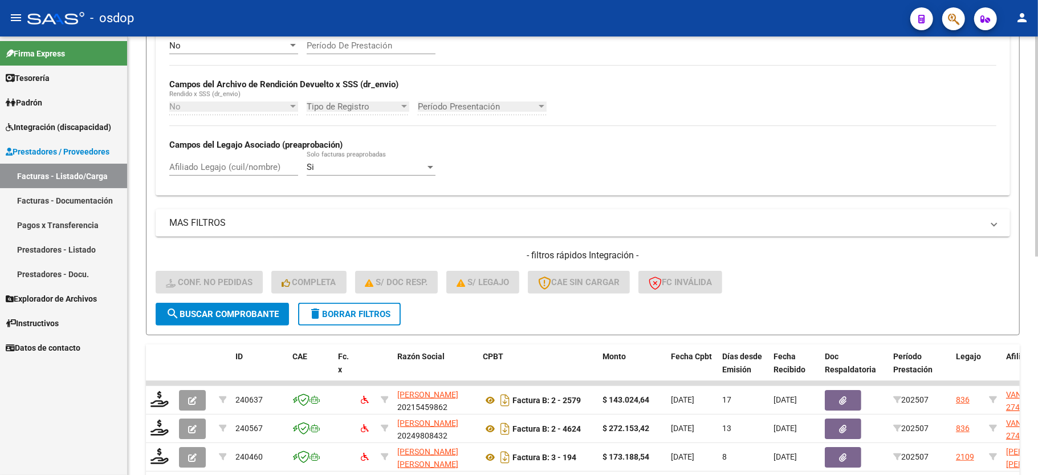
click at [256, 167] on input "Afiliado Legajo (cuil/nombre)" at bounding box center [233, 167] width 129 height 10
paste input "20267243620"
type input "20267243620"
click at [266, 323] on button "search Buscar Comprobante" at bounding box center [222, 314] width 133 height 23
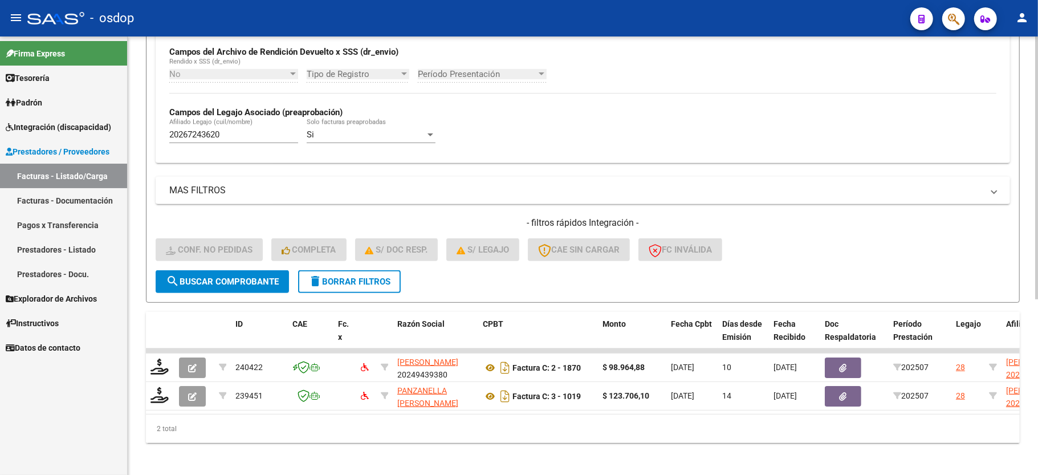
scroll to position [292, 0]
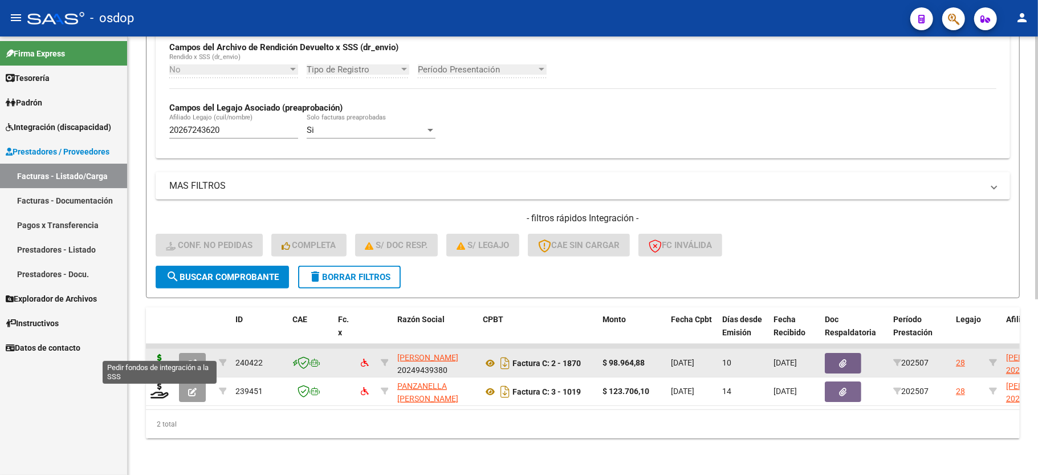
click at [156, 354] on icon at bounding box center [159, 362] width 18 height 16
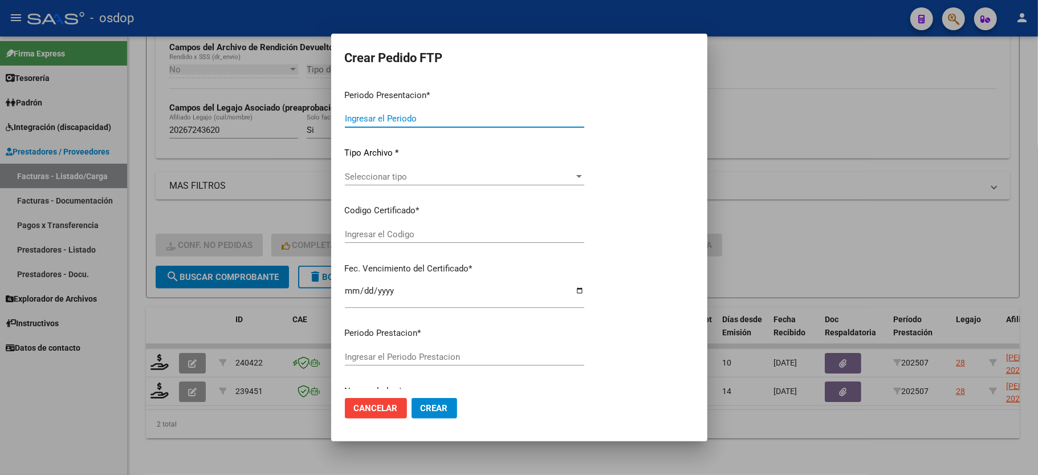
type input "202507"
type input "$ 98.964,88"
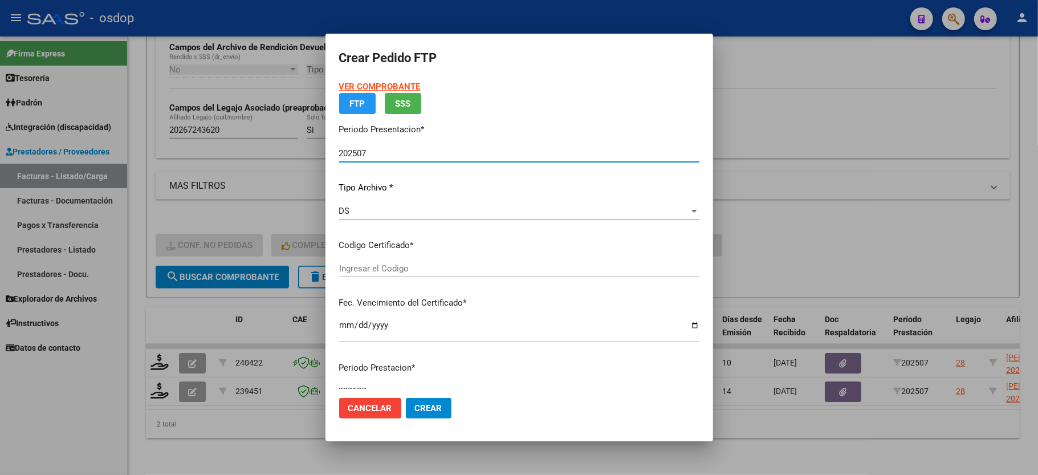
type input "2006020712"
type input "2032-06-28"
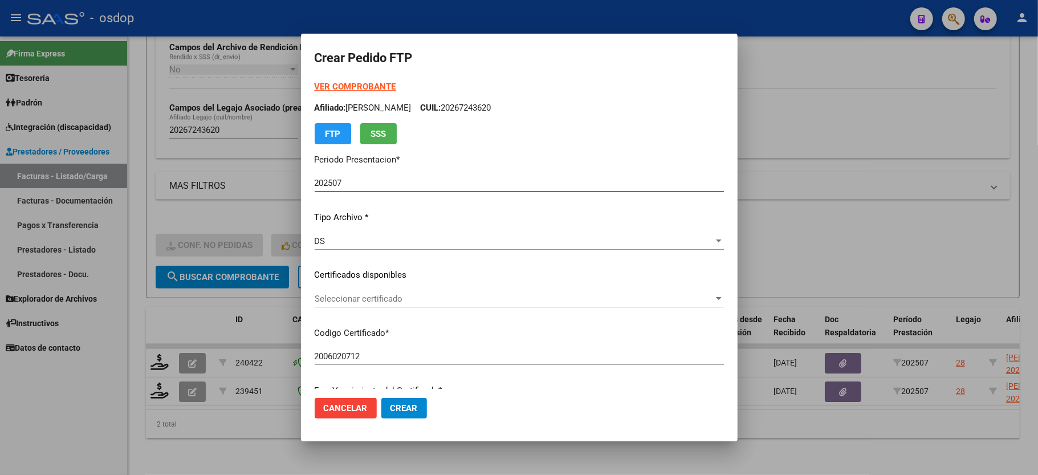
click at [365, 297] on span "Seleccionar certificado" at bounding box center [514, 299] width 399 height 10
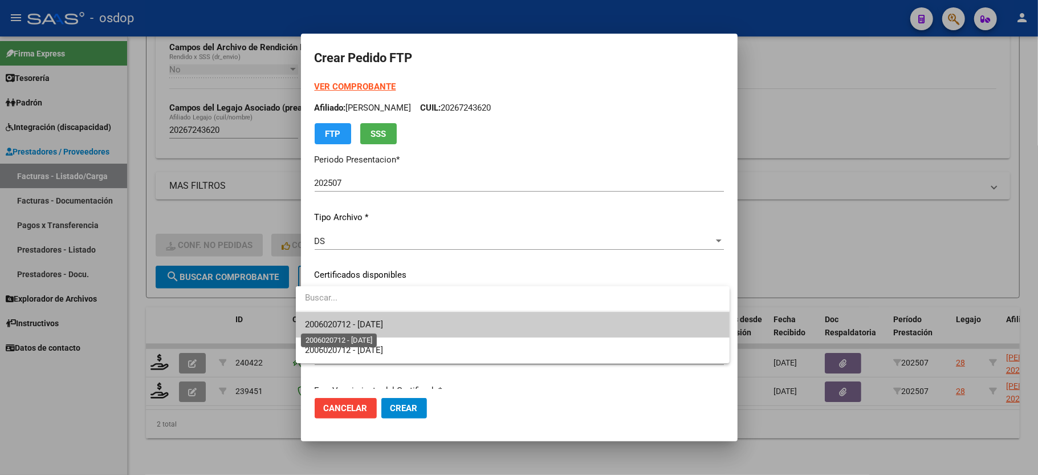
click at [364, 325] on span "2006020712 - 2032-06-28" at bounding box center [344, 324] width 78 height 10
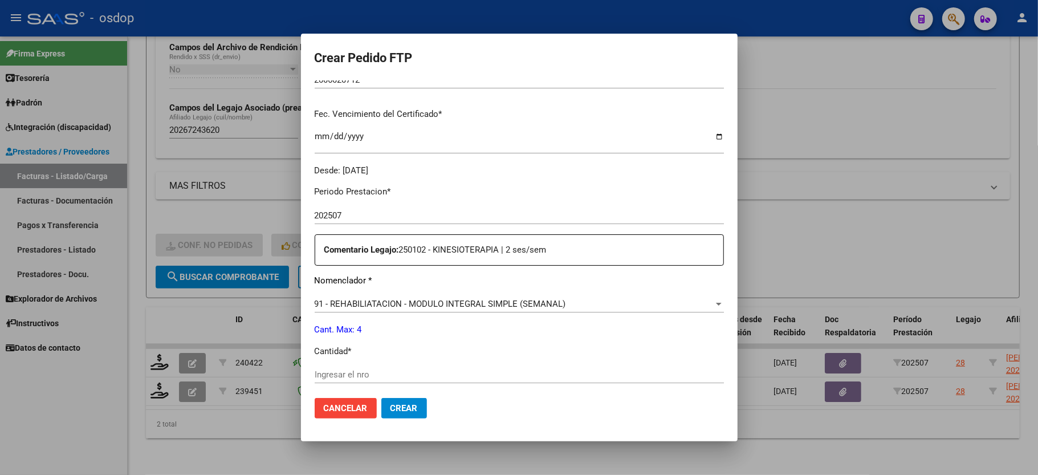
scroll to position [304, 0]
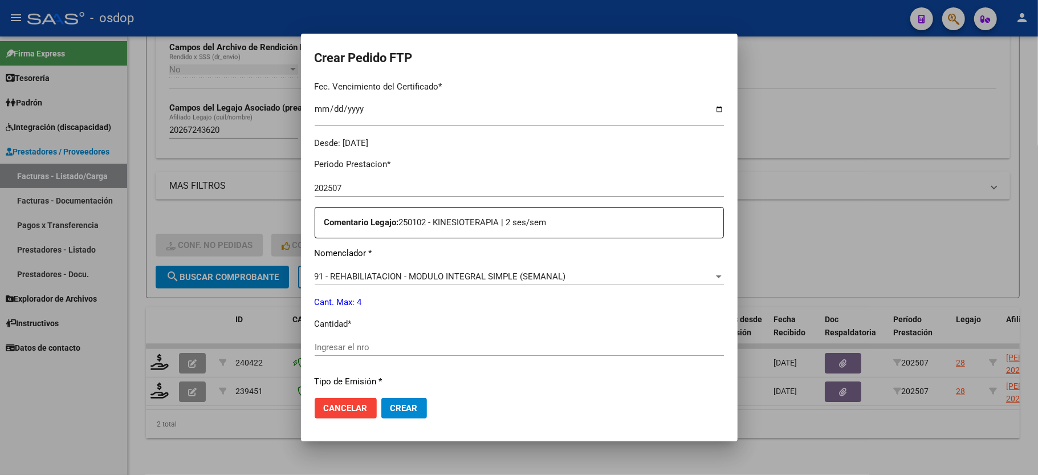
drag, startPoint x: 363, startPoint y: 326, endPoint x: 361, endPoint y: 340, distance: 14.4
click at [362, 327] on div "Periodo Prestacion * 202507 Ingresar el Periodo Prestacion Comentario Legajo: 2…" at bounding box center [519, 344] width 409 height 390
click at [378, 342] on input "Ingresar el nro" at bounding box center [519, 347] width 409 height 10
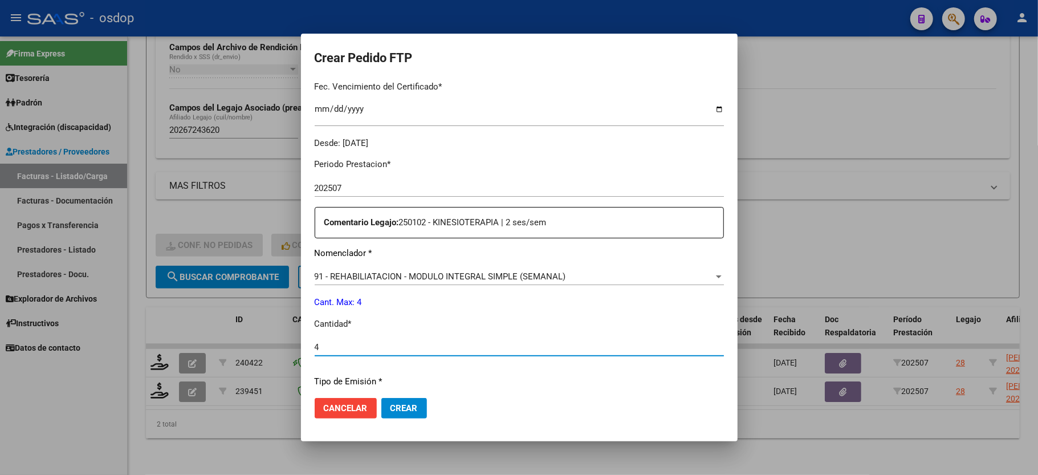
scroll to position [447, 0]
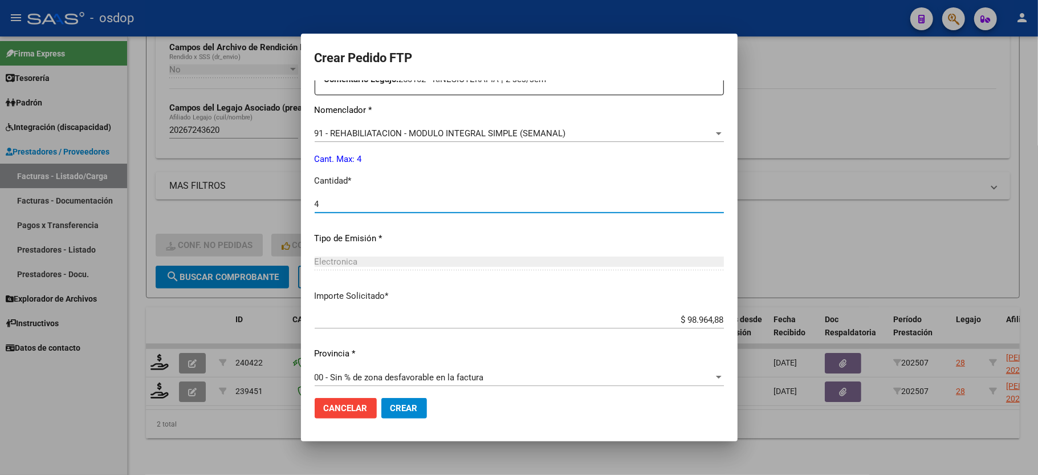
type input "4"
click at [383, 415] on button "Crear" at bounding box center [404, 408] width 46 height 21
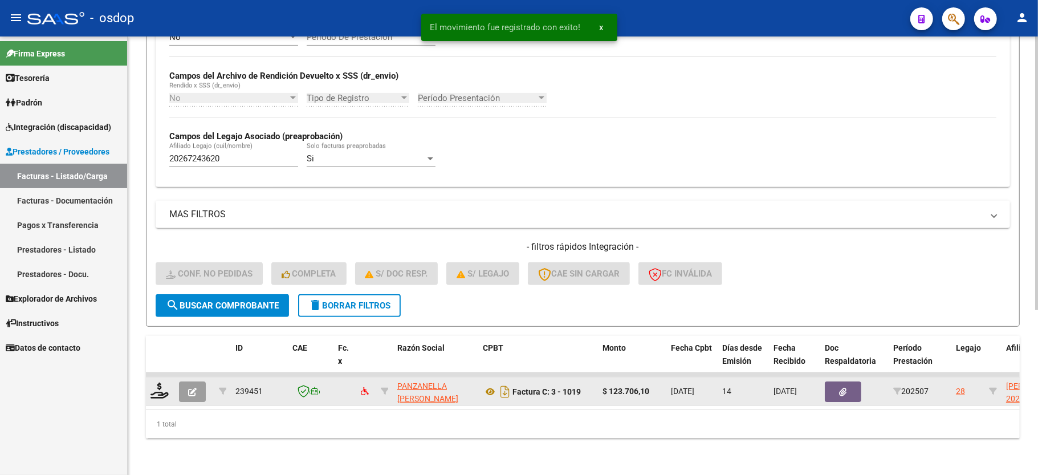
scroll to position [263, 0]
click at [163, 382] on icon at bounding box center [159, 390] width 18 height 16
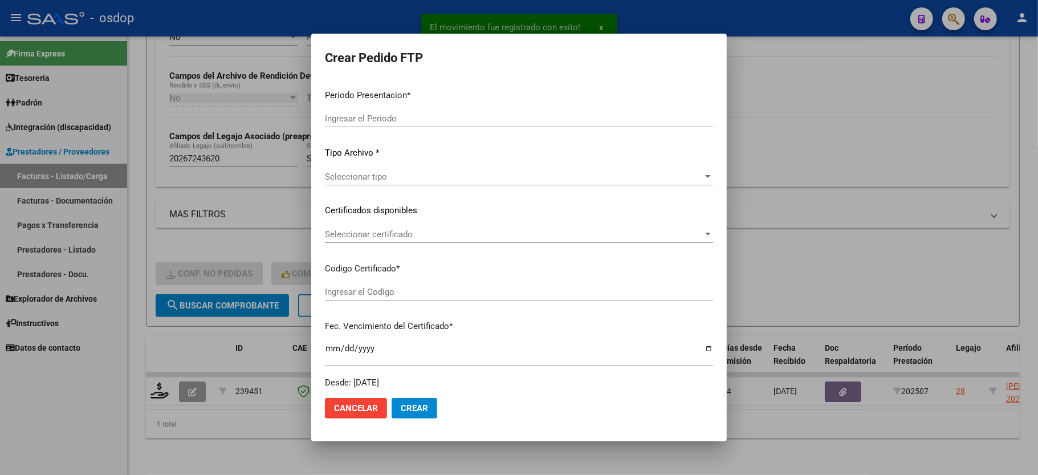
type input "202507"
type input "$ 123.706,10"
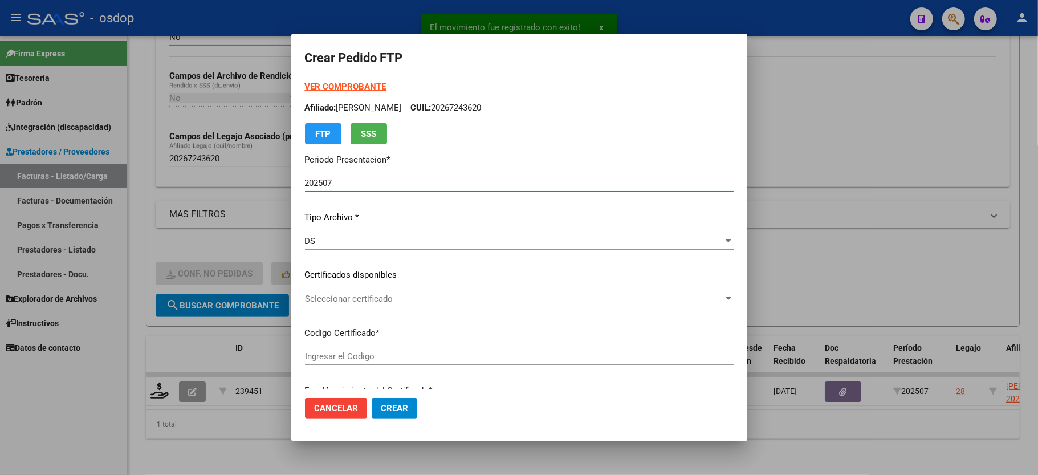
type input "2006020712"
type input "2032-06-28"
click at [377, 299] on span "Seleccionar certificado" at bounding box center [514, 299] width 418 height 10
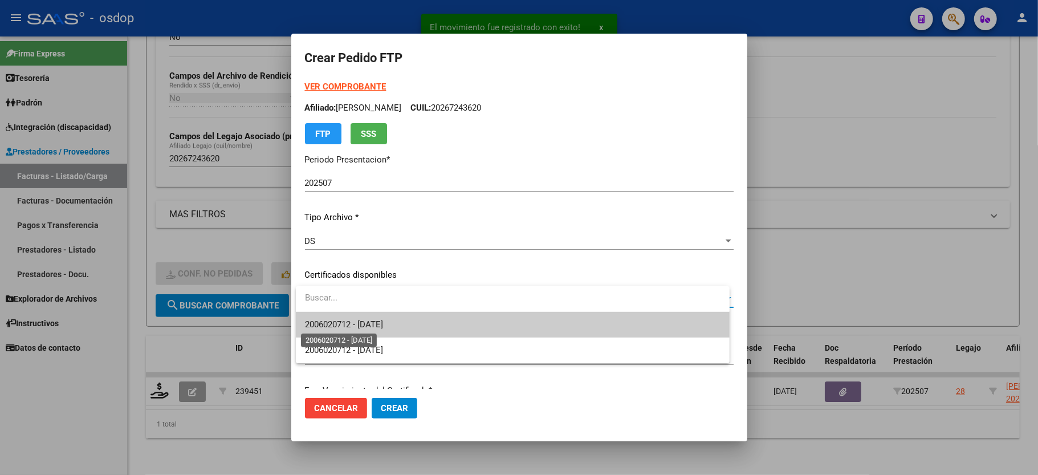
click at [379, 320] on span "2006020712 - 2032-06-28" at bounding box center [344, 324] width 78 height 10
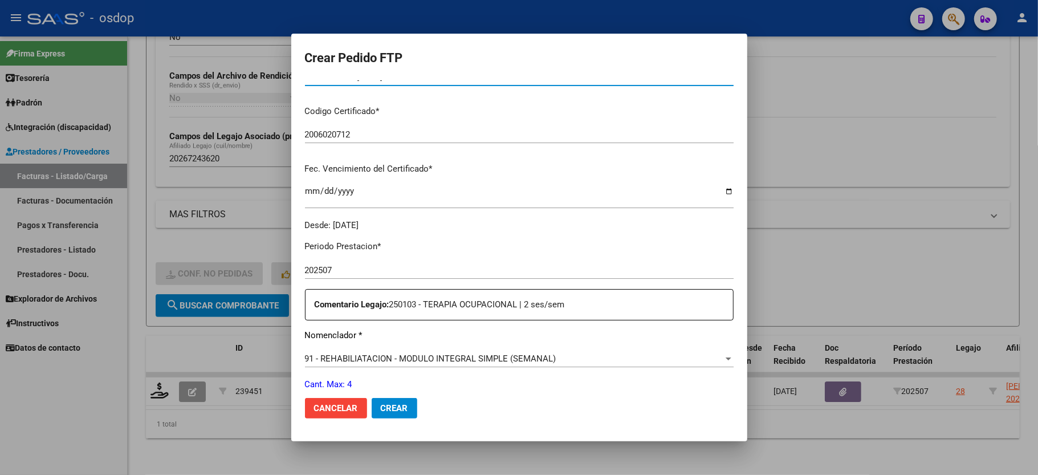
scroll to position [447, 0]
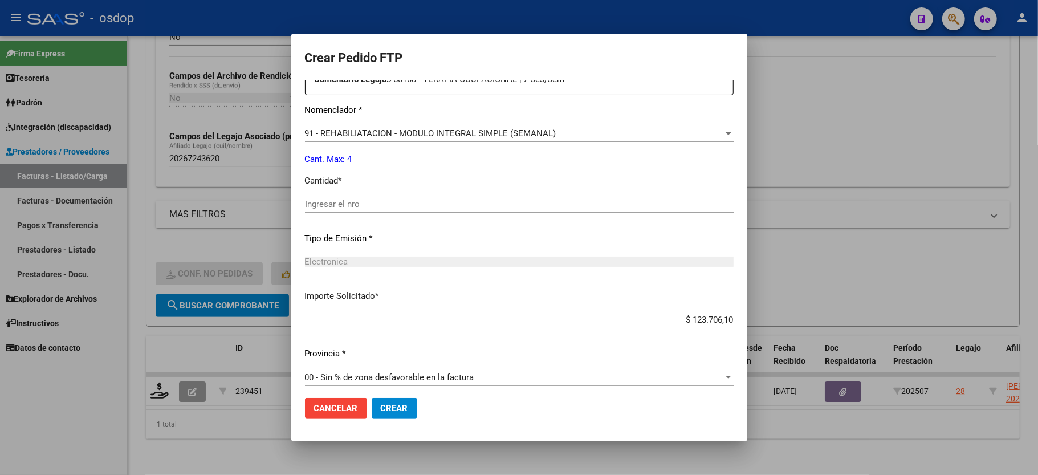
click at [360, 199] on input "Ingresar el nro" at bounding box center [519, 204] width 429 height 10
type input "4"
click at [385, 406] on span "Crear" at bounding box center [394, 408] width 27 height 10
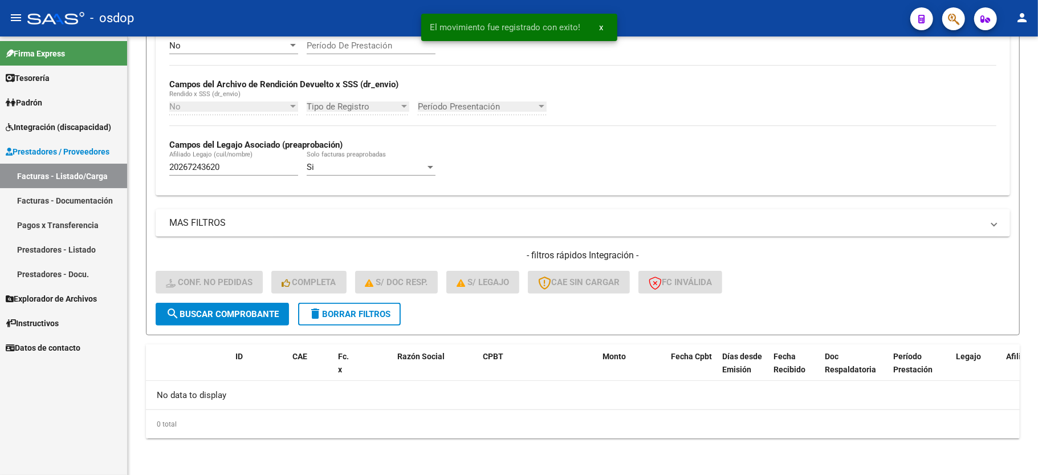
scroll to position [242, 0]
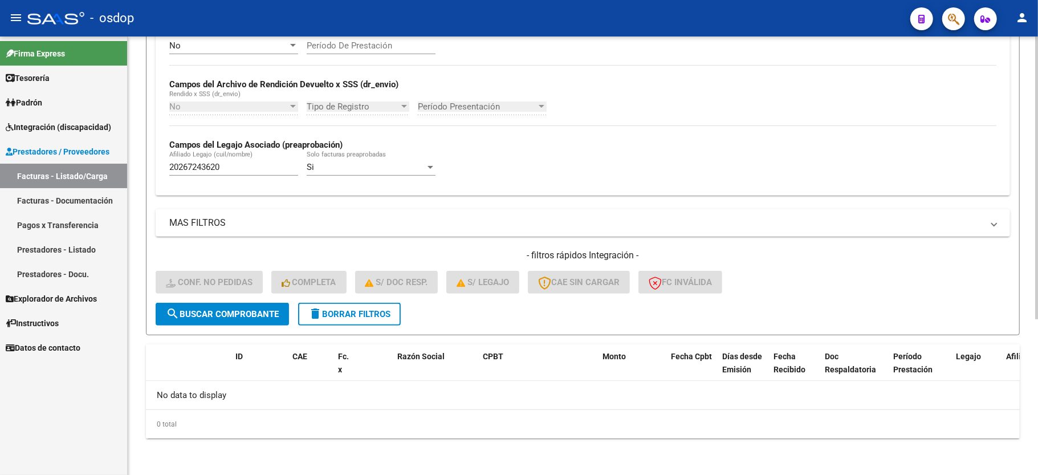
click at [238, 311] on span "search Buscar Comprobante" at bounding box center [222, 314] width 113 height 10
click at [62, 126] on span "Integración (discapacidad)" at bounding box center [58, 127] width 105 height 13
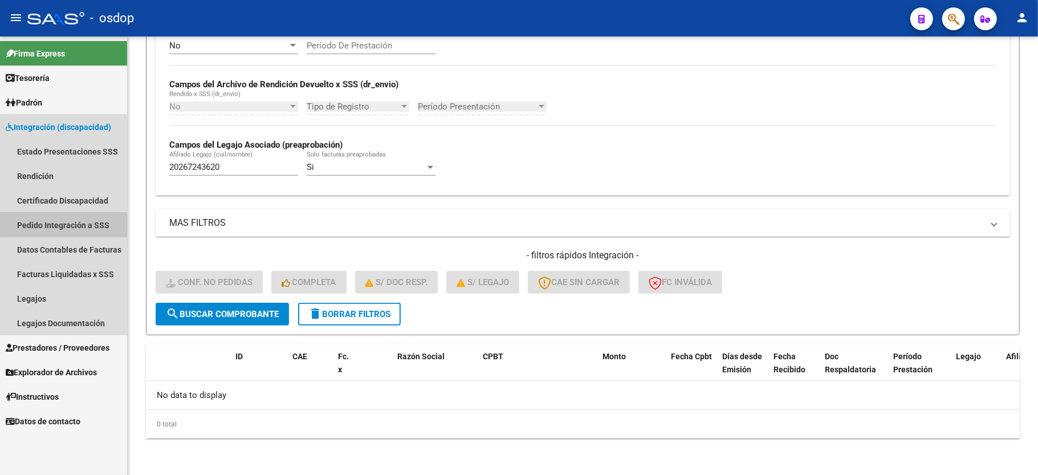
click at [80, 225] on link "Pedido Integración a SSS" at bounding box center [63, 225] width 127 height 25
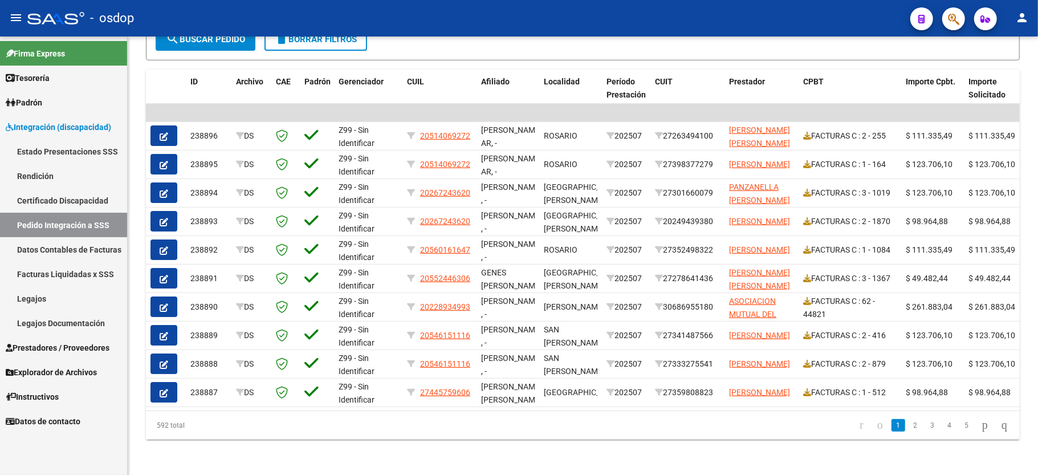
click at [62, 345] on span "Prestadores / Proveedores" at bounding box center [58, 347] width 104 height 13
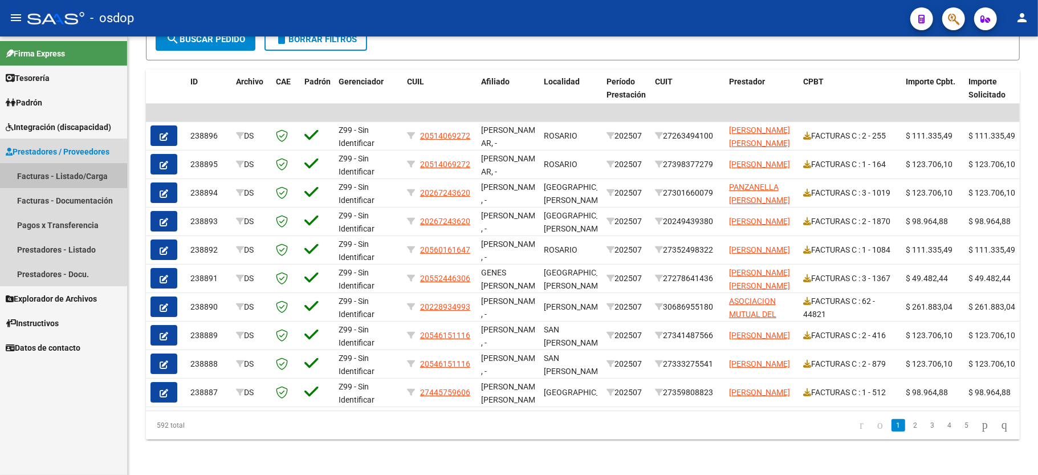
click at [58, 177] on link "Facturas - Listado/Carga" at bounding box center [63, 176] width 127 height 25
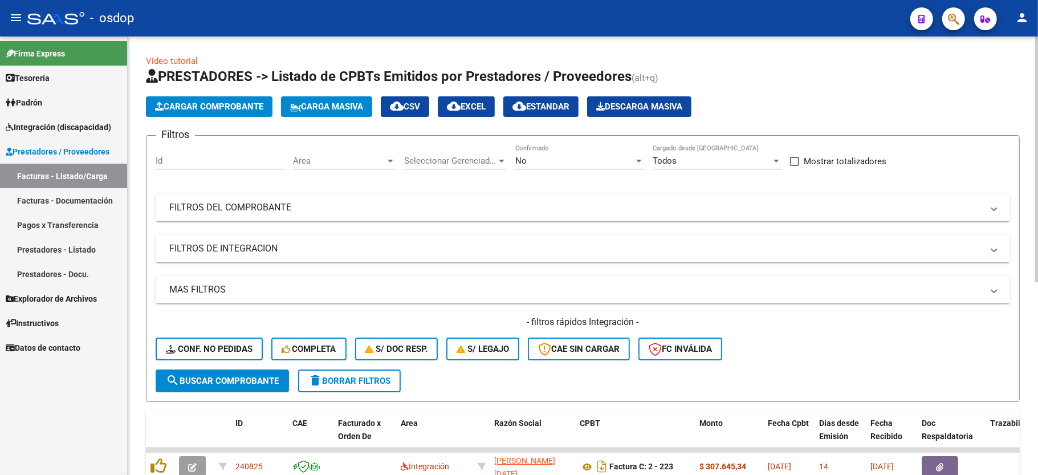
click at [245, 243] on mat-panel-title "FILTROS DE INTEGRACION" at bounding box center [575, 248] width 813 height 13
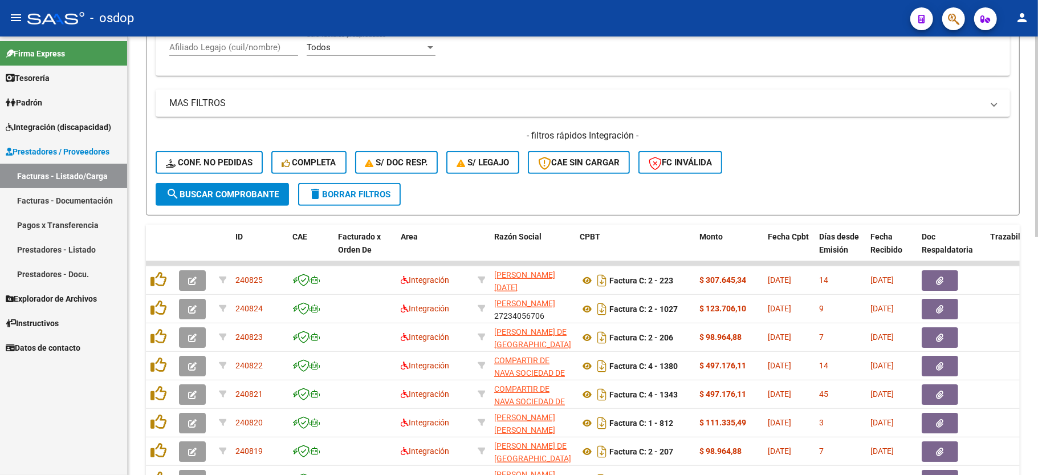
scroll to position [347, 0]
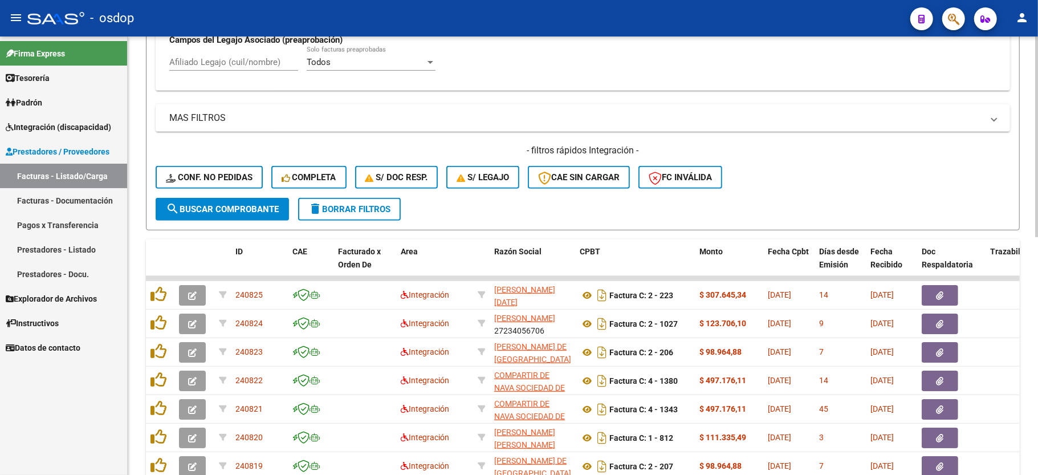
click at [227, 64] on input "Afiliado Legajo (cuil/nombre)" at bounding box center [233, 62] width 129 height 10
paste input "20533998101"
type input "20533998101"
click at [250, 198] on button "search Buscar Comprobante" at bounding box center [222, 209] width 133 height 23
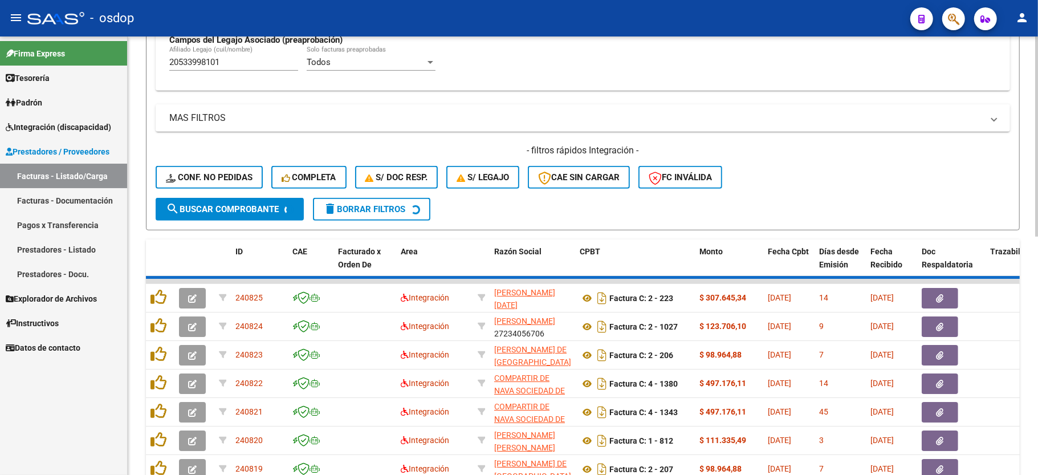
scroll to position [263, 0]
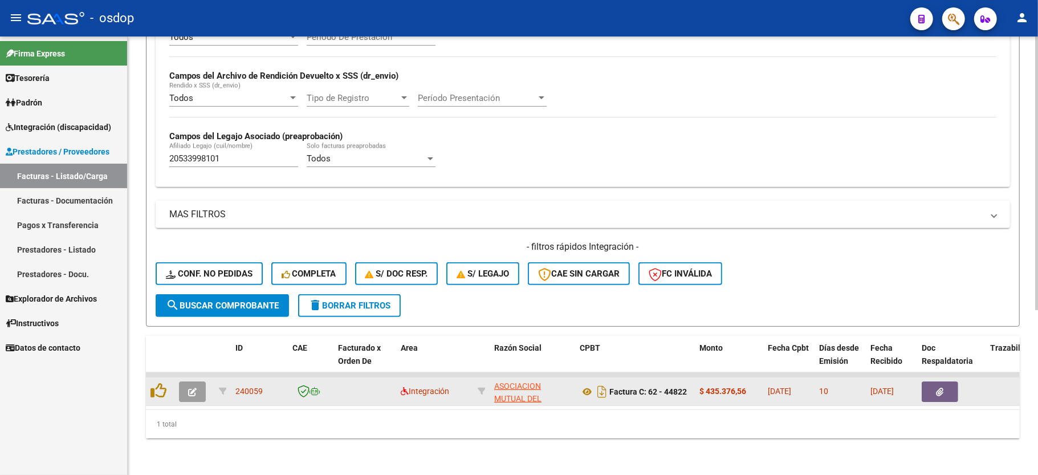
click at [190, 381] on button "button" at bounding box center [192, 391] width 27 height 21
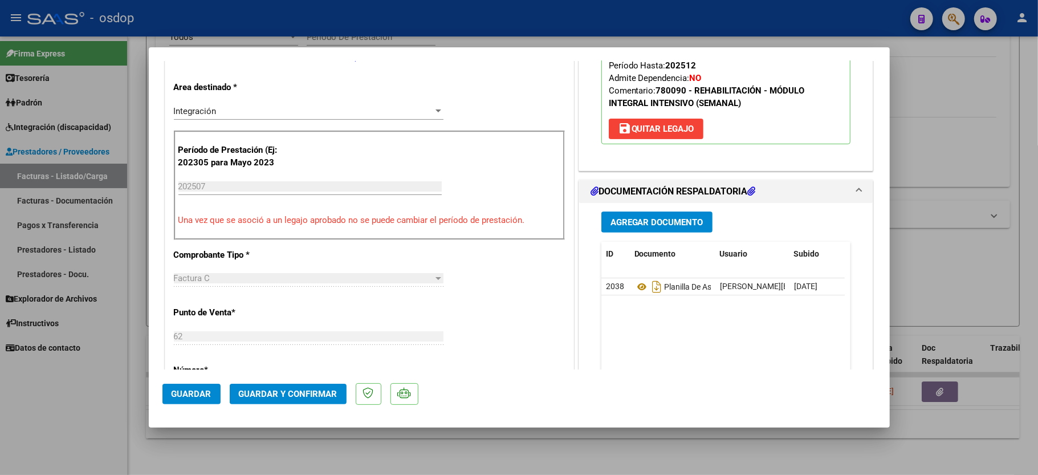
scroll to position [0, 0]
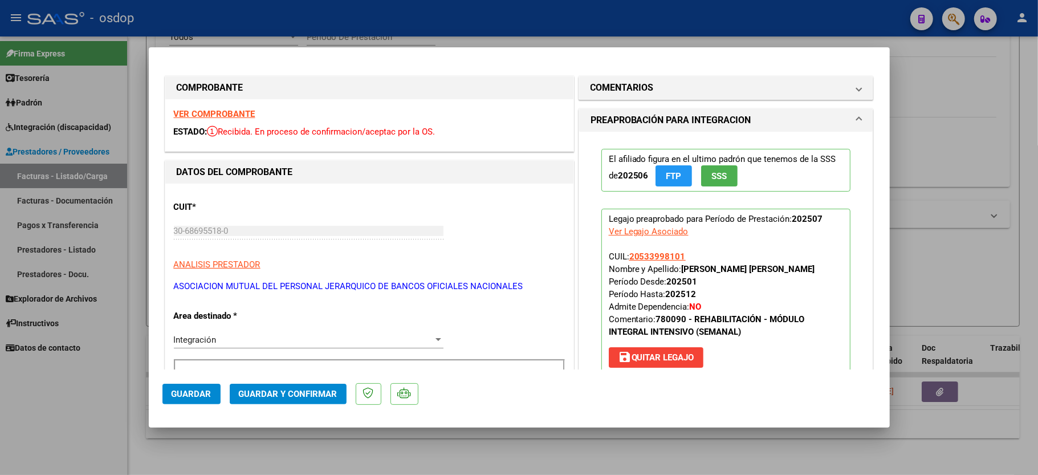
click at [233, 109] on strong "VER COMPROBANTE" at bounding box center [215, 114] width 82 height 10
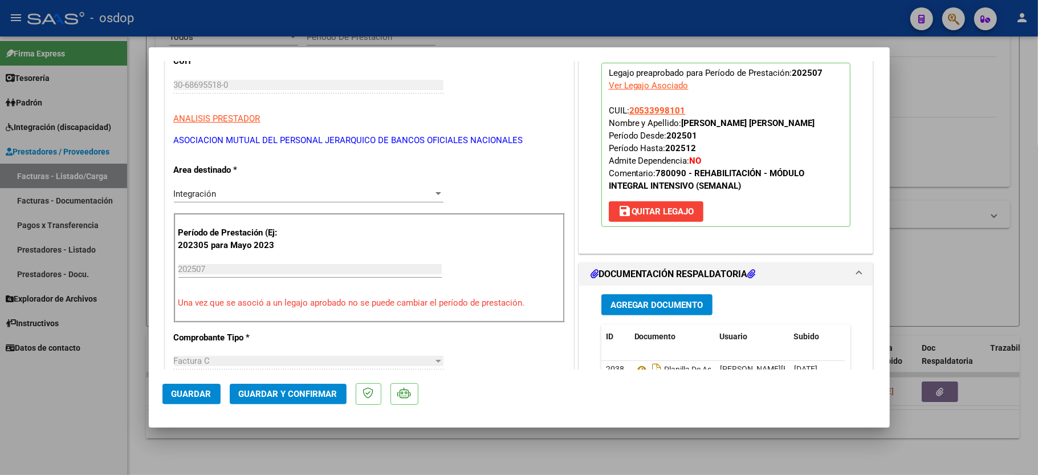
scroll to position [228, 0]
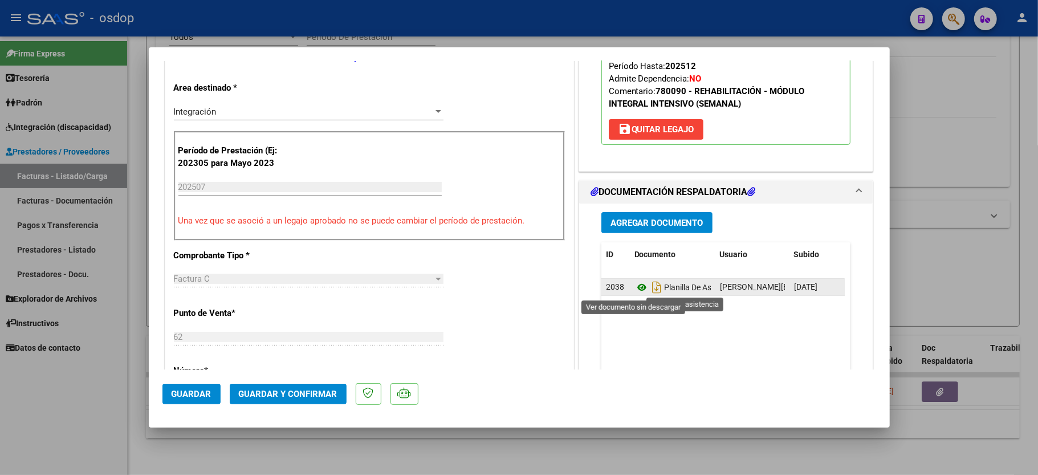
click at [636, 290] on icon at bounding box center [641, 287] width 15 height 14
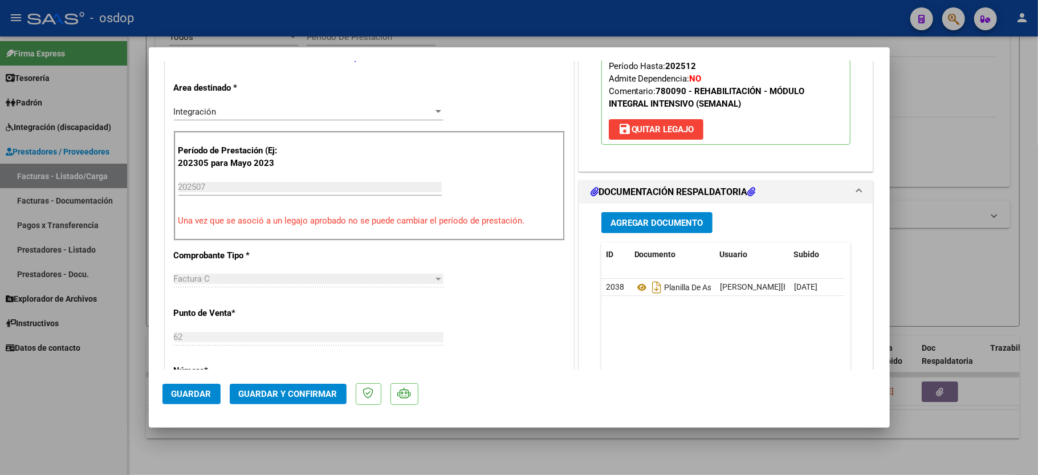
scroll to position [76, 0]
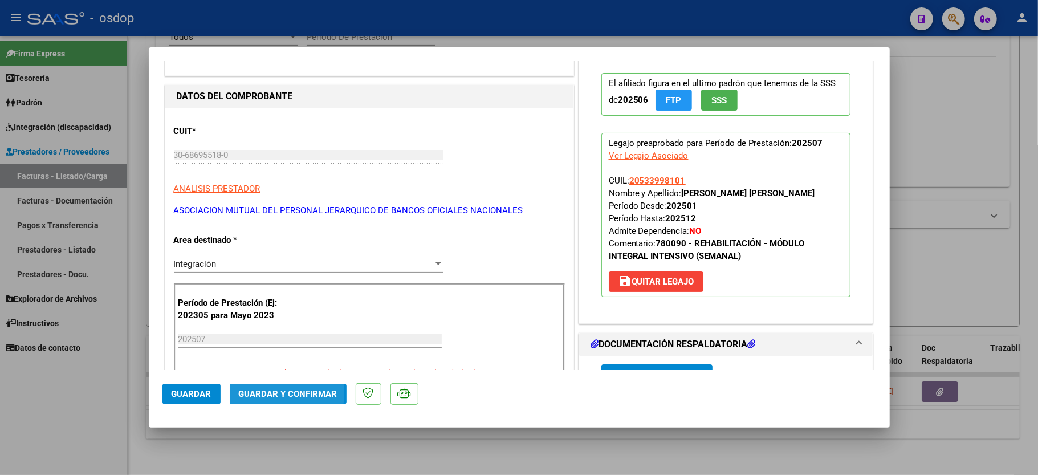
click at [252, 393] on span "Guardar y Confirmar" at bounding box center [288, 394] width 99 height 10
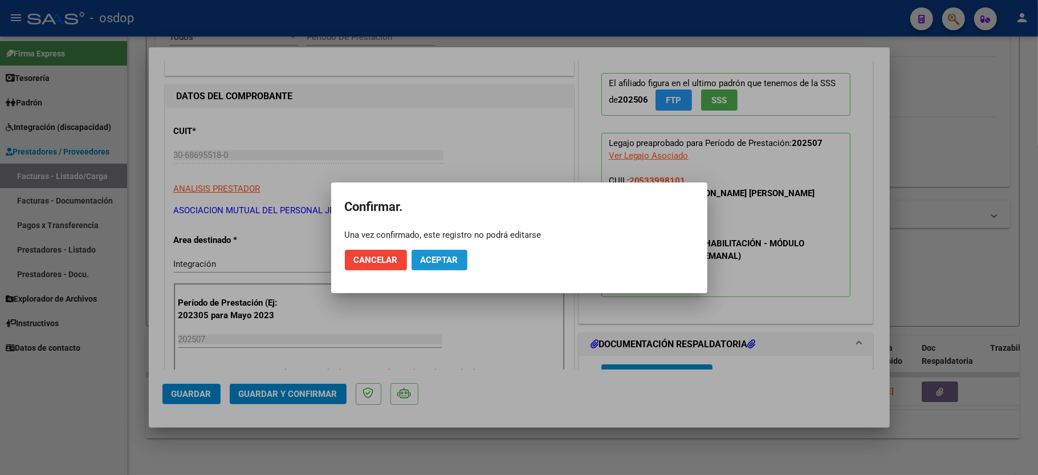
click at [452, 252] on button "Aceptar" at bounding box center [440, 260] width 56 height 21
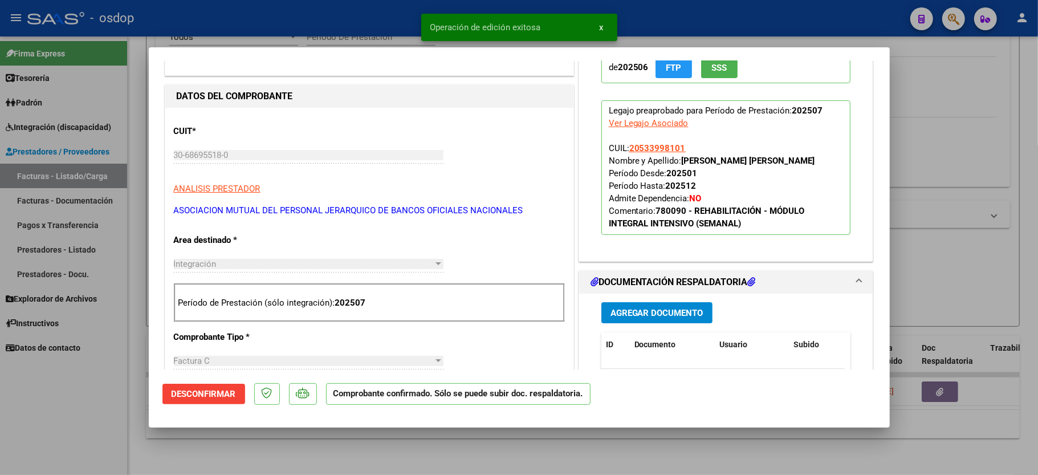
click at [98, 426] on div at bounding box center [519, 237] width 1038 height 475
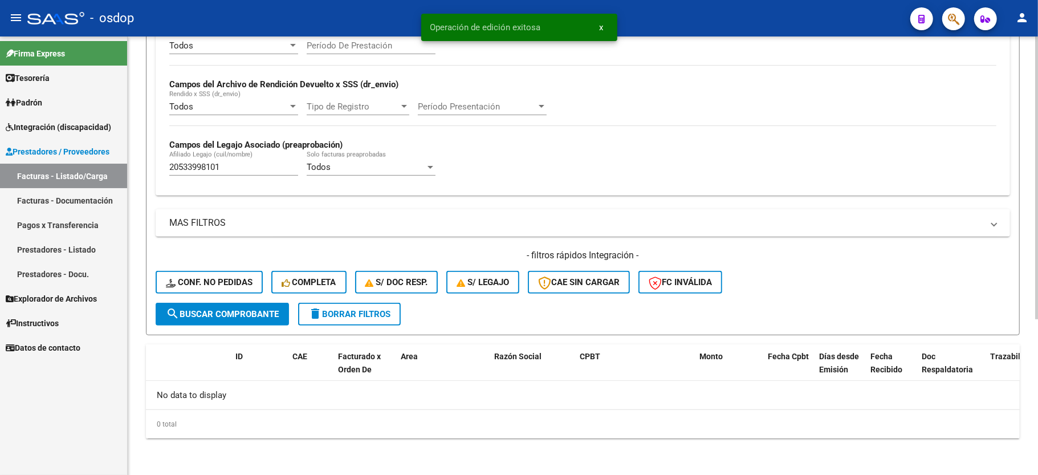
scroll to position [242, 0]
click at [219, 171] on input "20533998101" at bounding box center [233, 167] width 129 height 10
click at [210, 270] on div "- filtros rápidos Integración - Conf. no pedidas Completa S/ Doc Resp. S/ legaj…" at bounding box center [583, 276] width 854 height 54
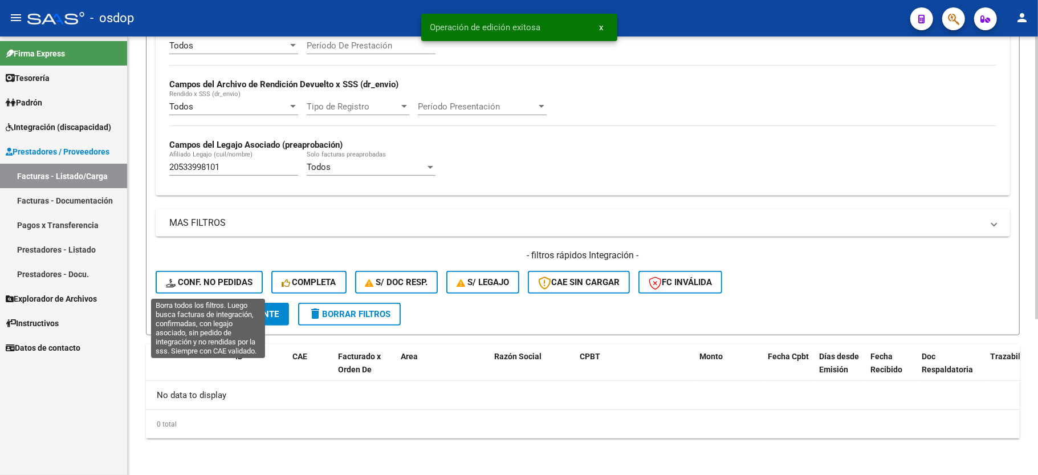
click at [206, 290] on button "Conf. no pedidas" at bounding box center [209, 282] width 107 height 23
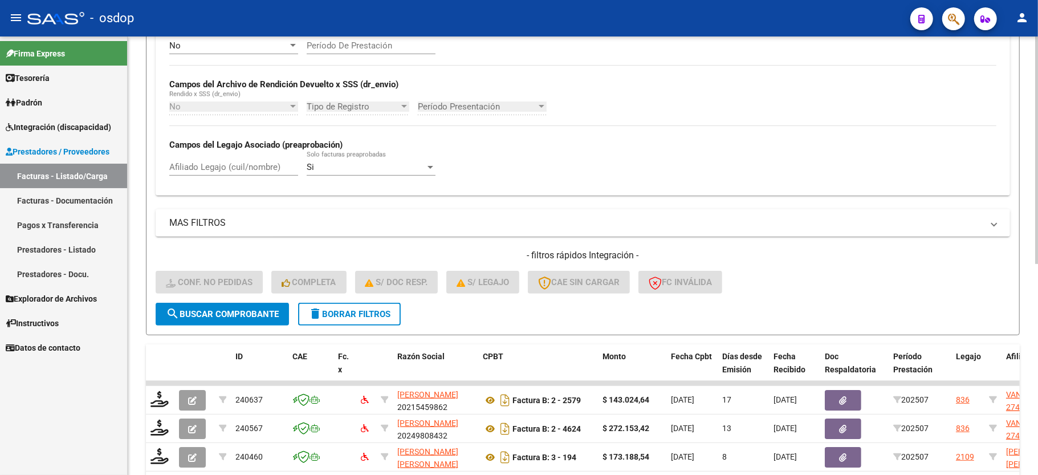
click at [231, 166] on input "Afiliado Legajo (cuil/nombre)" at bounding box center [233, 167] width 129 height 10
paste input "20533998101"
type input "20533998101"
click at [226, 312] on span "search Buscar Comprobante" at bounding box center [222, 314] width 113 height 10
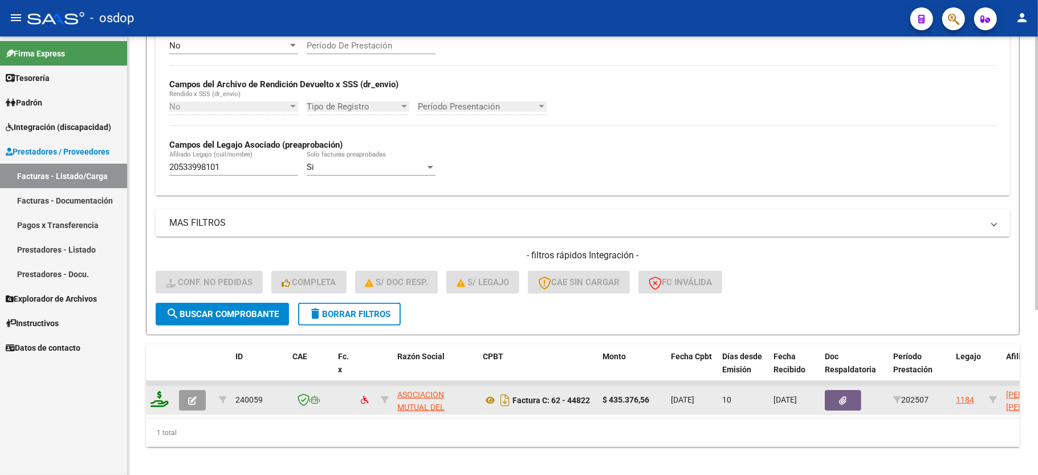
click at [158, 402] on icon at bounding box center [159, 399] width 18 height 16
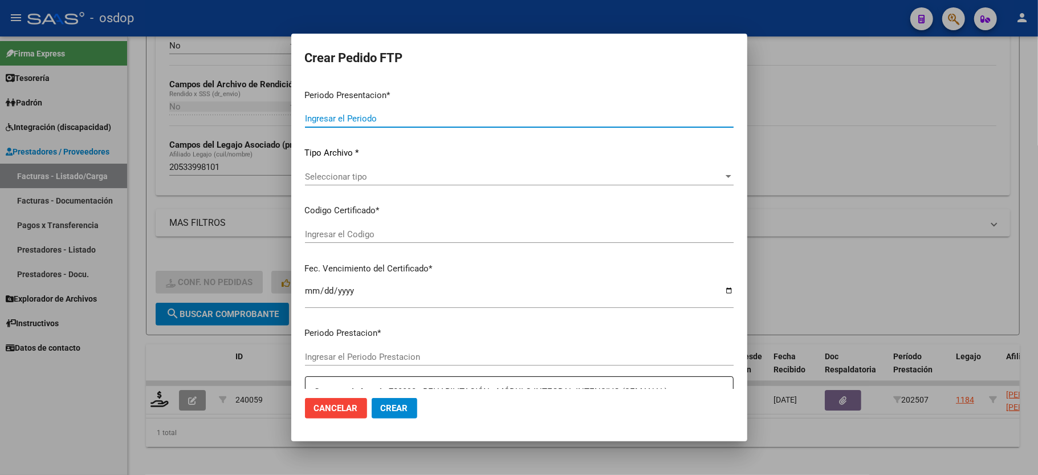
type input "202507"
type input "$ 435.376,56"
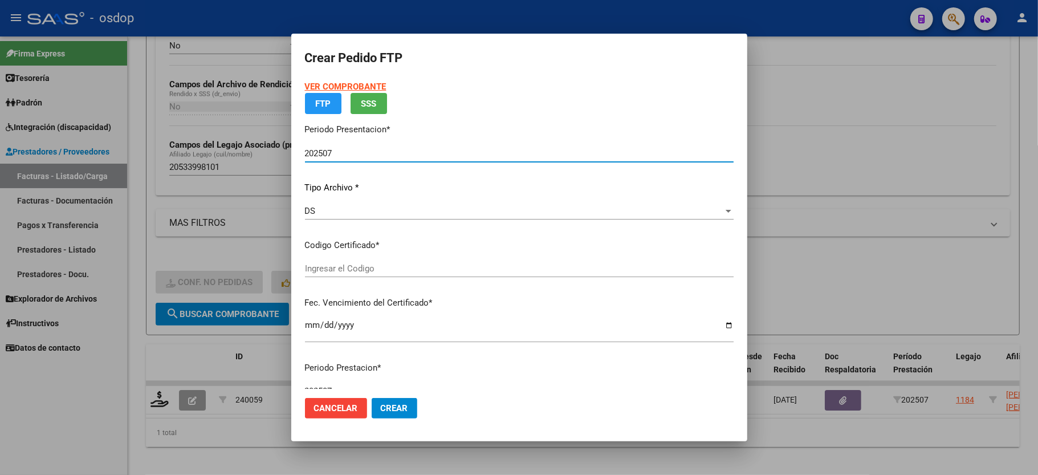
type input "4981630530"
type input "2033-01-17"
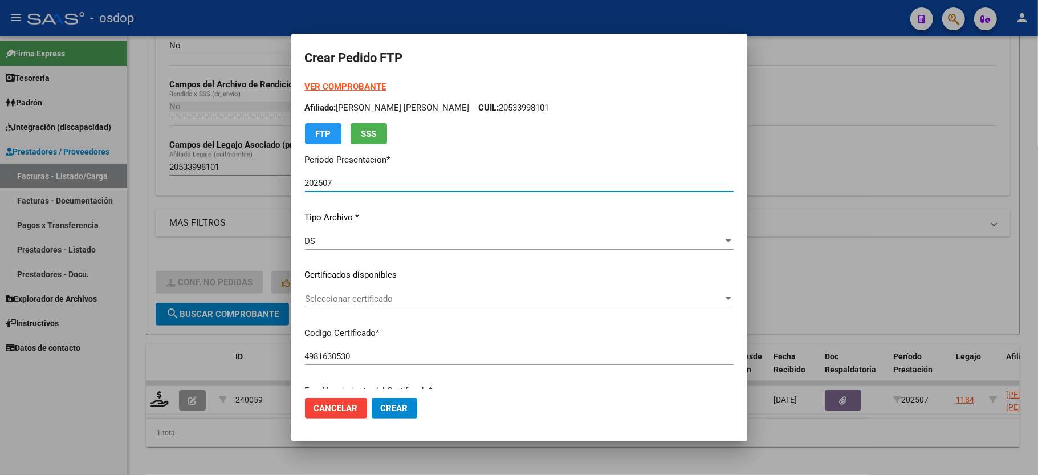
click at [361, 297] on span "Seleccionar certificado" at bounding box center [514, 299] width 418 height 10
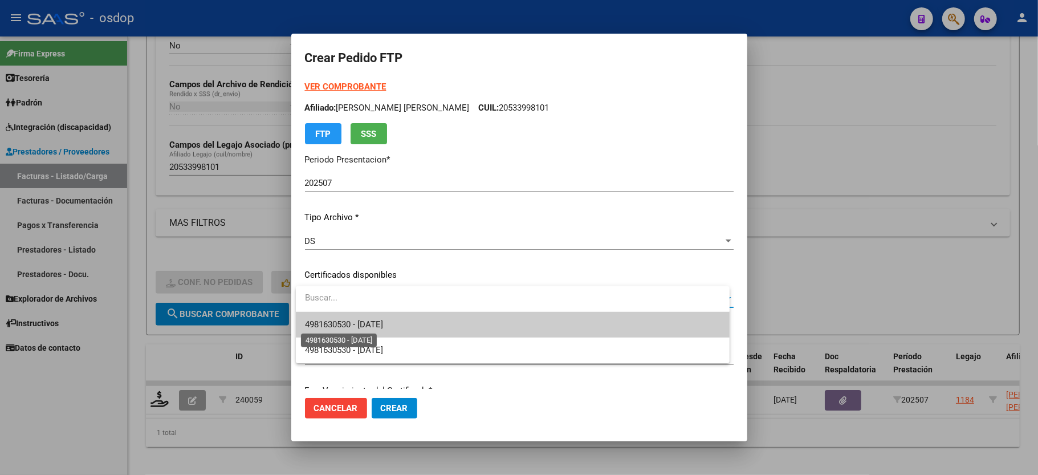
click at [361, 328] on span "4981630530 - 2033-01-17" at bounding box center [344, 324] width 78 height 10
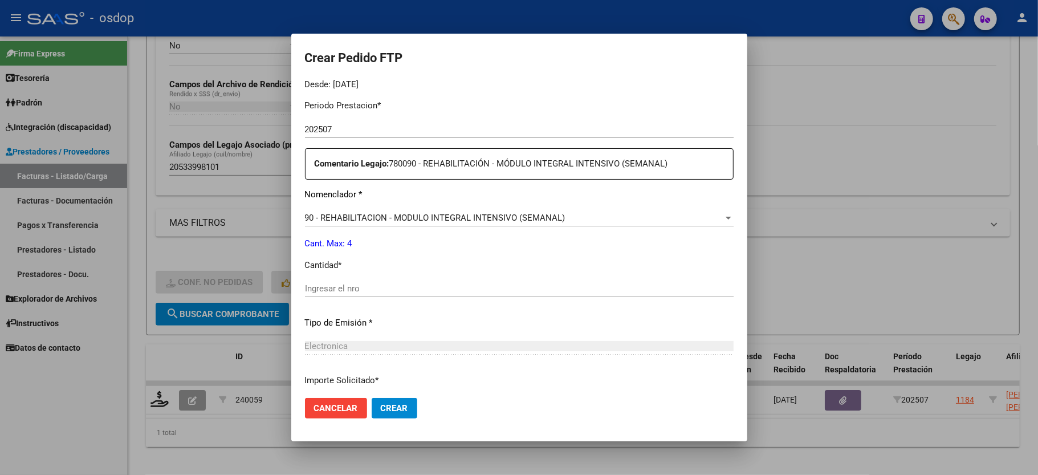
scroll to position [380, 0]
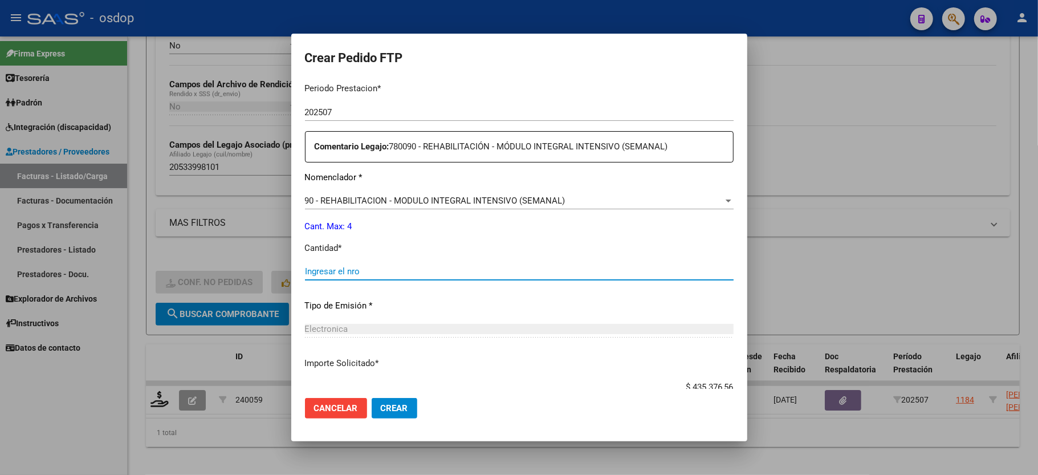
click at [381, 267] on input "Ingresar el nro" at bounding box center [519, 271] width 429 height 10
type input "4"
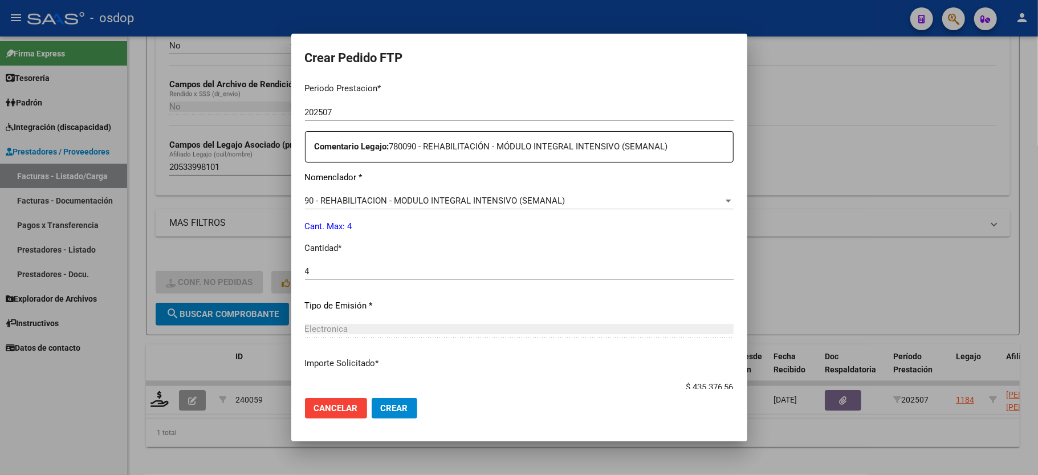
scroll to position [447, 0]
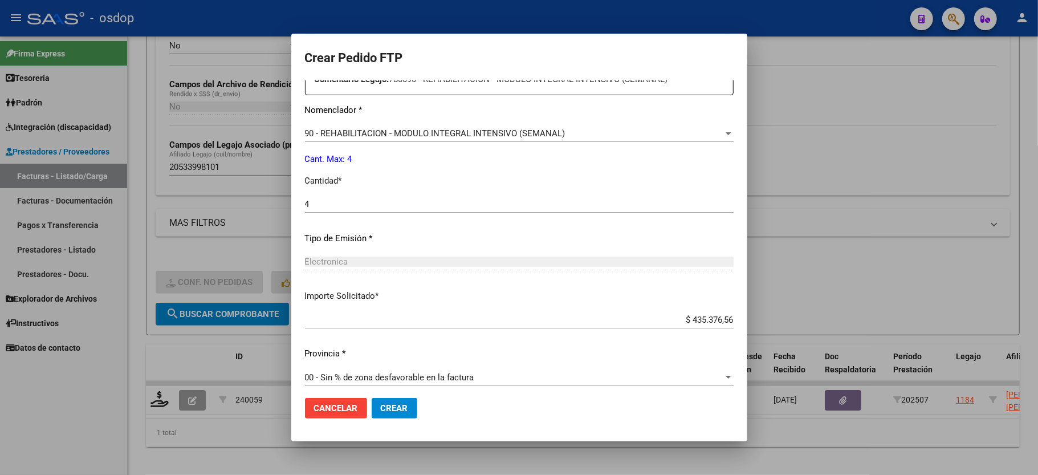
click at [402, 415] on button "Crear" at bounding box center [395, 408] width 46 height 21
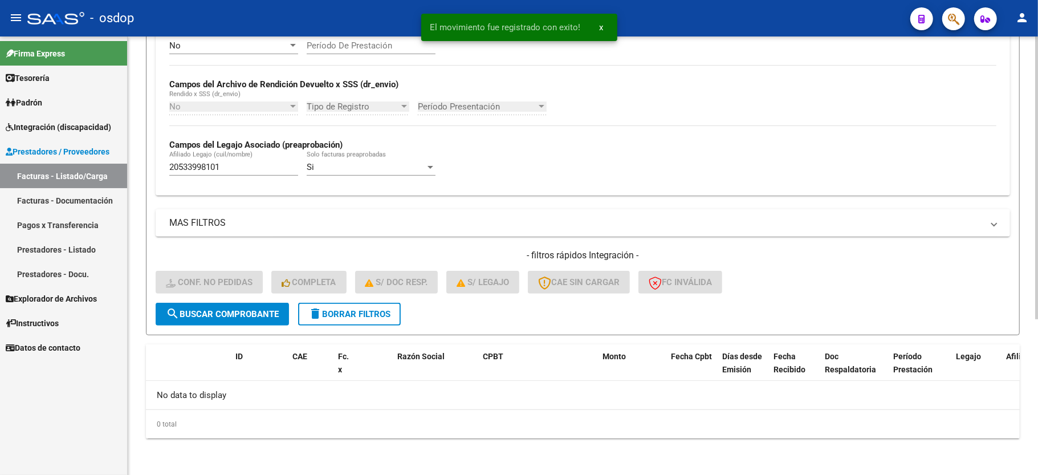
click at [342, 308] on button "delete Borrar Filtros" at bounding box center [349, 314] width 103 height 23
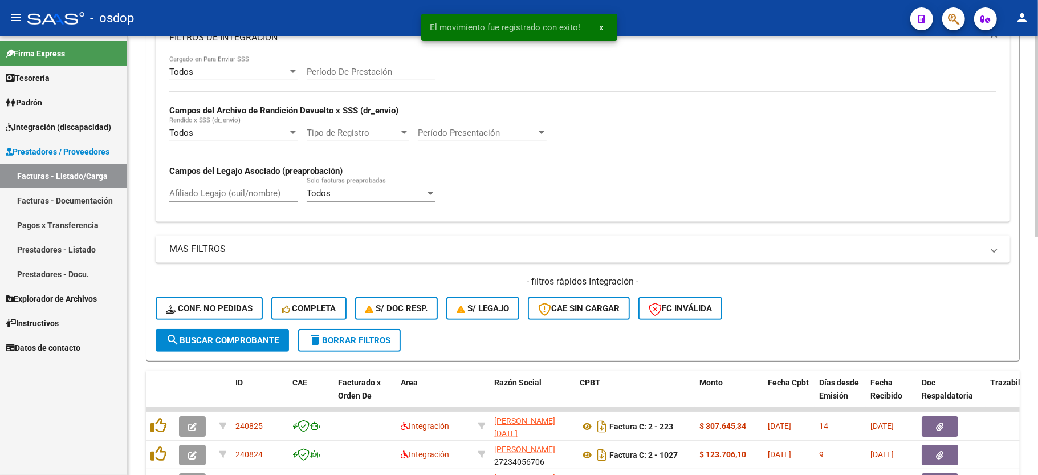
scroll to position [242, 0]
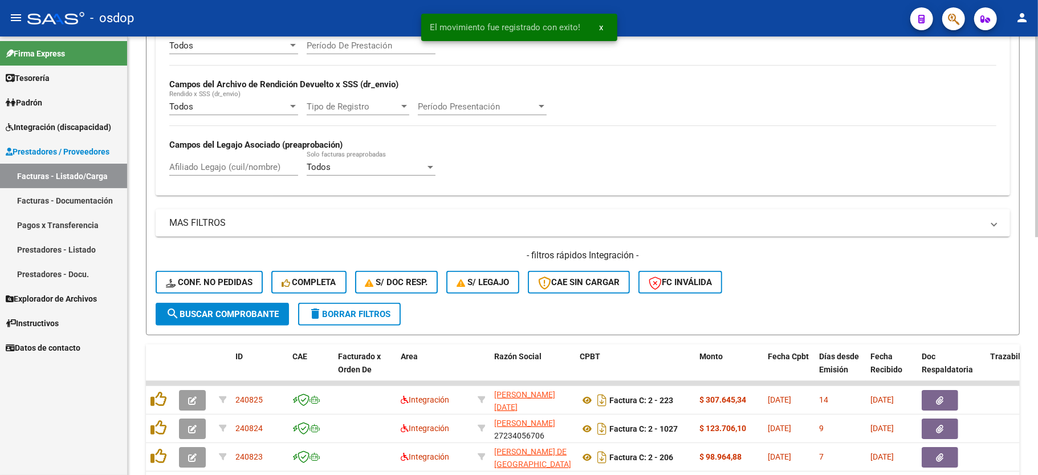
click at [245, 164] on input "Afiliado Legajo (cuil/nombre)" at bounding box center [233, 167] width 129 height 10
paste input "27501702078"
type input "27501702078"
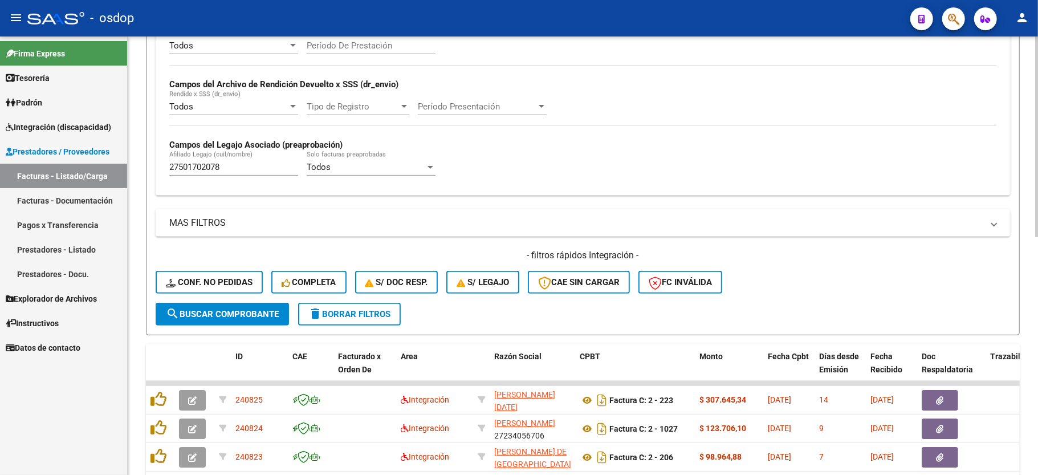
click at [245, 329] on form "Filtros Id Area Area Seleccionar Gerenciador Seleccionar Gerenciador No Confirm…" at bounding box center [583, 114] width 874 height 442
click at [245, 327] on form "Filtros Id Area Area Seleccionar Gerenciador Seleccionar Gerenciador No Confirm…" at bounding box center [583, 114] width 874 height 442
click at [247, 320] on button "search Buscar Comprobante" at bounding box center [222, 314] width 133 height 23
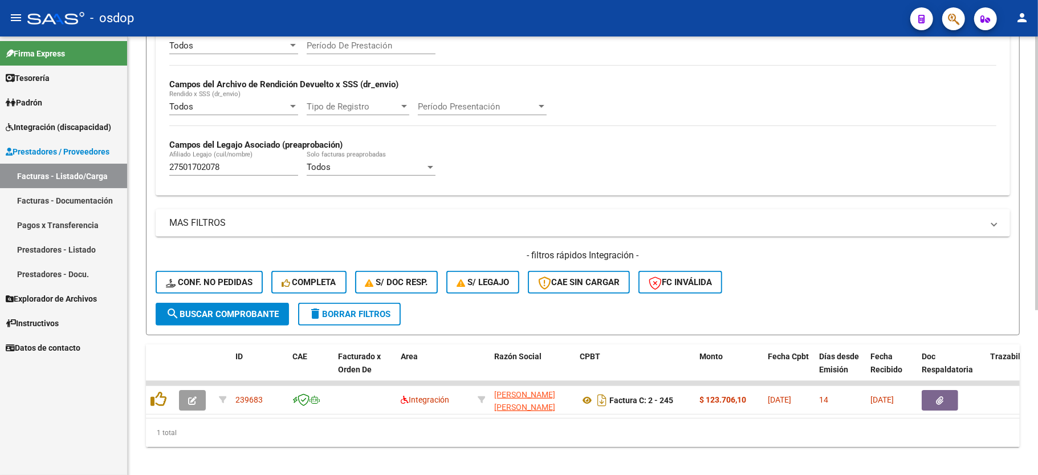
scroll to position [263, 0]
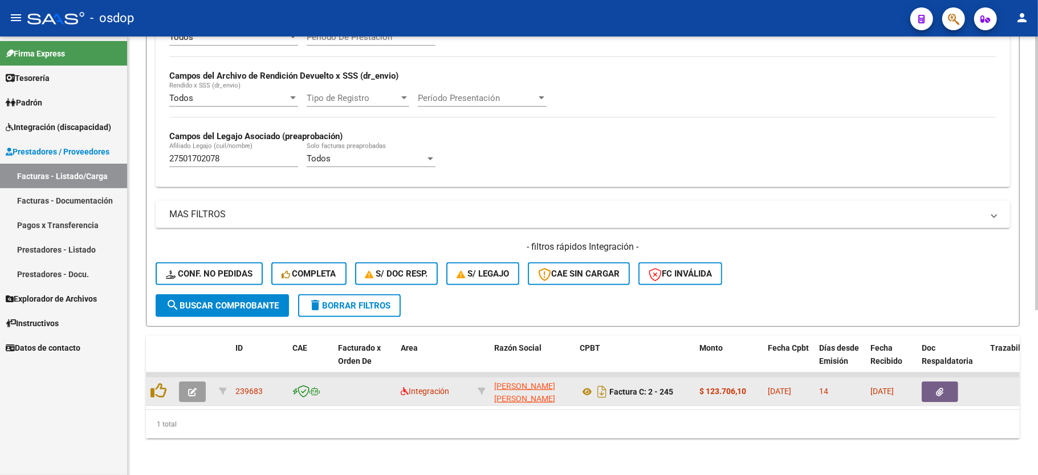
click at [182, 381] on button "button" at bounding box center [192, 391] width 27 height 21
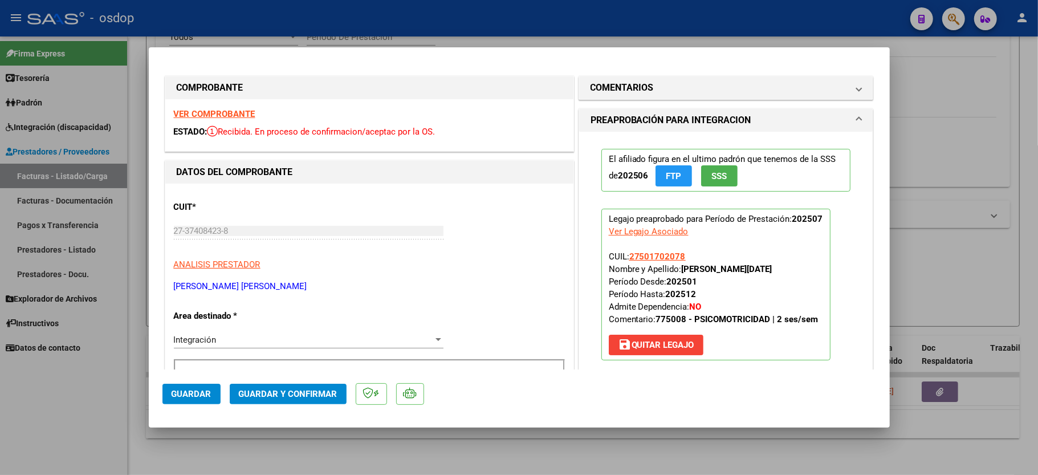
click at [238, 112] on strong "VER COMPROBANTE" at bounding box center [215, 114] width 82 height 10
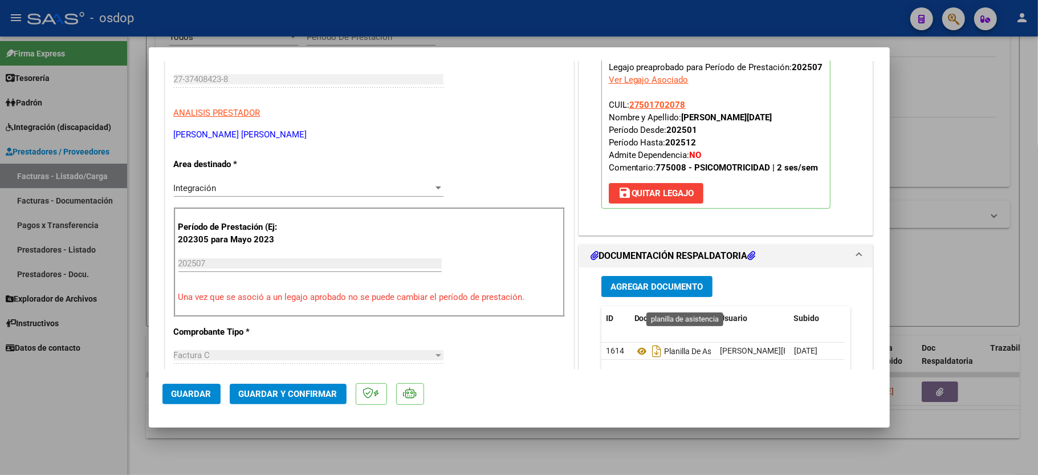
scroll to position [228, 0]
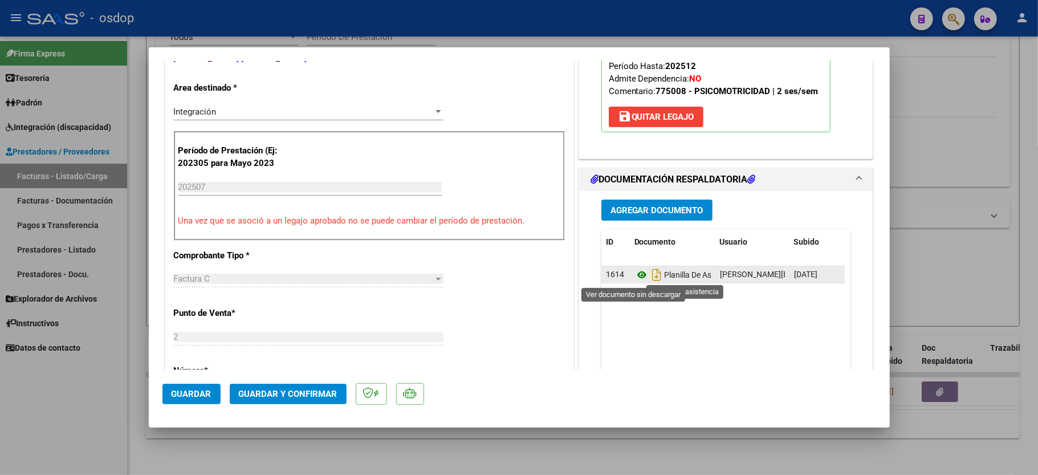
click at [634, 277] on icon at bounding box center [641, 275] width 15 height 14
click at [264, 397] on span "Guardar y Confirmar" at bounding box center [288, 394] width 99 height 10
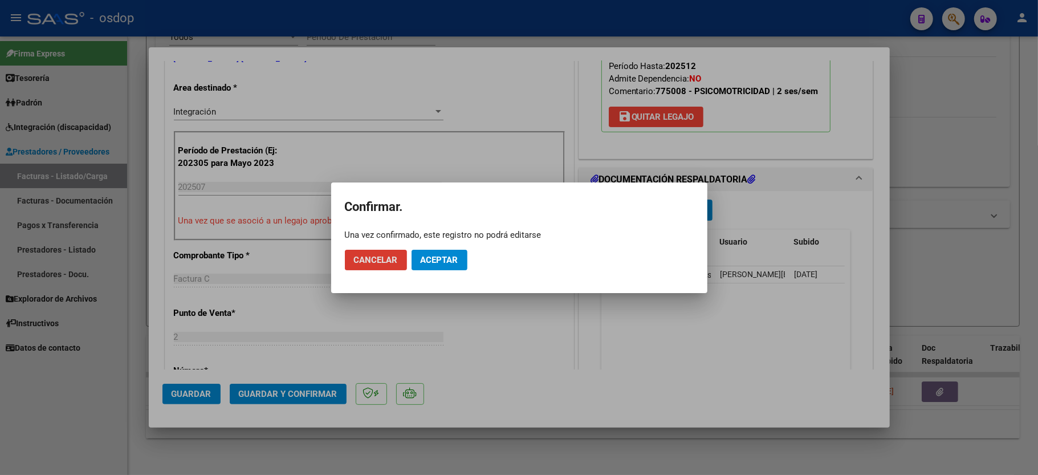
click at [429, 266] on button "Aceptar" at bounding box center [440, 260] width 56 height 21
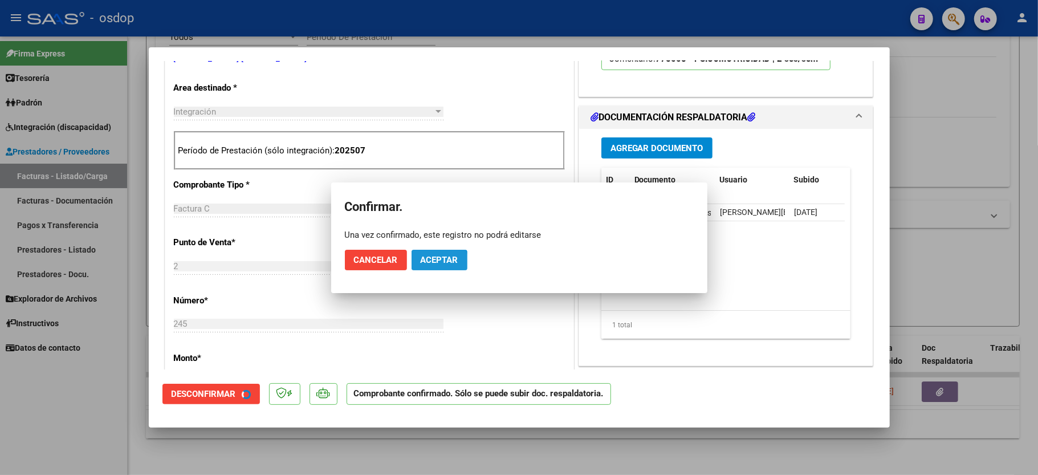
scroll to position [227, 0]
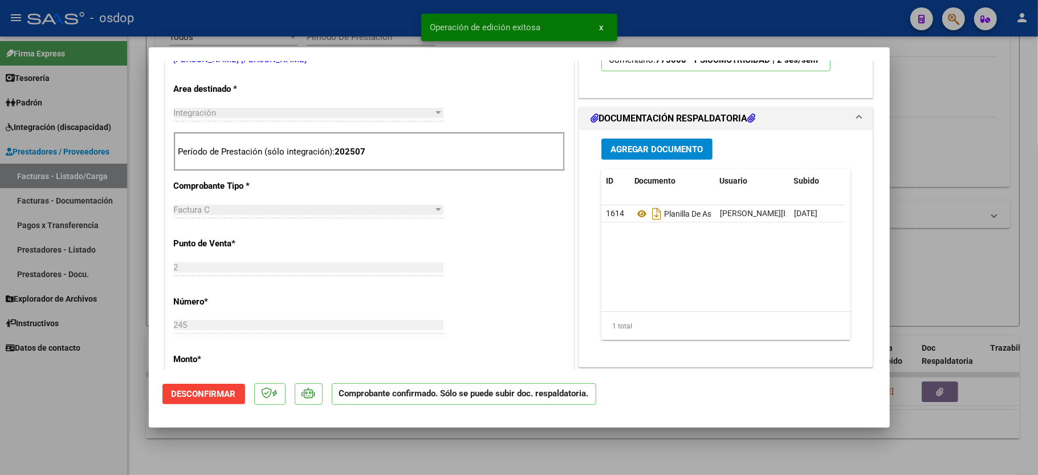
click at [91, 426] on div at bounding box center [519, 237] width 1038 height 475
type input "$ 0,00"
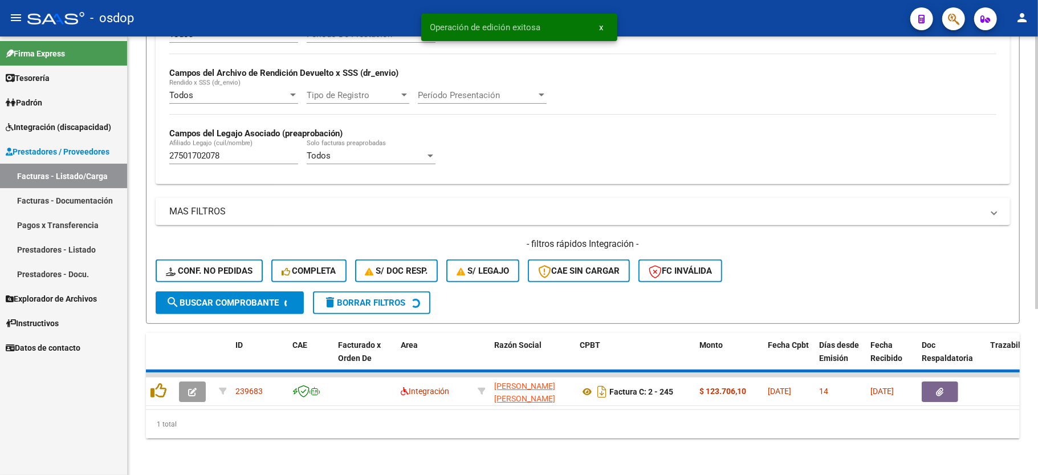
scroll to position [242, 0]
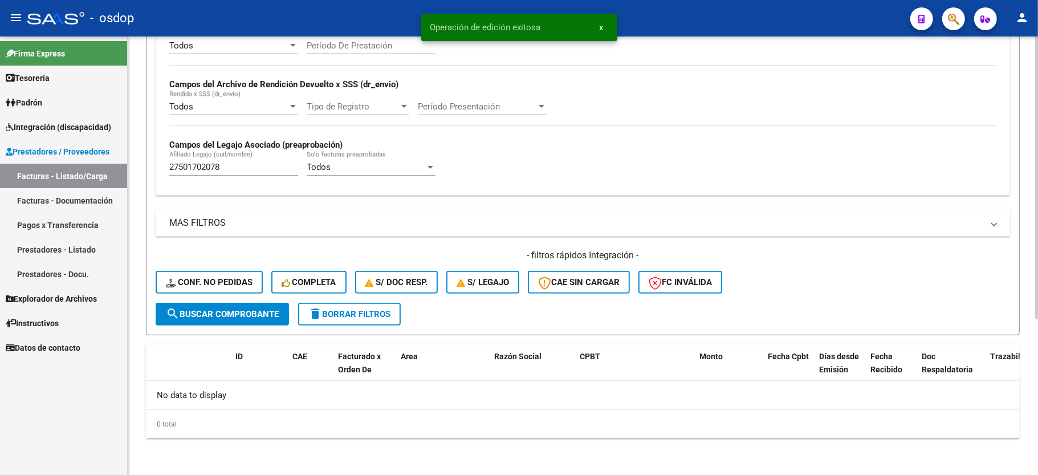
click at [215, 172] on input "27501702078" at bounding box center [233, 167] width 129 height 10
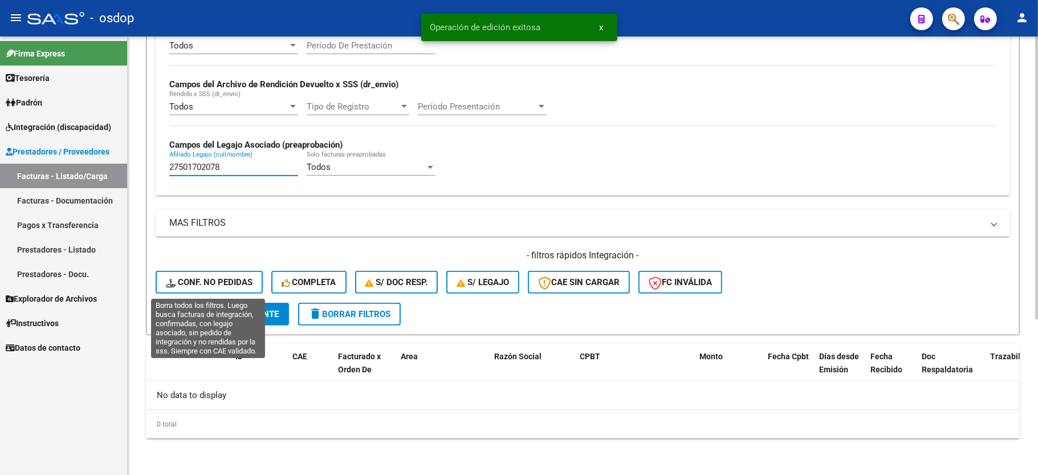
click at [197, 275] on button "Conf. no pedidas" at bounding box center [209, 282] width 107 height 23
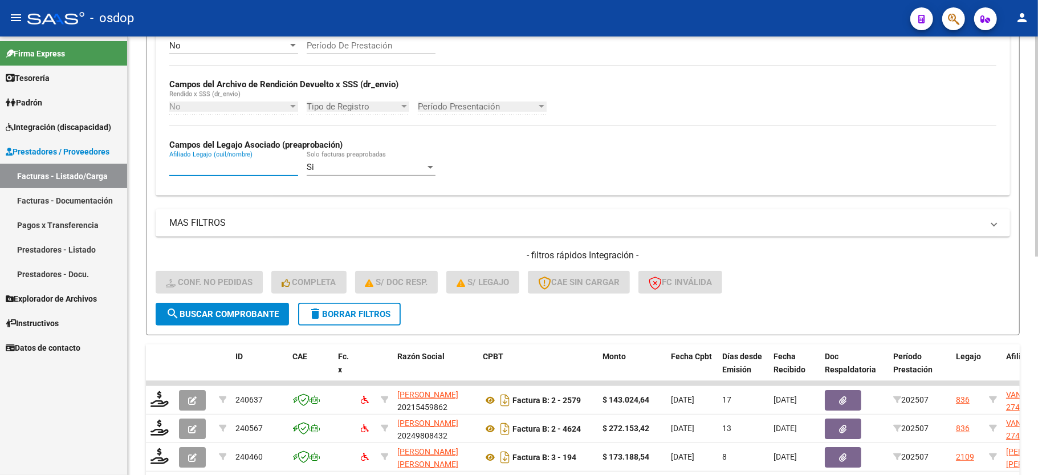
click at [219, 170] on input "Afiliado Legajo (cuil/nombre)" at bounding box center [233, 167] width 129 height 10
paste input "27501702078"
type input "27501702078"
click at [207, 309] on span "search Buscar Comprobante" at bounding box center [222, 314] width 113 height 10
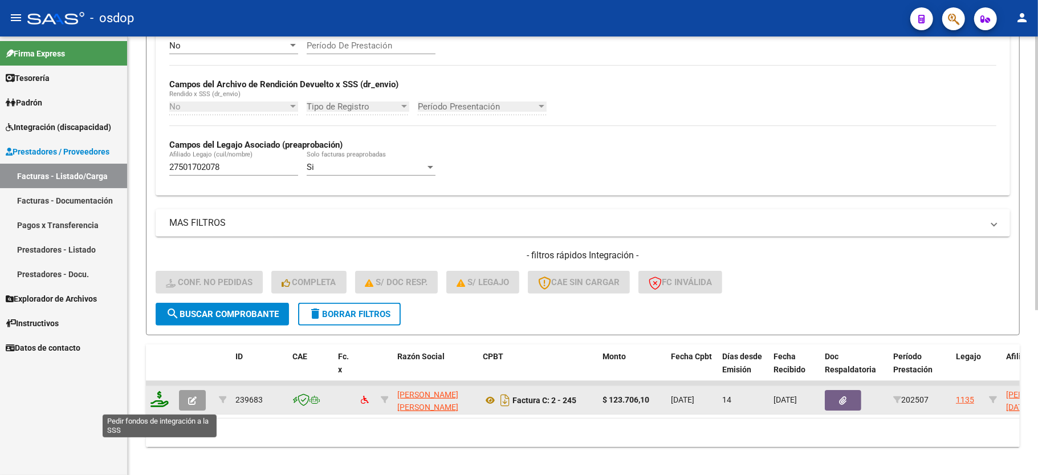
click at [160, 399] on icon at bounding box center [159, 399] width 18 height 16
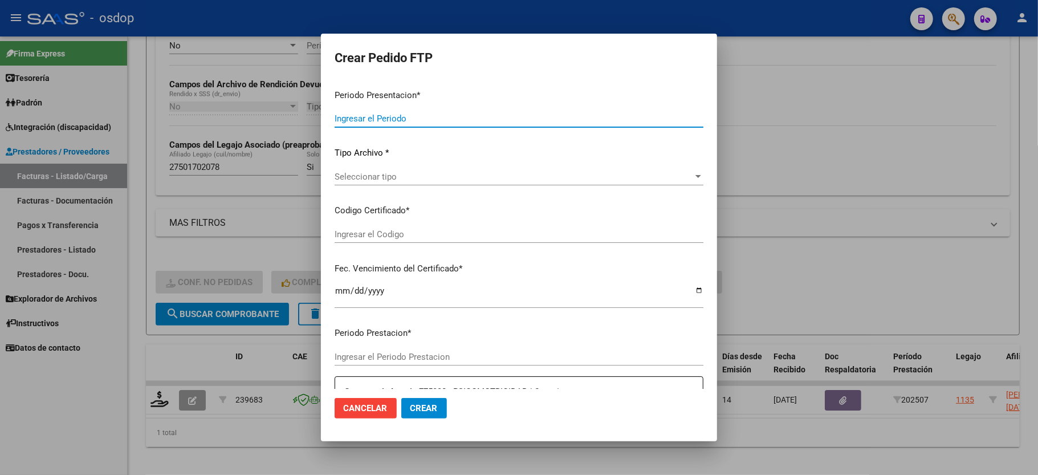
type input "202507"
type input "$ 123.706,10"
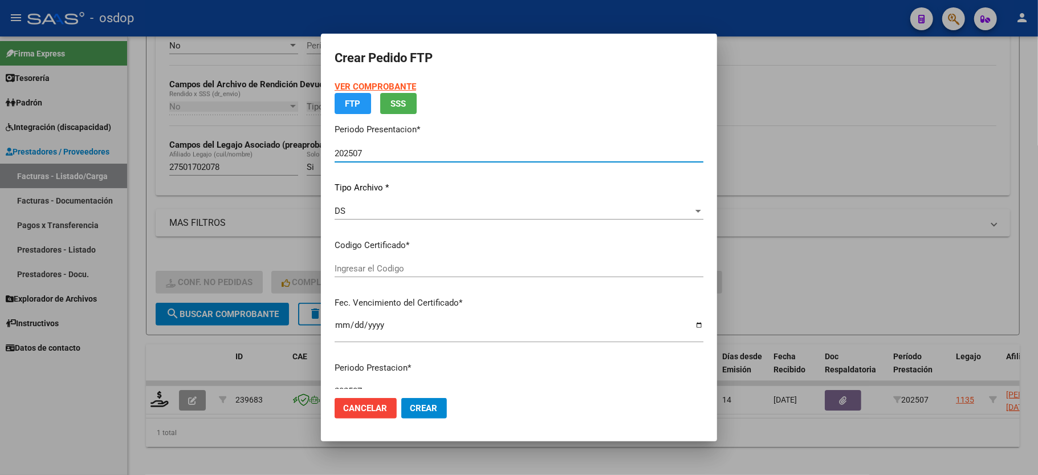
type input "3859750932"
type input "2033-05-05"
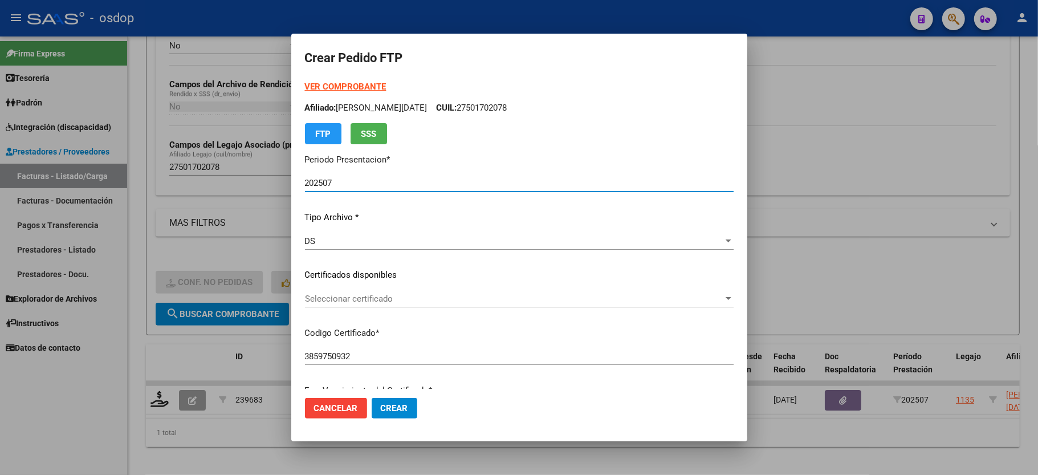
scroll to position [76, 0]
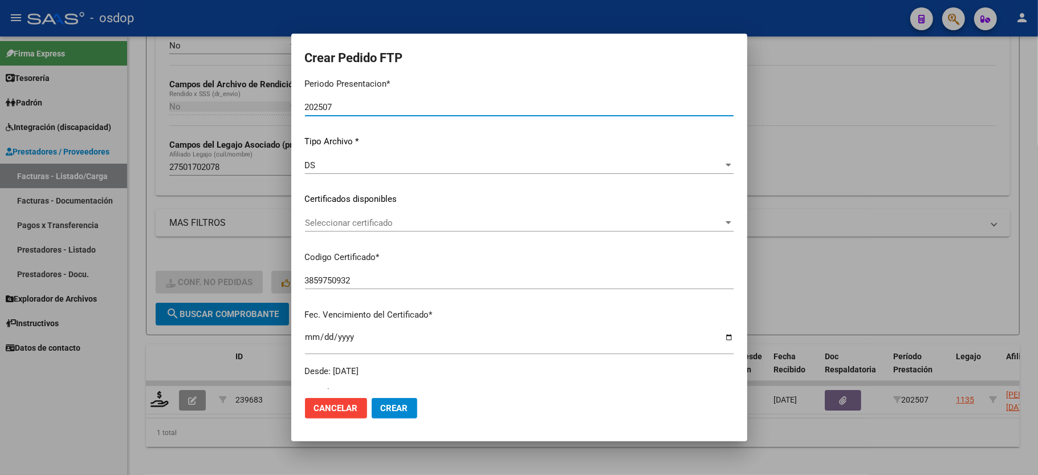
click at [373, 223] on span "Seleccionar certificado" at bounding box center [514, 223] width 418 height 10
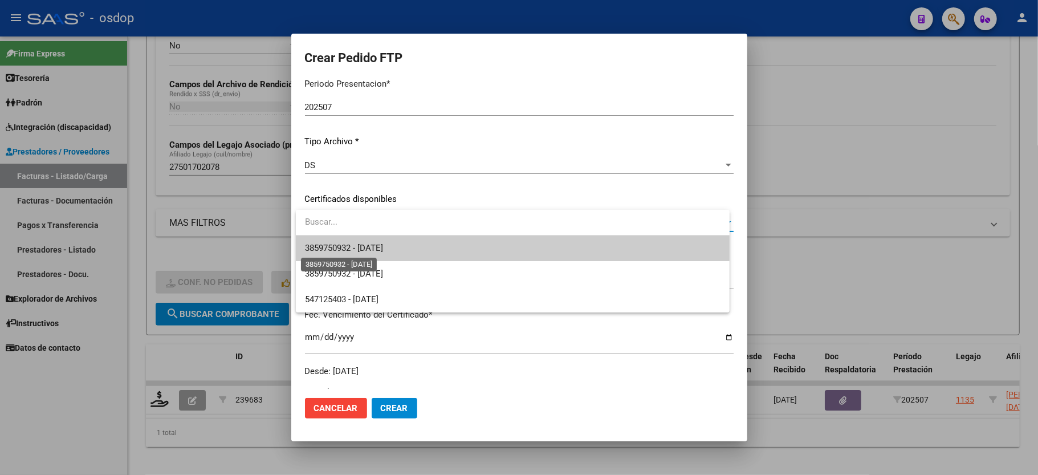
click at [373, 250] on span "3859750932 - 2033-05-05" at bounding box center [344, 248] width 78 height 10
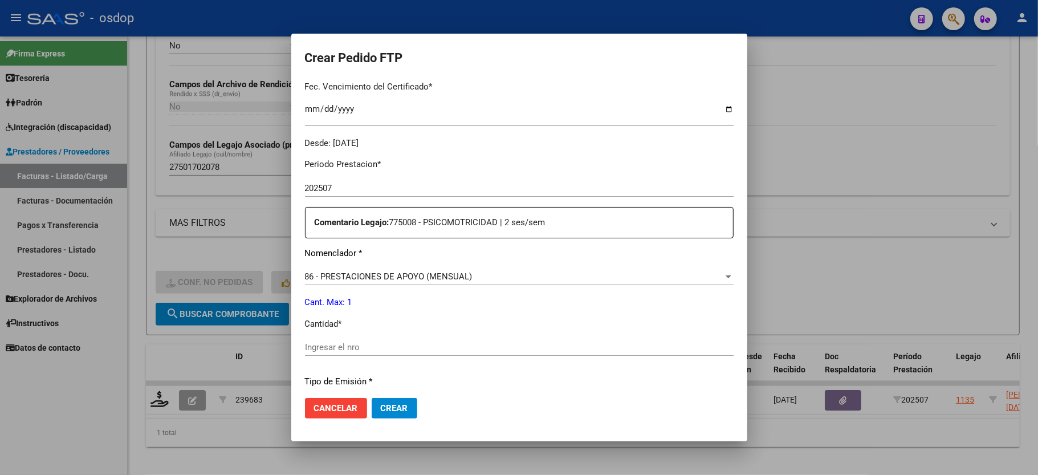
scroll to position [380, 0]
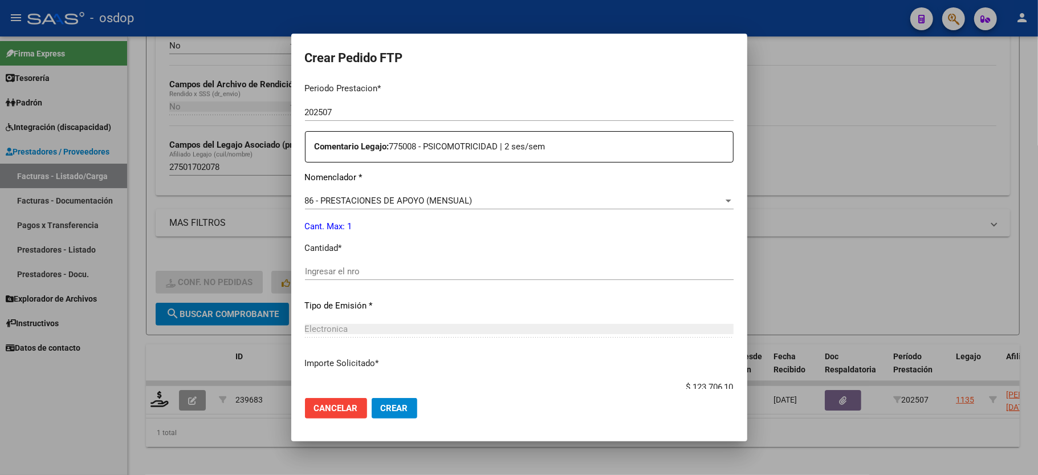
click at [356, 270] on div "Ingresar el nro" at bounding box center [519, 271] width 429 height 17
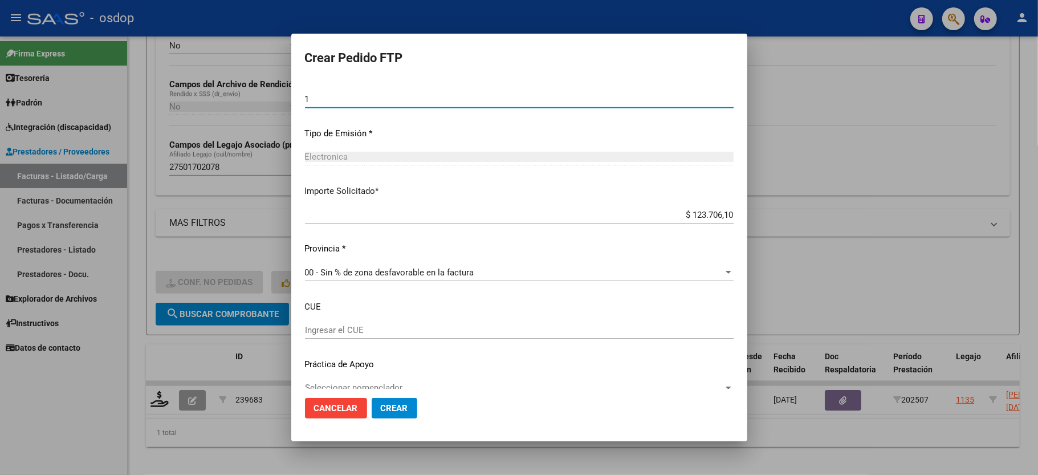
scroll to position [562, 0]
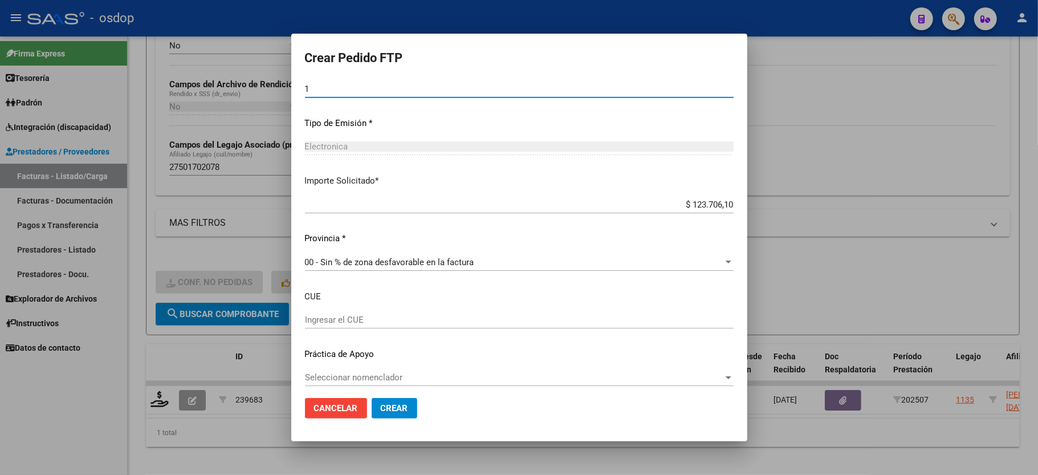
type input "1"
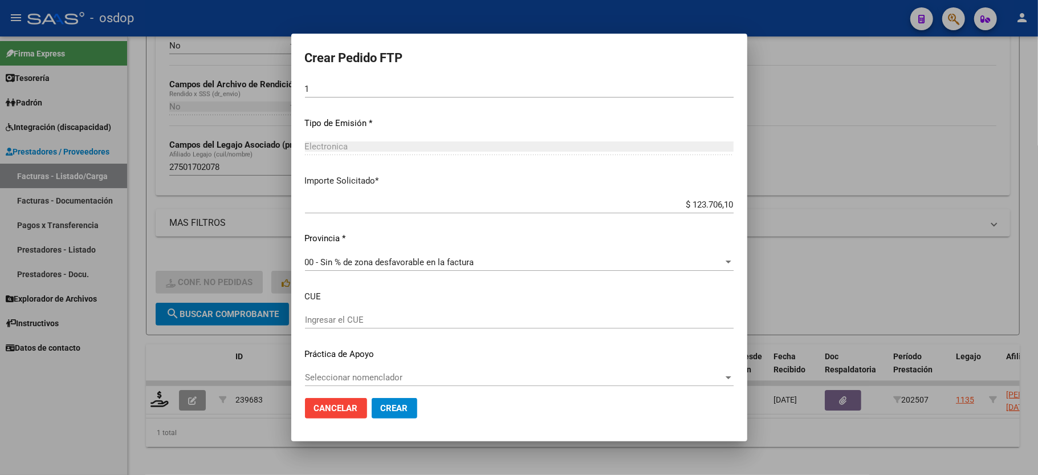
click at [393, 315] on input "Ingresar el CUE" at bounding box center [519, 320] width 429 height 10
type input "820263300"
click at [368, 369] on div "Seleccionar nomenclador Seleccionar nomenclador" at bounding box center [519, 377] width 429 height 17
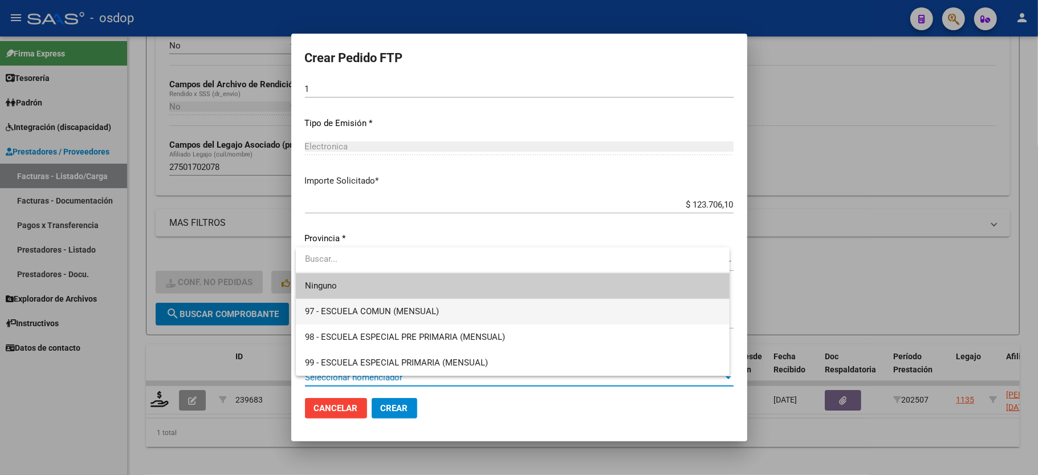
click at [494, 315] on span "97 - ESCUELA COMUN (MENSUAL)" at bounding box center [512, 312] width 415 height 26
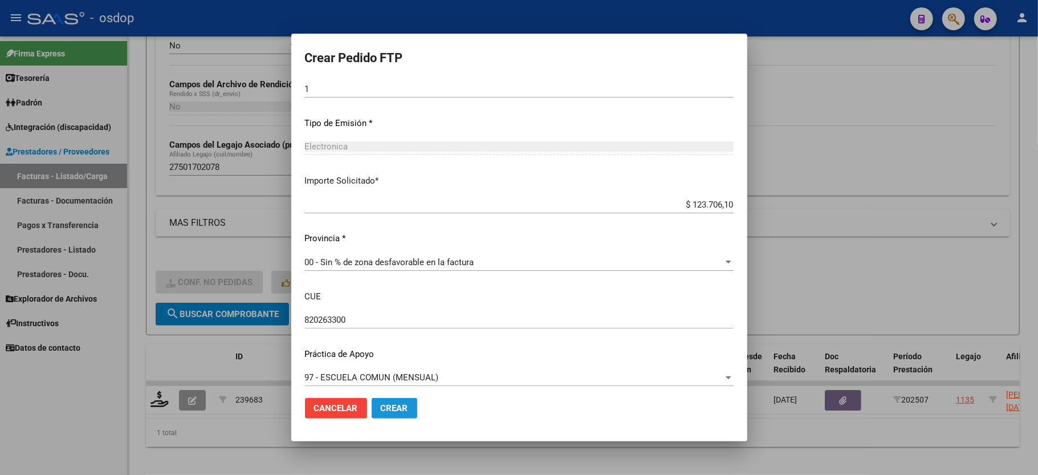
click at [381, 406] on span "Crear" at bounding box center [394, 408] width 27 height 10
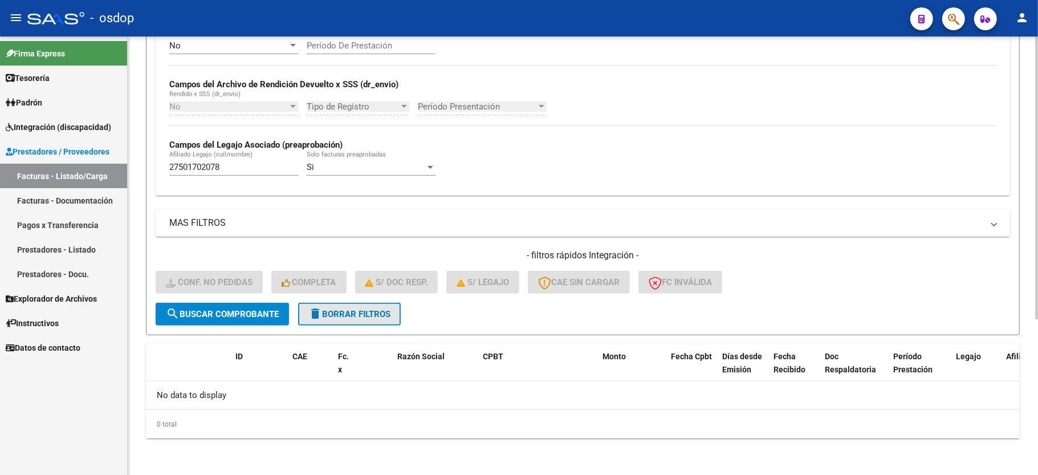
click at [340, 313] on span "delete Borrar Filtros" at bounding box center [349, 314] width 82 height 10
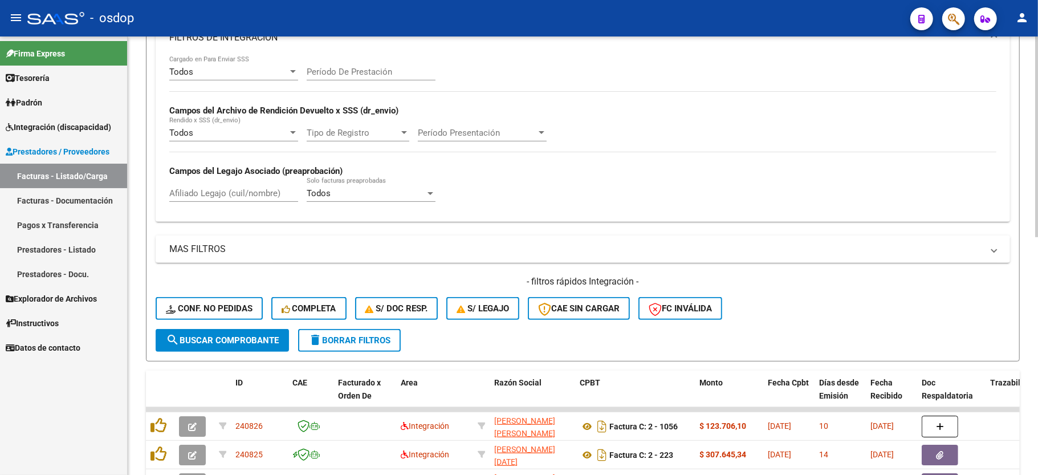
scroll to position [242, 0]
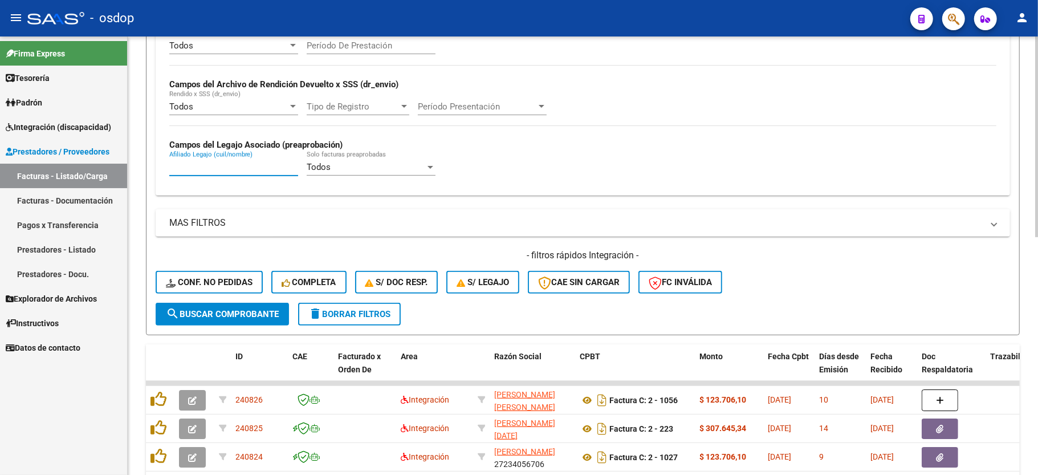
click at [234, 169] on input "Afiliado Legajo (cuil/nombre)" at bounding box center [233, 167] width 129 height 10
paste input "20478391170"
type input "20478391170"
click at [233, 303] on button "search Buscar Comprobante" at bounding box center [222, 314] width 133 height 23
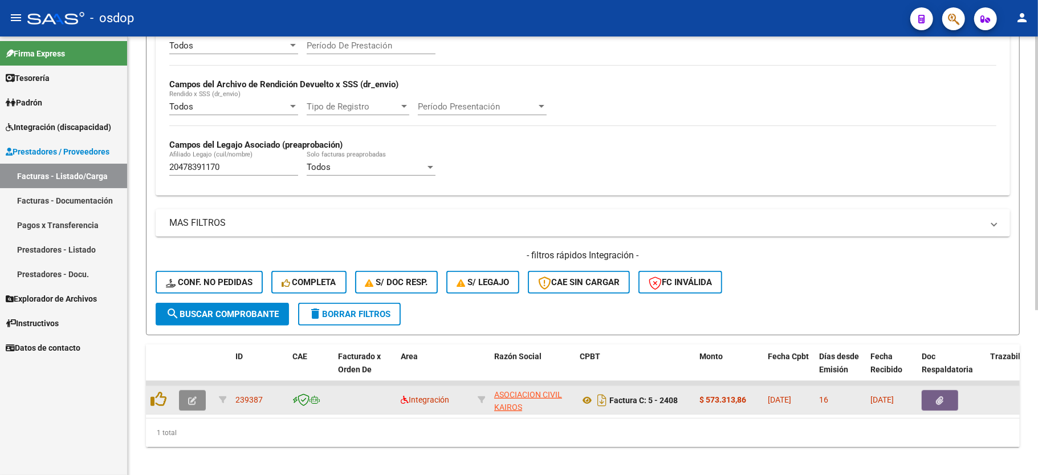
click at [184, 402] on button "button" at bounding box center [192, 400] width 27 height 21
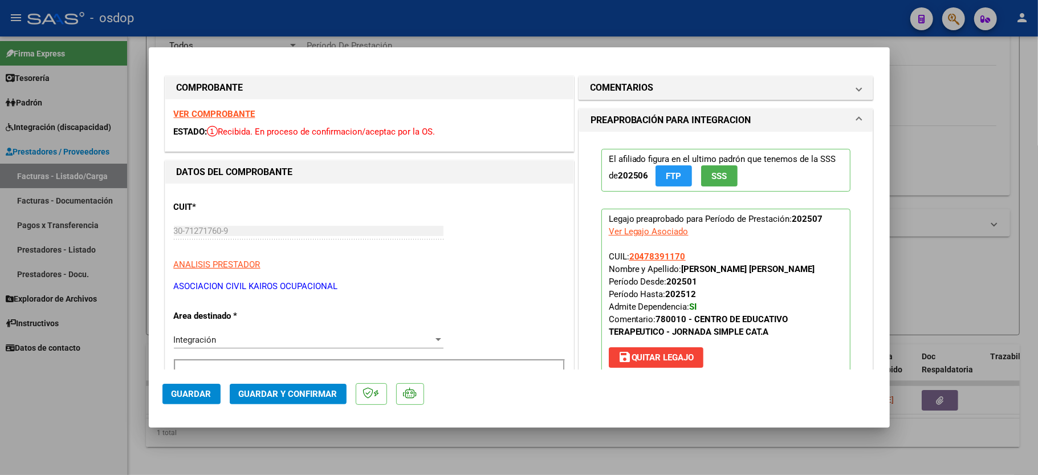
click at [246, 119] on div "VER COMPROBANTE ESTADO: Recibida. En proceso de confirmacion/aceptac por la OS." at bounding box center [369, 125] width 408 height 52
click at [241, 114] on strong "VER COMPROBANTE" at bounding box center [215, 114] width 82 height 10
click at [781, 279] on p "Legajo preaprobado para Período de Prestación: 202507 Ver Legajo Asociado CUIL:…" at bounding box center [726, 291] width 250 height 164
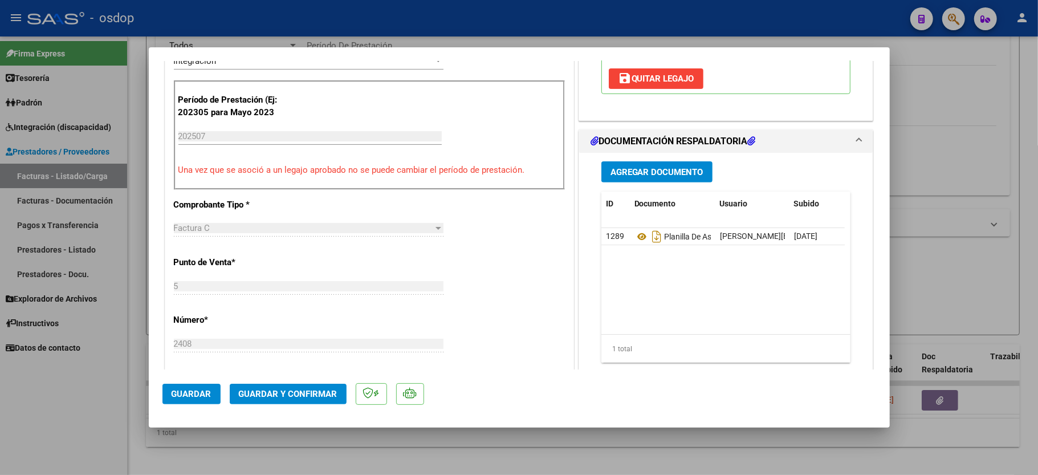
scroll to position [304, 0]
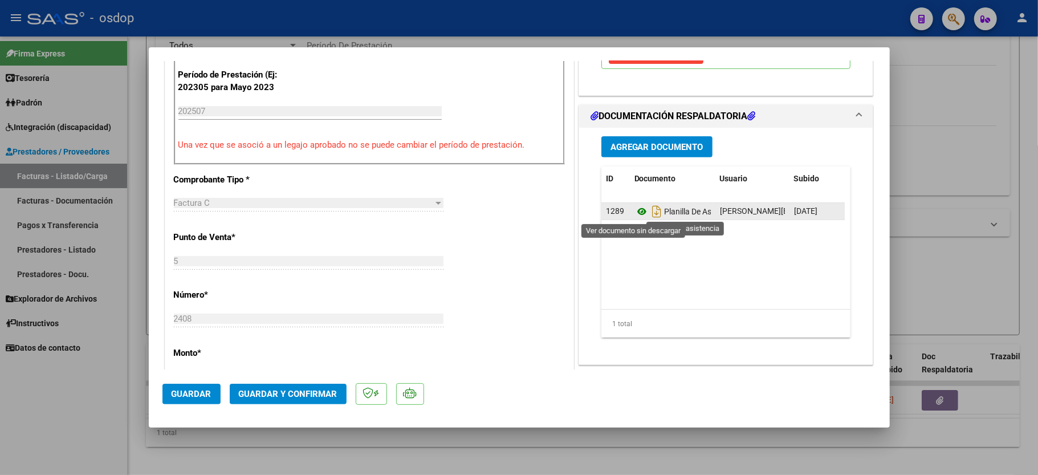
click at [634, 209] on icon at bounding box center [641, 212] width 15 height 14
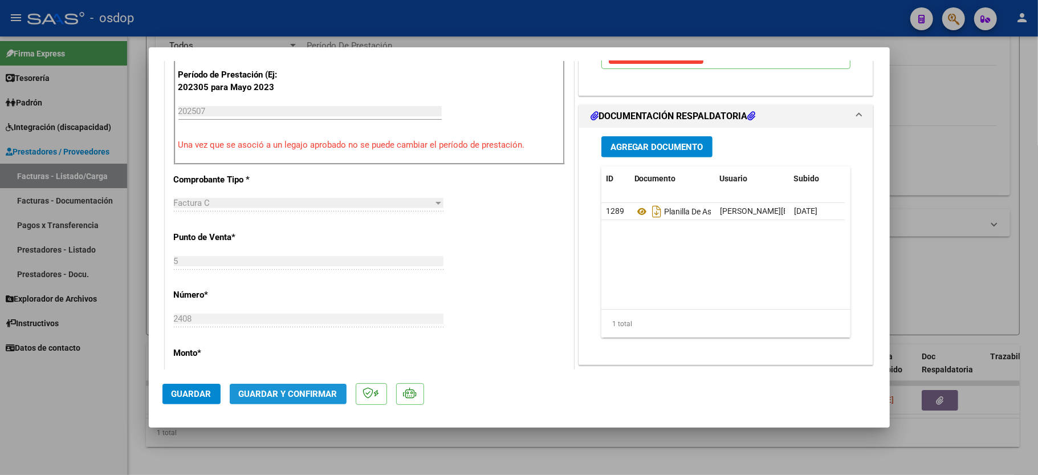
click at [294, 401] on button "Guardar y Confirmar" at bounding box center [288, 394] width 117 height 21
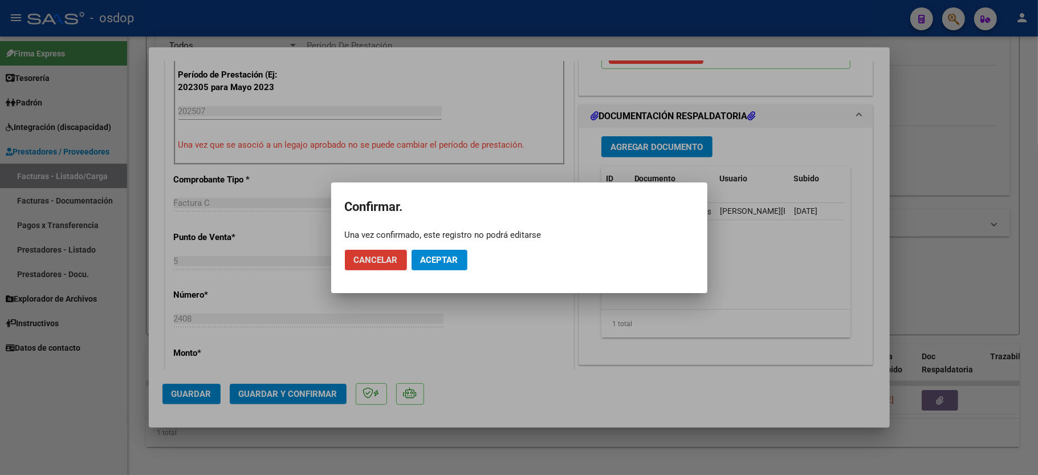
click at [447, 258] on span "Aceptar" at bounding box center [440, 260] width 38 height 10
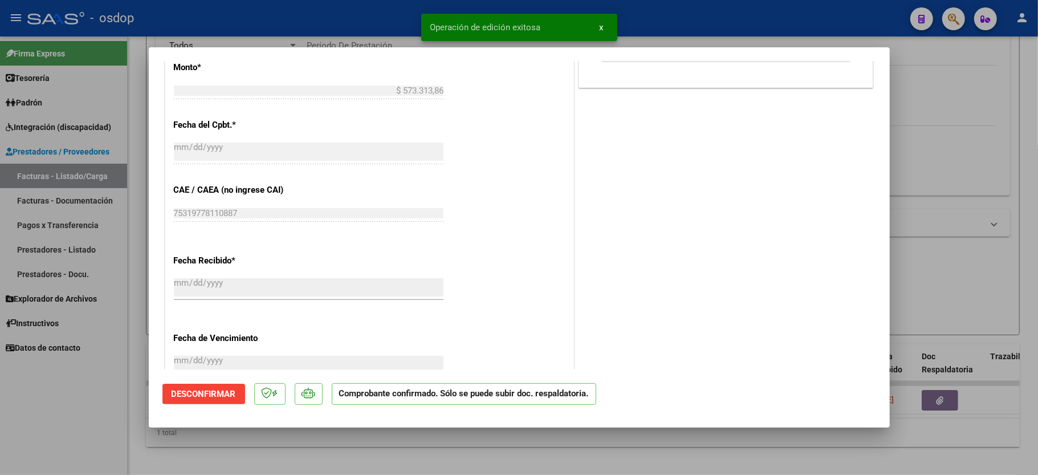
click at [132, 395] on div at bounding box center [519, 237] width 1038 height 475
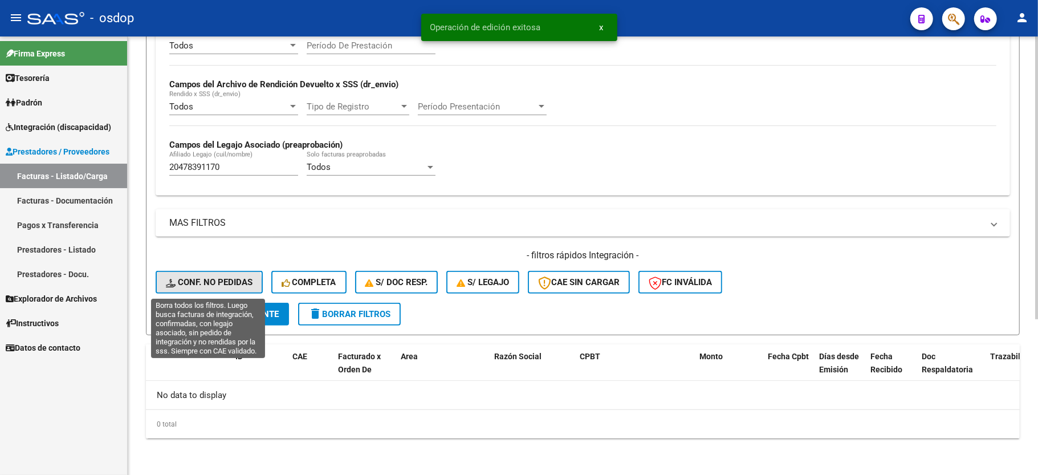
click at [205, 287] on span "Conf. no pedidas" at bounding box center [209, 282] width 87 height 10
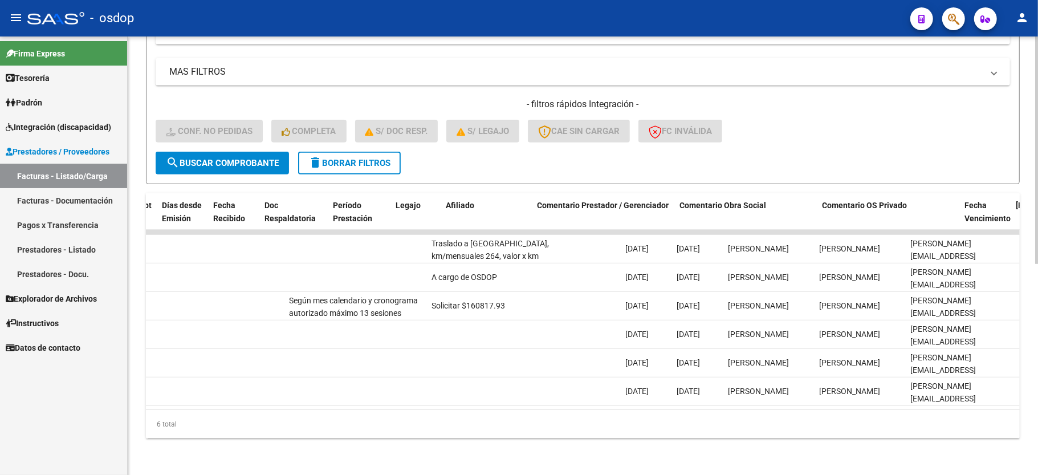
scroll to position [0, 0]
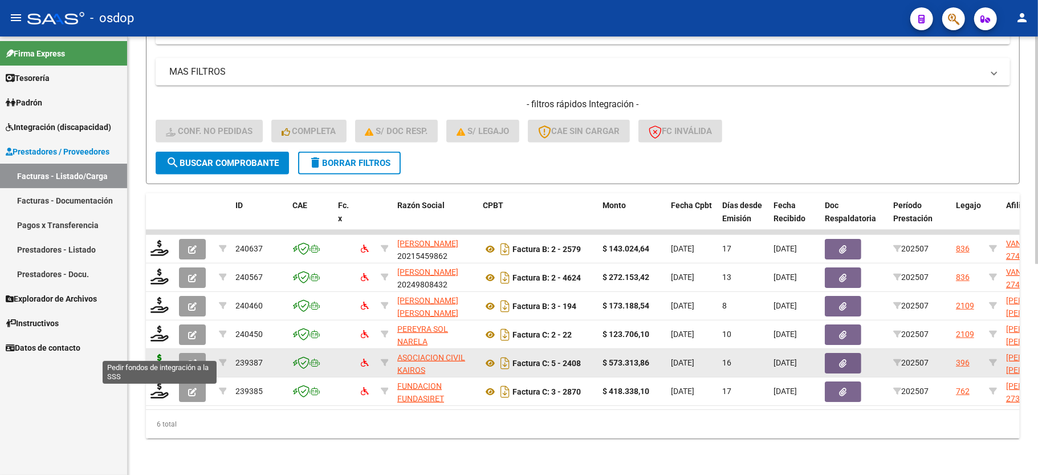
click at [160, 354] on icon at bounding box center [159, 362] width 18 height 16
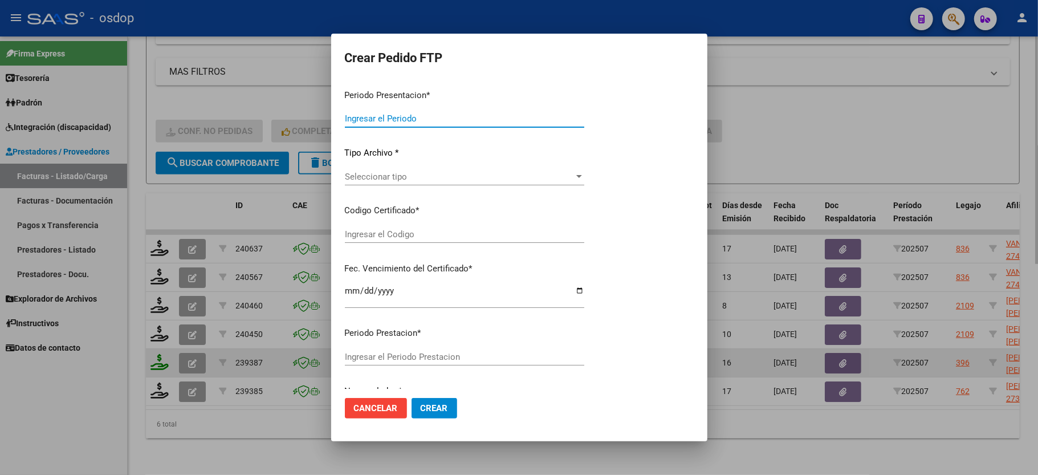
type input "202507"
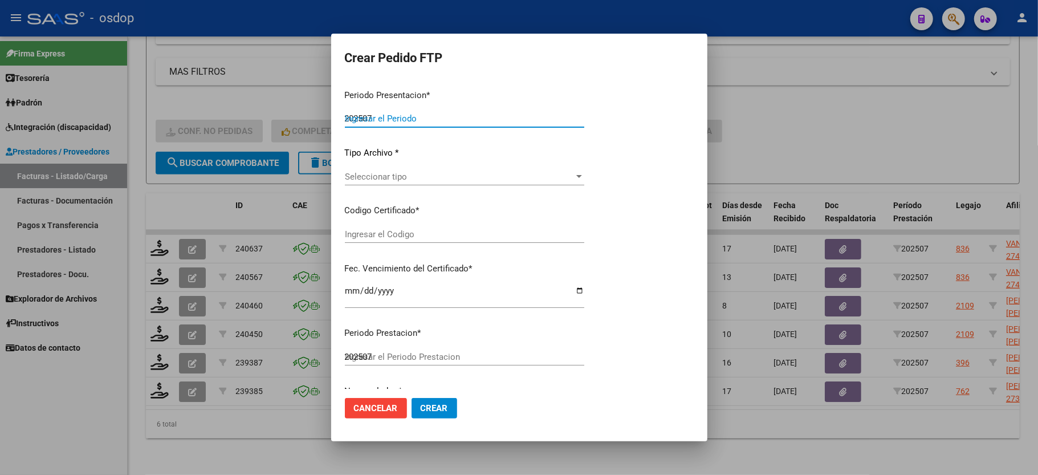
type input "$ 573.313,86"
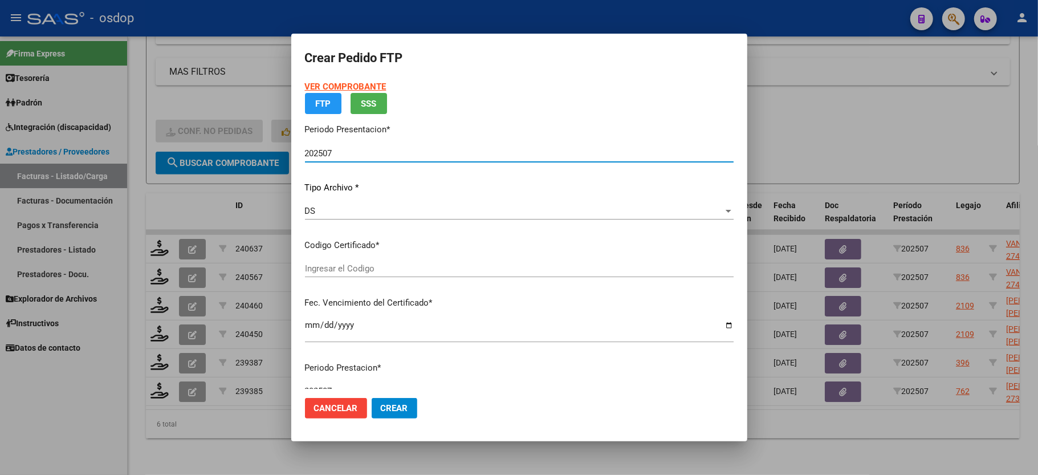
type input "4771647739"
type input "2033-01-18"
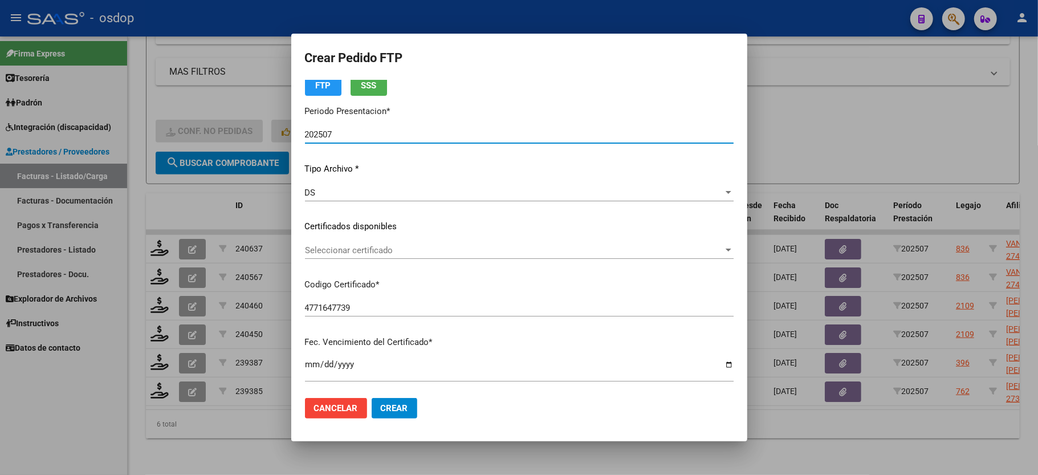
scroll to position [76, 0]
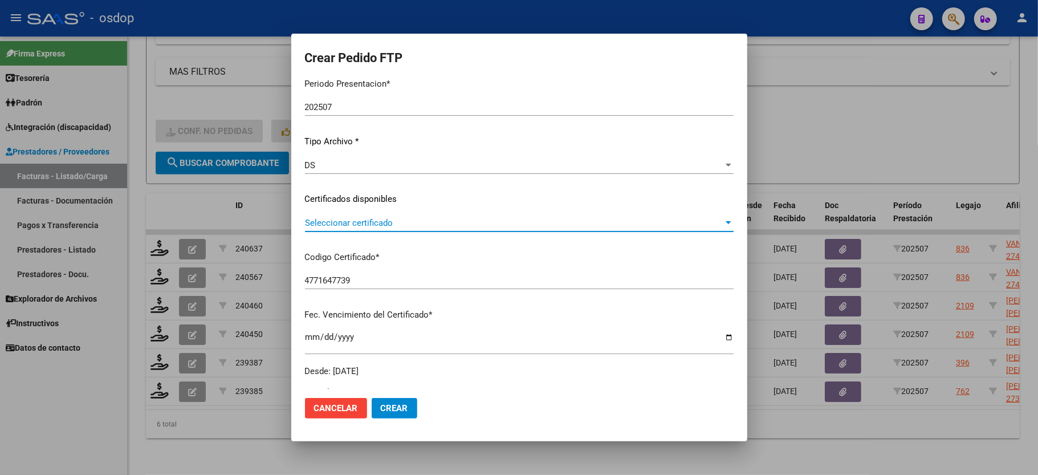
click at [362, 219] on span "Seleccionar certificado" at bounding box center [514, 223] width 418 height 10
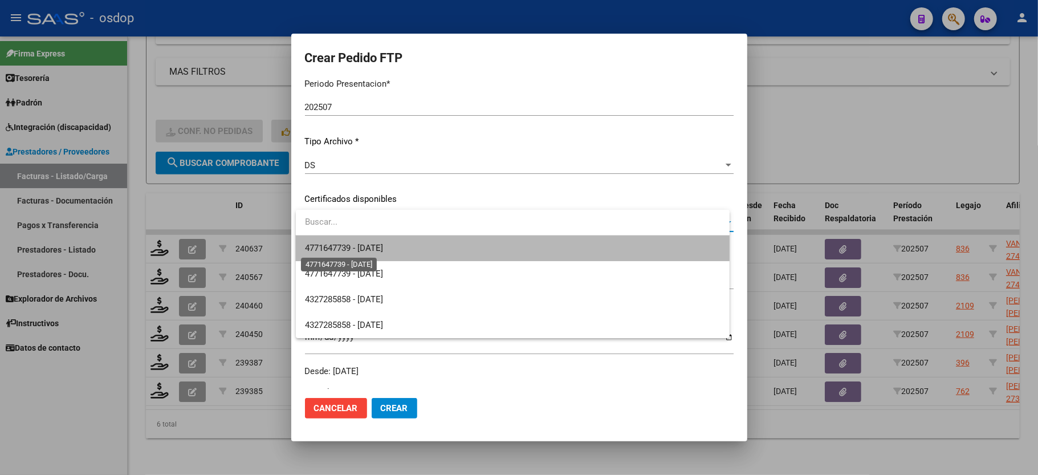
click at [350, 245] on span "4771647739 - 2033-01-18" at bounding box center [344, 248] width 78 height 10
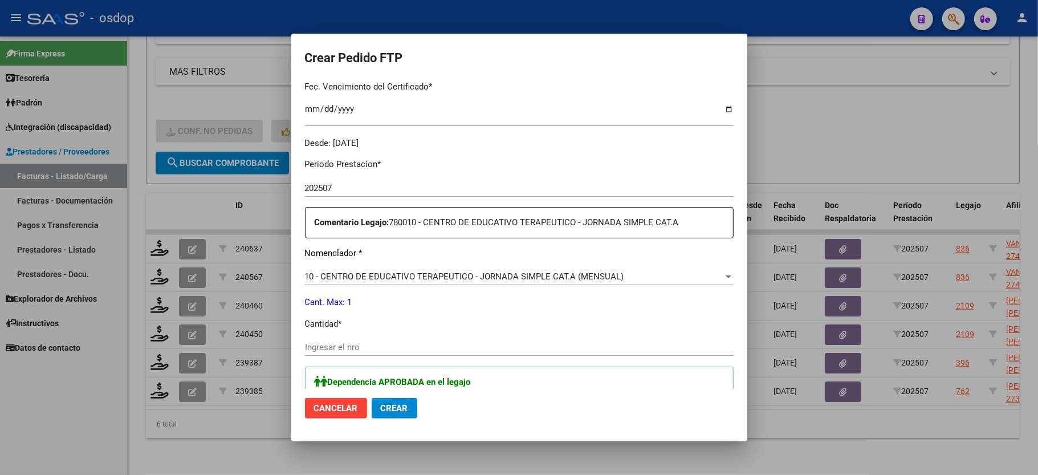
scroll to position [380, 0]
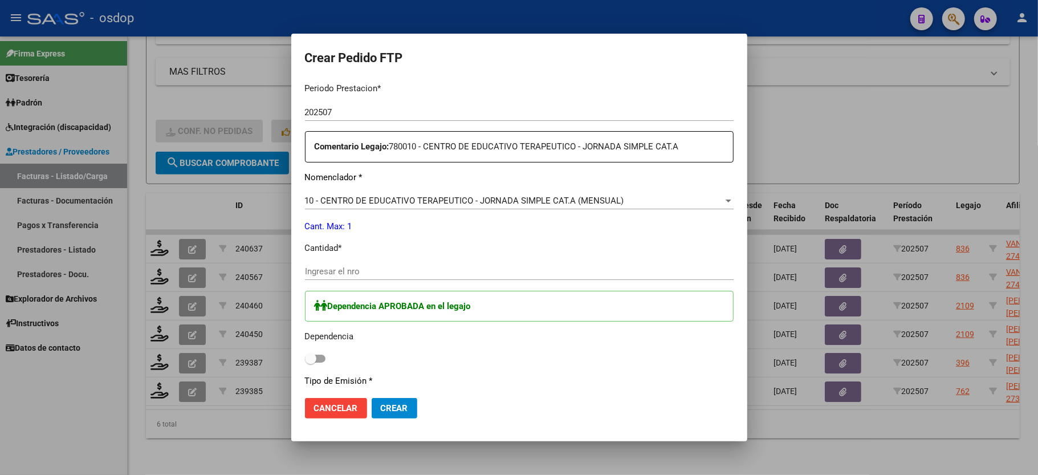
click at [319, 355] on span at bounding box center [315, 359] width 21 height 8
click at [311, 362] on input "checkbox" at bounding box center [310, 362] width 1 height 1
checkbox input "true"
click at [327, 266] on input "Ingresar el nro" at bounding box center [519, 271] width 429 height 10
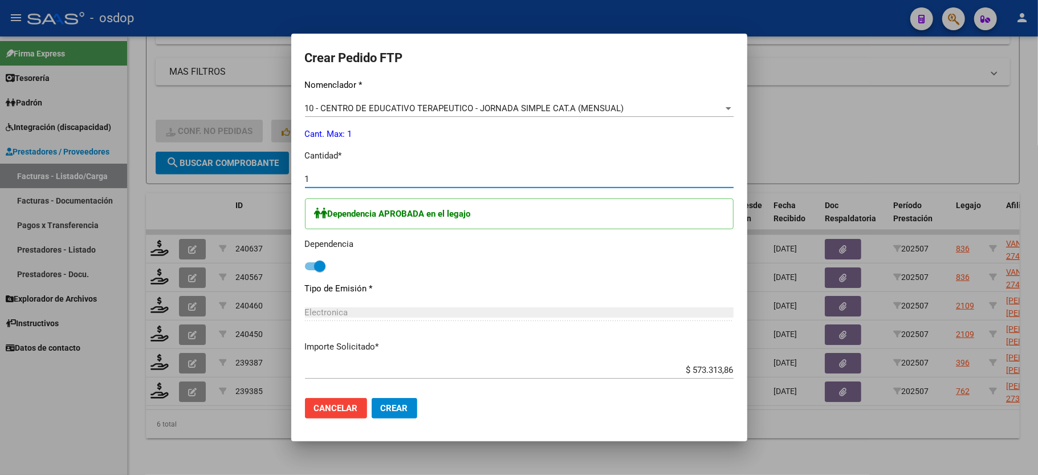
scroll to position [524, 0]
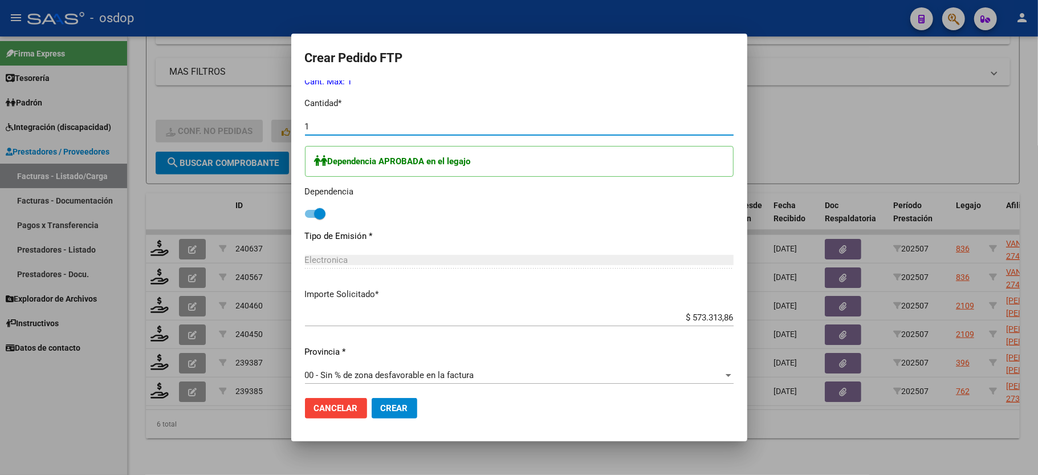
type input "1"
click at [394, 398] on button "Crear" at bounding box center [395, 408] width 46 height 21
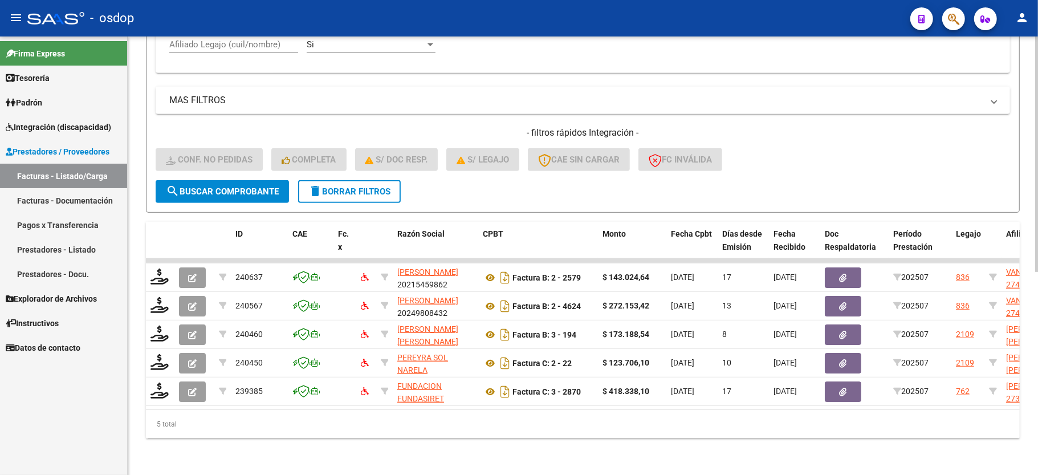
scroll to position [377, 0]
click at [422, 415] on div "5 total" at bounding box center [583, 424] width 874 height 28
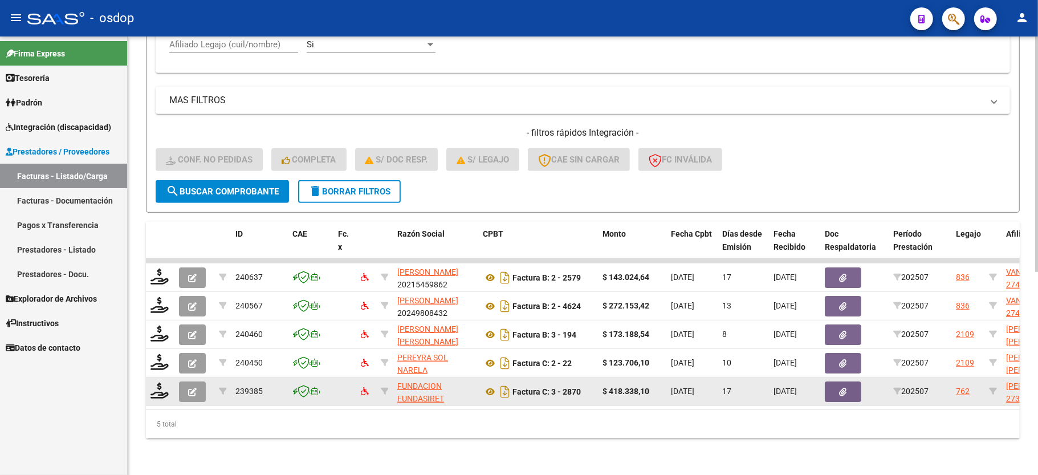
click at [190, 388] on icon "button" at bounding box center [192, 392] width 9 height 9
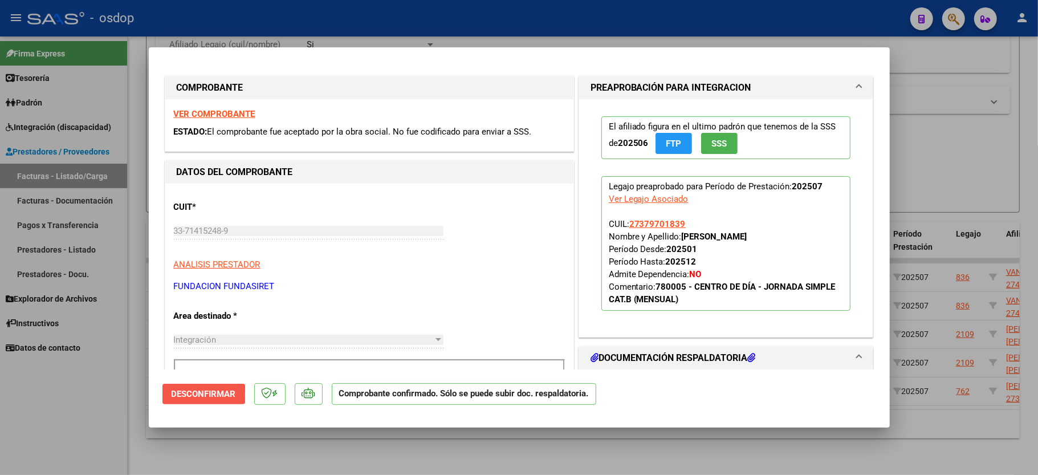
click at [190, 396] on span "Desconfirmar" at bounding box center [204, 394] width 64 height 10
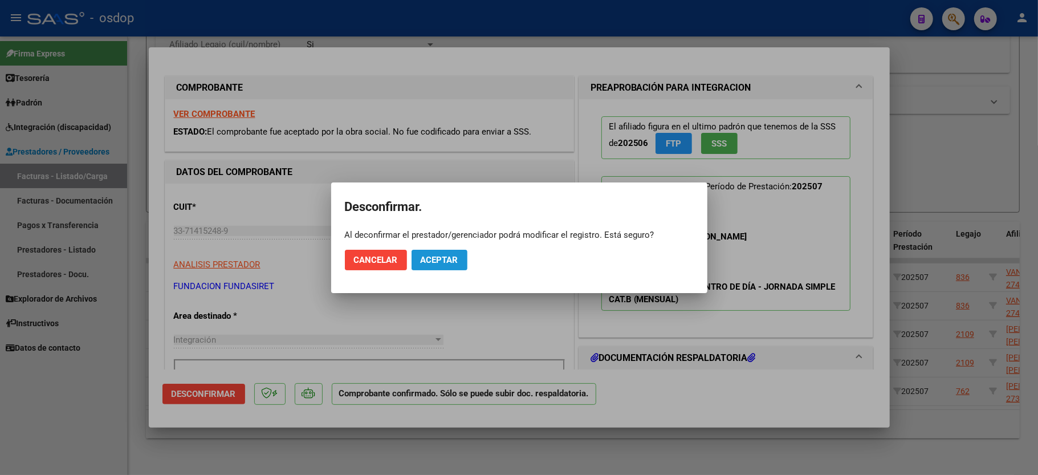
click at [459, 258] on button "Aceptar" at bounding box center [440, 260] width 56 height 21
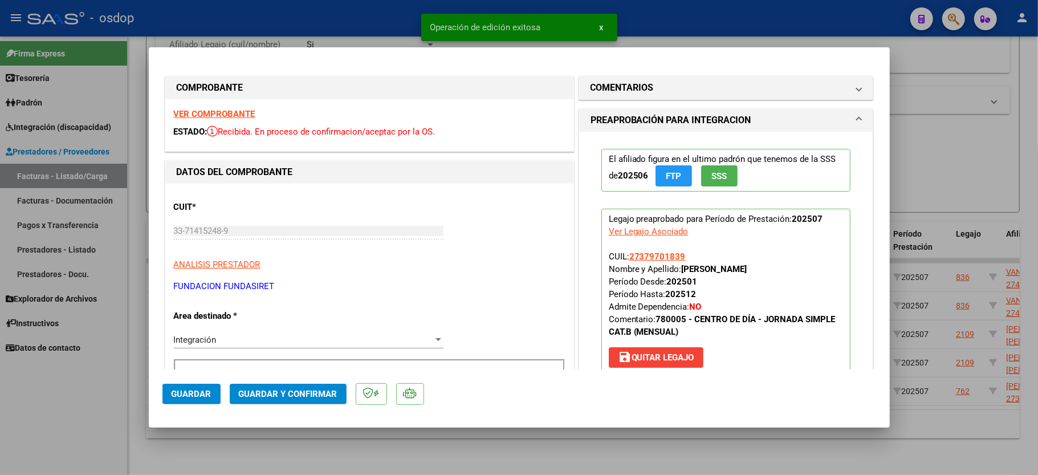
click at [732, 119] on h1 "PREAPROBACIÓN PARA INTEGRACION" at bounding box center [670, 120] width 161 height 14
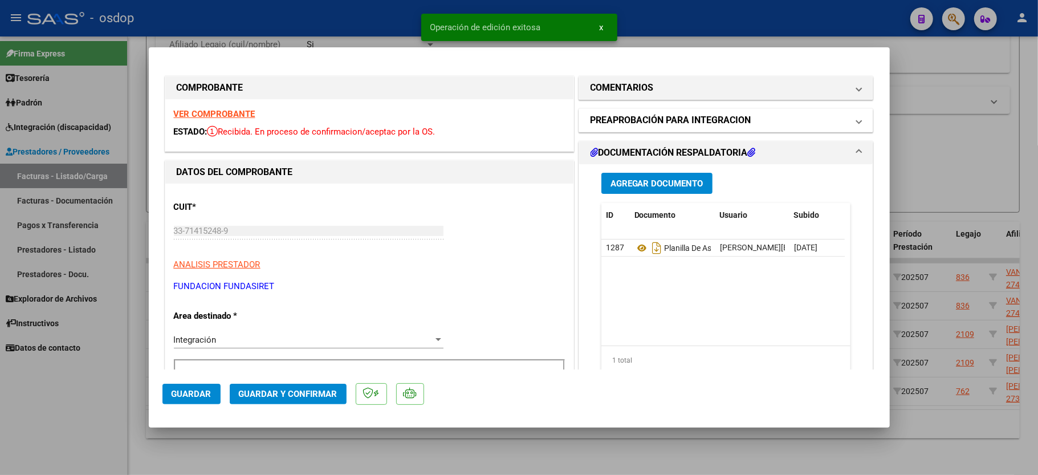
click at [732, 119] on h1 "PREAPROBACIÓN PARA INTEGRACION" at bounding box center [670, 120] width 161 height 14
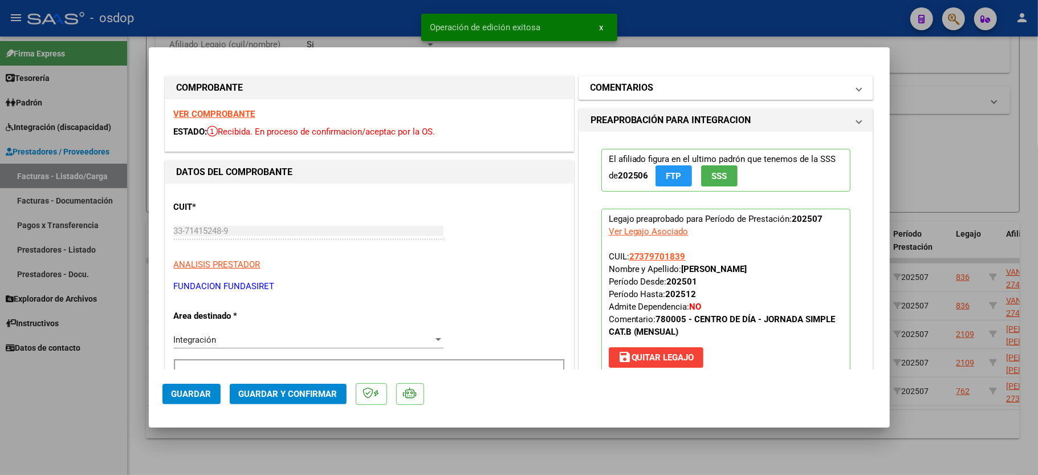
click at [725, 91] on mat-panel-title "COMENTARIOS" at bounding box center [719, 88] width 258 height 14
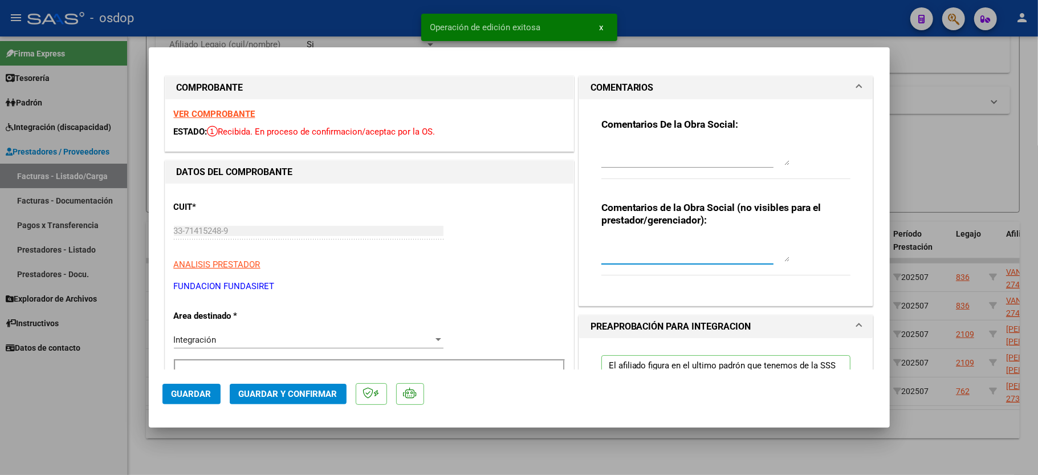
click at [663, 260] on textarea at bounding box center [695, 250] width 188 height 23
type textarea "s"
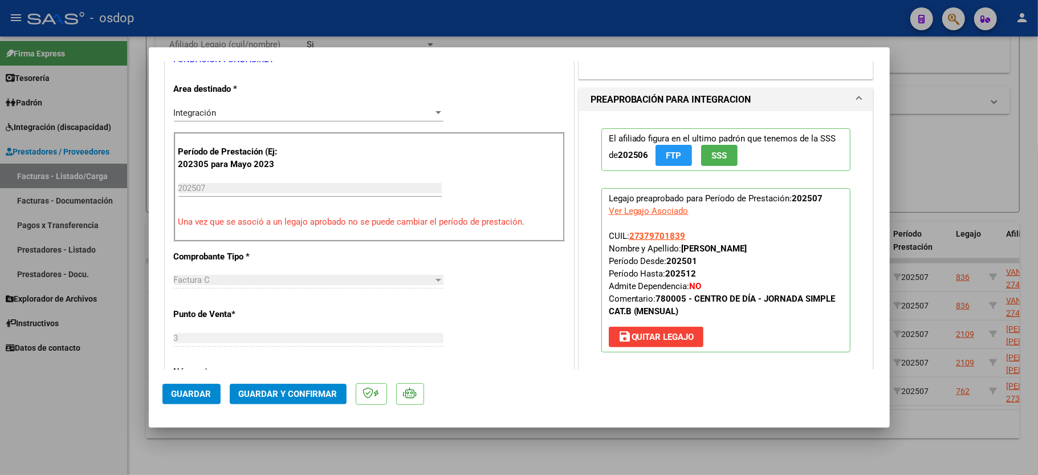
scroll to position [228, 0]
type textarea "DEP NO CARGADA EN SAAS"
click at [183, 396] on span "Guardar" at bounding box center [192, 394] width 40 height 10
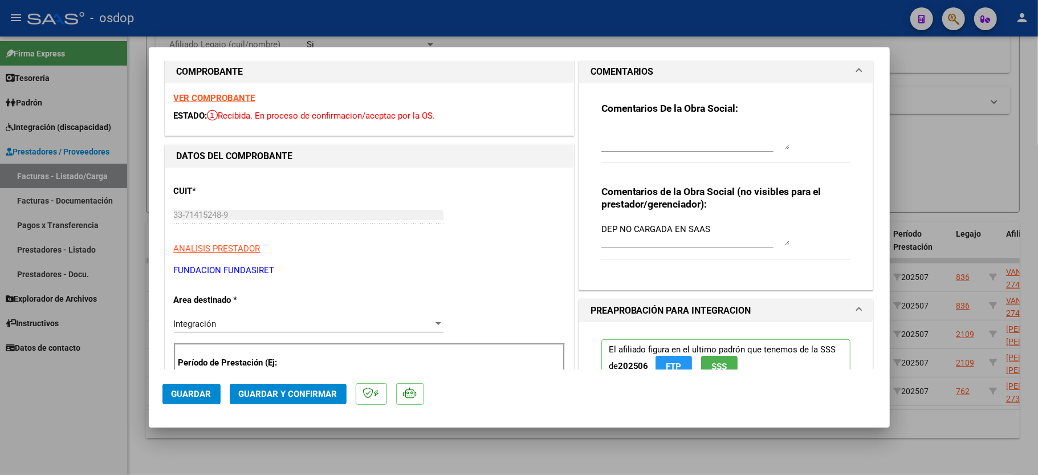
scroll to position [0, 0]
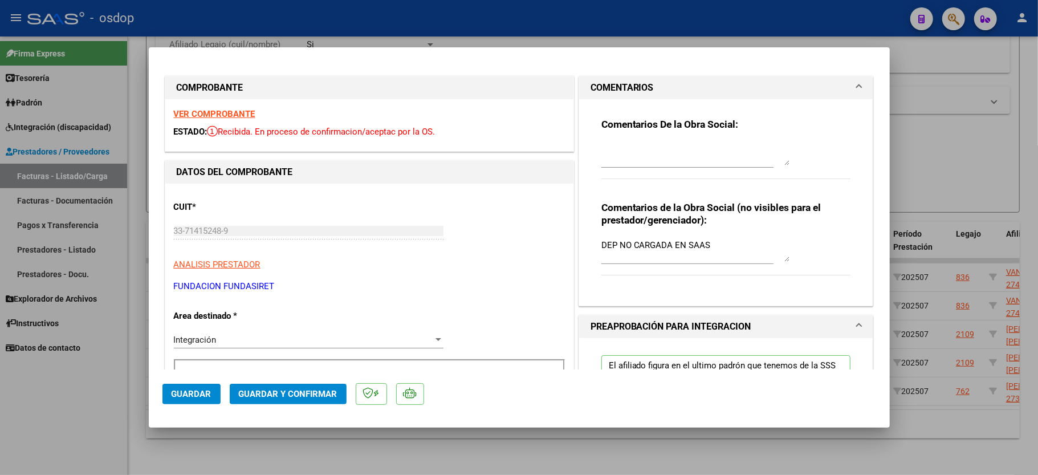
click at [18, 400] on div at bounding box center [519, 237] width 1038 height 475
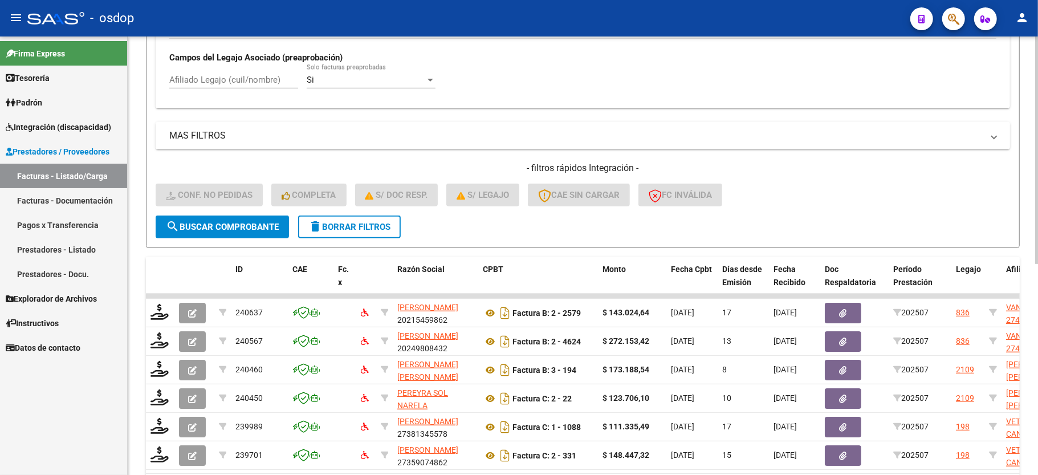
scroll to position [302, 0]
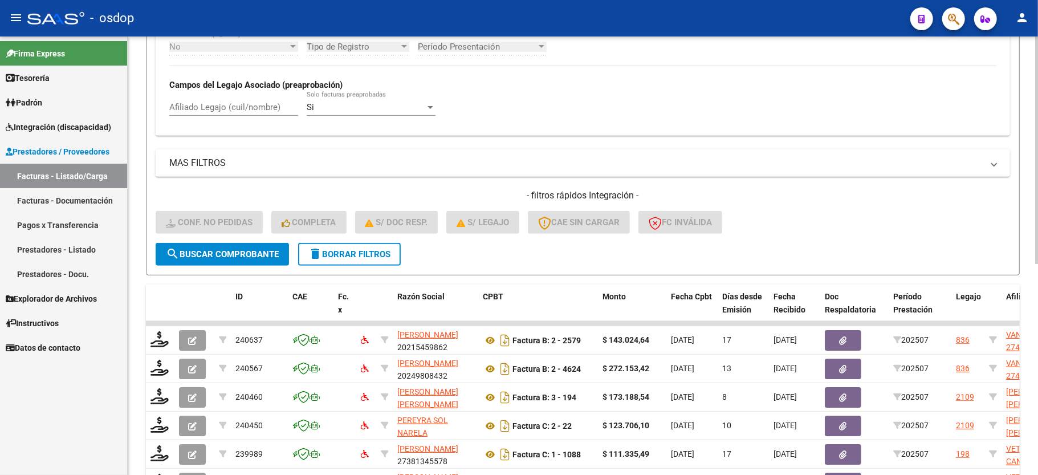
click at [351, 253] on span "delete Borrar Filtros" at bounding box center [349, 254] width 82 height 10
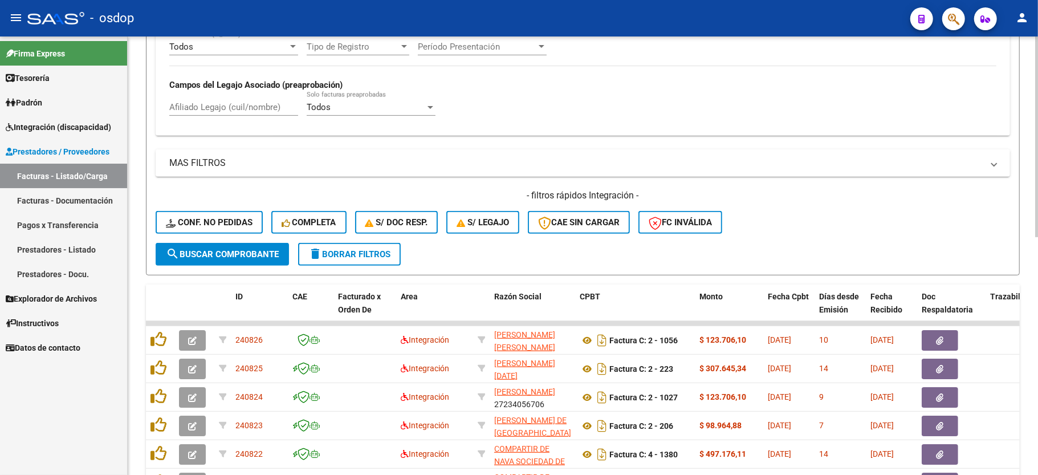
drag, startPoint x: 258, startPoint y: 165, endPoint x: 248, endPoint y: 100, distance: 65.6
click at [249, 101] on div "Filtros Id Area Area Seleccionar Gerenciador Seleccionar Gerenciador No Confirm…" at bounding box center [583, 43] width 854 height 400
click at [242, 108] on input "Afiliado Legajo (cuil/nombre)" at bounding box center [233, 107] width 129 height 10
paste input "20541216368"
type input "20541216368"
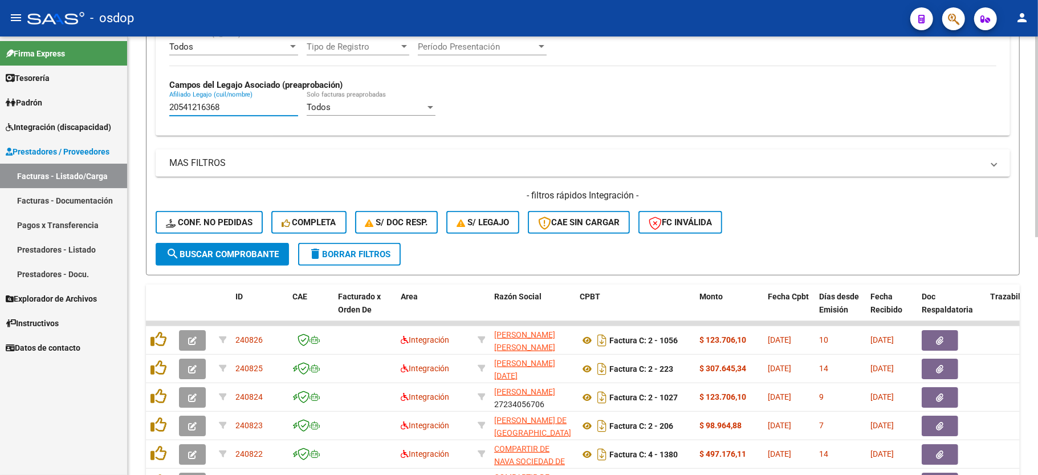
click at [221, 256] on span "search Buscar Comprobante" at bounding box center [222, 254] width 113 height 10
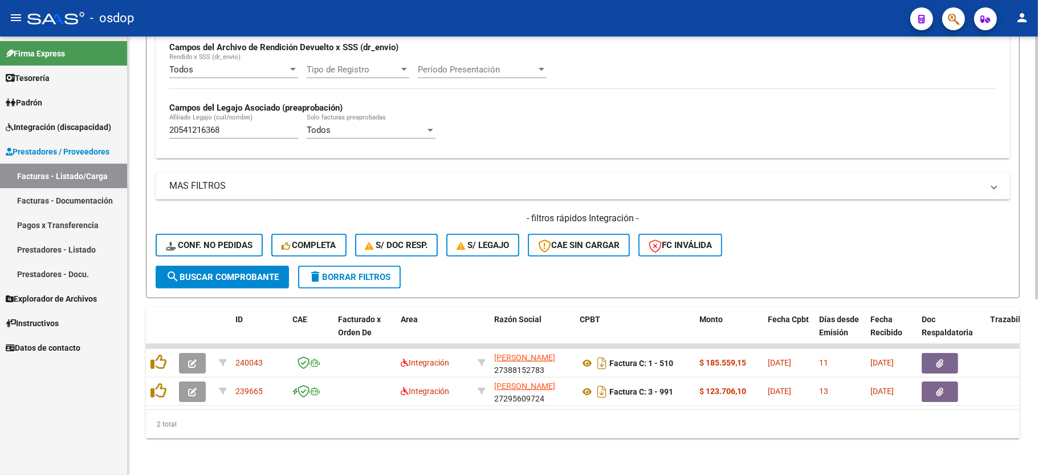
scroll to position [292, 0]
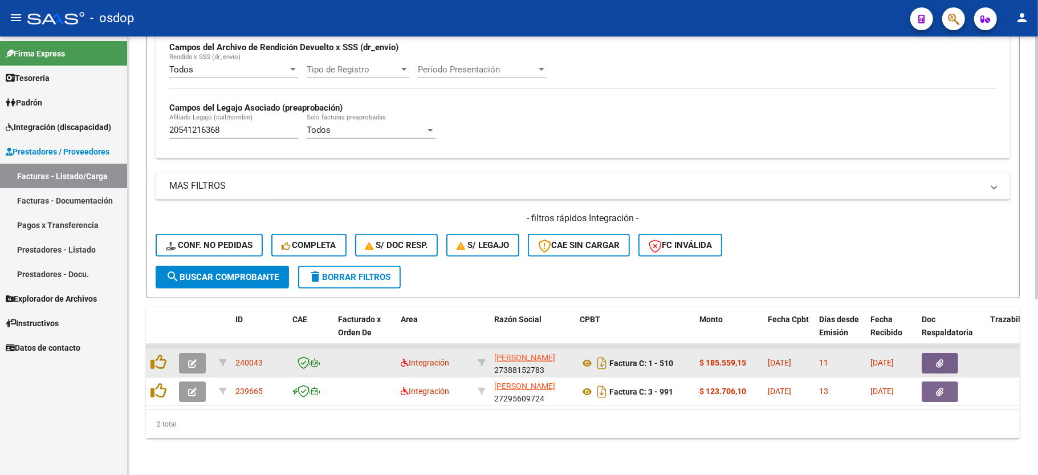
click at [189, 359] on icon "button" at bounding box center [192, 363] width 9 height 9
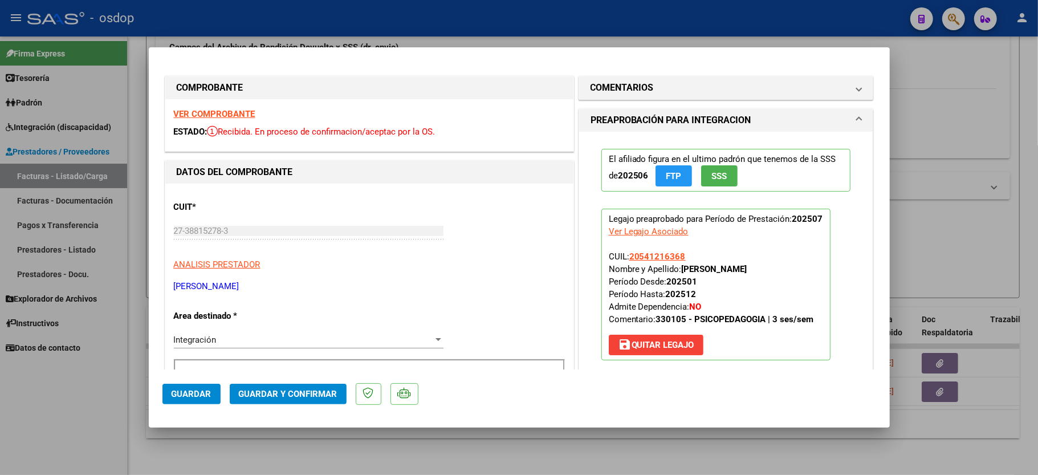
click at [209, 116] on strong "VER COMPROBANTE" at bounding box center [215, 114] width 82 height 10
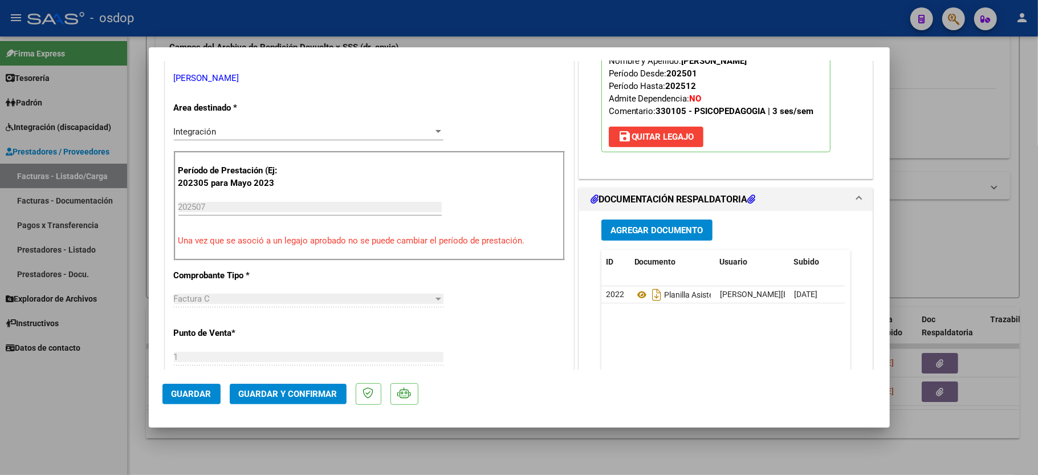
scroll to position [228, 0]
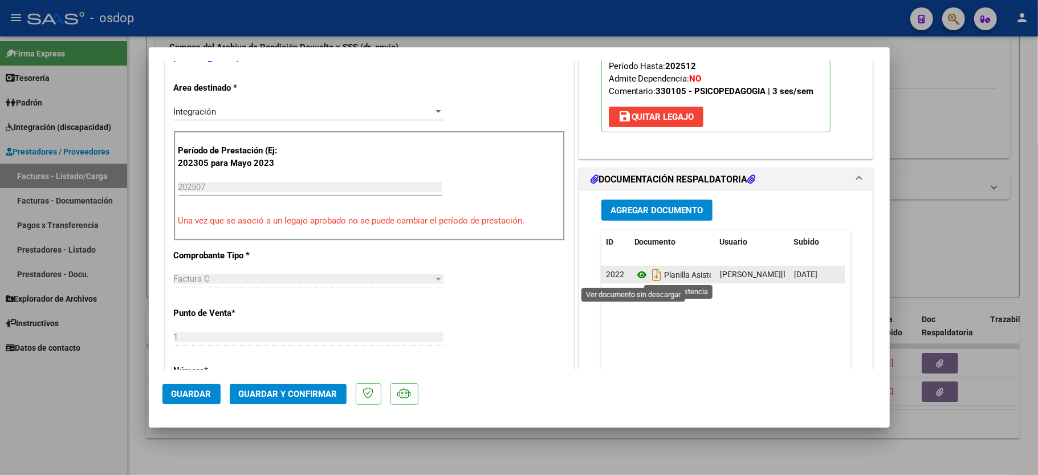
click at [634, 276] on icon at bounding box center [641, 275] width 15 height 14
click at [258, 397] on span "Guardar y Confirmar" at bounding box center [288, 394] width 99 height 10
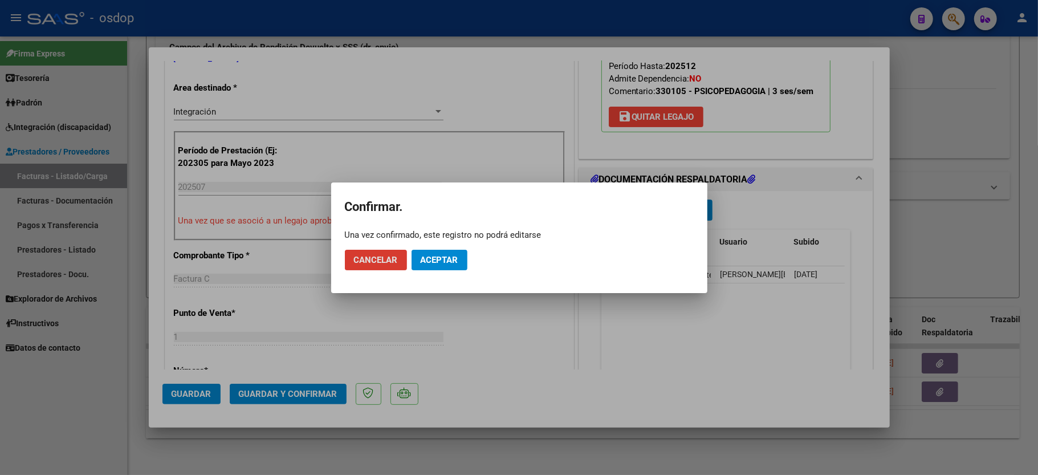
click at [434, 256] on span "Aceptar" at bounding box center [440, 260] width 38 height 10
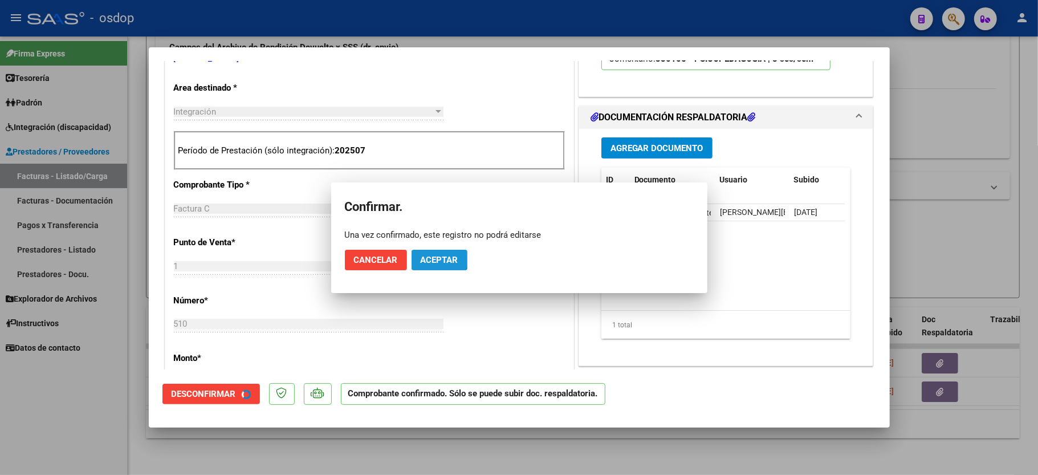
scroll to position [227, 0]
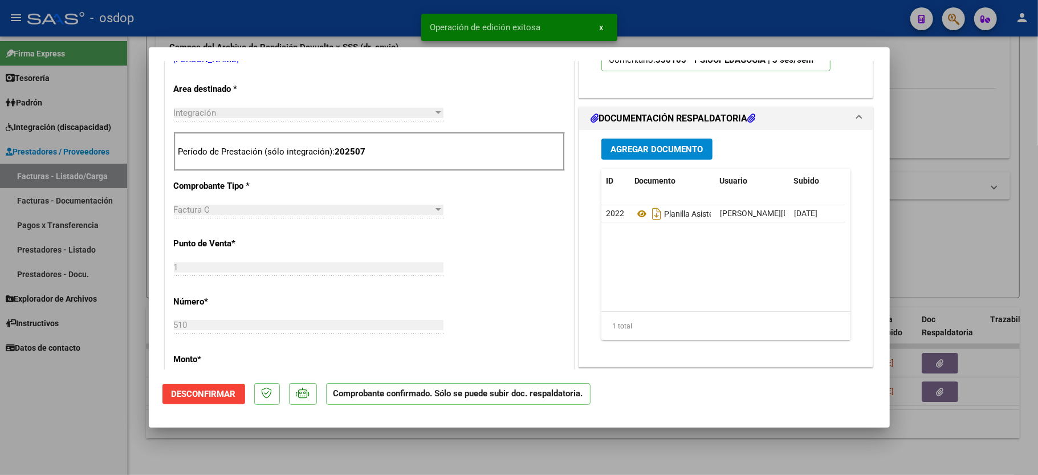
click at [74, 417] on div at bounding box center [519, 237] width 1038 height 475
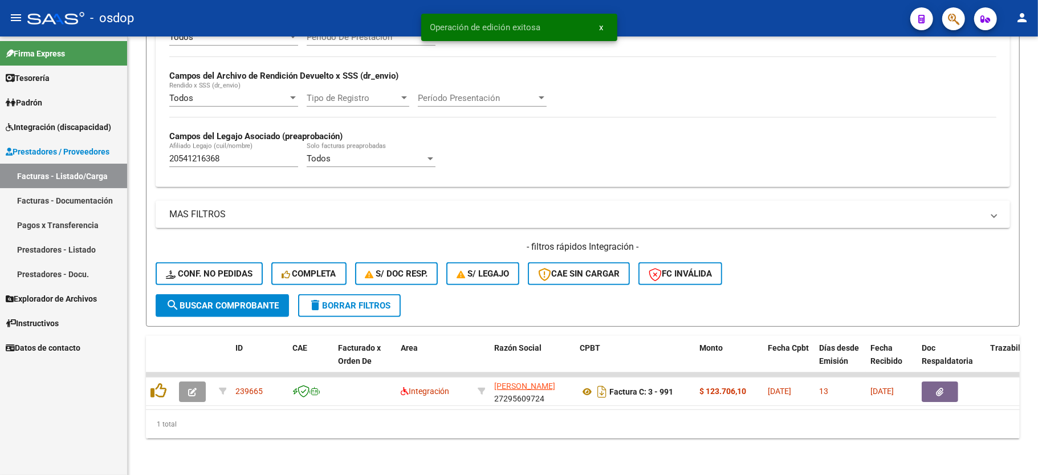
scroll to position [263, 0]
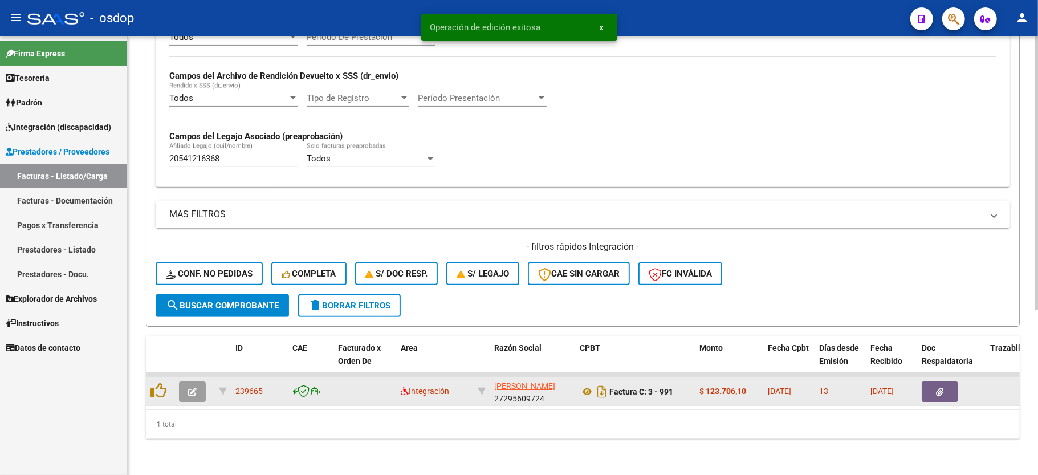
click at [190, 383] on button "button" at bounding box center [192, 391] width 27 height 21
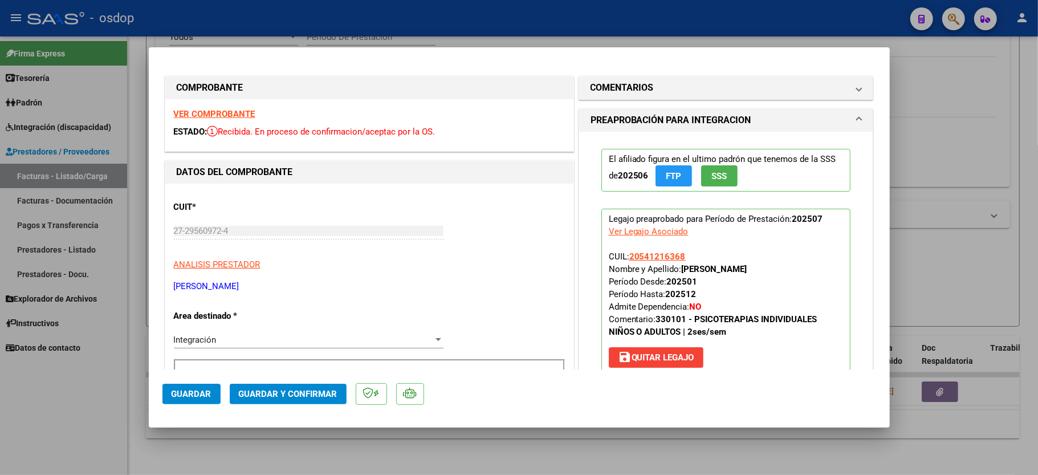
click at [237, 112] on strong "VER COMPROBANTE" at bounding box center [215, 114] width 82 height 10
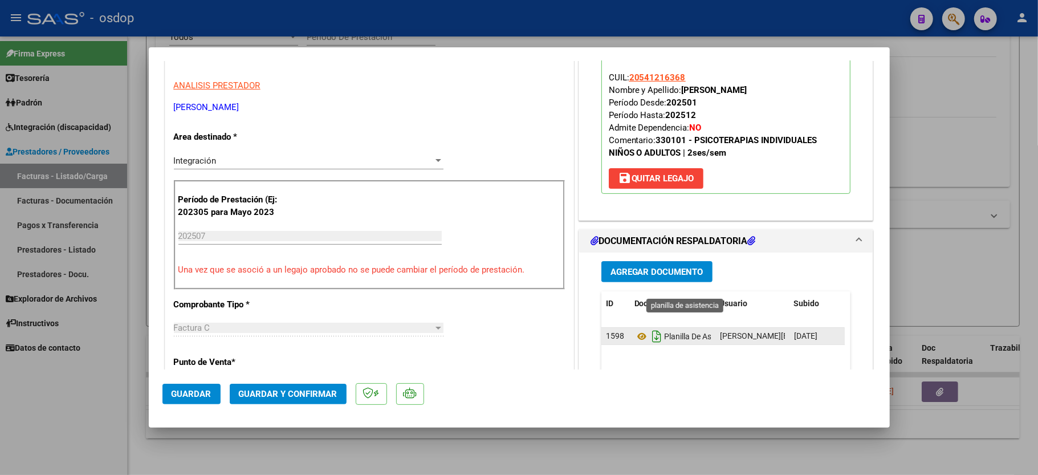
scroll to position [228, 0]
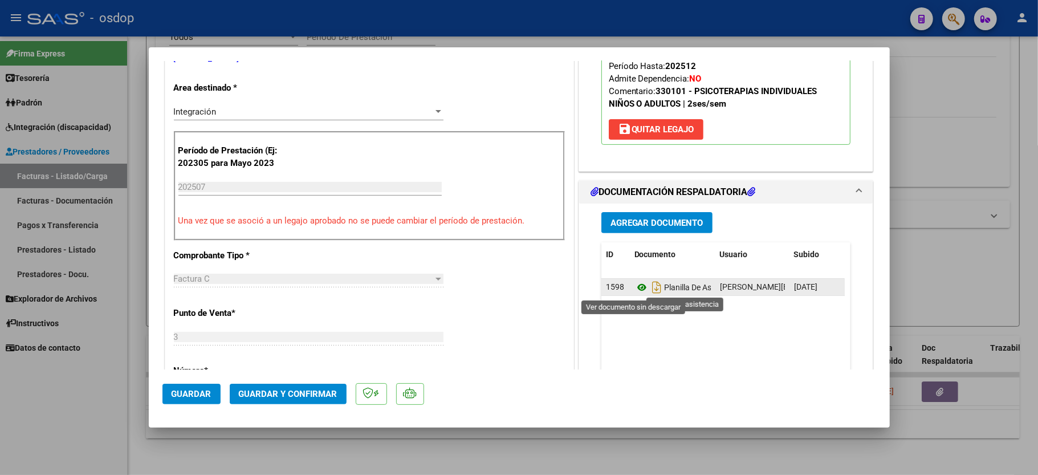
click at [636, 286] on icon at bounding box center [641, 287] width 15 height 14
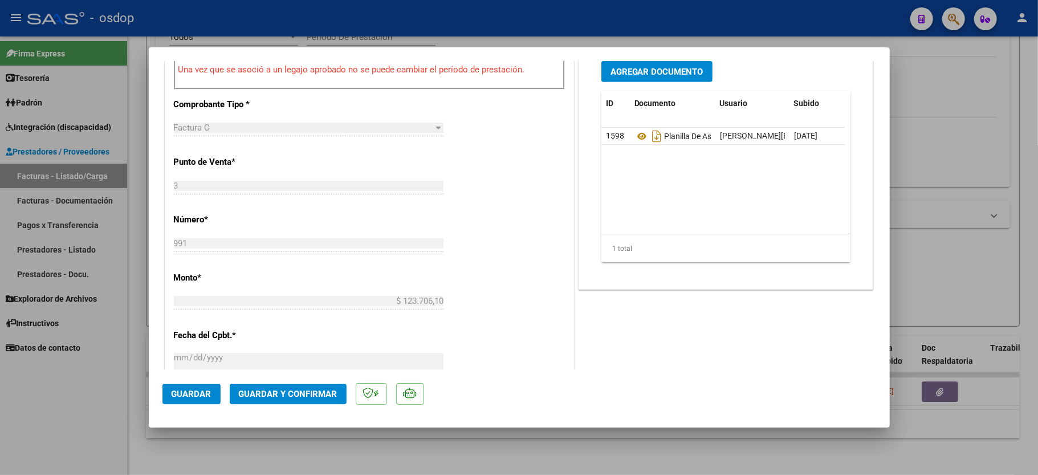
scroll to position [456, 0]
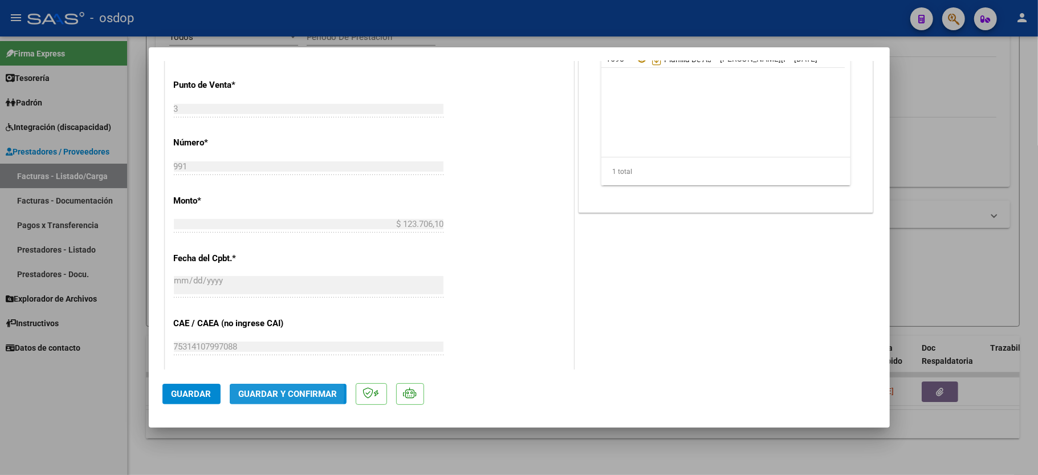
click at [247, 393] on span "Guardar y Confirmar" at bounding box center [288, 394] width 99 height 10
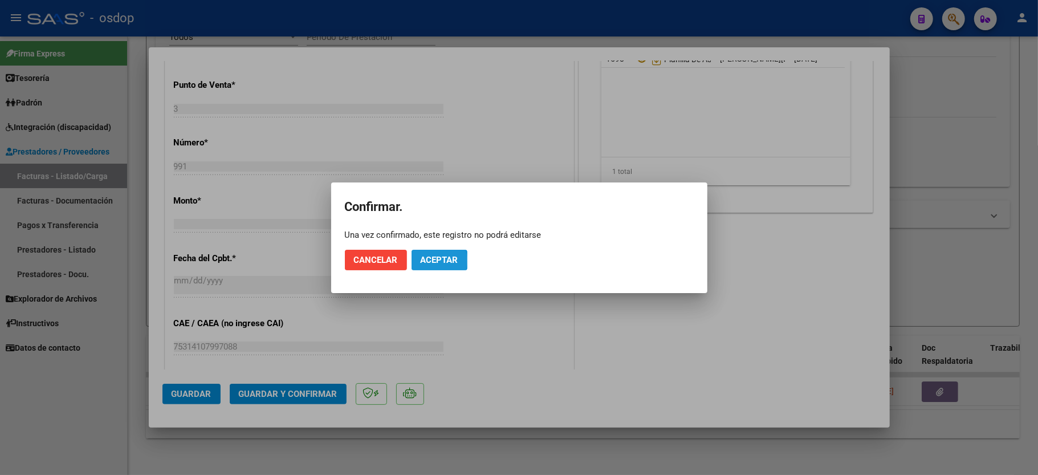
click at [430, 260] on span "Aceptar" at bounding box center [440, 260] width 38 height 10
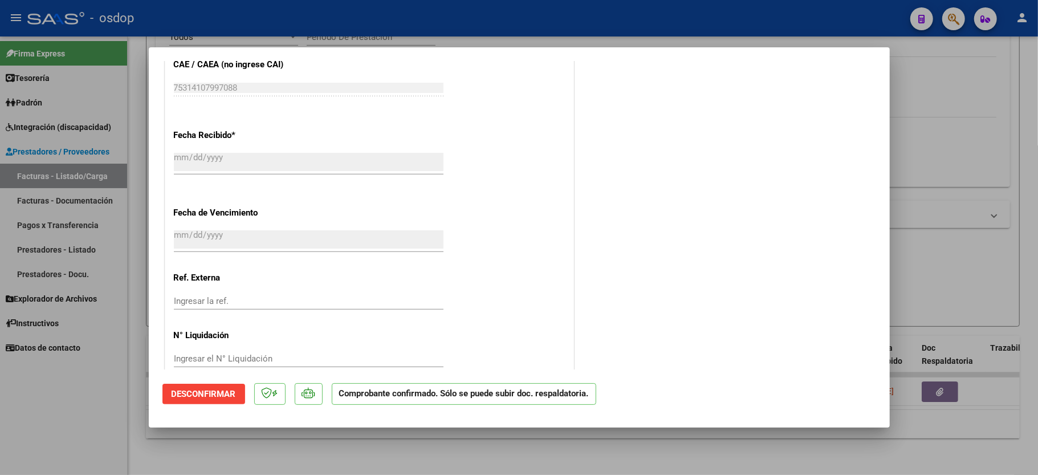
click at [577, 448] on div at bounding box center [519, 237] width 1038 height 475
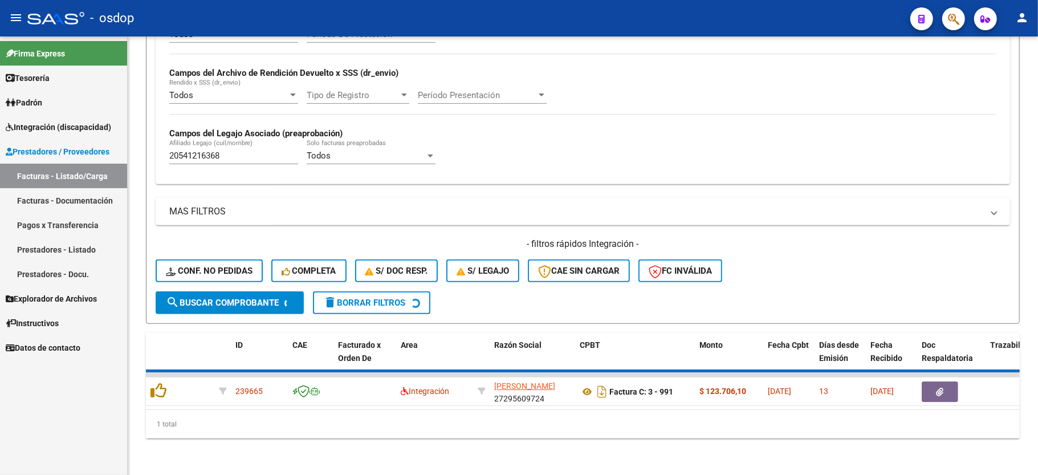
click at [24, 394] on div "Firma Express Tesorería Extractos Procesados (csv) Extractos Originales (pdf) P…" at bounding box center [63, 255] width 127 height 438
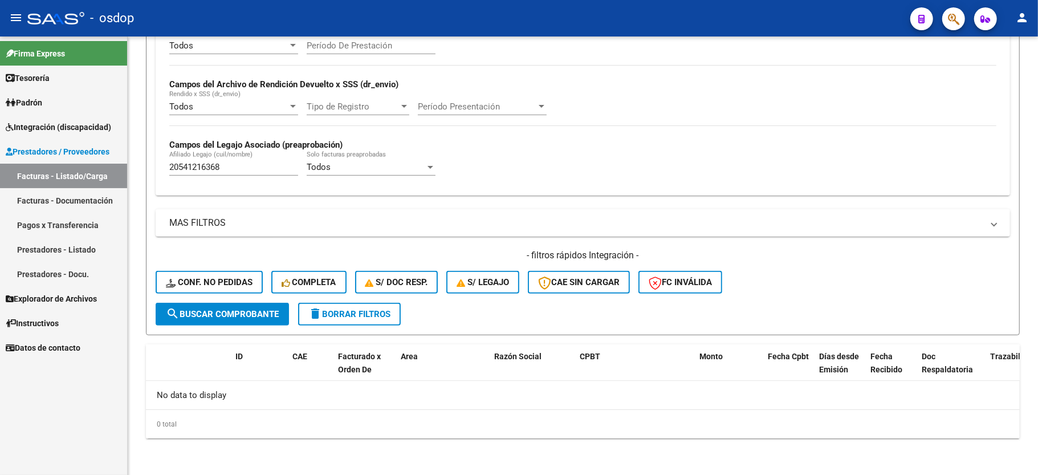
scroll to position [242, 0]
click at [222, 156] on div "20541216368 Afiliado Legajo (cuil/nombre)" at bounding box center [233, 163] width 129 height 25
click at [218, 162] on div "20541216368 Afiliado Legajo (cuil/nombre)" at bounding box center [233, 163] width 129 height 25
click at [208, 174] on div "20541216368 Afiliado Legajo (cuil/nombre)" at bounding box center [233, 163] width 129 height 25
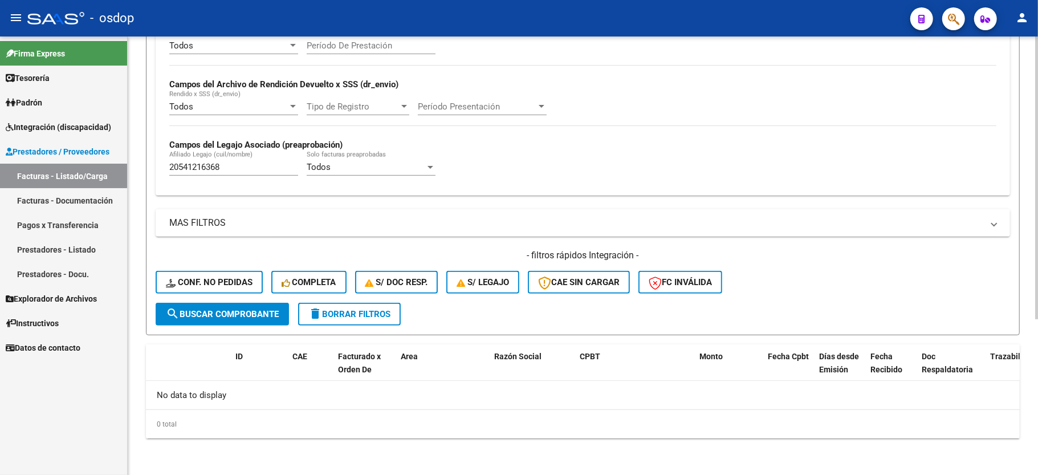
click at [208, 174] on div "20541216368 Afiliado Legajo (cuil/nombre)" at bounding box center [233, 163] width 129 height 25
click at [210, 167] on input "20541216368" at bounding box center [233, 167] width 129 height 10
click at [213, 270] on div "- filtros rápidos Integración - Conf. no pedidas Completa S/ Doc Resp. S/ legaj…" at bounding box center [583, 276] width 854 height 54
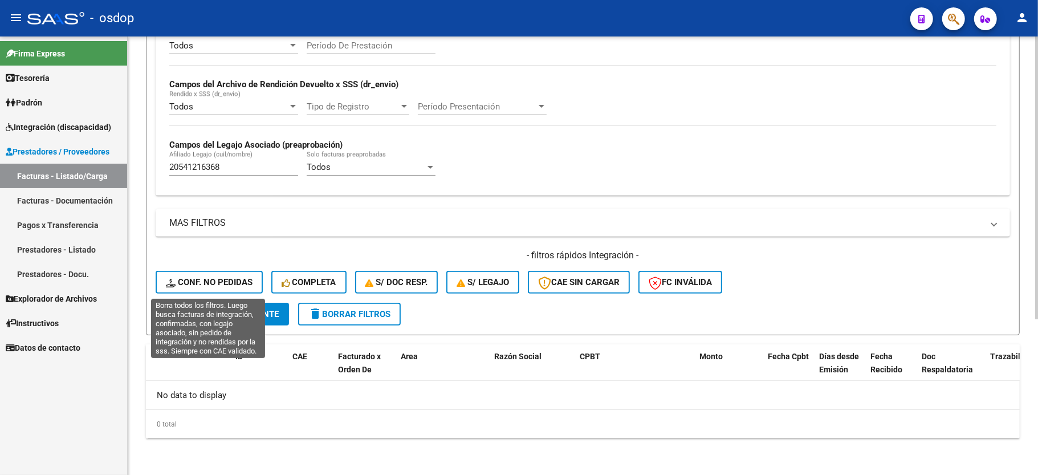
click at [214, 276] on button "Conf. no pedidas" at bounding box center [209, 282] width 107 height 23
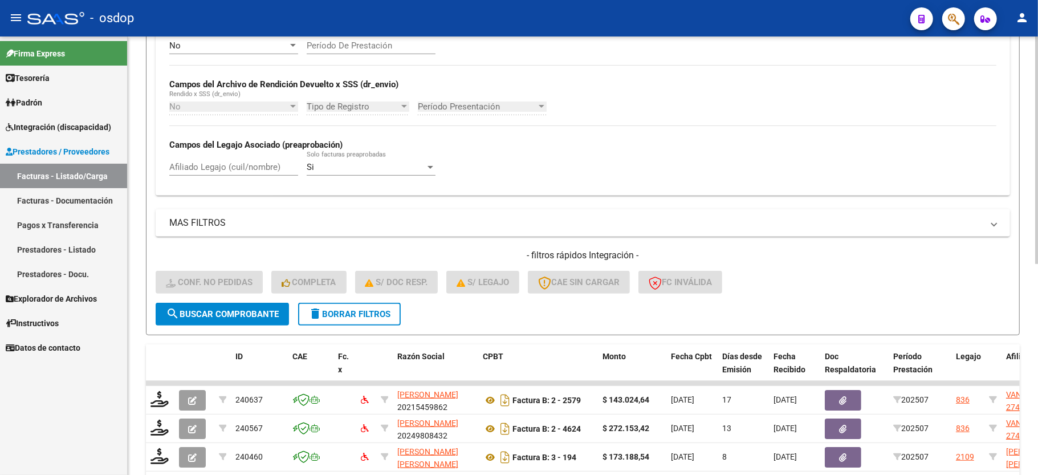
click at [234, 178] on div "Afiliado Legajo (cuil/nombre)" at bounding box center [233, 168] width 129 height 35
click at [237, 165] on input "Afiliado Legajo (cuil/nombre)" at bounding box center [233, 167] width 129 height 10
paste input "20541216368"
type input "20541216368"
click at [213, 322] on button "search Buscar Comprobante" at bounding box center [222, 314] width 133 height 23
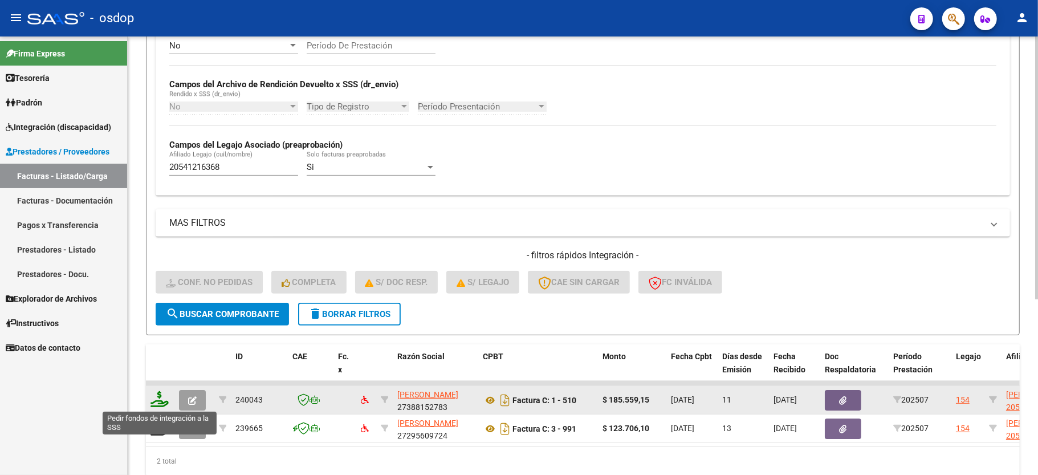
click at [160, 400] on icon at bounding box center [159, 399] width 18 height 16
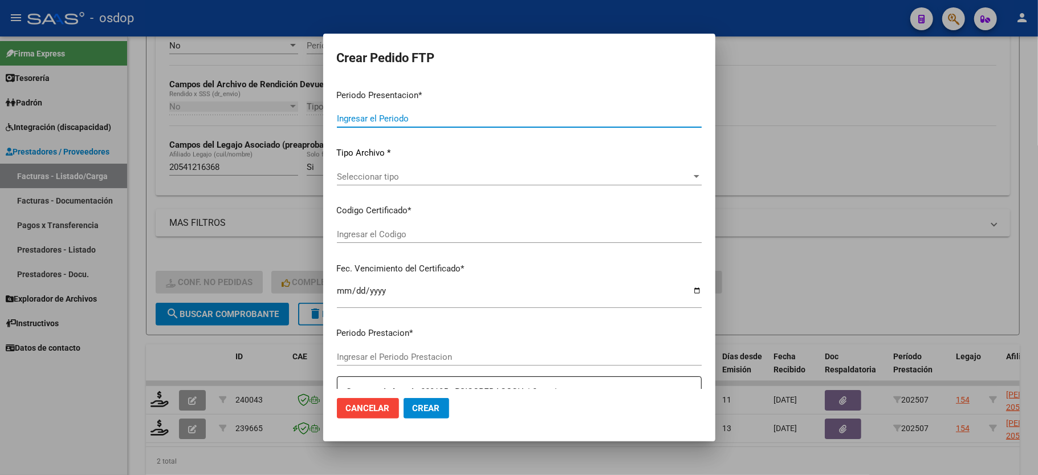
type input "202507"
type input "$ 185.559,15"
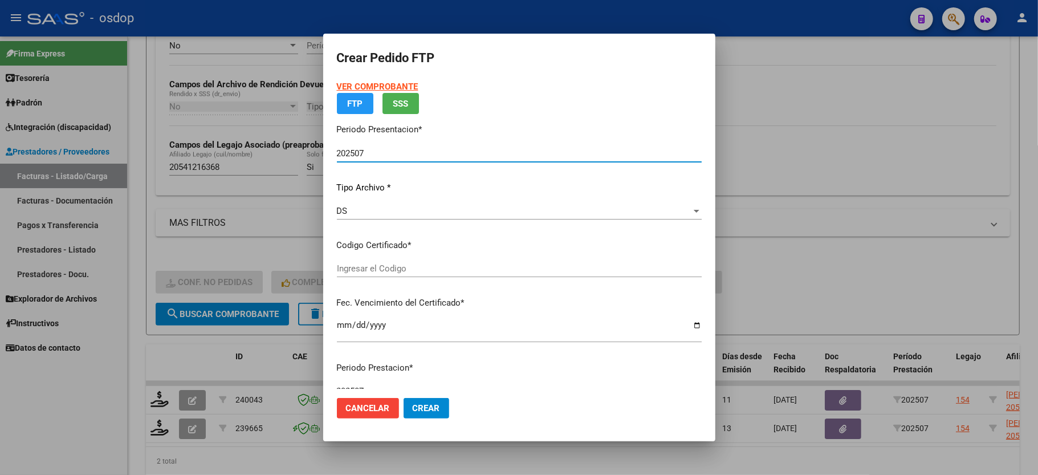
type input "6207342994"
type input "2026-06-27"
click at [392, 271] on app-drop-down-list "Certificados disponibles Seleccionar certificado Seleccionar certificado" at bounding box center [524, 256] width 374 height 35
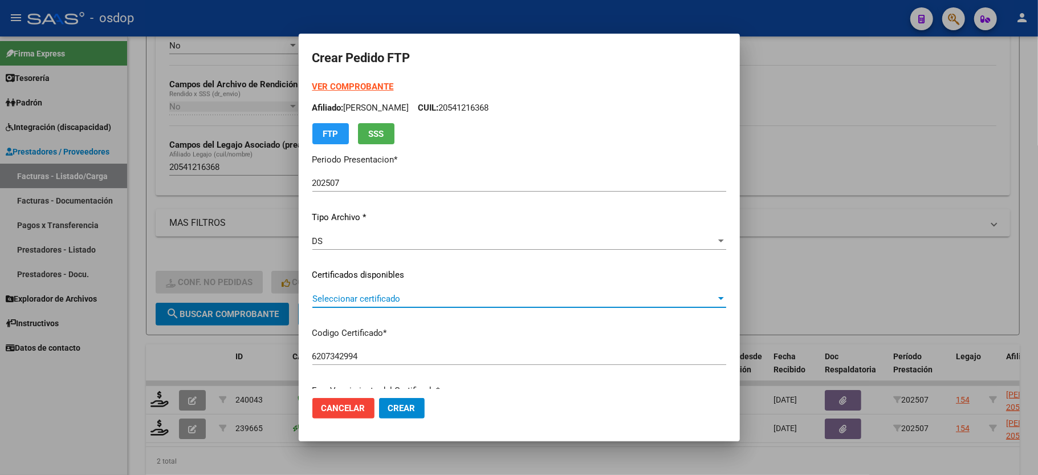
click at [364, 294] on span "Seleccionar certificado" at bounding box center [514, 299] width 404 height 10
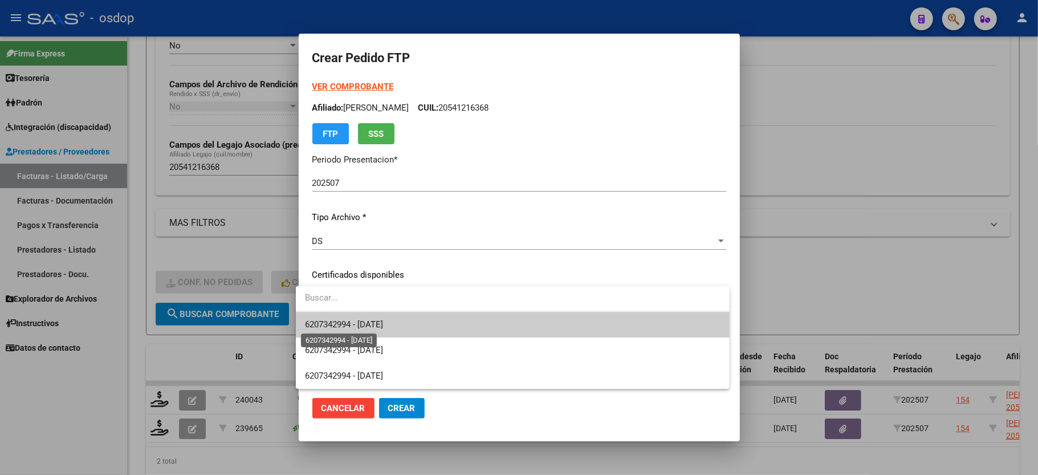
click at [363, 326] on span "6207342994 - 2026-06-27" at bounding box center [344, 324] width 78 height 10
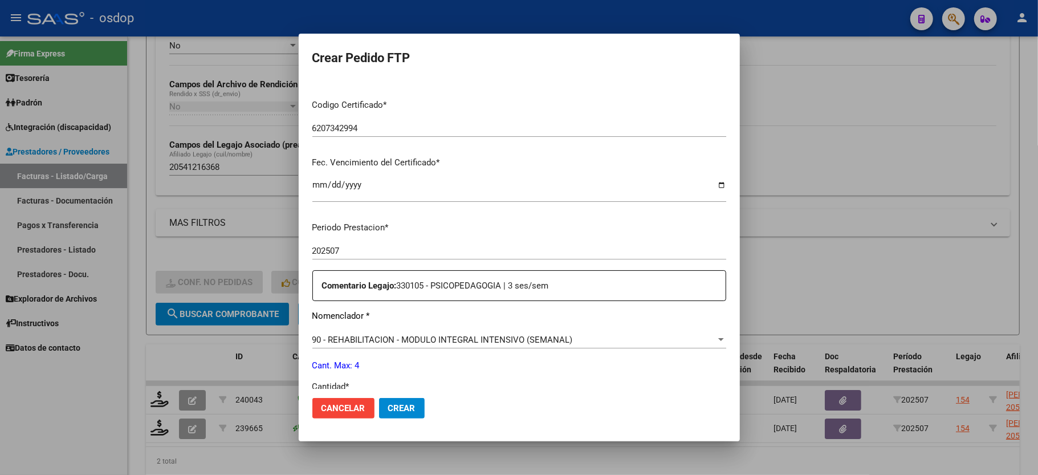
scroll to position [304, 0]
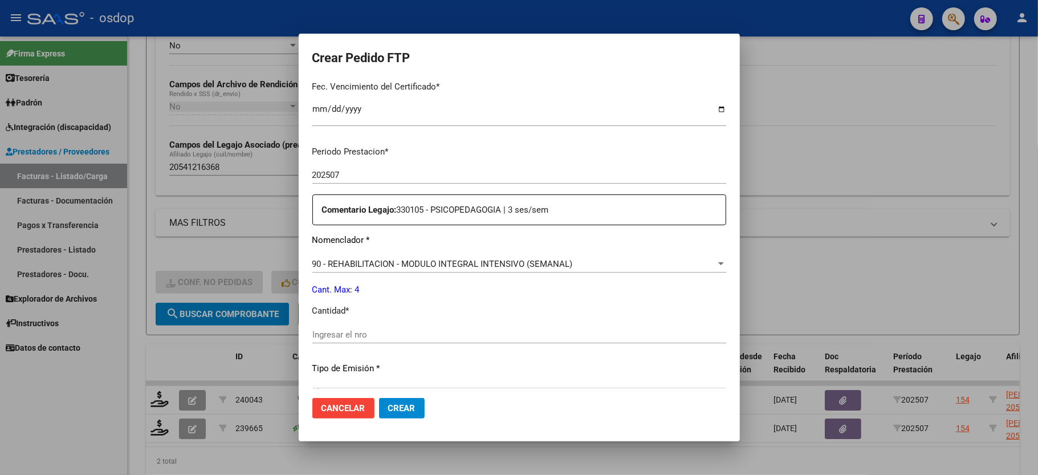
click at [355, 326] on div "Ingresar el nro" at bounding box center [519, 334] width 414 height 17
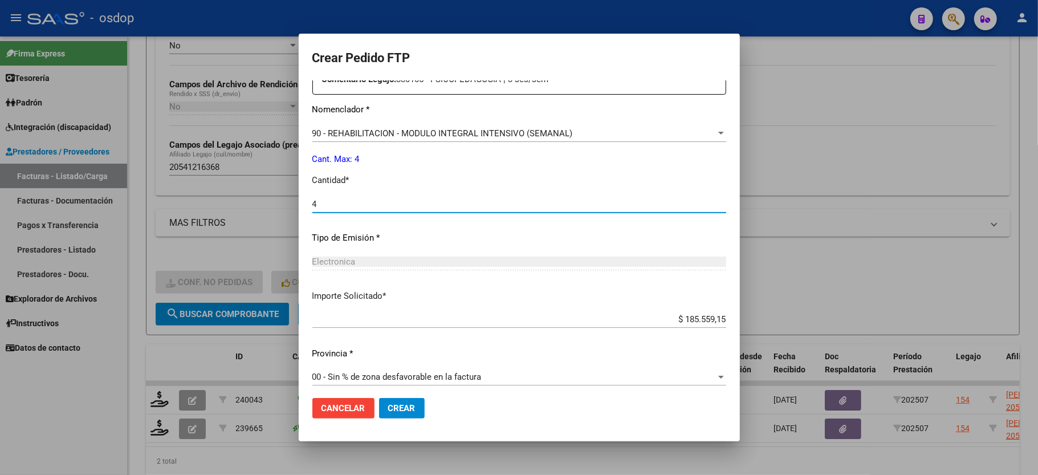
type input "4"
click at [394, 417] on button "Crear" at bounding box center [402, 408] width 46 height 21
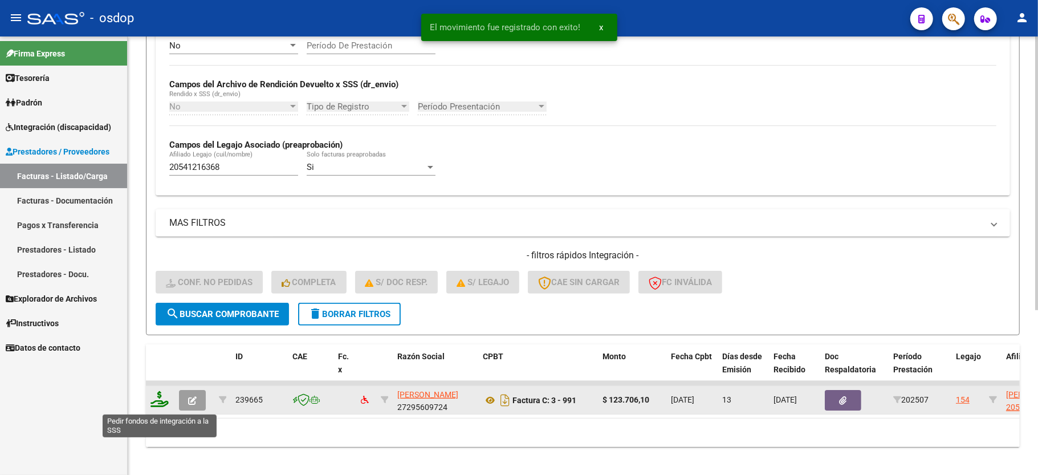
click at [161, 397] on icon at bounding box center [159, 399] width 18 height 16
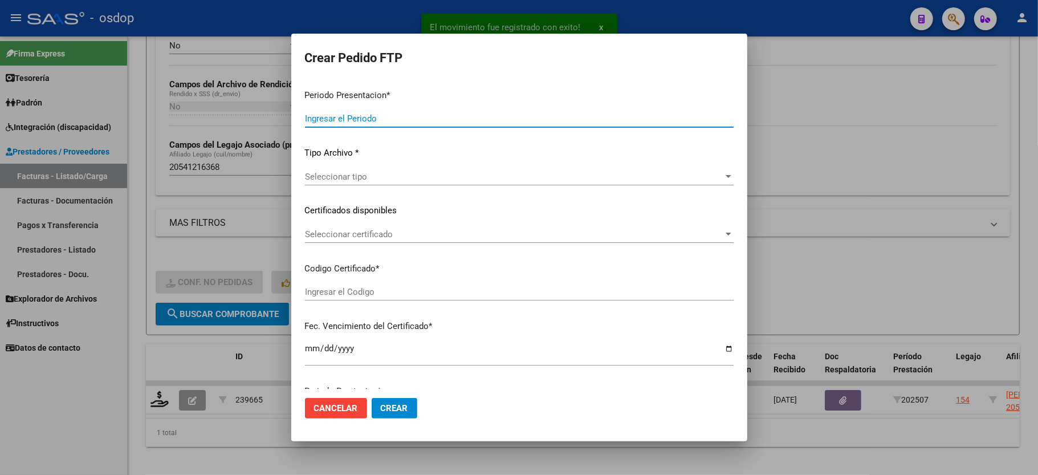
type input "202507"
type input "$ 123.706,10"
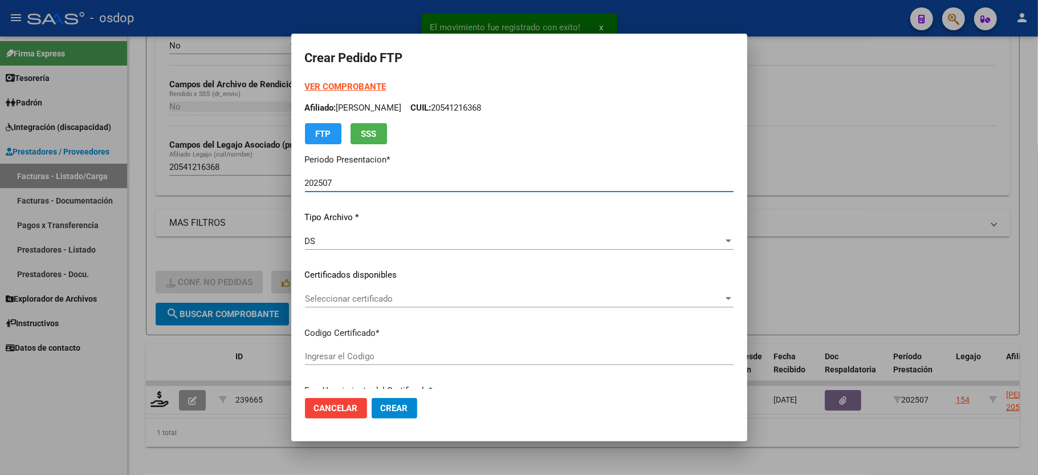
type input "6207342994"
type input "2026-06-27"
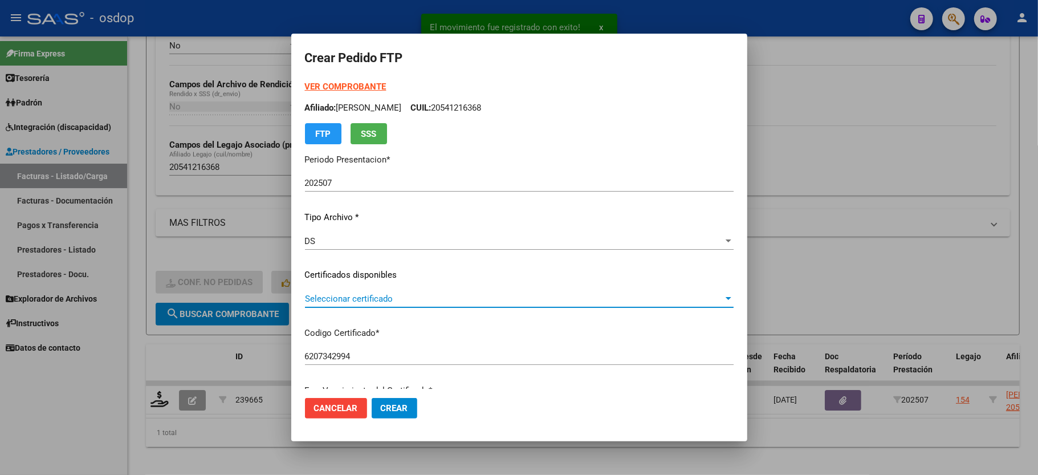
click at [361, 299] on span "Seleccionar certificado" at bounding box center [514, 299] width 418 height 10
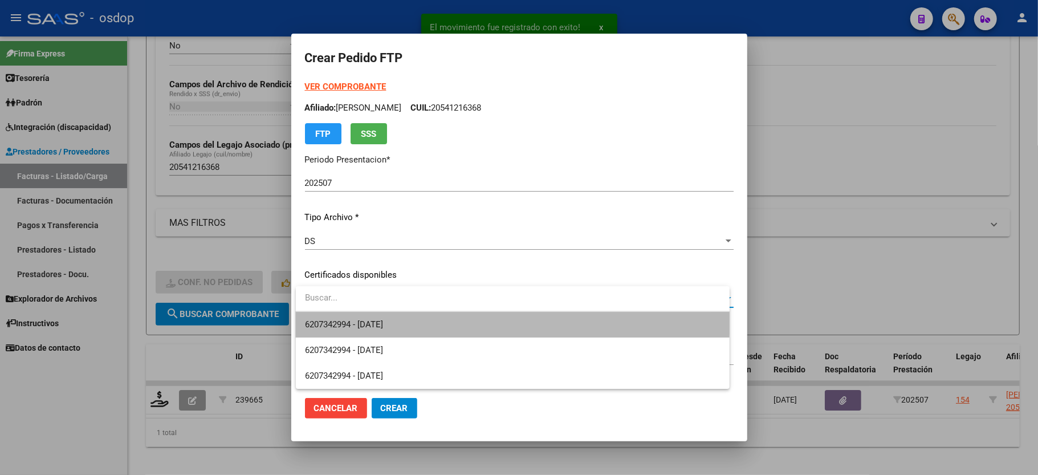
click at [358, 316] on span "6207342994 - 2026-06-27" at bounding box center [512, 325] width 415 height 26
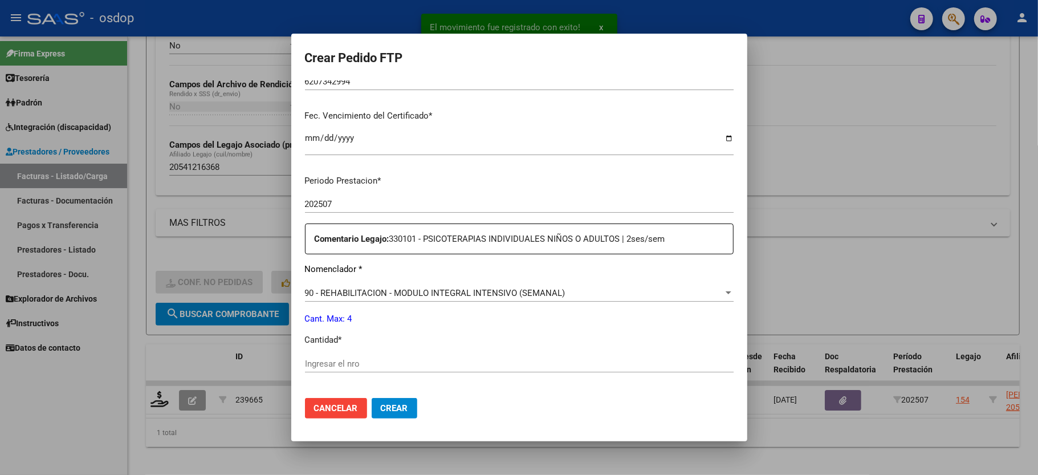
scroll to position [304, 0]
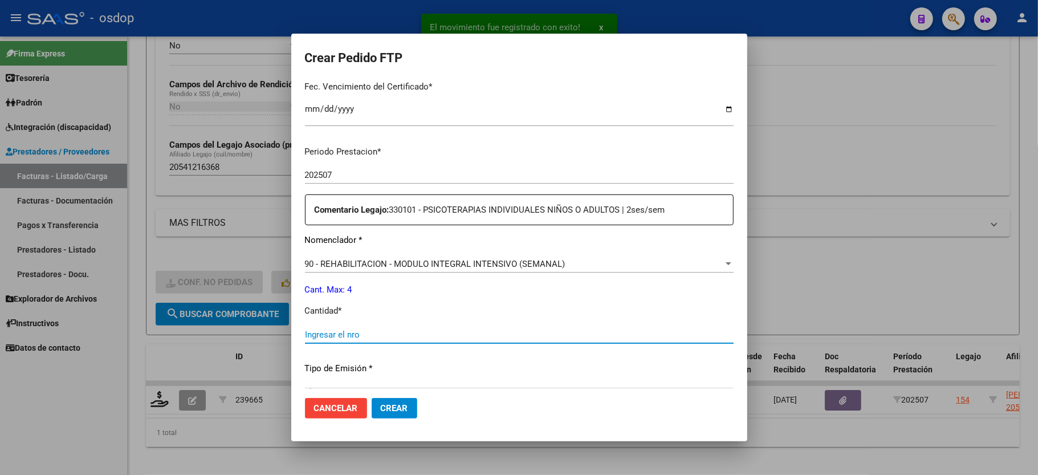
click at [356, 329] on input "Ingresar el nro" at bounding box center [519, 334] width 429 height 10
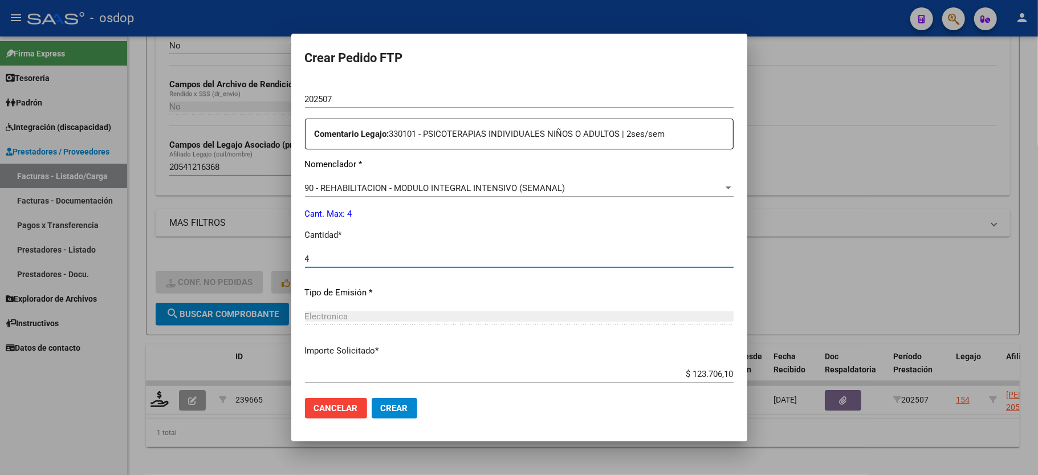
scroll to position [434, 0]
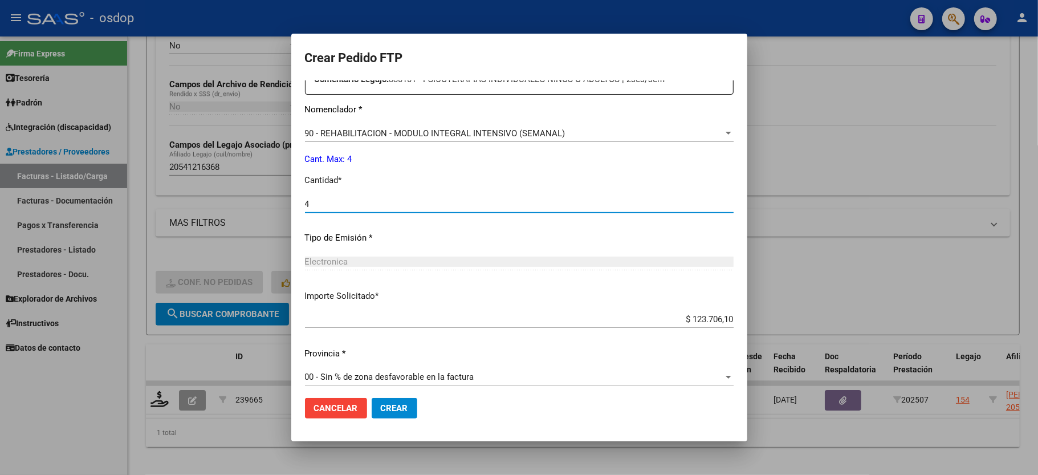
type input "4"
click at [384, 409] on span "Crear" at bounding box center [394, 408] width 27 height 10
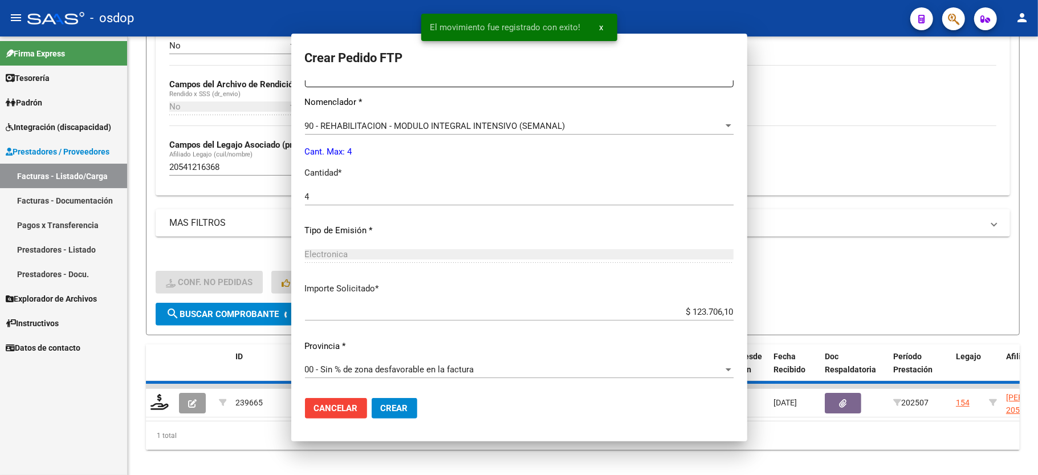
scroll to position [0, 0]
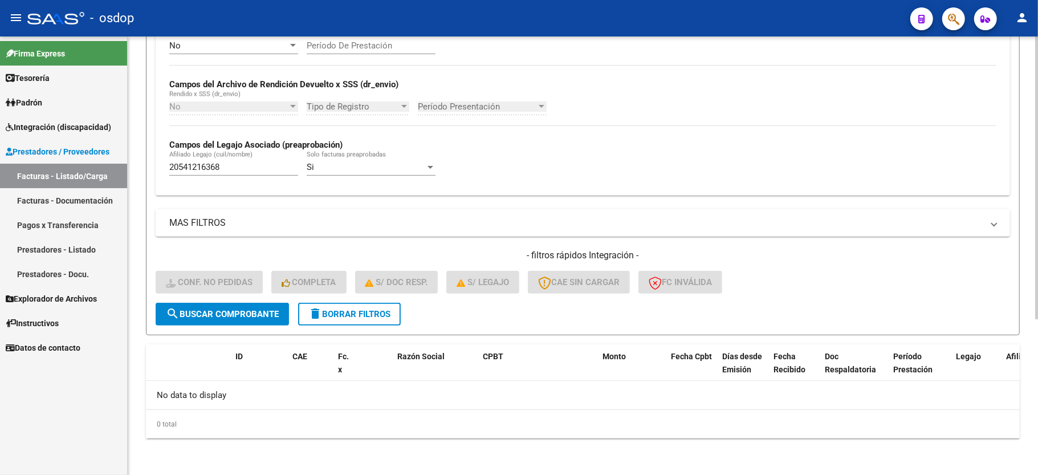
click at [338, 306] on button "delete Borrar Filtros" at bounding box center [349, 314] width 103 height 23
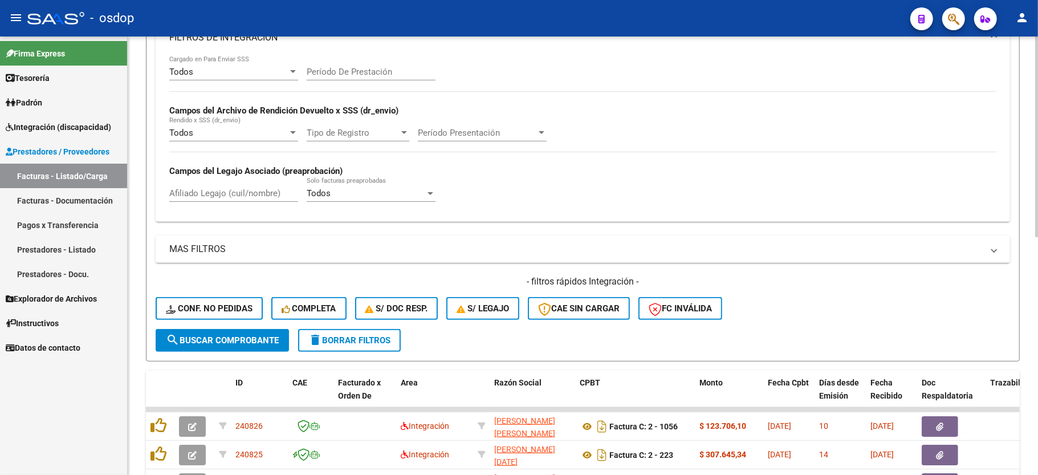
scroll to position [242, 0]
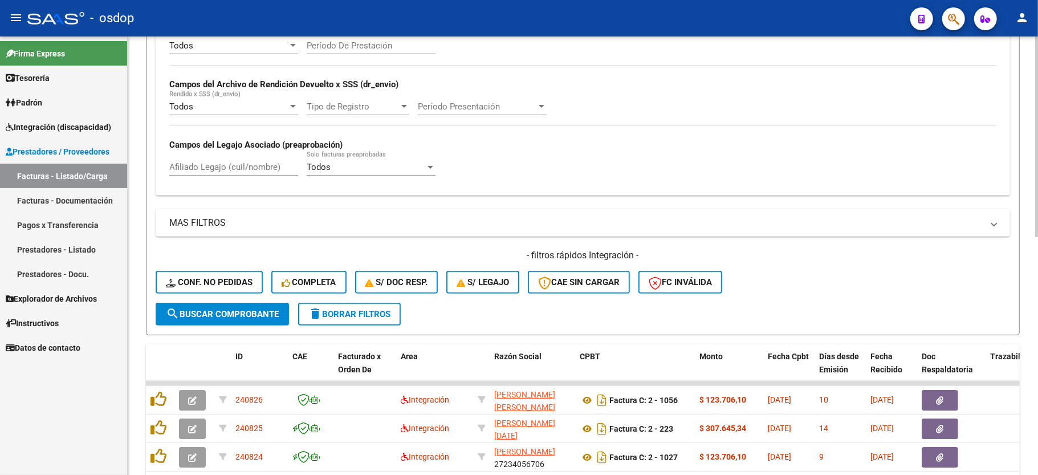
click at [226, 162] on div "Afiliado Legajo (cuil/nombre)" at bounding box center [233, 163] width 129 height 25
paste input "20571331455"
type input "20571331455"
click at [256, 321] on button "search Buscar Comprobante" at bounding box center [222, 314] width 133 height 23
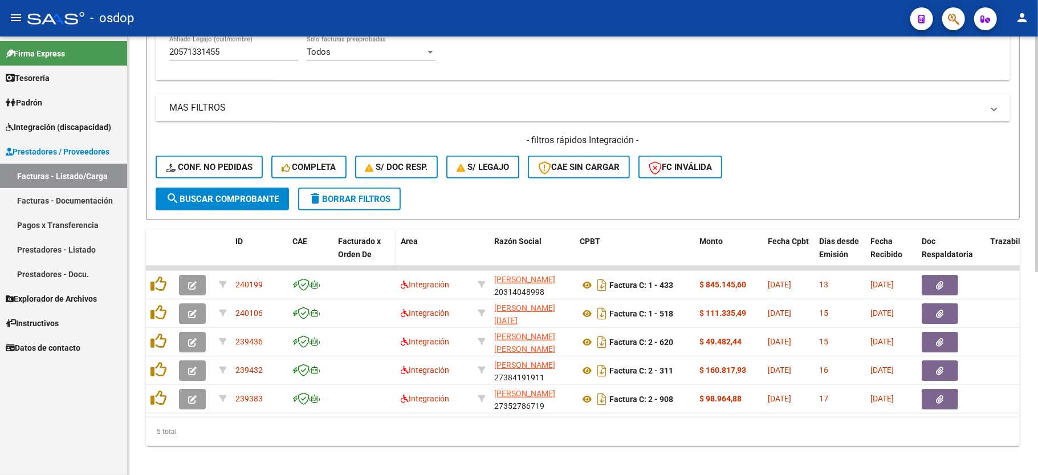
scroll to position [377, 0]
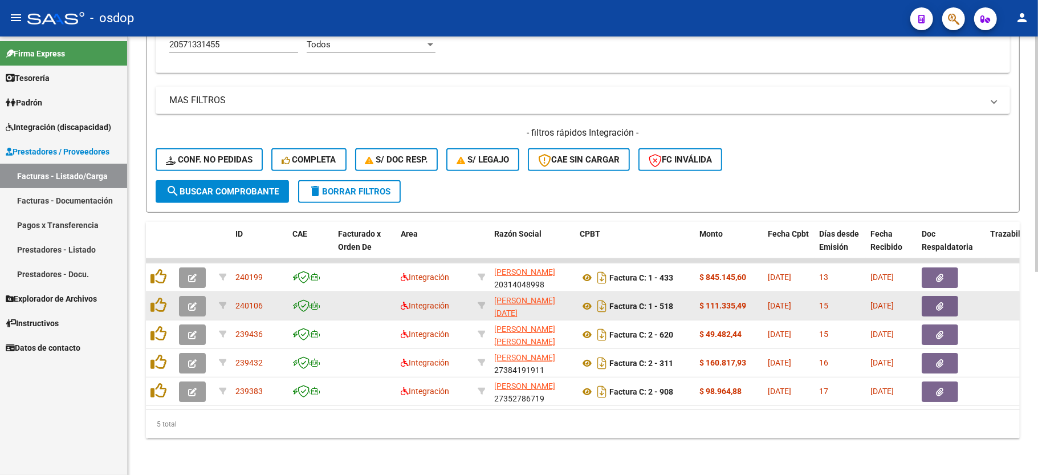
click at [195, 302] on icon "button" at bounding box center [192, 306] width 9 height 9
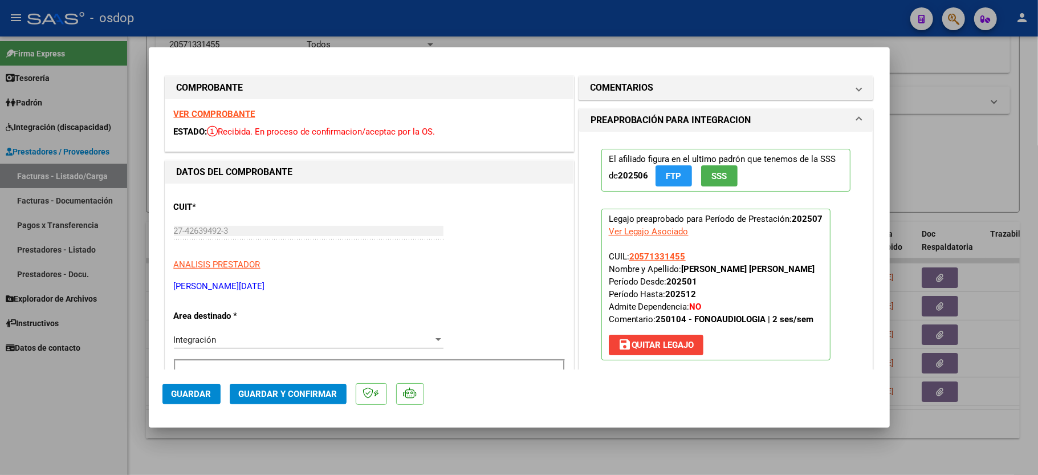
click at [219, 110] on strong "VER COMPROBANTE" at bounding box center [215, 114] width 82 height 10
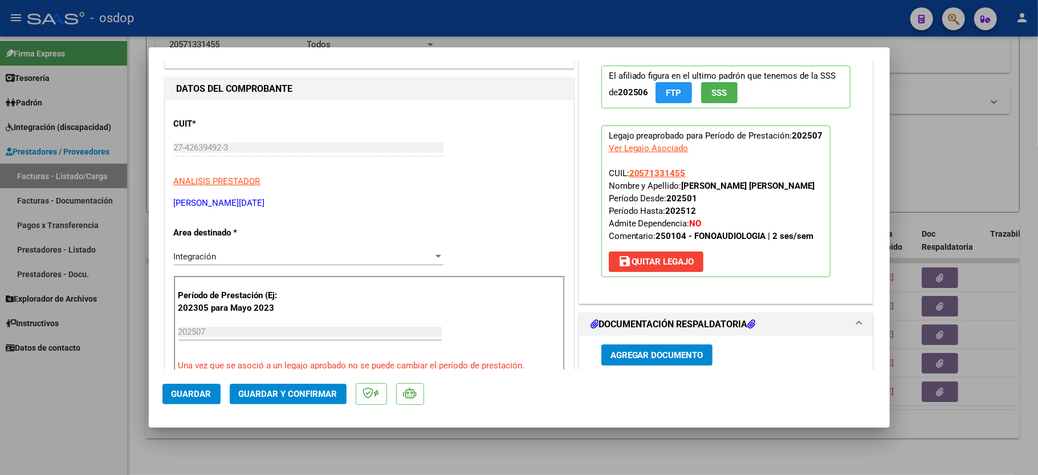
scroll to position [228, 0]
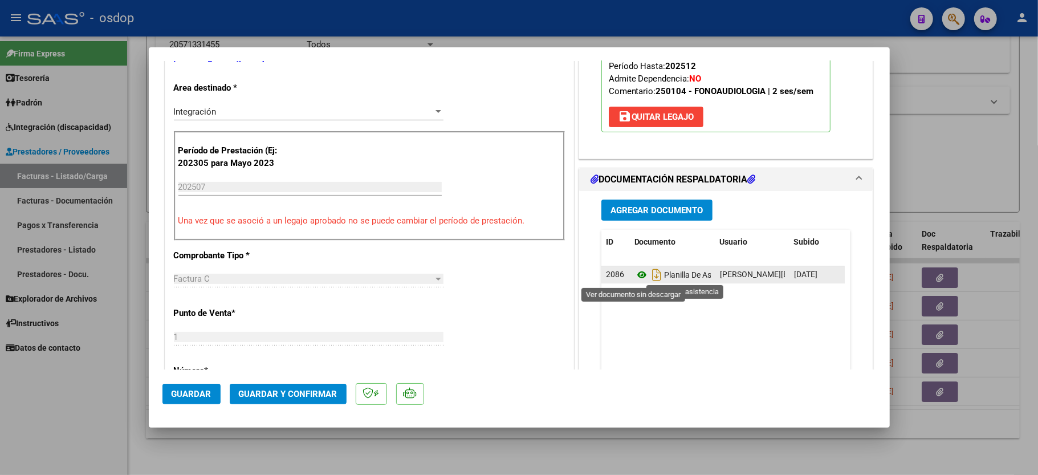
click at [634, 277] on icon at bounding box center [641, 275] width 15 height 14
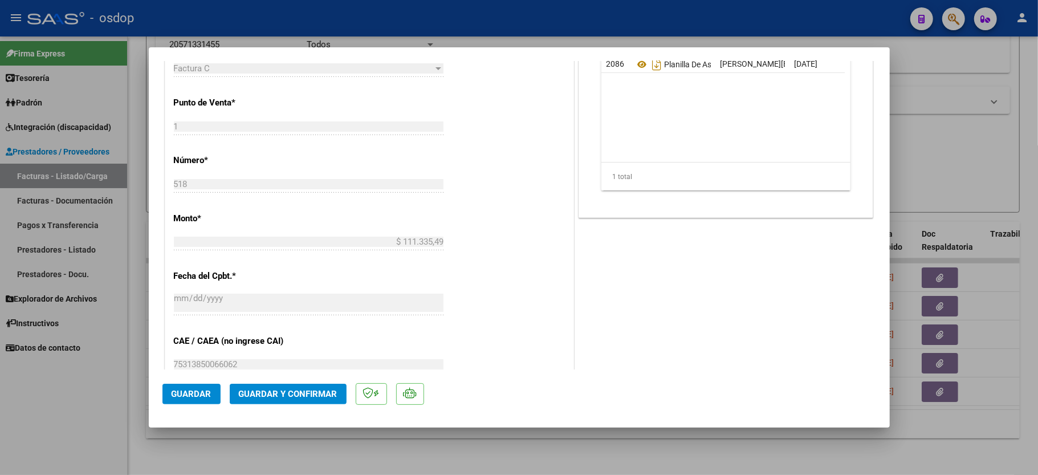
scroll to position [456, 0]
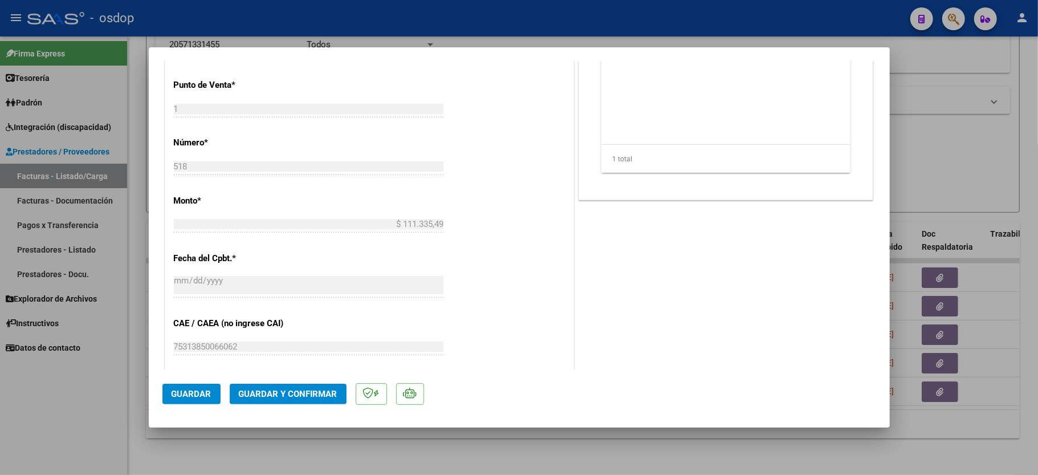
click at [267, 396] on span "Guardar y Confirmar" at bounding box center [288, 394] width 99 height 10
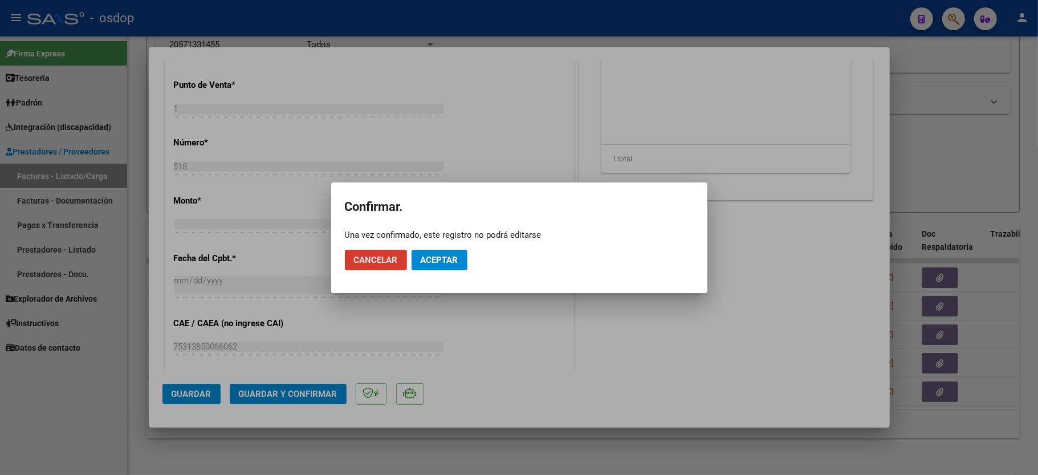
click at [447, 261] on span "Aceptar" at bounding box center [440, 260] width 38 height 10
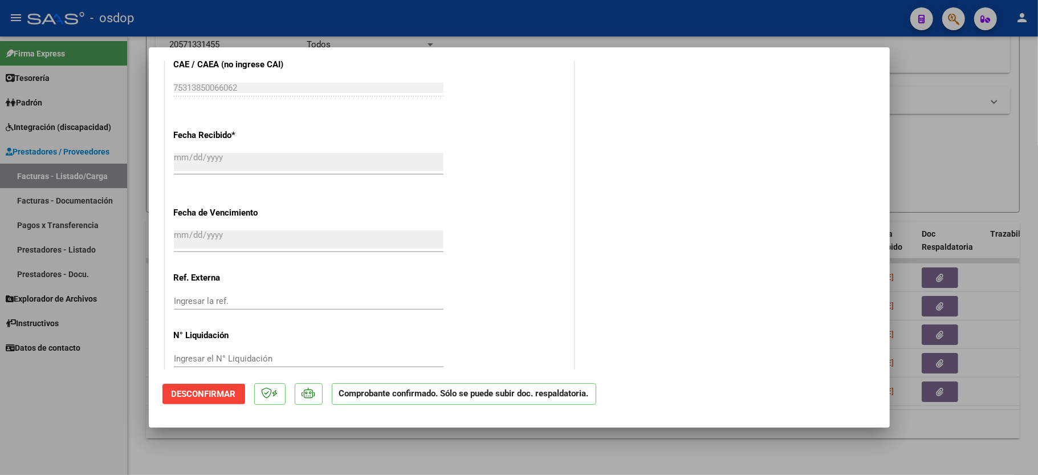
drag, startPoint x: 71, startPoint y: 416, endPoint x: 155, endPoint y: 21, distance: 404.4
click at [71, 415] on div at bounding box center [519, 237] width 1038 height 475
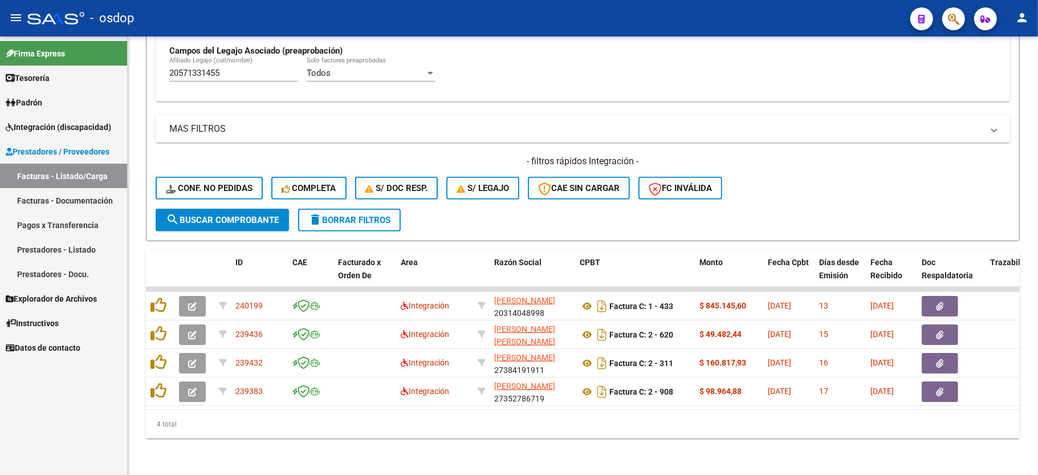
scroll to position [349, 0]
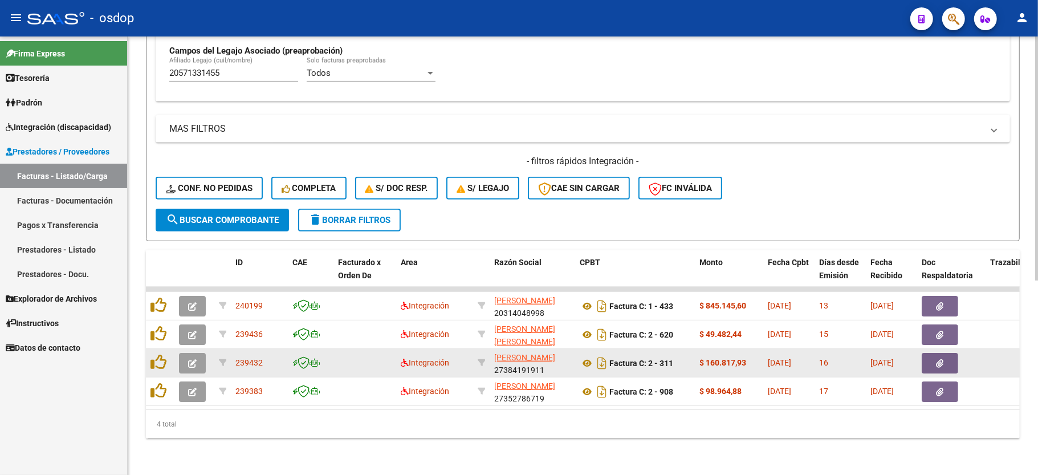
click at [186, 353] on button "button" at bounding box center [192, 363] width 27 height 21
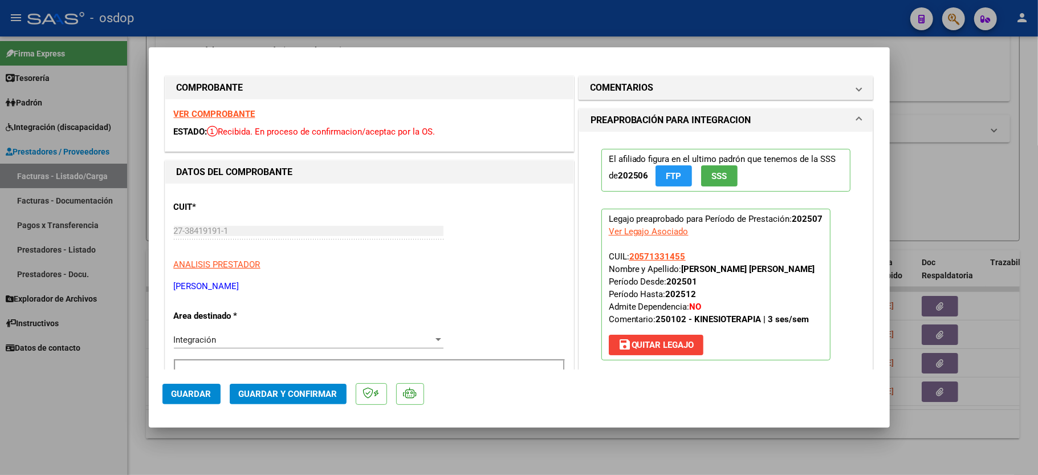
click at [203, 111] on strong "VER COMPROBANTE" at bounding box center [215, 114] width 82 height 10
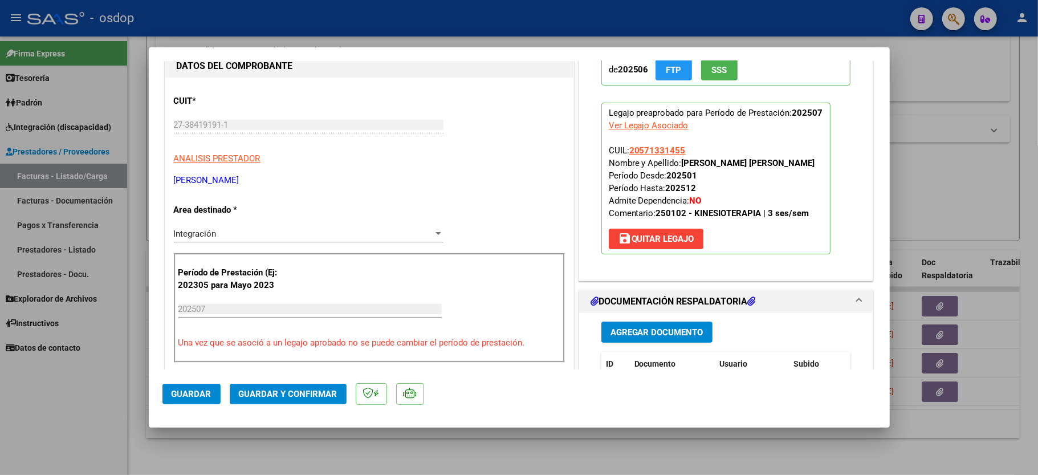
scroll to position [228, 0]
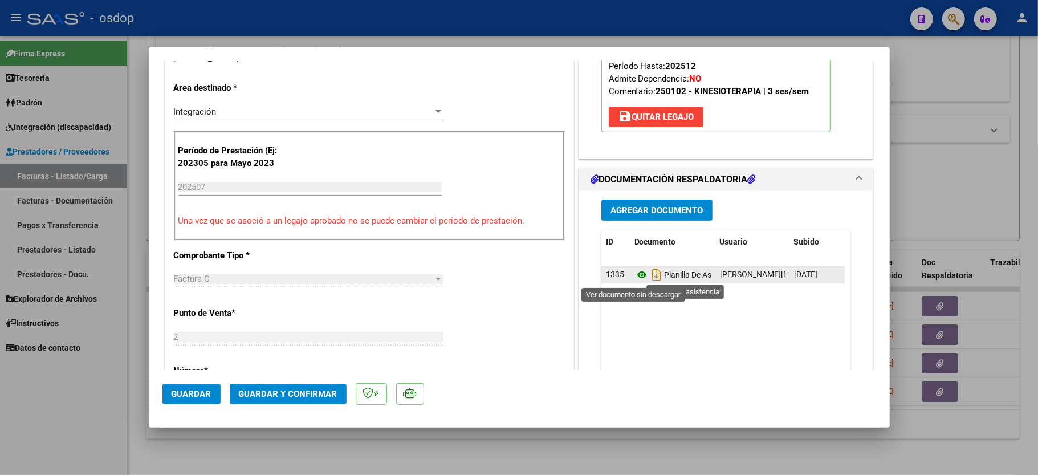
click at [636, 279] on icon at bounding box center [641, 275] width 15 height 14
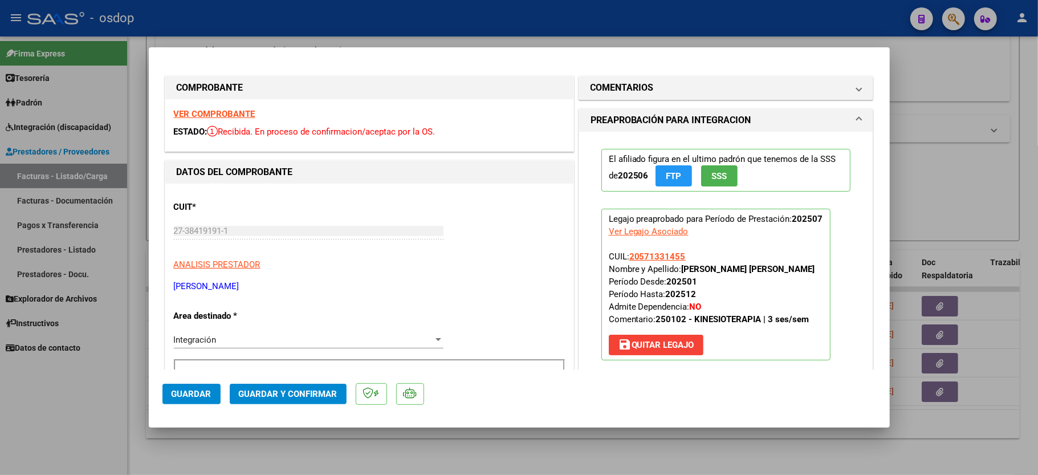
scroll to position [380, 0]
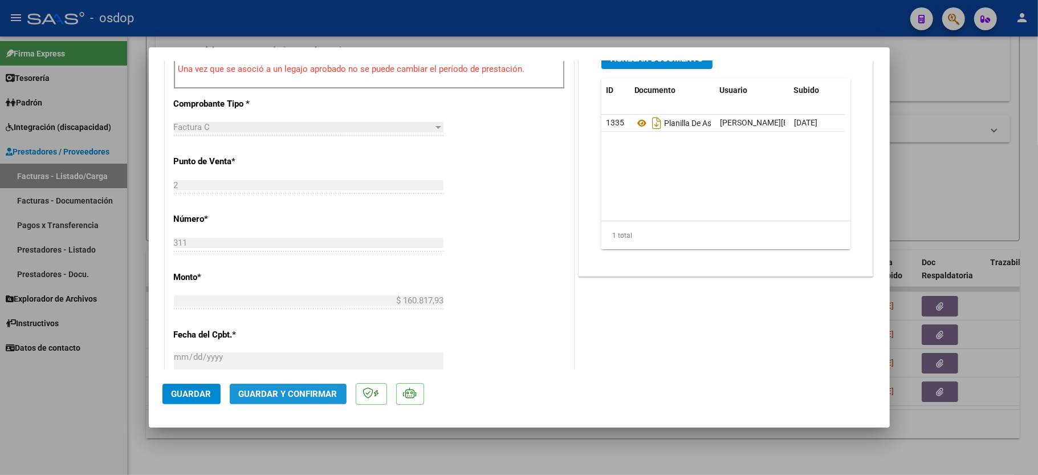
click at [310, 391] on span "Guardar y Confirmar" at bounding box center [288, 394] width 99 height 10
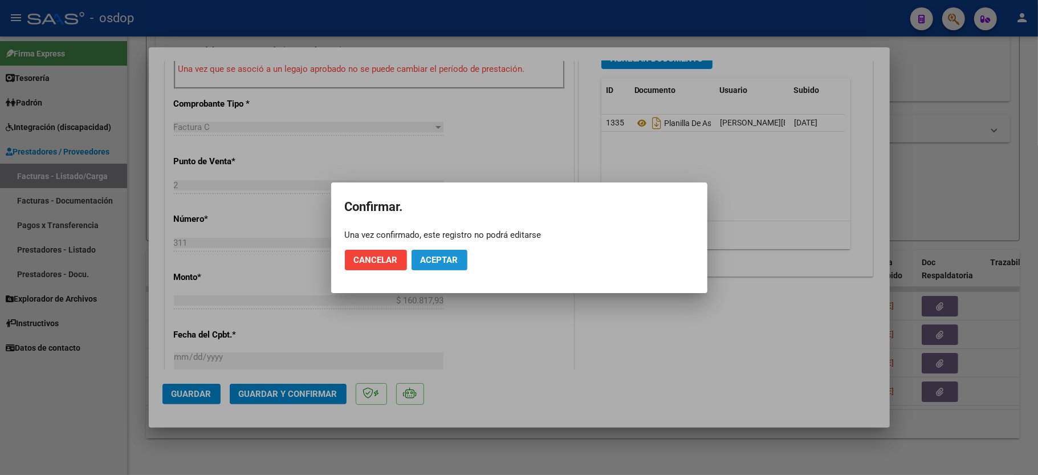
click at [441, 258] on span "Aceptar" at bounding box center [440, 260] width 38 height 10
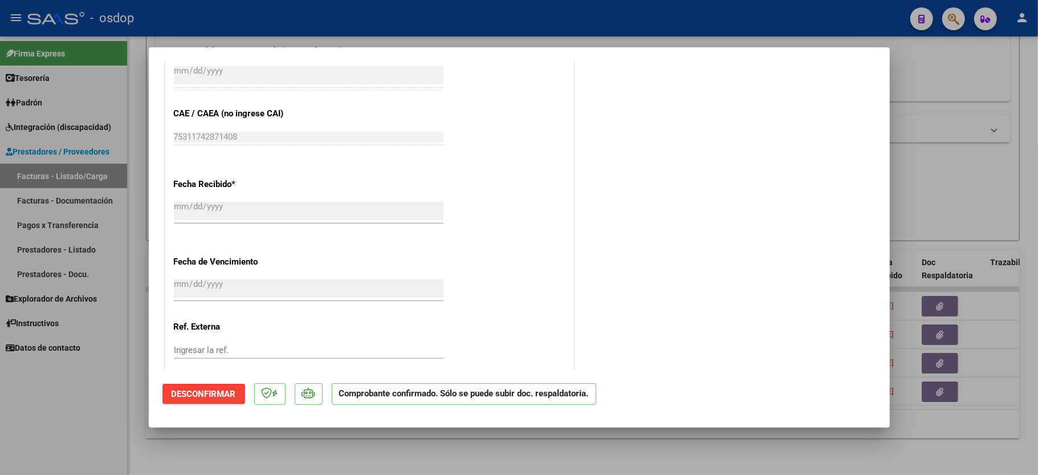
click at [101, 394] on div at bounding box center [519, 237] width 1038 height 475
type input "$ 0,00"
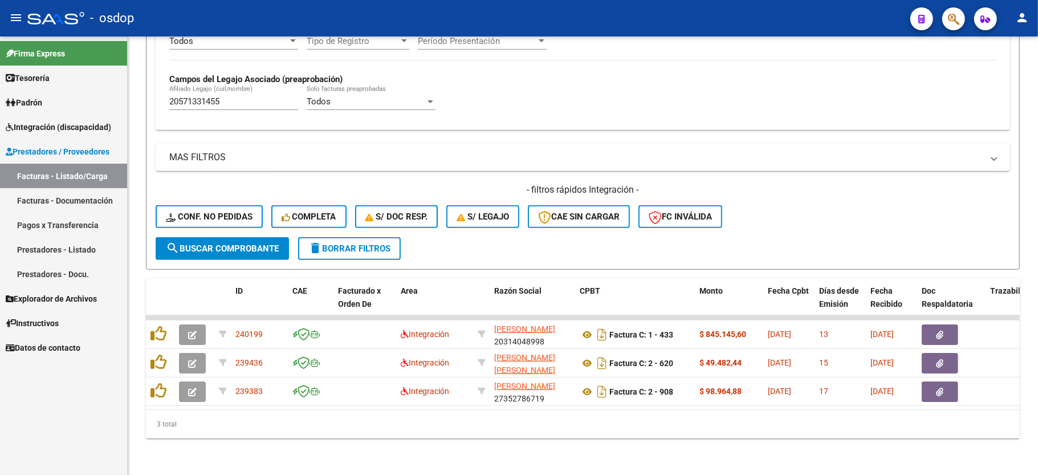
scroll to position [320, 0]
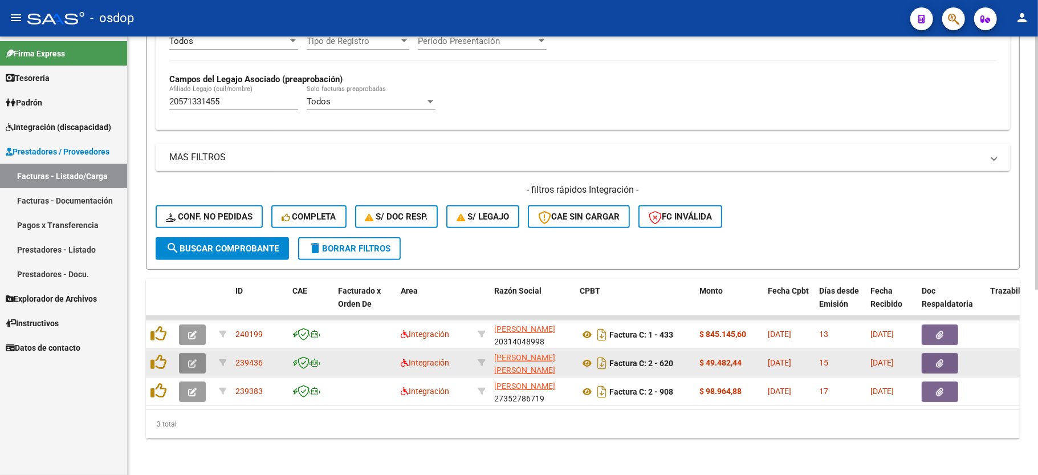
click at [189, 353] on button "button" at bounding box center [192, 363] width 27 height 21
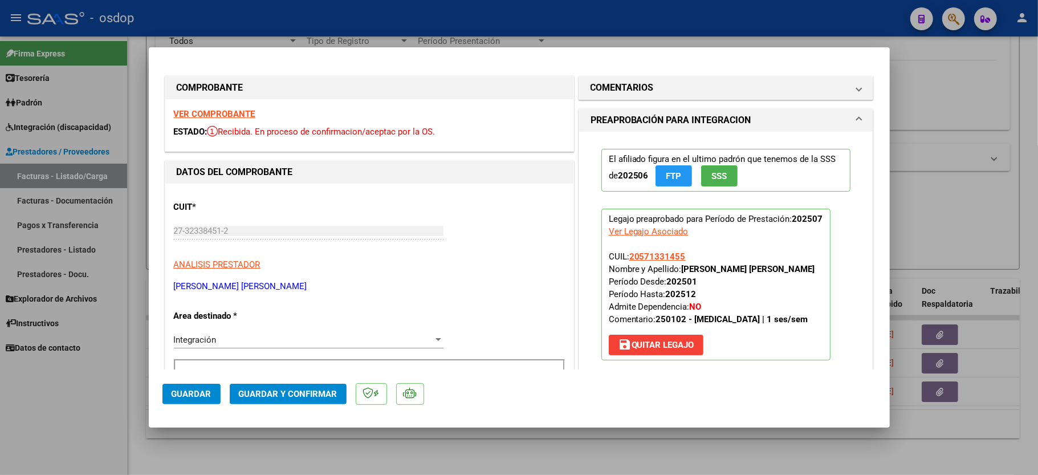
click at [209, 109] on strong "VER COMPROBANTE" at bounding box center [215, 114] width 82 height 10
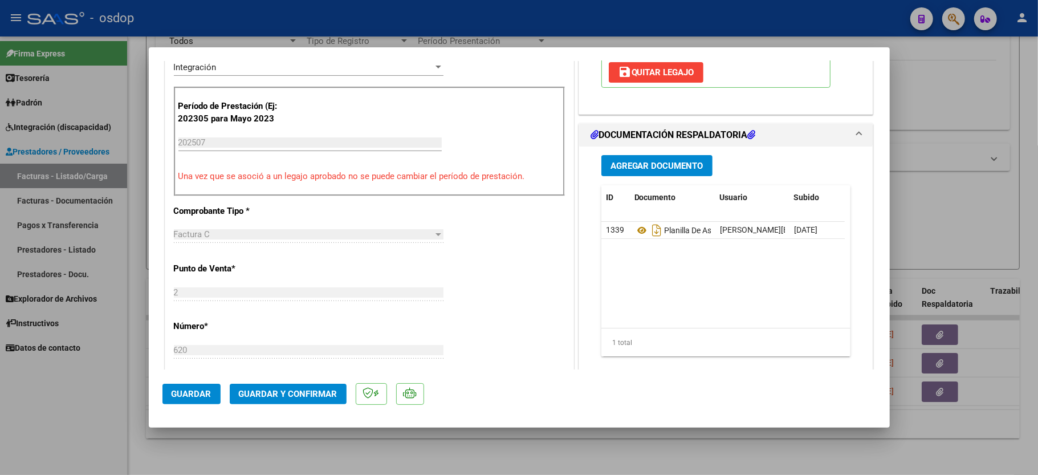
scroll to position [304, 0]
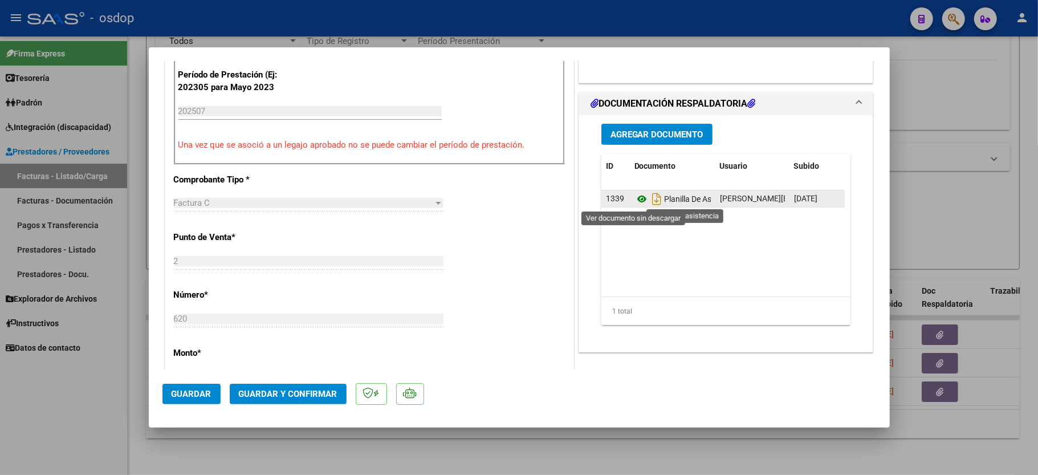
click at [634, 199] on icon at bounding box center [641, 199] width 15 height 14
click at [310, 399] on span "Guardar y Confirmar" at bounding box center [288, 394] width 99 height 10
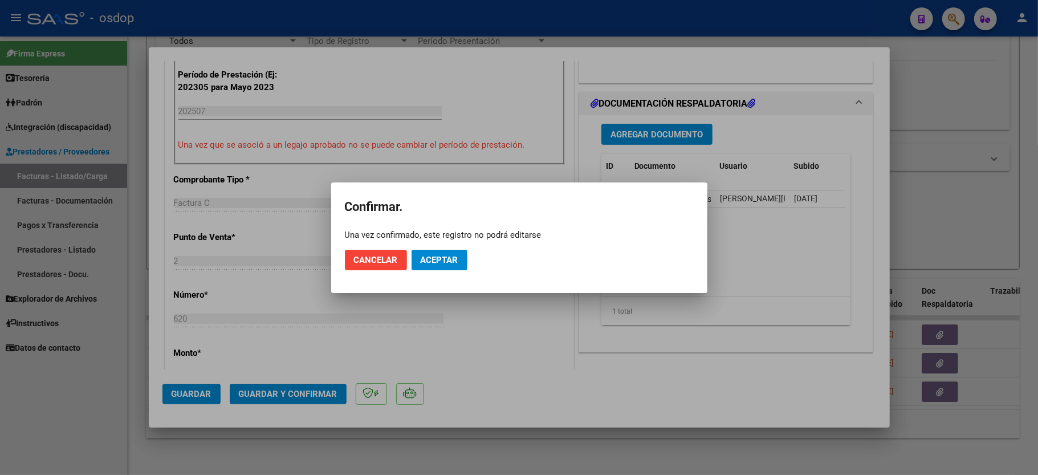
click at [418, 272] on mat-dialog-actions "Cancelar Aceptar" at bounding box center [519, 260] width 349 height 39
click at [445, 256] on span "Aceptar" at bounding box center [440, 260] width 38 height 10
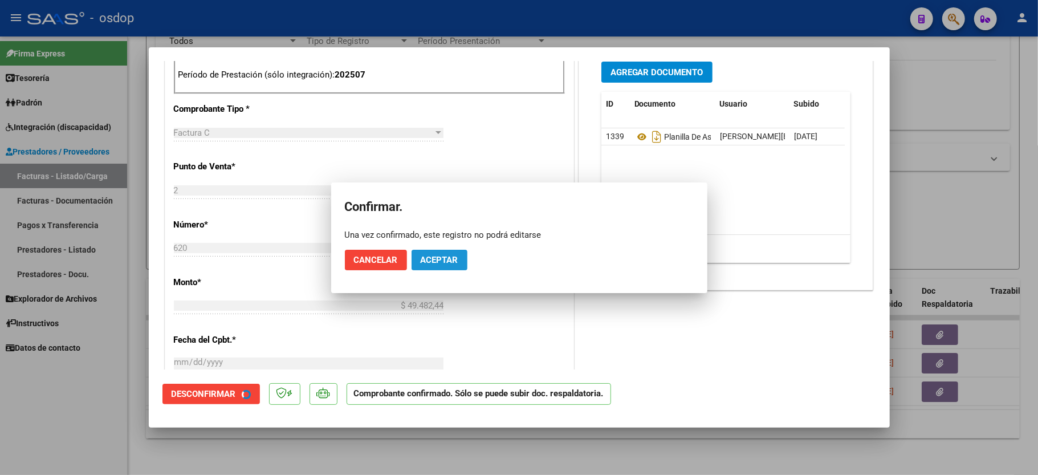
scroll to position [519, 0]
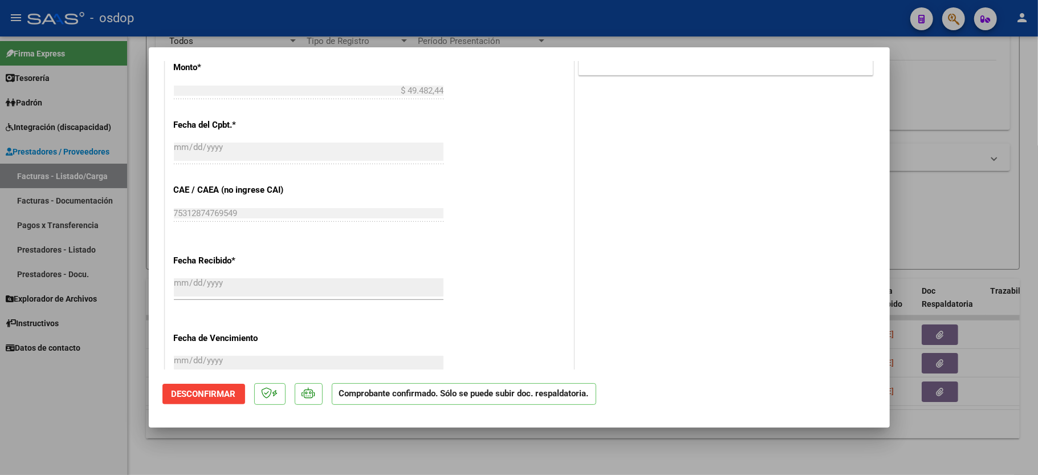
click at [123, 423] on div at bounding box center [519, 237] width 1038 height 475
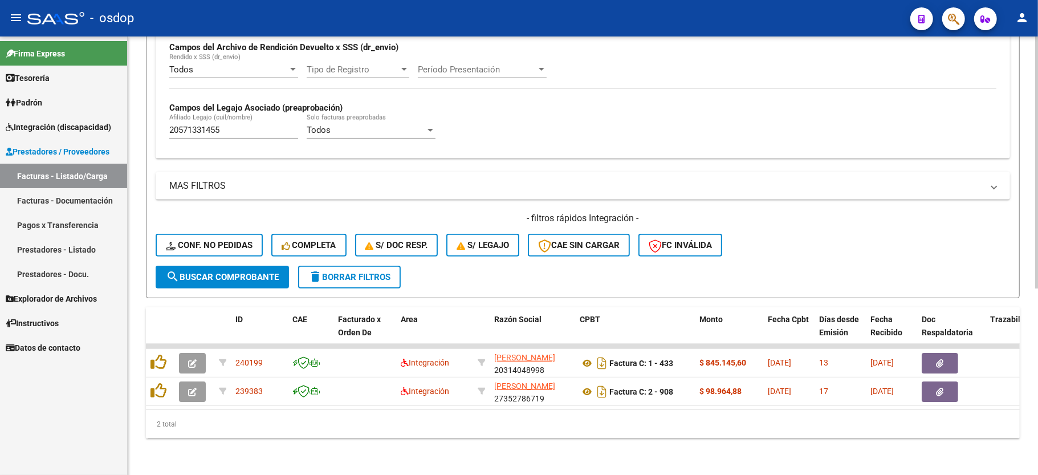
scroll to position [292, 0]
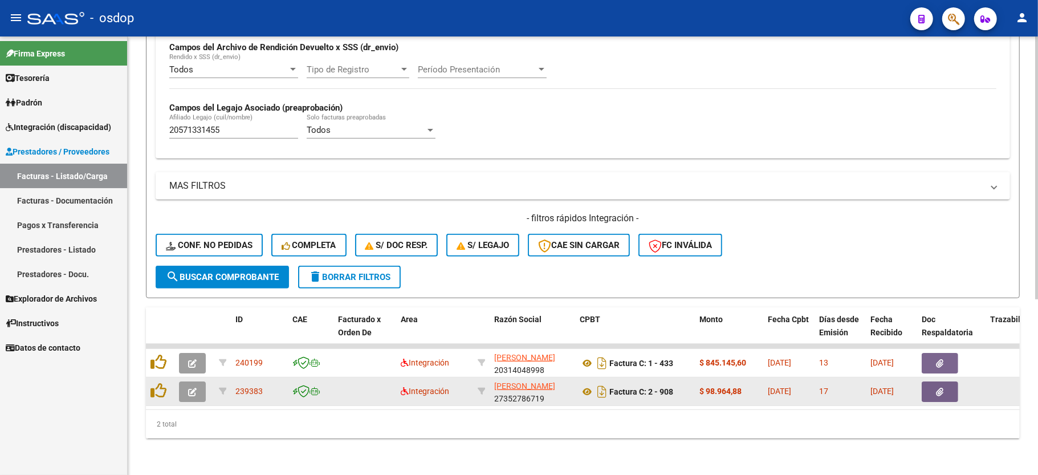
click at [185, 381] on button "button" at bounding box center [192, 391] width 27 height 21
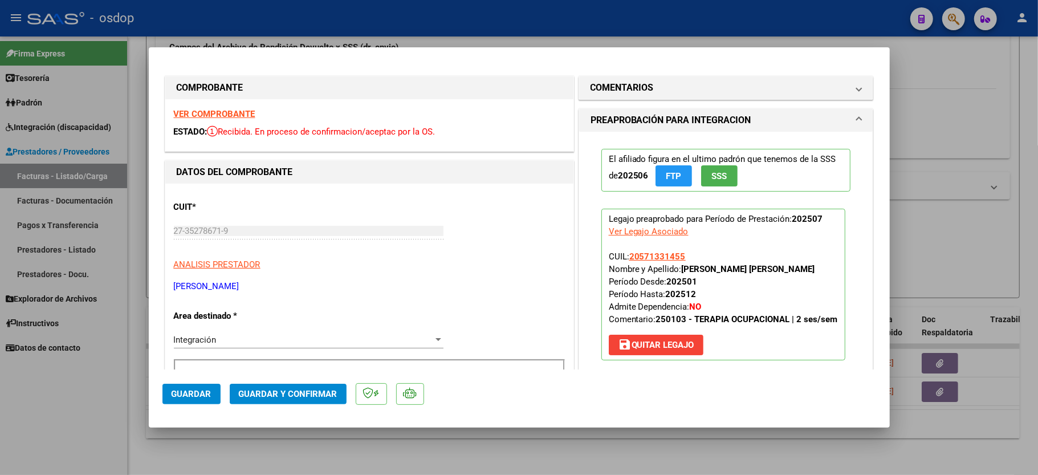
click at [192, 103] on div "VER COMPROBANTE ESTADO: Recibida. En proceso de confirmacion/aceptac por la OS." at bounding box center [369, 125] width 408 height 52
click at [196, 117] on strong "VER COMPROBANTE" at bounding box center [215, 114] width 82 height 10
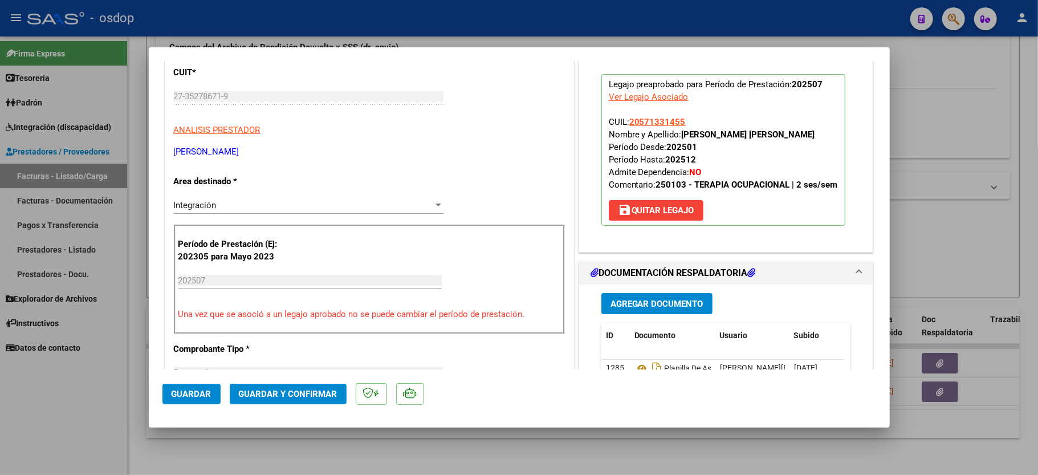
scroll to position [152, 0]
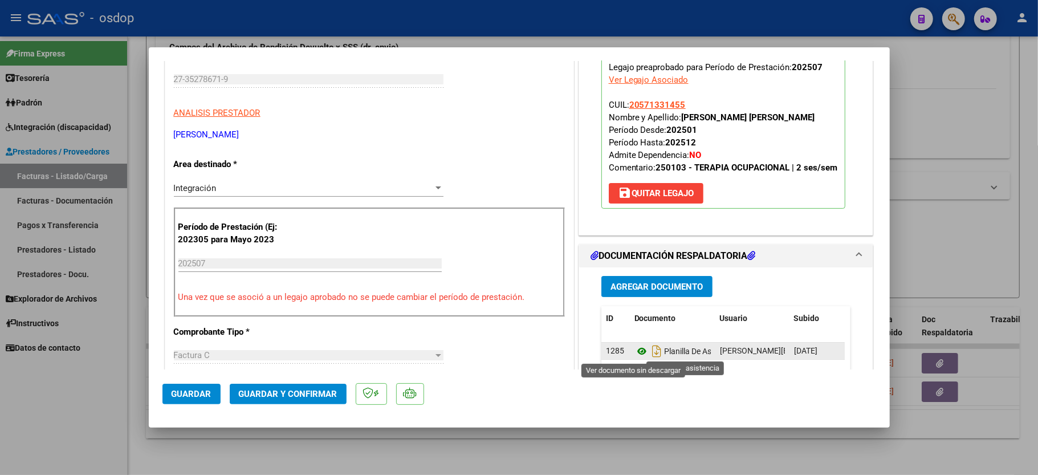
click at [635, 355] on icon at bounding box center [641, 351] width 15 height 14
click at [287, 390] on span "Guardar y Confirmar" at bounding box center [288, 394] width 99 height 10
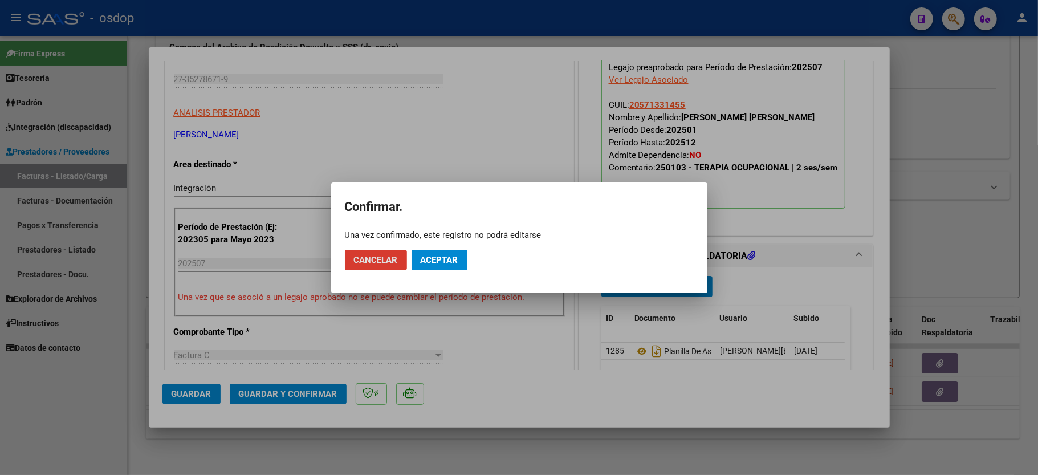
click at [431, 256] on span "Aceptar" at bounding box center [440, 260] width 38 height 10
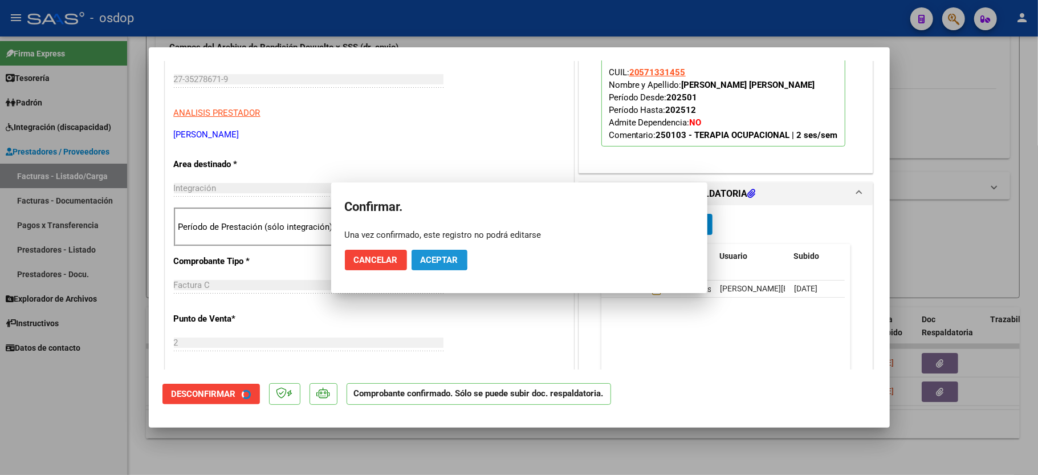
scroll to position [151, 0]
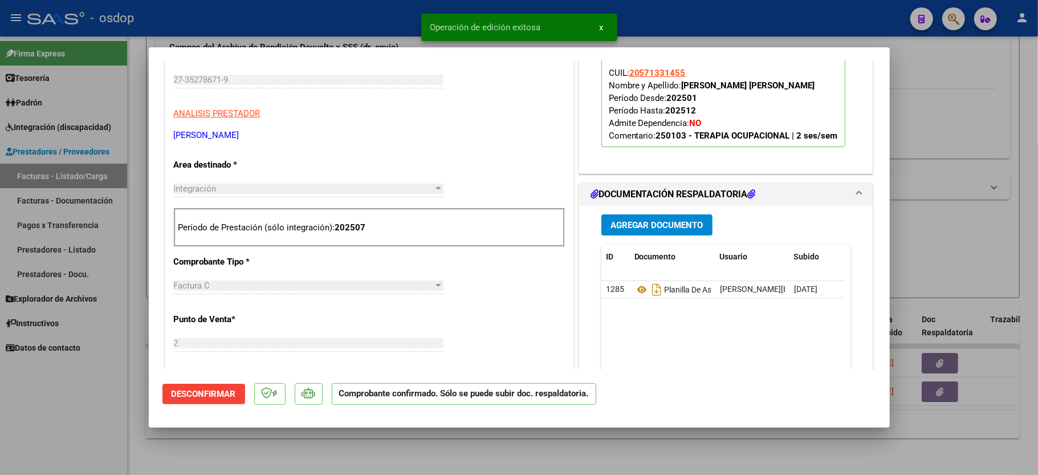
drag, startPoint x: 109, startPoint y: 440, endPoint x: 162, endPoint y: 427, distance: 54.6
click at [109, 440] on div at bounding box center [519, 237] width 1038 height 475
type input "$ 0,00"
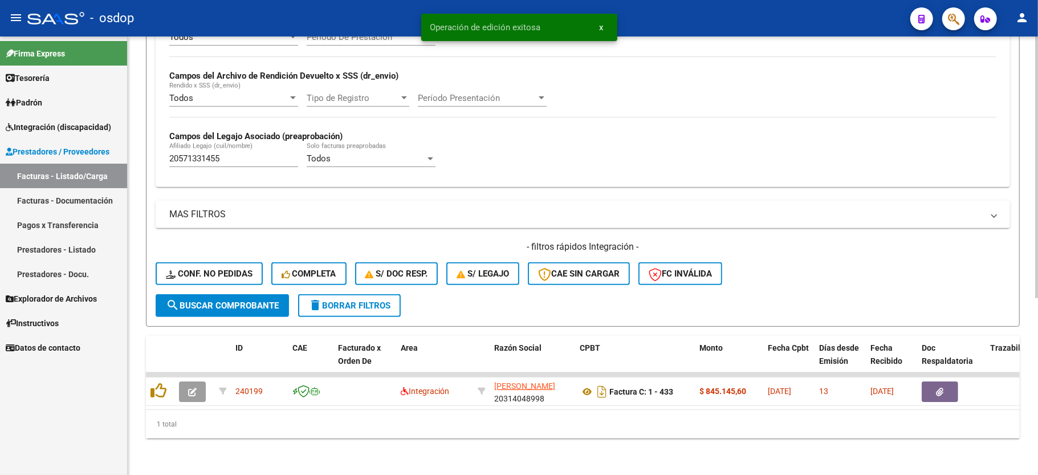
scroll to position [263, 0]
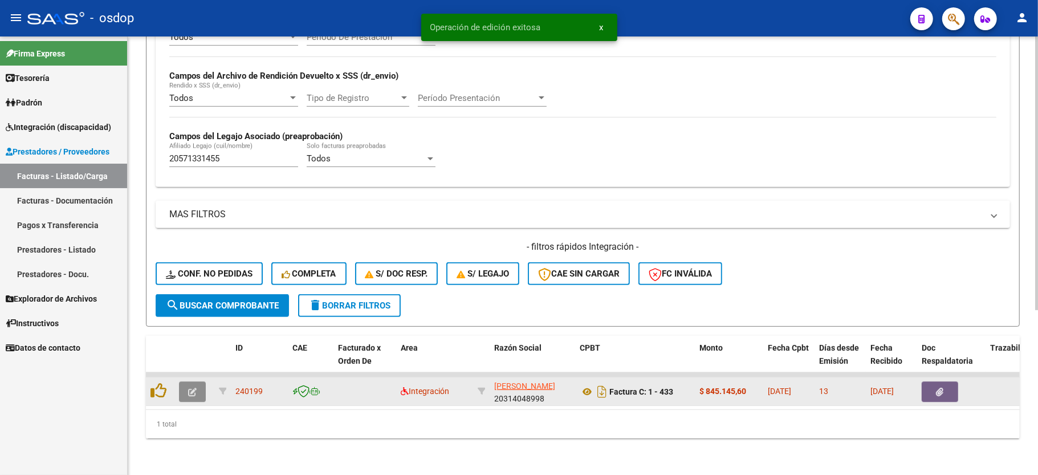
click at [194, 384] on button "button" at bounding box center [192, 391] width 27 height 21
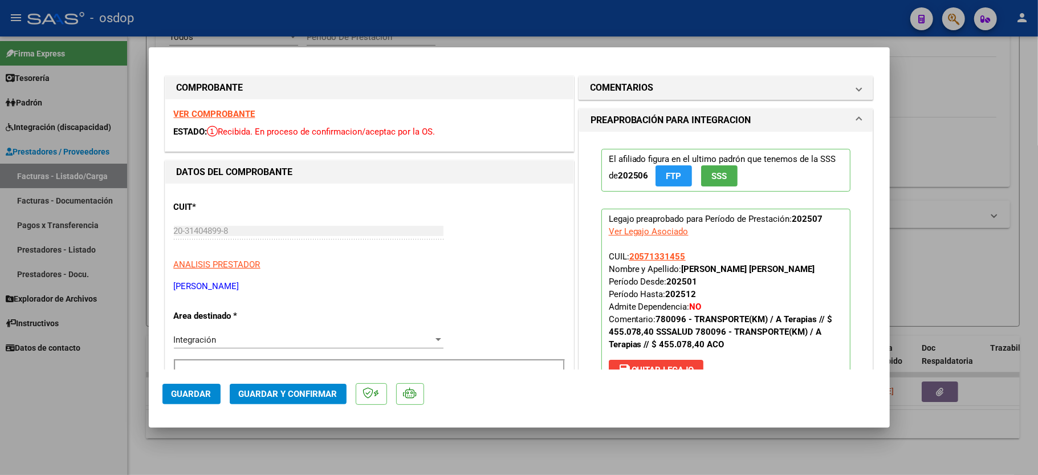
click at [208, 109] on strong "VER COMPROBANTE" at bounding box center [215, 114] width 82 height 10
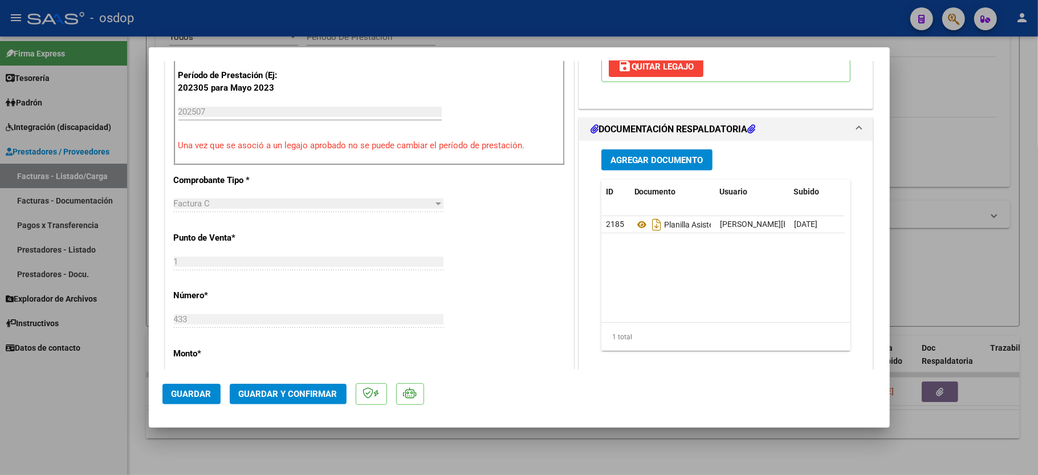
scroll to position [304, 0]
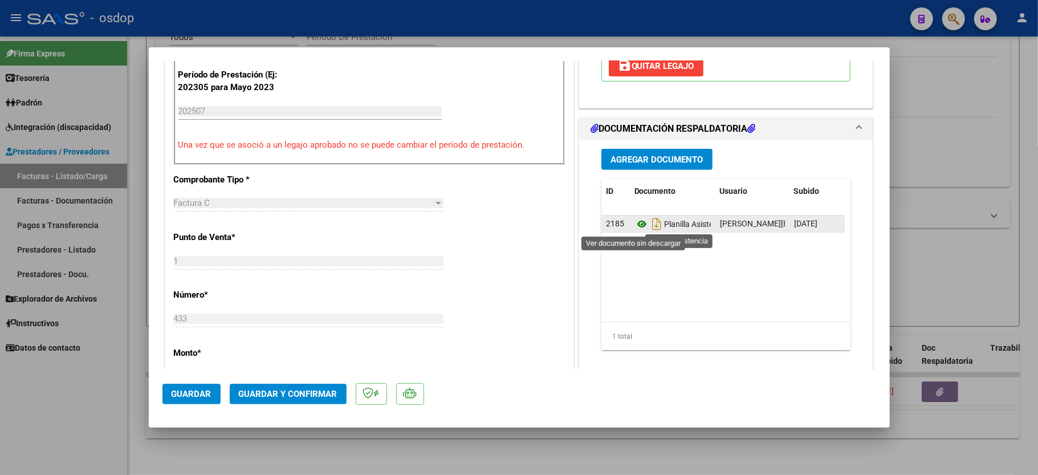
click at [634, 224] on icon at bounding box center [641, 224] width 15 height 14
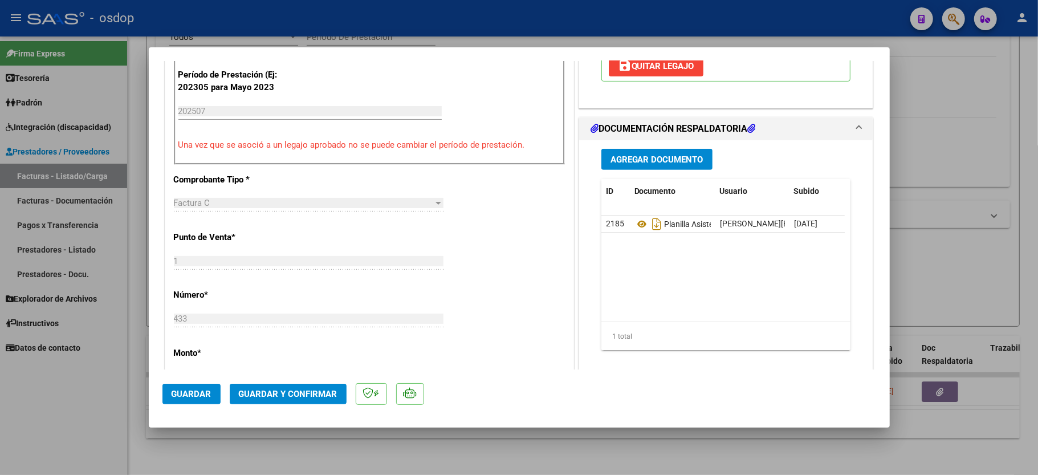
scroll to position [0, 0]
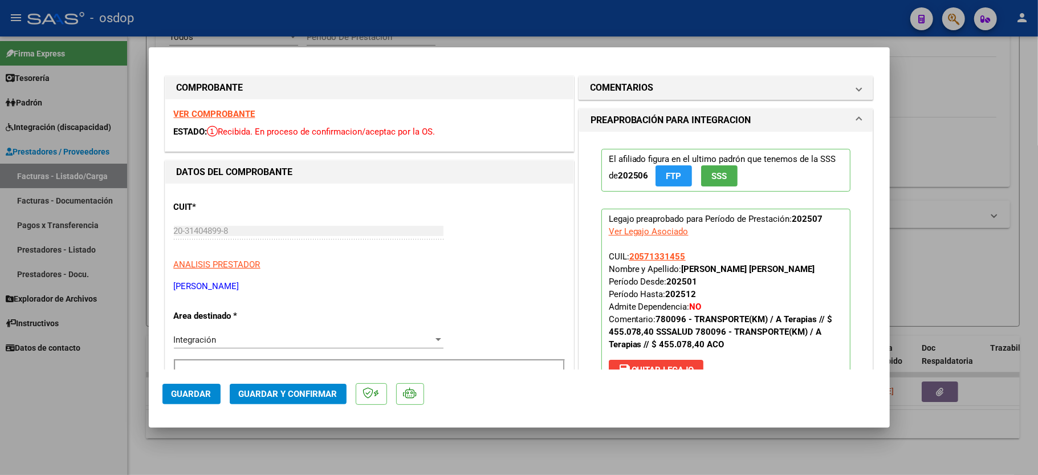
click at [649, 114] on h1 "PREAPROBACIÓN PARA INTEGRACION" at bounding box center [670, 120] width 161 height 14
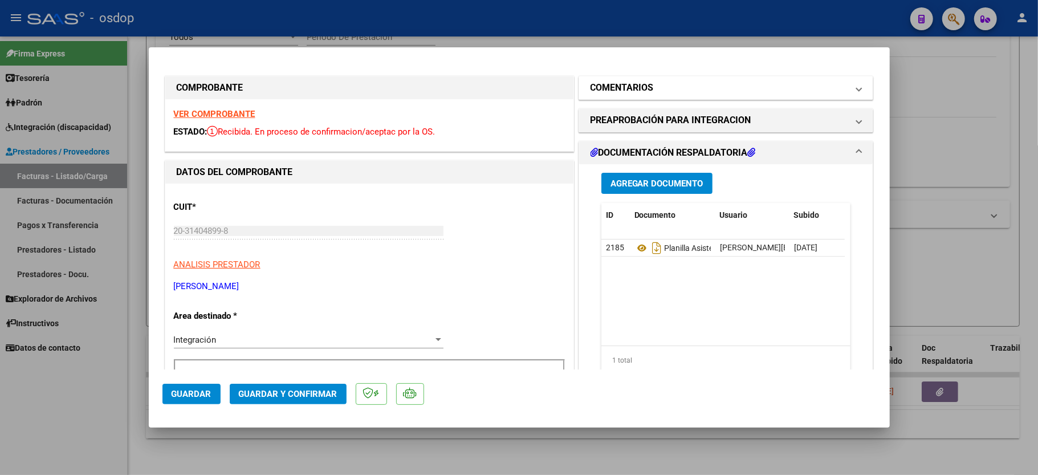
click at [639, 87] on h1 "COMENTARIOS" at bounding box center [621, 88] width 63 height 14
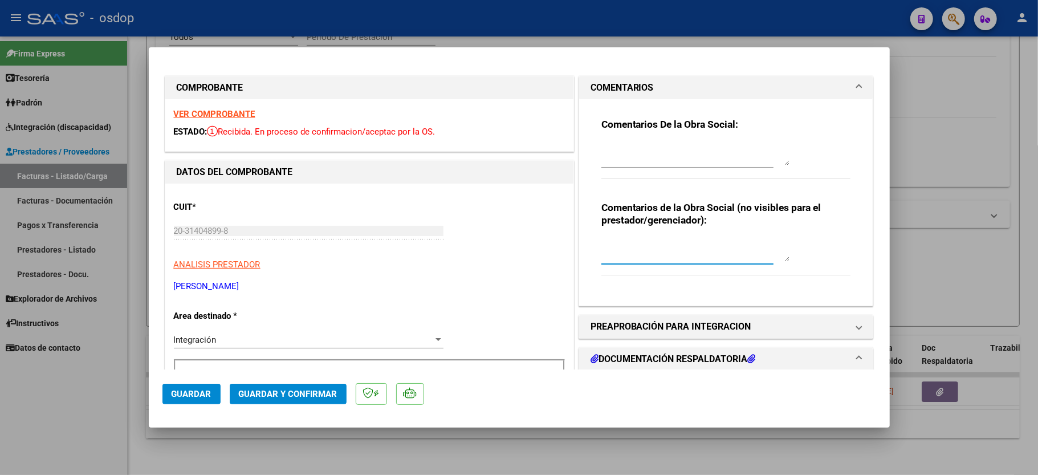
click at [620, 251] on textarea at bounding box center [695, 250] width 188 height 23
type textarea "t"
type textarea "Traslados a terapias, 1560 km mensuales. $541.76 sin dep"
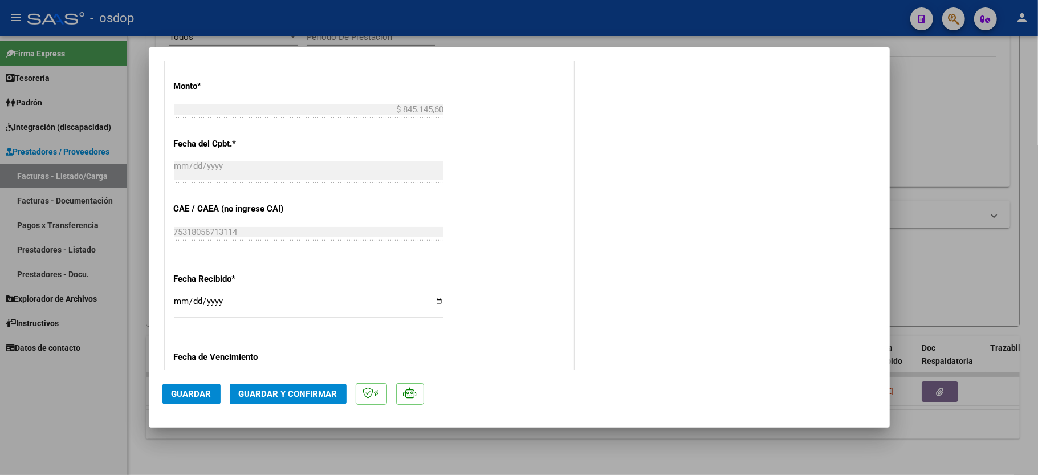
scroll to position [608, 0]
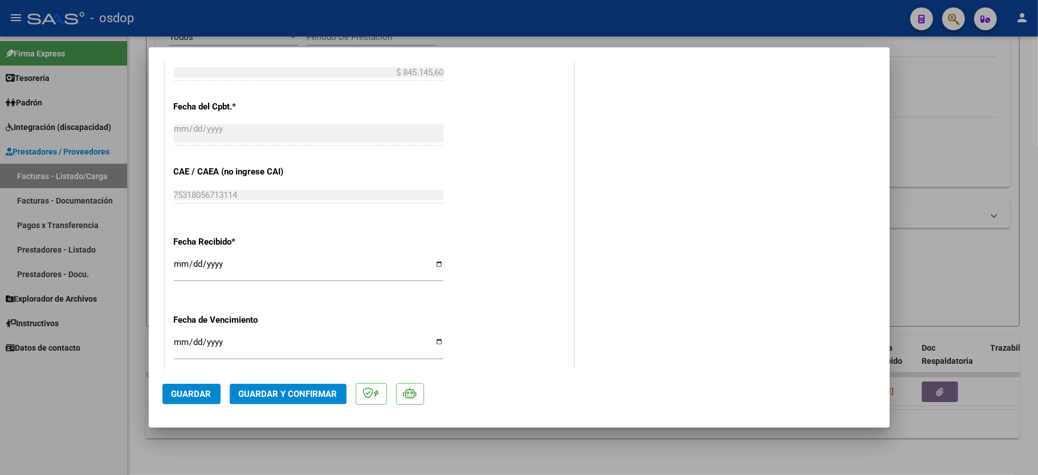
click at [291, 399] on span "Guardar y Confirmar" at bounding box center [288, 394] width 99 height 10
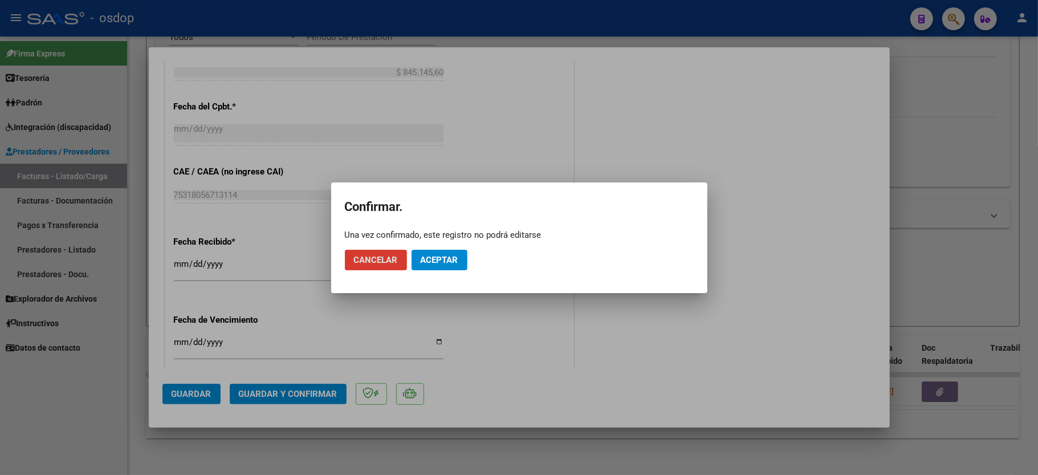
drag, startPoint x: 451, startPoint y: 251, endPoint x: 472, endPoint y: 243, distance: 22.8
click at [448, 251] on button "Aceptar" at bounding box center [440, 260] width 56 height 21
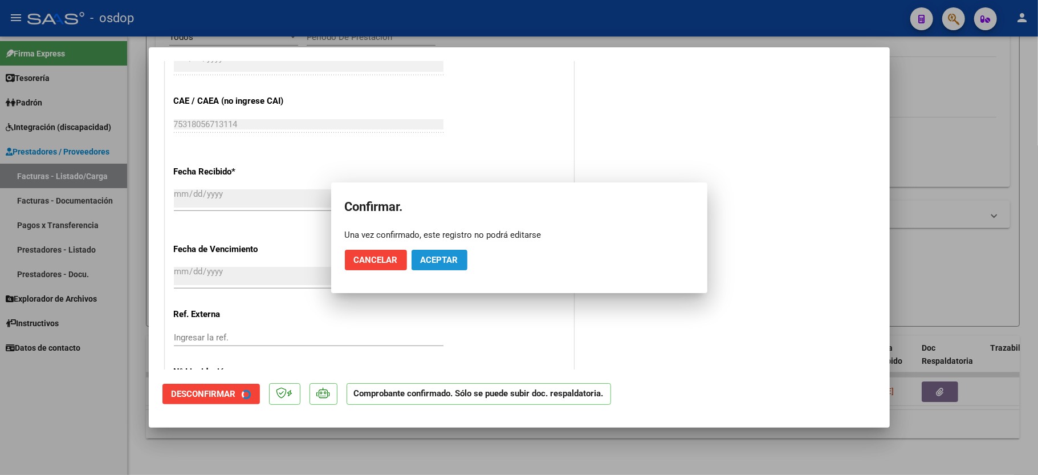
scroll to position [536, 0]
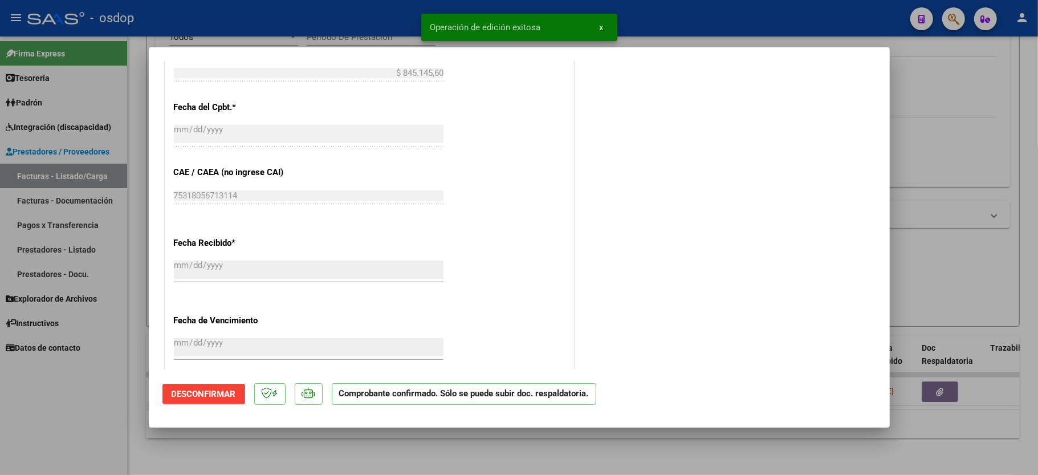
click at [71, 393] on div at bounding box center [519, 237] width 1038 height 475
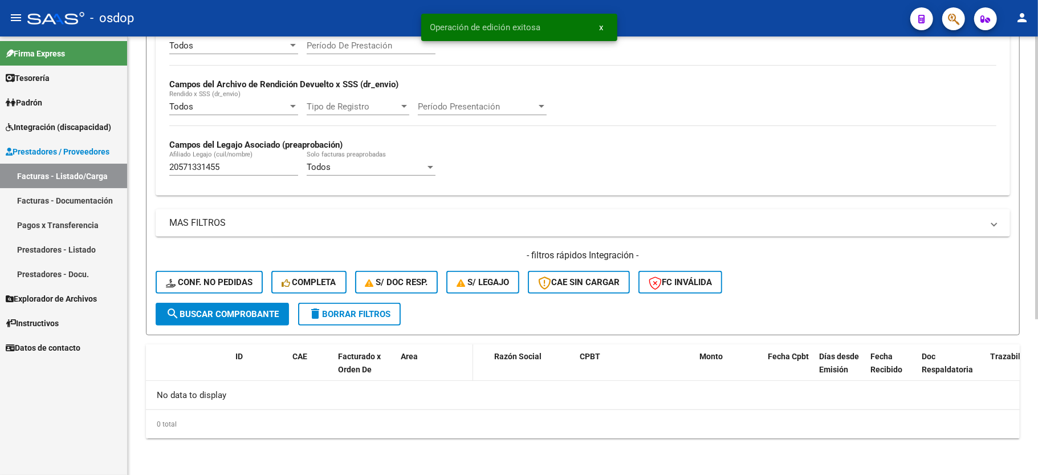
scroll to position [242, 0]
click at [215, 166] on input "20571331455" at bounding box center [233, 167] width 129 height 10
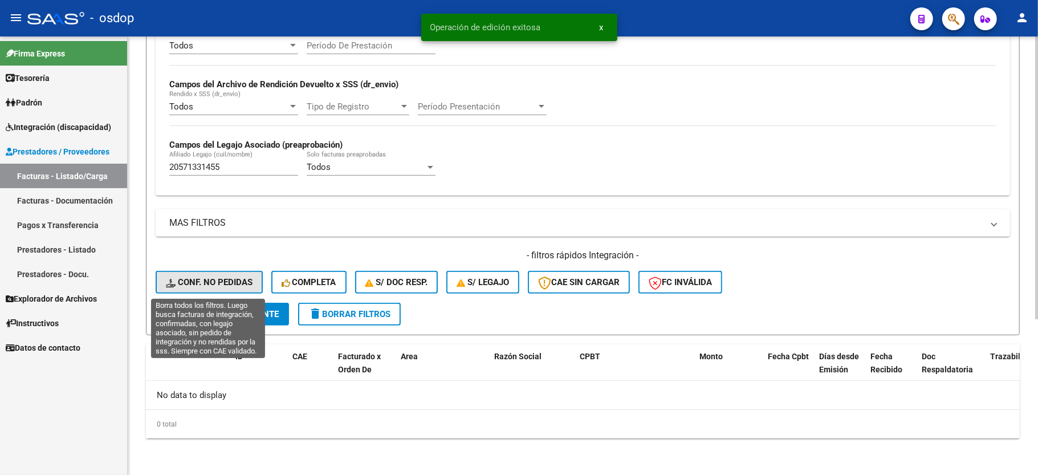
click at [228, 274] on button "Conf. no pedidas" at bounding box center [209, 282] width 107 height 23
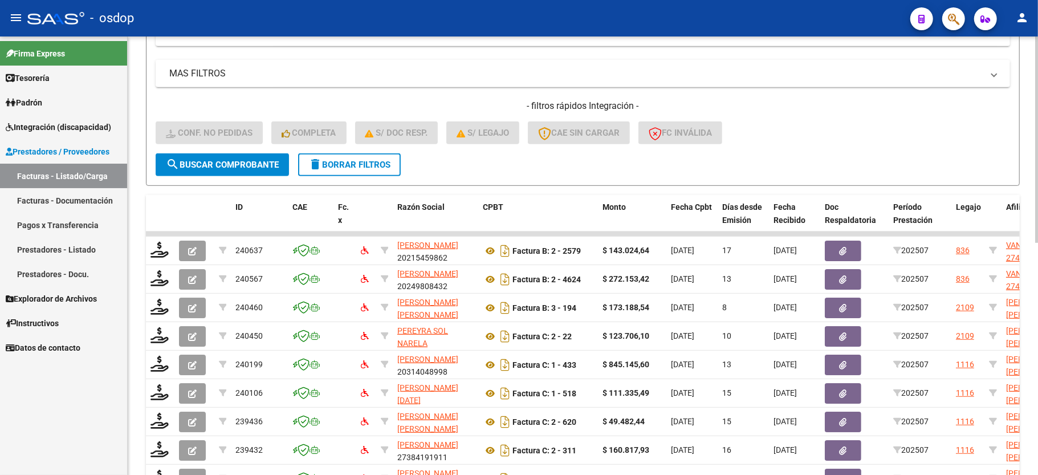
scroll to position [188, 0]
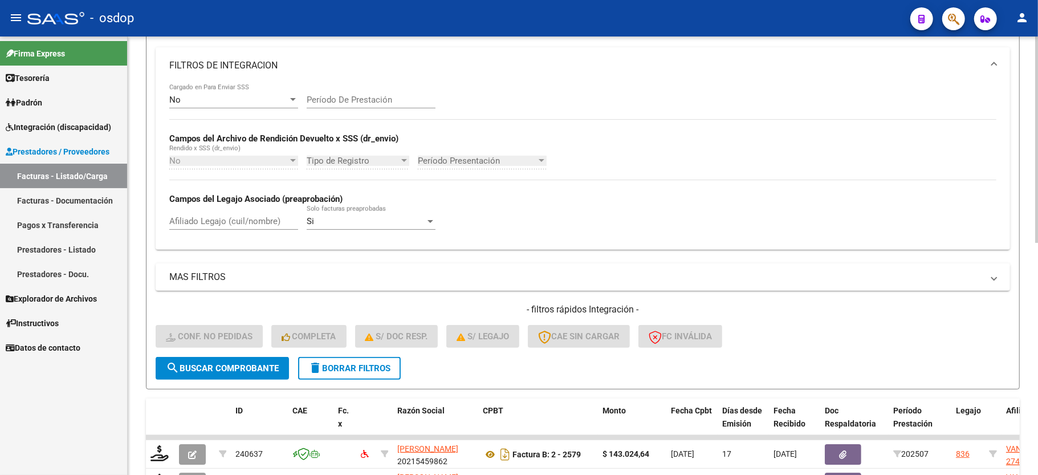
click at [196, 228] on div "Afiliado Legajo (cuil/nombre)" at bounding box center [233, 217] width 129 height 25
click at [201, 219] on input "Afiliado Legajo (cuil/nombre)" at bounding box center [233, 221] width 129 height 10
paste input "20571331455"
type input "20571331455"
click at [218, 369] on span "search Buscar Comprobante" at bounding box center [222, 368] width 113 height 10
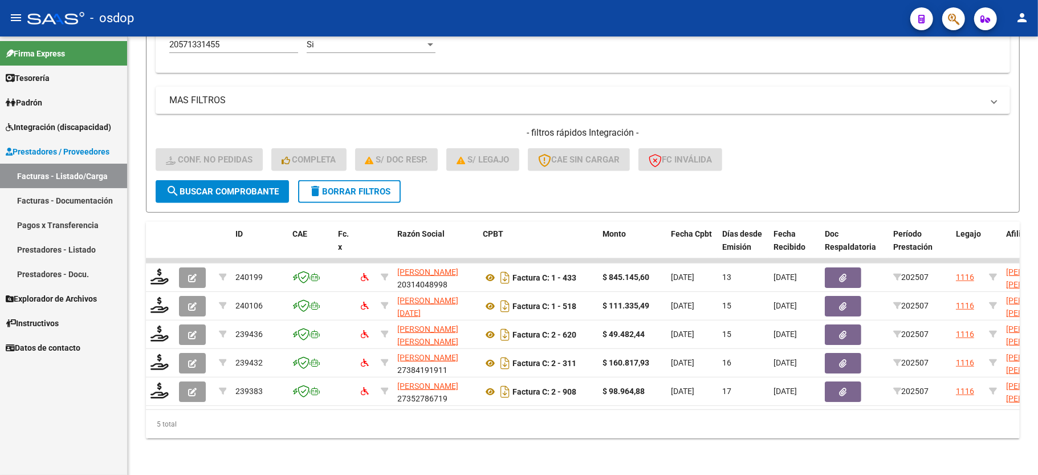
scroll to position [377, 0]
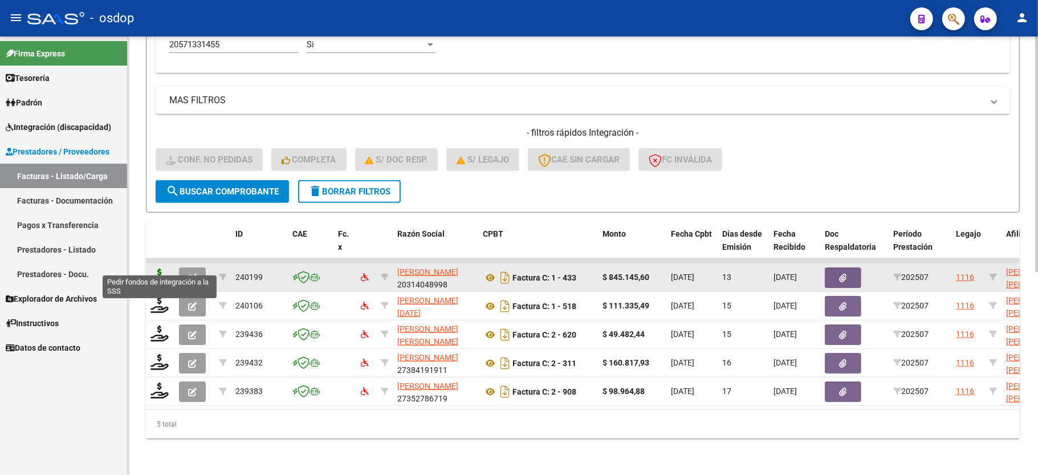
click at [162, 268] on icon at bounding box center [159, 276] width 18 height 16
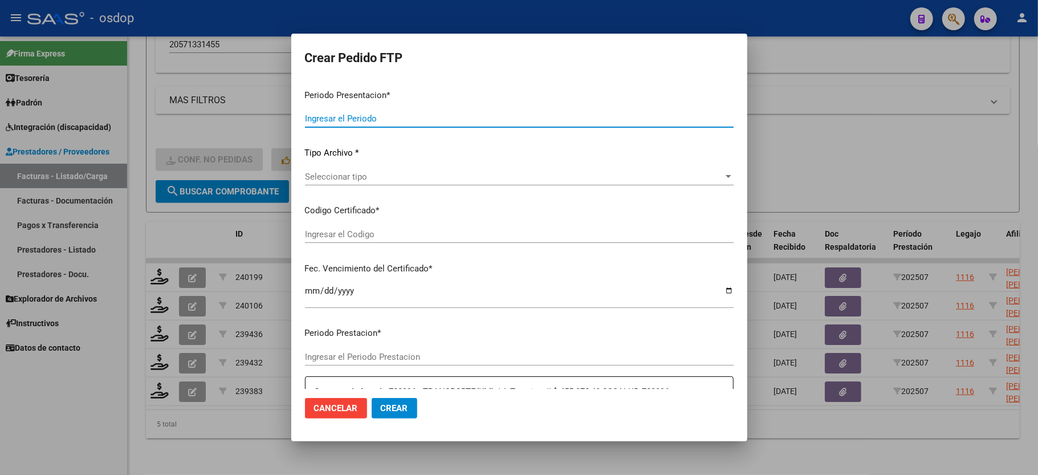
type input "202507"
type input "$ 845.145,60"
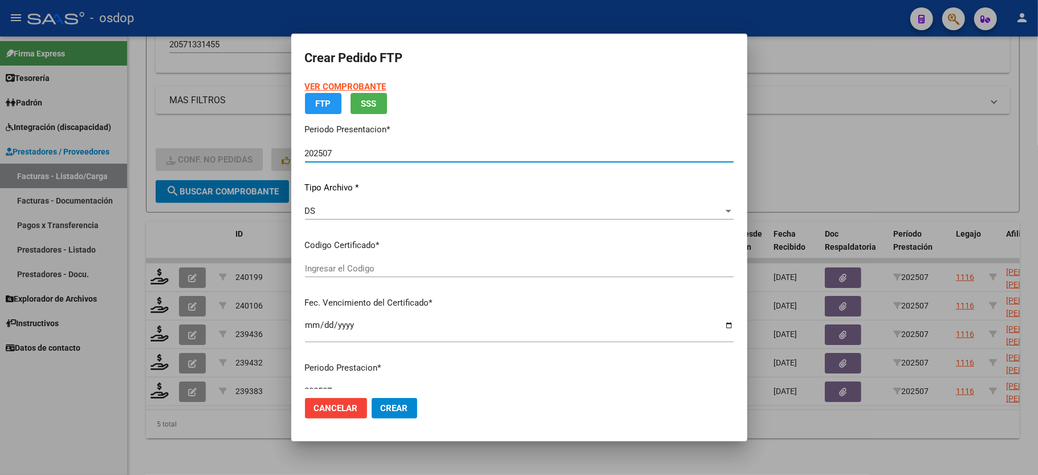
type input "5843161303"
type input "2027-09-06"
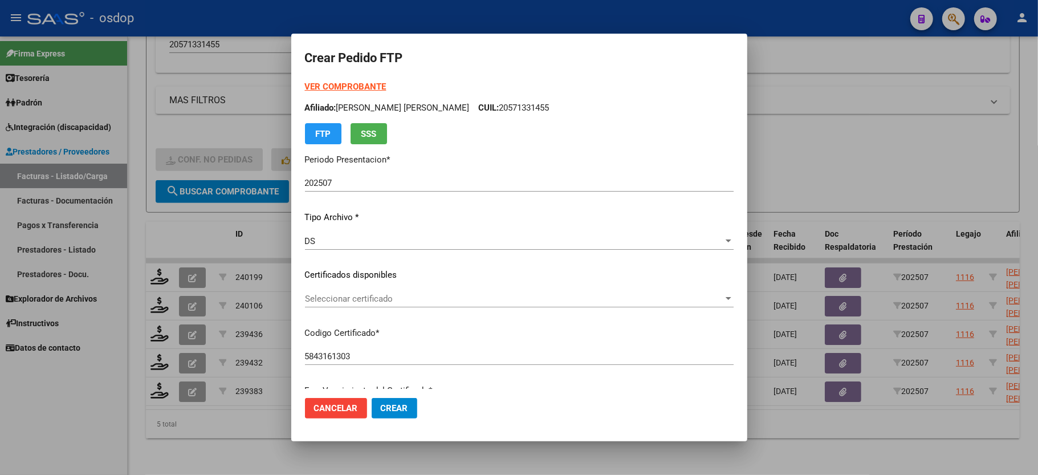
click at [335, 291] on div "Seleccionar certificado Seleccionar certificado" at bounding box center [519, 298] width 429 height 17
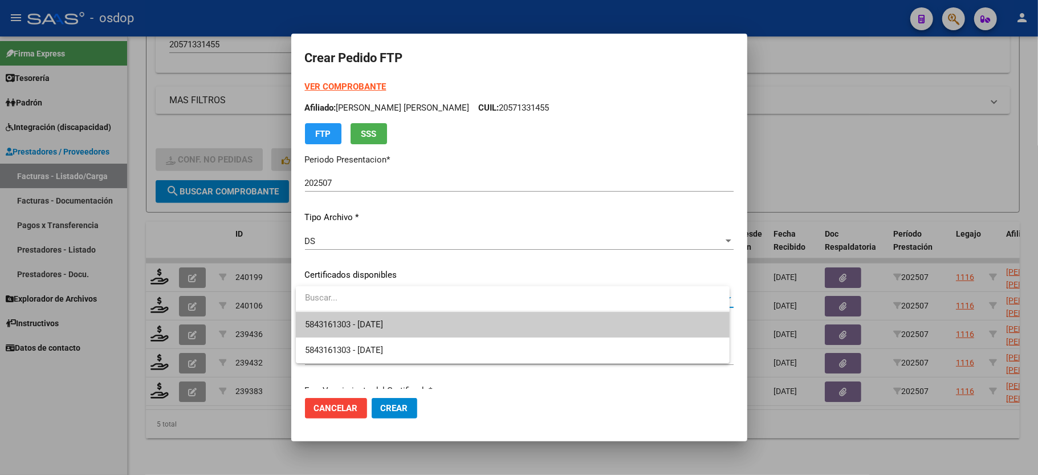
click at [343, 317] on span "5843161303 - 2027-09-06" at bounding box center [512, 325] width 415 height 26
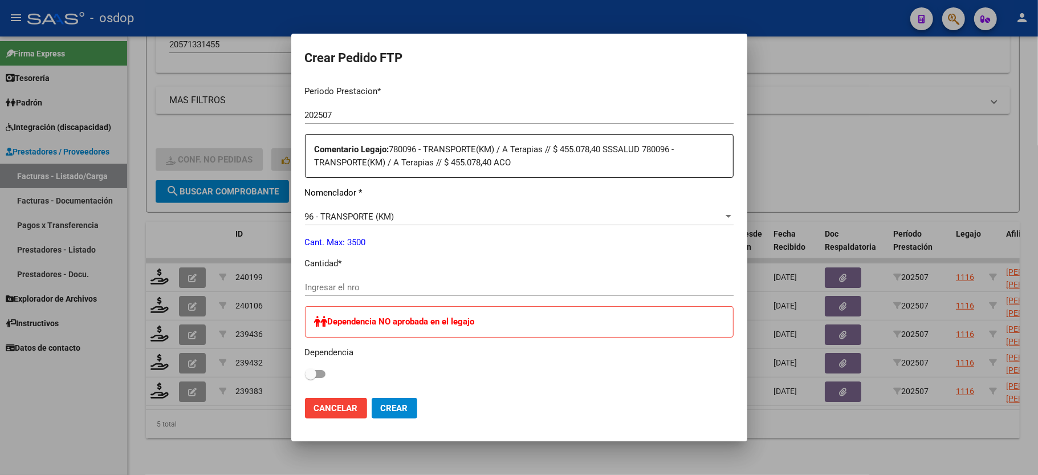
scroll to position [380, 0]
click at [331, 276] on div "Ingresar el nro" at bounding box center [519, 284] width 429 height 17
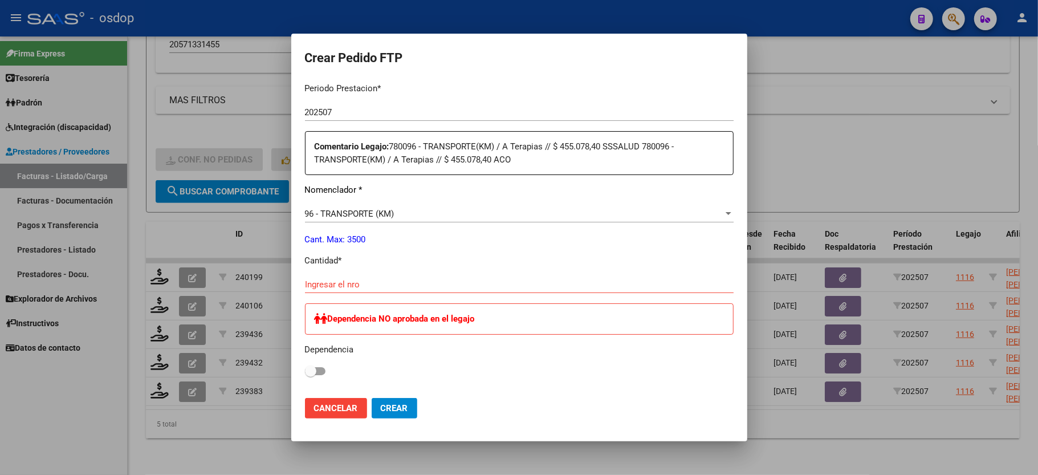
click at [303, 402] on mat-dialog-container "Crear Pedido FTP VER COMPROBANTE ARCA Padrón Afiliado: RIOS GHIAN FRANCO CUIL: …" at bounding box center [519, 238] width 456 height 408
click at [321, 408] on span "Cancelar" at bounding box center [336, 408] width 44 height 10
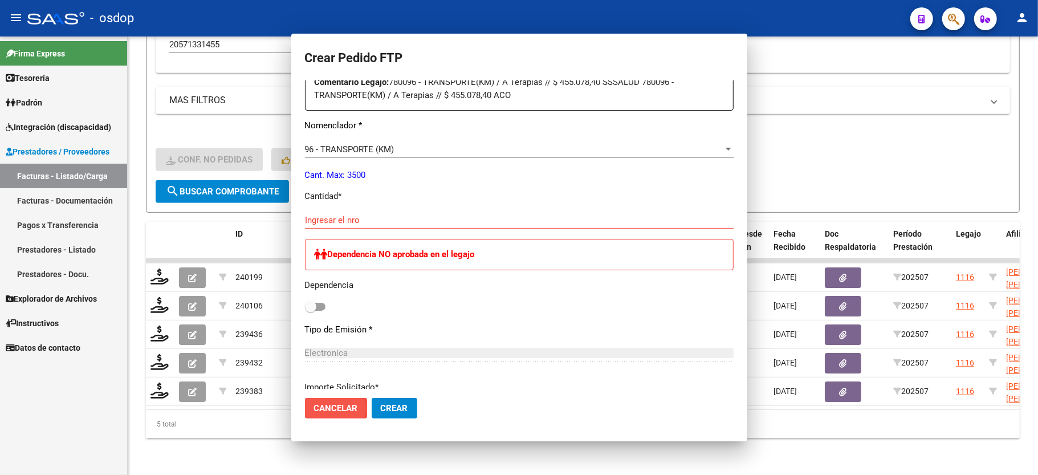
scroll to position [316, 0]
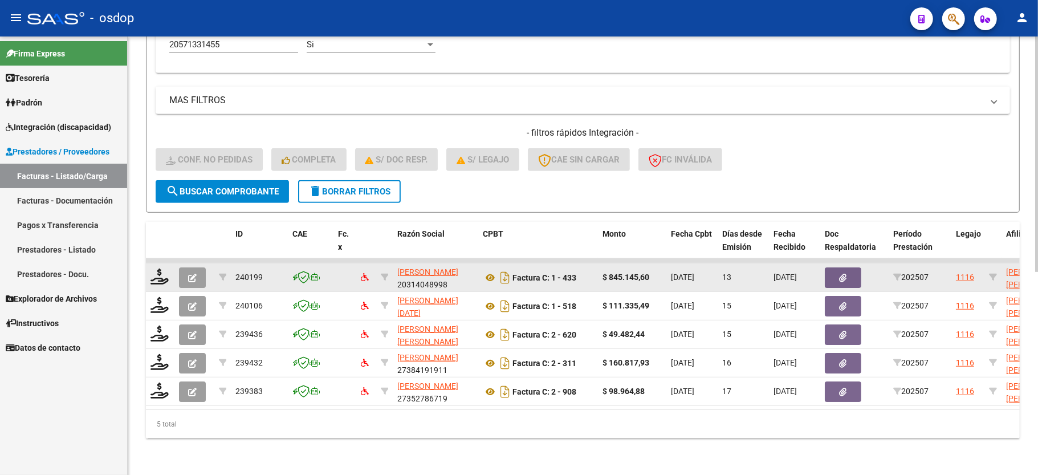
click at [195, 274] on icon "button" at bounding box center [192, 278] width 9 height 9
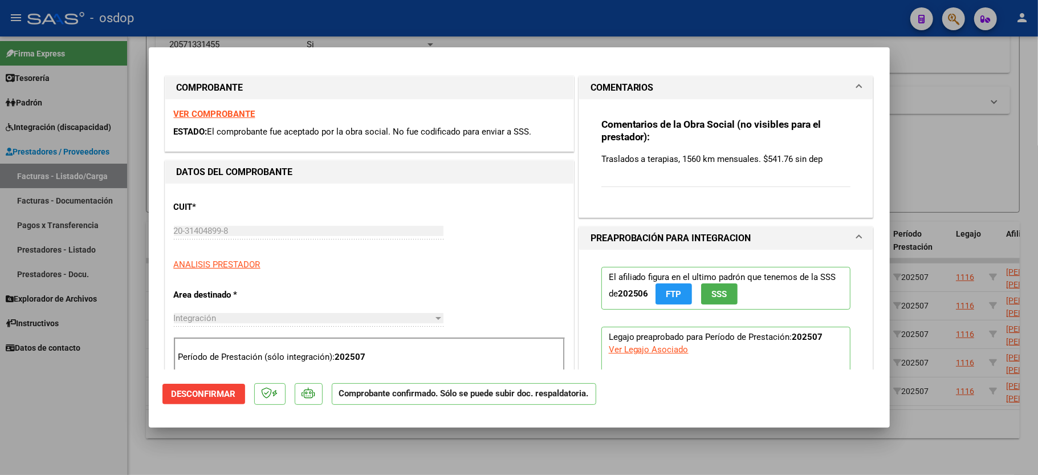
click at [190, 383] on mat-dialog-actions "Desconfirmar Comprobante confirmado. Sólo se puede subir doc. respaldatoria." at bounding box center [519, 391] width 714 height 45
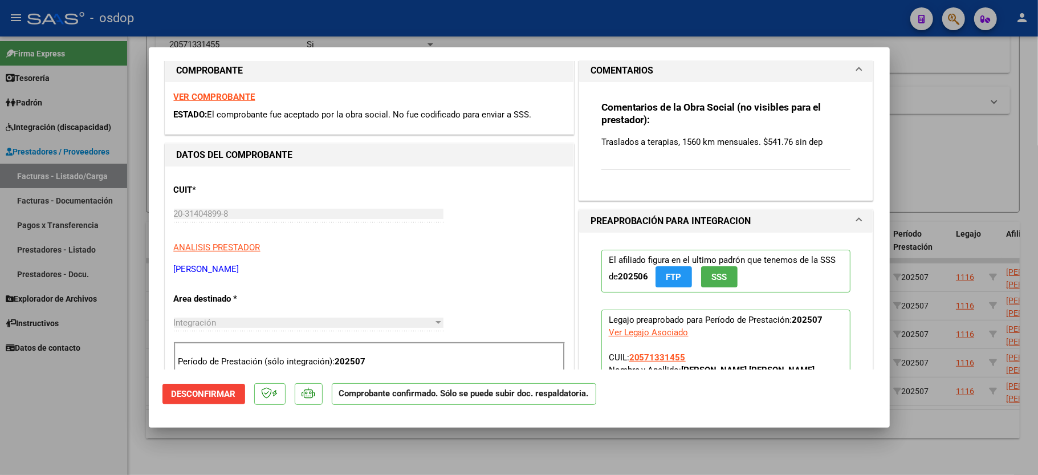
scroll to position [0, 0]
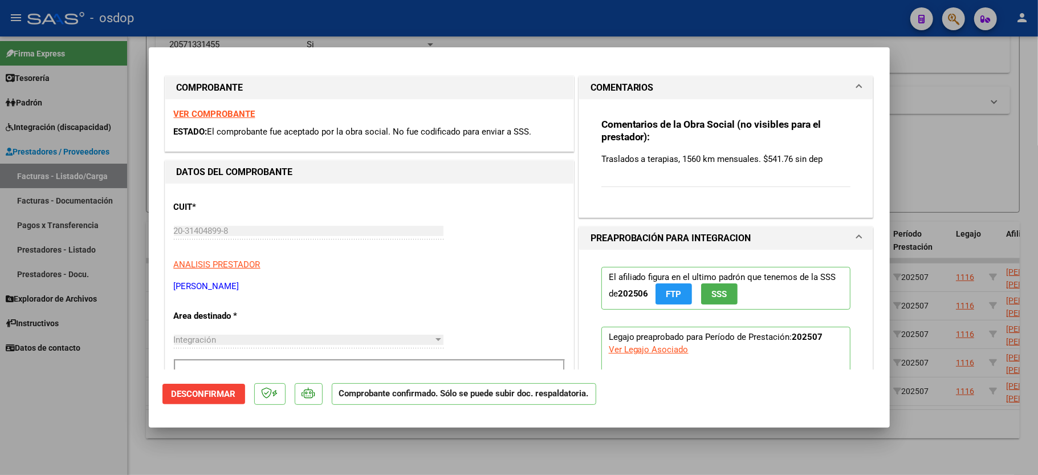
click at [826, 160] on p "Traslados a terapias, 1560 km mensuales. $541.76 sin dep" at bounding box center [726, 159] width 250 height 13
click at [379, 275] on div "CUIT * 20-31404899-8 Ingresar CUIT ANALISIS PRESTADOR GUDIÑO IVAN JACOBO ARCA P…" at bounding box center [369, 242] width 391 height 100
click at [194, 406] on mat-dialog-actions "Desconfirmar Comprobante confirmado. Sólo se puede subir doc. respaldatoria." at bounding box center [519, 391] width 714 height 45
click at [197, 404] on button "Desconfirmar" at bounding box center [203, 394] width 83 height 21
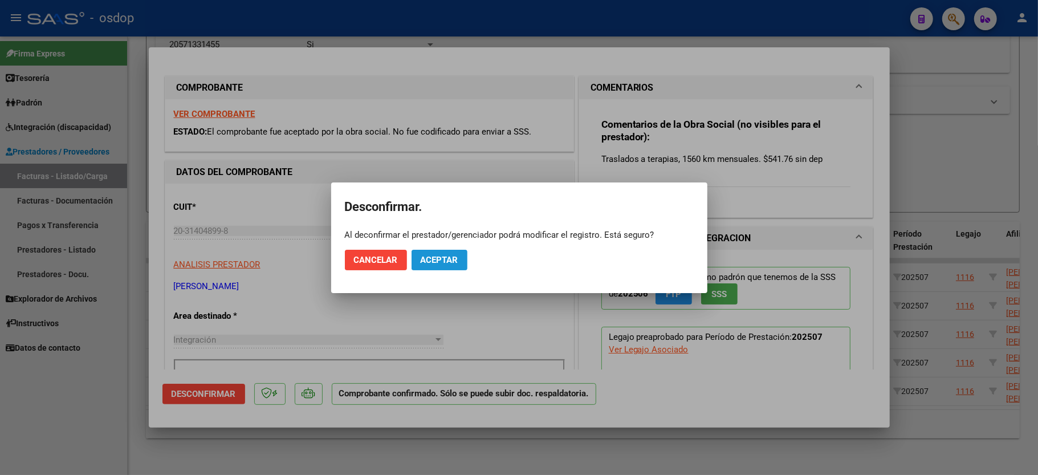
click at [439, 263] on span "Aceptar" at bounding box center [440, 260] width 38 height 10
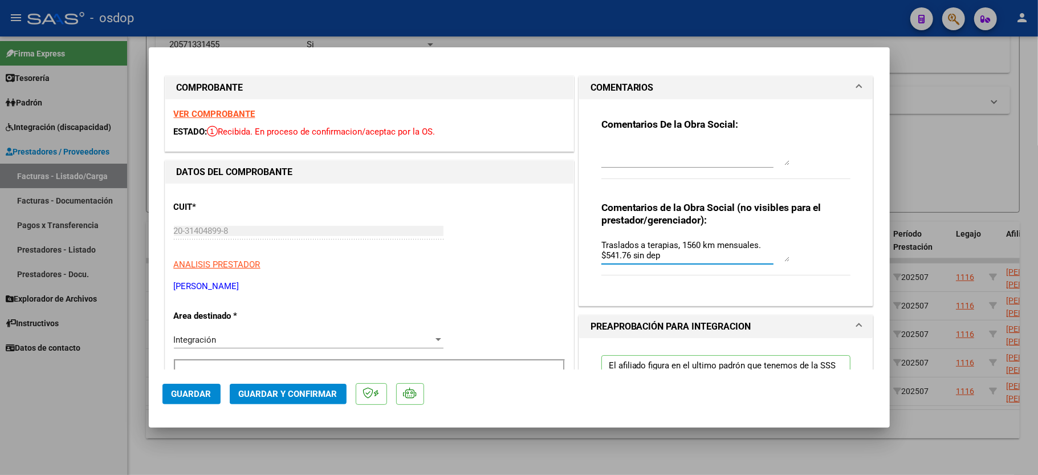
click at [675, 254] on textarea "Traslados a terapias, 1560 km mensuales. $541.76 sin dep" at bounding box center [695, 250] width 188 height 23
click at [723, 260] on textarea "Traslados a terapias, 1560 km mensuales. $541.76 sin dep//" at bounding box center [695, 250] width 188 height 23
type textarea "Traslados a terapias, 1560 km mensuales. $541.76 sin dep// 780 km ACO"
click at [167, 396] on button "Guardar" at bounding box center [191, 394] width 58 height 21
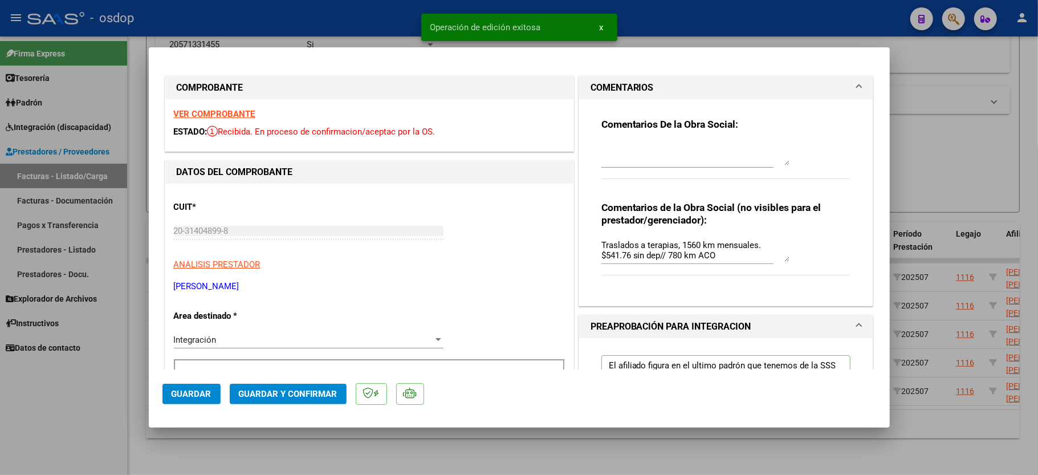
drag, startPoint x: 50, startPoint y: 437, endPoint x: 64, endPoint y: 431, distance: 15.1
click at [52, 436] on div at bounding box center [519, 237] width 1038 height 475
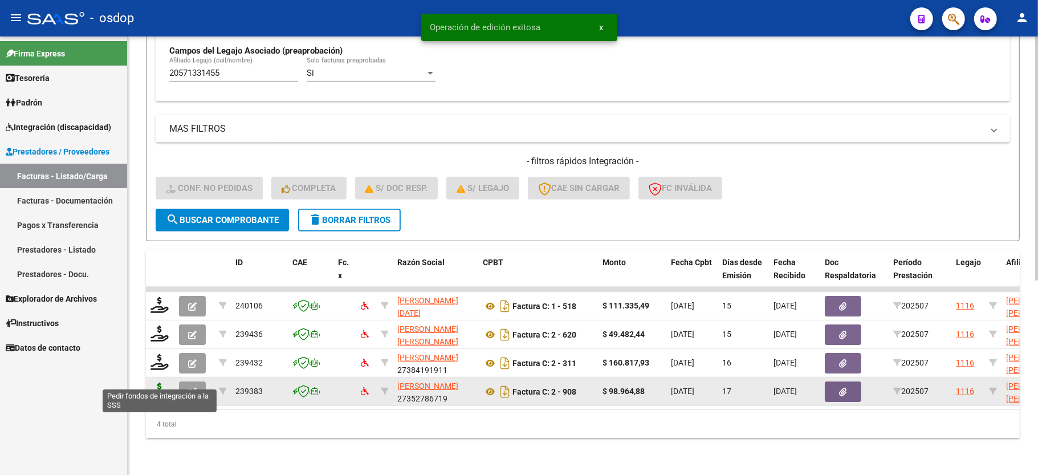
scroll to position [349, 0]
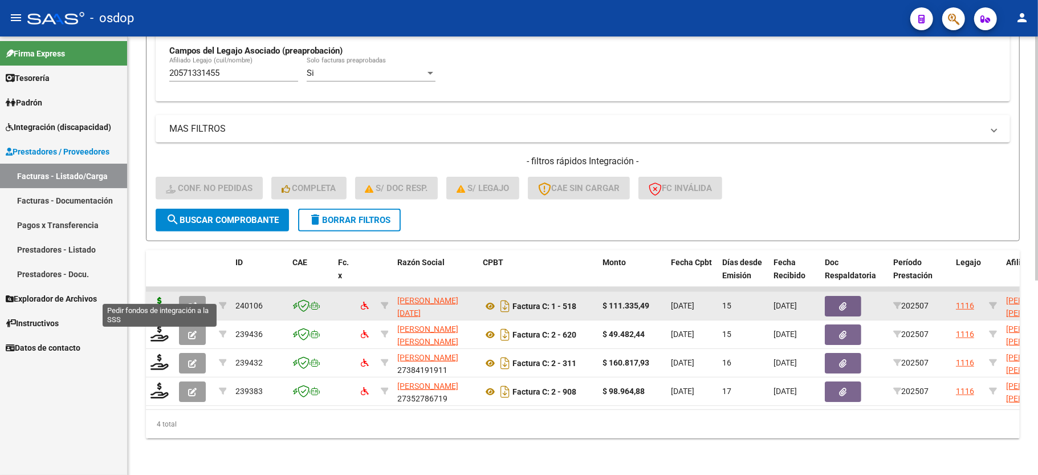
click at [164, 297] on icon at bounding box center [159, 305] width 18 height 16
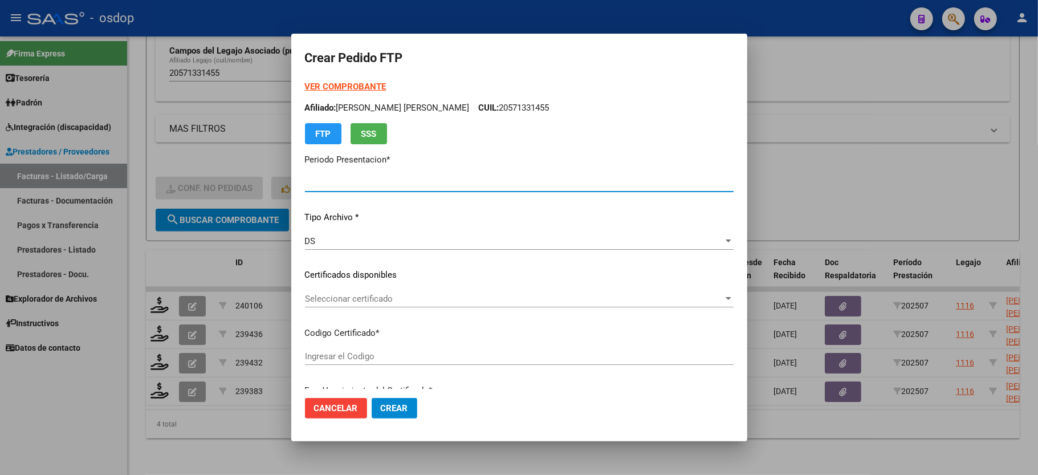
type input "202507"
type input "$ 111.335,49"
type input "5843161303"
type input "2027-09-06"
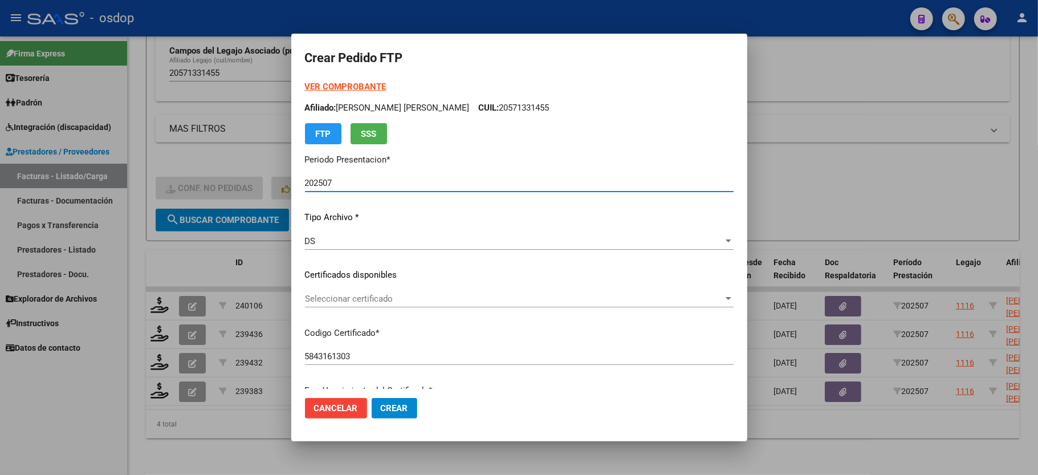
click at [347, 295] on span "Seleccionar certificado" at bounding box center [514, 299] width 418 height 10
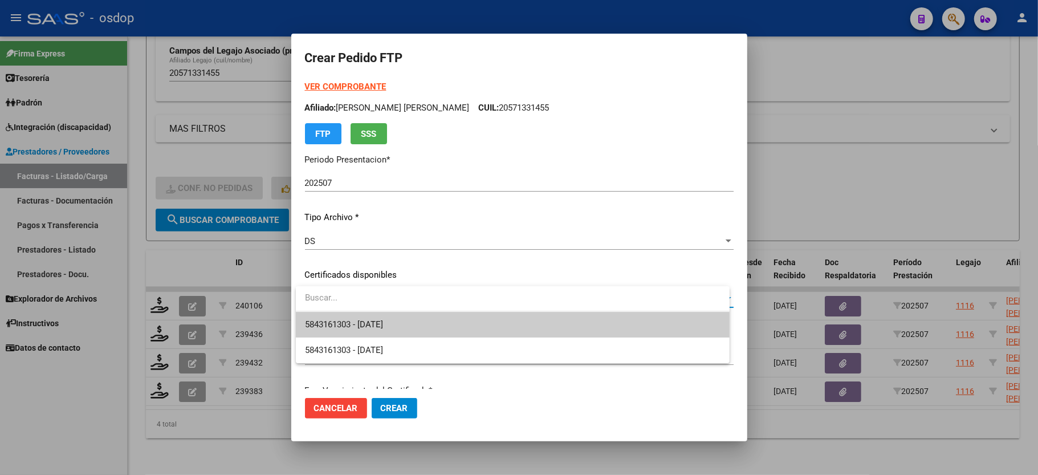
click at [353, 308] on input "dropdown search" at bounding box center [513, 298] width 434 height 26
click at [353, 323] on span "5843161303 - 2027-09-06" at bounding box center [344, 324] width 78 height 10
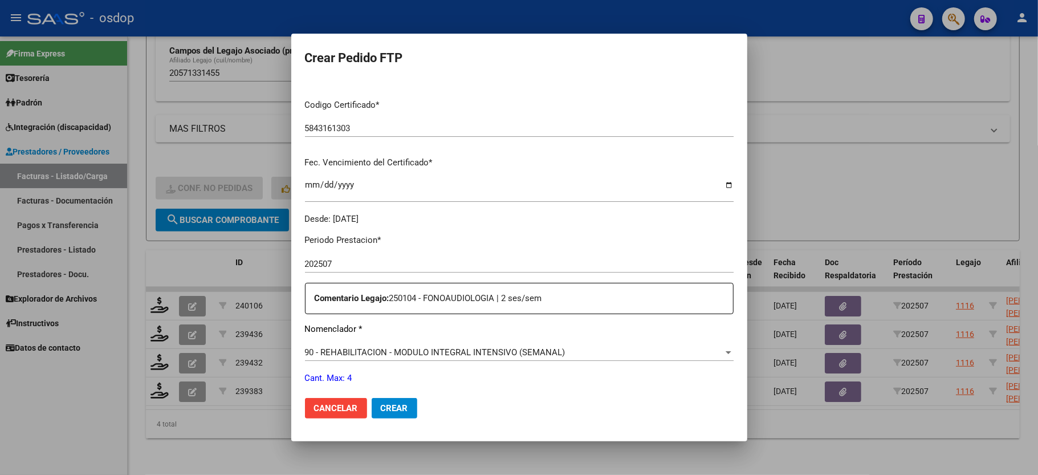
scroll to position [304, 0]
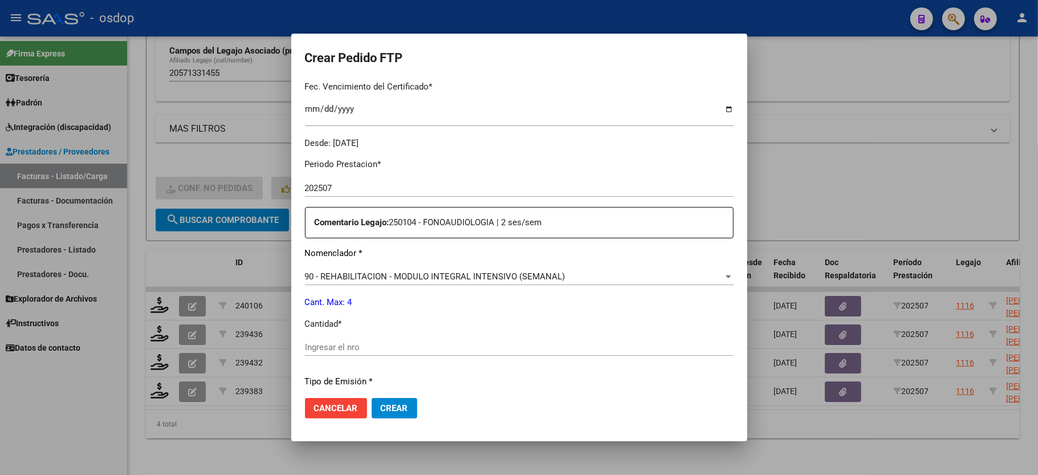
click at [319, 342] on input "Ingresar el nro" at bounding box center [519, 347] width 429 height 10
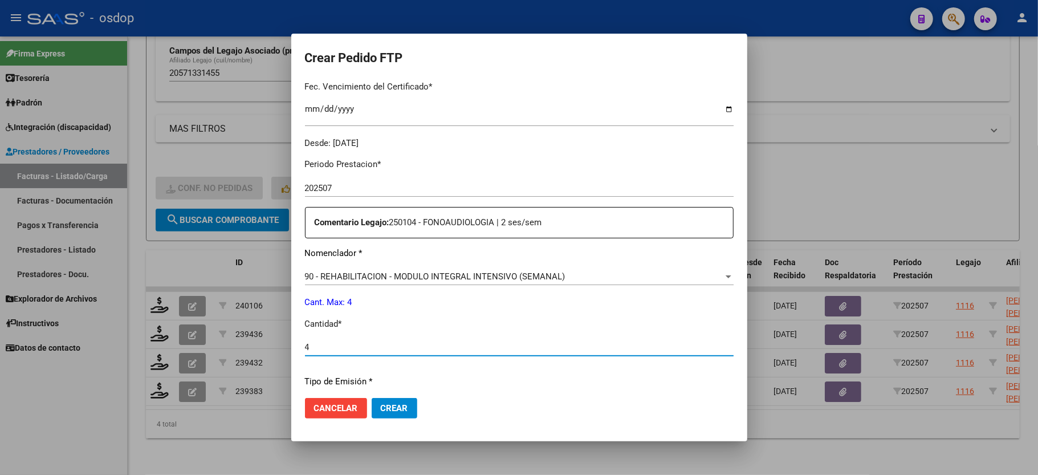
type input "4"
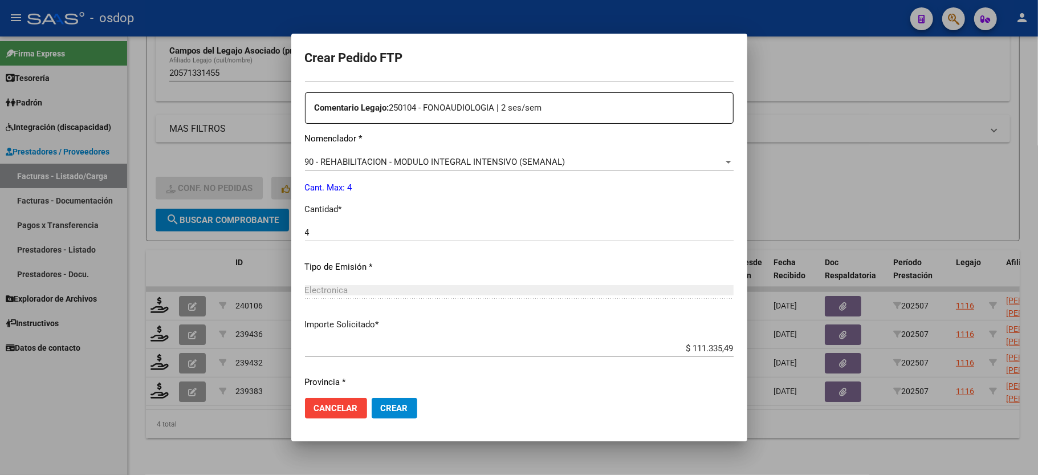
scroll to position [447, 0]
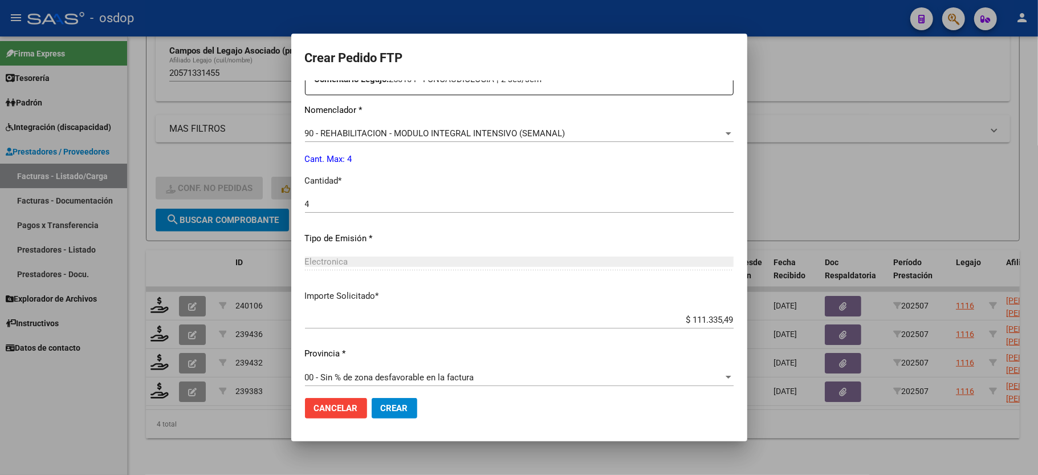
click at [393, 404] on span "Crear" at bounding box center [394, 408] width 27 height 10
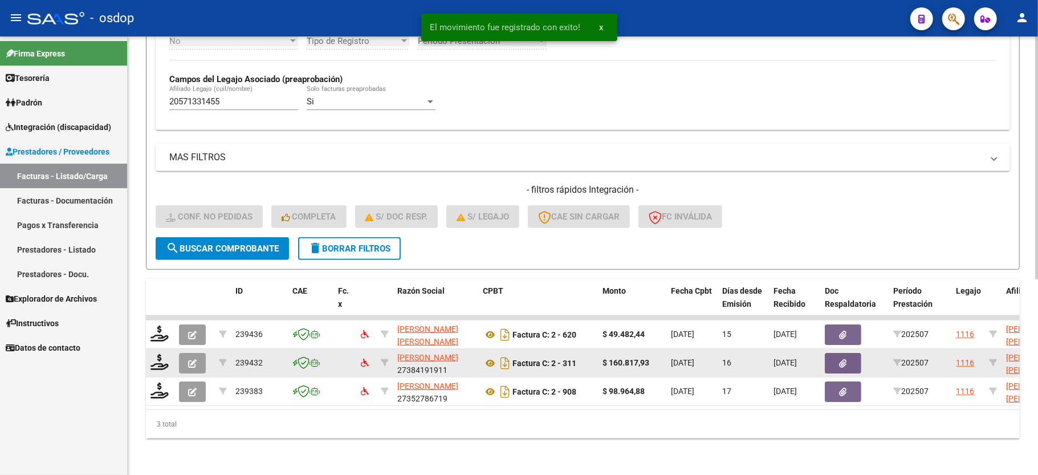
scroll to position [320, 0]
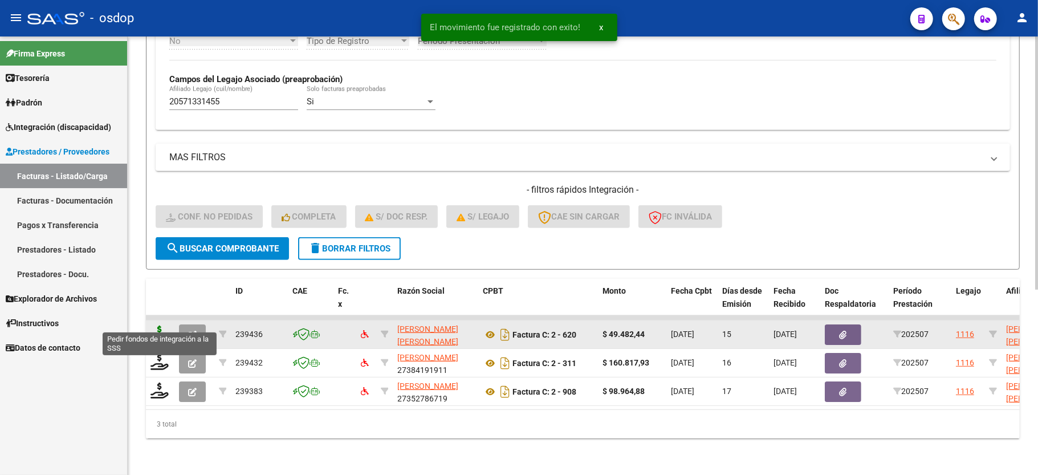
click at [160, 325] on icon at bounding box center [159, 333] width 18 height 16
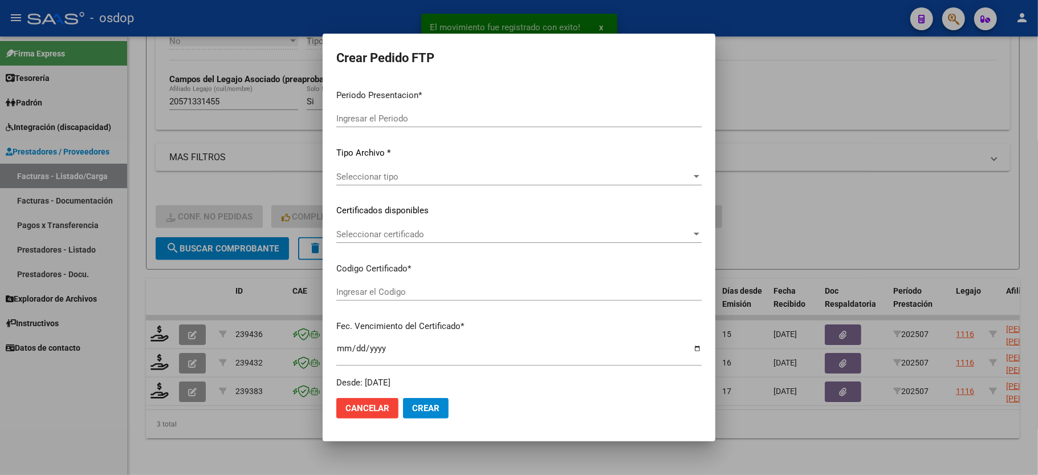
type input "202507"
type input "$ 49.482,44"
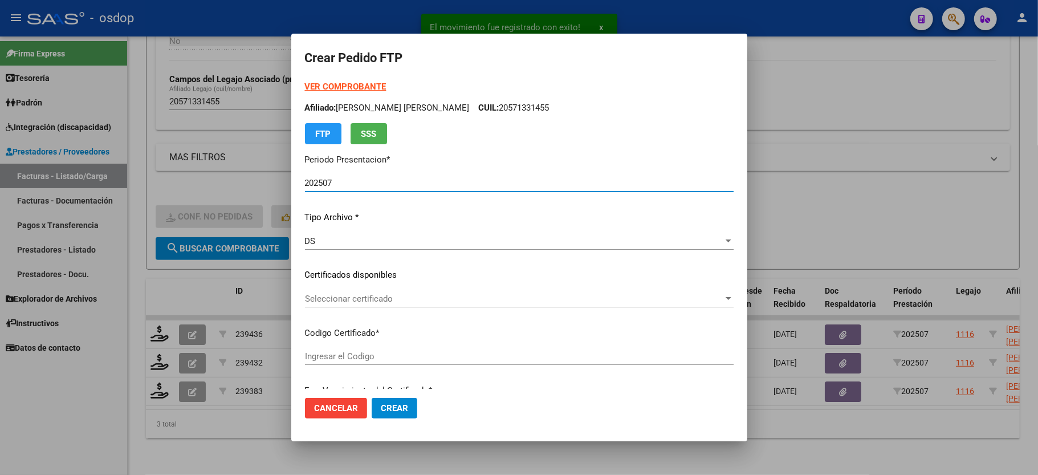
type input "5843161303"
type input "2027-09-06"
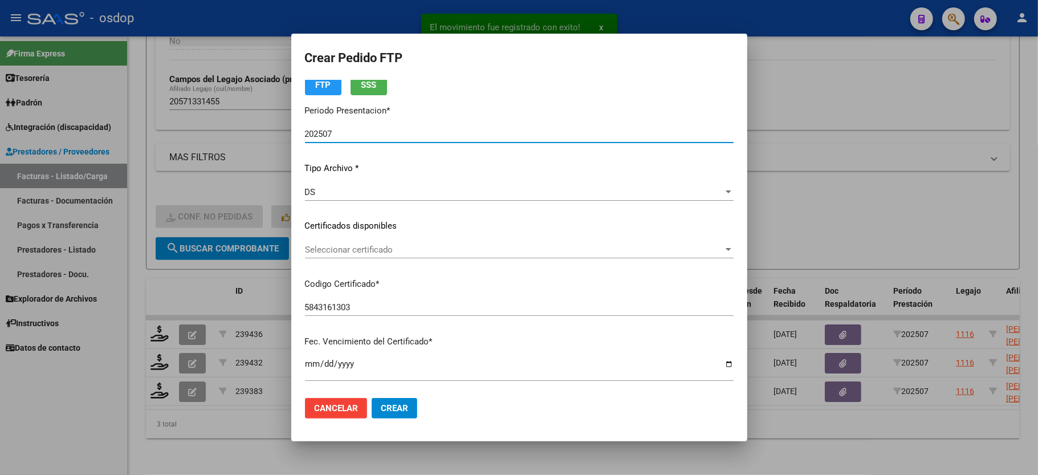
scroll to position [76, 0]
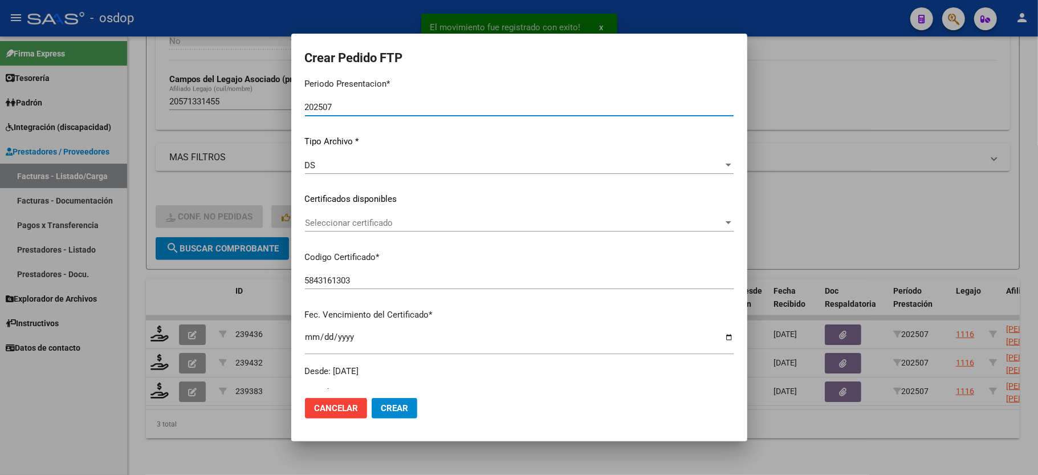
click at [384, 227] on span "Seleccionar certificado" at bounding box center [514, 223] width 418 height 10
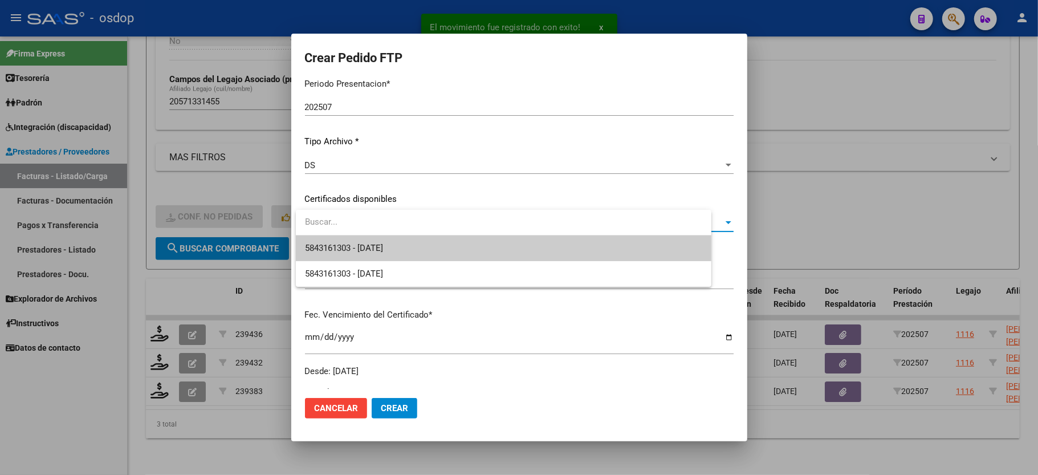
click at [390, 238] on span "5843161303 - 2027-09-06" at bounding box center [503, 248] width 397 height 26
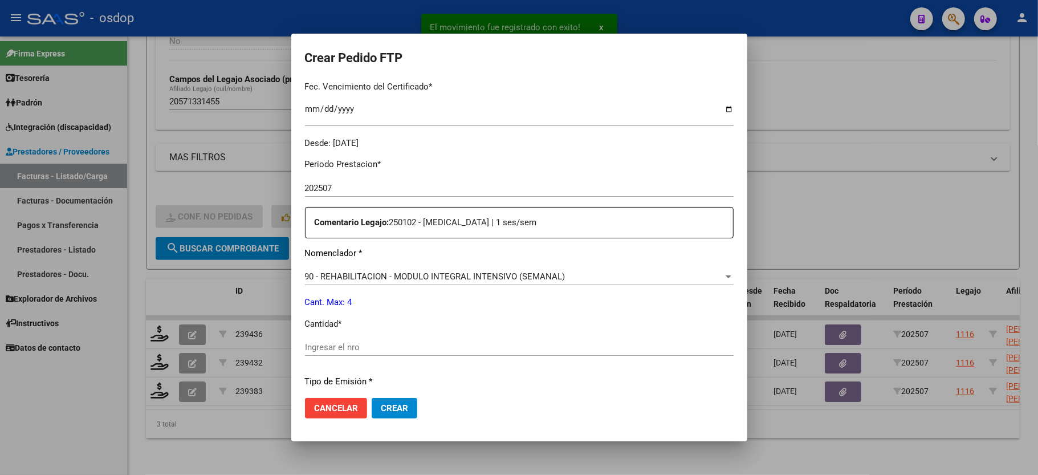
scroll to position [380, 0]
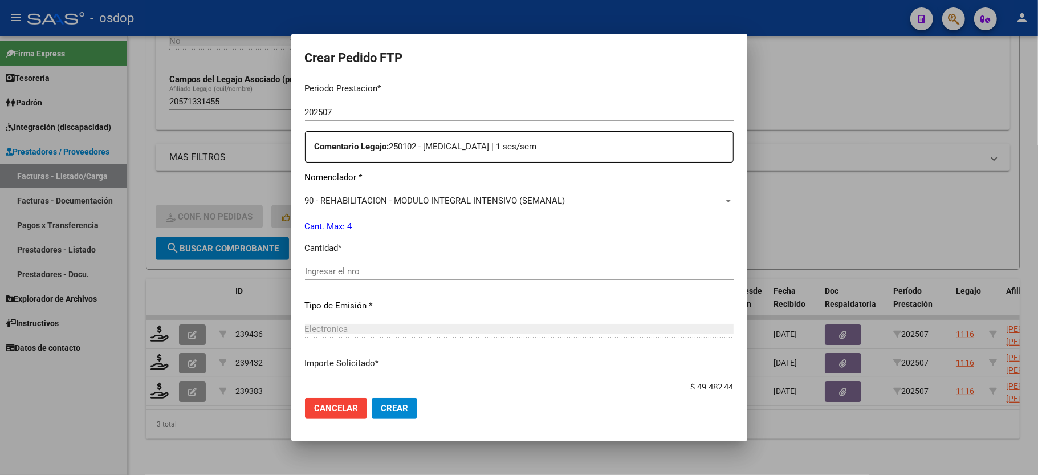
click at [377, 270] on div "Ingresar el nro" at bounding box center [519, 271] width 429 height 17
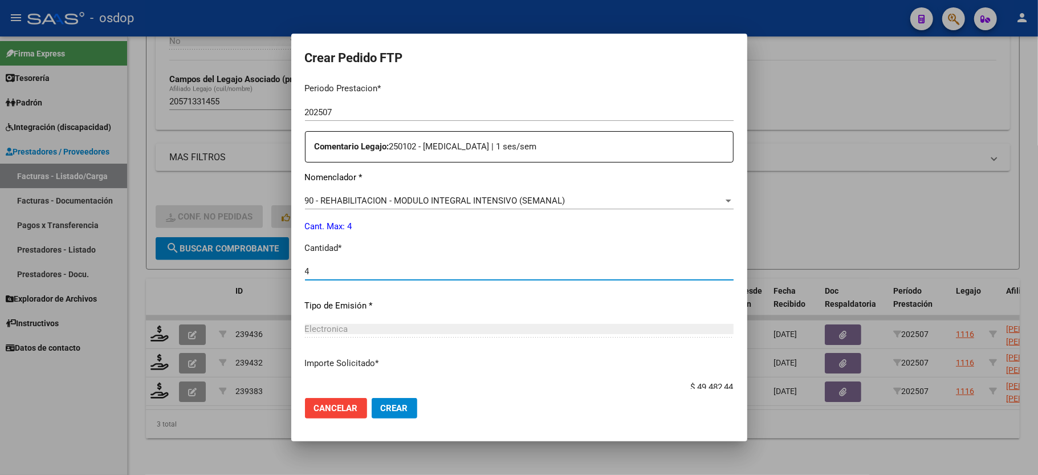
type input "4"
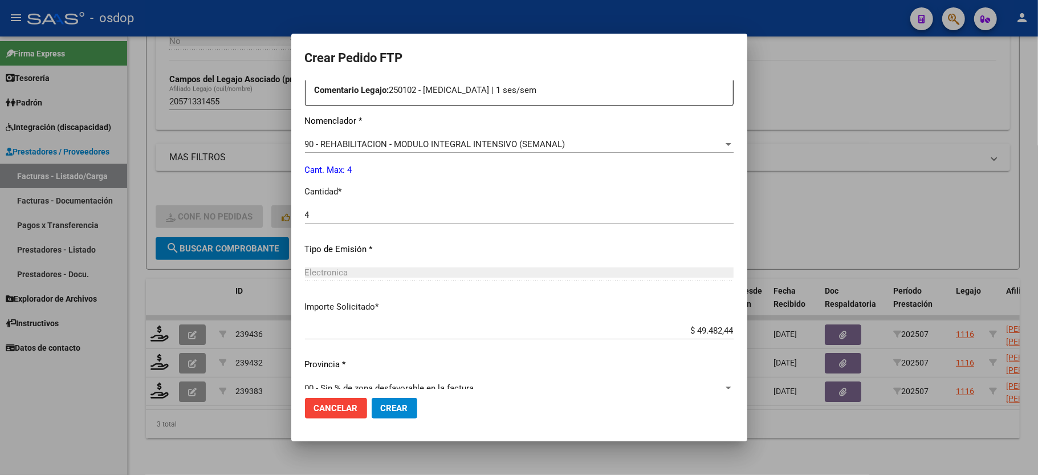
scroll to position [447, 0]
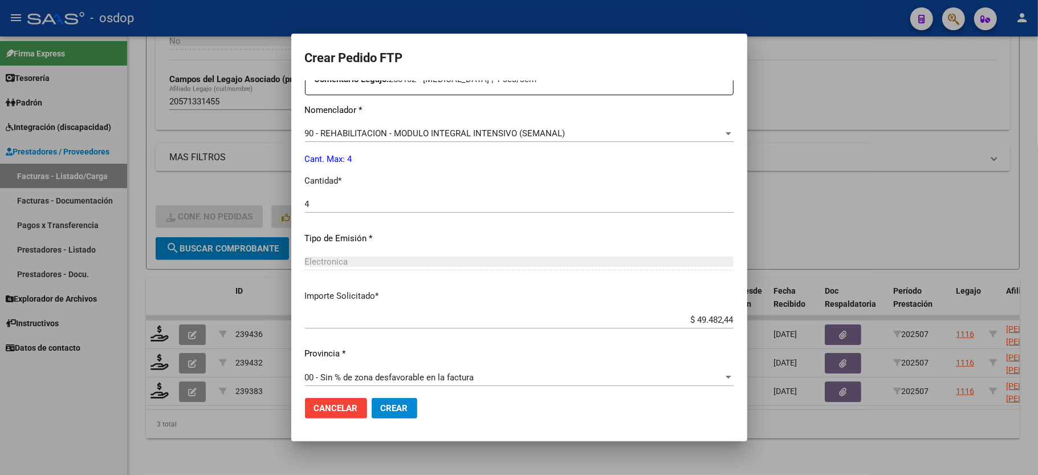
click at [388, 404] on button "Crear" at bounding box center [395, 408] width 46 height 21
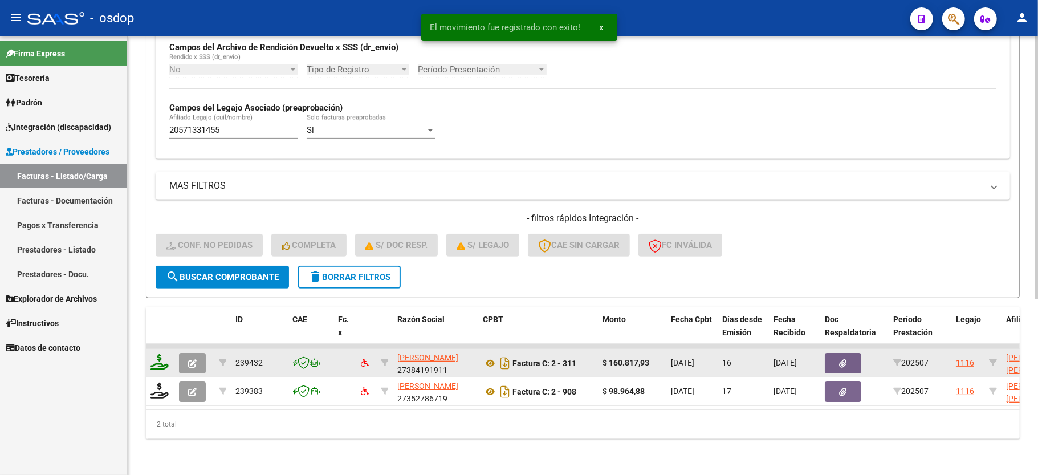
scroll to position [292, 0]
click at [163, 354] on icon at bounding box center [159, 362] width 18 height 16
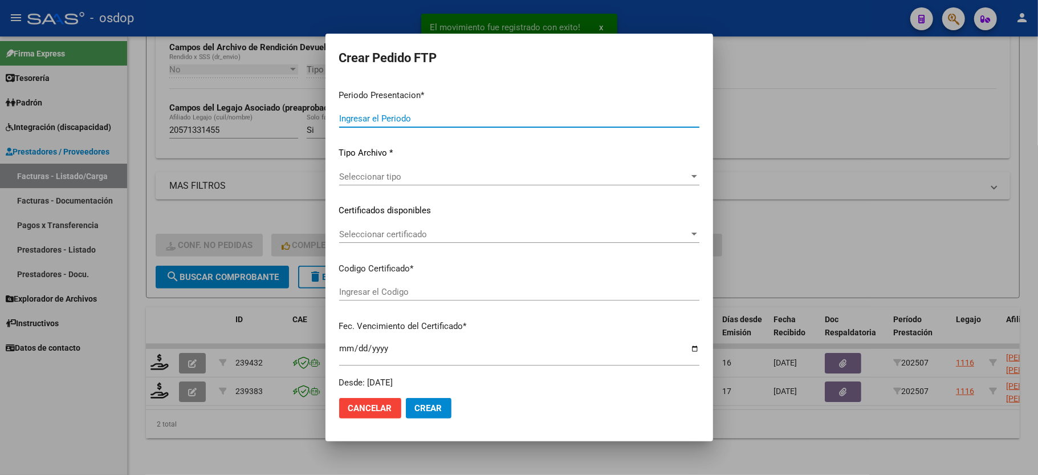
type input "202507"
type input "$ 160.817,93"
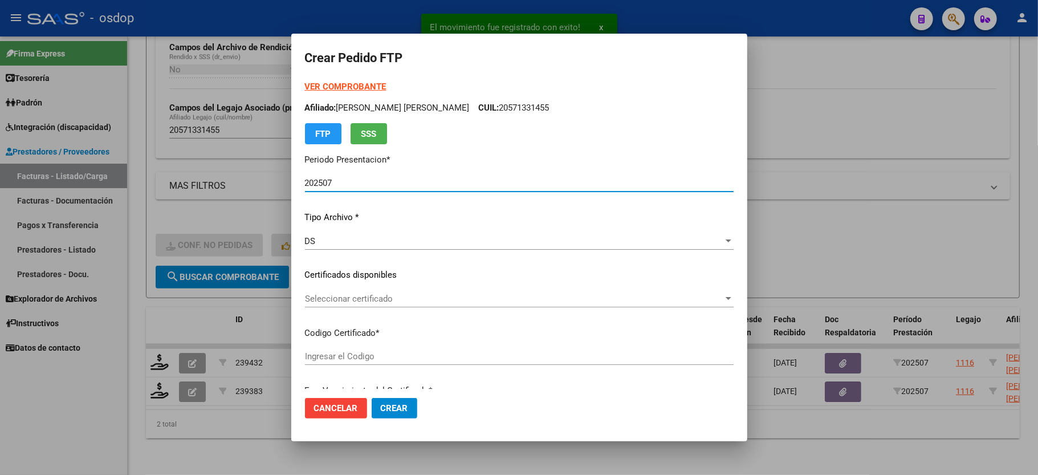
type input "5843161303"
type input "2027-09-06"
click at [338, 305] on div "Seleccionar certificado Seleccionar certificado" at bounding box center [519, 298] width 429 height 17
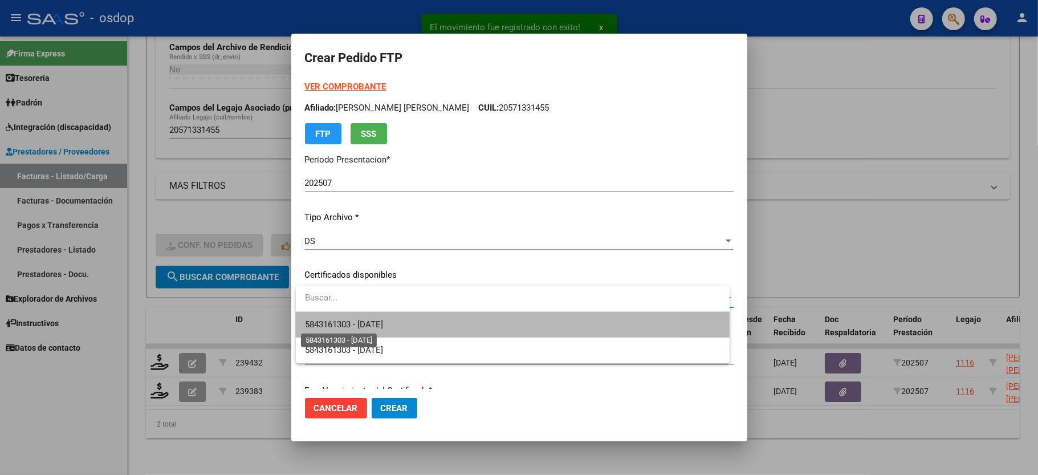
click at [342, 327] on span "5843161303 - 2027-09-06" at bounding box center [344, 324] width 78 height 10
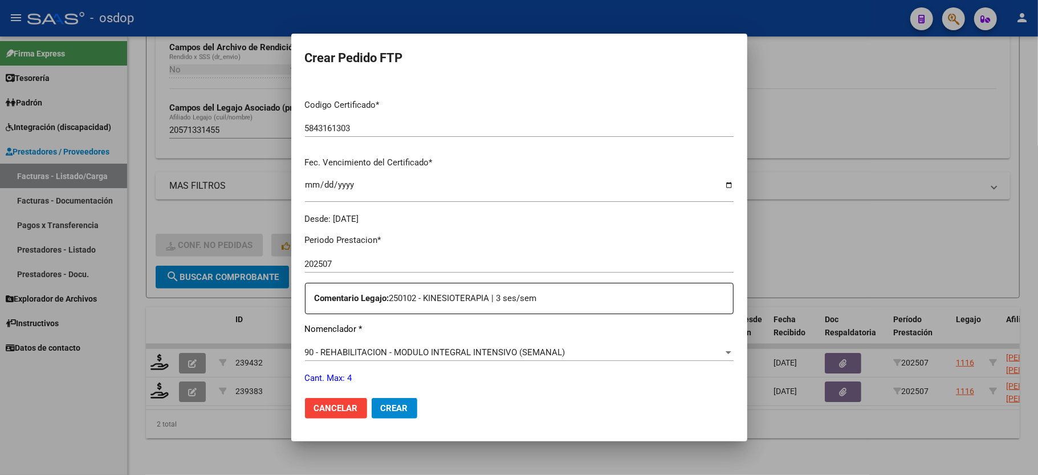
scroll to position [447, 0]
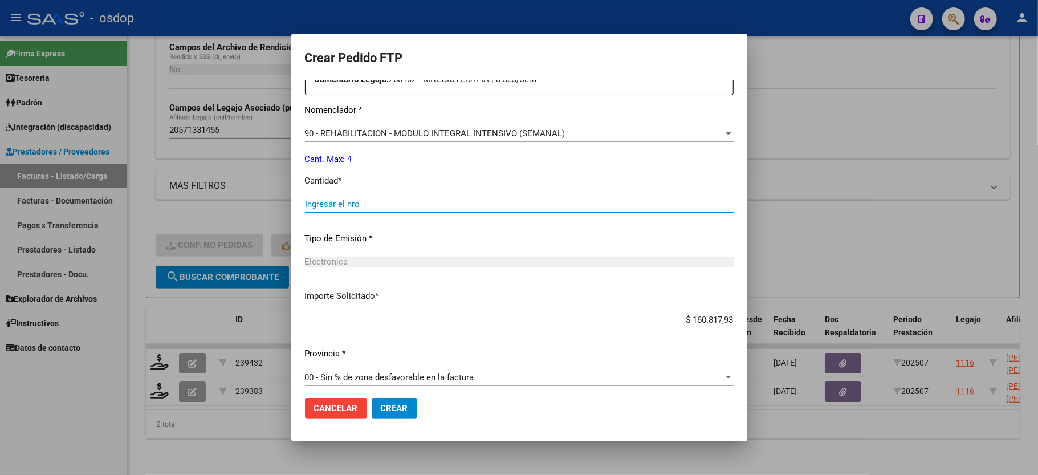
click at [331, 201] on input "Ingresar el nro" at bounding box center [519, 204] width 429 height 10
type input "4"
click at [389, 420] on mat-dialog-actions "Cancelar Crear" at bounding box center [519, 408] width 429 height 39
click at [392, 416] on button "Crear" at bounding box center [395, 408] width 46 height 21
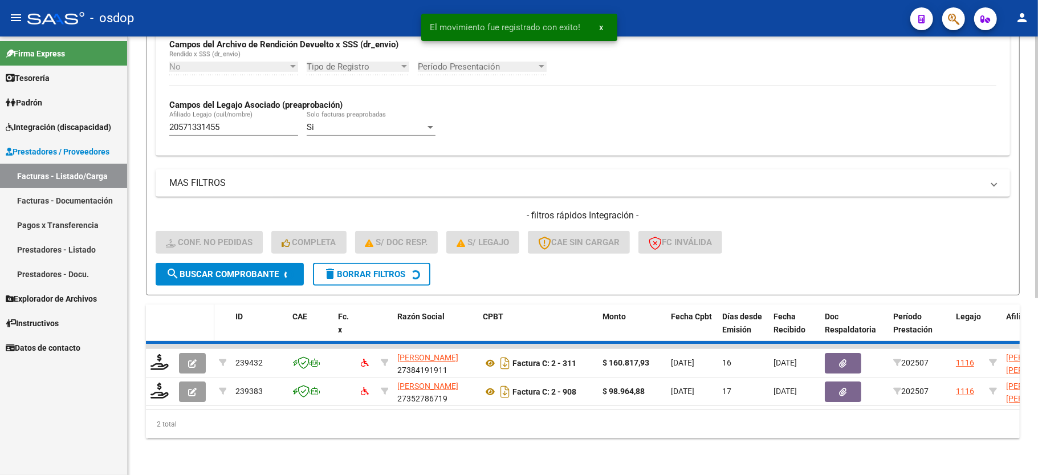
scroll to position [263, 0]
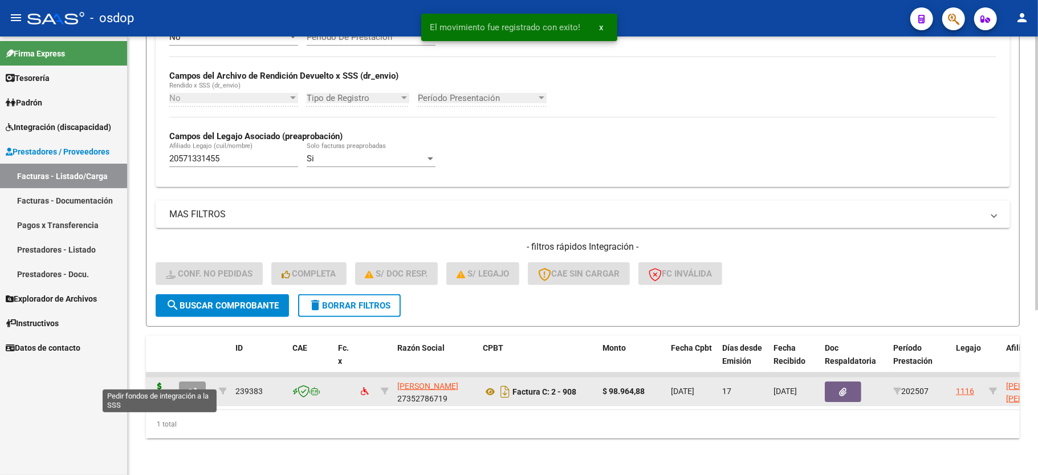
click at [158, 382] on icon at bounding box center [159, 390] width 18 height 16
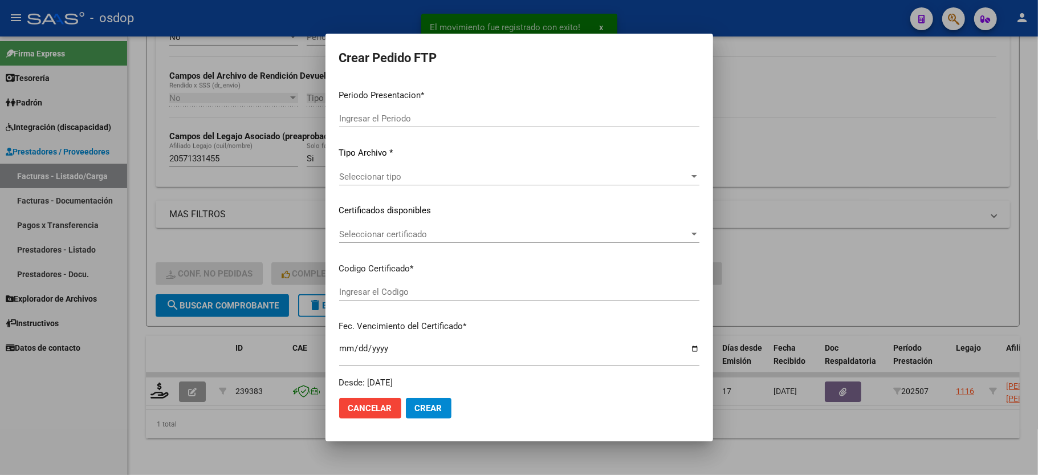
type input "202507"
type input "$ 98.964,88"
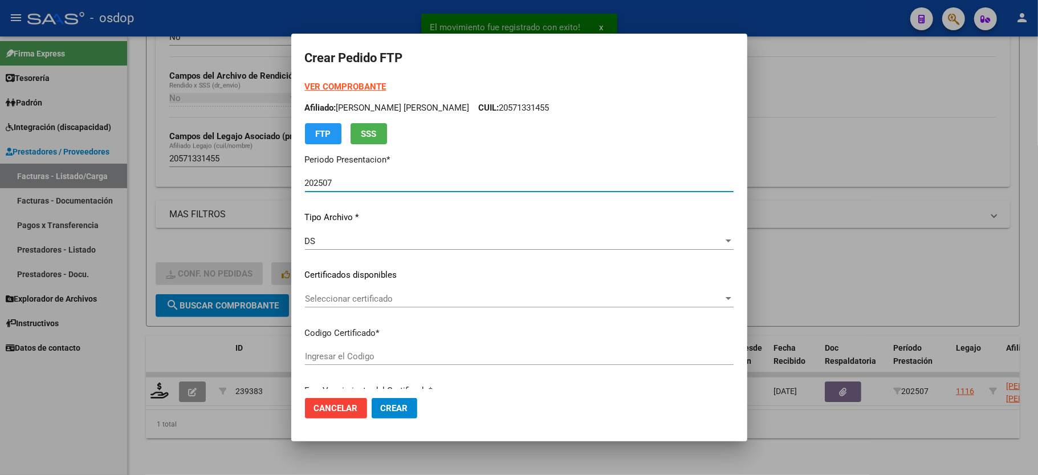
type input "5843161303"
type input "2027-09-06"
click at [368, 299] on span "Seleccionar certificado" at bounding box center [514, 299] width 418 height 10
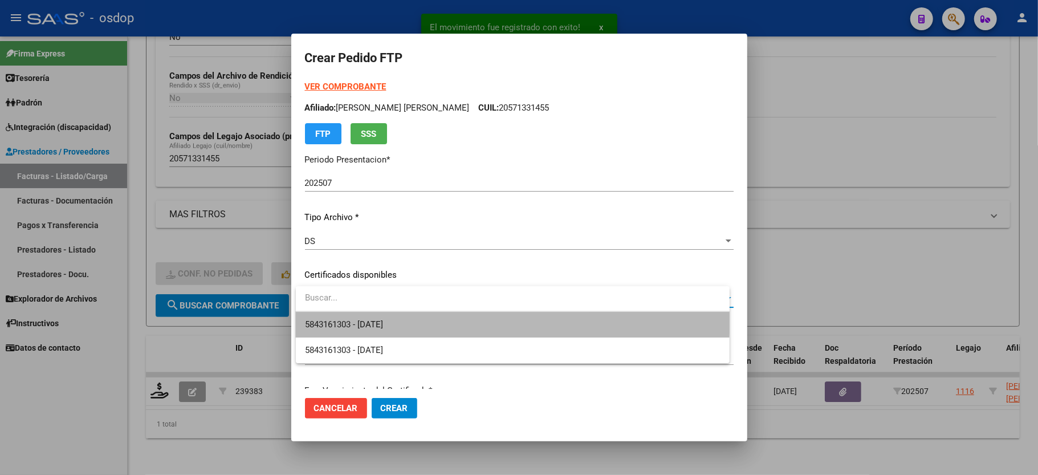
click at [370, 315] on span "5843161303 - 2027-09-06" at bounding box center [512, 325] width 415 height 26
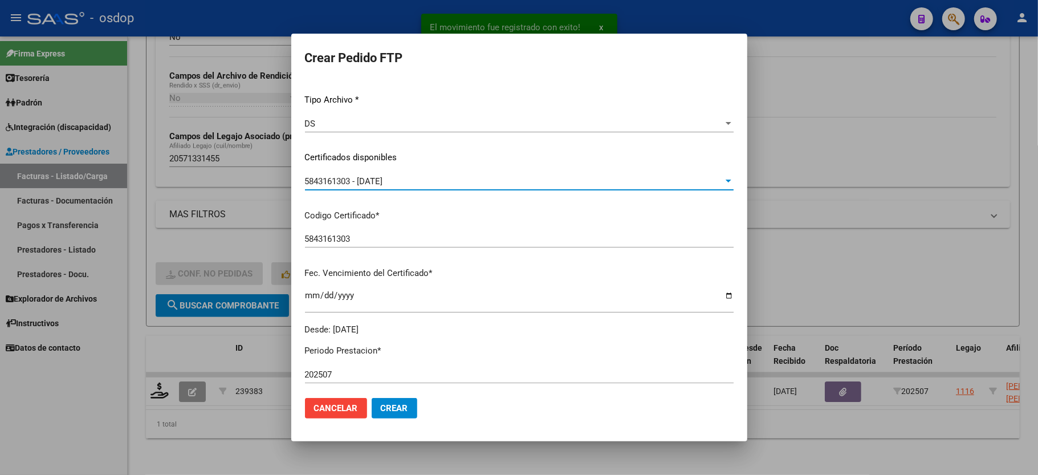
scroll to position [380, 0]
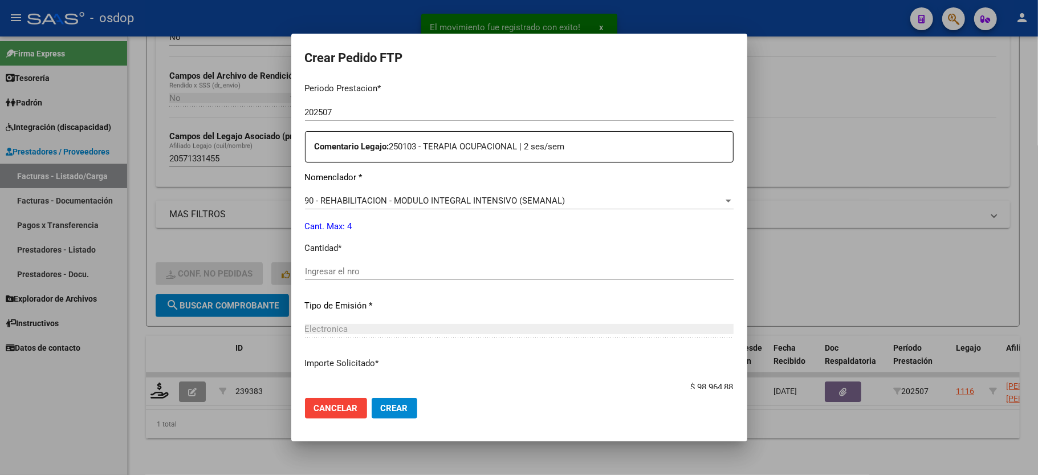
click at [431, 266] on input "Ingresar el nro" at bounding box center [519, 271] width 429 height 10
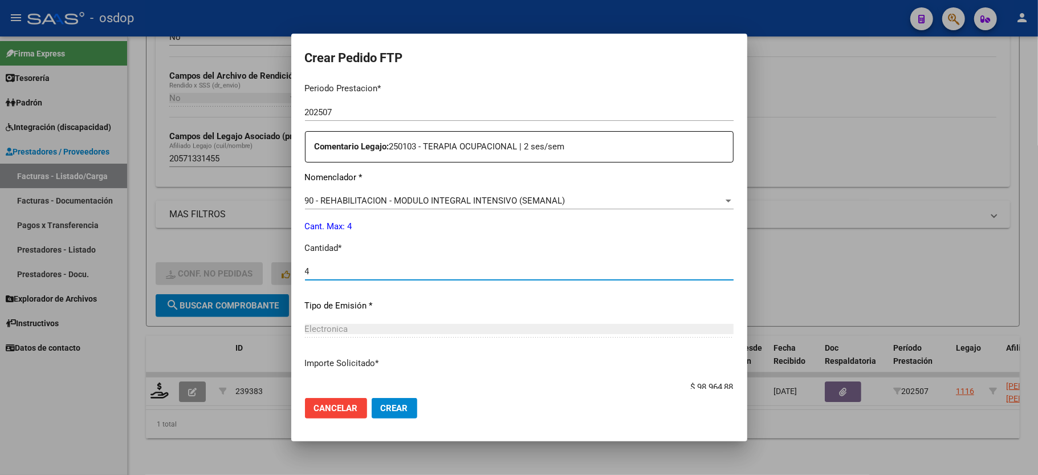
type input "4"
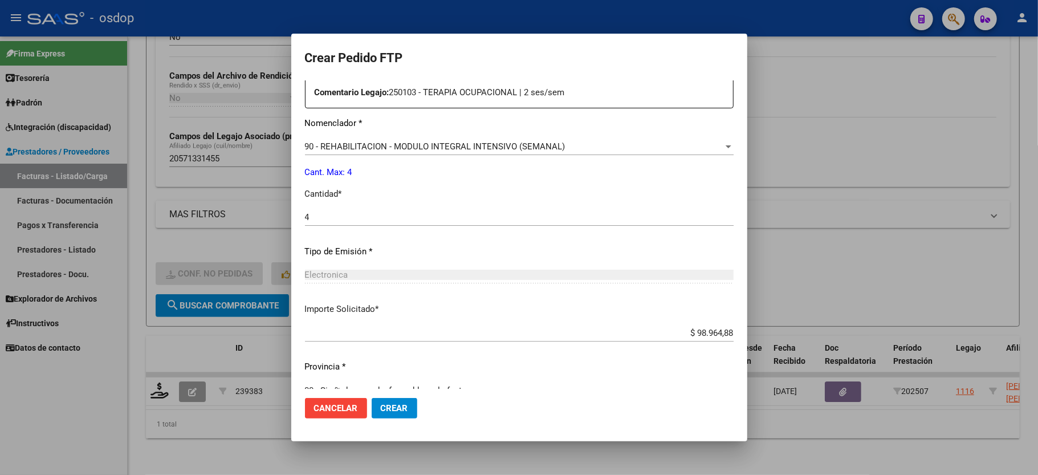
scroll to position [447, 0]
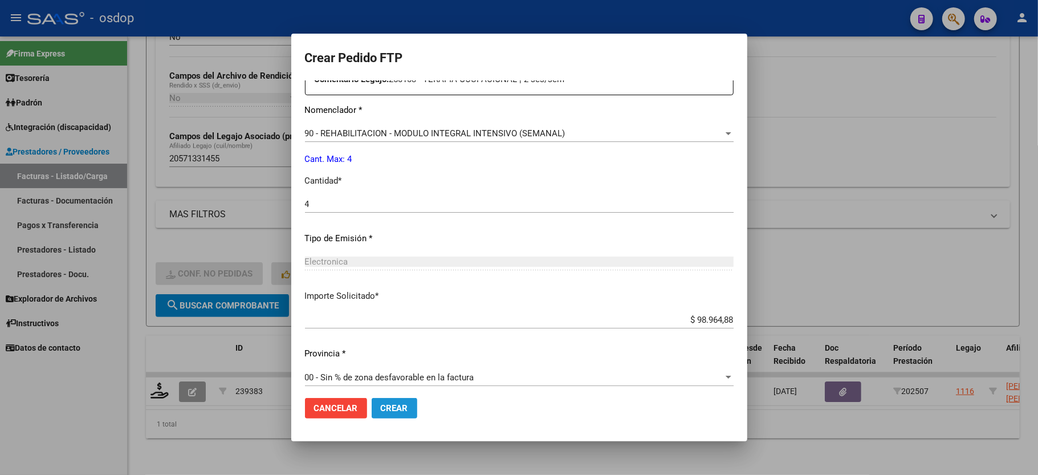
click at [401, 413] on button "Crear" at bounding box center [395, 408] width 46 height 21
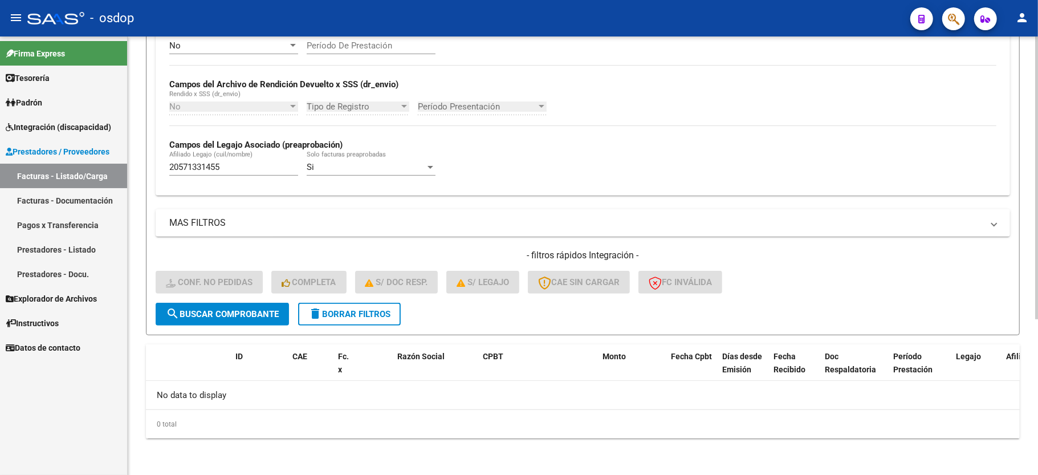
scroll to position [242, 0]
click at [315, 311] on mat-icon "delete" at bounding box center [315, 314] width 14 height 14
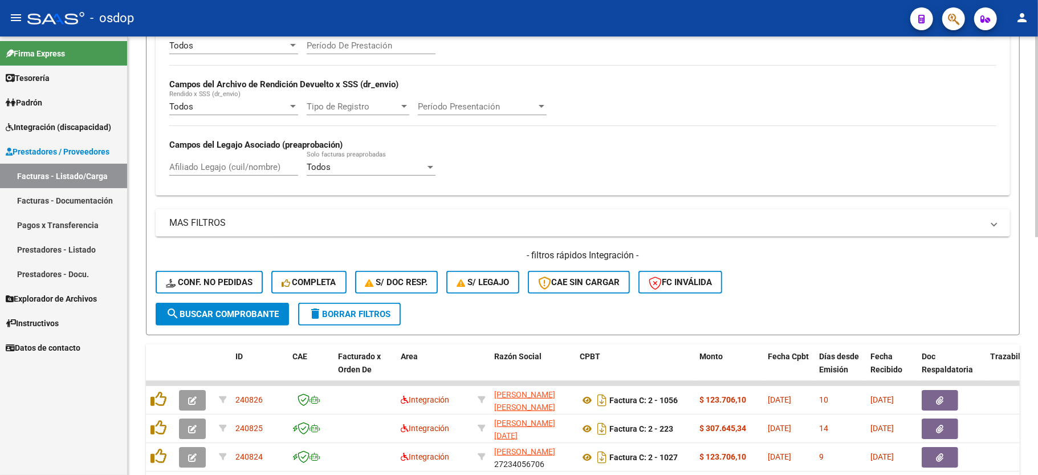
click at [224, 162] on div "Afiliado Legajo (cuil/nombre)" at bounding box center [233, 163] width 129 height 25
paste input "20417920553"
type input "20417920553"
click at [247, 317] on span "search Buscar Comprobante" at bounding box center [222, 314] width 113 height 10
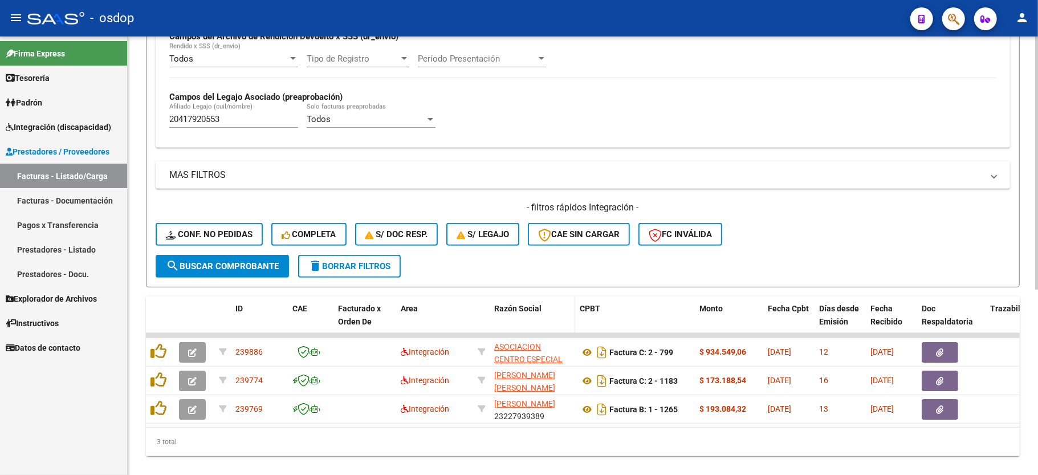
scroll to position [320, 0]
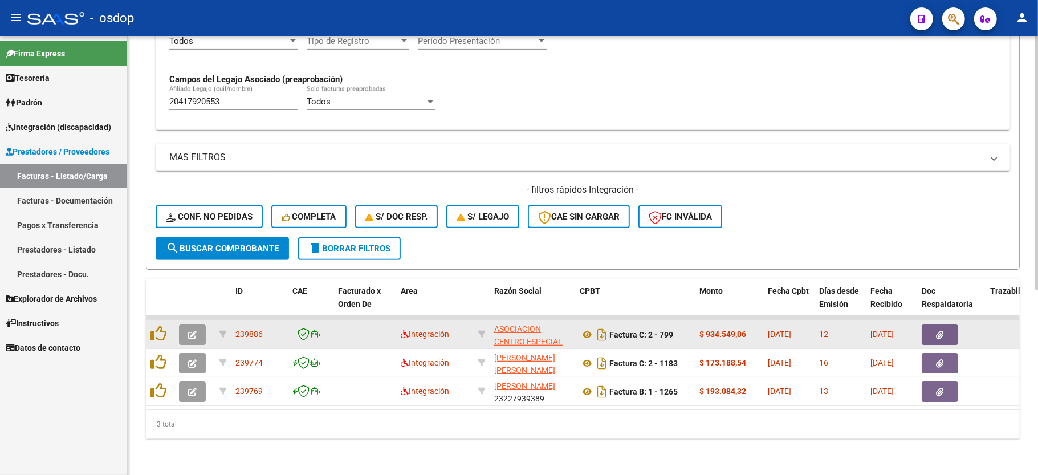
click at [193, 331] on icon "button" at bounding box center [192, 335] width 9 height 9
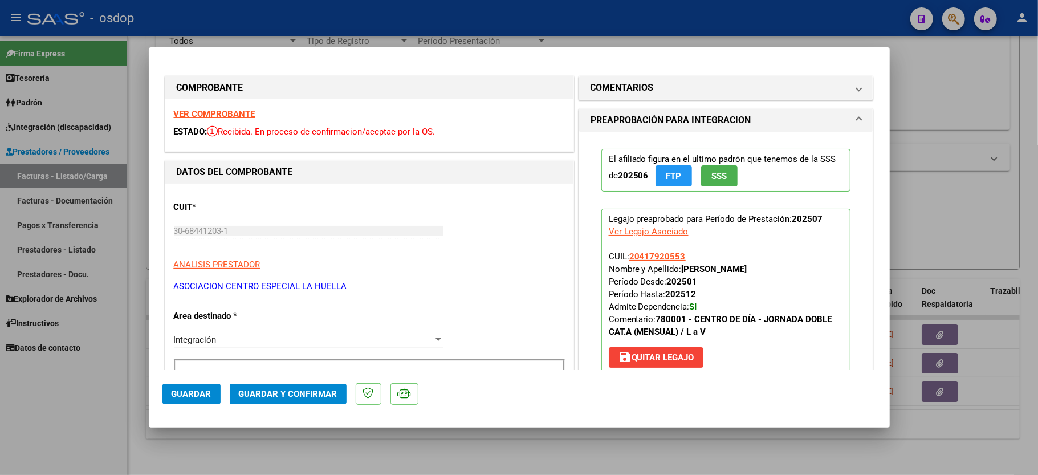
click at [225, 117] on strong "VER COMPROBANTE" at bounding box center [215, 114] width 82 height 10
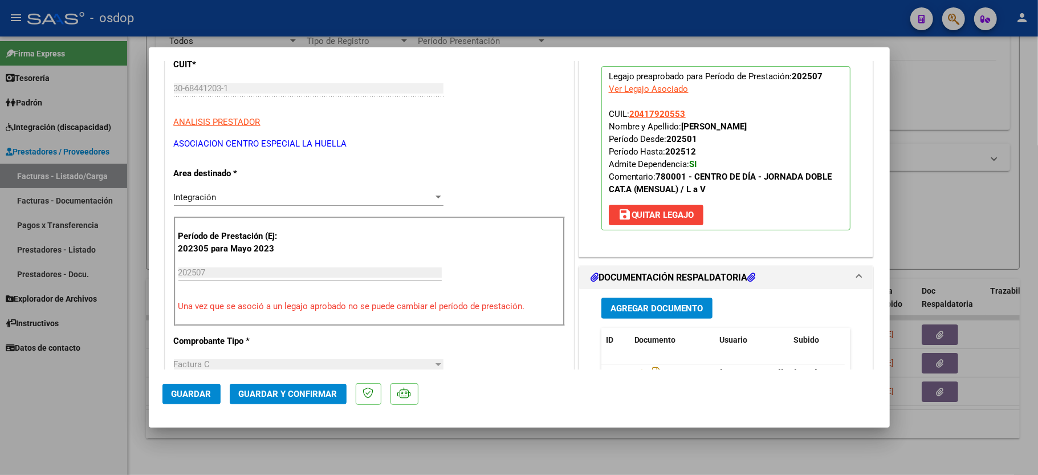
scroll to position [228, 0]
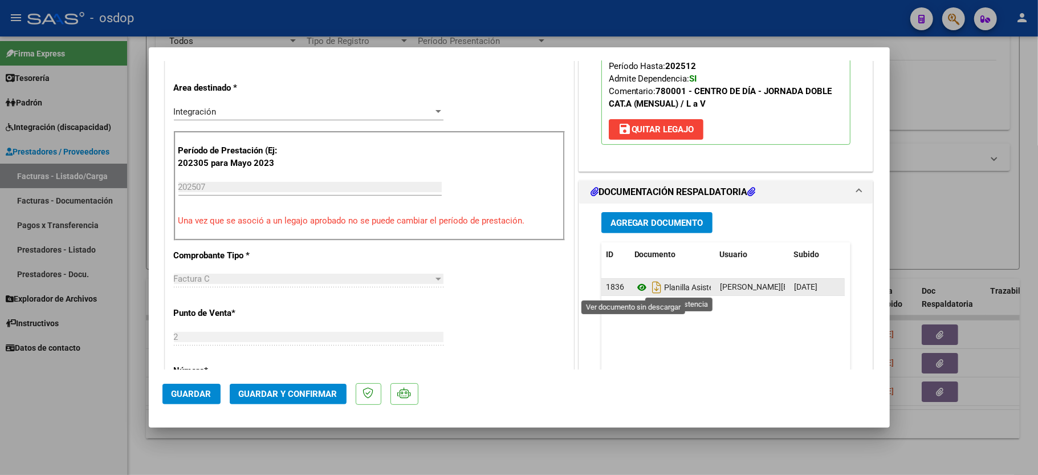
click at [634, 290] on icon at bounding box center [641, 287] width 15 height 14
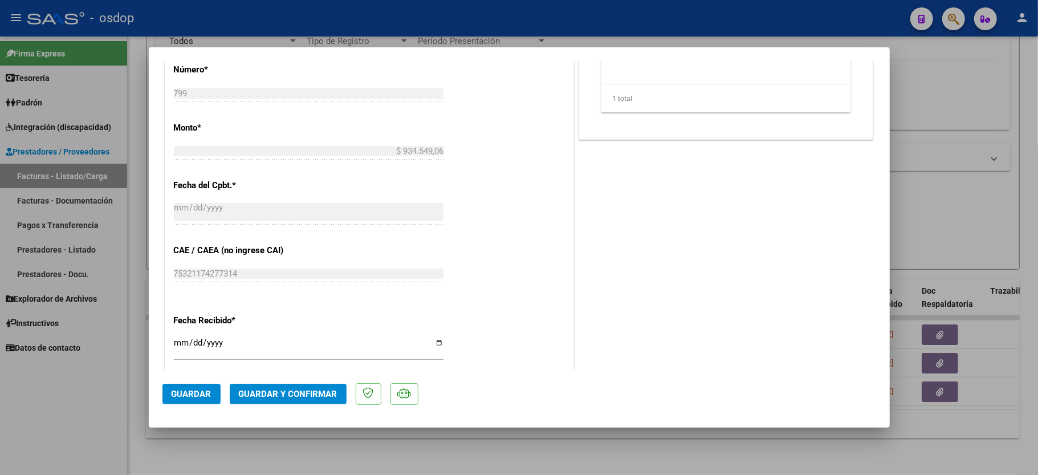
scroll to position [532, 0]
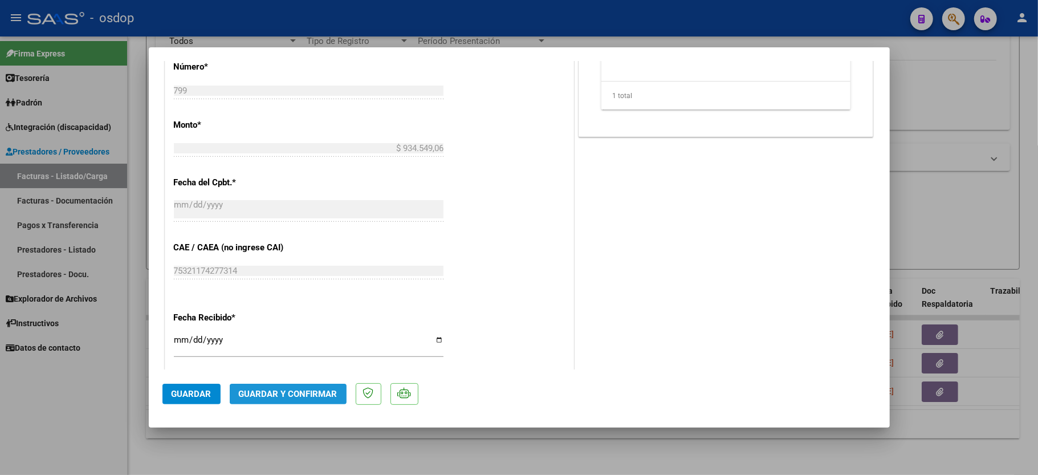
click at [292, 392] on span "Guardar y Confirmar" at bounding box center [288, 394] width 99 height 10
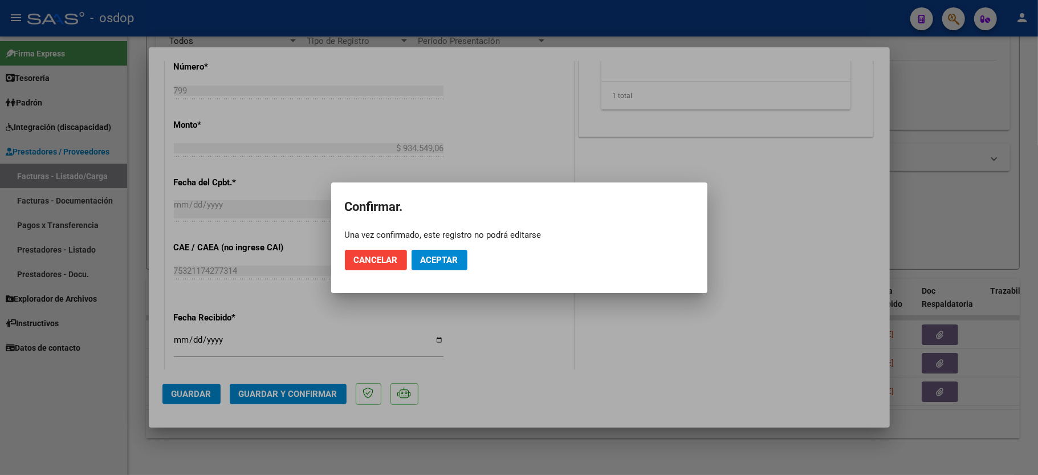
drag, startPoint x: 415, startPoint y: 245, endPoint x: 423, endPoint y: 260, distance: 16.6
click at [417, 246] on mat-dialog-actions "Cancelar Aceptar" at bounding box center [519, 260] width 349 height 39
click at [425, 260] on span "Aceptar" at bounding box center [440, 260] width 38 height 10
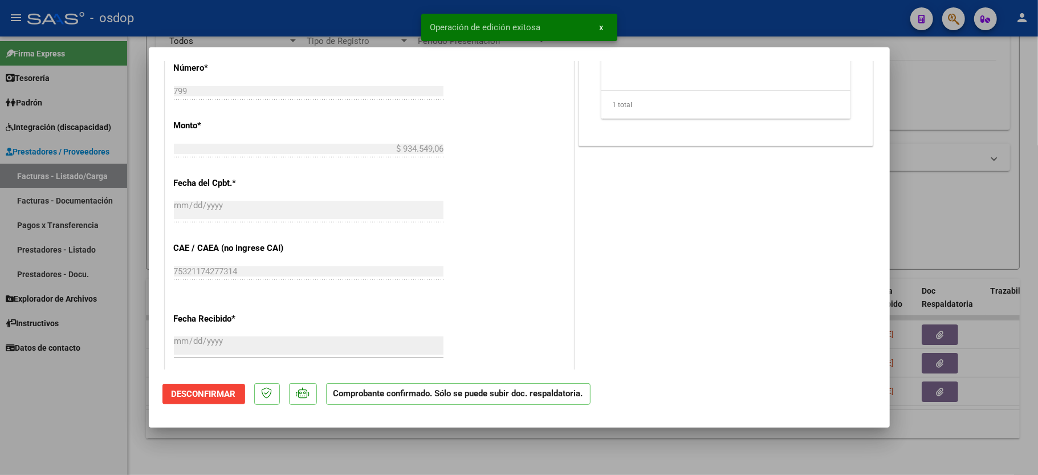
click at [74, 402] on div at bounding box center [519, 237] width 1038 height 475
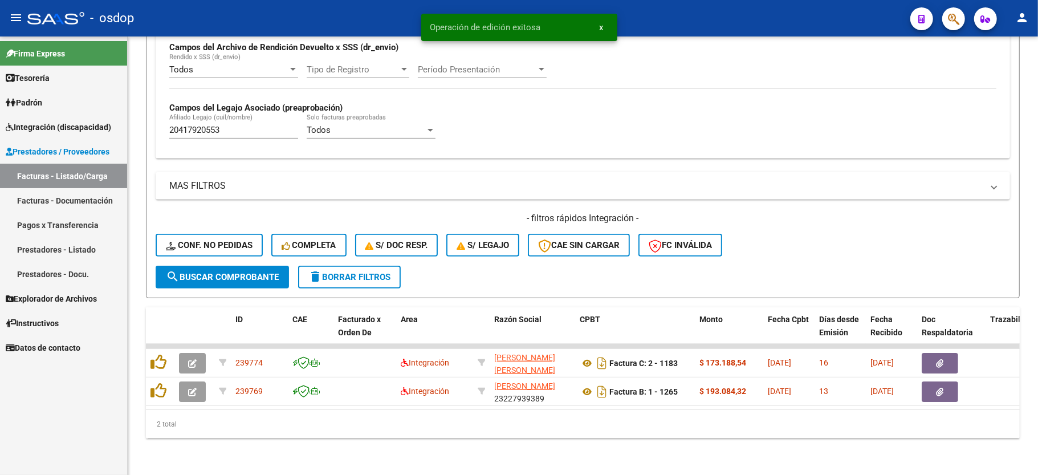
scroll to position [292, 0]
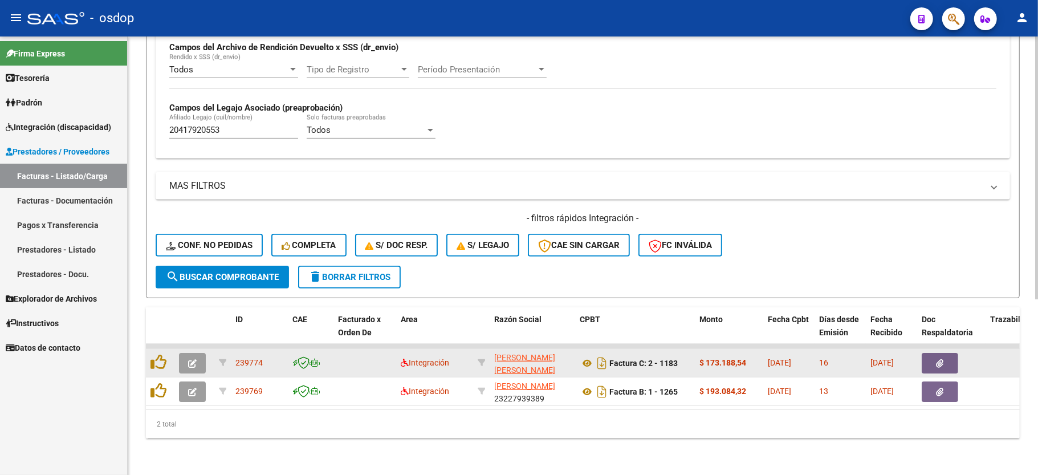
click at [193, 356] on button "button" at bounding box center [192, 363] width 27 height 21
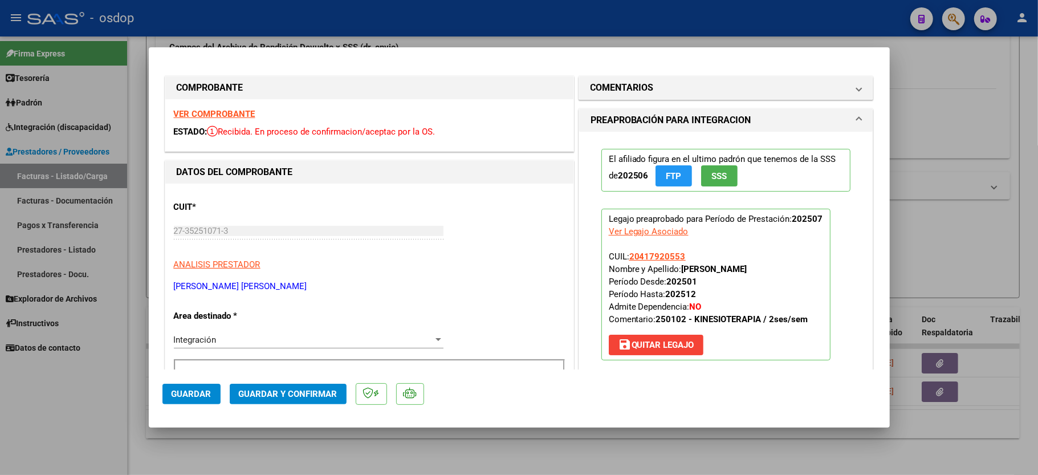
click at [220, 106] on div "VER COMPROBANTE ESTADO: Recibida. En proceso de confirmacion/aceptac por la OS." at bounding box center [369, 125] width 408 height 52
click at [222, 110] on strong "VER COMPROBANTE" at bounding box center [215, 114] width 82 height 10
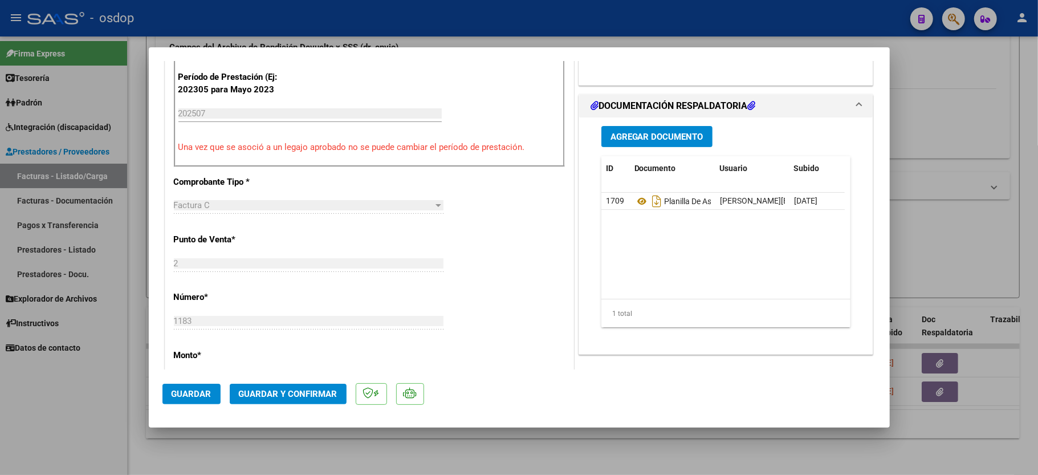
scroll to position [304, 0]
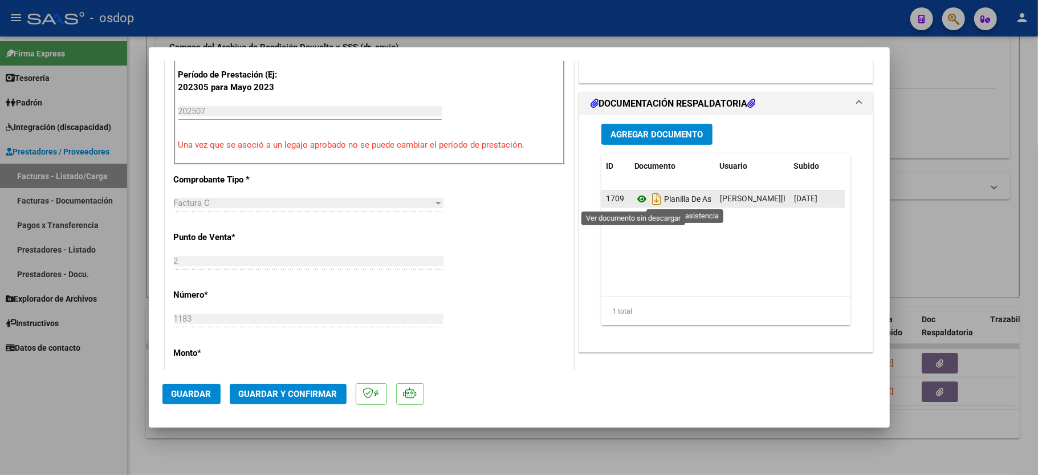
click at [637, 198] on icon at bounding box center [641, 199] width 15 height 14
click at [267, 391] on span "Guardar y Confirmar" at bounding box center [288, 394] width 99 height 10
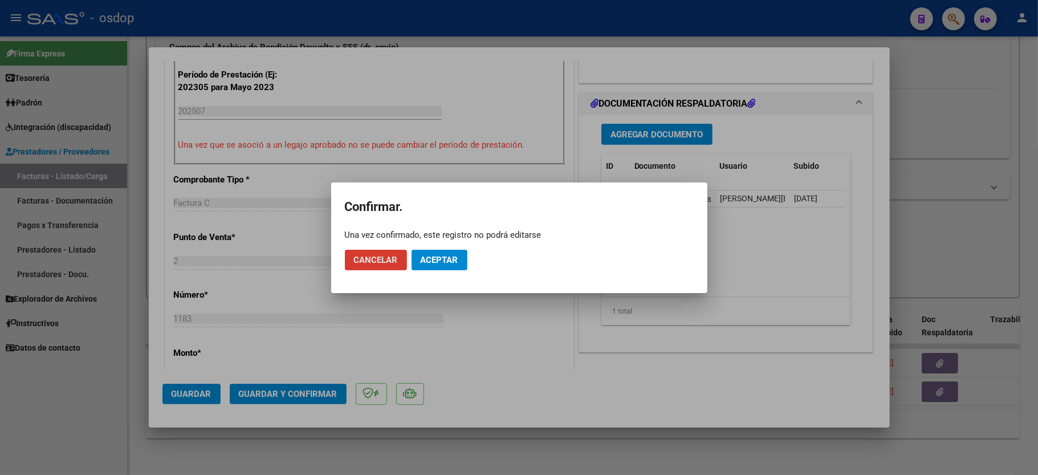
drag, startPoint x: 415, startPoint y: 274, endPoint x: 415, endPoint y: 267, distance: 6.3
click at [415, 267] on mat-dialog-actions "Cancelar Aceptar" at bounding box center [519, 260] width 349 height 39
click at [421, 260] on span "Aceptar" at bounding box center [440, 260] width 38 height 10
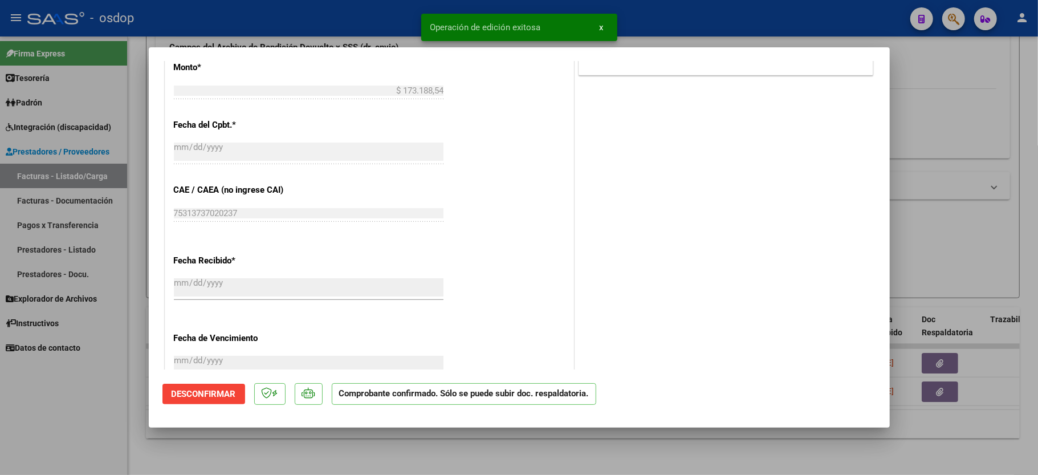
click at [81, 384] on div at bounding box center [519, 237] width 1038 height 475
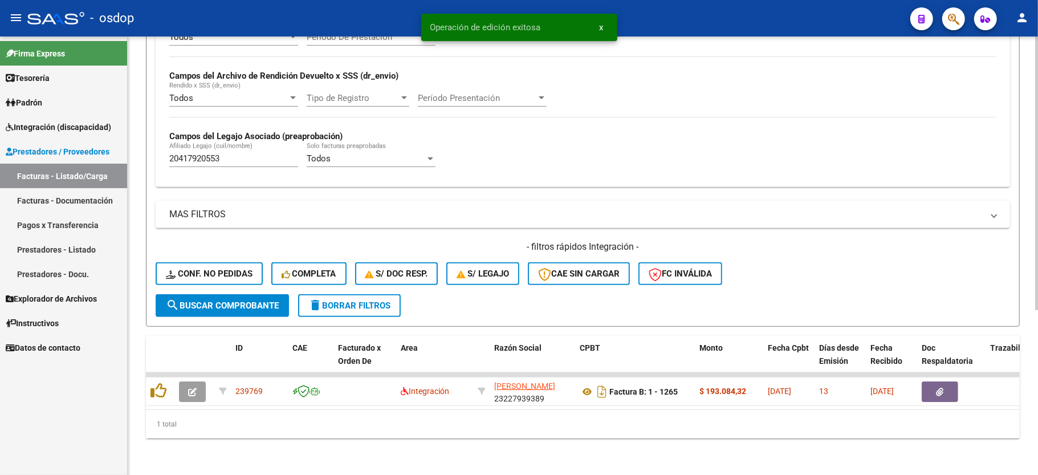
scroll to position [263, 0]
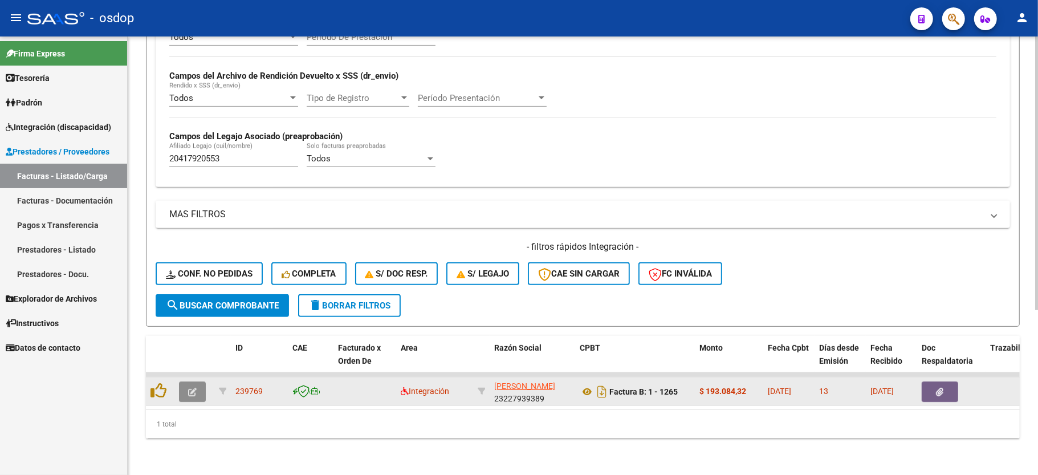
click at [188, 388] on icon "button" at bounding box center [192, 392] width 9 height 9
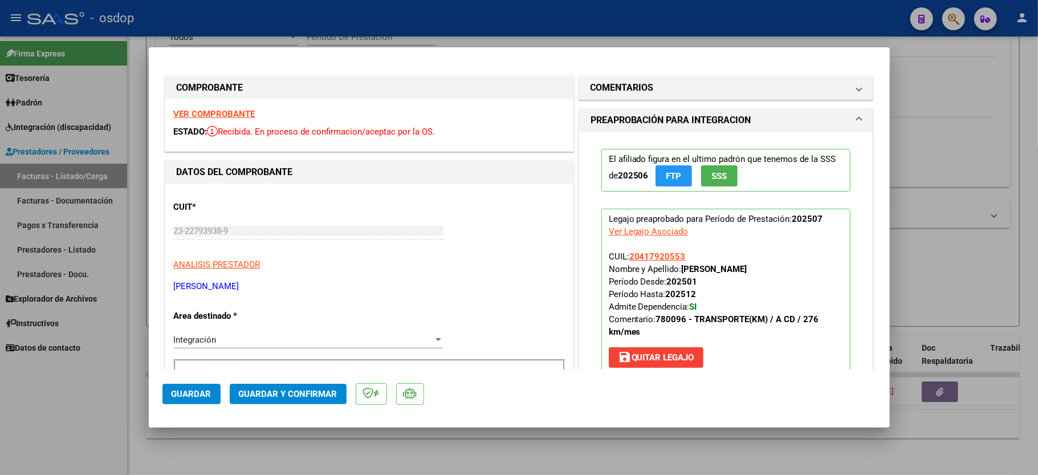
click at [215, 107] on div "VER COMPROBANTE ESTADO: Recibida. En proceso de confirmacion/aceptac por la OS." at bounding box center [369, 125] width 408 height 52
click at [213, 109] on strong "VER COMPROBANTE" at bounding box center [215, 114] width 82 height 10
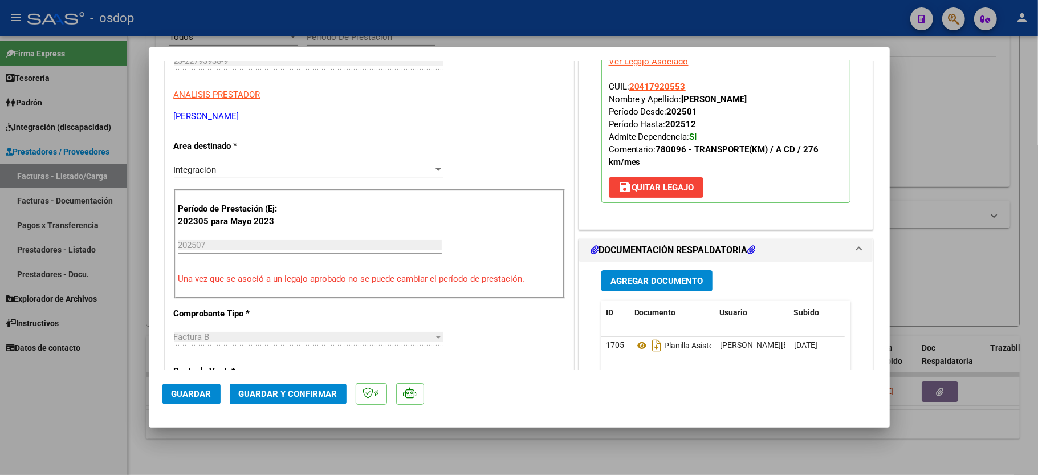
scroll to position [228, 0]
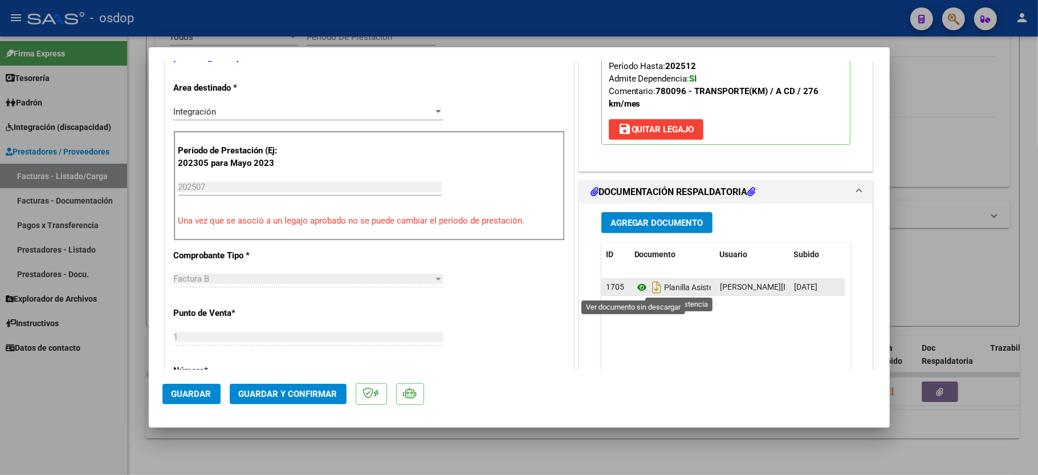
click at [634, 288] on icon at bounding box center [641, 287] width 15 height 14
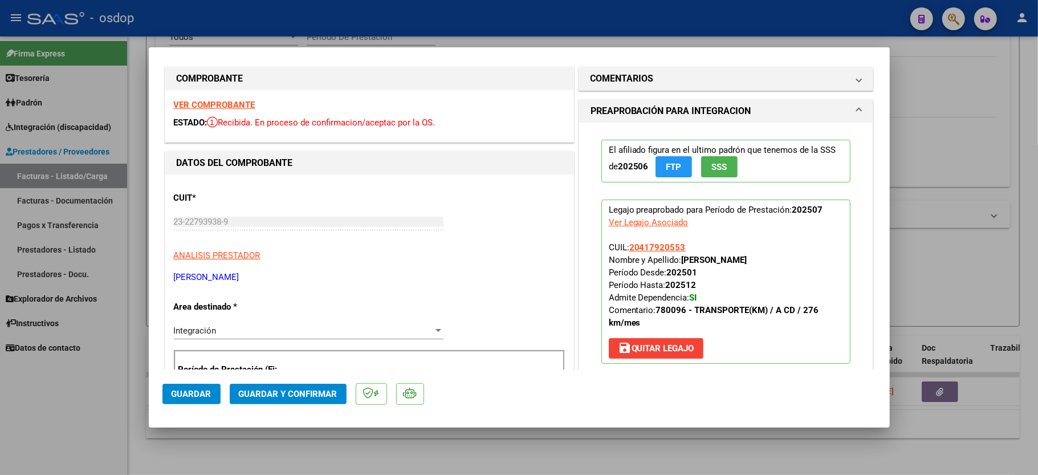
scroll to position [0, 0]
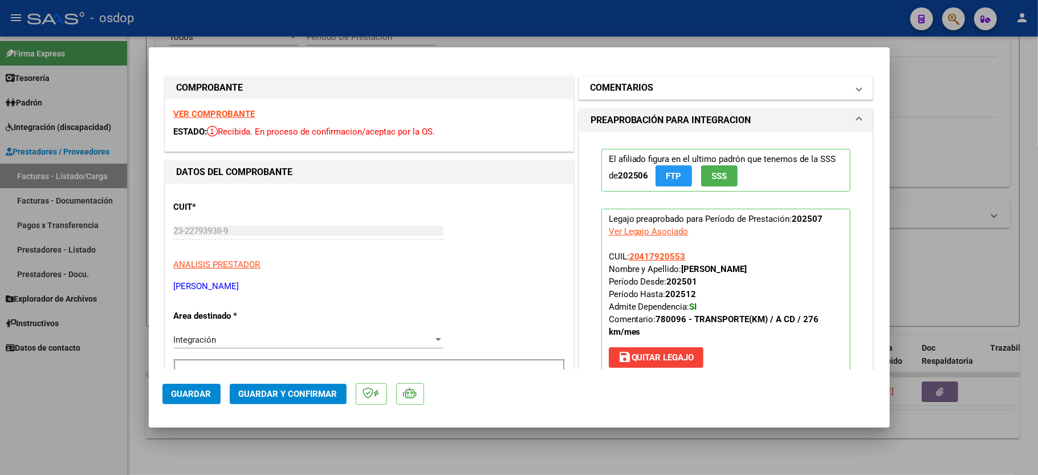
click at [659, 90] on mat-panel-title "COMENTARIOS" at bounding box center [719, 88] width 258 height 14
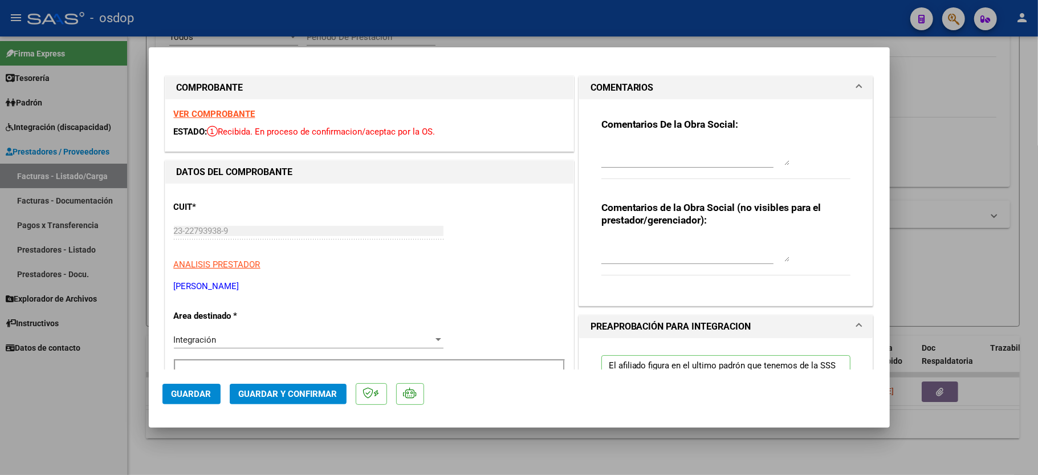
click at [647, 245] on textarea at bounding box center [695, 250] width 188 height 23
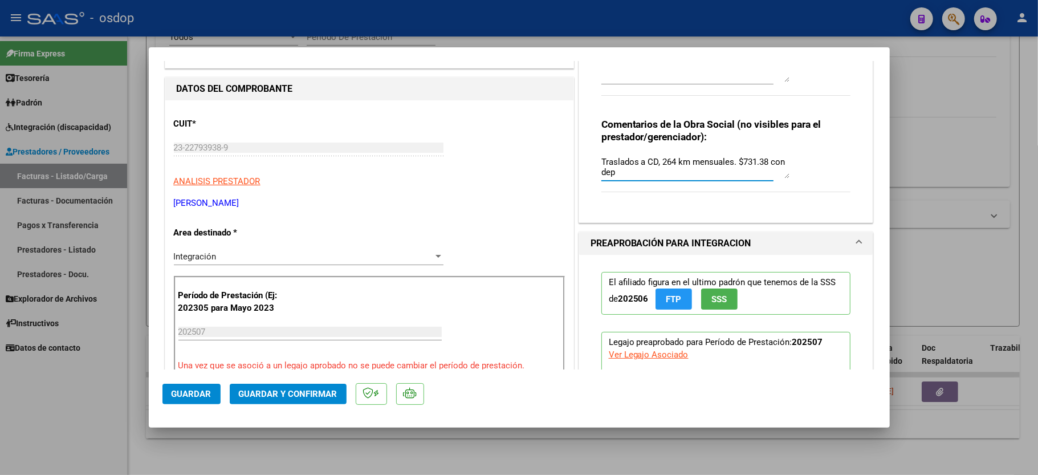
scroll to position [152, 0]
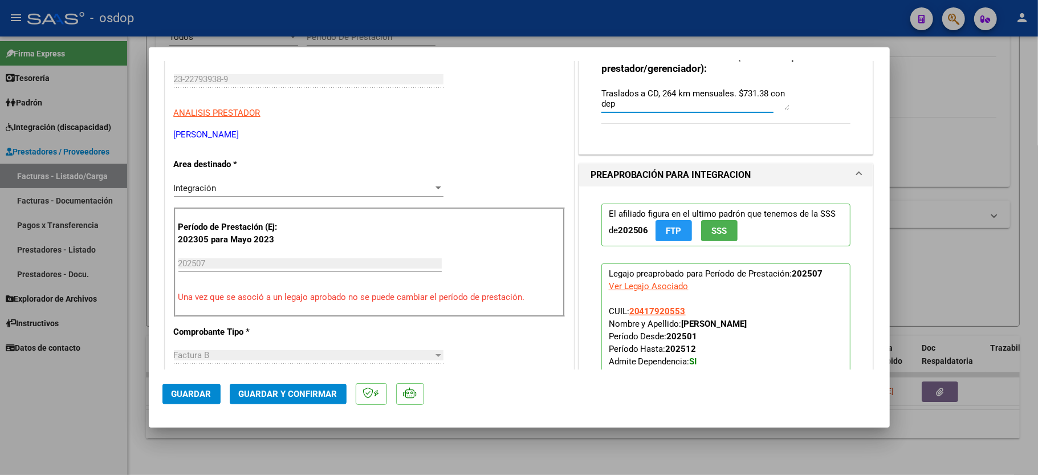
type textarea "Traslados a CD, 264 km mensuales. $731.38 con dep"
click at [251, 408] on mat-dialog-actions "Guardar Guardar y Confirmar" at bounding box center [519, 391] width 714 height 45
click at [258, 393] on span "Guardar y Confirmar" at bounding box center [288, 394] width 99 height 10
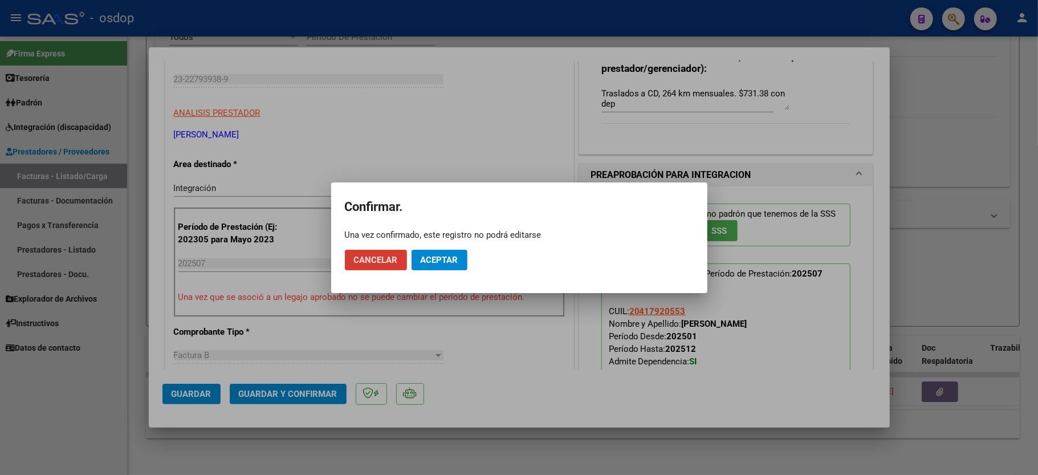
click at [454, 256] on button "Aceptar" at bounding box center [440, 260] width 56 height 21
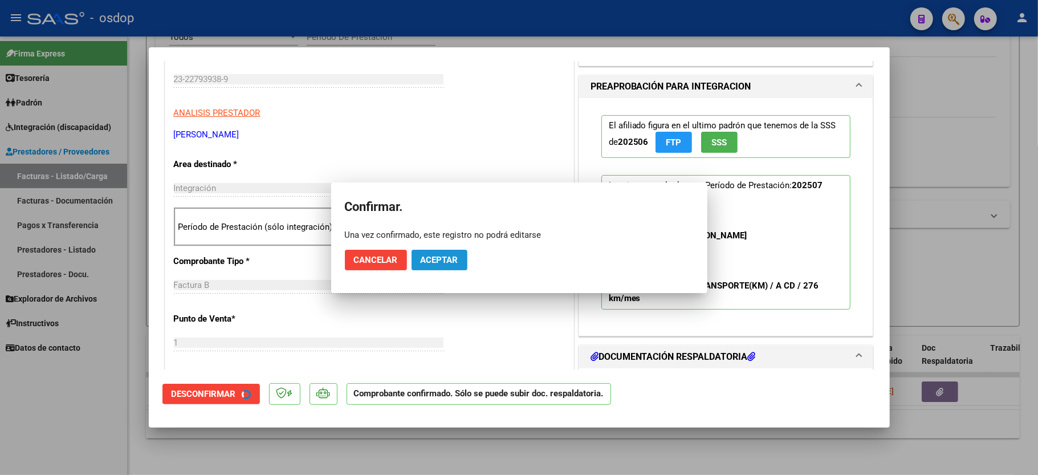
scroll to position [151, 0]
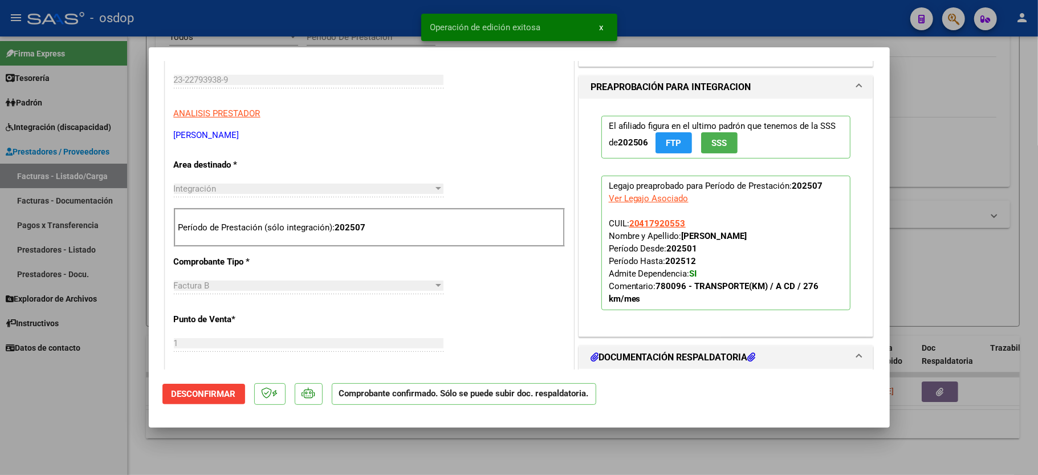
click at [96, 362] on div at bounding box center [519, 237] width 1038 height 475
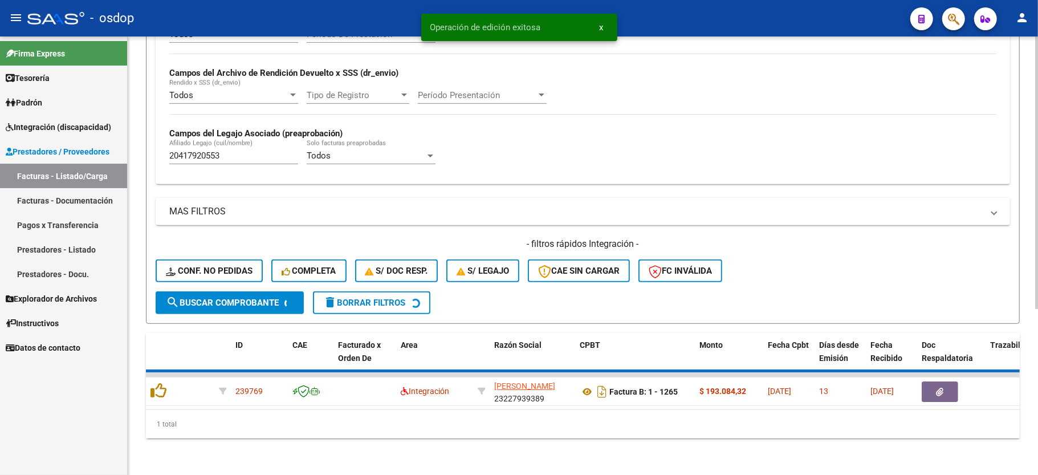
scroll to position [242, 0]
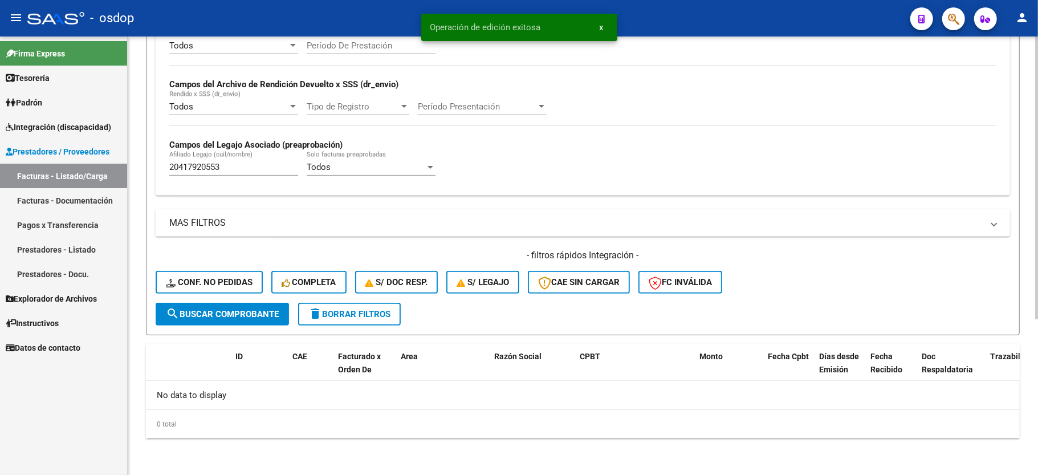
click at [210, 141] on strong "Campos del Legajo Asociado (preaprobación)" at bounding box center [255, 145] width 173 height 10
click at [194, 162] on div "20417920553 Afiliado Legajo (cuil/nombre)" at bounding box center [233, 163] width 129 height 25
click at [198, 165] on input "20417920553" at bounding box center [233, 167] width 129 height 10
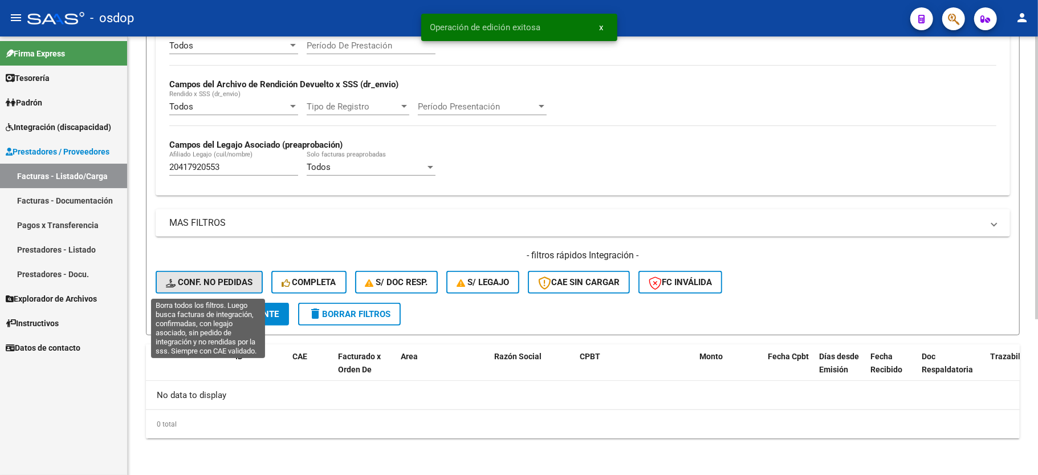
click at [226, 274] on button "Conf. no pedidas" at bounding box center [209, 282] width 107 height 23
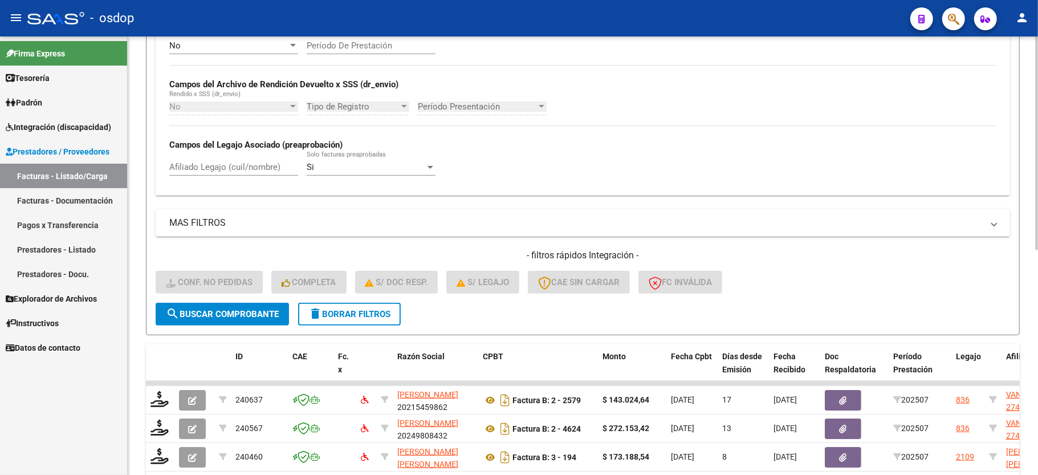
click at [221, 172] on input "Afiliado Legajo (cuil/nombre)" at bounding box center [233, 167] width 129 height 10
paste input "20417920553"
type input "20417920553"
click at [222, 316] on span "search Buscar Comprobante" at bounding box center [222, 314] width 113 height 10
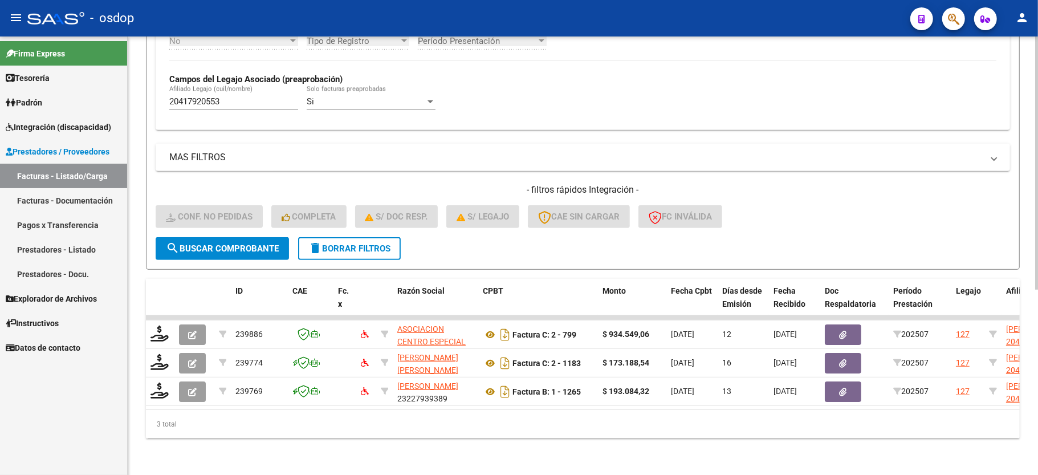
scroll to position [320, 0]
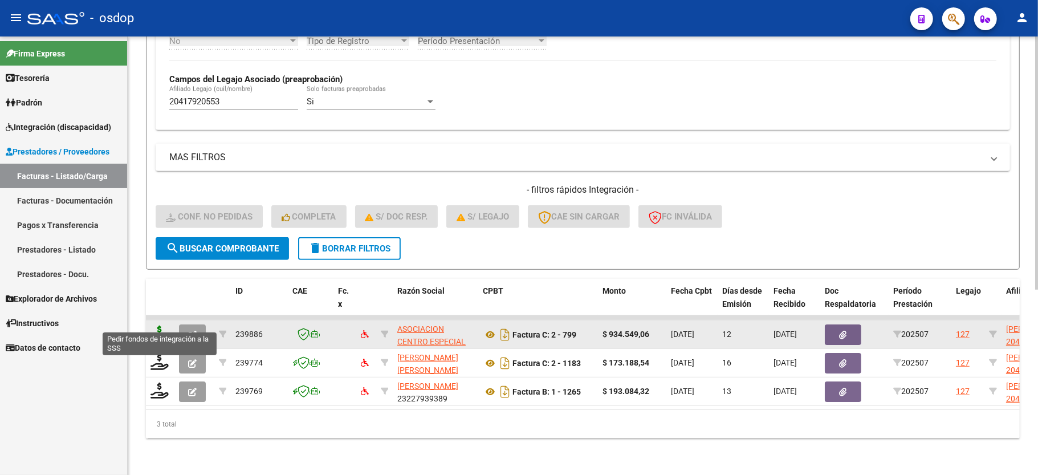
click at [162, 325] on icon at bounding box center [159, 333] width 18 height 16
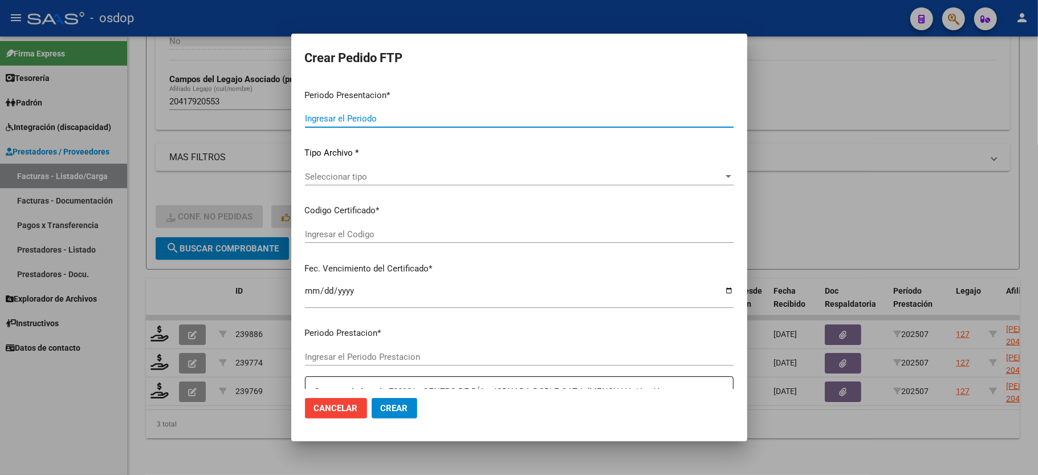
type input "202507"
type input "$ 934.549,06"
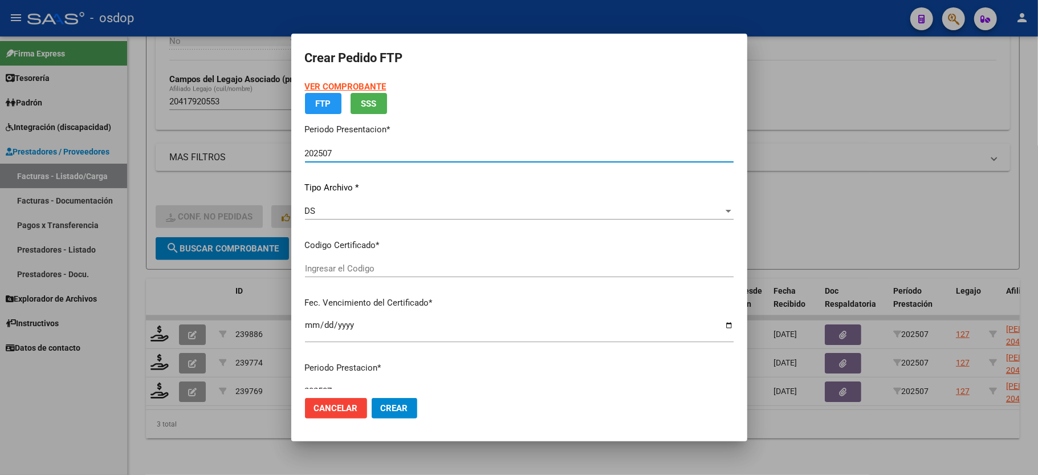
type input "5375457883"
type input "2032-11-28"
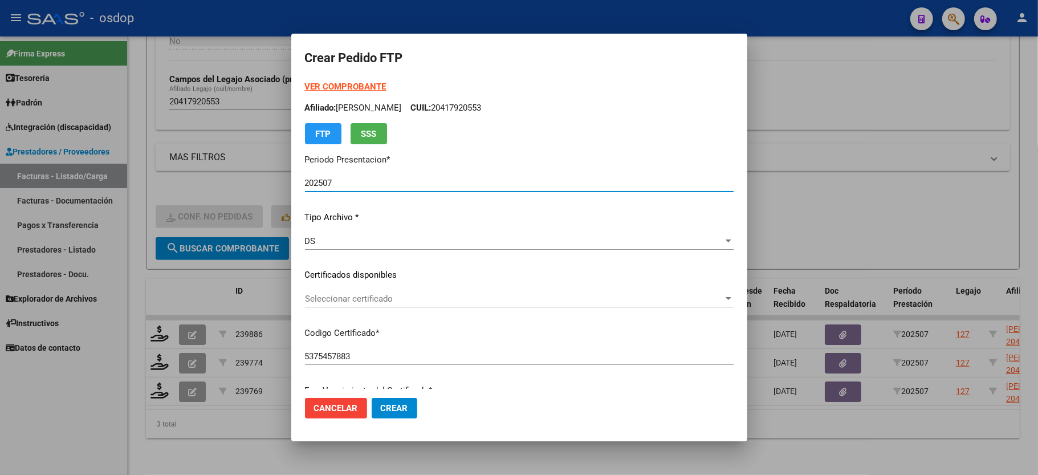
click at [333, 296] on span "Seleccionar certificado" at bounding box center [514, 299] width 418 height 10
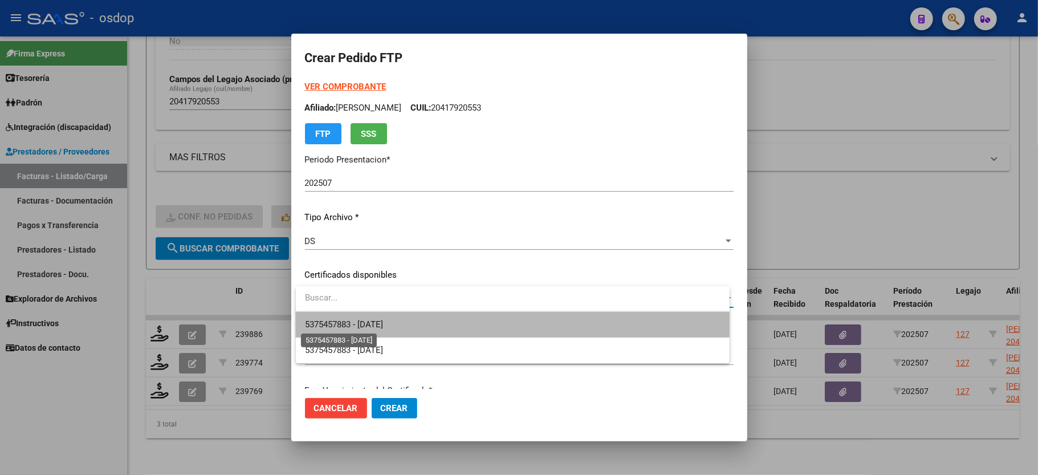
click at [343, 320] on span "5375457883 - 2032-11-28" at bounding box center [344, 324] width 78 height 10
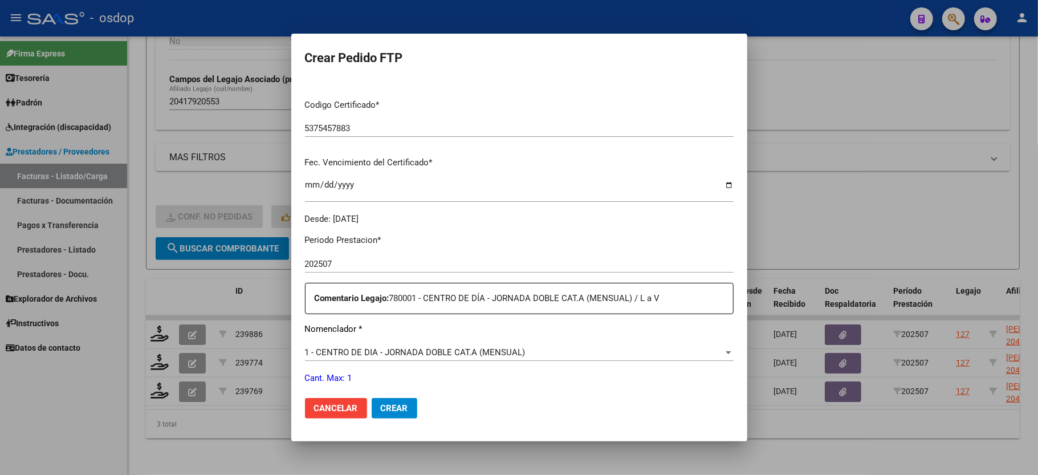
scroll to position [304, 0]
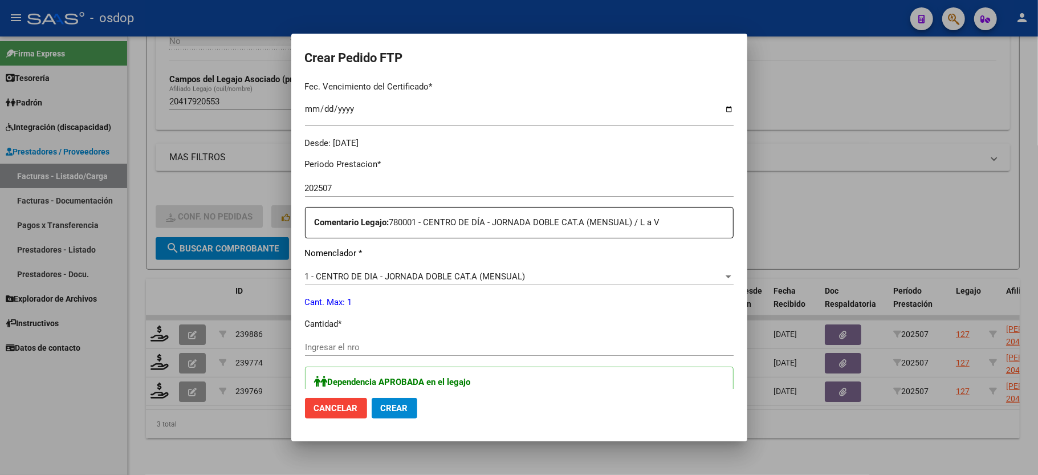
click at [345, 342] on input "Ingresar el nro" at bounding box center [519, 347] width 429 height 10
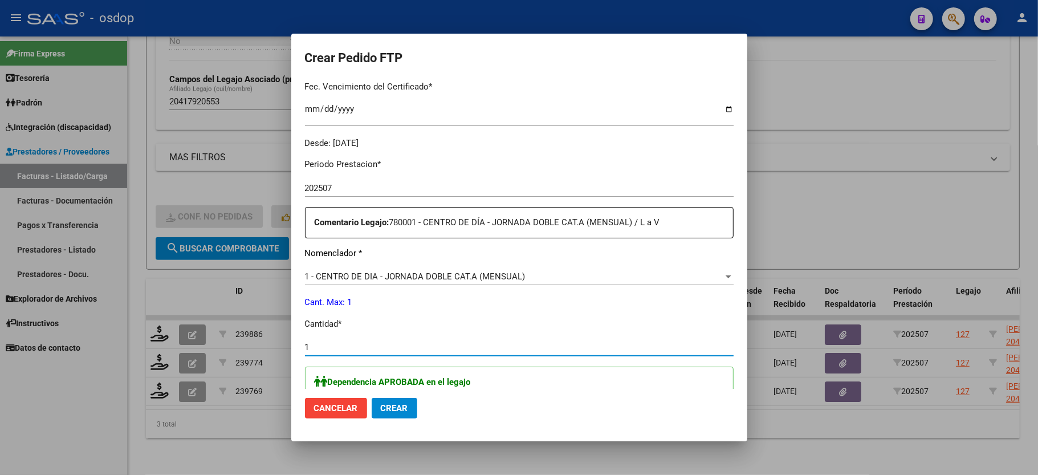
type input "1"
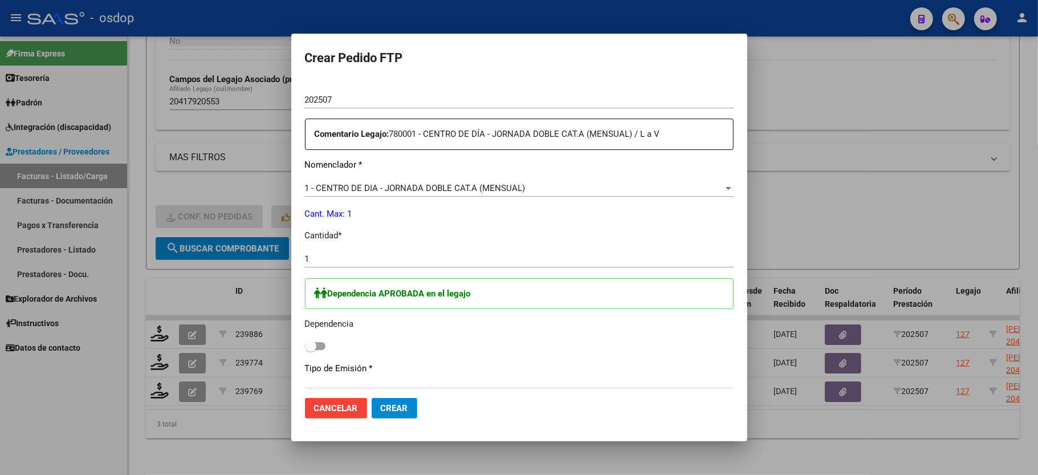
scroll to position [456, 0]
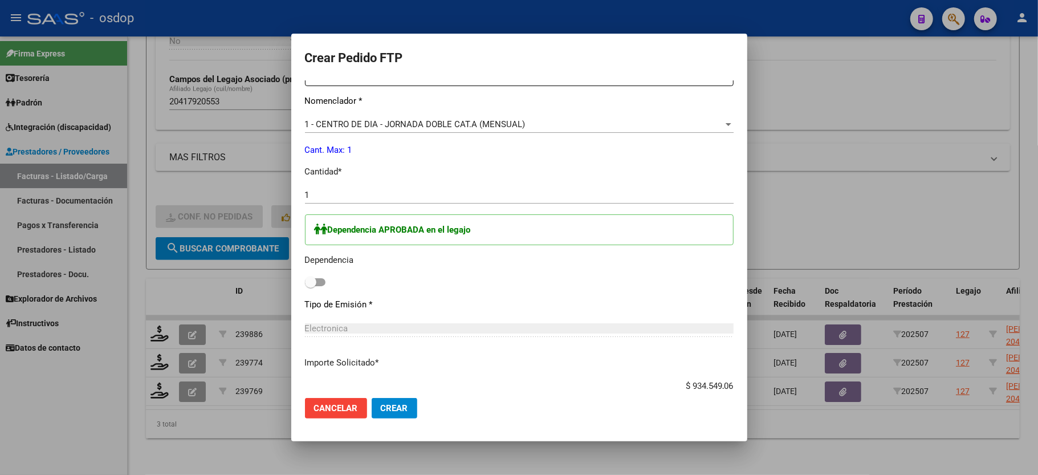
click at [308, 268] on div "Dependencia APROBADA en el legajo Dependencia" at bounding box center [519, 252] width 429 height 76
click at [309, 279] on span at bounding box center [310, 281] width 11 height 11
click at [310, 286] on input "checkbox" at bounding box center [310, 286] width 1 height 1
checkbox input "true"
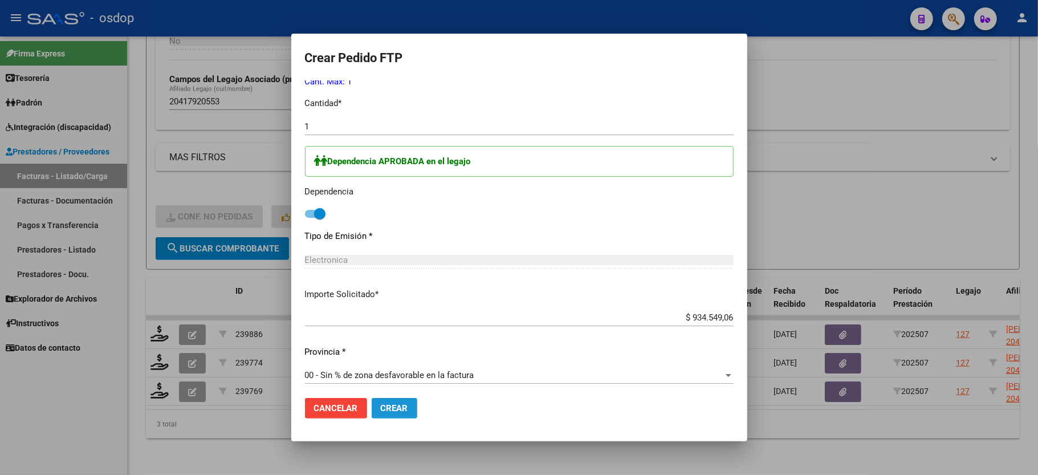
click at [395, 411] on span "Crear" at bounding box center [394, 408] width 27 height 10
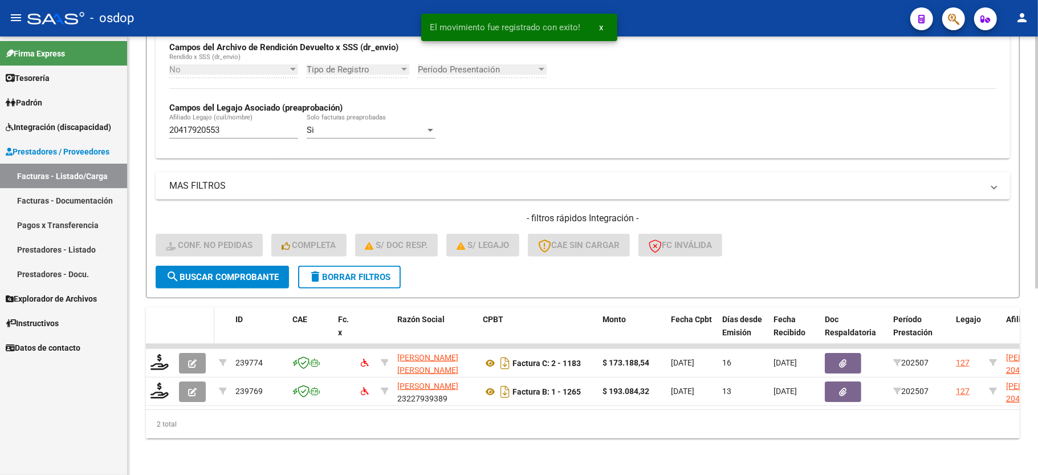
scroll to position [292, 0]
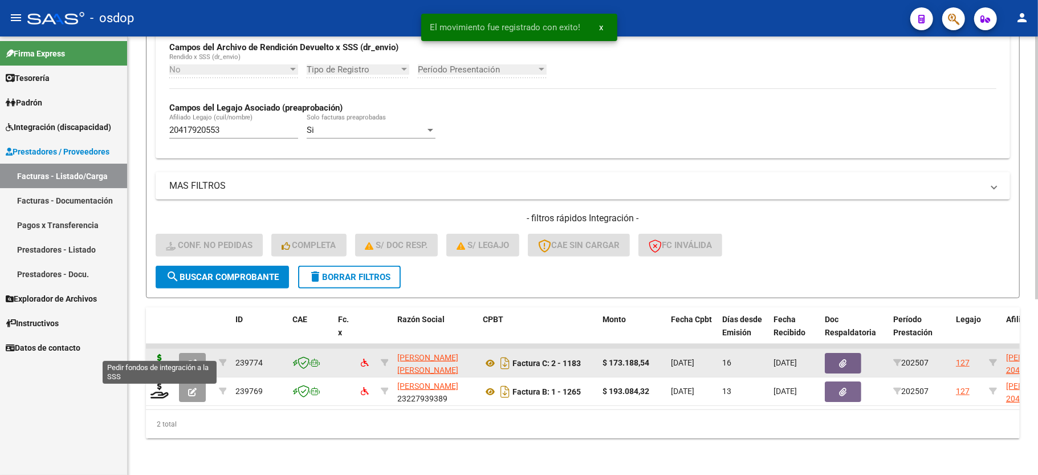
click at [163, 354] on icon at bounding box center [159, 362] width 18 height 16
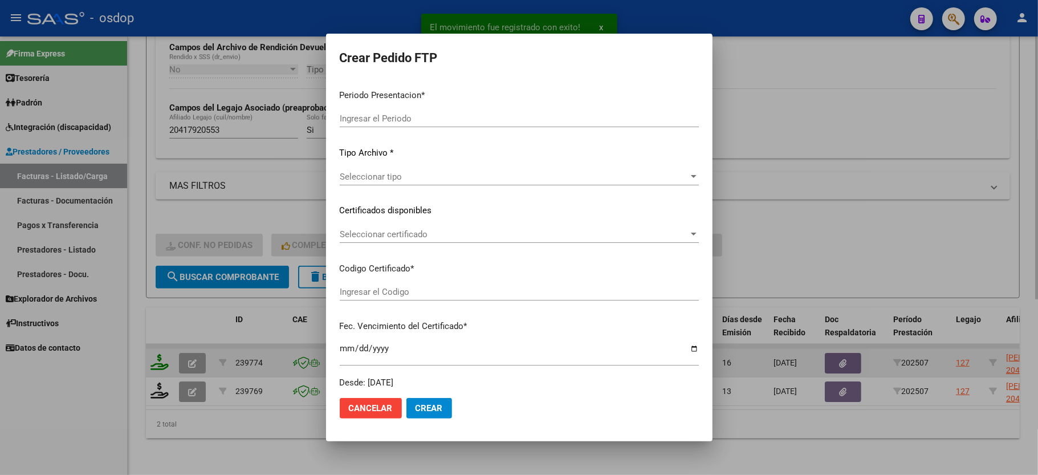
type input "202507"
type input "$ 173.188,54"
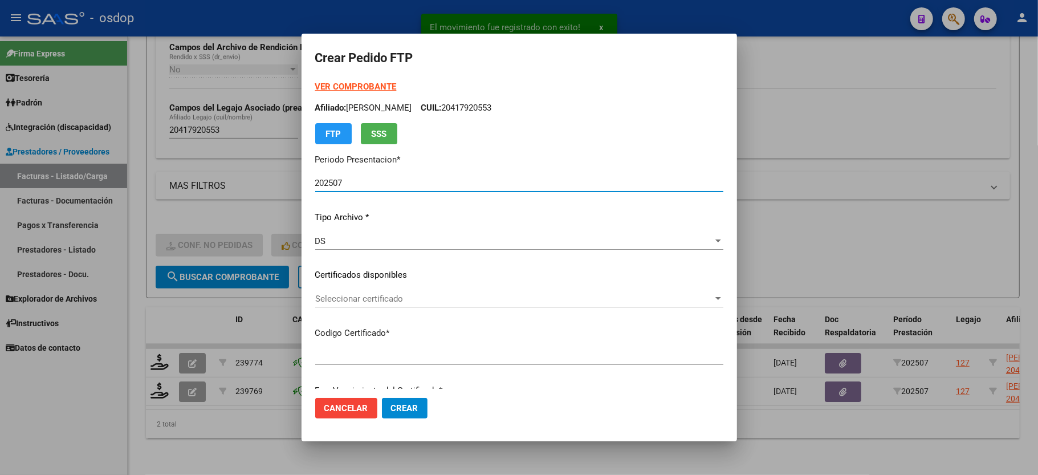
type input "5375457883"
type input "2032-11-28"
click at [343, 318] on div "VER COMPROBANTE ARCA Padrón Afiliado: CARIGNANO FRANCO ANDRES CUIL: 20417920553…" at bounding box center [519, 266] width 408 height 373
click at [344, 308] on div "Seleccionar certificado Seleccionar certificado" at bounding box center [519, 304] width 408 height 28
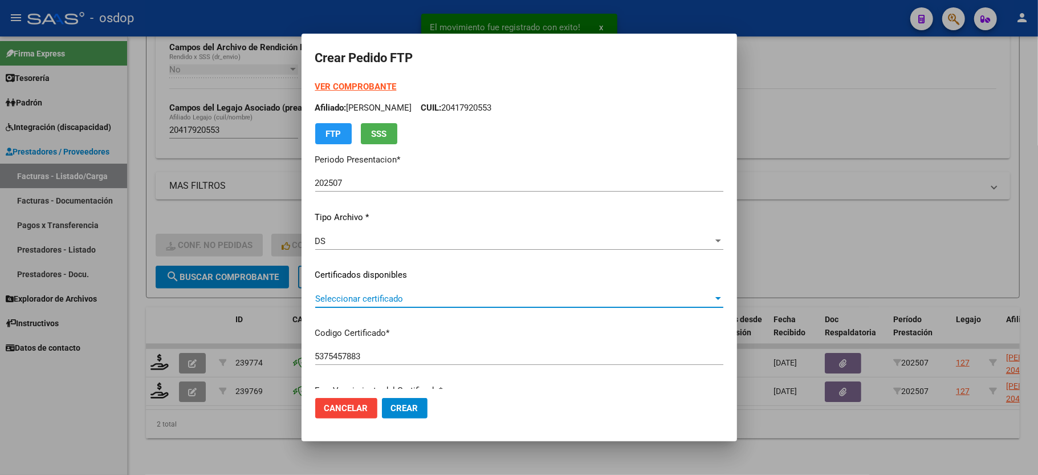
click at [344, 302] on span "Seleccionar certificado" at bounding box center [514, 299] width 398 height 10
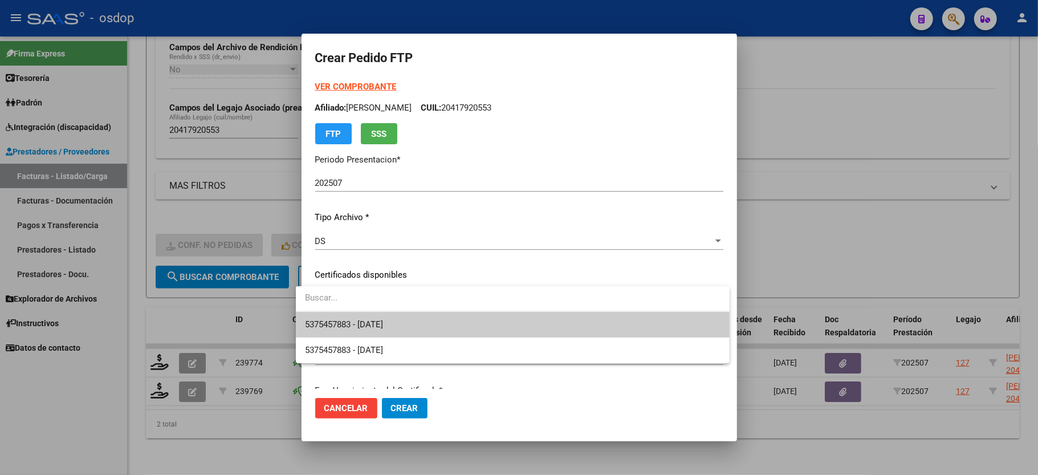
click at [344, 316] on span "5375457883 - 2032-11-28" at bounding box center [512, 325] width 415 height 26
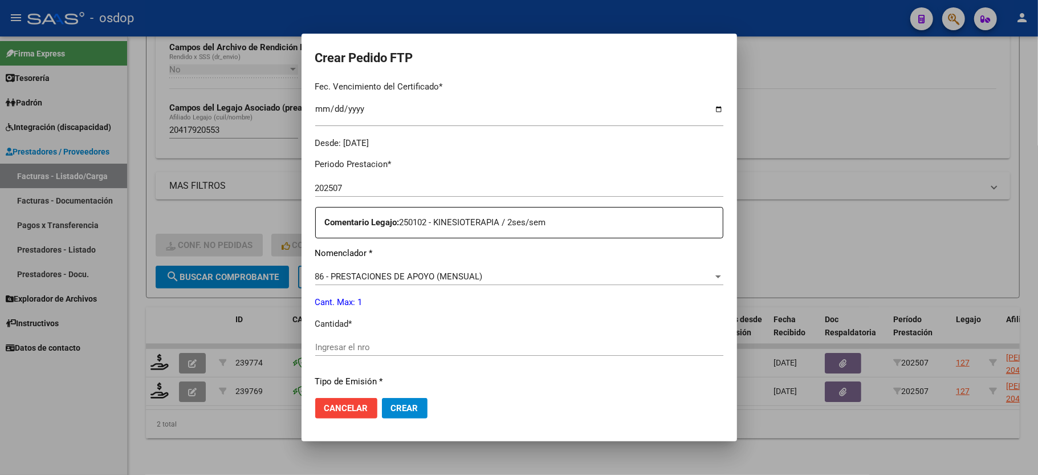
scroll to position [380, 0]
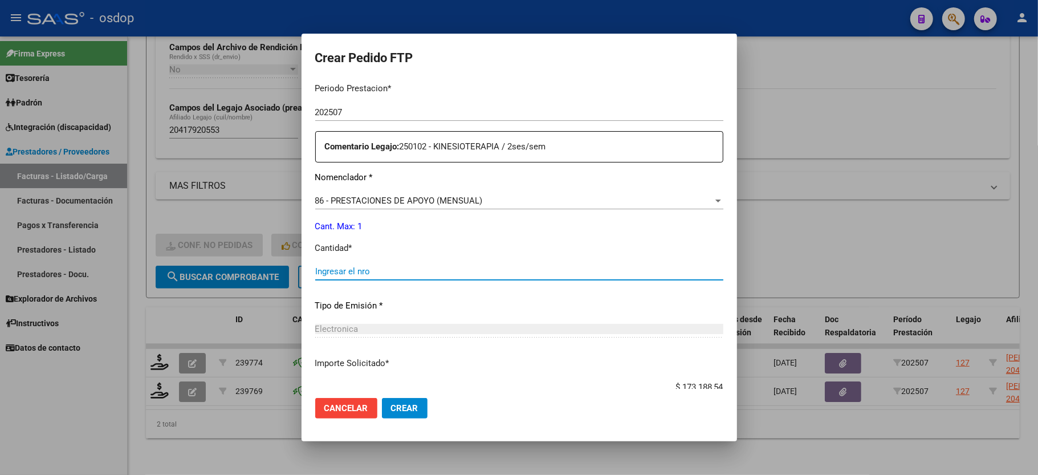
click at [349, 266] on input "Ingresar el nro" at bounding box center [519, 271] width 408 height 10
type input "1"
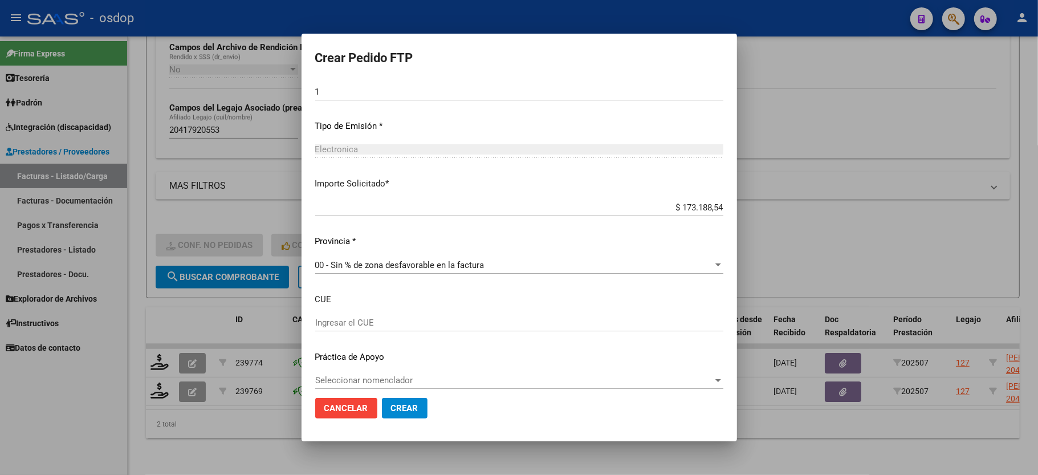
scroll to position [562, 0]
click at [391, 404] on span "Crear" at bounding box center [404, 408] width 27 height 10
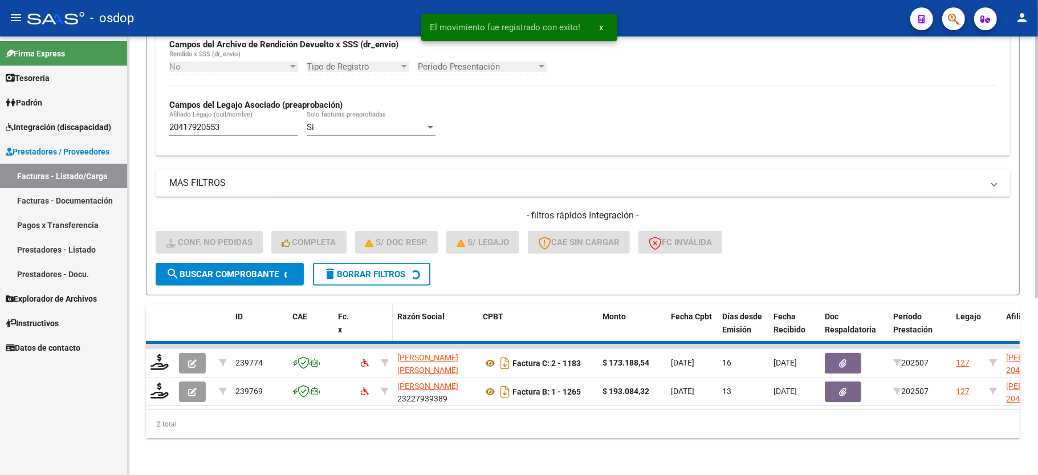
scroll to position [263, 0]
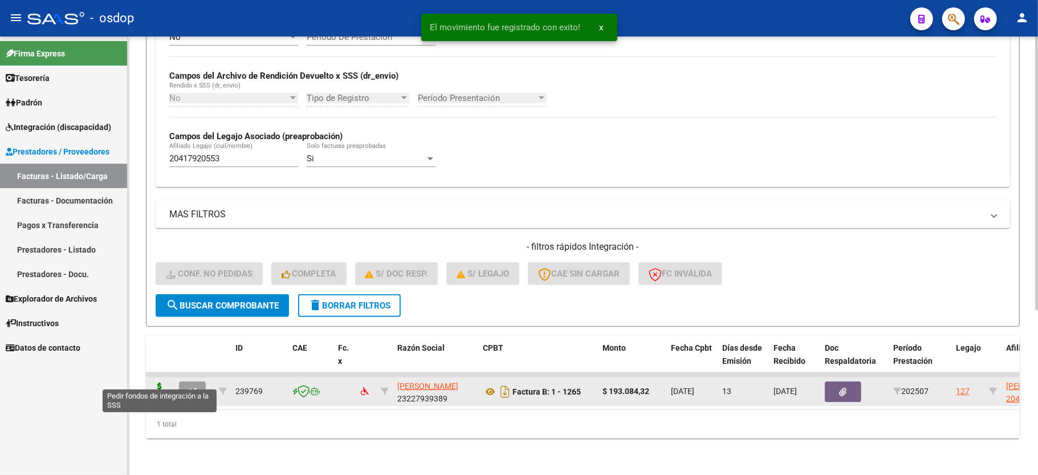
click at [151, 382] on icon at bounding box center [159, 390] width 18 height 16
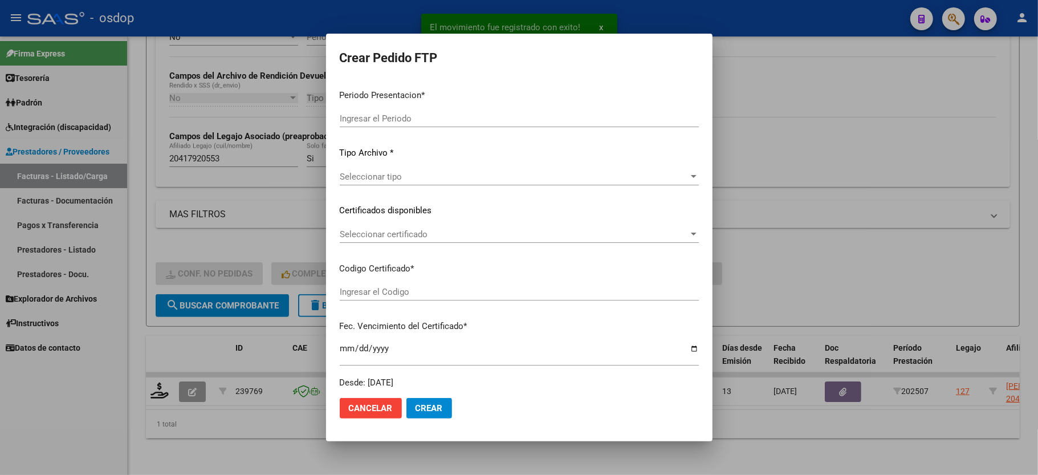
type input "202507"
type input "$ 193.084,32"
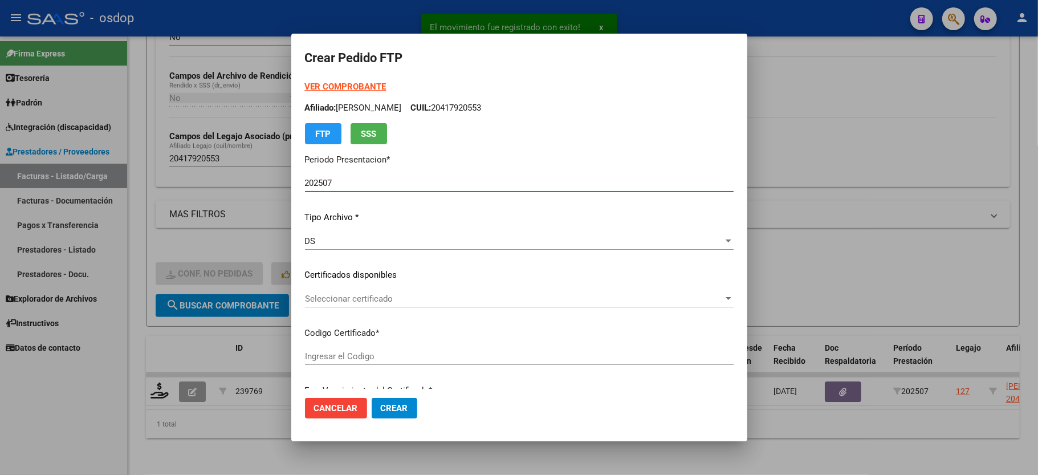
type input "5375457883"
type input "2032-11-28"
click at [352, 302] on span "Seleccionar certificado" at bounding box center [514, 299] width 418 height 10
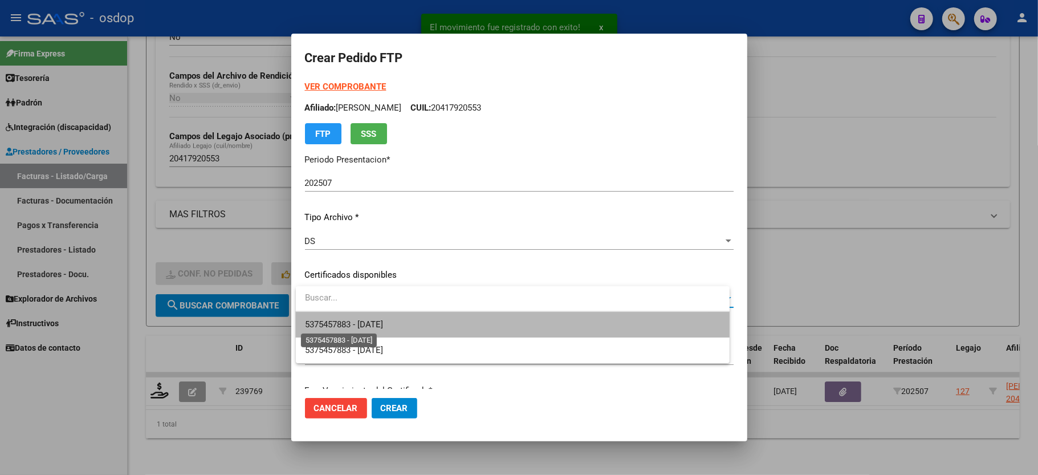
click at [357, 319] on span "5375457883 - 2032-11-28" at bounding box center [344, 324] width 78 height 10
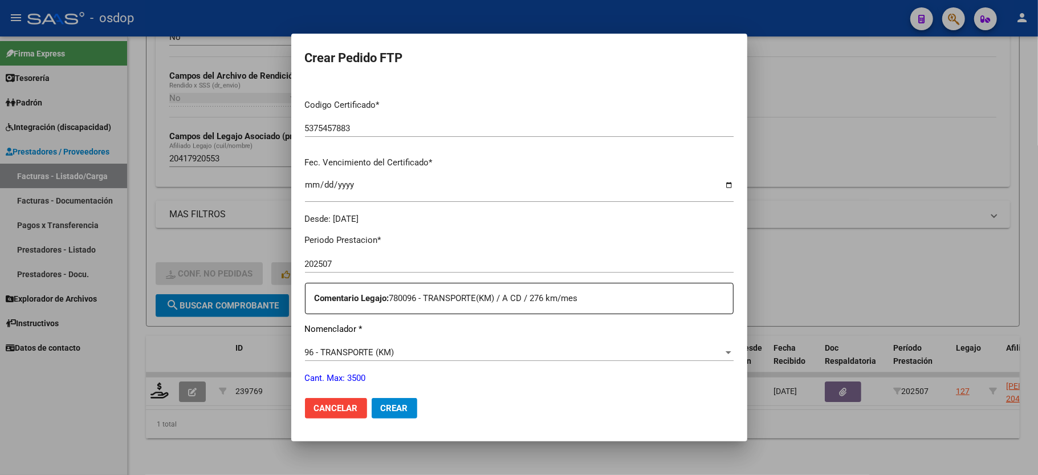
scroll to position [304, 0]
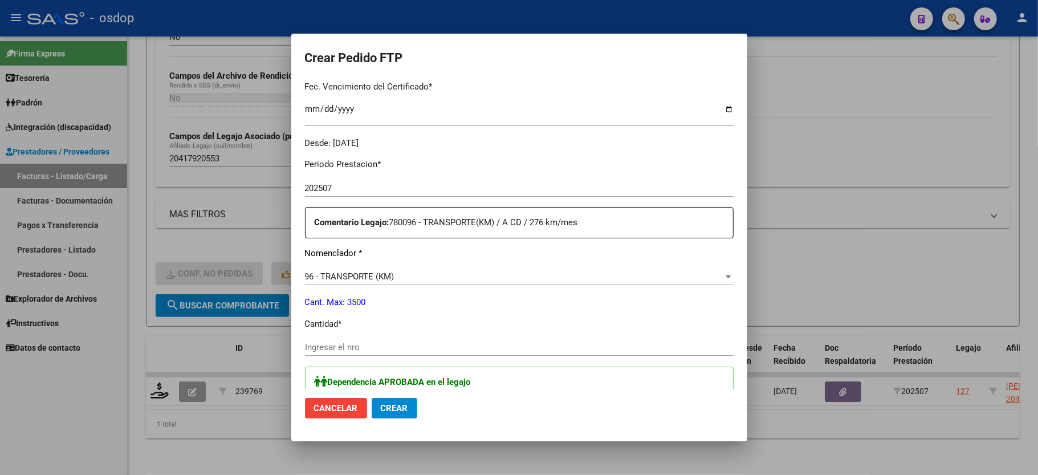
click at [354, 329] on div "Periodo Prestacion * 202507 Ingresar el Periodo Prestacion Comentario Legajo: 7…" at bounding box center [519, 439] width 429 height 581
click at [354, 347] on div "Ingresar el nro" at bounding box center [519, 347] width 429 height 17
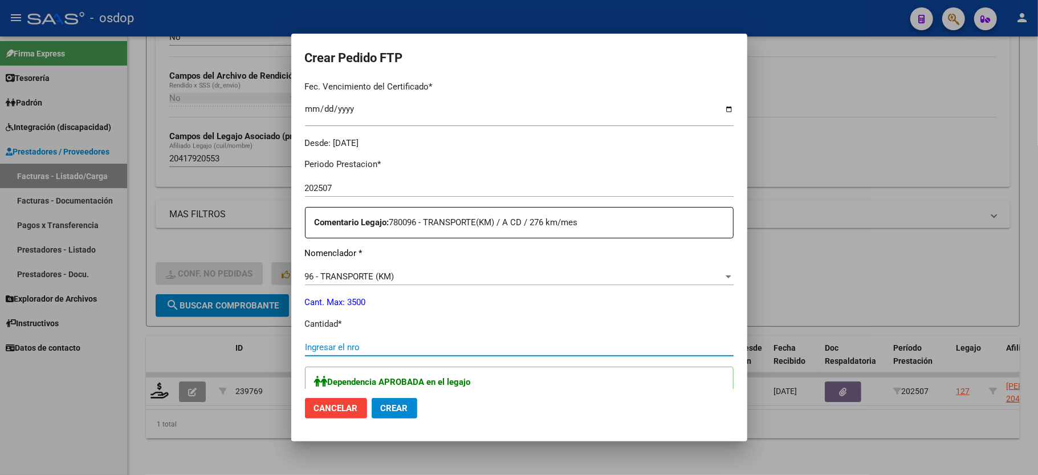
click at [349, 342] on input "Ingresar el nro" at bounding box center [519, 347] width 429 height 10
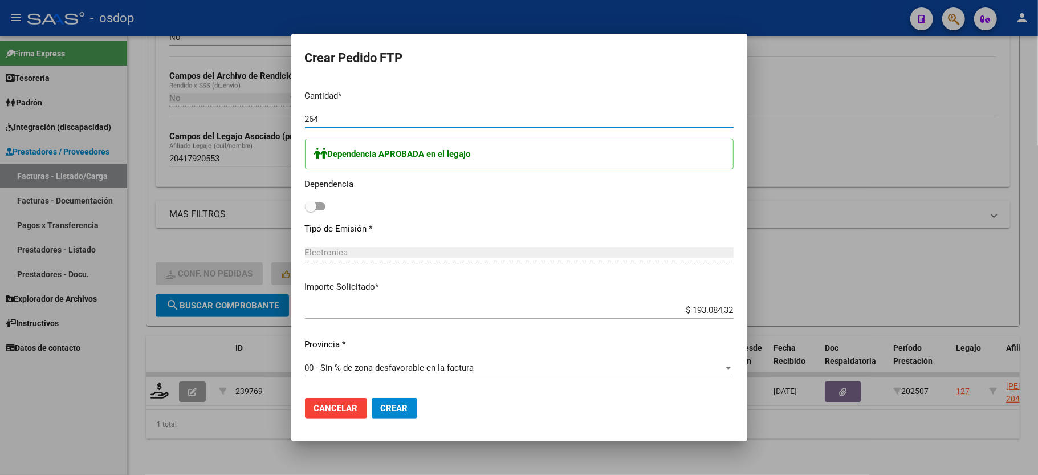
type input "264"
click at [315, 201] on span at bounding box center [310, 206] width 11 height 11
click at [311, 210] on input "checkbox" at bounding box center [310, 210] width 1 height 1
checkbox input "true"
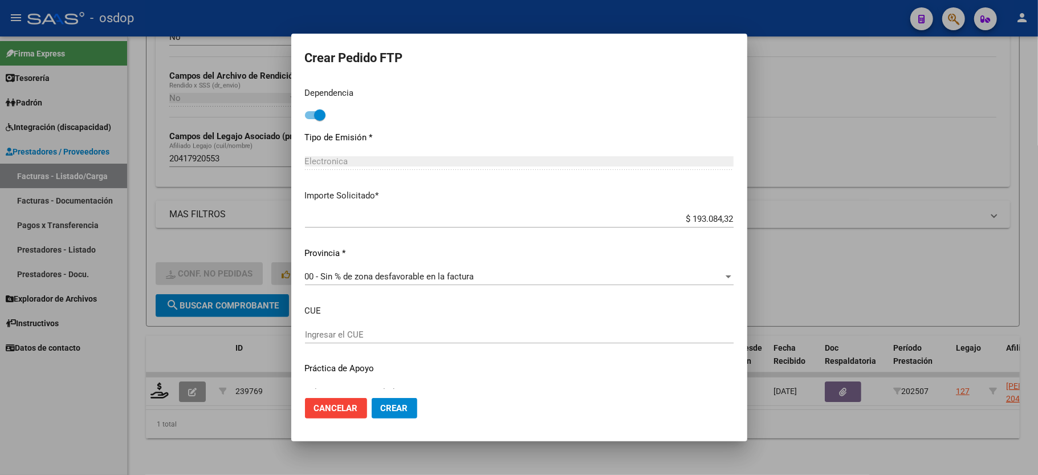
scroll to position [639, 0]
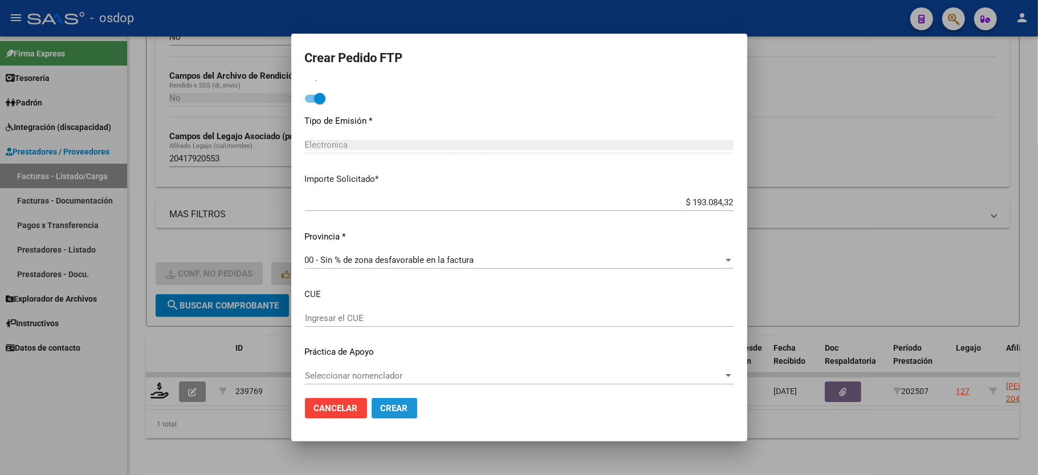
click at [381, 409] on span "Crear" at bounding box center [394, 408] width 27 height 10
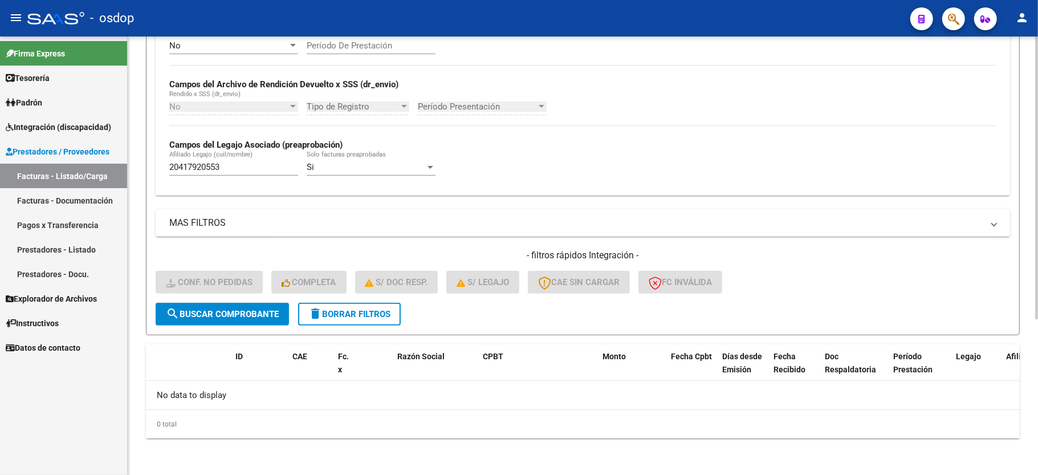
scroll to position [242, 0]
click at [367, 324] on button "delete Borrar Filtros" at bounding box center [349, 314] width 103 height 23
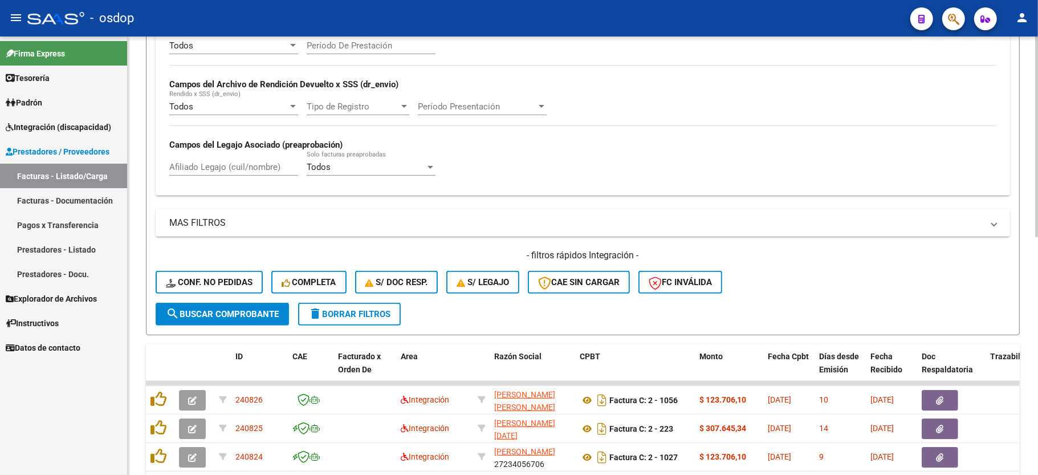
drag, startPoint x: 212, startPoint y: 178, endPoint x: 218, endPoint y: 167, distance: 12.2
click at [212, 178] on div "Afiliado Legajo (cuil/nombre)" at bounding box center [233, 168] width 129 height 35
click at [218, 167] on input "Afiliado Legajo (cuil/nombre)" at bounding box center [233, 167] width 129 height 10
paste input "27540258673"
type input "27540258673"
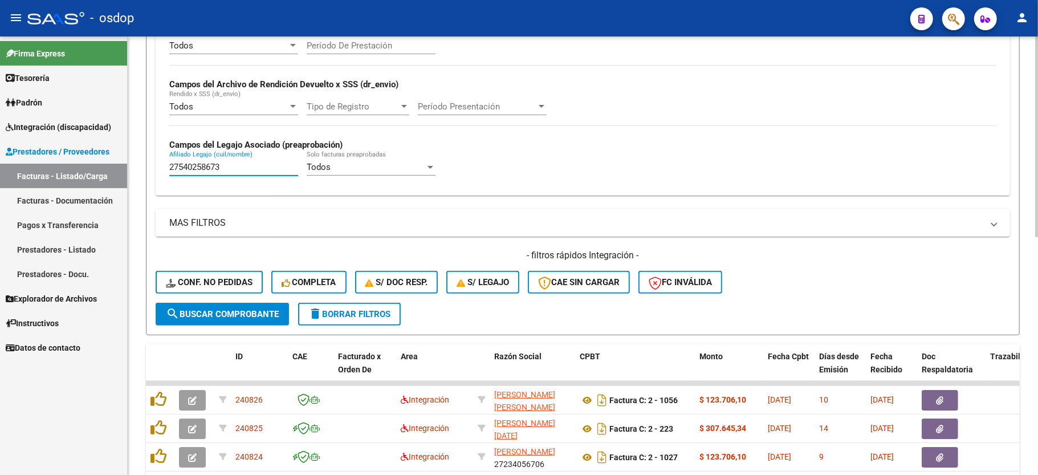
click at [251, 310] on span "search Buscar Comprobante" at bounding box center [222, 314] width 113 height 10
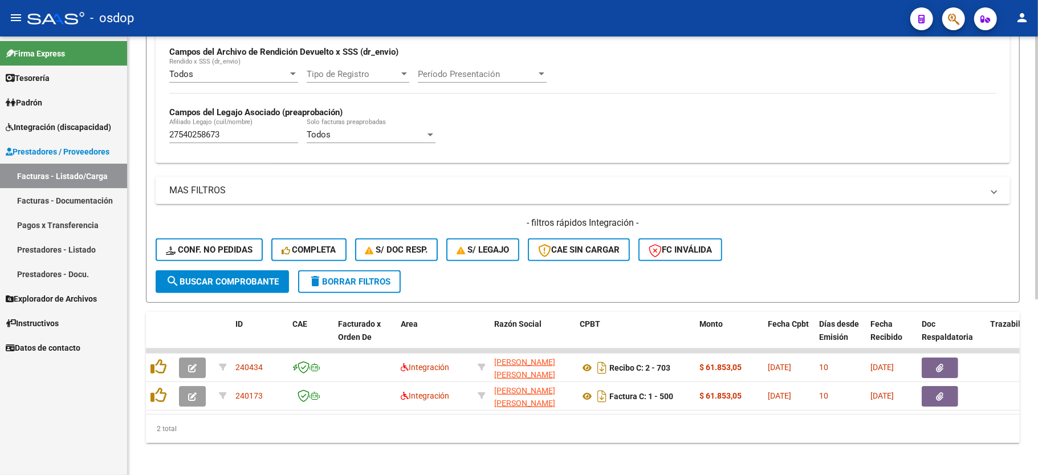
scroll to position [292, 0]
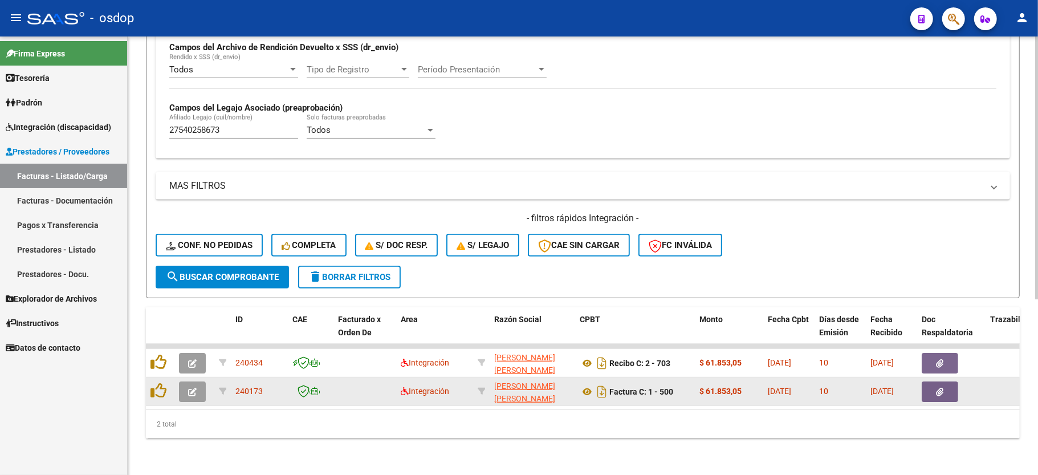
click at [184, 381] on button "button" at bounding box center [192, 391] width 27 height 21
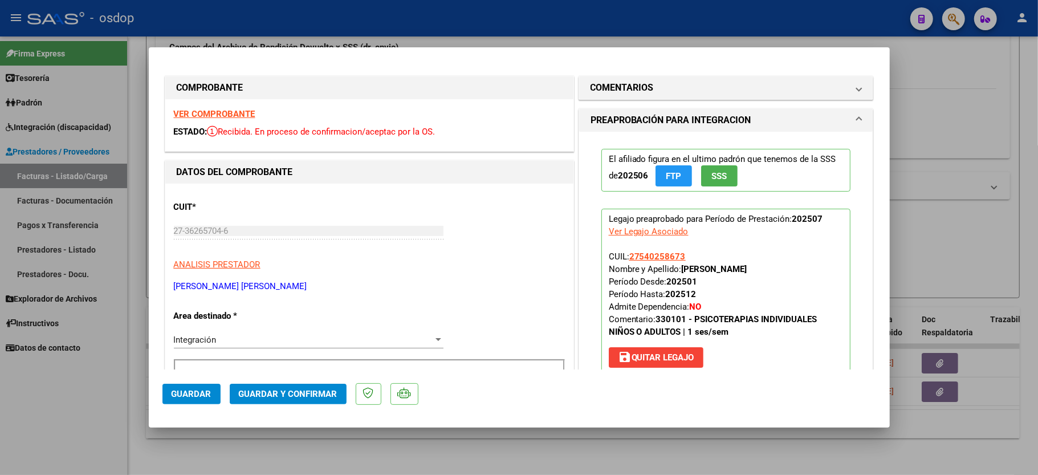
click at [211, 109] on strong "VER COMPROBANTE" at bounding box center [215, 114] width 82 height 10
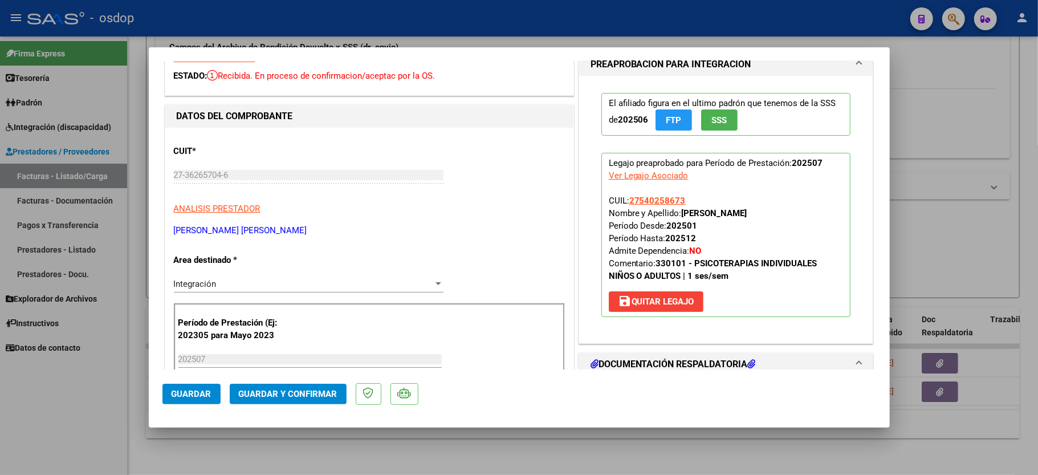
scroll to position [152, 0]
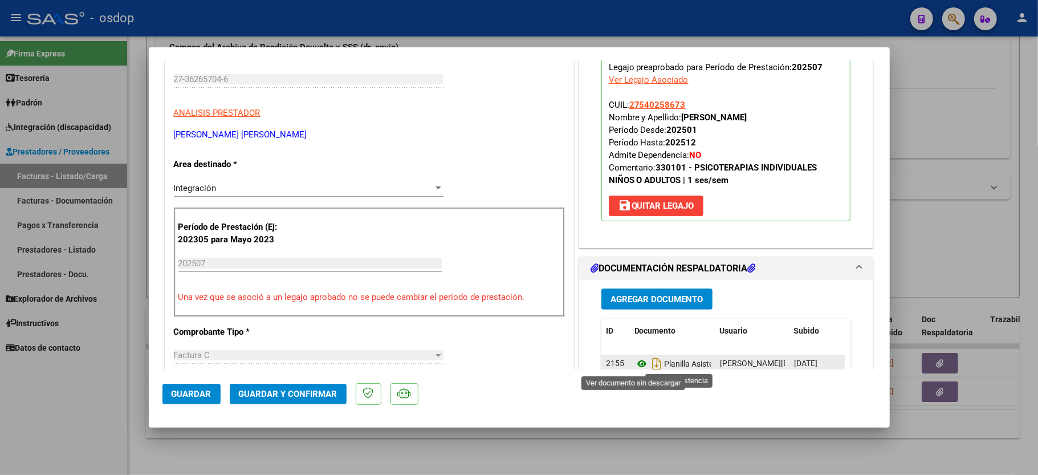
click at [634, 363] on icon at bounding box center [641, 364] width 15 height 14
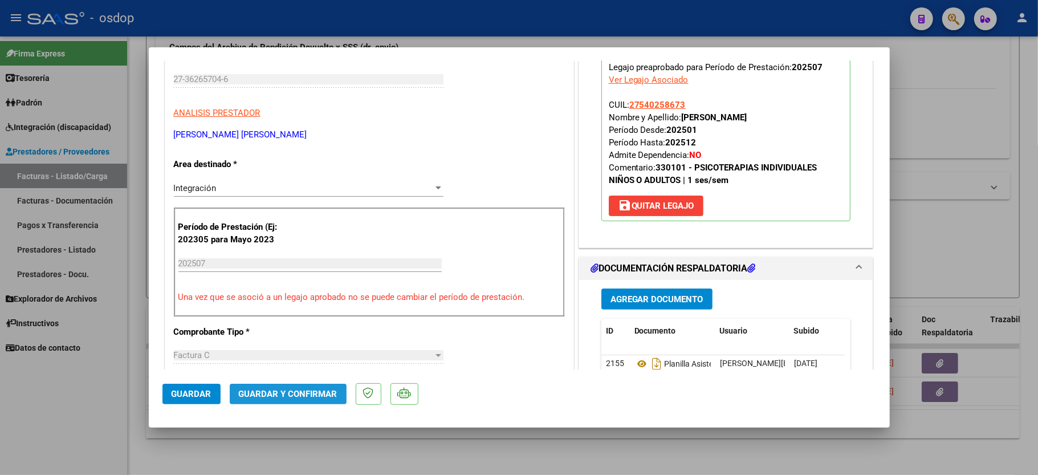
click at [304, 388] on button "Guardar y Confirmar" at bounding box center [288, 394] width 117 height 21
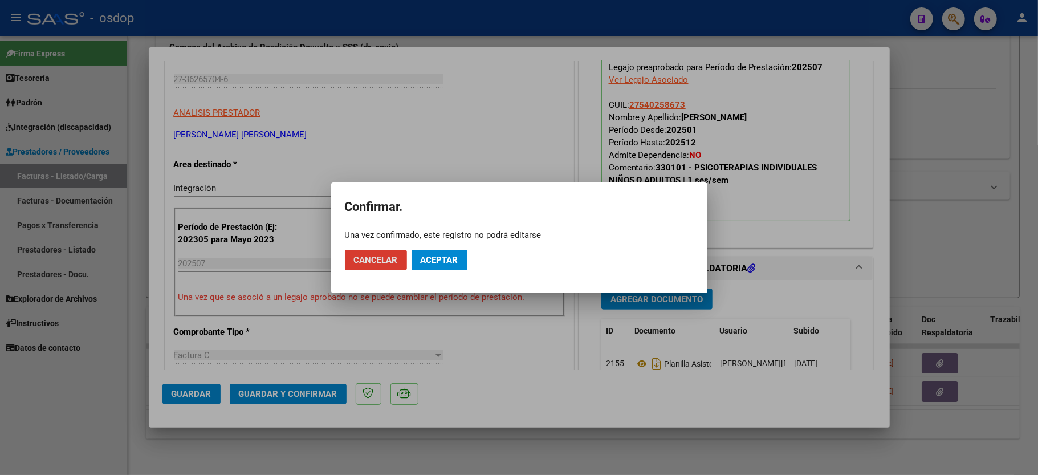
click at [430, 266] on button "Aceptar" at bounding box center [440, 260] width 56 height 21
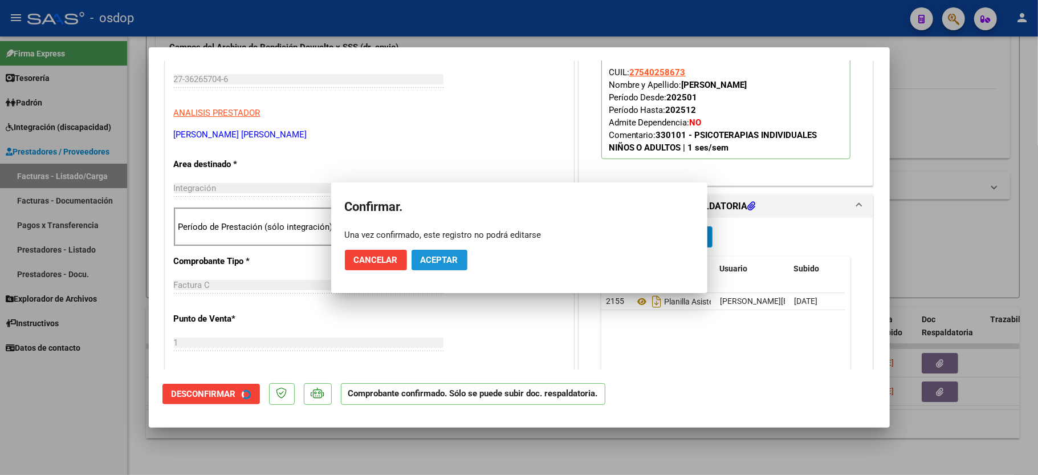
scroll to position [151, 0]
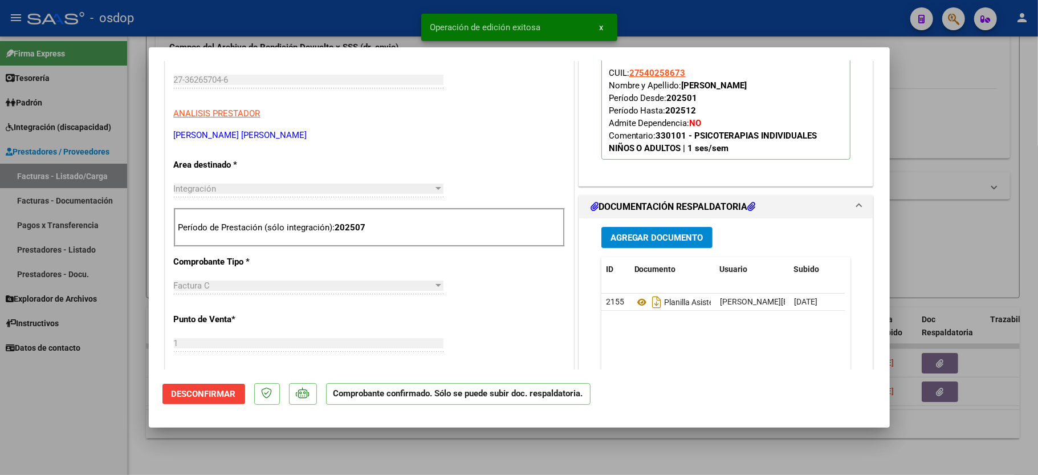
click at [38, 402] on div at bounding box center [519, 237] width 1038 height 475
type input "$ 0,00"
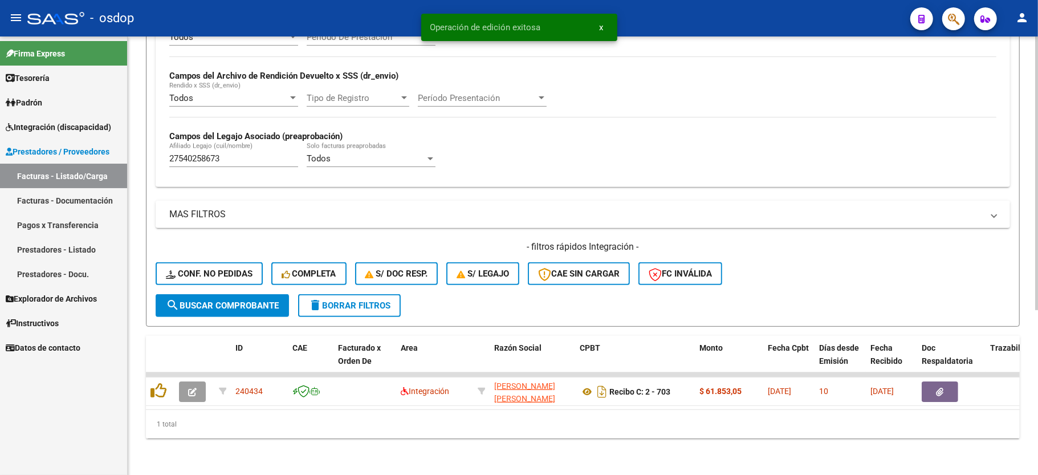
scroll to position [263, 0]
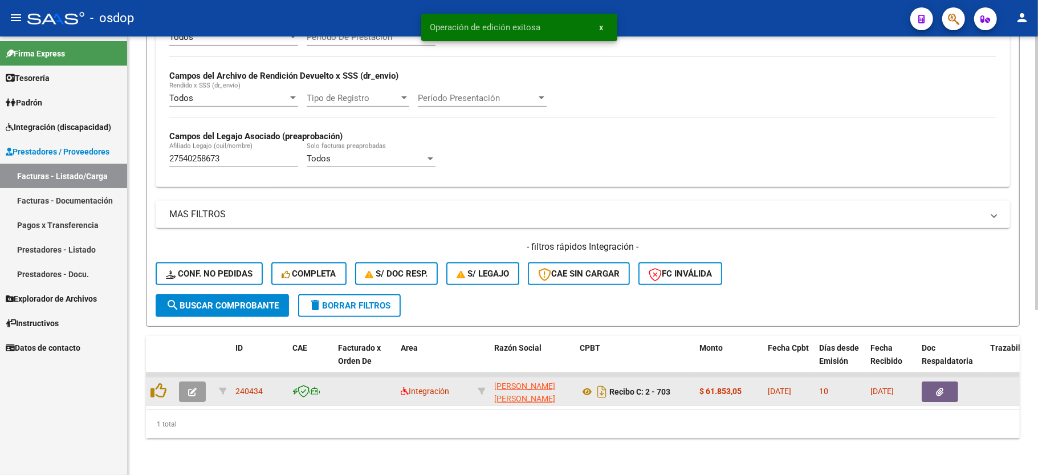
click at [203, 381] on button "button" at bounding box center [192, 391] width 27 height 21
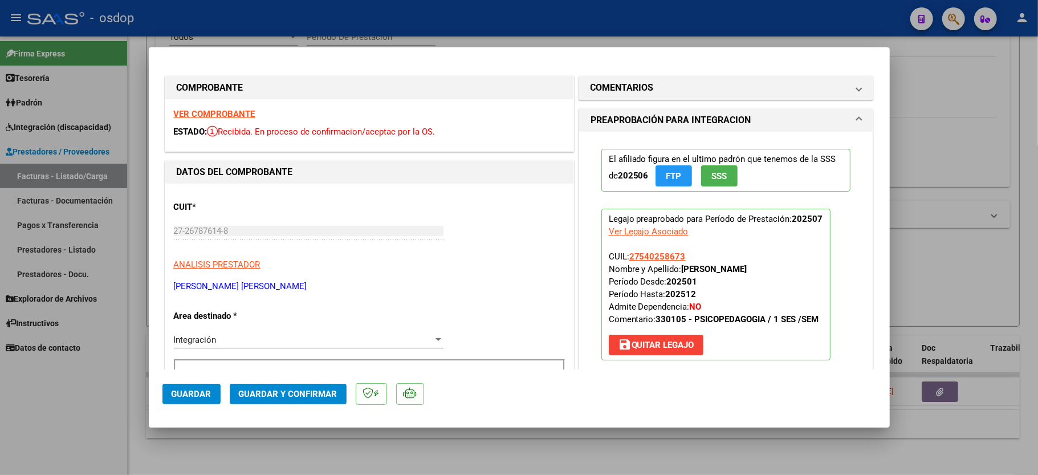
click at [224, 119] on div "VER COMPROBANTE ESTADO: Recibida. En proceso de confirmacion/aceptac por la OS." at bounding box center [369, 125] width 408 height 52
click at [220, 112] on strong "VER COMPROBANTE" at bounding box center [215, 114] width 82 height 10
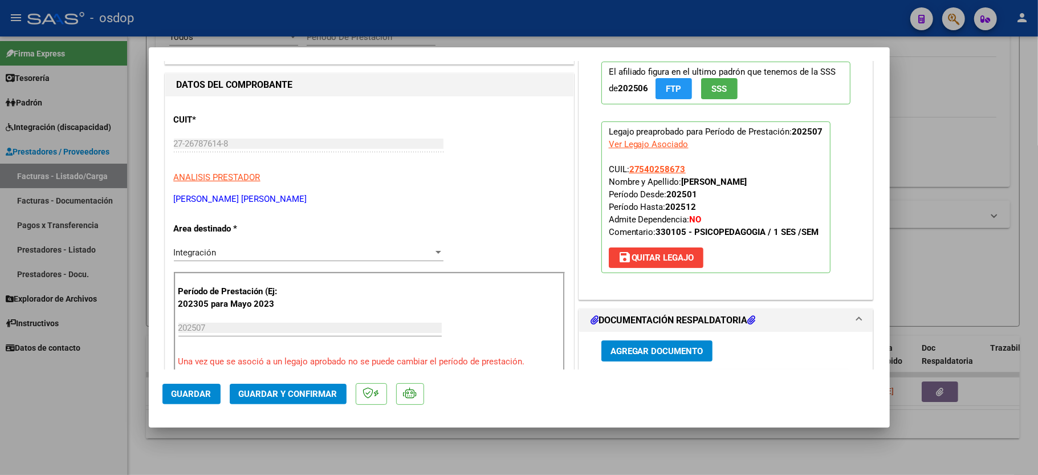
scroll to position [152, 0]
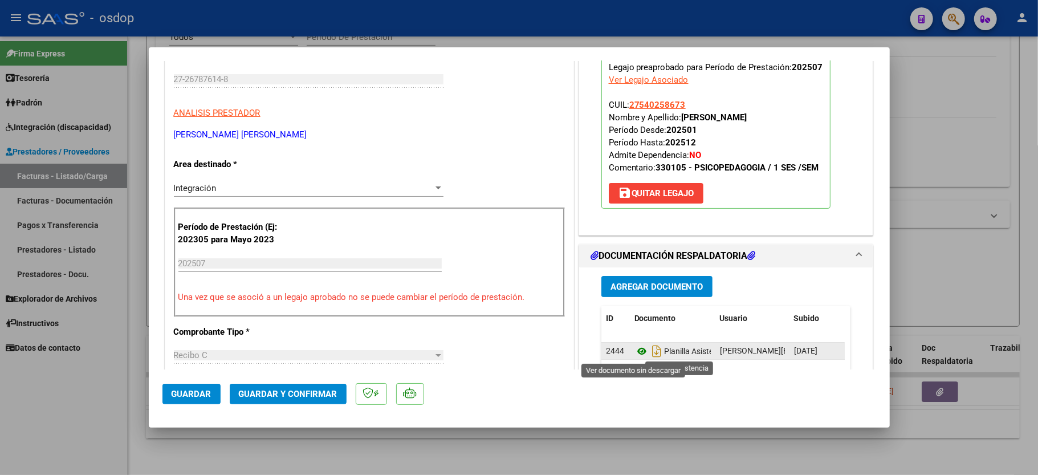
click at [634, 350] on icon at bounding box center [641, 351] width 15 height 14
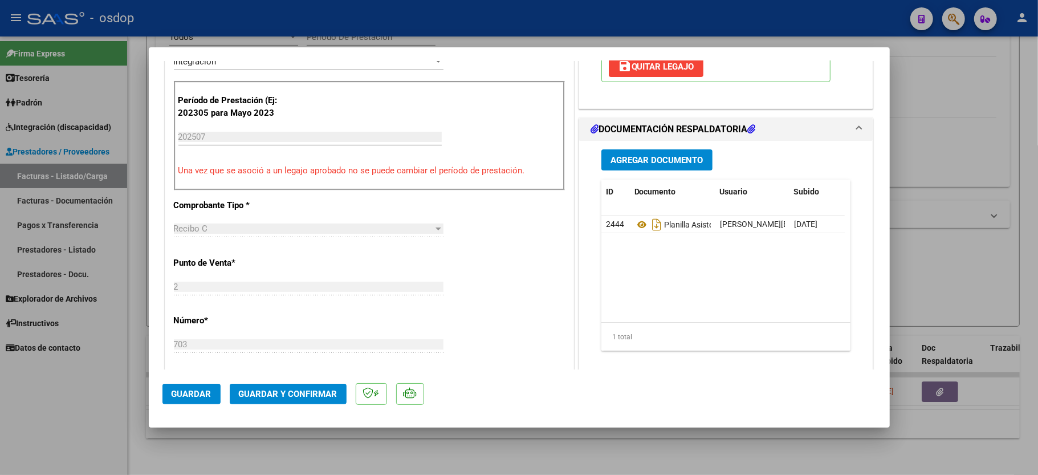
scroll to position [304, 0]
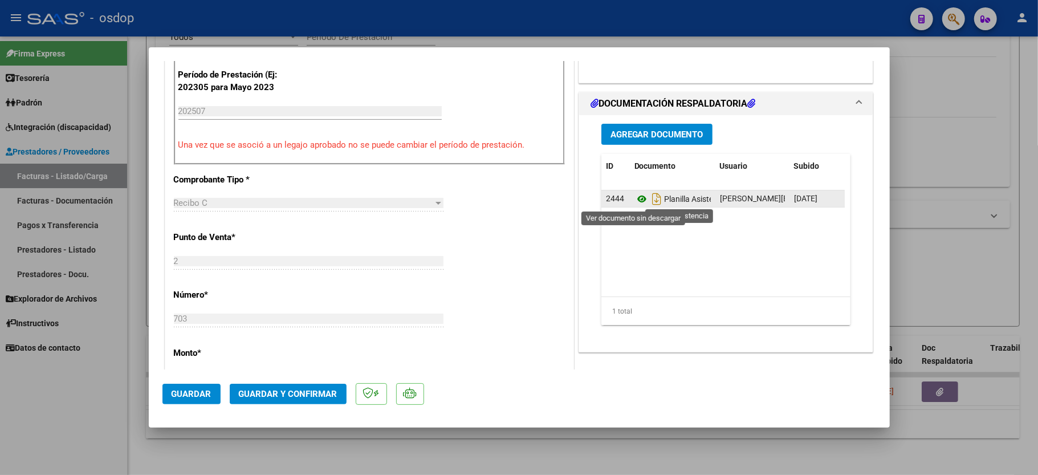
click at [634, 198] on icon at bounding box center [641, 199] width 15 height 14
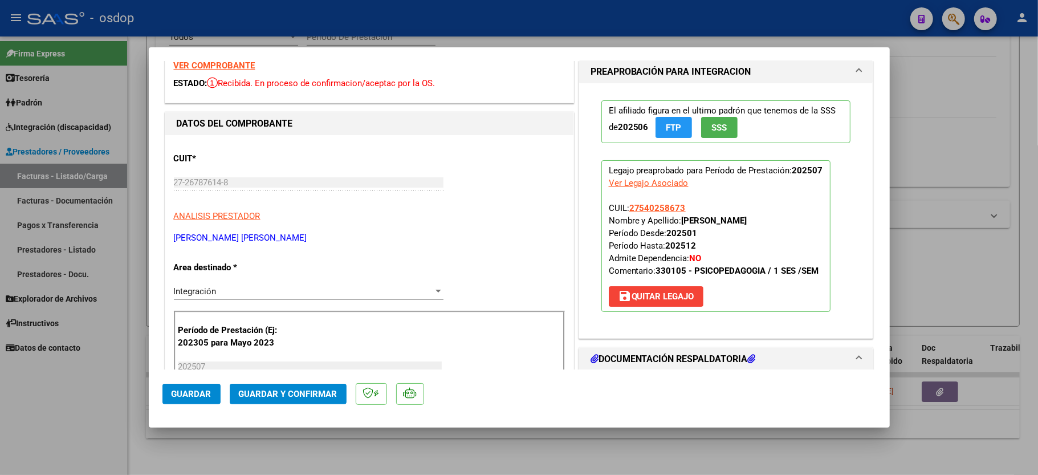
scroll to position [0, 0]
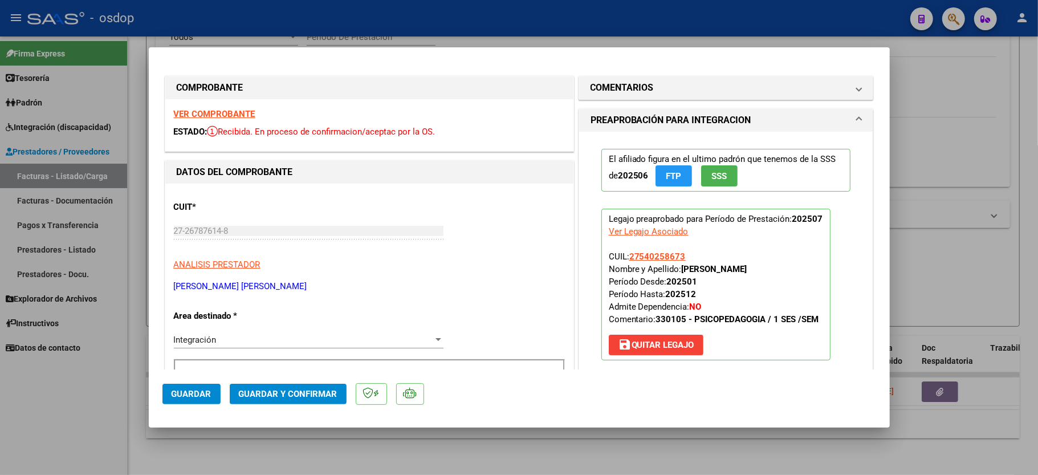
click at [71, 408] on div at bounding box center [519, 237] width 1038 height 475
type input "$ 0,00"
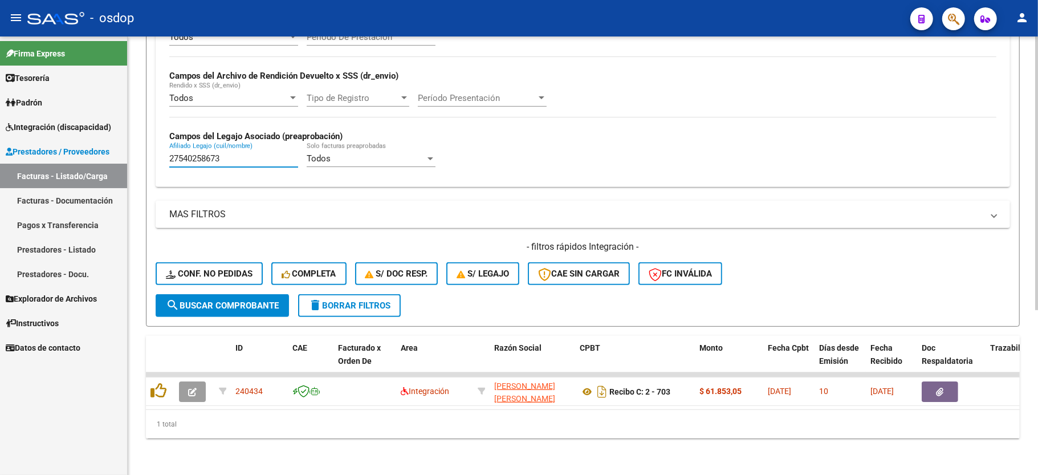
click at [190, 153] on input "27540258673" at bounding box center [233, 158] width 129 height 10
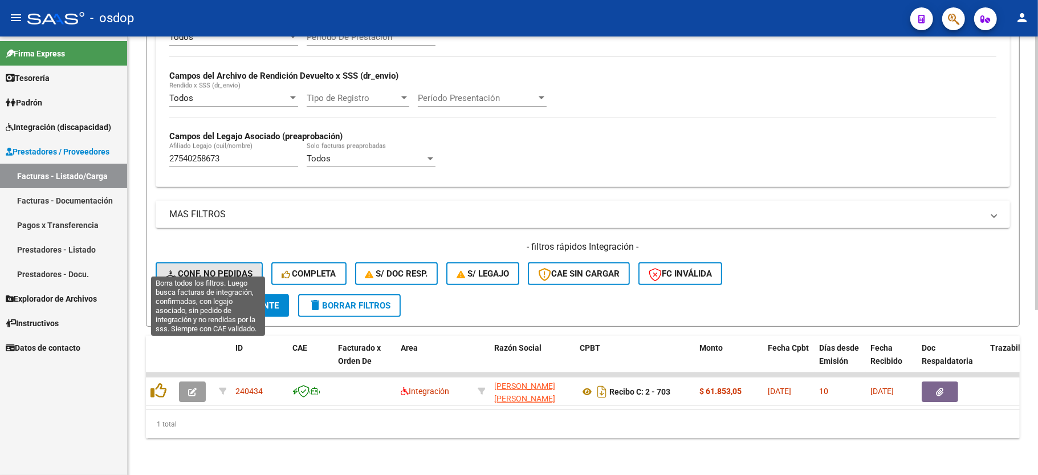
click at [204, 267] on button "Conf. no pedidas" at bounding box center [209, 273] width 107 height 23
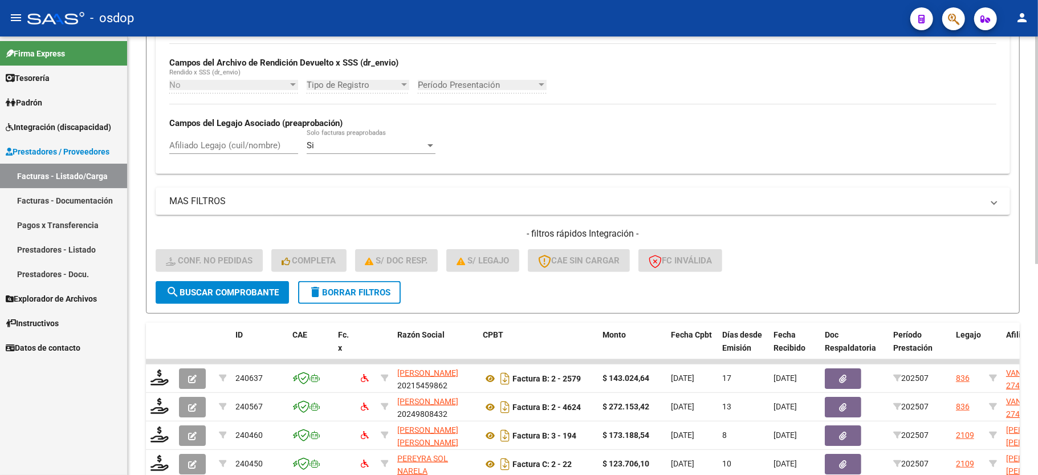
click at [234, 153] on div "Afiliado Legajo (cuil/nombre)" at bounding box center [233, 141] width 129 height 25
paste input "27540258673"
type input "27540258673"
click at [231, 283] on button "search Buscar Comprobante" at bounding box center [222, 292] width 133 height 23
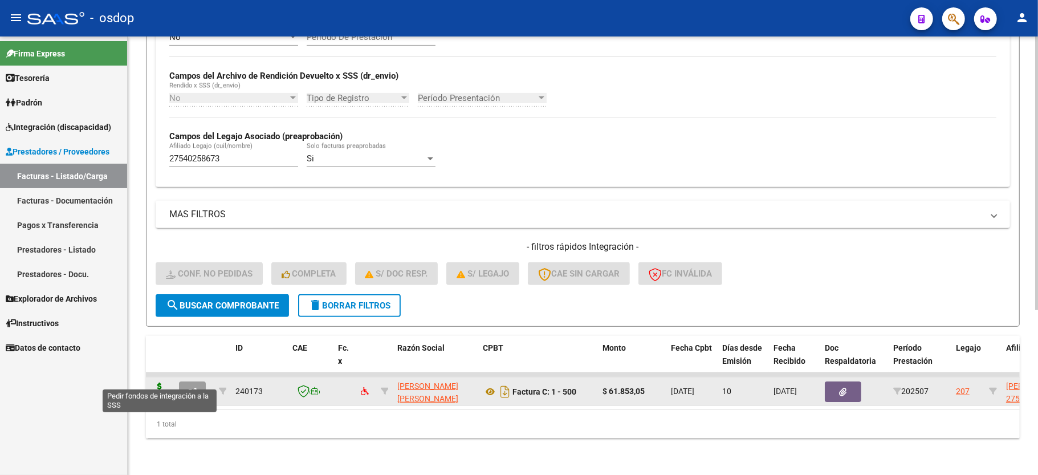
click at [161, 382] on icon at bounding box center [159, 390] width 18 height 16
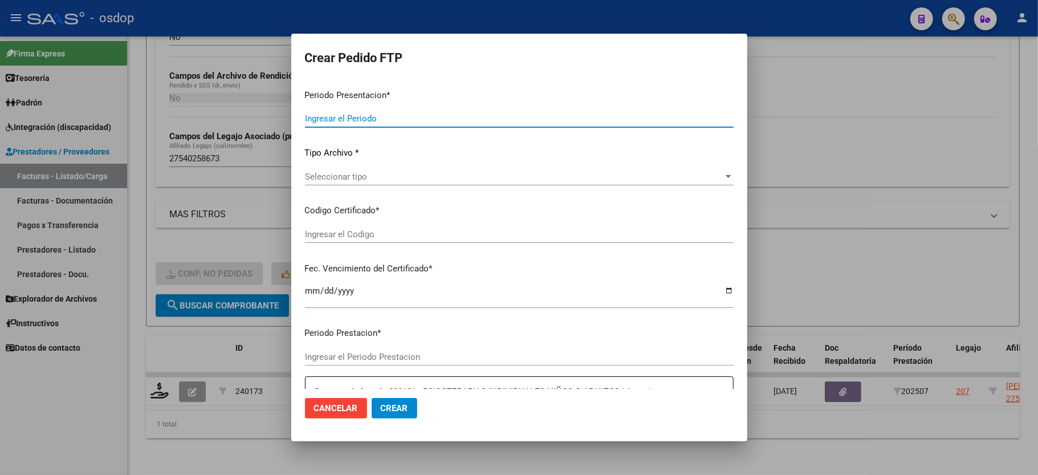
type input "202507"
type input "$ 61.853,05"
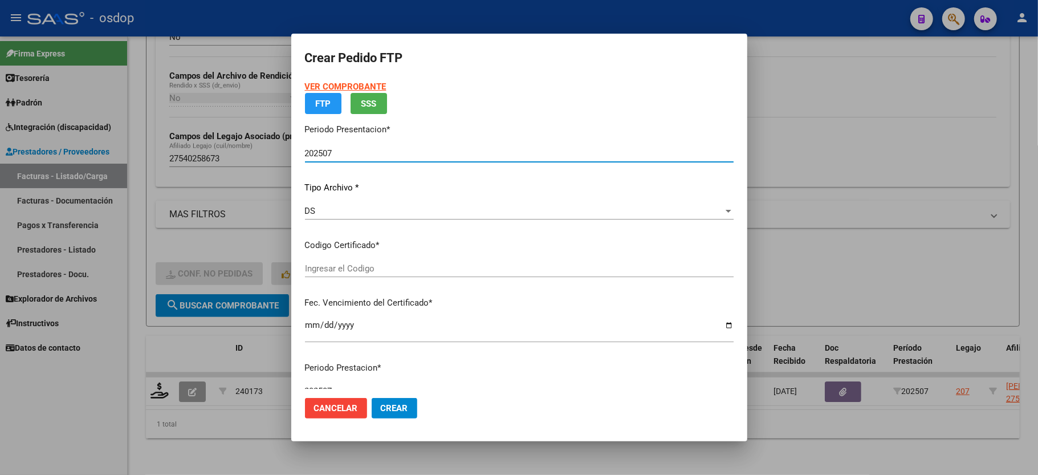
type input "6597749763"
type input "2027-01-01"
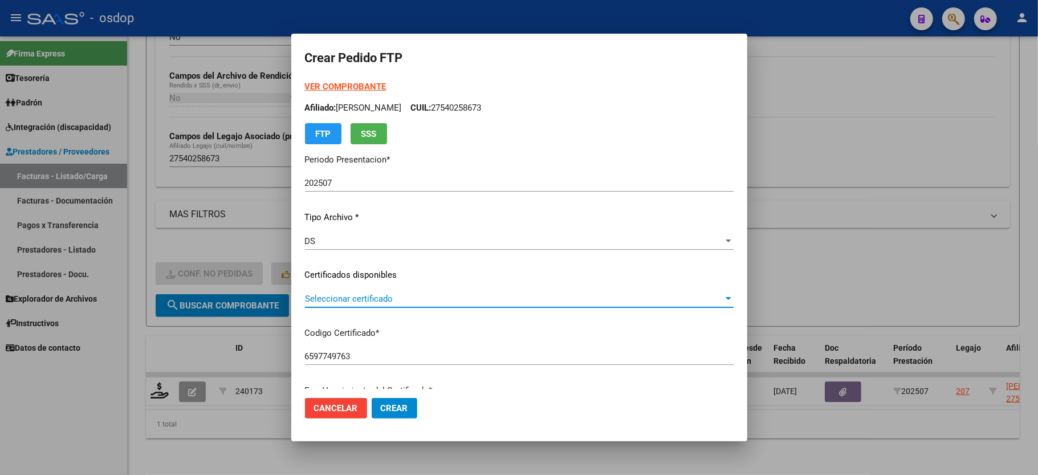
click at [355, 299] on span "Seleccionar certificado" at bounding box center [514, 299] width 418 height 10
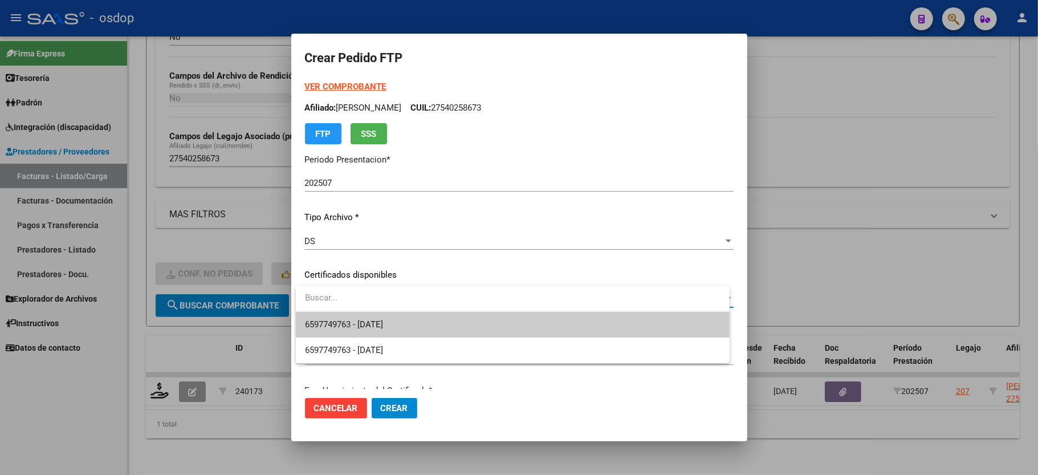
click at [350, 312] on span "6597749763 - 2027-01-01" at bounding box center [512, 325] width 415 height 26
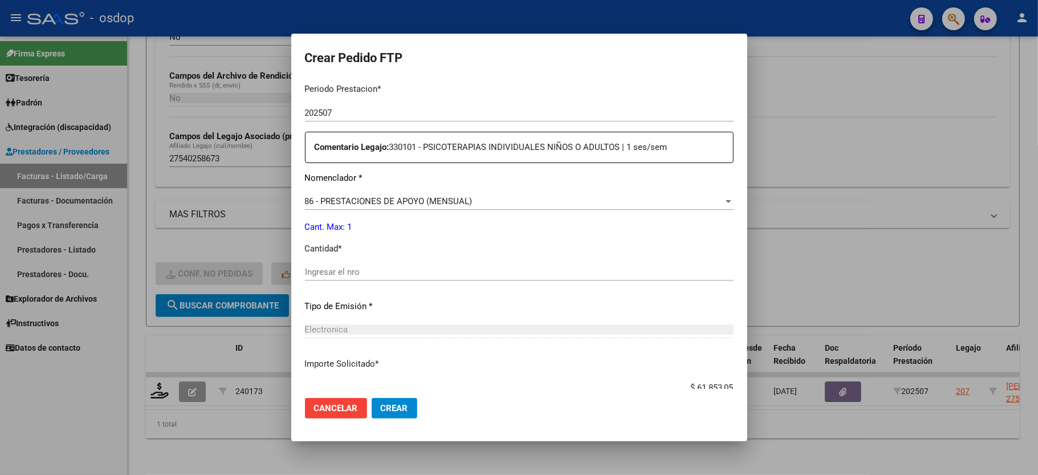
scroll to position [380, 0]
click at [382, 192] on div "86 - PRESTACIONES DE APOYO (MENSUAL) Seleccionar nomenclador" at bounding box center [519, 200] width 429 height 17
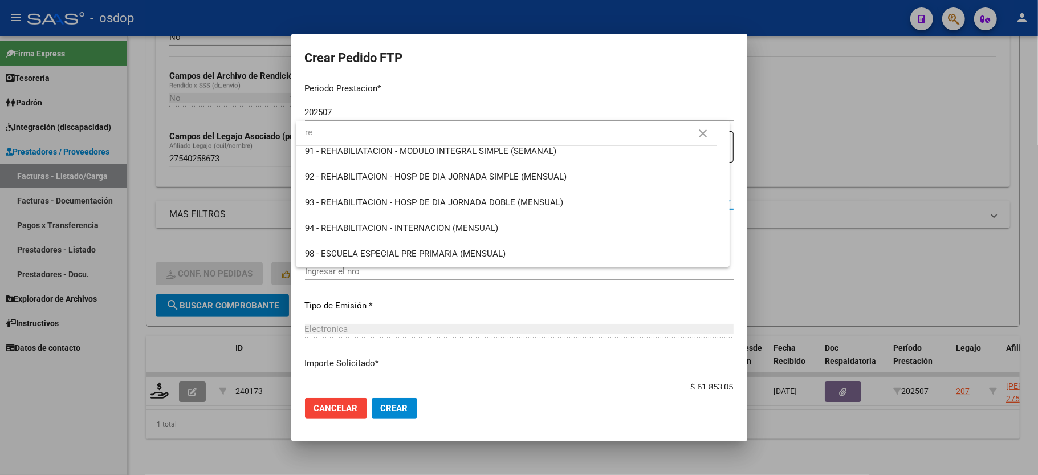
scroll to position [0, 0]
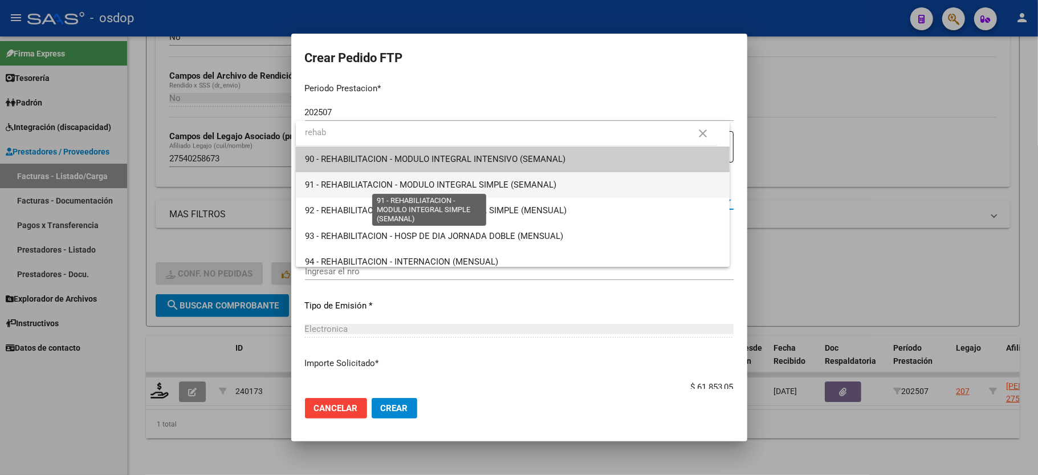
type input "rehab"
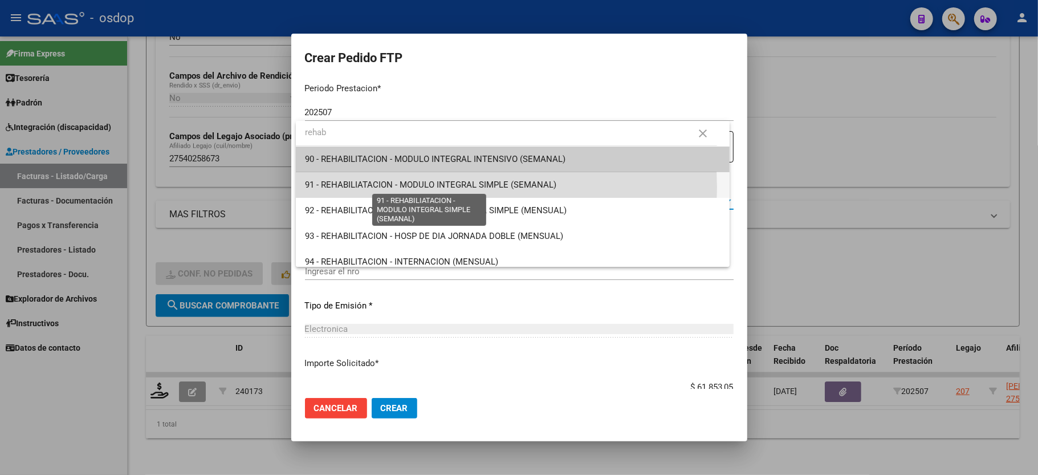
click at [445, 187] on span "91 - REHABILIATACION - MODULO INTEGRAL SIMPLE (SEMANAL)" at bounding box center [430, 185] width 251 height 10
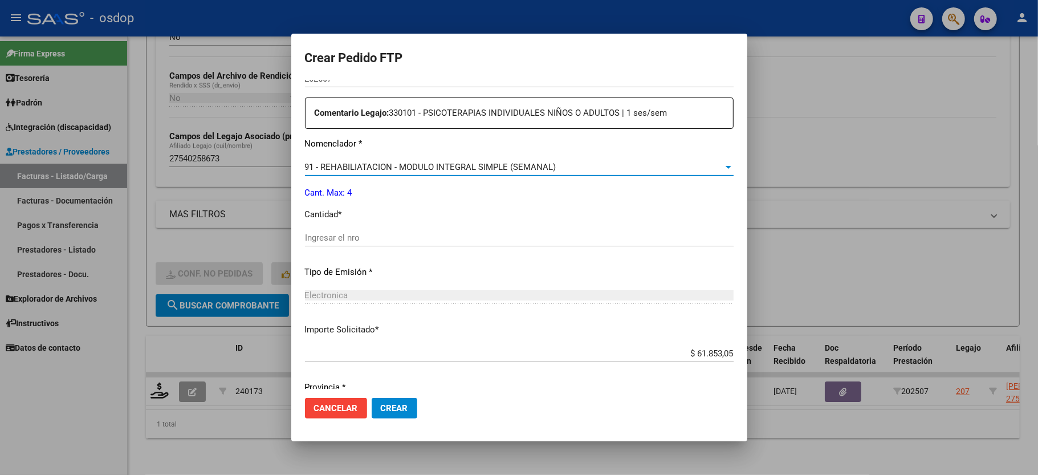
scroll to position [447, 0]
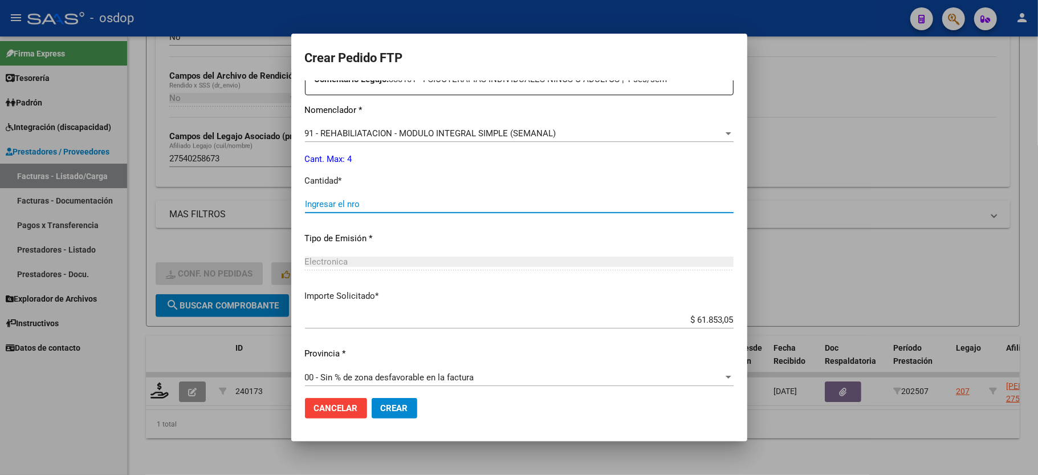
click at [395, 199] on input "Ingresar el nro" at bounding box center [519, 204] width 429 height 10
type input "4"
click at [386, 402] on button "Crear" at bounding box center [395, 408] width 46 height 21
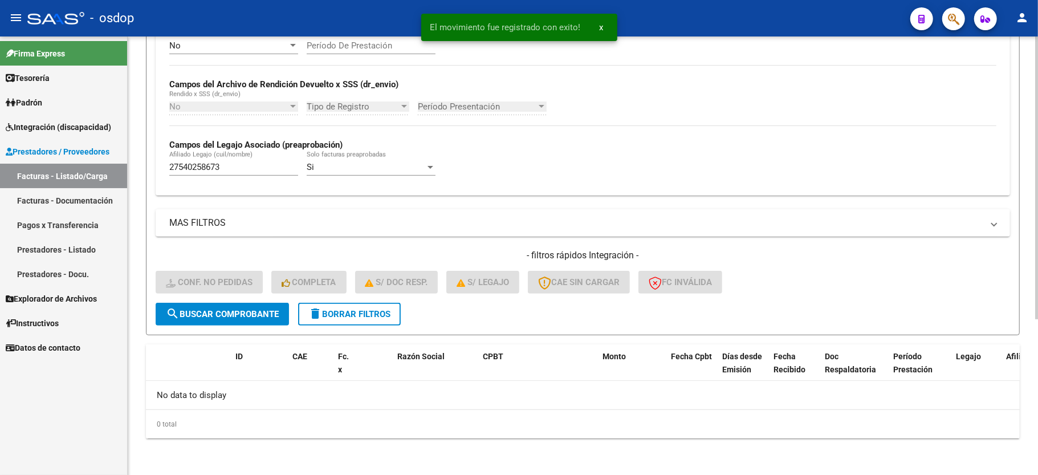
scroll to position [242, 0]
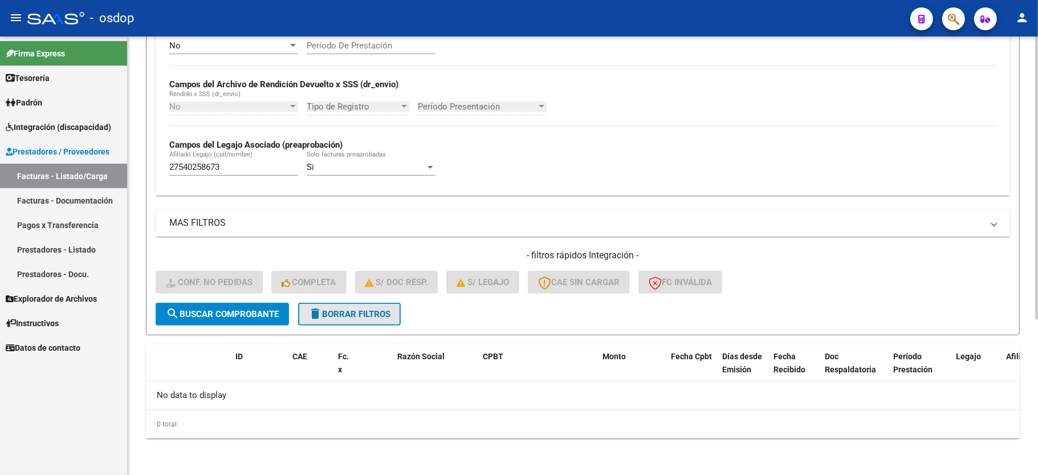
click at [345, 317] on span "delete Borrar Filtros" at bounding box center [349, 314] width 82 height 10
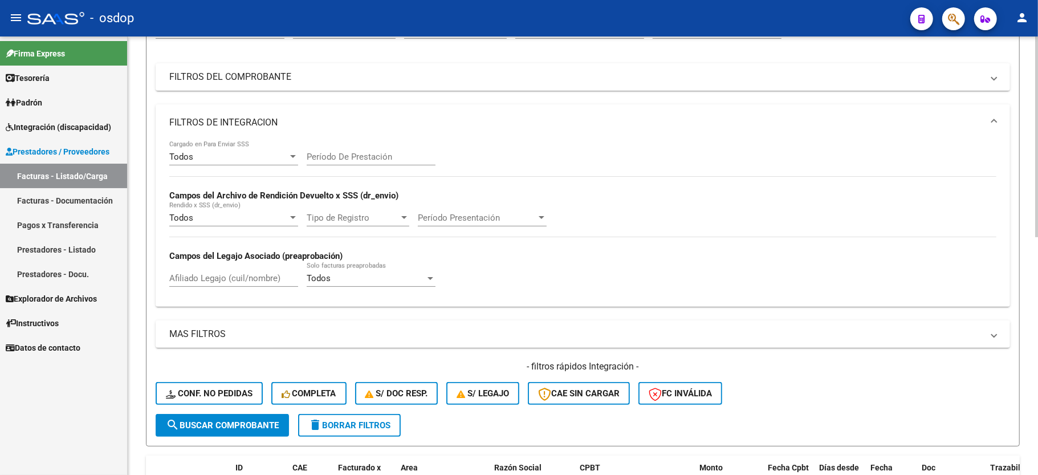
scroll to position [89, 0]
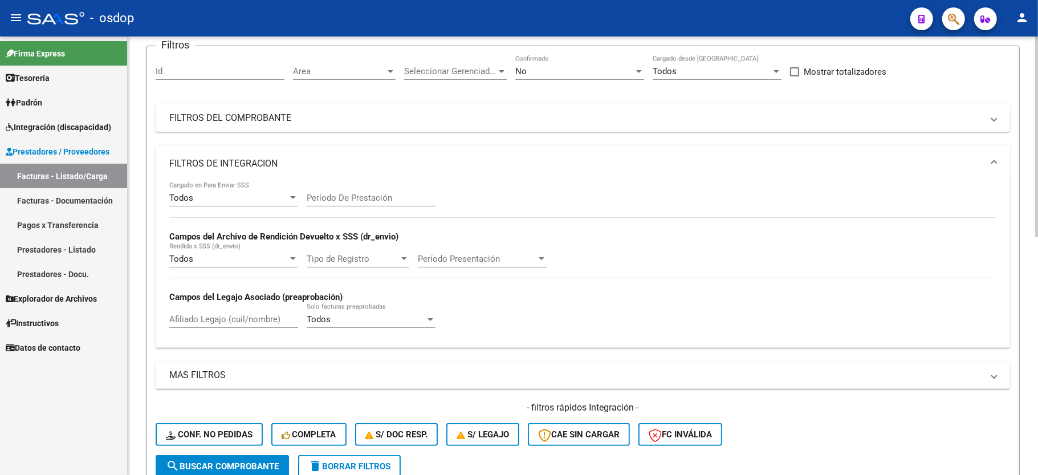
click at [267, 151] on mat-expansion-panel-header "FILTROS DE INTEGRACION" at bounding box center [583, 163] width 854 height 36
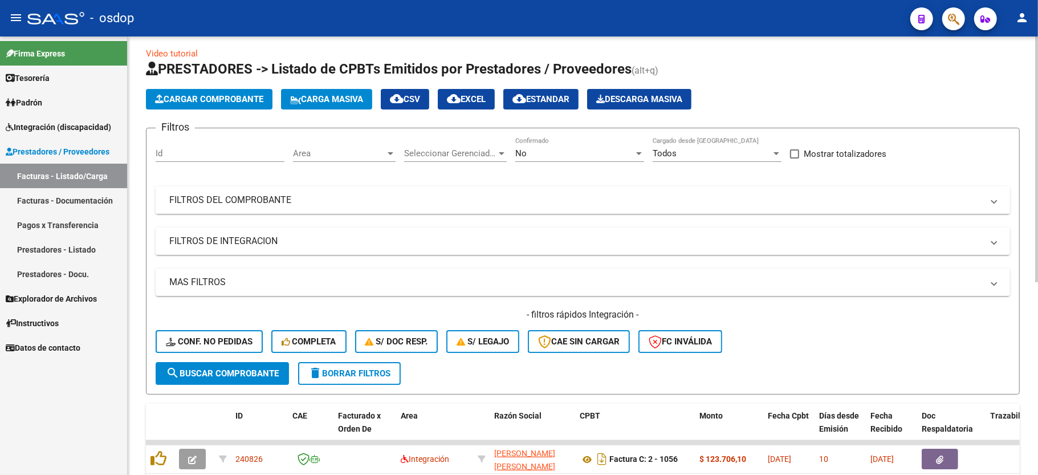
scroll to position [0, 0]
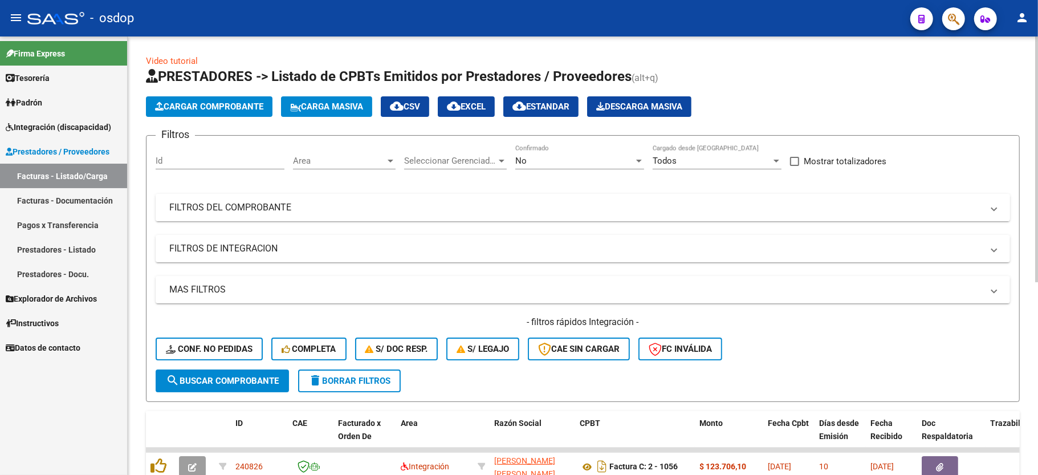
click mat-panel-title "FILTROS DEL COMPROBANTE"
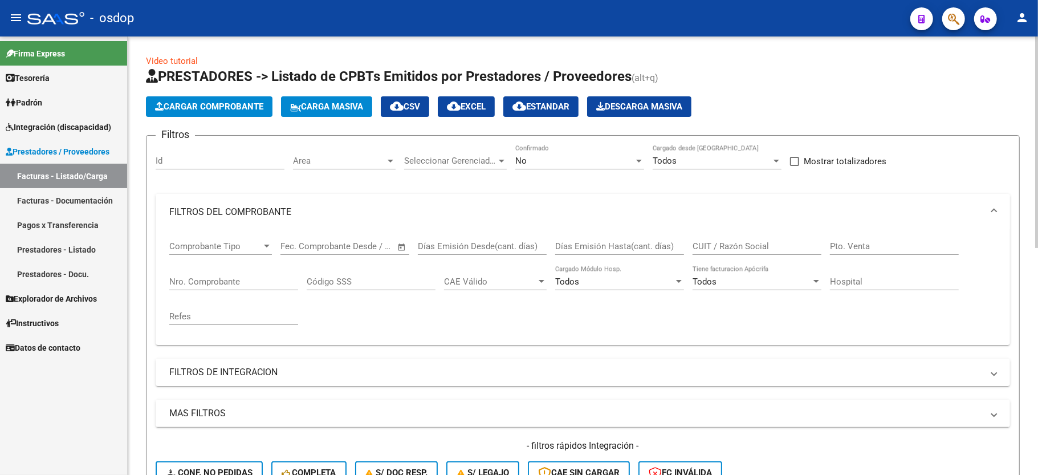
click mat-panel-title "FILTROS DEL COMPROBANTE"
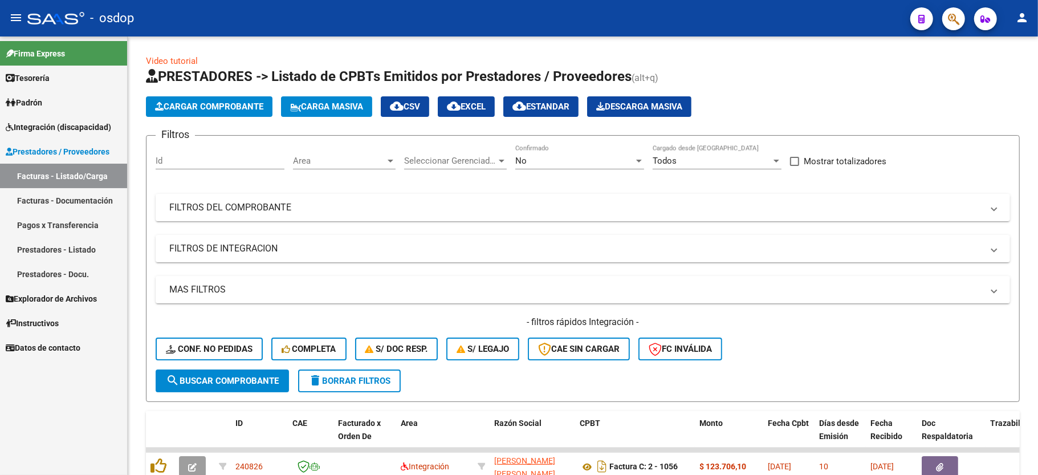
click div "Firma Express Tesorería Extractos Procesados (csv) Extractos Originales (pdf) P…"
drag, startPoint x: 55, startPoint y: 423, endPoint x: 70, endPoint y: 418, distance: 15.7
click div "Firma Express Tesorería Extractos Procesados (csv) Extractos Originales (pdf) P…"
click mat-panel-title "FILTROS DE INTEGRACION"
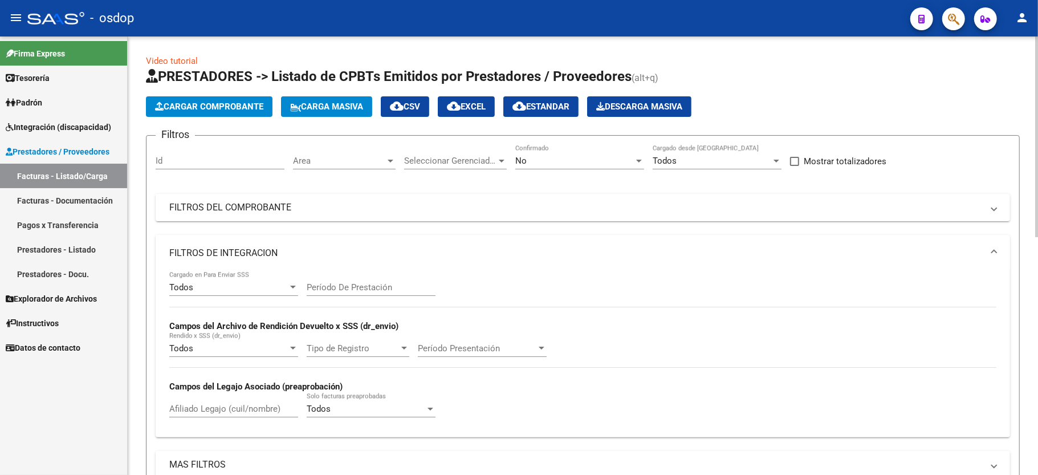
scroll to position [152, 0]
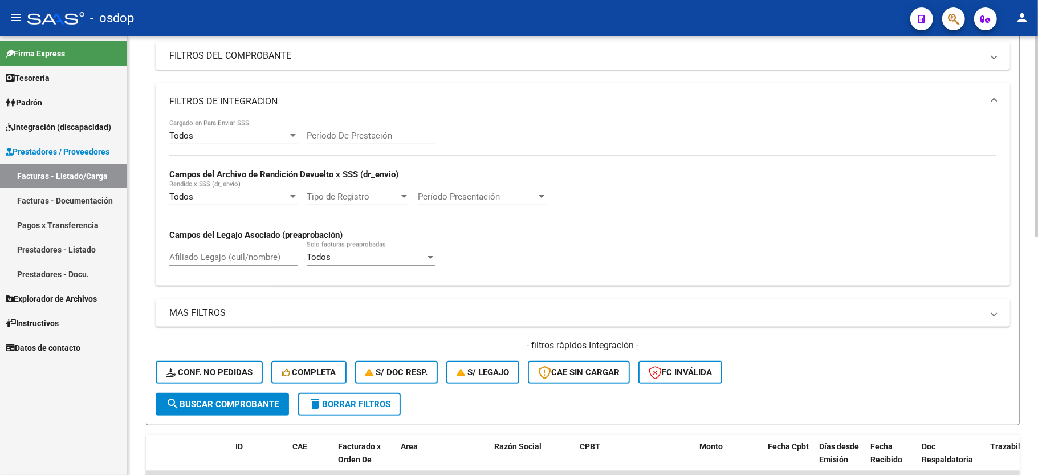
drag, startPoint x: 205, startPoint y: 236, endPoint x: 205, endPoint y: 254, distance: 18.2
click div "Todos Cargado en Para Enviar SSS Período De Prestación Campos del Archivo de Re…"
click input "Afiliado Legajo (cuil/nombre)"
click span "Conf. no pedidas"
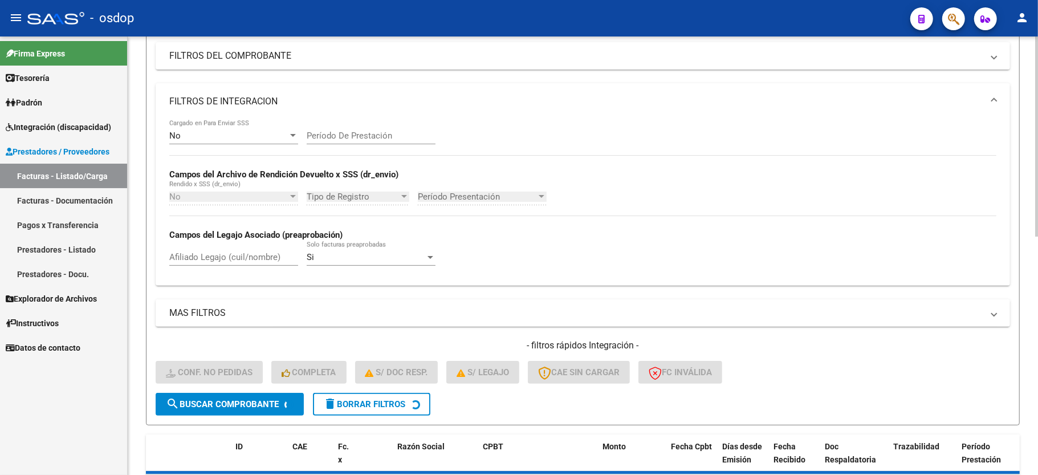
click input "Afiliado Legajo (cuil/nombre)"
paste input "27540258673"
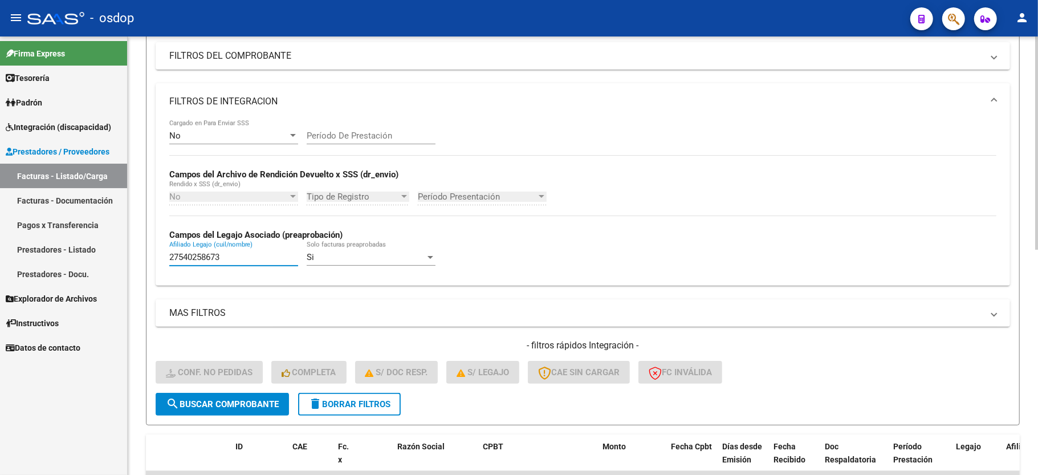
type input "27540258673"
click span "search Buscar Comprobante"
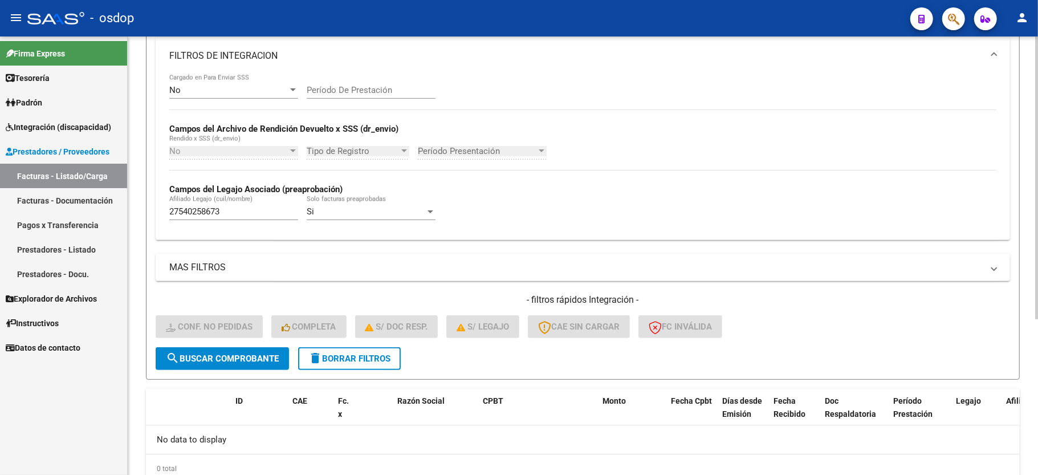
scroll to position [242, 0]
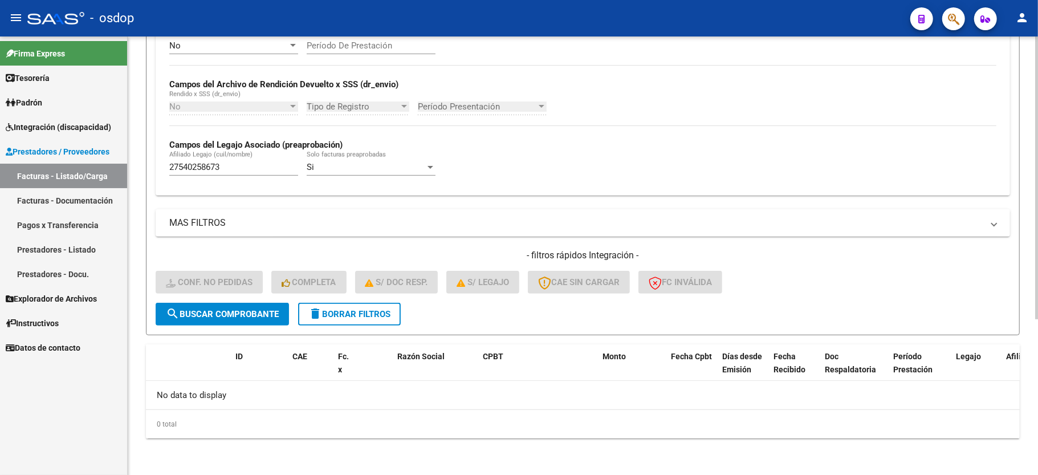
click span "delete Borrar Filtros"
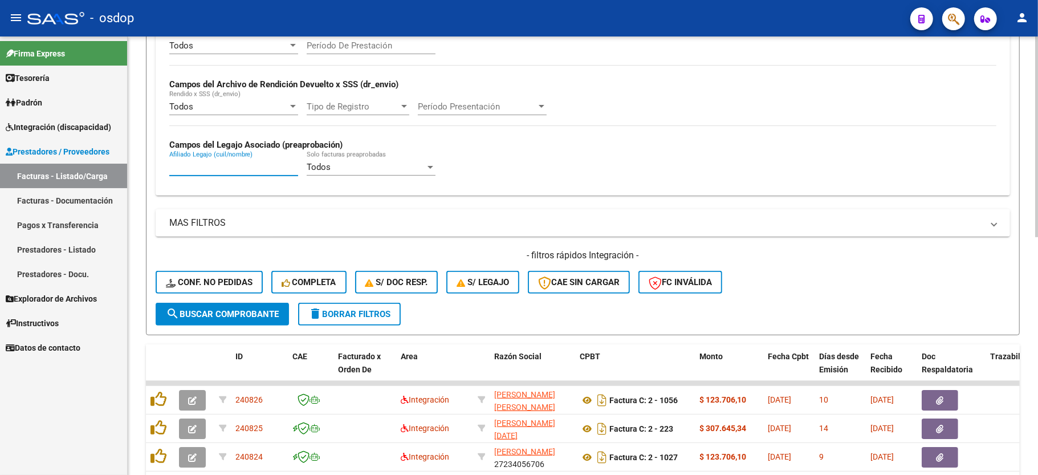
click input "Afiliado Legajo (cuil/nombre)"
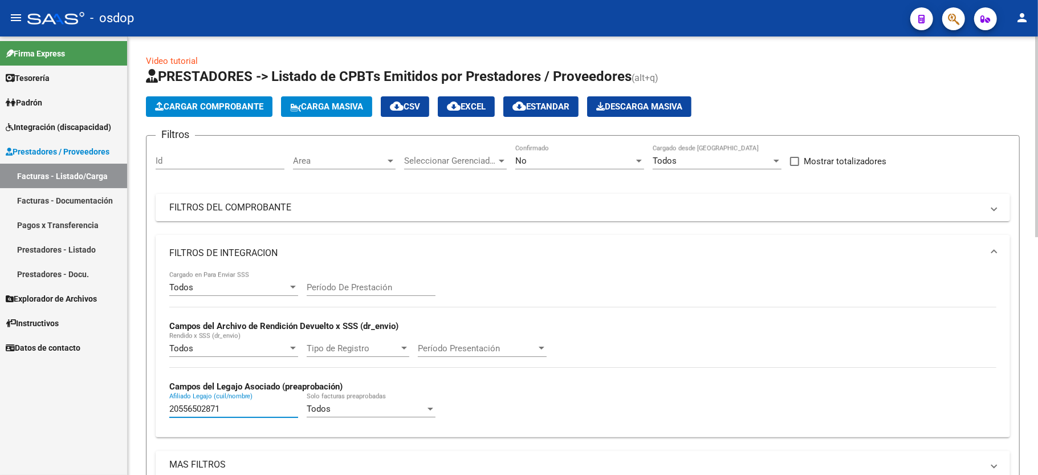
scroll to position [242, 0]
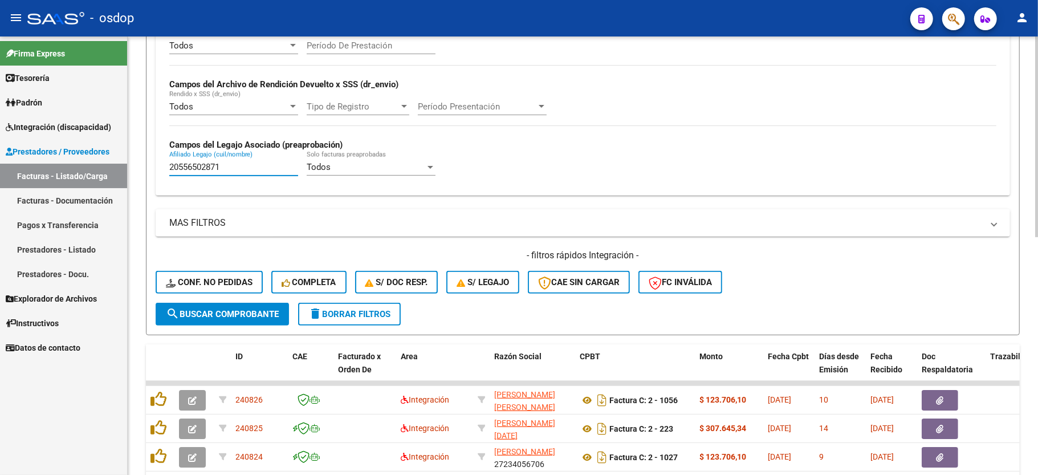
type input "20556502871"
click at [234, 317] on span "search Buscar Comprobante" at bounding box center [222, 314] width 113 height 10
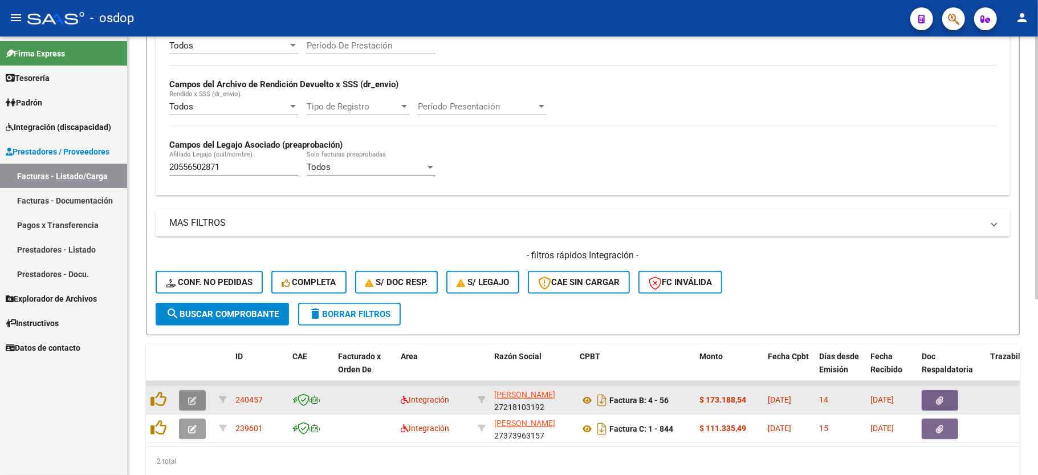
click at [194, 404] on icon "button" at bounding box center [192, 400] width 9 height 9
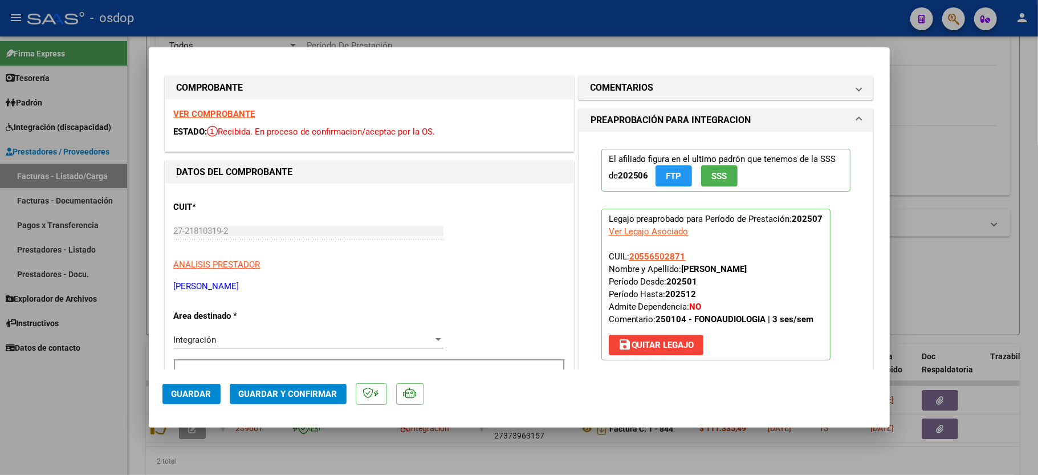
click at [197, 109] on strong "VER COMPROBANTE" at bounding box center [215, 114] width 82 height 10
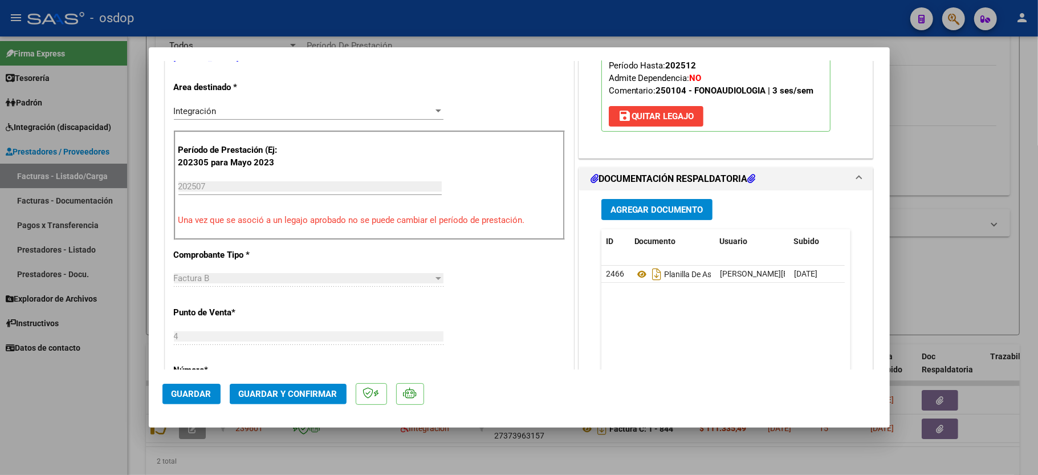
scroll to position [304, 0]
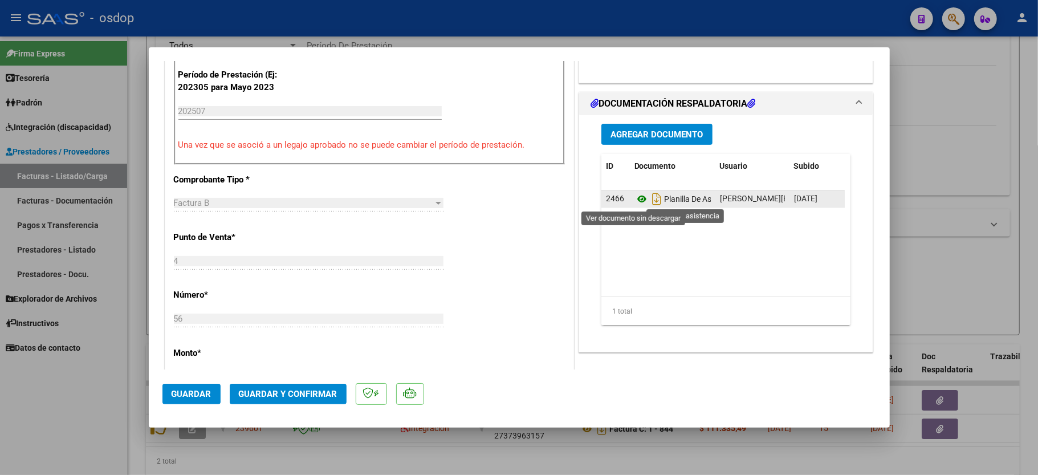
click at [634, 194] on icon at bounding box center [641, 199] width 15 height 14
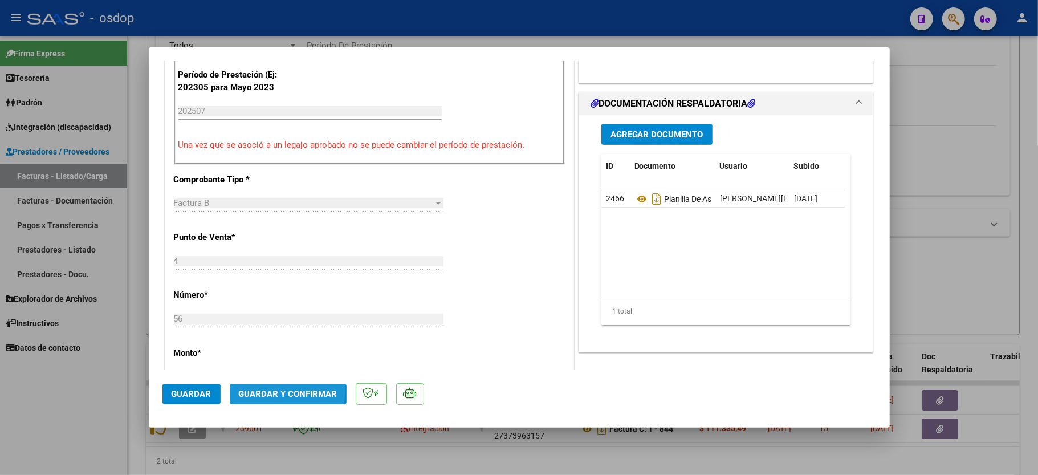
click at [282, 389] on span "Guardar y Confirmar" at bounding box center [288, 394] width 99 height 10
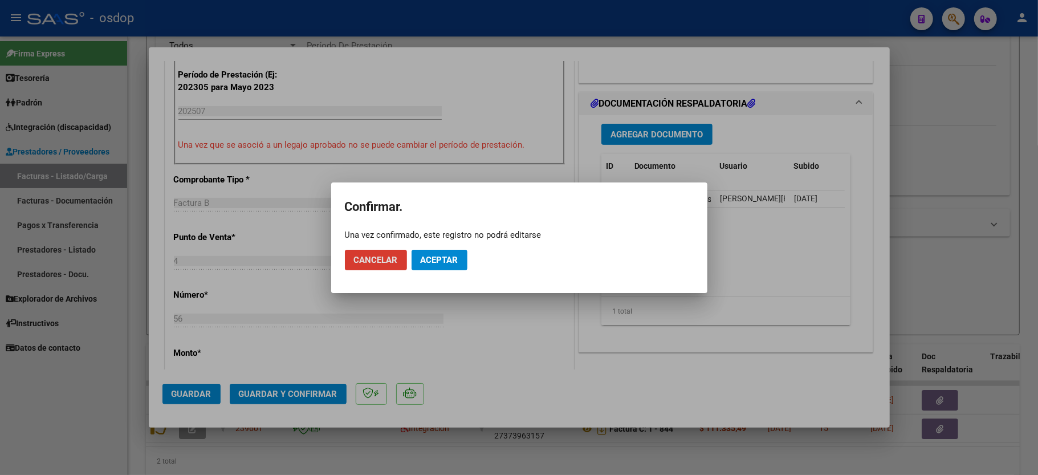
click at [429, 245] on mat-dialog-actions "Cancelar Aceptar" at bounding box center [519, 260] width 349 height 39
click at [423, 256] on span "Aceptar" at bounding box center [440, 260] width 38 height 10
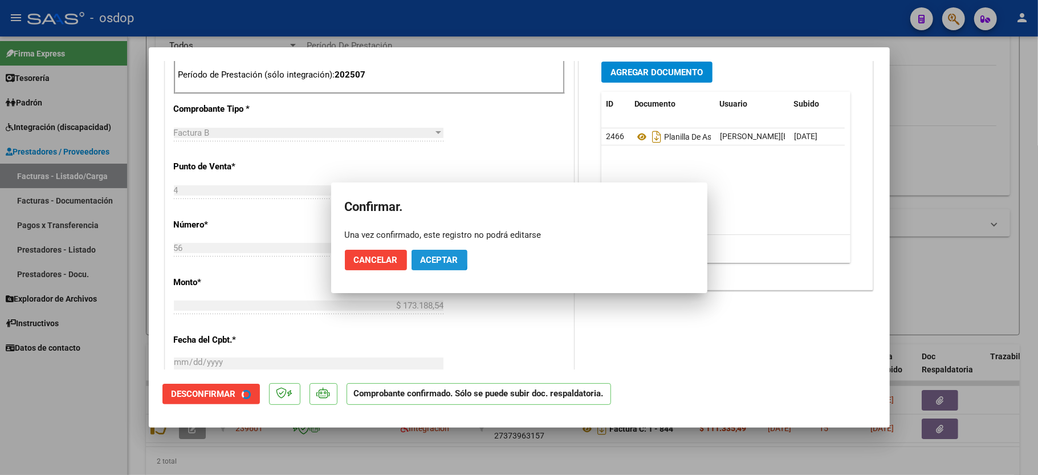
scroll to position [519, 0]
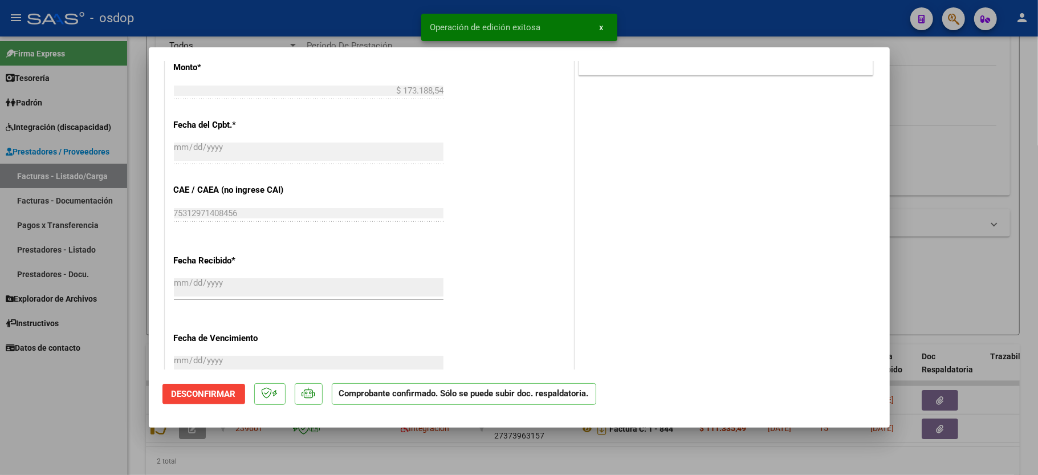
click at [101, 412] on div at bounding box center [519, 237] width 1038 height 475
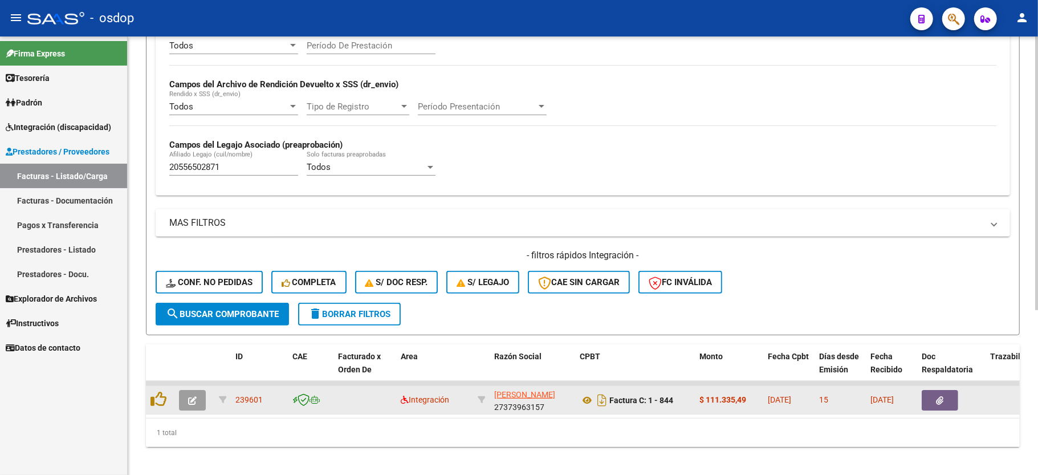
click at [193, 400] on icon "button" at bounding box center [192, 400] width 9 height 9
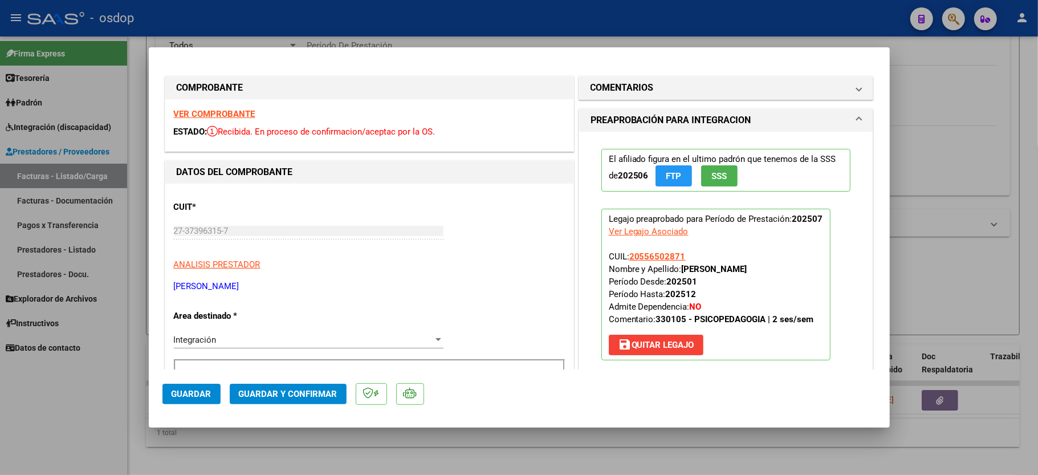
click at [242, 109] on strong "VER COMPROBANTE" at bounding box center [215, 114] width 82 height 10
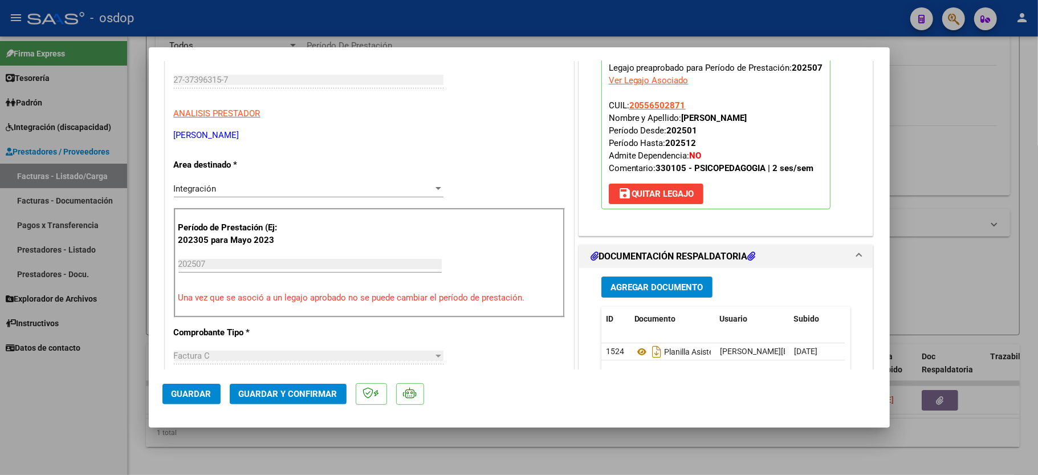
scroll to position [152, 0]
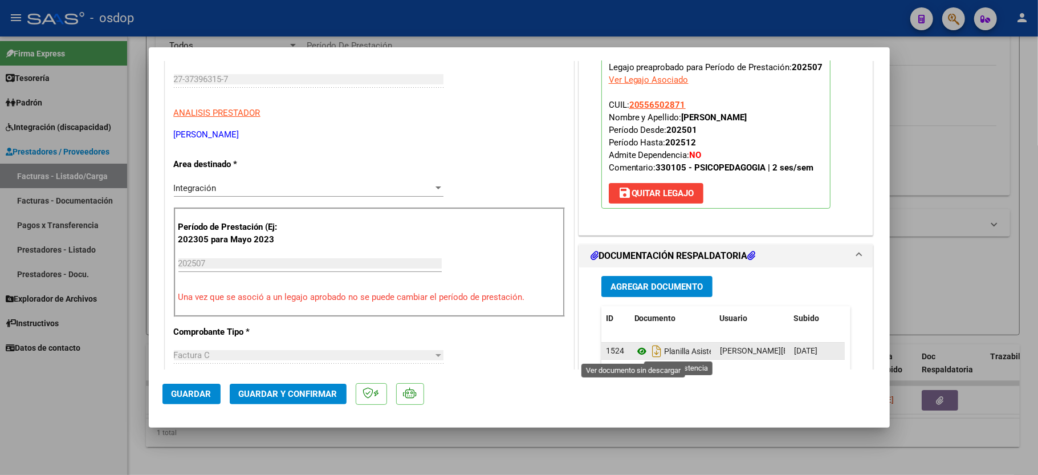
click at [634, 355] on icon at bounding box center [641, 351] width 15 height 14
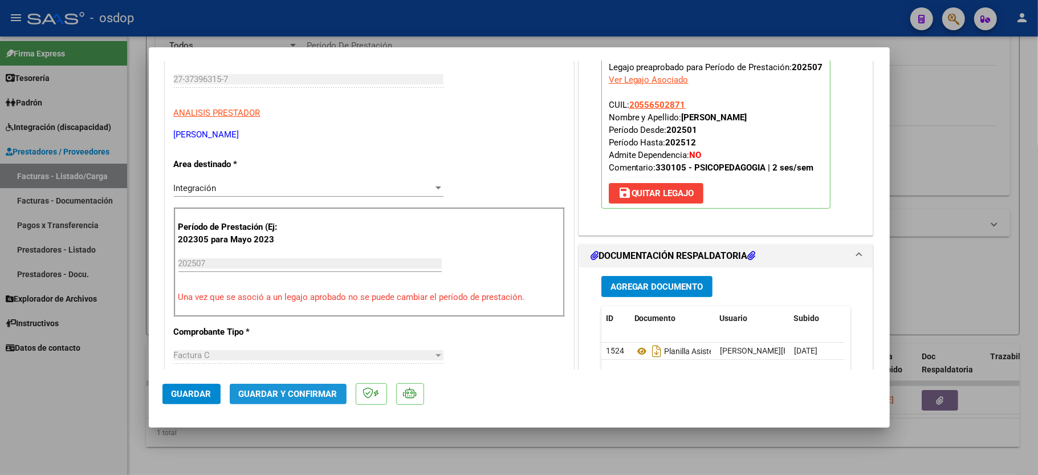
click at [301, 400] on button "Guardar y Confirmar" at bounding box center [288, 394] width 117 height 21
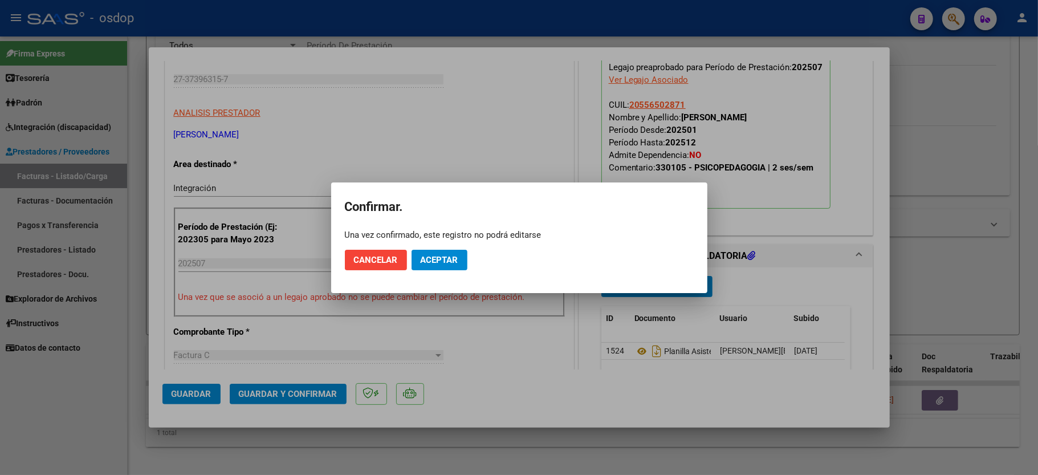
click at [425, 245] on mat-dialog-actions "Cancelar Aceptar" at bounding box center [519, 260] width 349 height 39
click at [425, 247] on mat-dialog-actions "Cancelar Aceptar" at bounding box center [519, 260] width 349 height 39
click at [426, 252] on button "Aceptar" at bounding box center [440, 260] width 56 height 21
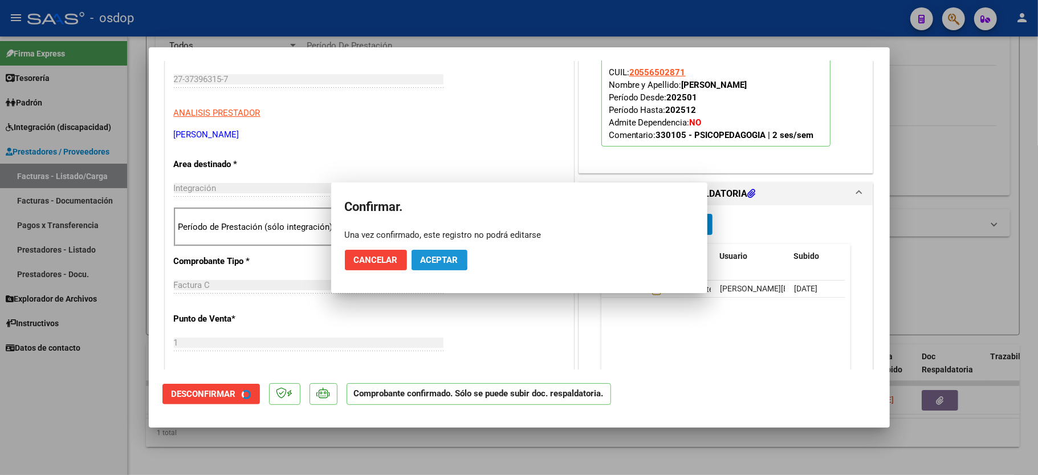
scroll to position [151, 0]
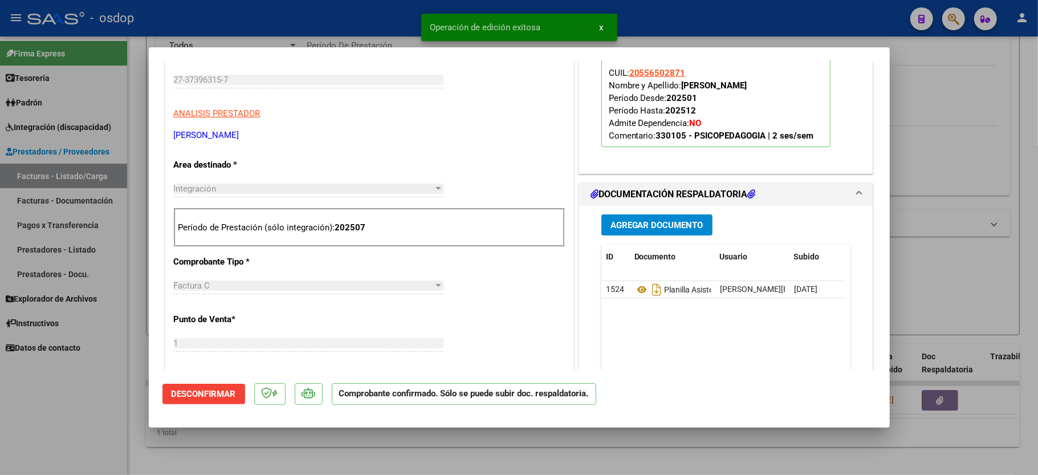
click at [110, 404] on div at bounding box center [519, 237] width 1038 height 475
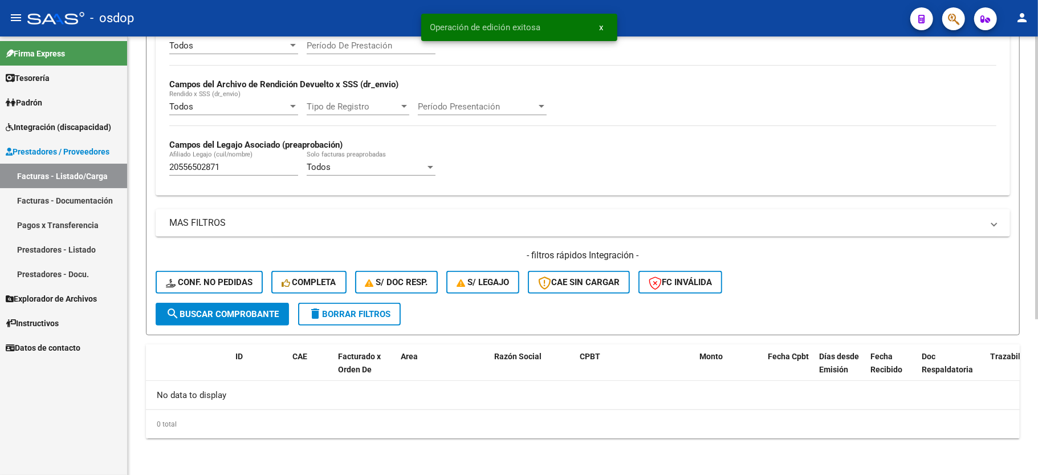
click at [196, 172] on input "20556502871" at bounding box center [233, 167] width 129 height 10
click at [195, 172] on input "20556502871" at bounding box center [233, 167] width 129 height 10
click at [231, 295] on div "- filtros rápidos Integración - Conf. no pedidas Completa S/ Doc Resp. S/ legaj…" at bounding box center [583, 276] width 854 height 54
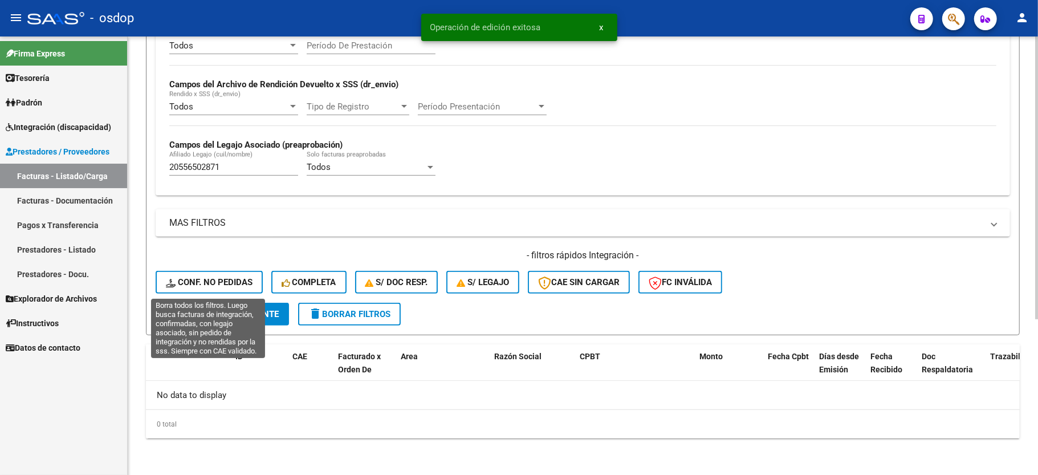
click at [227, 286] on span "Conf. no pedidas" at bounding box center [209, 282] width 87 height 10
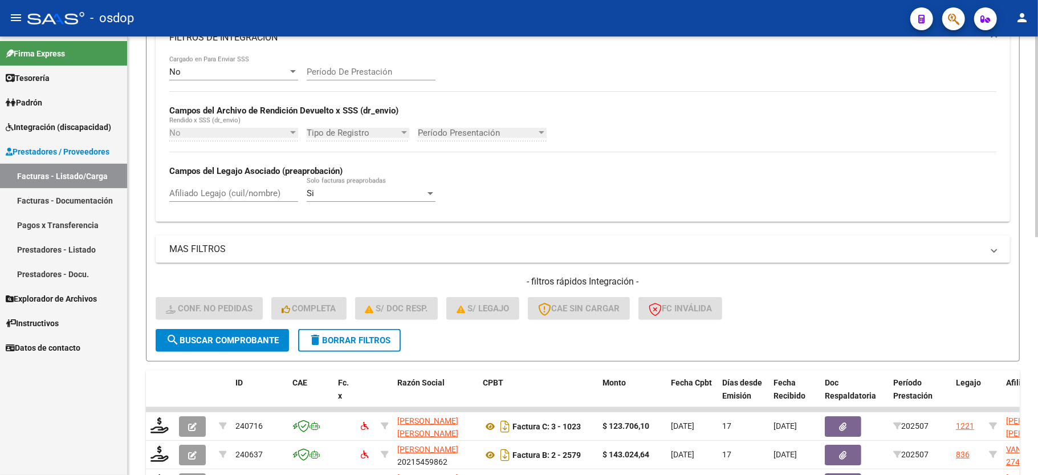
scroll to position [242, 0]
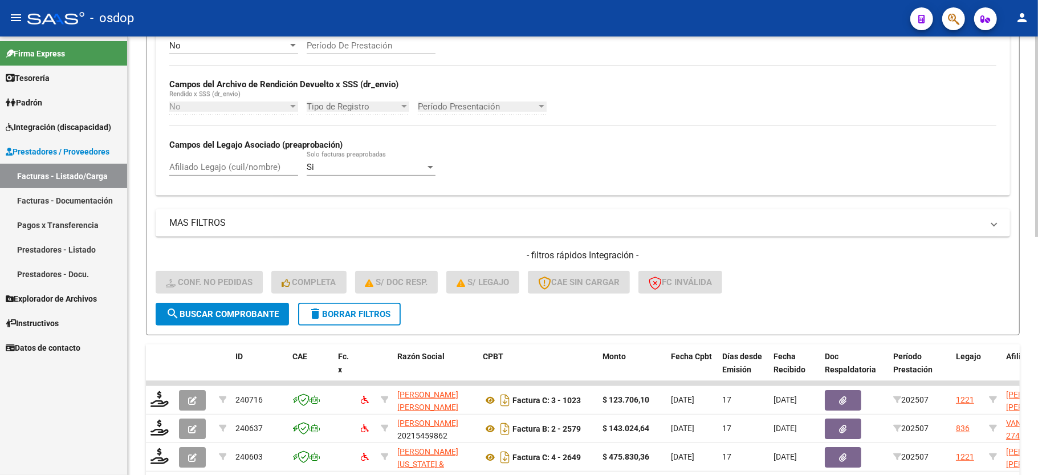
click at [238, 176] on div "Afiliado Legajo (cuil/nombre)" at bounding box center [233, 163] width 129 height 25
paste input "20556502871"
type input "20556502871"
click at [236, 309] on span "search Buscar Comprobante" at bounding box center [222, 314] width 113 height 10
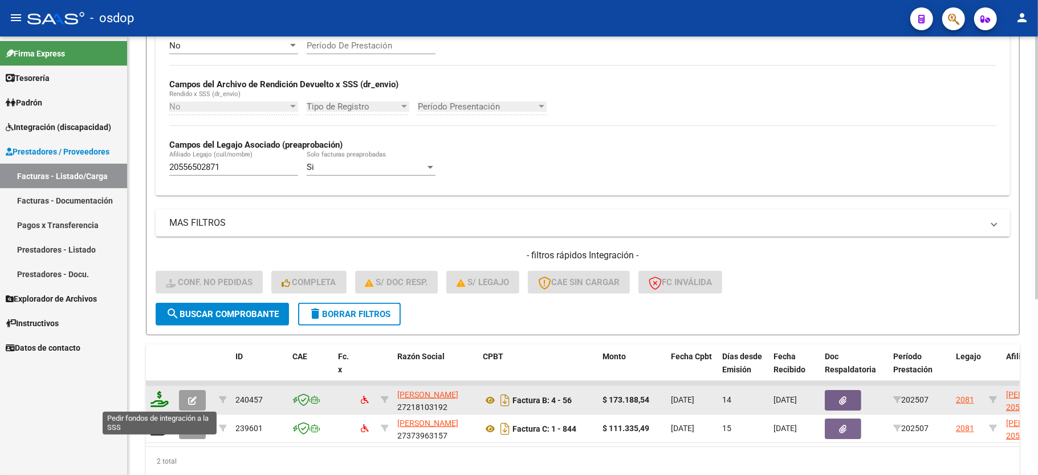
click at [162, 400] on icon at bounding box center [159, 399] width 18 height 16
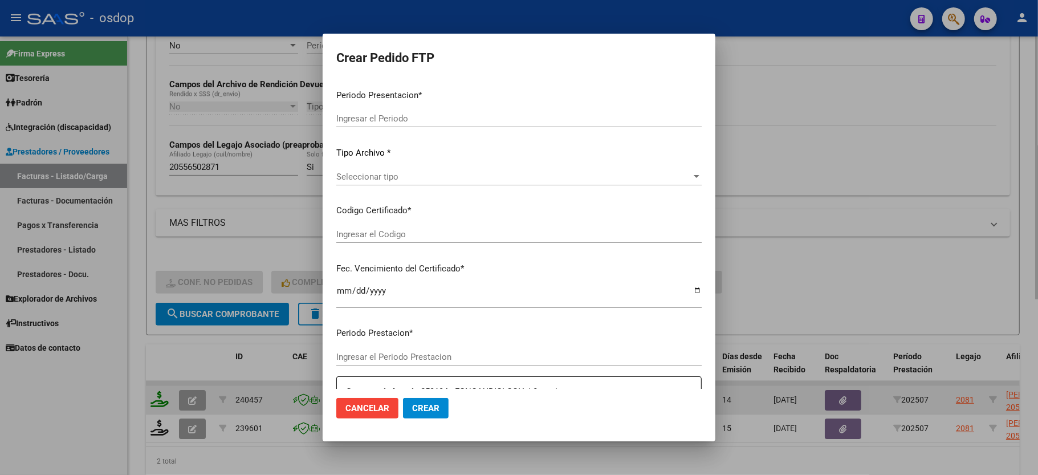
type input "202507"
type input "$ 173.188,54"
type input "6293177618"
type input "2026-02-14"
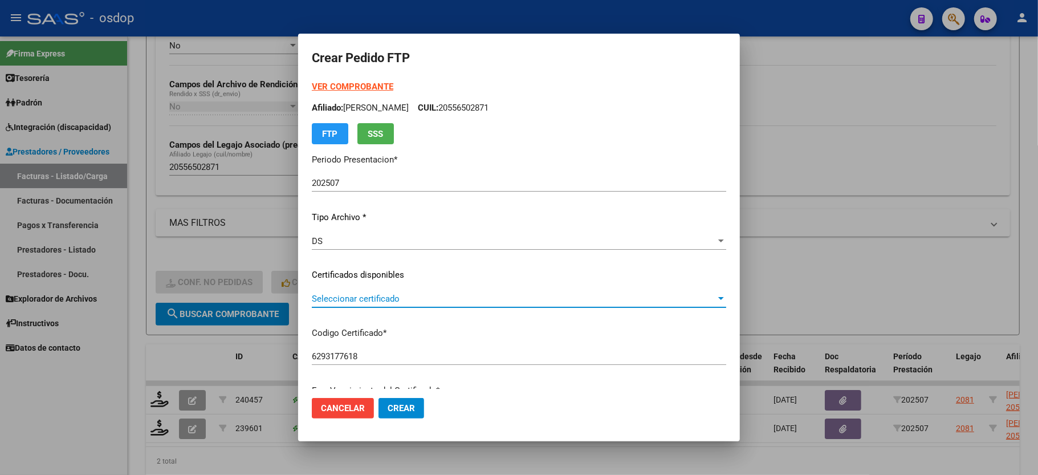
click at [360, 297] on span "Seleccionar certificado" at bounding box center [514, 299] width 404 height 10
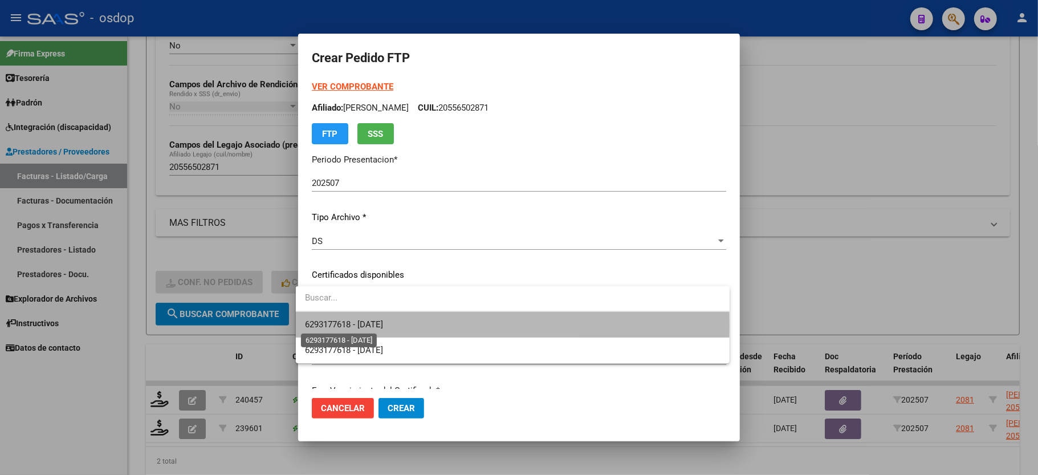
click at [366, 325] on span "6293177618 - 2026-02-14" at bounding box center [344, 324] width 78 height 10
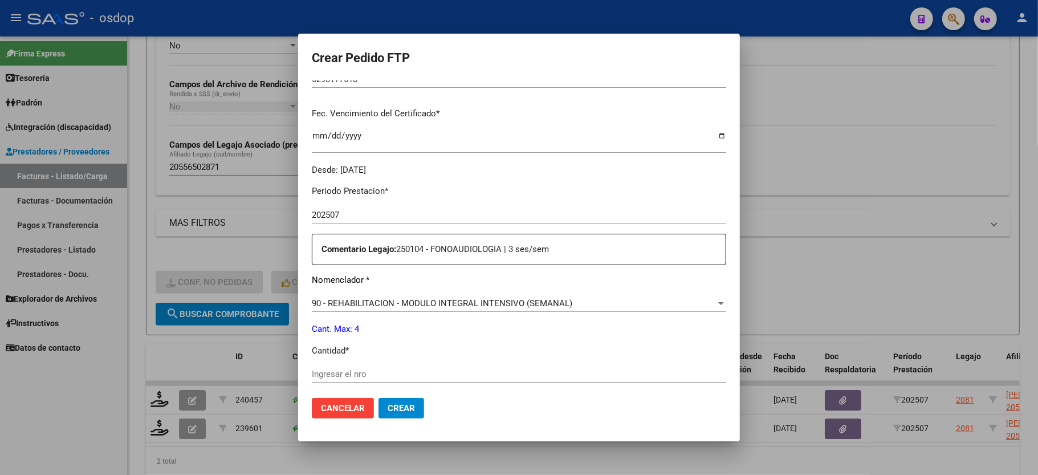
scroll to position [304, 0]
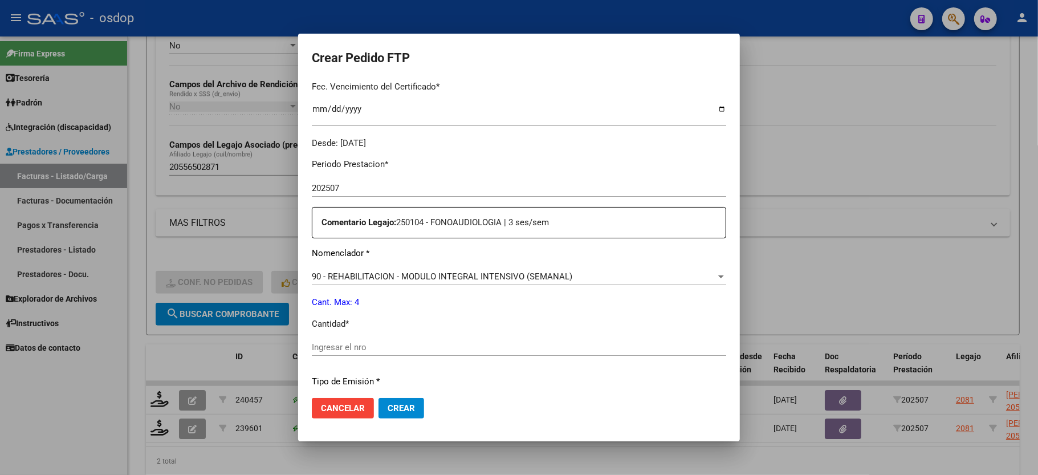
click at [341, 342] on input "Ingresar el nro" at bounding box center [519, 347] width 414 height 10
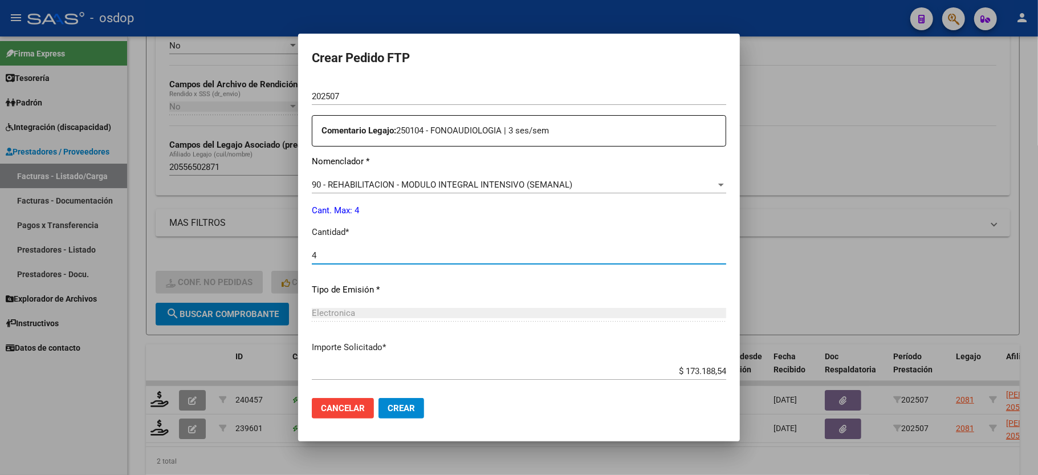
scroll to position [447, 0]
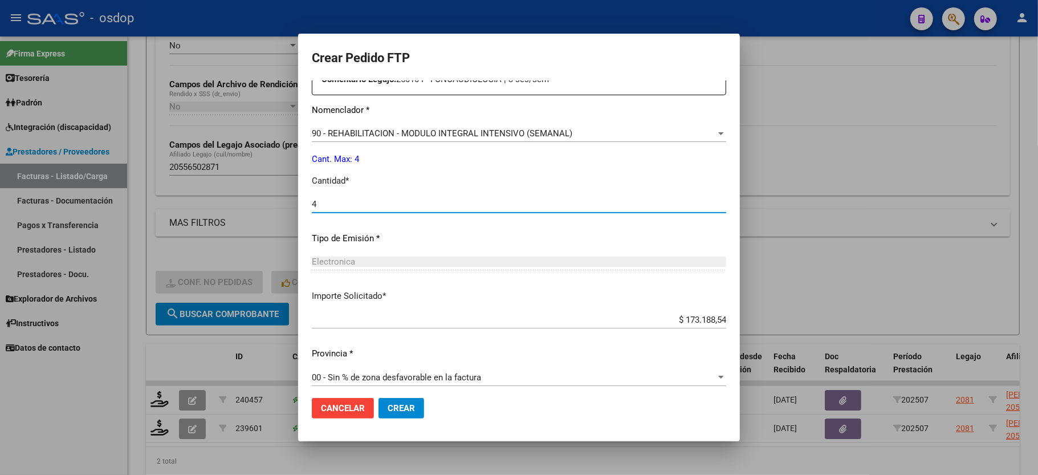
type input "4"
click at [406, 413] on button "Crear" at bounding box center [401, 408] width 46 height 21
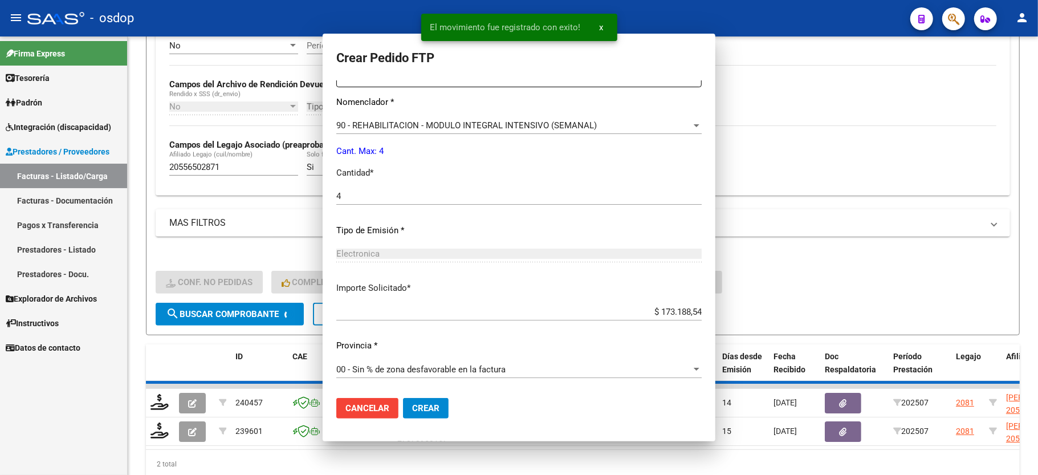
scroll to position [0, 0]
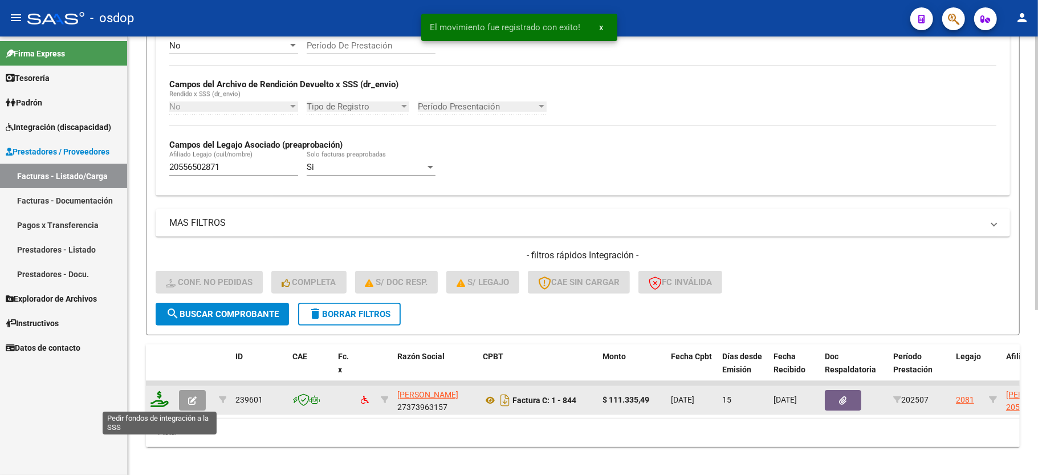
click at [162, 401] on icon at bounding box center [159, 399] width 18 height 16
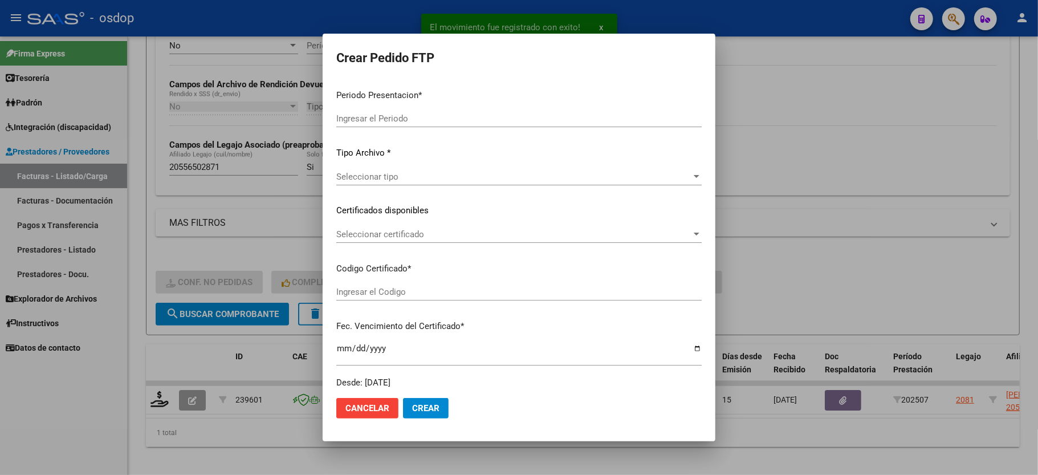
type input "202507"
type input "$ 111.335,49"
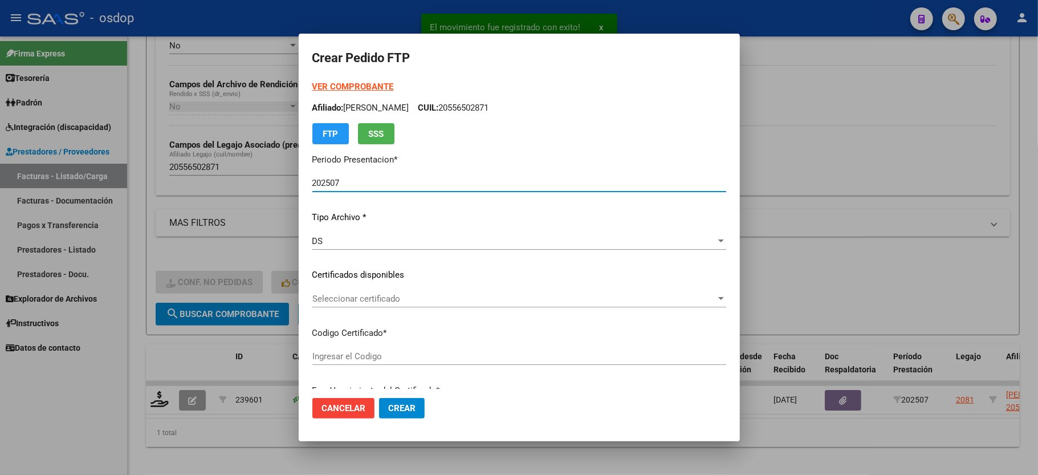
type input "6293177618"
type input "2026-02-14"
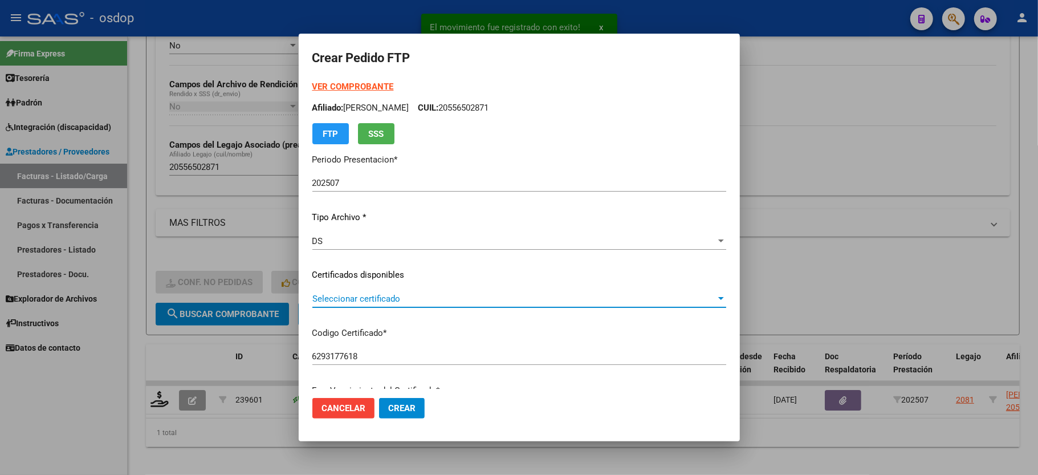
click at [352, 300] on span "Seleccionar certificado" at bounding box center [514, 299] width 404 height 10
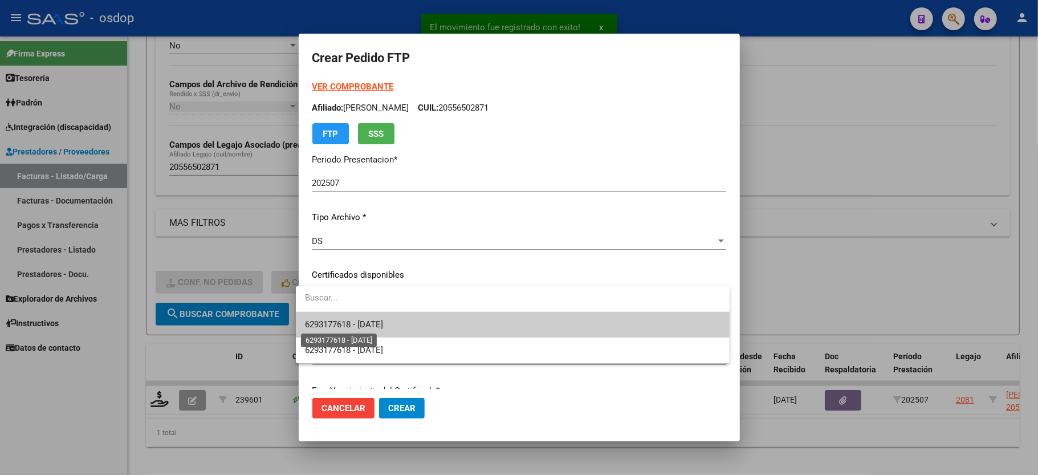
click at [356, 329] on span "6293177618 - 2026-02-14" at bounding box center [512, 325] width 415 height 26
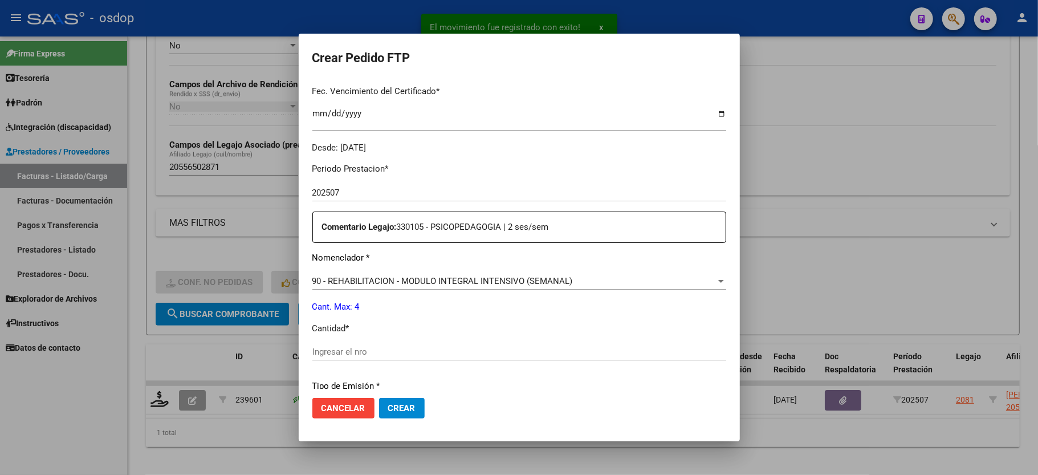
scroll to position [304, 0]
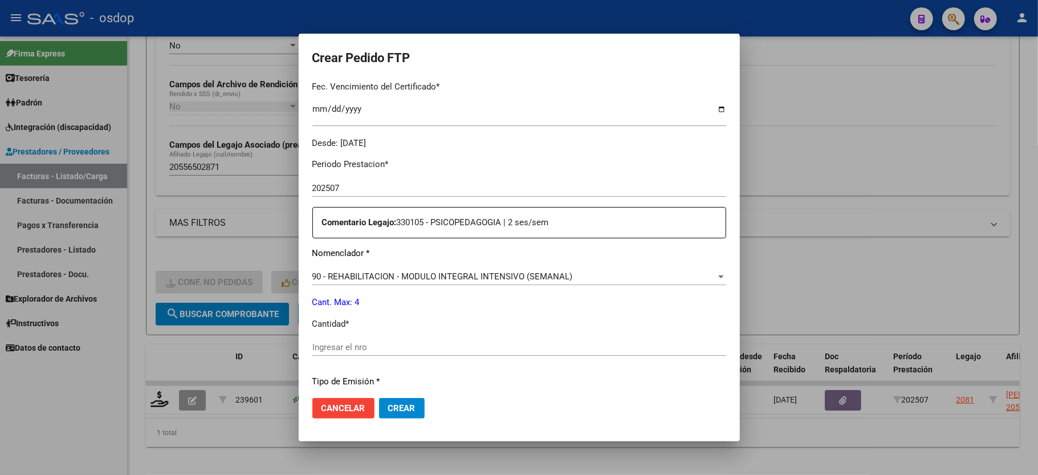
click at [372, 356] on div "Ingresar el nro" at bounding box center [519, 353] width 414 height 28
click at [372, 350] on div "Ingresar el nro" at bounding box center [519, 353] width 414 height 28
click at [369, 345] on div "Ingresar el nro" at bounding box center [519, 347] width 414 height 17
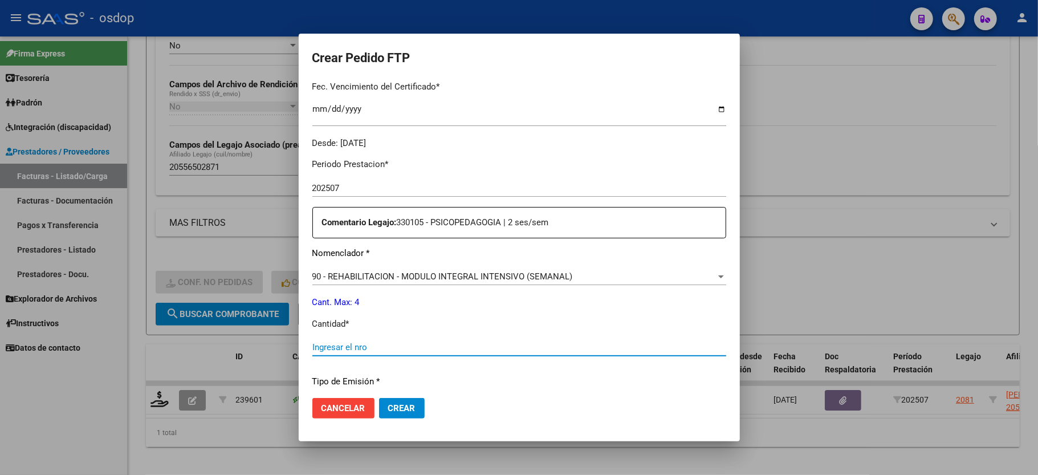
click at [368, 342] on input "Ingresar el nro" at bounding box center [519, 347] width 414 height 10
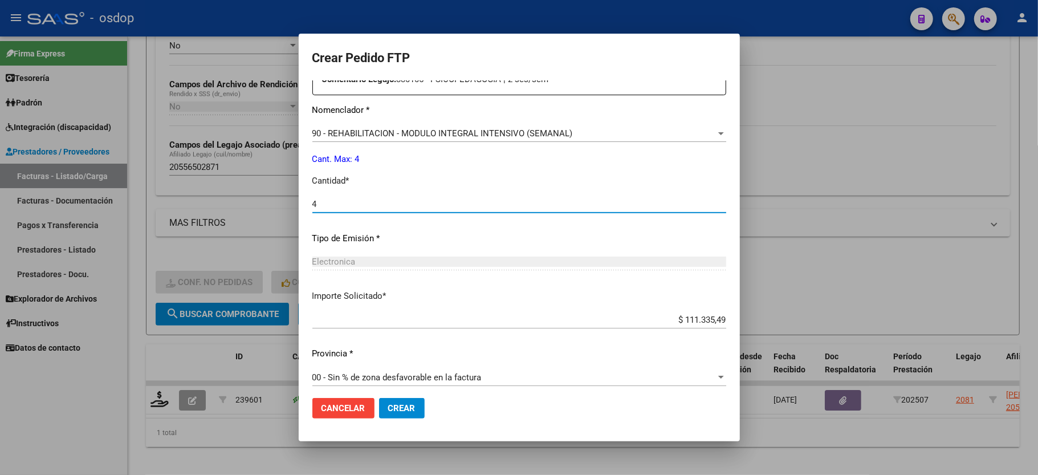
type input "4"
click at [397, 406] on span "Crear" at bounding box center [401, 408] width 27 height 10
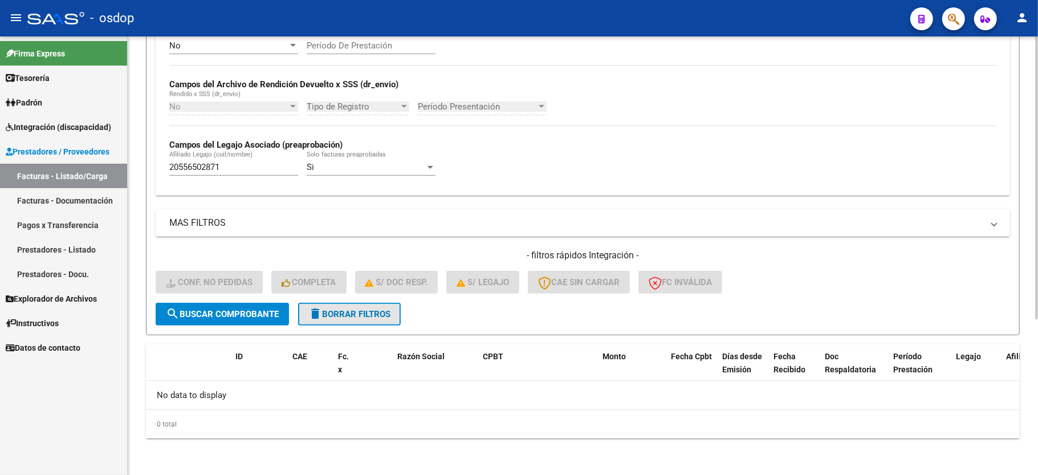
click at [347, 317] on span "delete Borrar Filtros" at bounding box center [349, 314] width 82 height 10
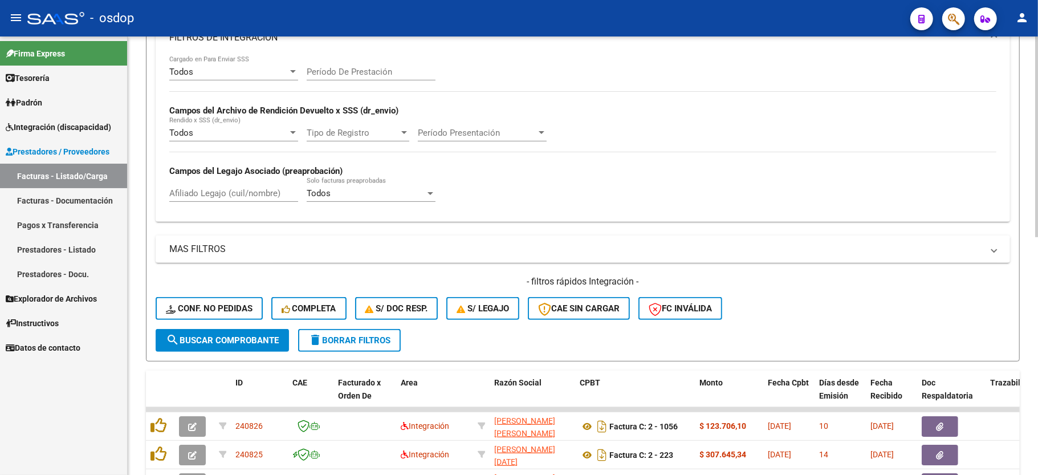
scroll to position [242, 0]
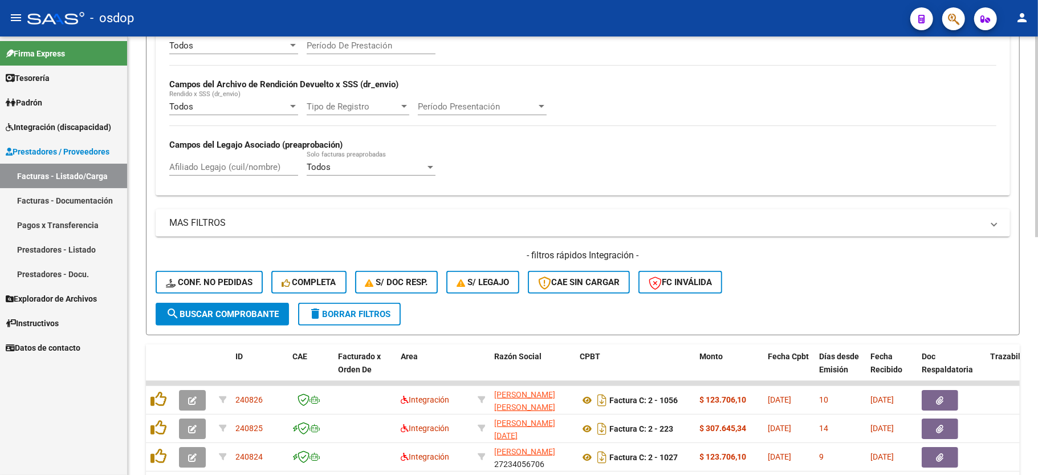
click at [233, 177] on div "Afiliado Legajo (cuil/nombre)" at bounding box center [233, 168] width 129 height 35
click at [230, 164] on input "Afiliado Legajo (cuil/nombre)" at bounding box center [233, 167] width 129 height 10
paste input "23538010839"
type input "23538010839"
click at [234, 311] on span "search Buscar Comprobante" at bounding box center [222, 314] width 113 height 10
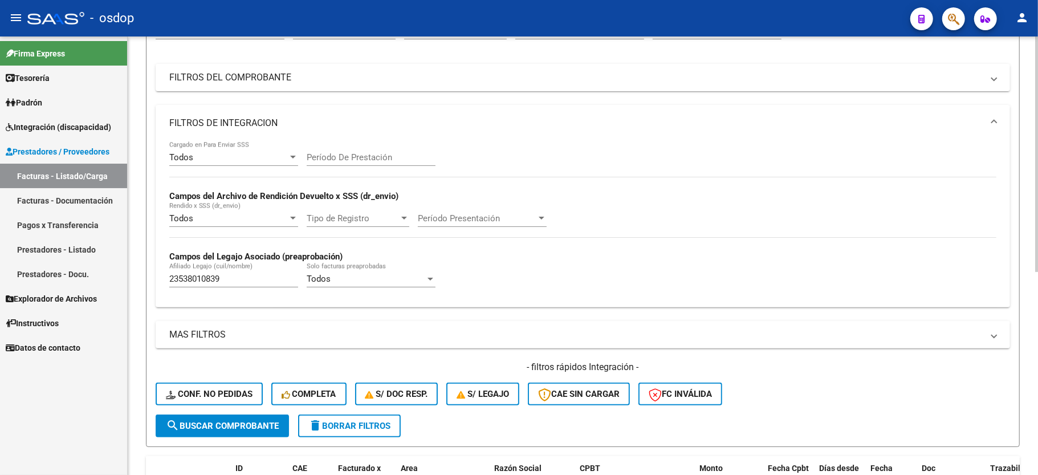
scroll to position [0, 0]
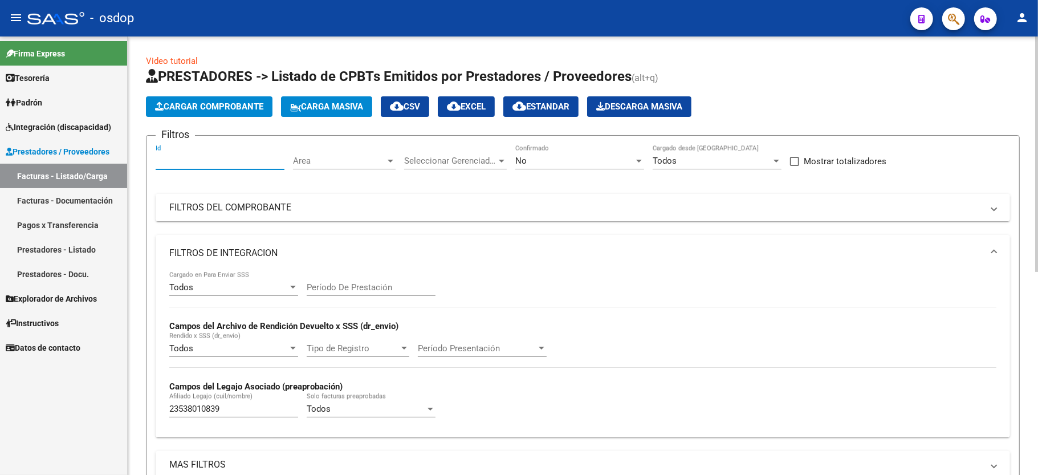
click at [160, 165] on input "Id" at bounding box center [220, 161] width 129 height 10
click at [719, 302] on div "Todos Cargado en Para Enviar SSS Período De Prestación Campos del Archivo de Re…" at bounding box center [582, 349] width 827 height 157
click at [333, 172] on div "Area Area" at bounding box center [344, 162] width 103 height 35
click at [320, 181] on div "Filtros Id Area Area Seleccionar Gerenciador Seleccionar Gerenciador No Confirm…" at bounding box center [583, 345] width 854 height 400
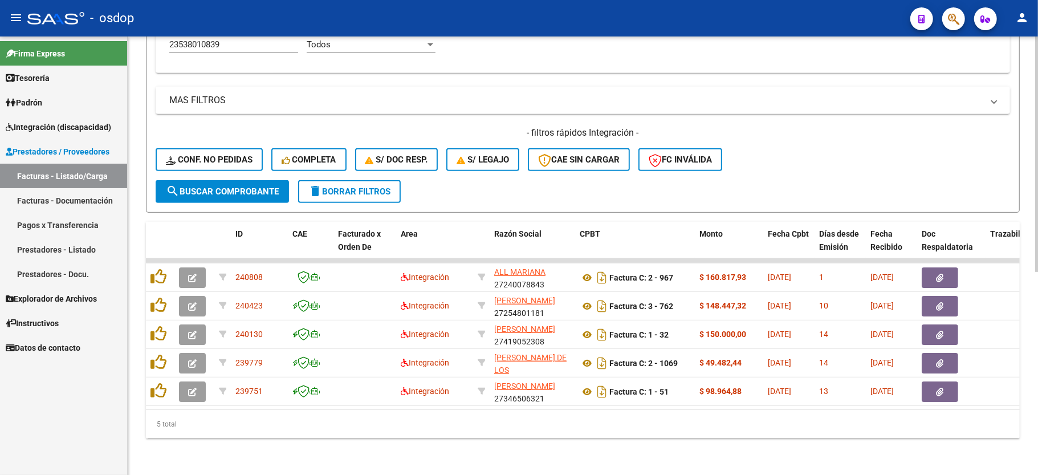
scroll to position [377, 0]
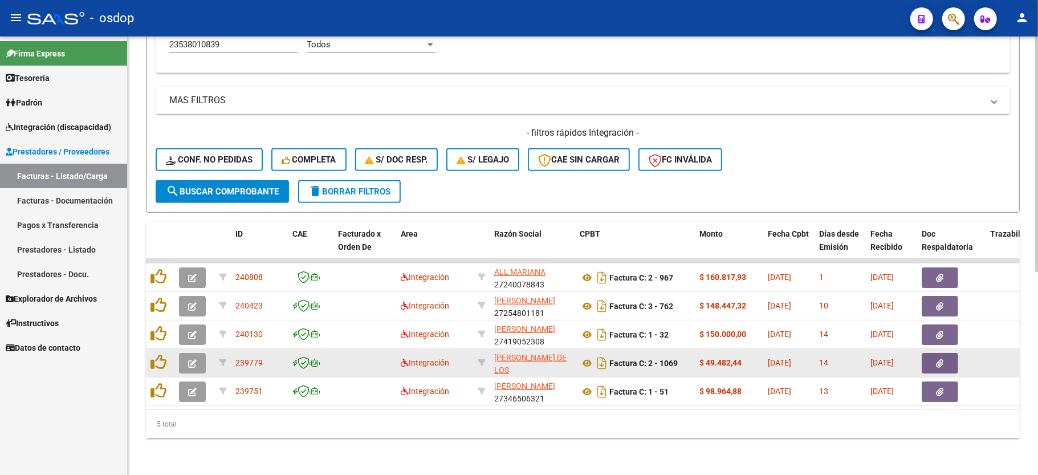
click at [194, 359] on icon "button" at bounding box center [192, 363] width 9 height 9
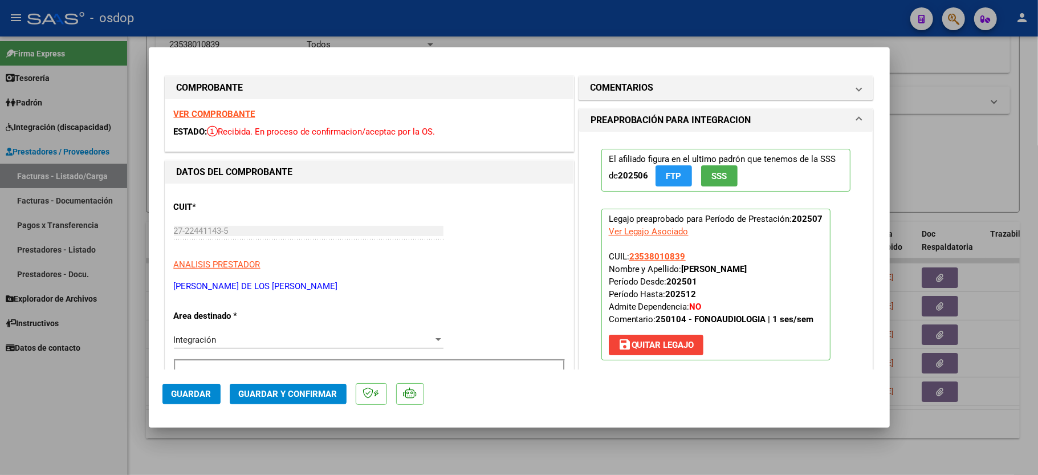
click at [219, 119] on div "VER COMPROBANTE ESTADO: Recibida. En proceso de confirmacion/aceptac por la OS." at bounding box center [369, 125] width 408 height 52
click at [219, 115] on strong "VER COMPROBANTE" at bounding box center [215, 114] width 82 height 10
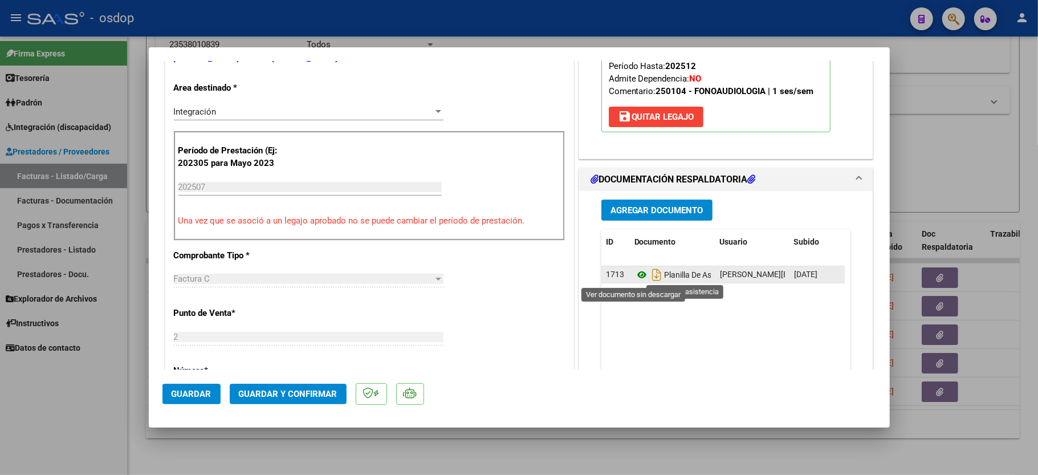
click at [634, 275] on icon at bounding box center [641, 275] width 15 height 14
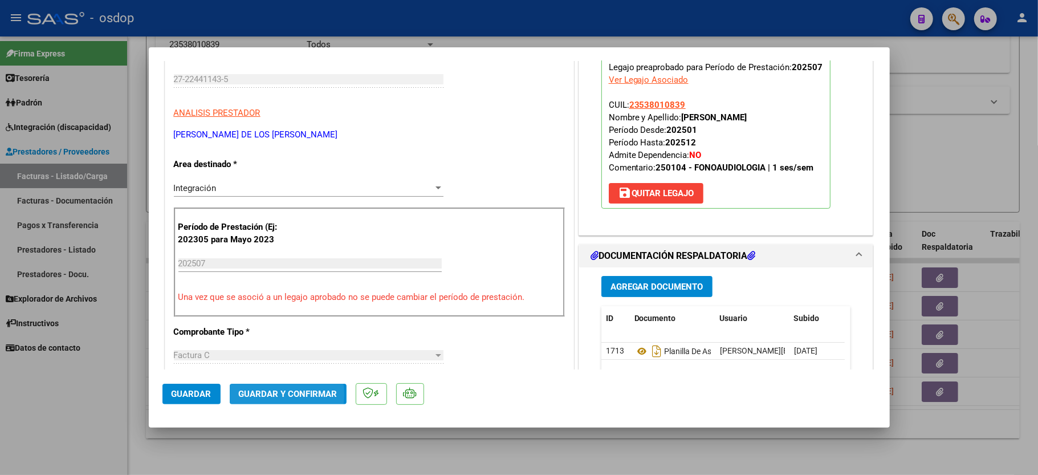
click at [266, 394] on span "Guardar y Confirmar" at bounding box center [288, 394] width 99 height 10
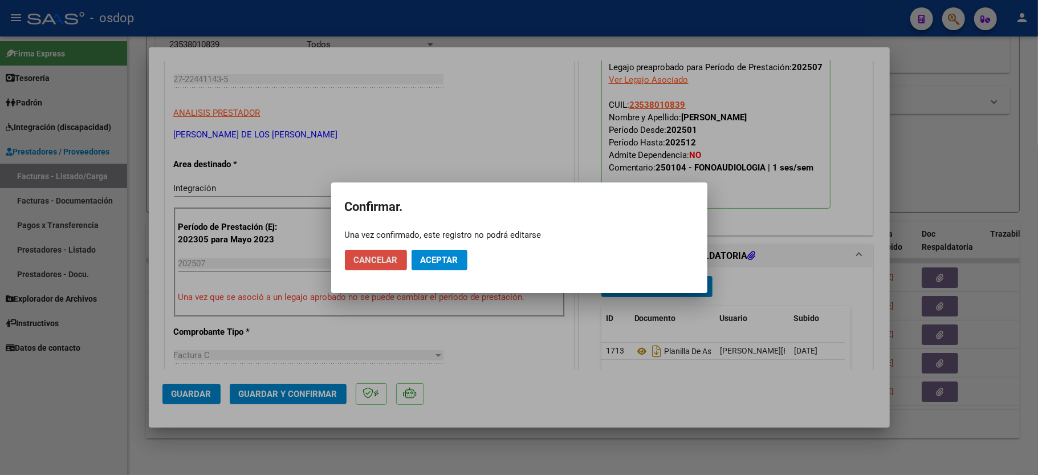
click at [395, 254] on button "Cancelar" at bounding box center [376, 260] width 62 height 21
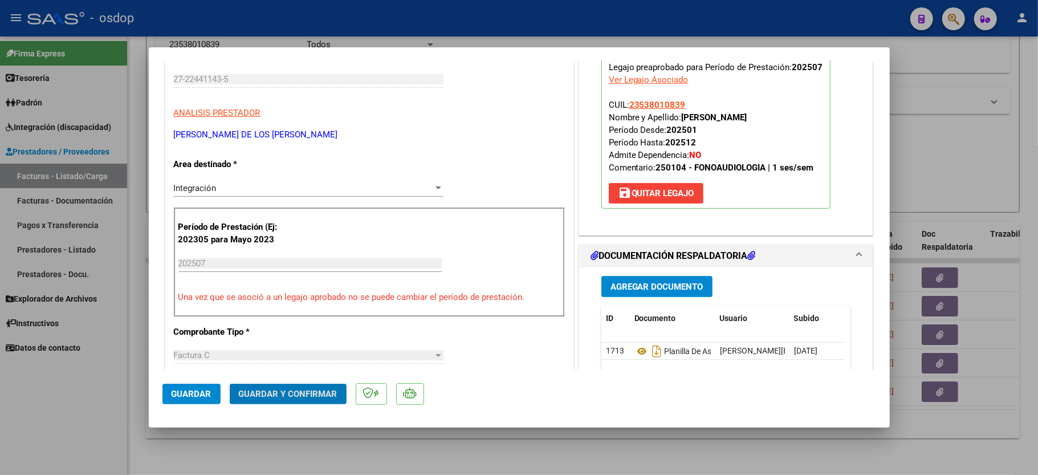
click at [286, 406] on mat-dialog-actions "Guardar Guardar y Confirmar" at bounding box center [519, 391] width 714 height 45
click at [284, 397] on span "Guardar y Confirmar" at bounding box center [288, 394] width 99 height 10
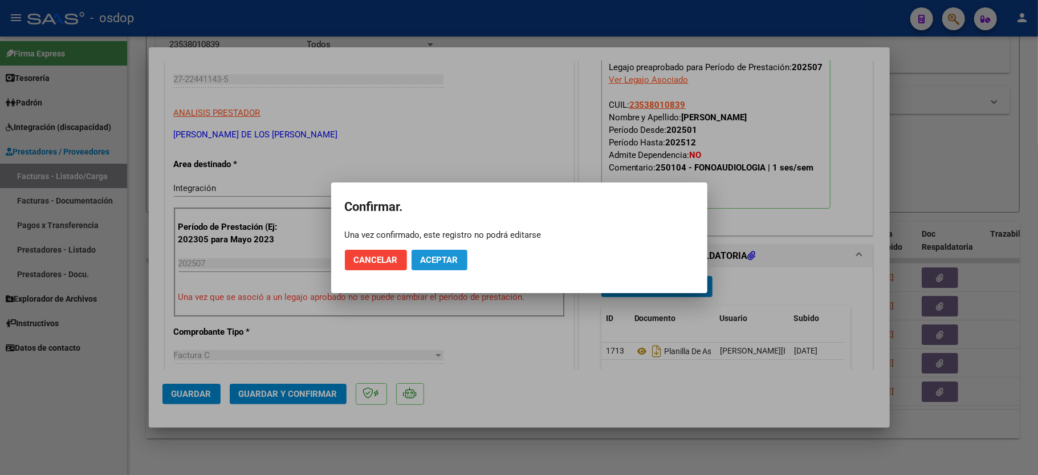
click at [459, 261] on button "Aceptar" at bounding box center [440, 260] width 56 height 21
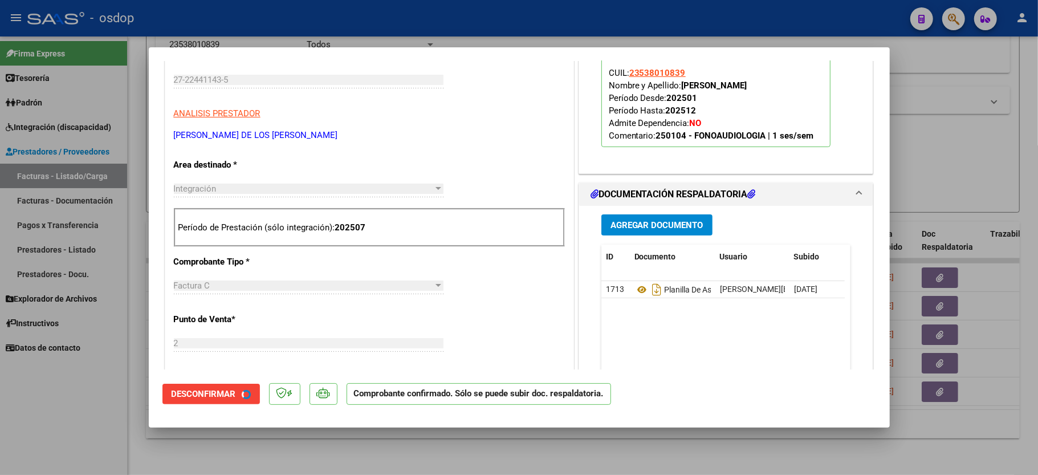
click at [454, 259] on div "CUIT * 27-22441143-5 Ingresar CUIT ANALISIS PRESTADOR TRAVESANI KARINA DE LOS A…" at bounding box center [369, 455] width 408 height 847
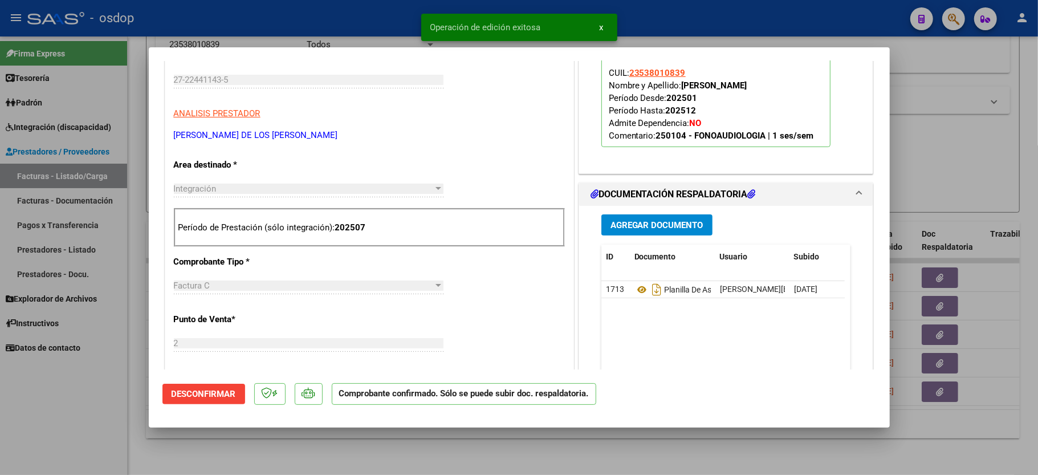
click at [58, 406] on div at bounding box center [519, 237] width 1038 height 475
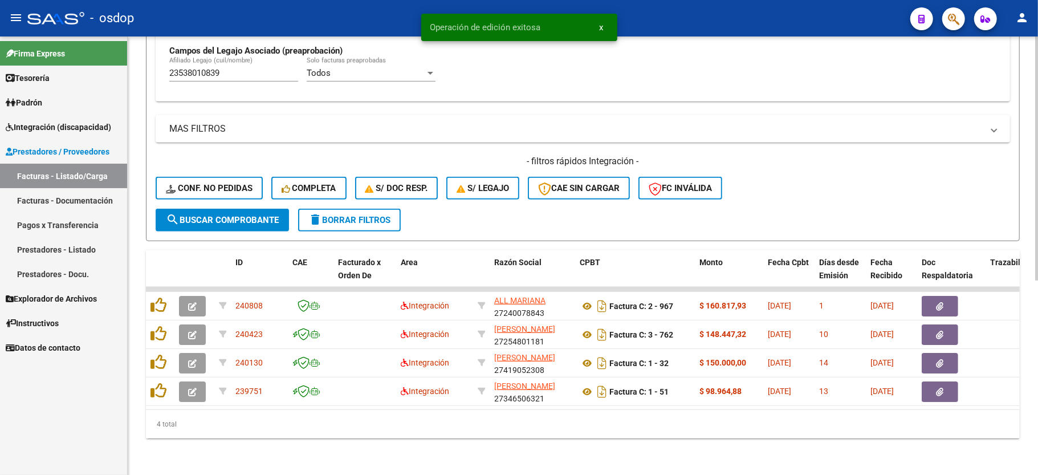
scroll to position [349, 0]
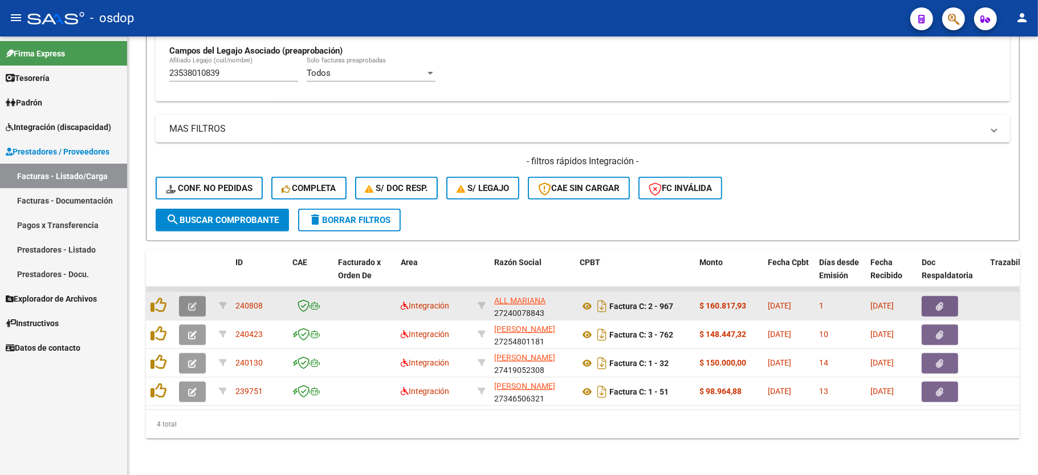
click at [186, 296] on button "button" at bounding box center [192, 306] width 27 height 21
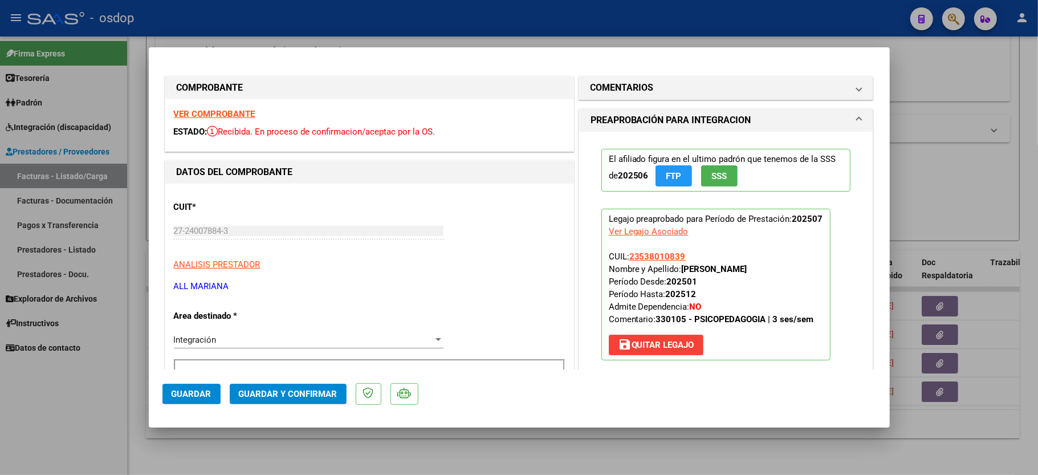
click at [201, 109] on strong "VER COMPROBANTE" at bounding box center [215, 114] width 82 height 10
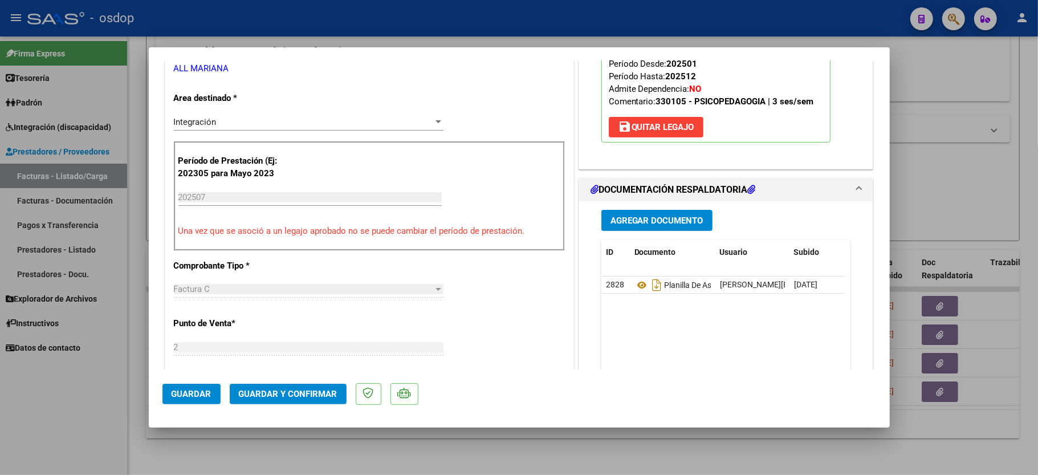
scroll to position [228, 0]
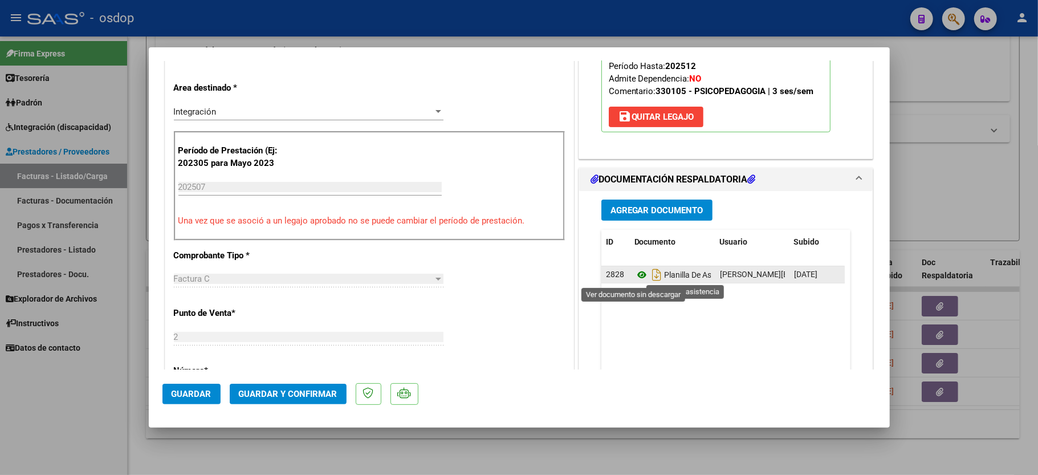
click at [634, 276] on icon at bounding box center [641, 275] width 15 height 14
click at [284, 394] on span "Guardar y Confirmar" at bounding box center [288, 394] width 99 height 10
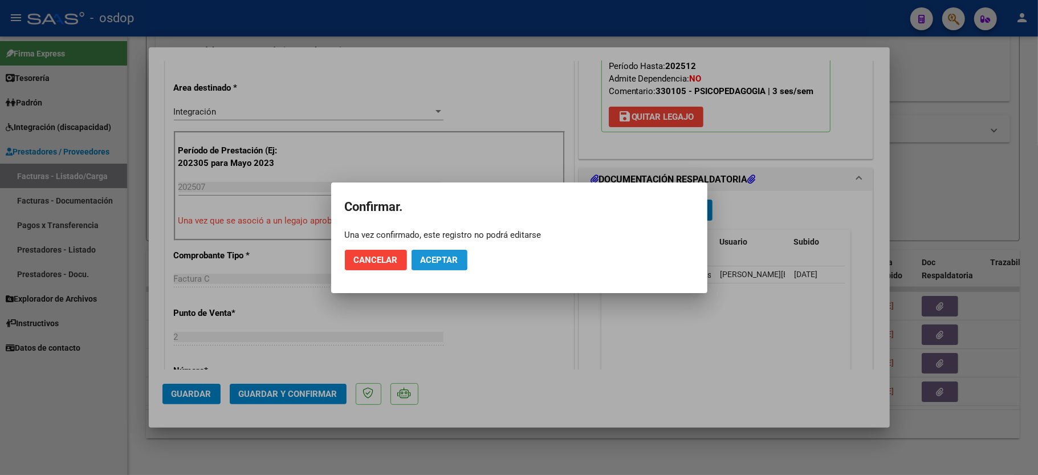
click at [422, 255] on span "Aceptar" at bounding box center [440, 260] width 38 height 10
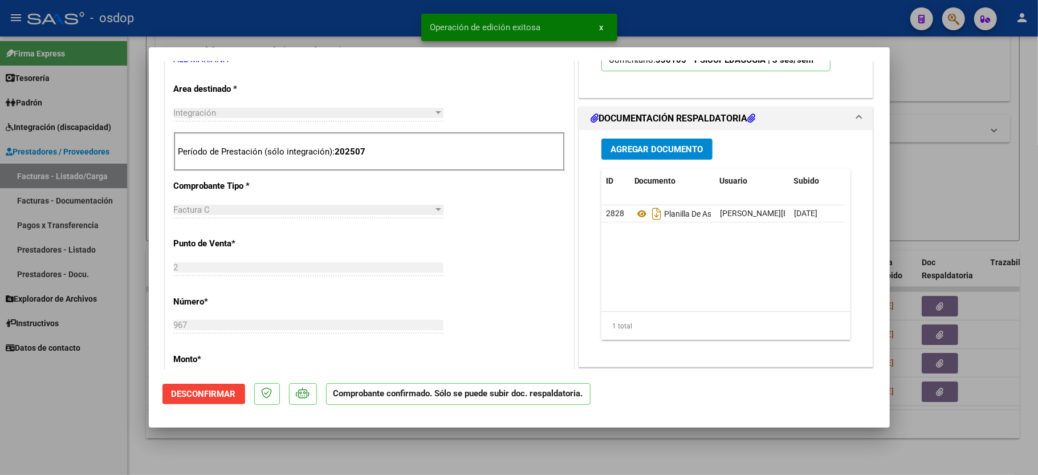
click at [53, 402] on div at bounding box center [519, 237] width 1038 height 475
type input "$ 0,00"
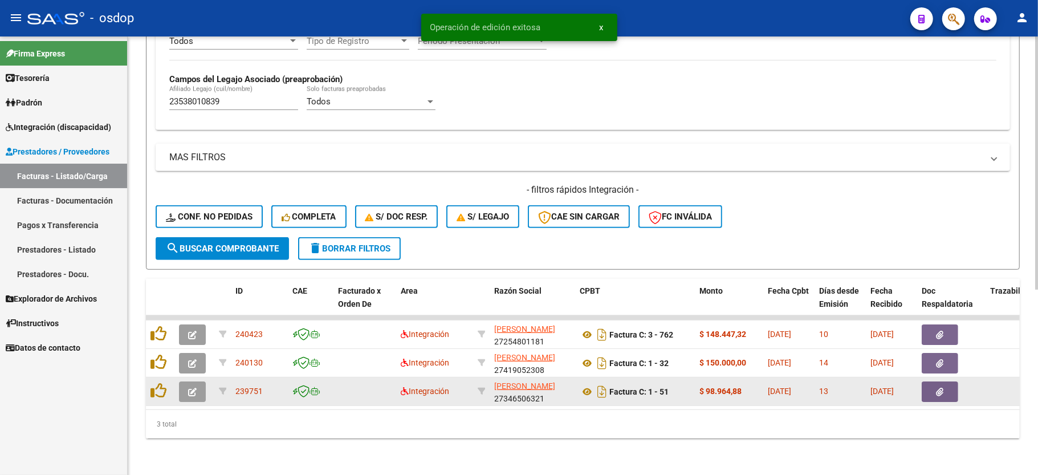
scroll to position [320, 0]
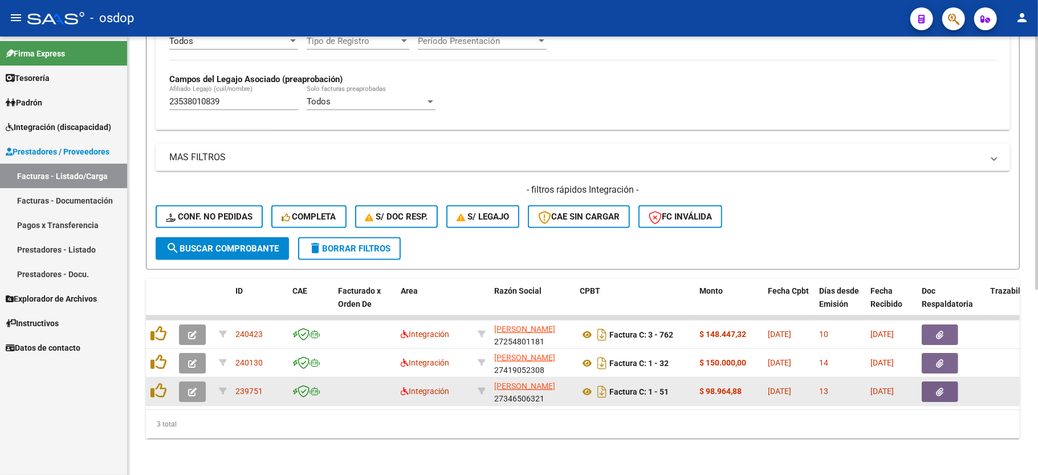
click at [192, 388] on icon "button" at bounding box center [192, 392] width 9 height 9
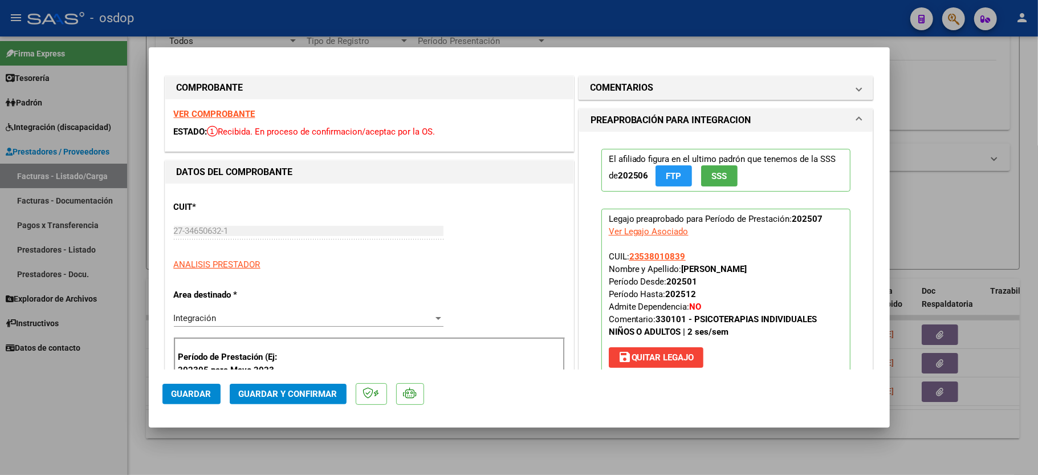
click at [219, 110] on strong "VER COMPROBANTE" at bounding box center [215, 114] width 82 height 10
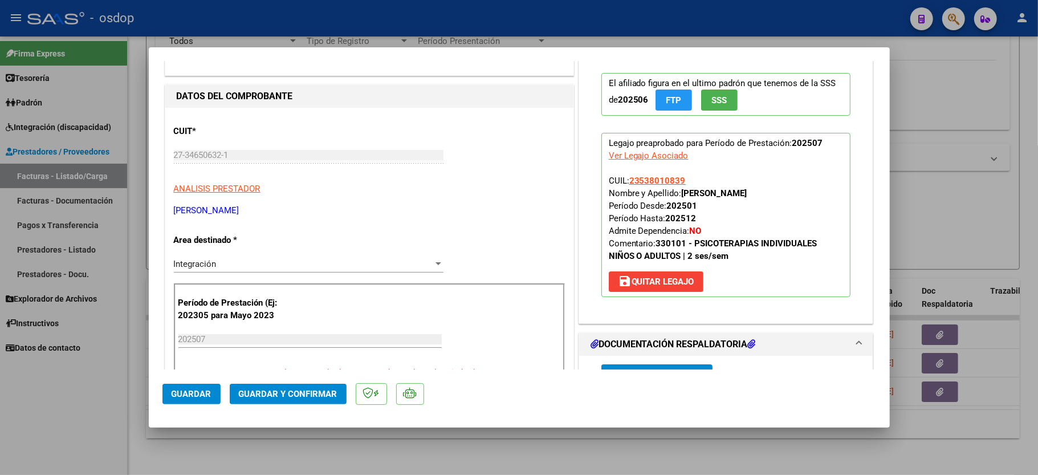
scroll to position [152, 0]
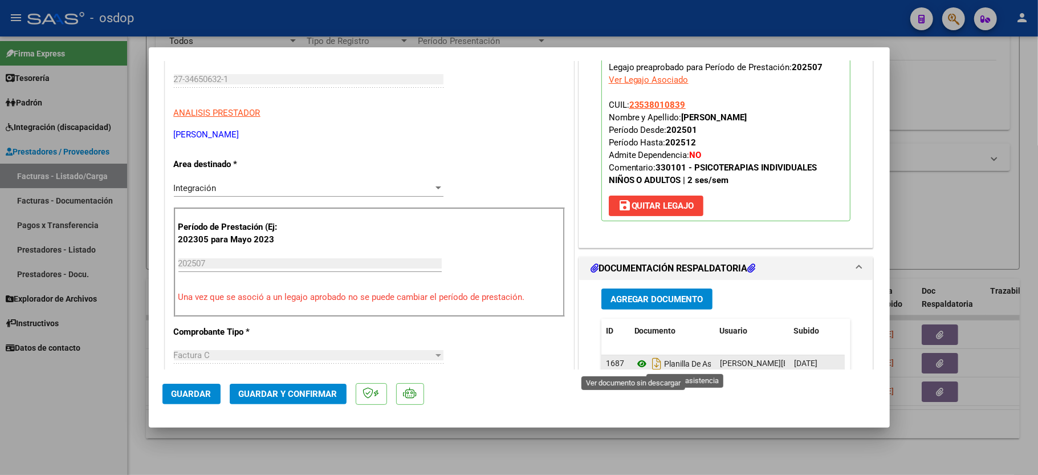
click at [634, 364] on icon at bounding box center [641, 364] width 15 height 14
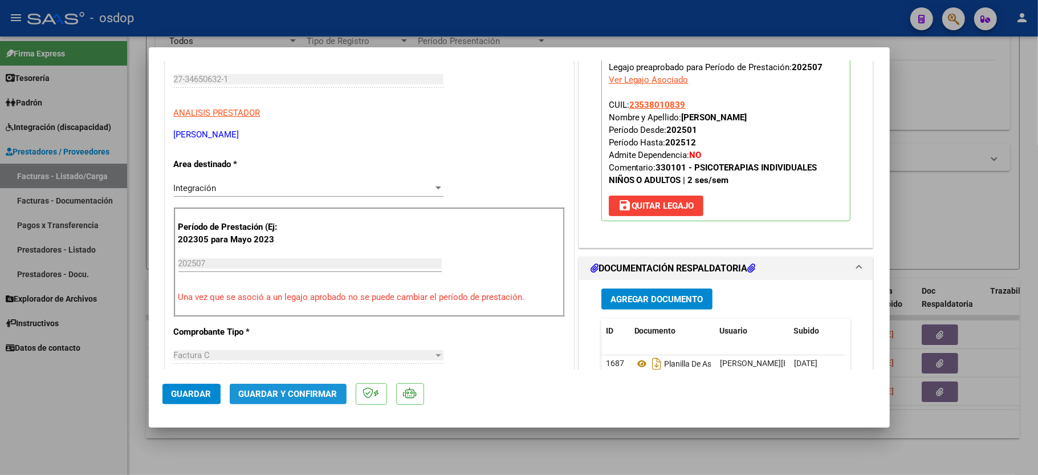
click at [299, 394] on span "Guardar y Confirmar" at bounding box center [288, 394] width 99 height 10
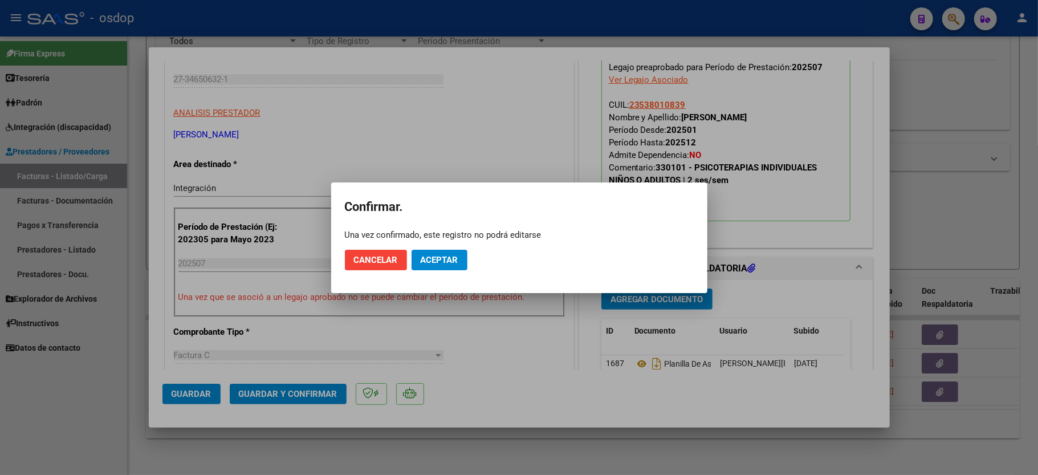
drag, startPoint x: 468, startPoint y: 264, endPoint x: 452, endPoint y: 268, distance: 16.3
click at [463, 267] on mat-dialog-actions "Cancelar Aceptar" at bounding box center [519, 260] width 349 height 39
click at [452, 268] on button "Aceptar" at bounding box center [440, 260] width 56 height 21
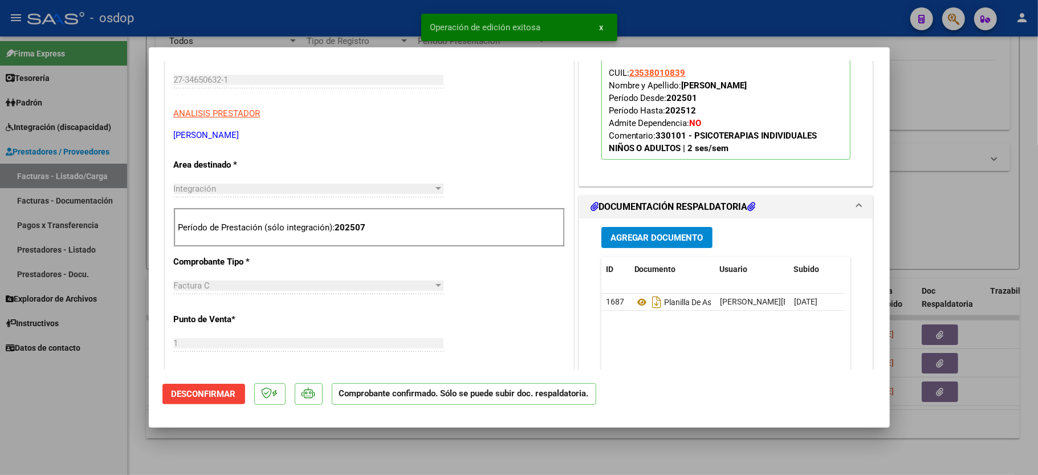
click at [98, 409] on div at bounding box center [519, 237] width 1038 height 475
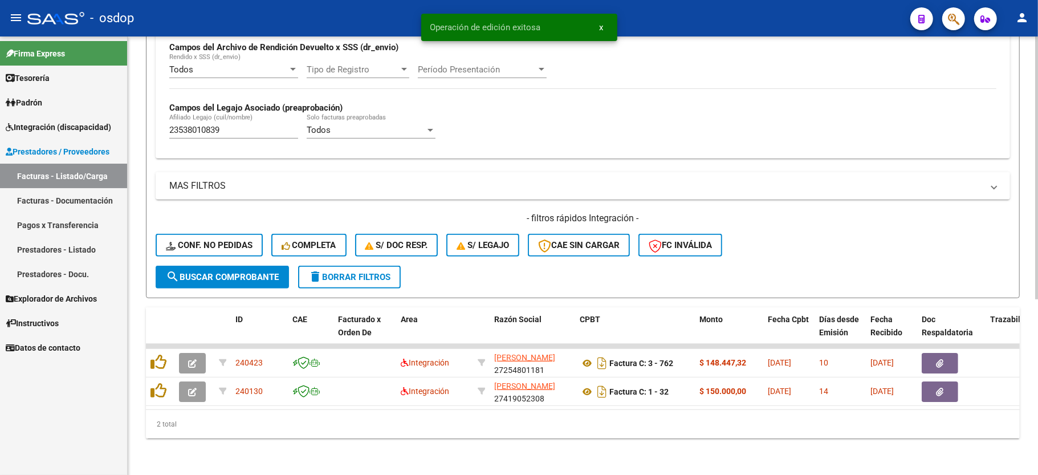
scroll to position [292, 0]
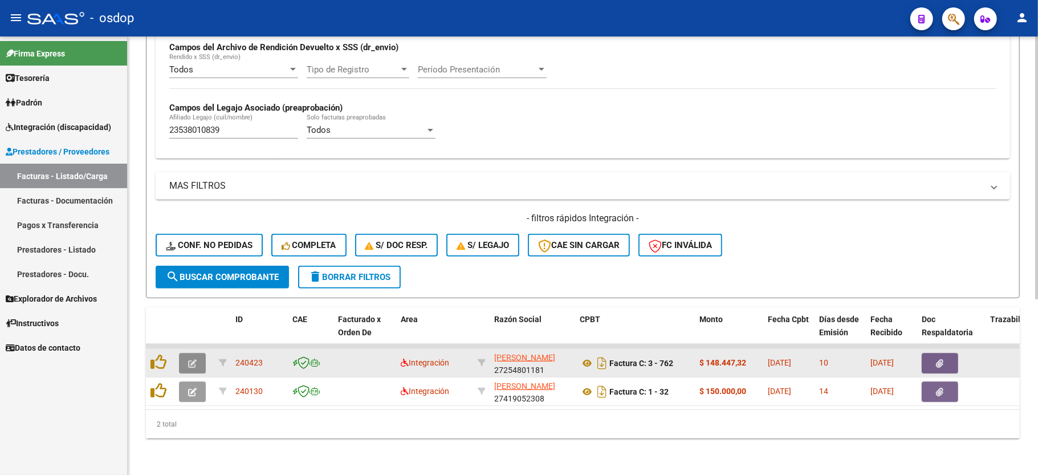
click at [181, 353] on button "button" at bounding box center [192, 363] width 27 height 21
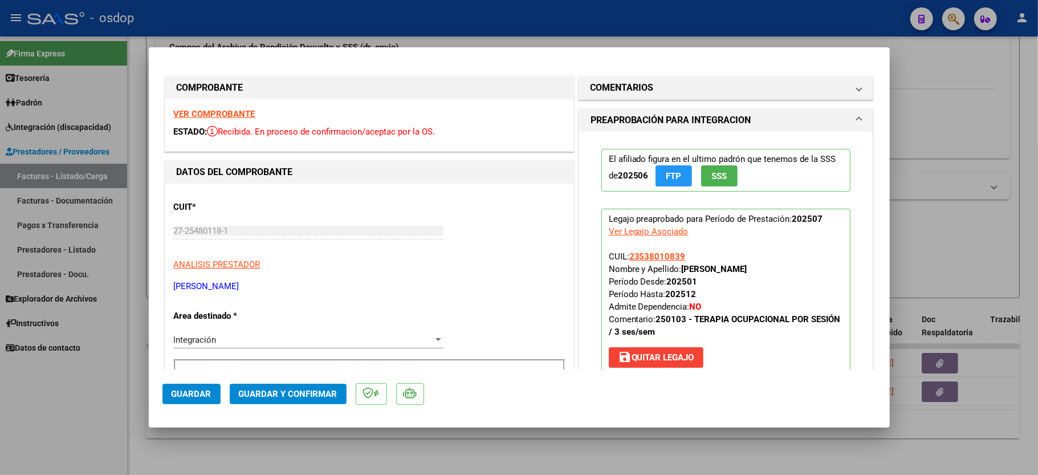
click at [229, 112] on strong "VER COMPROBANTE" at bounding box center [215, 114] width 82 height 10
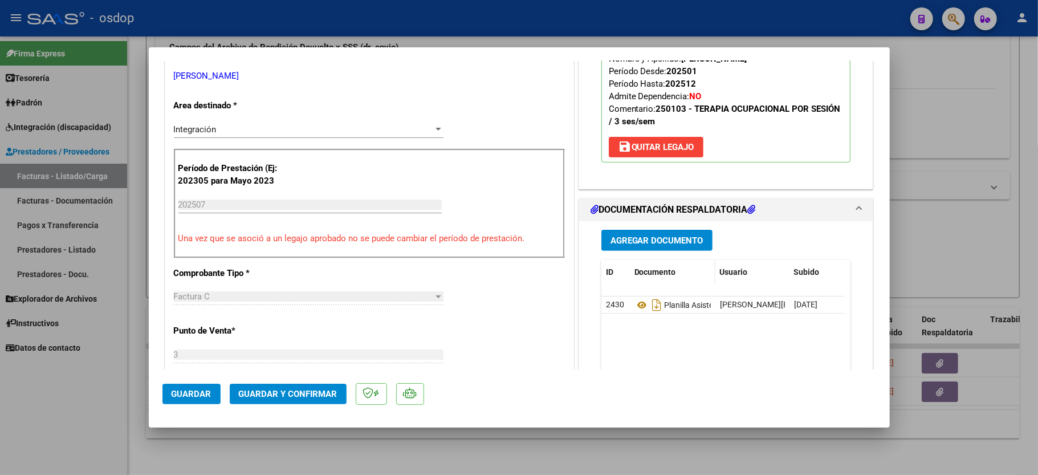
scroll to position [228, 0]
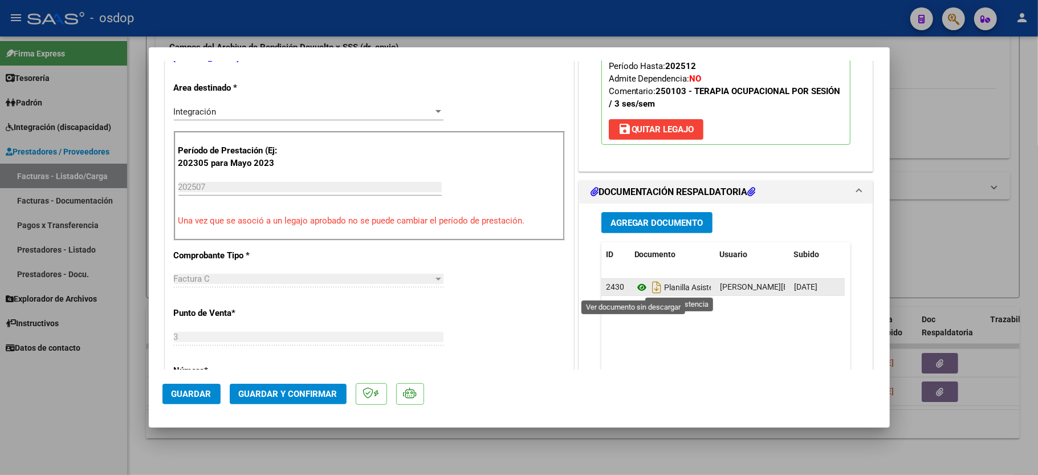
click at [634, 283] on icon at bounding box center [641, 287] width 15 height 14
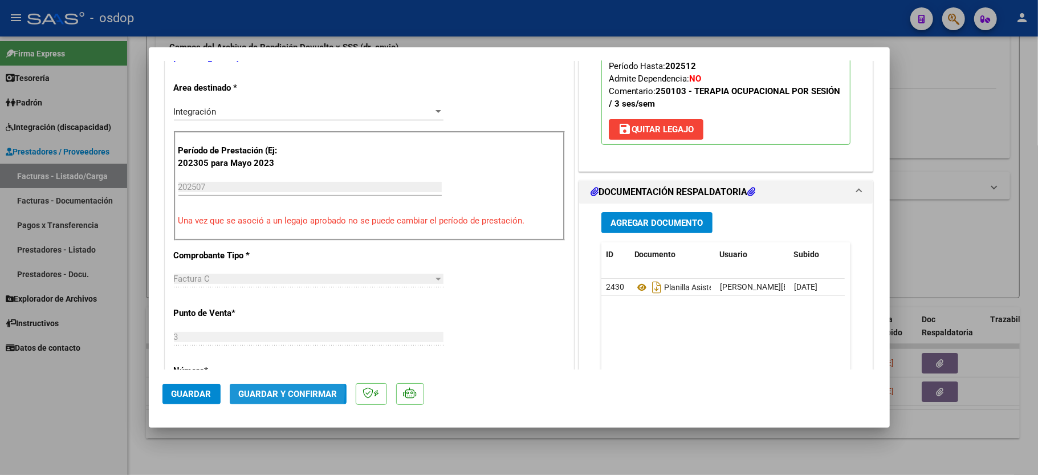
click at [265, 390] on span "Guardar y Confirmar" at bounding box center [288, 394] width 99 height 10
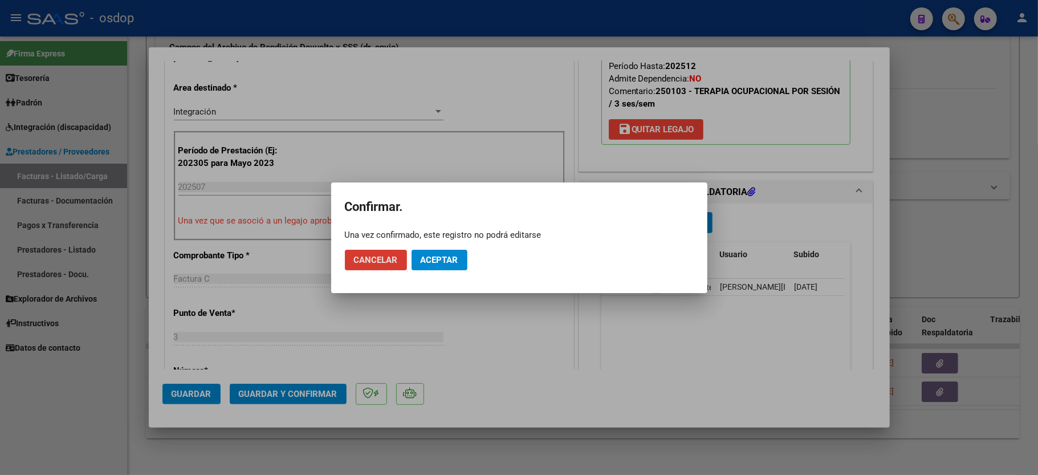
click at [438, 264] on span "Aceptar" at bounding box center [440, 260] width 38 height 10
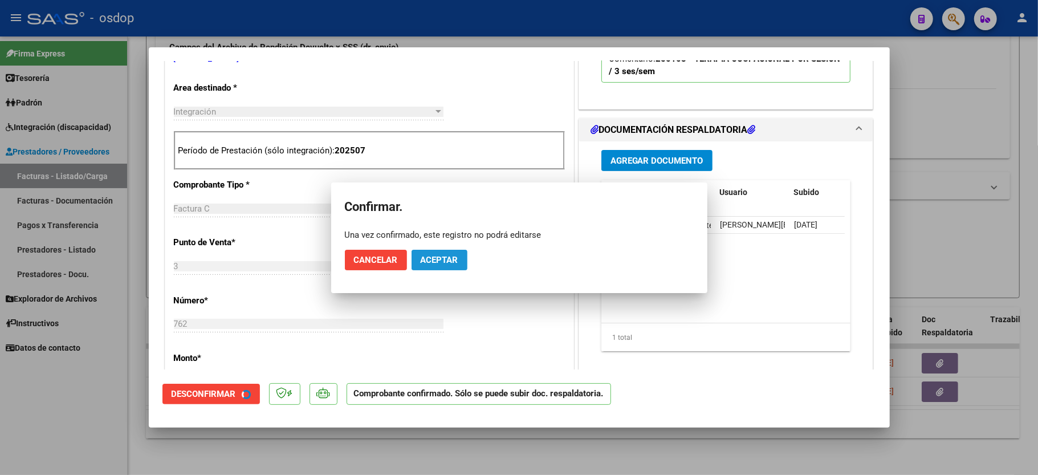
scroll to position [227, 0]
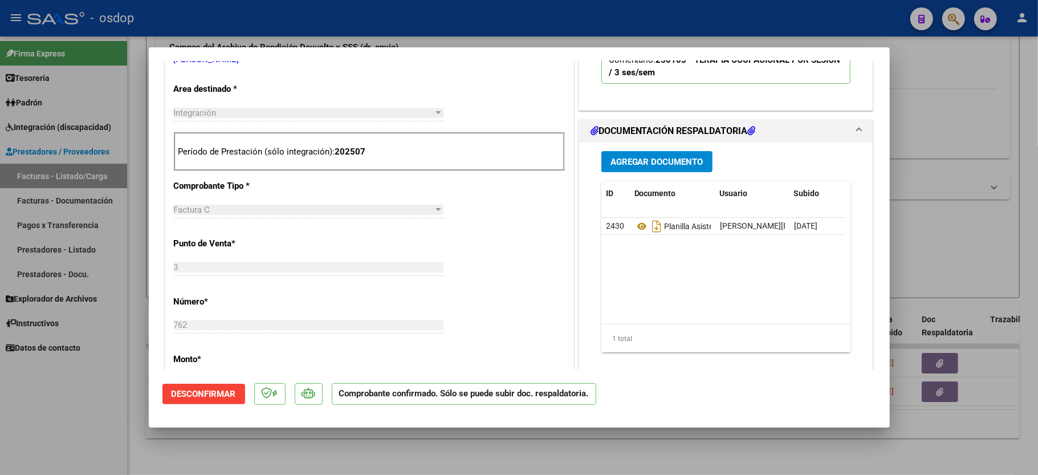
click at [48, 415] on div at bounding box center [519, 237] width 1038 height 475
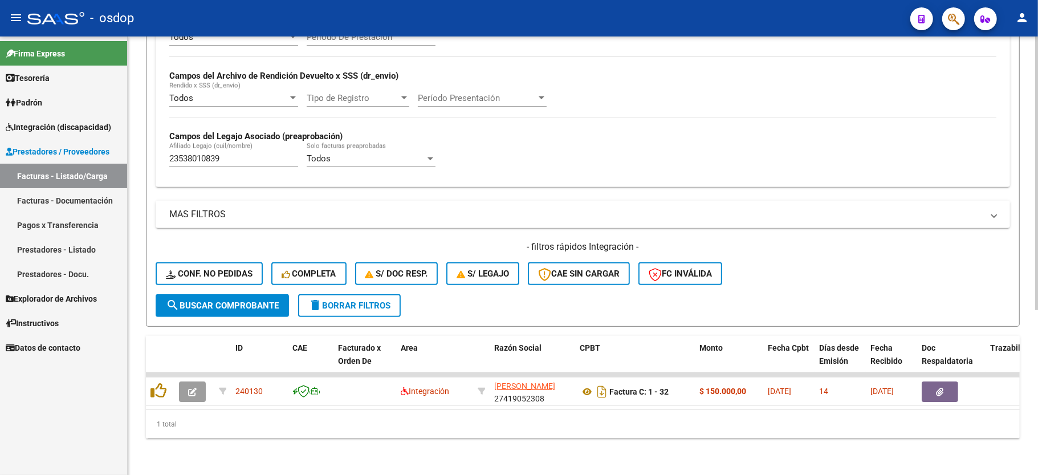
scroll to position [263, 0]
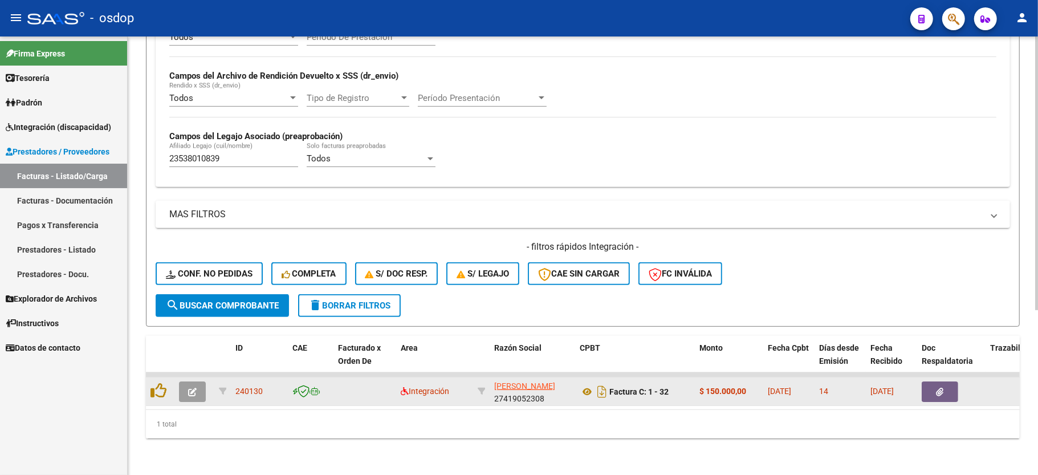
click at [194, 388] on icon "button" at bounding box center [192, 392] width 9 height 9
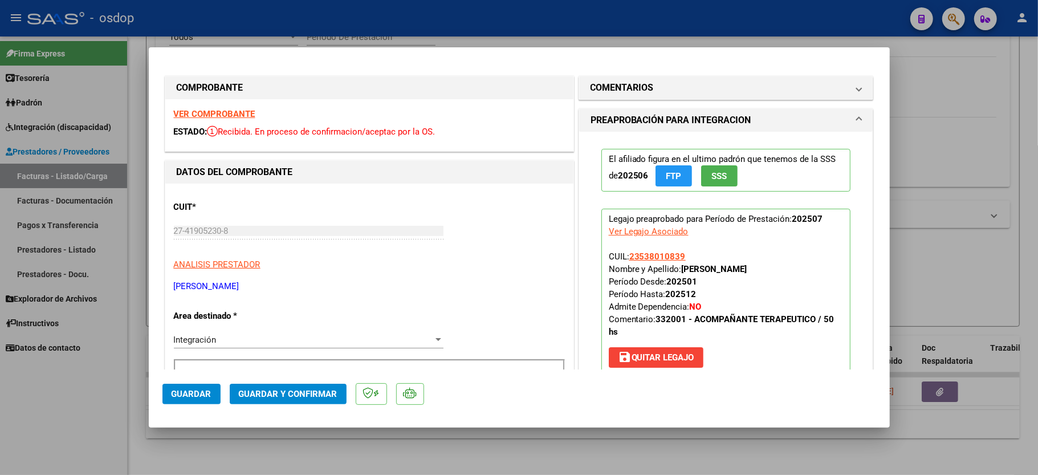
click at [194, 109] on strong "VER COMPROBANTE" at bounding box center [215, 114] width 82 height 10
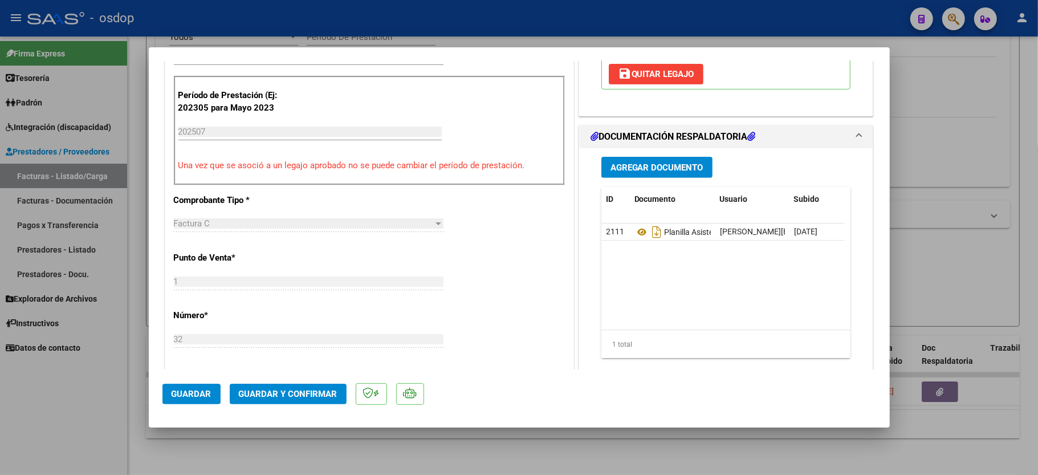
scroll to position [304, 0]
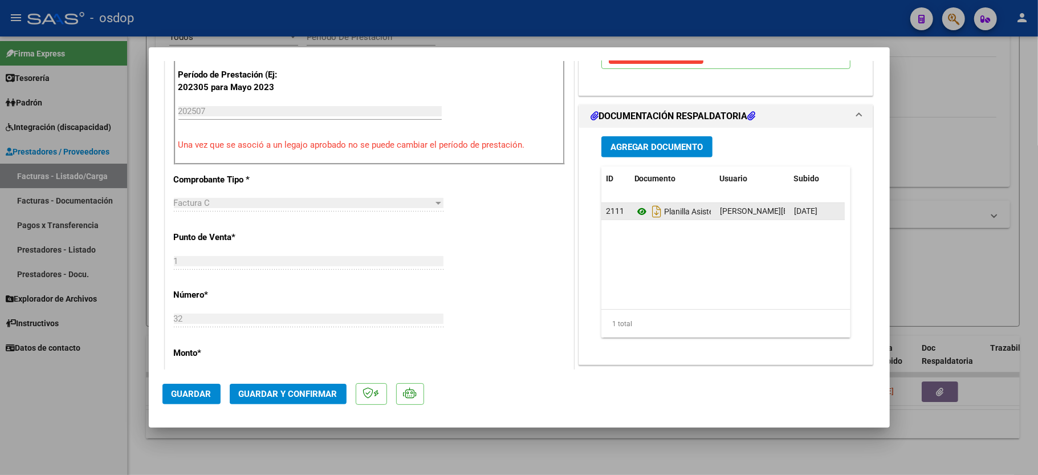
click at [637, 210] on icon at bounding box center [641, 212] width 15 height 14
click at [13, 442] on div at bounding box center [519, 237] width 1038 height 475
type input "$ 0,00"
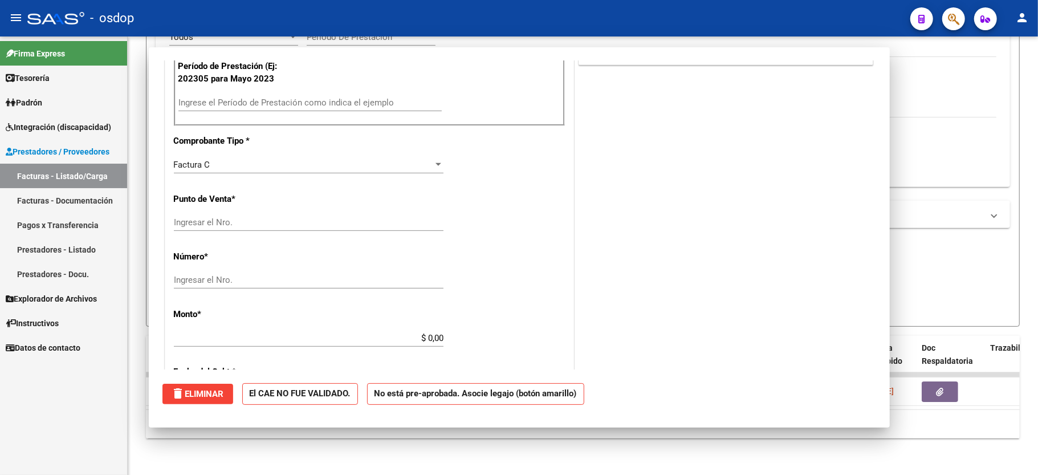
scroll to position [295, 0]
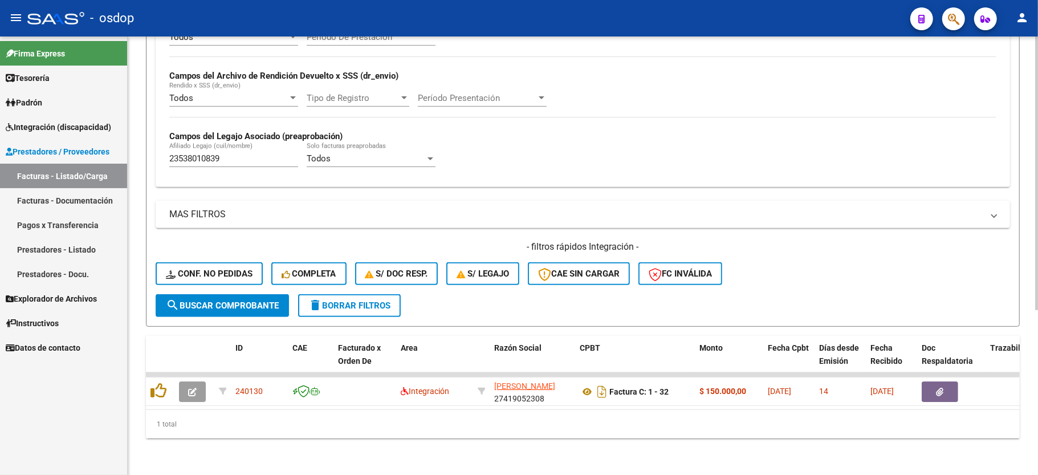
click at [224, 153] on input "23538010839" at bounding box center [233, 158] width 129 height 10
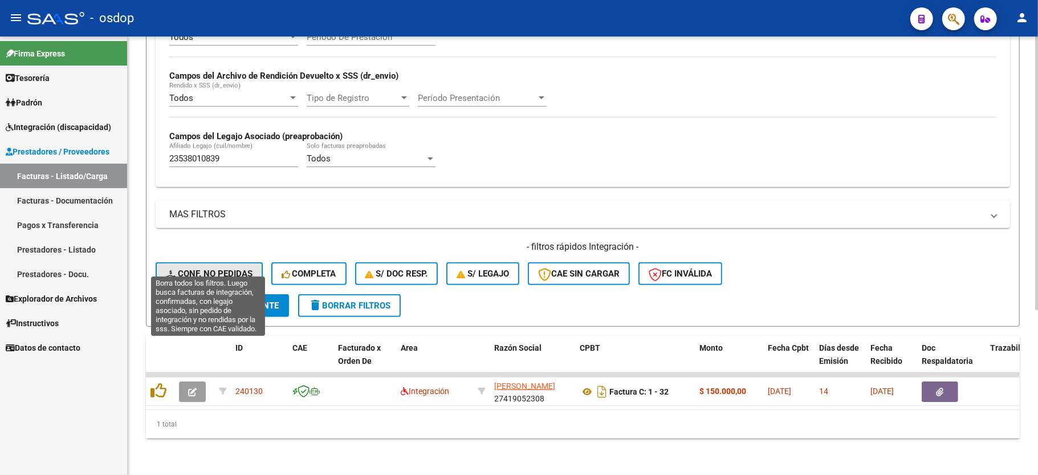
click at [202, 268] on span "Conf. no pedidas" at bounding box center [209, 273] width 87 height 10
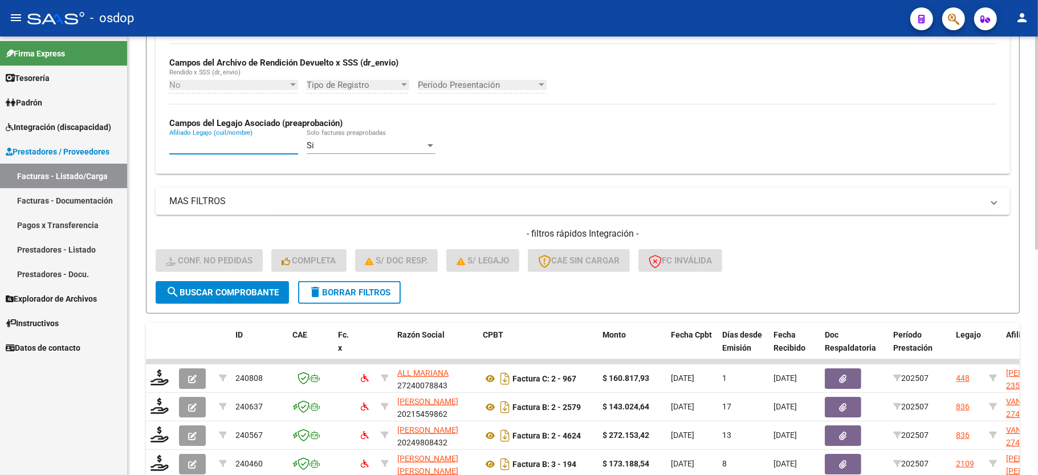
click at [208, 145] on input "Afiliado Legajo (cuil/nombre)" at bounding box center [233, 145] width 129 height 10
paste input "23538010839"
type input "23538010839"
click at [247, 295] on span "search Buscar Comprobante" at bounding box center [222, 292] width 113 height 10
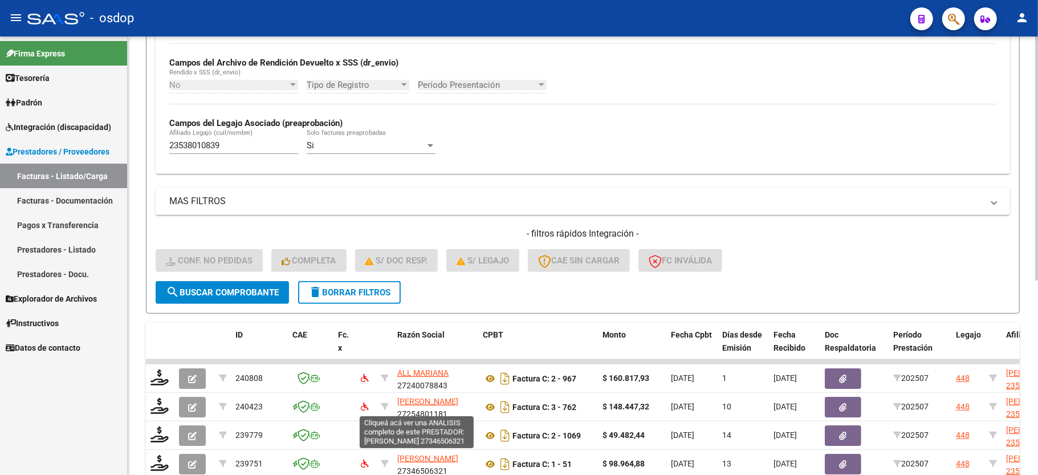
scroll to position [349, 0]
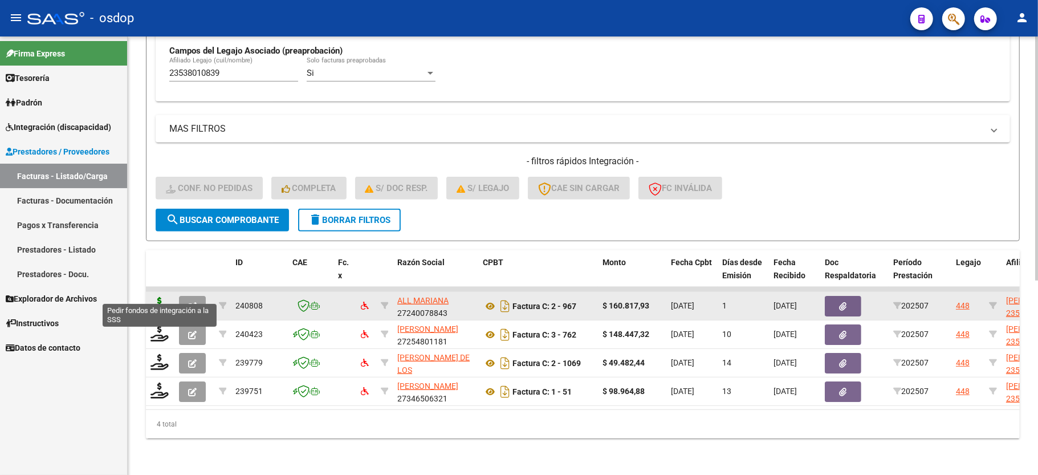
click at [157, 297] on icon at bounding box center [159, 305] width 18 height 16
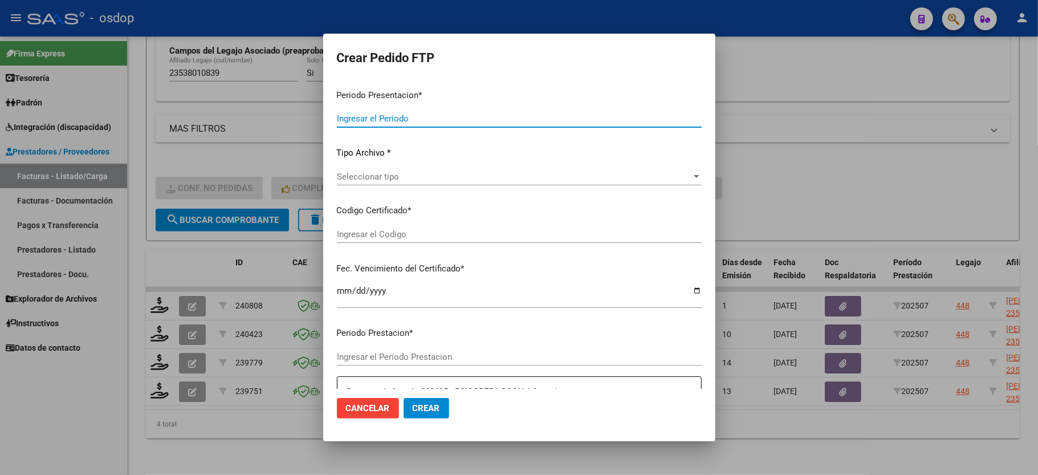
type input "202507"
type input "$ 160.817,93"
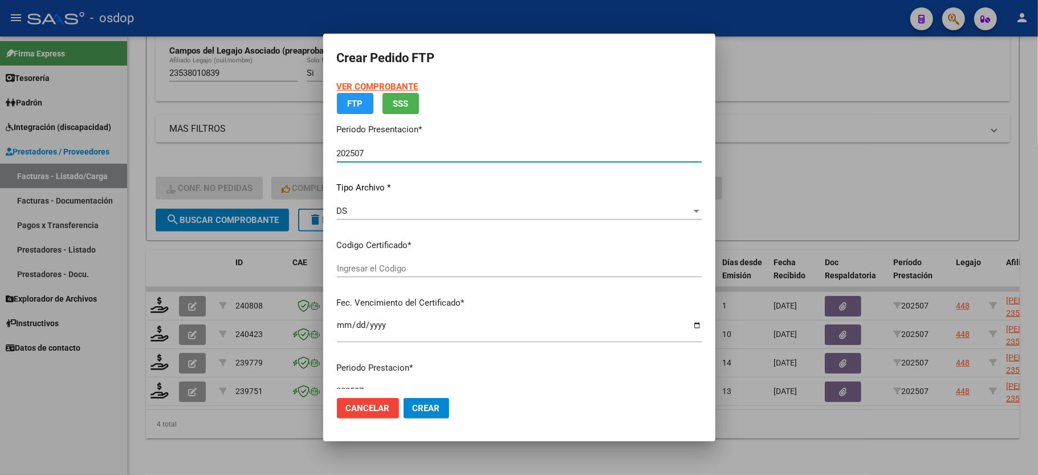
type input "4818993489"
type input "2032-09-13"
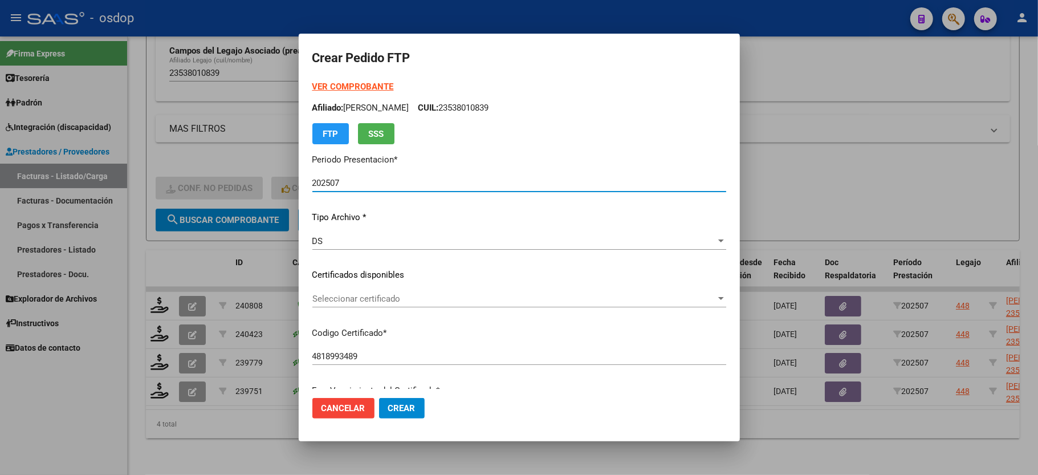
click at [402, 301] on span "Seleccionar certificado" at bounding box center [514, 299] width 404 height 10
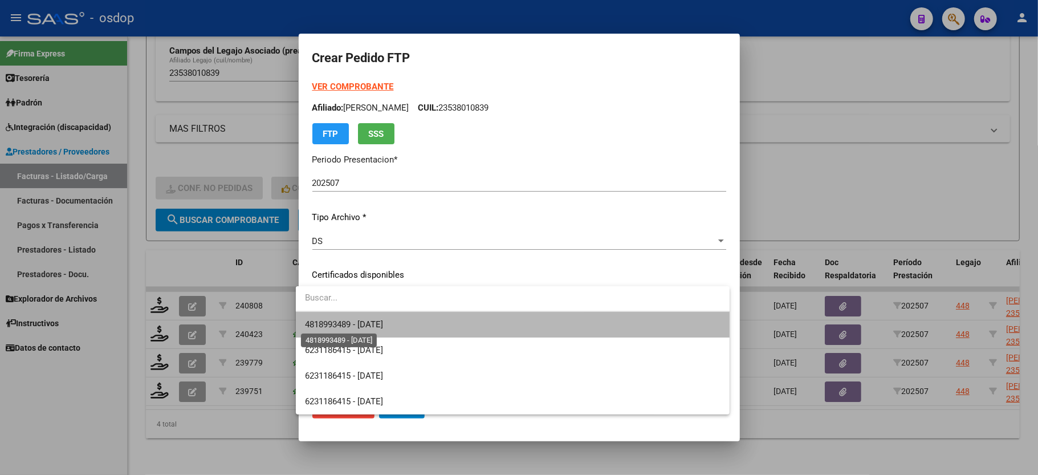
click at [367, 323] on span "4818993489 - 2032-09-13" at bounding box center [344, 324] width 78 height 10
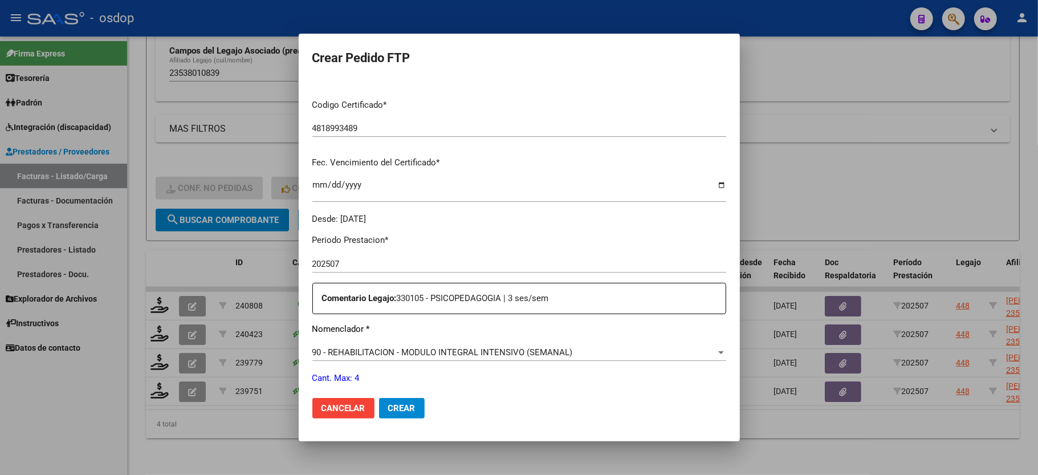
scroll to position [304, 0]
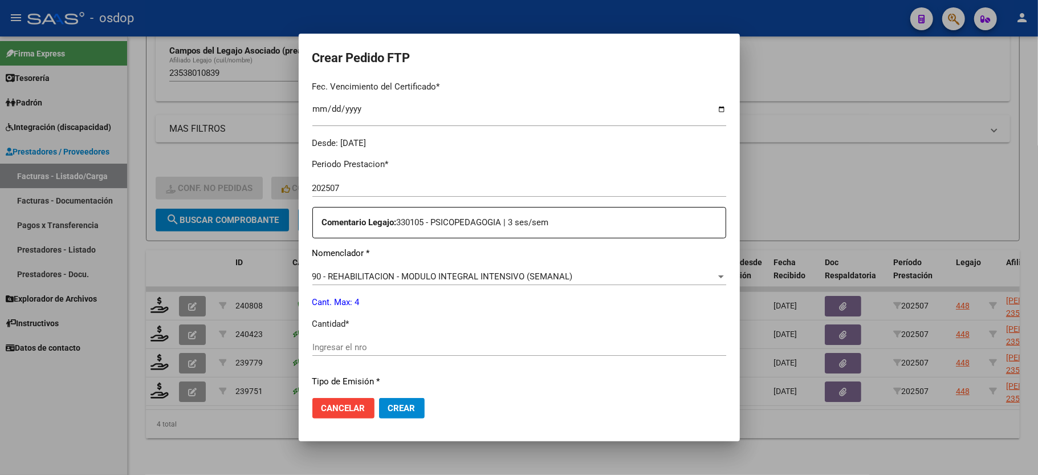
click at [353, 347] on div "Ingresar el nro" at bounding box center [519, 347] width 414 height 17
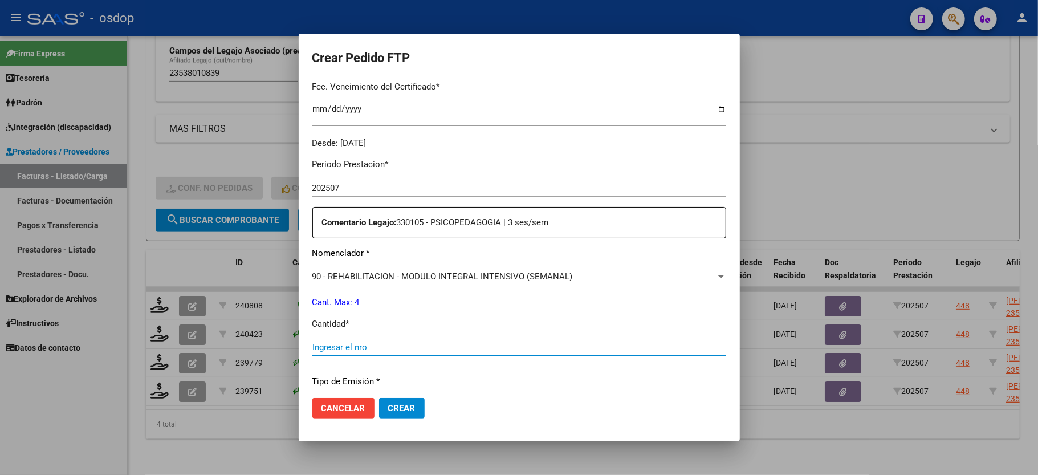
click at [348, 343] on input "Ingresar el nro" at bounding box center [519, 347] width 414 height 10
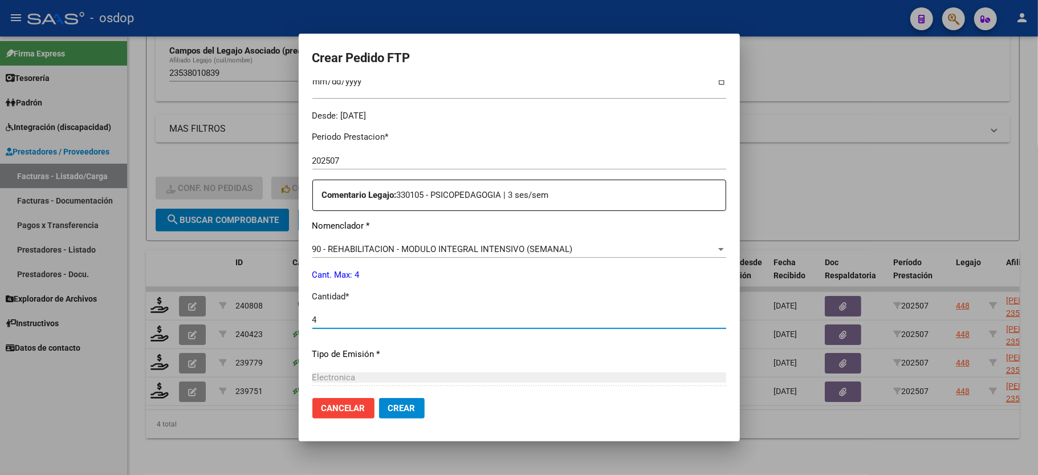
scroll to position [447, 0]
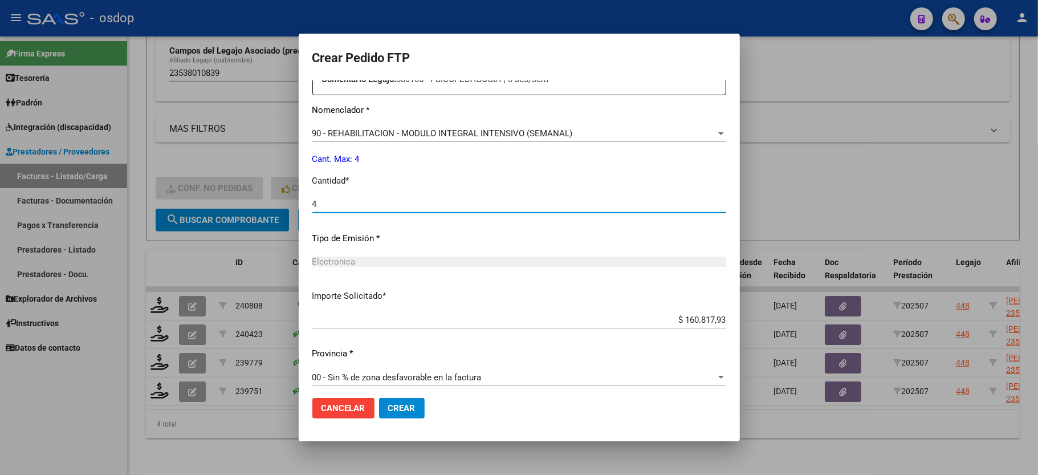
type input "4"
click at [397, 404] on span "Crear" at bounding box center [401, 408] width 27 height 10
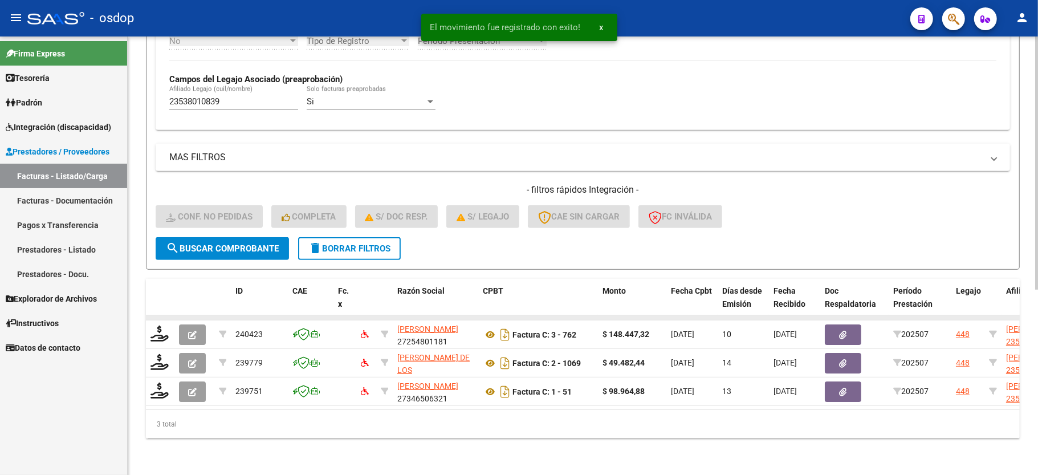
scroll to position [320, 0]
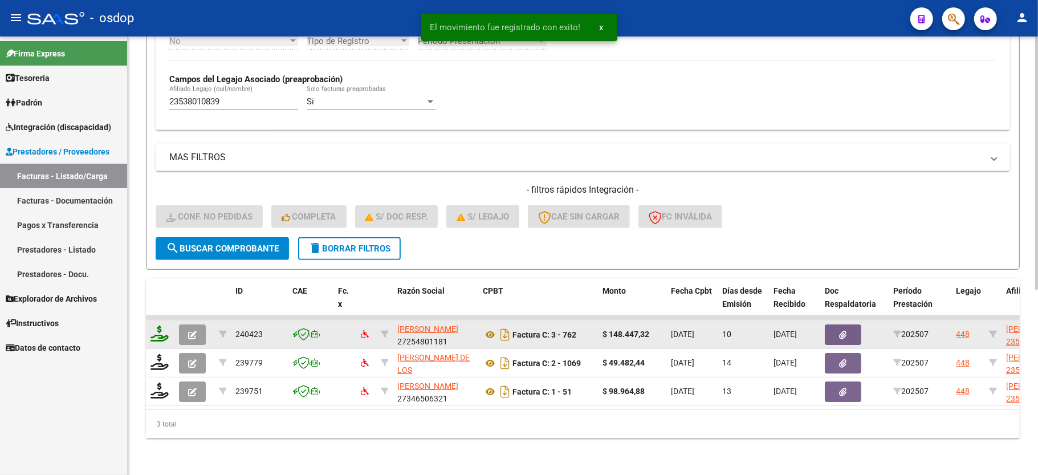
click at [160, 325] on icon at bounding box center [159, 333] width 18 height 16
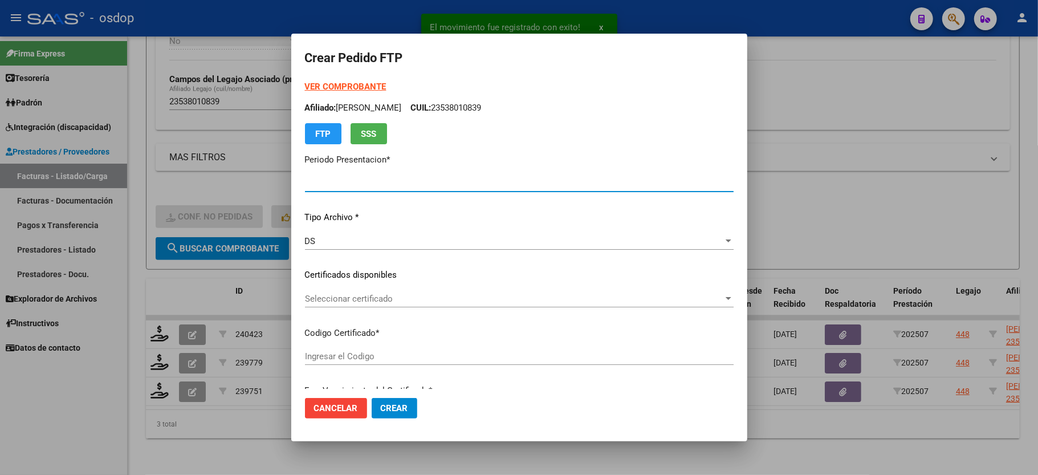
type input "202507"
type input "$ 148.447,32"
type input "4818993489"
type input "2032-09-13"
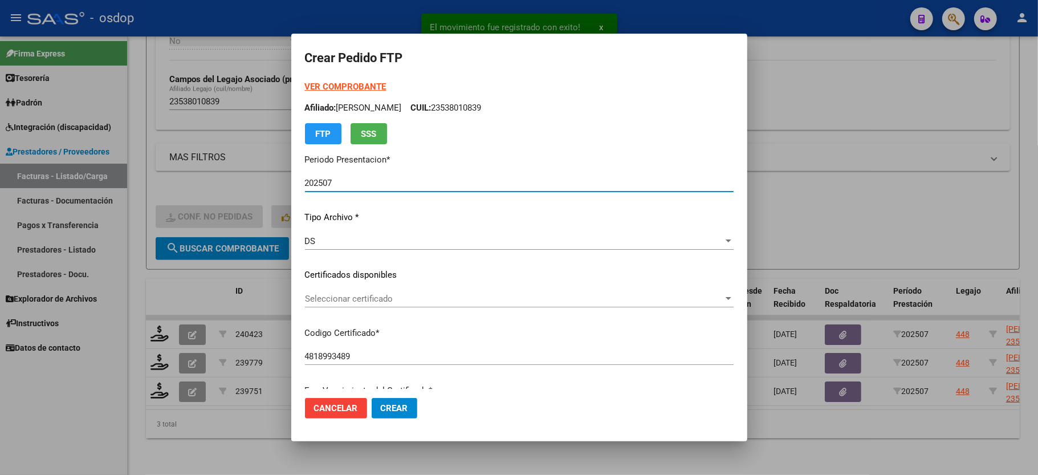
click at [399, 299] on span "Seleccionar certificado" at bounding box center [514, 299] width 418 height 10
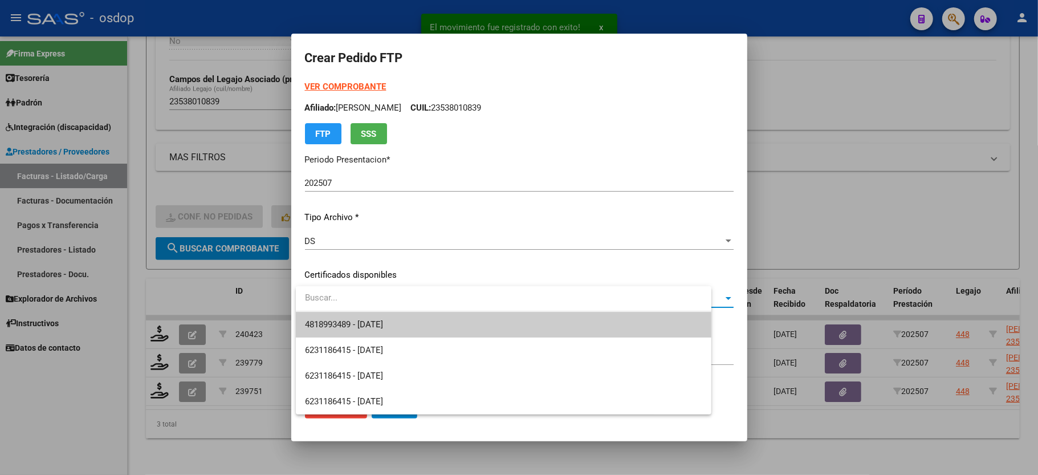
click at [383, 319] on span "4818993489 - 2032-09-13" at bounding box center [344, 324] width 78 height 10
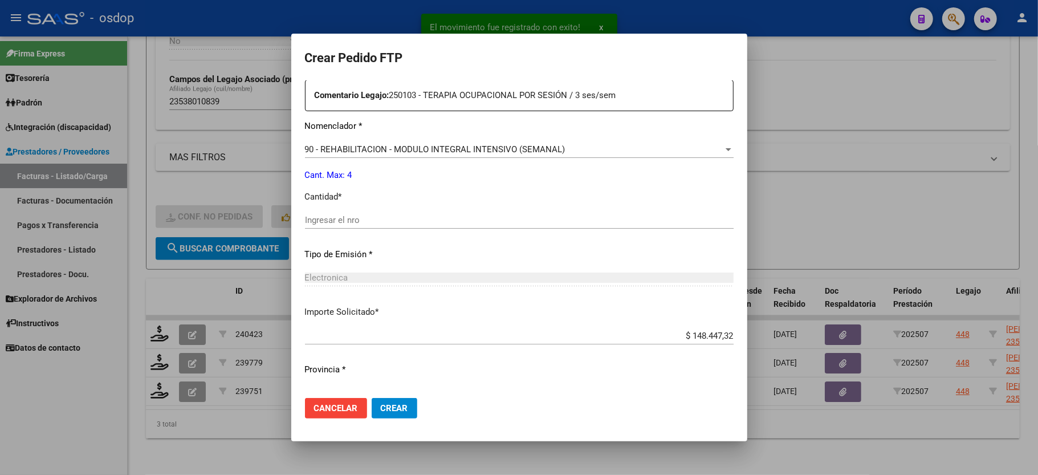
scroll to position [447, 0]
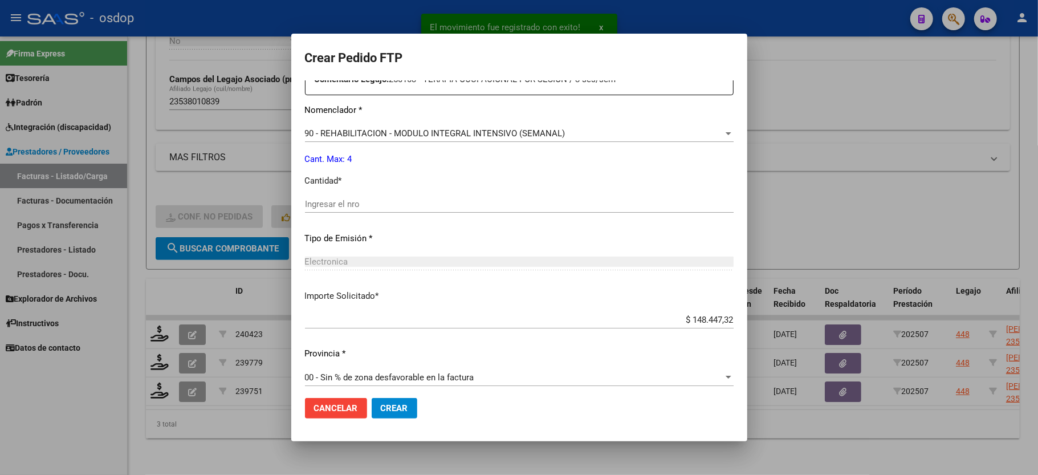
click at [342, 199] on input "Ingresar el nro" at bounding box center [519, 204] width 429 height 10
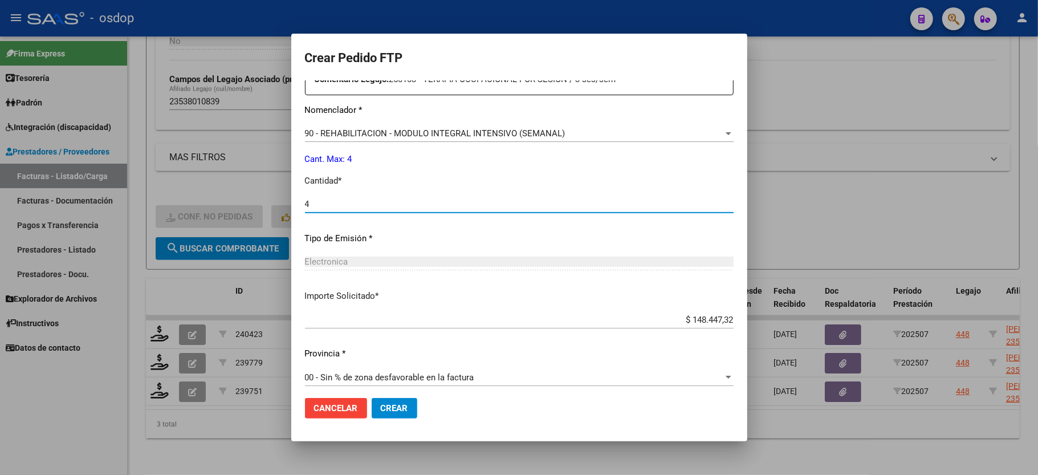
type input "4"
click at [384, 401] on button "Crear" at bounding box center [395, 408] width 46 height 21
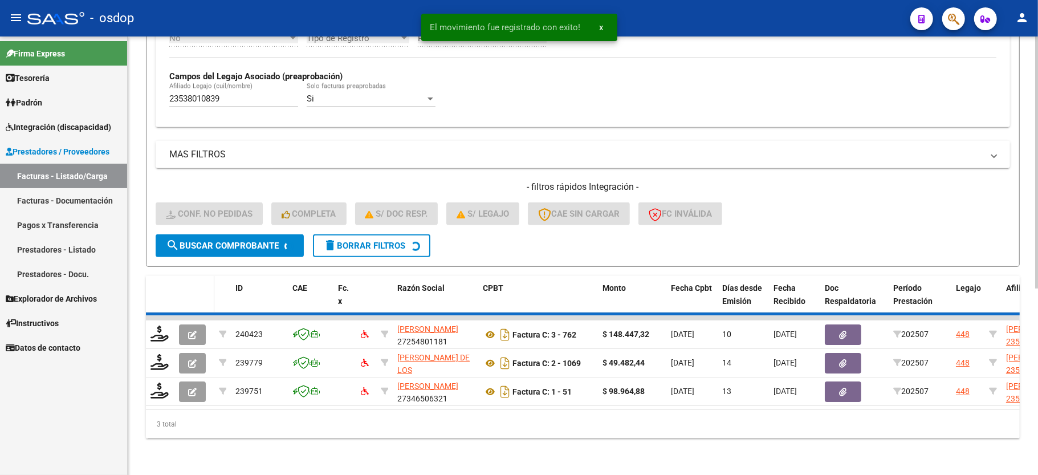
scroll to position [292, 0]
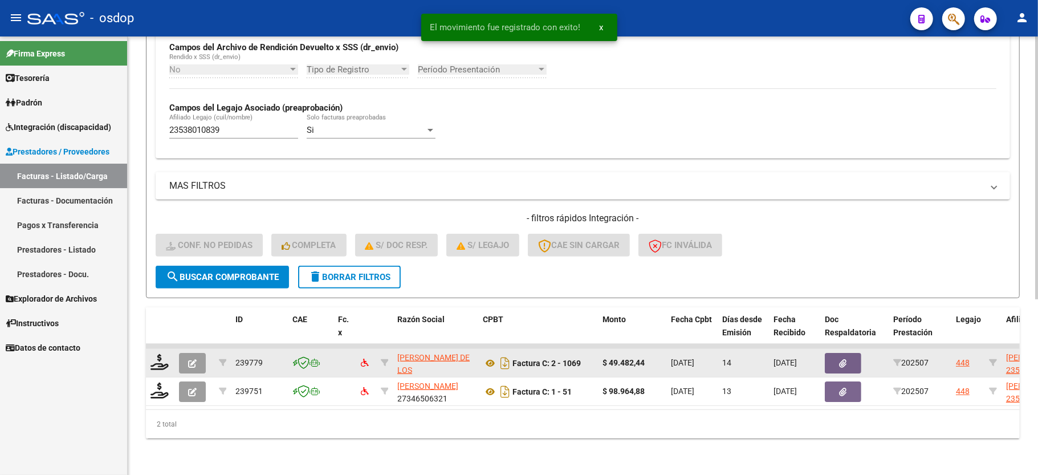
click at [163, 356] on div at bounding box center [159, 363] width 19 height 18
click at [162, 354] on icon at bounding box center [159, 362] width 18 height 16
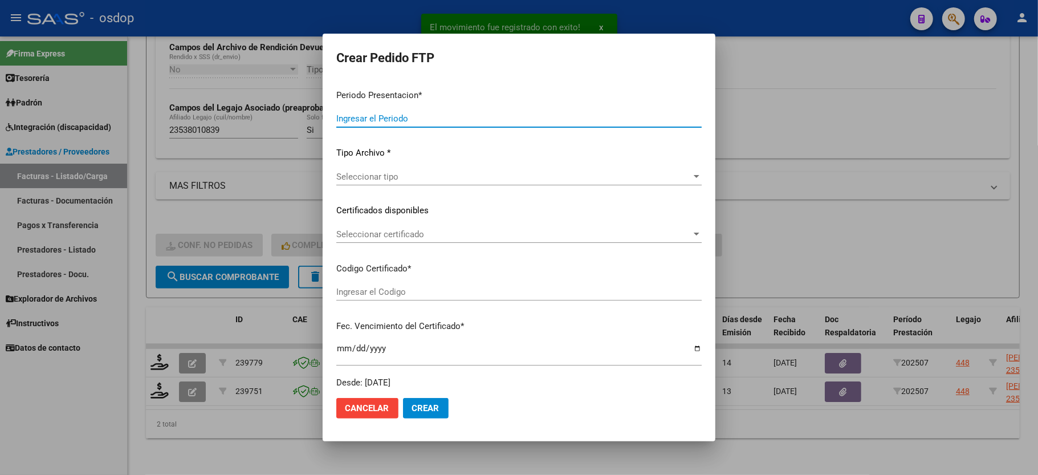
type input "202507"
type input "$ 49.482,44"
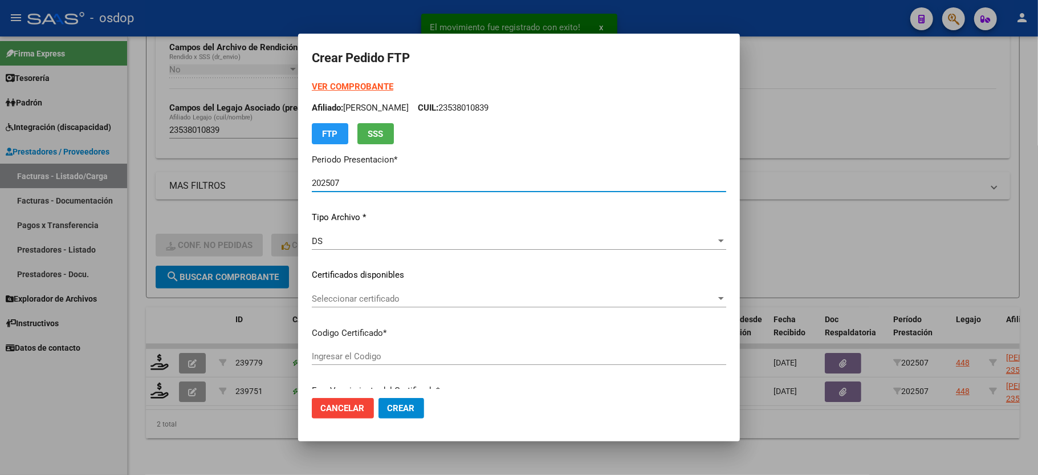
type input "4818993489"
type input "2032-09-13"
click at [359, 304] on div "Seleccionar certificado Seleccionar certificado" at bounding box center [519, 298] width 414 height 17
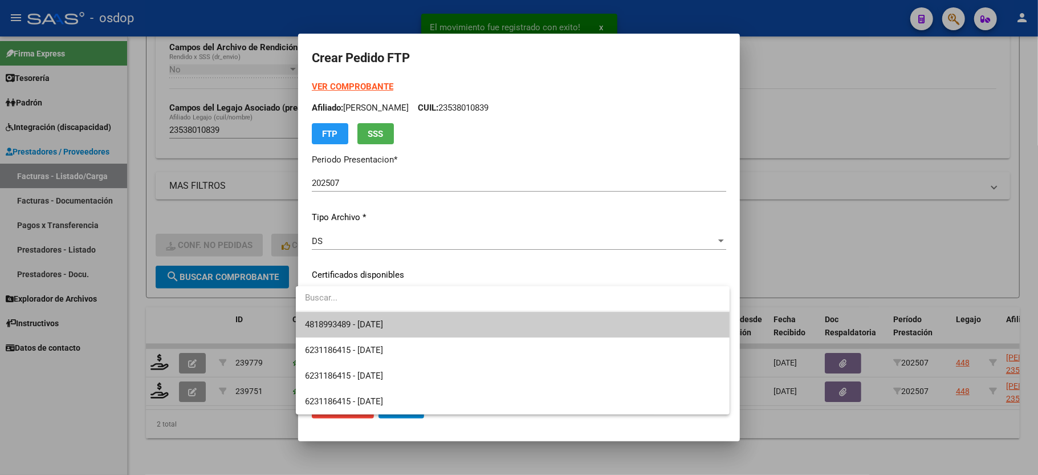
click at [366, 328] on span "4818993489 - 2032-09-13" at bounding box center [344, 324] width 78 height 10
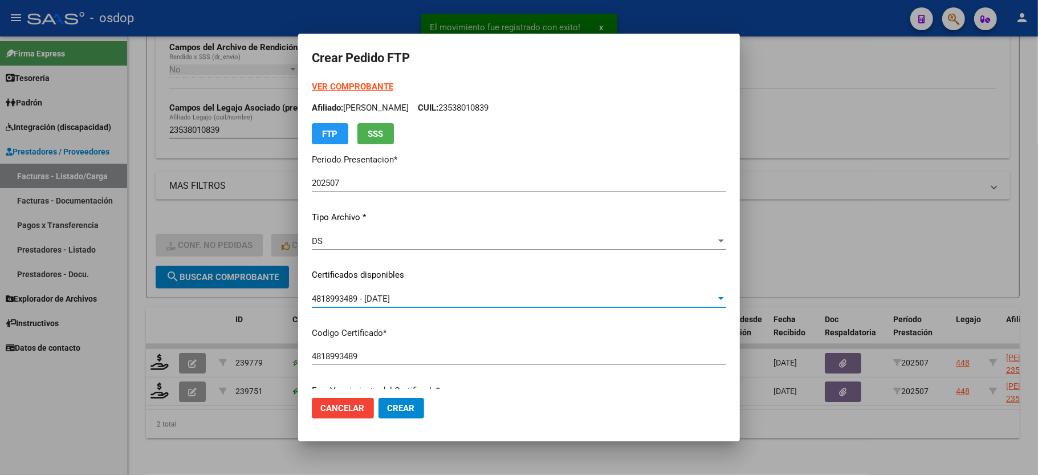
scroll to position [304, 0]
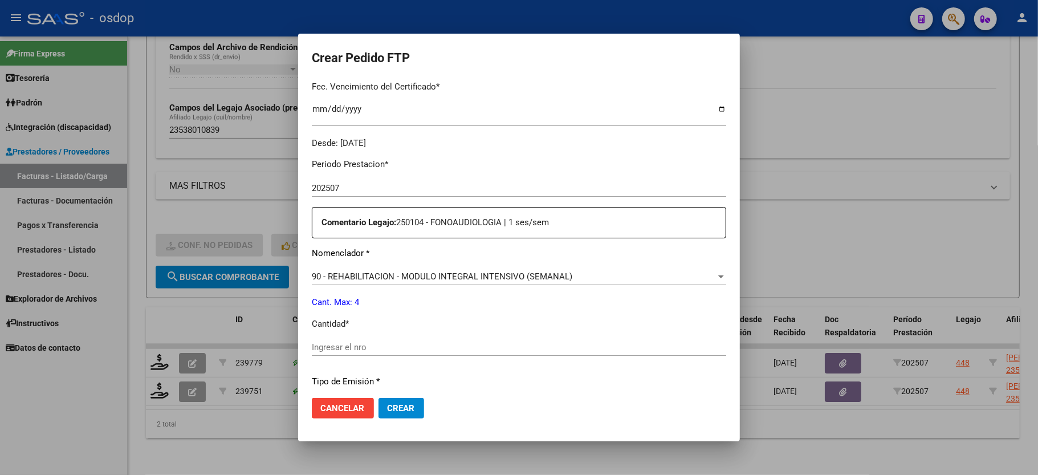
click at [351, 345] on input "Ingresar el nro" at bounding box center [519, 347] width 414 height 10
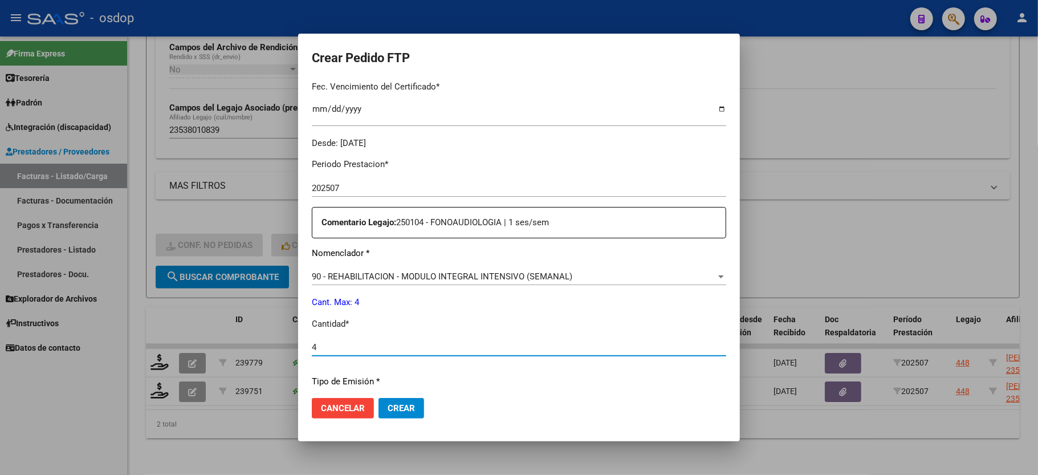
type input "4"
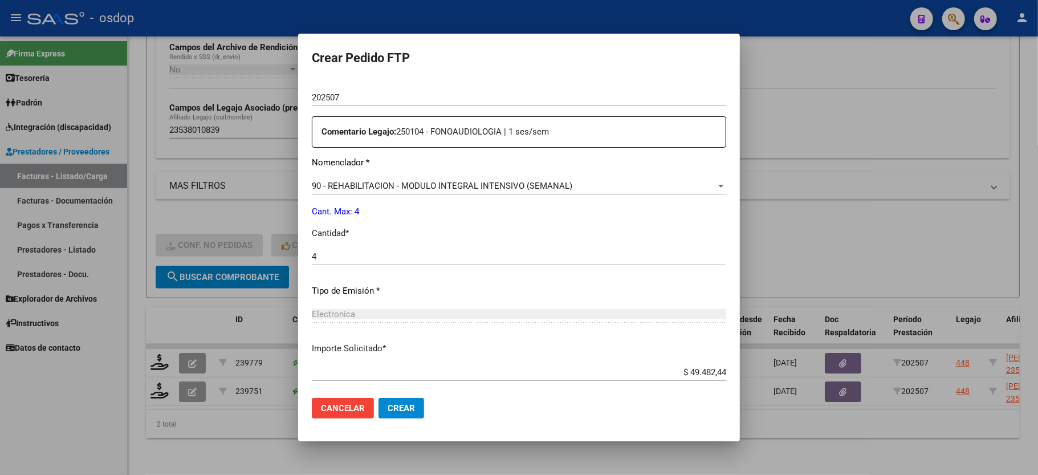
scroll to position [447, 0]
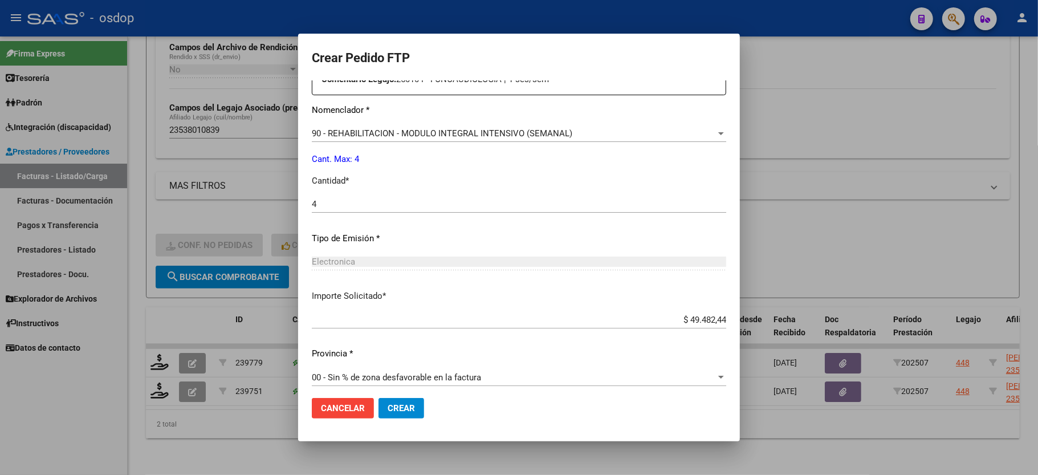
click at [378, 405] on button "Crear" at bounding box center [401, 408] width 46 height 21
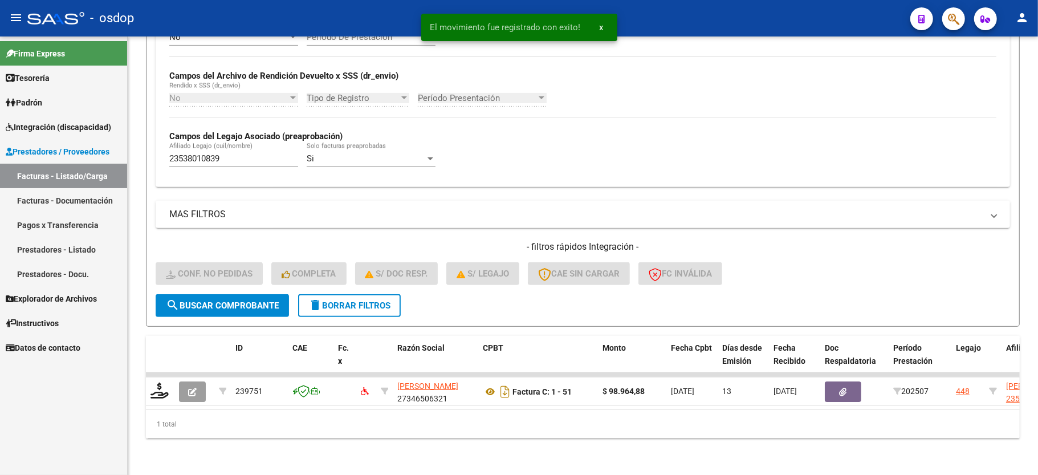
scroll to position [263, 0]
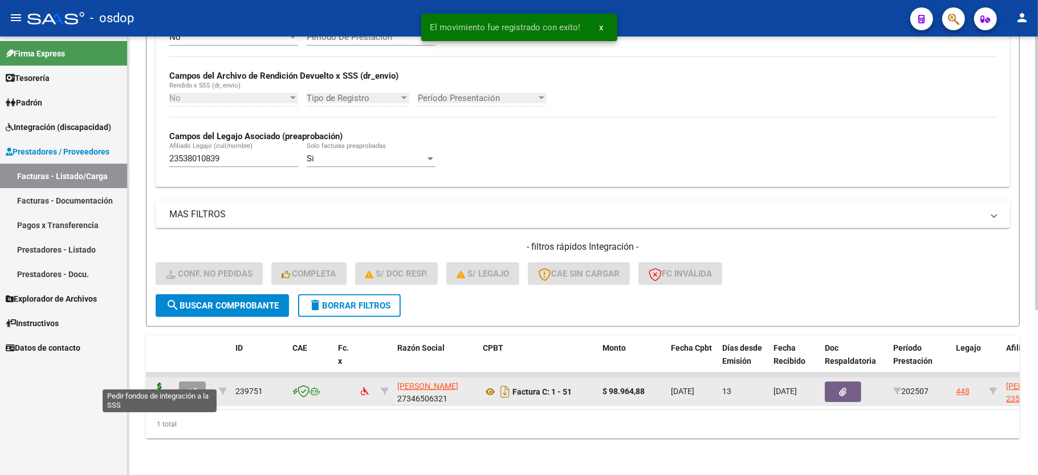
click at [158, 382] on icon at bounding box center [159, 390] width 18 height 16
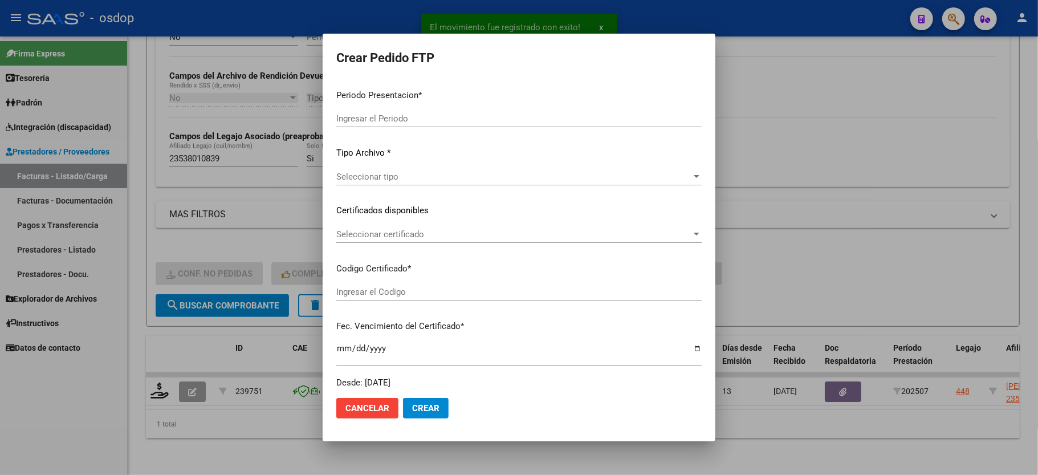
type input "202507"
type input "$ 98.964,88"
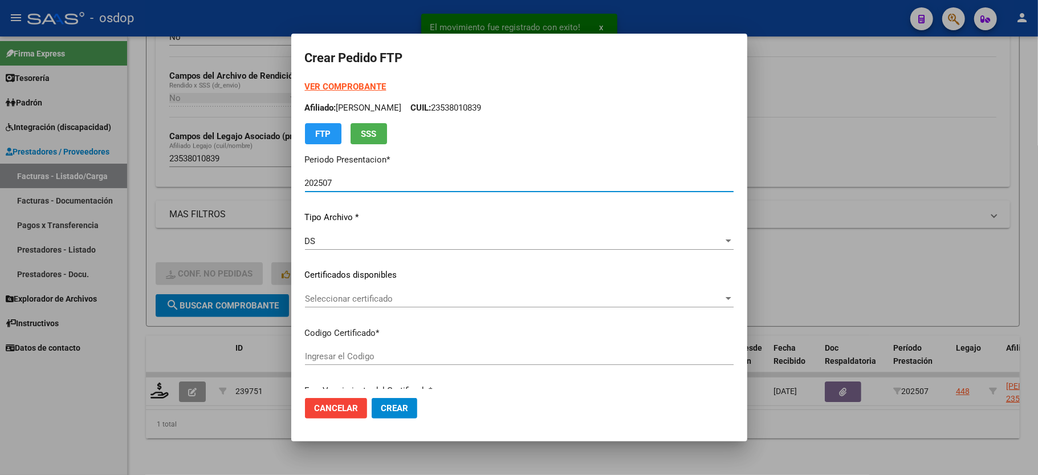
type input "4818993489"
type input "2032-09-13"
click at [355, 292] on div "Seleccionar certificado Seleccionar certificado" at bounding box center [519, 298] width 429 height 17
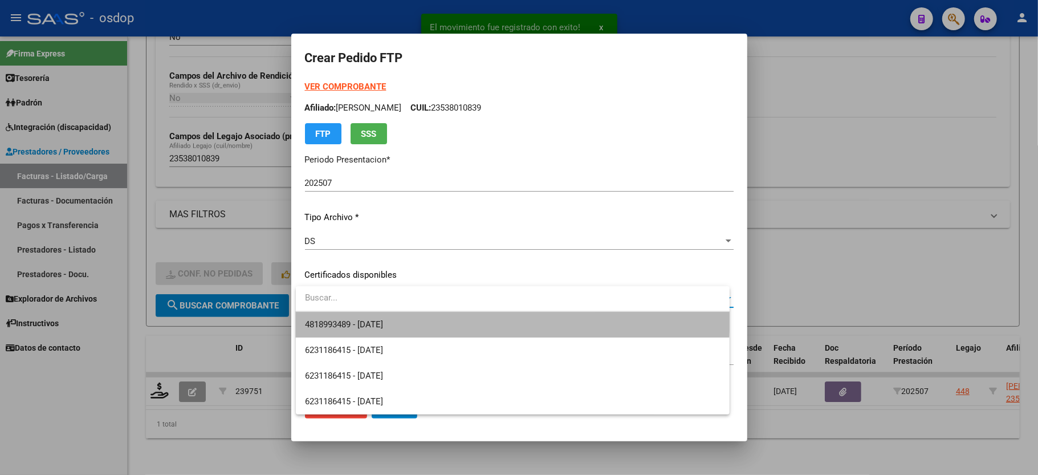
click at [374, 313] on span "4818993489 - 2032-09-13" at bounding box center [512, 325] width 415 height 26
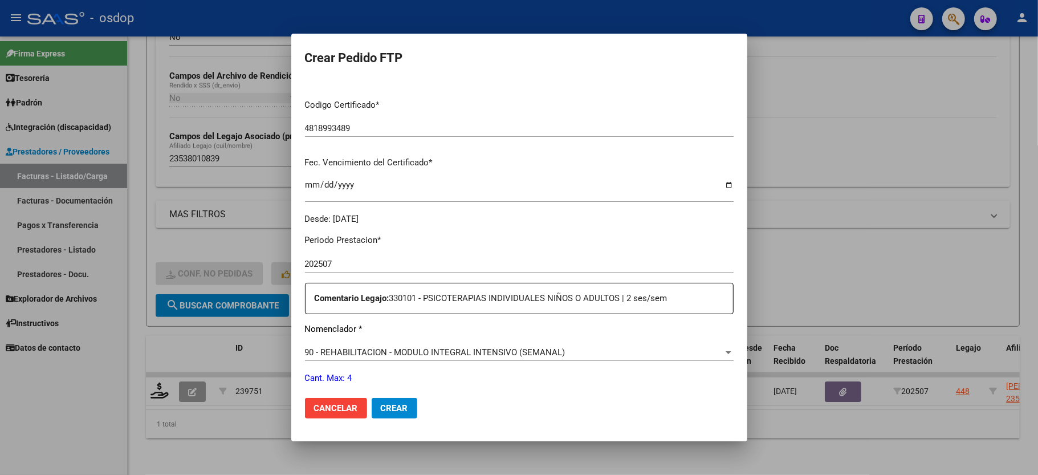
scroll to position [447, 0]
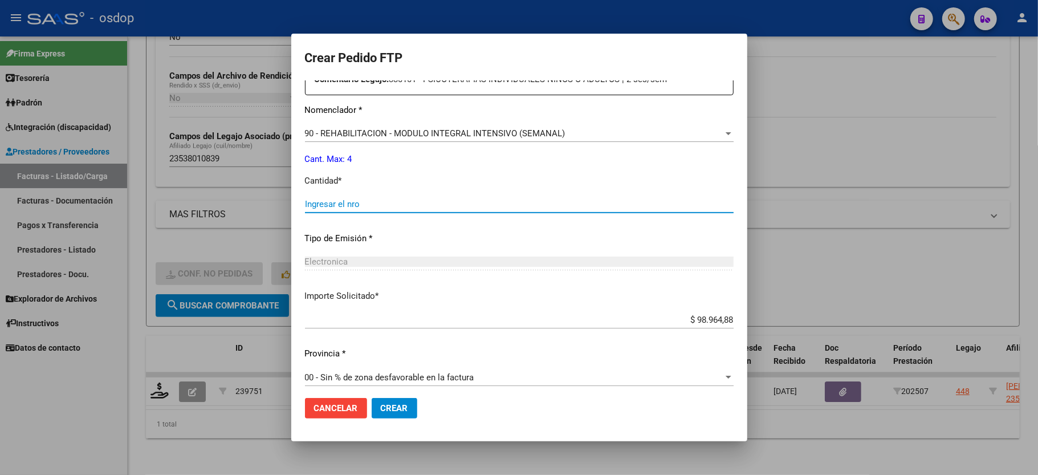
click at [343, 199] on input "Ingresar el nro" at bounding box center [519, 204] width 429 height 10
type input "4"
click at [390, 424] on mat-dialog-actions "Cancelar Crear" at bounding box center [519, 408] width 429 height 39
click at [390, 406] on span "Crear" at bounding box center [394, 408] width 27 height 10
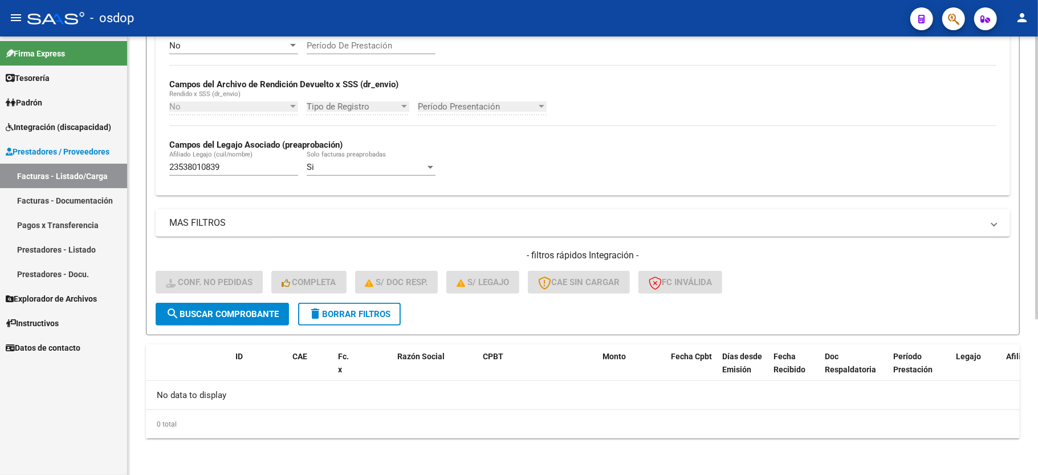
scroll to position [242, 0]
click at [342, 307] on button "delete Borrar Filtros" at bounding box center [349, 314] width 103 height 23
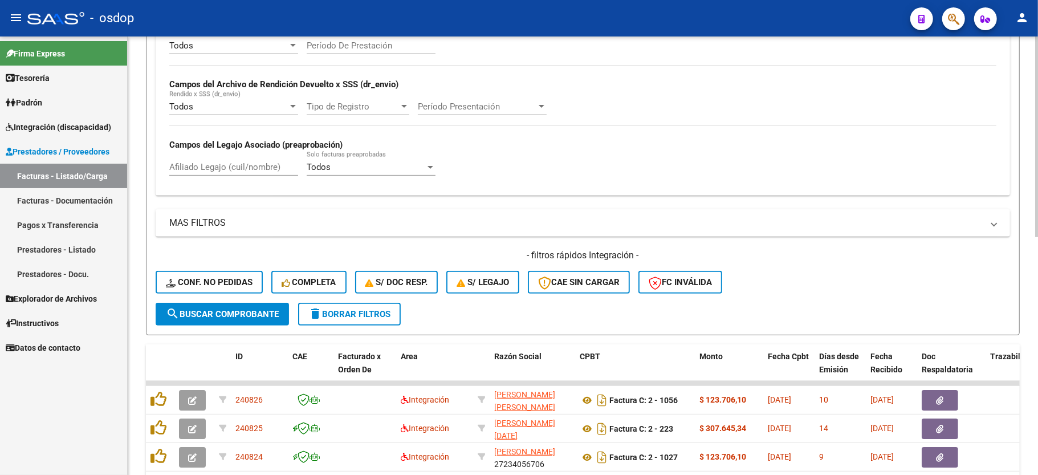
click at [217, 165] on input "Afiliado Legajo (cuil/nombre)" at bounding box center [233, 167] width 129 height 10
paste input "20574594325"
type input "20574594325"
click at [231, 317] on span "search Buscar Comprobante" at bounding box center [222, 314] width 113 height 10
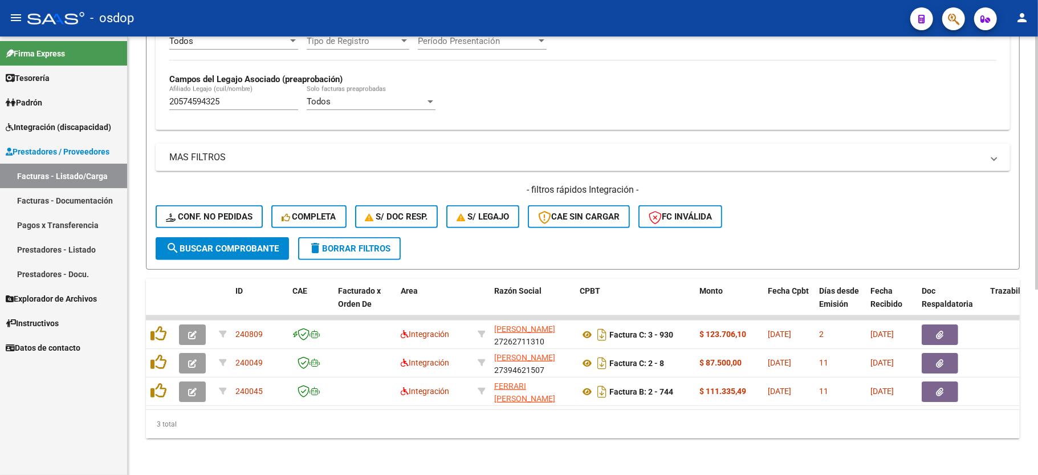
scroll to position [320, 0]
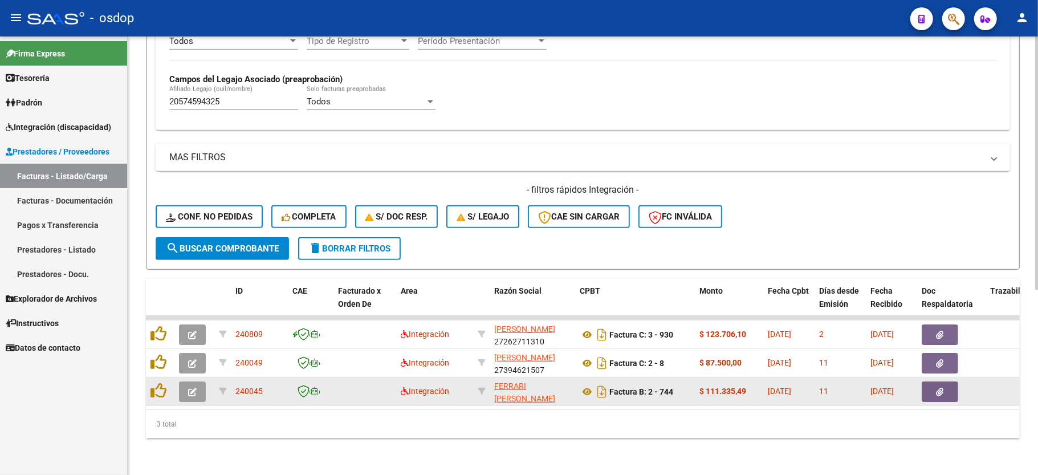
click at [188, 388] on icon "button" at bounding box center [192, 392] width 9 height 9
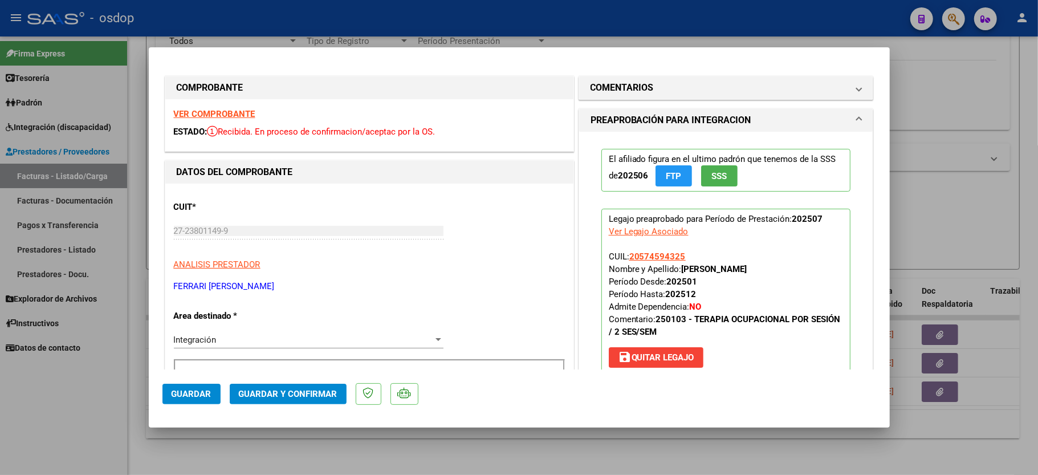
click at [183, 114] on strong "VER COMPROBANTE" at bounding box center [215, 114] width 82 height 10
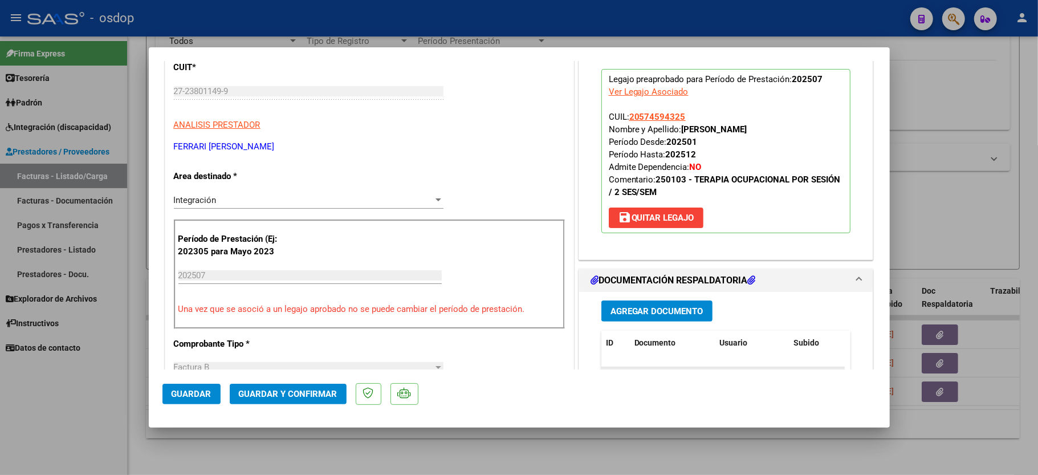
scroll to position [228, 0]
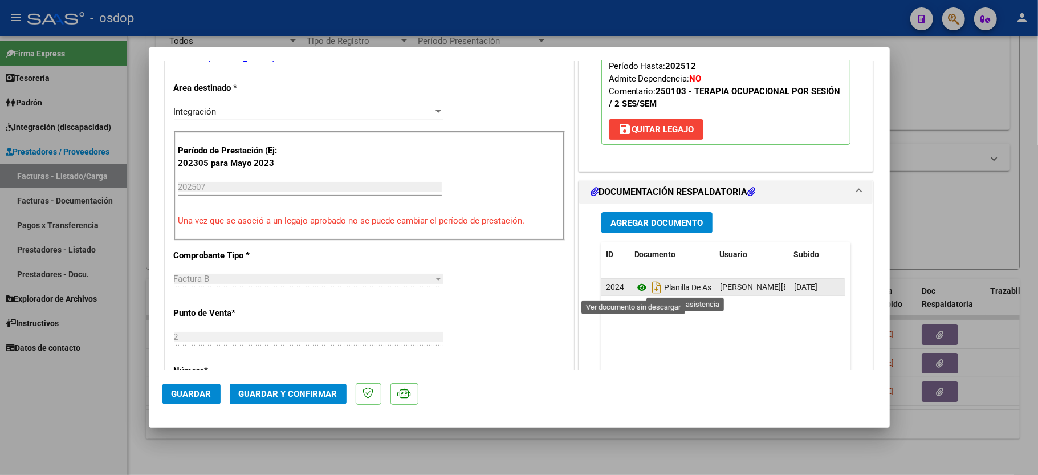
click at [634, 288] on icon at bounding box center [641, 287] width 15 height 14
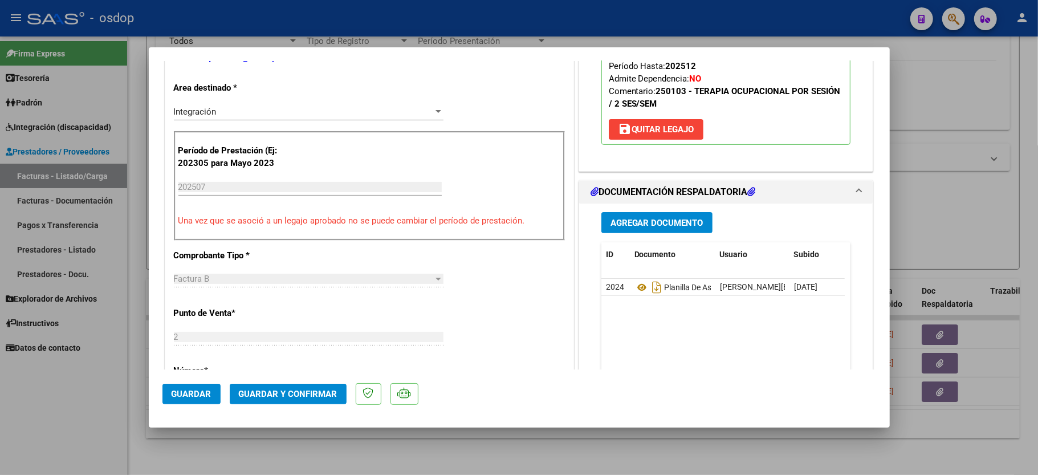
click at [258, 395] on span "Guardar y Confirmar" at bounding box center [288, 394] width 99 height 10
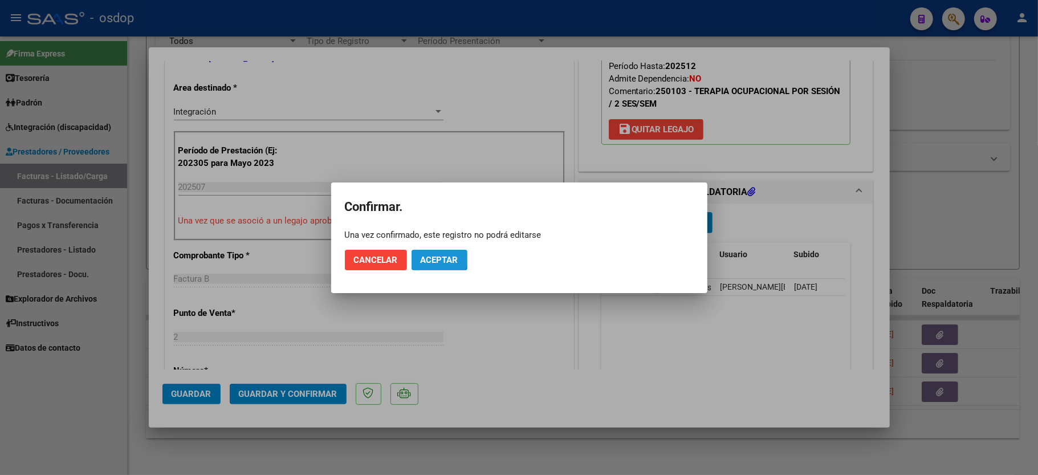
click at [420, 253] on button "Aceptar" at bounding box center [440, 260] width 56 height 21
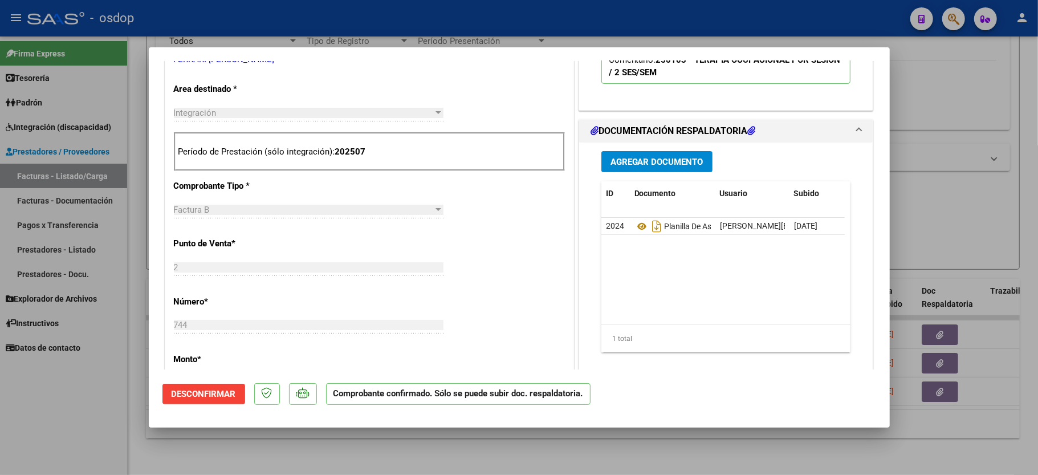
click at [112, 381] on div at bounding box center [519, 237] width 1038 height 475
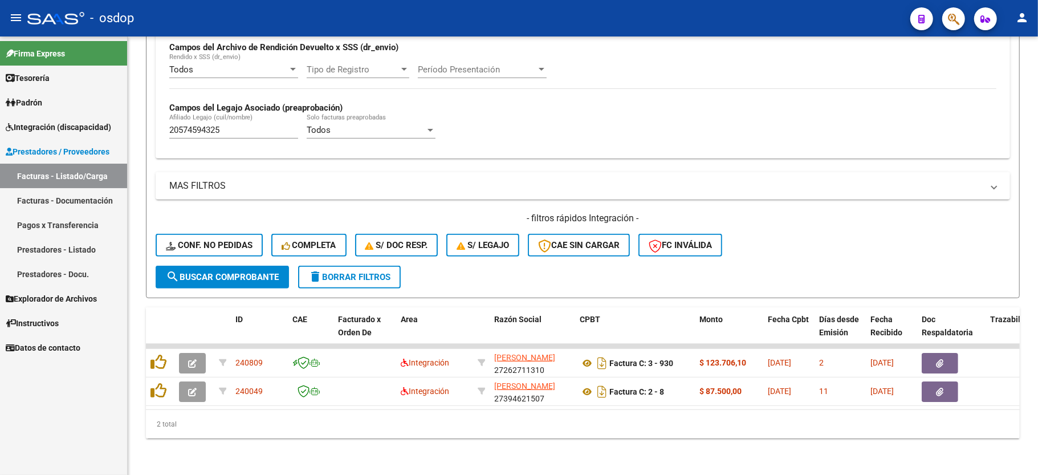
scroll to position [292, 0]
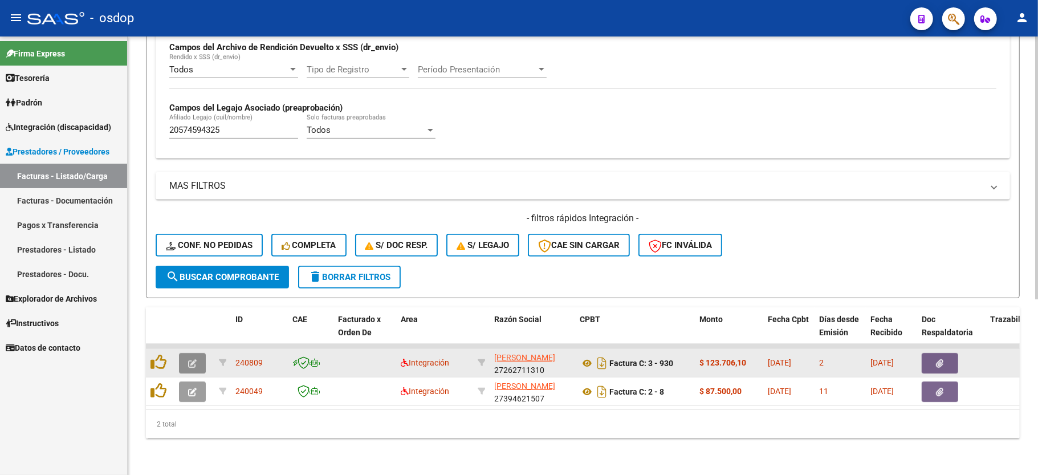
click at [192, 353] on button "button" at bounding box center [192, 363] width 27 height 21
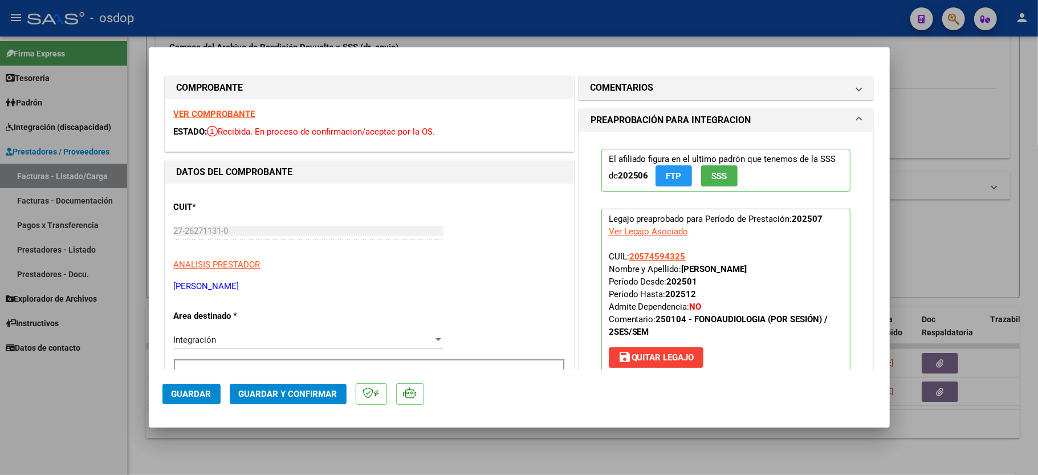
click at [205, 111] on strong "VER COMPROBANTE" at bounding box center [215, 114] width 82 height 10
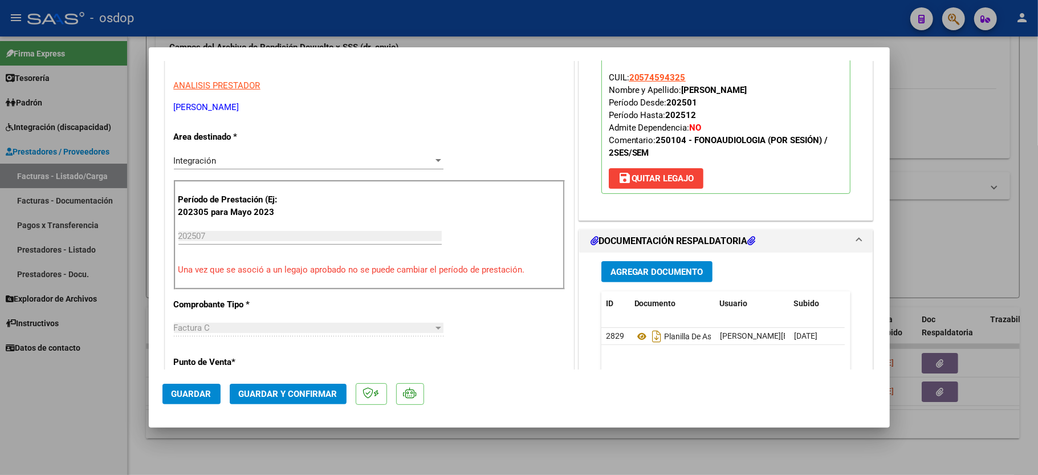
scroll to position [228, 0]
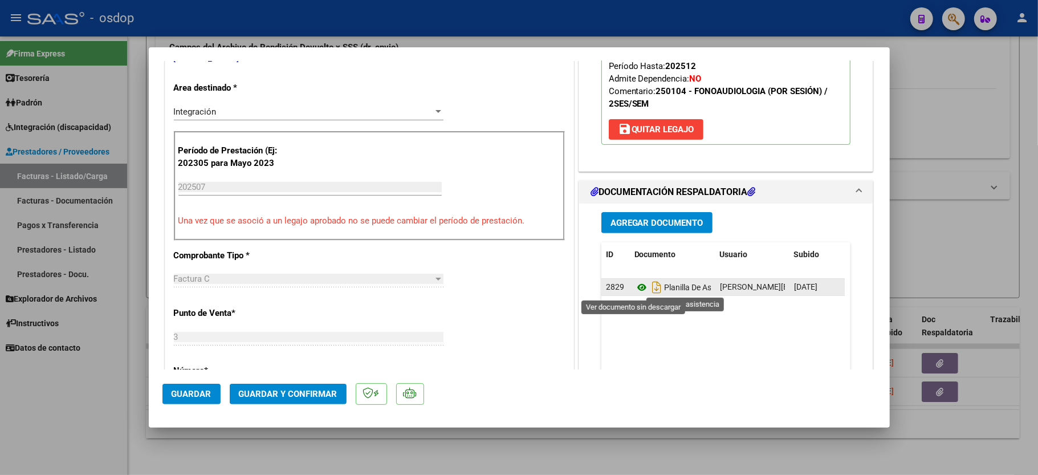
click at [634, 286] on icon at bounding box center [641, 287] width 15 height 14
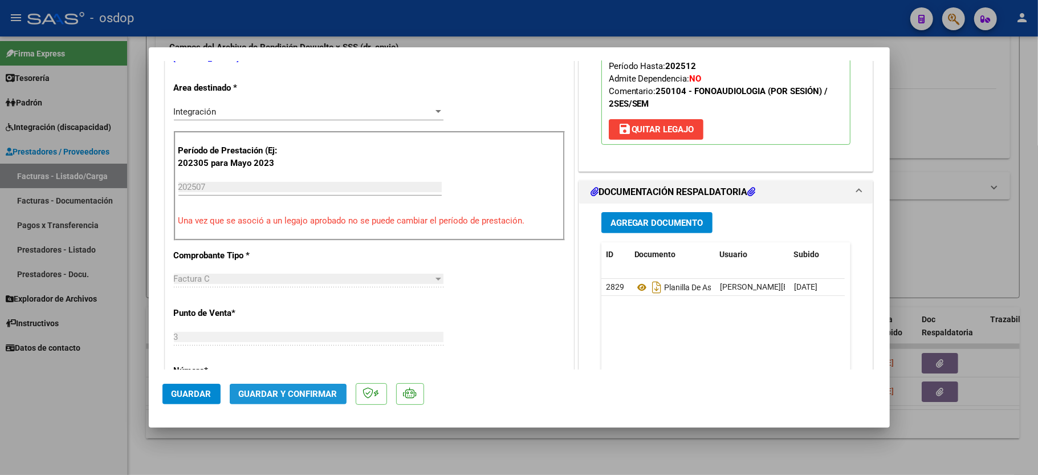
click at [286, 400] on button "Guardar y Confirmar" at bounding box center [288, 394] width 117 height 21
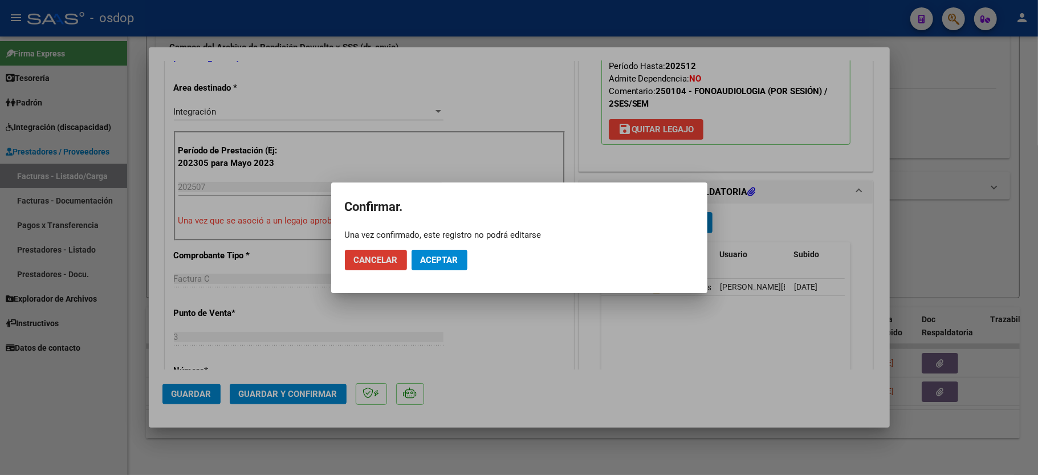
click at [429, 260] on span "Aceptar" at bounding box center [440, 260] width 38 height 10
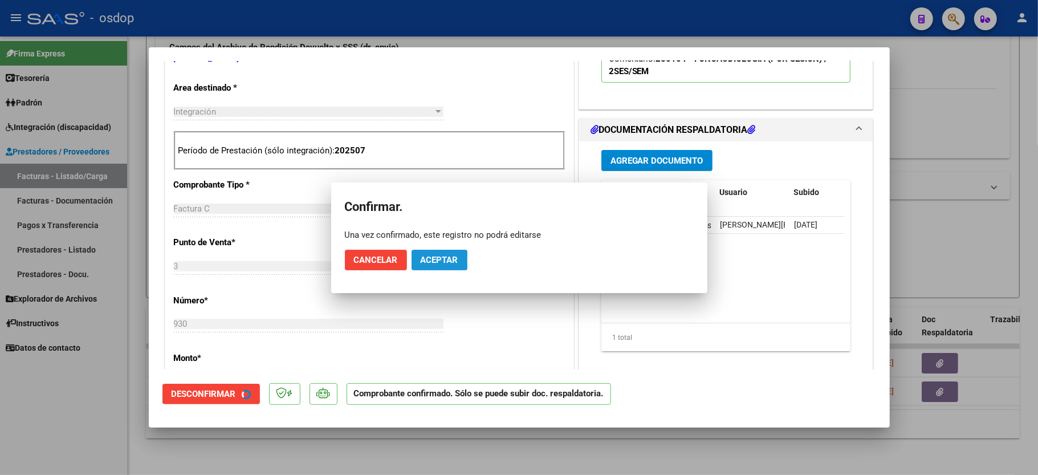
scroll to position [227, 0]
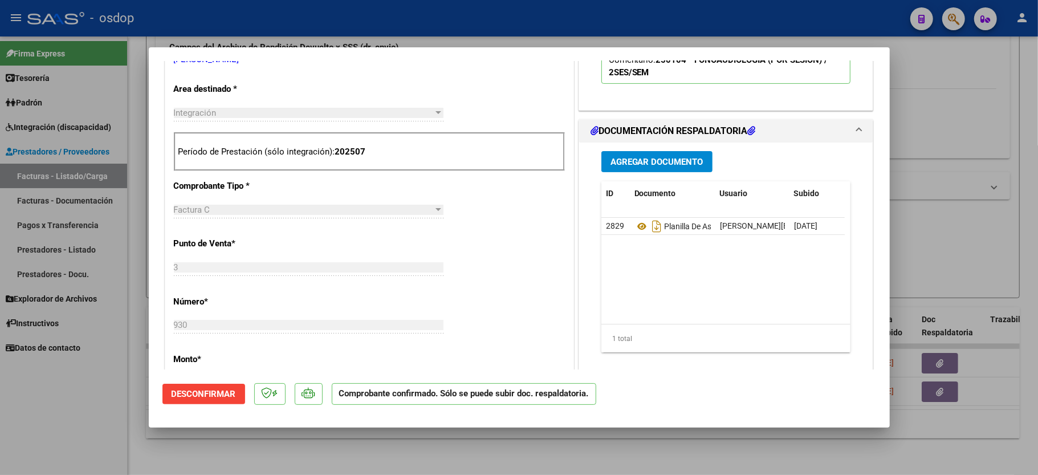
click at [9, 461] on div at bounding box center [519, 237] width 1038 height 475
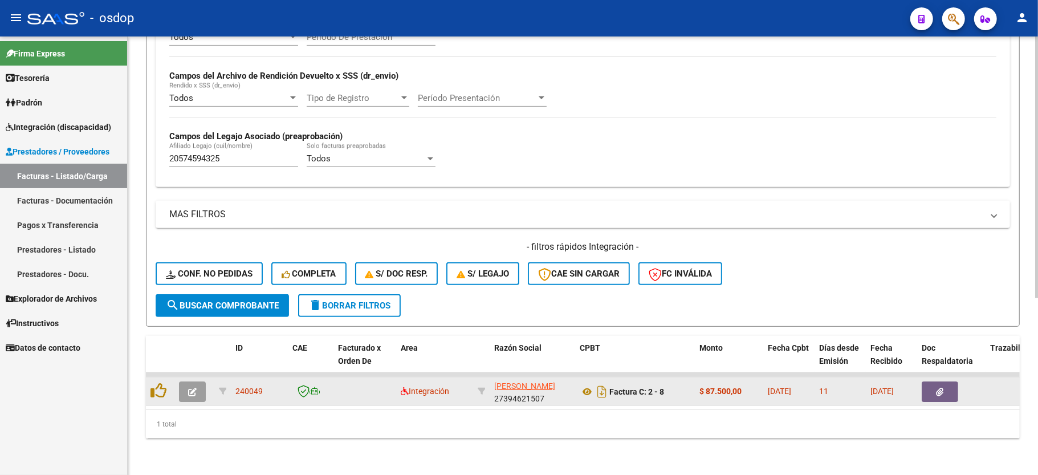
scroll to position [263, 0]
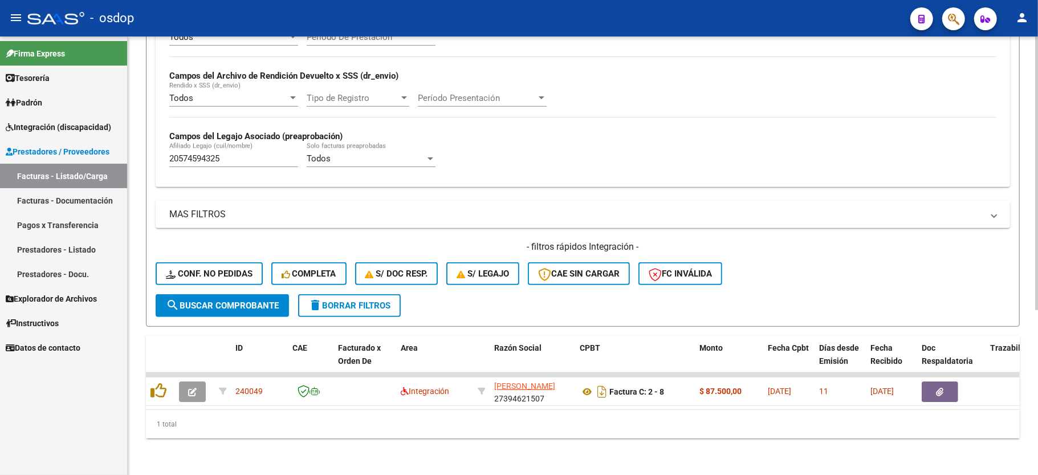
drag, startPoint x: 153, startPoint y: 137, endPoint x: 174, endPoint y: 144, distance: 22.2
click at [153, 137] on form "Filtros Id Area Area Seleccionar Gerenciador Seleccionar Gerenciador No Confirm…" at bounding box center [583, 106] width 874 height 442
click at [206, 153] on input "20574594325" at bounding box center [233, 158] width 129 height 10
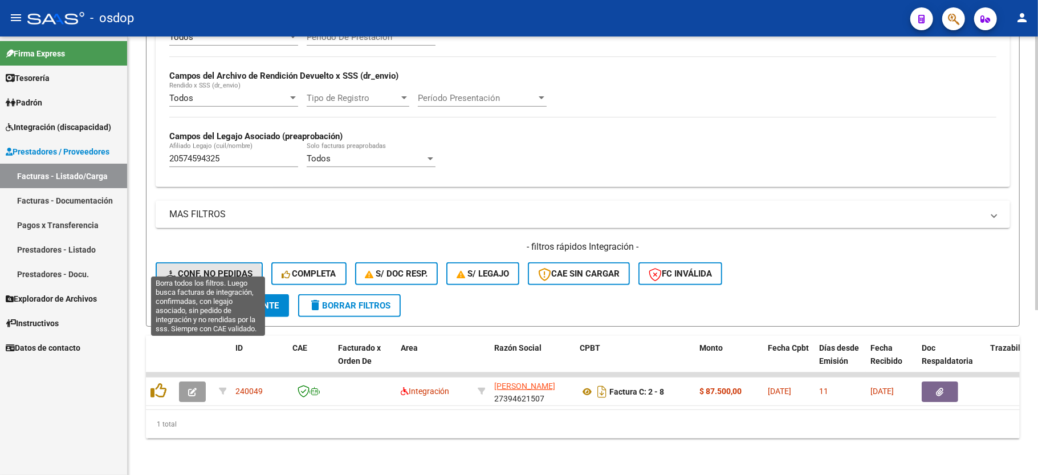
click at [204, 271] on button "Conf. no pedidas" at bounding box center [209, 273] width 107 height 23
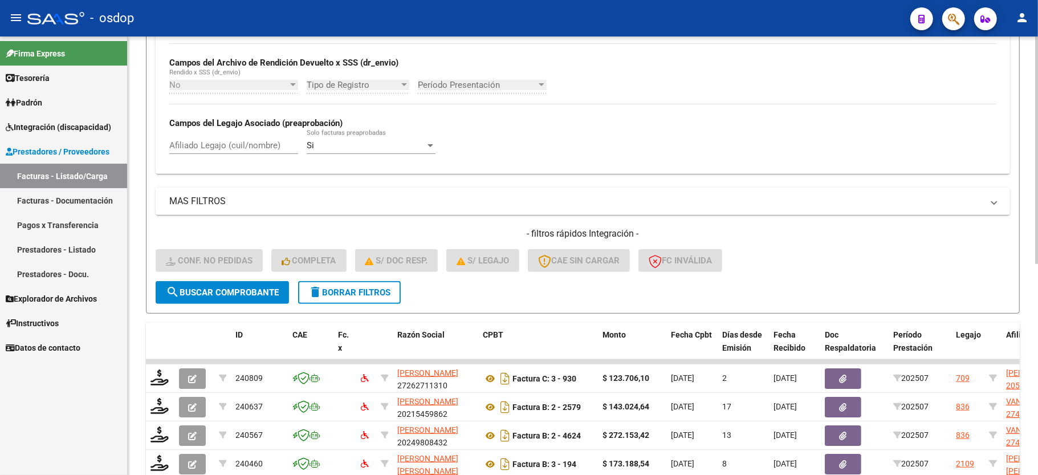
click at [219, 137] on div "Afiliado Legajo (cuil/nombre)" at bounding box center [233, 141] width 129 height 25
paste input "20574594325"
type input "20574594325"
click at [235, 298] on button "search Buscar Comprobante" at bounding box center [222, 292] width 133 height 23
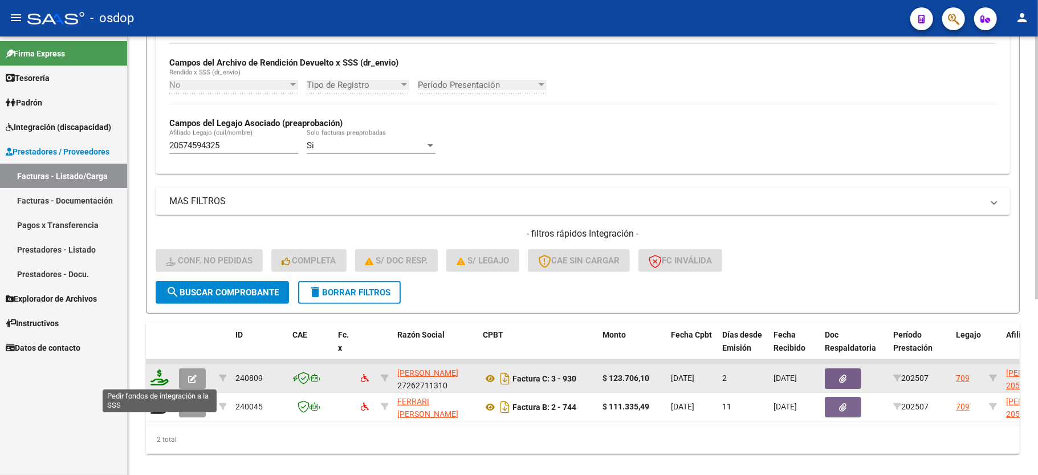
click at [165, 383] on icon at bounding box center [159, 377] width 18 height 16
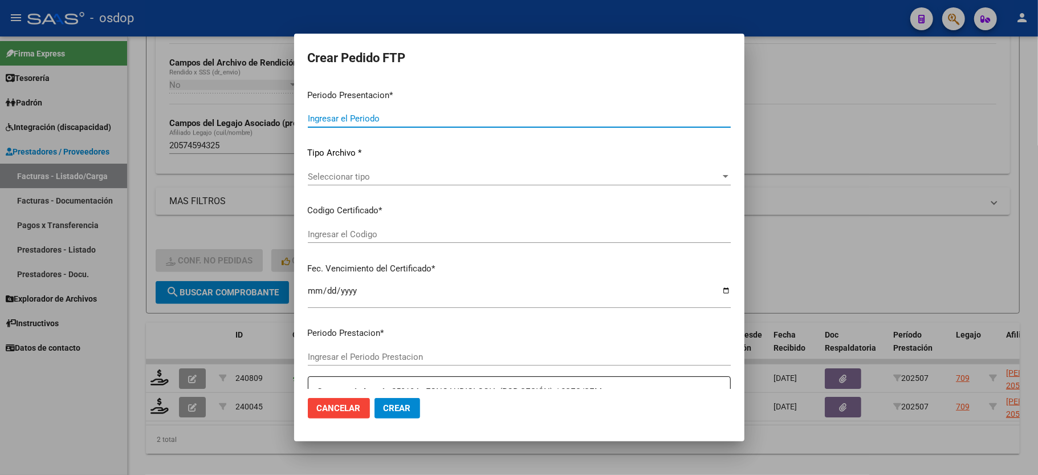
type input "202507"
type input "$ 123.706,10"
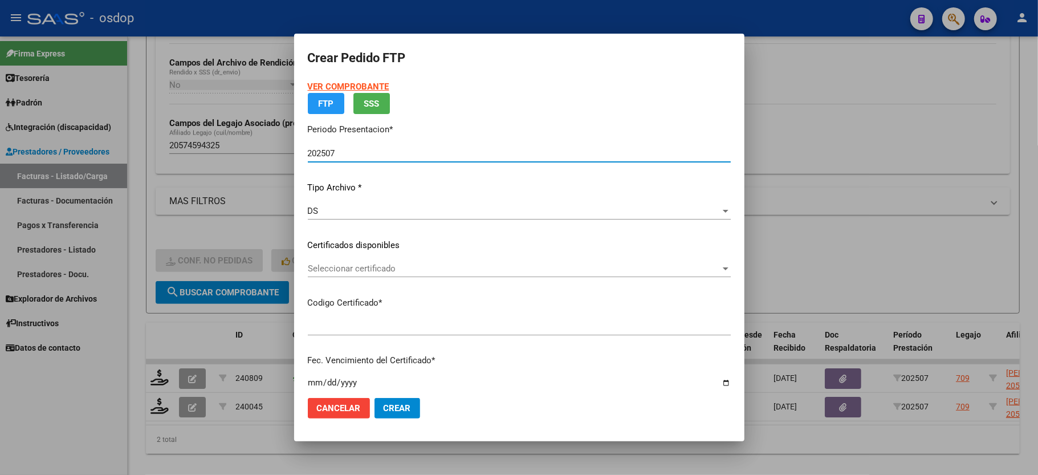
type input "1479189259"
type input "2025-08-02"
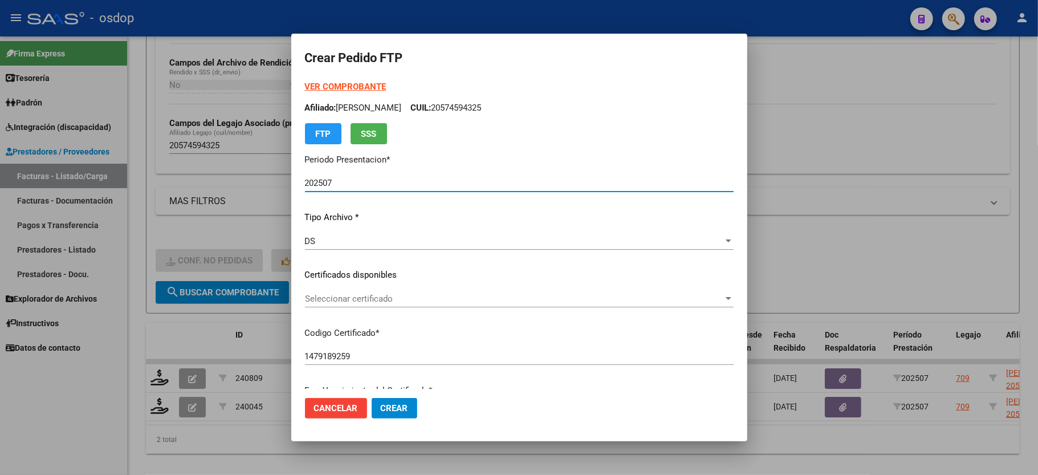
click at [339, 272] on p "Certificados disponibles" at bounding box center [519, 274] width 429 height 13
click at [351, 292] on div "Seleccionar certificado Seleccionar certificado" at bounding box center [519, 298] width 429 height 17
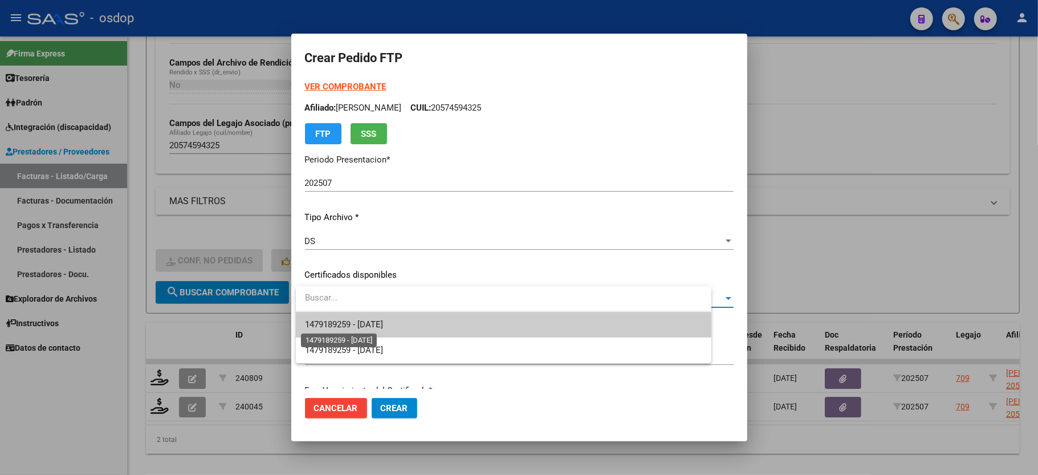
click at [375, 327] on span "1479189259 - 2025-08-02" at bounding box center [344, 324] width 78 height 10
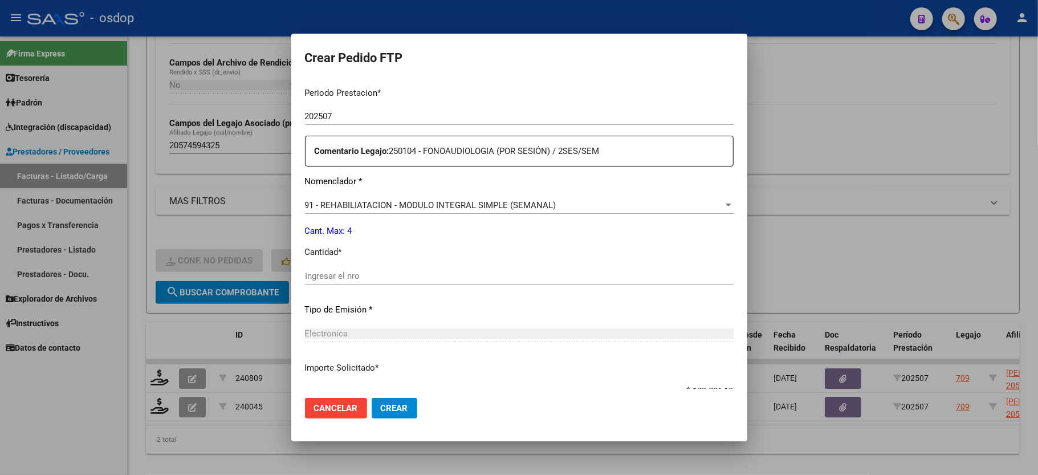
scroll to position [380, 0]
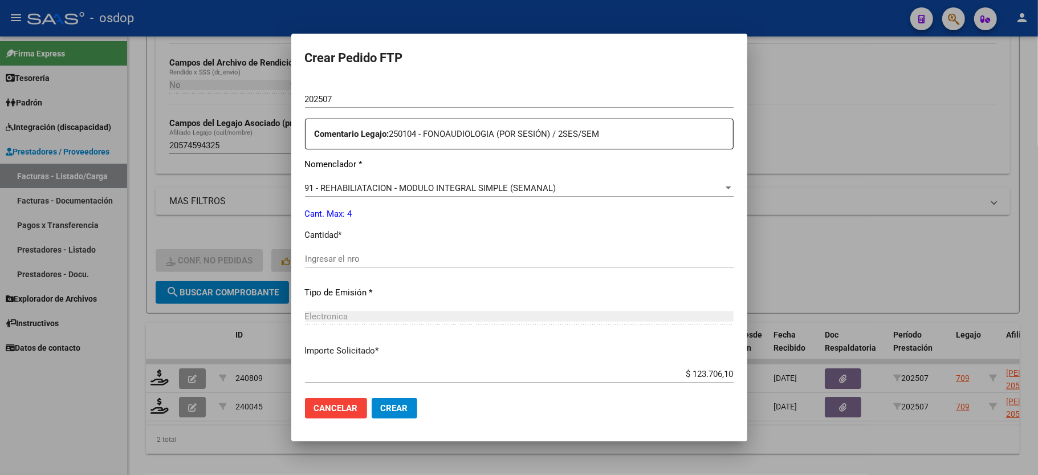
drag, startPoint x: 375, startPoint y: 233, endPoint x: 373, endPoint y: 239, distance: 7.2
click at [374, 234] on p "Cantidad *" at bounding box center [519, 235] width 429 height 13
click at [370, 250] on div "Ingresar el nro" at bounding box center [519, 258] width 429 height 17
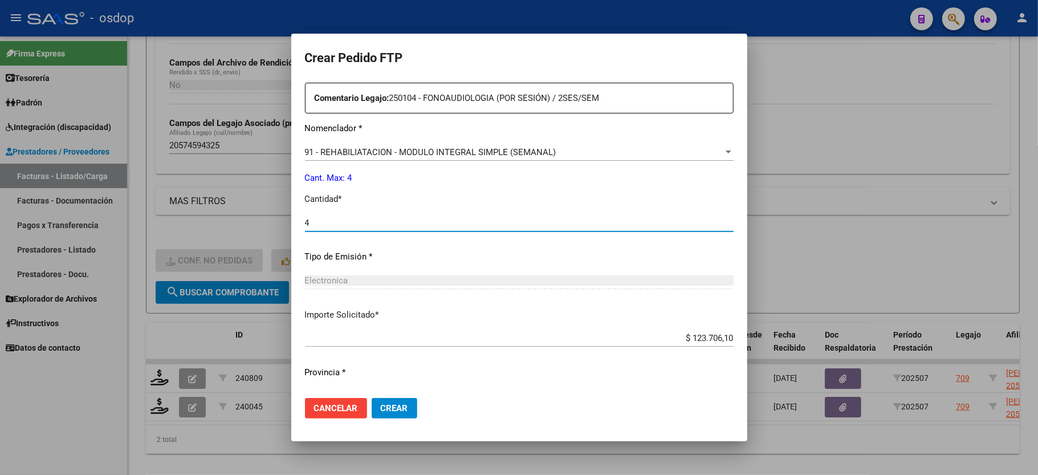
scroll to position [434, 0]
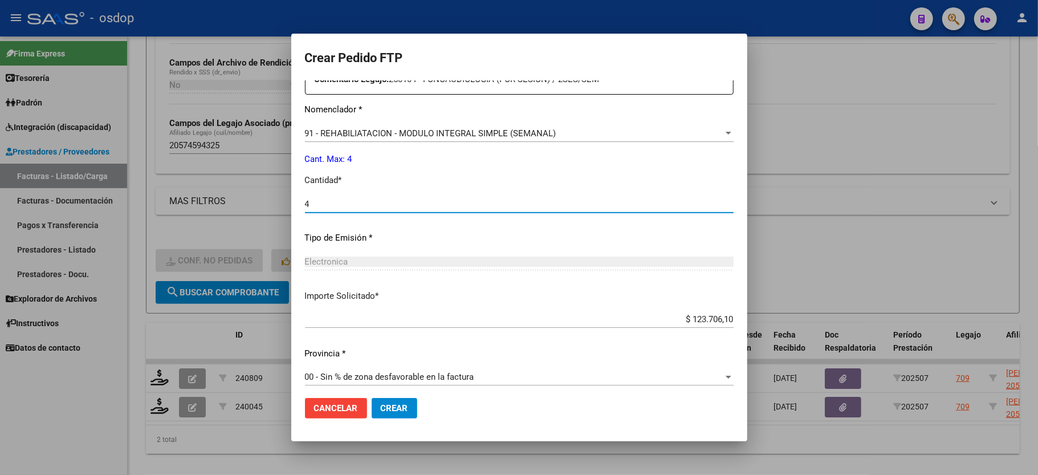
type input "4"
click at [390, 396] on mat-dialog-actions "Cancelar Crear" at bounding box center [519, 408] width 429 height 39
click at [390, 408] on span "Crear" at bounding box center [394, 408] width 27 height 10
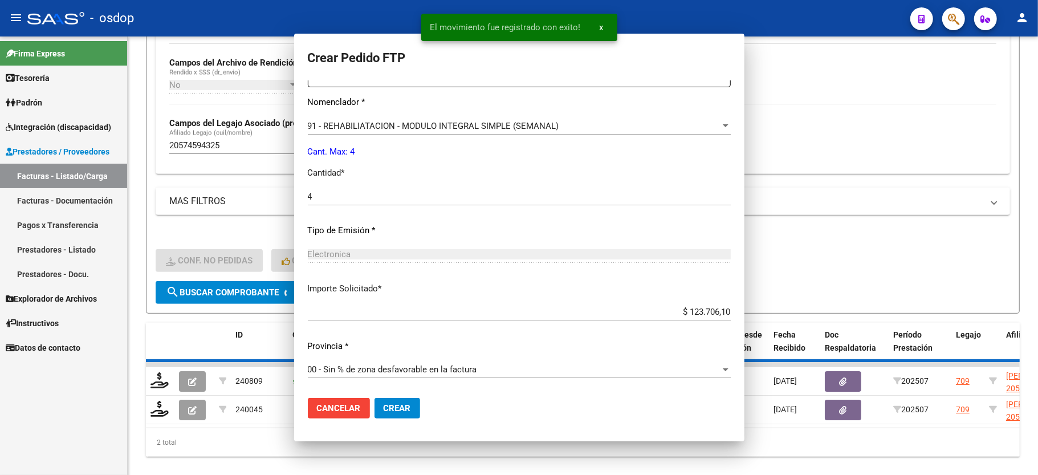
scroll to position [0, 0]
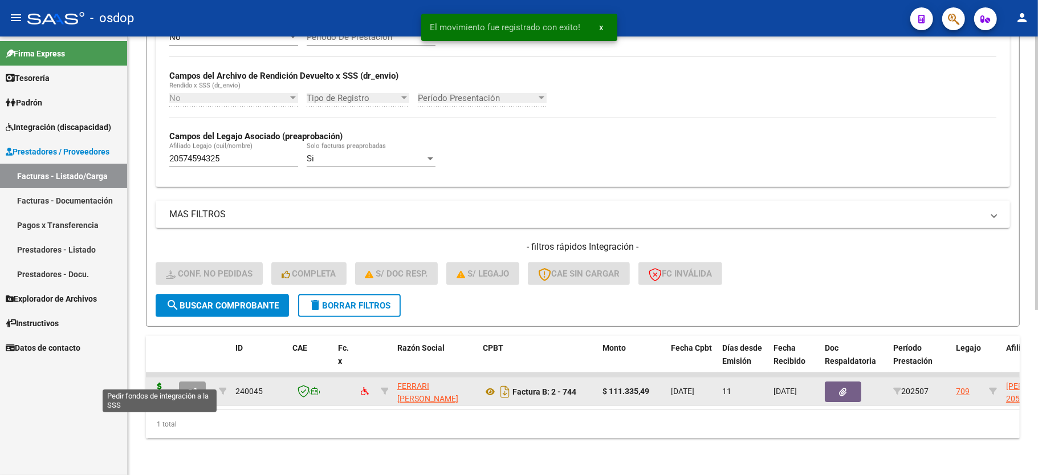
click at [158, 382] on icon at bounding box center [159, 390] width 18 height 16
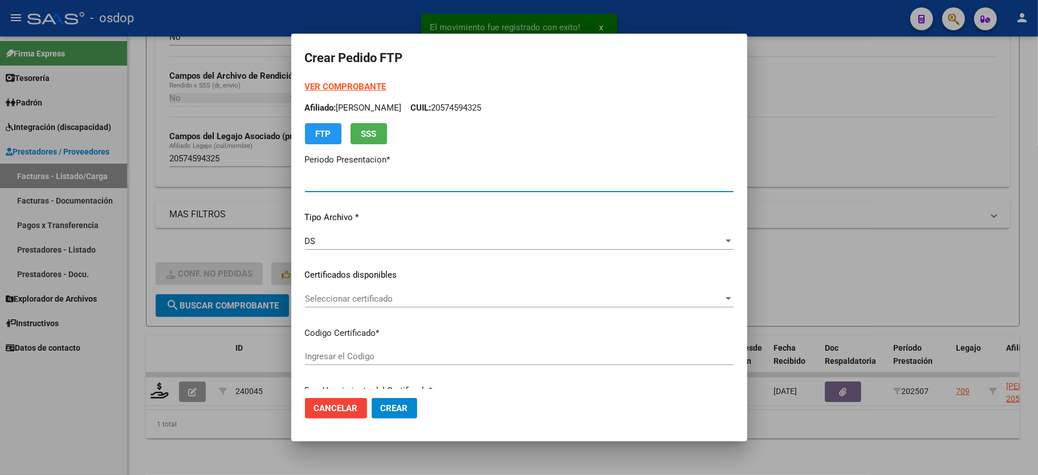
type input "202507"
type input "$ 111.335,49"
type input "1479189259"
type input "2025-08-02"
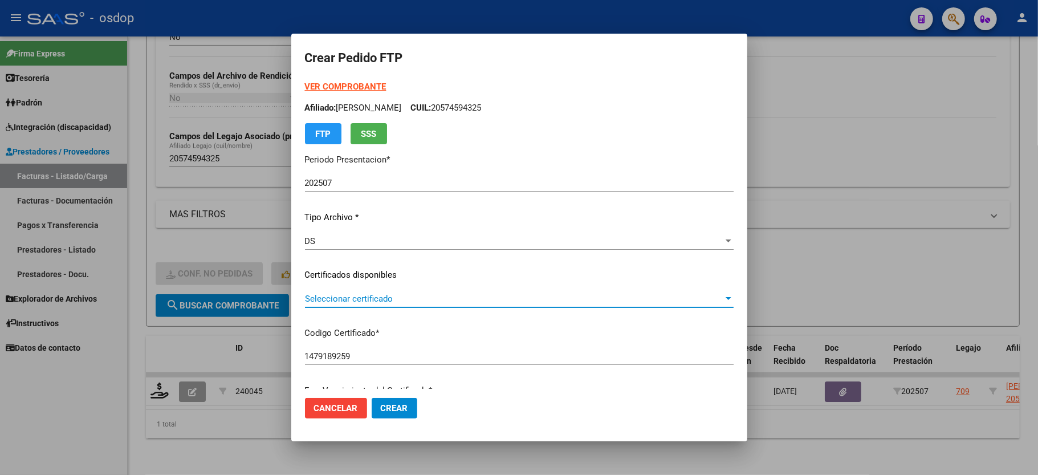
click at [366, 294] on span "Seleccionar certificado" at bounding box center [514, 299] width 418 height 10
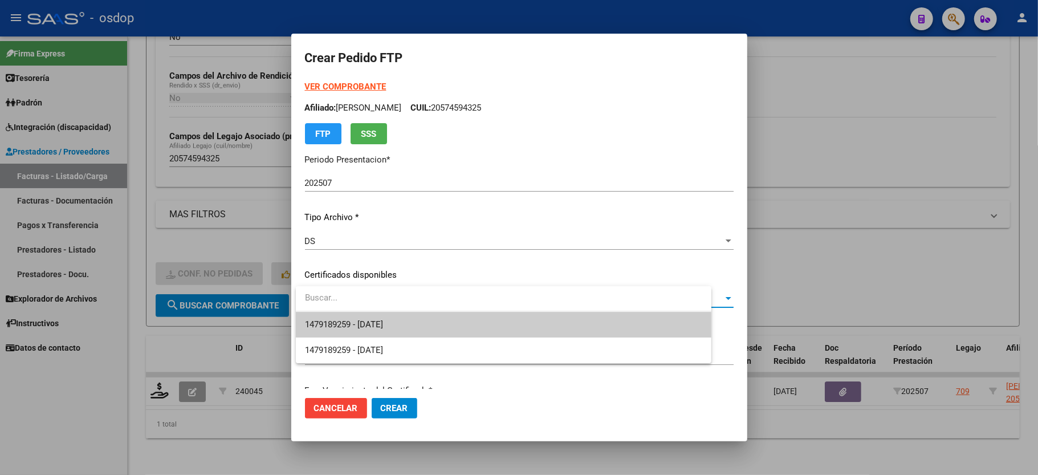
click at [365, 315] on span "1479189259 - 2025-08-02" at bounding box center [503, 325] width 397 height 26
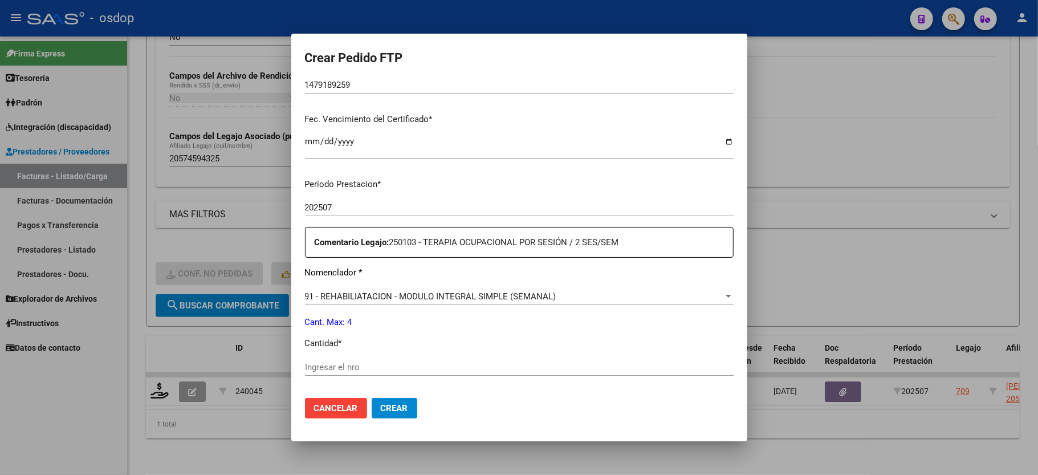
scroll to position [304, 0]
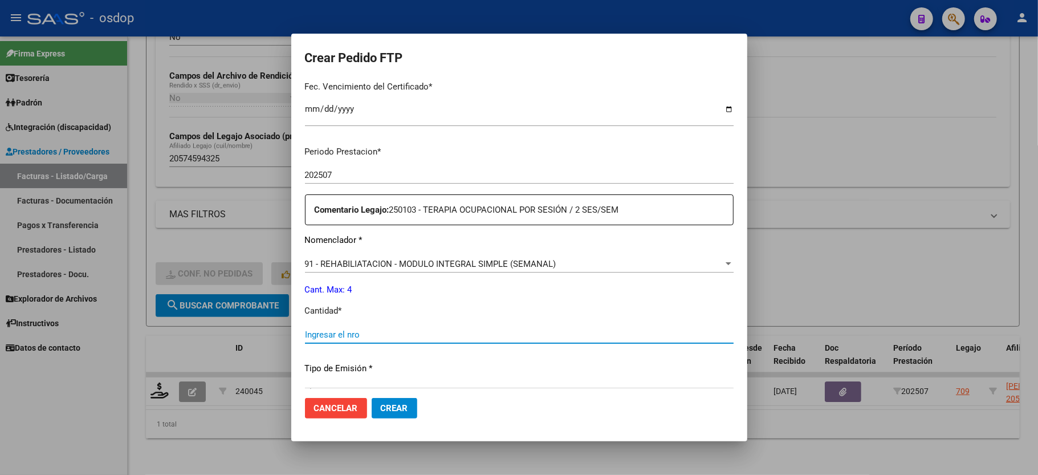
click at [372, 329] on input "Ingresar el nro" at bounding box center [519, 334] width 429 height 10
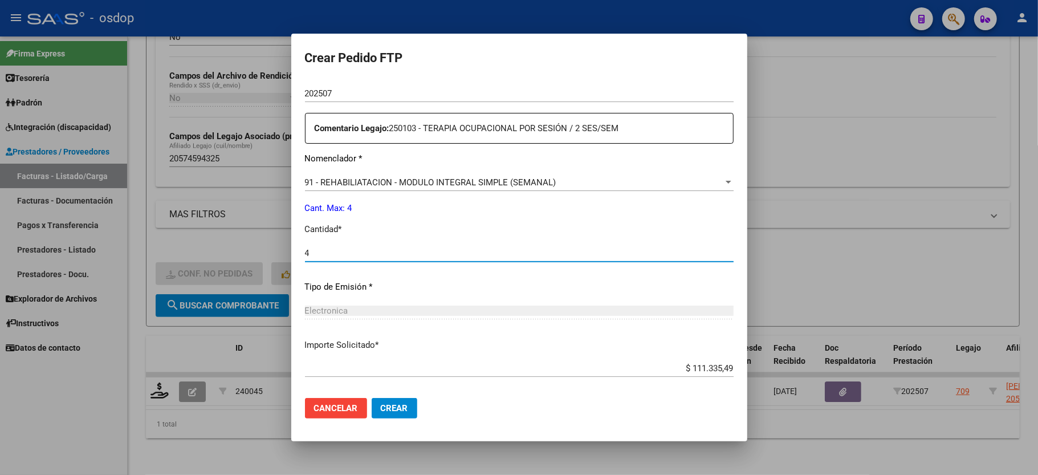
scroll to position [434, 0]
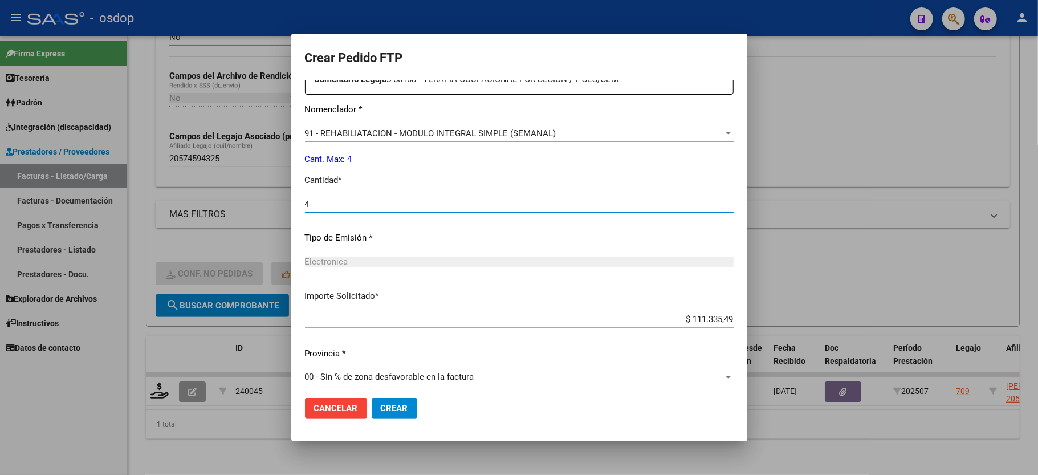
type input "4"
click at [405, 405] on button "Crear" at bounding box center [395, 408] width 46 height 21
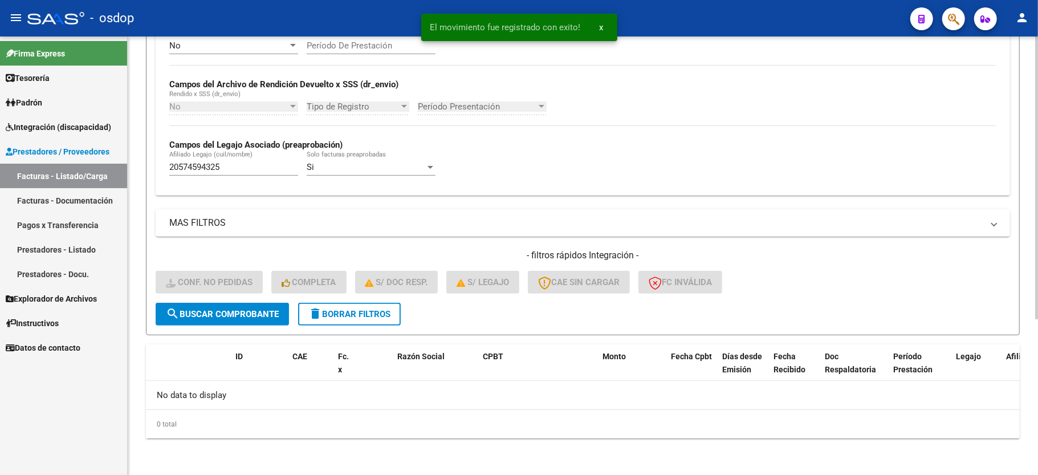
scroll to position [242, 0]
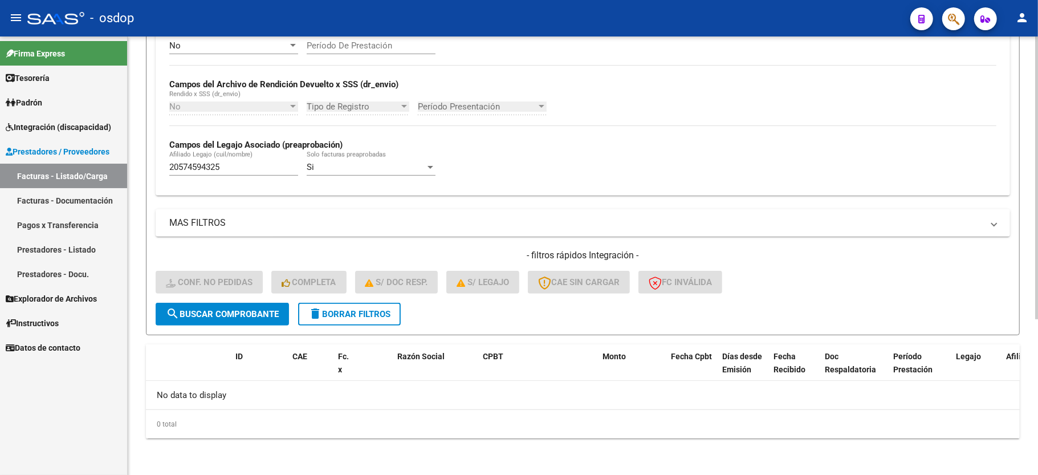
click at [209, 165] on input "20574594325" at bounding box center [233, 167] width 129 height 10
click at [329, 315] on span "delete Borrar Filtros" at bounding box center [349, 314] width 82 height 10
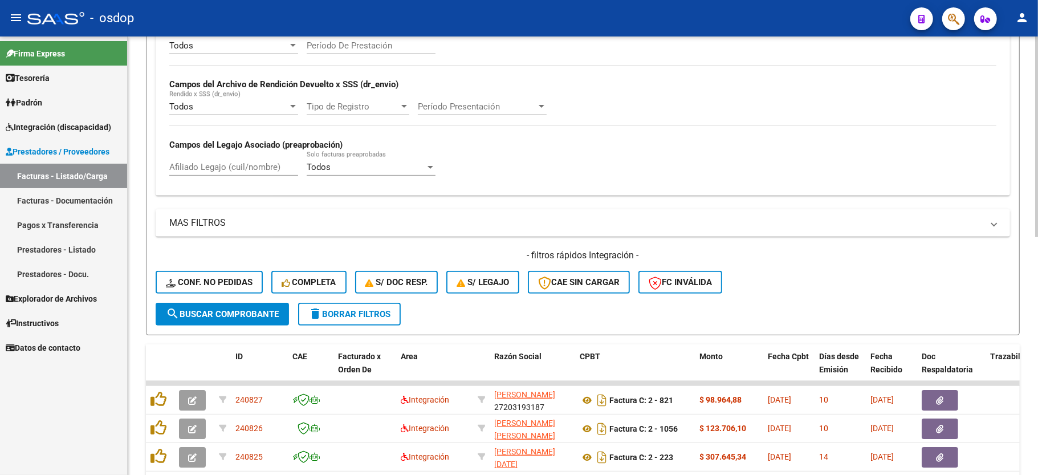
drag, startPoint x: 213, startPoint y: 179, endPoint x: 219, endPoint y: 174, distance: 7.7
click at [215, 177] on div "Afiliado Legajo (cuil/nombre)" at bounding box center [233, 168] width 129 height 35
click at [223, 169] on input "Afiliado Legajo (cuil/nombre)" at bounding box center [233, 167] width 129 height 10
paste input "20574594325"
type input "20574594325"
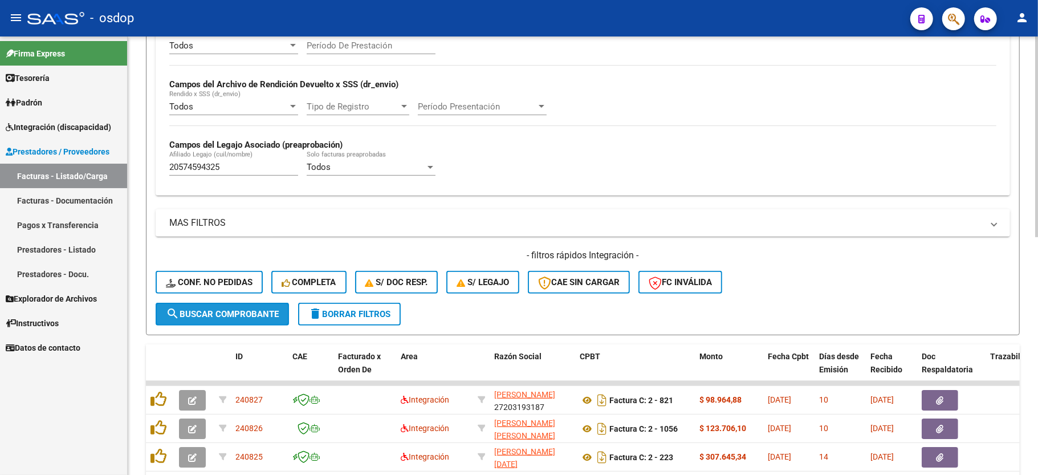
click at [235, 309] on span "search Buscar Comprobante" at bounding box center [222, 314] width 113 height 10
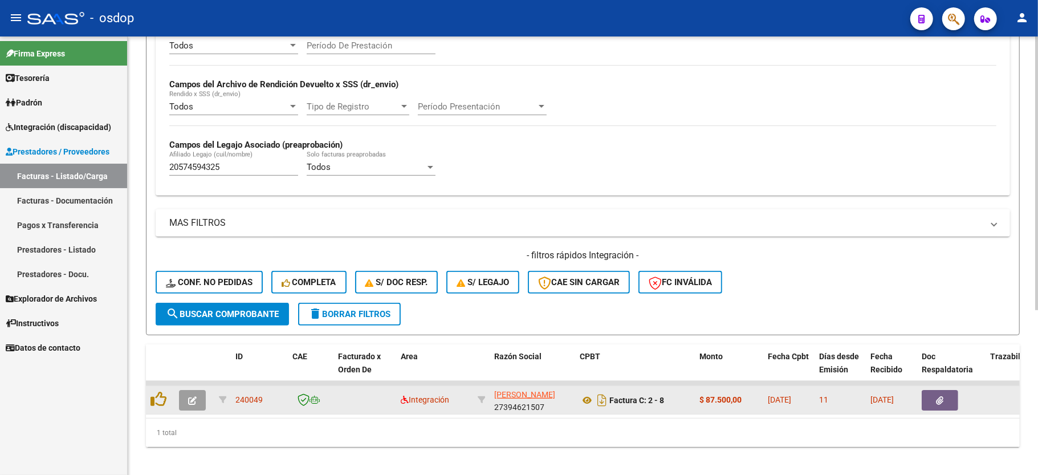
click at [196, 396] on icon "button" at bounding box center [192, 400] width 9 height 9
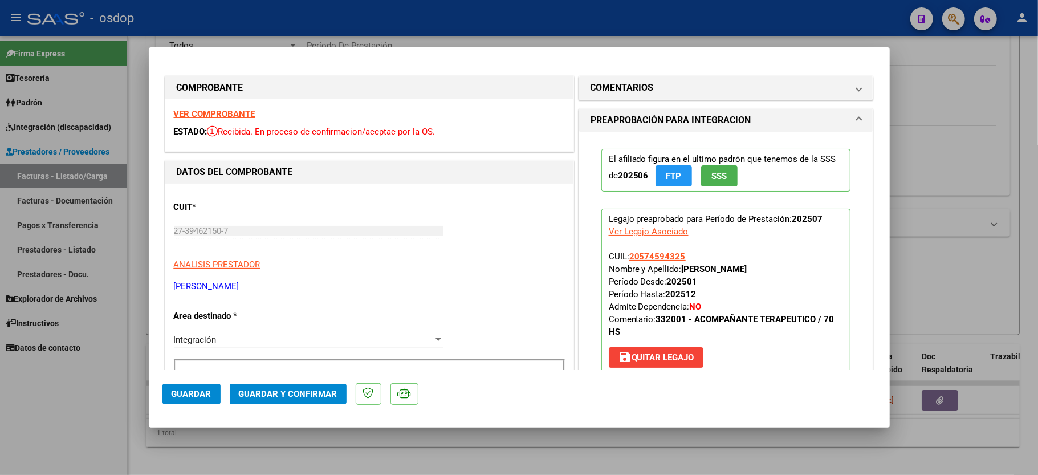
click at [196, 100] on div "VER COMPROBANTE ESTADO: Recibida. En proceso de confirmacion/aceptac por la OS." at bounding box center [369, 125] width 408 height 52
click at [204, 111] on strong "VER COMPROBANTE" at bounding box center [215, 114] width 82 height 10
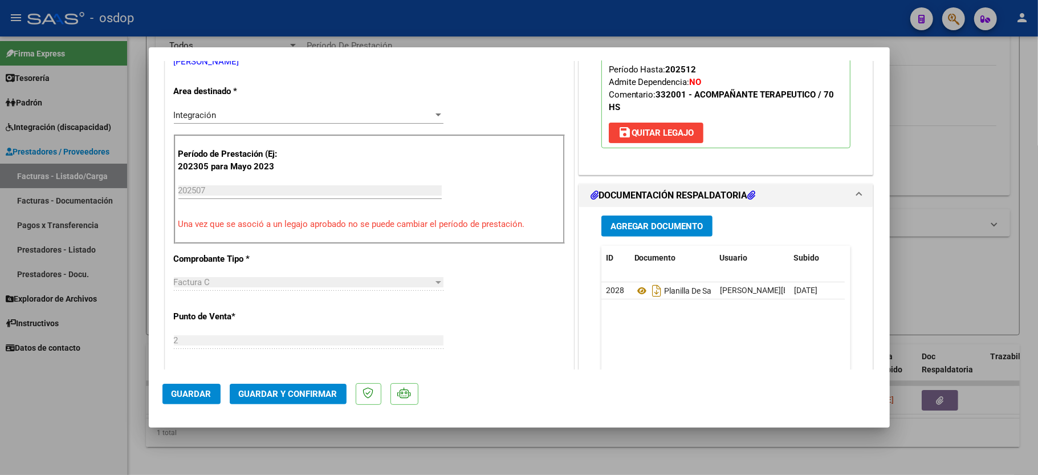
scroll to position [228, 0]
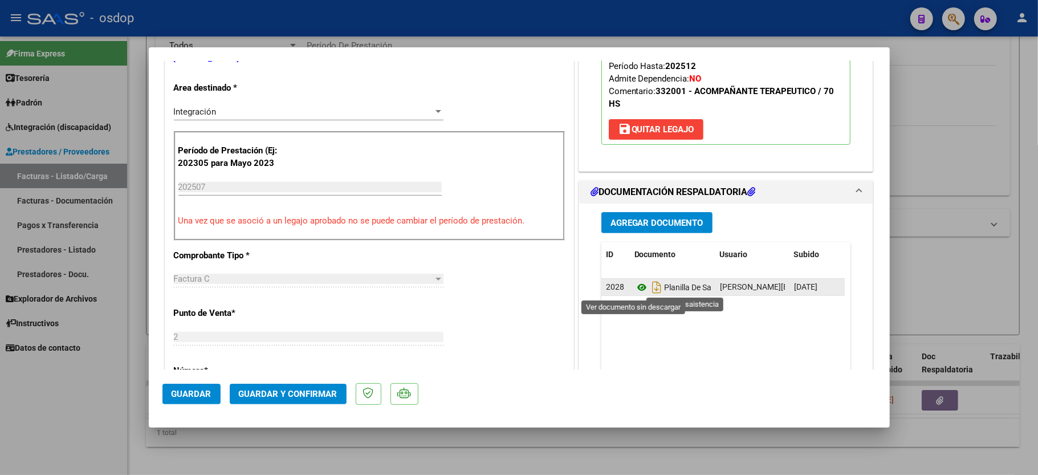
click at [634, 286] on icon at bounding box center [641, 287] width 15 height 14
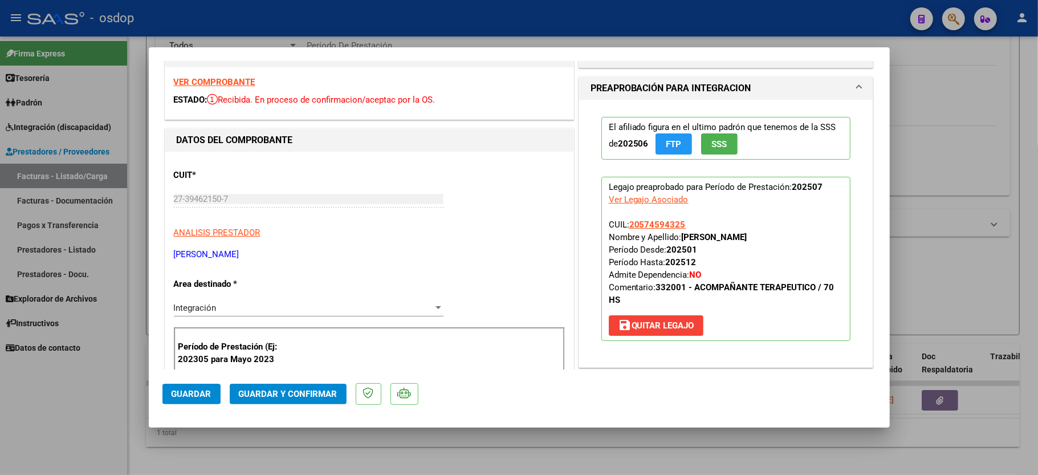
scroll to position [0, 0]
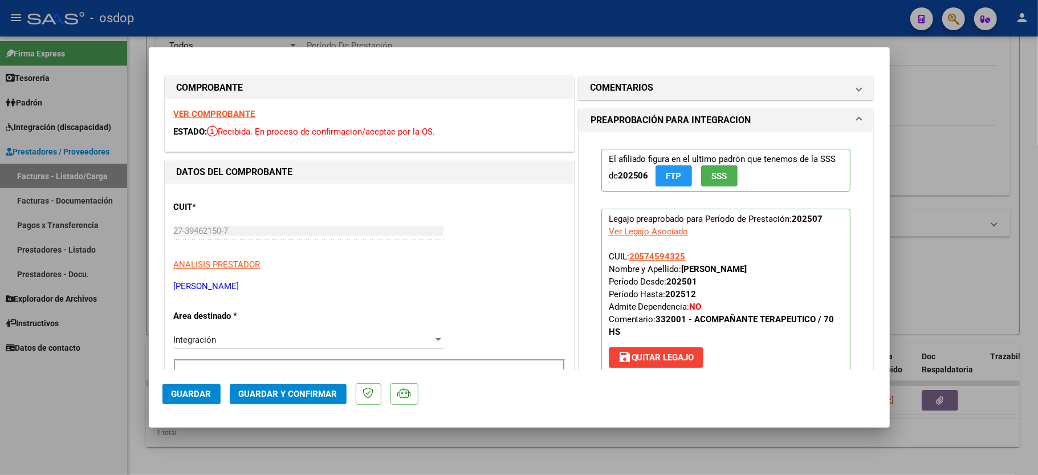
click at [670, 124] on h1 "PREAPROBACIÓN PARA INTEGRACION" at bounding box center [670, 120] width 161 height 14
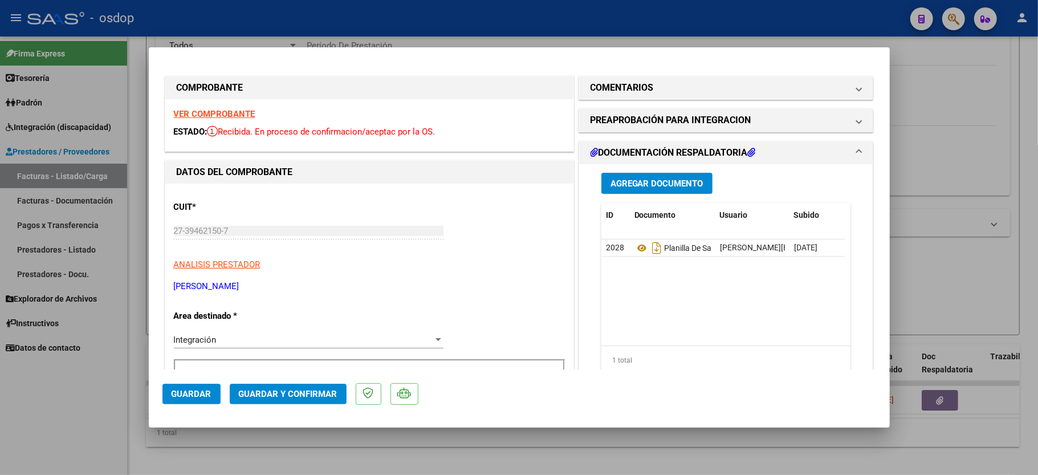
click at [663, 85] on mat-panel-title "COMENTARIOS" at bounding box center [719, 88] width 258 height 14
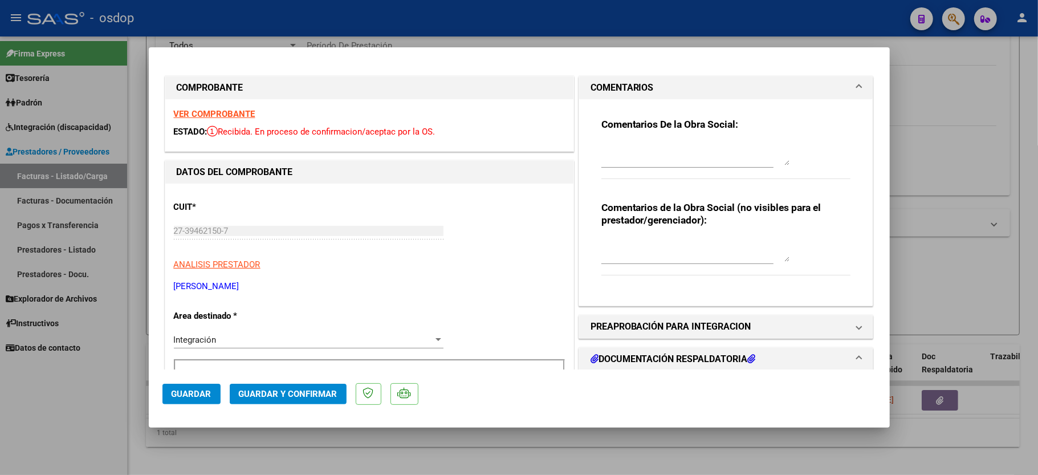
click at [629, 247] on textarea at bounding box center [695, 250] width 188 height 23
type textarea "ACO"
drag, startPoint x: 680, startPoint y: 332, endPoint x: 667, endPoint y: 308, distance: 27.3
click at [678, 331] on h1 "PREAPROBACIÓN PARA INTEGRACION" at bounding box center [670, 327] width 161 height 14
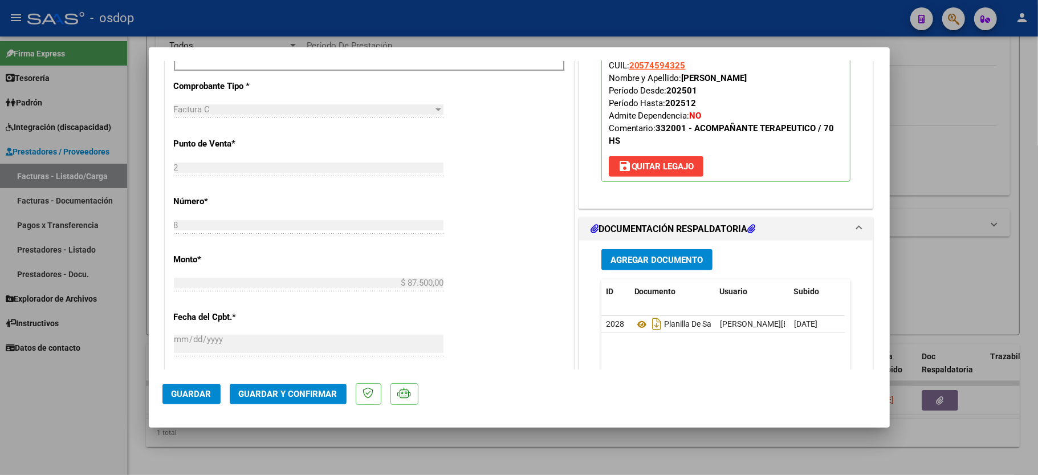
scroll to position [456, 0]
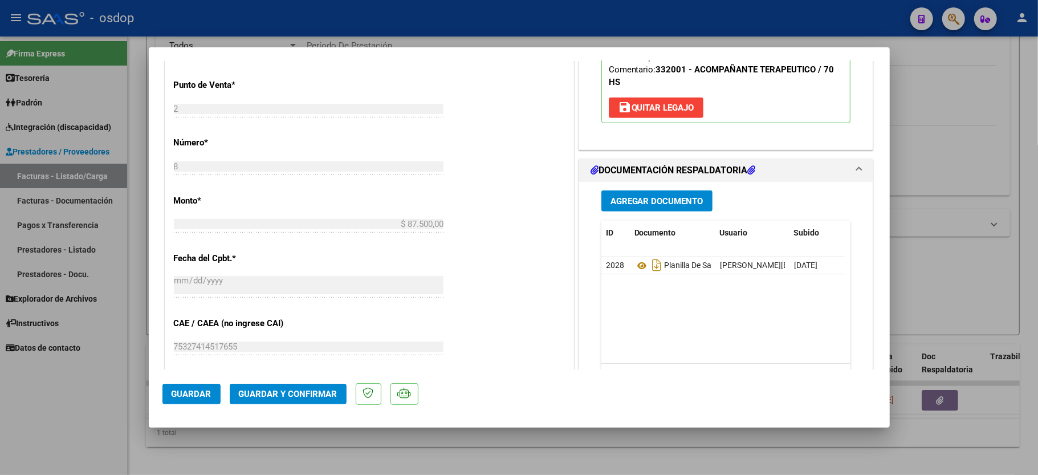
click at [304, 394] on span "Guardar y Confirmar" at bounding box center [288, 394] width 99 height 10
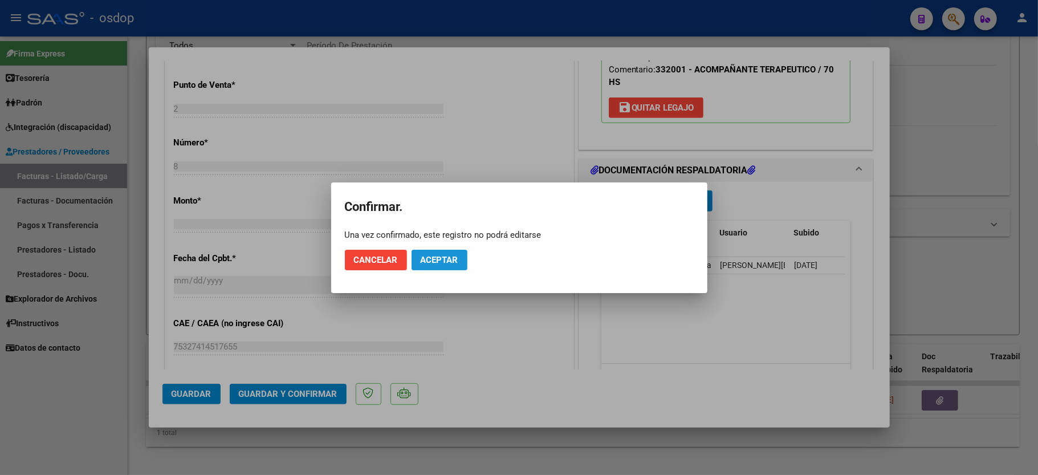
click at [438, 263] on span "Aceptar" at bounding box center [440, 260] width 38 height 10
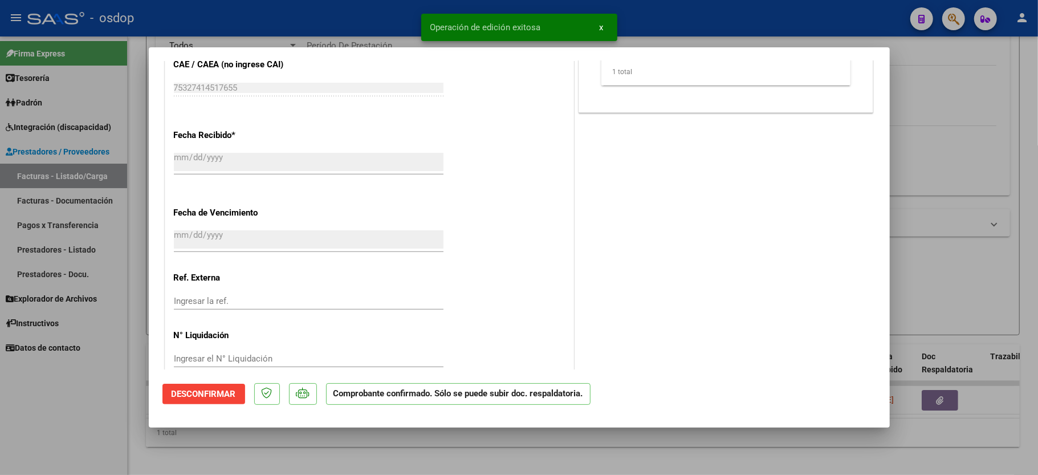
click at [520, 448] on div at bounding box center [519, 237] width 1038 height 475
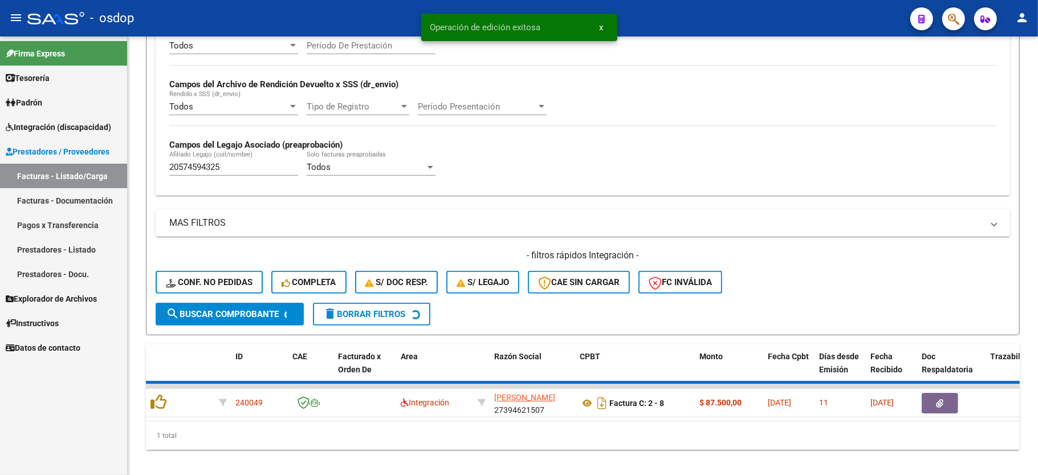
click at [23, 392] on div "Firma Express Tesorería Extractos Procesados (csv) Extractos Originales (pdf) P…" at bounding box center [63, 255] width 127 height 438
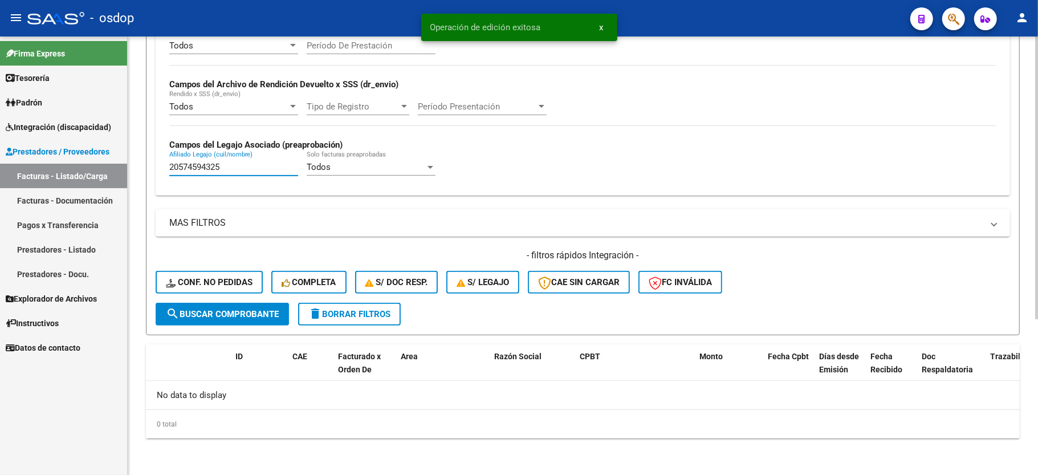
click at [219, 169] on input "20574594325" at bounding box center [233, 167] width 129 height 10
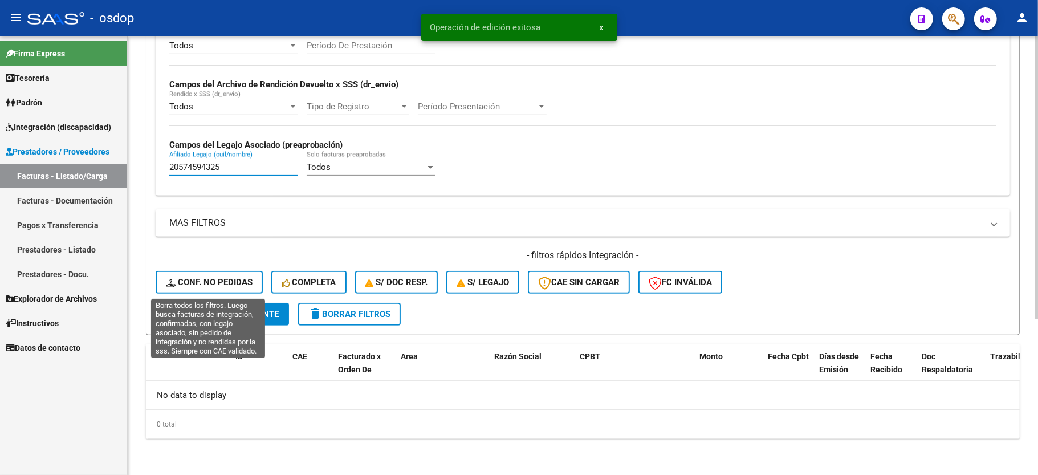
click at [210, 279] on span "Conf. no pedidas" at bounding box center [209, 282] width 87 height 10
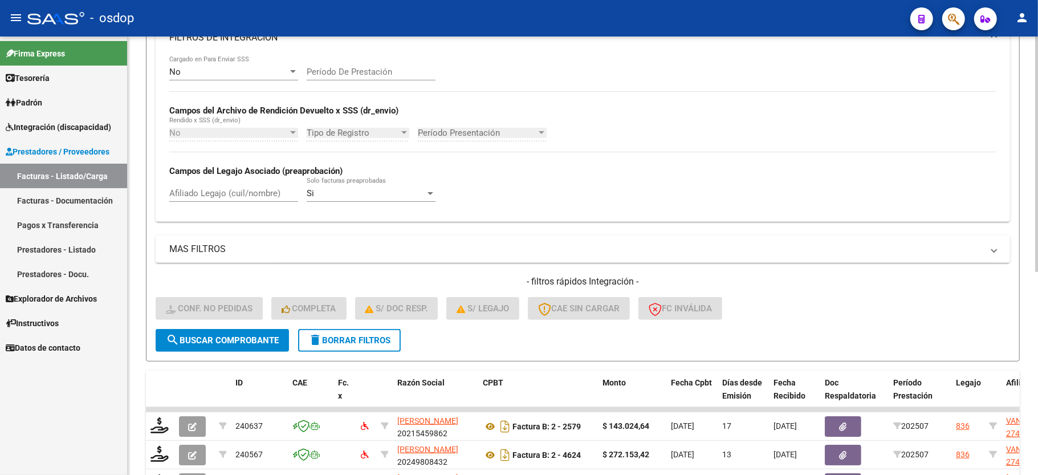
scroll to position [242, 0]
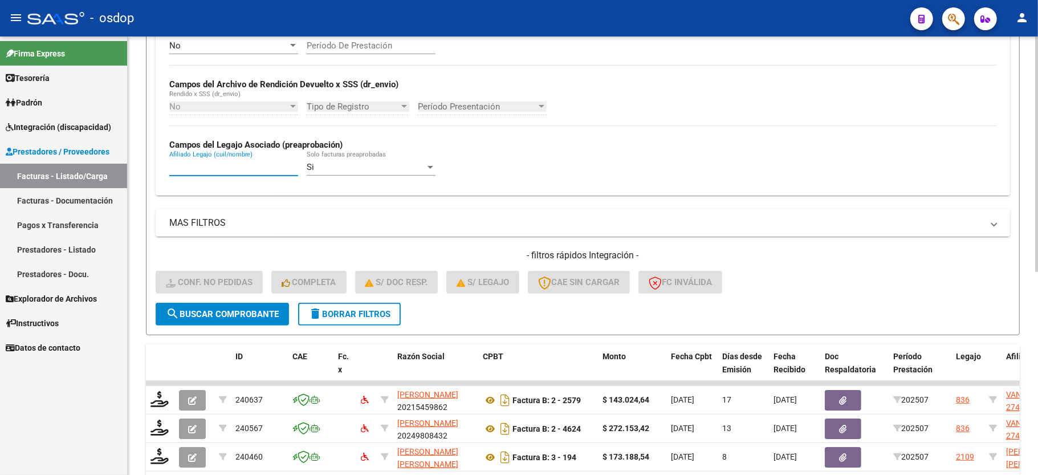
click at [219, 169] on input "Afiliado Legajo (cuil/nombre)" at bounding box center [233, 167] width 129 height 10
click at [230, 312] on span "search Buscar Comprobante" at bounding box center [222, 314] width 113 height 10
click at [233, 162] on input "Afiliado Legajo (cuil/nombre)" at bounding box center [233, 167] width 129 height 10
paste input "20574594325"
type input "20574594325"
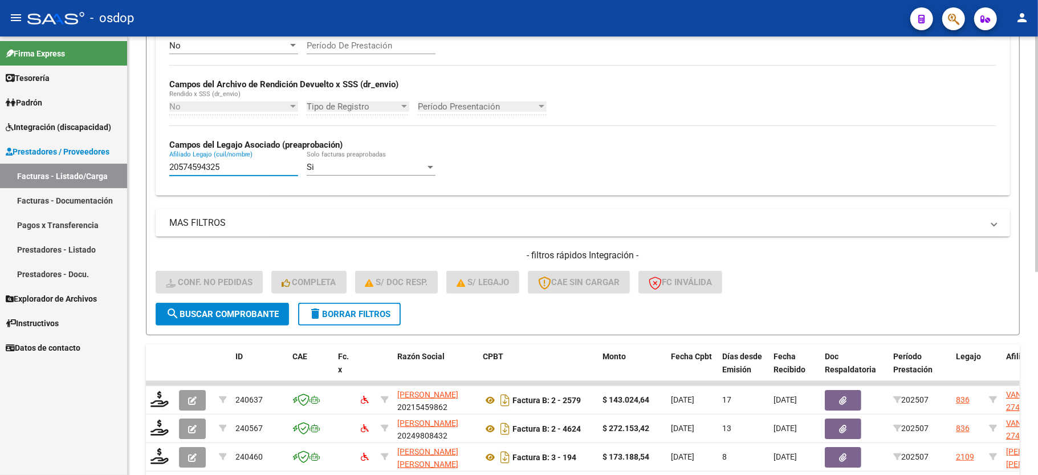
click at [236, 325] on form "Filtros Id Integración Area Seleccionar Gerenciador Seleccionar Gerenciador Si …" at bounding box center [583, 114] width 874 height 442
click at [253, 319] on button "search Buscar Comprobante" at bounding box center [222, 314] width 133 height 23
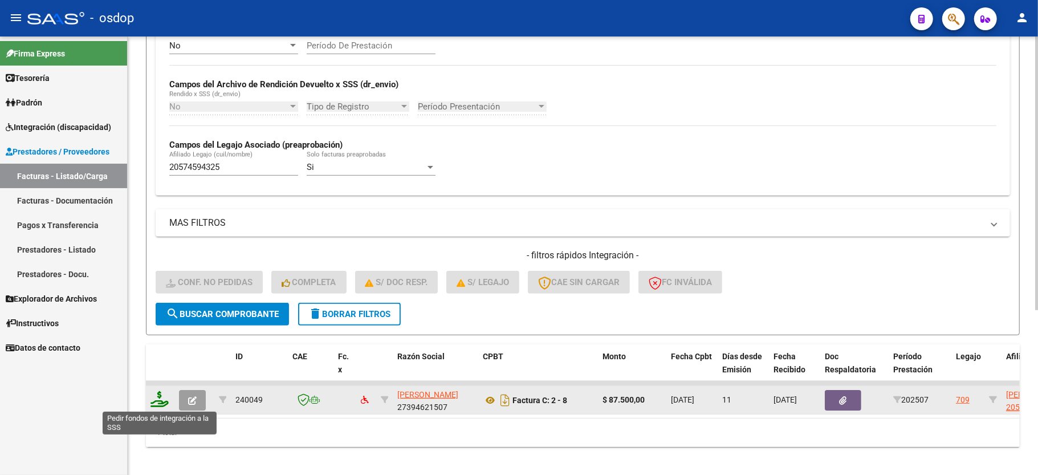
click at [160, 400] on icon at bounding box center [159, 399] width 18 height 16
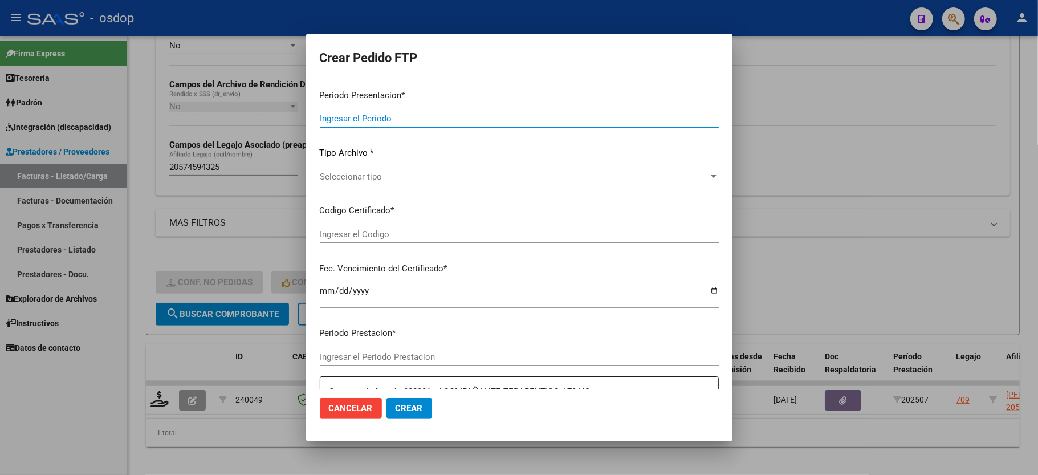
type input "202507"
type input "$ 87.500,00"
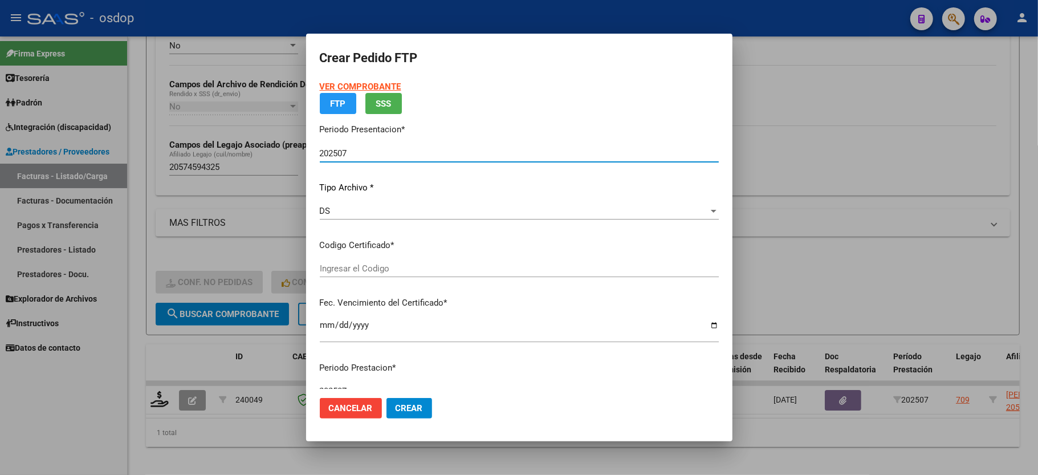
type input "1479189259"
type input "2025-08-02"
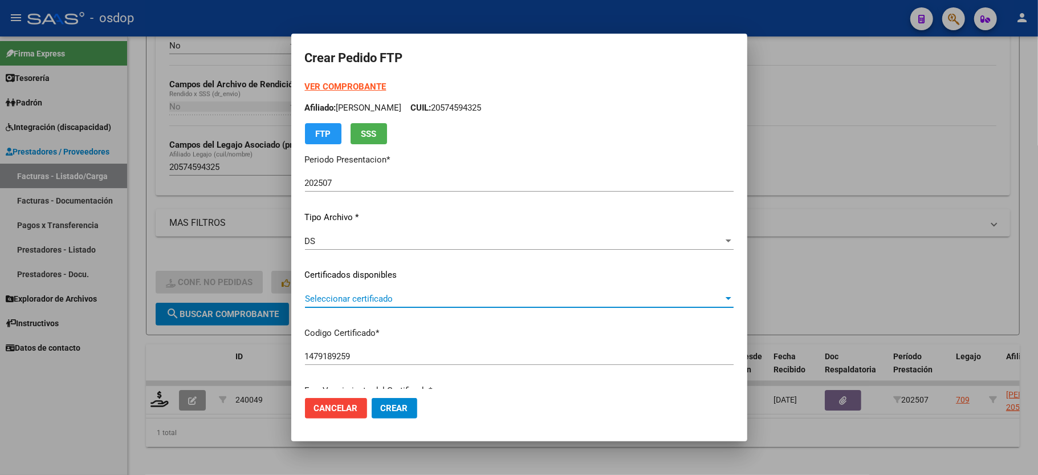
click at [362, 295] on span "Seleccionar certificado" at bounding box center [514, 299] width 418 height 10
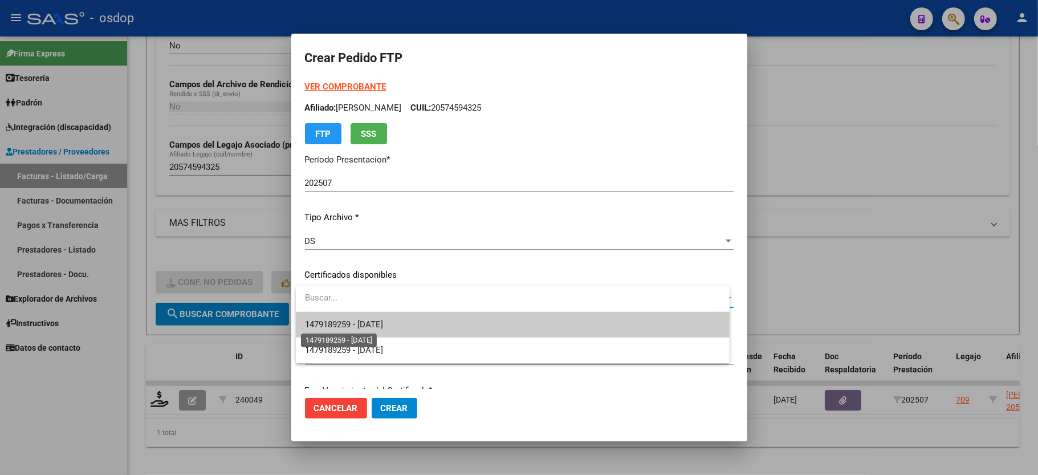
click at [373, 321] on span "1479189259 - 2025-08-02" at bounding box center [344, 324] width 78 height 10
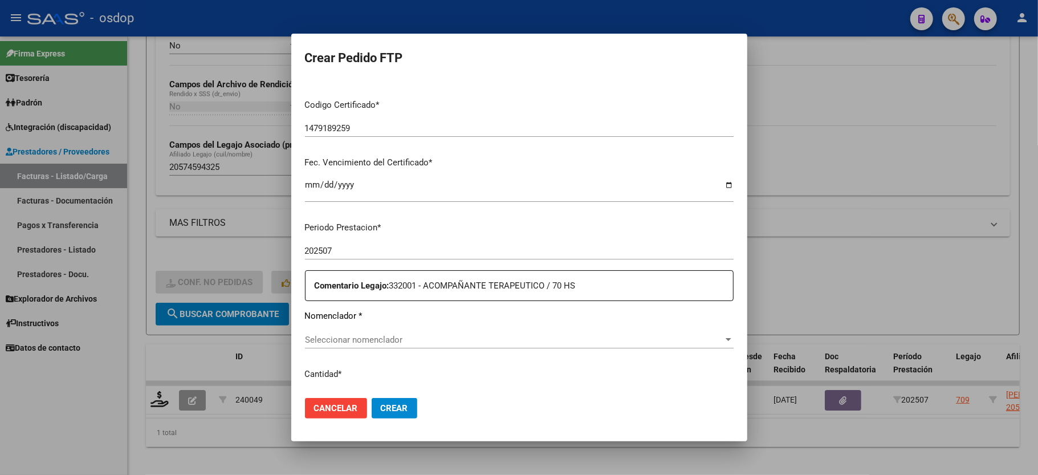
scroll to position [304, 0]
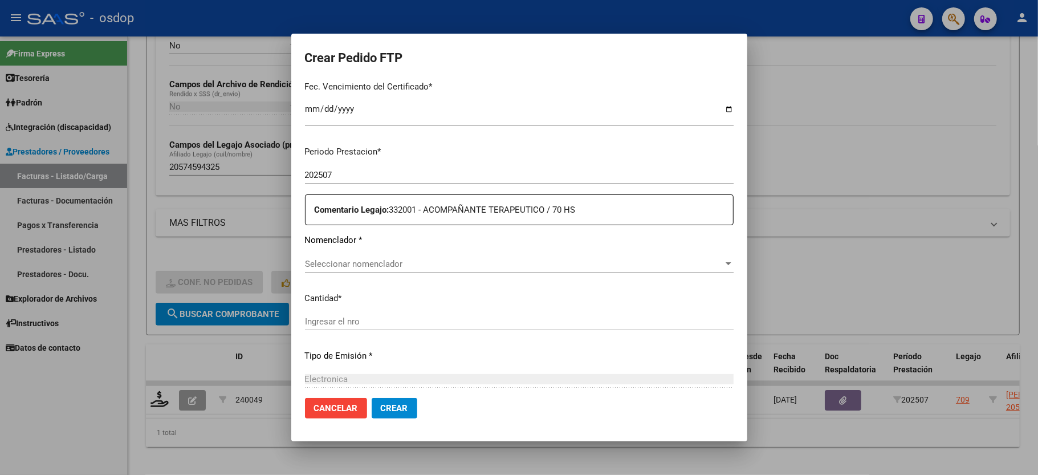
click at [376, 262] on div "Seleccionar nomenclador Seleccionar nomenclador" at bounding box center [519, 263] width 429 height 17
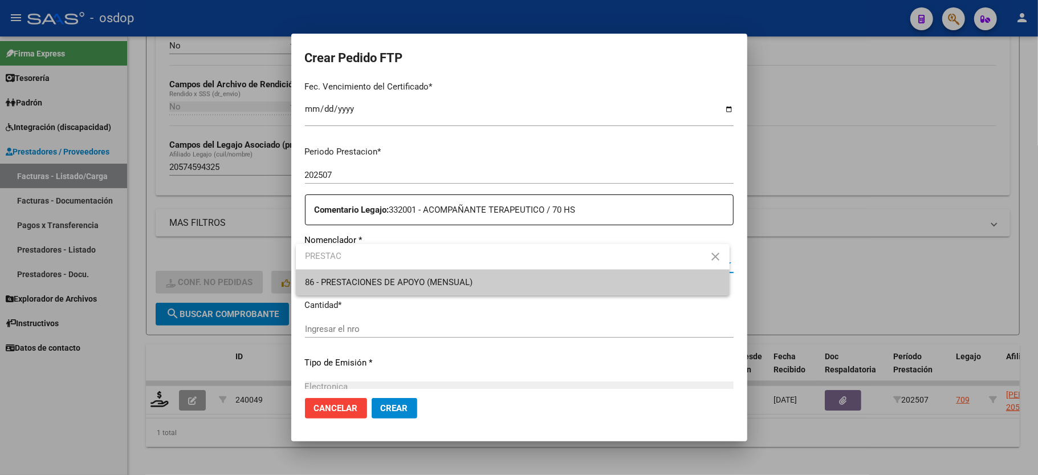
type input "PRESTAC"
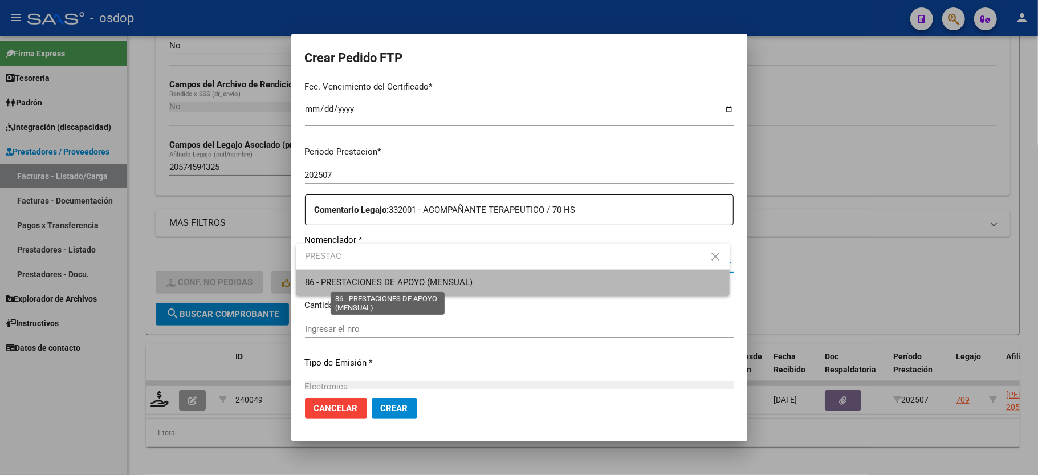
click at [377, 280] on span "86 - PRESTACIONES DE APOYO (MENSUAL)" at bounding box center [389, 282] width 168 height 10
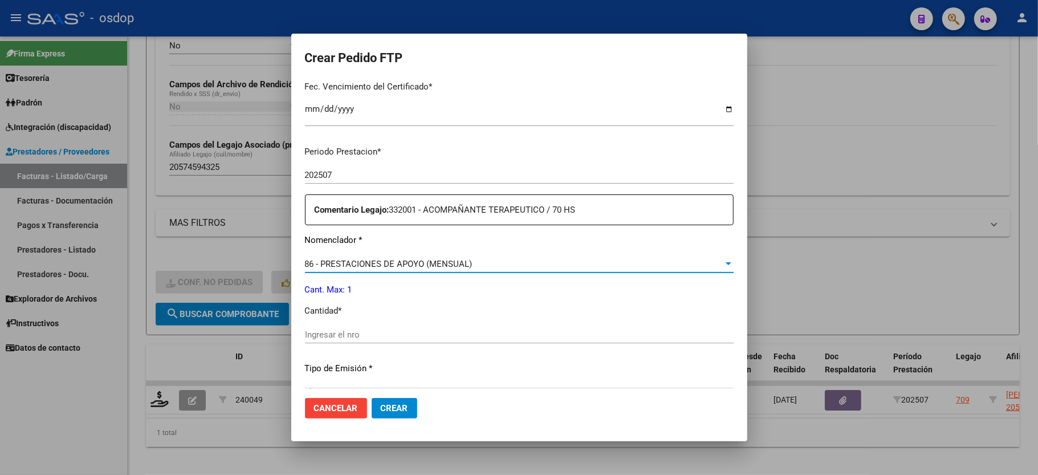
click at [379, 326] on div "Ingresar el nro" at bounding box center [519, 334] width 429 height 17
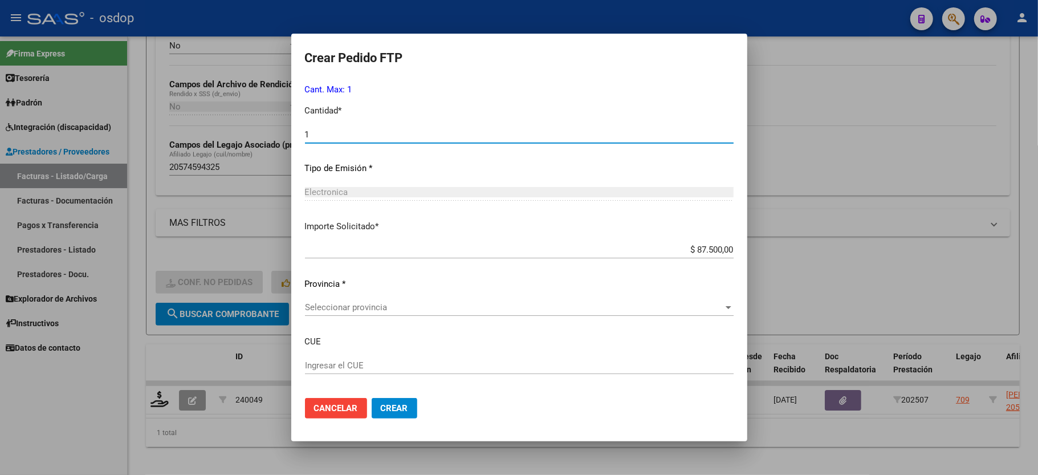
scroll to position [549, 0]
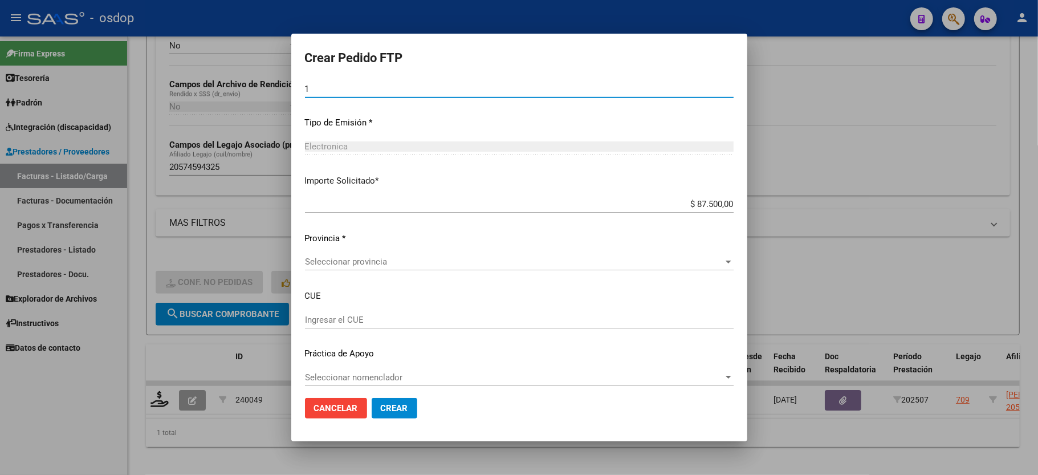
type input "1"
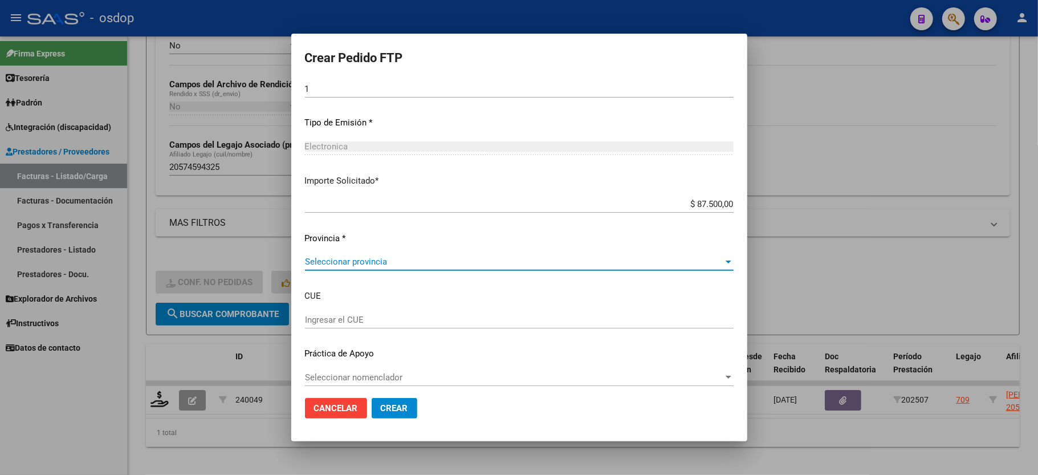
click at [361, 256] on span "Seleccionar provincia" at bounding box center [514, 261] width 418 height 10
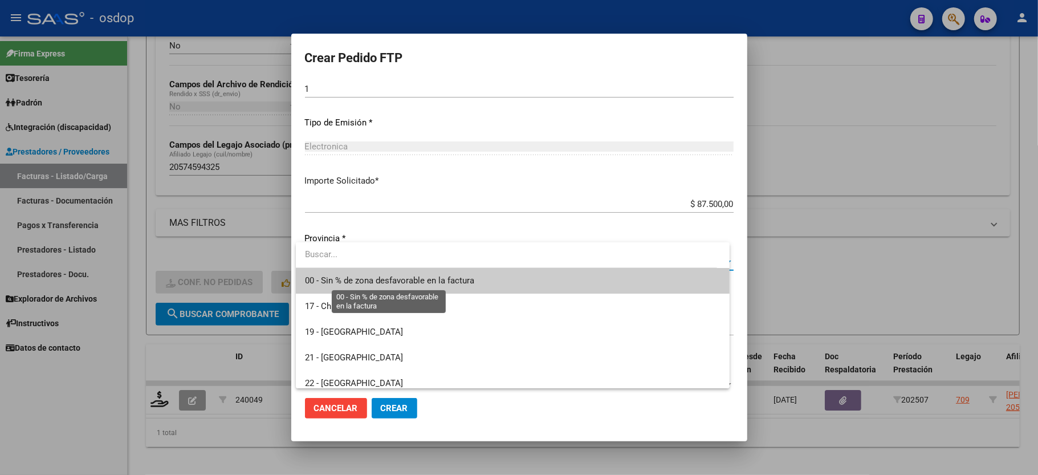
click at [362, 284] on span "00 - Sin % de zona desfavorable en la factura" at bounding box center [389, 280] width 169 height 10
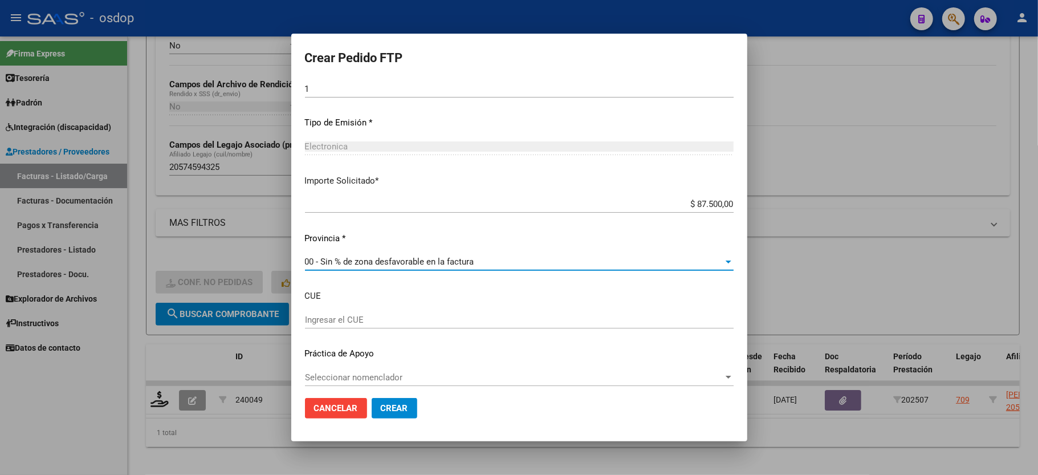
click at [386, 410] on span "Crear" at bounding box center [394, 408] width 27 height 10
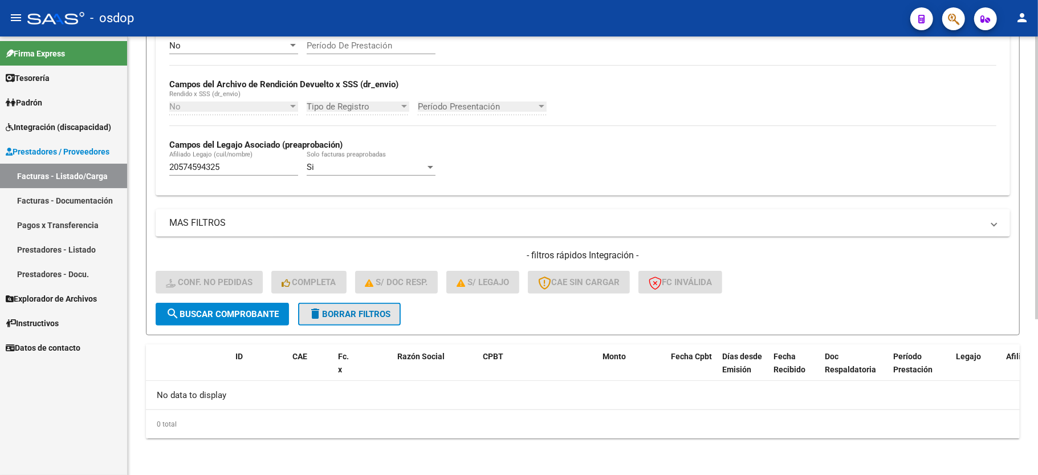
click at [336, 304] on button "delete Borrar Filtros" at bounding box center [349, 314] width 103 height 23
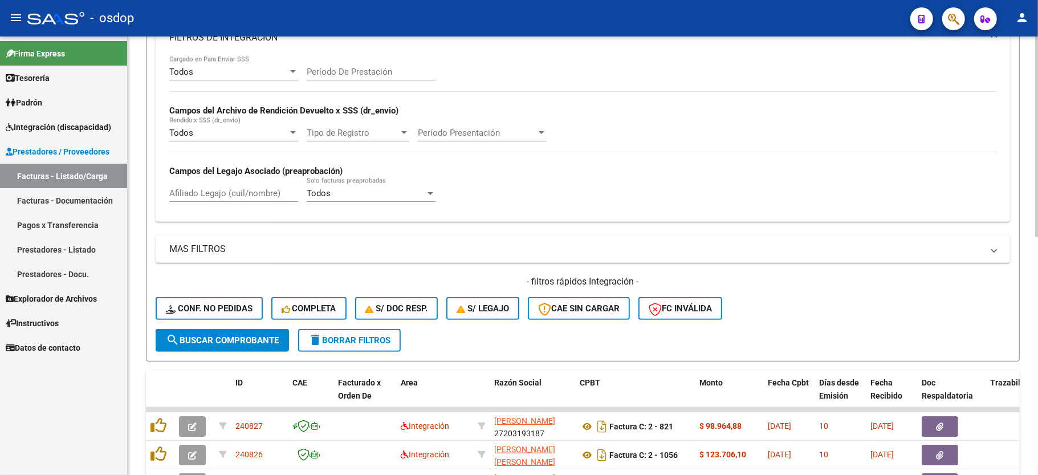
scroll to position [242, 0]
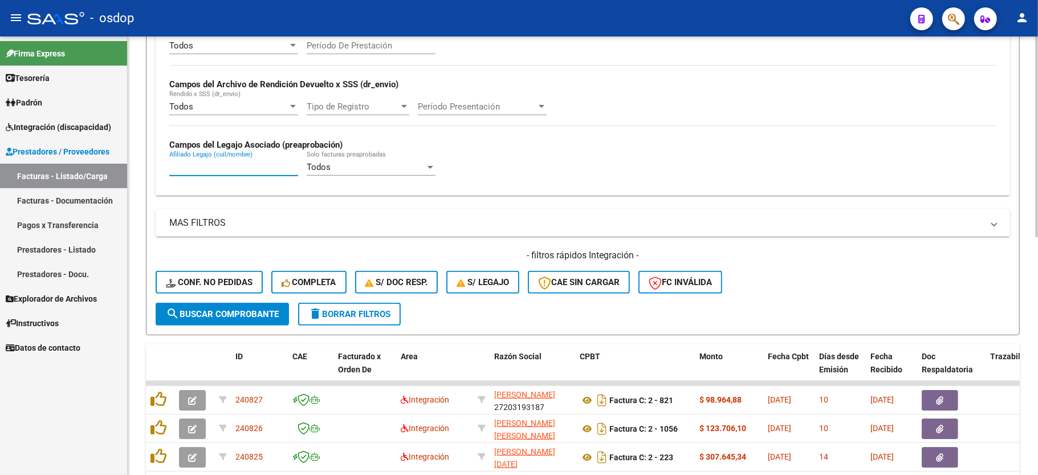
click at [207, 169] on input "Afiliado Legajo (cuil/nombre)" at bounding box center [233, 167] width 129 height 10
paste input "20555320591"
type input "20555320591"
click at [247, 322] on button "search Buscar Comprobante" at bounding box center [222, 314] width 133 height 23
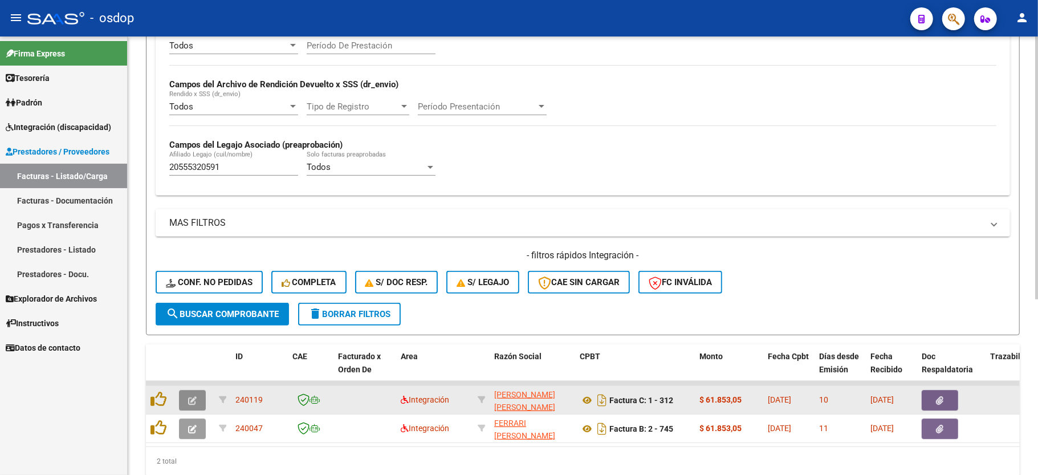
click at [203, 404] on button "button" at bounding box center [192, 400] width 27 height 21
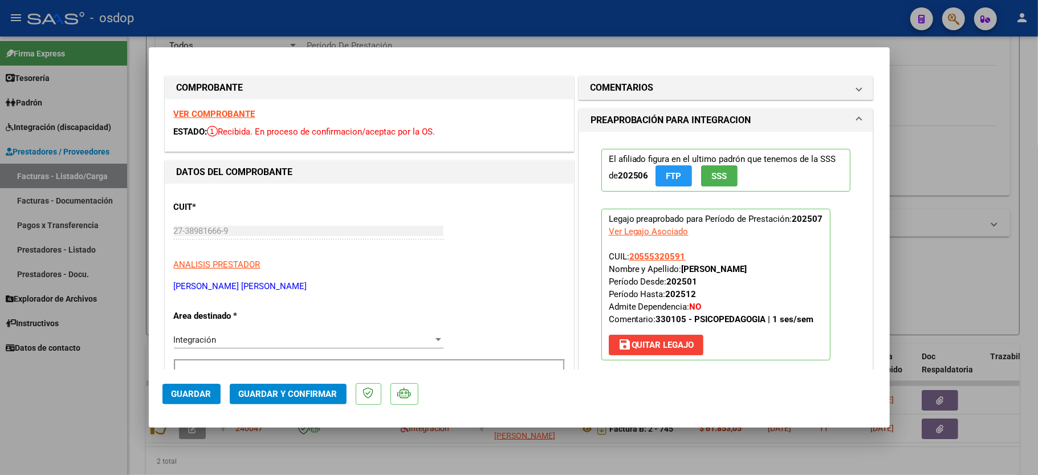
click at [224, 109] on strong "VER COMPROBANTE" at bounding box center [215, 114] width 82 height 10
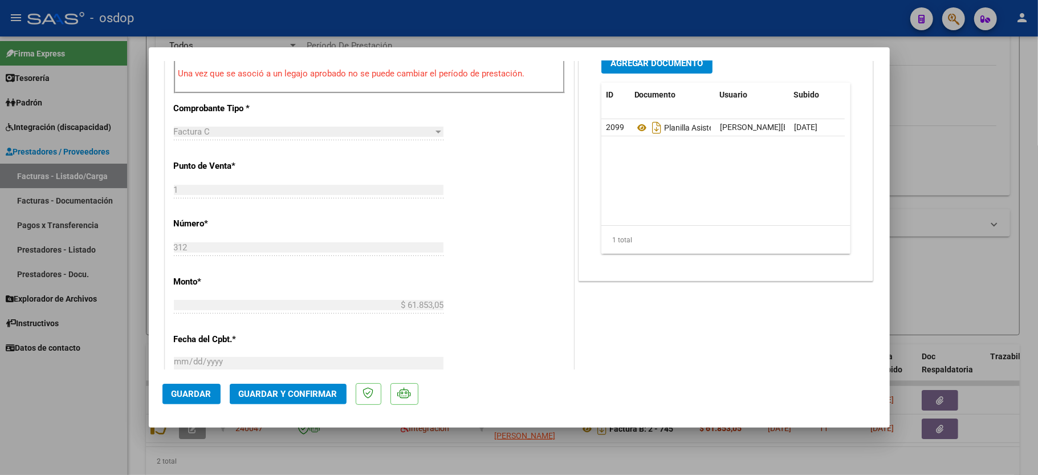
scroll to position [380, 0]
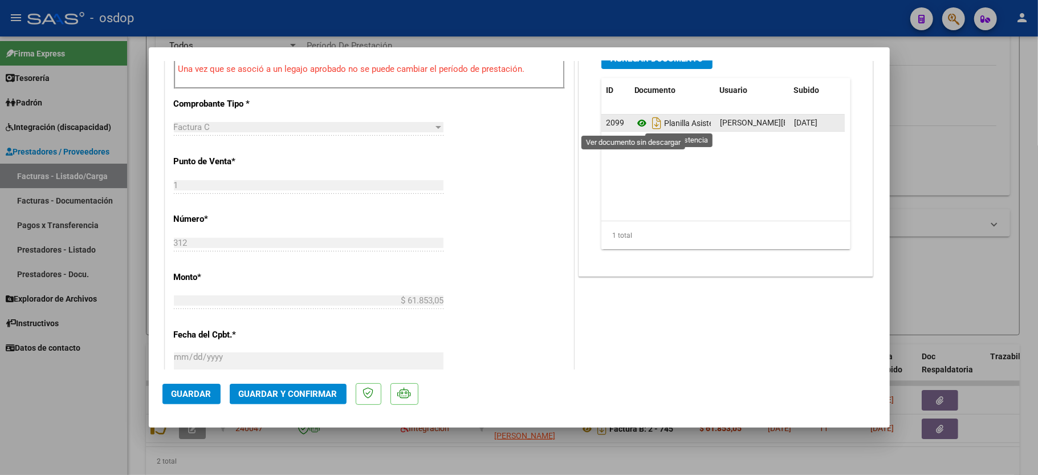
click at [636, 126] on icon at bounding box center [641, 123] width 15 height 14
drag, startPoint x: 293, startPoint y: 386, endPoint x: 290, endPoint y: 210, distance: 175.6
click at [290, 210] on mat-dialog-container "COMPROBANTE VER COMPROBANTE ESTADO: Recibida. En proceso de confirmacion/acepta…" at bounding box center [519, 237] width 741 height 381
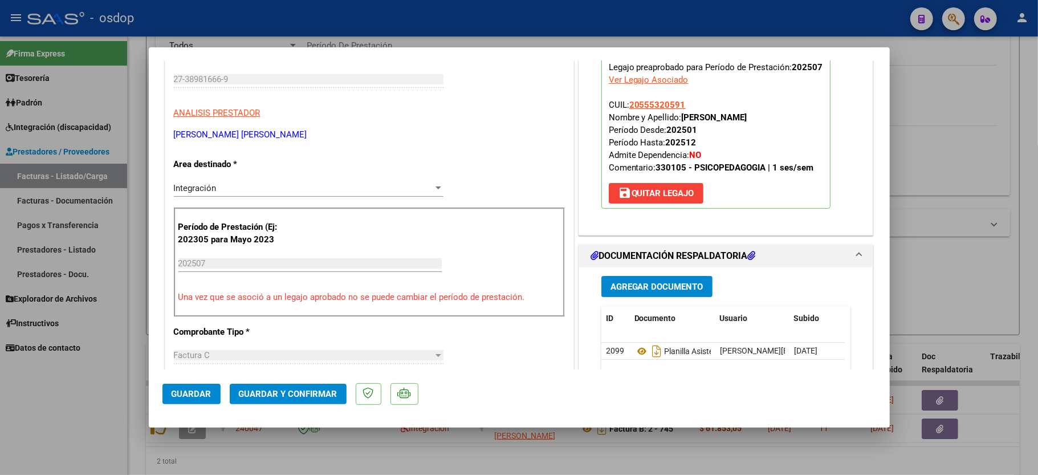
click at [279, 389] on span "Guardar y Confirmar" at bounding box center [288, 394] width 99 height 10
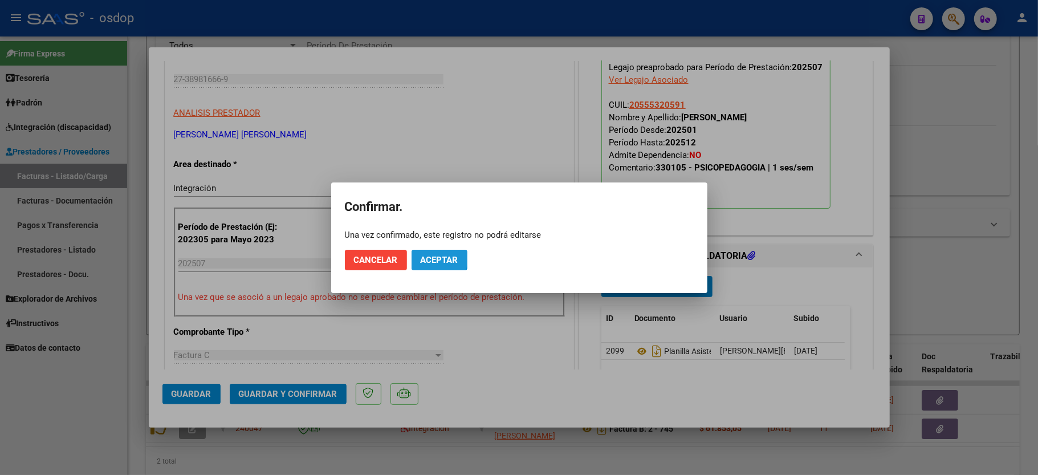
click at [433, 256] on span "Aceptar" at bounding box center [440, 260] width 38 height 10
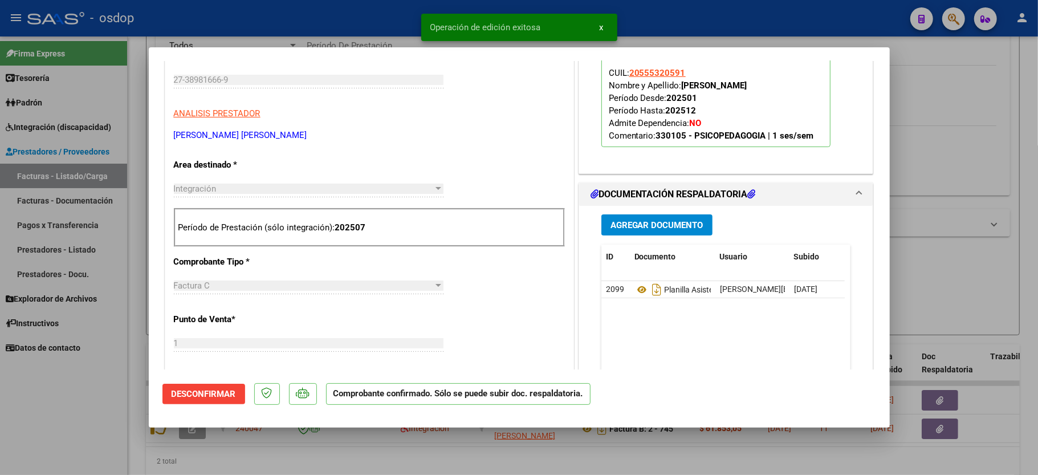
click at [103, 418] on div at bounding box center [519, 237] width 1038 height 475
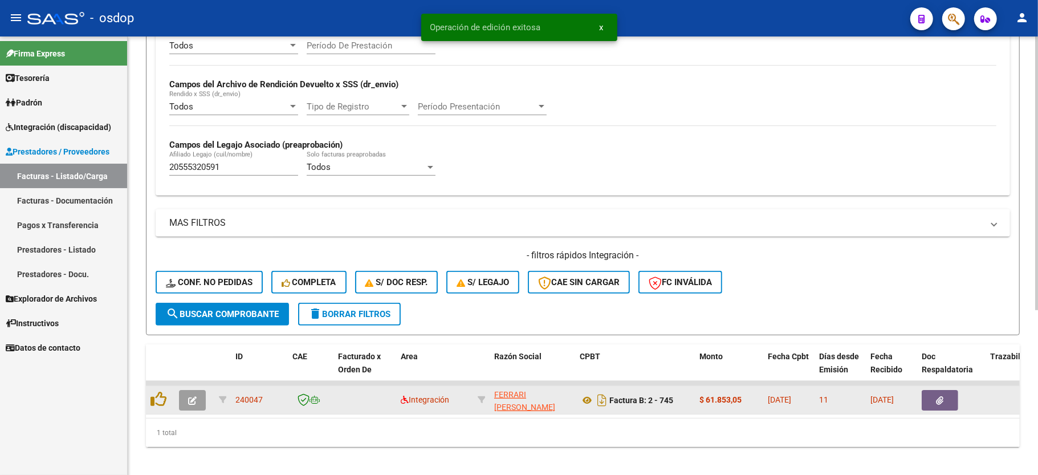
click at [194, 397] on icon "button" at bounding box center [192, 400] width 9 height 9
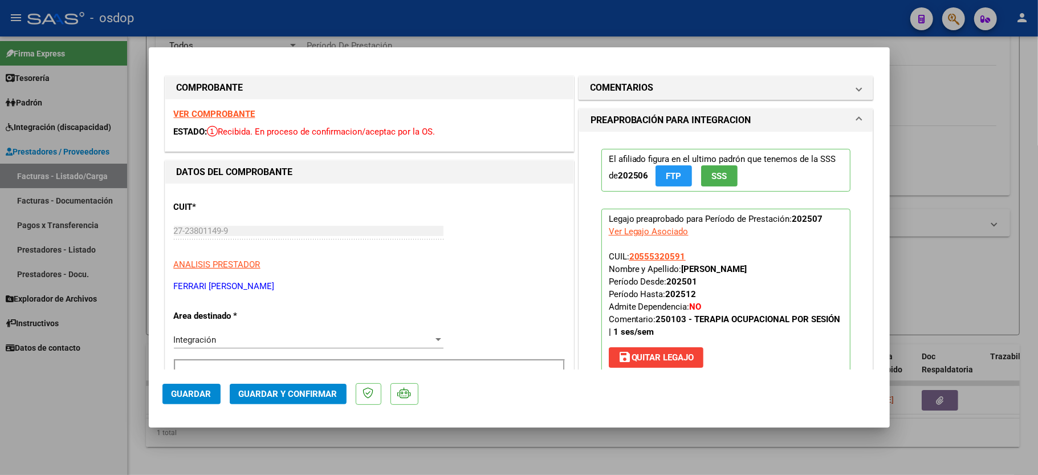
click at [198, 110] on strong "VER COMPROBANTE" at bounding box center [215, 114] width 82 height 10
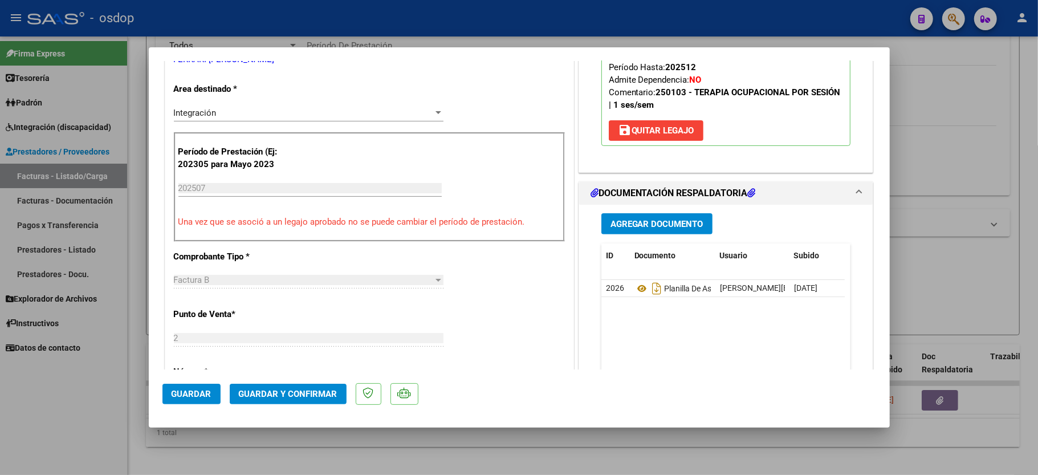
scroll to position [228, 0]
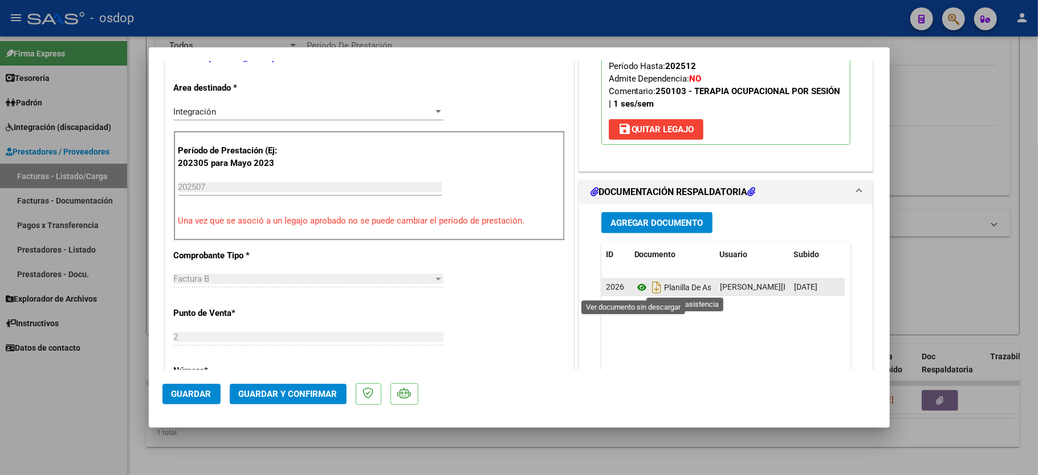
click at [634, 287] on icon at bounding box center [641, 287] width 15 height 14
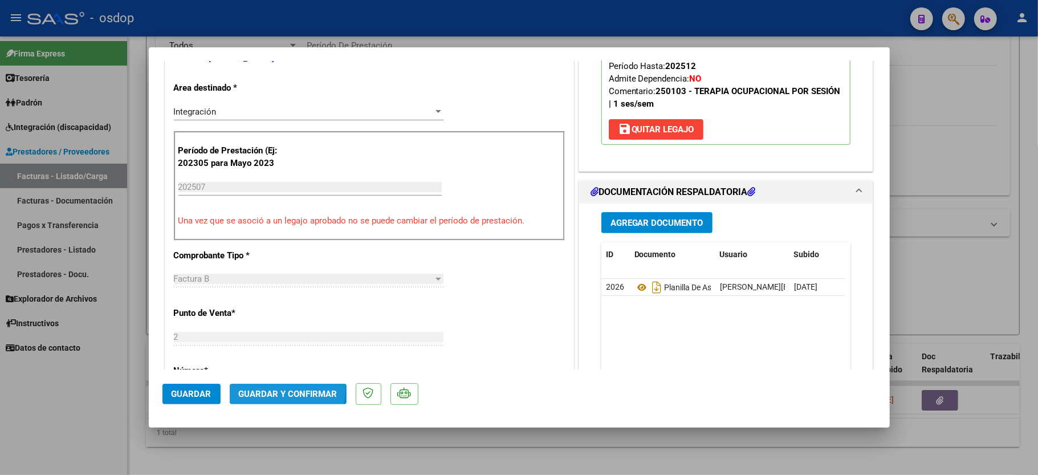
click at [283, 388] on button "Guardar y Confirmar" at bounding box center [288, 394] width 117 height 21
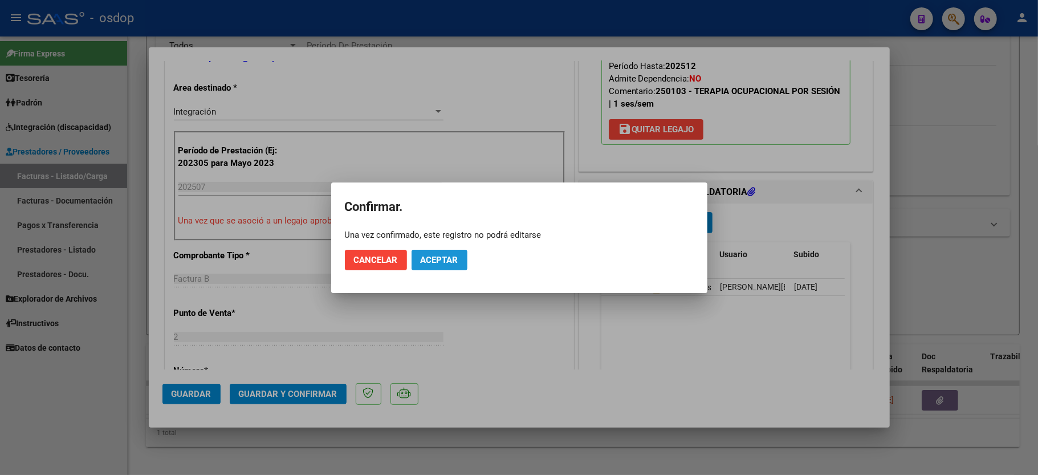
click at [451, 260] on span "Aceptar" at bounding box center [440, 260] width 38 height 10
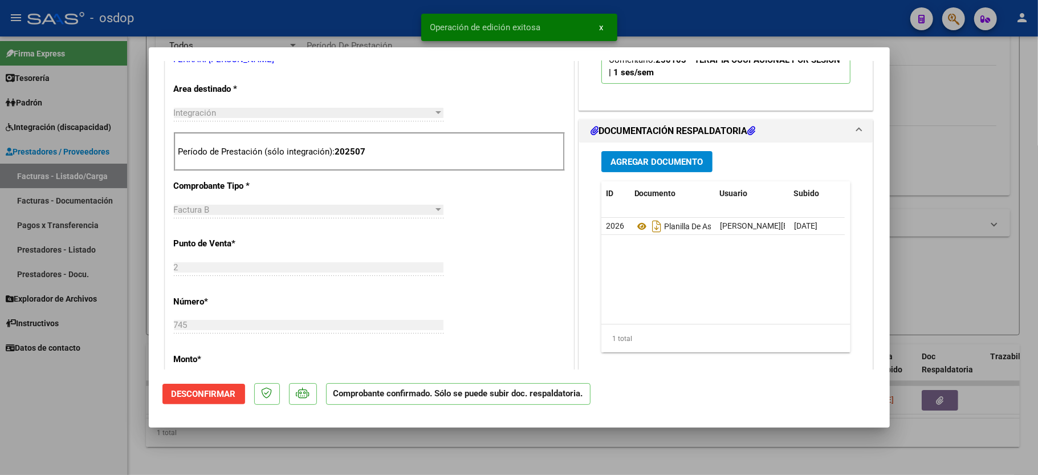
click at [54, 415] on div at bounding box center [519, 237] width 1038 height 475
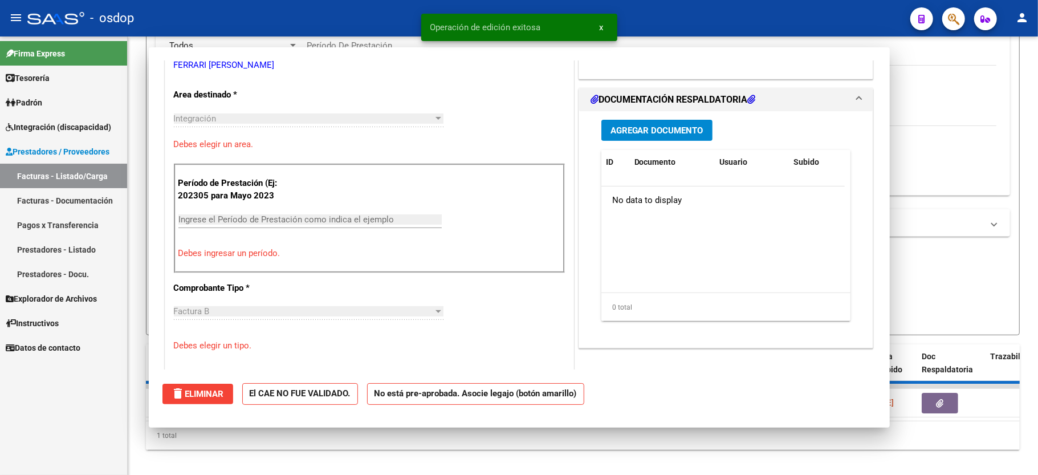
scroll to position [0, 0]
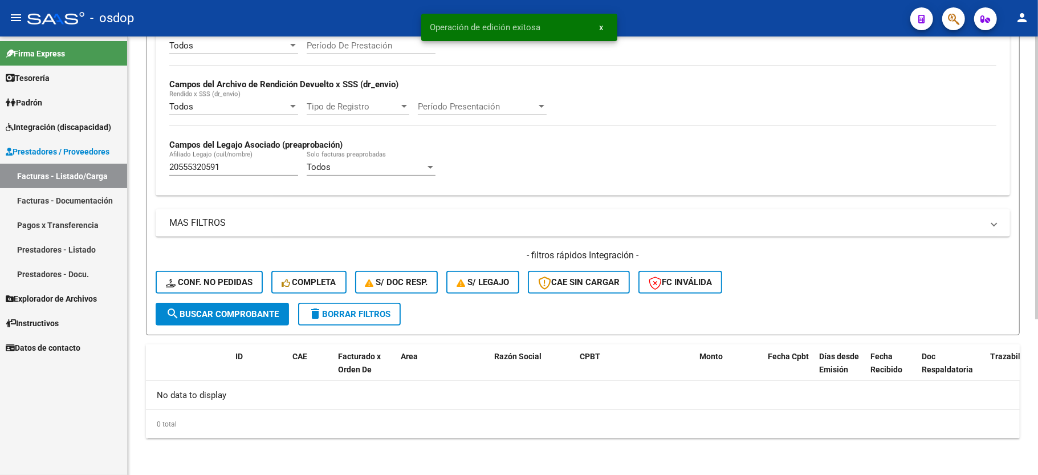
click at [204, 170] on input "20555320591" at bounding box center [233, 167] width 129 height 10
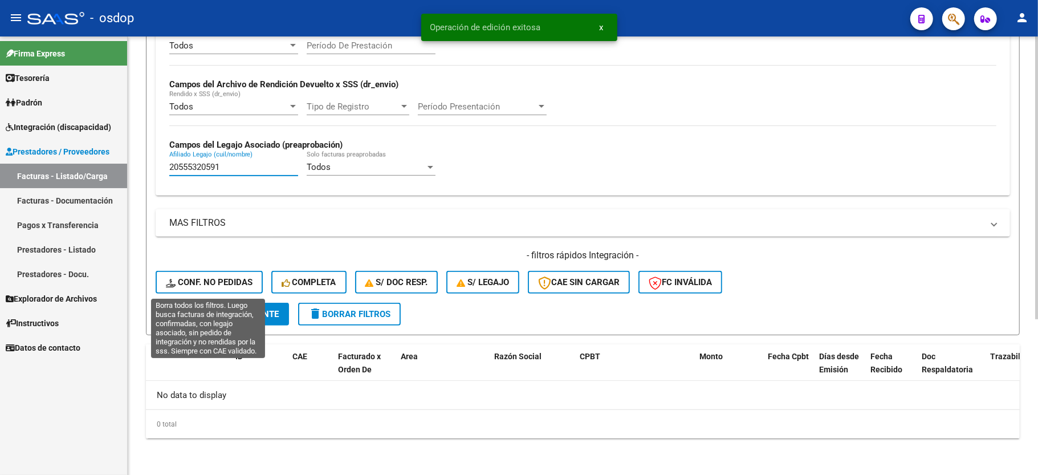
click at [245, 279] on span "Conf. no pedidas" at bounding box center [209, 282] width 87 height 10
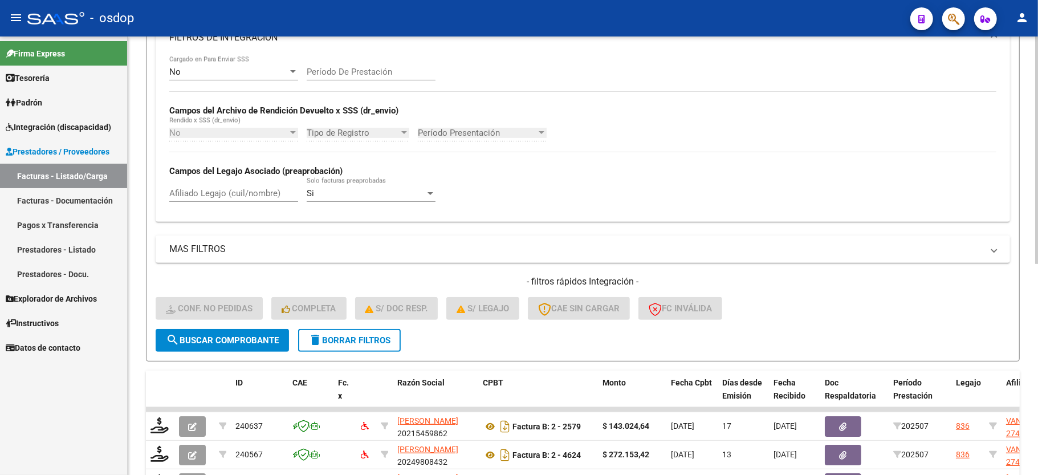
scroll to position [242, 0]
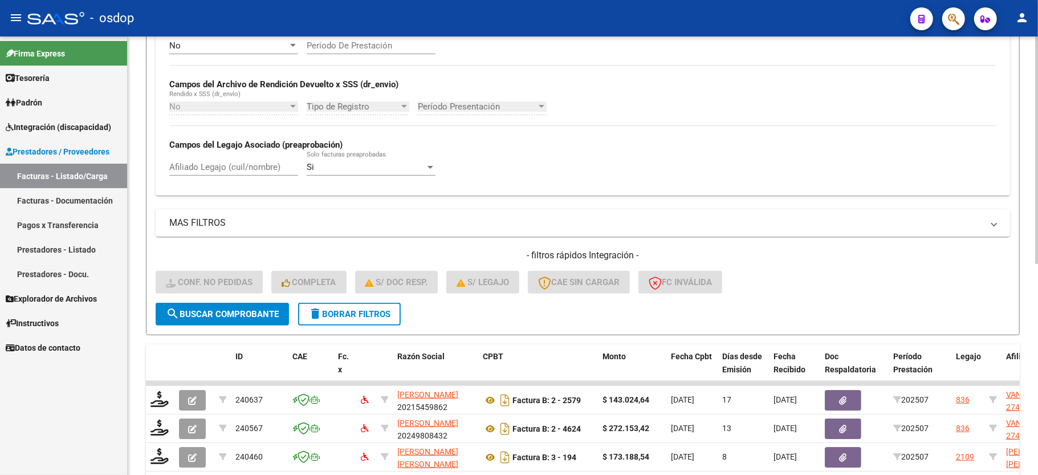
click at [243, 160] on div "Afiliado Legajo (cuil/nombre)" at bounding box center [233, 163] width 129 height 25
paste input "20555320591"
type input "20555320591"
click at [246, 318] on span "search Buscar Comprobante" at bounding box center [222, 314] width 113 height 10
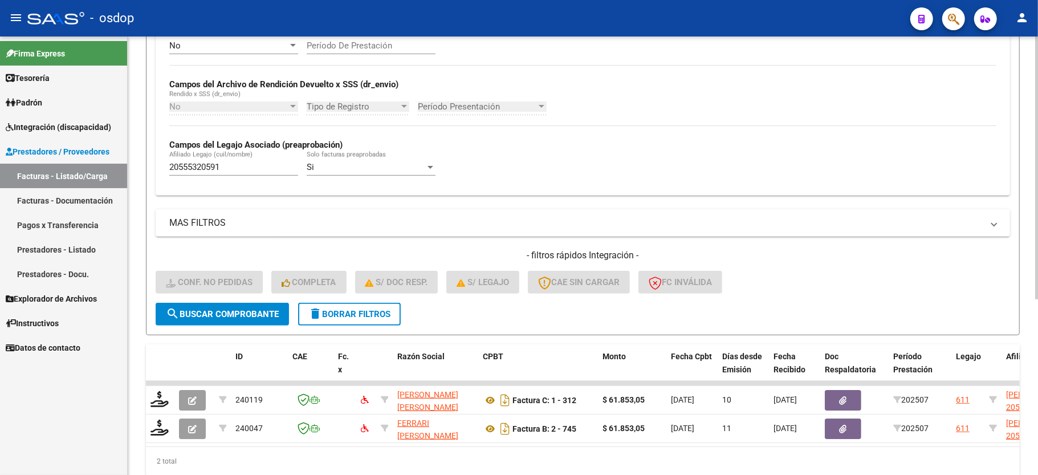
scroll to position [292, 0]
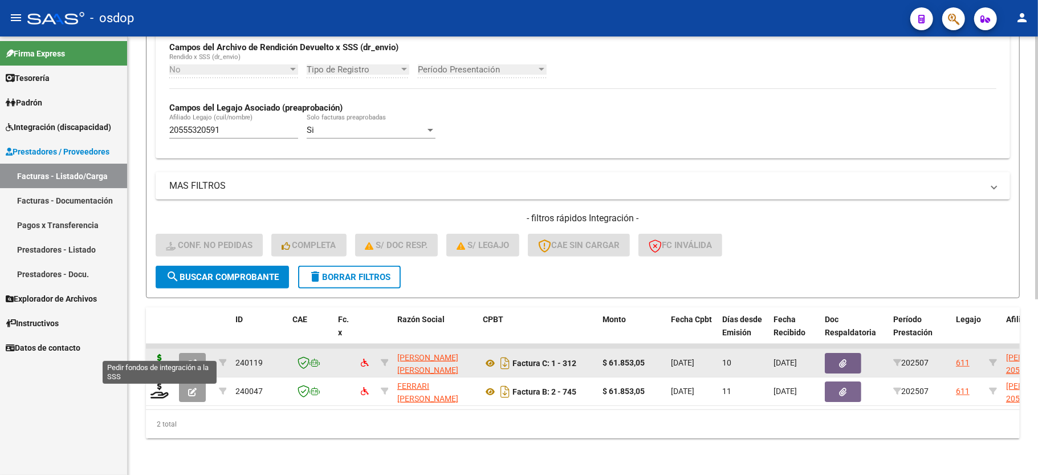
click at [156, 354] on icon at bounding box center [159, 362] width 18 height 16
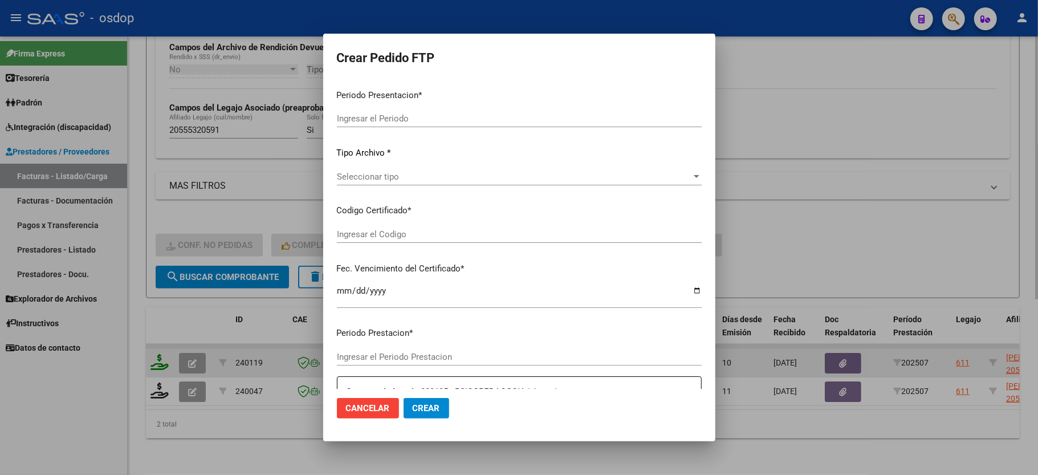
type input "202507"
type input "$ 61.853,05"
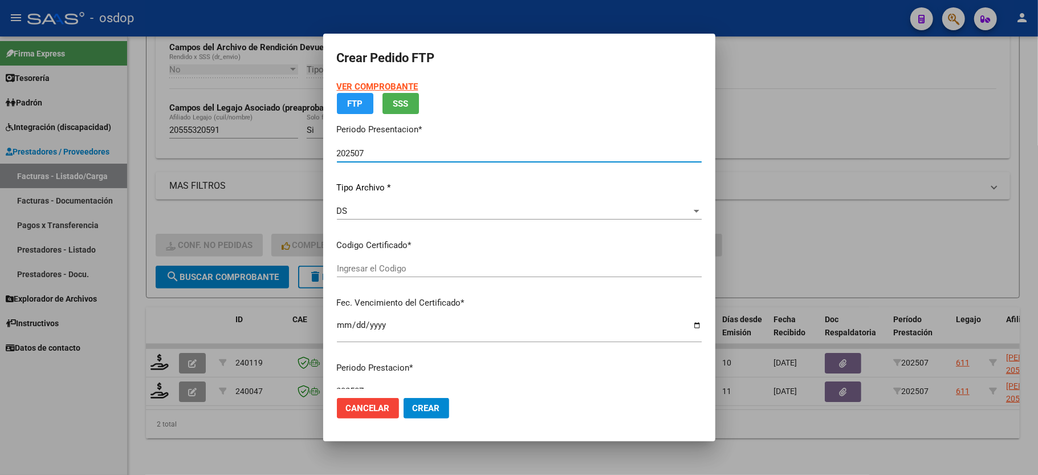
type input "8592764531"
type input "2026-03-05"
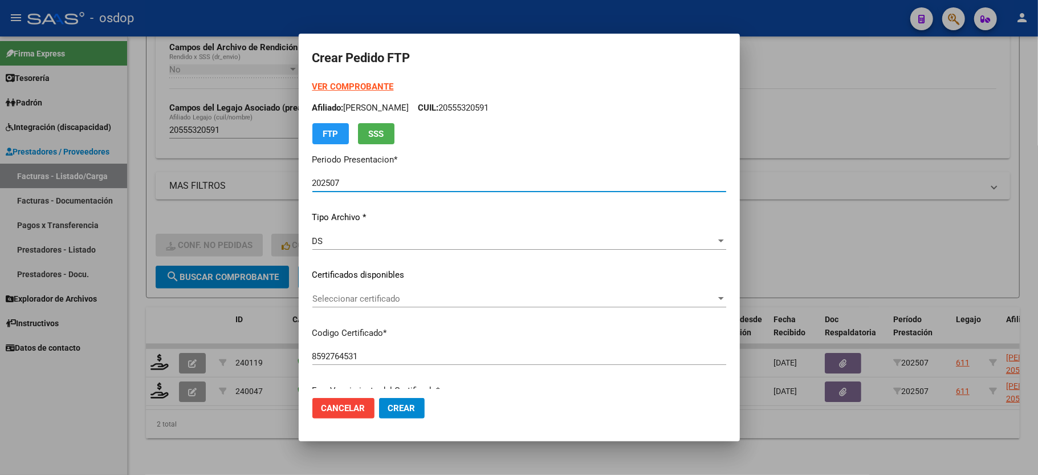
click at [382, 303] on span "Seleccionar certificado" at bounding box center [514, 299] width 404 height 10
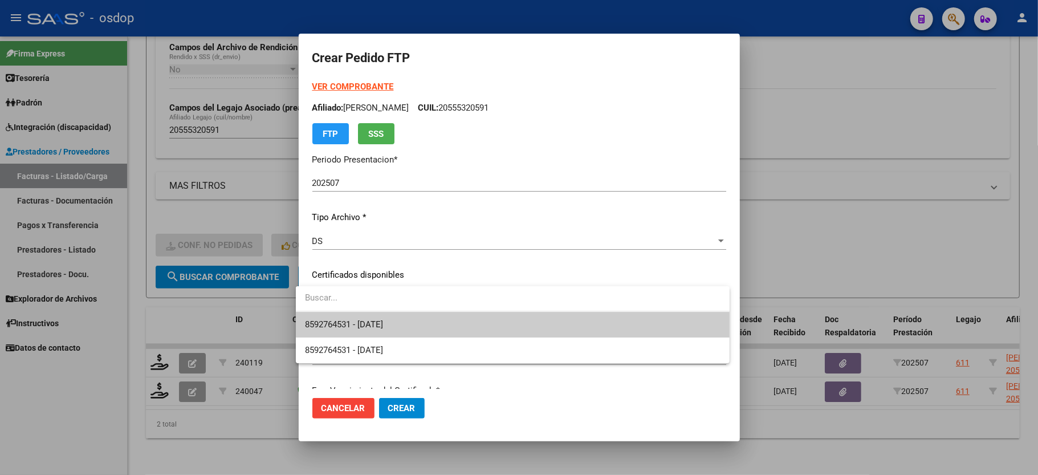
click at [385, 317] on span "8592764531 - 2026-03-05" at bounding box center [512, 325] width 415 height 26
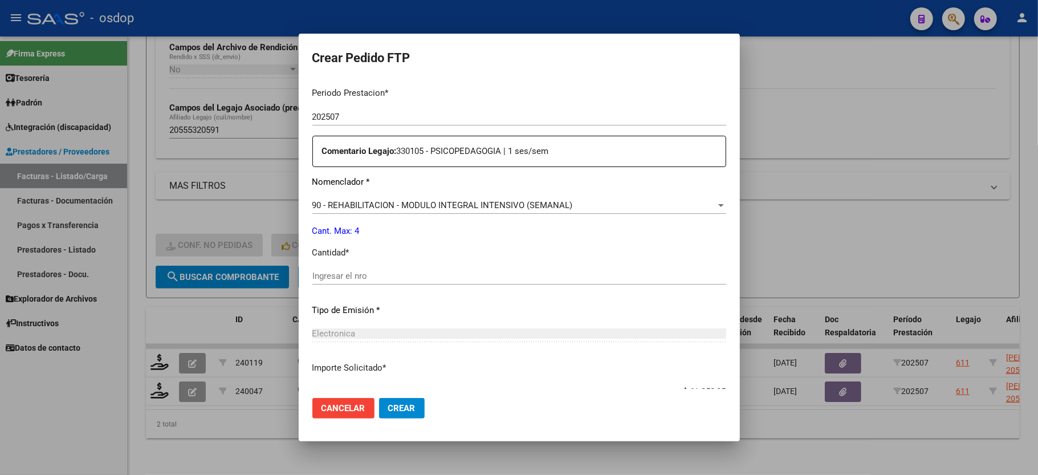
scroll to position [380, 0]
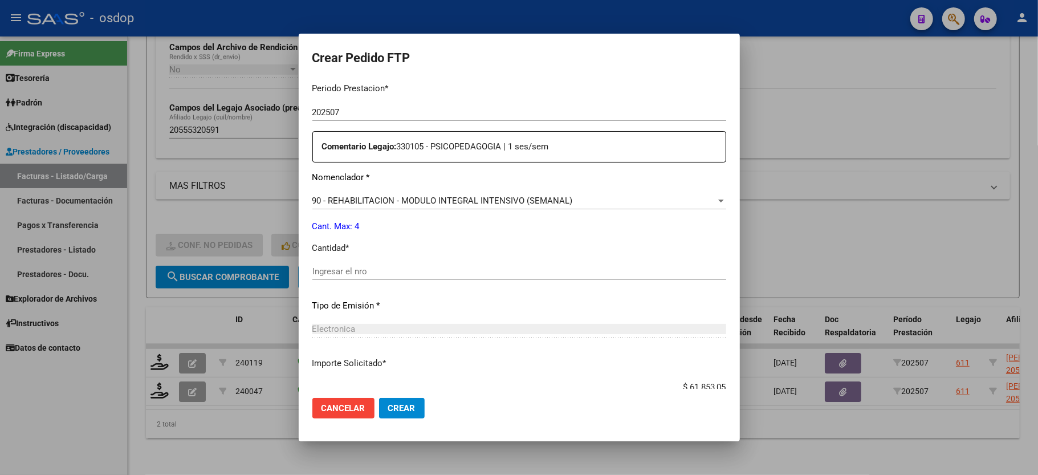
click at [434, 197] on span "90 - REHABILITACION - MODULO INTEGRAL INTENSIVO (SEMANAL)" at bounding box center [442, 200] width 260 height 10
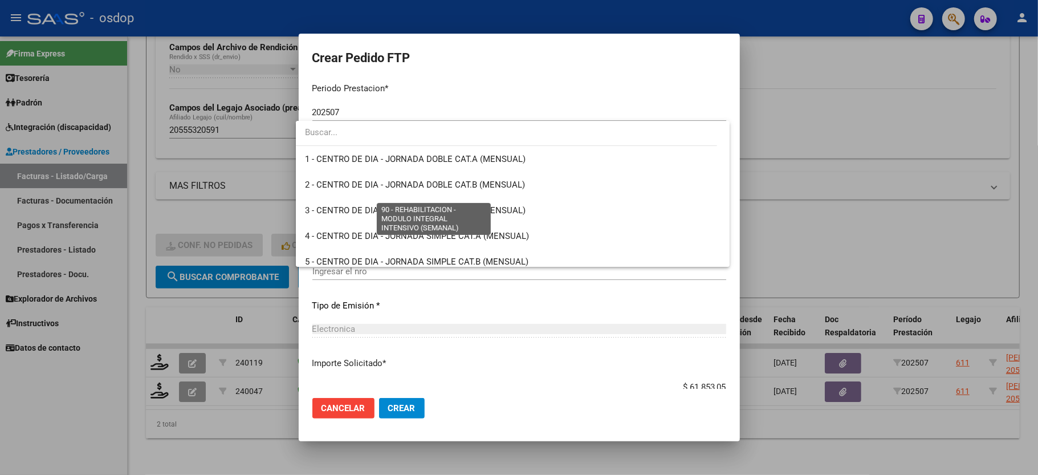
scroll to position [2248, 0]
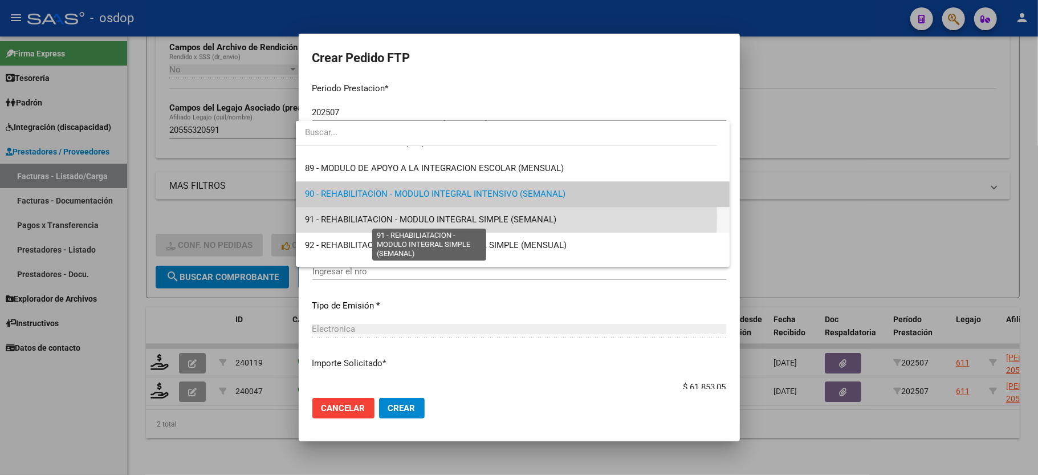
click at [457, 217] on span "91 - REHABILIATACION - MODULO INTEGRAL SIMPLE (SEMANAL)" at bounding box center [430, 219] width 251 height 10
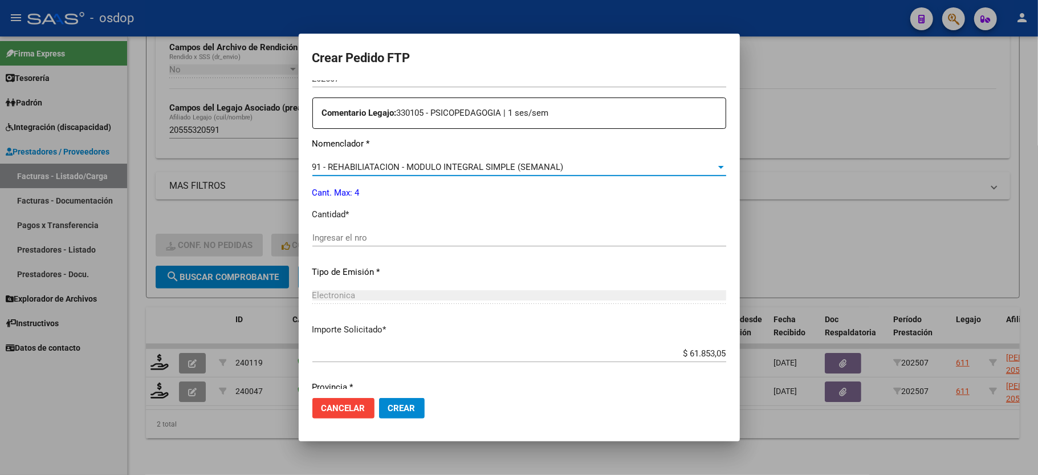
scroll to position [447, 0]
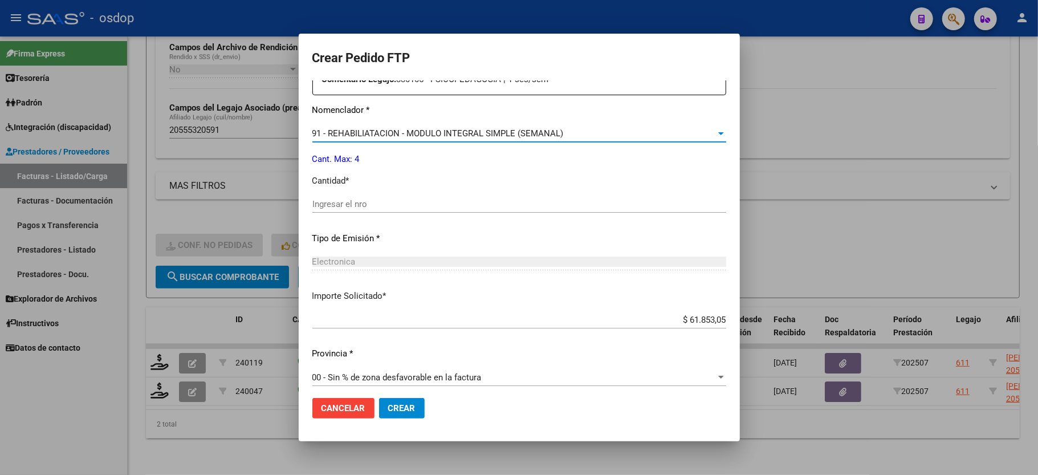
click at [343, 181] on div "Periodo Prestacion * 202507 Ingresar el Periodo Prestacion Comentario Legajo: 3…" at bounding box center [519, 201] width 414 height 390
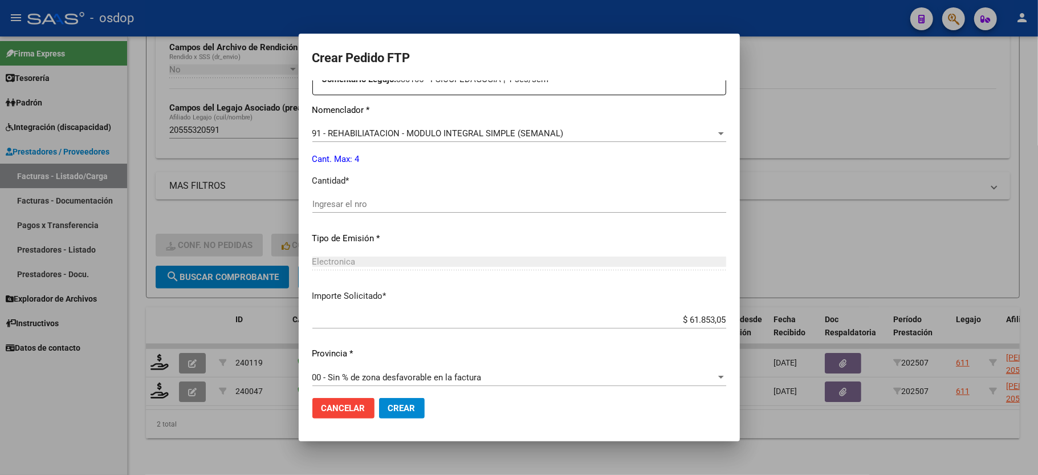
click at [343, 199] on input "Ingresar el nro" at bounding box center [519, 204] width 414 height 10
type input "4"
click at [388, 409] on span "Crear" at bounding box center [401, 408] width 27 height 10
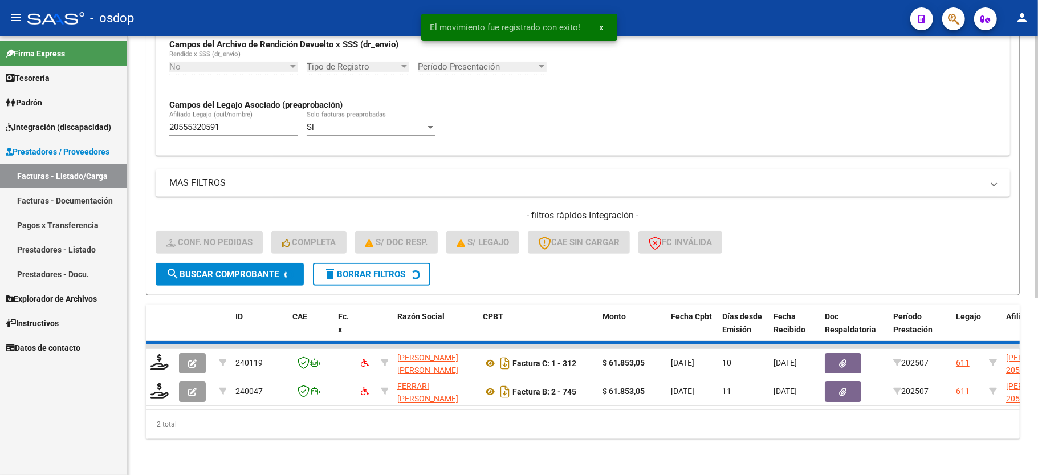
scroll to position [263, 0]
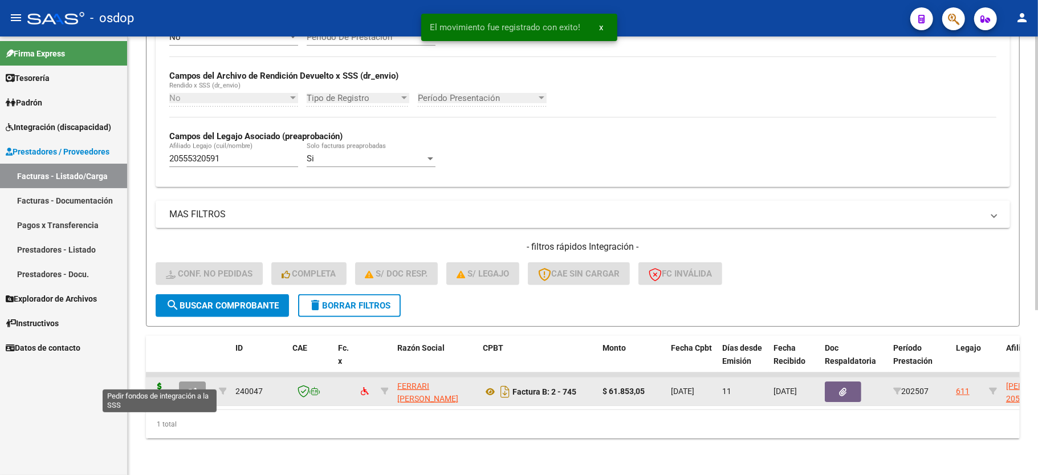
click at [158, 382] on icon at bounding box center [159, 390] width 18 height 16
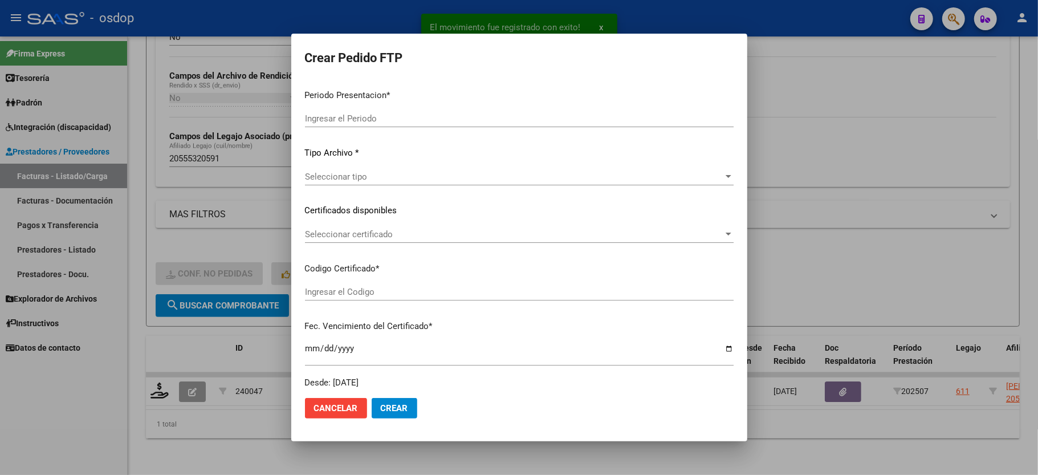
type input "202507"
type input "$ 61.853,05"
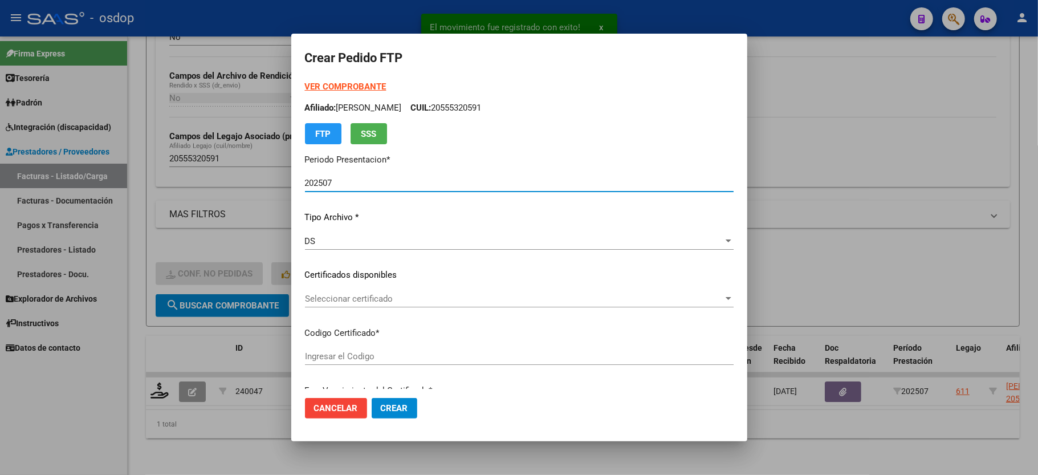
type input "8592764531"
type input "2026-03-05"
click at [362, 305] on div "Seleccionar certificado Seleccionar certificado" at bounding box center [519, 298] width 429 height 17
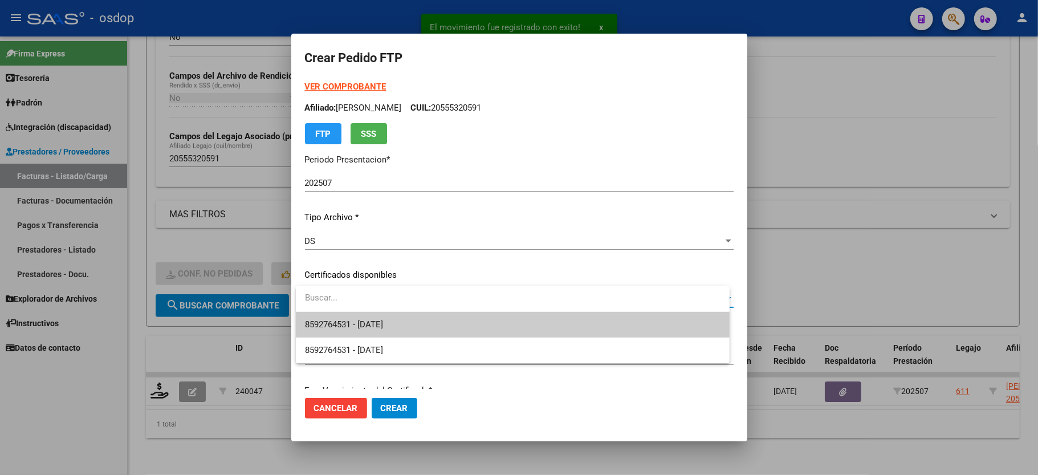
click at [362, 316] on span "8592764531 - 2026-03-05" at bounding box center [512, 325] width 415 height 26
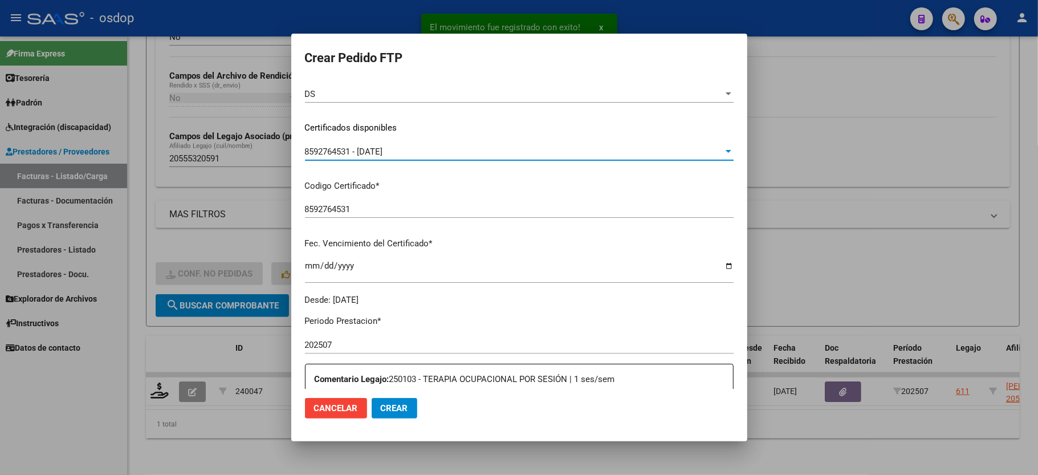
scroll to position [228, 0]
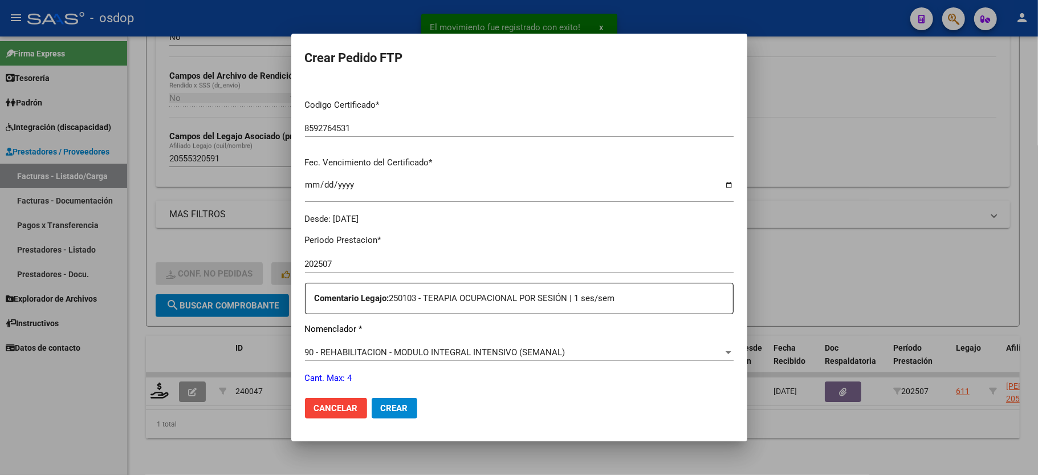
click at [400, 344] on div "90 - REHABILITACION - MODULO INTEGRAL INTENSIVO (SEMANAL) Seleccionar nomenclad…" at bounding box center [519, 352] width 429 height 17
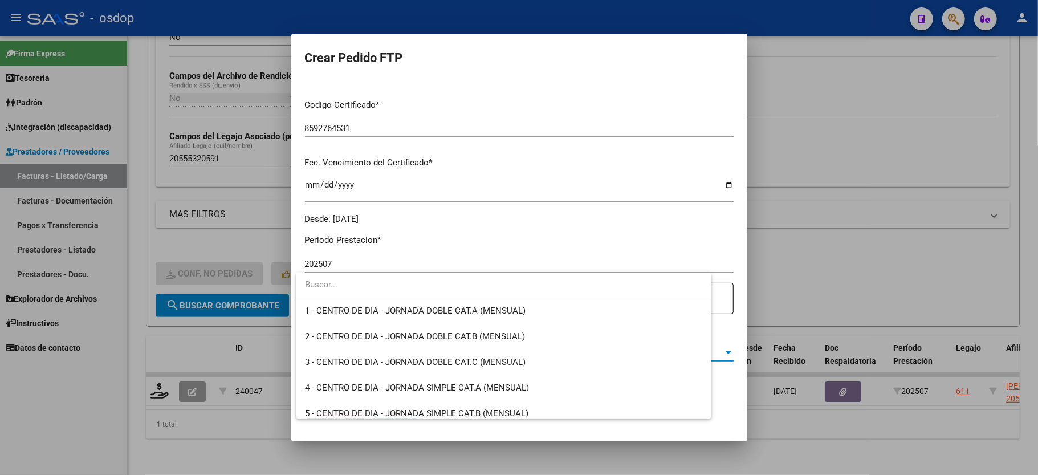
scroll to position [2248, 0]
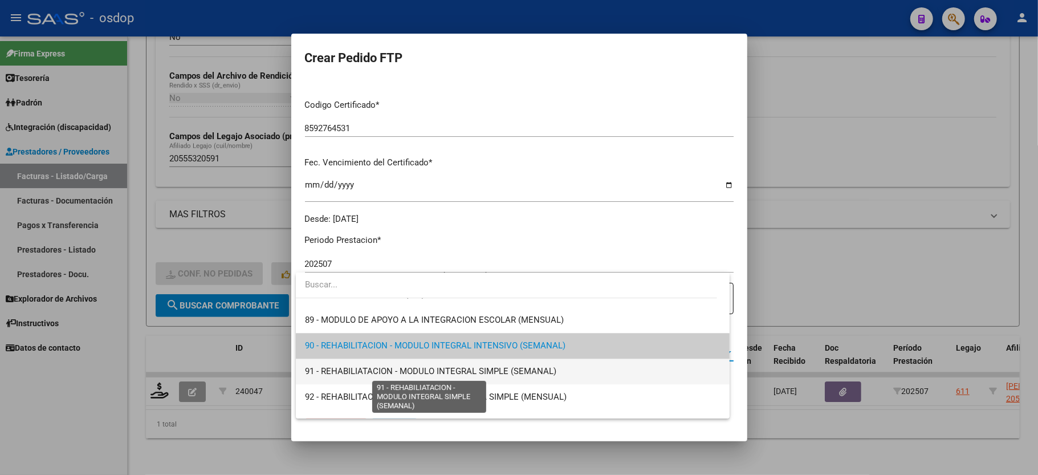
click at [425, 372] on span "91 - REHABILIATACION - MODULO INTEGRAL SIMPLE (SEMANAL)" at bounding box center [430, 371] width 251 height 10
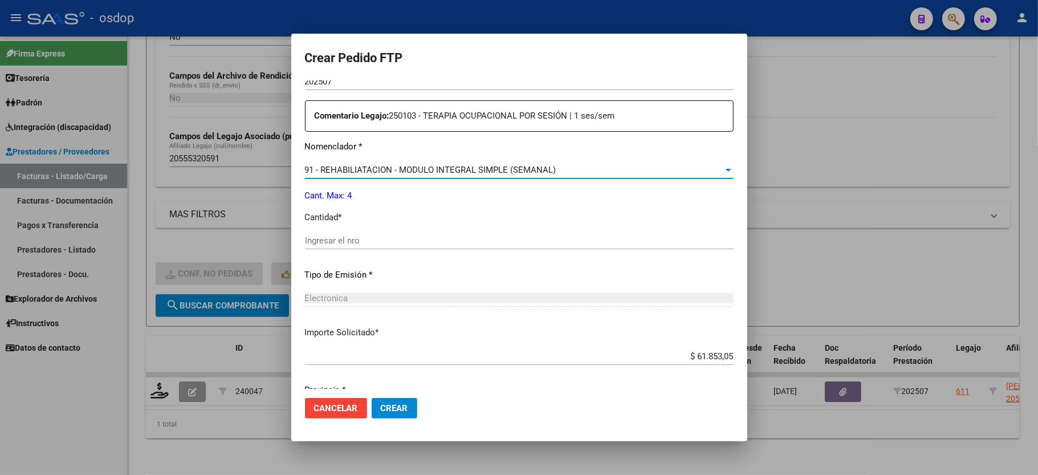
scroll to position [447, 0]
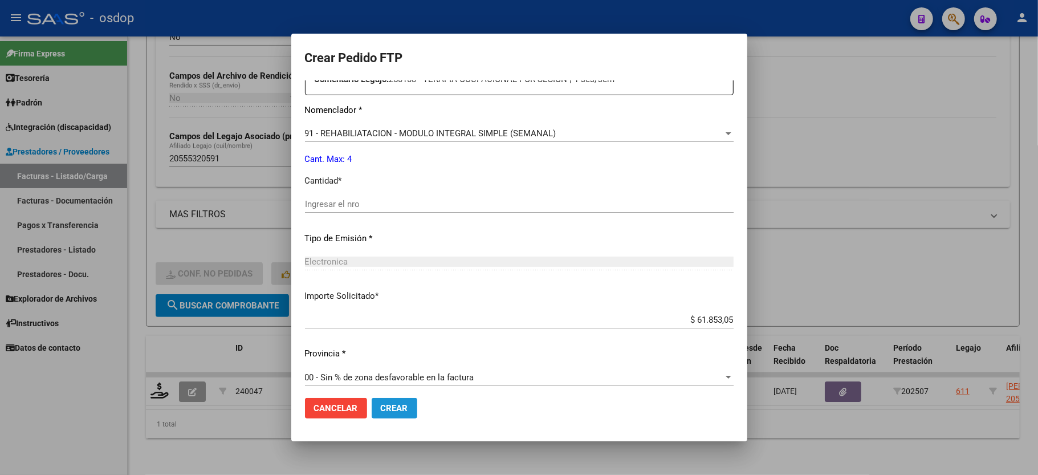
click at [401, 410] on span "Crear" at bounding box center [394, 408] width 27 height 10
click at [315, 199] on input "Ingresar el nro" at bounding box center [519, 204] width 429 height 10
type input "4"
click at [384, 410] on span "Crear" at bounding box center [394, 408] width 27 height 10
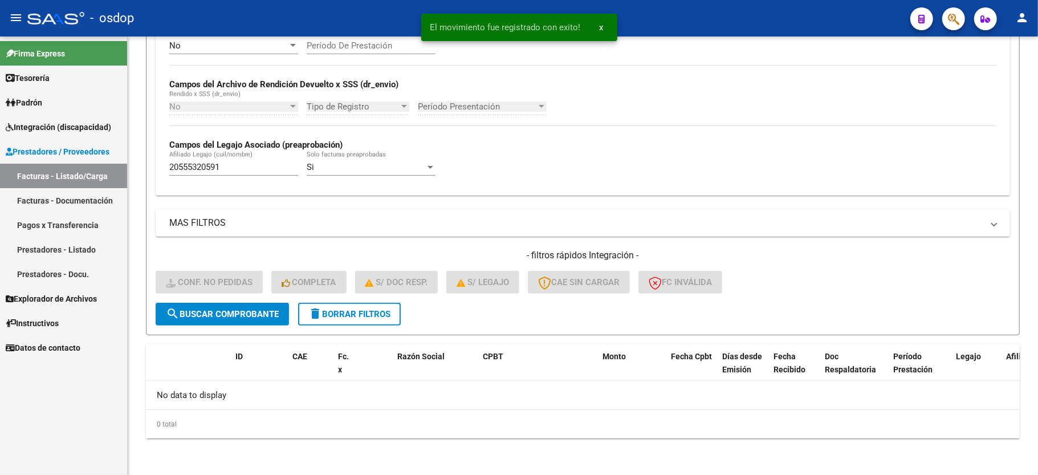
scroll to position [242, 0]
drag, startPoint x: 356, startPoint y: 313, endPoint x: 217, endPoint y: 137, distance: 225.2
click at [356, 313] on span "delete Borrar Filtros" at bounding box center [349, 314] width 82 height 10
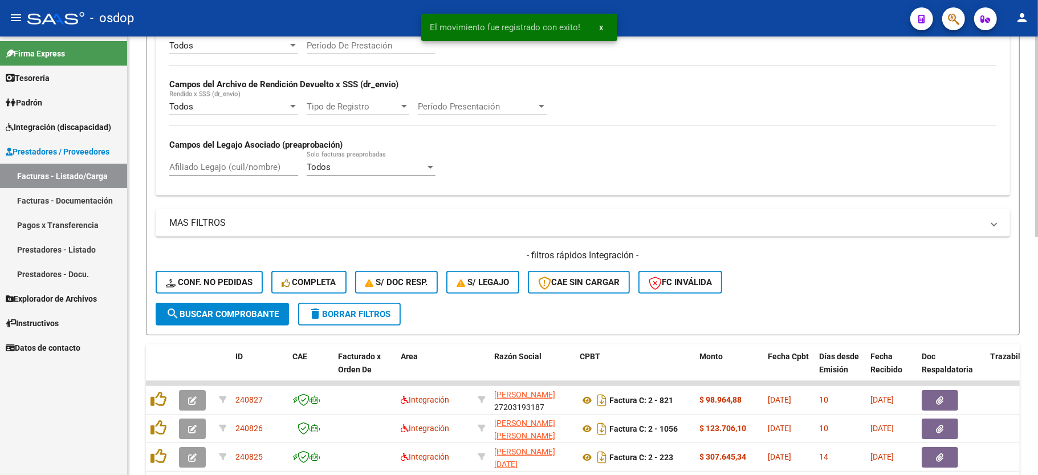
click at [203, 164] on input "Afiliado Legajo (cuil/nombre)" at bounding box center [233, 167] width 129 height 10
paste input "20543386139"
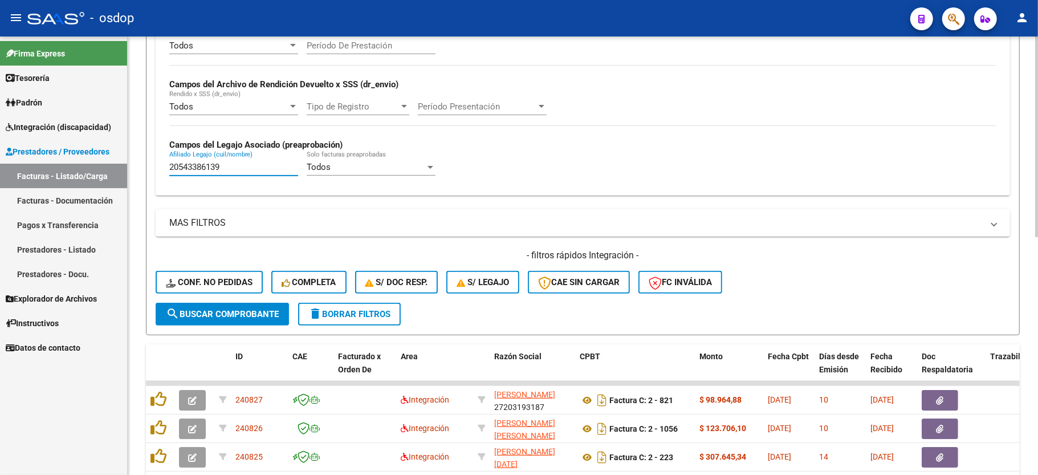
type input "20543386139"
click at [231, 313] on span "search Buscar Comprobante" at bounding box center [222, 314] width 113 height 10
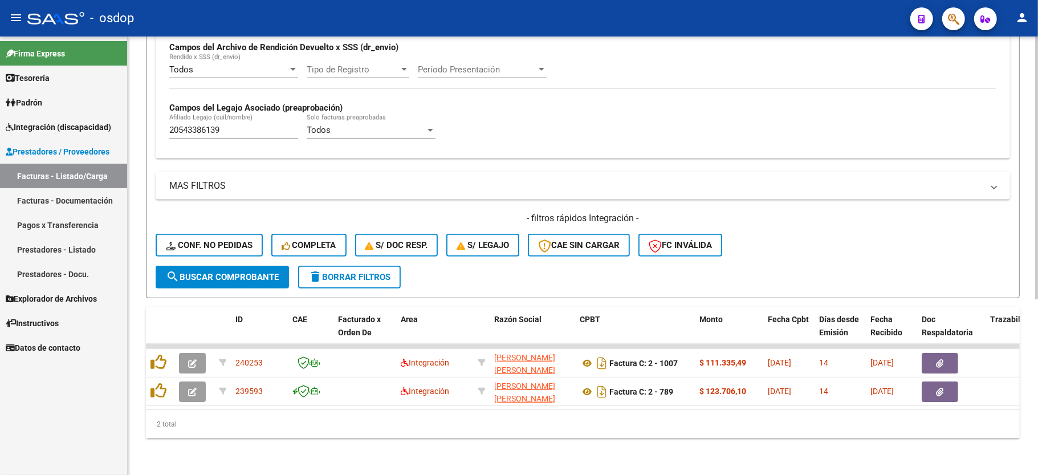
scroll to position [292, 0]
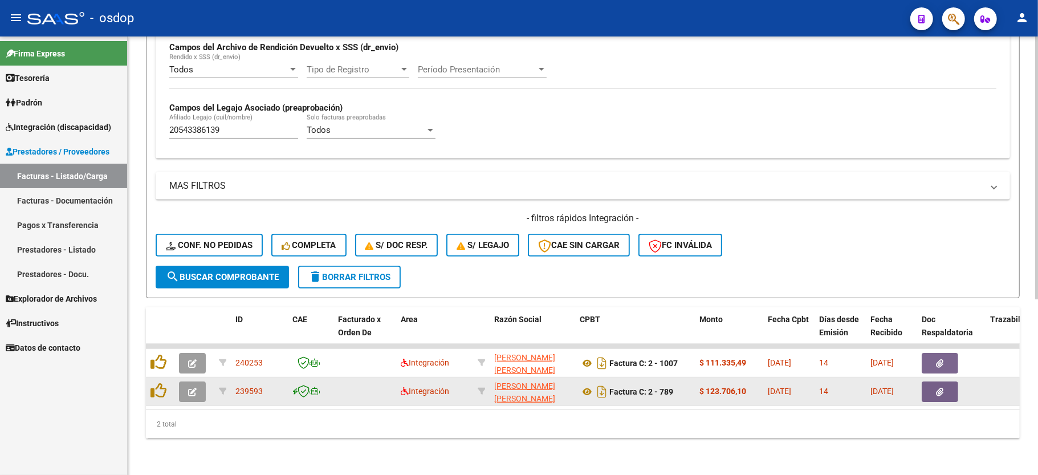
click at [192, 388] on icon "button" at bounding box center [192, 392] width 9 height 9
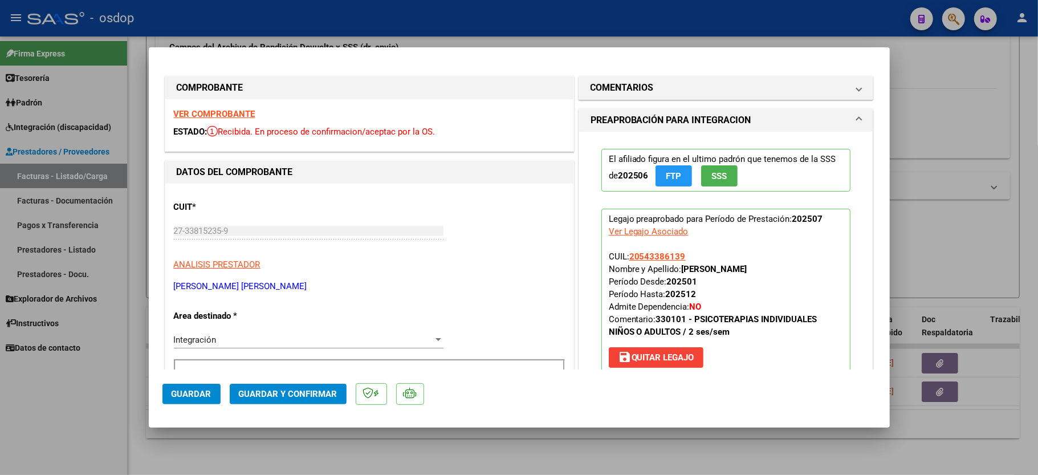
click at [208, 109] on strong "VER COMPROBANTE" at bounding box center [215, 114] width 82 height 10
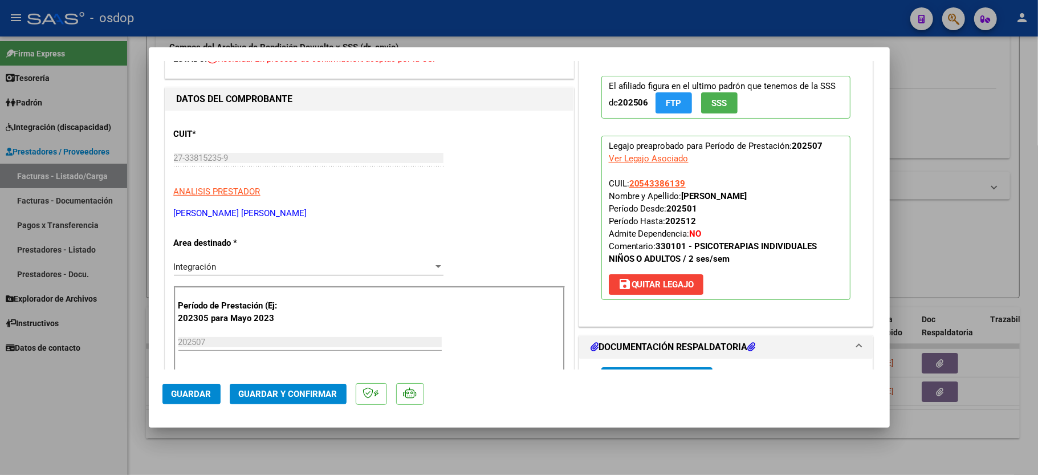
scroll to position [152, 0]
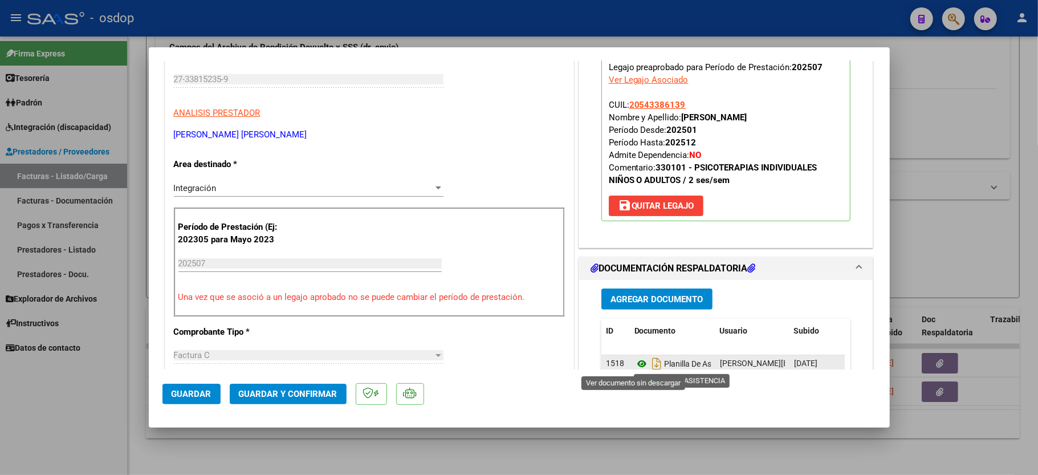
click at [634, 365] on icon at bounding box center [641, 364] width 15 height 14
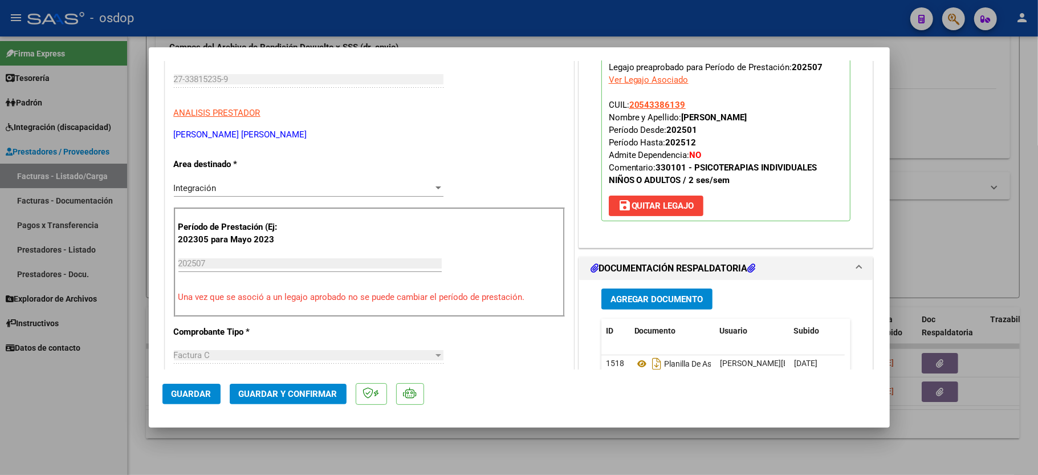
click at [255, 384] on button "Guardar y Confirmar" at bounding box center [288, 394] width 117 height 21
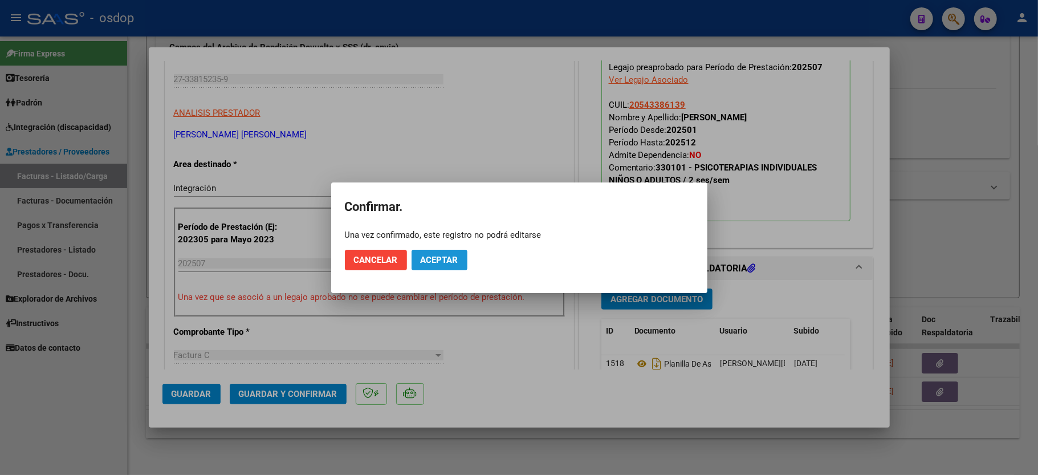
click at [443, 252] on button "Aceptar" at bounding box center [440, 260] width 56 height 21
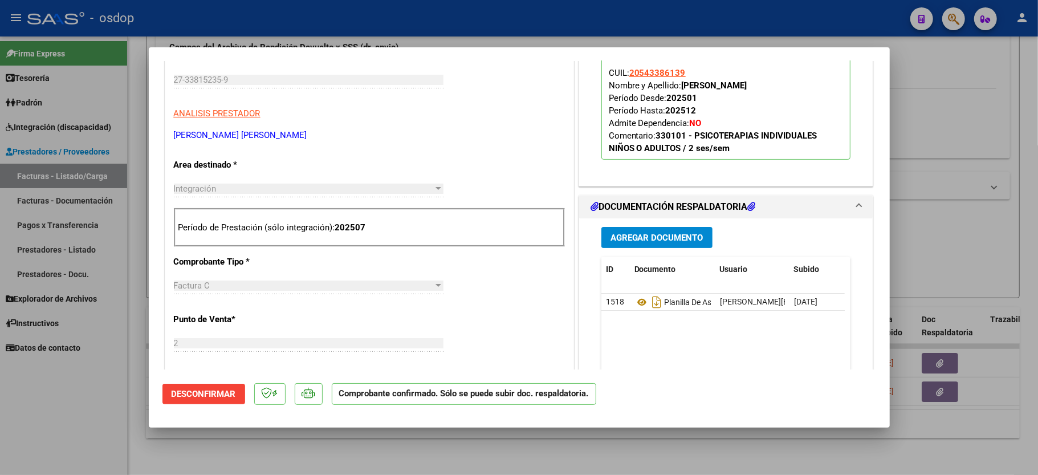
click at [95, 421] on div at bounding box center [519, 237] width 1038 height 475
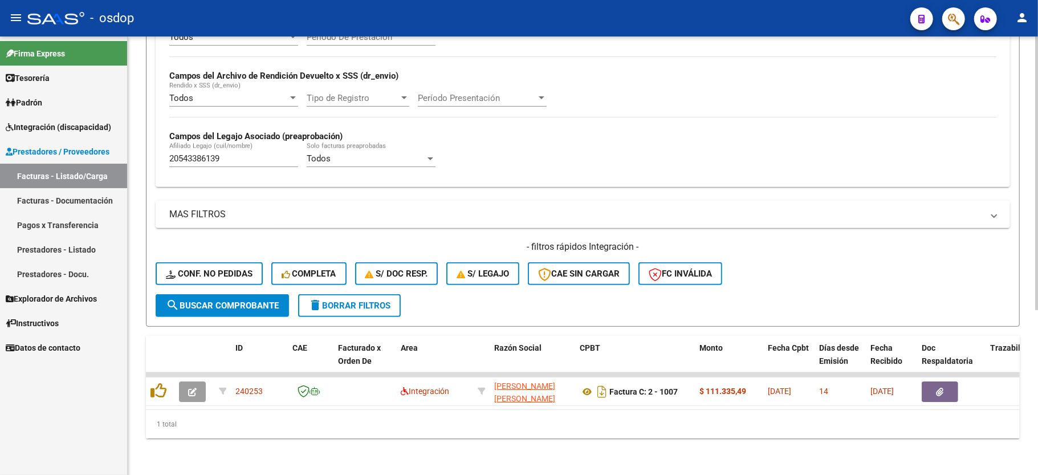
scroll to position [263, 0]
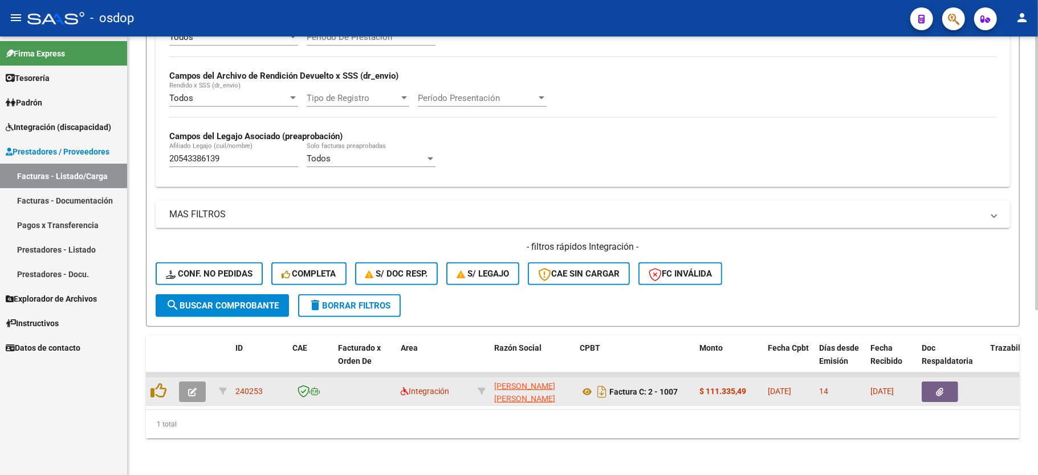
click at [196, 388] on icon "button" at bounding box center [192, 392] width 9 height 9
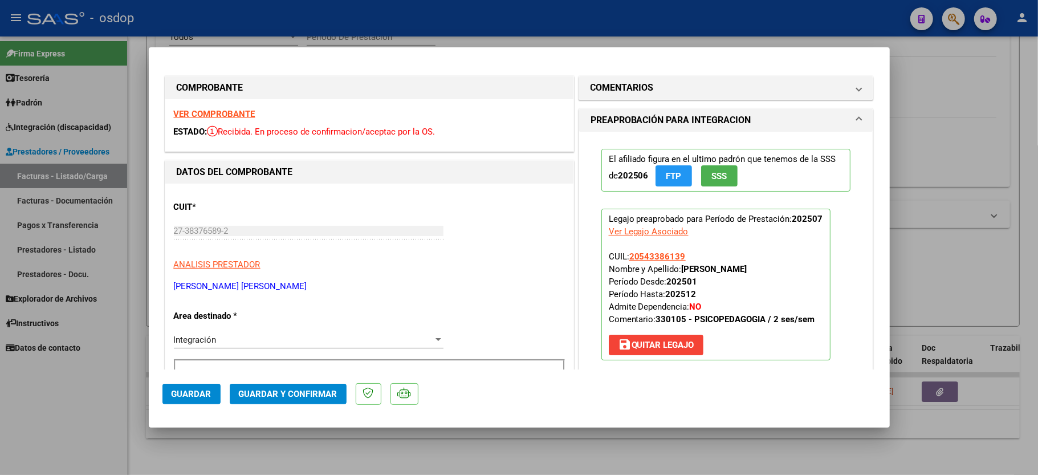
click at [214, 115] on strong "VER COMPROBANTE" at bounding box center [215, 114] width 82 height 10
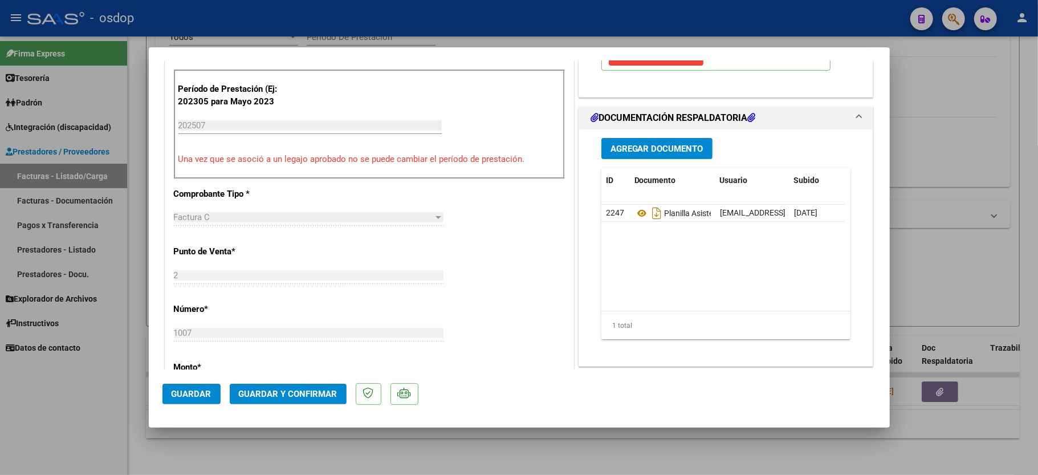
scroll to position [304, 0]
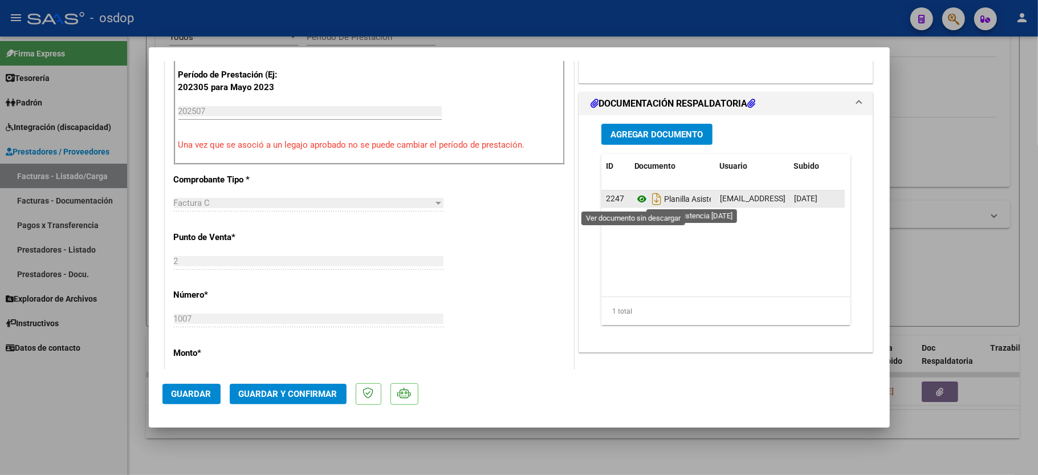
click at [634, 199] on icon at bounding box center [641, 199] width 15 height 14
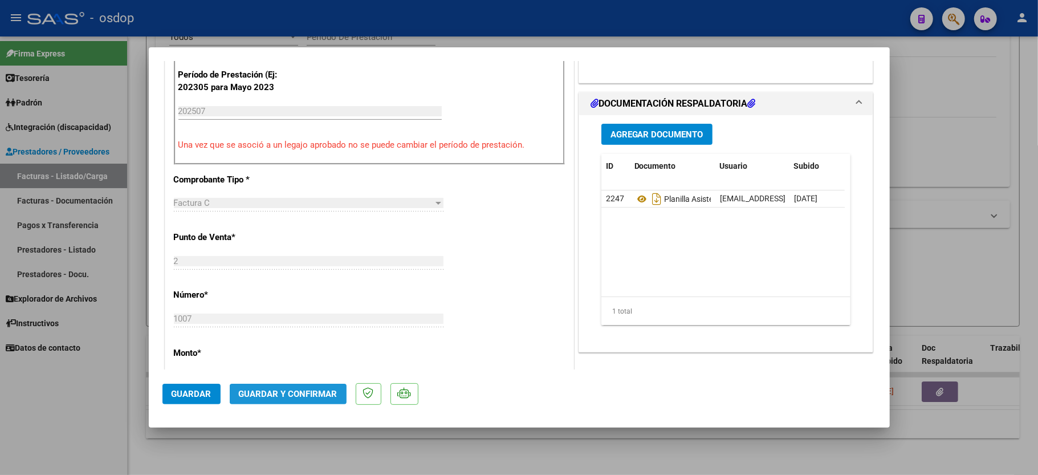
click at [290, 389] on span "Guardar y Confirmar" at bounding box center [288, 394] width 99 height 10
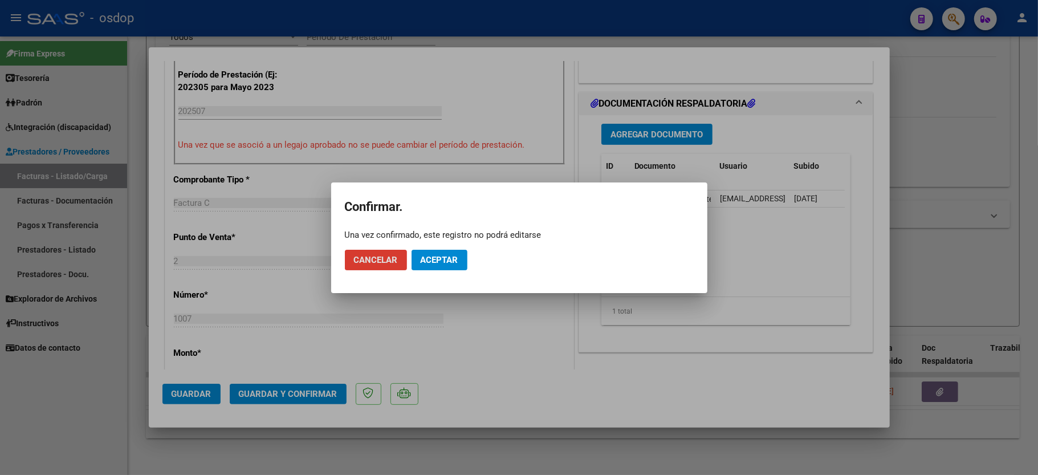
click at [458, 255] on button "Aceptar" at bounding box center [440, 260] width 56 height 21
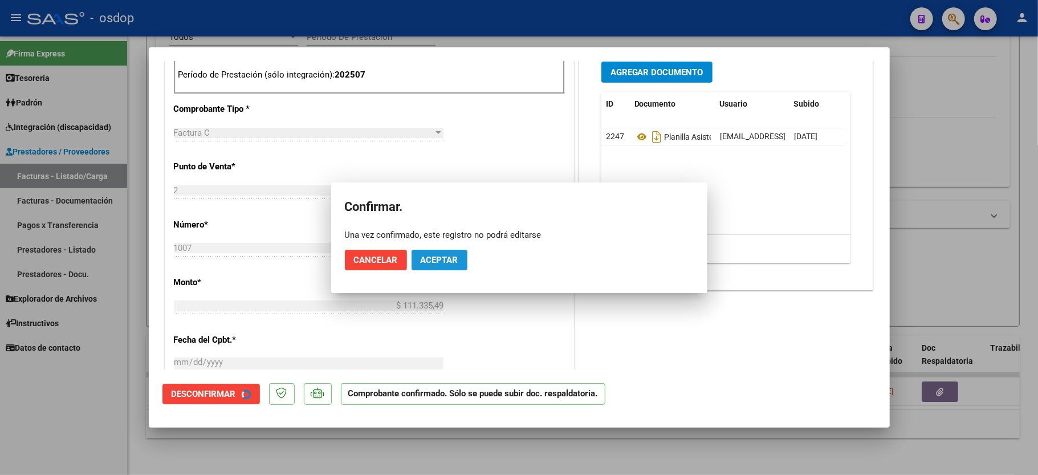
scroll to position [519, 0]
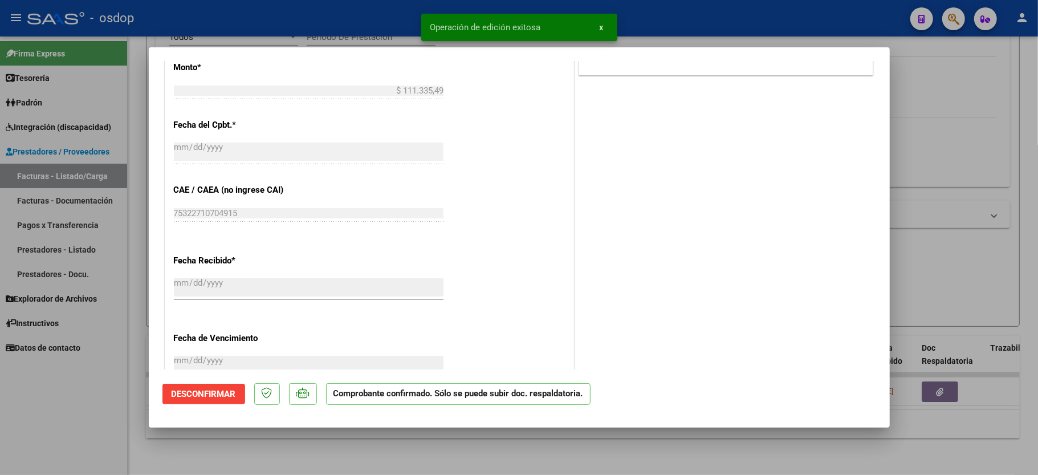
click at [62, 425] on div at bounding box center [519, 237] width 1038 height 475
type input "$ 0,00"
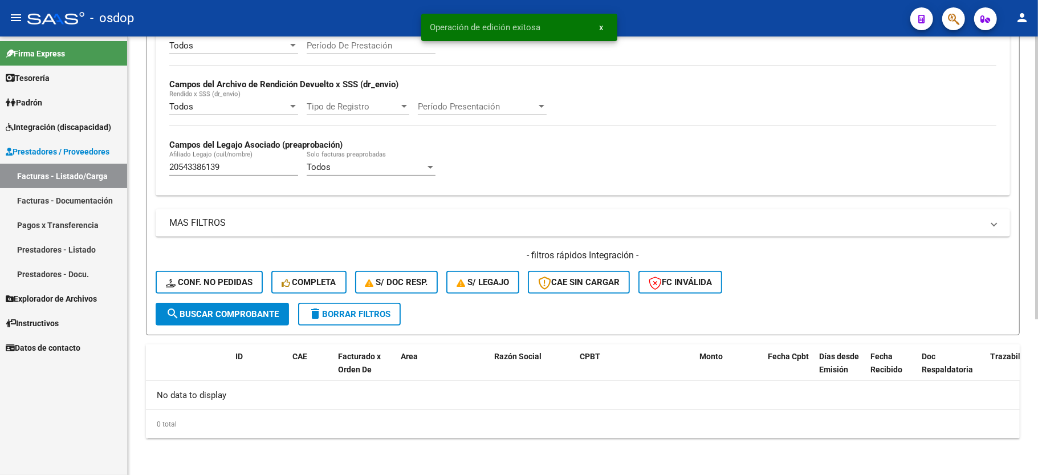
scroll to position [242, 0]
click at [209, 172] on input "20543386139" at bounding box center [233, 167] width 129 height 10
click at [245, 279] on span "Conf. no pedidas" at bounding box center [209, 282] width 87 height 10
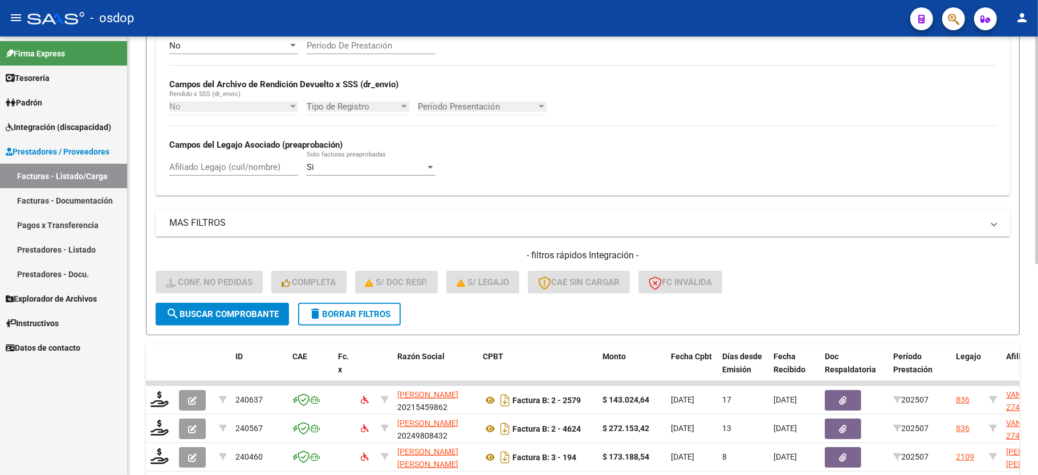
click at [223, 172] on input "Afiliado Legajo (cuil/nombre)" at bounding box center [233, 167] width 129 height 10
paste input "20543386139"
type input "20543386139"
click at [249, 320] on button "search Buscar Comprobante" at bounding box center [222, 314] width 133 height 23
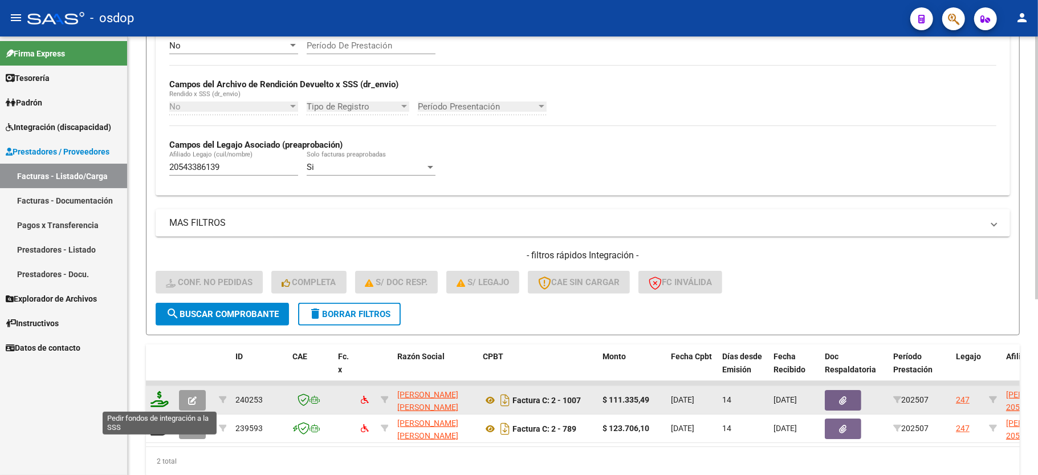
click at [157, 397] on icon at bounding box center [159, 399] width 18 height 16
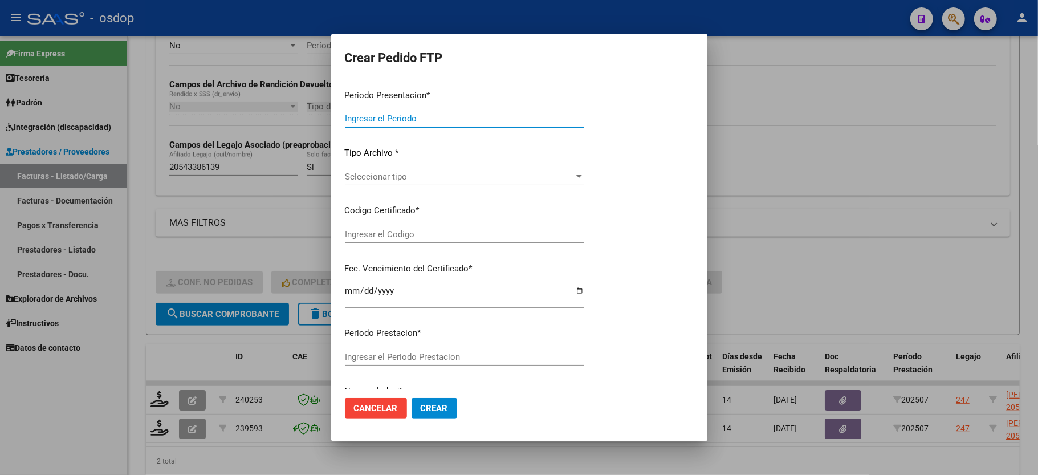
type input "202507"
type input "$ 111.335,49"
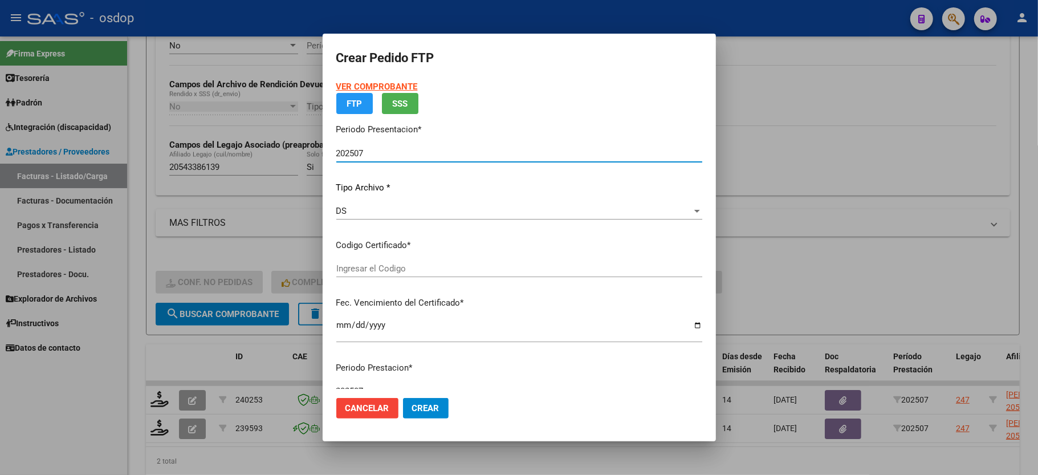
type input "5079456504"
type input "2027-09-26"
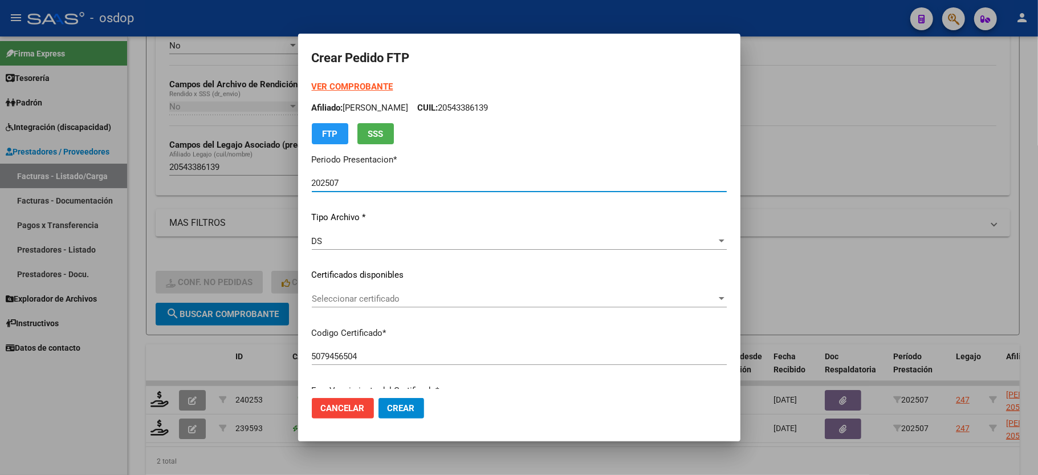
click at [355, 310] on div "Seleccionar certificado Seleccionar certificado" at bounding box center [519, 304] width 415 height 28
click at [354, 304] on div "Seleccionar certificado Seleccionar certificado" at bounding box center [519, 298] width 415 height 17
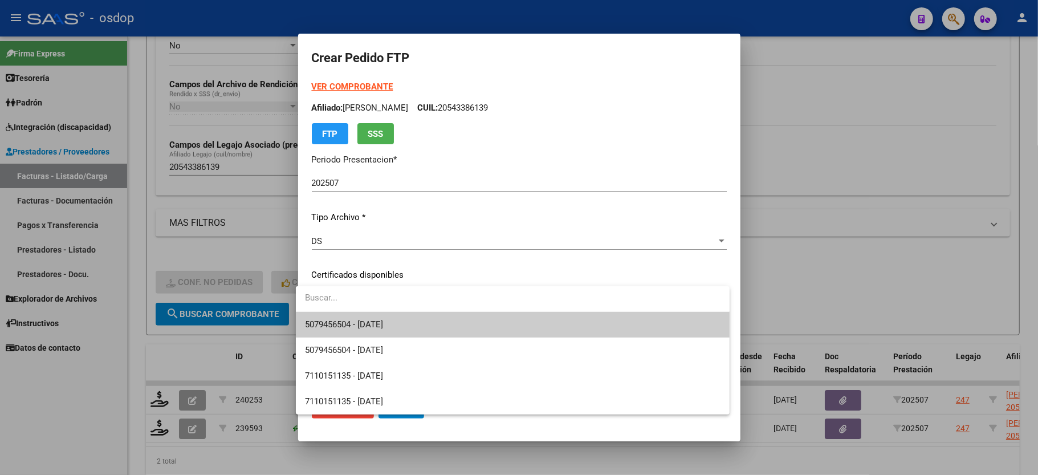
click at [367, 333] on span "5079456504 - 2027-09-26" at bounding box center [512, 325] width 415 height 26
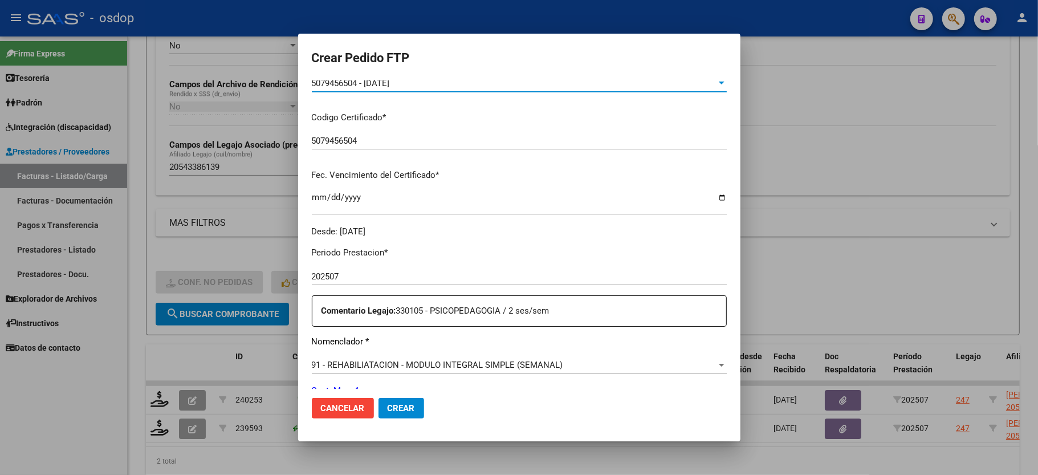
scroll to position [304, 0]
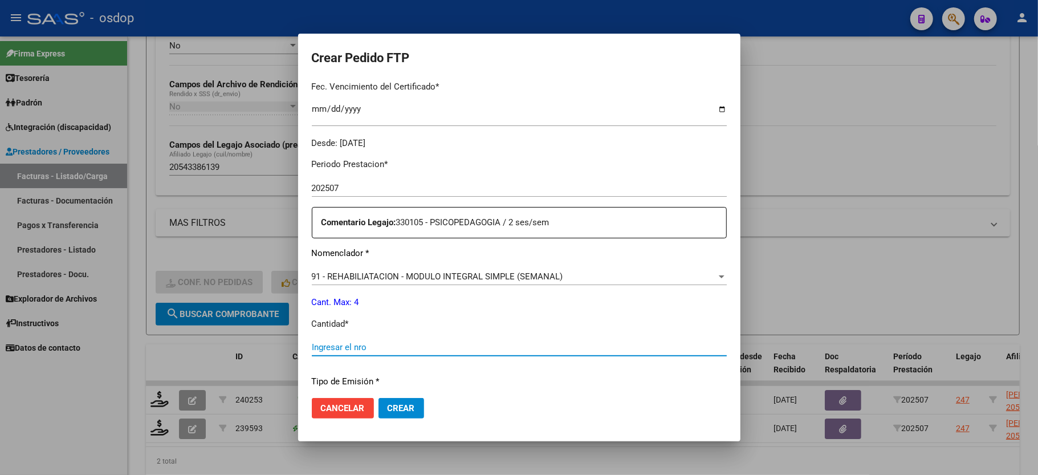
click at [381, 342] on input "Ingresar el nro" at bounding box center [519, 347] width 415 height 10
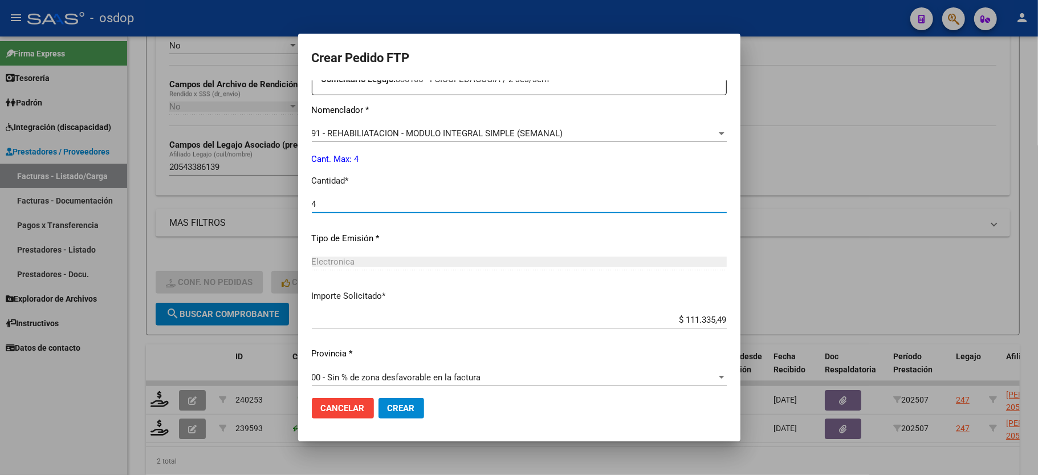
type input "4"
click at [394, 411] on span "Crear" at bounding box center [401, 408] width 27 height 10
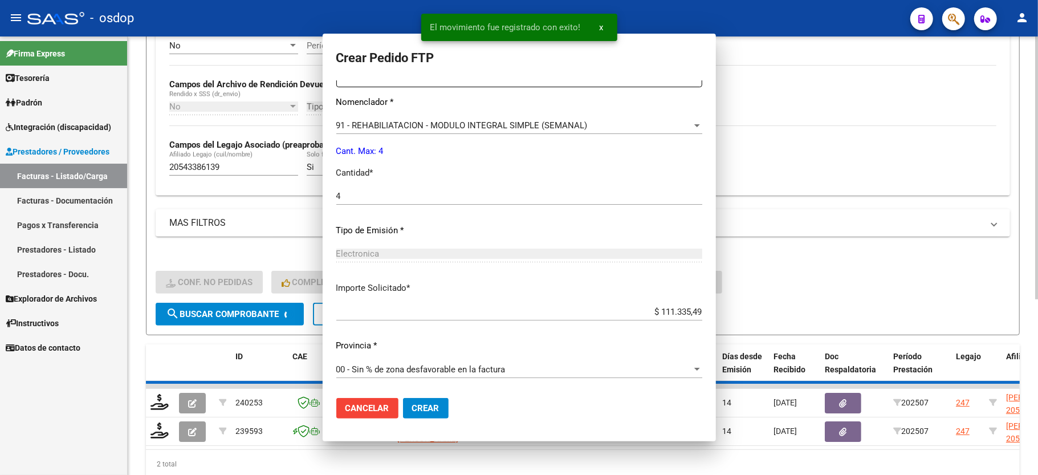
scroll to position [383, 0]
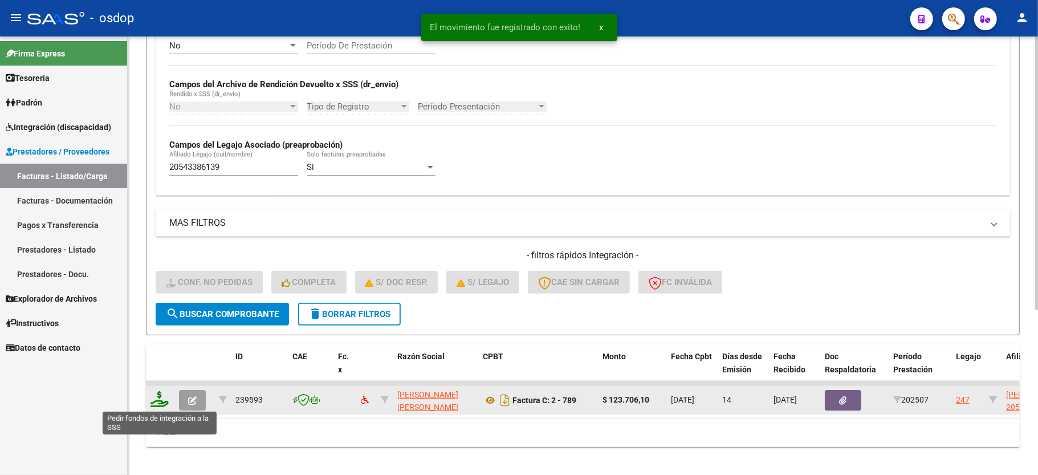
click at [156, 406] on icon at bounding box center [159, 399] width 18 height 16
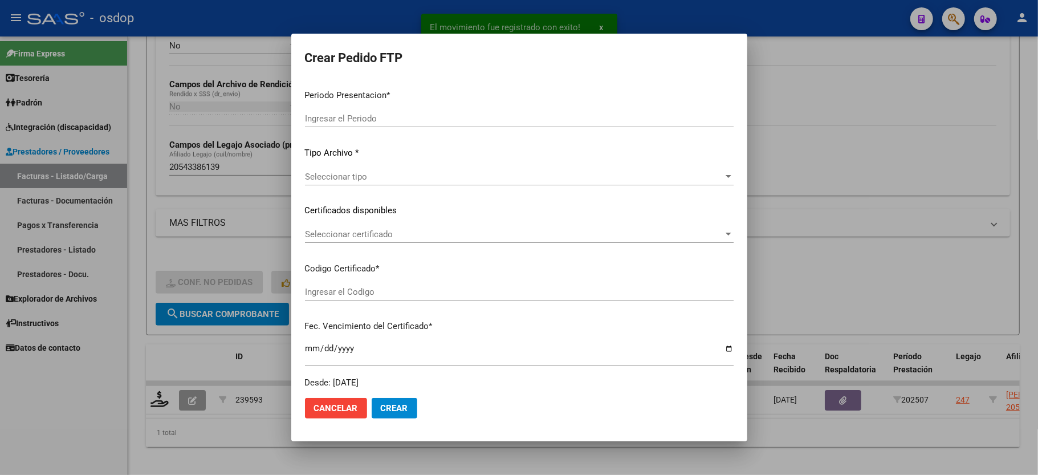
type input "202507"
type input "$ 123.706,10"
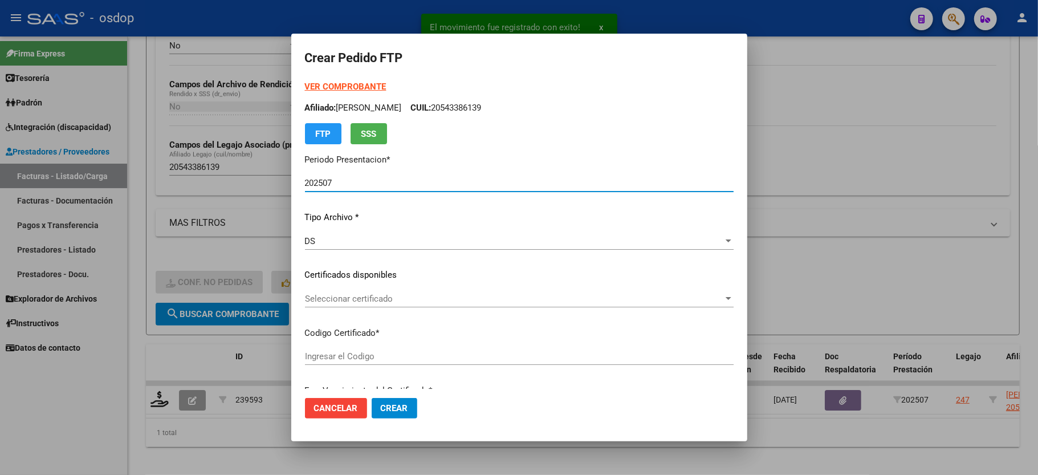
type input "5079456504"
type input "2027-09-26"
click at [332, 291] on div "Seleccionar certificado Seleccionar certificado" at bounding box center [519, 298] width 429 height 17
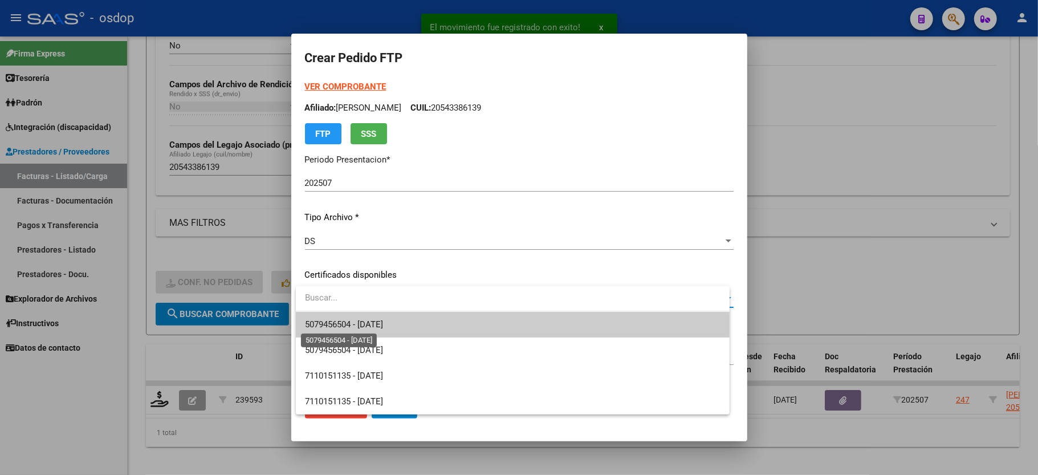
click at [332, 327] on span "5079456504 - 2027-09-26" at bounding box center [344, 324] width 78 height 10
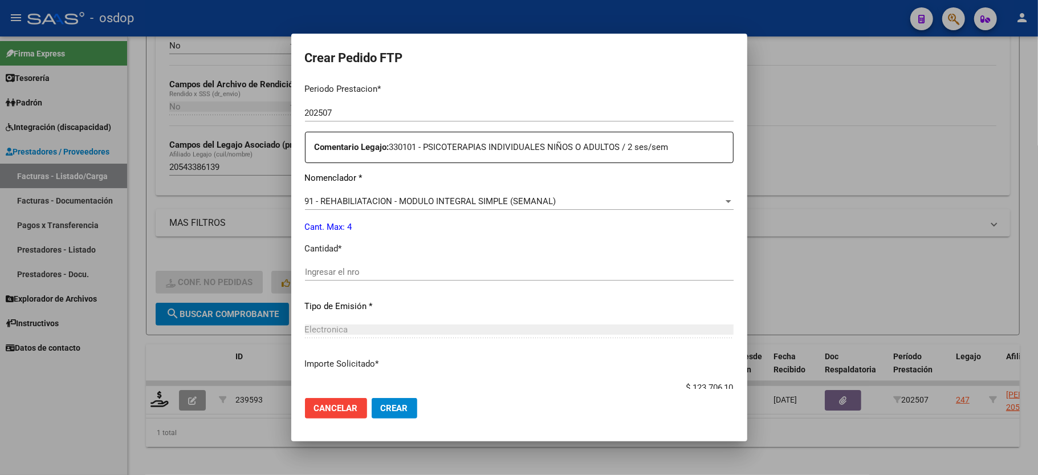
scroll to position [380, 0]
drag, startPoint x: 326, startPoint y: 242, endPoint x: 320, endPoint y: 256, distance: 15.0
click at [325, 242] on p "Cantidad *" at bounding box center [519, 248] width 429 height 13
click at [320, 263] on div "Ingresar el nro" at bounding box center [519, 271] width 429 height 17
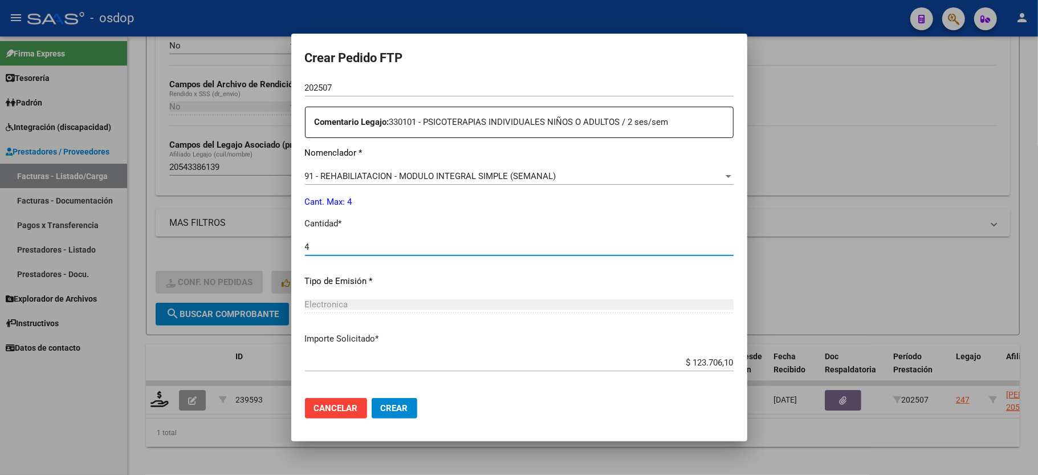
scroll to position [447, 0]
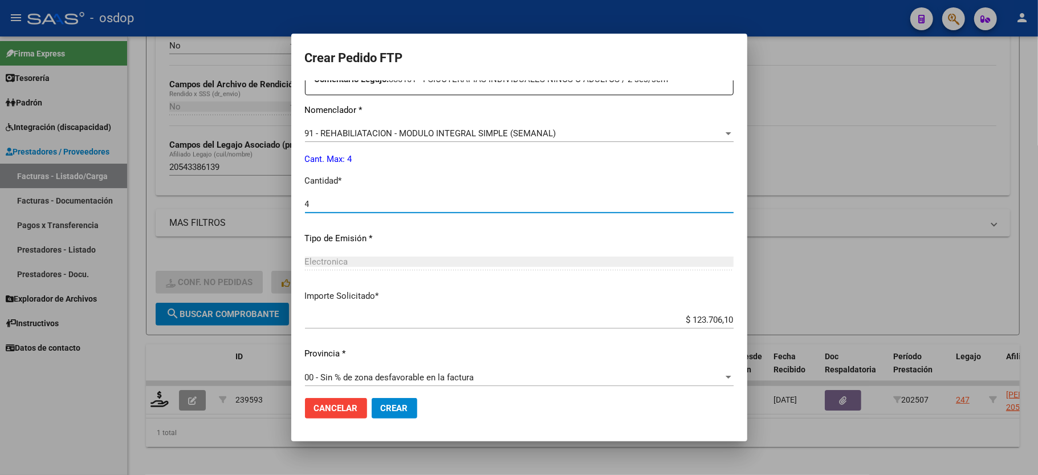
type input "4"
drag, startPoint x: 400, startPoint y: 397, endPoint x: 392, endPoint y: 417, distance: 22.0
click at [399, 399] on mat-dialog-actions "Cancelar Crear" at bounding box center [519, 408] width 429 height 39
click at [392, 419] on mat-dialog-actions "Cancelar Crear" at bounding box center [519, 408] width 429 height 39
click at [397, 410] on span "Crear" at bounding box center [394, 408] width 27 height 10
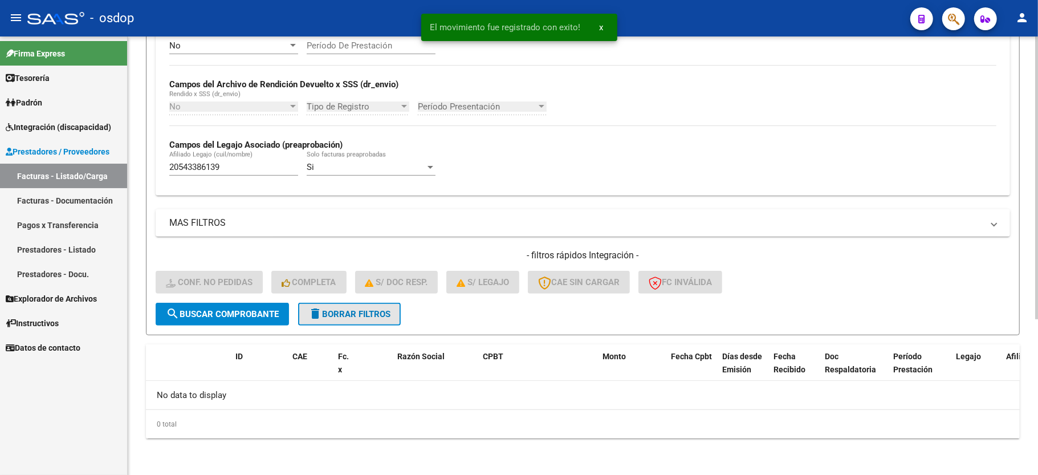
click at [379, 313] on span "delete Borrar Filtros" at bounding box center [349, 314] width 82 height 10
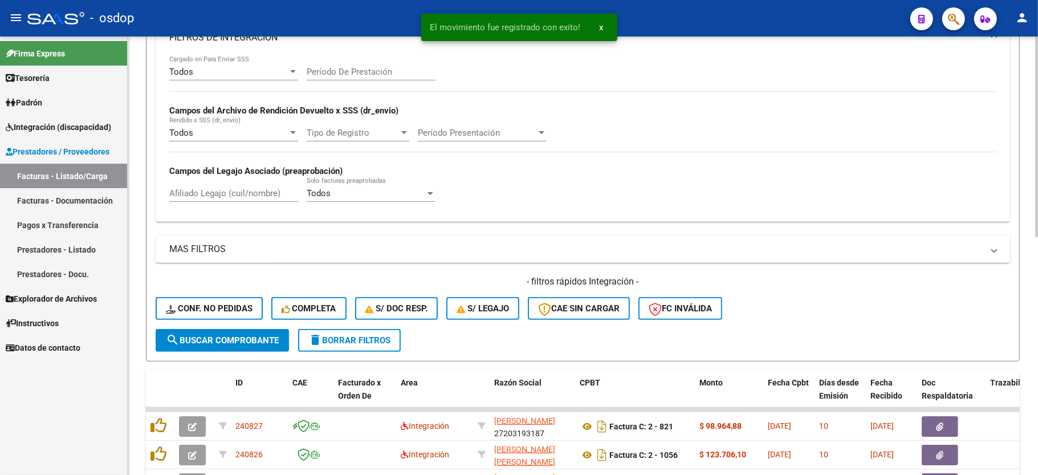
scroll to position [242, 0]
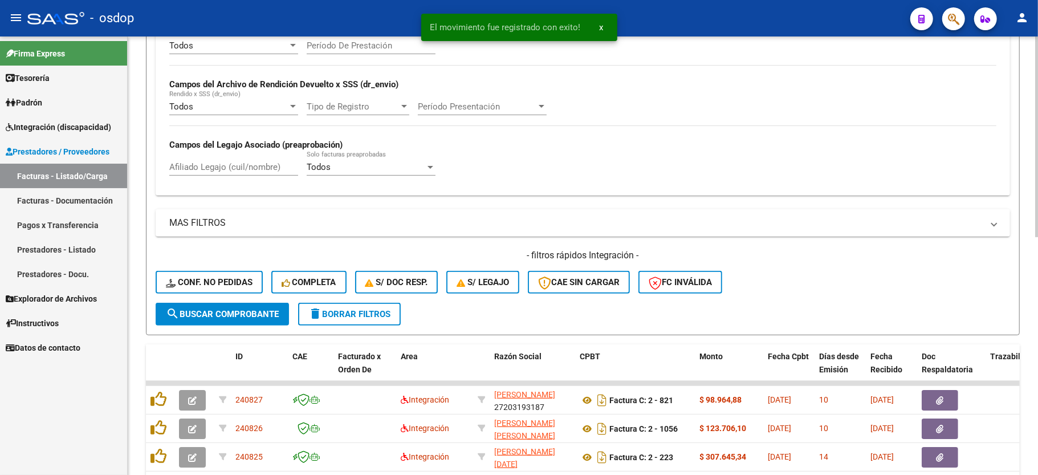
click at [214, 165] on input "Afiliado Legajo (cuil/nombre)" at bounding box center [233, 167] width 129 height 10
paste input "20566871654"
type input "20566871654"
click at [214, 317] on span "search Buscar Comprobante" at bounding box center [222, 314] width 113 height 10
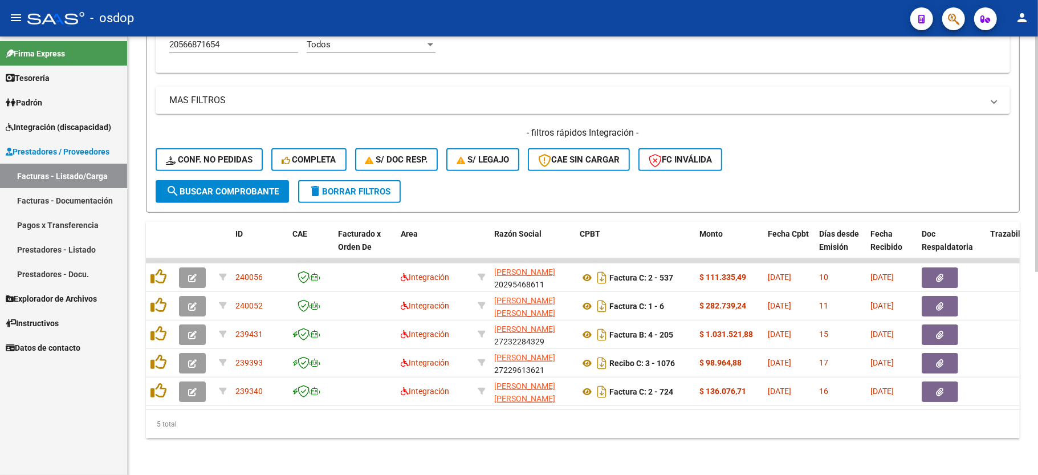
scroll to position [377, 0]
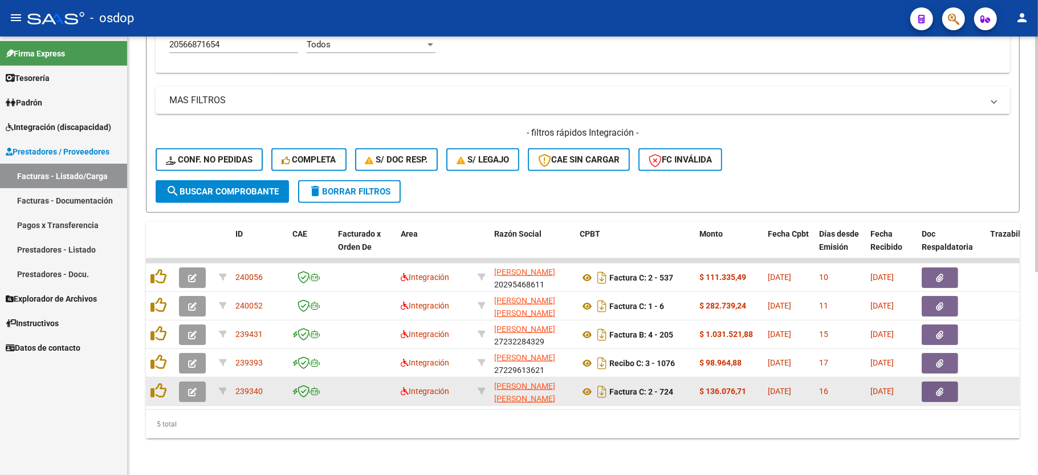
click at [197, 381] on button "button" at bounding box center [192, 391] width 27 height 21
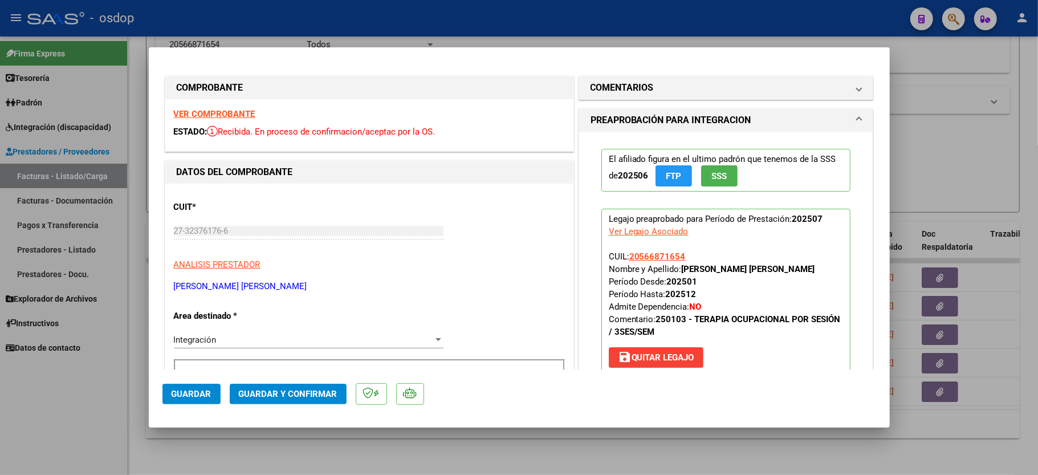
click at [211, 112] on strong "VER COMPROBANTE" at bounding box center [215, 114] width 82 height 10
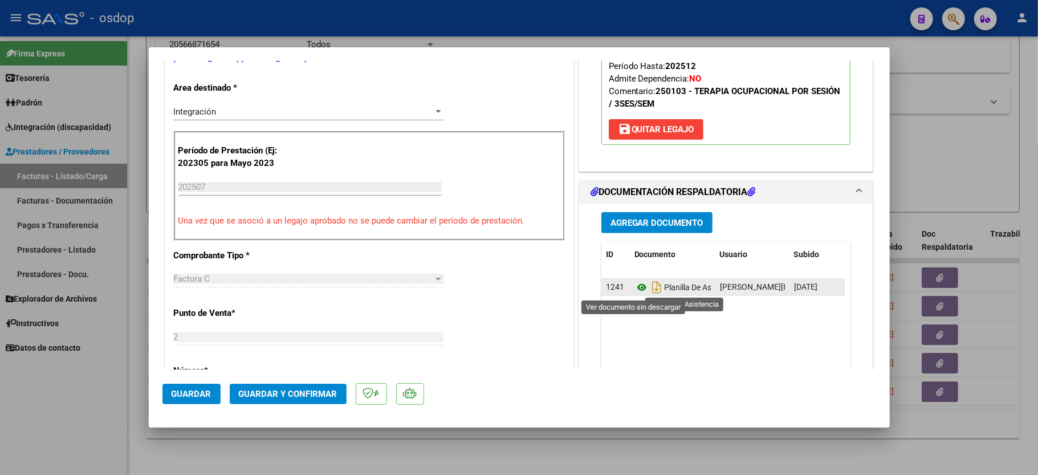
click at [634, 288] on icon at bounding box center [641, 287] width 15 height 14
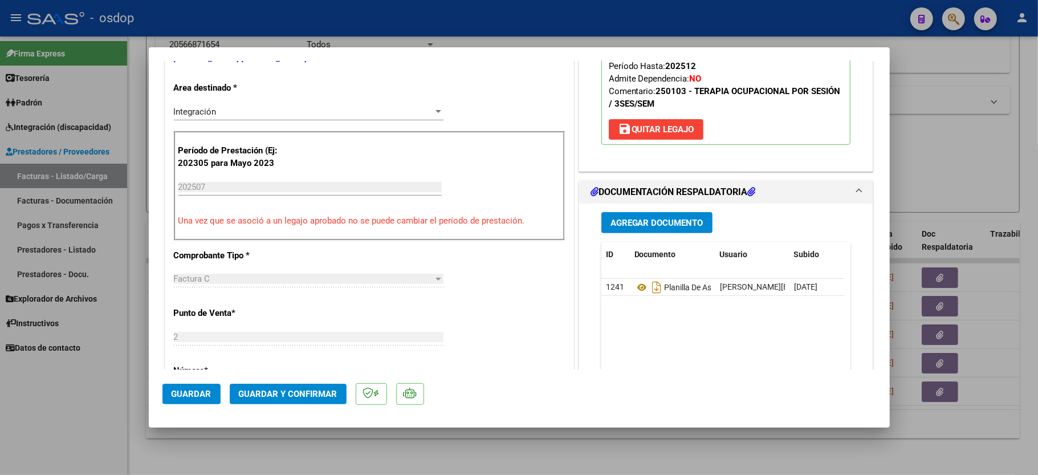
click at [279, 399] on span "Guardar y Confirmar" at bounding box center [288, 394] width 99 height 10
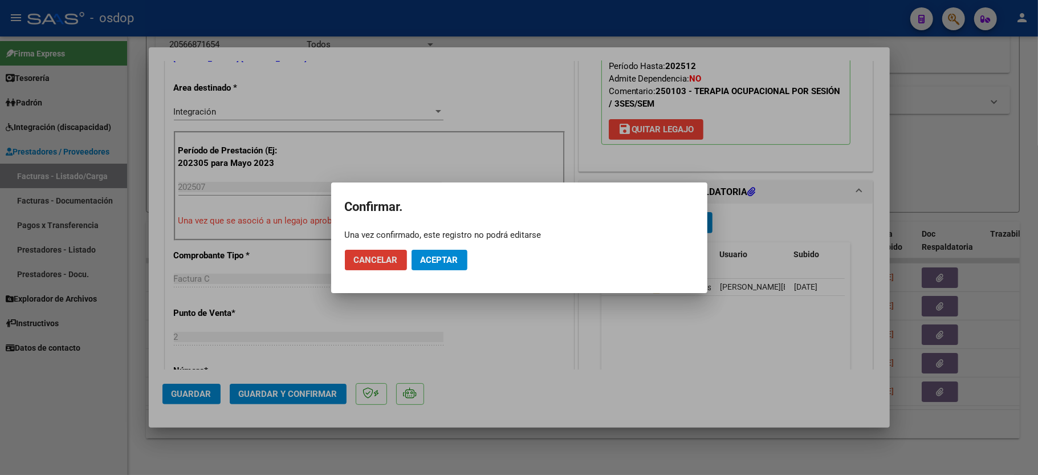
drag, startPoint x: 445, startPoint y: 256, endPoint x: 474, endPoint y: 260, distance: 29.9
click at [446, 256] on span "Aceptar" at bounding box center [440, 260] width 38 height 10
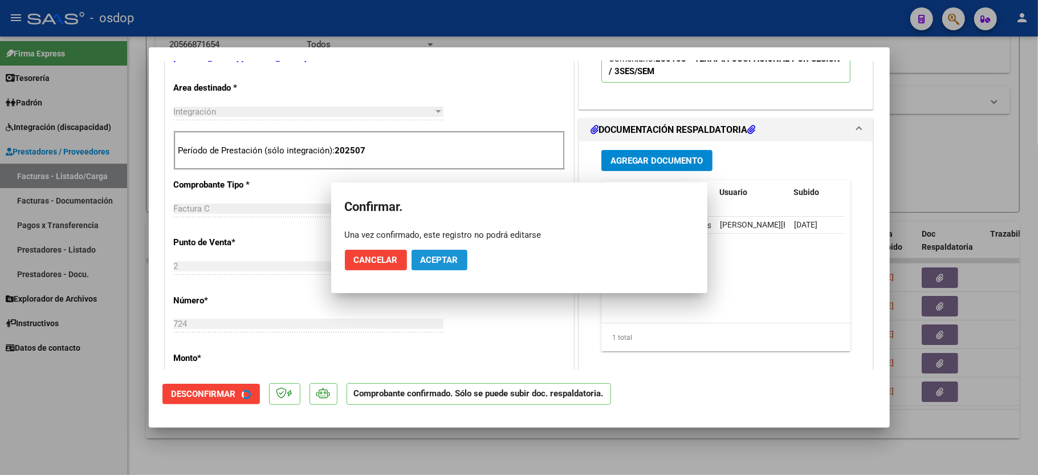
scroll to position [227, 0]
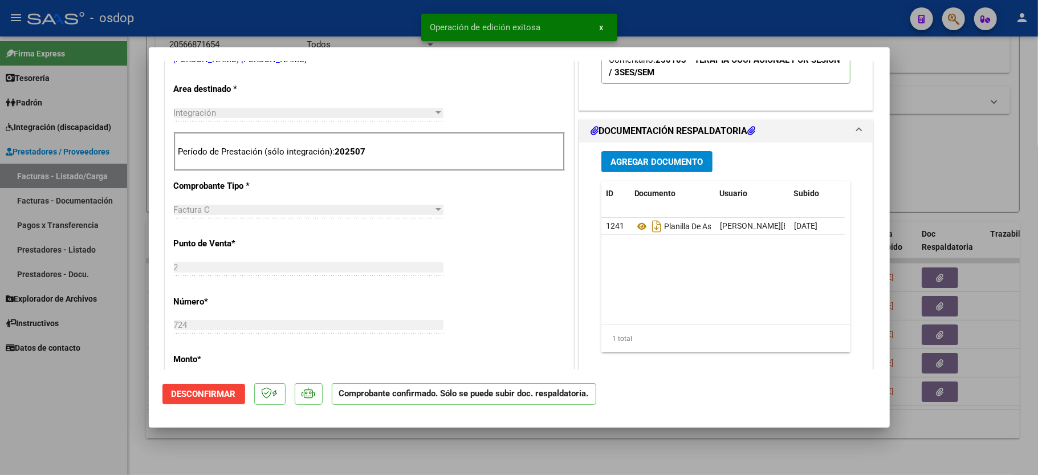
click at [49, 439] on div at bounding box center [519, 237] width 1038 height 475
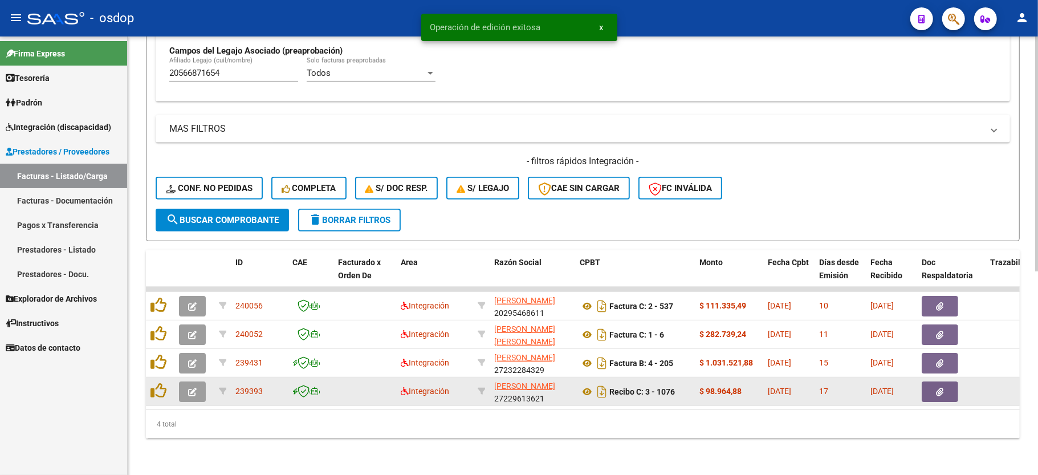
scroll to position [349, 0]
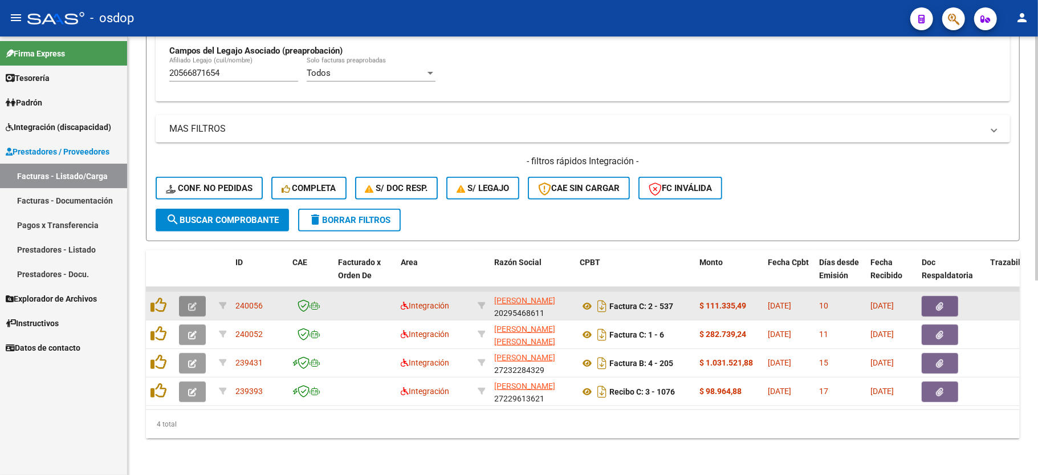
click at [192, 302] on icon "button" at bounding box center [192, 306] width 9 height 9
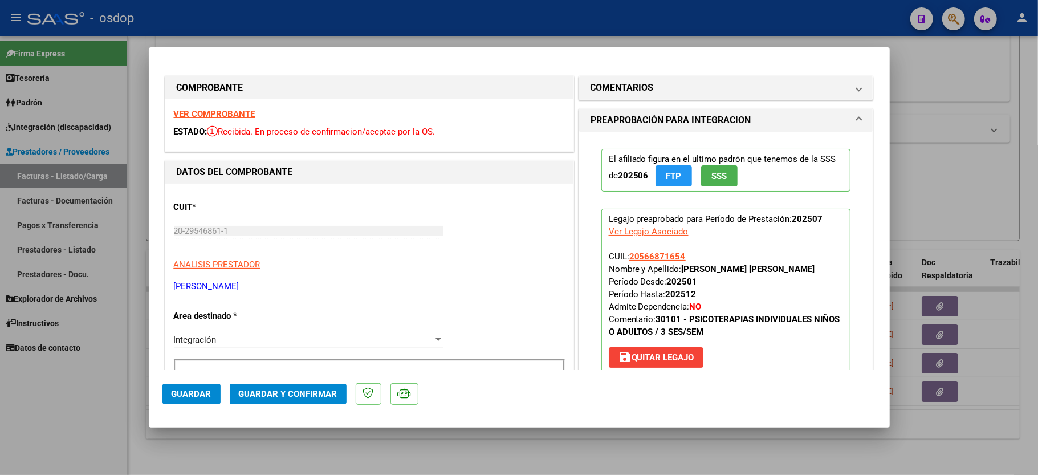
click at [199, 119] on div "VER COMPROBANTE ESTADO: Recibida. En proceso de confirmacion/aceptac por la OS." at bounding box center [369, 125] width 408 height 52
click at [199, 112] on strong "VER COMPROBANTE" at bounding box center [215, 114] width 82 height 10
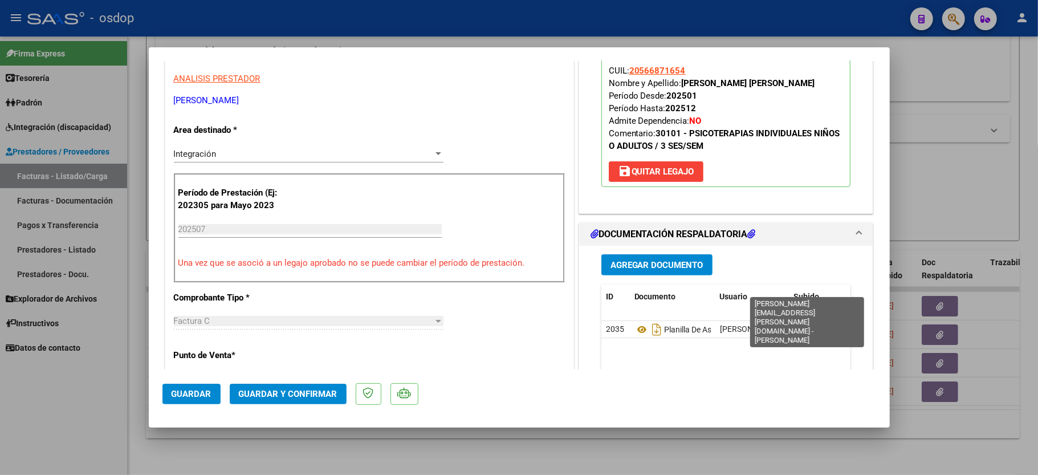
scroll to position [228, 0]
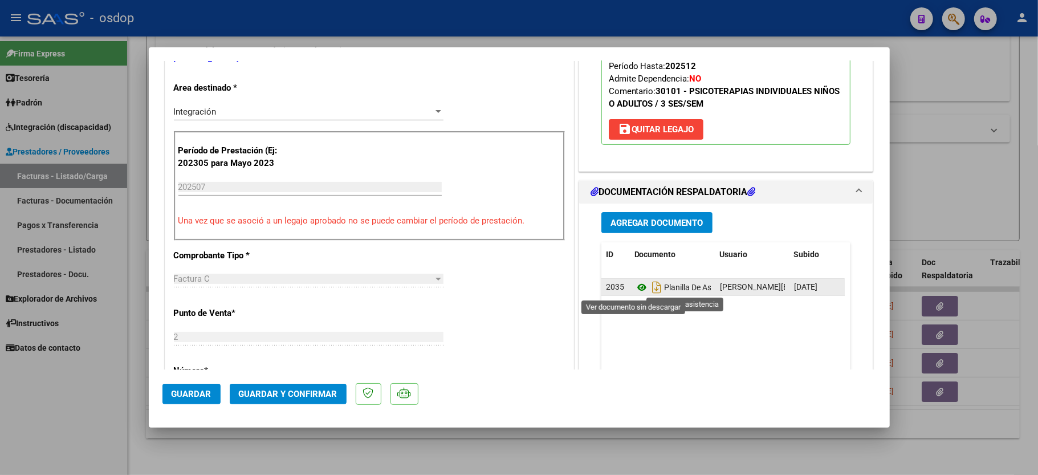
click at [637, 286] on icon at bounding box center [641, 287] width 15 height 14
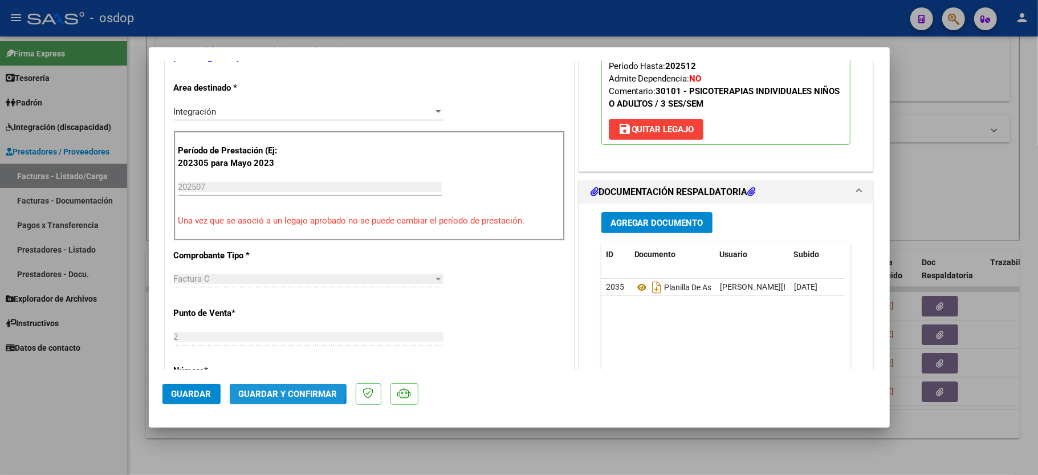
click at [274, 385] on button "Guardar y Confirmar" at bounding box center [288, 394] width 117 height 21
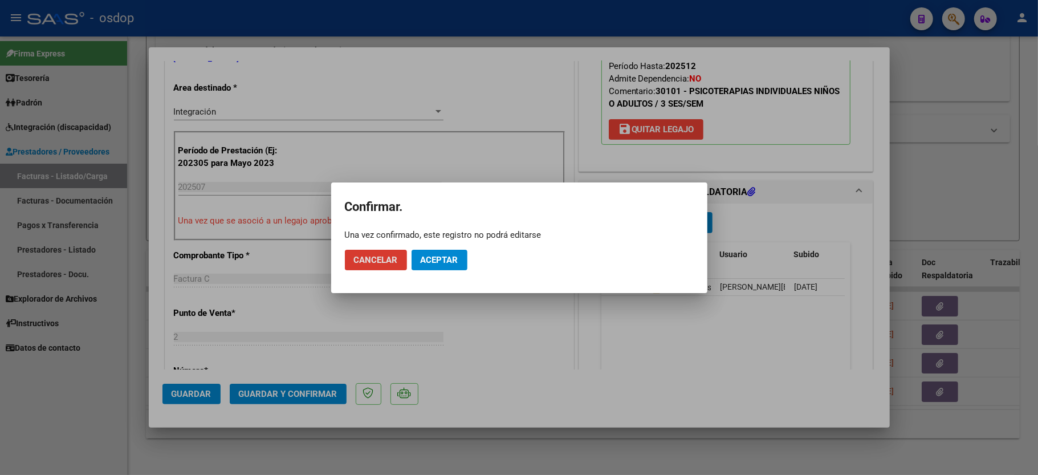
click at [434, 256] on span "Aceptar" at bounding box center [440, 260] width 38 height 10
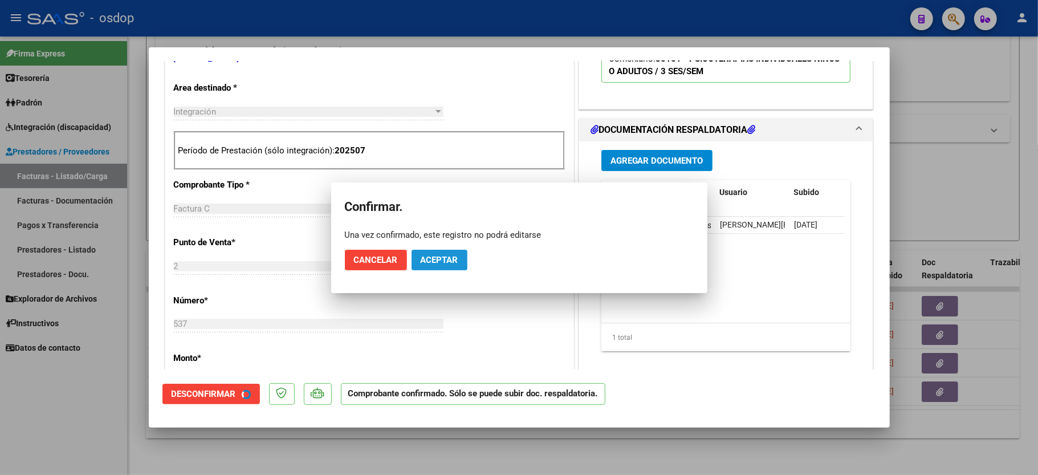
scroll to position [227, 0]
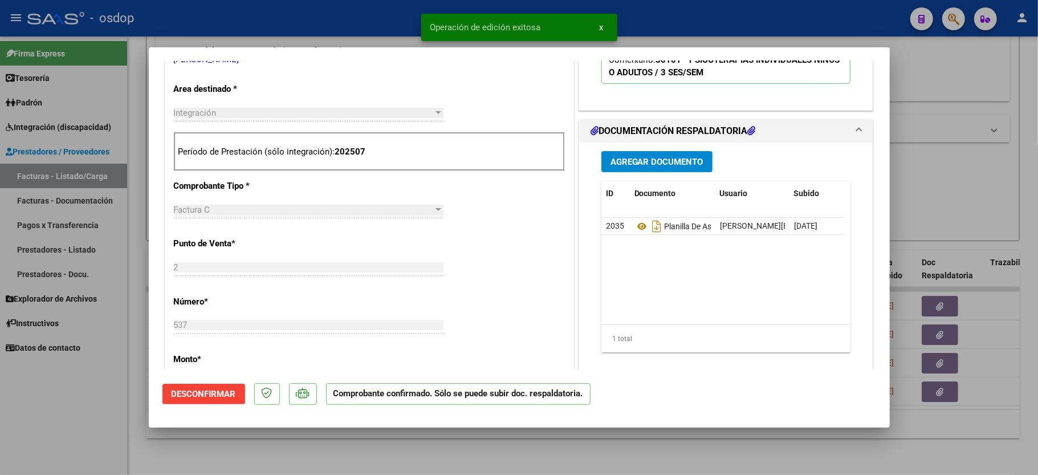
click at [112, 418] on div at bounding box center [519, 237] width 1038 height 475
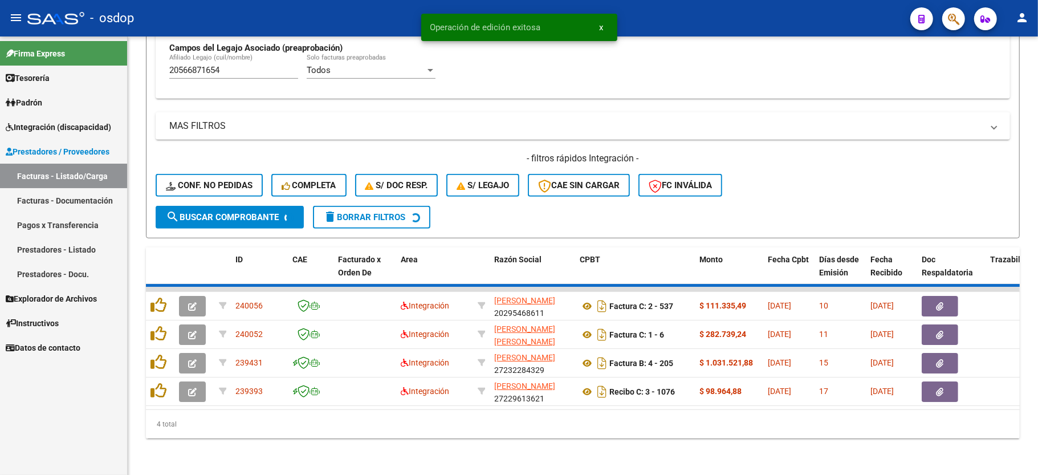
scroll to position [320, 0]
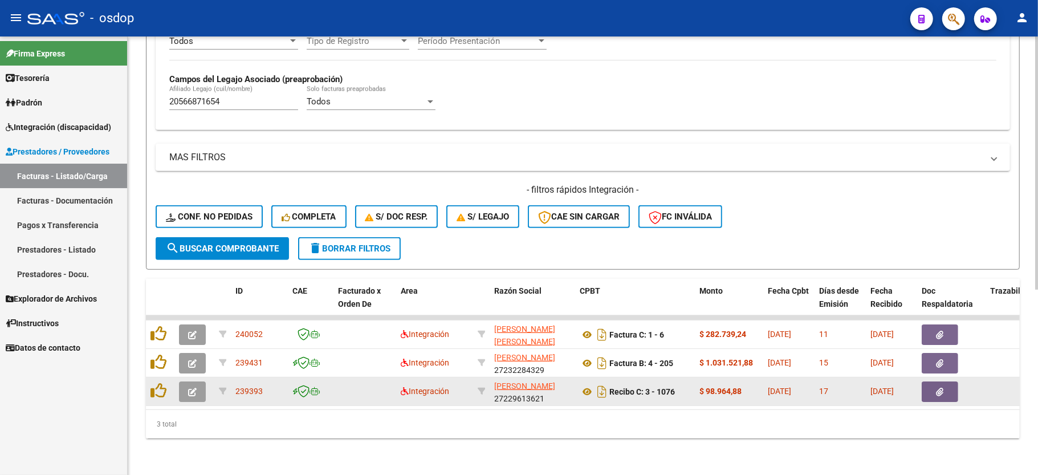
click at [195, 388] on icon "button" at bounding box center [192, 392] width 9 height 9
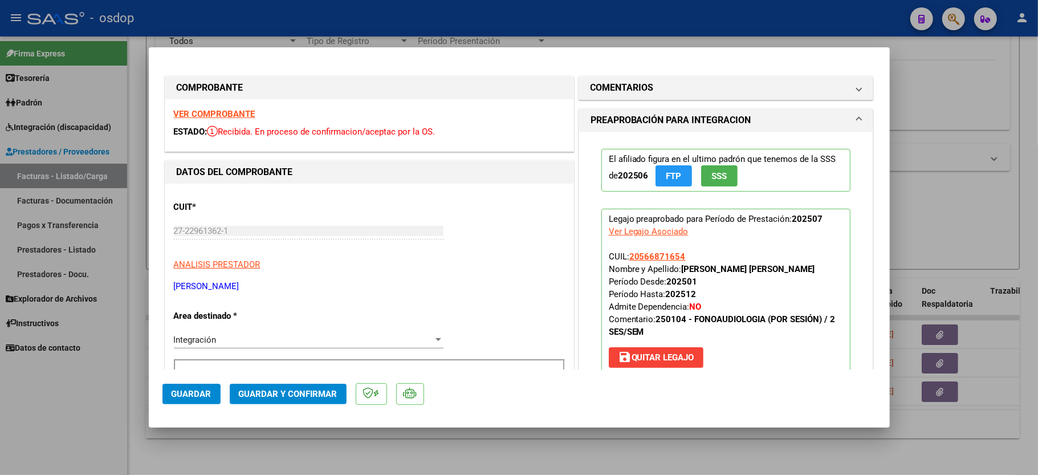
click at [239, 106] on div "VER COMPROBANTE ESTADO: Recibida. En proceso de confirmacion/aceptac por la OS." at bounding box center [369, 125] width 408 height 52
click at [238, 112] on strong "VER COMPROBANTE" at bounding box center [215, 114] width 82 height 10
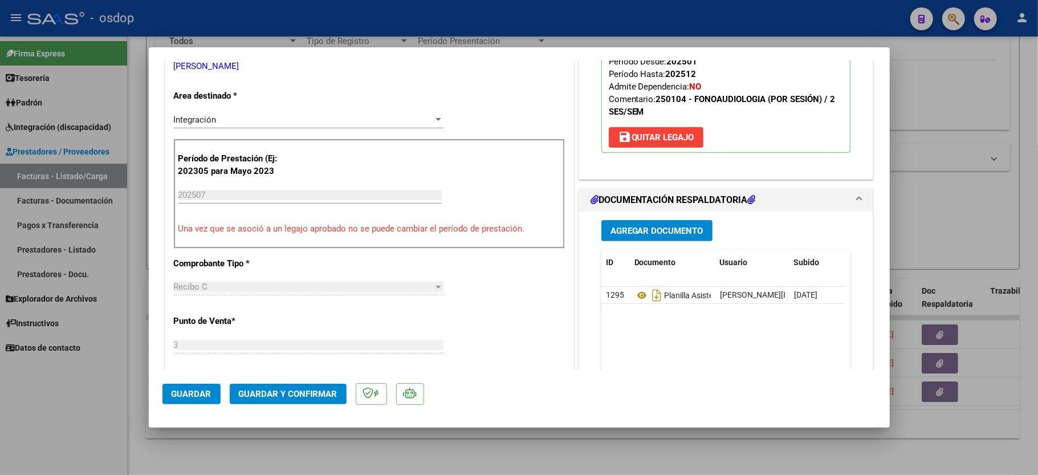
scroll to position [228, 0]
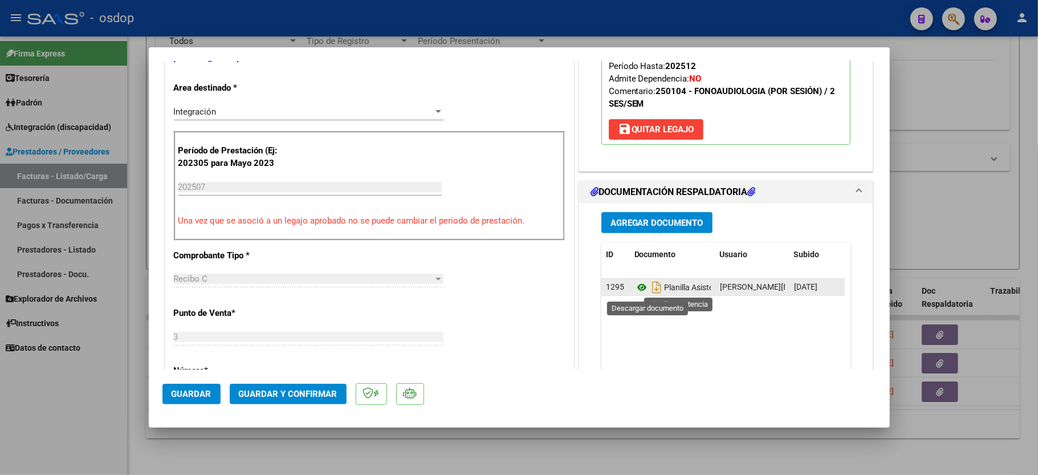
click at [637, 290] on icon at bounding box center [641, 287] width 15 height 14
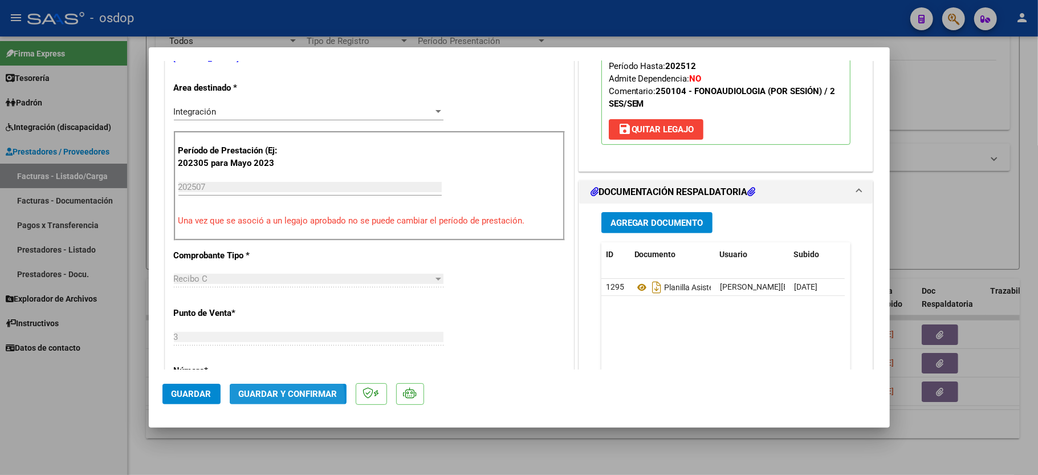
click at [272, 399] on span "Guardar y Confirmar" at bounding box center [288, 394] width 99 height 10
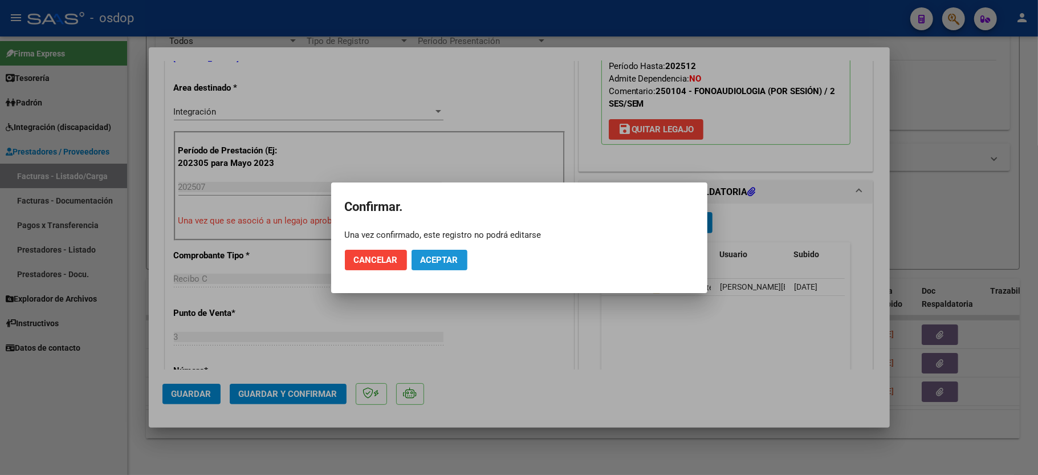
click at [445, 253] on button "Aceptar" at bounding box center [440, 260] width 56 height 21
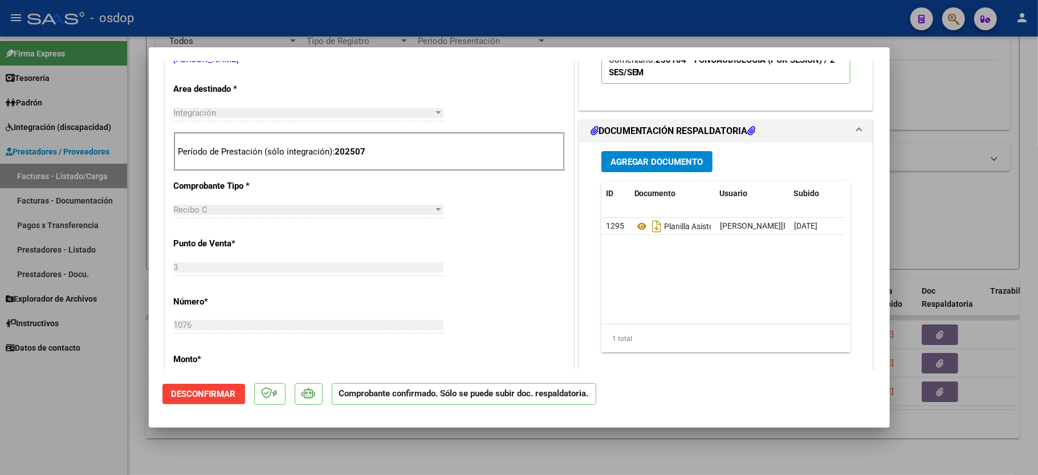
drag, startPoint x: 48, startPoint y: 425, endPoint x: 55, endPoint y: 421, distance: 7.9
click at [48, 424] on div at bounding box center [519, 237] width 1038 height 475
type input "$ 0,00"
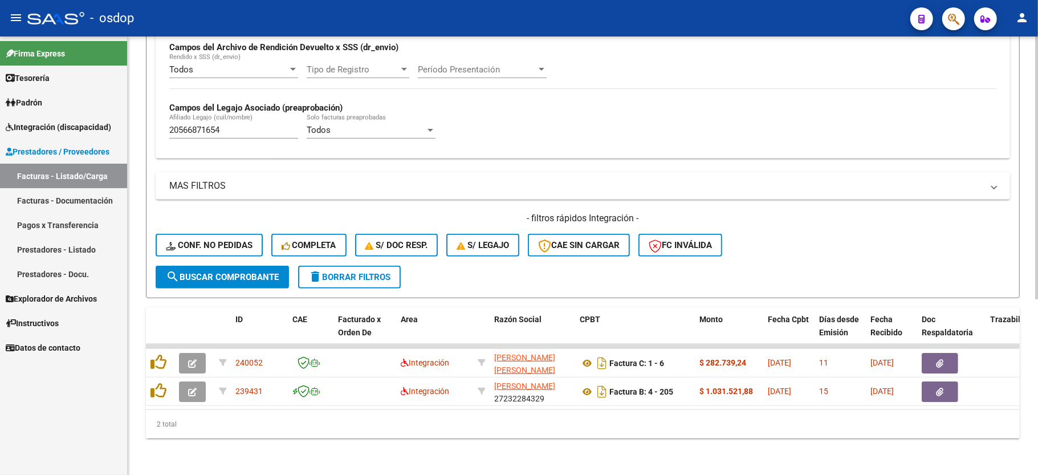
scroll to position [292, 0]
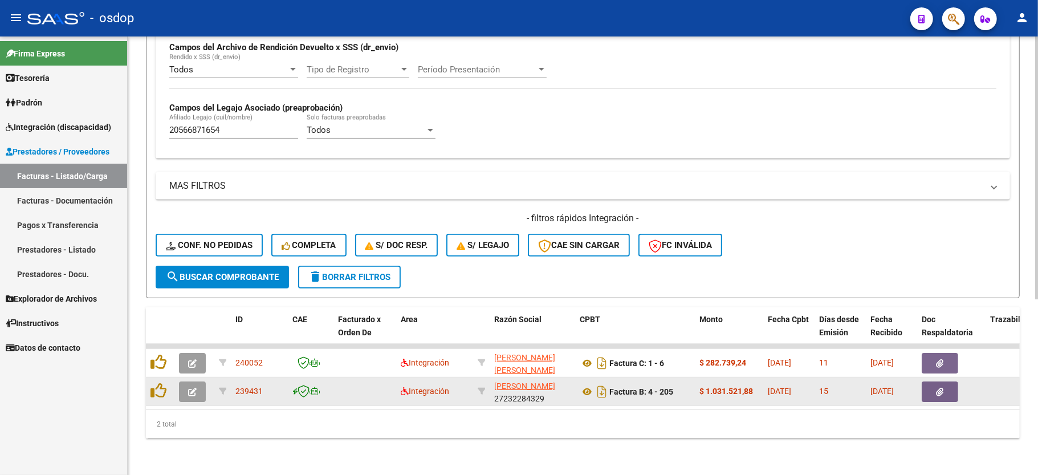
click at [190, 388] on icon "button" at bounding box center [192, 392] width 9 height 9
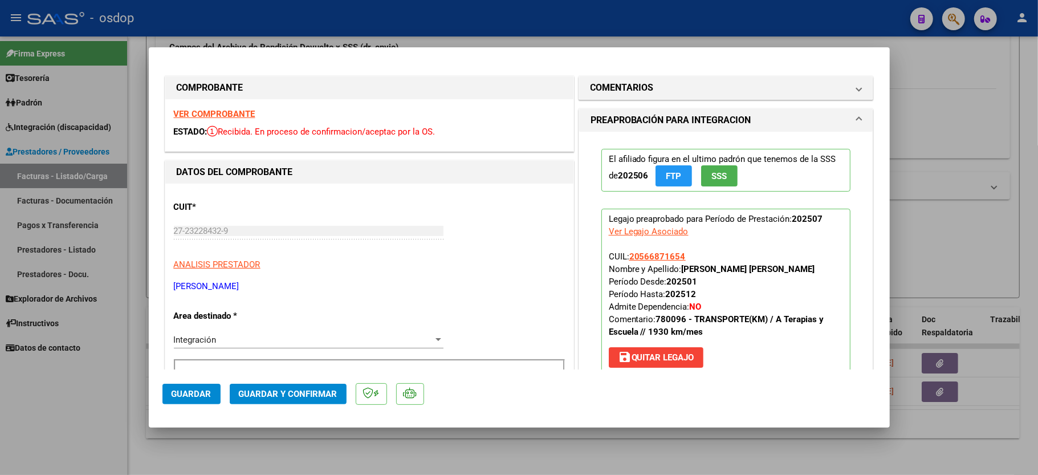
click at [188, 109] on strong "VER COMPROBANTE" at bounding box center [215, 114] width 82 height 10
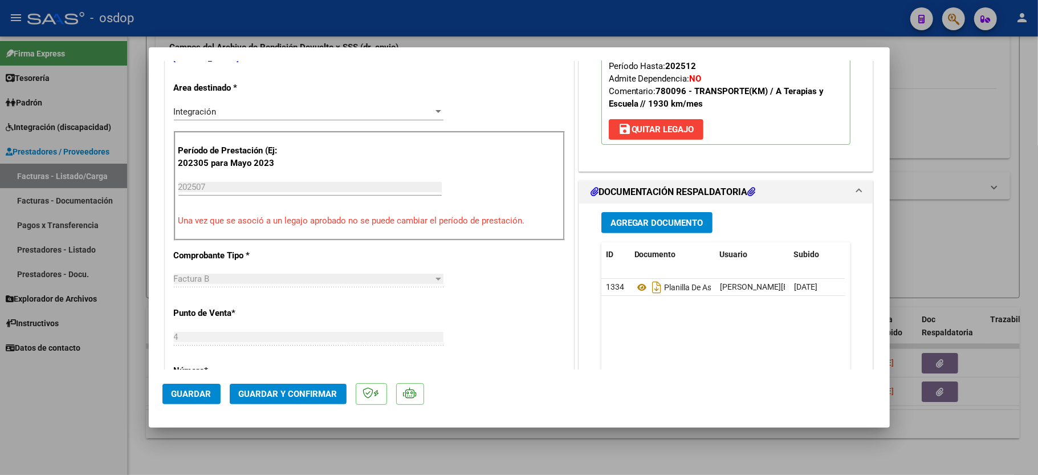
scroll to position [304, 0]
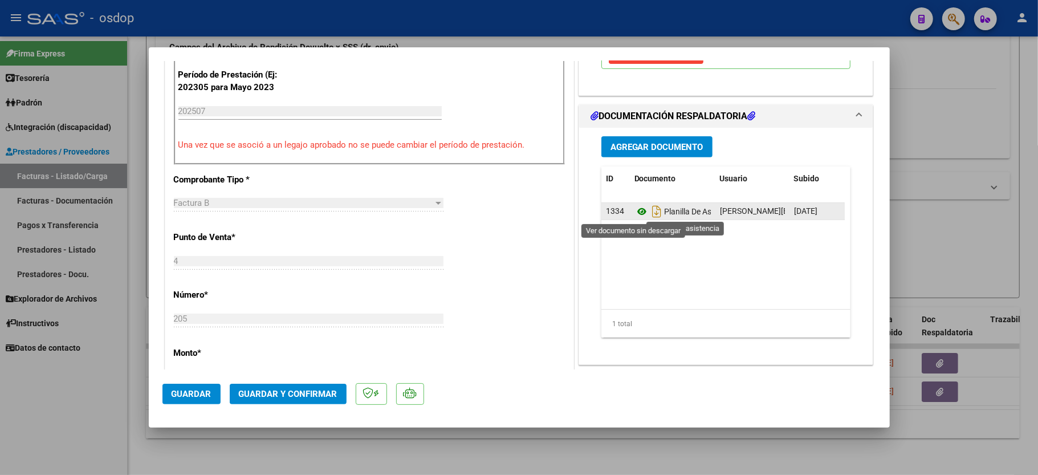
click at [634, 212] on icon at bounding box center [641, 212] width 15 height 14
